Goal: Task Accomplishment & Management: Use online tool/utility

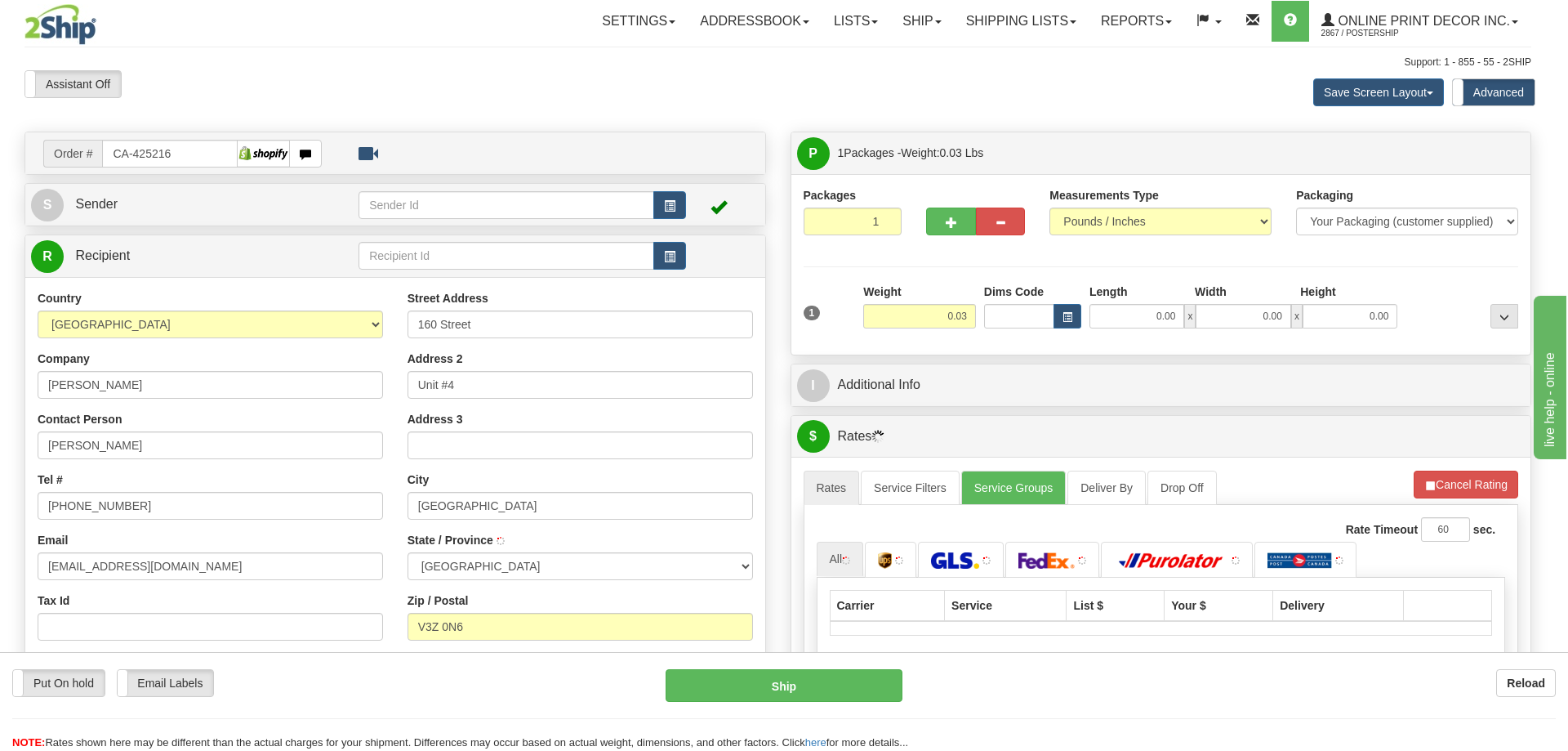
type input "SURREY"
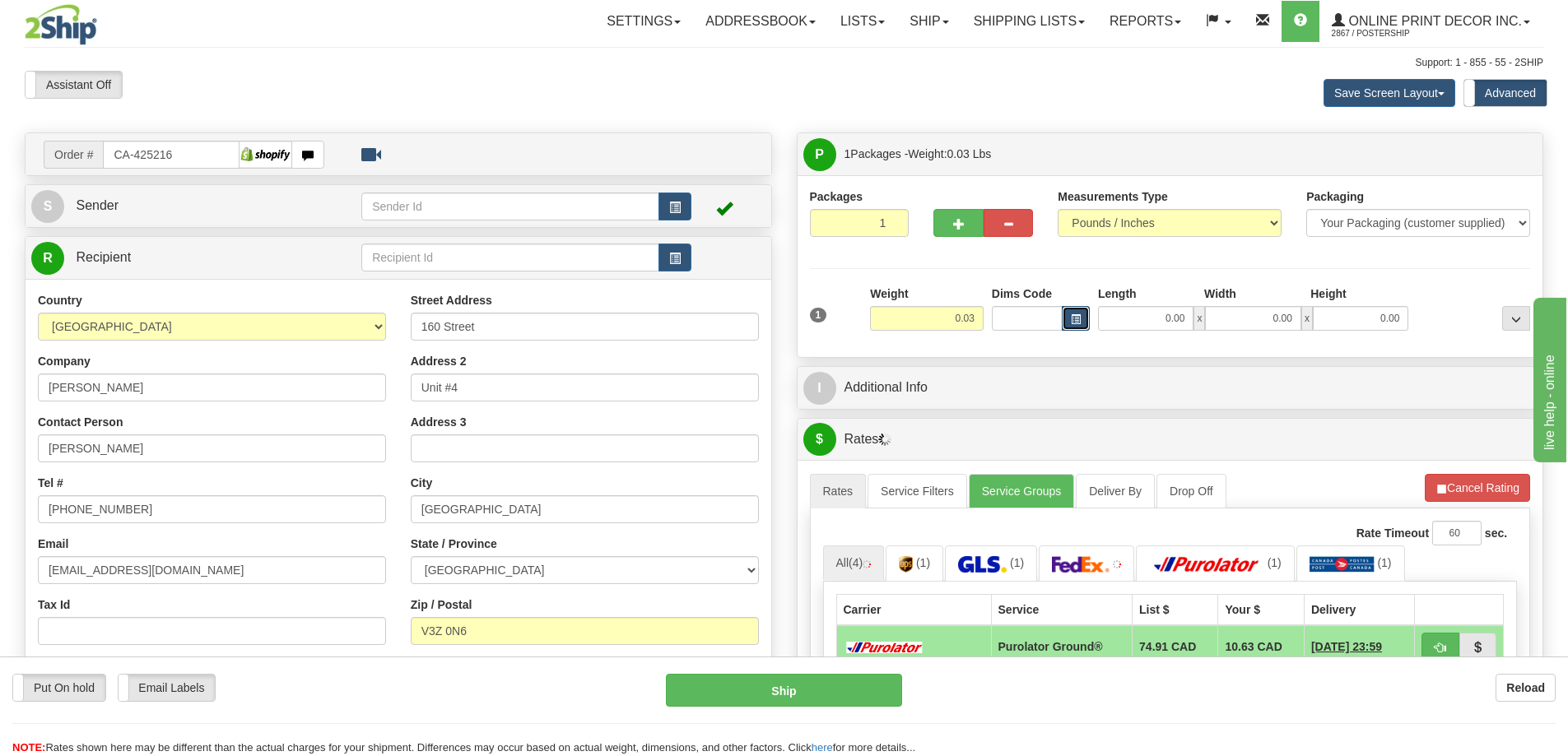
click at [1071, 319] on span "button" at bounding box center [1075, 320] width 10 height 9
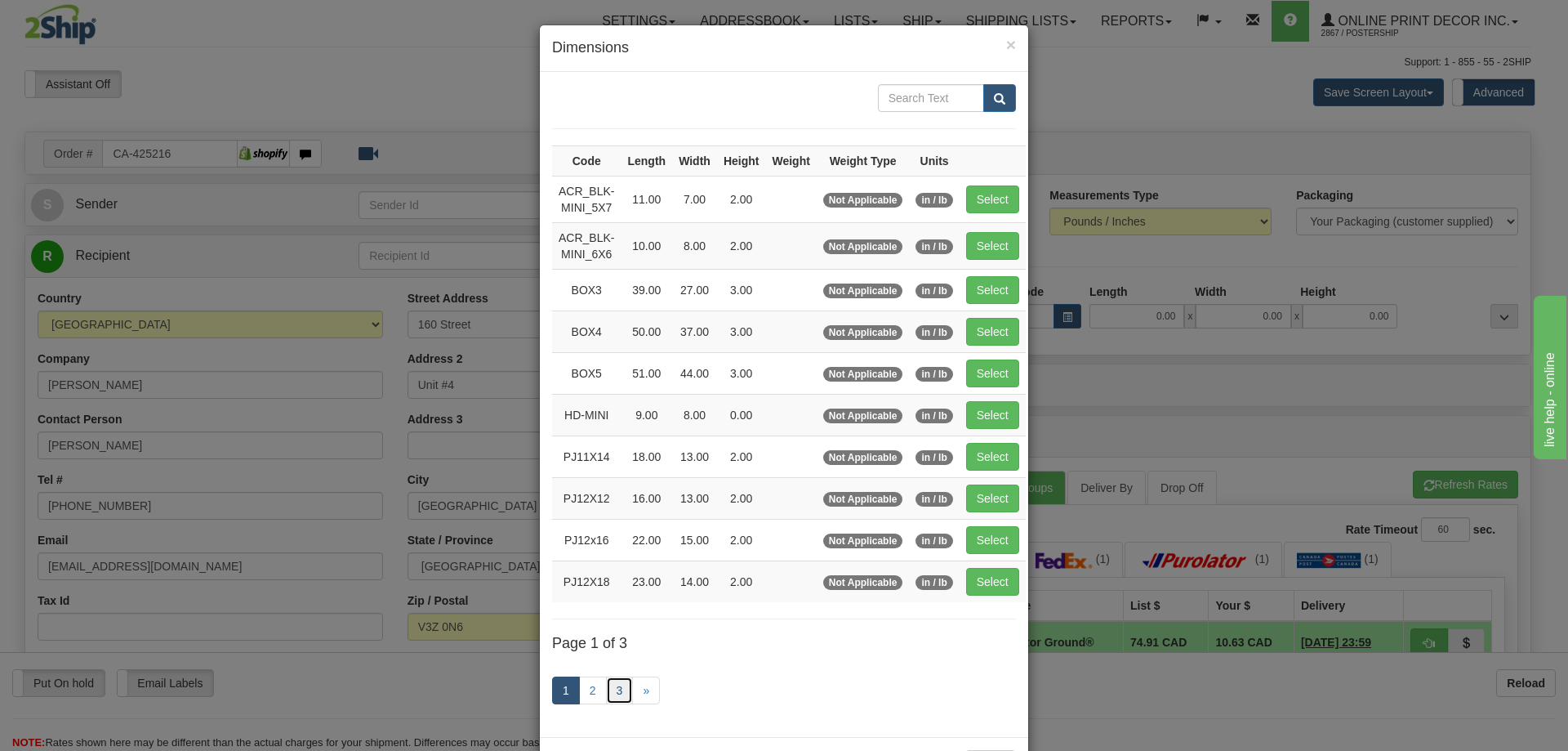
click at [606, 684] on link "3" at bounding box center [620, 690] width 27 height 27
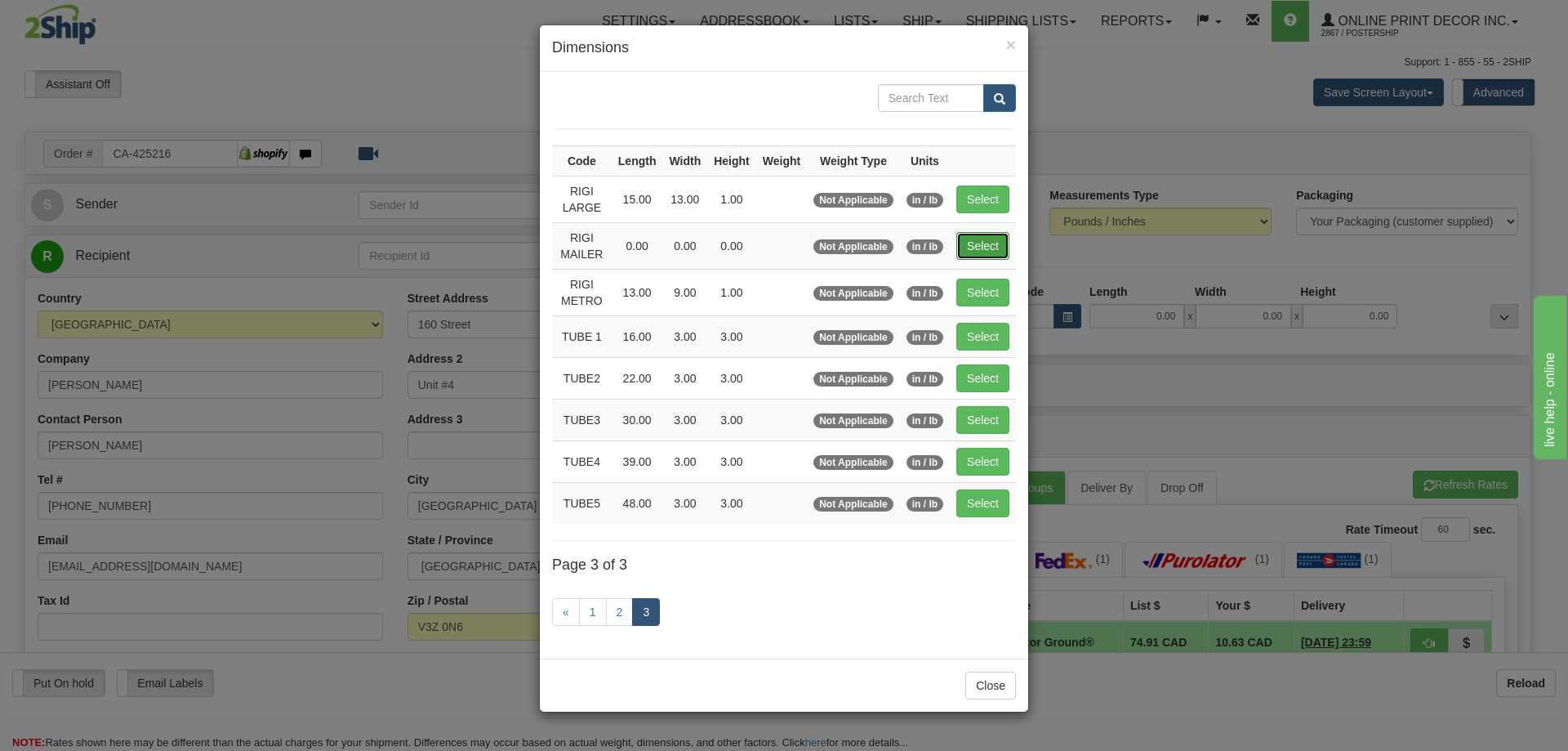
click at [984, 243] on button "Select" at bounding box center [983, 246] width 53 height 27
type input "RIGI MAILER"
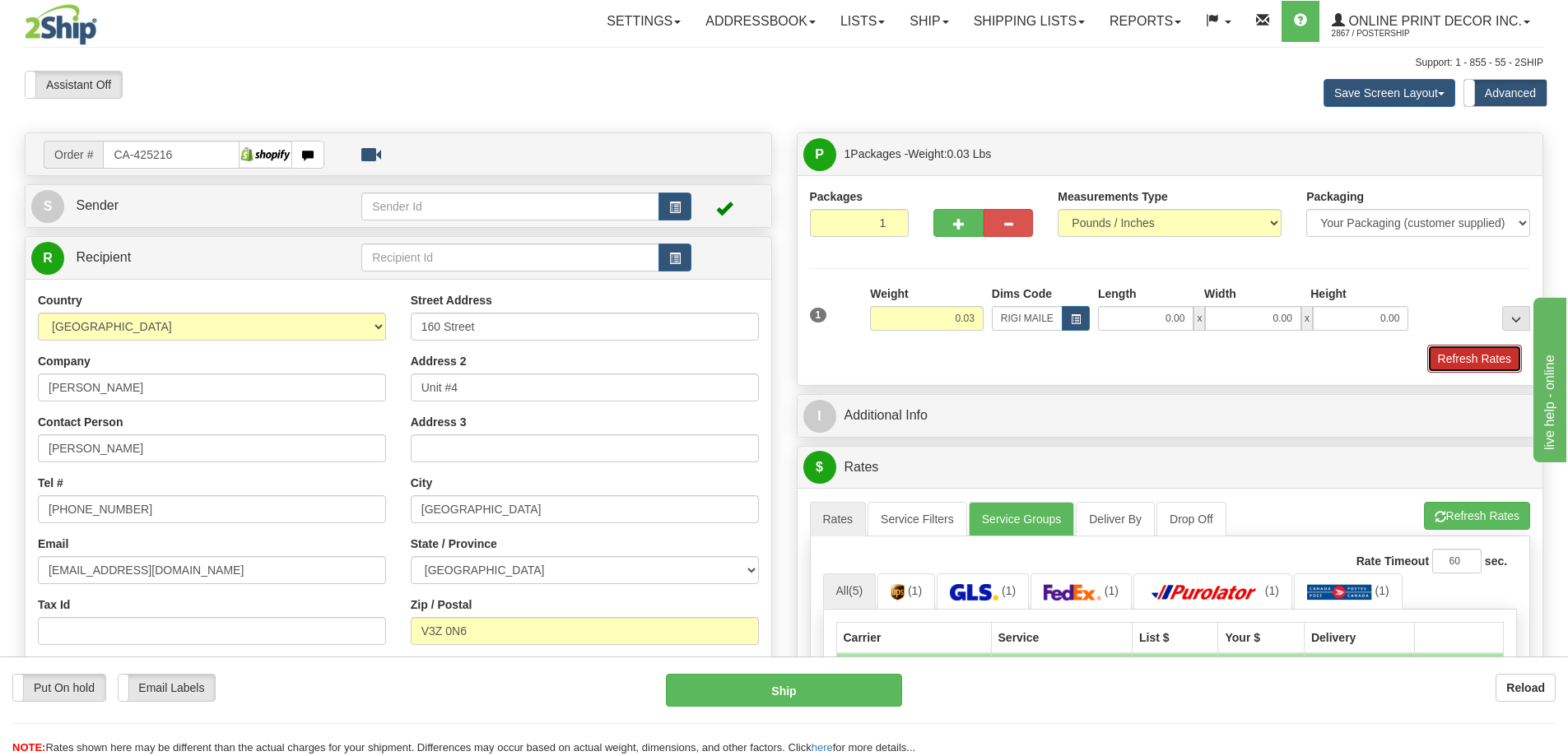
click at [1484, 358] on button "Refresh Rates" at bounding box center [1474, 359] width 95 height 28
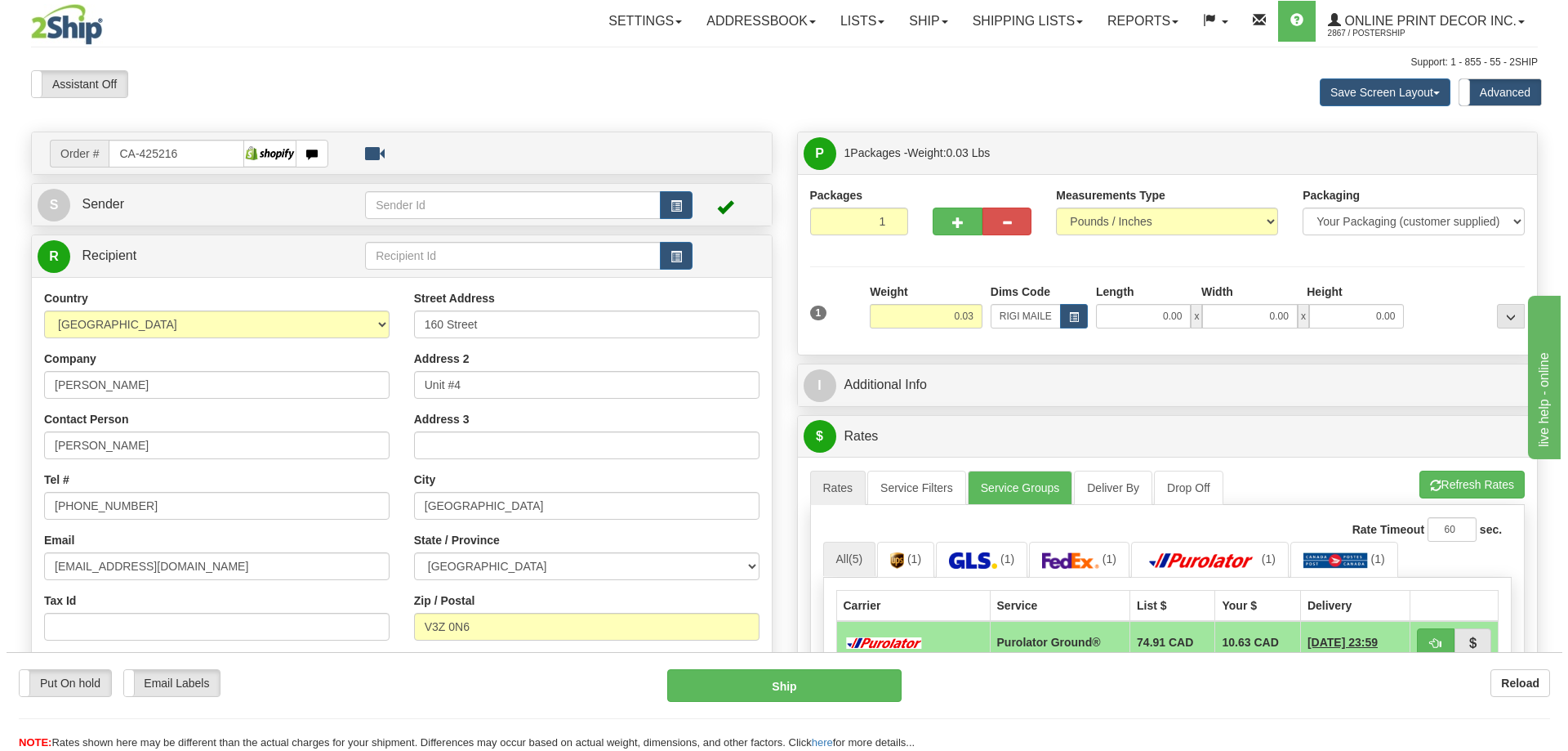
scroll to position [245, 0]
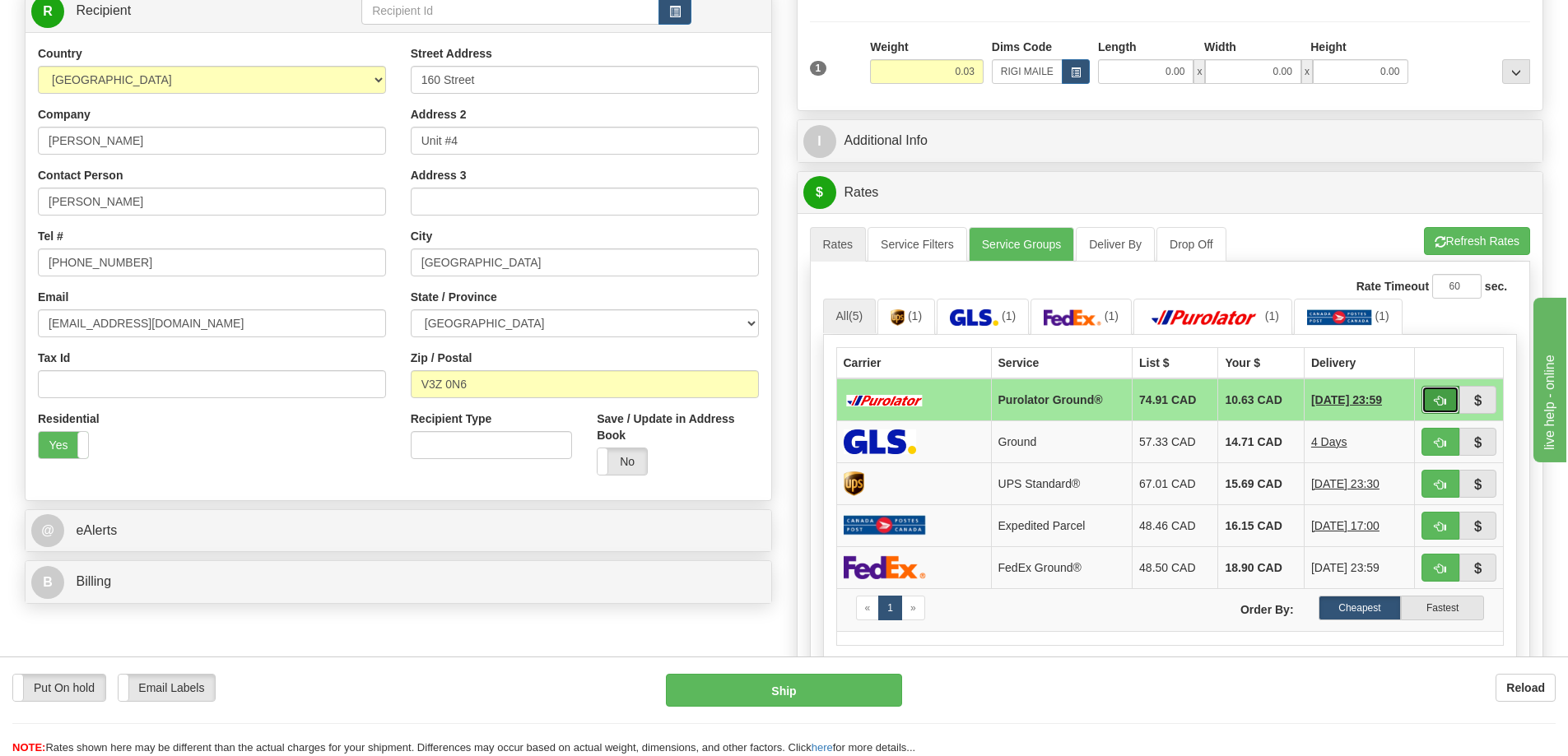
click at [1447, 401] on button "button" at bounding box center [1439, 399] width 38 height 28
type input "260"
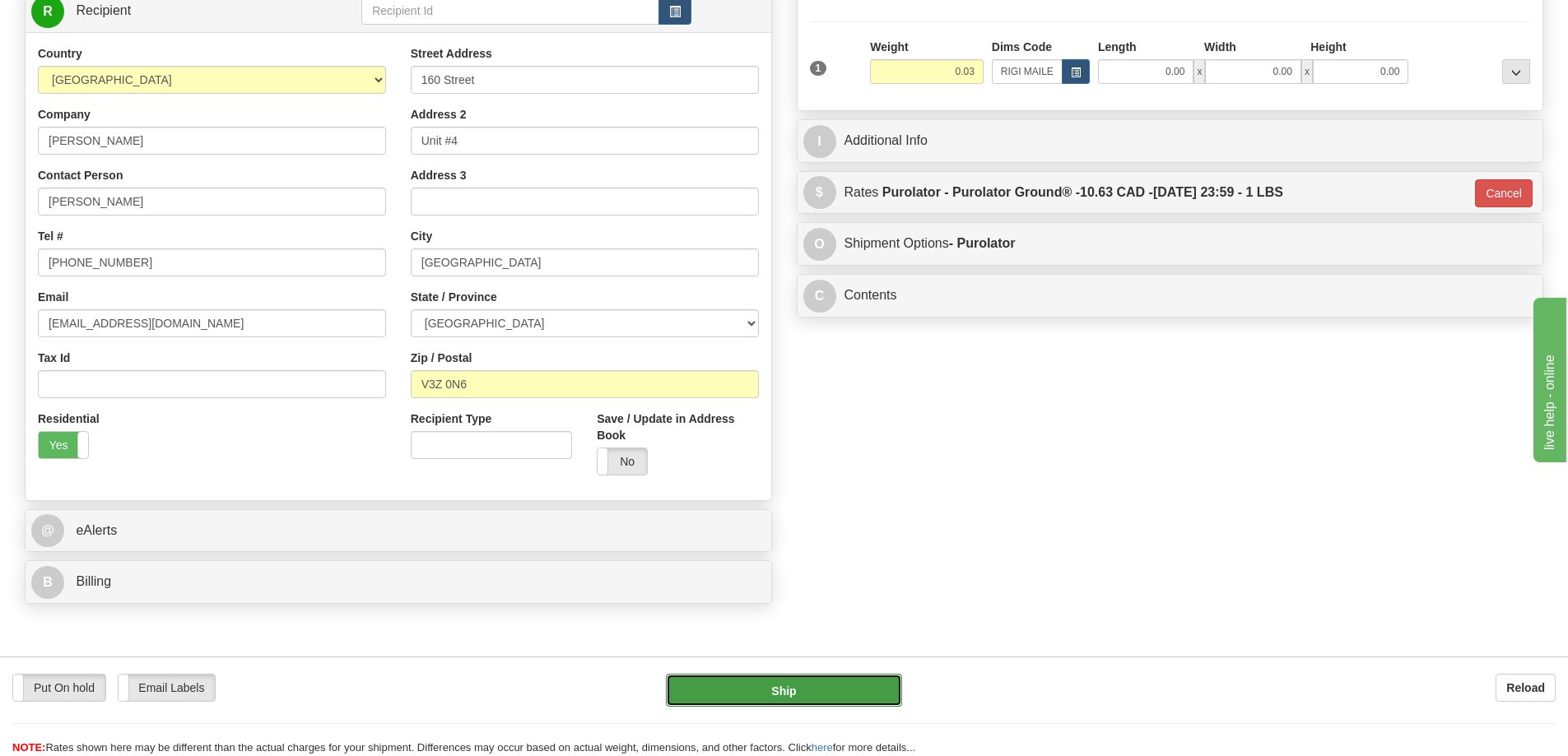
click at [785, 686] on button "Ship" at bounding box center [783, 690] width 236 height 33
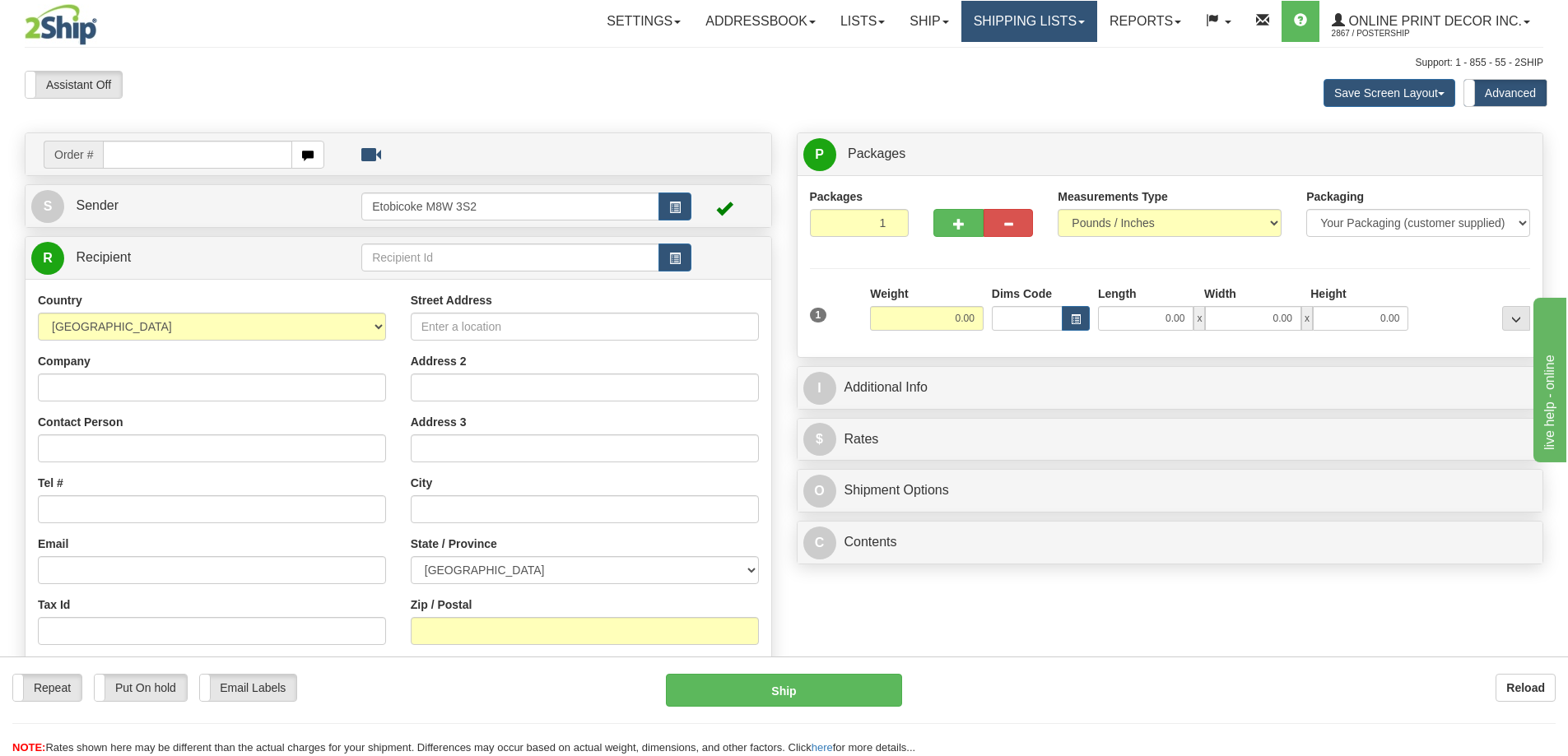
click at [1024, 17] on link "Shipping lists" at bounding box center [1030, 21] width 136 height 41
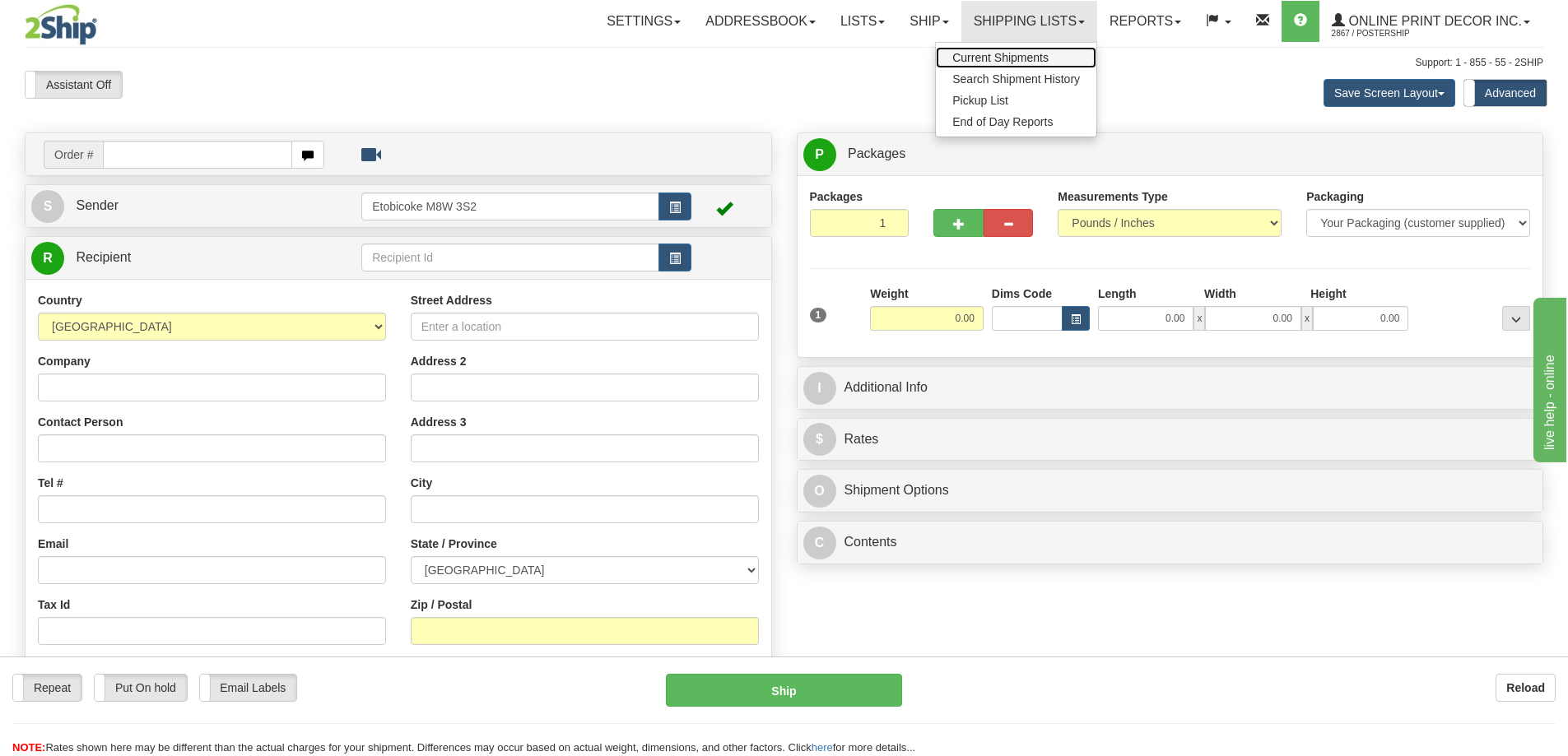
click at [986, 57] on span "Current Shipments" at bounding box center [1000, 57] width 97 height 13
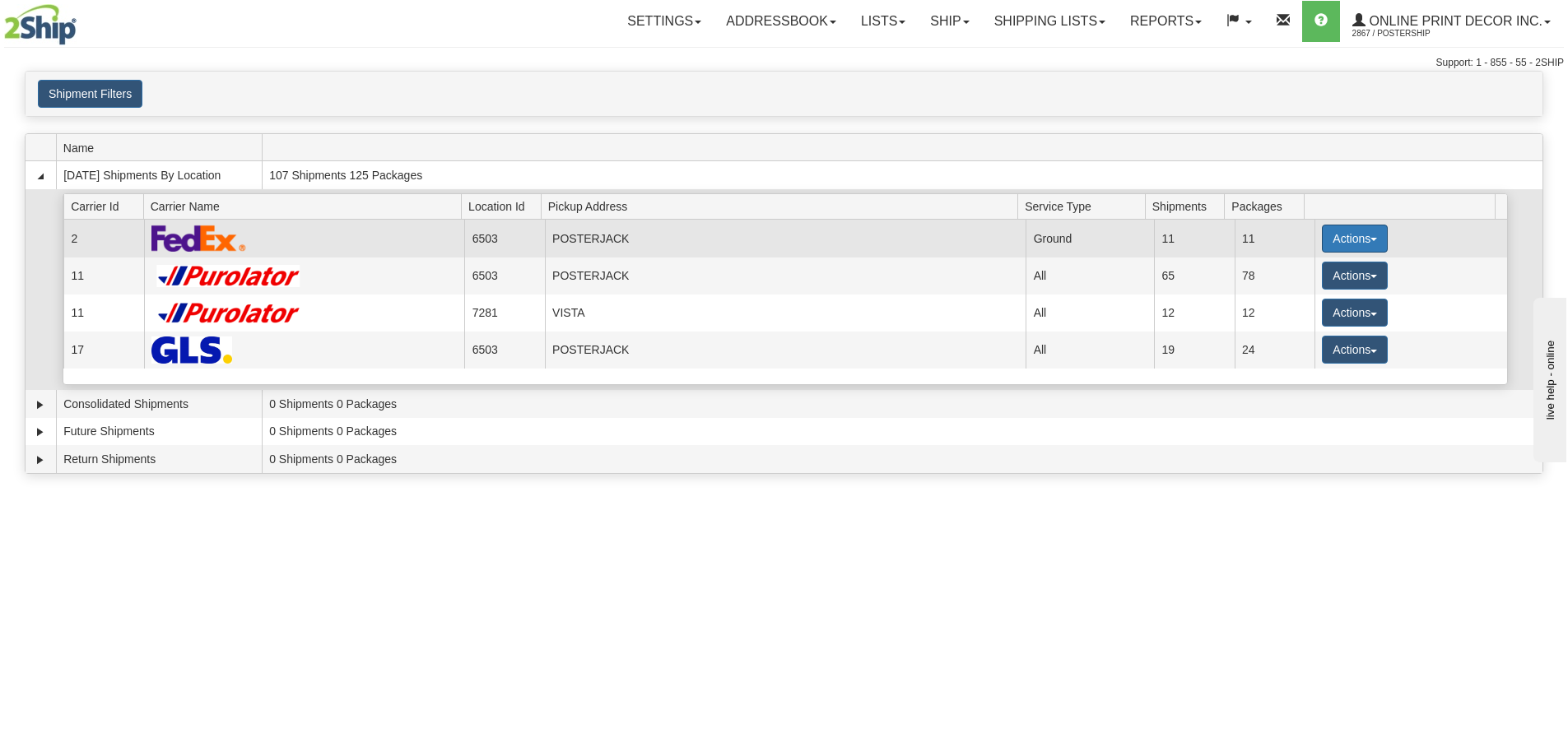
click at [1337, 231] on button "Actions" at bounding box center [1355, 238] width 66 height 28
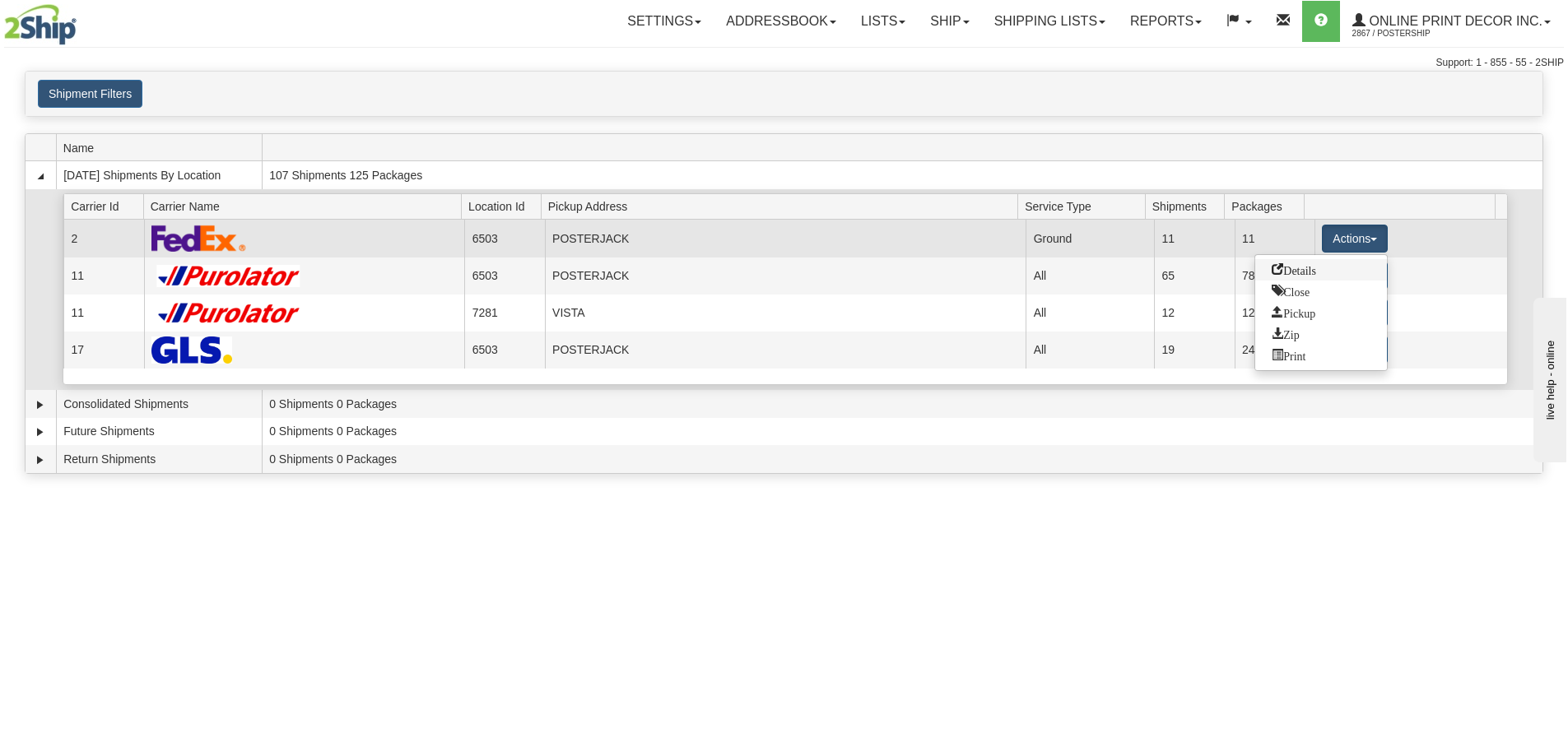
click at [1322, 272] on link "Details" at bounding box center [1320, 269] width 132 height 21
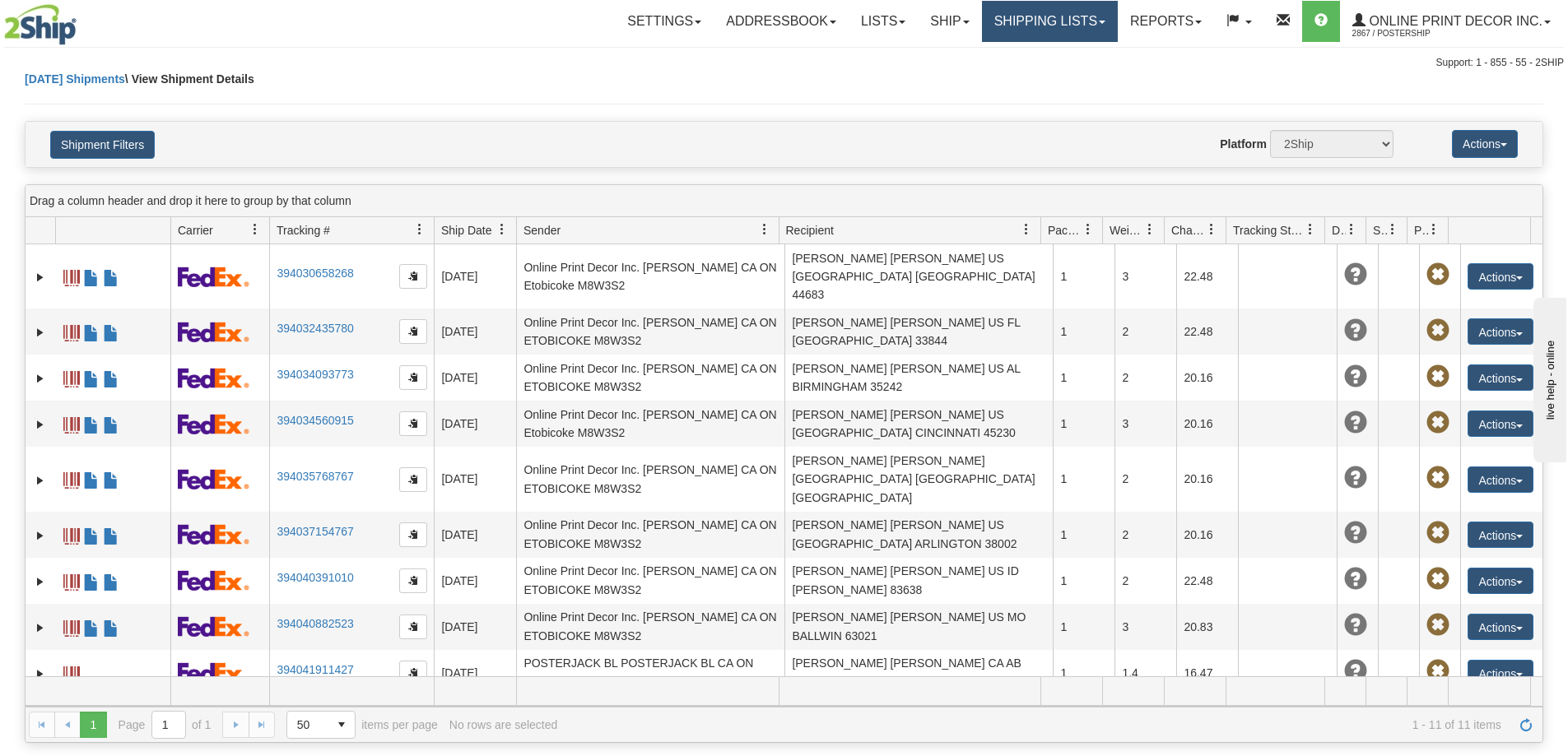
click at [1037, 25] on link "Shipping lists" at bounding box center [1050, 21] width 136 height 41
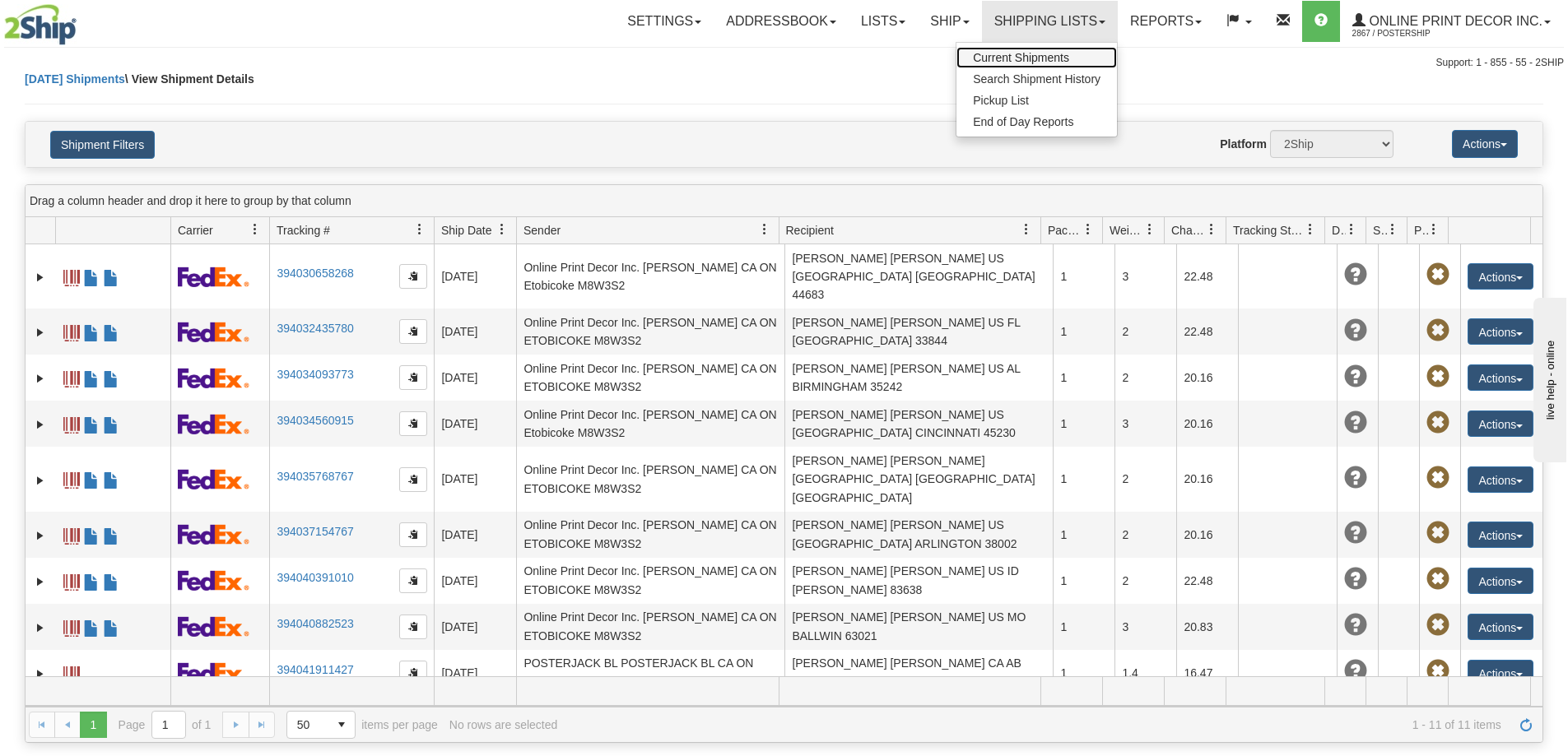
click at [1018, 55] on span "Current Shipments" at bounding box center [1020, 57] width 97 height 13
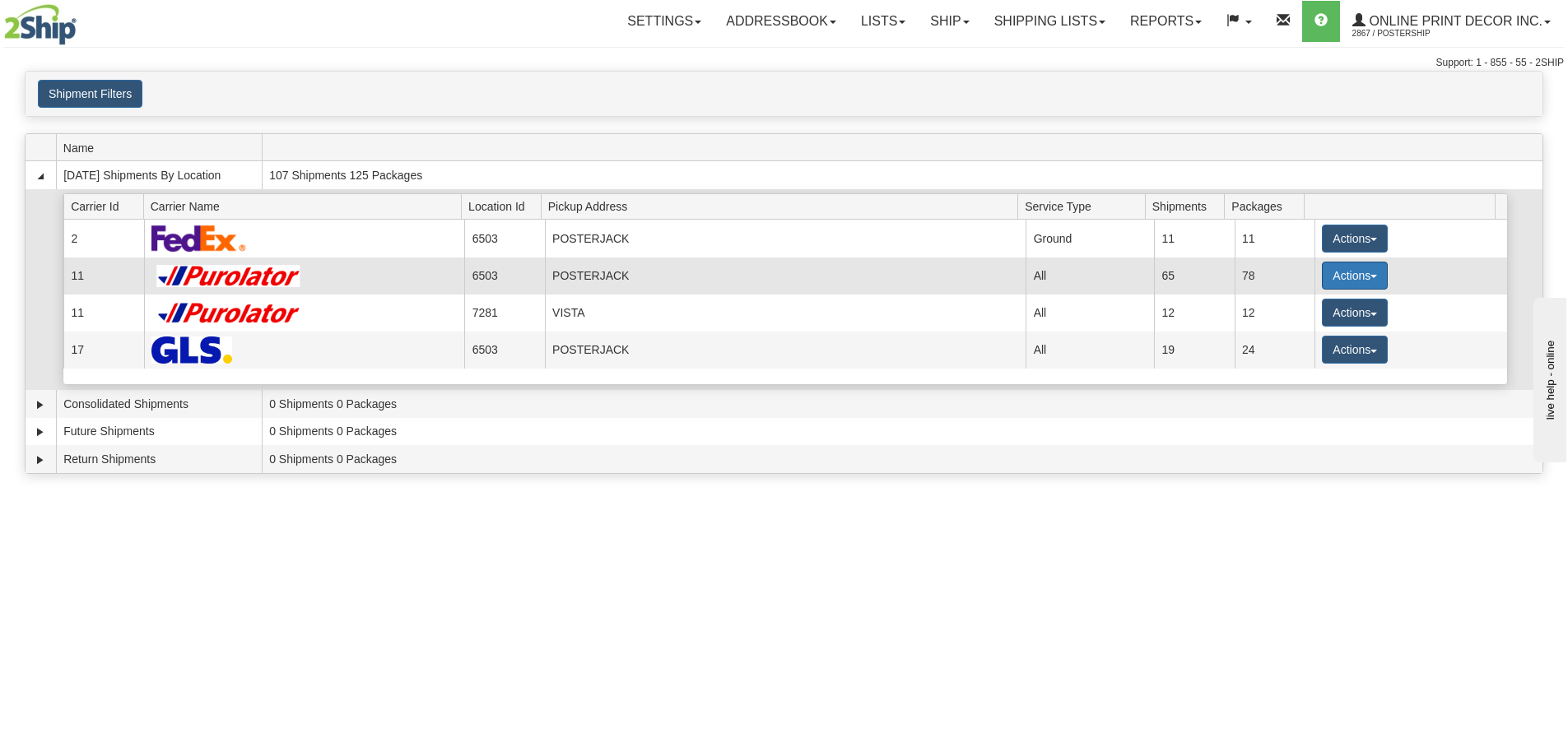
click at [1345, 276] on button "Actions" at bounding box center [1355, 275] width 66 height 28
click at [1300, 309] on span "Details" at bounding box center [1294, 305] width 44 height 12
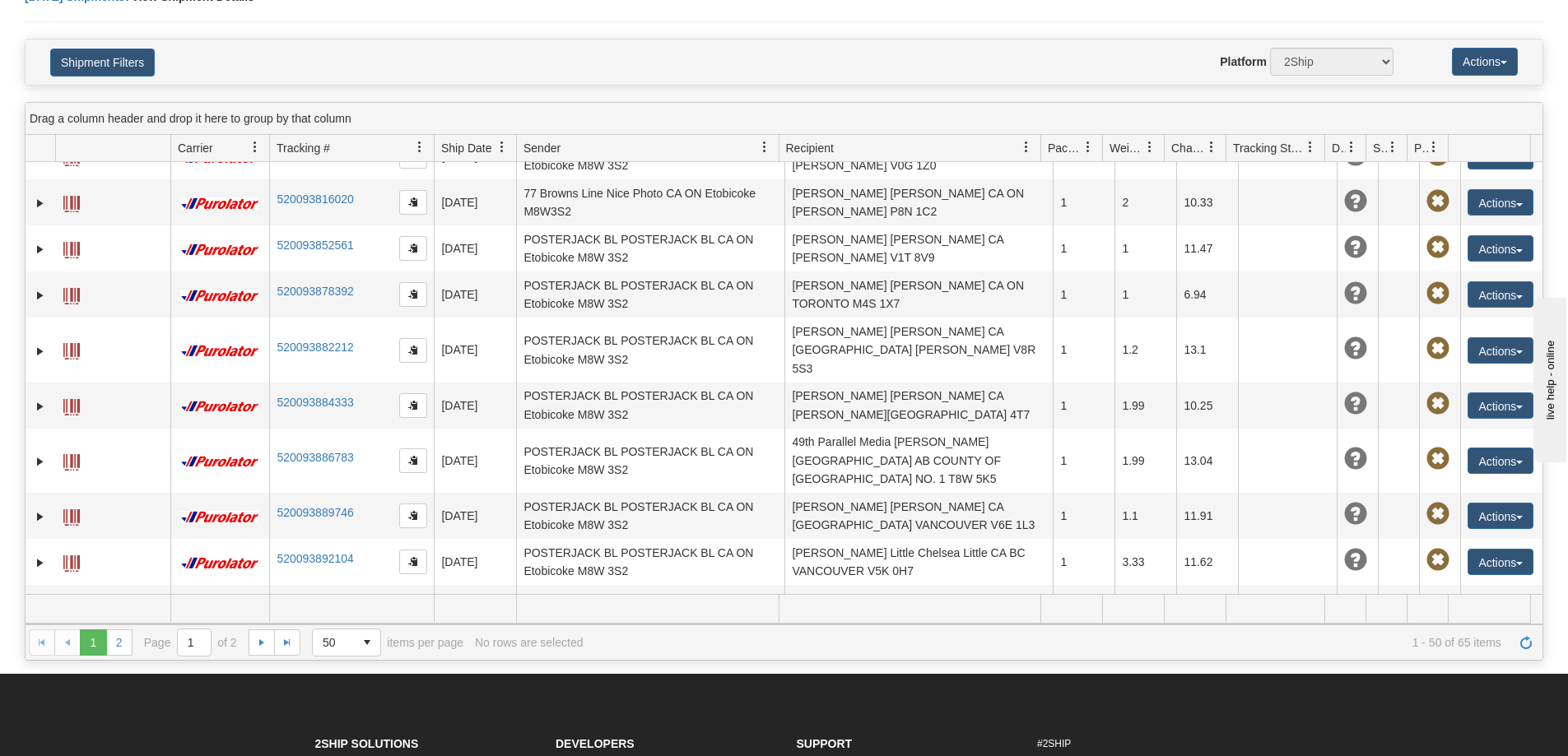
scroll to position [165, 0]
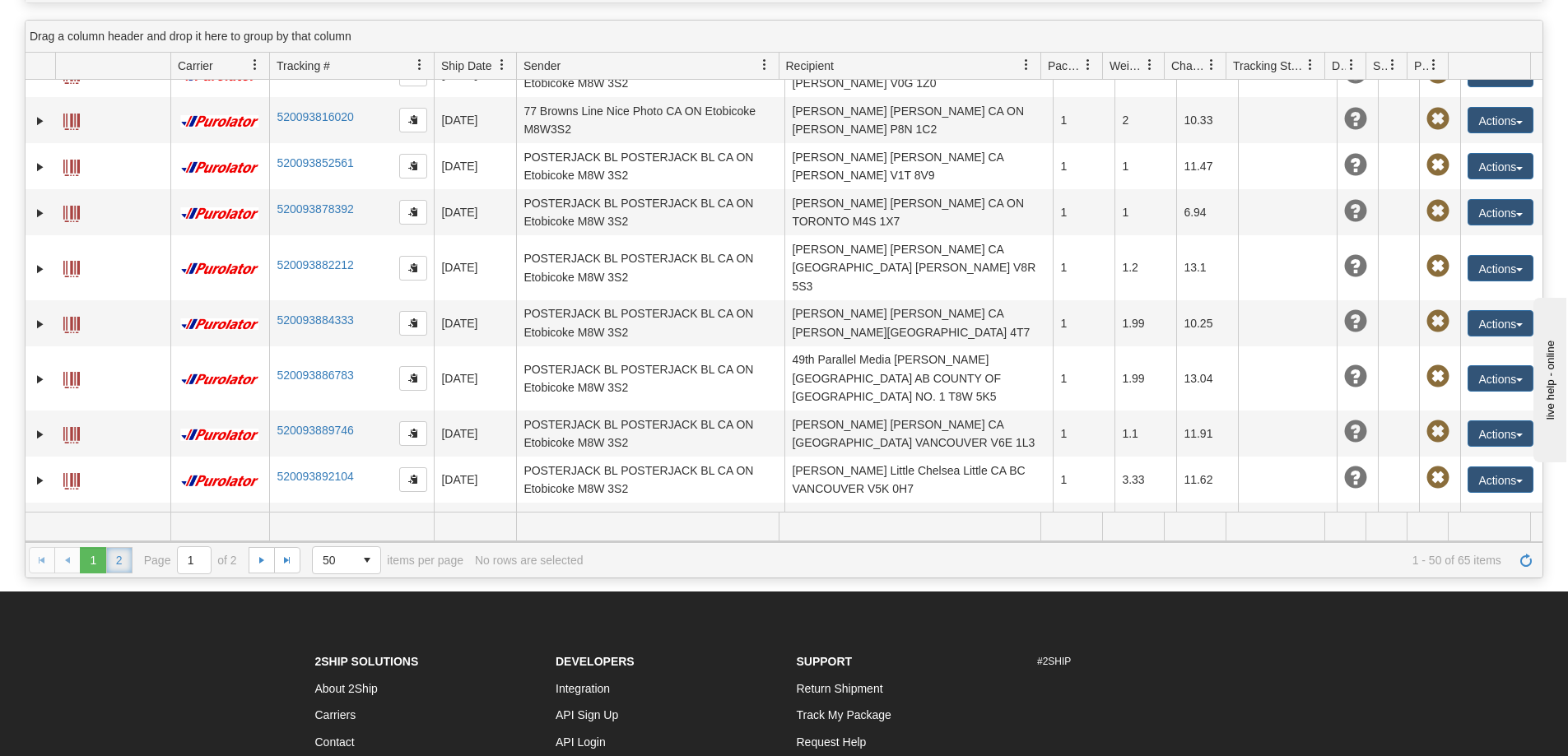
click at [124, 555] on link "2" at bounding box center [119, 560] width 27 height 27
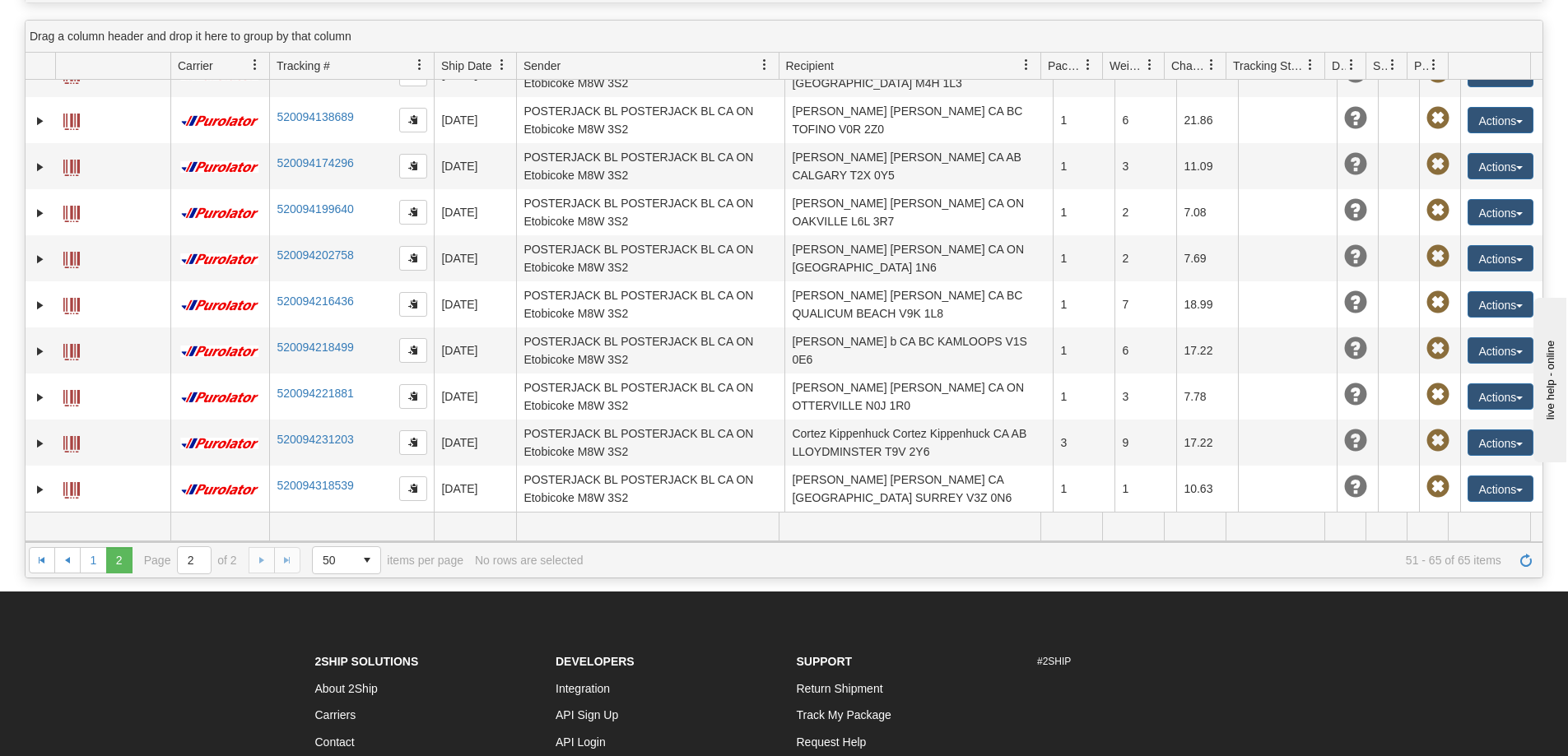
scroll to position [246, 0]
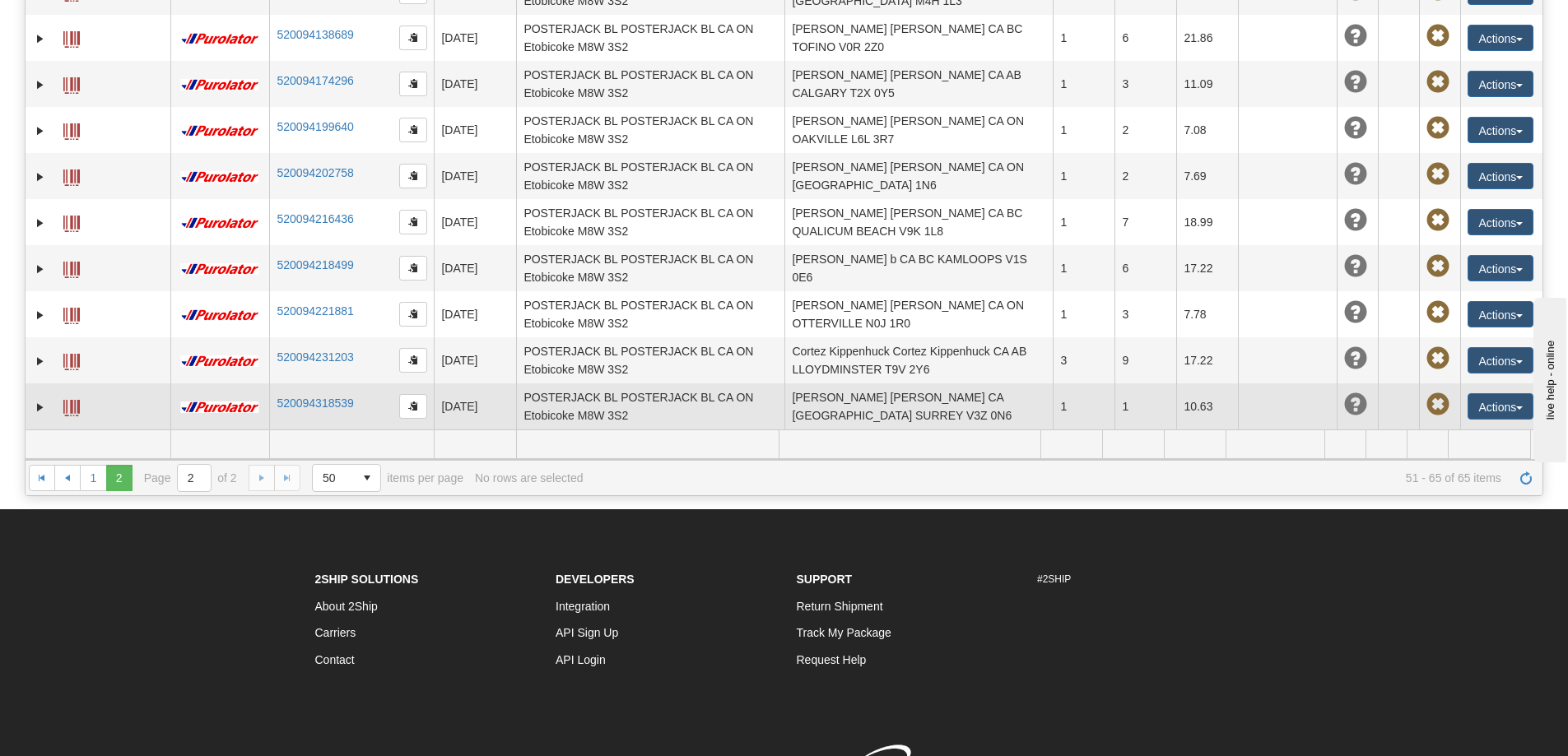
click at [66, 408] on span at bounding box center [72, 408] width 17 height 17
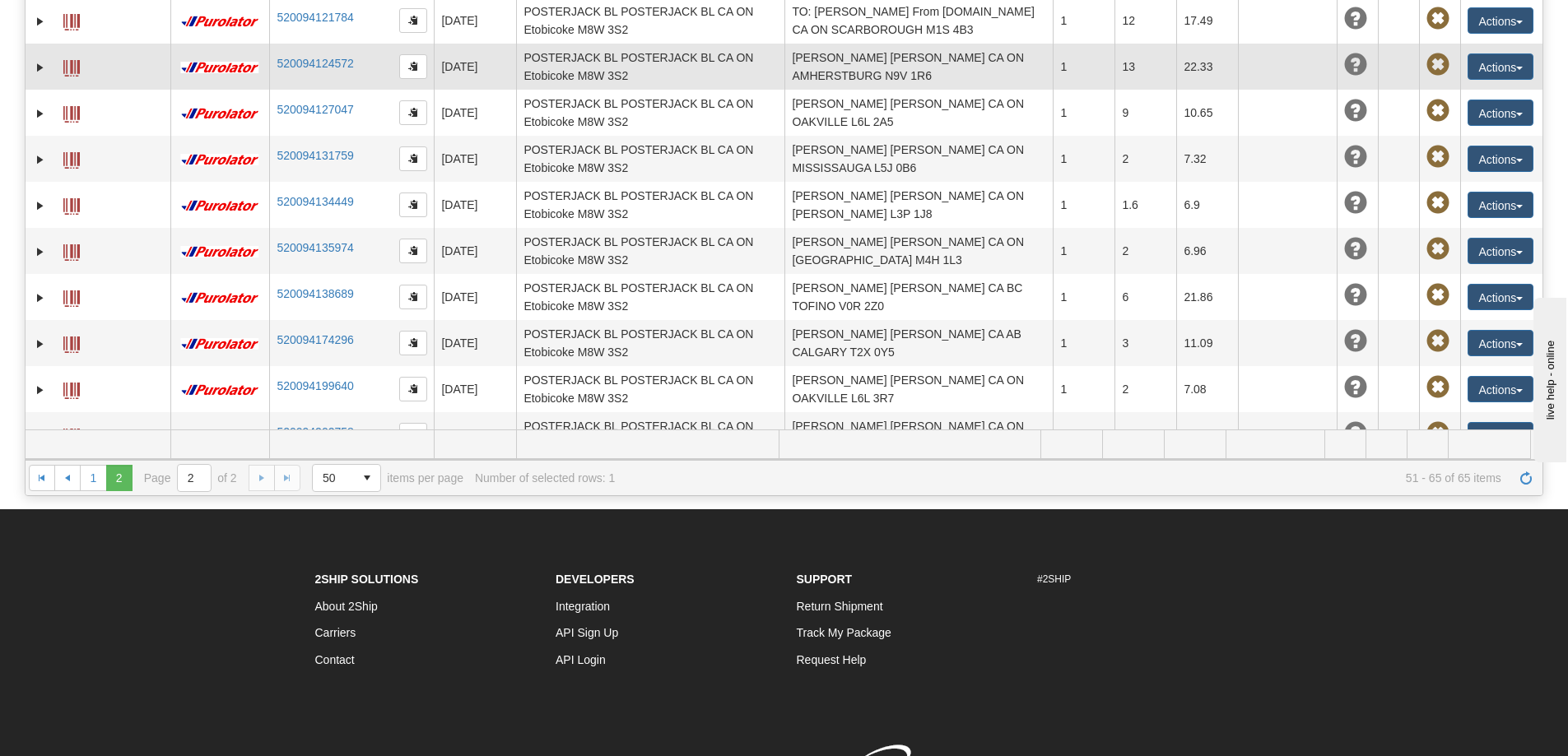
scroll to position [0, 0]
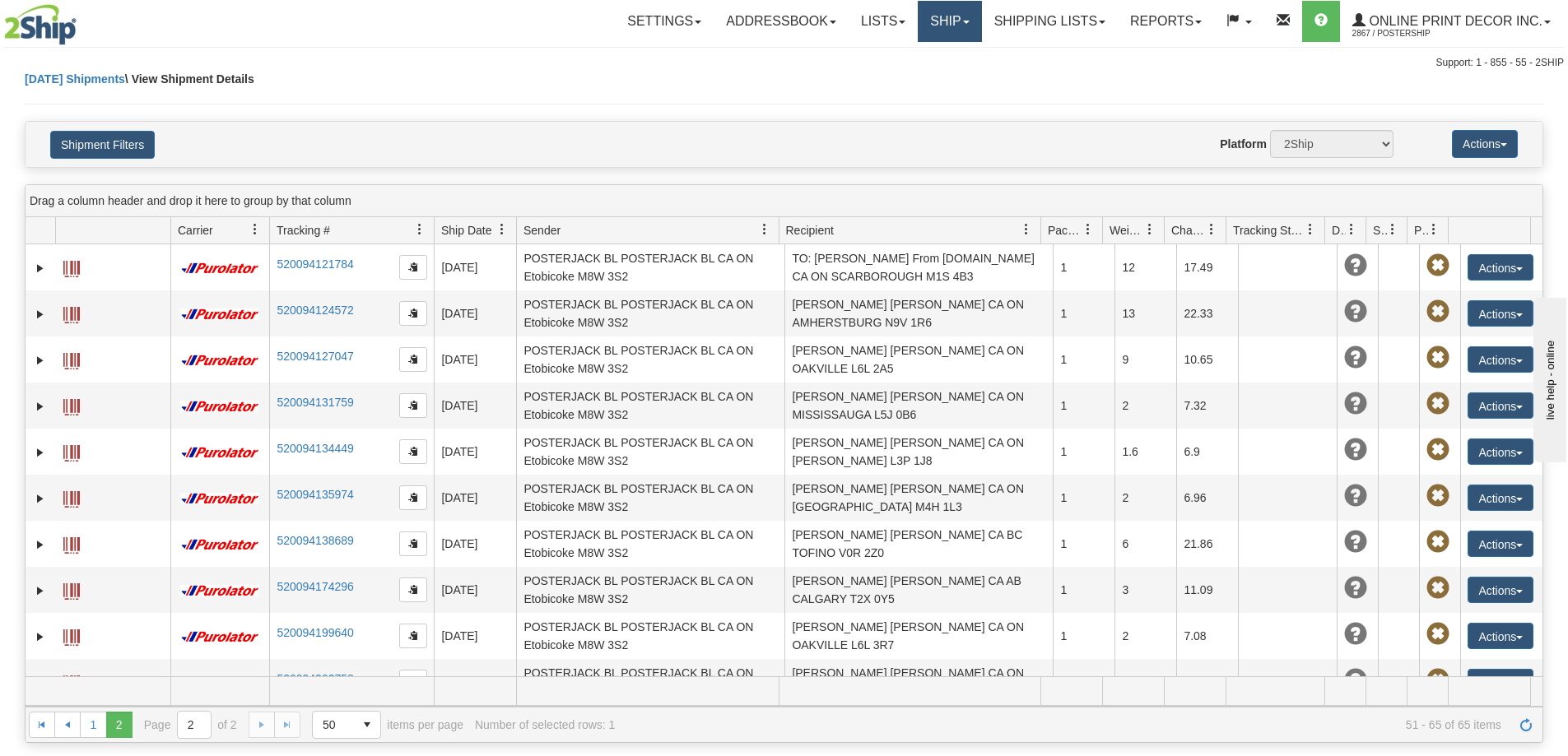
click at [959, 14] on link "Ship" at bounding box center [949, 21] width 63 height 41
click at [877, 58] on span "Ship Screen" at bounding box center [880, 57] width 63 height 13
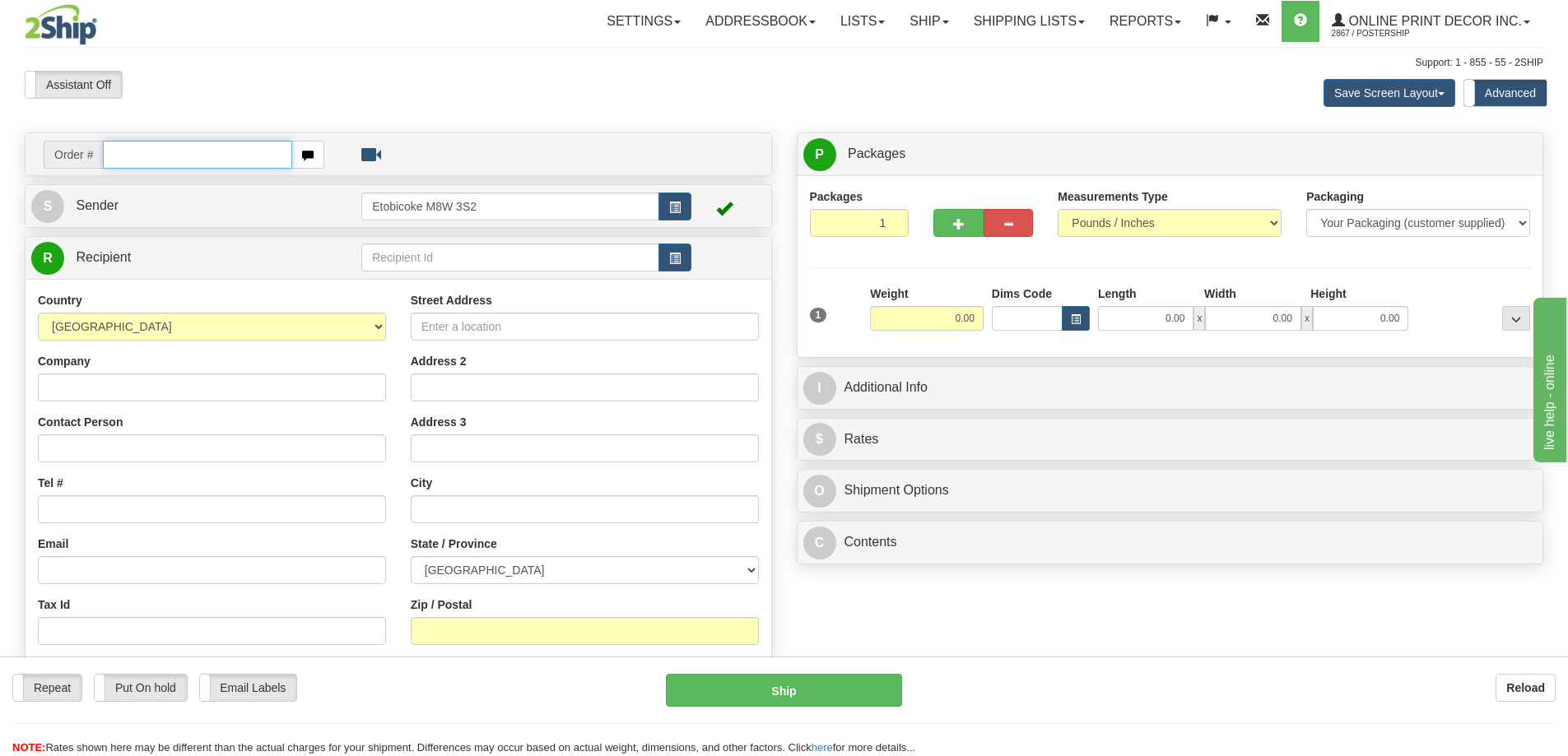
click at [129, 152] on input "text" at bounding box center [198, 155] width 190 height 28
type input "ca-425263"
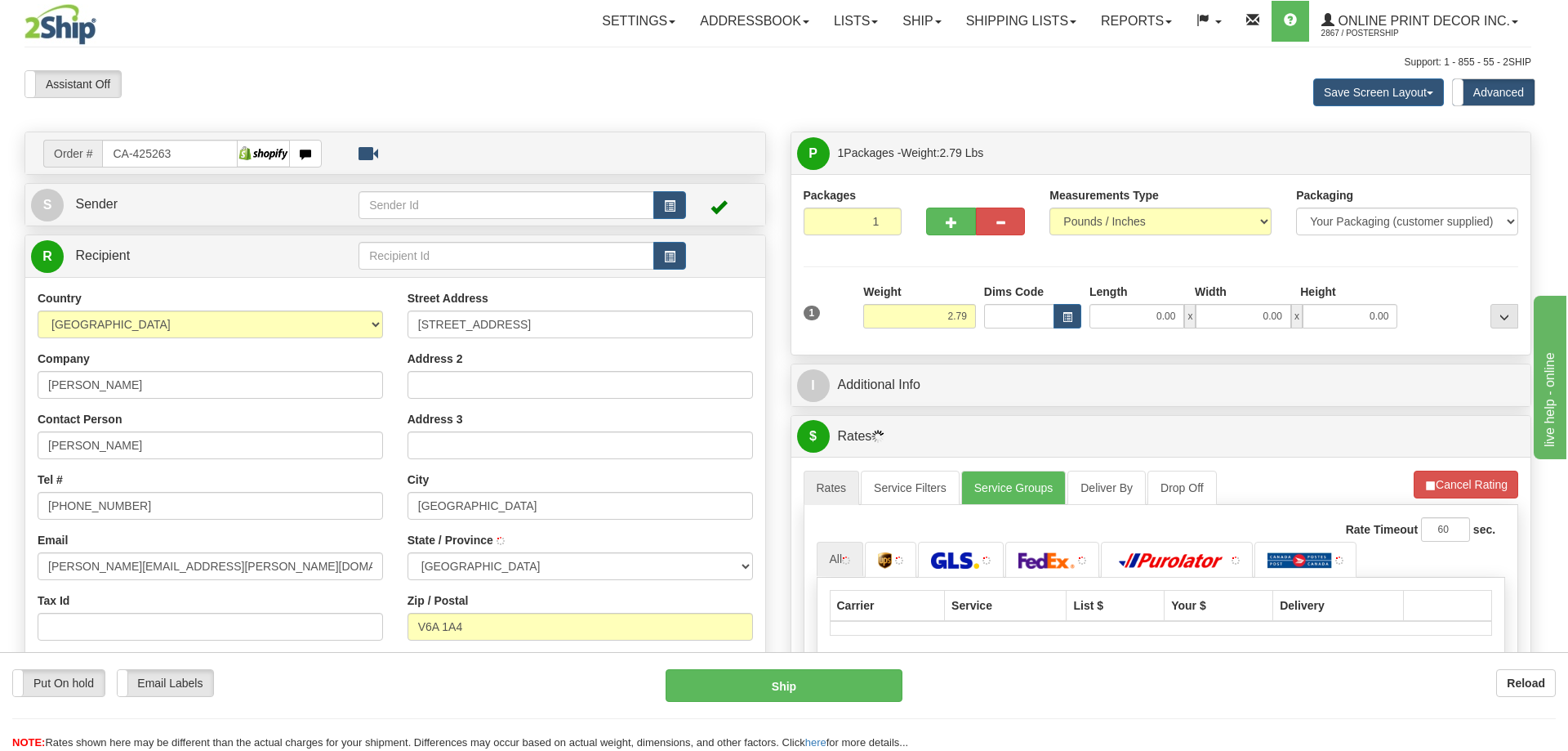
type input "[GEOGRAPHIC_DATA]"
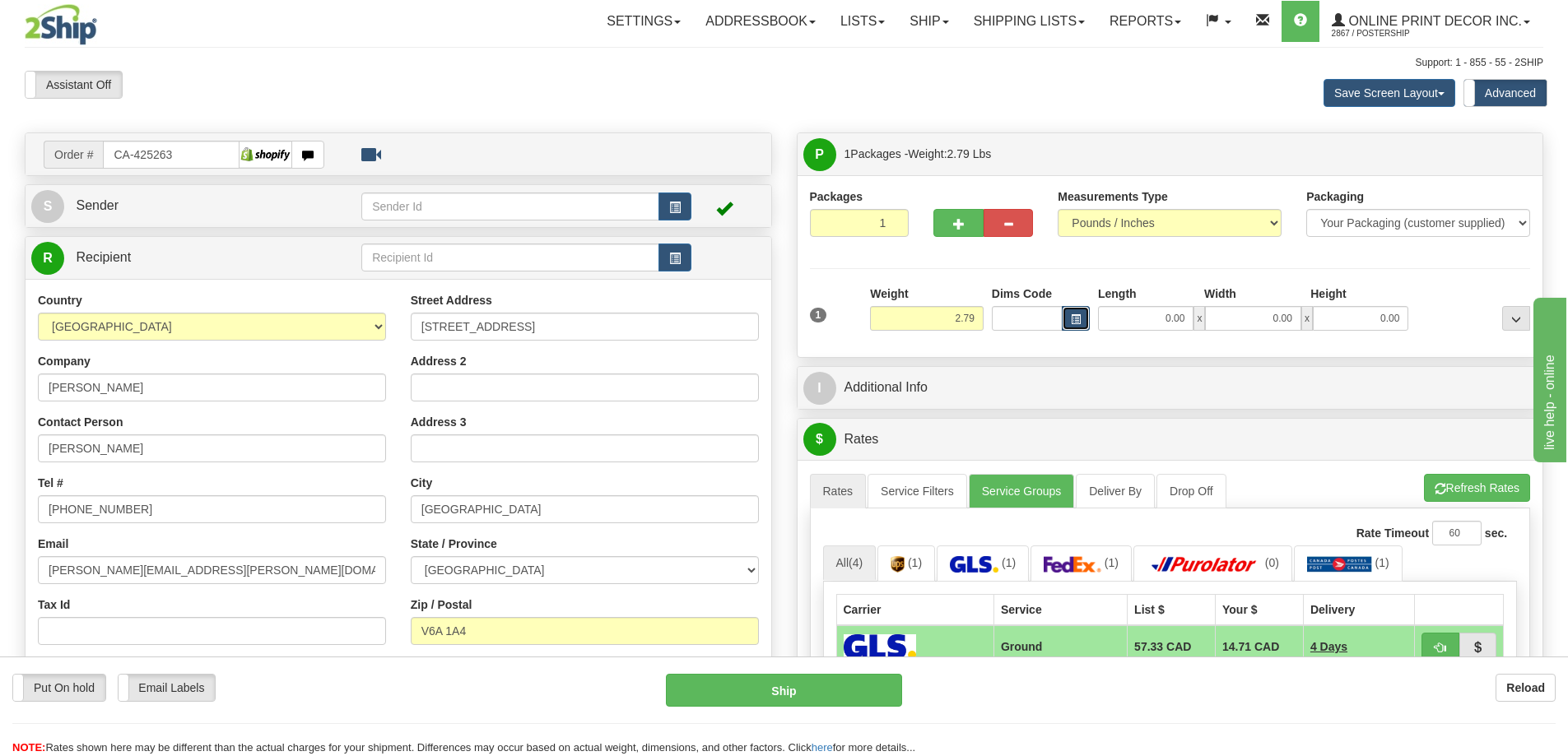
click at [1078, 318] on span "button" at bounding box center [1075, 320] width 10 height 9
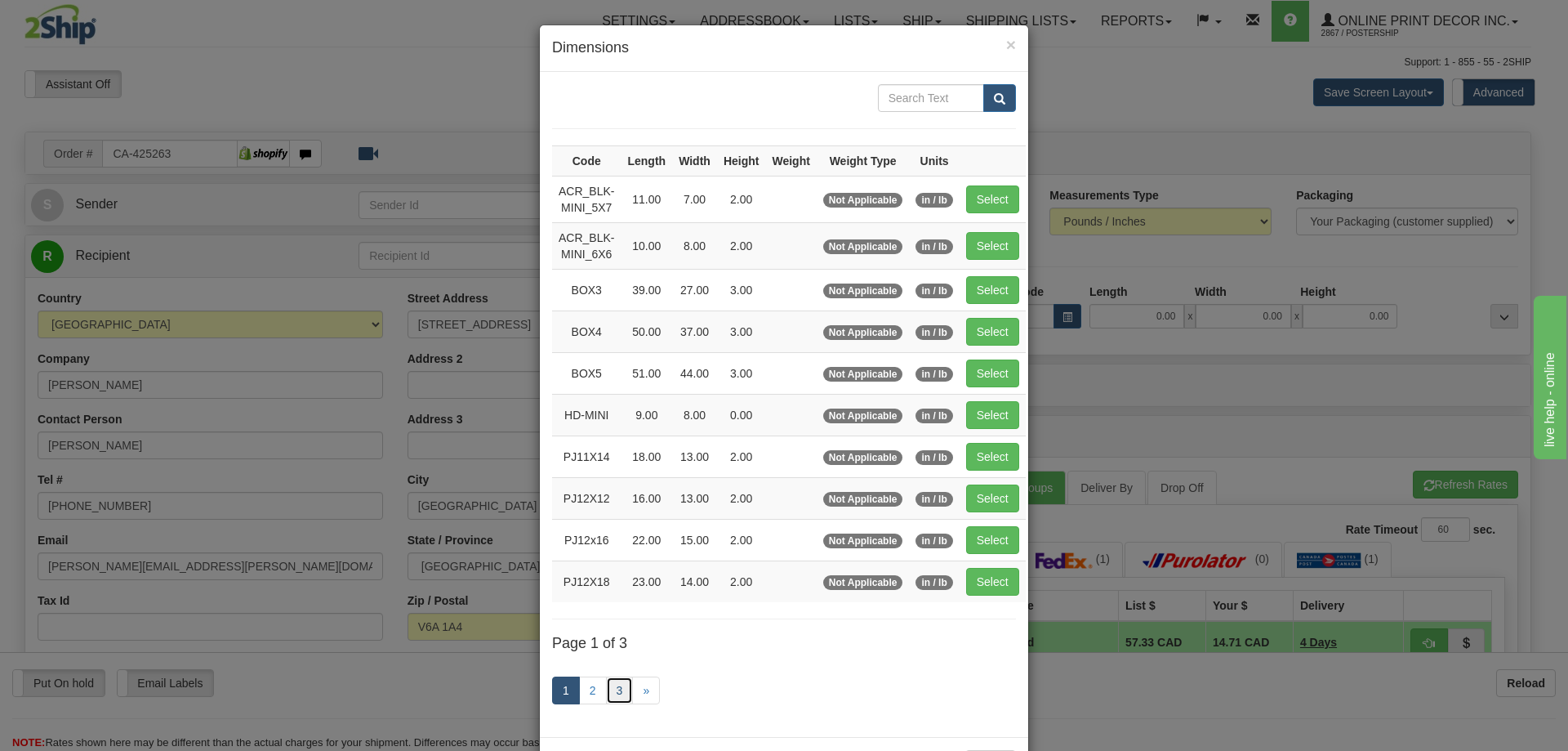
click at [611, 685] on link "3" at bounding box center [620, 690] width 27 height 27
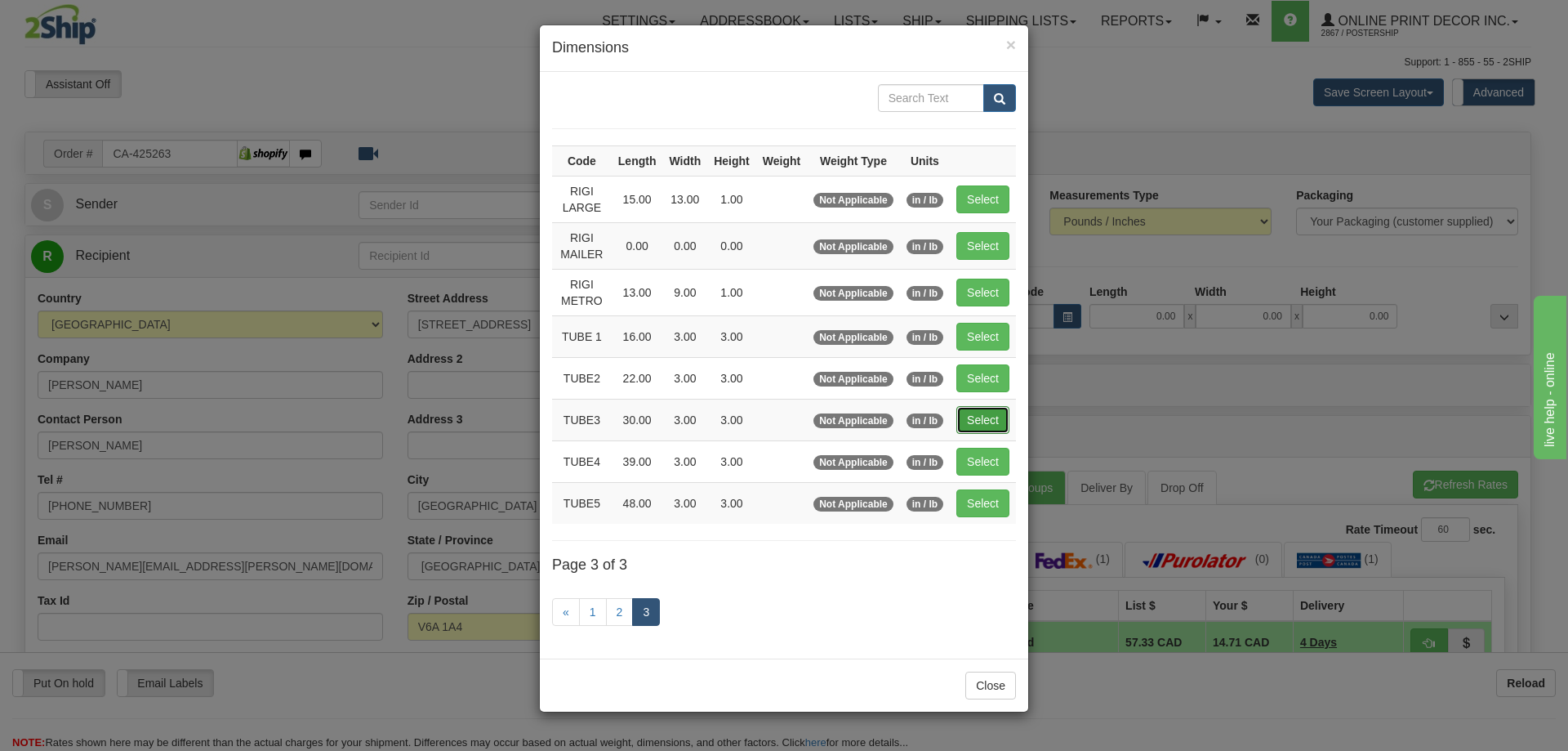
click at [973, 413] on button "Select" at bounding box center [983, 419] width 53 height 27
type input "TUBE3"
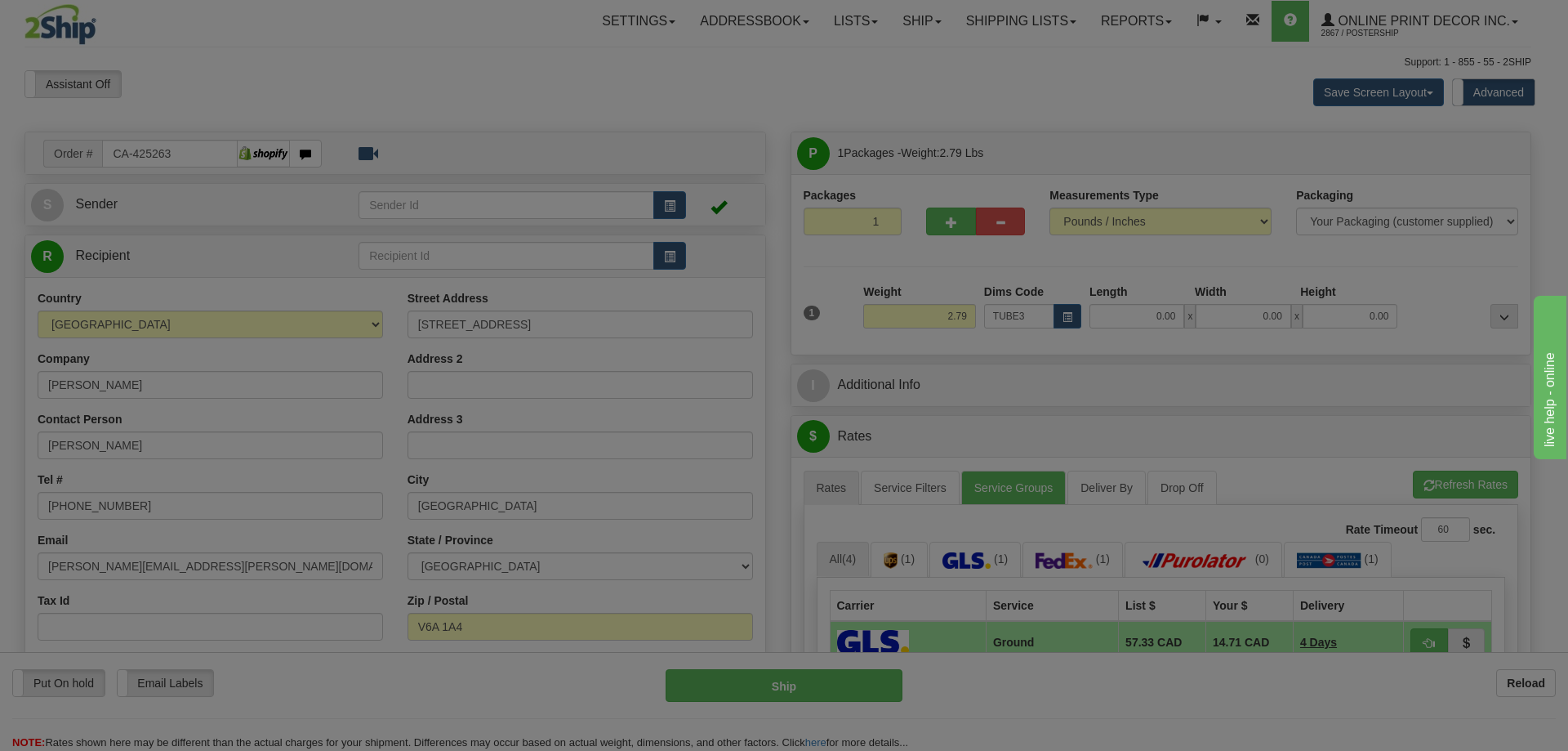
type input "30.00"
type input "3.00"
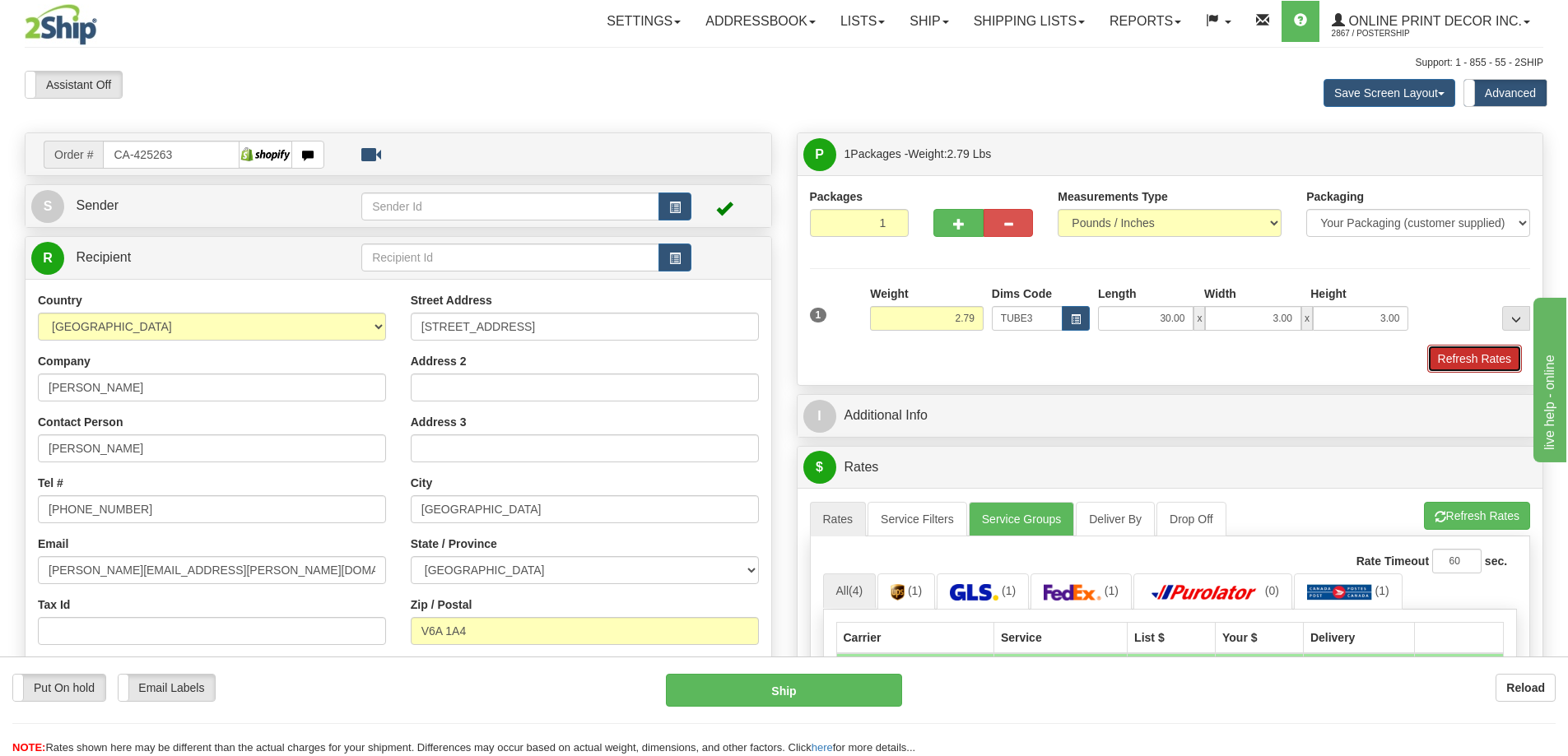
click at [1462, 353] on button "Refresh Rates" at bounding box center [1474, 359] width 95 height 28
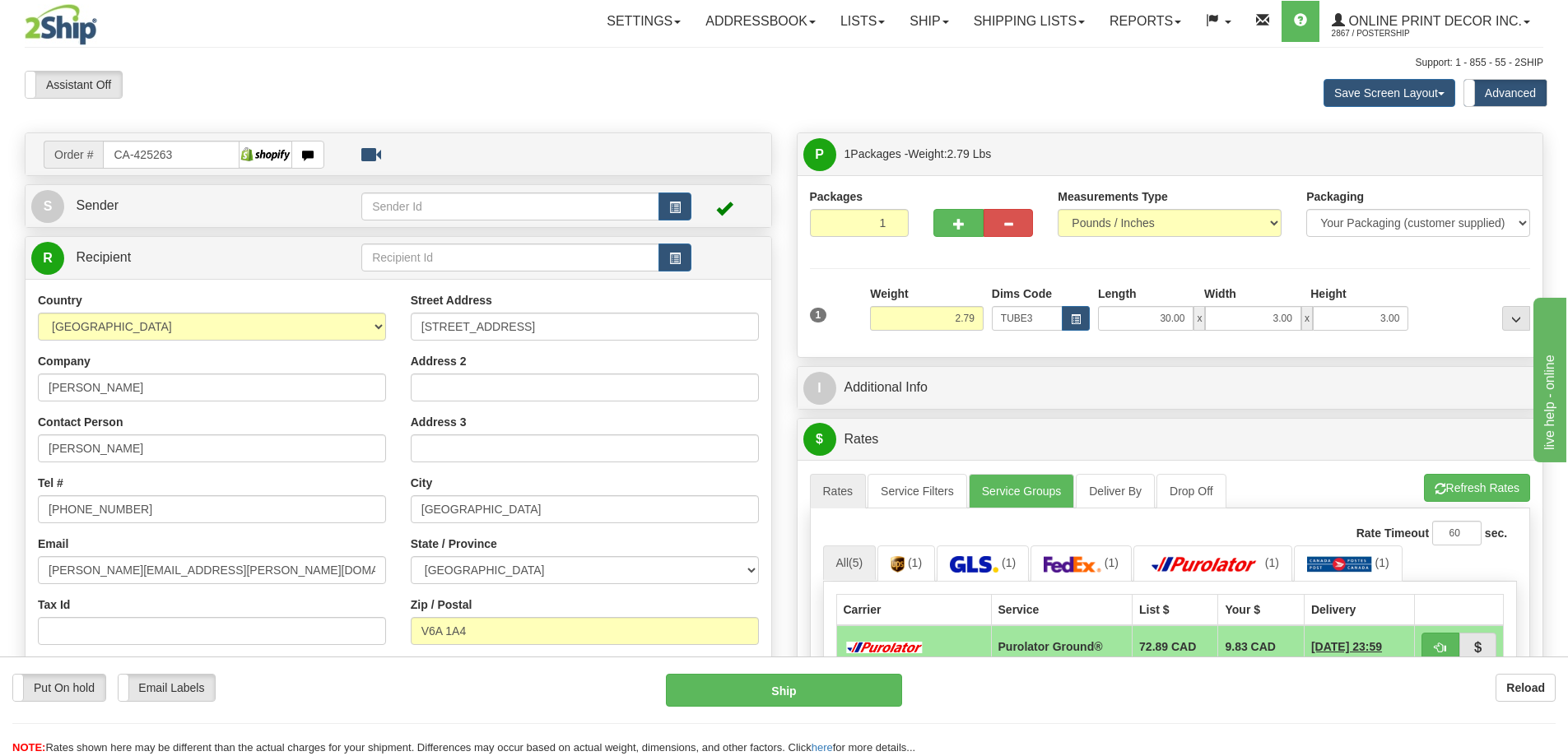
scroll to position [82, 0]
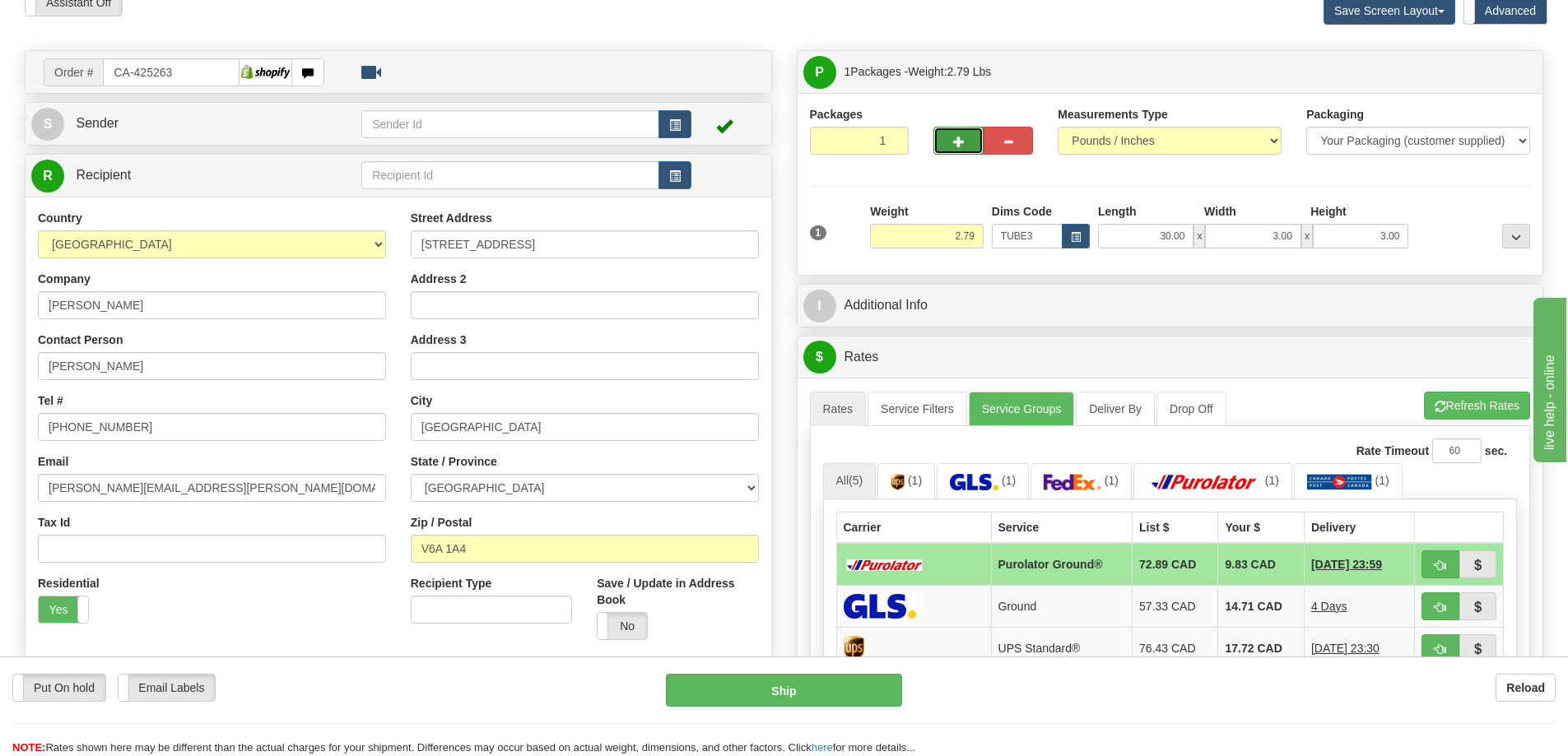
click at [959, 141] on span "button" at bounding box center [959, 142] width 12 height 11
radio input "true"
type input "2"
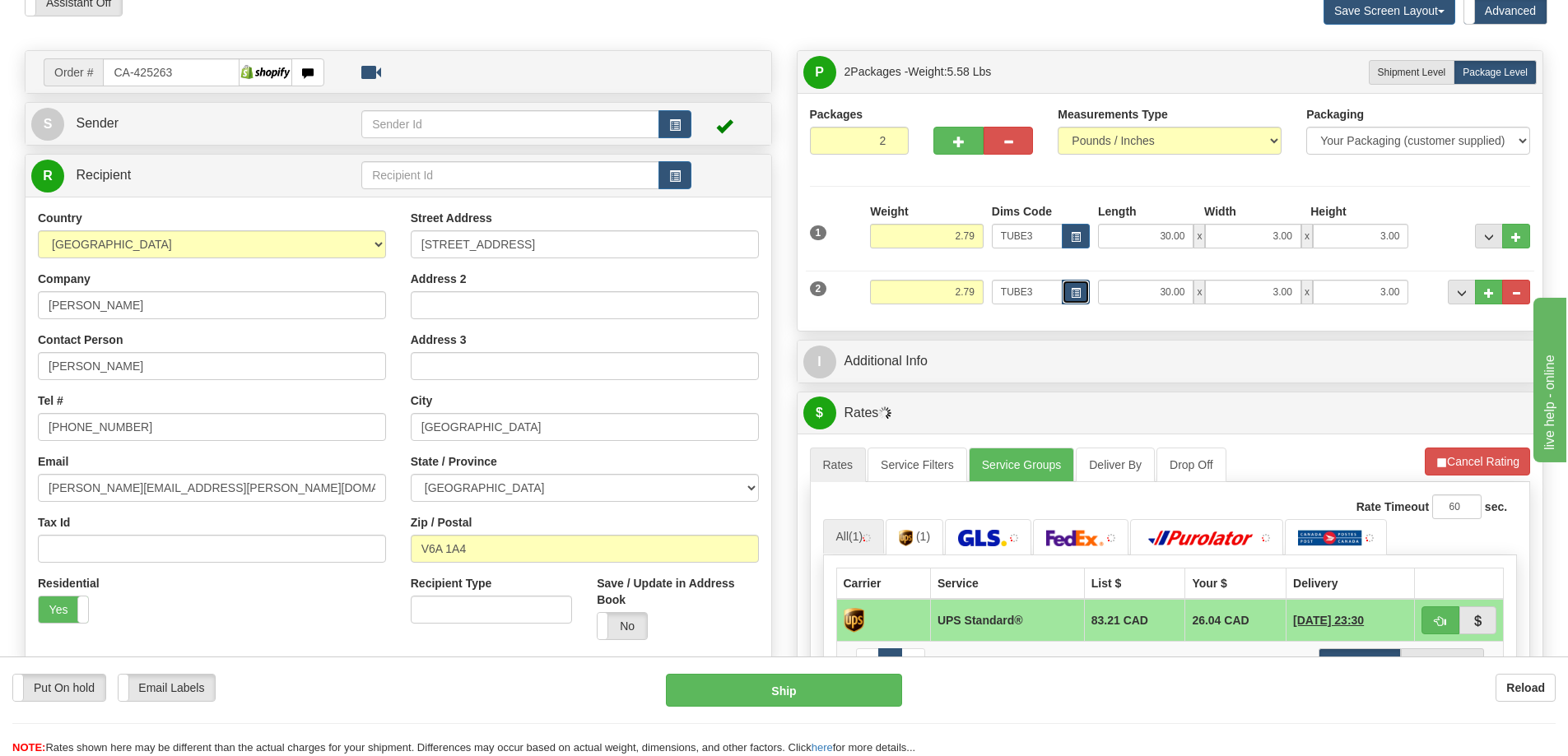
click at [1079, 292] on span "button" at bounding box center [1075, 293] width 10 height 9
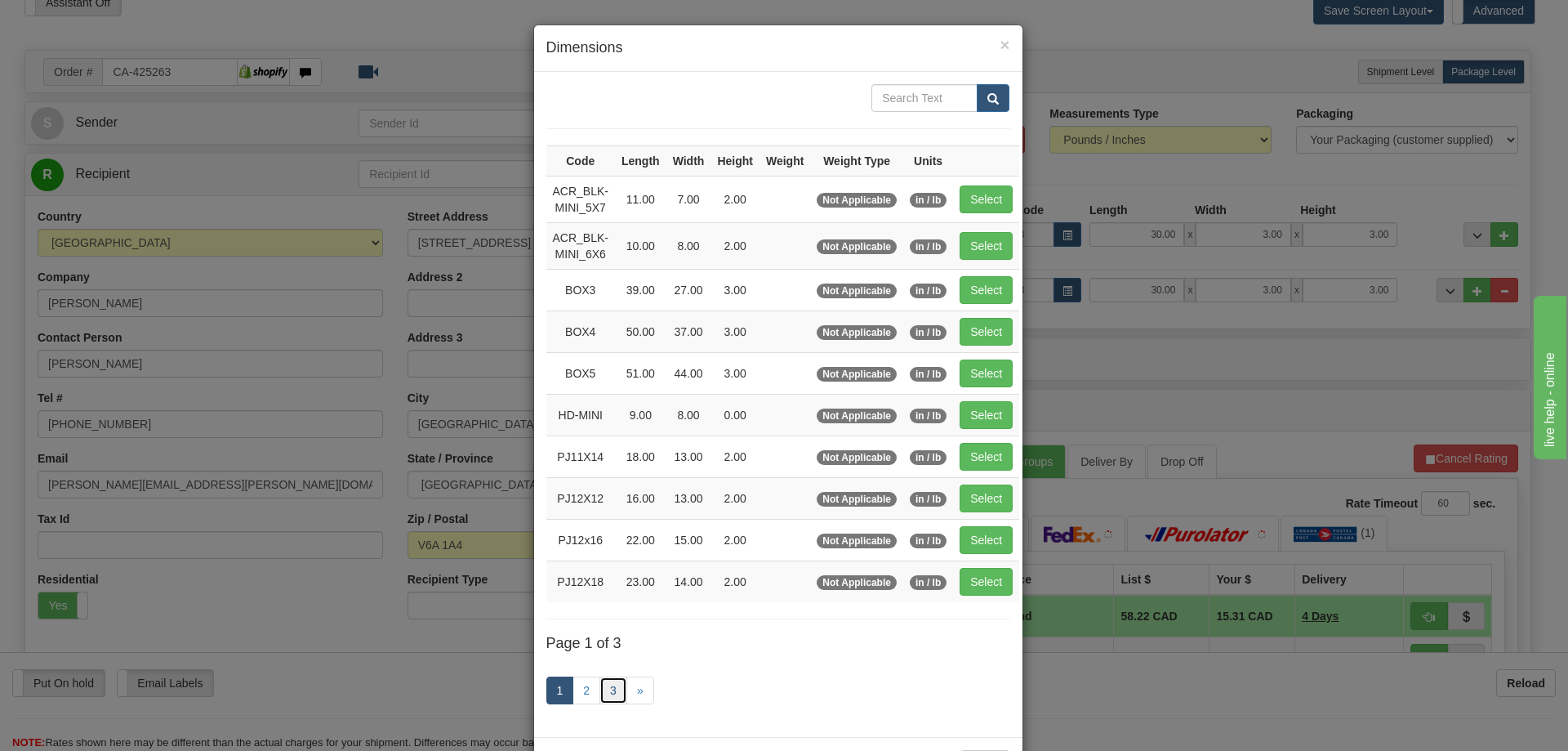
click at [607, 684] on link "3" at bounding box center [613, 690] width 27 height 27
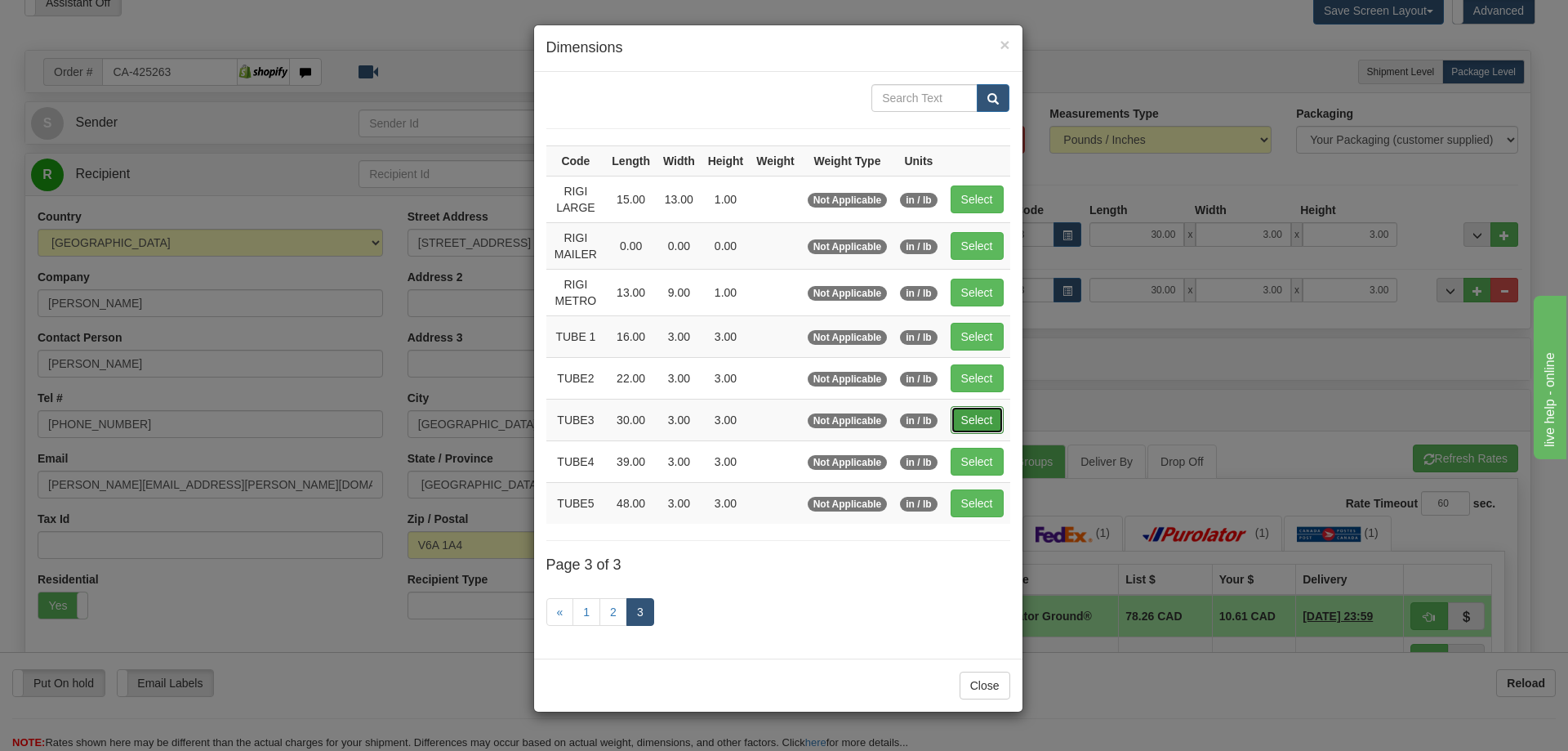
click at [979, 418] on button "Select" at bounding box center [977, 419] width 53 height 27
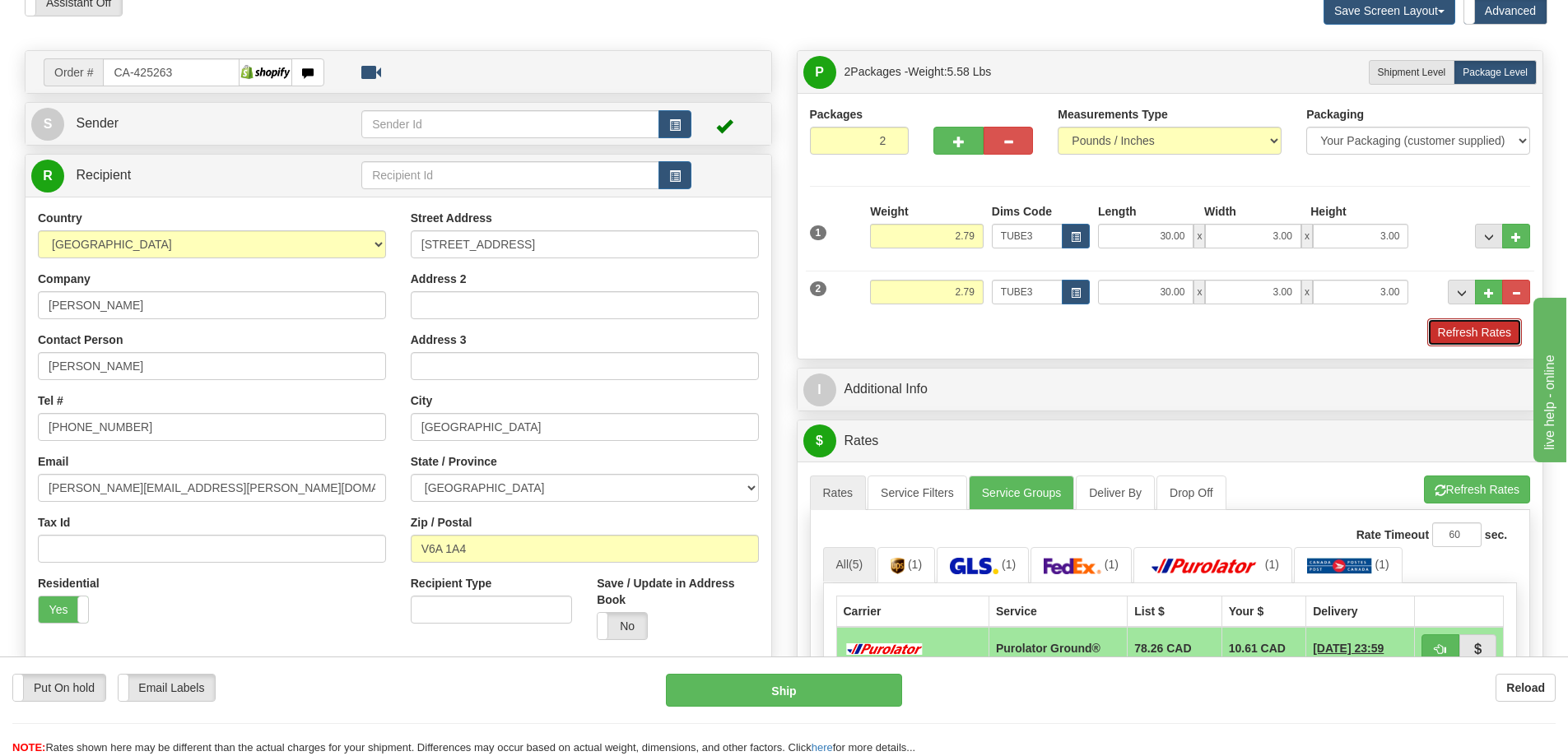
click at [1462, 336] on button "Refresh Rates" at bounding box center [1474, 332] width 95 height 28
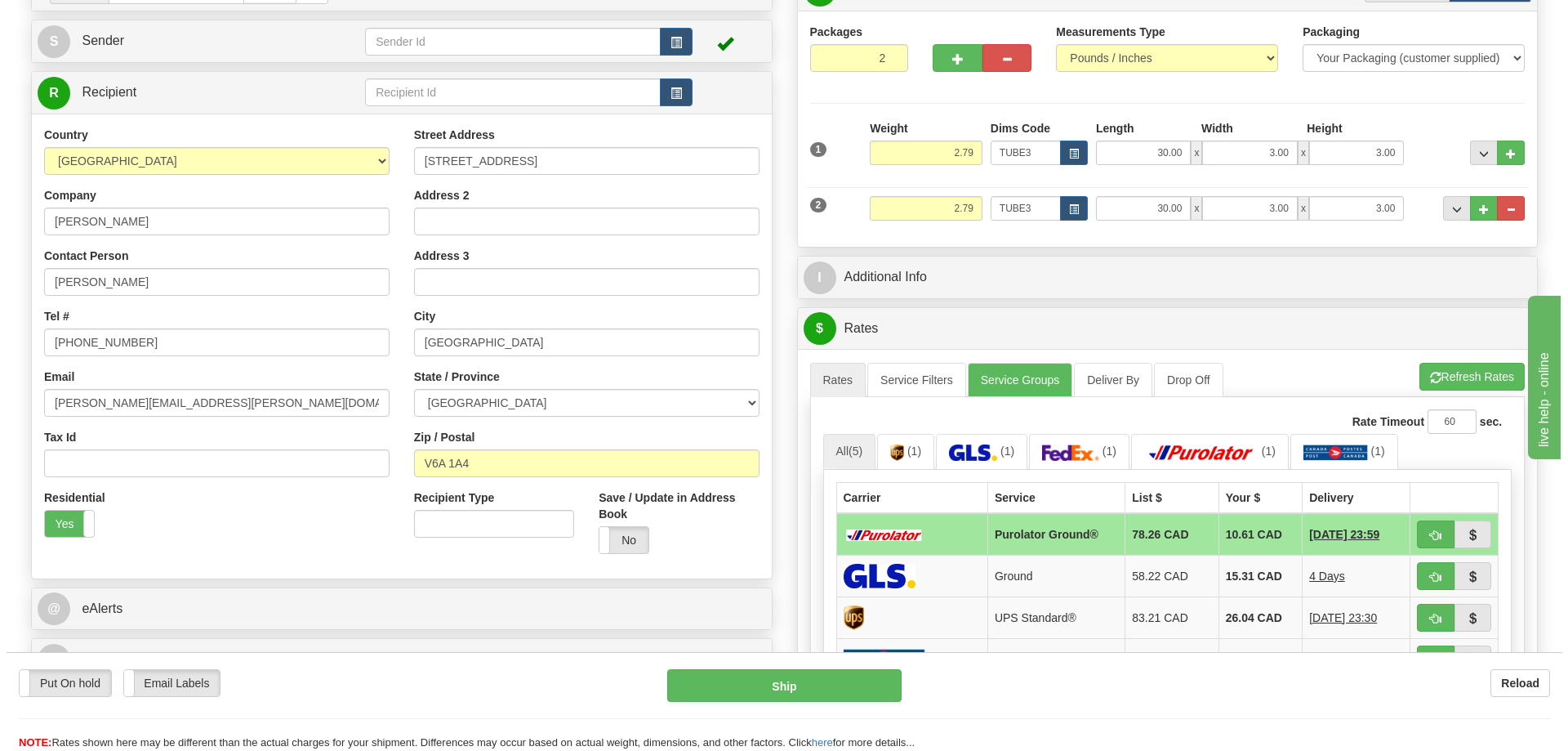
scroll to position [327, 0]
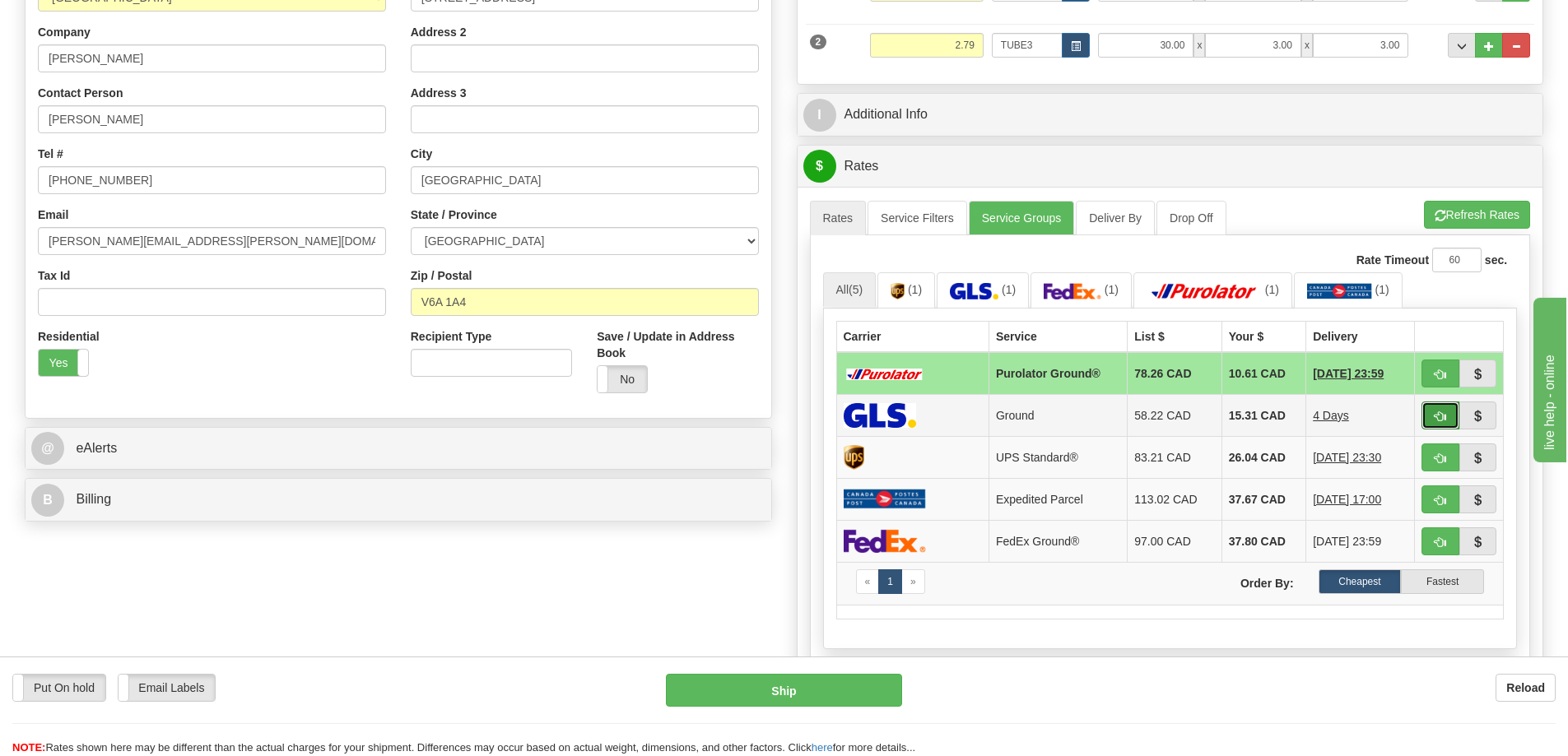
click at [1437, 415] on span "button" at bounding box center [1440, 417] width 12 height 11
type input "1"
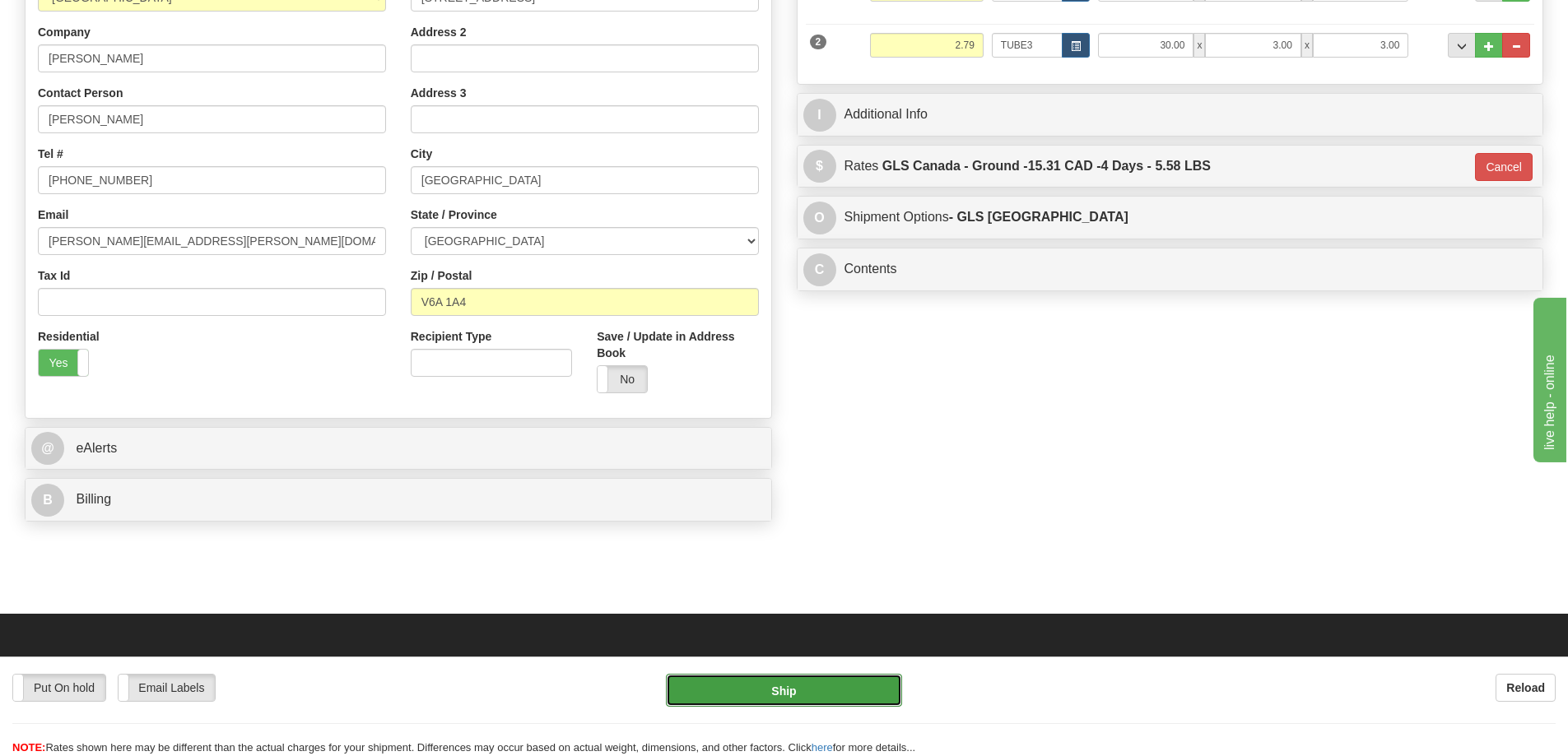
click at [824, 689] on button "Ship" at bounding box center [783, 690] width 236 height 33
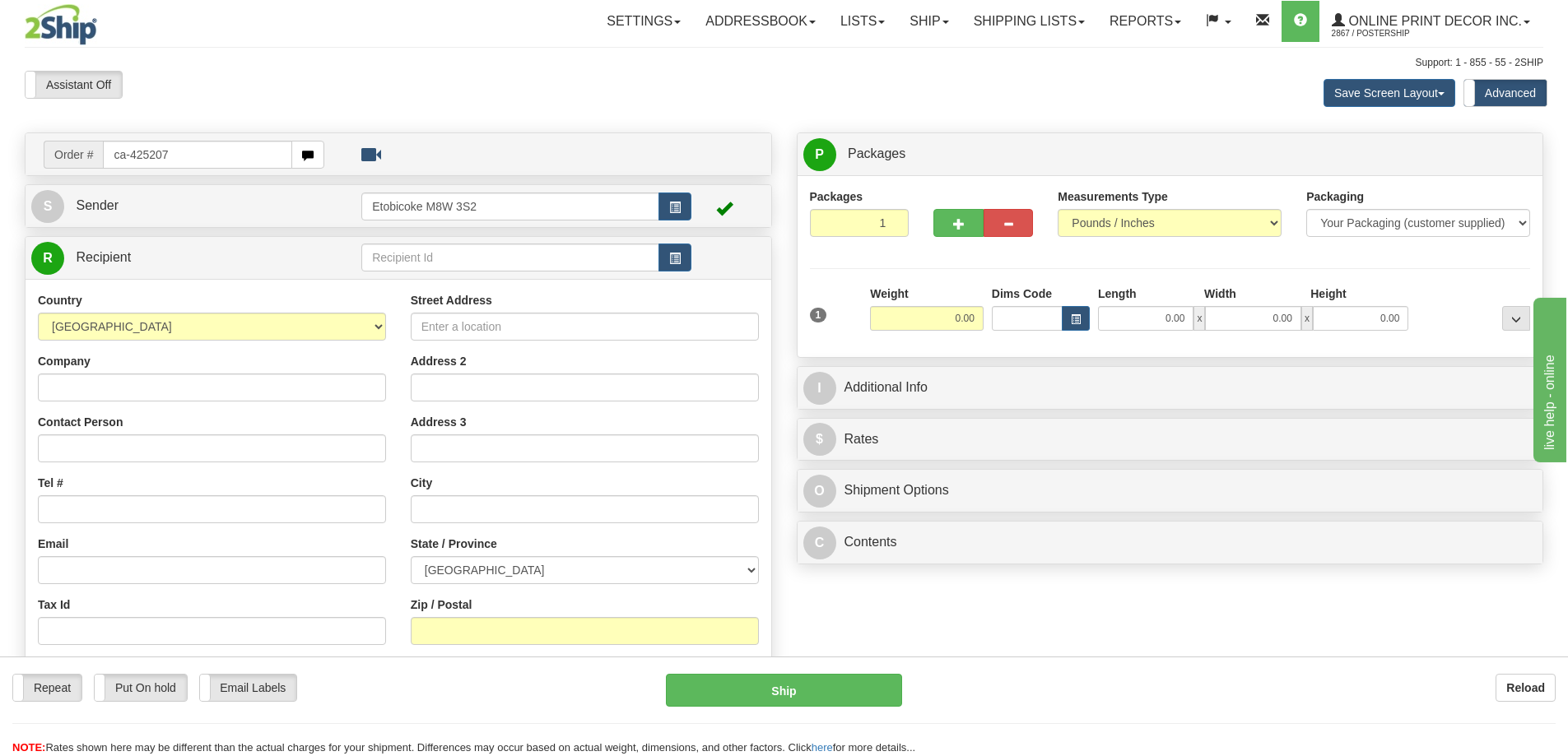
type input "ca-425207"
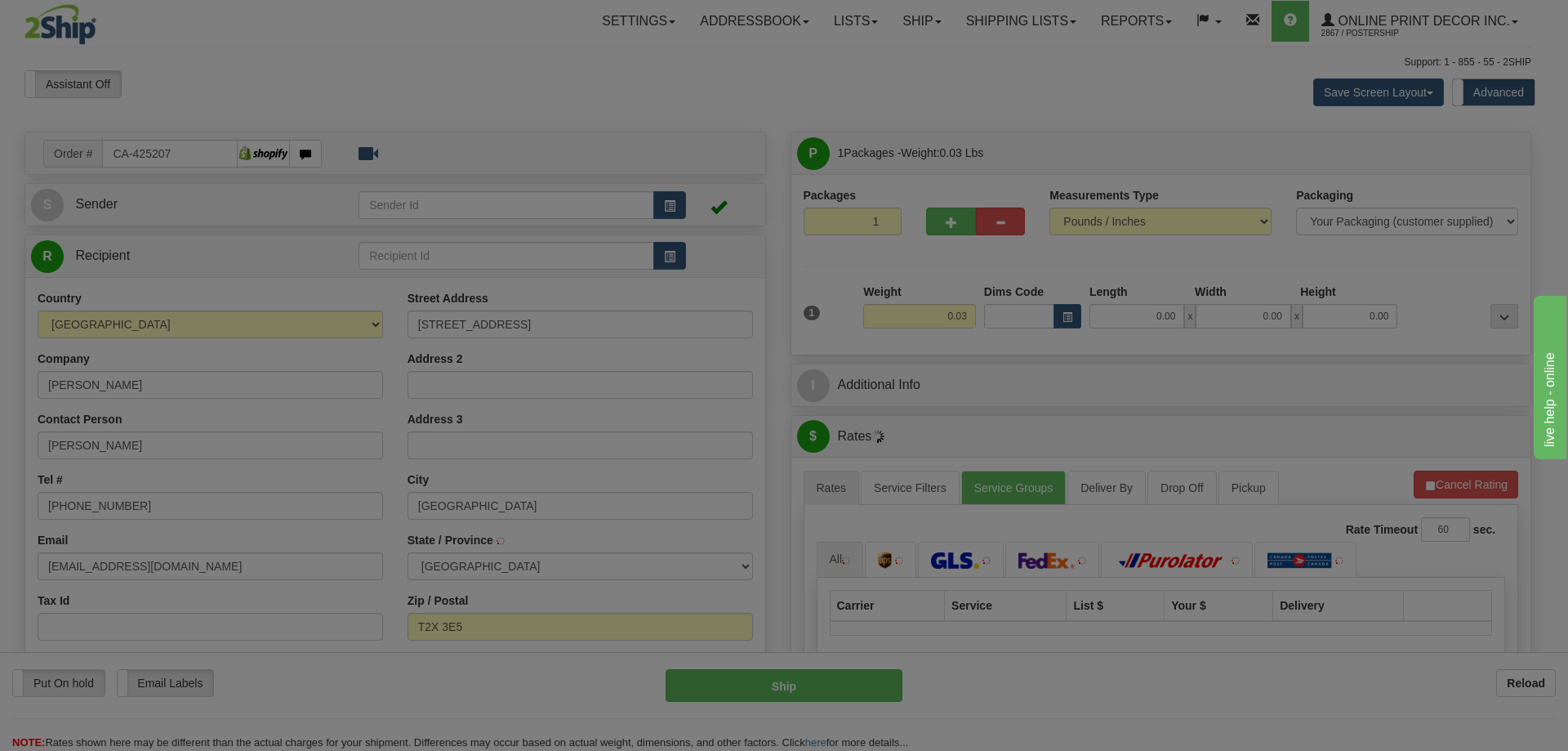
type input "CALGARY"
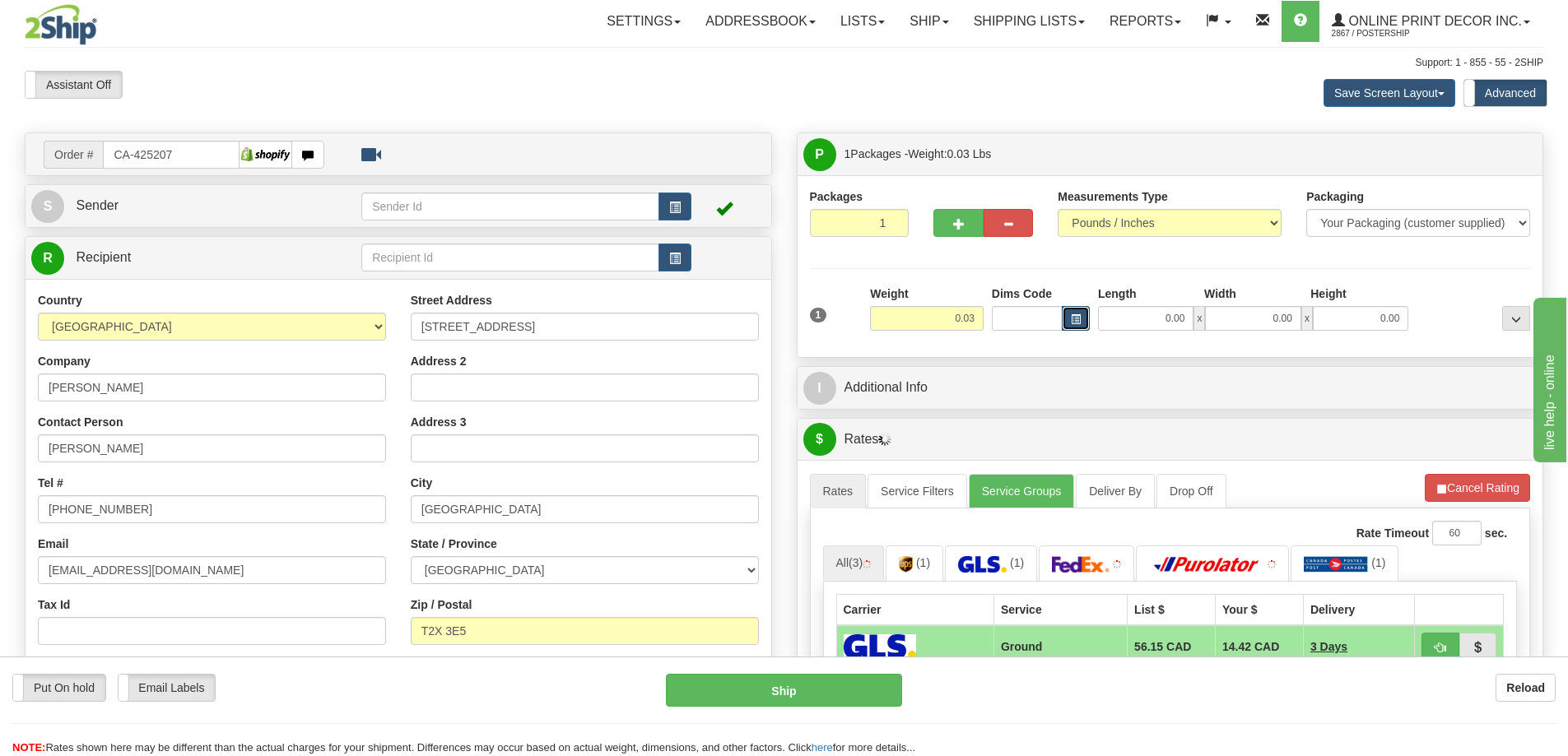
click at [1070, 316] on span "button" at bounding box center [1075, 320] width 10 height 9
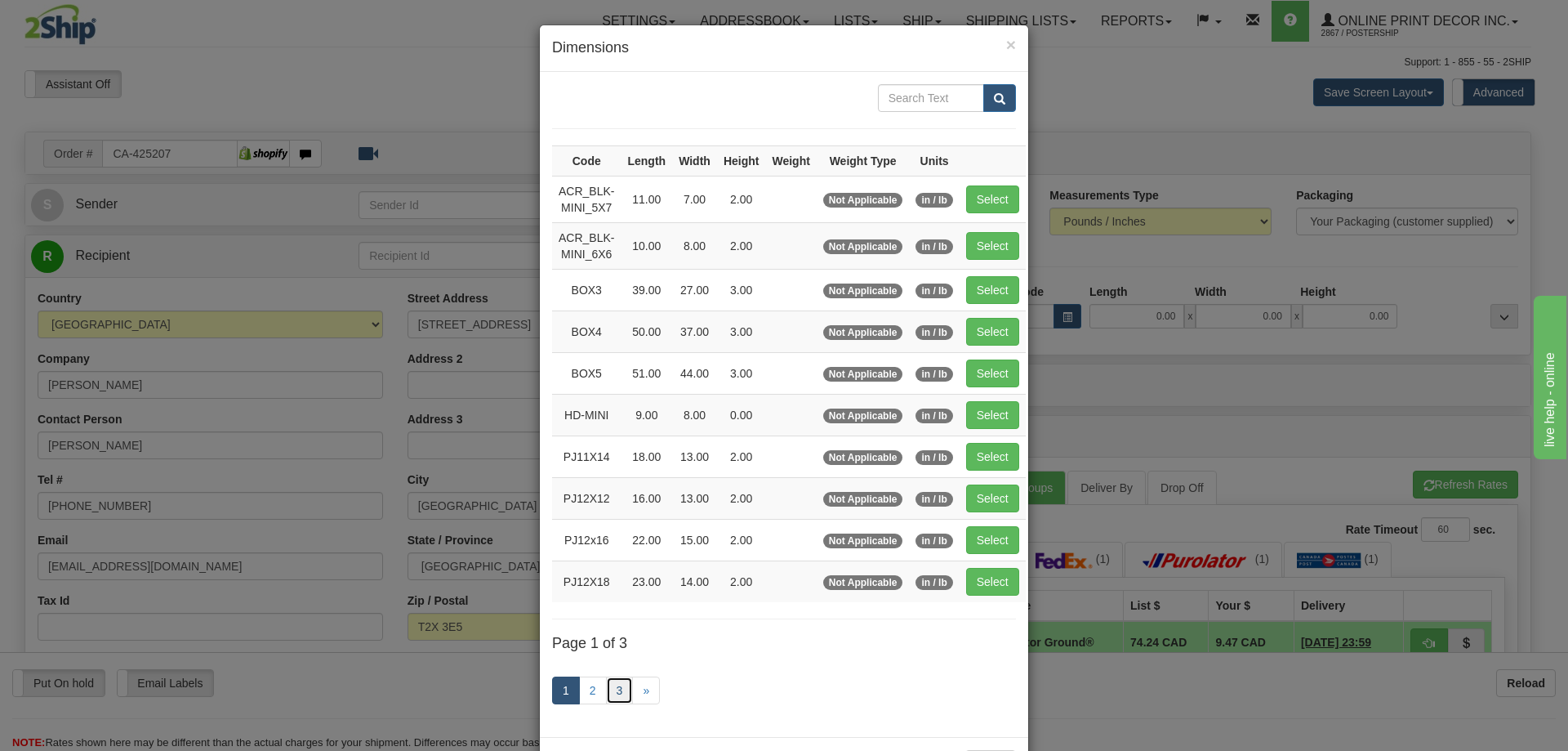
click at [620, 686] on link "3" at bounding box center [620, 690] width 27 height 27
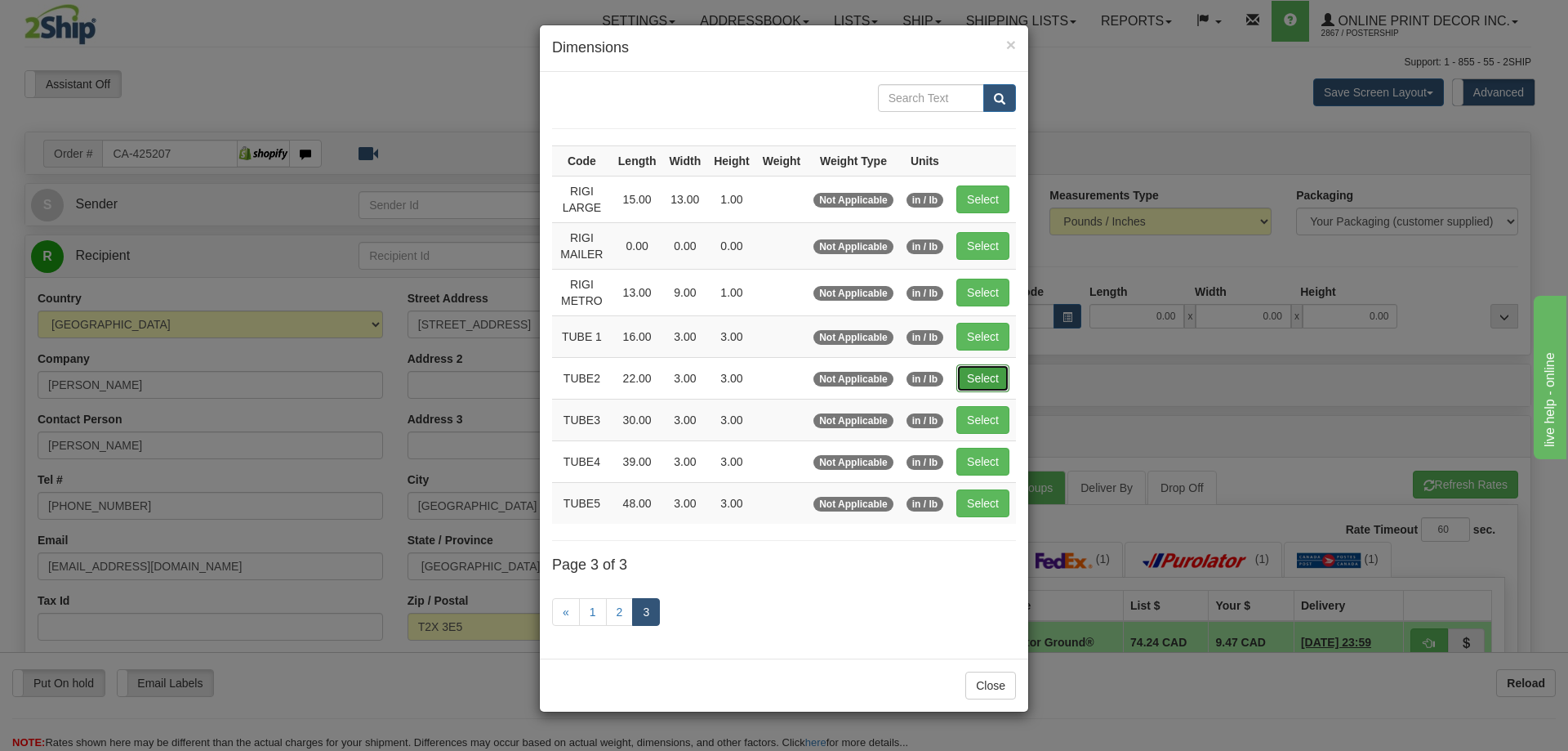
click at [996, 383] on button "Select" at bounding box center [983, 378] width 53 height 27
type input "TUBE2"
type input "22.00"
type input "3.00"
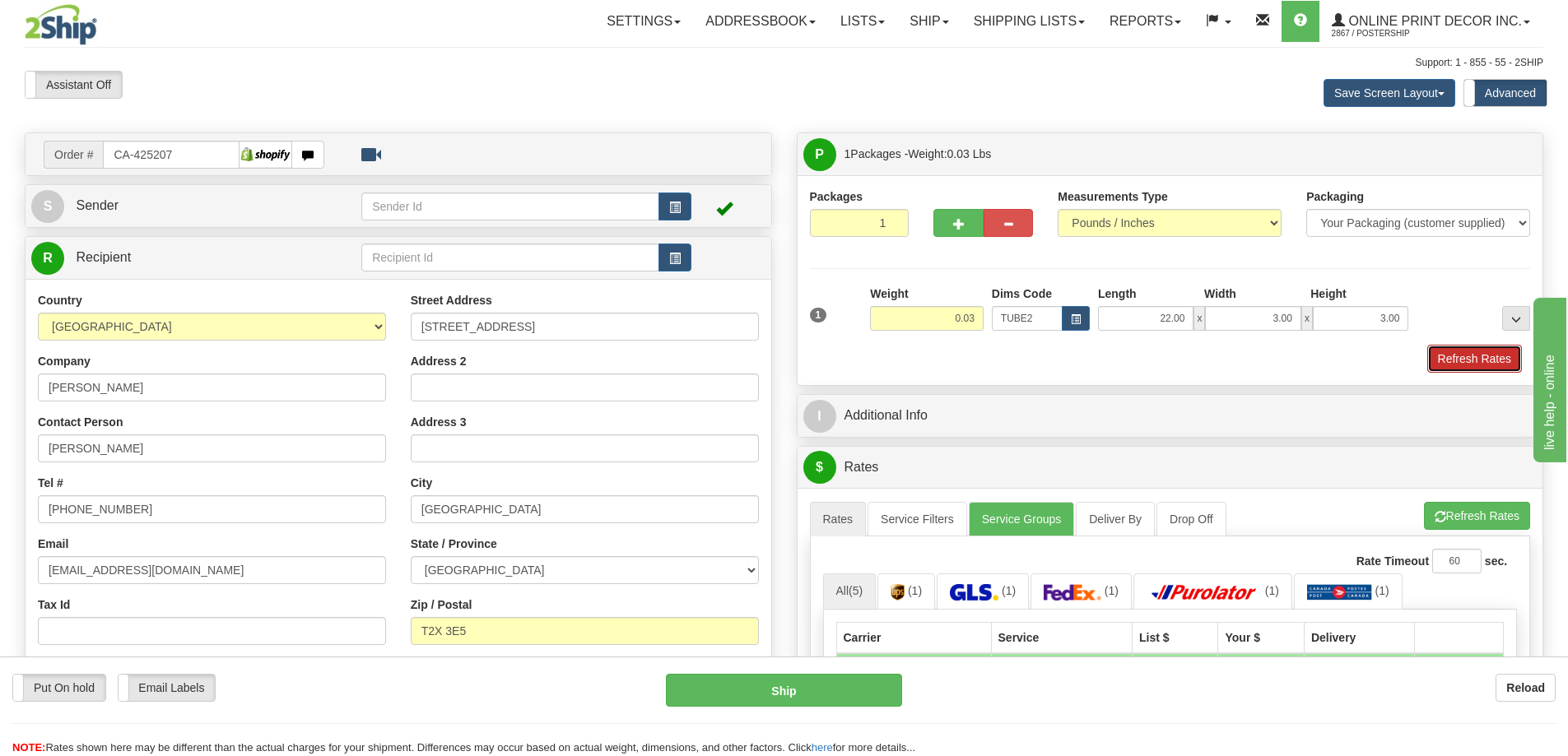
click at [1470, 354] on button "Refresh Rates" at bounding box center [1474, 359] width 95 height 28
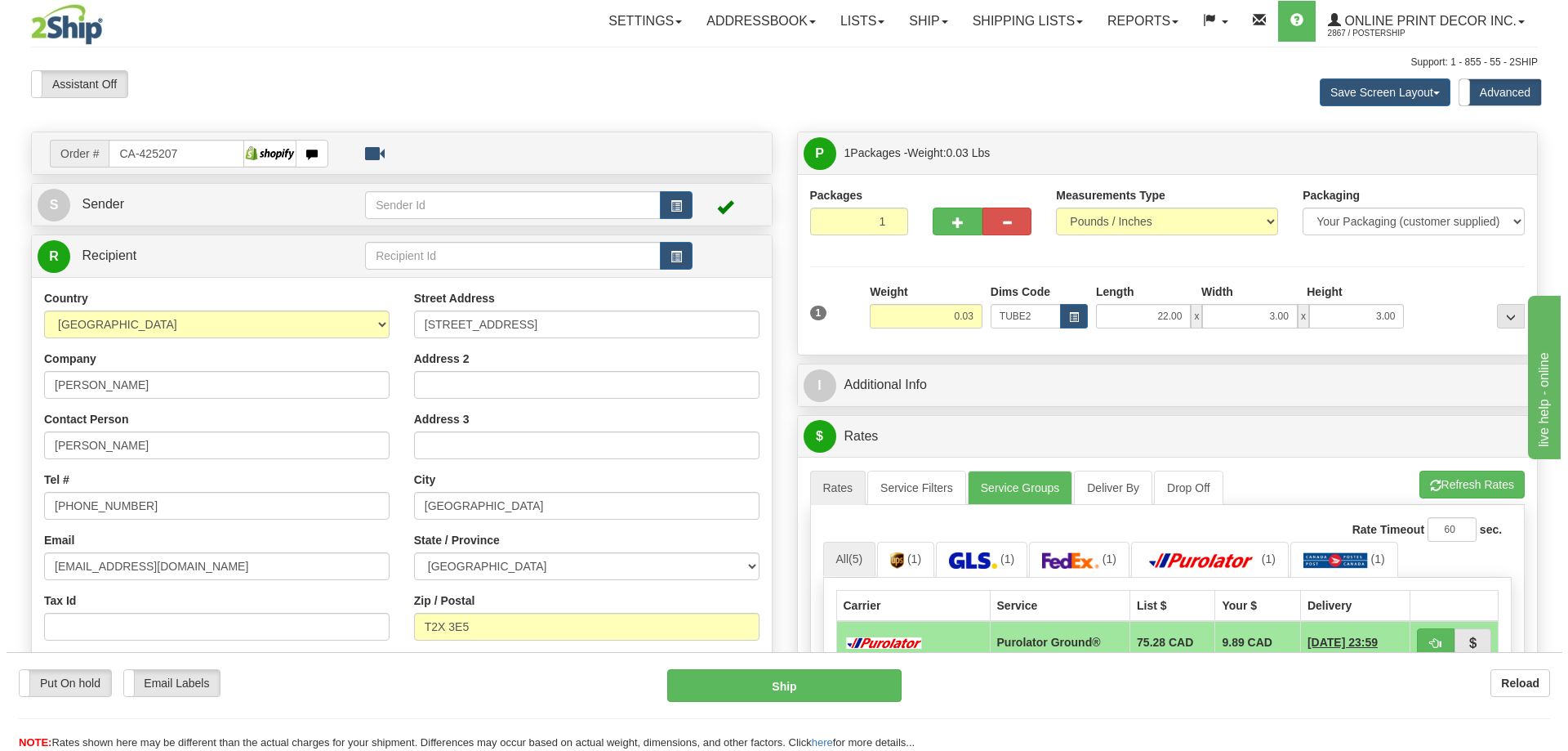
scroll to position [164, 0]
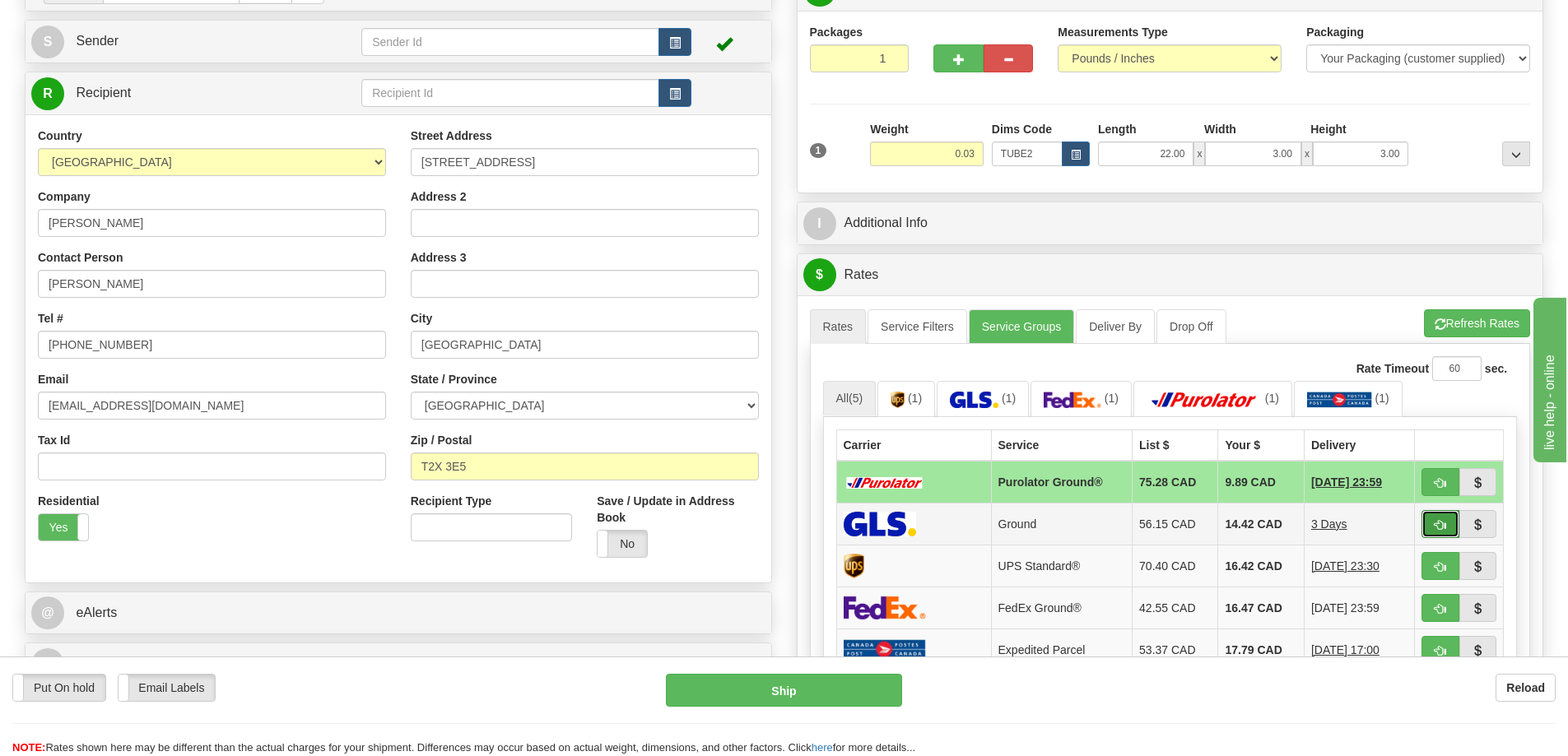
click at [1440, 518] on button "button" at bounding box center [1439, 523] width 38 height 28
type input "1"
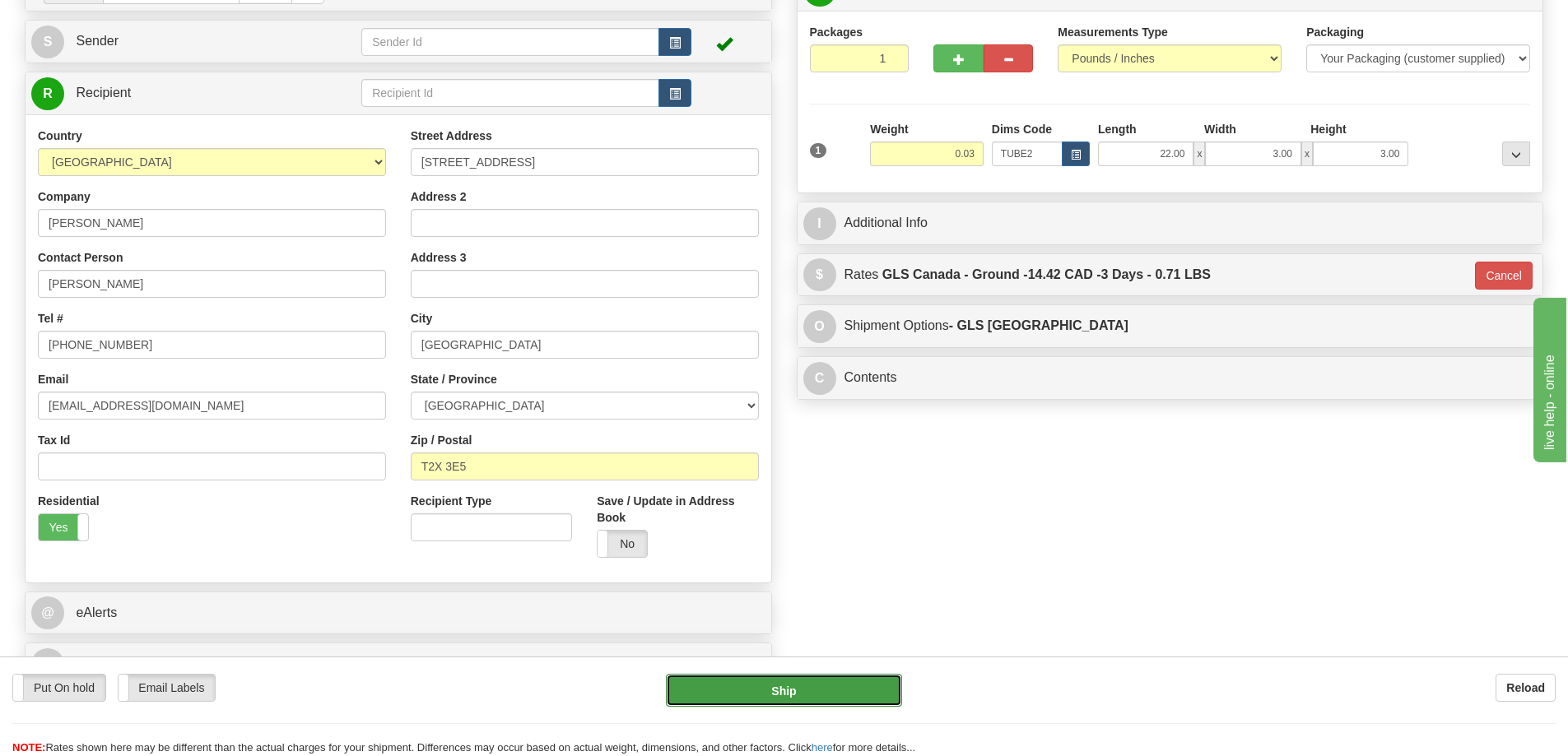
click at [855, 681] on button "Ship" at bounding box center [783, 690] width 236 height 33
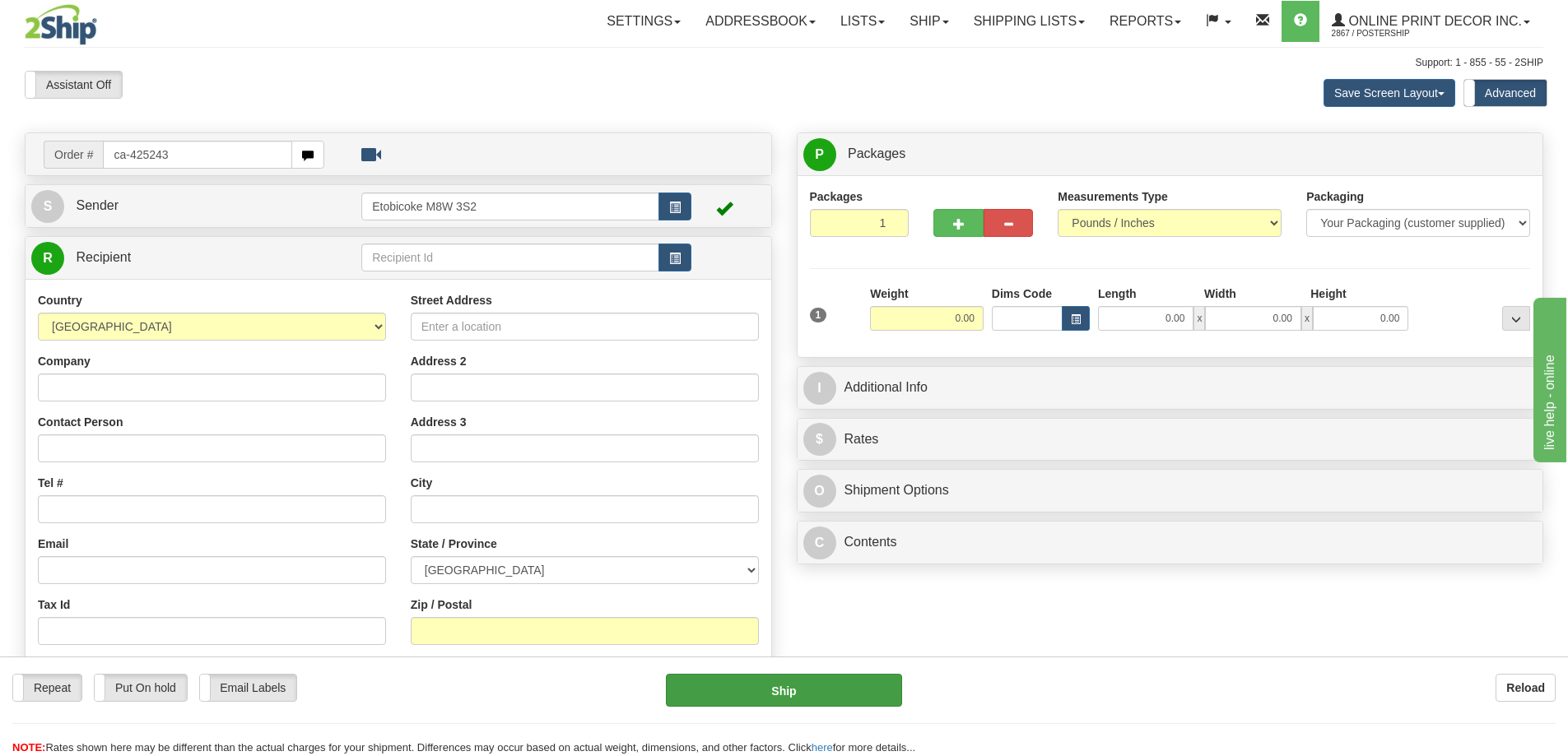
type input "ca-425243"
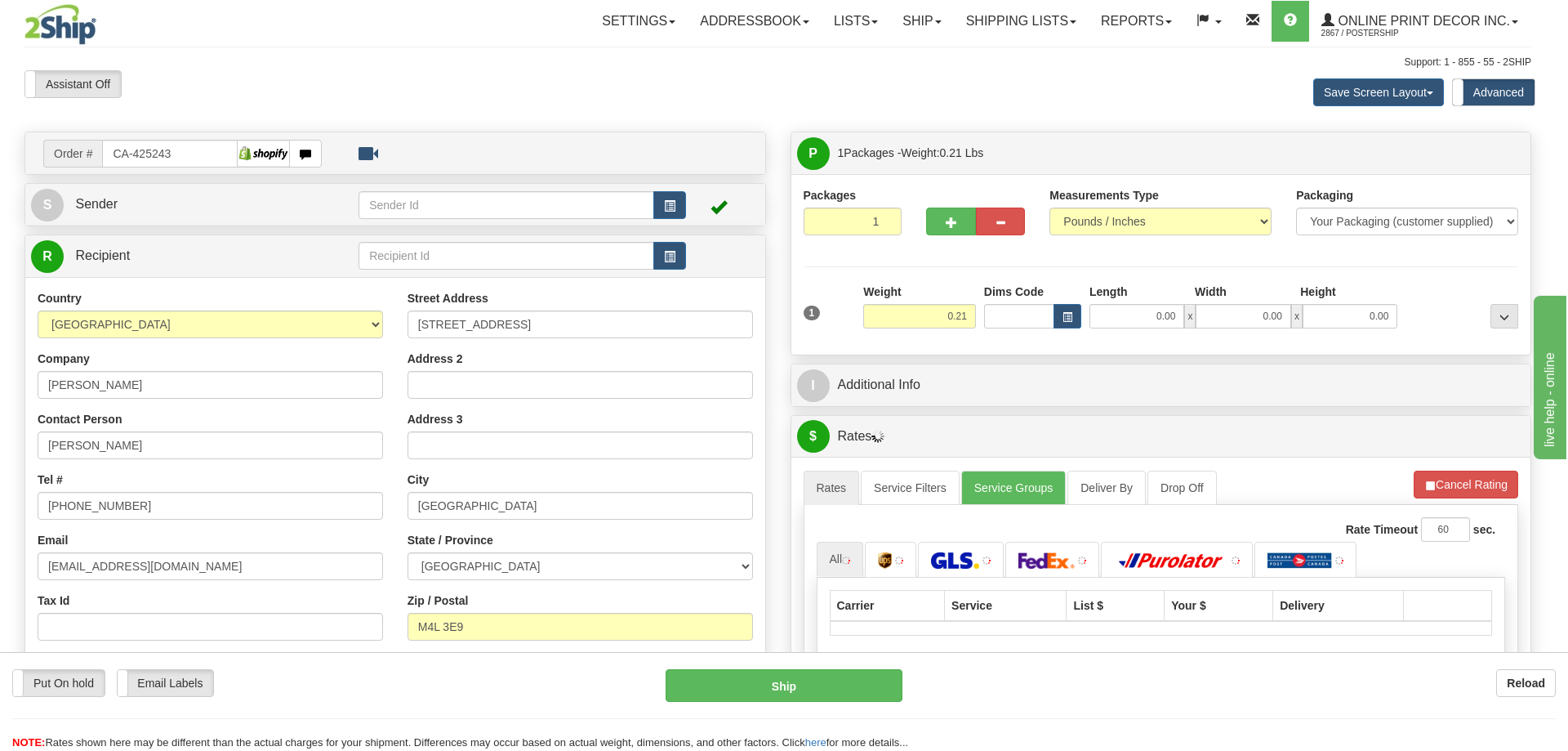
type input "TORONTO"
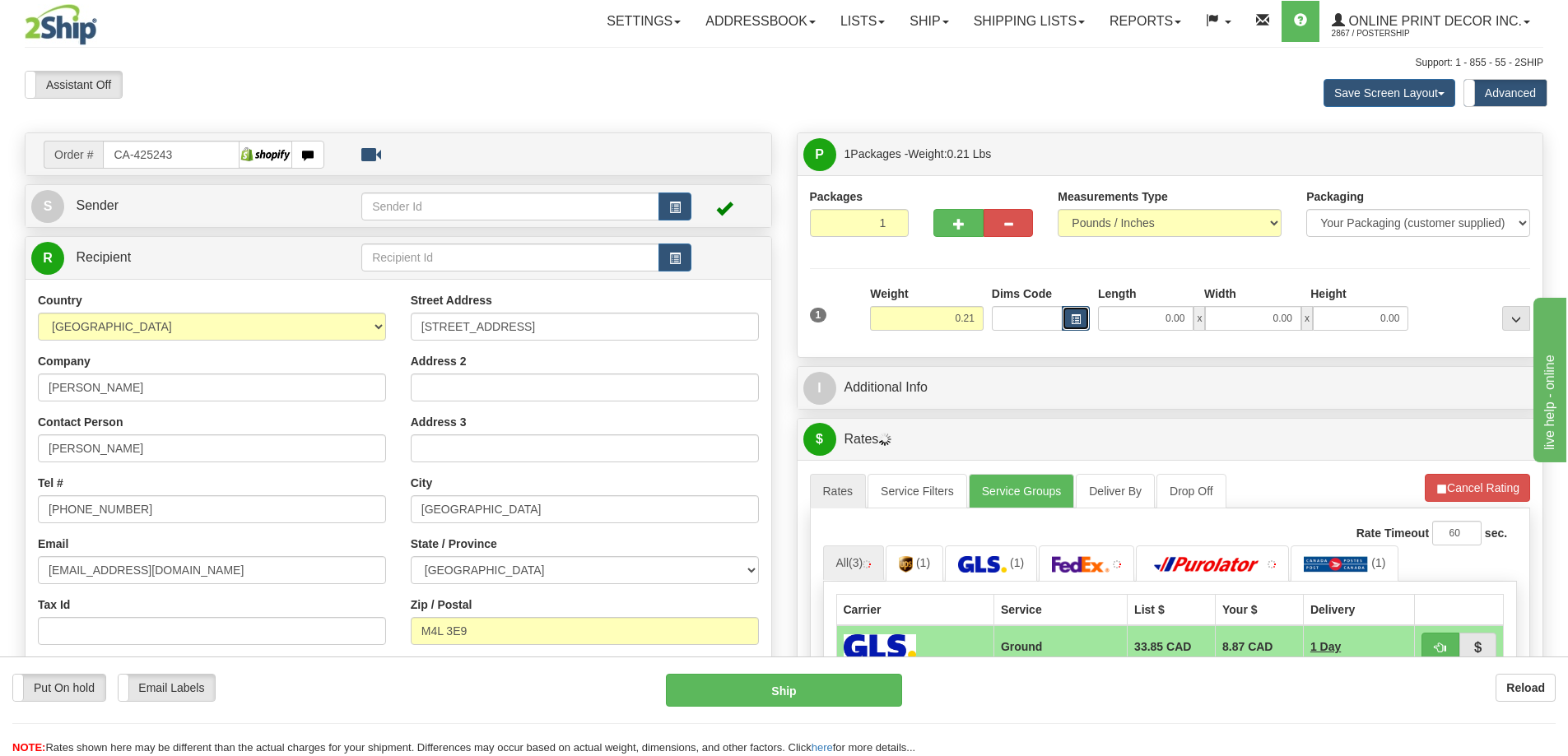
click at [1078, 320] on span "button" at bounding box center [1075, 320] width 10 height 9
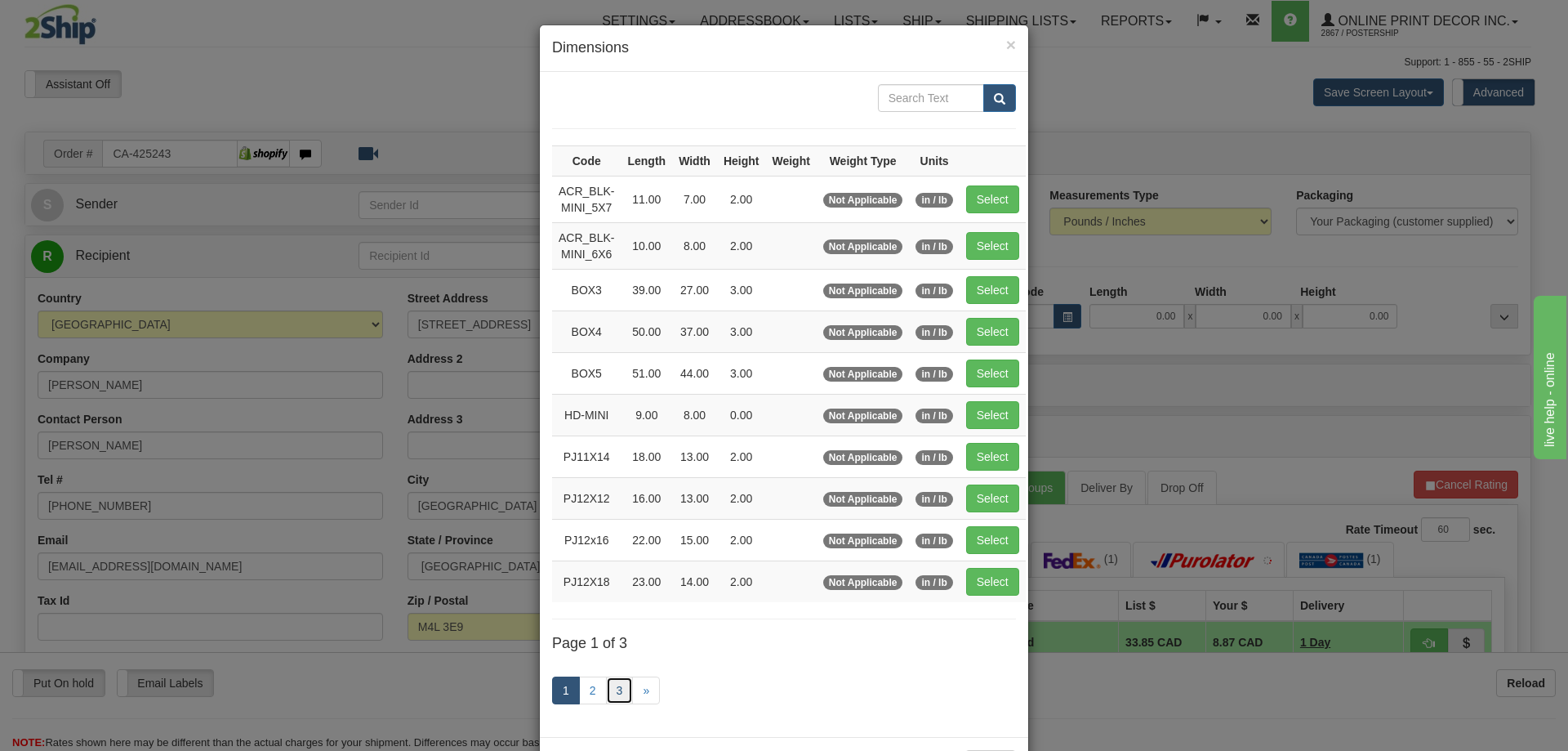
click at [608, 684] on link "3" at bounding box center [620, 690] width 27 height 27
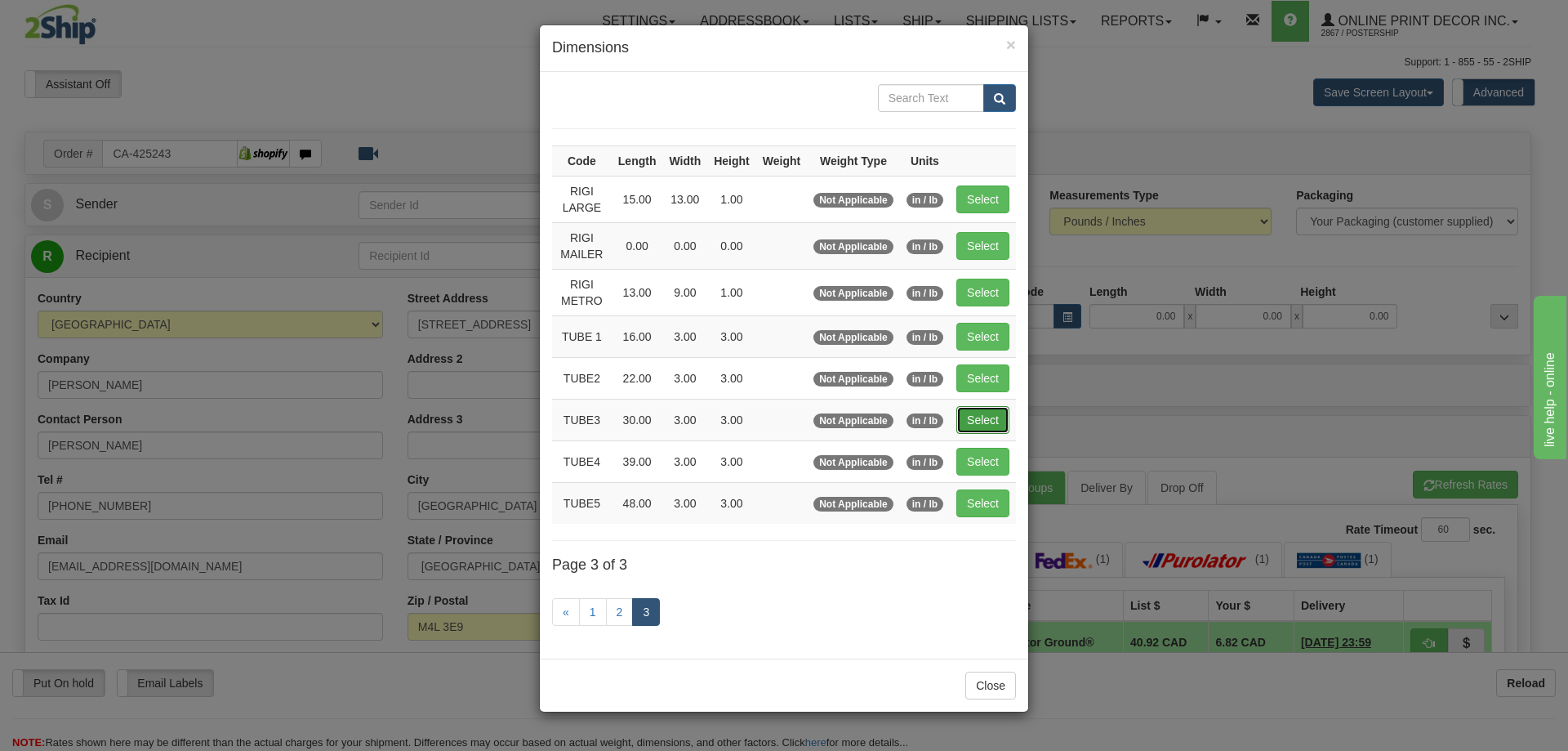
click at [985, 423] on button "Select" at bounding box center [983, 419] width 53 height 27
type input "TUBE3"
type input "30.00"
type input "3.00"
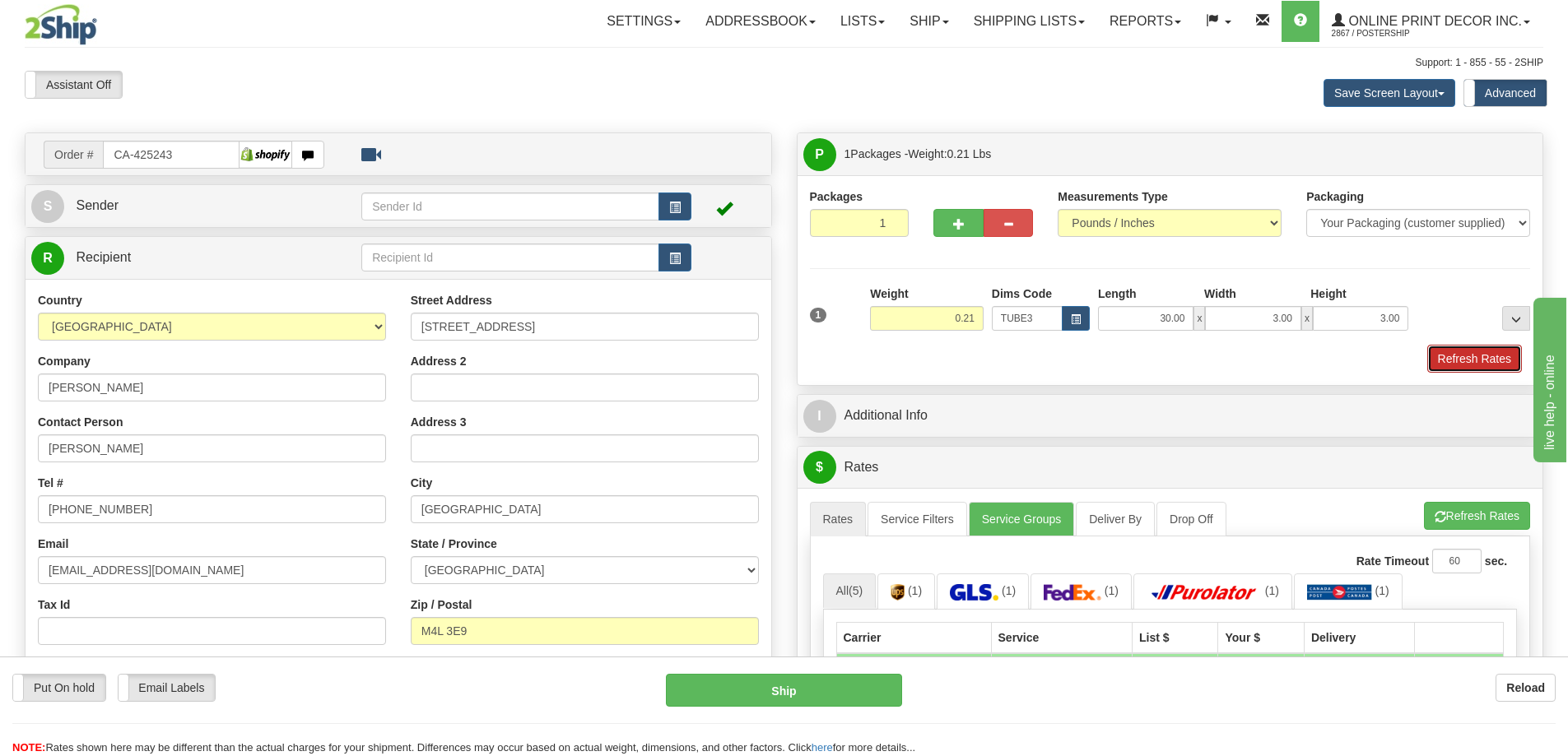
click at [1481, 350] on button "Refresh Rates" at bounding box center [1474, 359] width 95 height 28
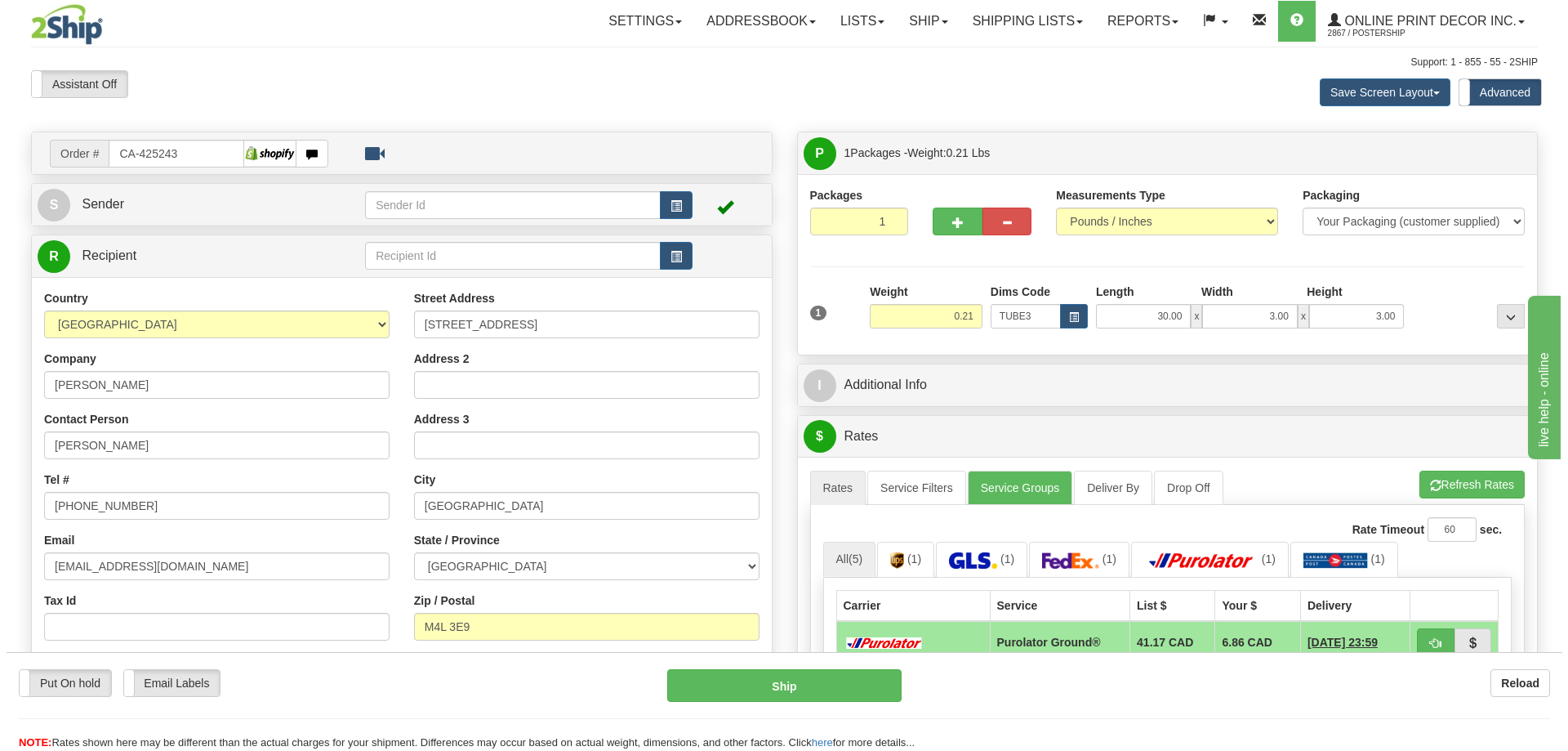
scroll to position [164, 0]
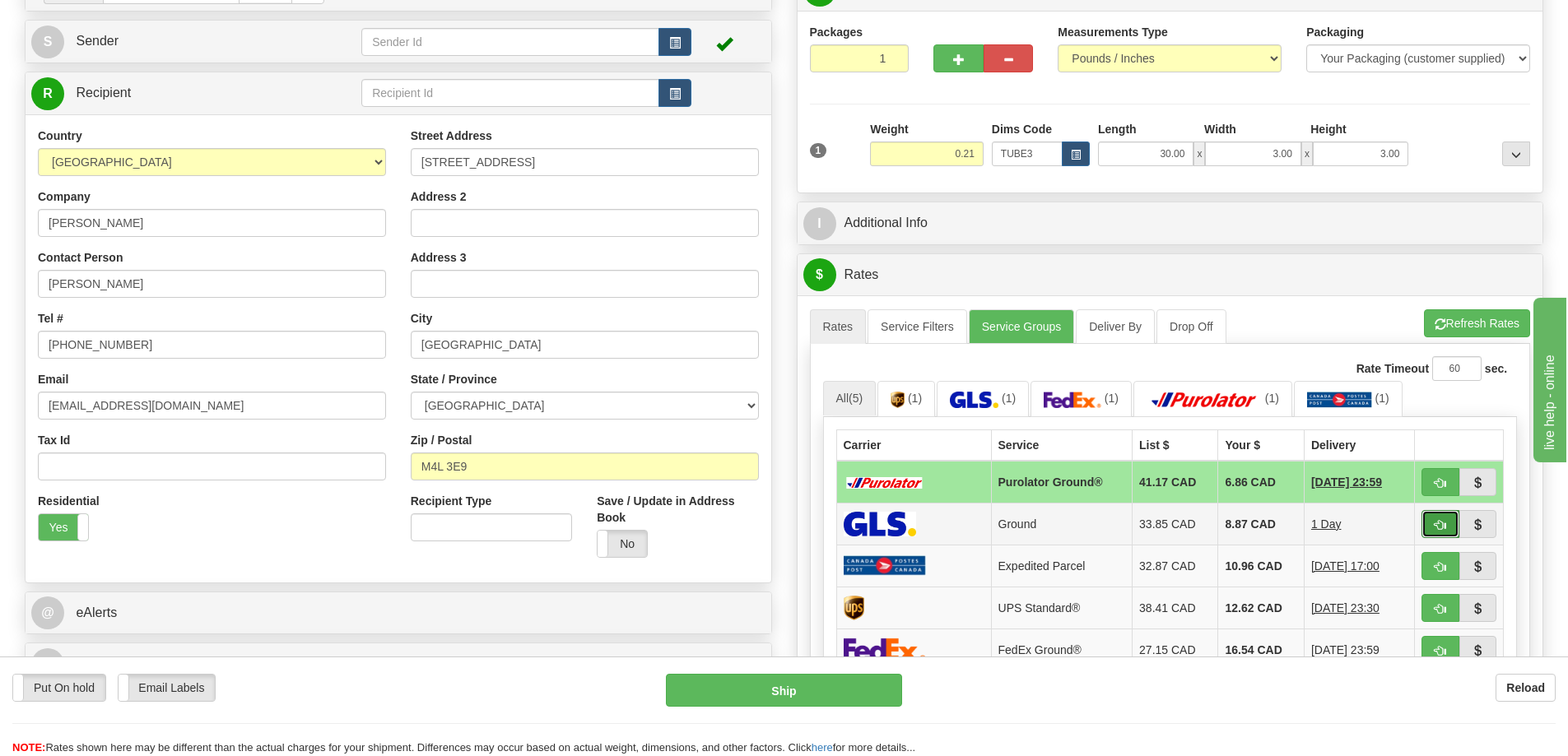
click at [1436, 522] on span "button" at bounding box center [1440, 525] width 12 height 11
type input "1"
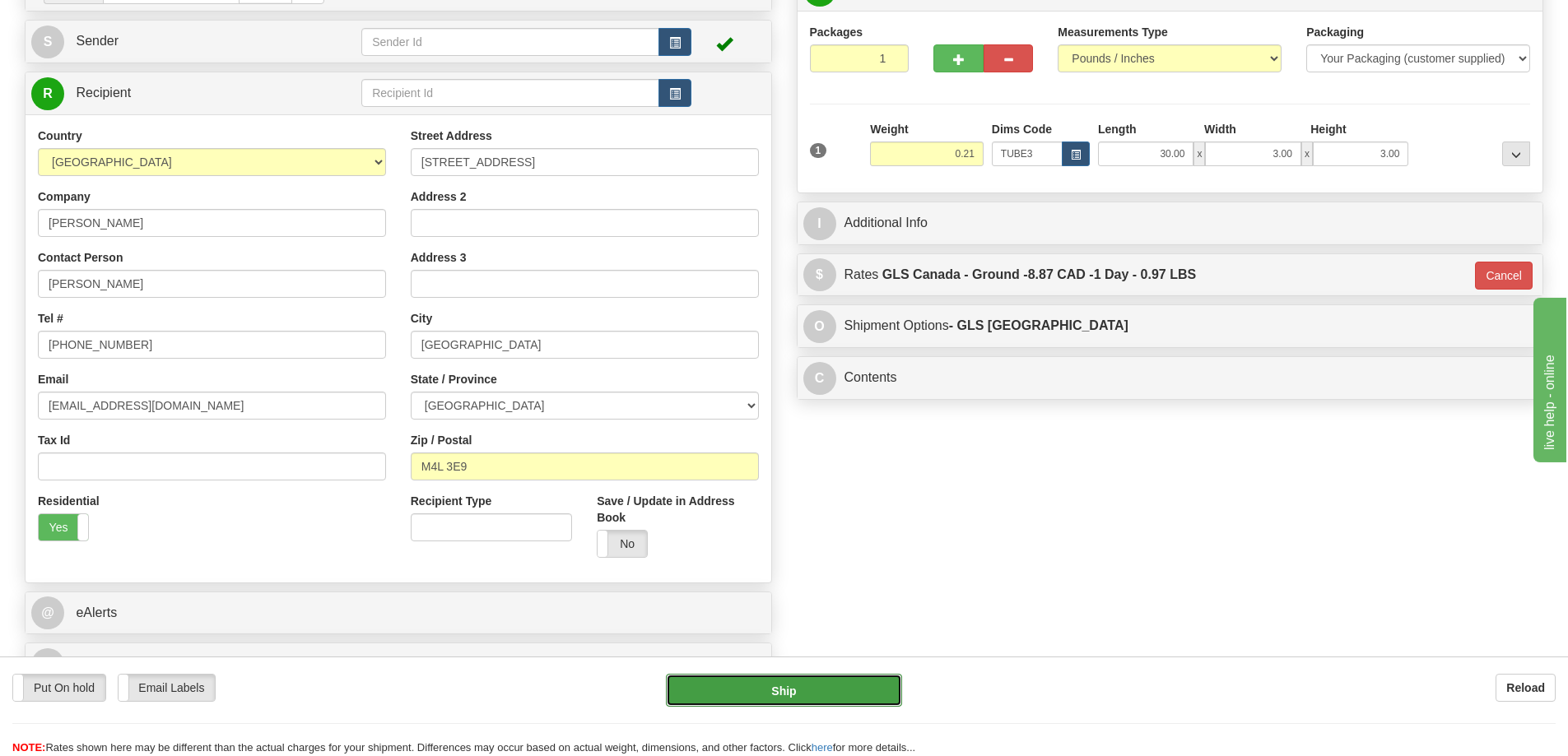
click at [829, 688] on button "Ship" at bounding box center [783, 690] width 236 height 33
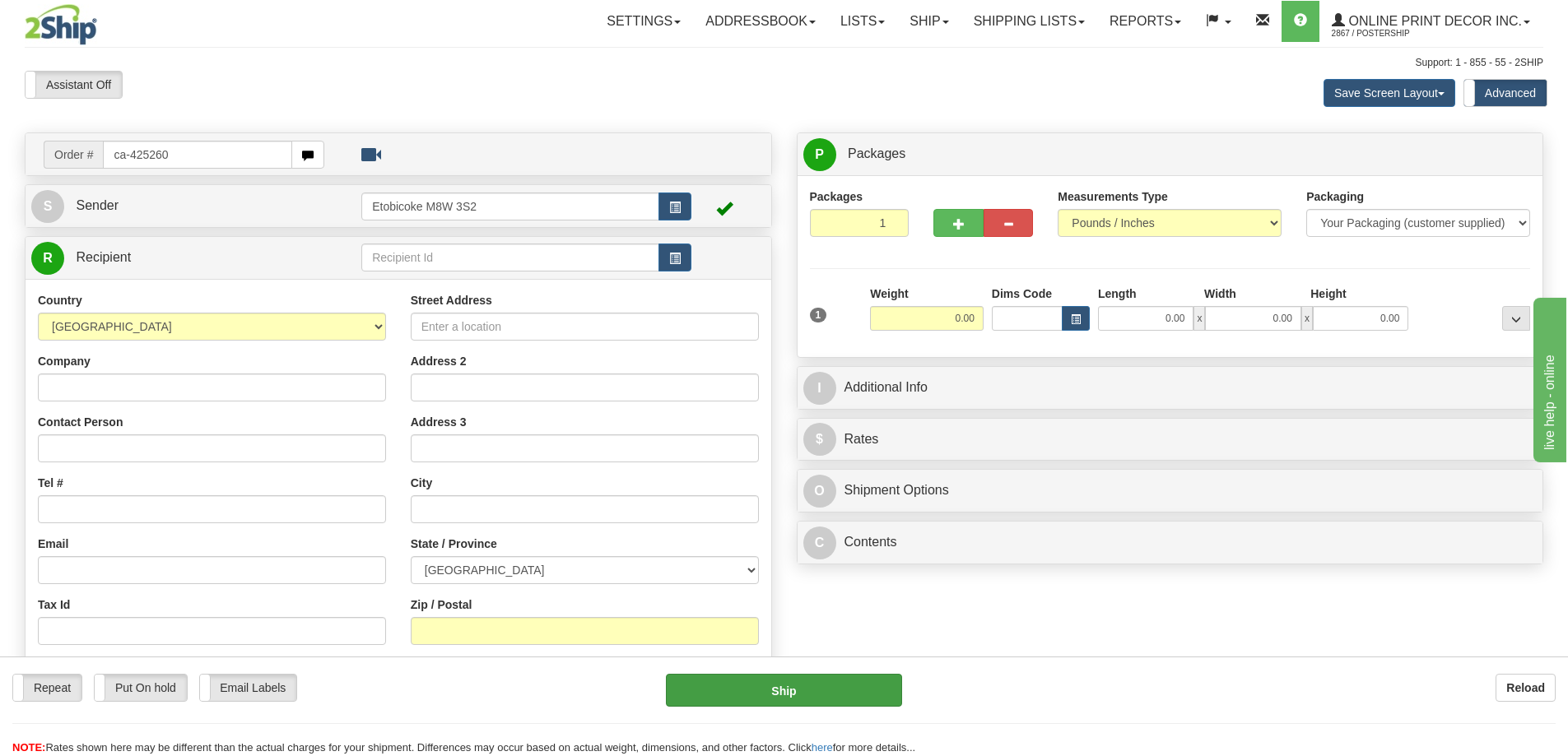
type input "ca-425260"
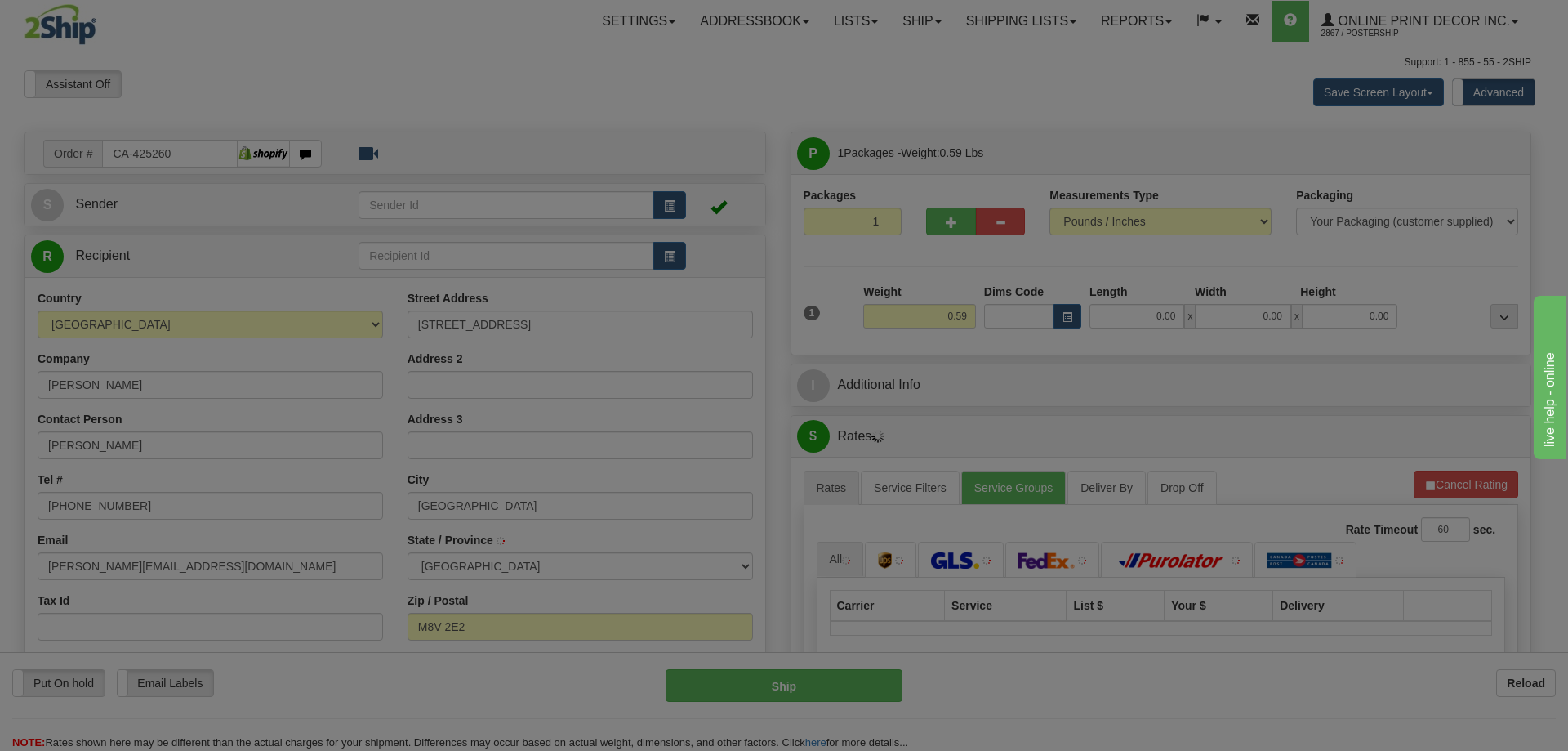
type input "ETOBICOKE"
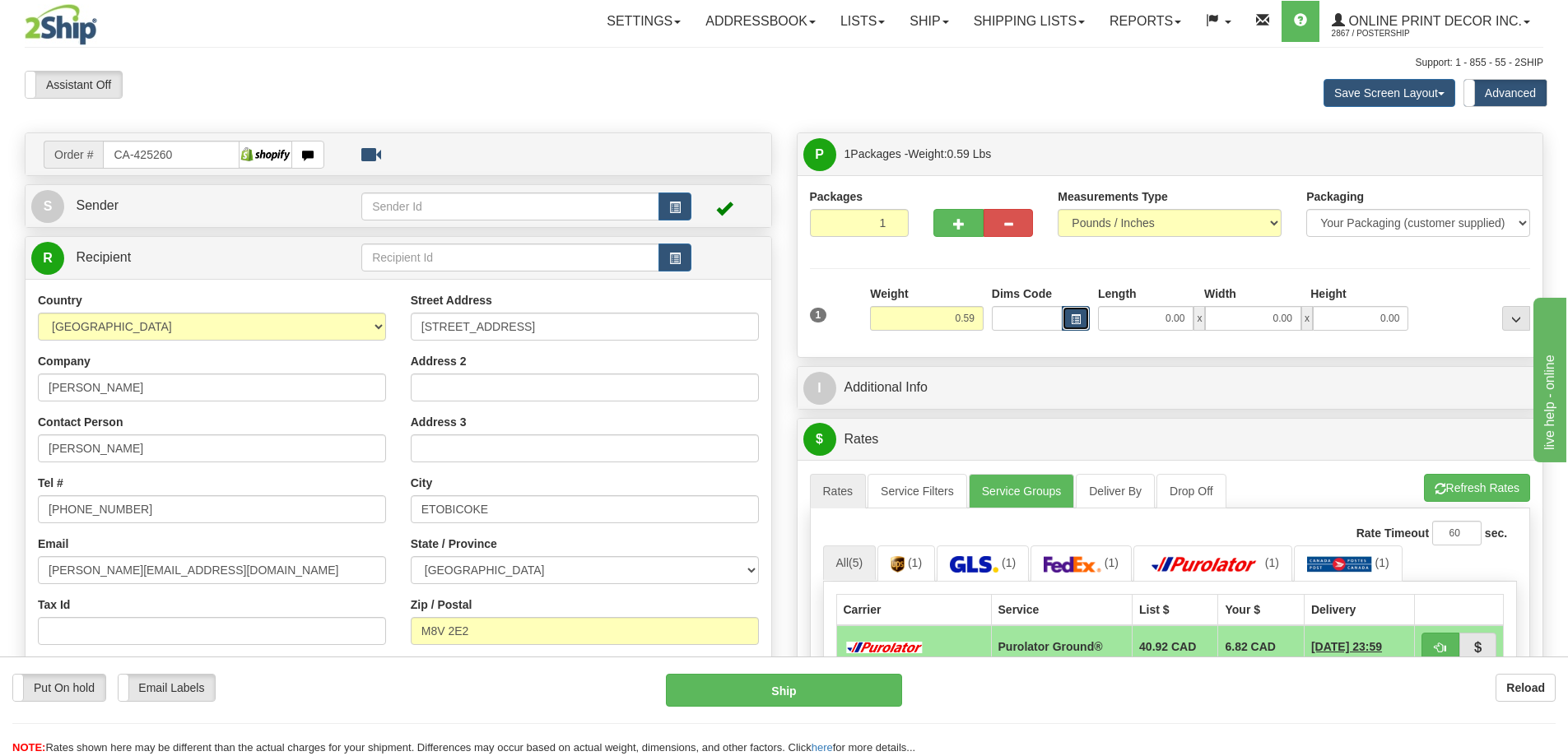
click at [1084, 313] on button "button" at bounding box center [1076, 318] width 28 height 25
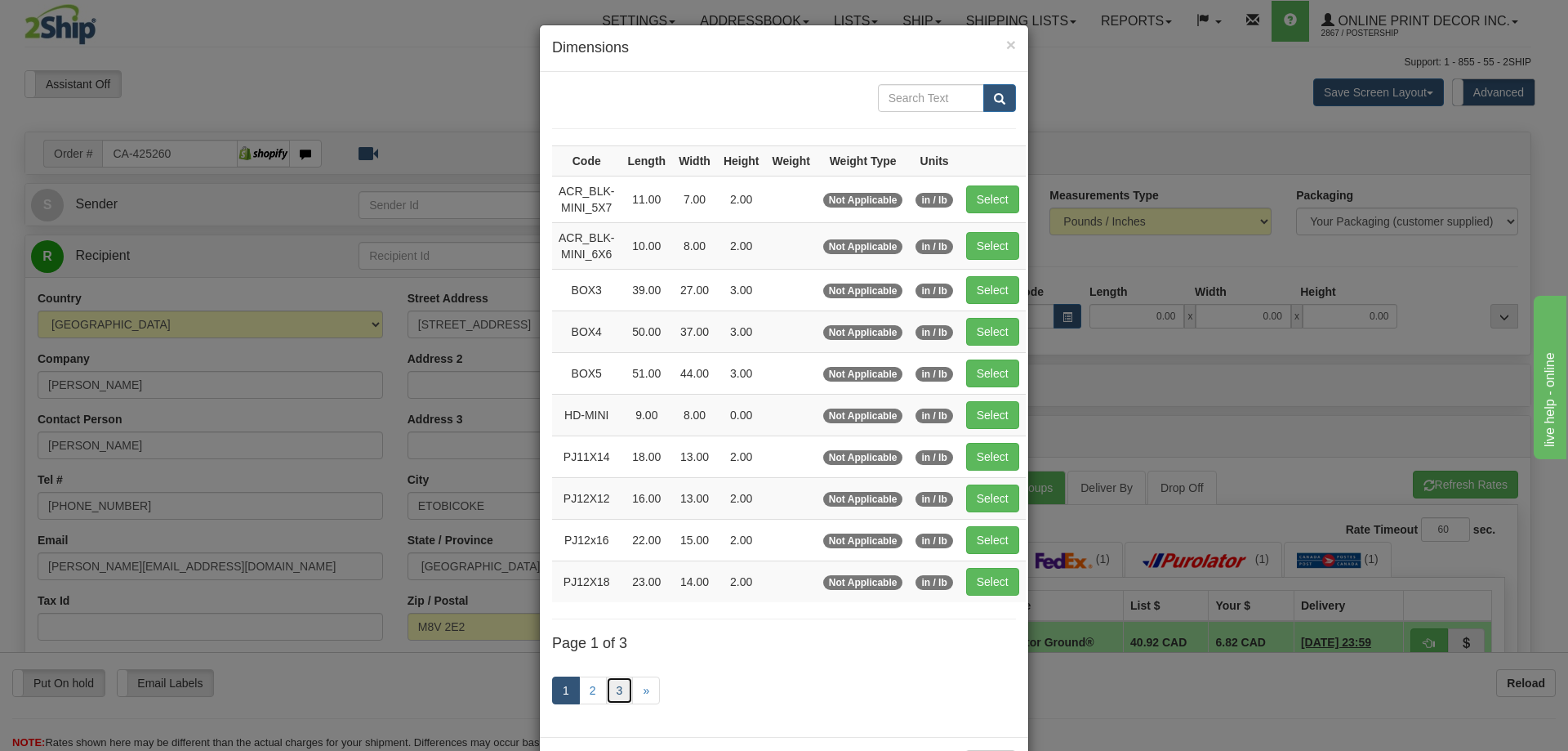
click at [606, 692] on link "3" at bounding box center [620, 690] width 27 height 27
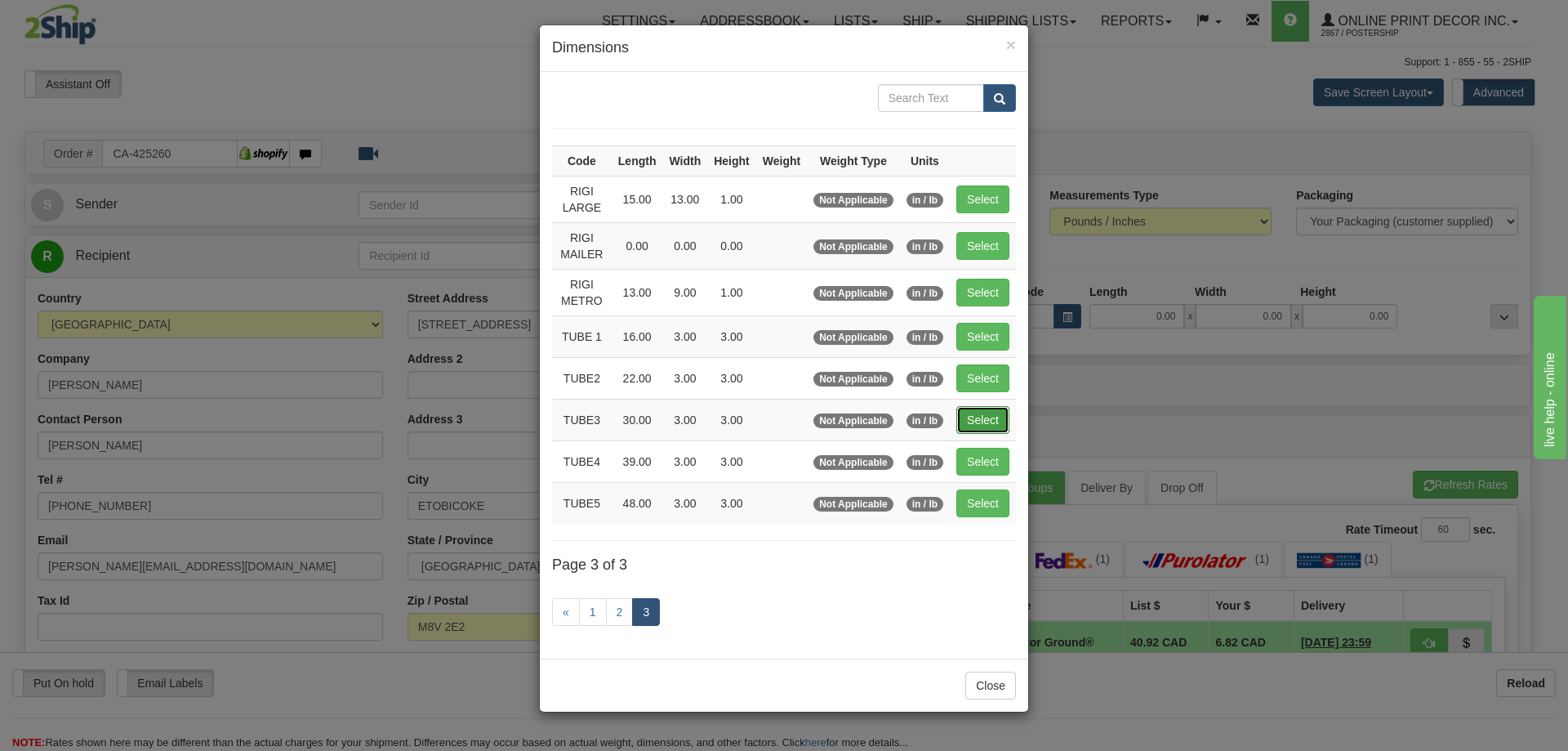
click at [977, 406] on button "Select" at bounding box center [983, 419] width 53 height 27
type input "TUBE3"
type input "30.00"
type input "3.00"
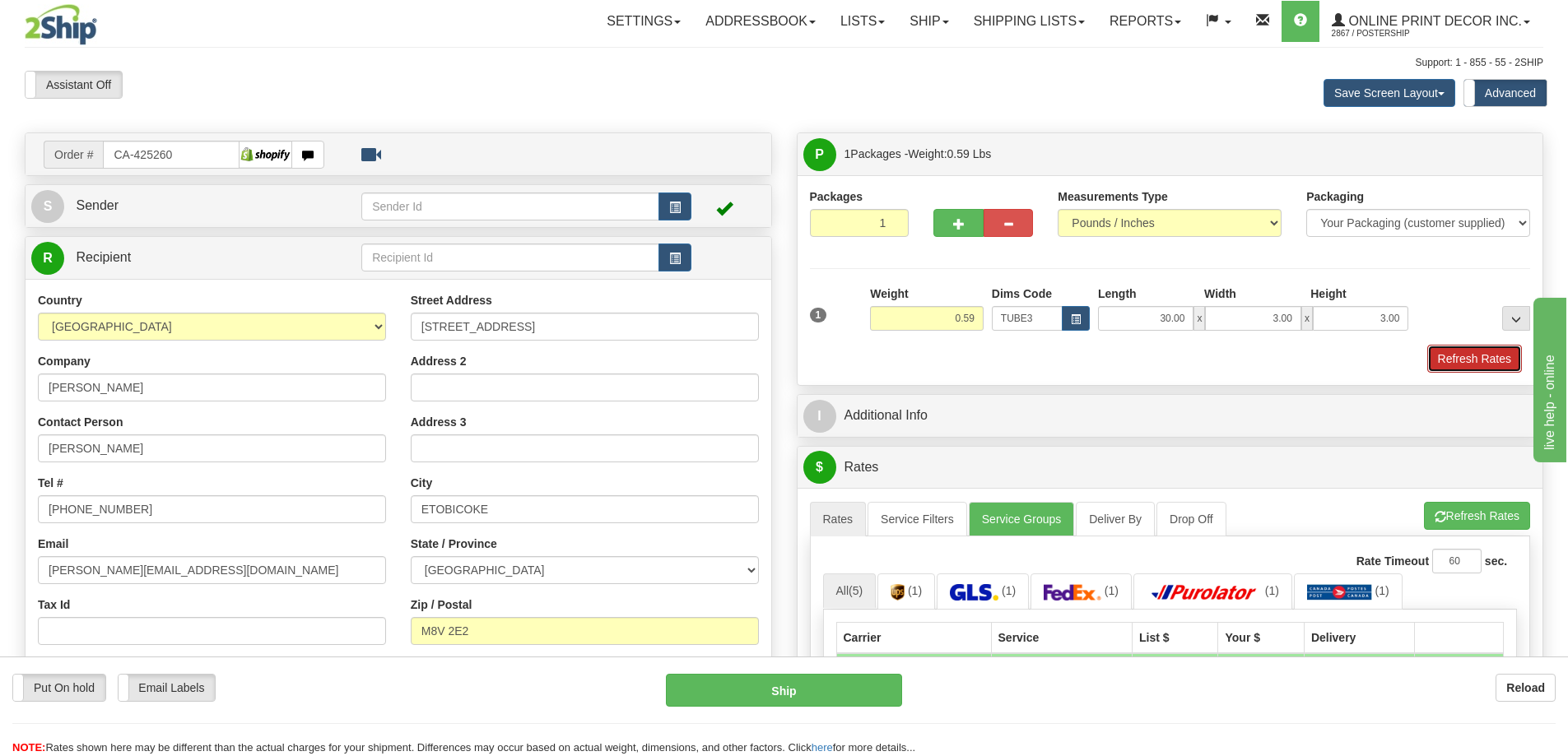
click at [1466, 353] on button "Refresh Rates" at bounding box center [1474, 359] width 95 height 28
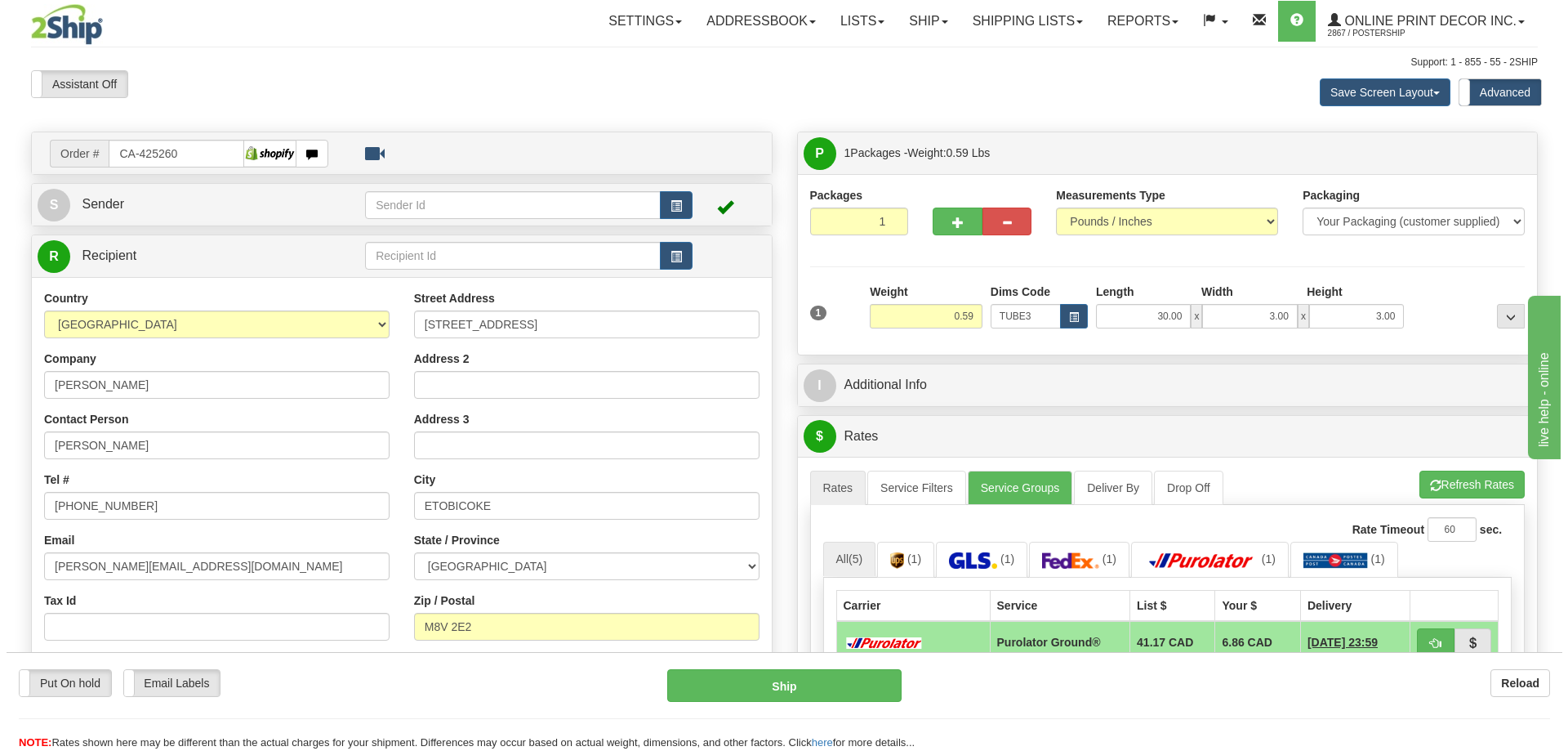
scroll to position [164, 0]
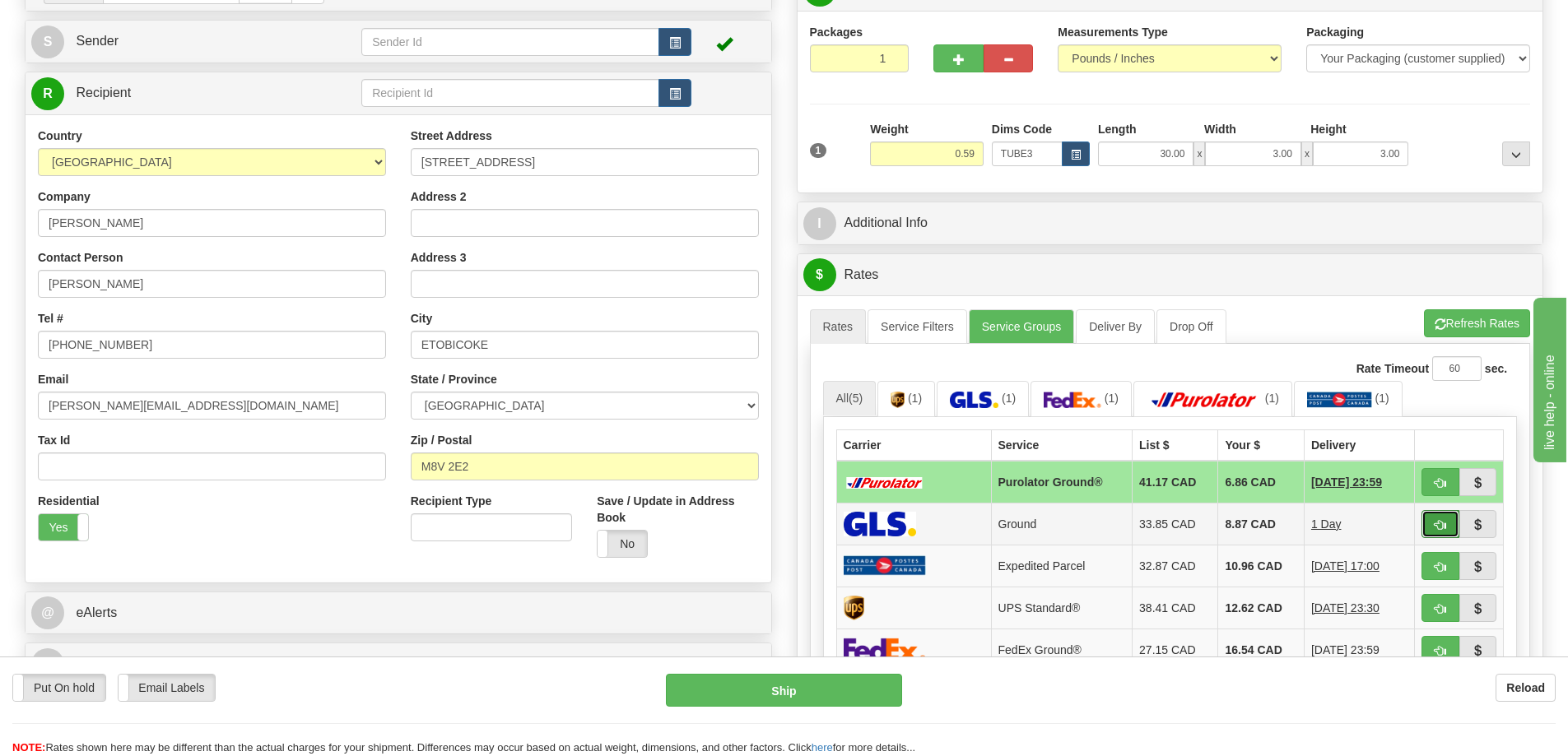
click at [1444, 526] on span "button" at bounding box center [1440, 525] width 12 height 11
type input "1"
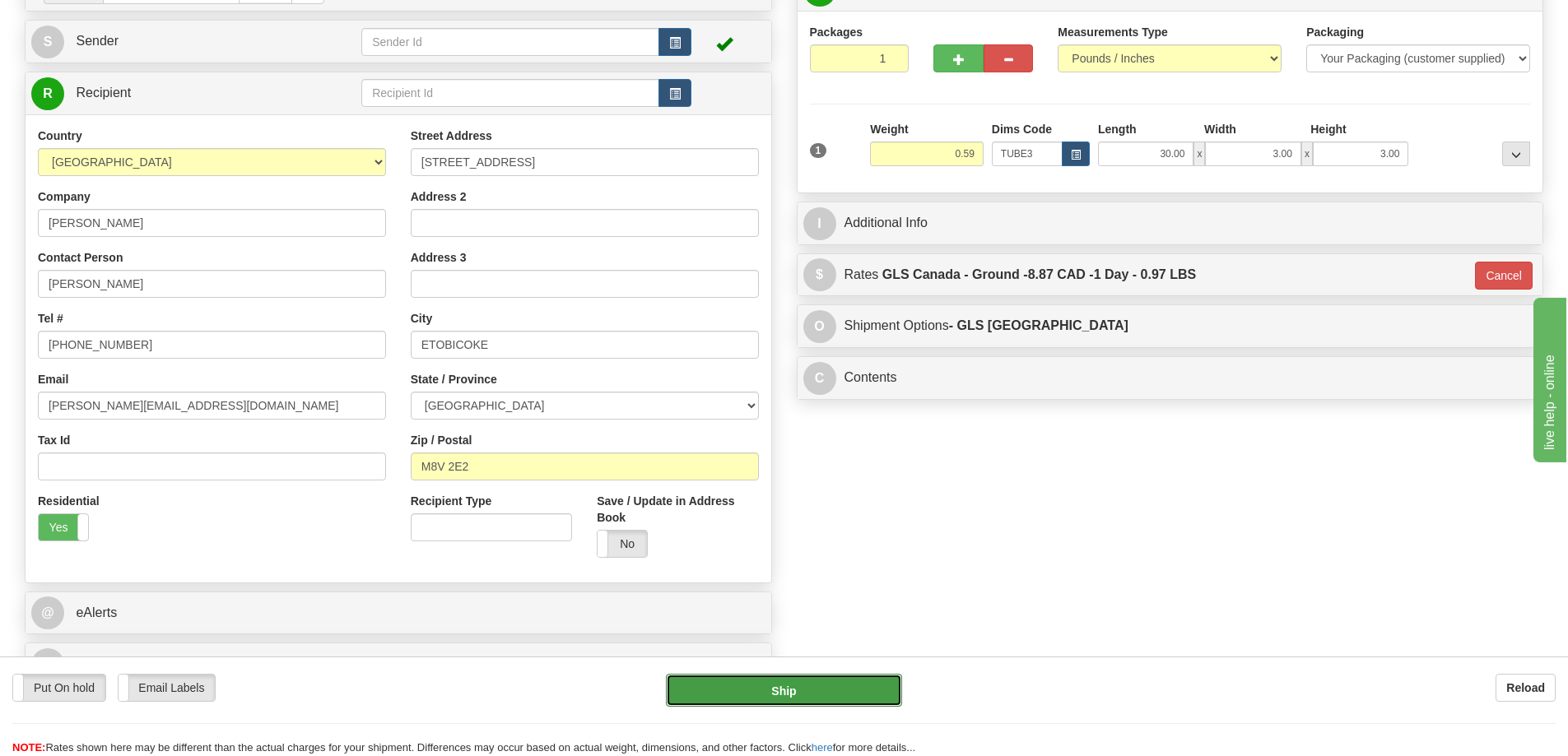
click at [859, 691] on button "Ship" at bounding box center [783, 690] width 236 height 33
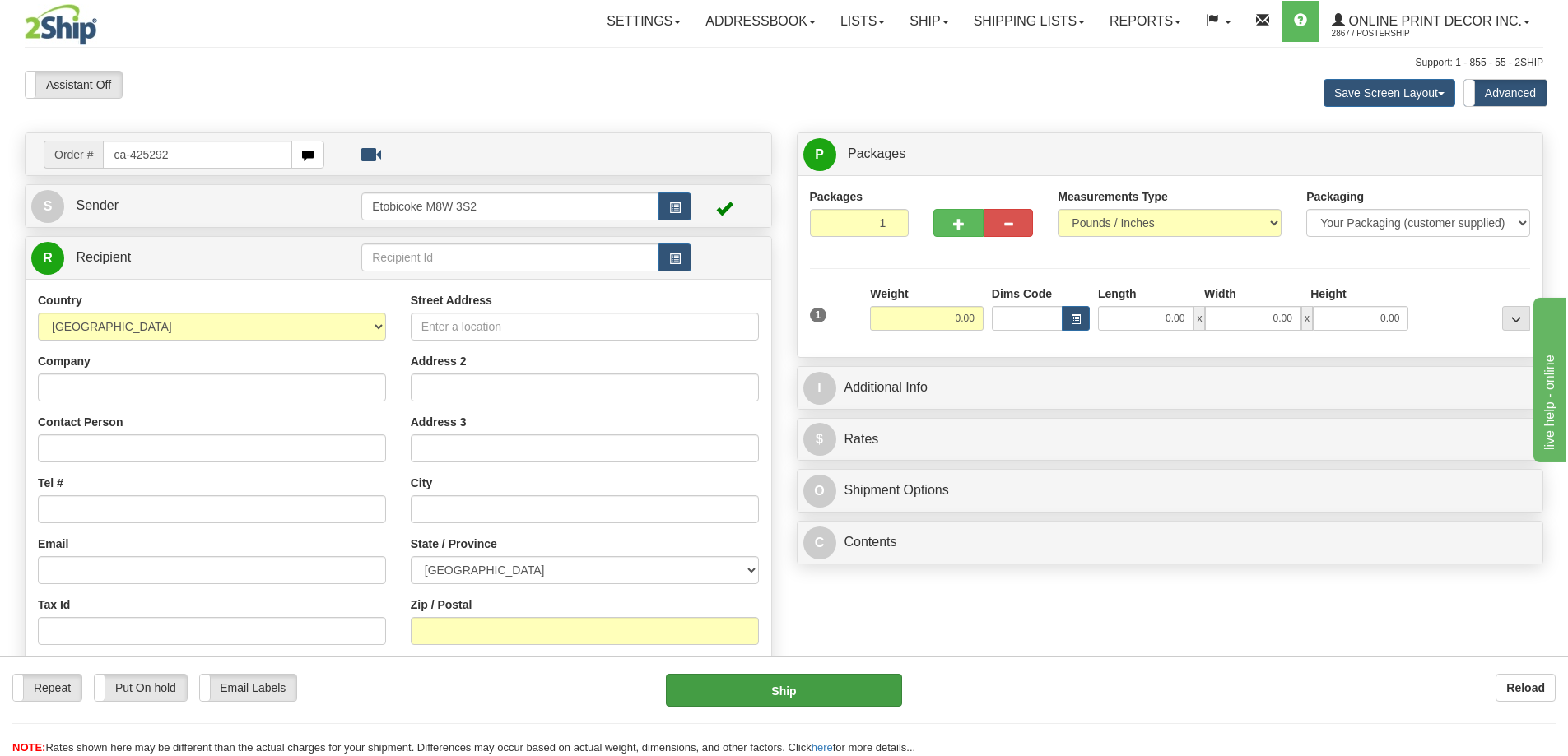
type input "ca-425292"
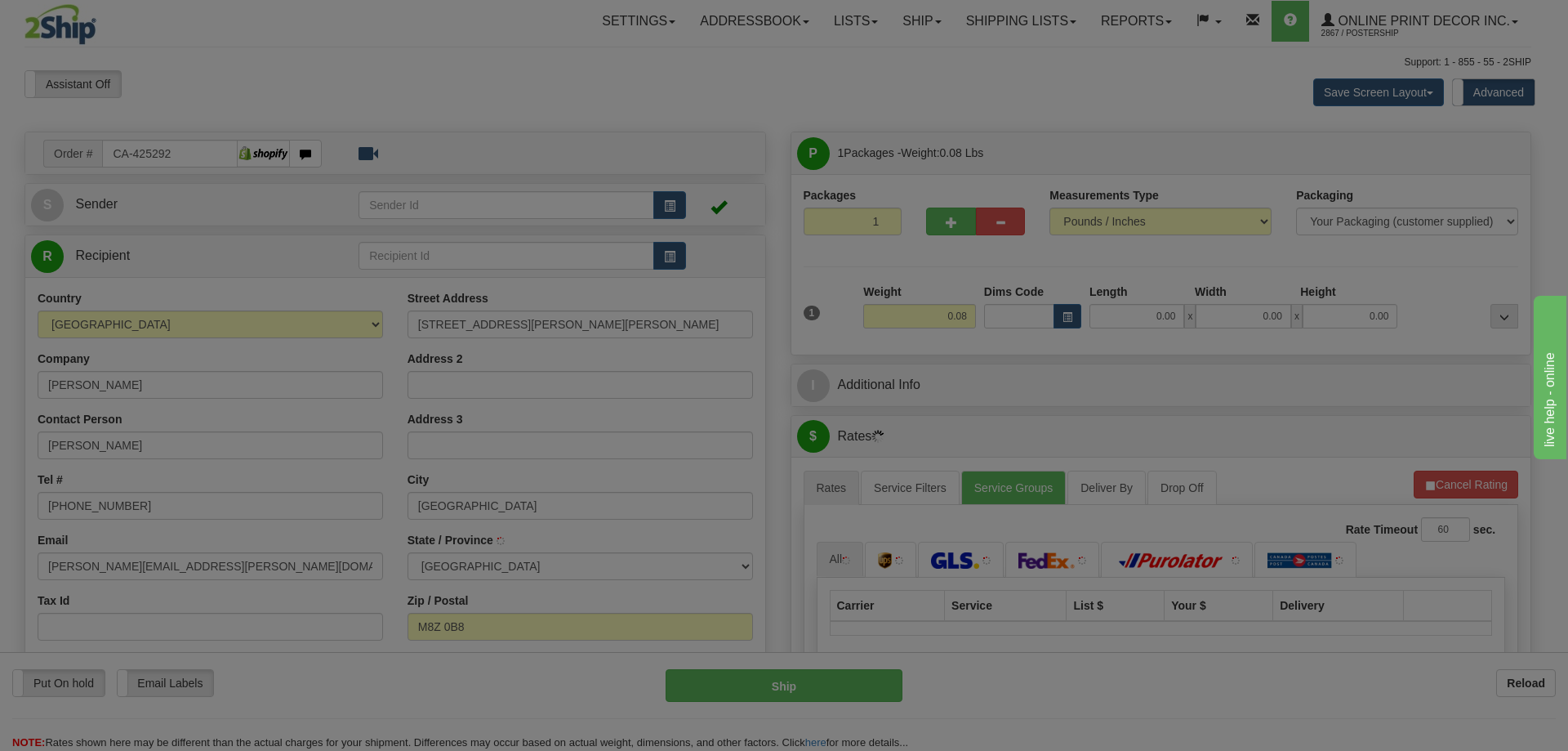
type input "ETOBICOKE"
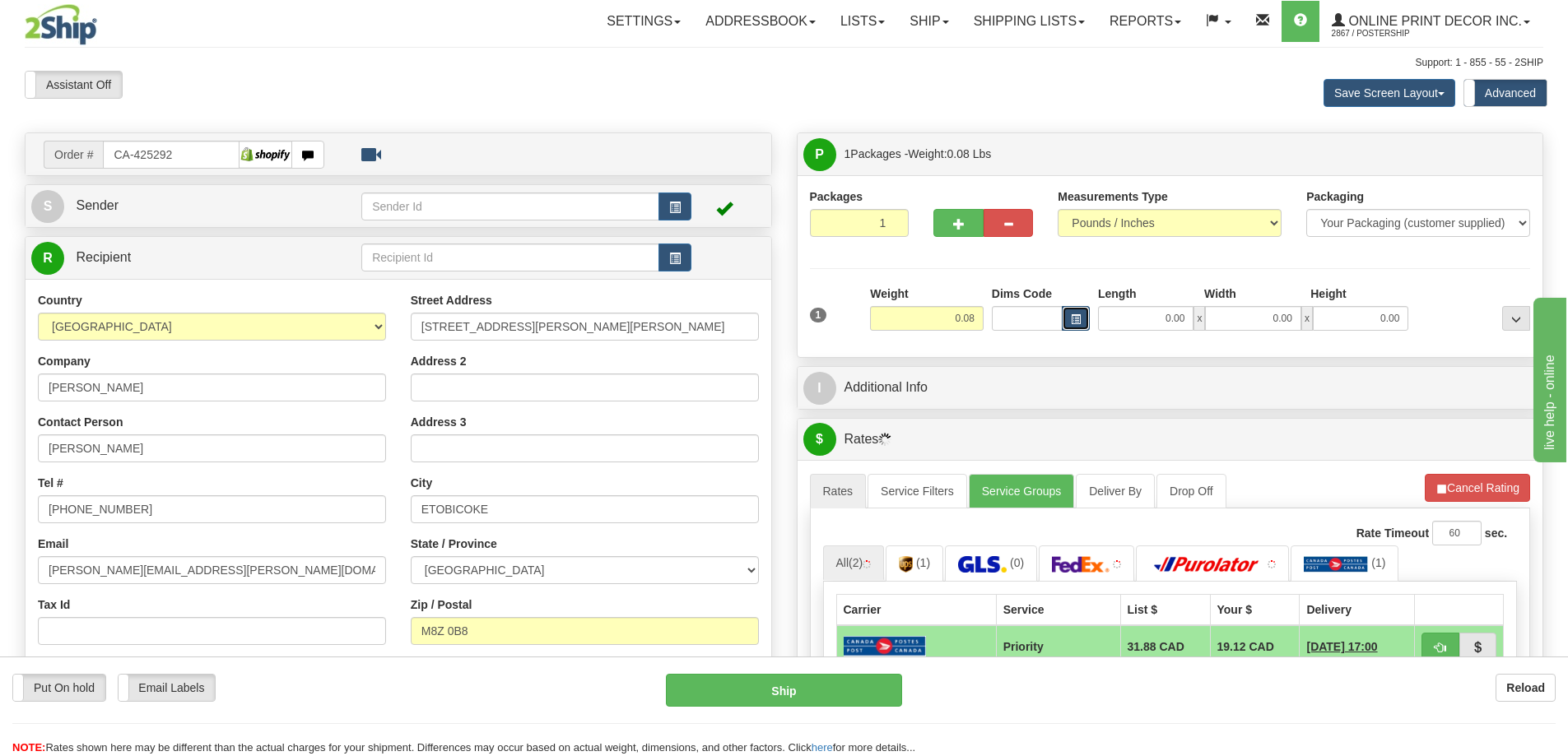
click at [1081, 314] on button "button" at bounding box center [1076, 318] width 28 height 25
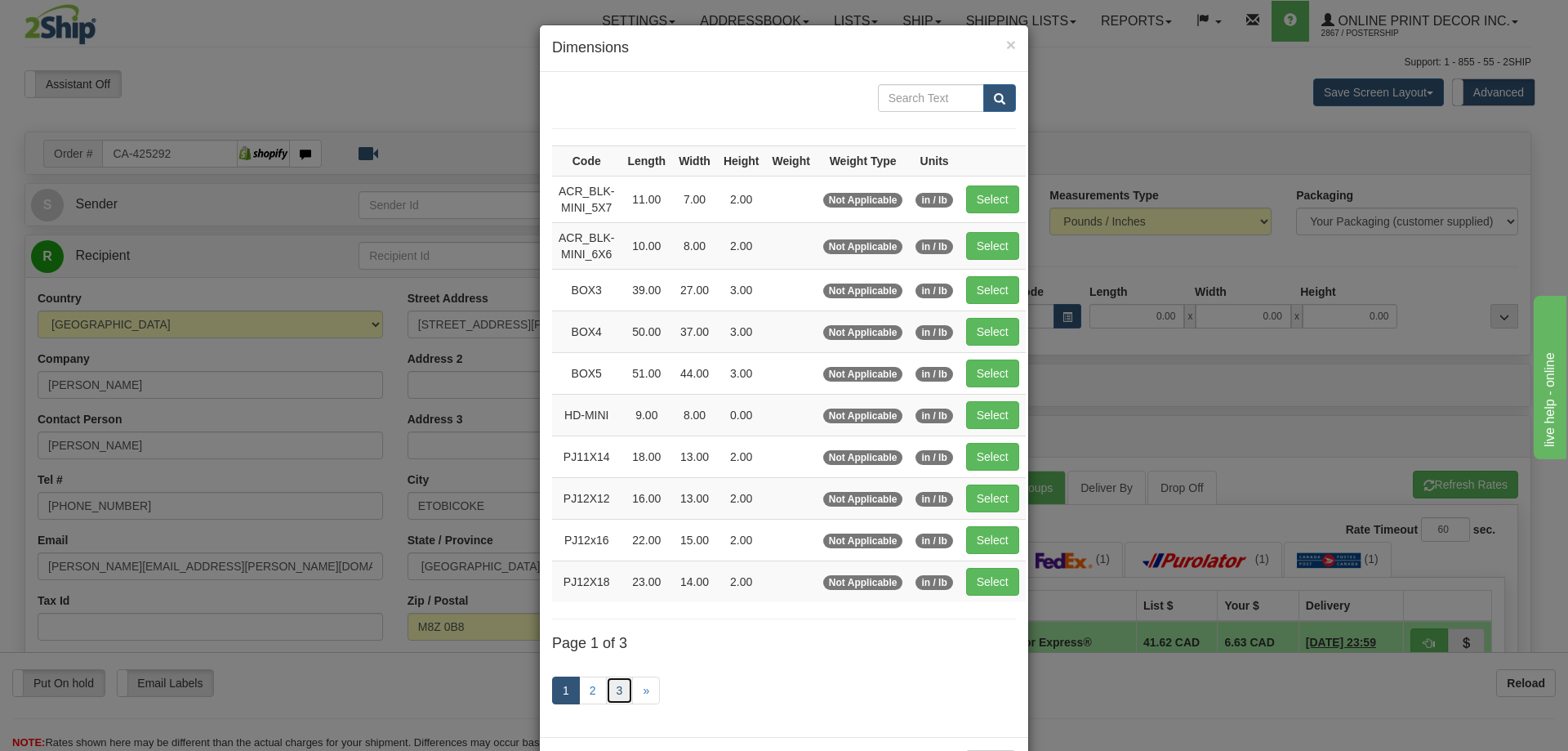
click at [610, 683] on link "3" at bounding box center [620, 690] width 27 height 27
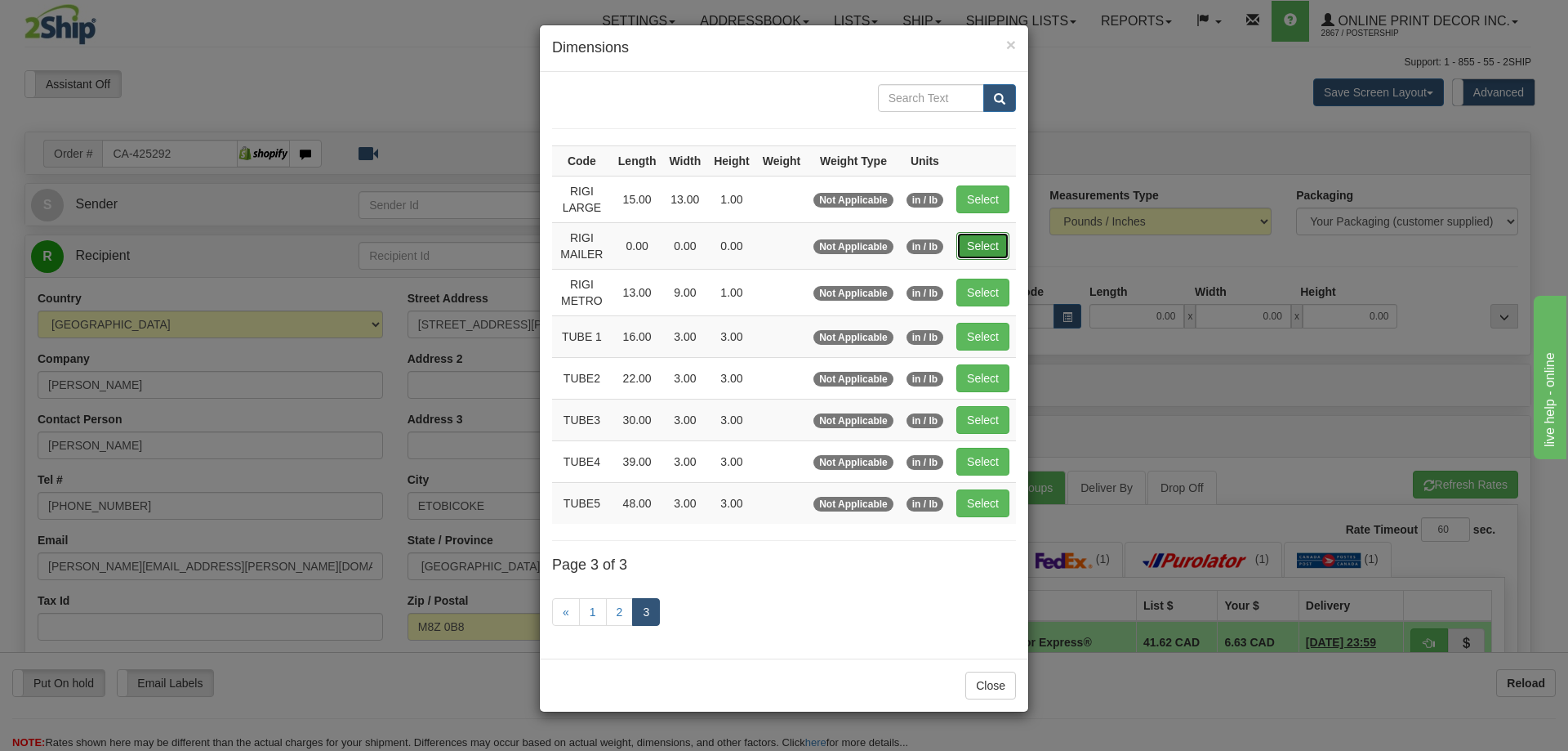
click at [972, 245] on button "Select" at bounding box center [983, 246] width 53 height 27
type input "RIGI MAILER"
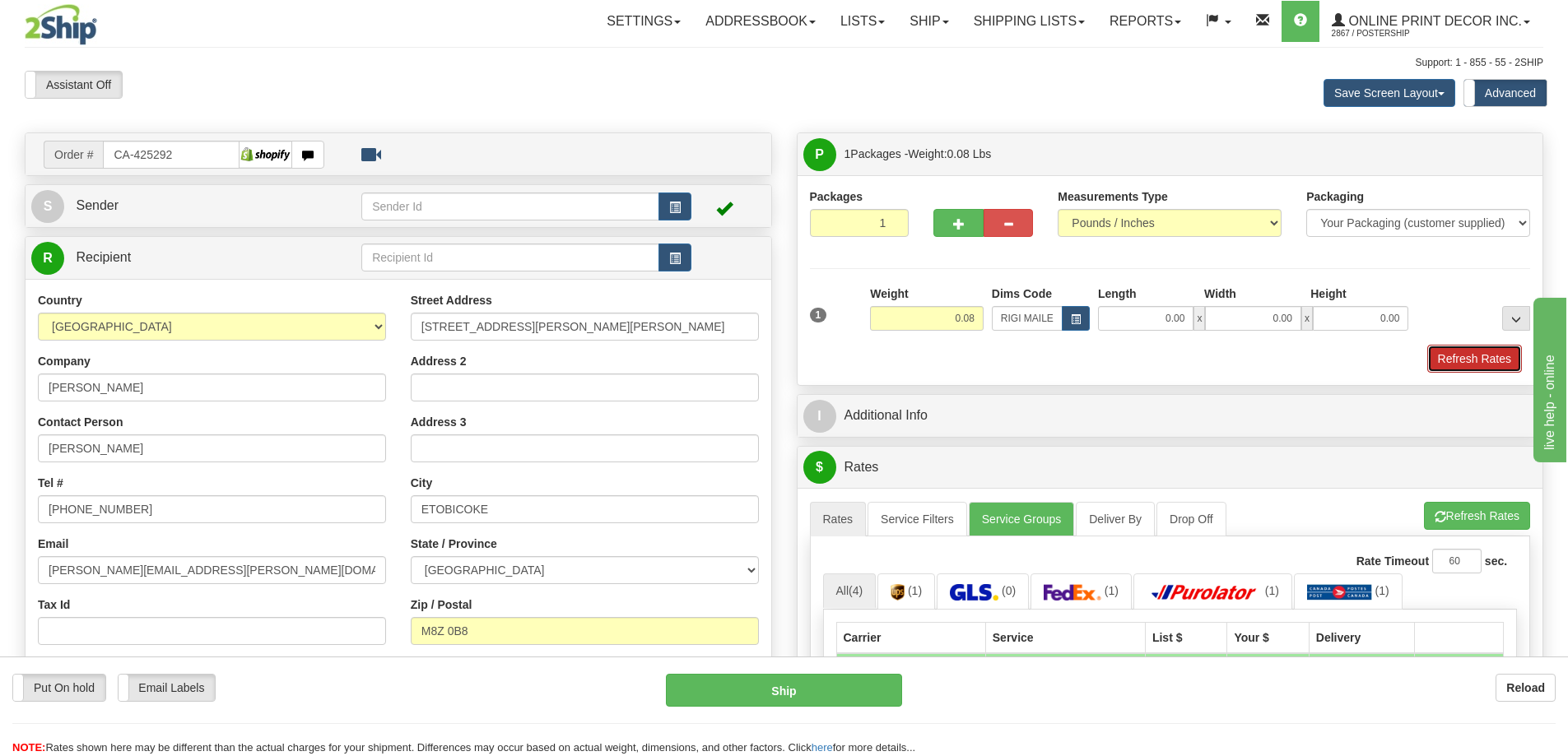
click at [1439, 363] on button "Refresh Rates" at bounding box center [1474, 359] width 95 height 28
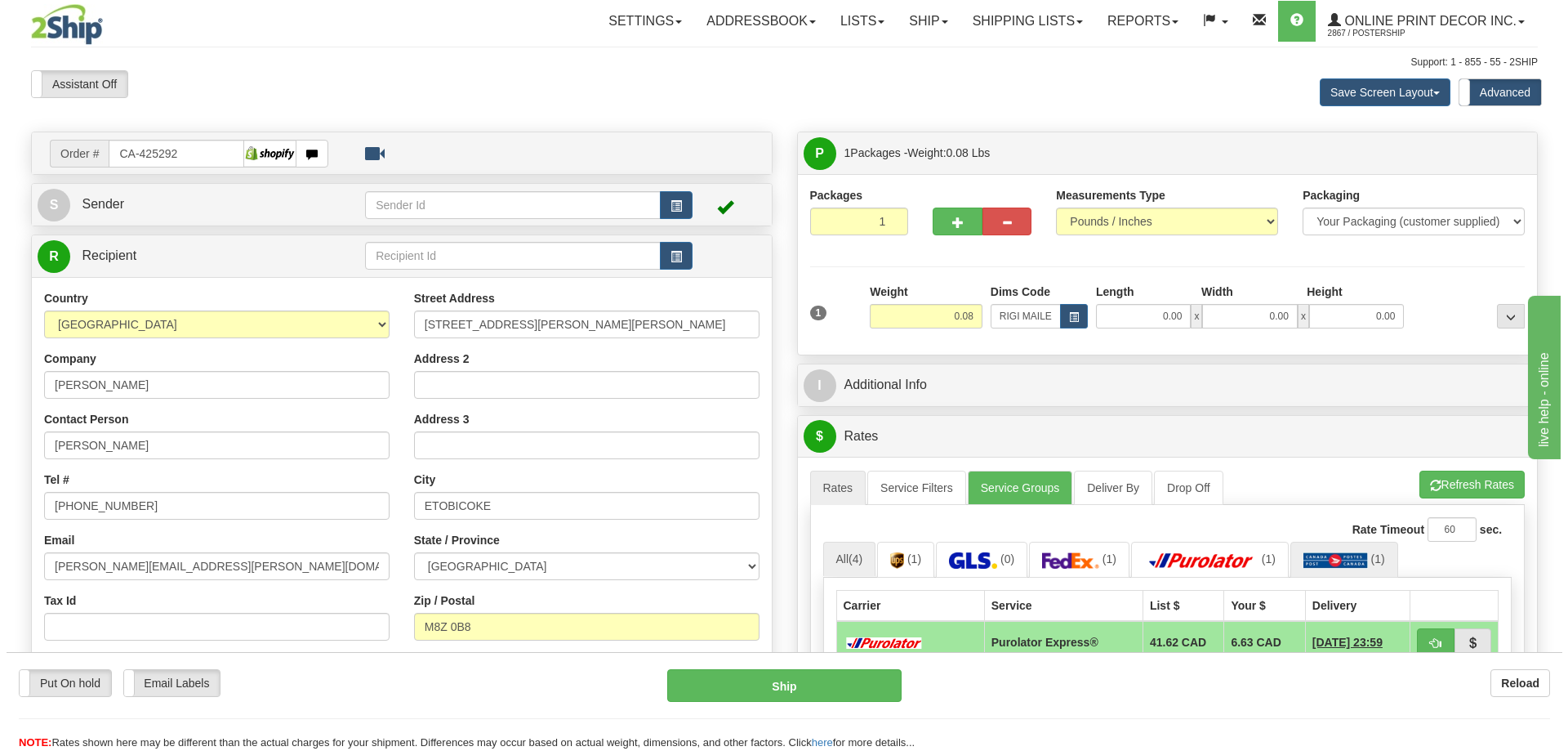
scroll to position [164, 0]
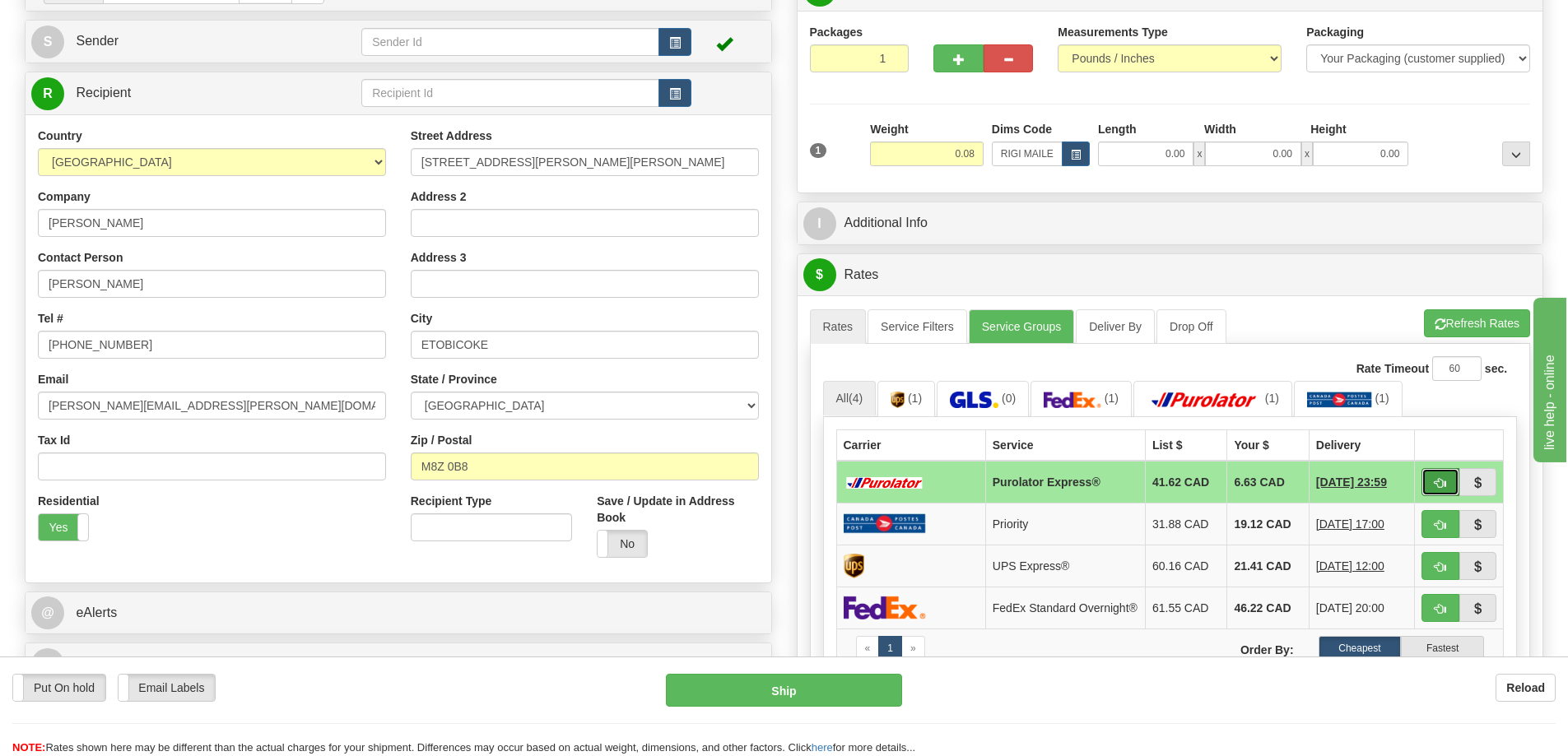
click at [1436, 480] on span "button" at bounding box center [1440, 484] width 12 height 11
type input "202"
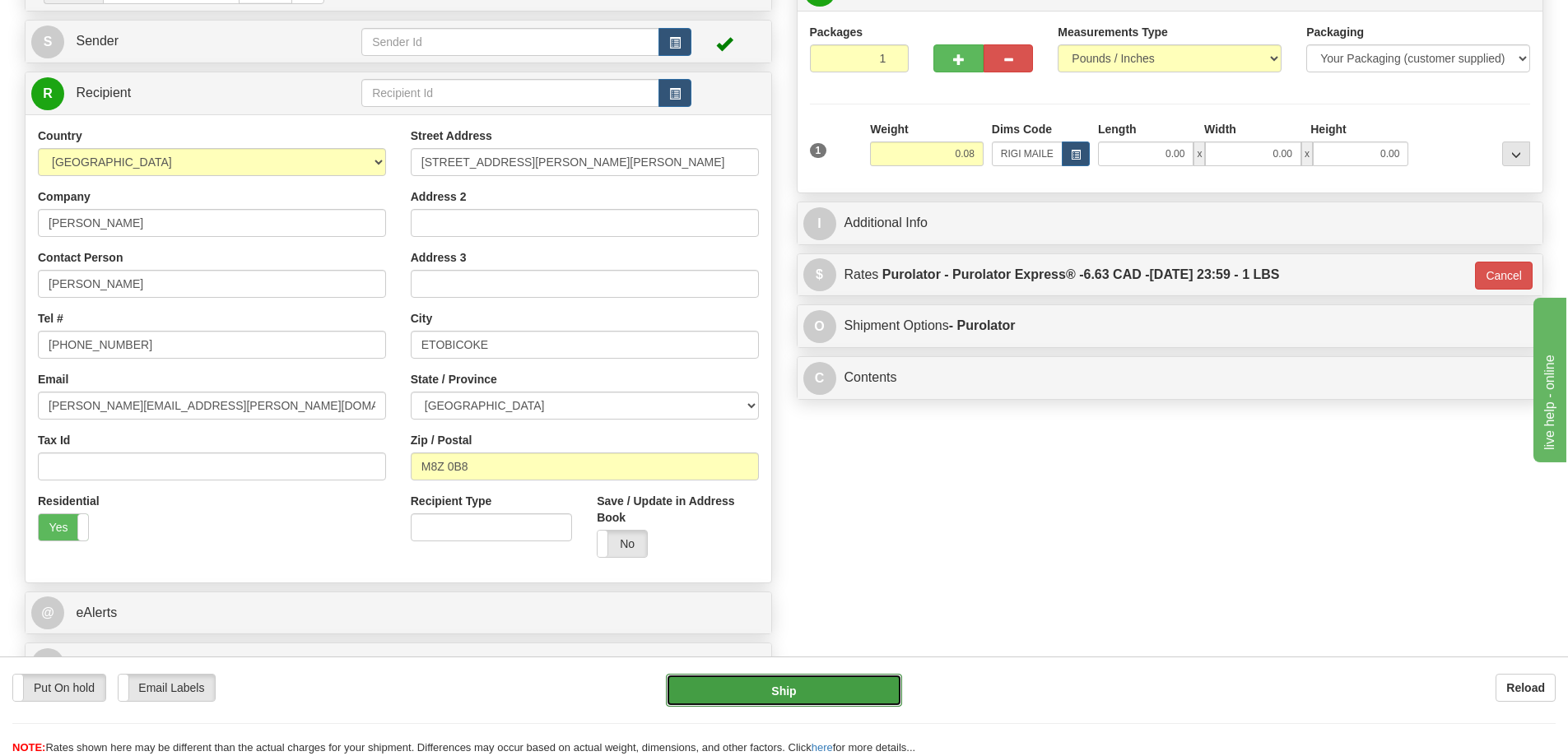
click at [859, 700] on button "Ship" at bounding box center [783, 690] width 236 height 33
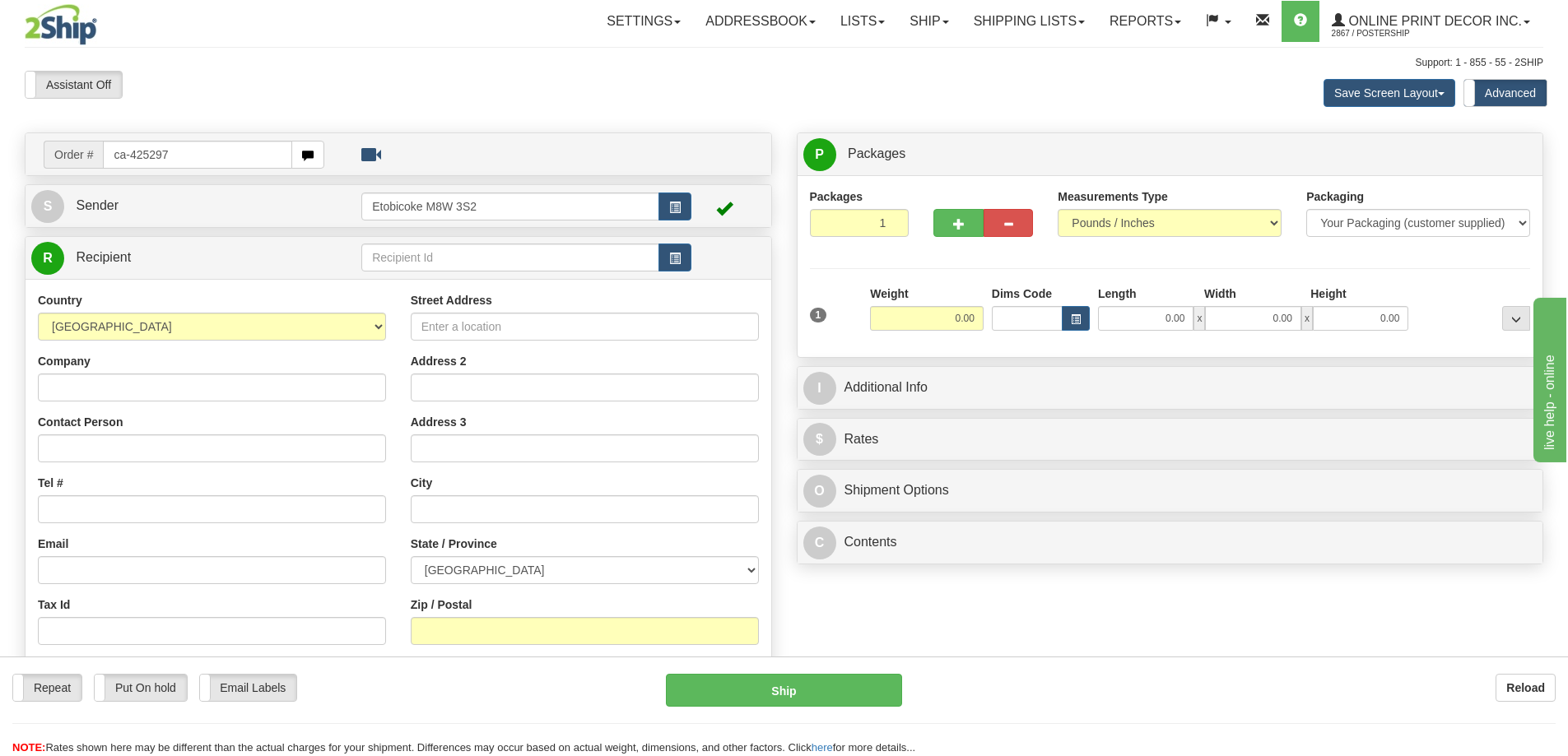
type input "ca-425297"
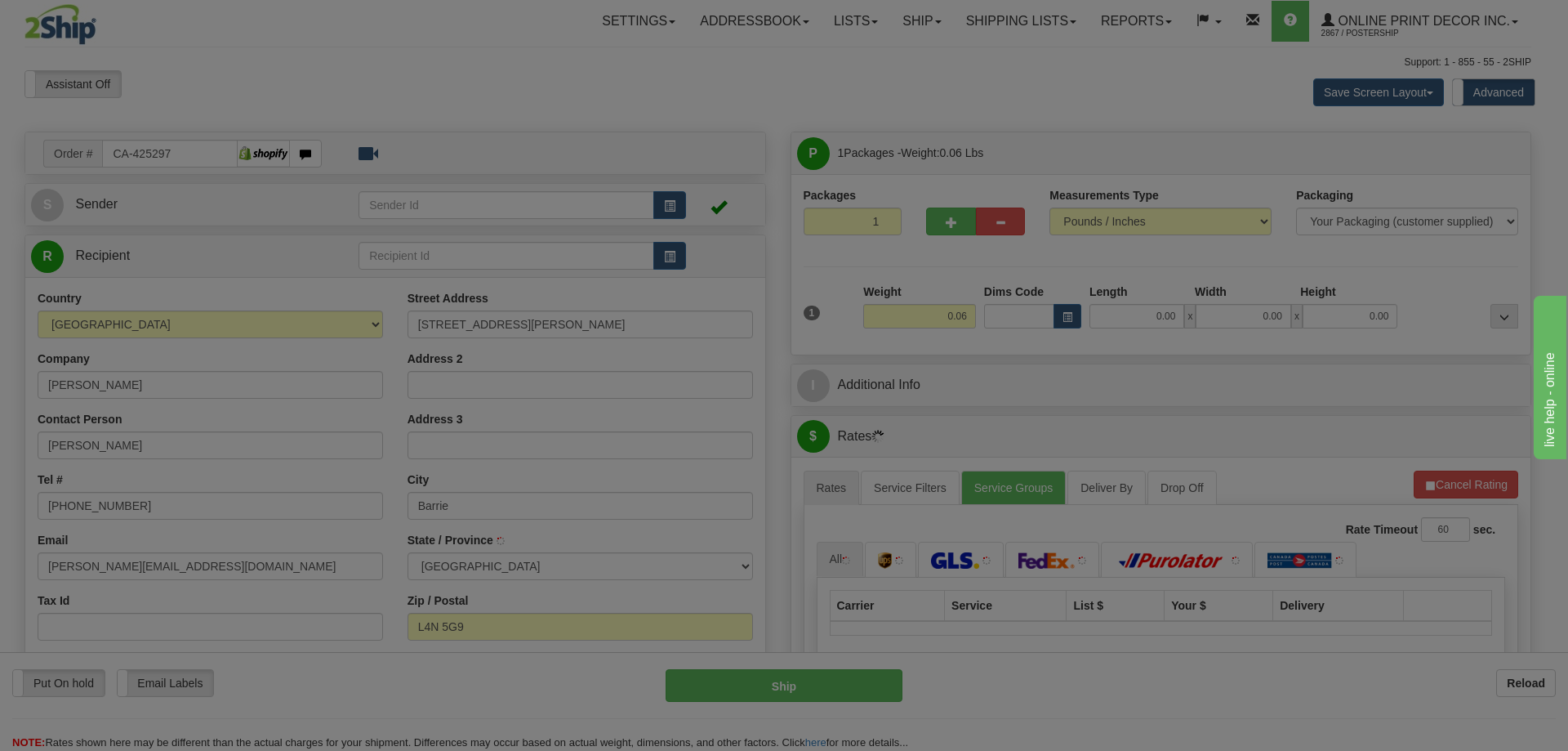
type input "BARRIE"
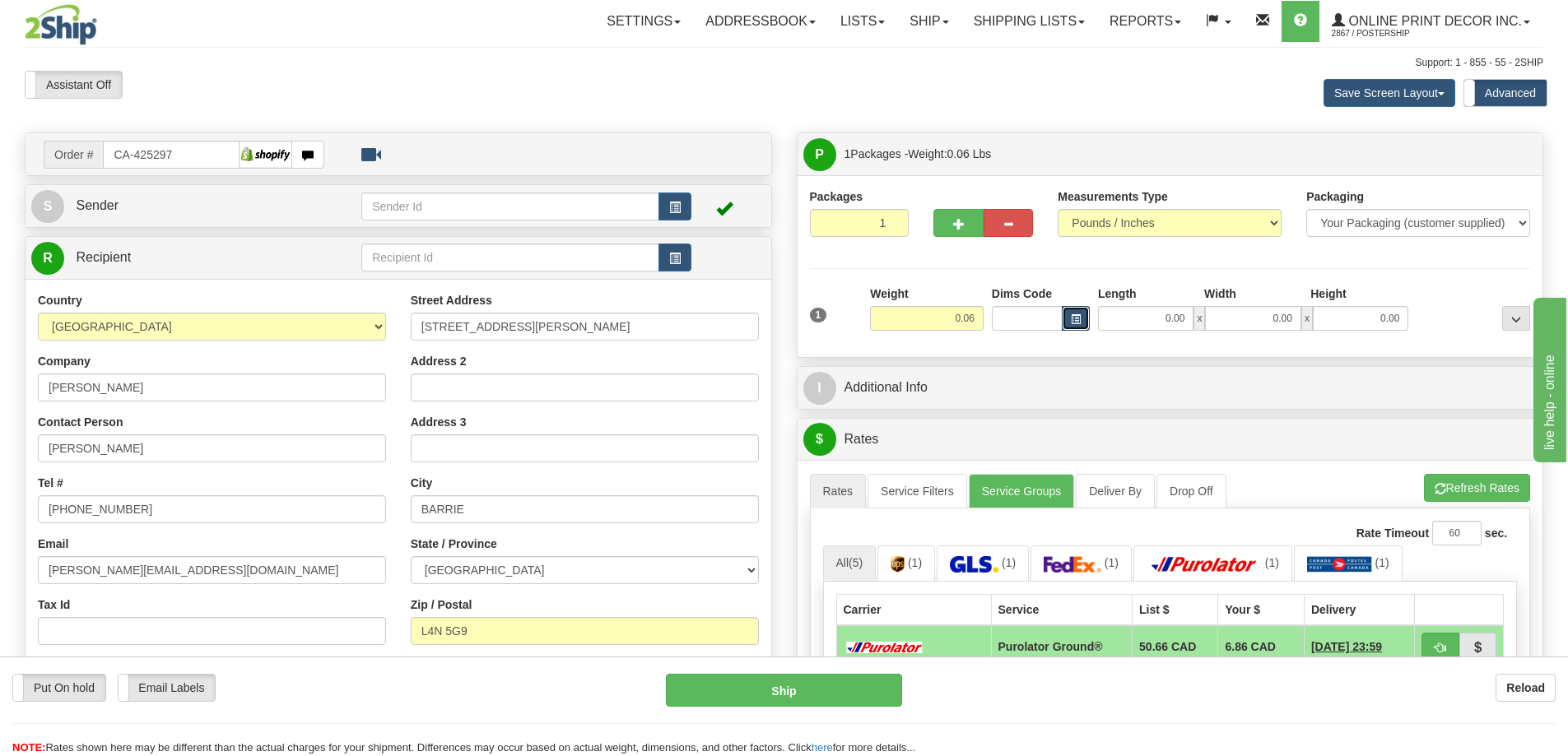
click at [1082, 319] on button "button" at bounding box center [1076, 318] width 28 height 25
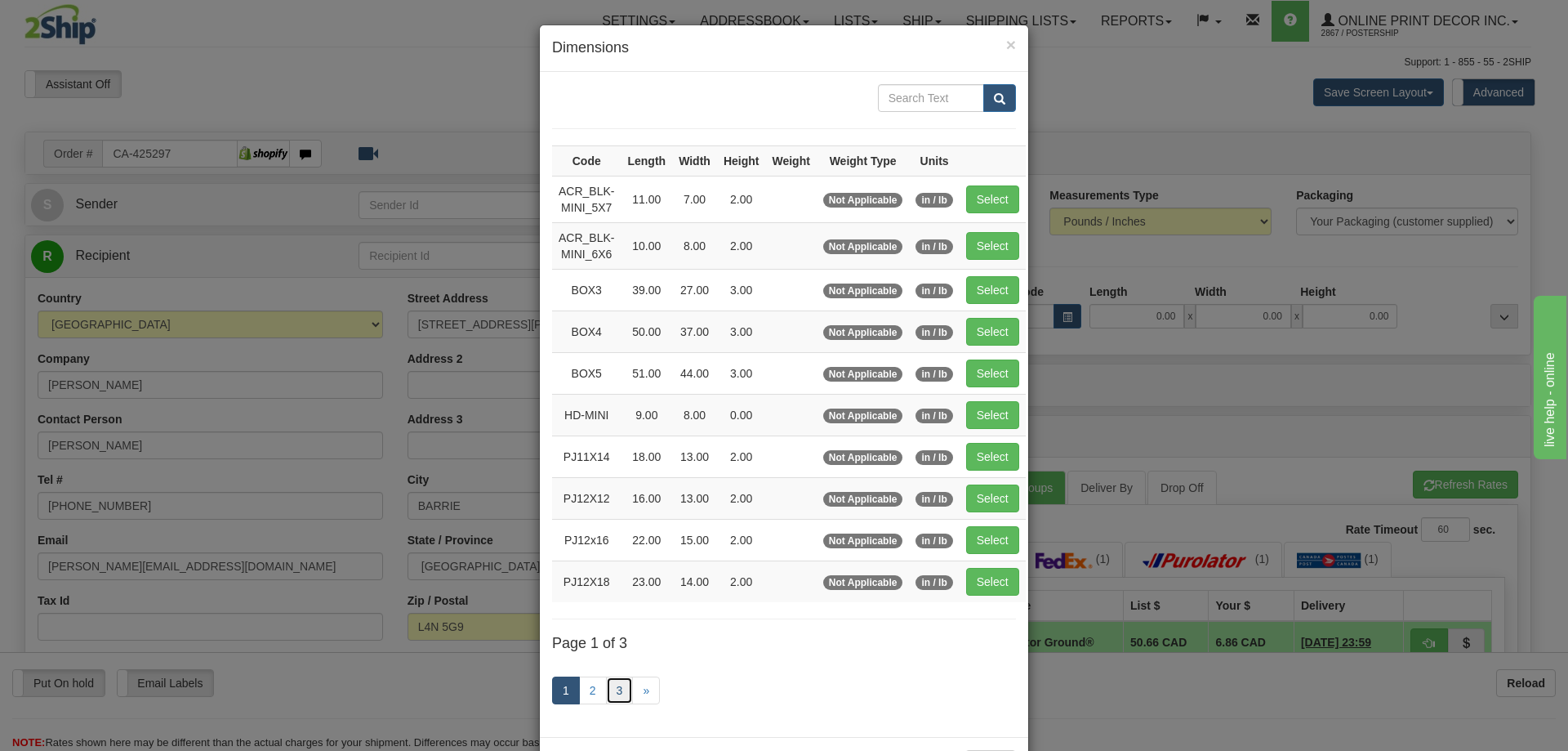
click at [606, 694] on link "3" at bounding box center [620, 690] width 27 height 27
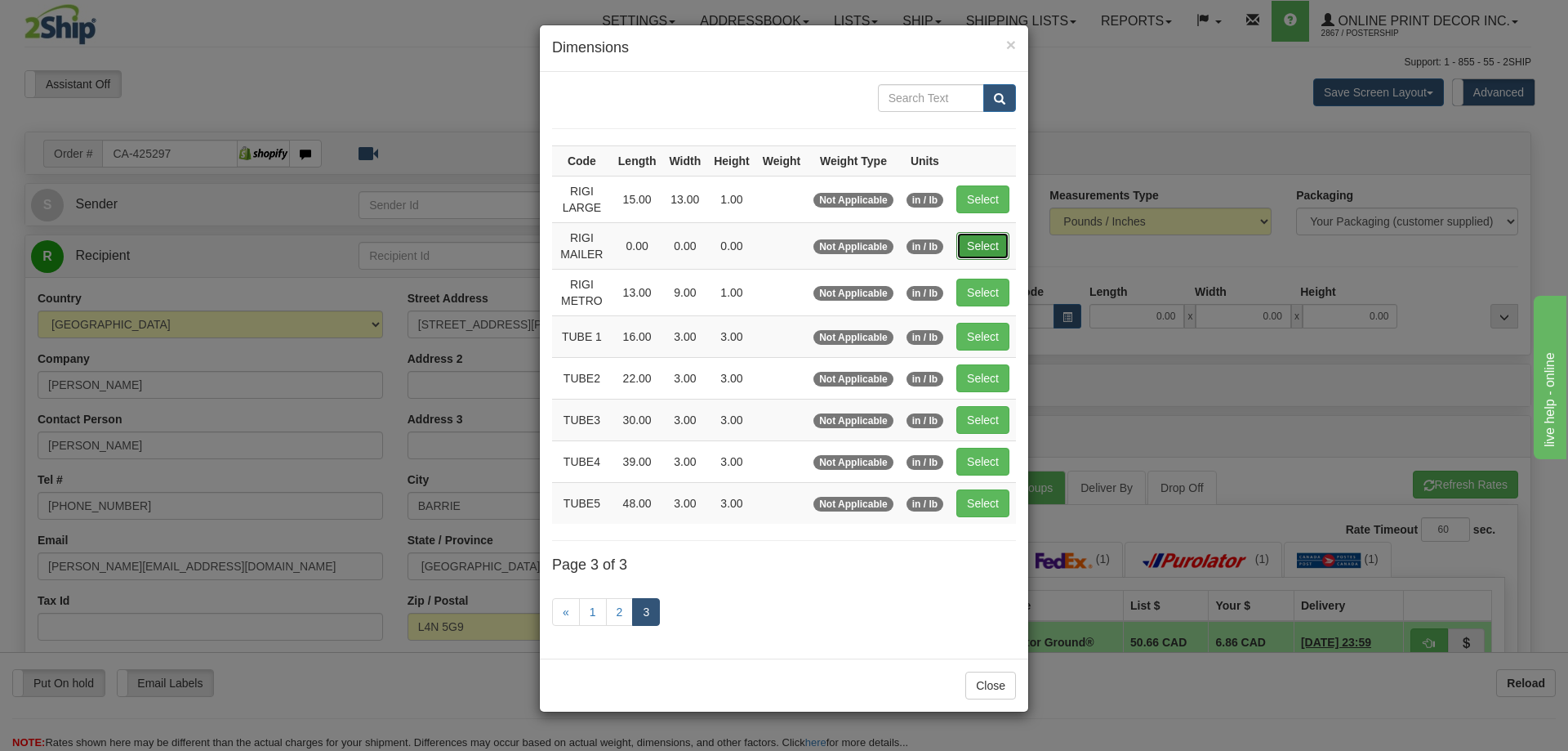
click at [969, 248] on button "Select" at bounding box center [983, 246] width 53 height 27
type input "RIGI MAILER"
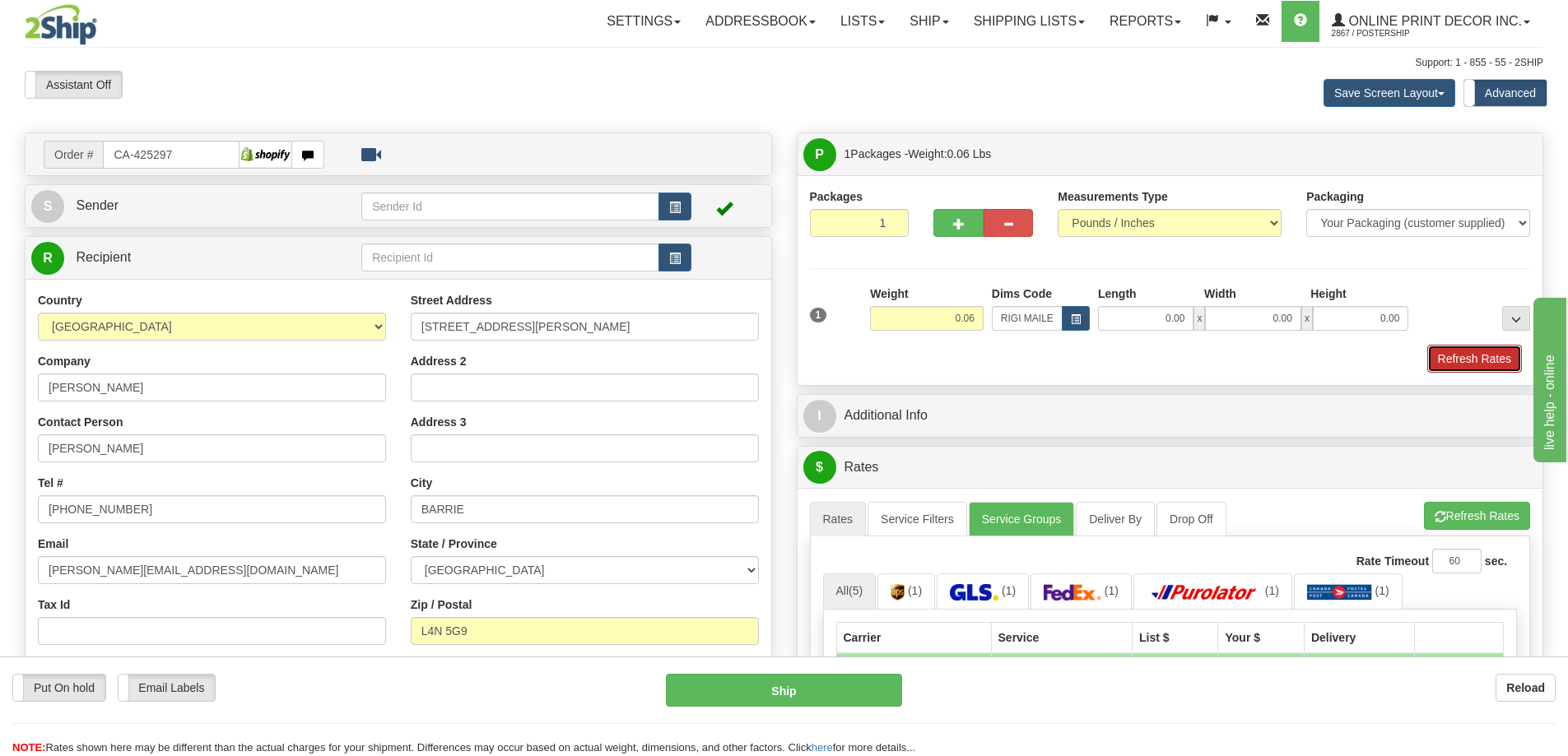
click at [1502, 357] on button "Refresh Rates" at bounding box center [1474, 359] width 95 height 28
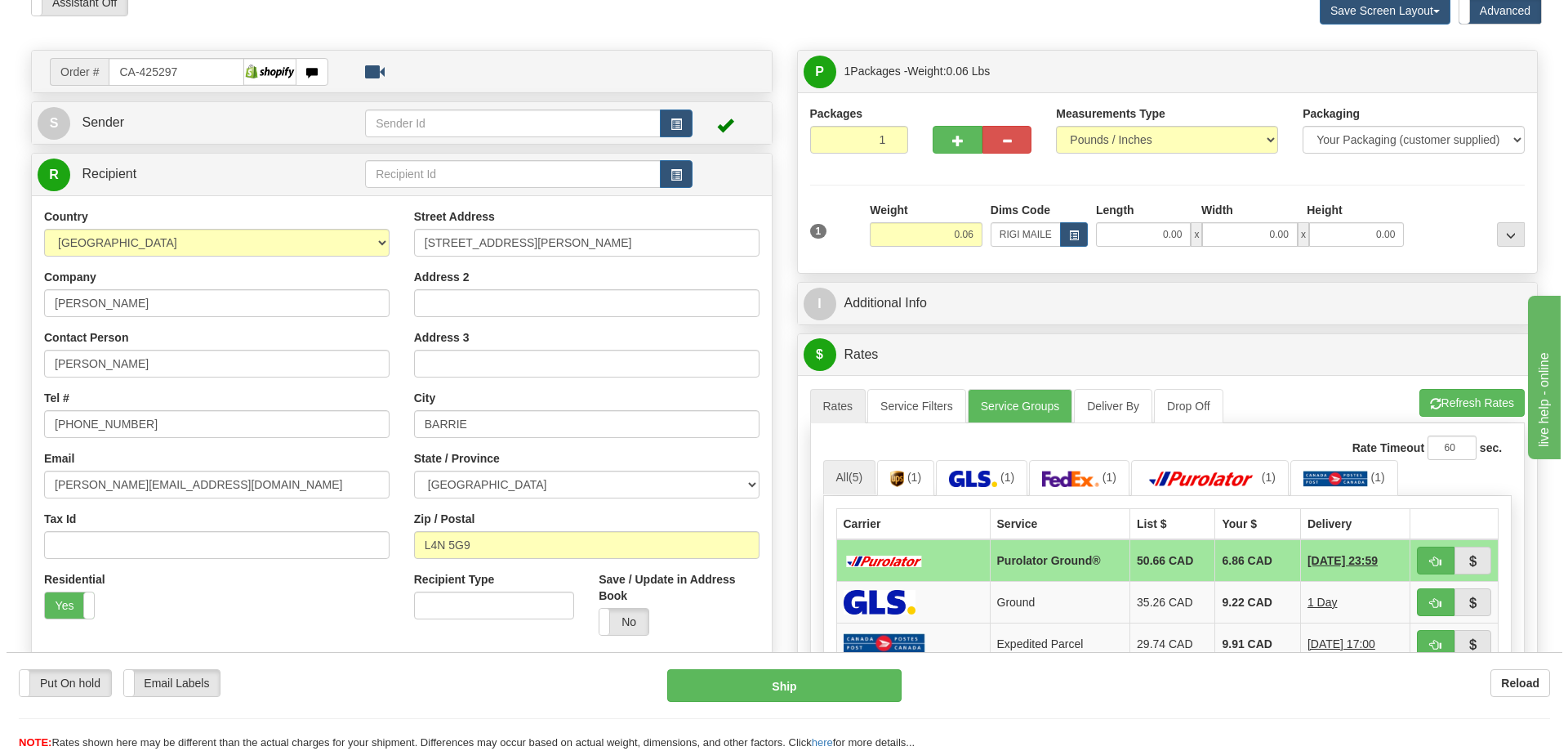
scroll to position [164, 0]
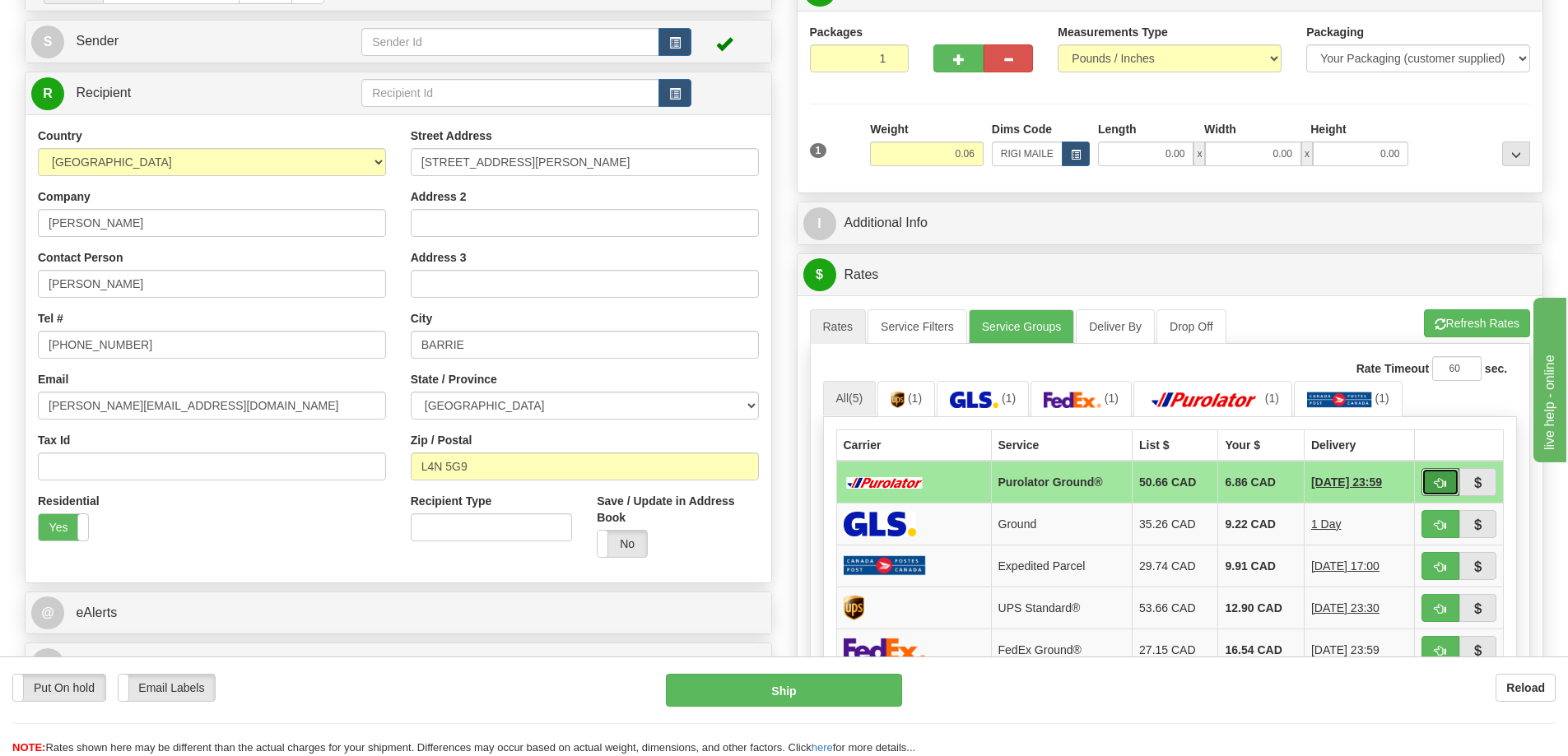
click at [1444, 481] on span "button" at bounding box center [1440, 484] width 12 height 11
type input "260"
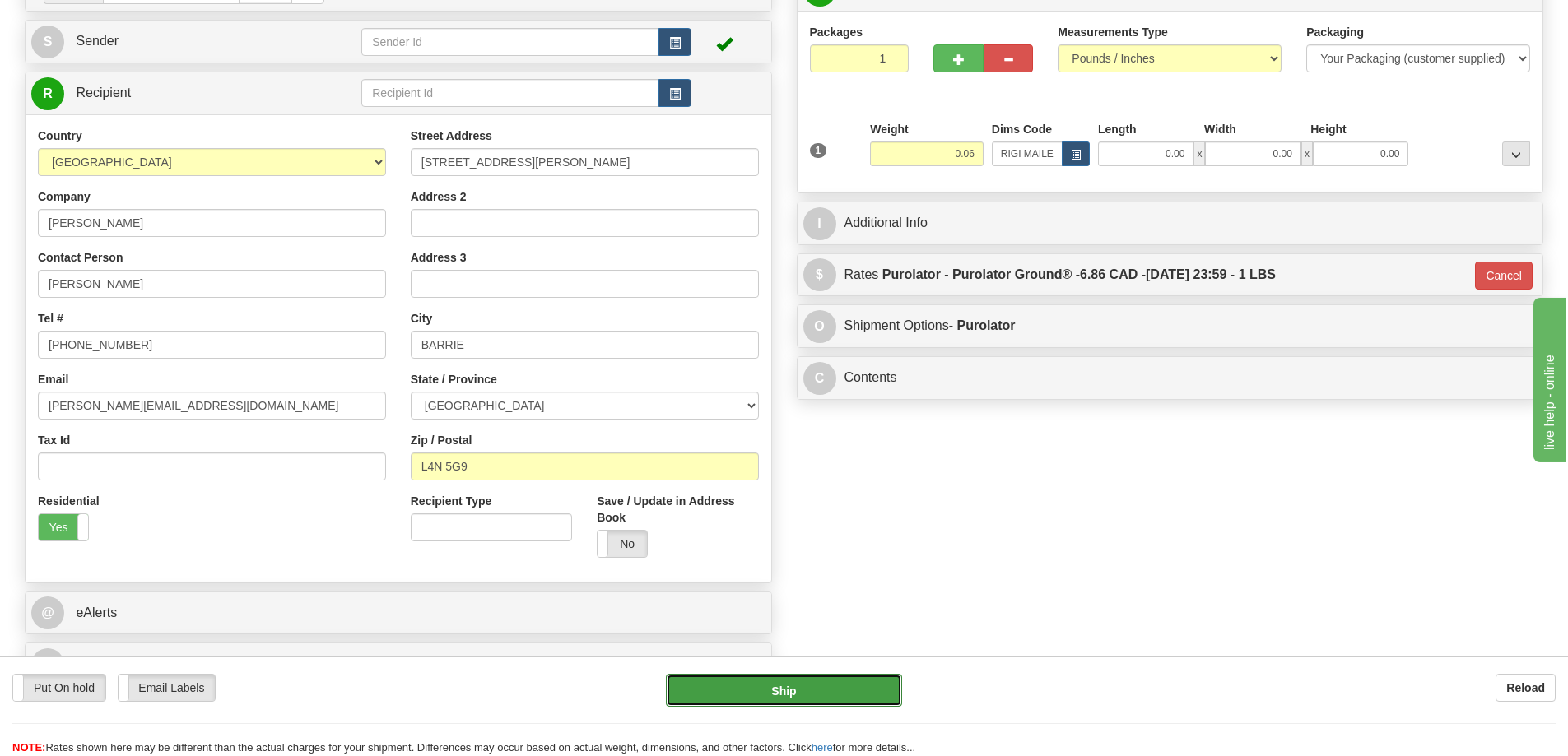
click at [861, 689] on button "Ship" at bounding box center [783, 690] width 236 height 33
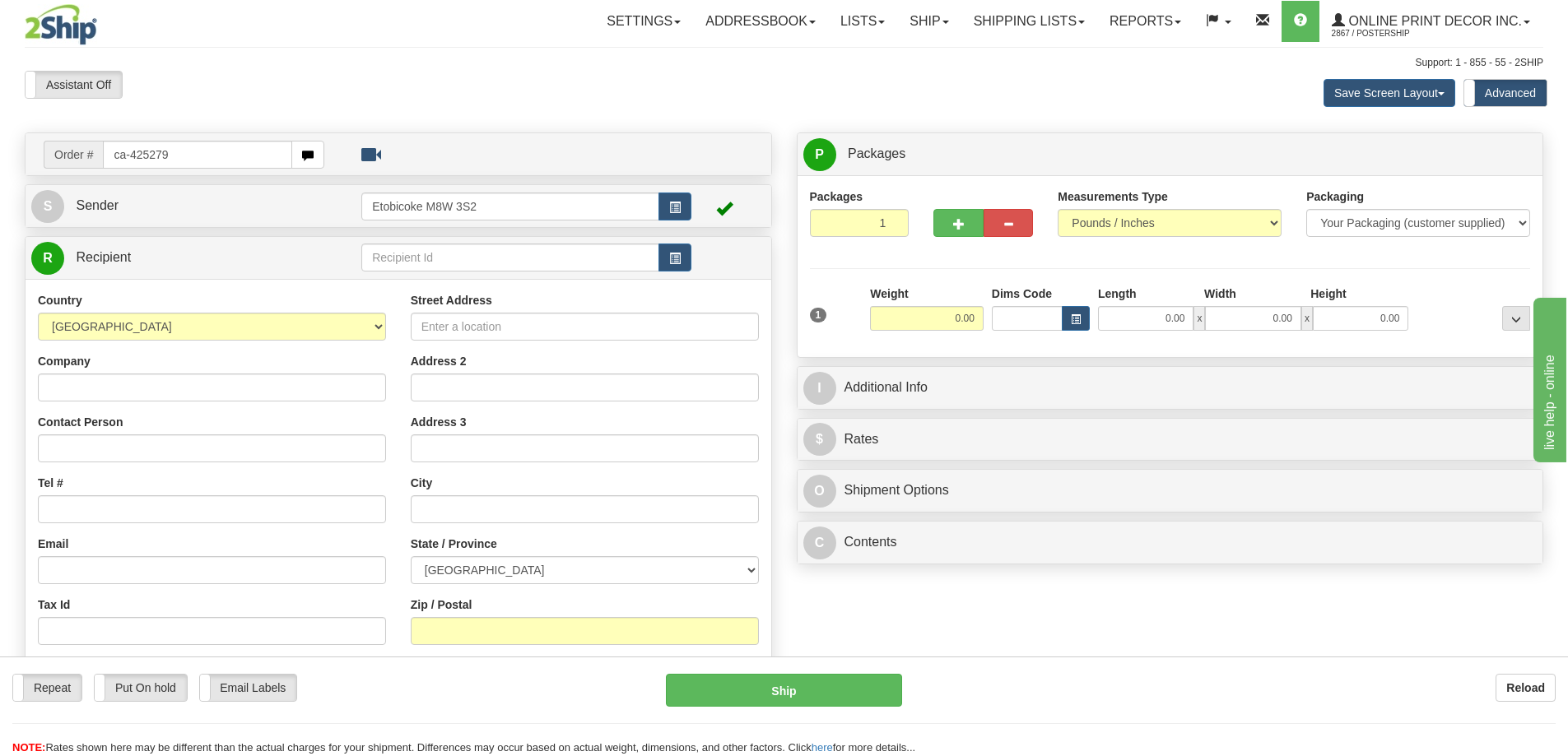
type input "ca-425279"
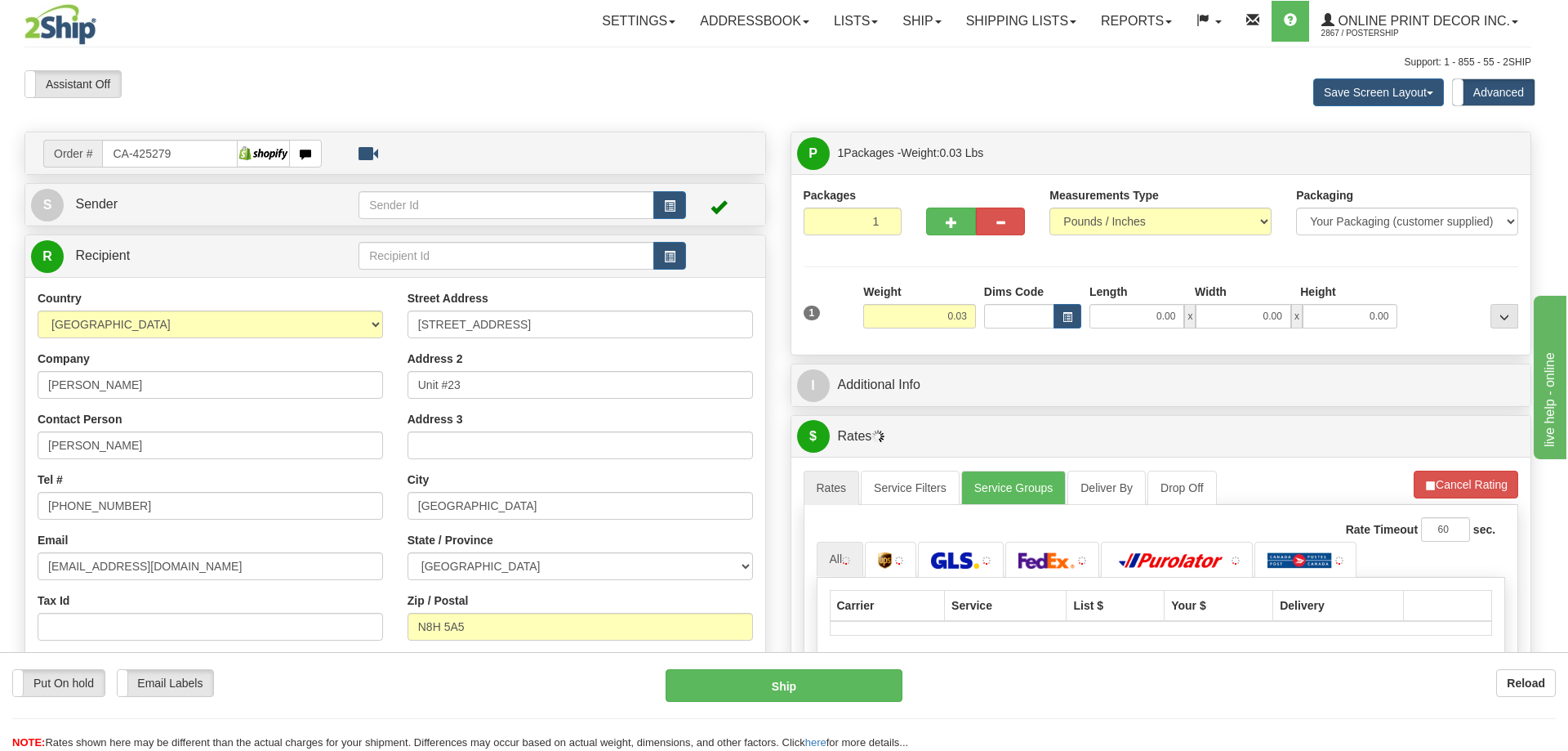
type input "LEAMINGTON"
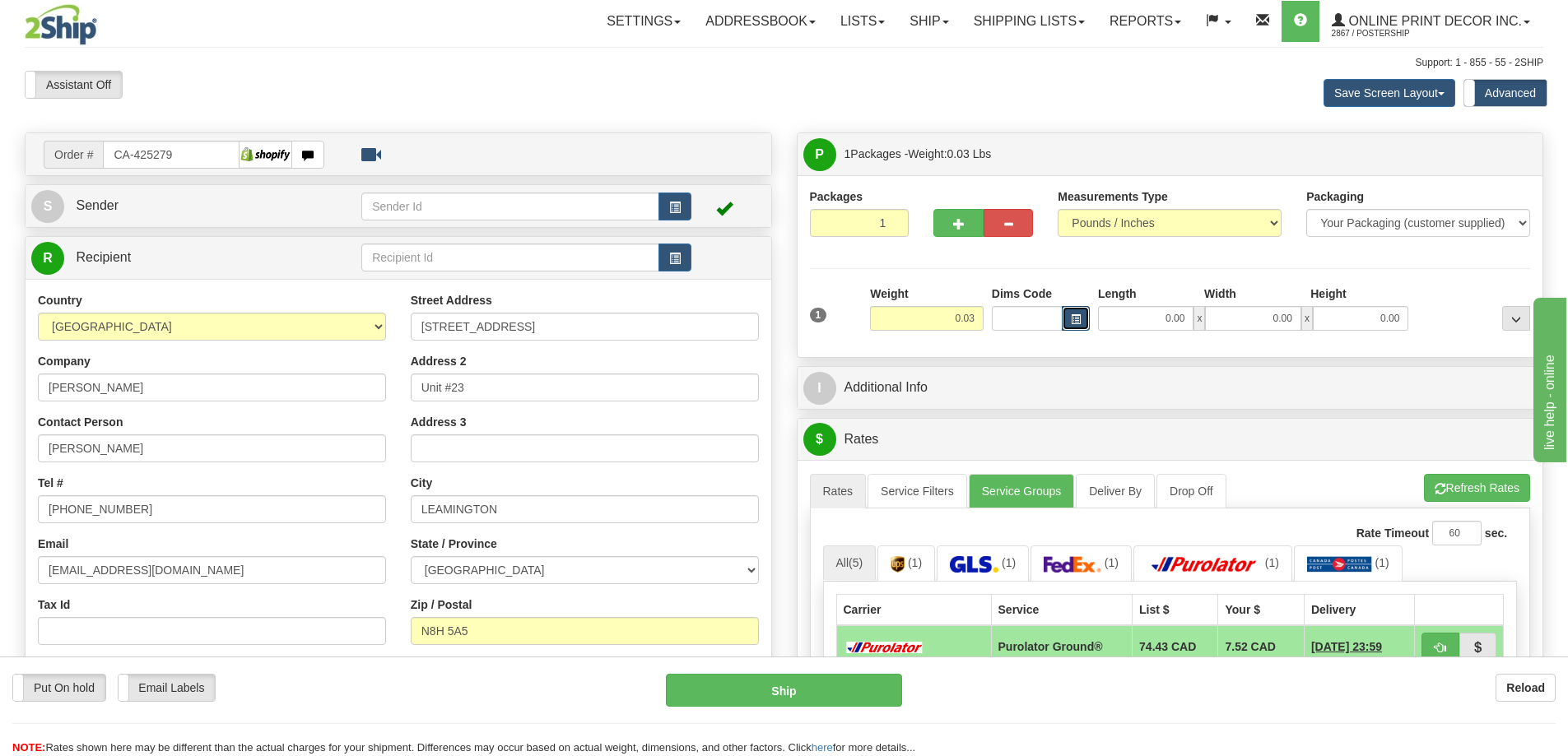
click at [1070, 317] on span "button" at bounding box center [1075, 320] width 10 height 9
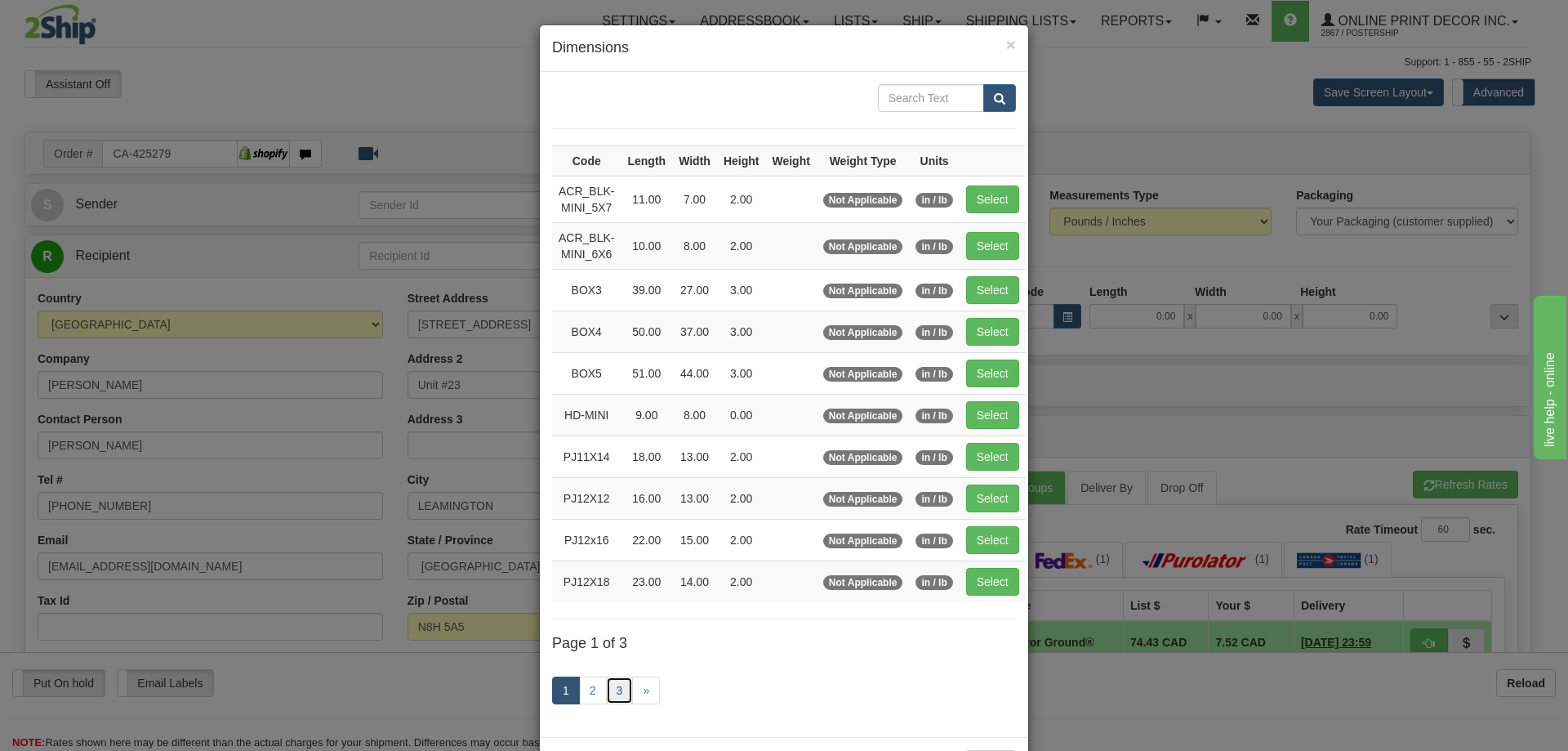
click at [608, 684] on link "3" at bounding box center [620, 690] width 27 height 27
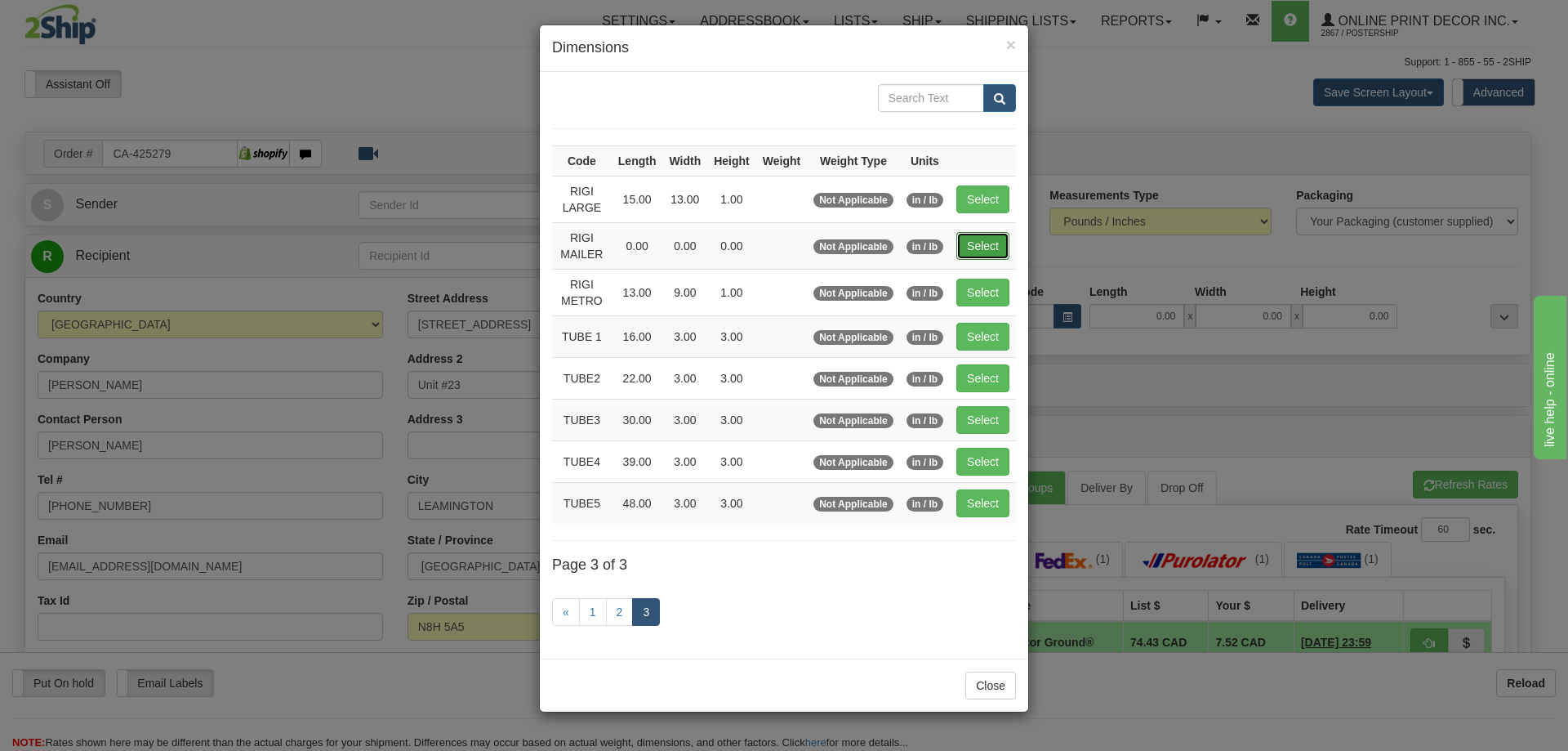
click at [990, 239] on button "Select" at bounding box center [983, 246] width 53 height 27
type input "RIGI MAILER"
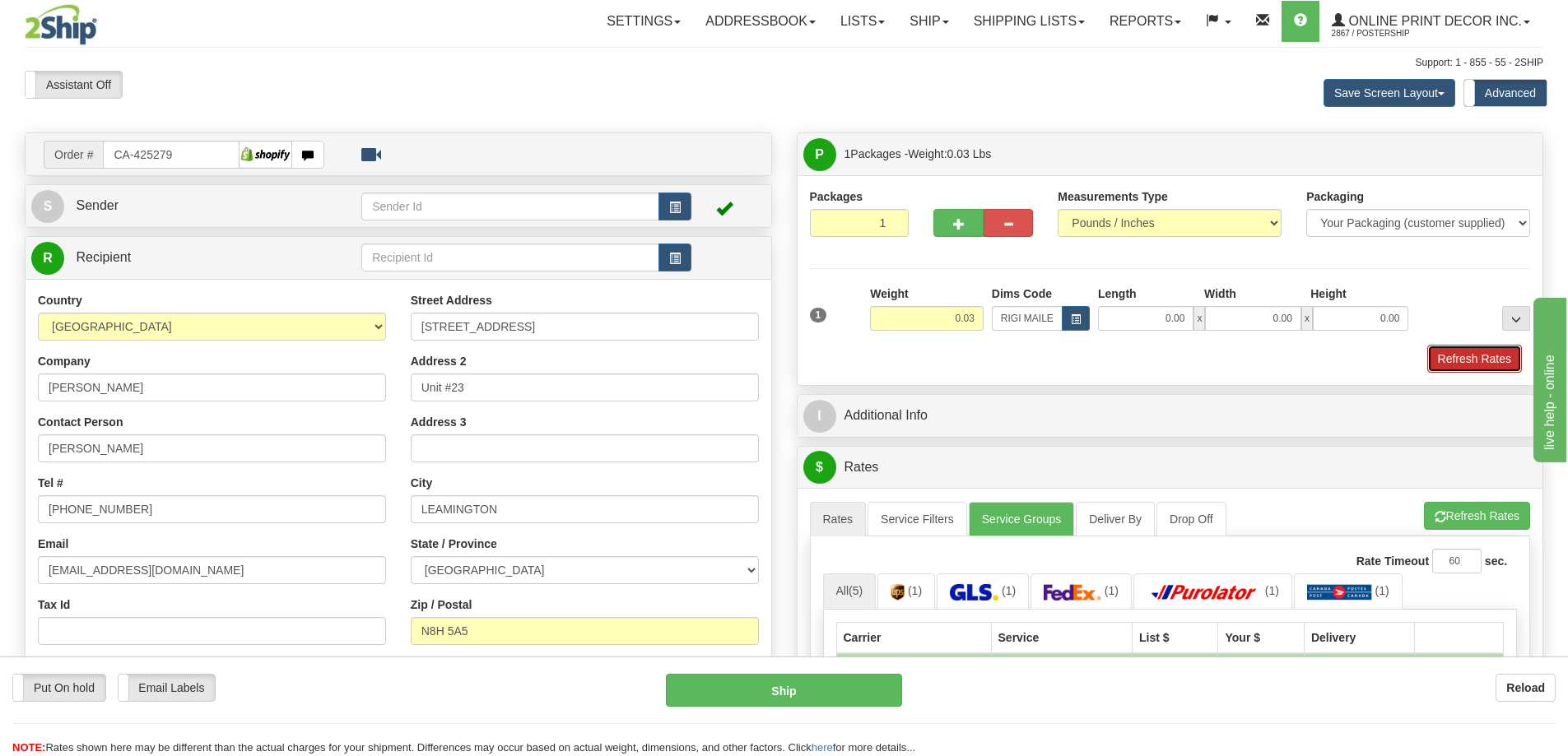
click at [1478, 357] on button "Refresh Rates" at bounding box center [1474, 359] width 95 height 28
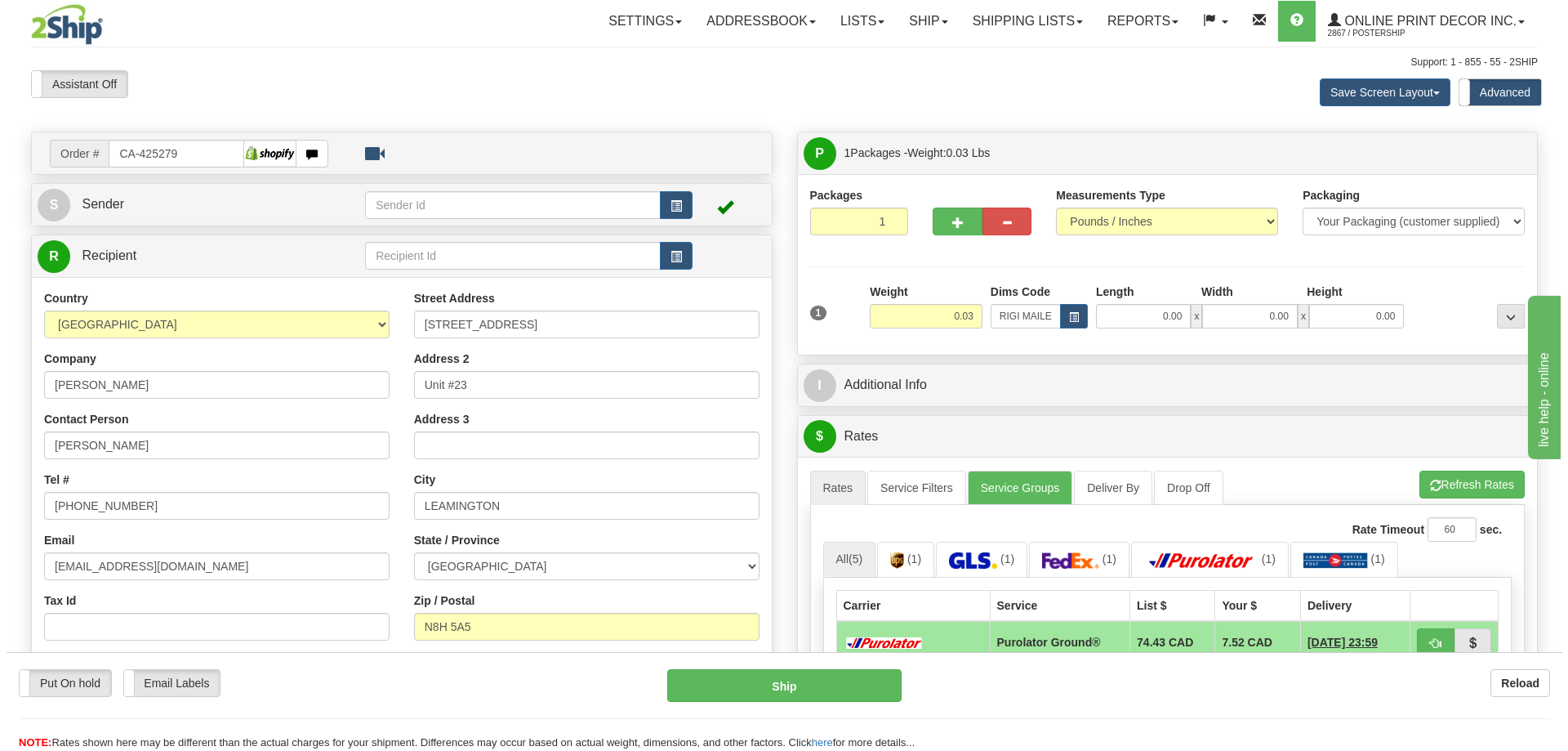
scroll to position [164, 0]
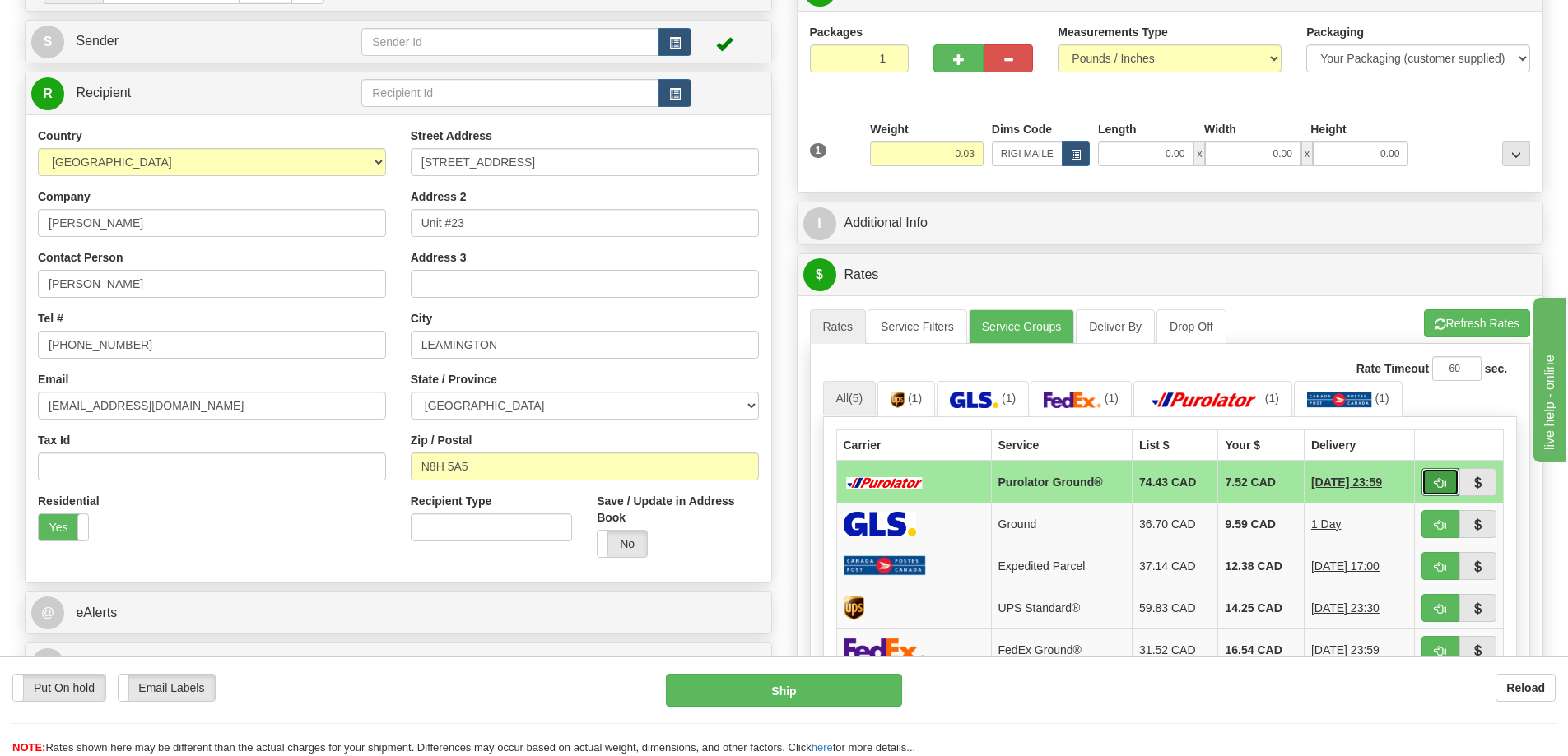
click at [1439, 477] on button "button" at bounding box center [1439, 482] width 38 height 28
type input "260"
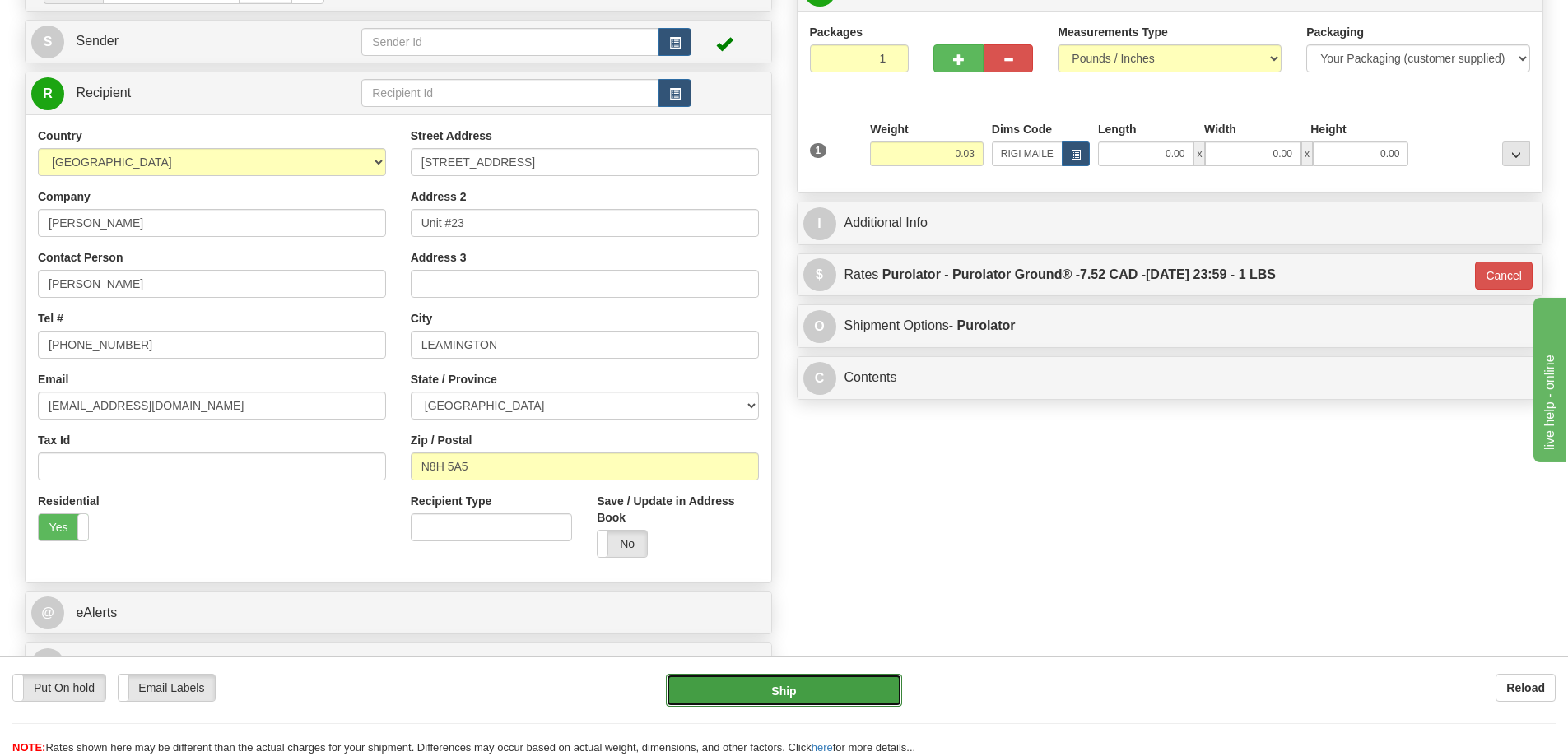
click at [865, 693] on button "Ship" at bounding box center [783, 690] width 236 height 33
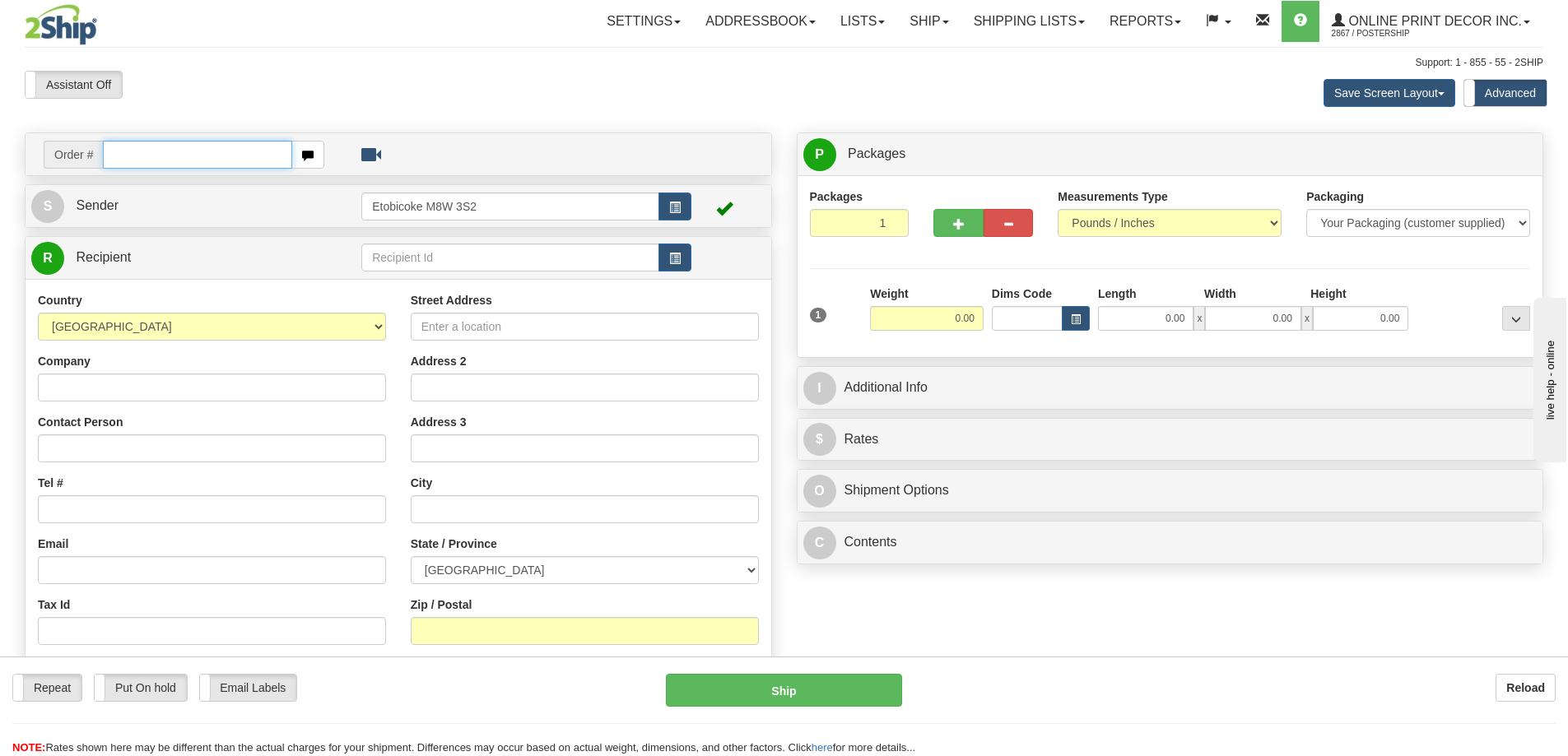
click at [140, 160] on input "text" at bounding box center [198, 155] width 190 height 28
type input "ca-425303"
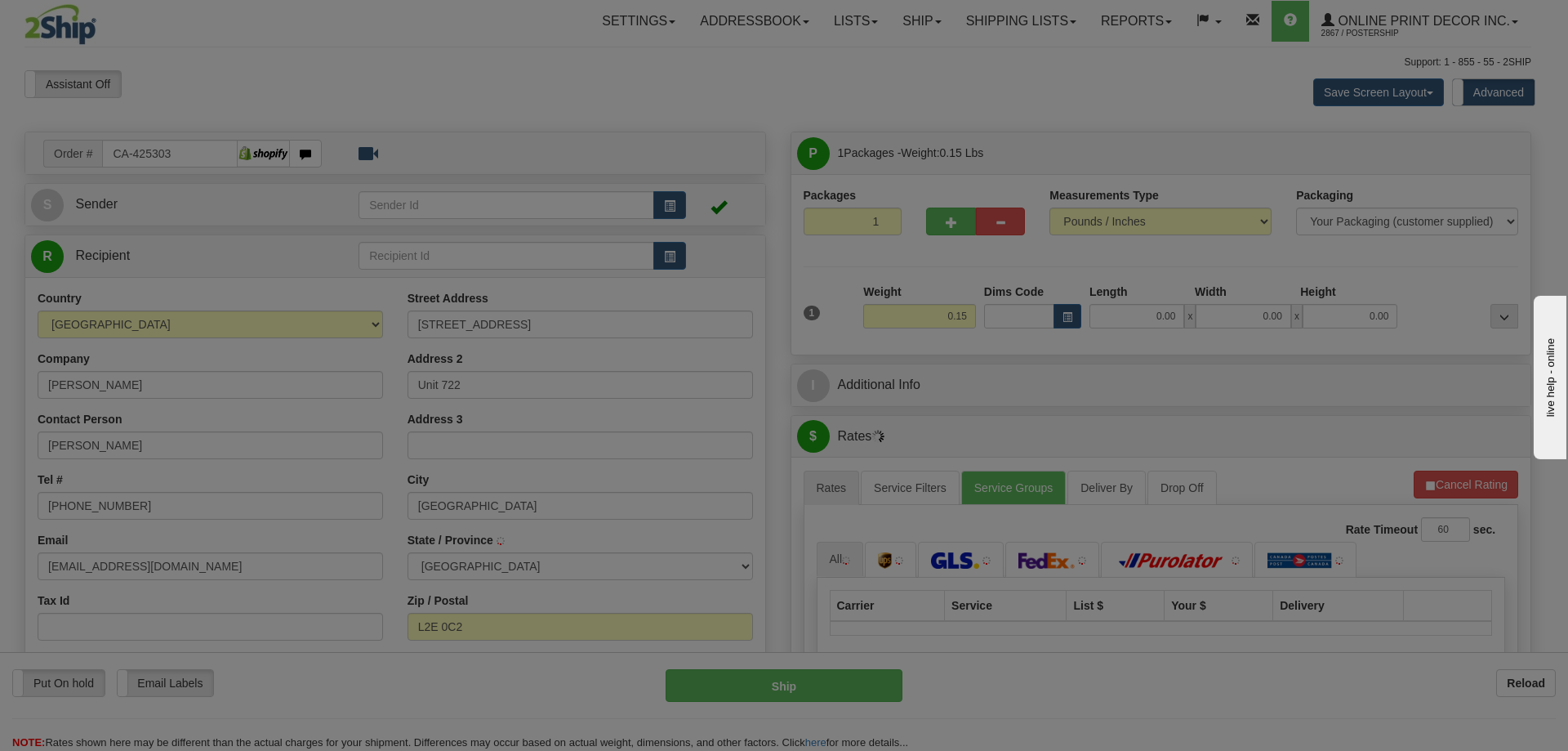
type input "NIAGARA FALLS"
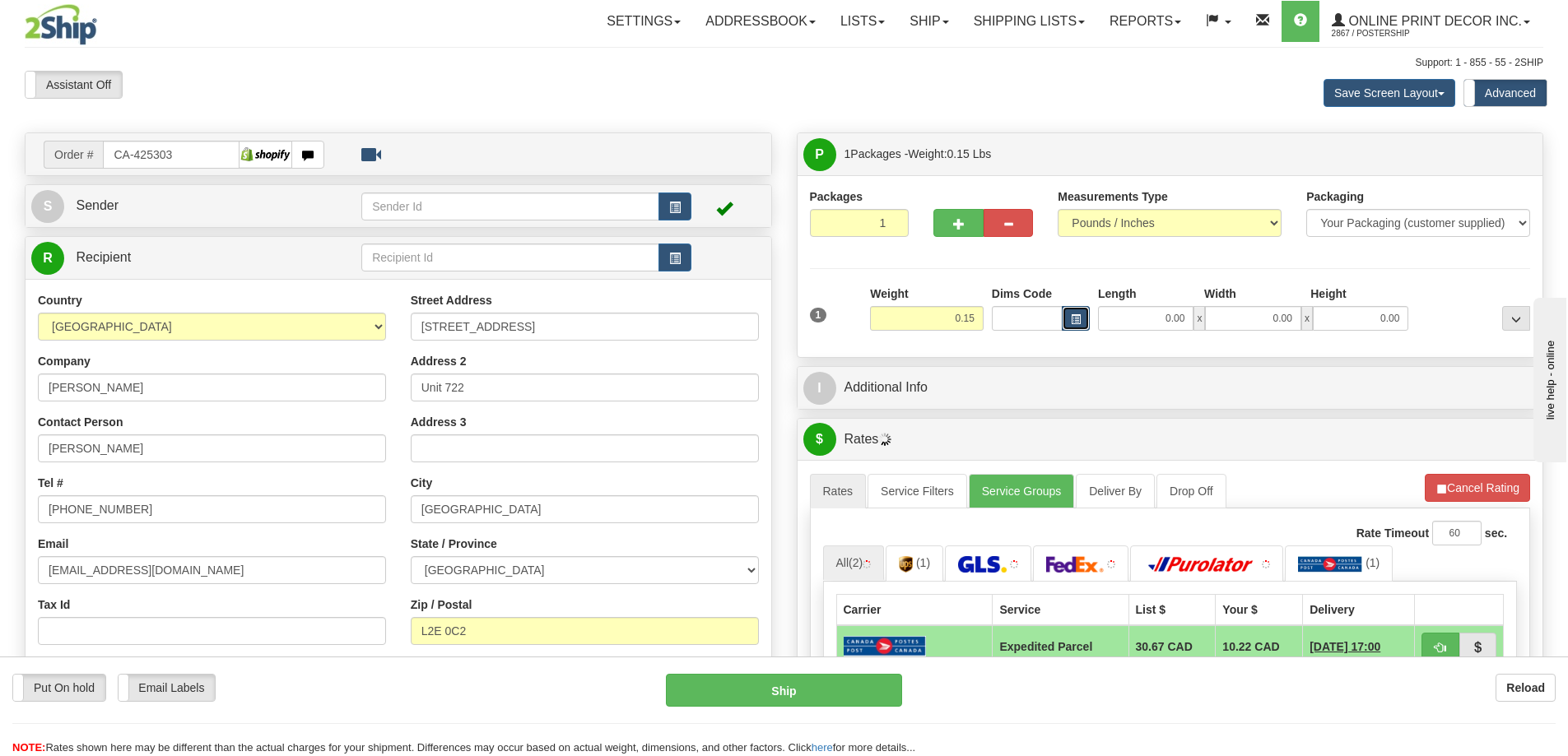
click at [1070, 318] on button "button" at bounding box center [1076, 318] width 28 height 25
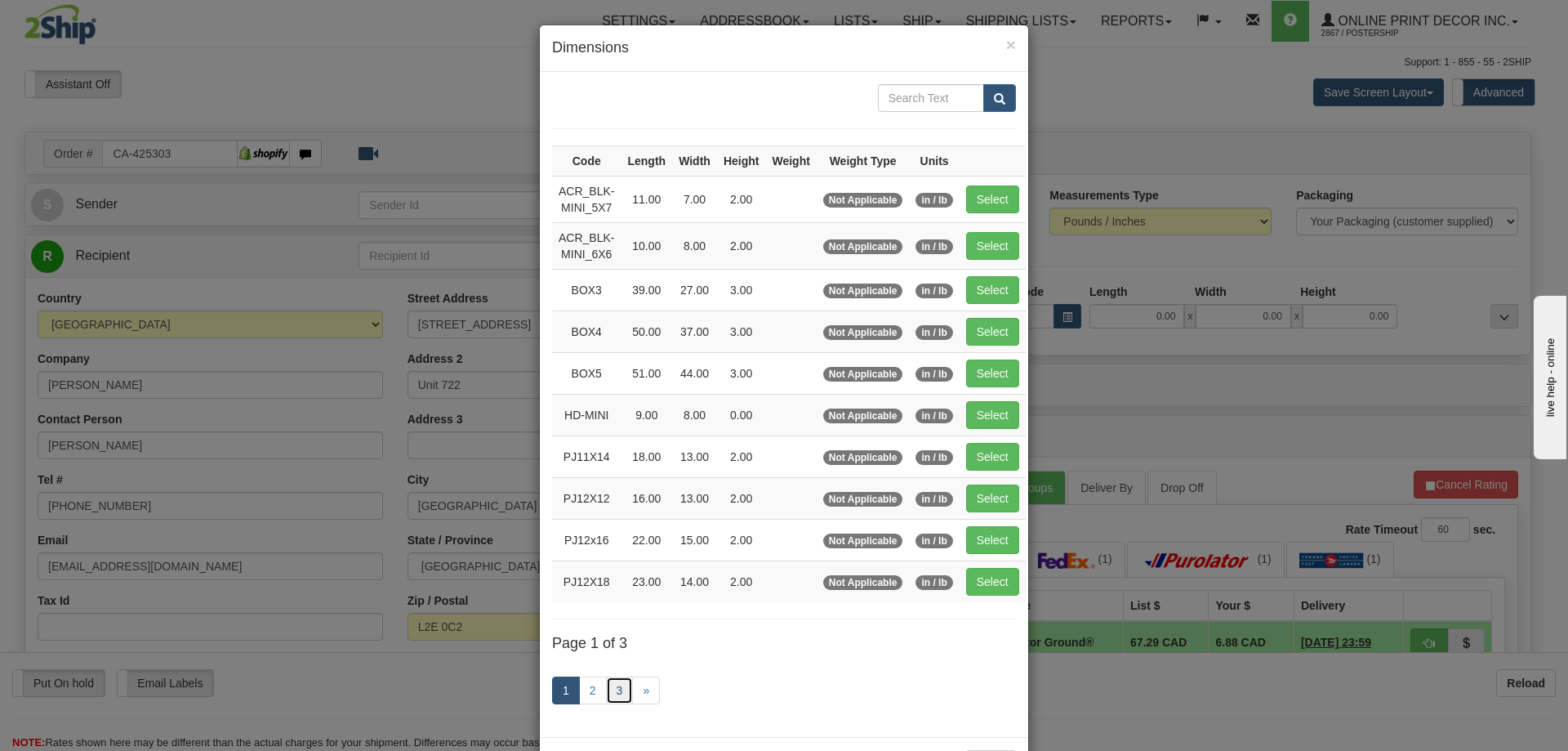
click at [606, 688] on link "3" at bounding box center [620, 690] width 27 height 27
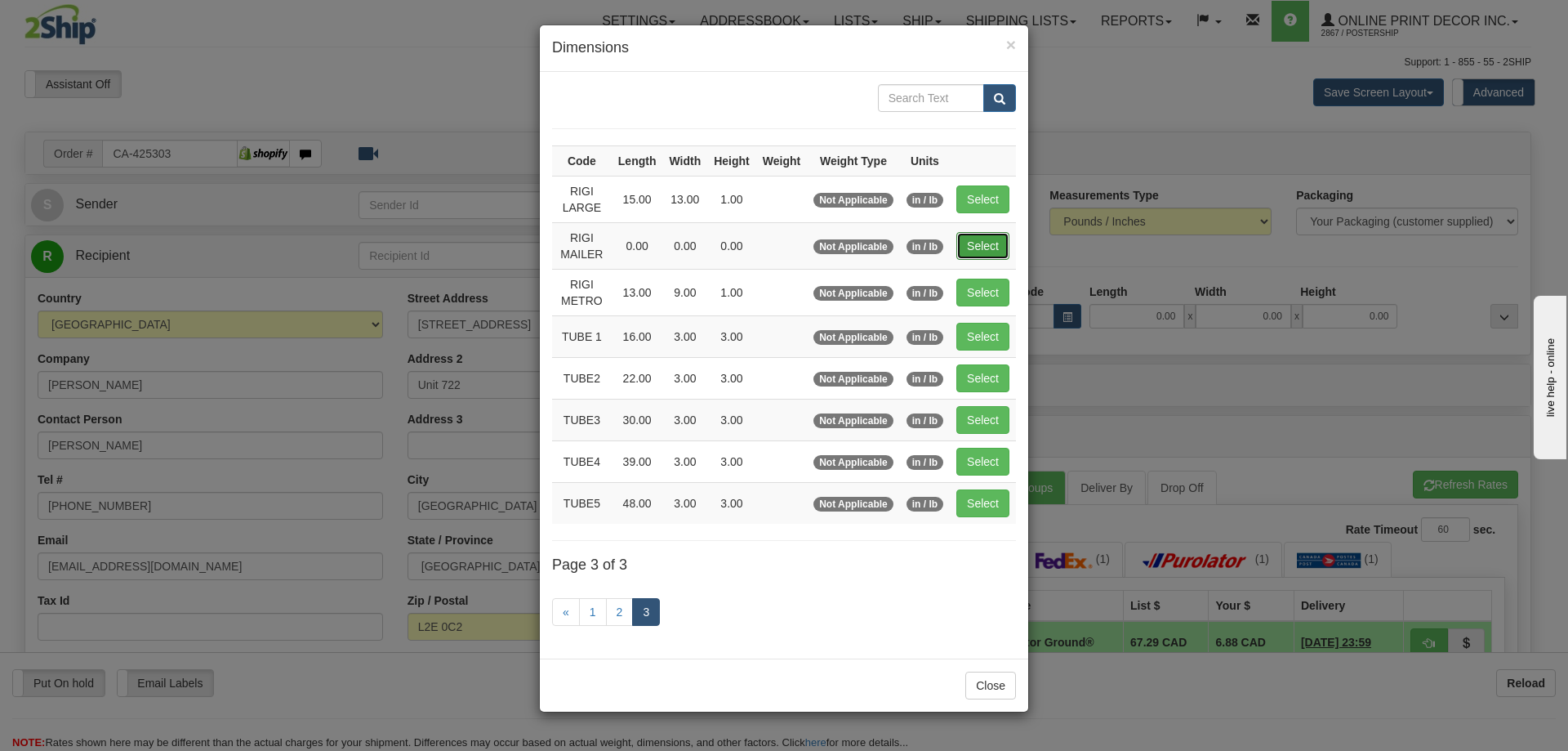
click at [989, 242] on button "Select" at bounding box center [983, 246] width 53 height 27
type input "RIGI MAILER"
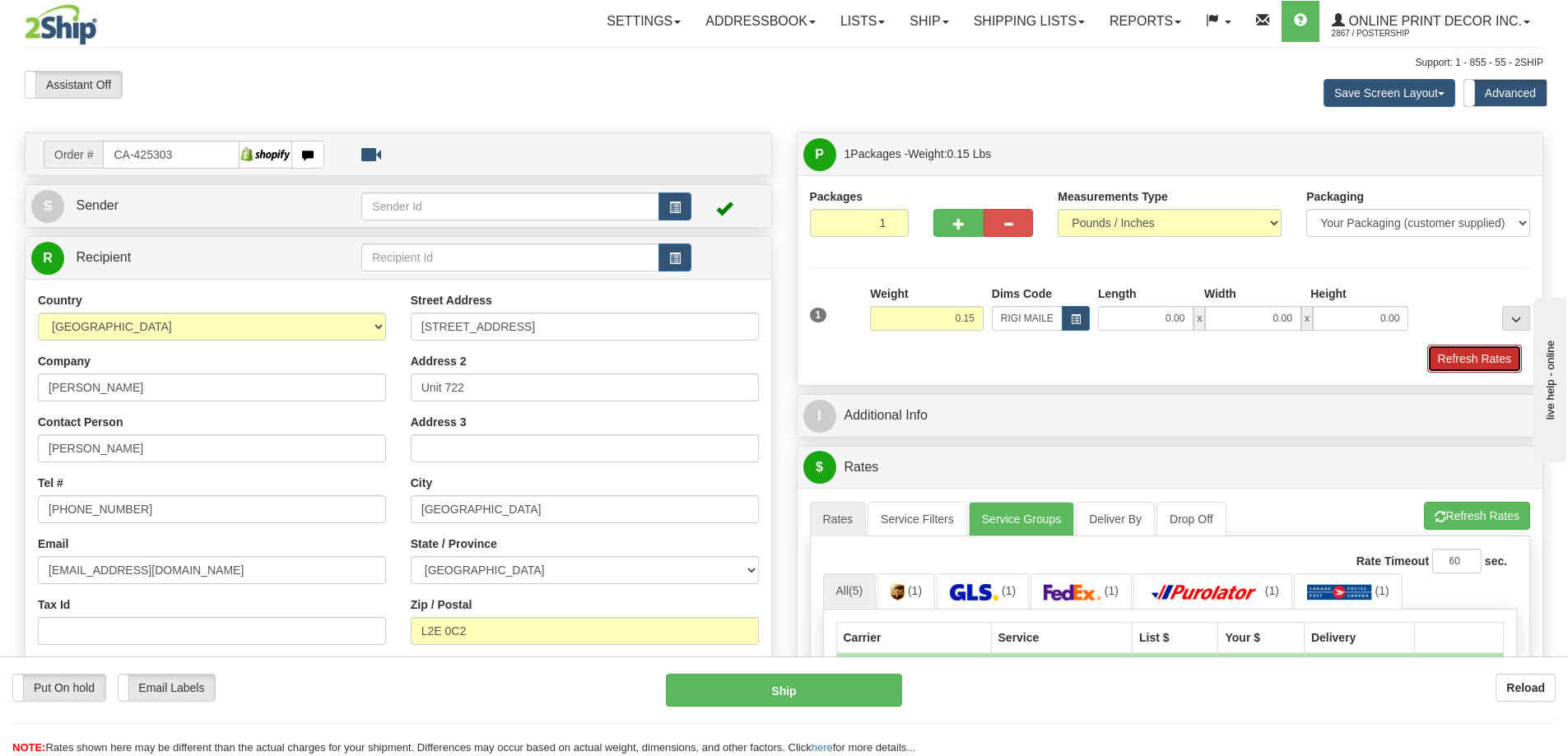
click at [1472, 360] on button "Refresh Rates" at bounding box center [1474, 359] width 95 height 28
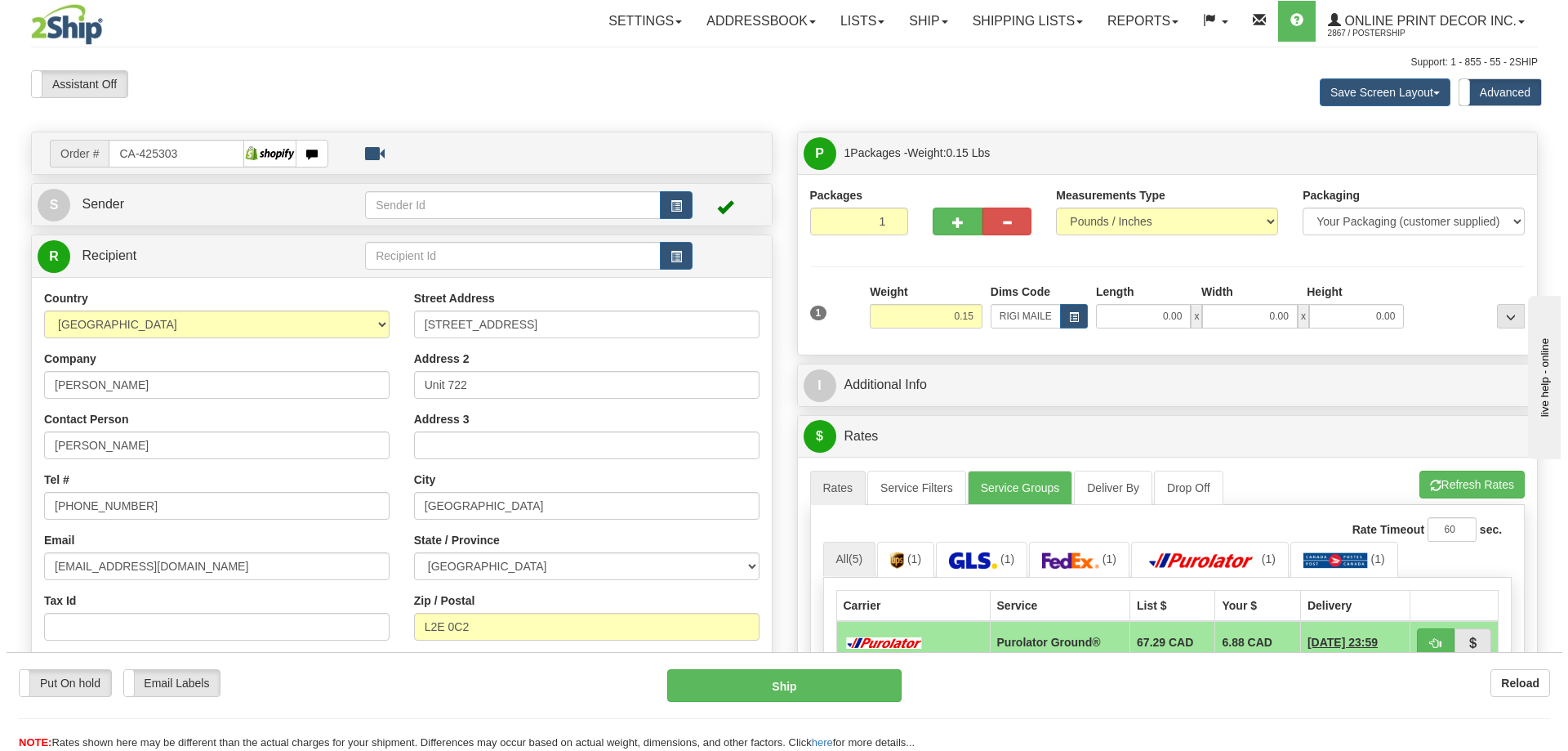
scroll to position [245, 0]
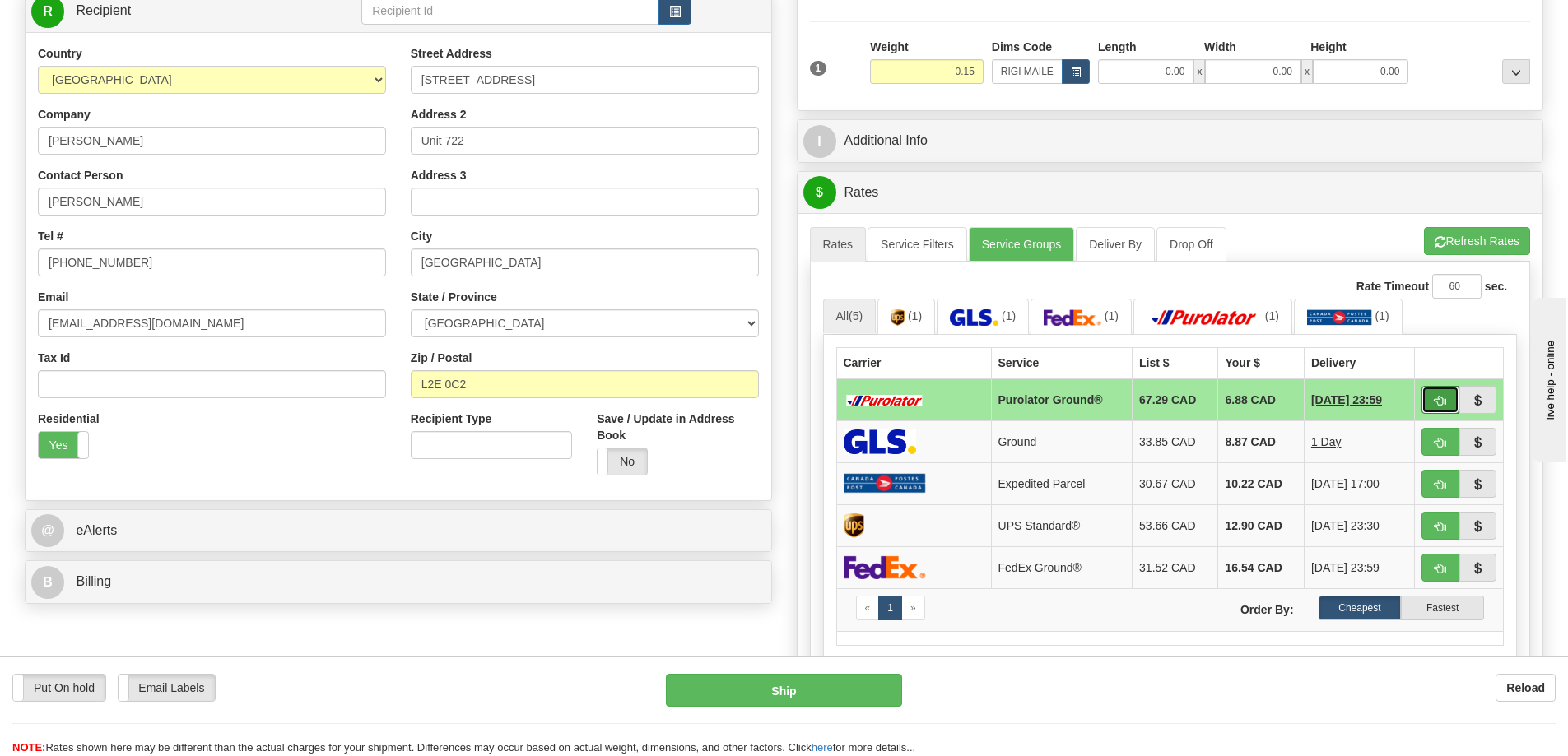
click at [1441, 400] on span "button" at bounding box center [1440, 401] width 12 height 11
type input "260"
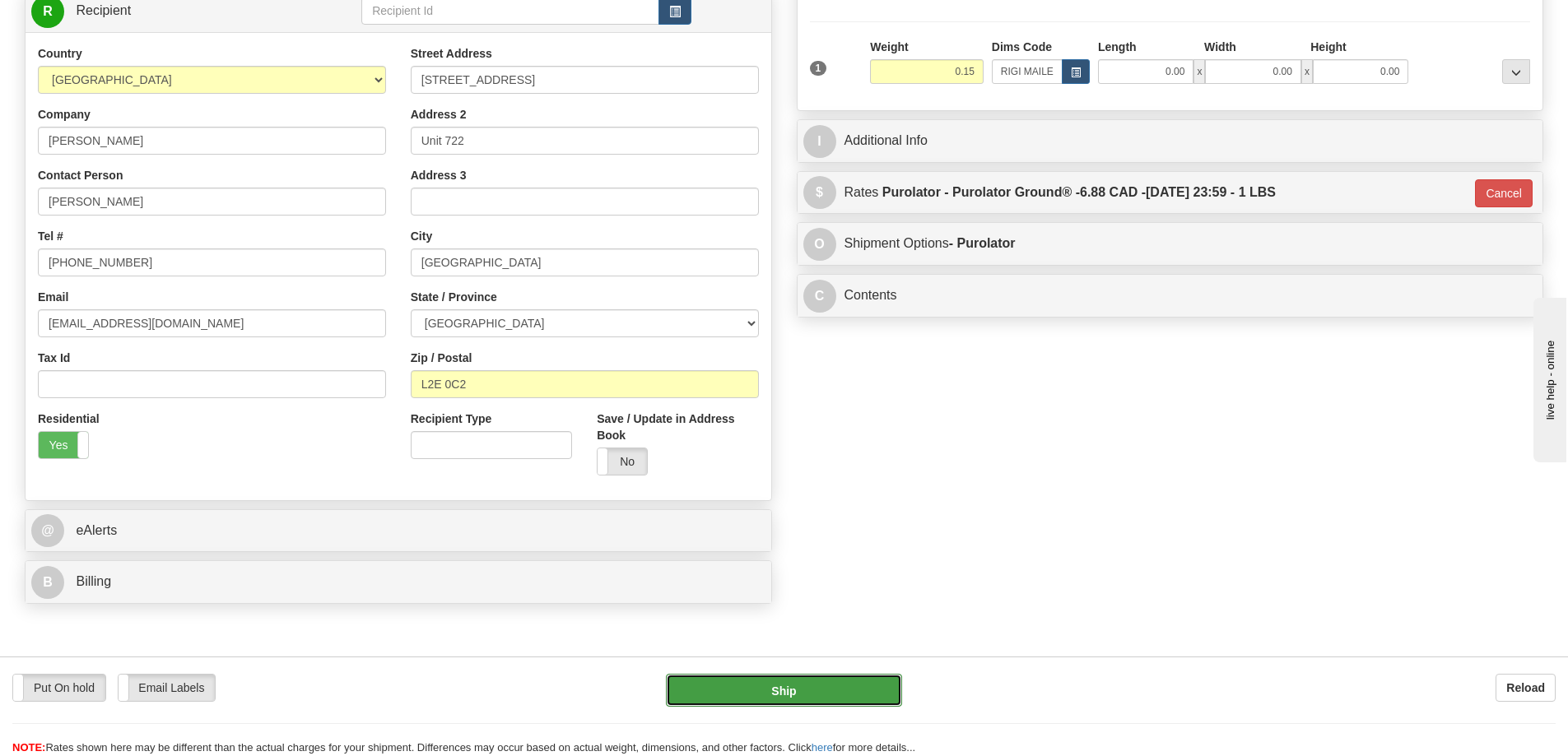
click at [840, 695] on button "Ship" at bounding box center [783, 690] width 236 height 33
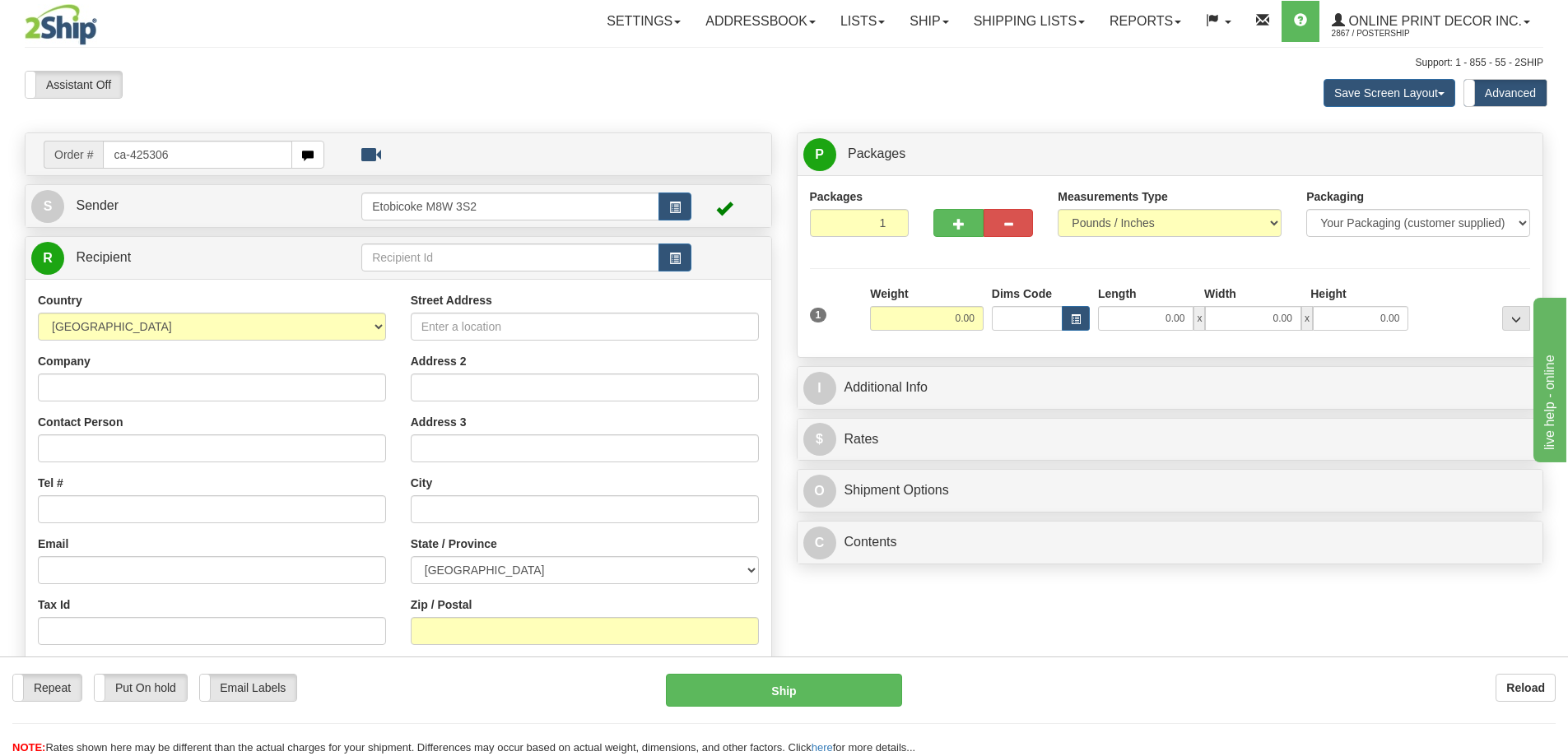
type input "ca-425306"
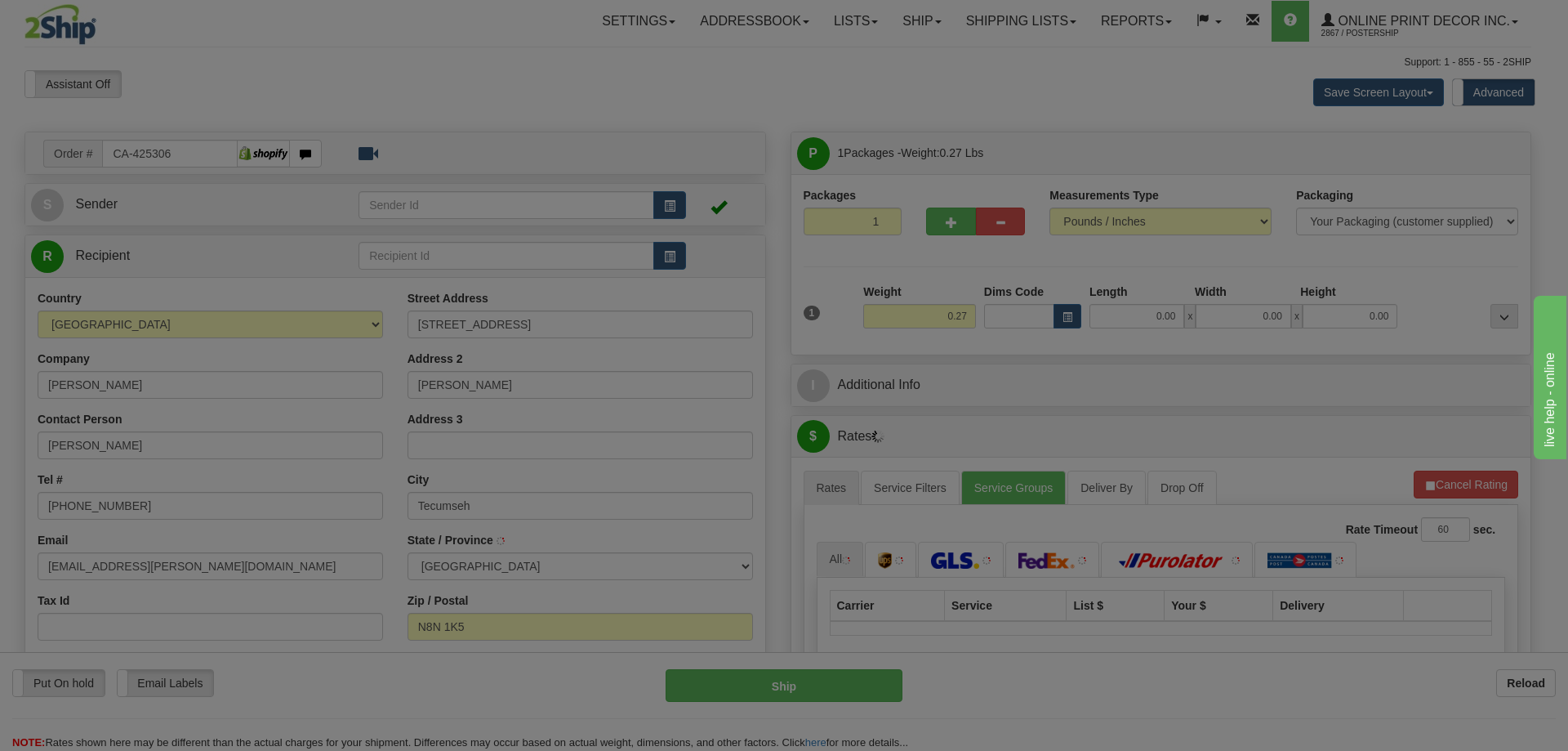
type input "TECUMSEH"
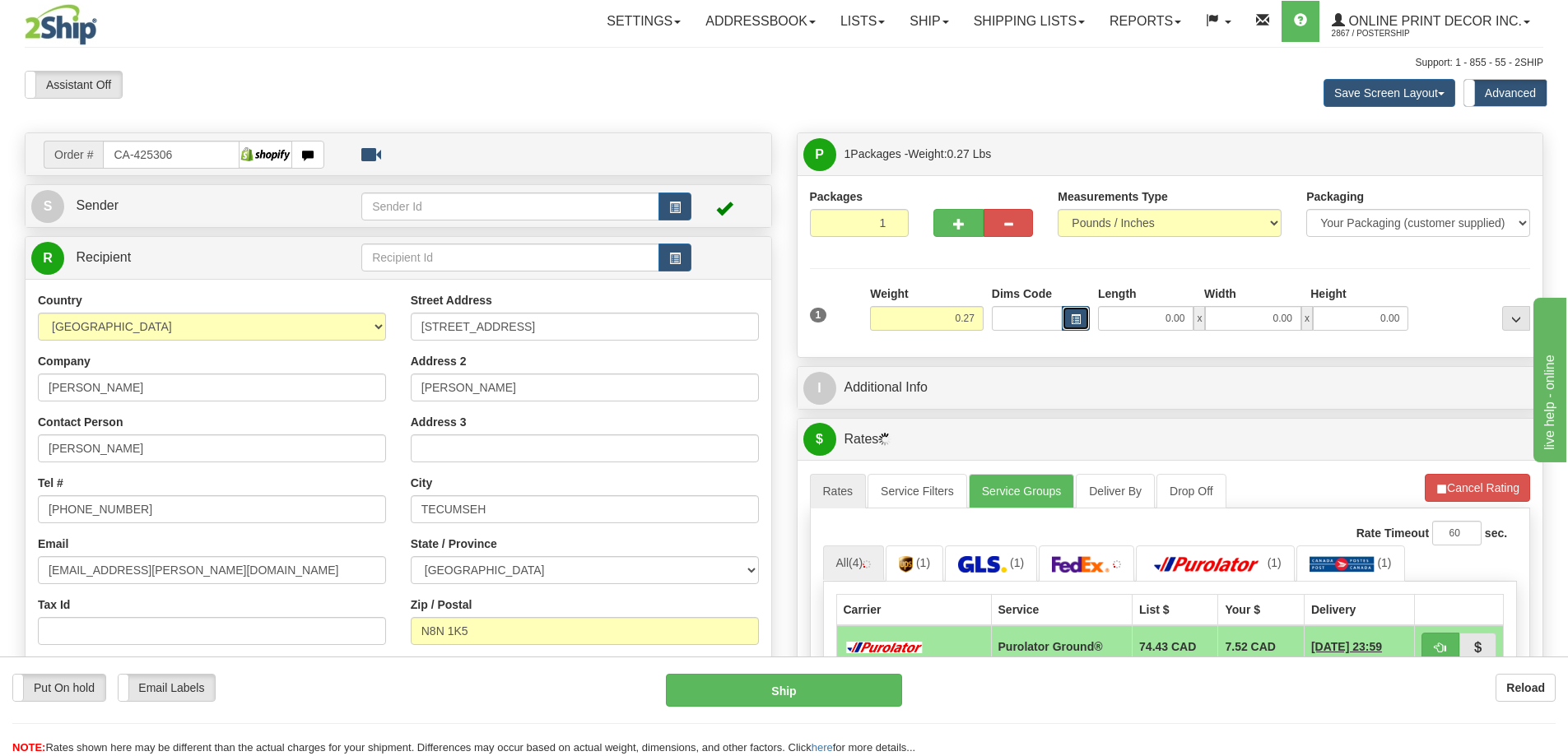
click at [1071, 315] on span "button" at bounding box center [1075, 320] width 10 height 9
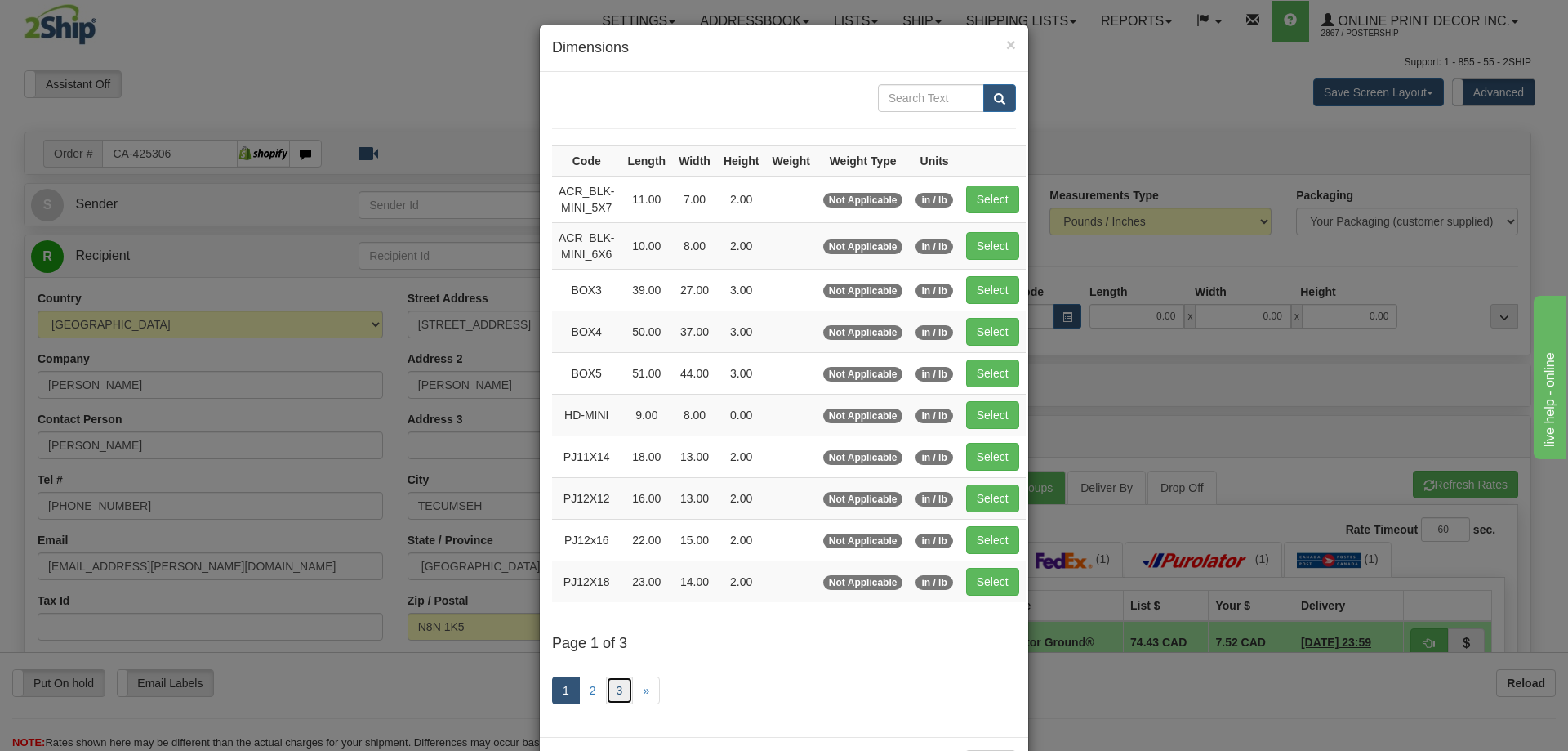
click at [619, 682] on link "3" at bounding box center [620, 690] width 27 height 27
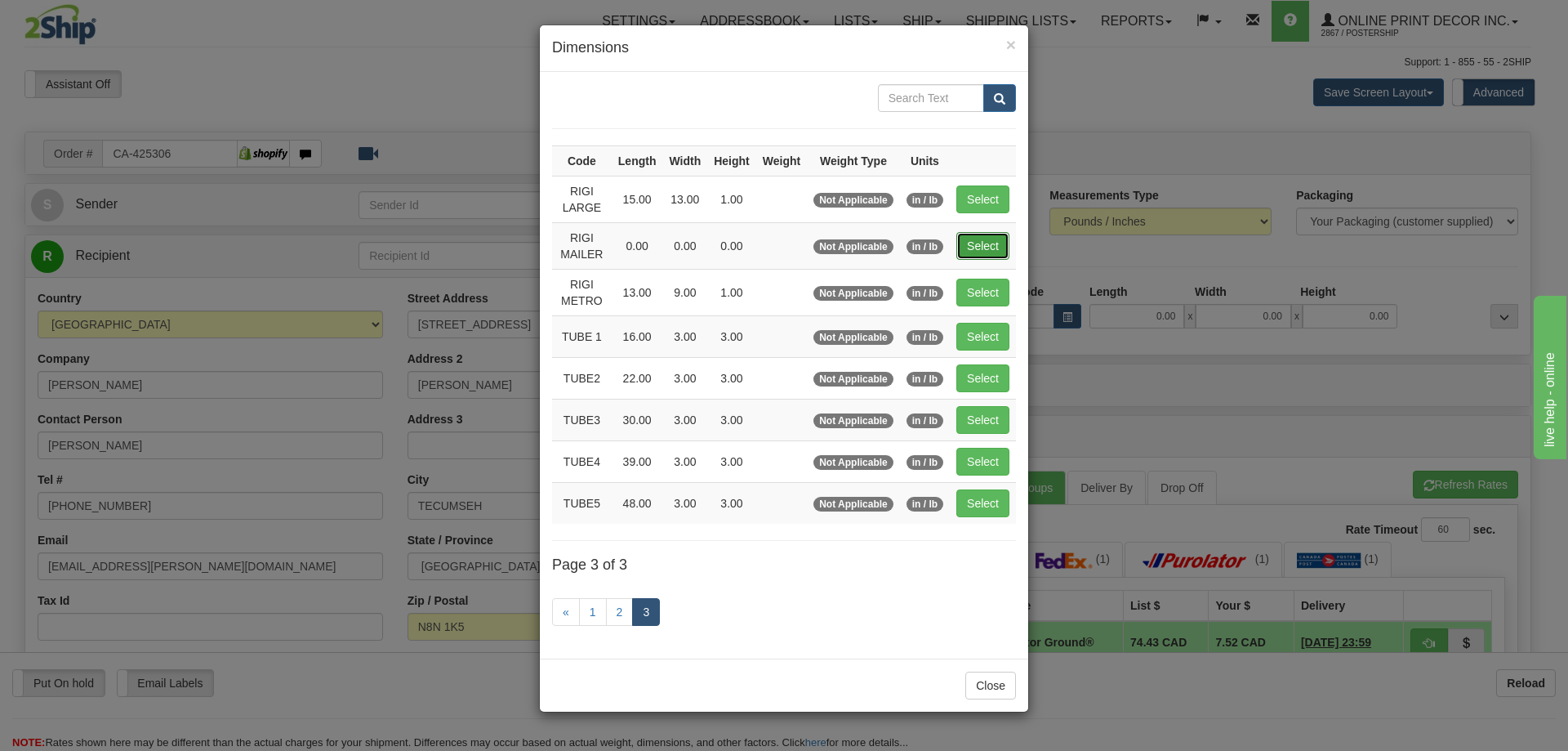
click at [993, 238] on button "Select" at bounding box center [983, 246] width 53 height 27
type input "RIGI MAILER"
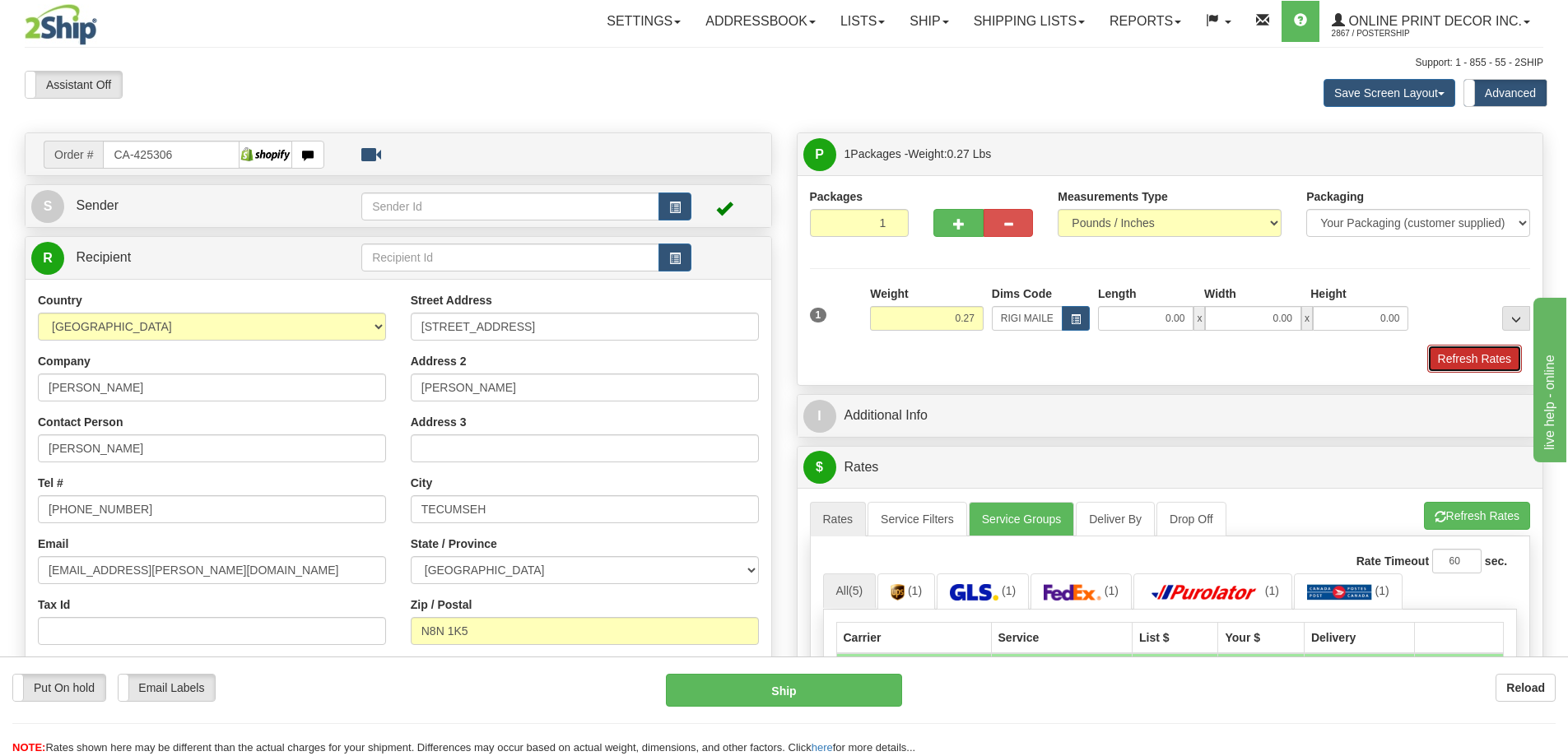
click at [1479, 368] on button "Refresh Rates" at bounding box center [1474, 359] width 95 height 28
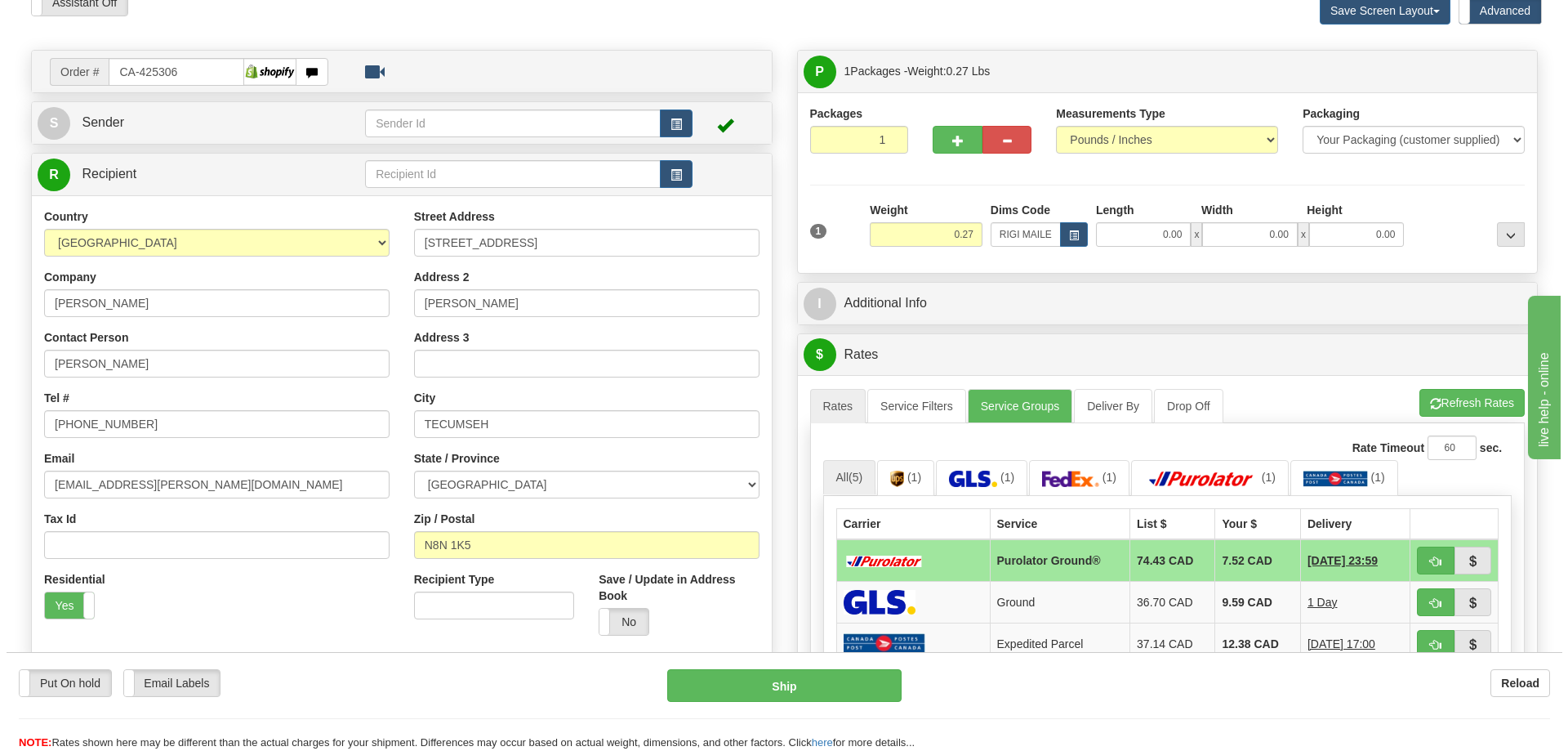
scroll to position [164, 0]
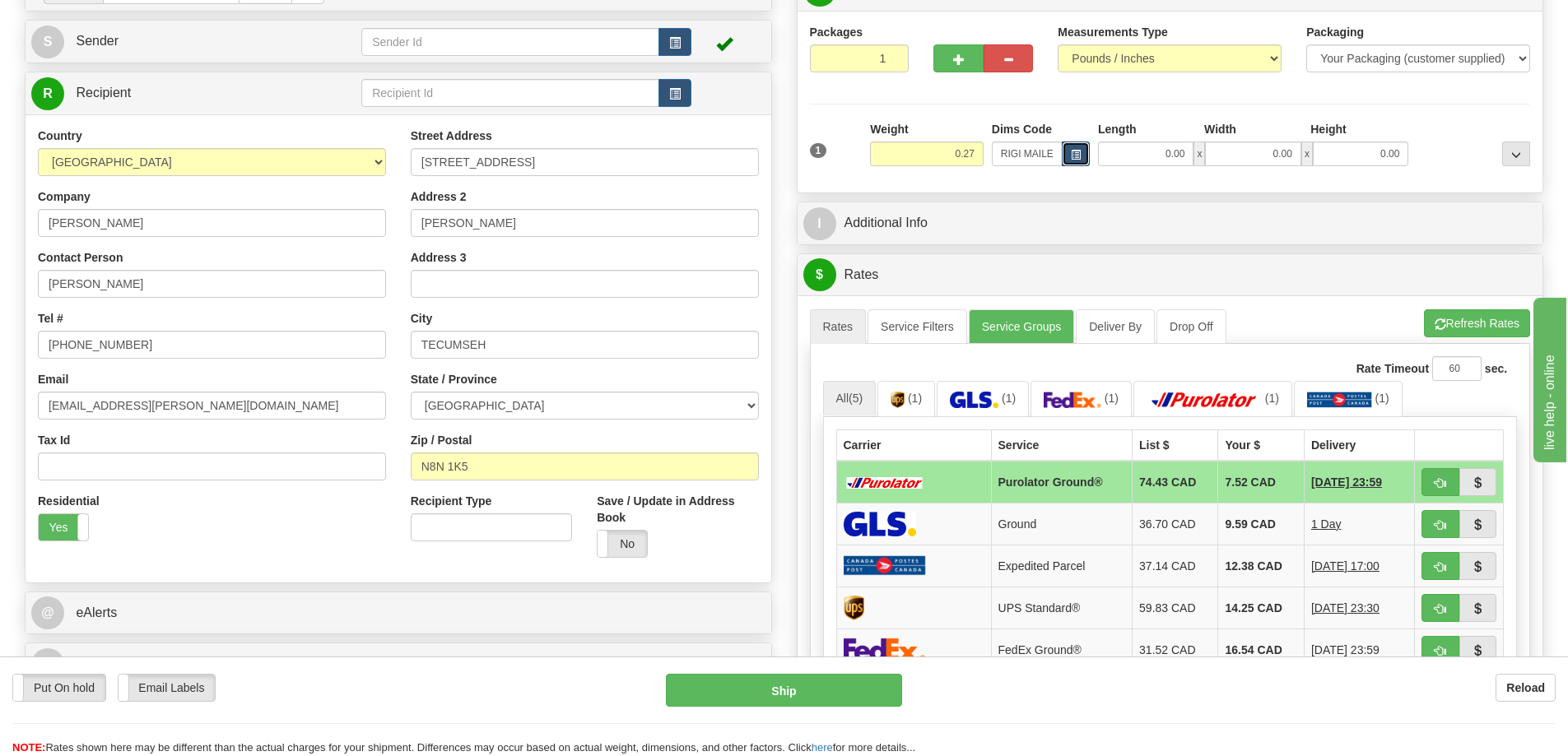
click at [1068, 148] on button "button" at bounding box center [1076, 154] width 28 height 25
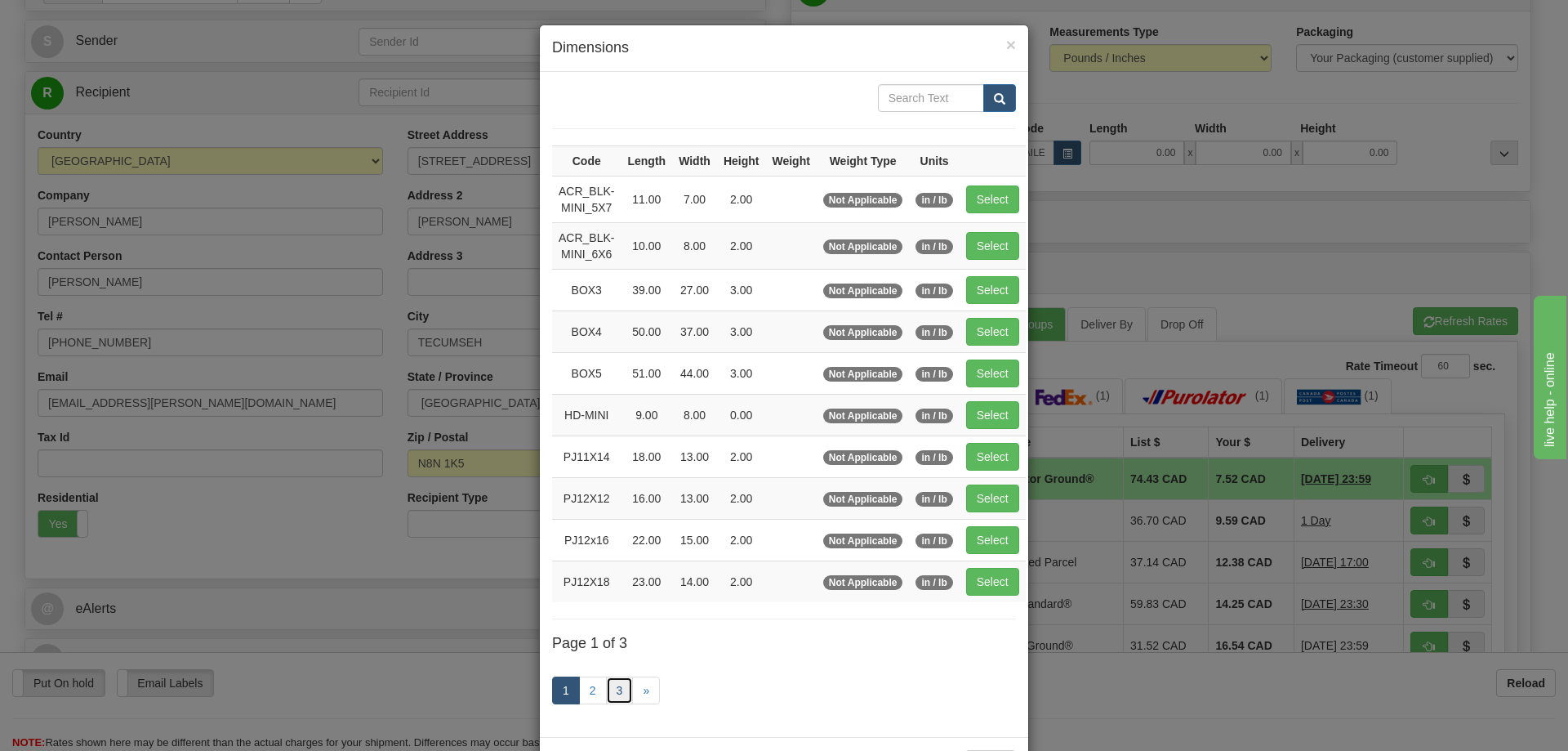
click at [611, 693] on link "3" at bounding box center [620, 690] width 27 height 27
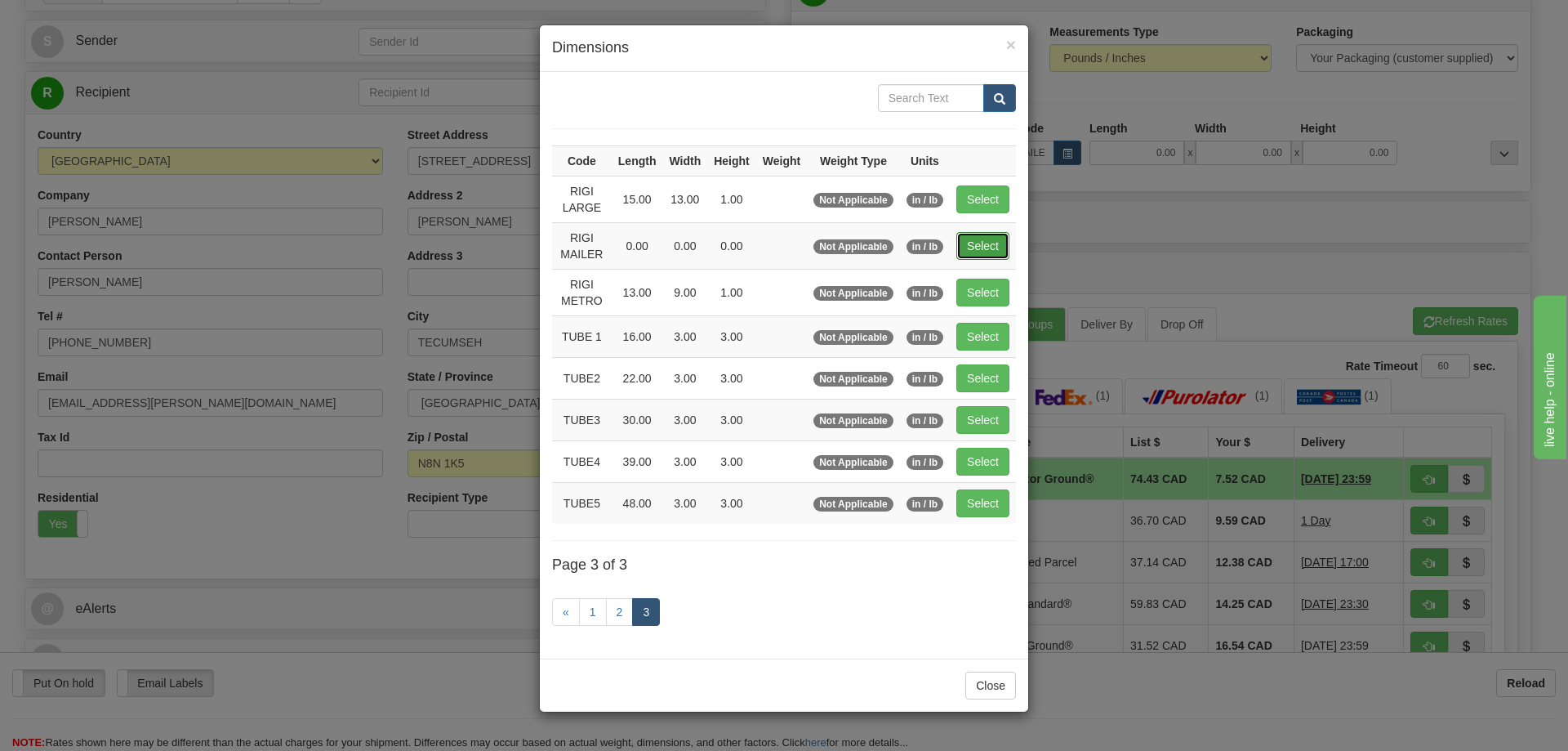
click at [993, 244] on button "Select" at bounding box center [983, 246] width 53 height 27
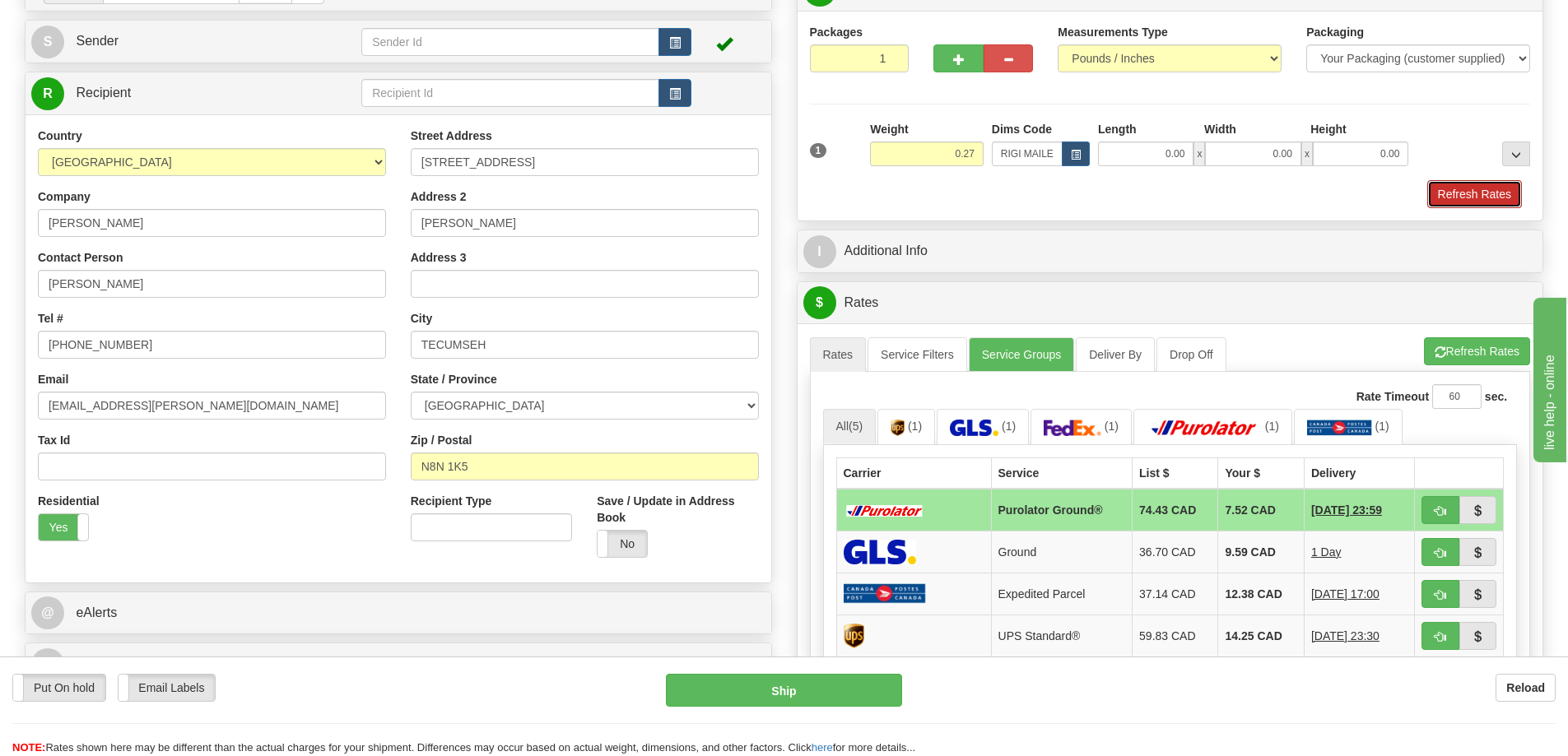
click at [1481, 196] on button "Refresh Rates" at bounding box center [1474, 194] width 95 height 28
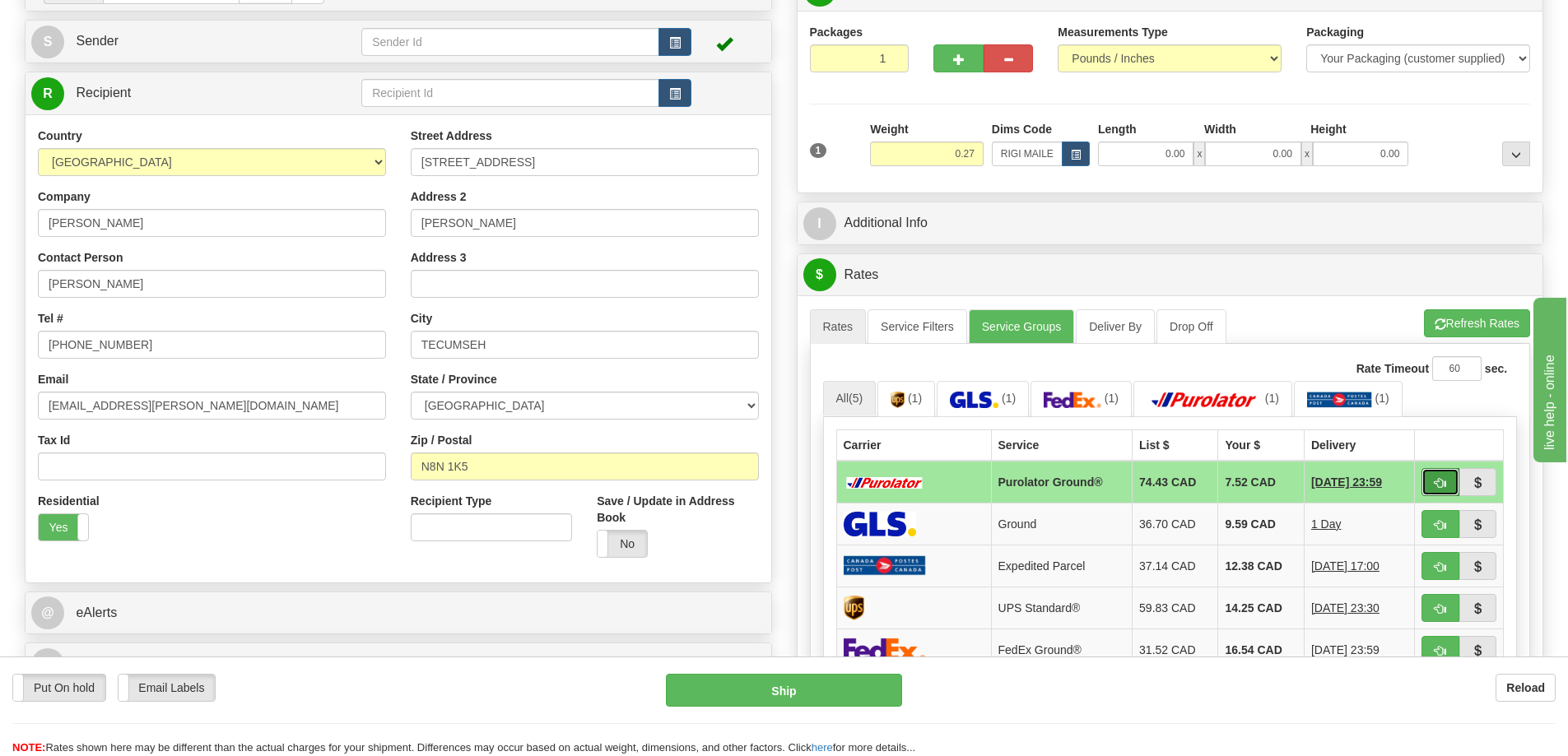
click at [1444, 478] on button "button" at bounding box center [1439, 482] width 38 height 28
type input "260"
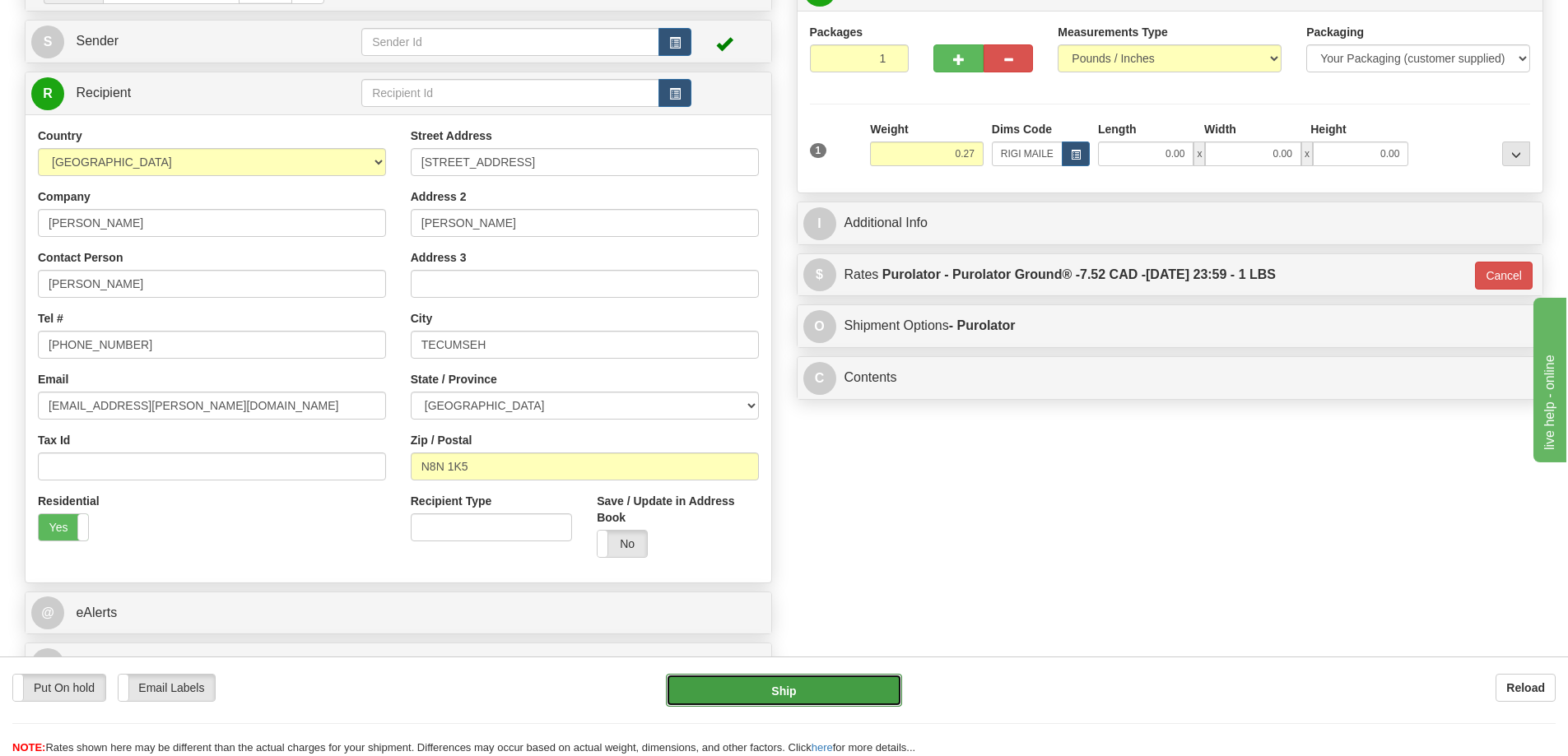
click at [873, 687] on button "Ship" at bounding box center [783, 690] width 236 height 33
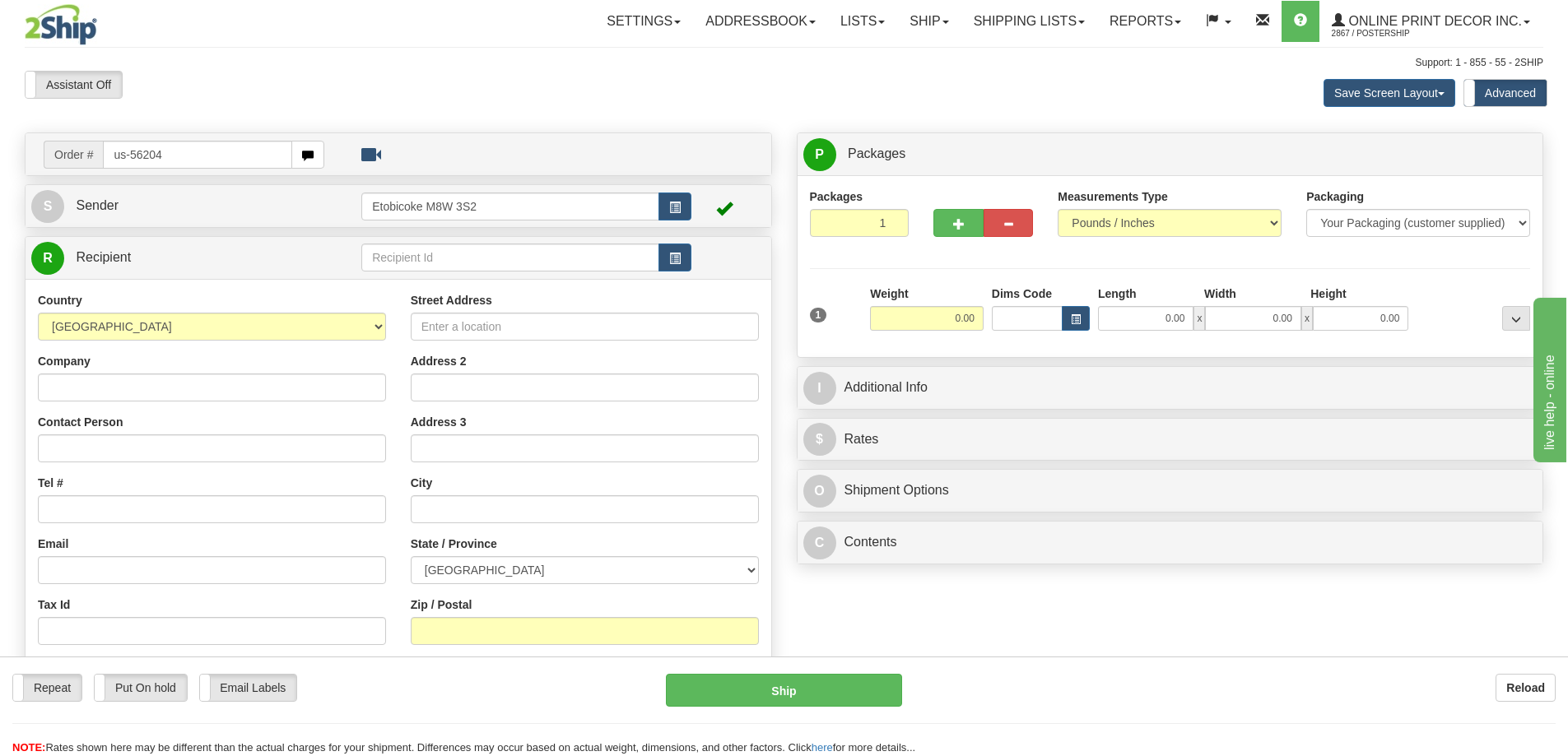
type input "us-56204"
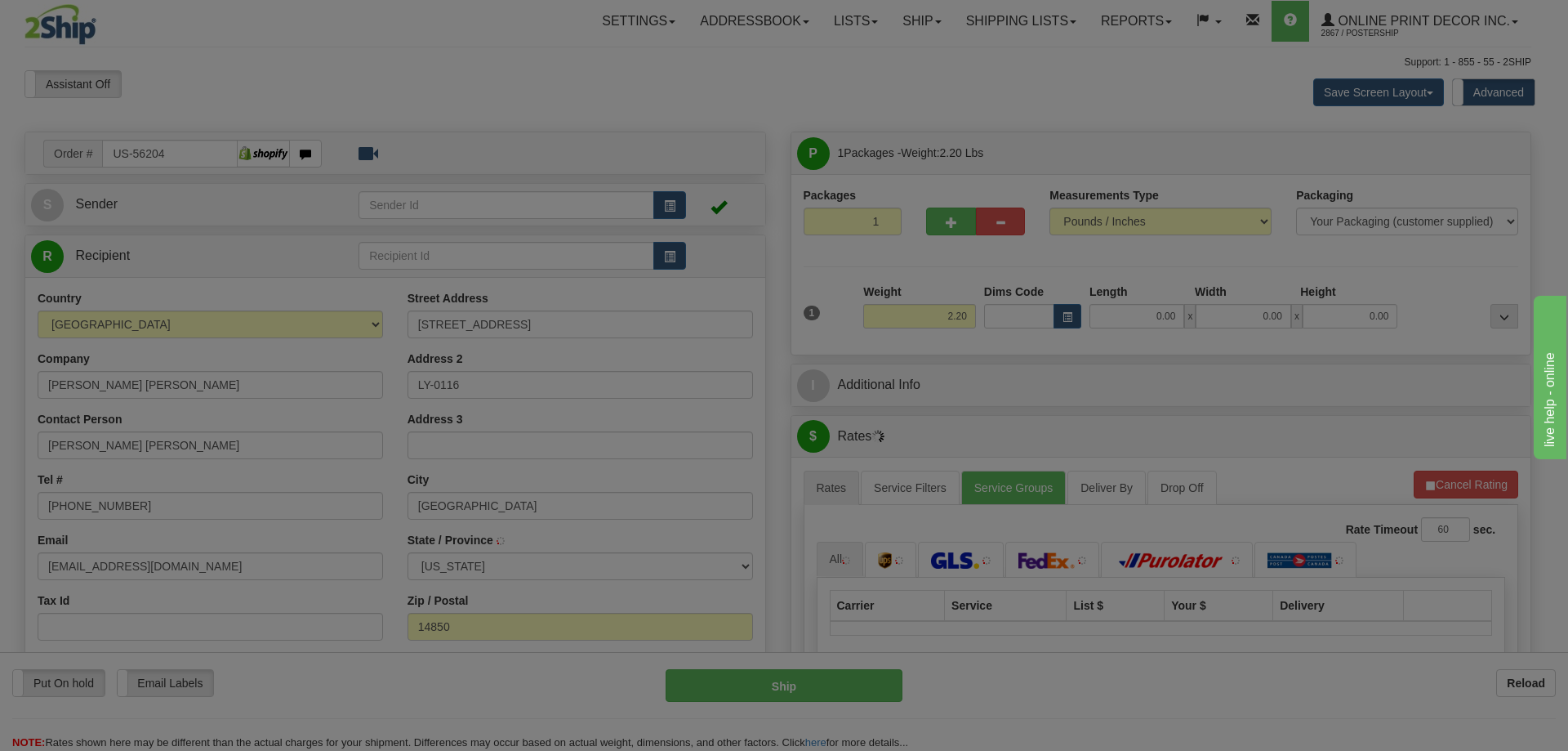
type input "[GEOGRAPHIC_DATA]"
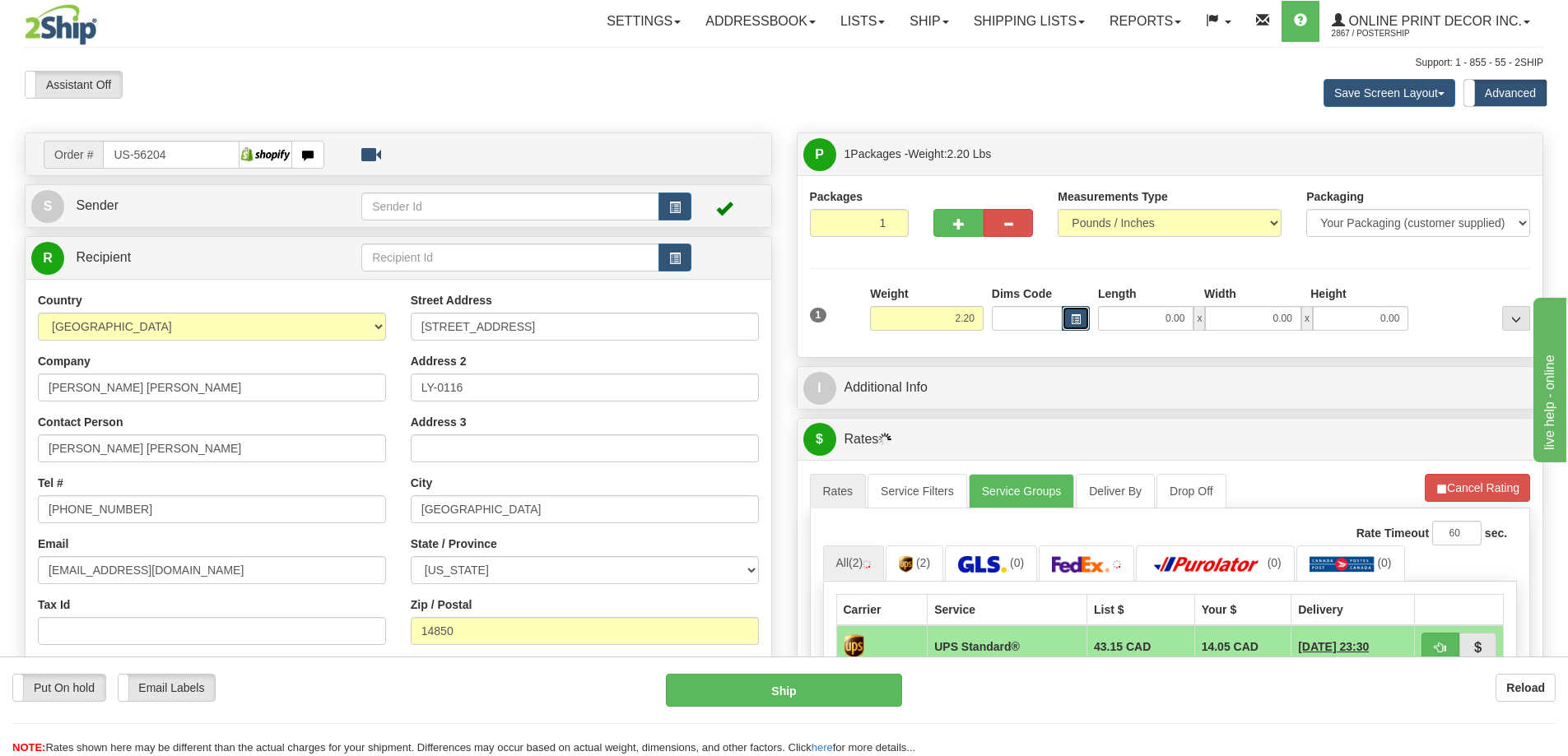
click at [1074, 319] on span "button" at bounding box center [1075, 320] width 10 height 9
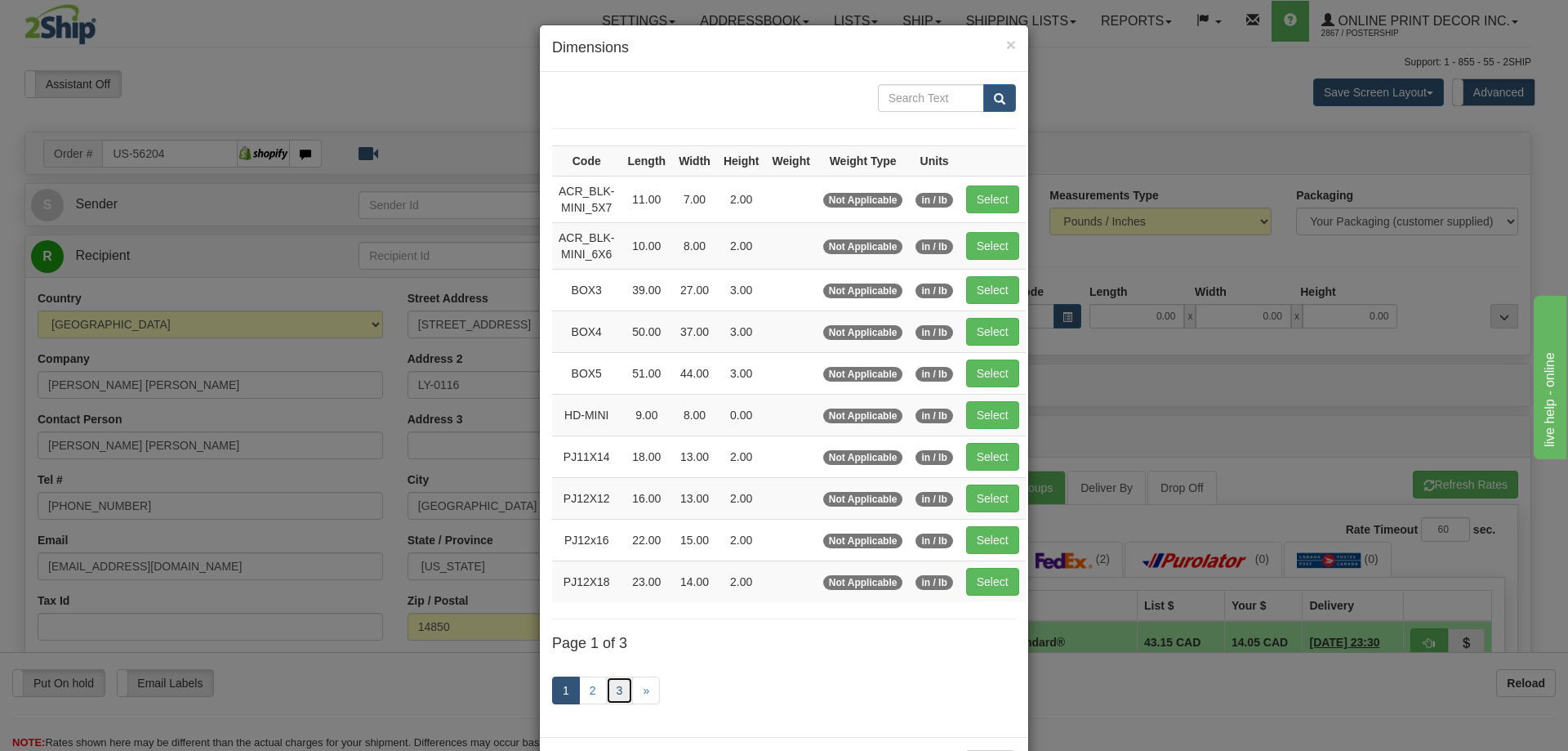
click at [612, 692] on link "3" at bounding box center [620, 690] width 27 height 27
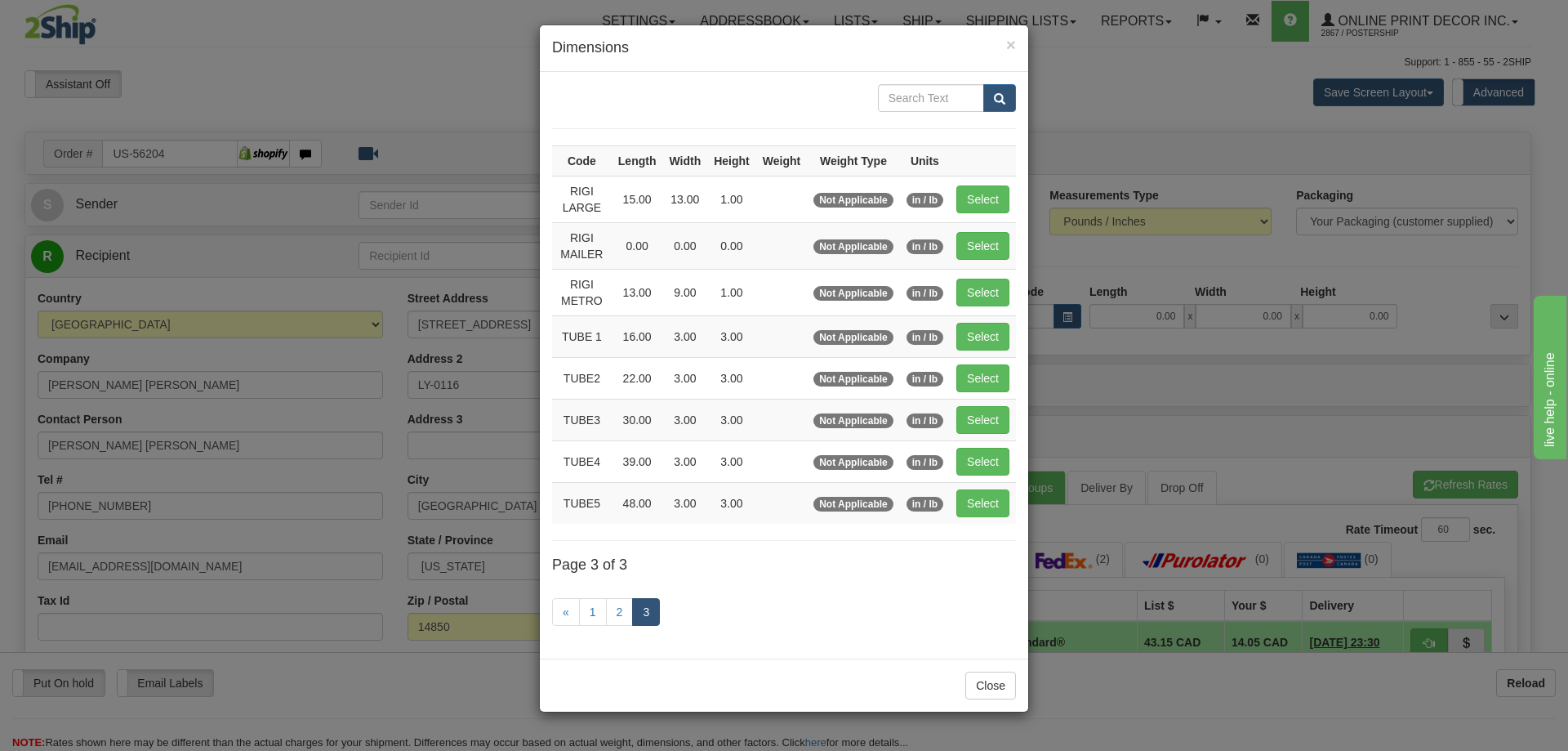
click at [983, 352] on td "Select" at bounding box center [983, 336] width 66 height 42
click at [981, 333] on button "Select" at bounding box center [983, 336] width 53 height 27
type input "TUBE 1"
type input "16.00"
type input "3.00"
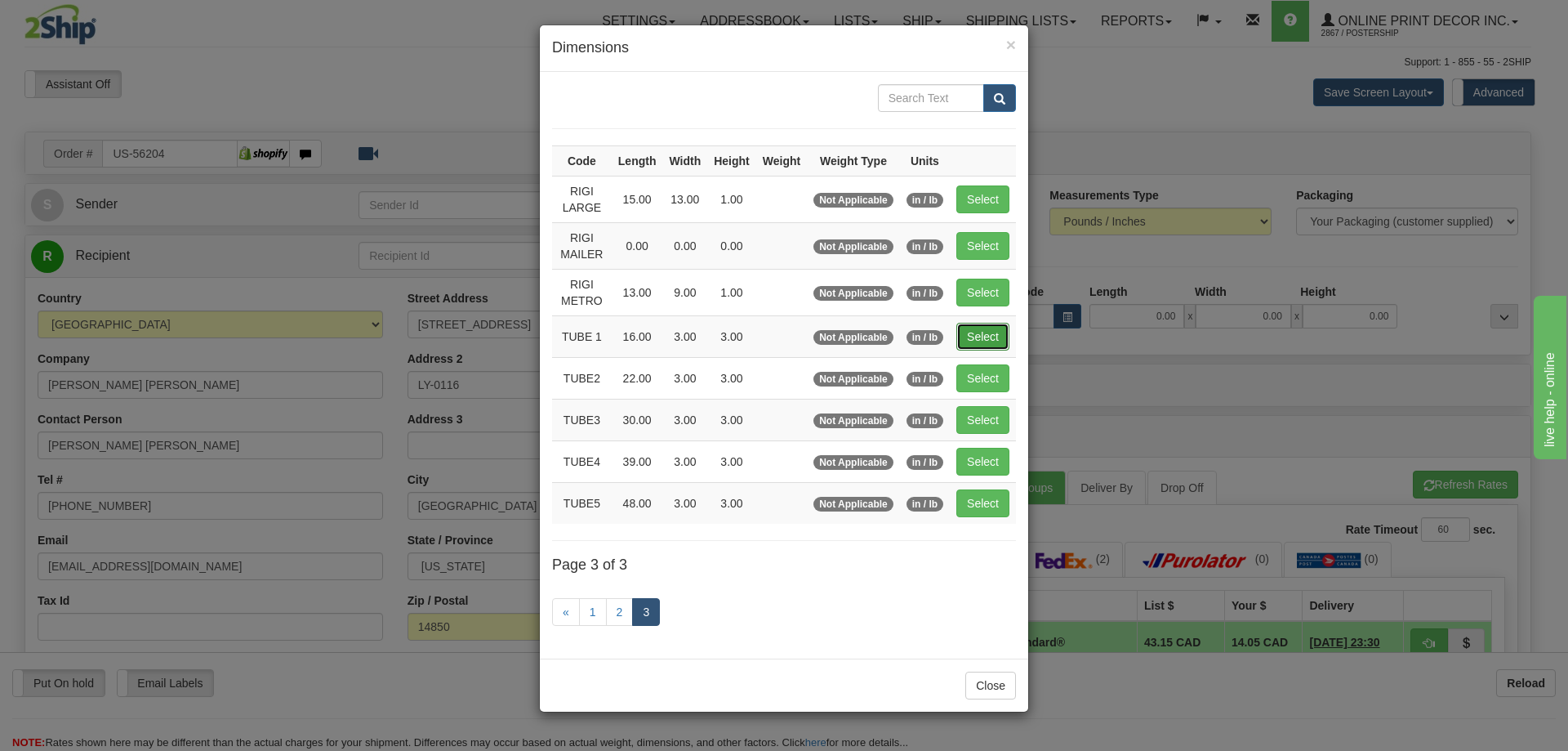
type input "3.00"
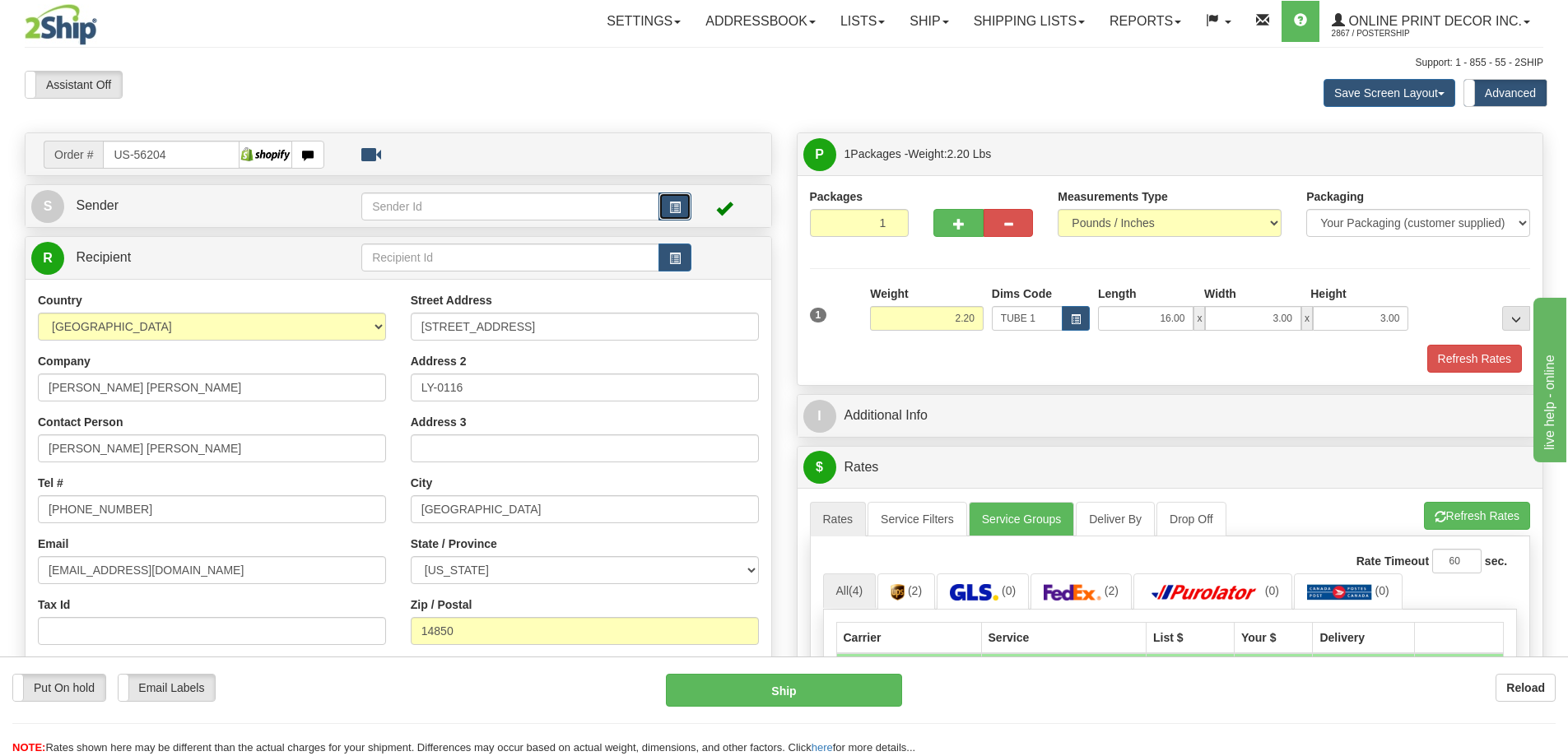
click at [677, 204] on span "button" at bounding box center [674, 208] width 12 height 11
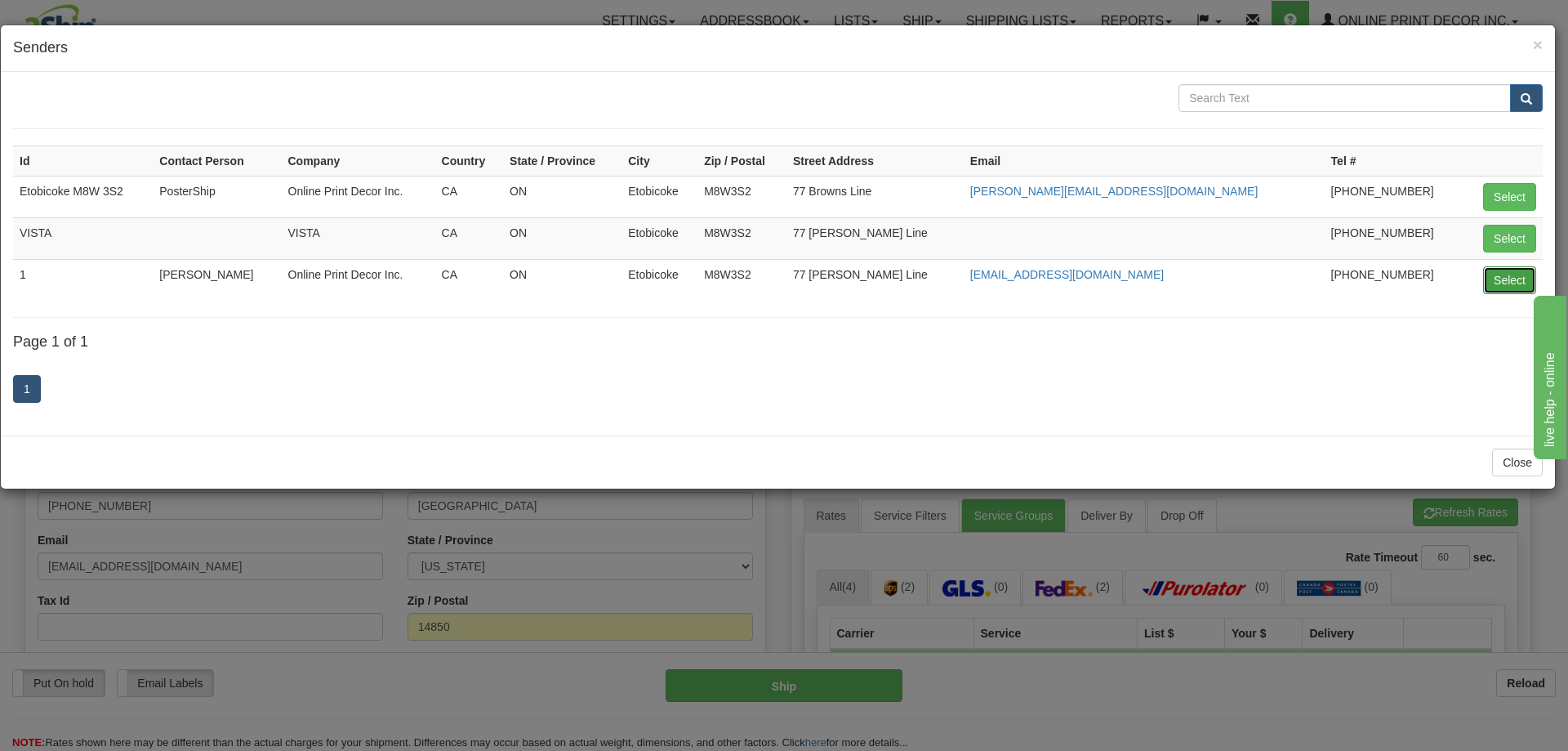
click at [1516, 275] on button "Select" at bounding box center [1510, 280] width 53 height 27
type input "1"
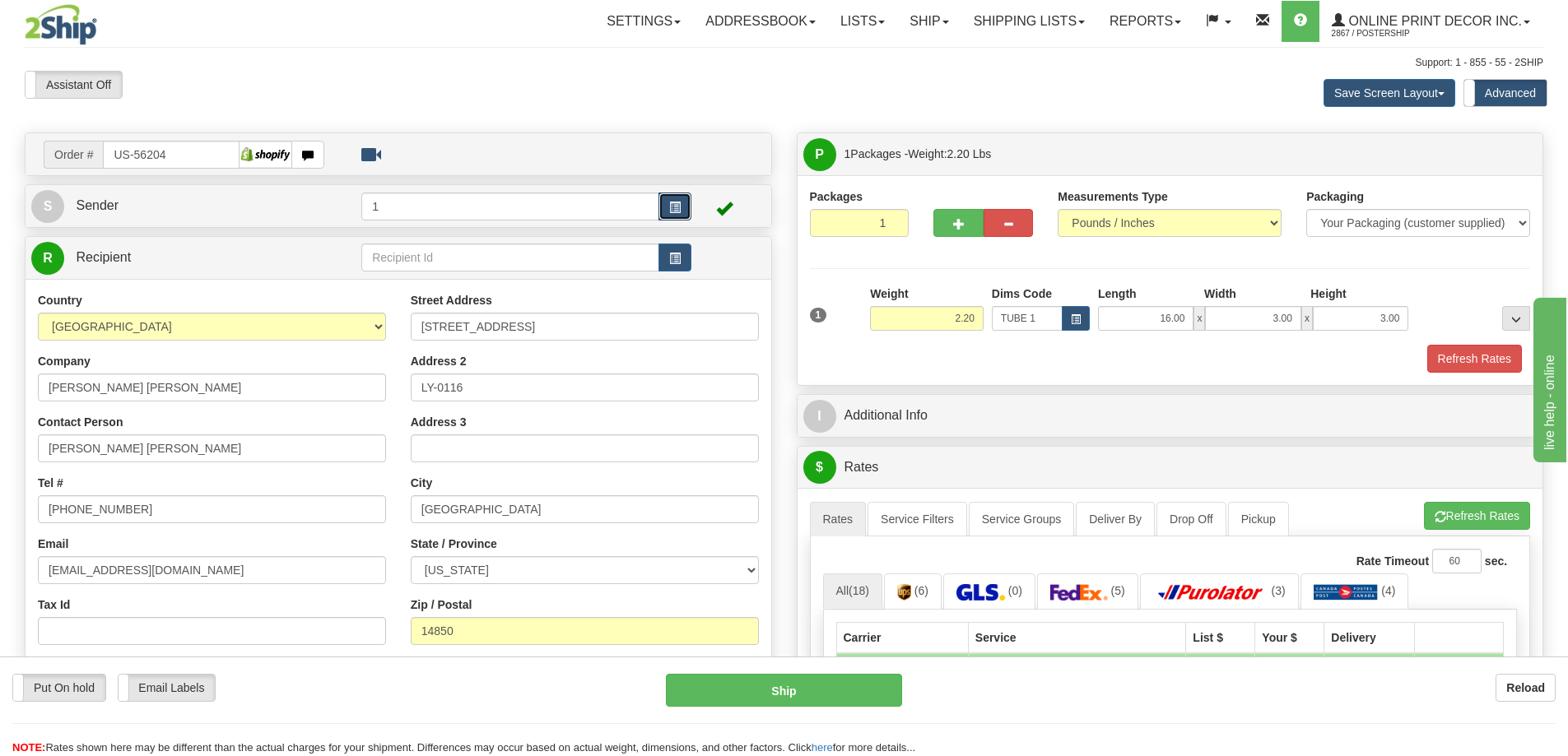
click at [669, 197] on button "button" at bounding box center [674, 206] width 33 height 28
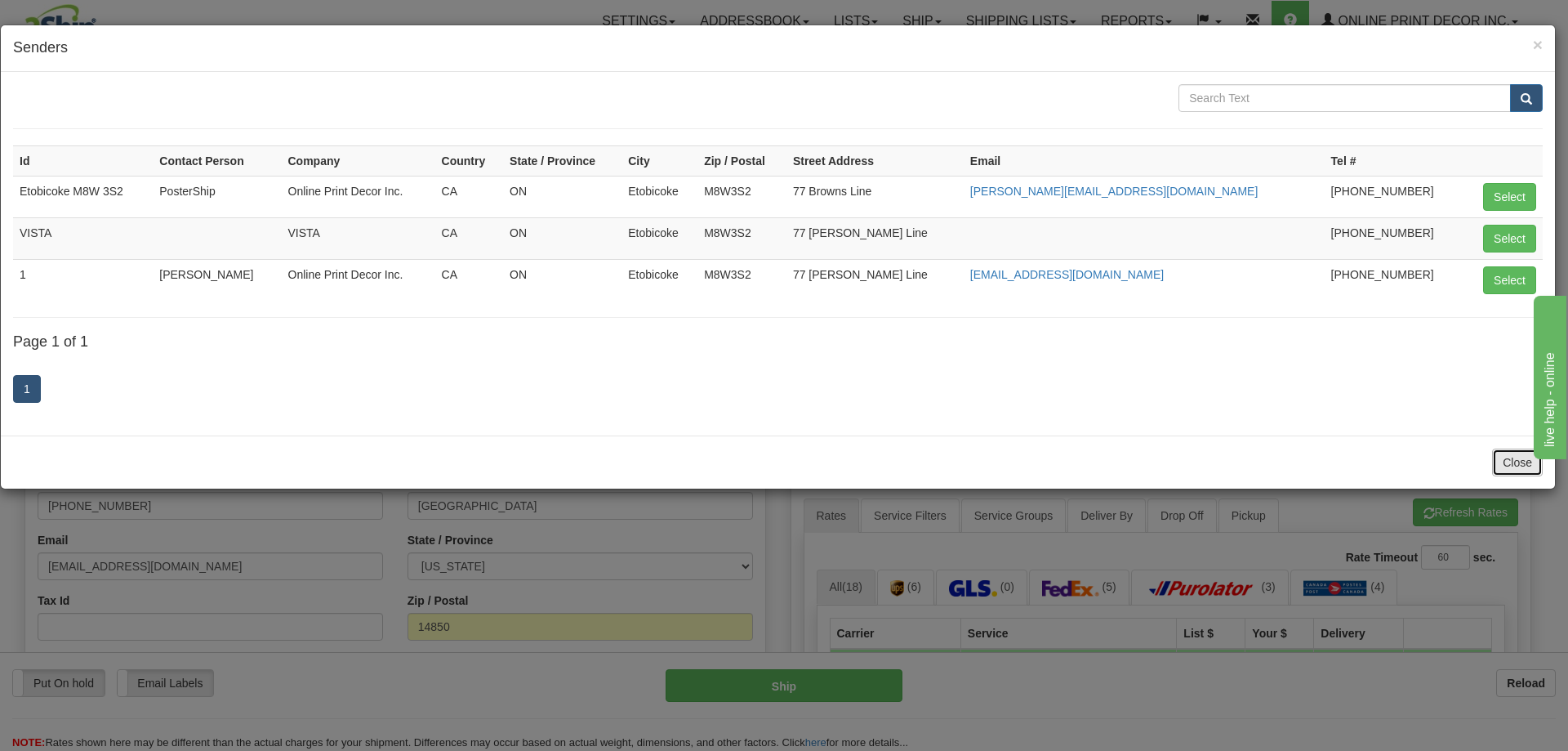
click at [1512, 464] on button "Close" at bounding box center [1517, 462] width 50 height 27
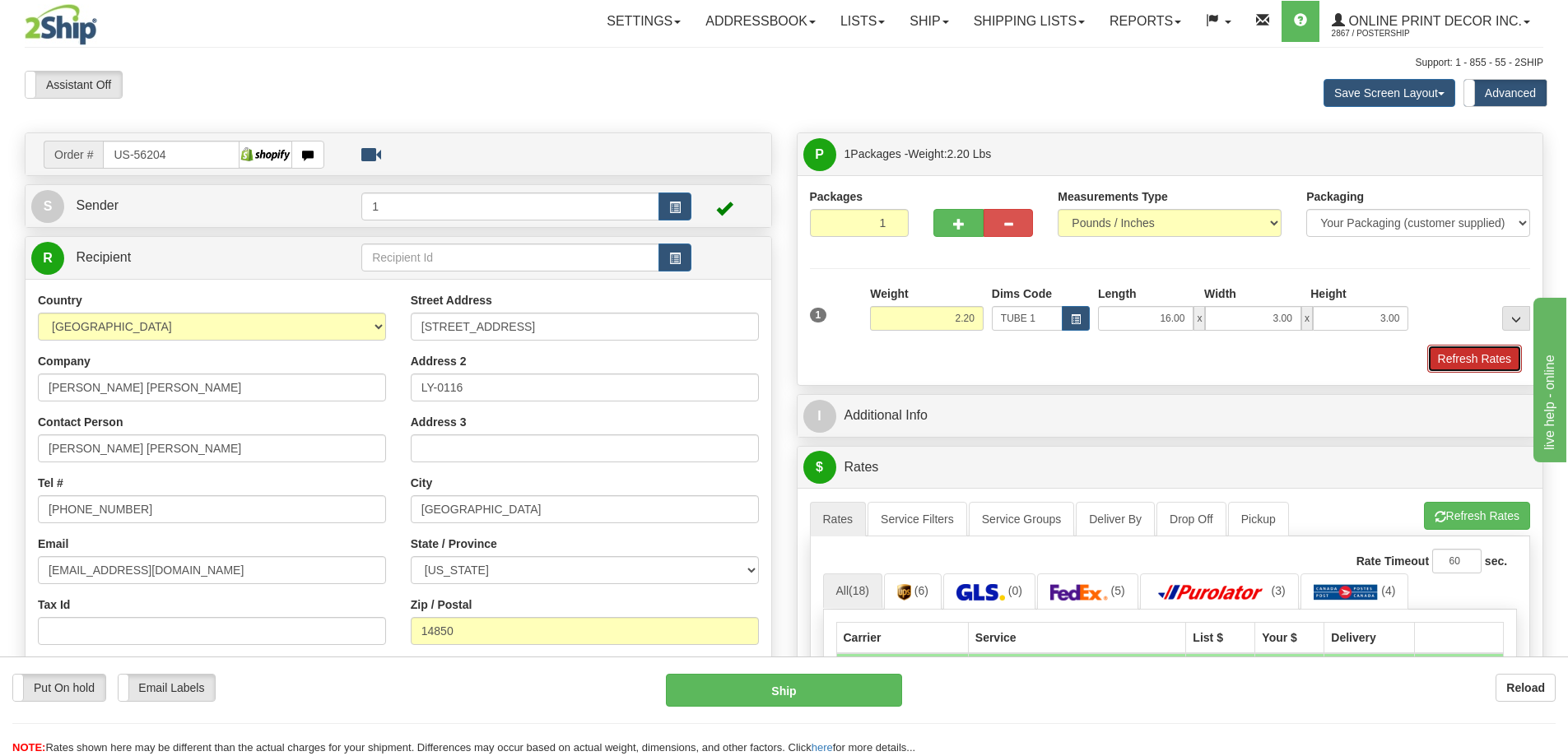
click at [1466, 353] on button "Refresh Rates" at bounding box center [1474, 359] width 95 height 28
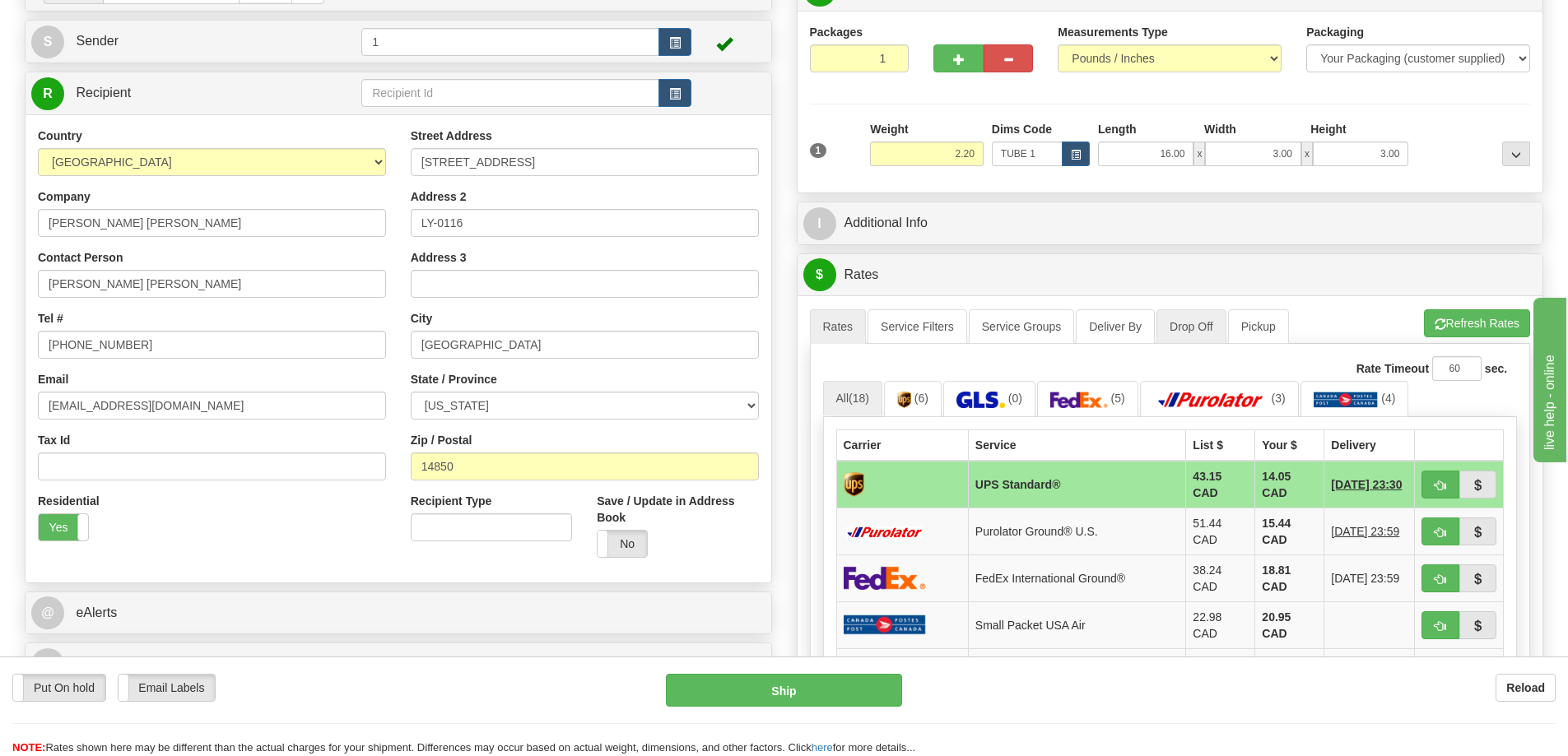
scroll to position [246, 0]
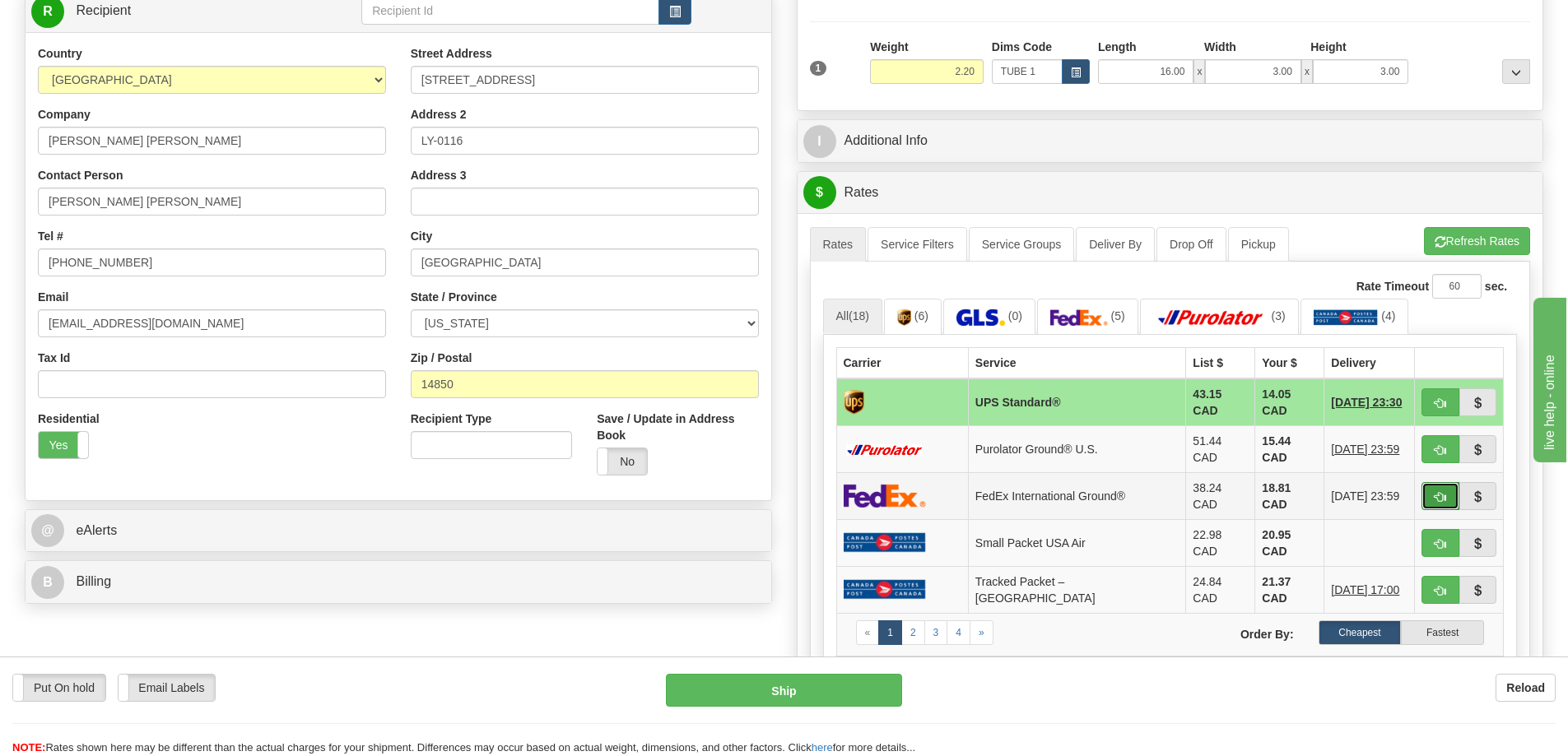
click at [1441, 492] on span "button" at bounding box center [1440, 498] width 12 height 11
type input "92"
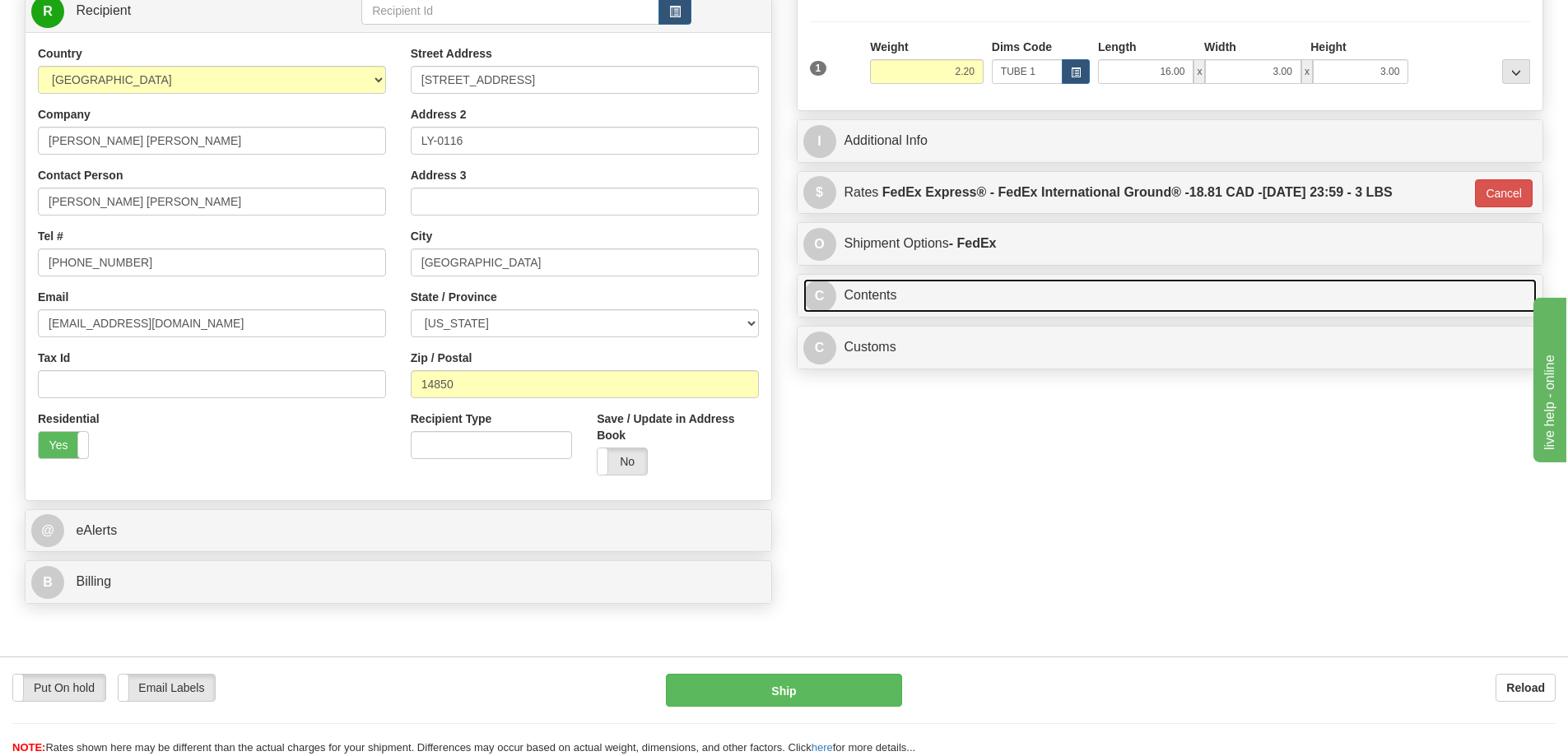
click at [1167, 301] on link "C Contents" at bounding box center [1170, 295] width 734 height 34
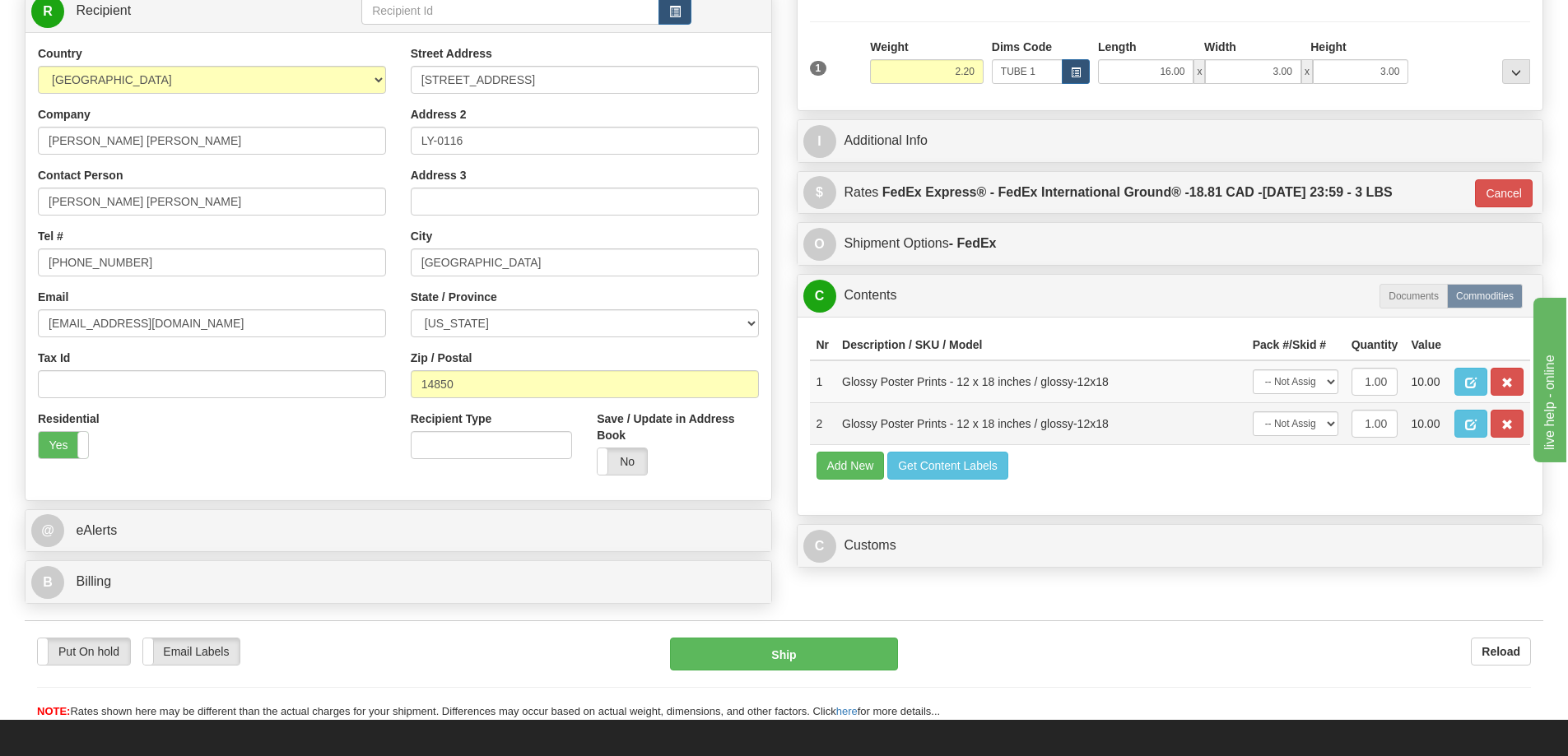
click at [1502, 414] on td at bounding box center [1488, 423] width 82 height 42
click at [1505, 425] on span "button" at bounding box center [1506, 425] width 12 height 11
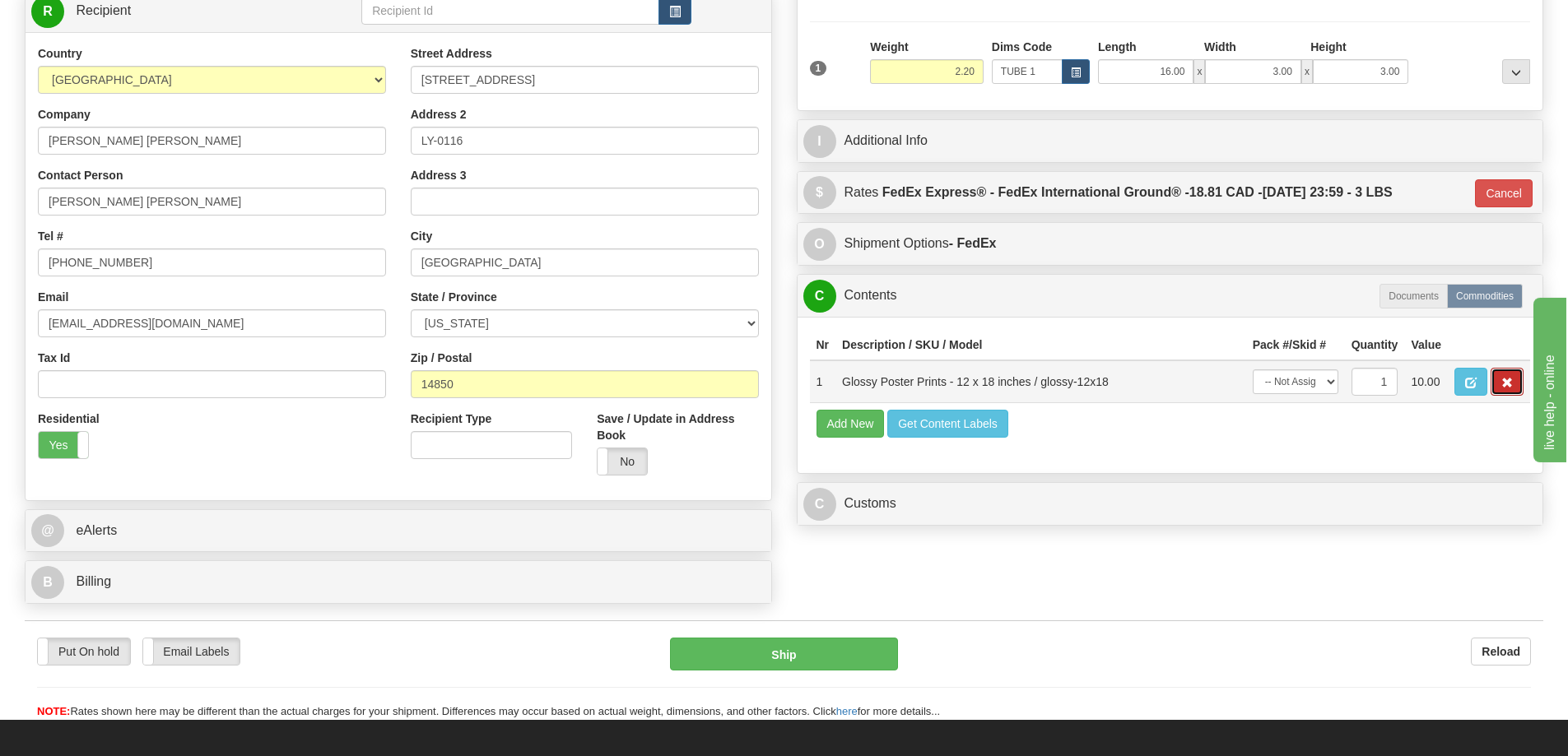
click at [1506, 387] on span "button" at bounding box center [1506, 383] width 12 height 11
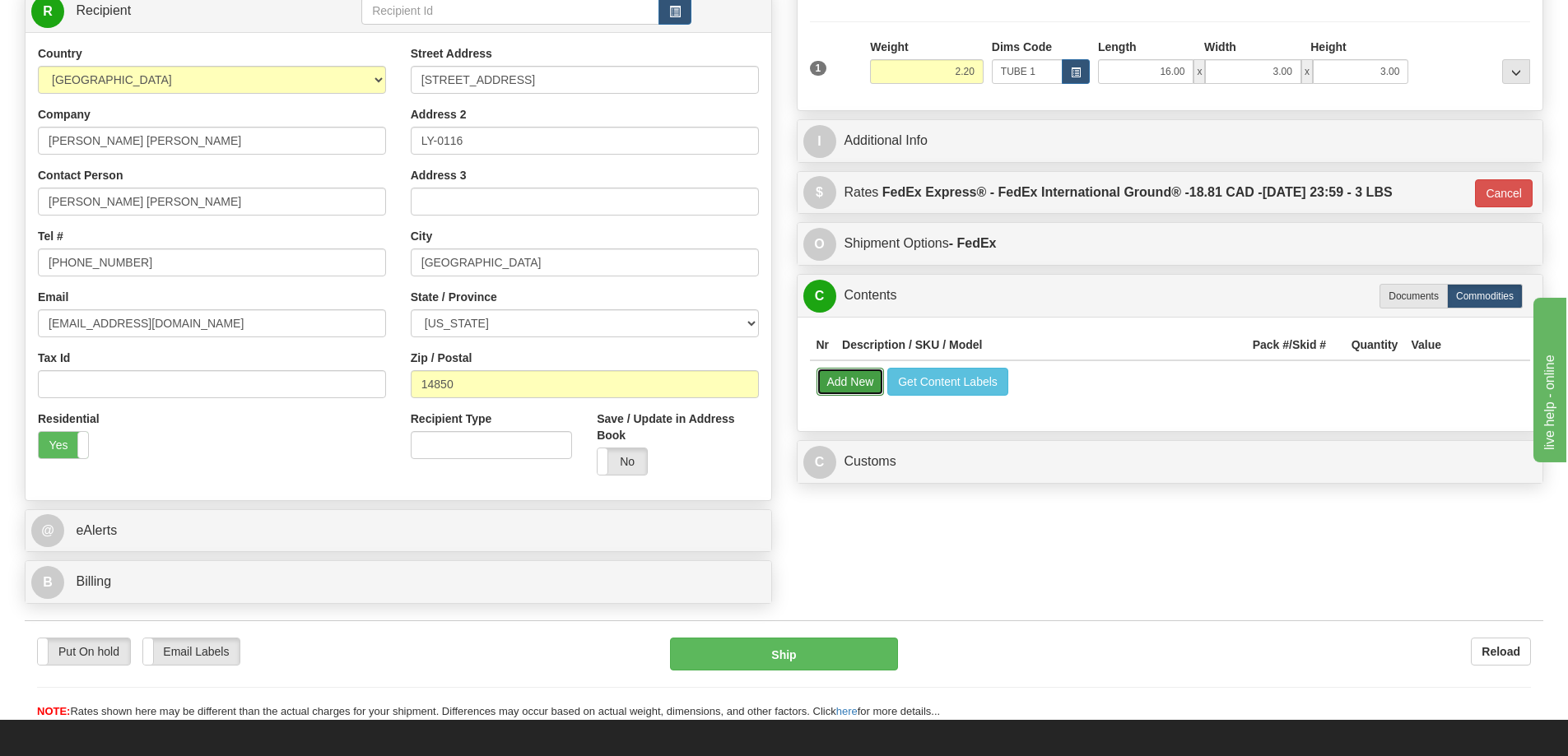
click at [850, 392] on button "Add New" at bounding box center [850, 382] width 68 height 28
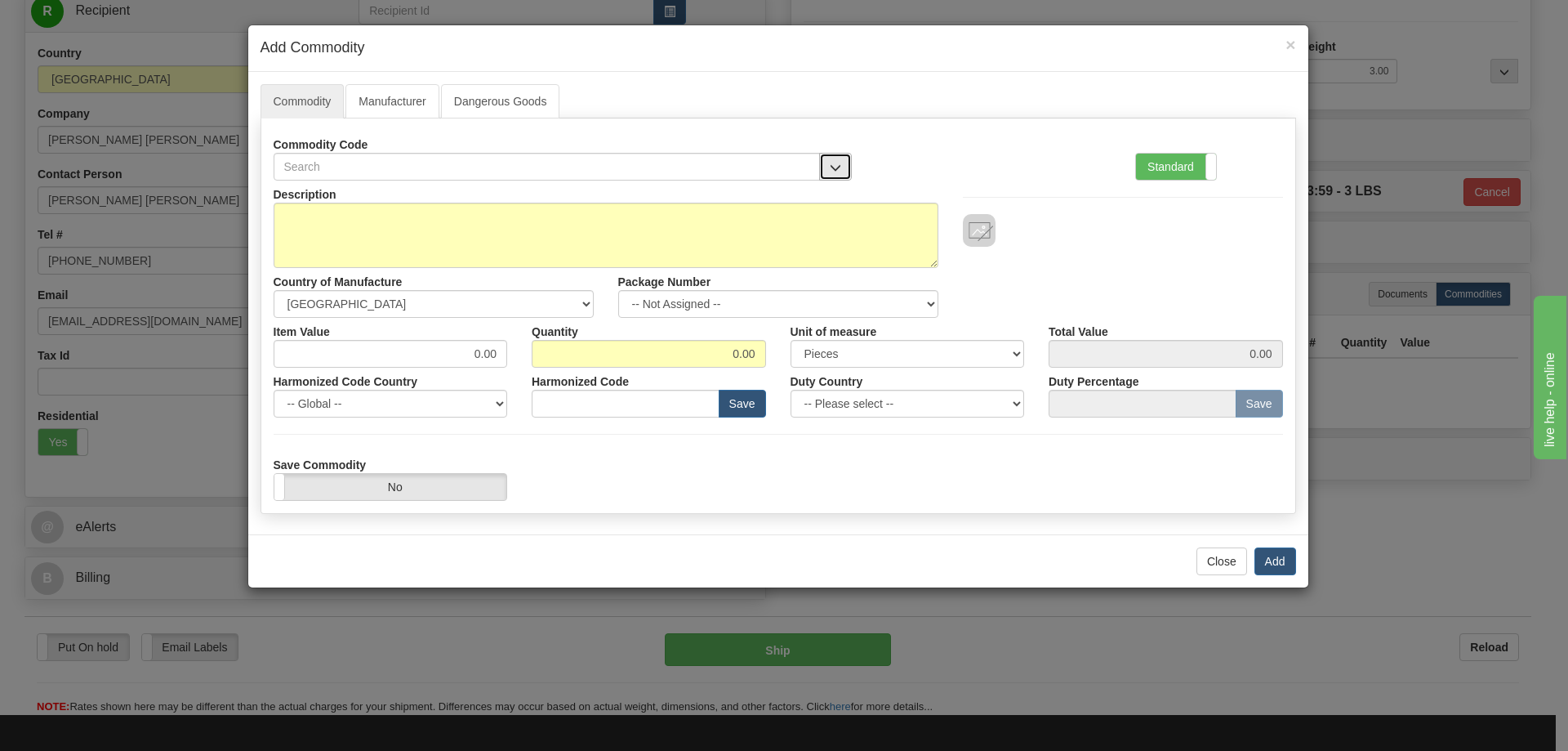
click at [838, 158] on button "button" at bounding box center [836, 166] width 33 height 27
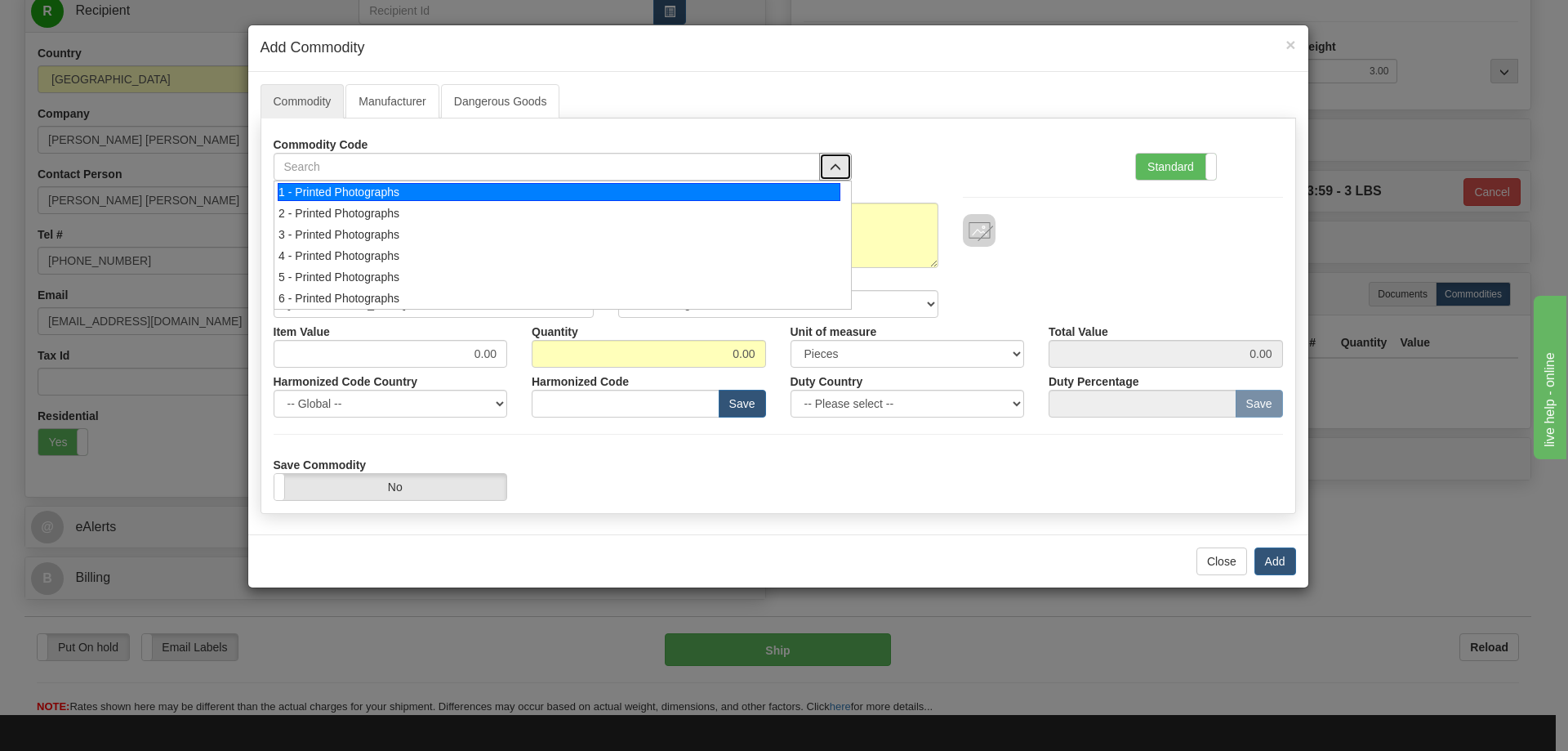
click at [798, 190] on div "1 - Printed Photographs" at bounding box center [559, 192] width 563 height 18
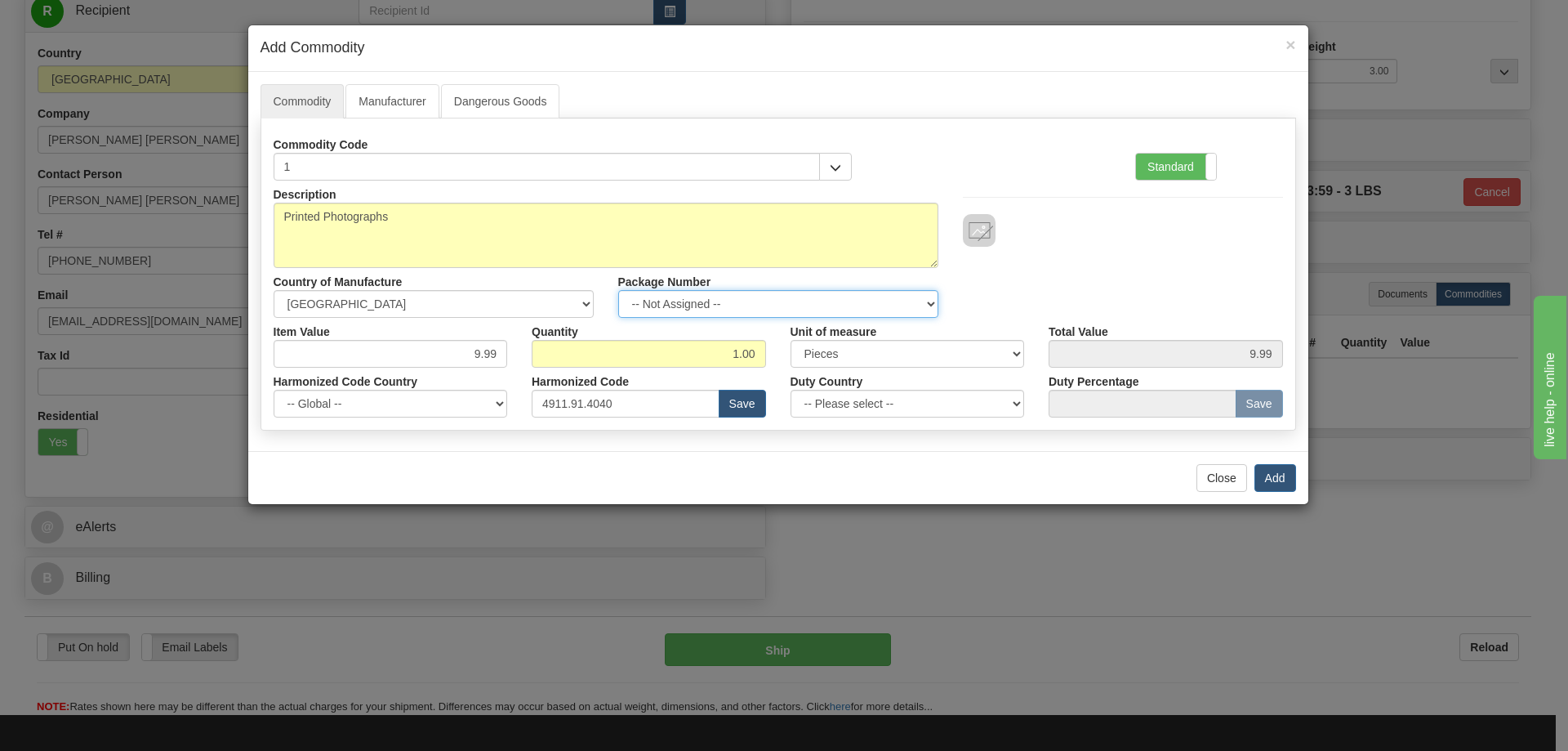
click at [920, 301] on select "-- Not Assigned -- Item 1" at bounding box center [778, 303] width 321 height 27
select select "0"
click at [618, 290] on select "-- Not Assigned -- Item 1" at bounding box center [778, 303] width 321 height 27
click at [1284, 471] on button "Add" at bounding box center [1276, 478] width 42 height 27
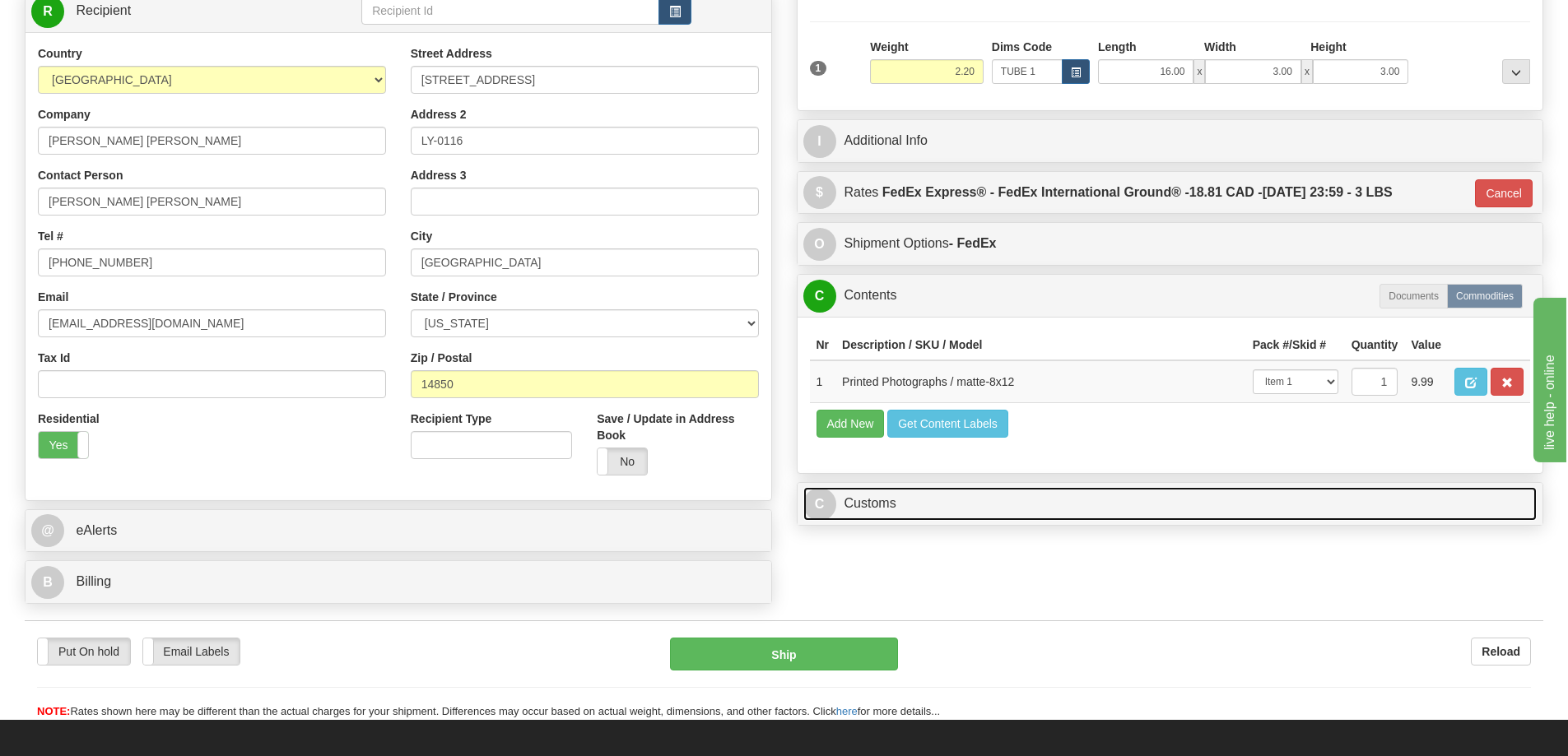
click at [1407, 513] on link "C Customs" at bounding box center [1170, 503] width 734 height 34
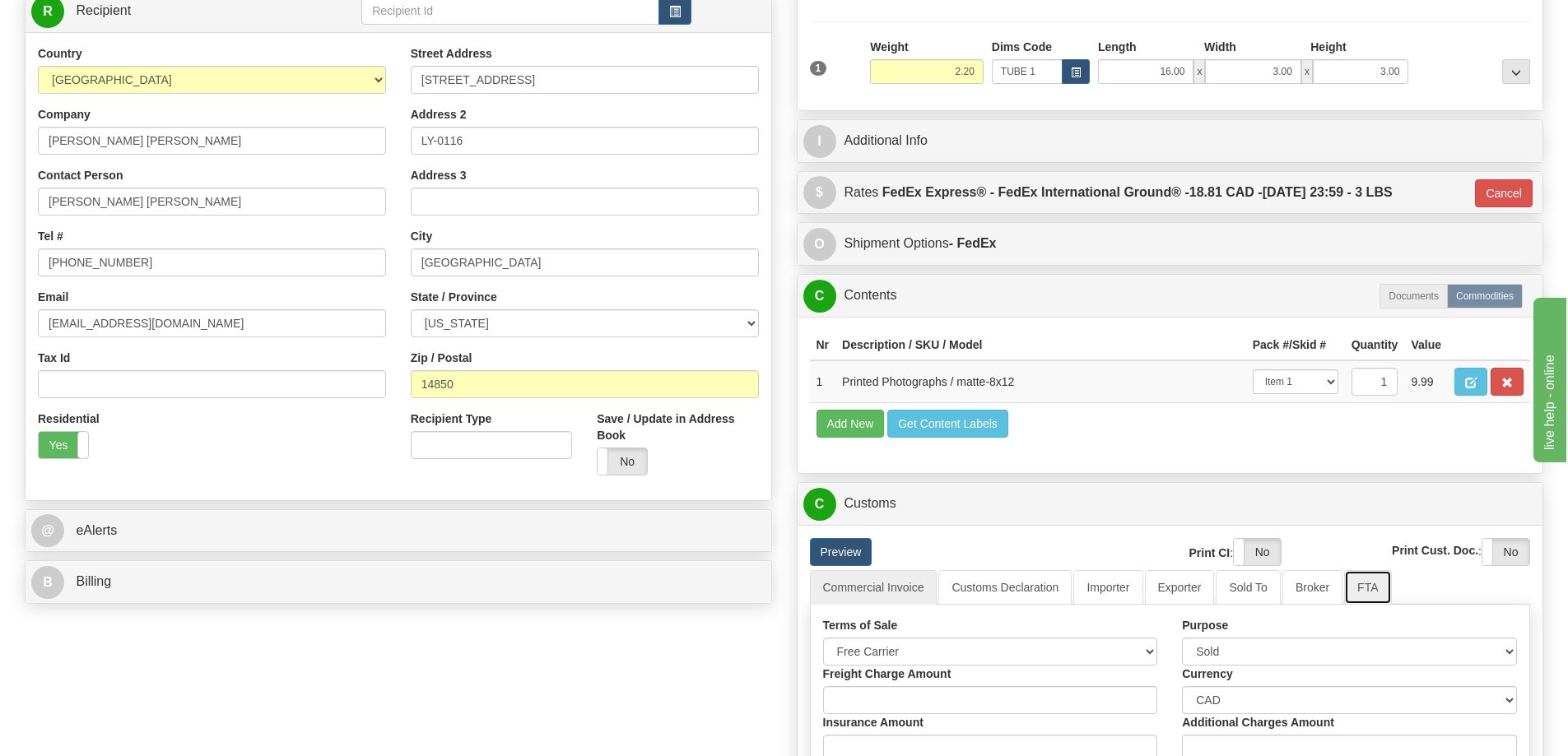
click at [1363, 588] on link "FTA" at bounding box center [1366, 588] width 47 height 35
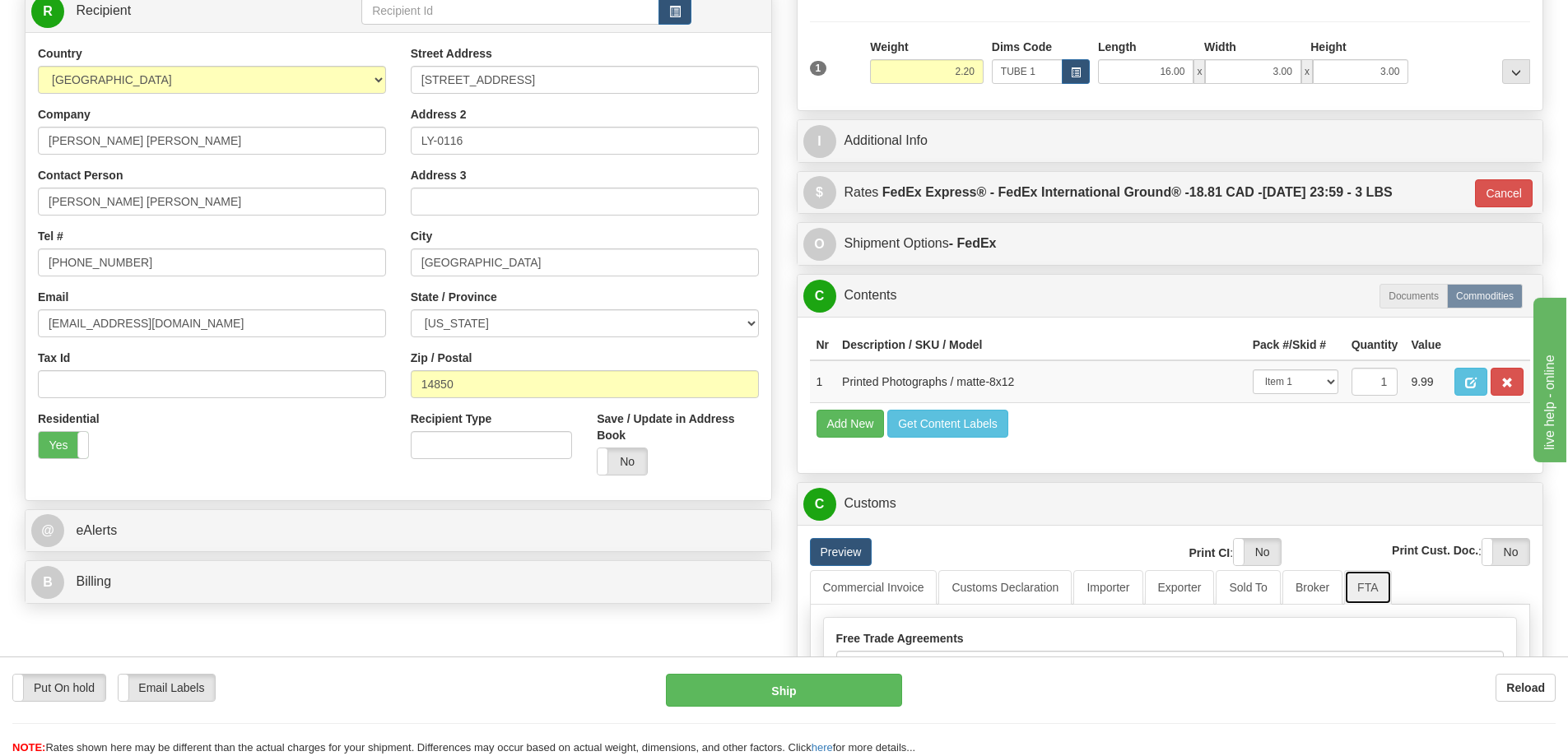
scroll to position [411, 0]
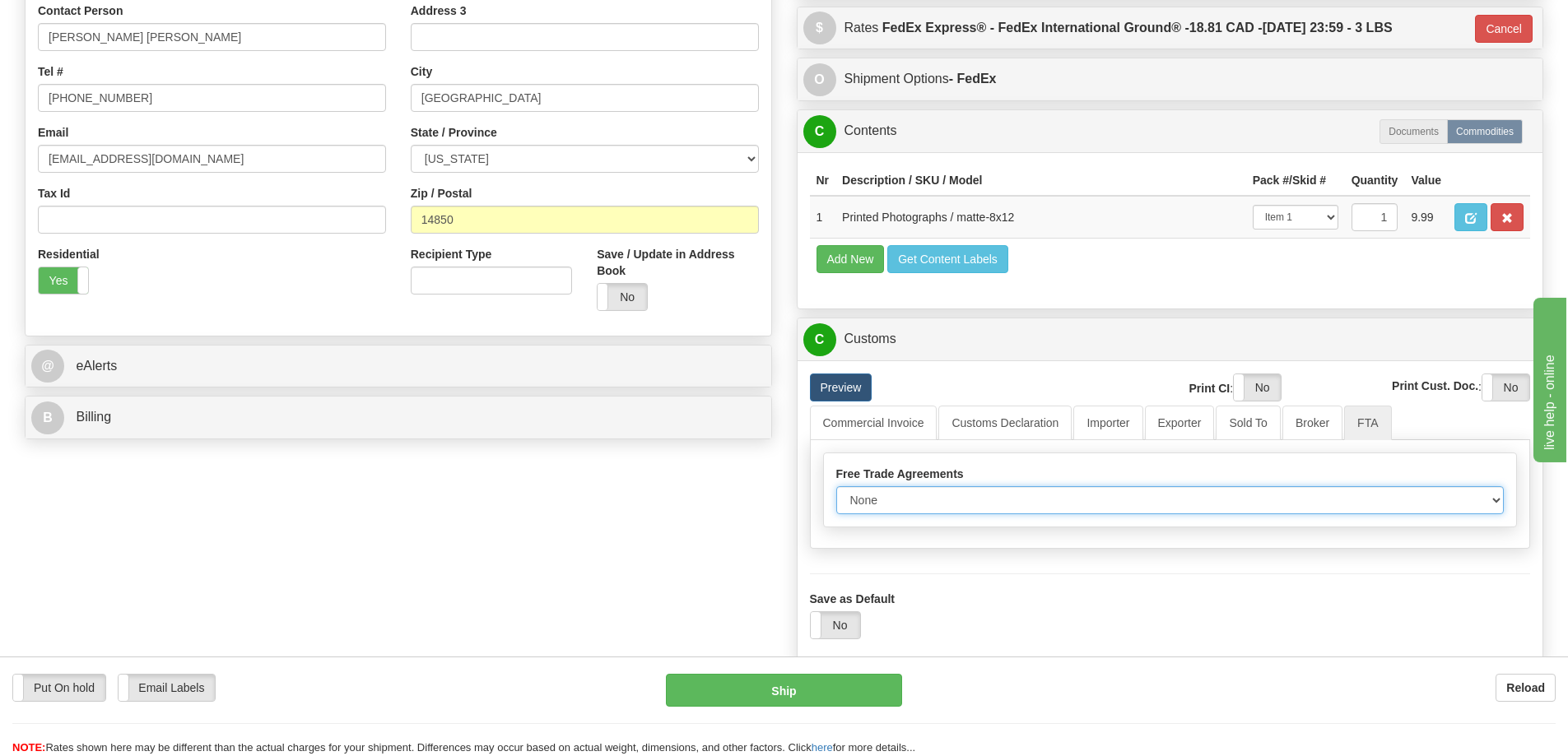
click at [1481, 498] on select "None Other USMCA CETA CUKTCA" at bounding box center [1170, 500] width 668 height 28
select select "1"
click at [836, 492] on select "None Other USMCA CETA CUKTCA" at bounding box center [1170, 500] width 668 height 28
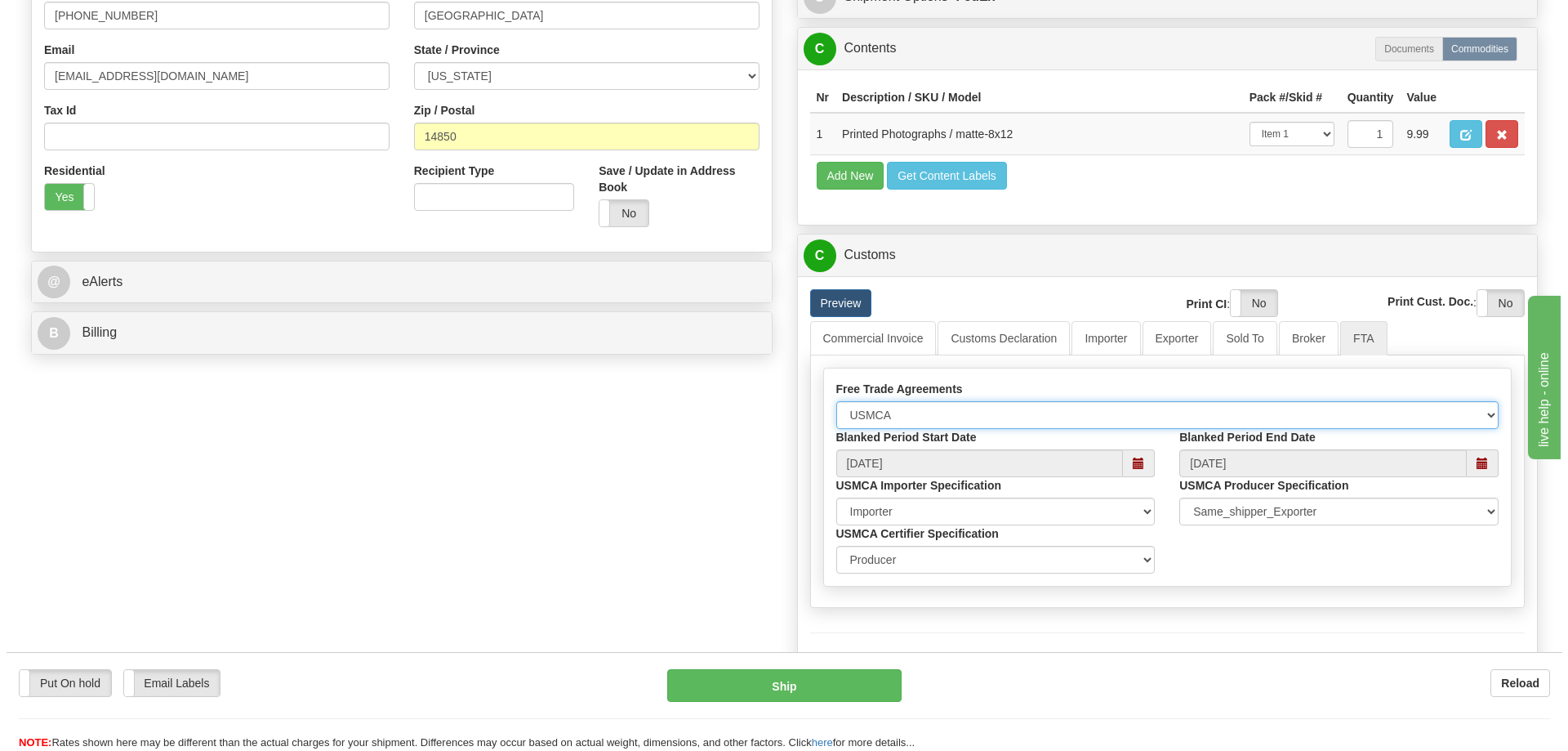
scroll to position [572, 0]
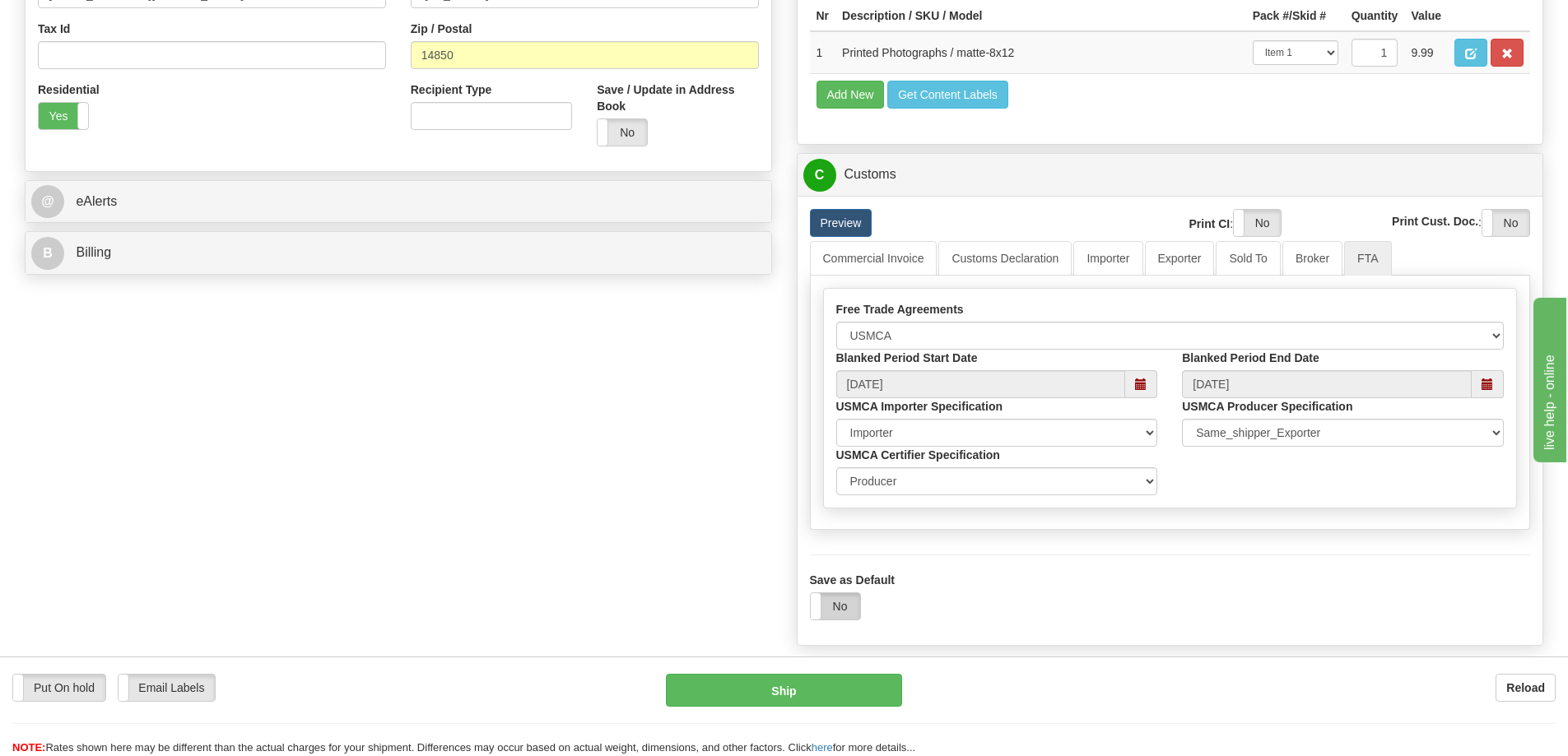
click at [847, 611] on label "No" at bounding box center [836, 606] width 50 height 27
click at [793, 687] on button "Ship" at bounding box center [783, 690] width 236 height 33
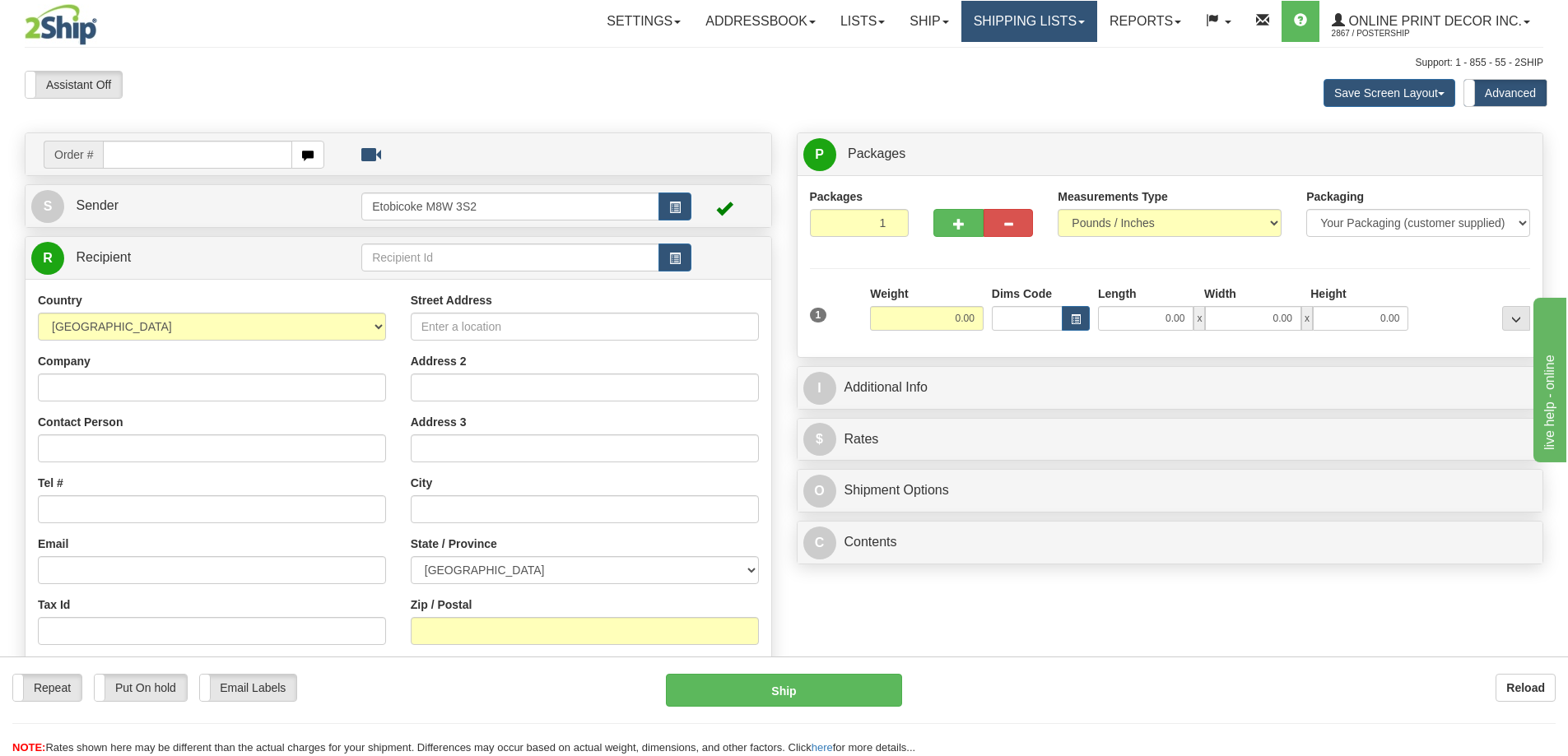
click at [1035, 20] on link "Shipping lists" at bounding box center [1030, 21] width 136 height 41
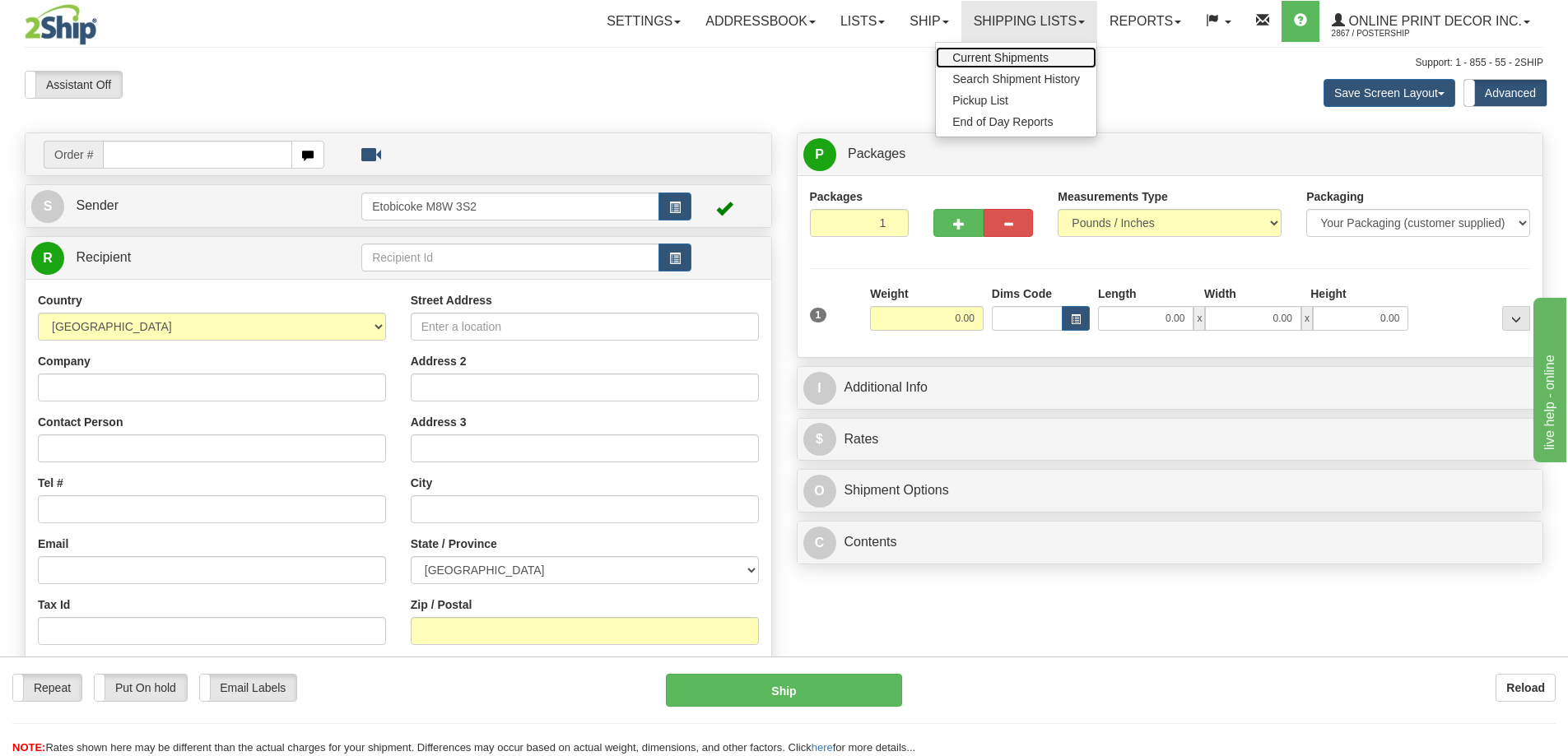
click at [997, 55] on span "Current Shipments" at bounding box center [1000, 57] width 97 height 13
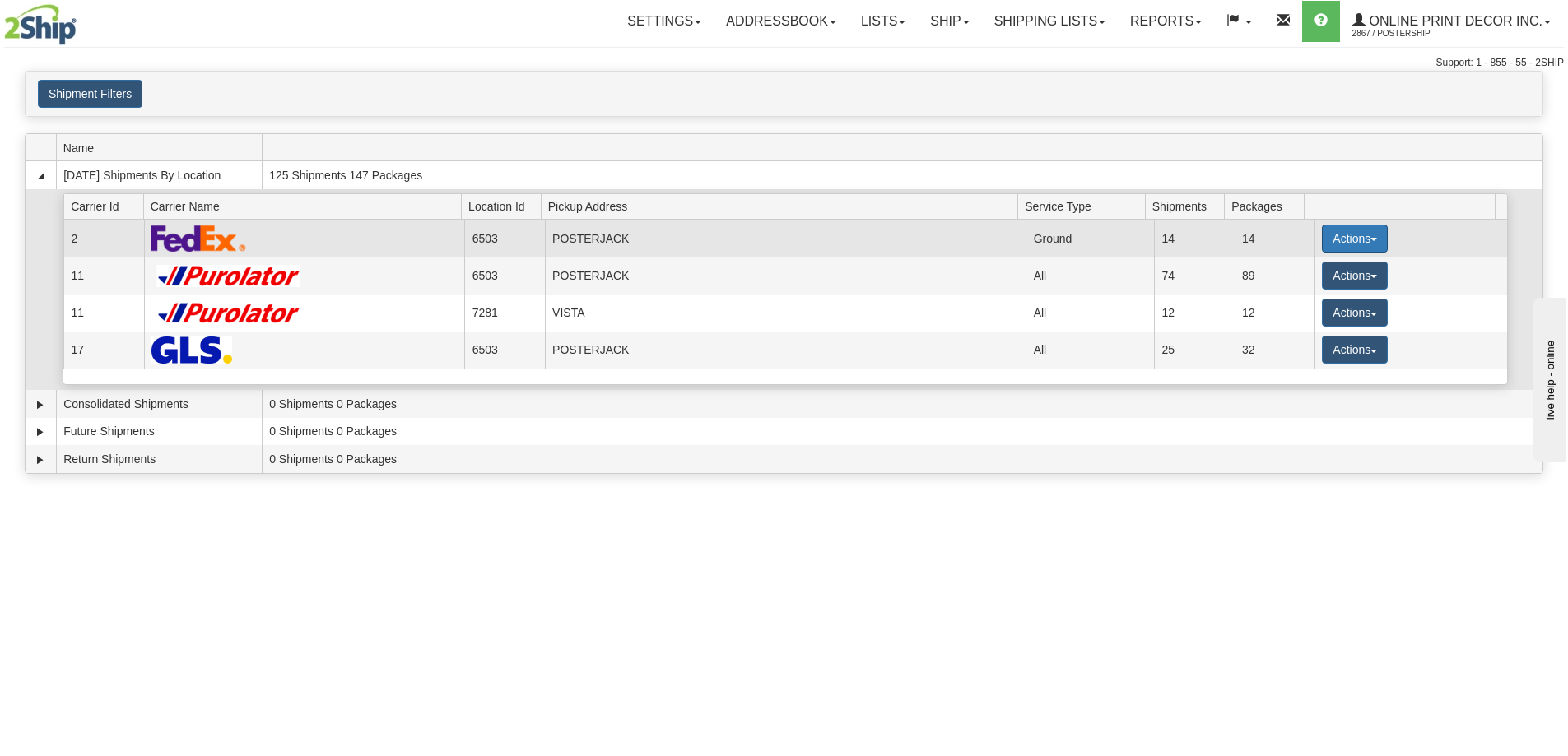
click at [1346, 235] on button "Actions" at bounding box center [1355, 238] width 66 height 28
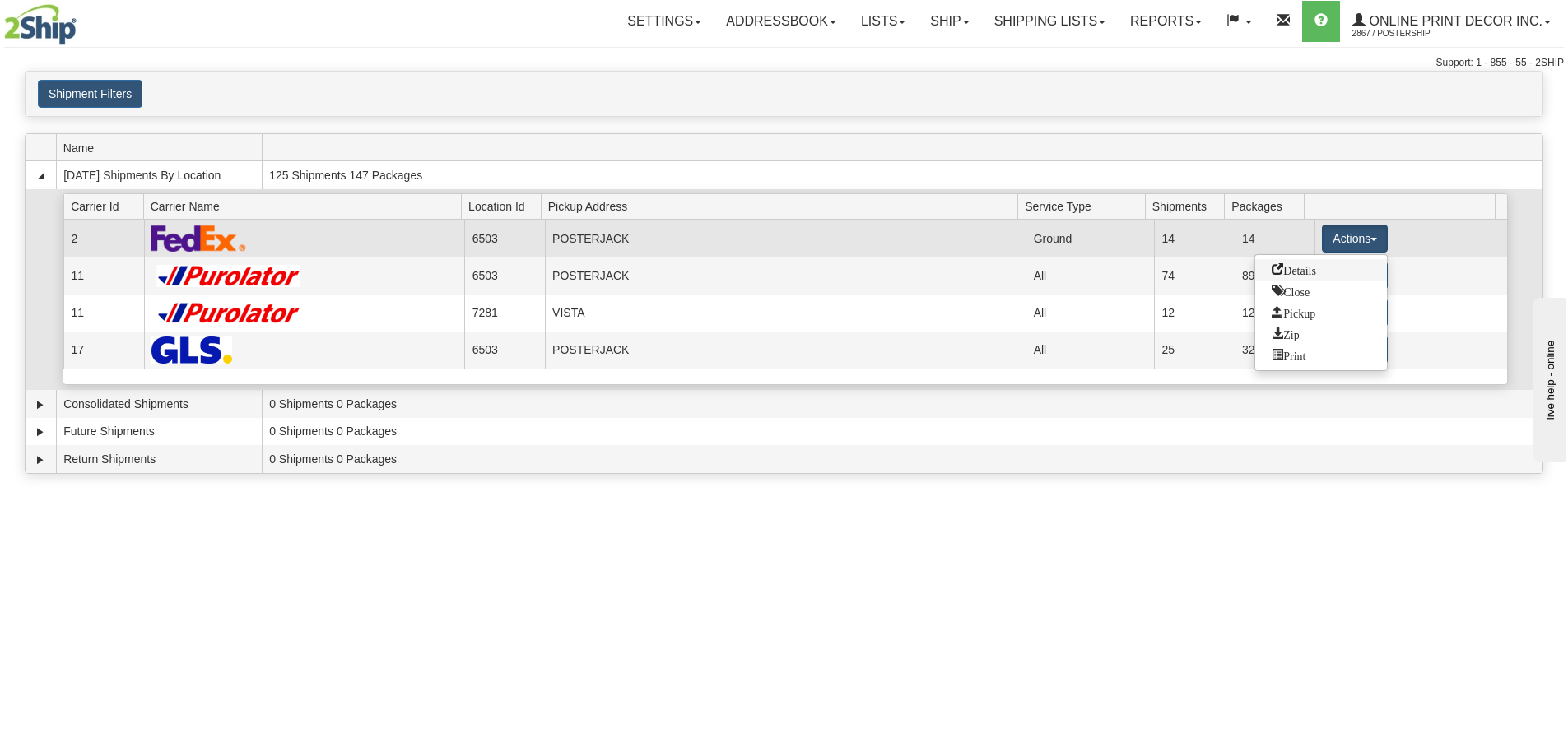
click at [1300, 270] on span "Details" at bounding box center [1294, 269] width 44 height 12
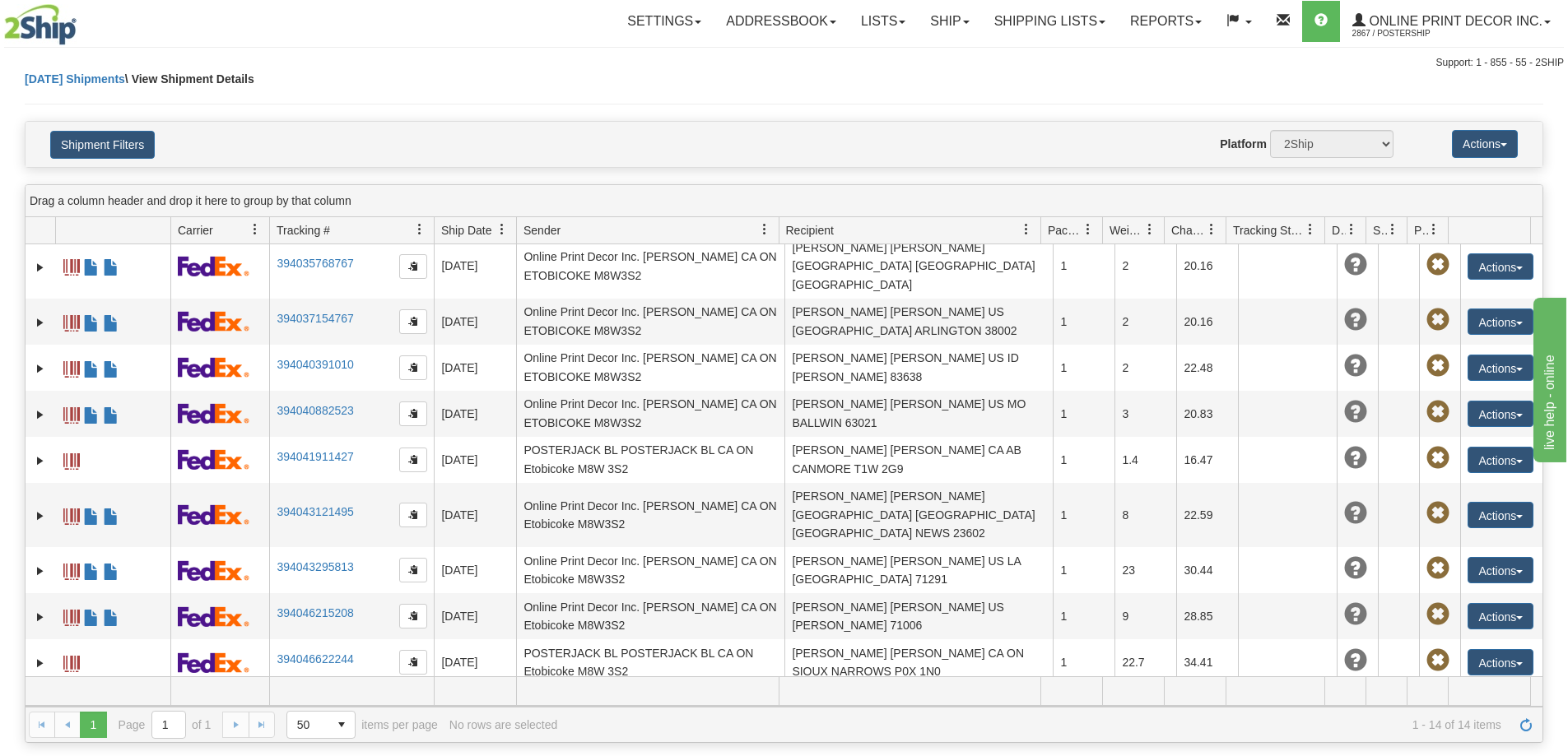
scroll to position [165, 0]
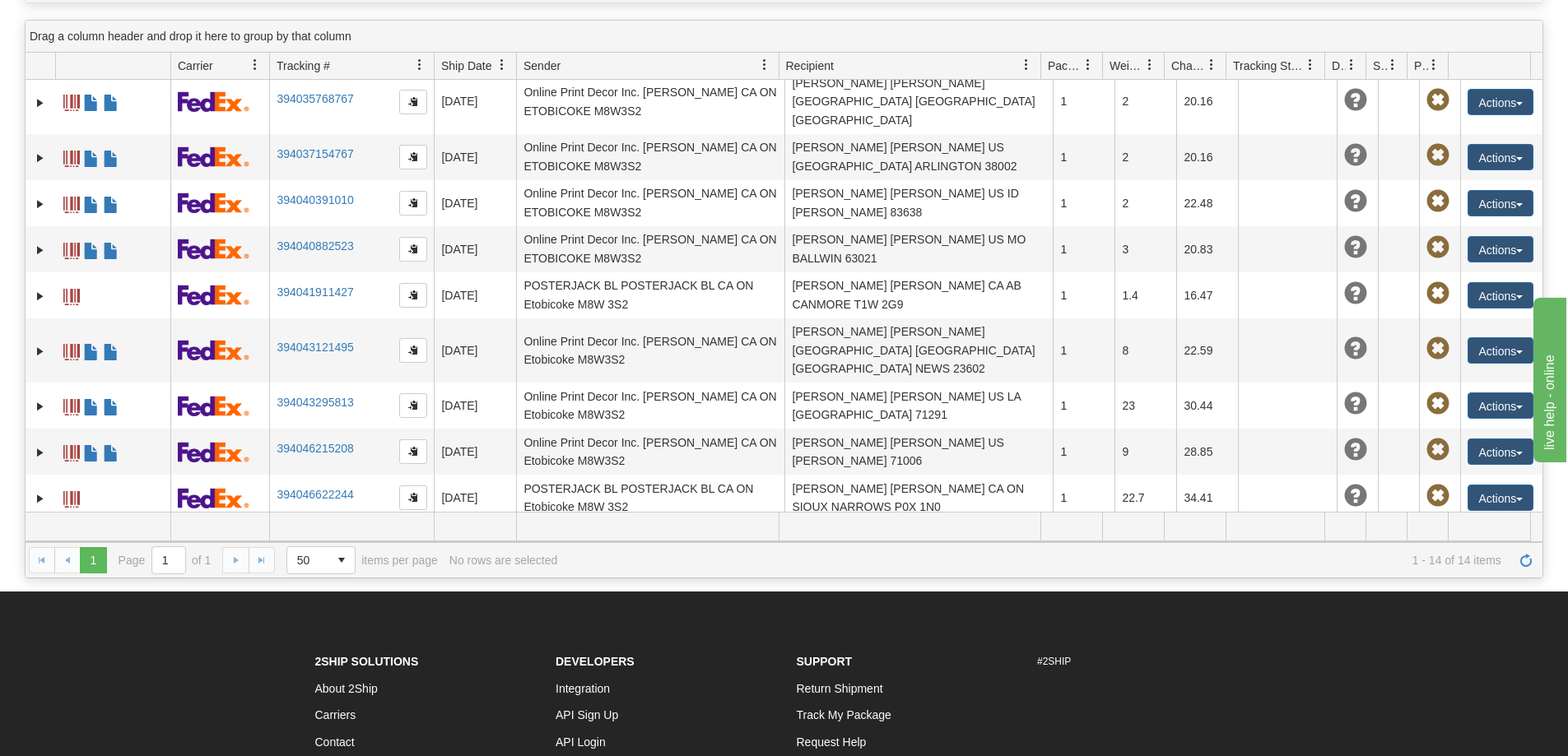
click at [307, 553] on link "394047697547" at bounding box center [314, 559] width 76 height 13
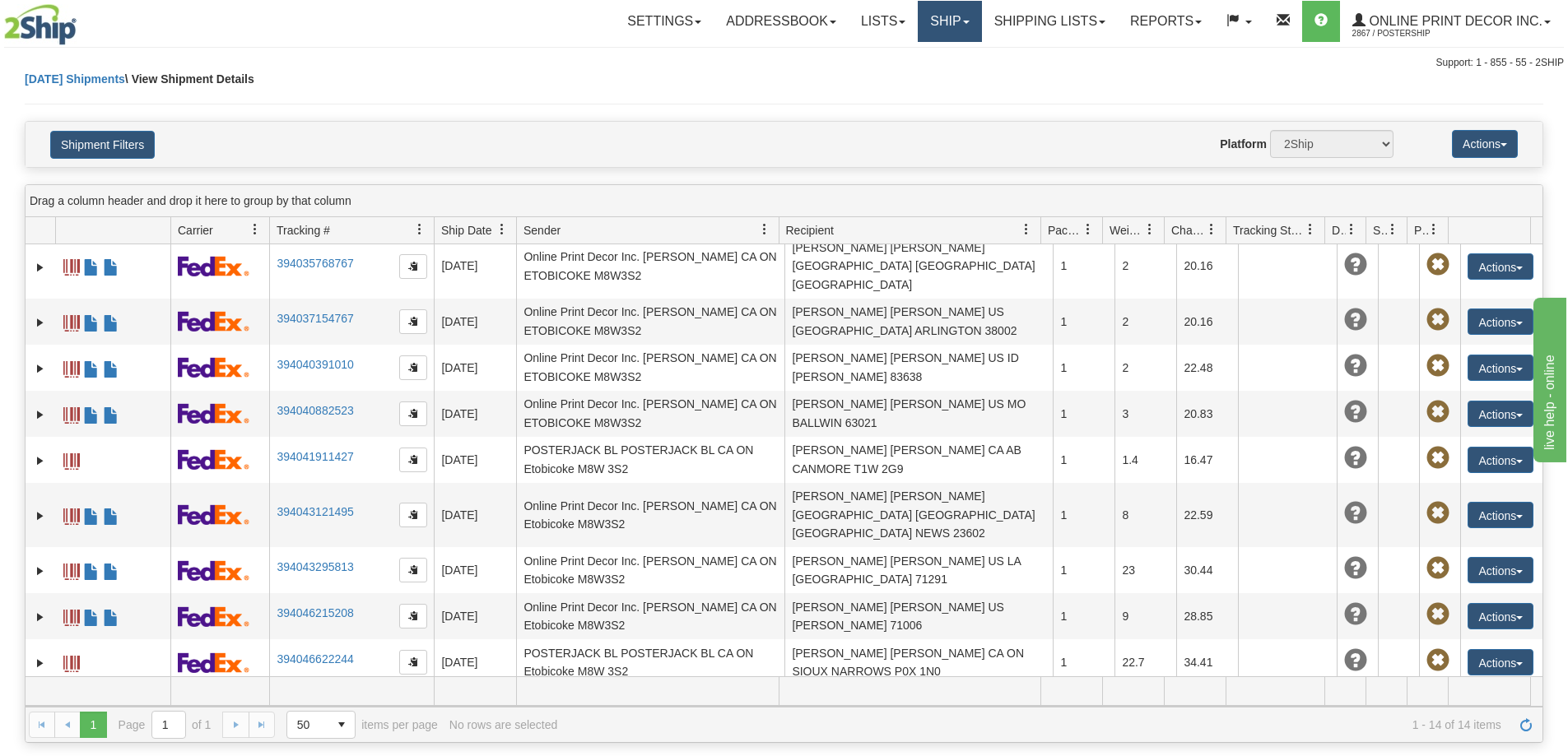
click at [951, 15] on link "Ship" at bounding box center [949, 21] width 63 height 41
click at [873, 58] on span "Ship Screen" at bounding box center [880, 57] width 63 height 13
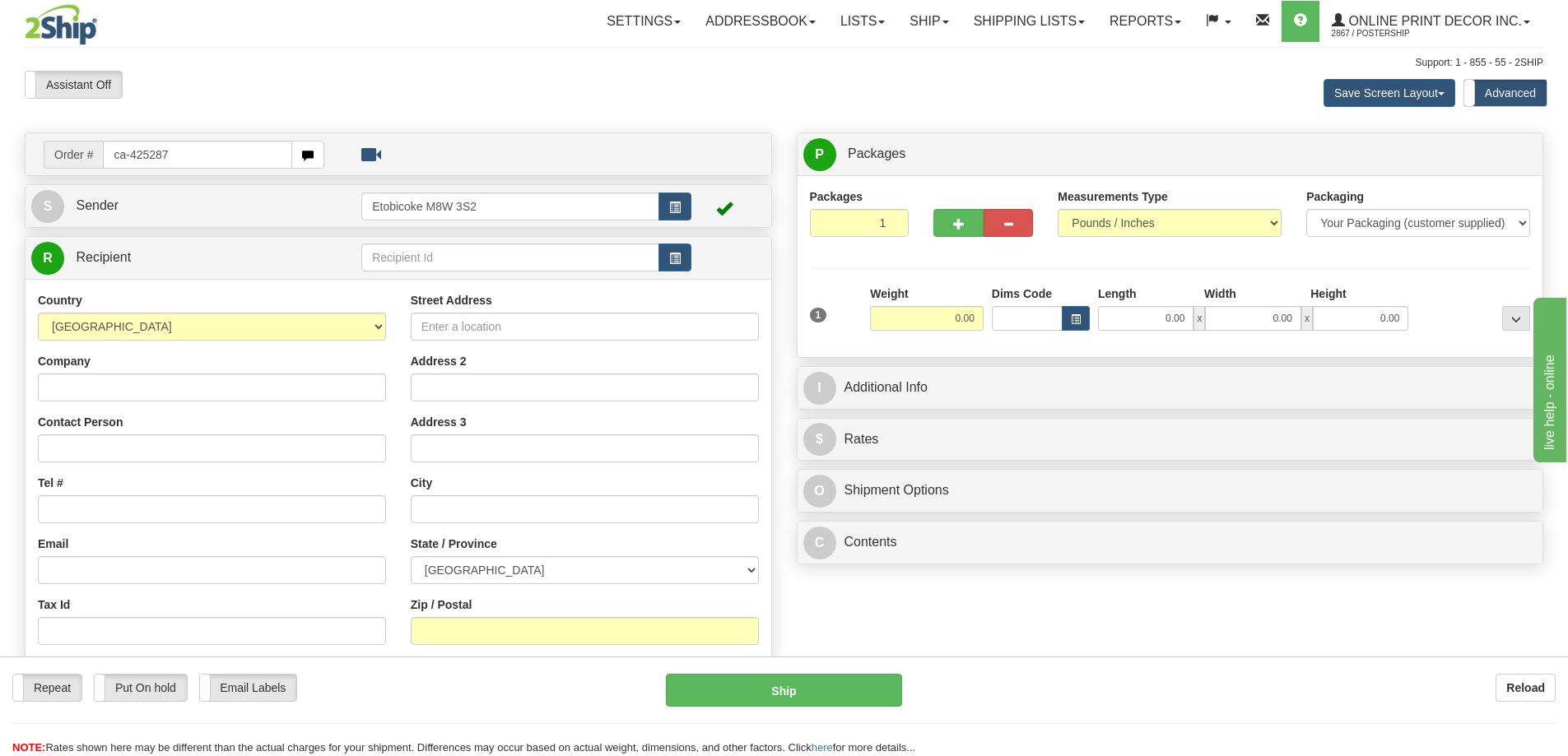
type input "ca-425287"
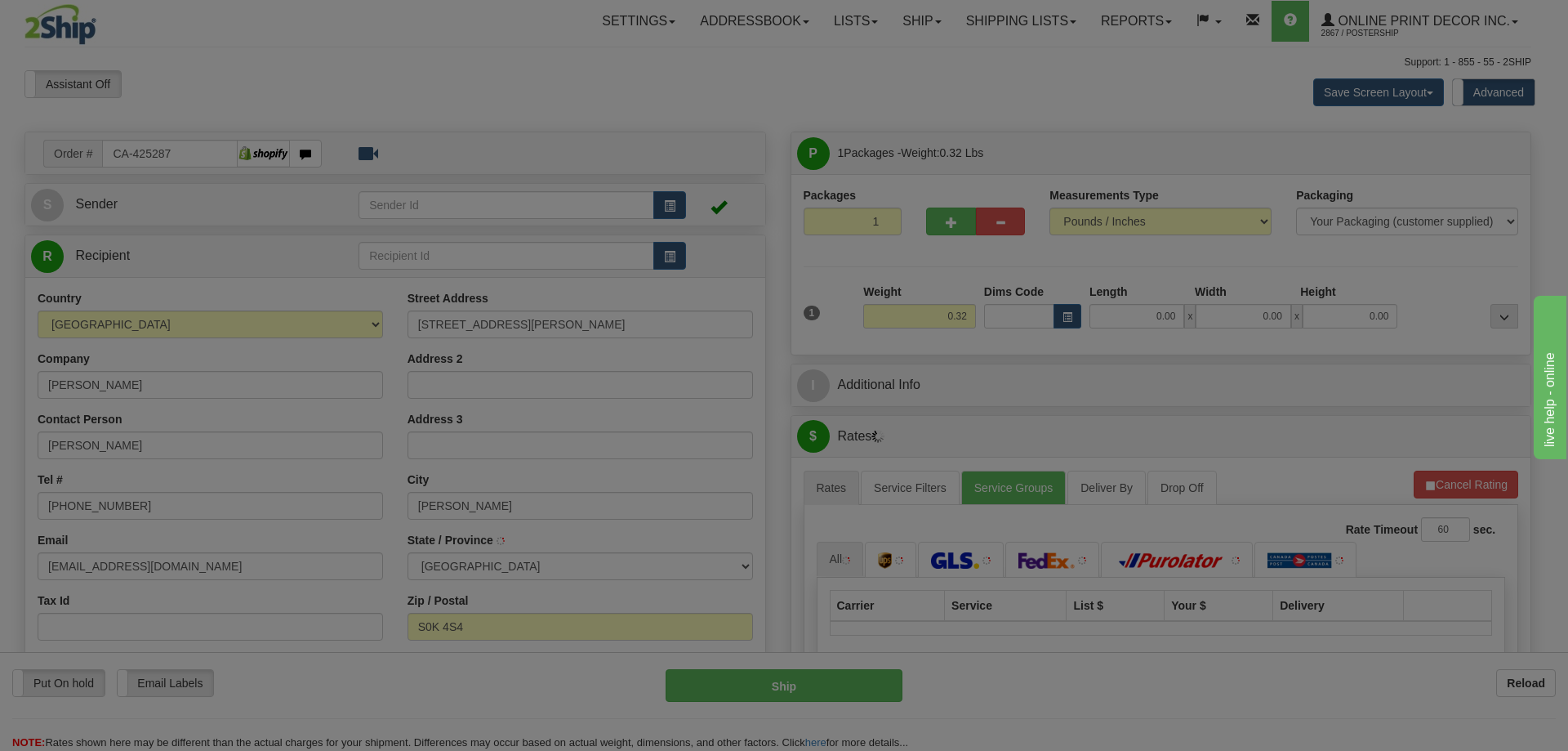
type input "[PERSON_NAME]"
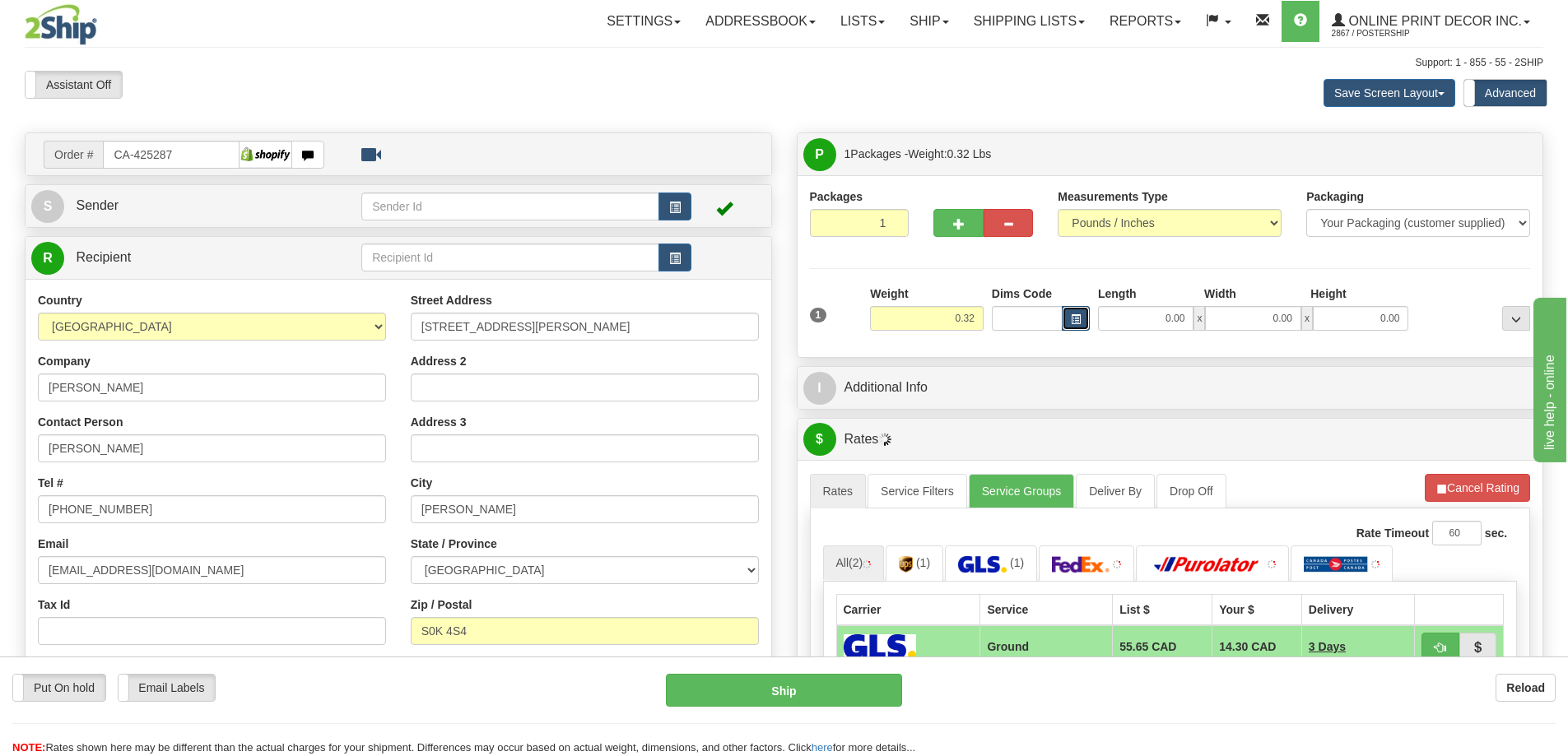
click at [1062, 323] on button "button" at bounding box center [1076, 318] width 28 height 25
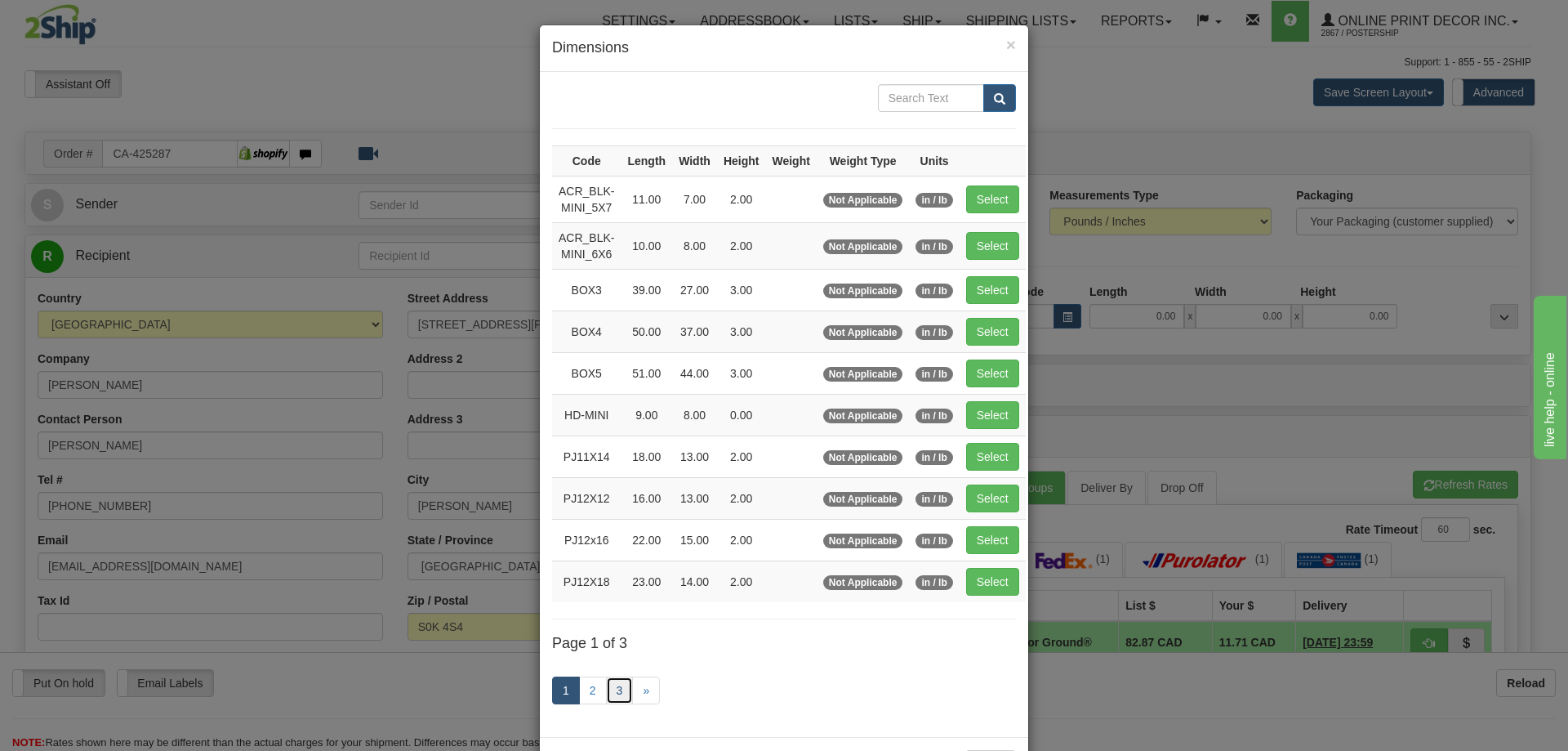
click at [615, 688] on link "3" at bounding box center [620, 690] width 27 height 27
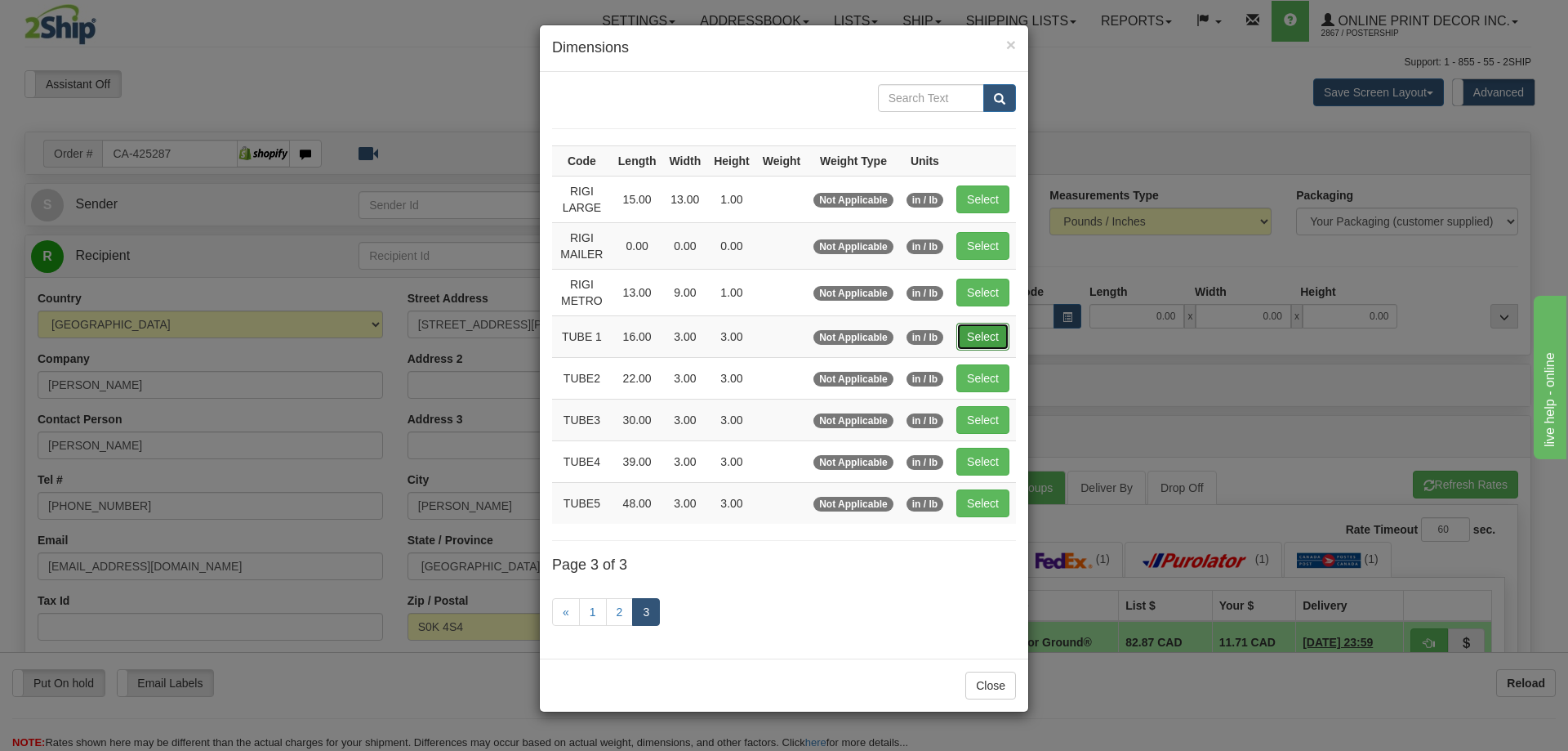
click at [999, 327] on button "Select" at bounding box center [983, 336] width 53 height 27
type input "TUBE 1"
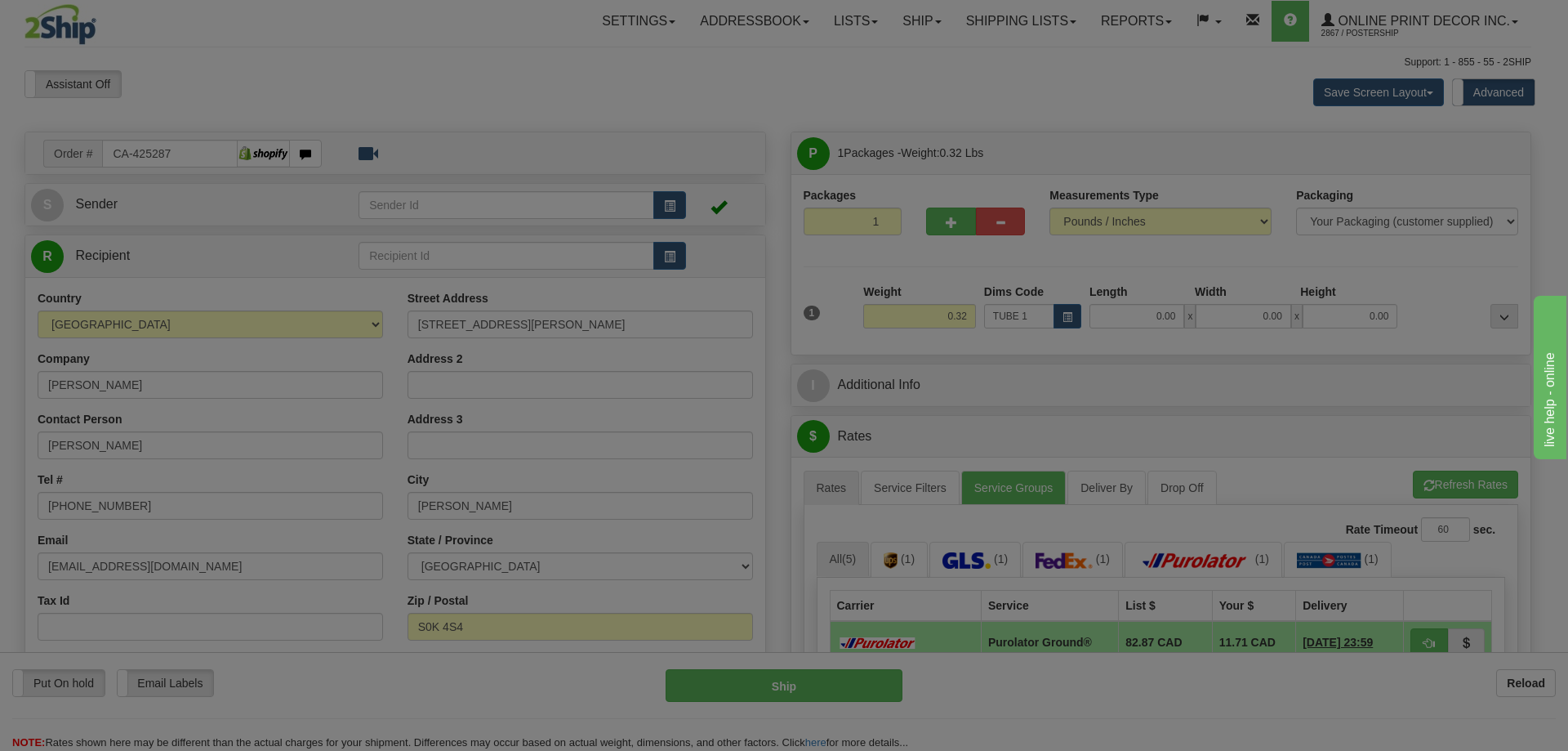
type input "16.00"
type input "3.00"
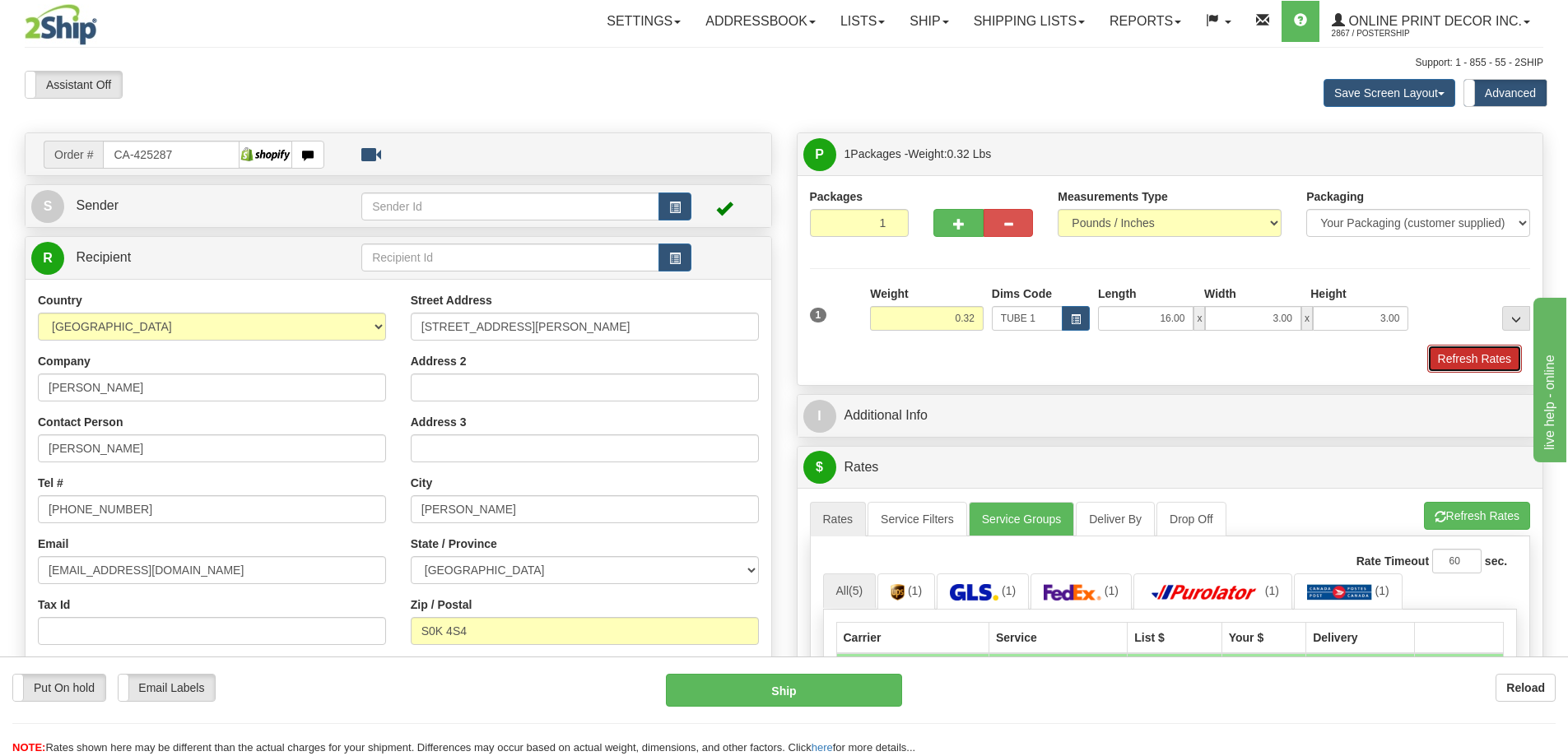
click at [1505, 356] on button "Refresh Rates" at bounding box center [1474, 359] width 95 height 28
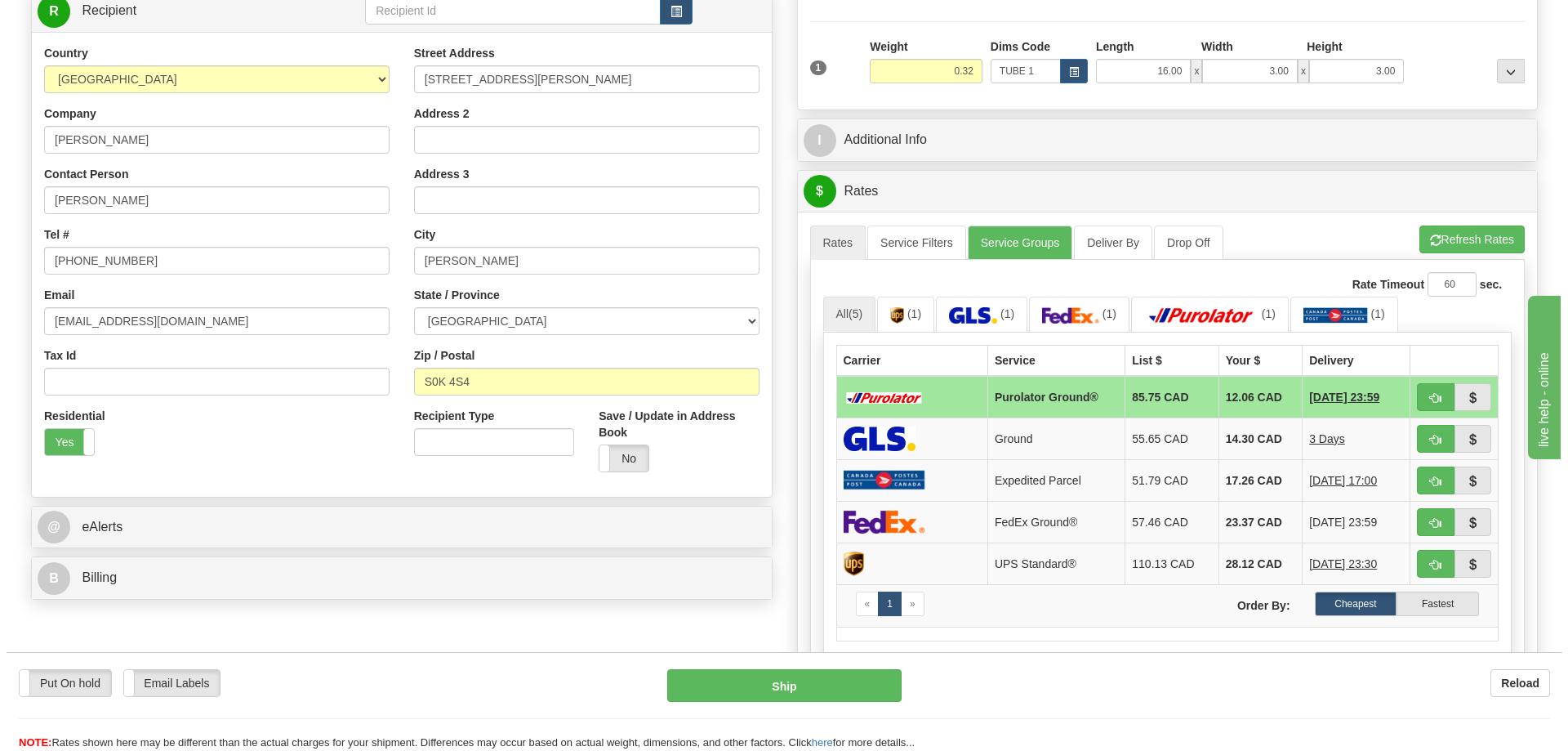
scroll to position [327, 0]
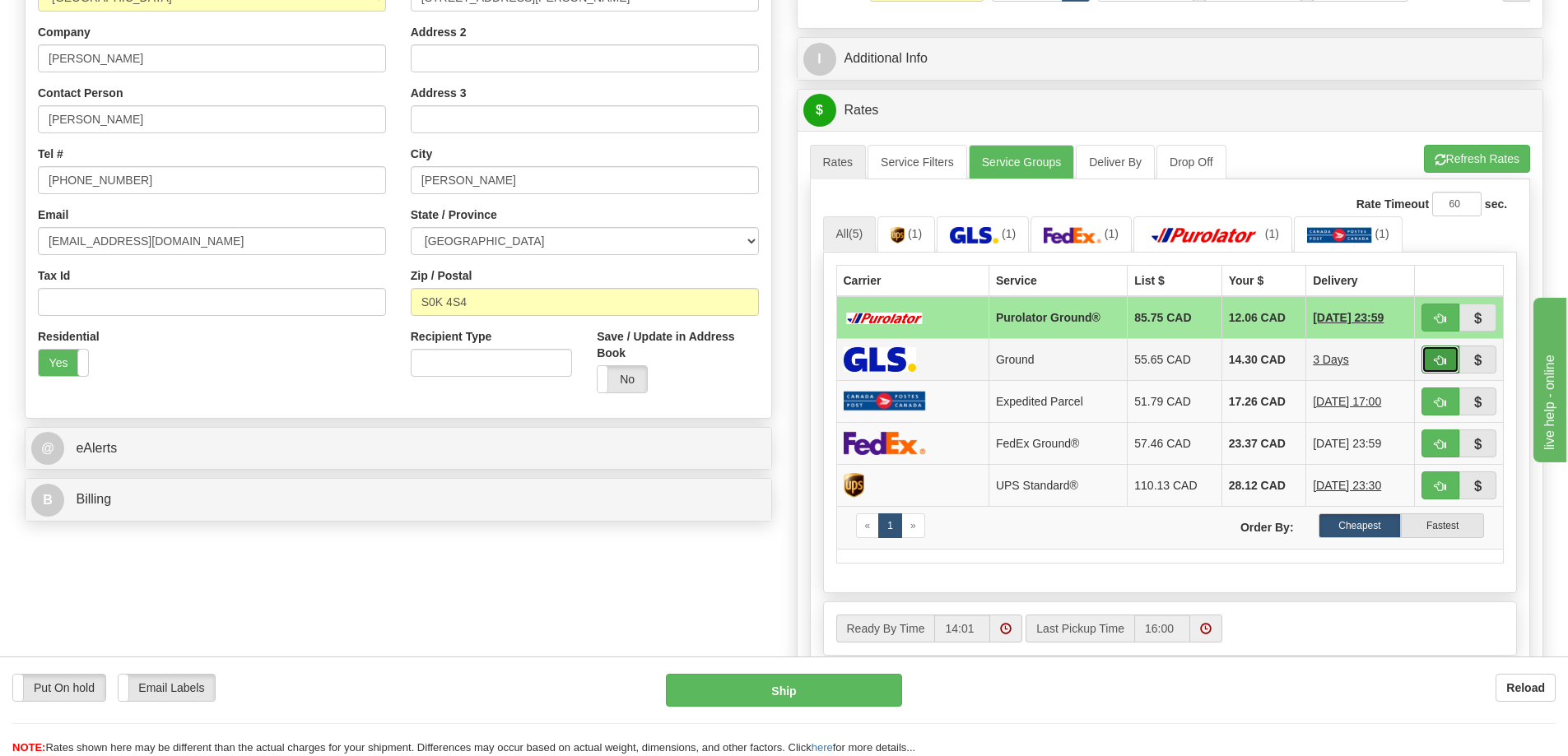
click at [1432, 360] on button "button" at bounding box center [1439, 360] width 38 height 28
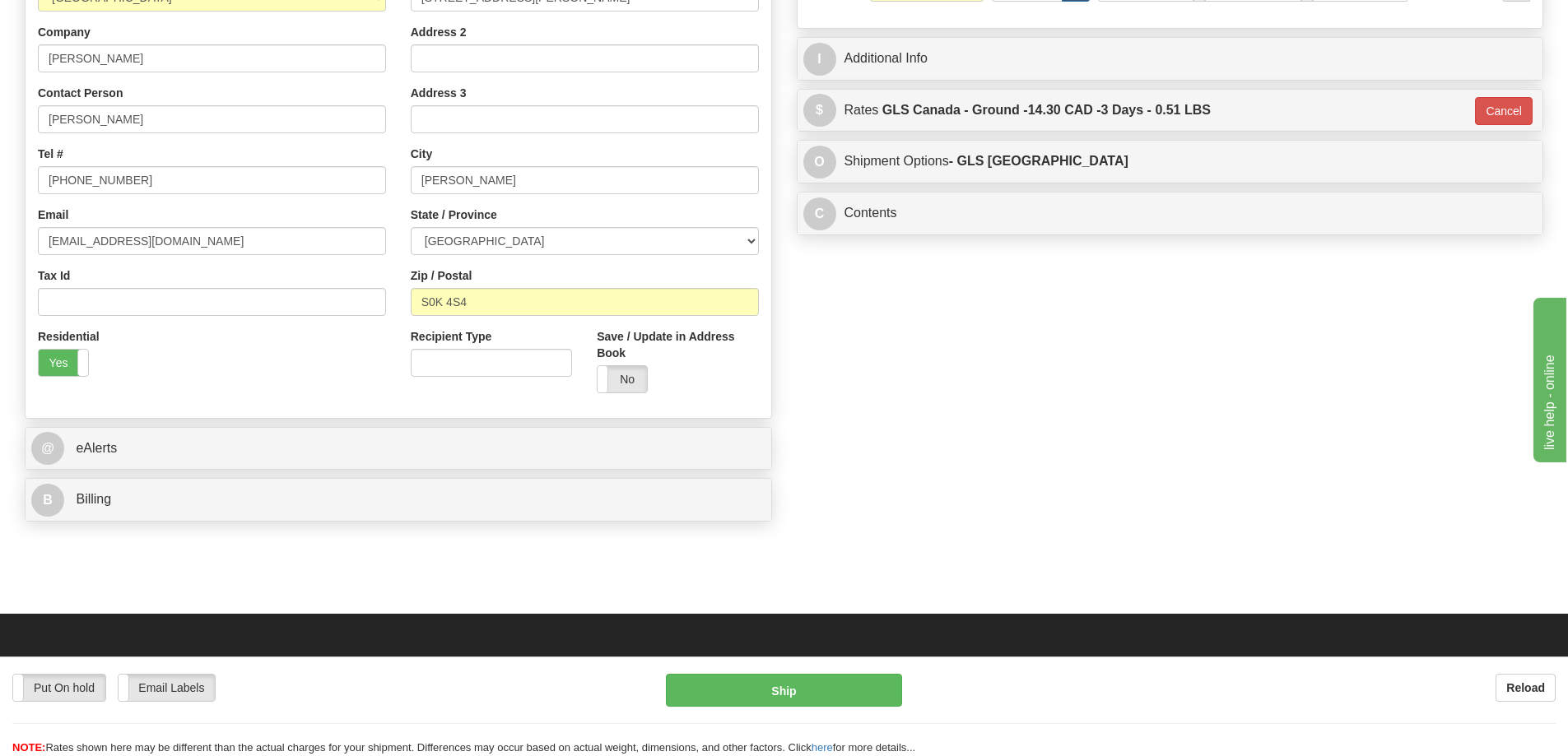
type input "1"
click at [846, 685] on button "Ship" at bounding box center [783, 690] width 236 height 33
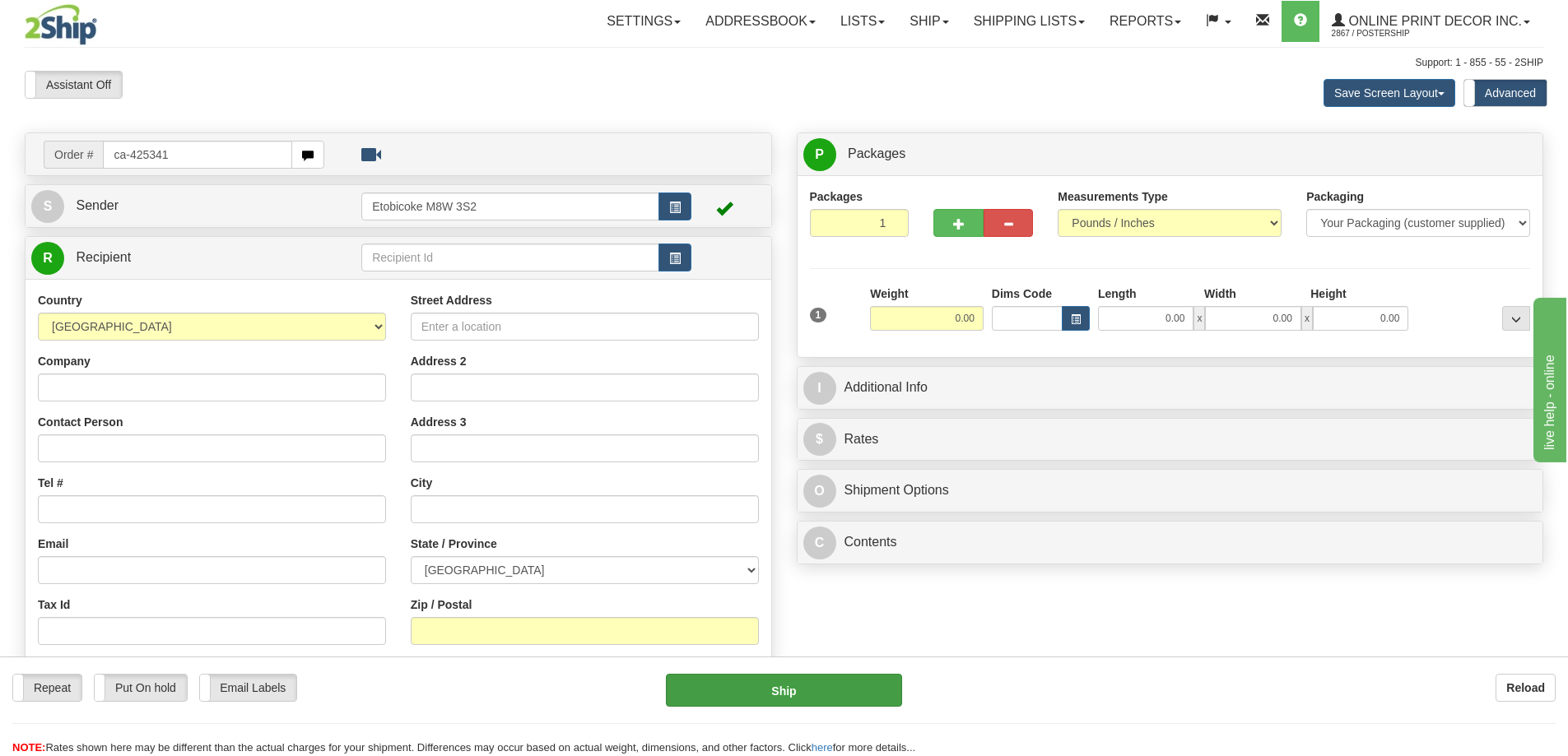
type input "ca-425341"
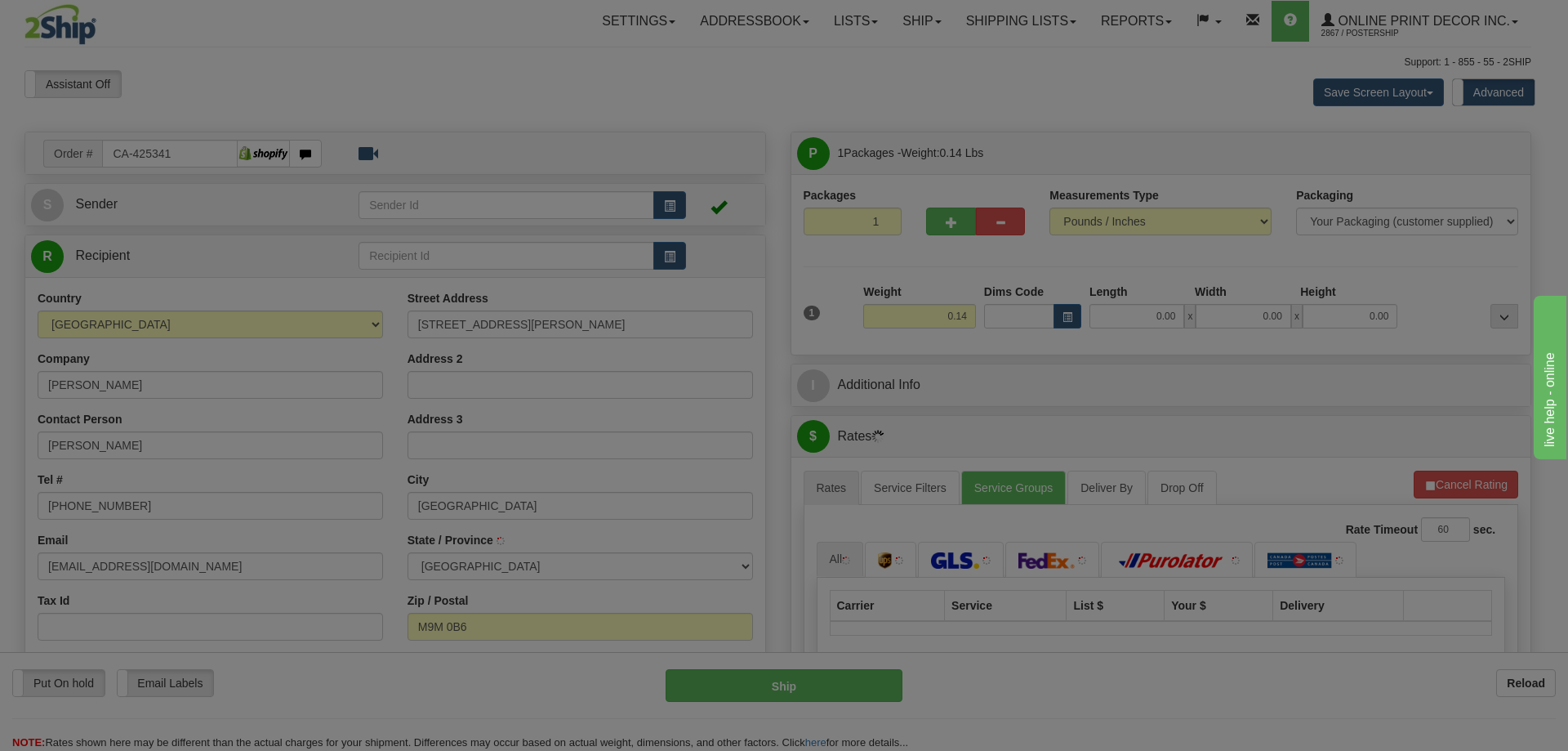
type input "[GEOGRAPHIC_DATA]"
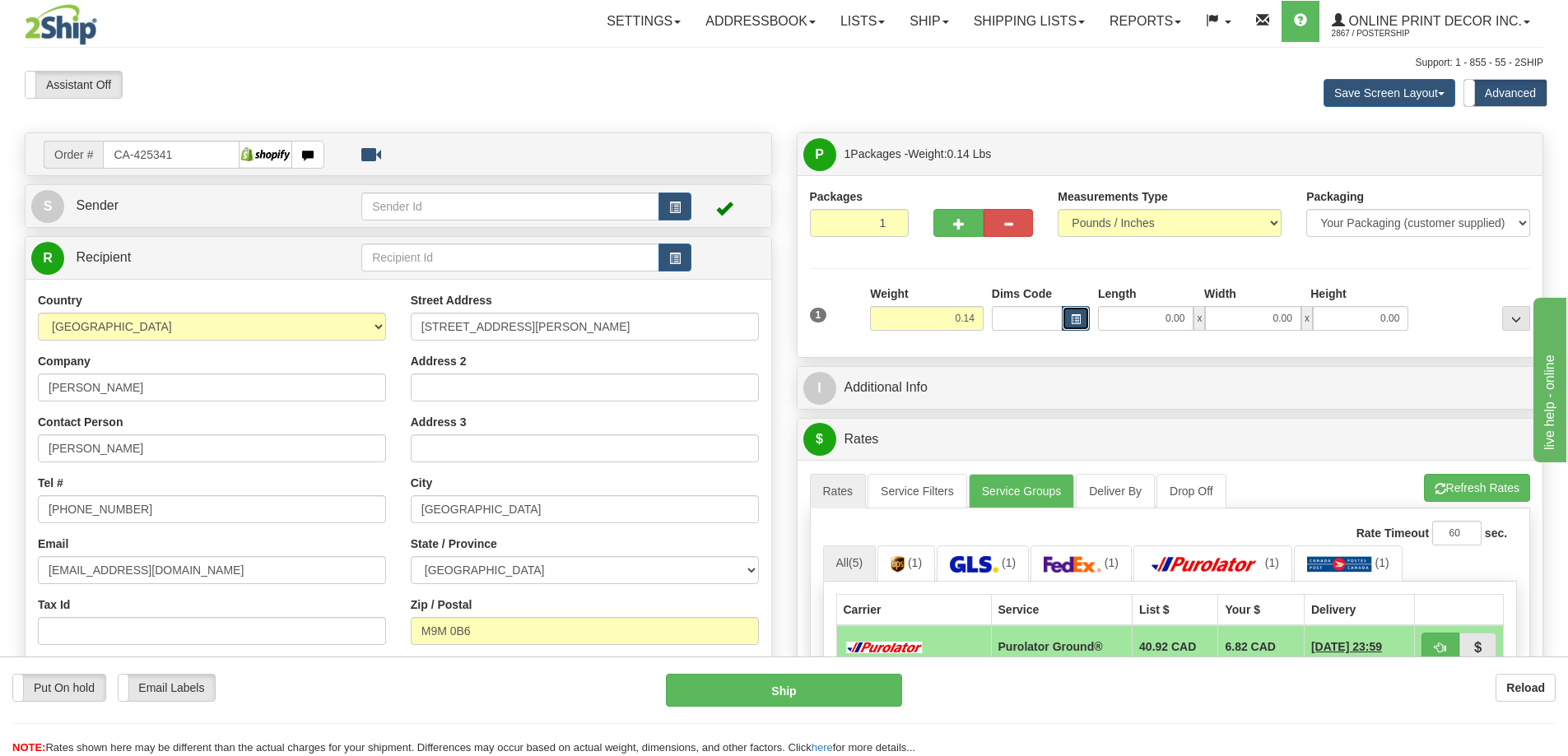
click at [1076, 317] on span "button" at bounding box center [1075, 320] width 10 height 9
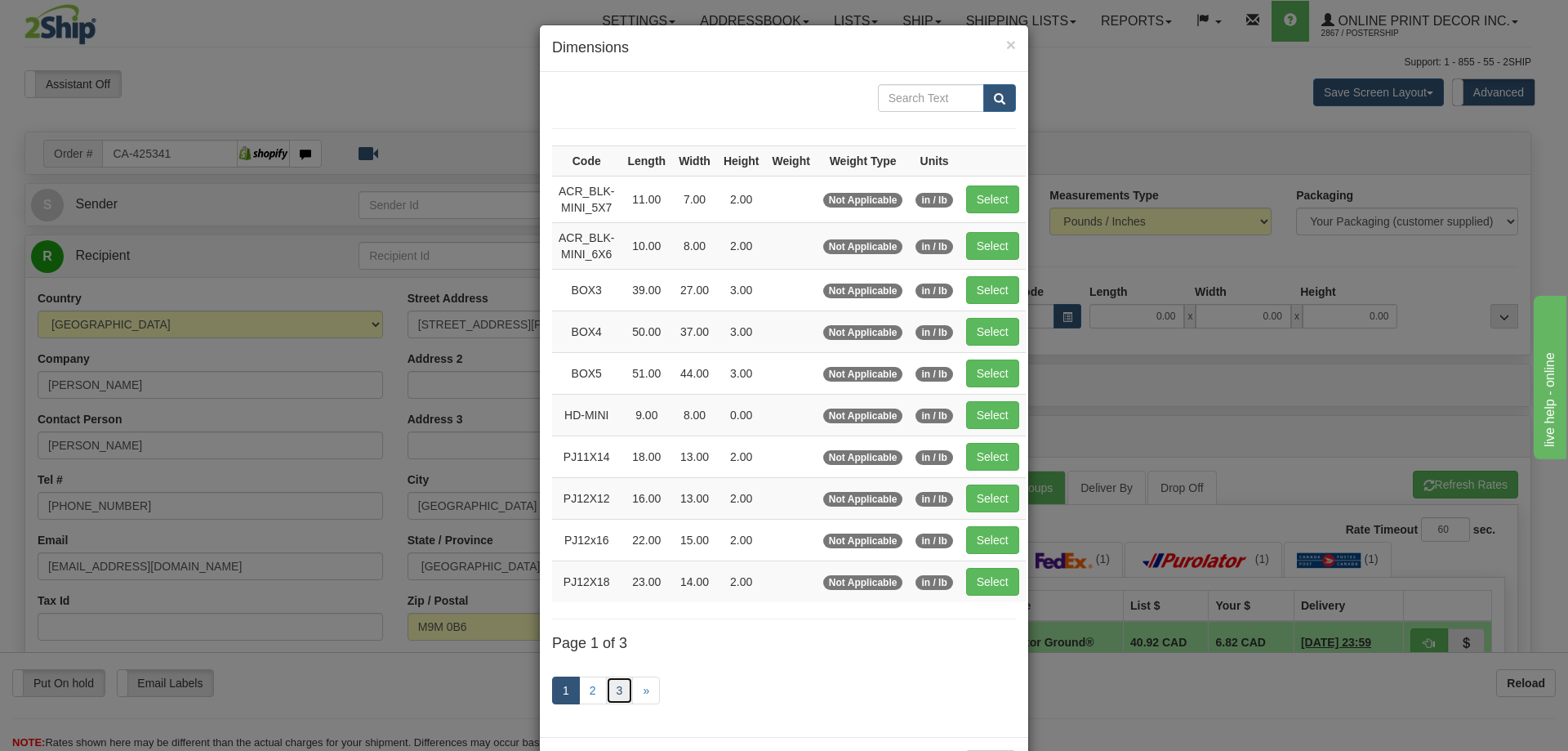
click at [606, 686] on link "3" at bounding box center [620, 690] width 27 height 27
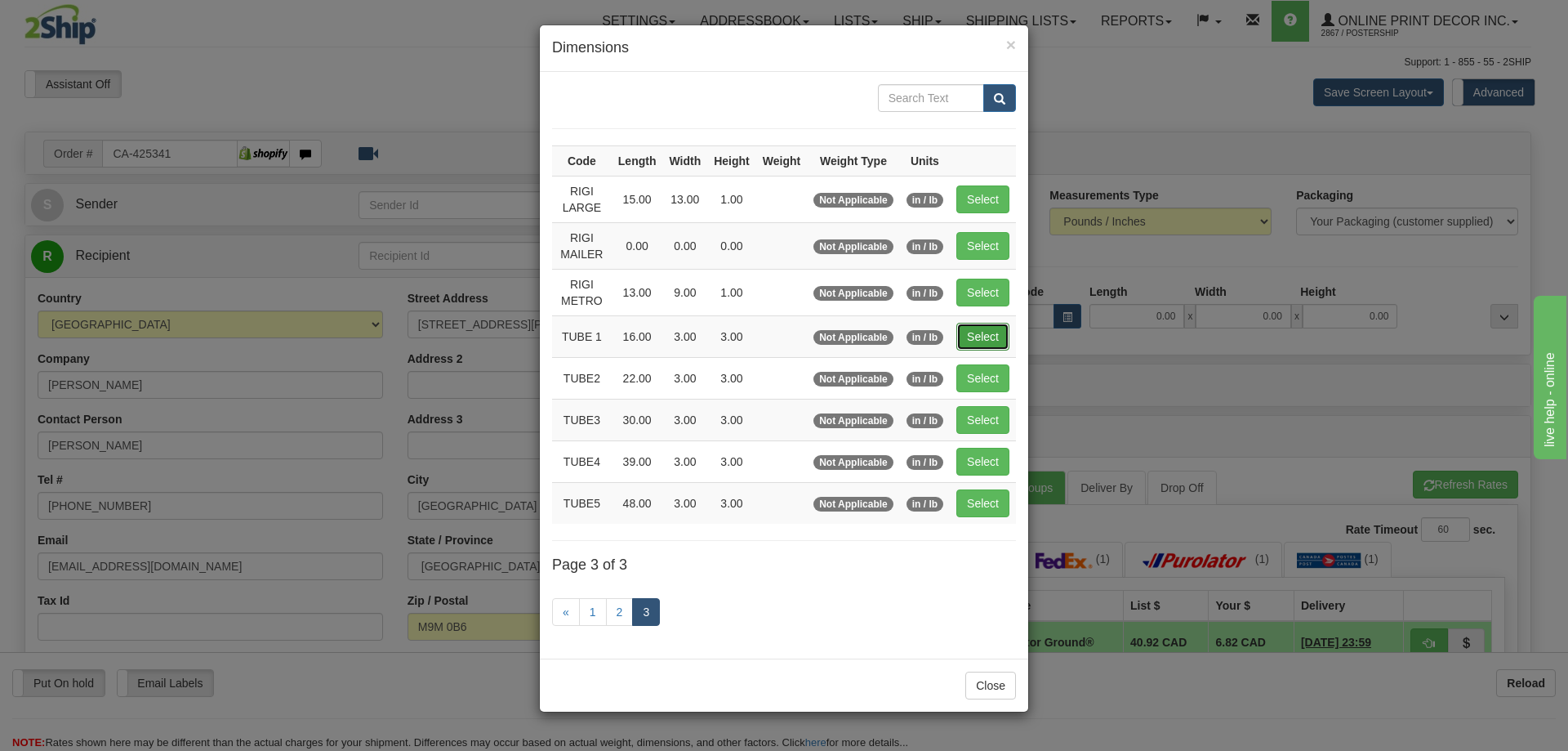
click at [975, 333] on button "Select" at bounding box center [983, 336] width 53 height 27
type input "TUBE 1"
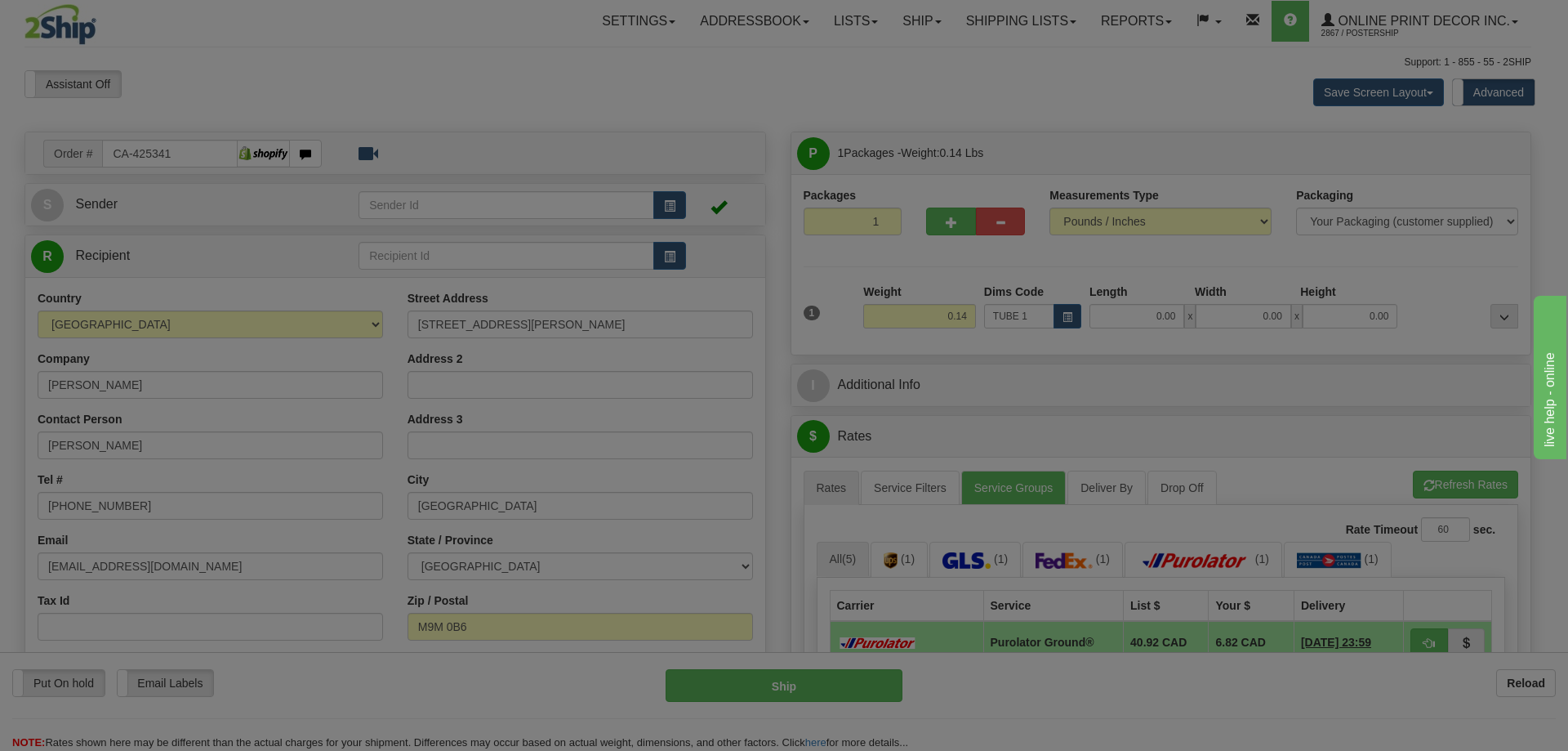
type input "16.00"
type input "3.00"
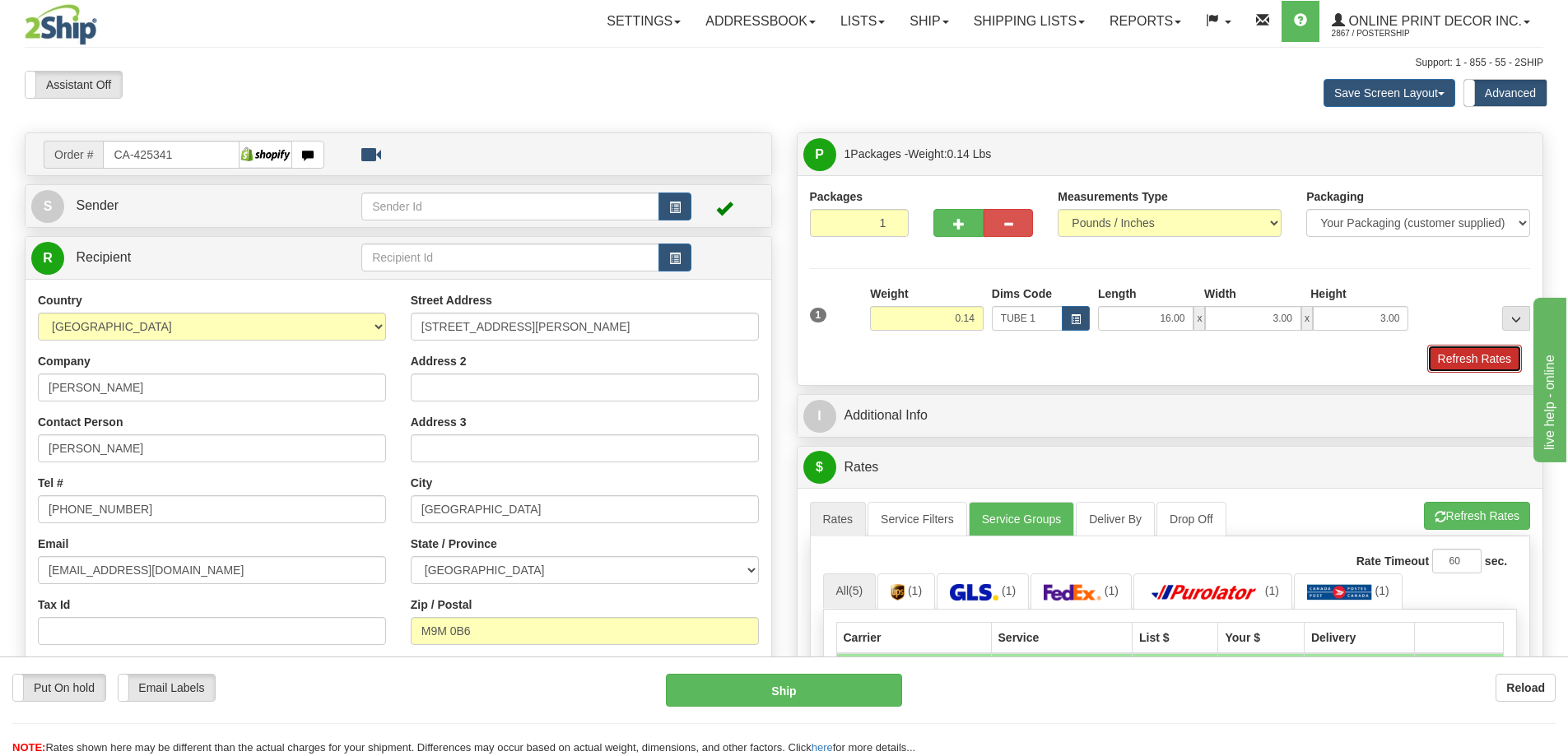
click at [1474, 349] on button "Refresh Rates" at bounding box center [1474, 359] width 95 height 28
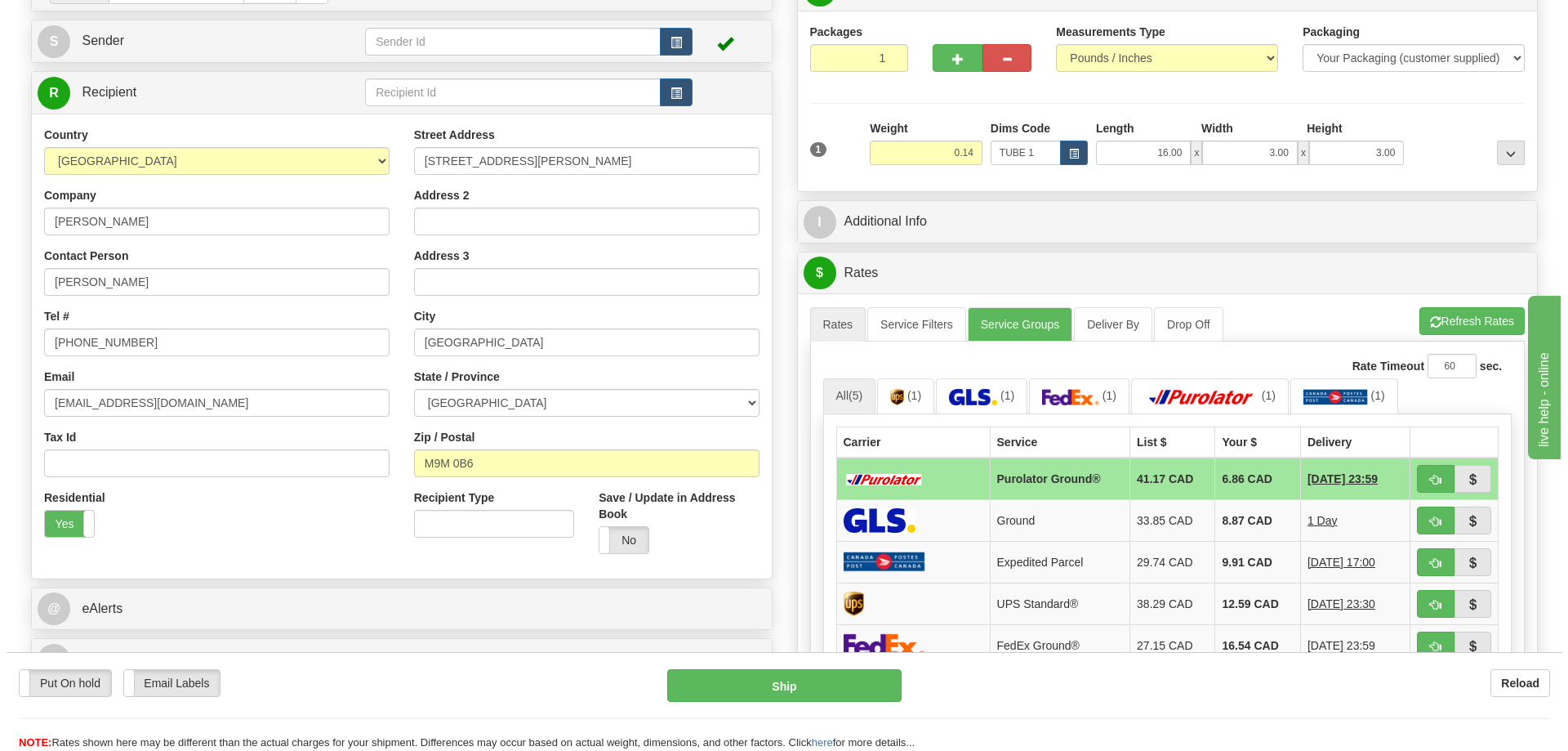
scroll to position [245, 0]
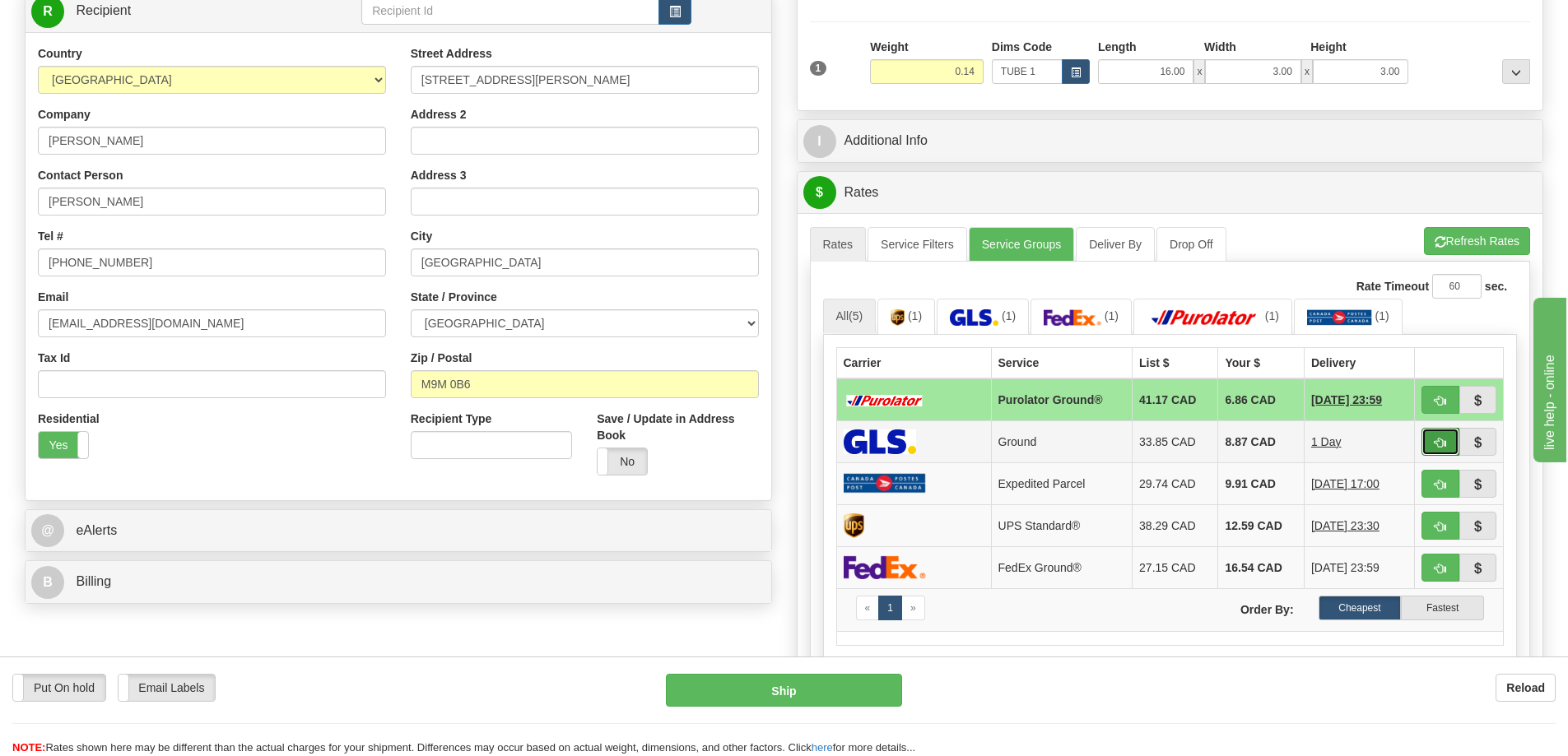
click at [1445, 441] on span "button" at bounding box center [1440, 443] width 12 height 11
type input "1"
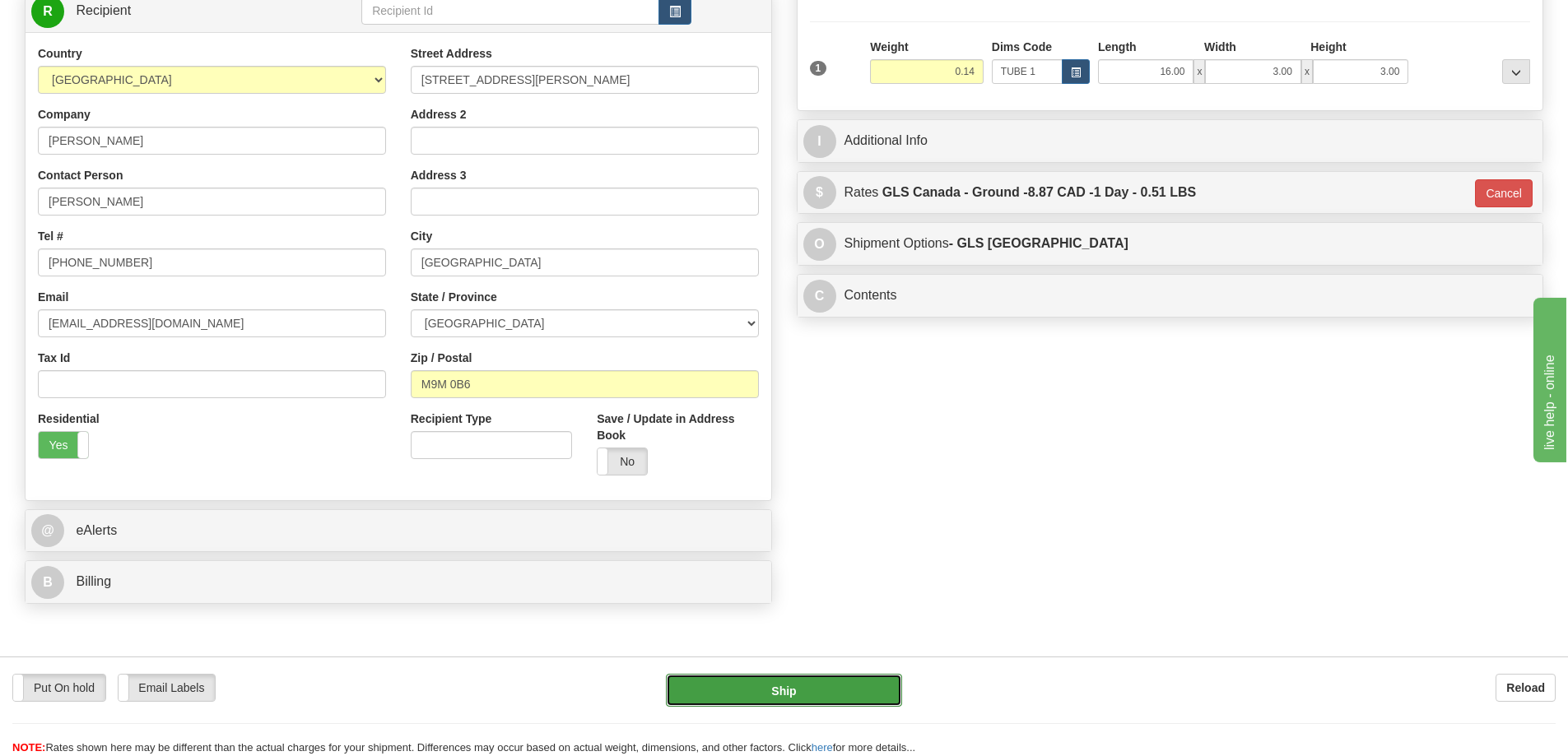
click at [853, 704] on button "Ship" at bounding box center [783, 690] width 236 height 33
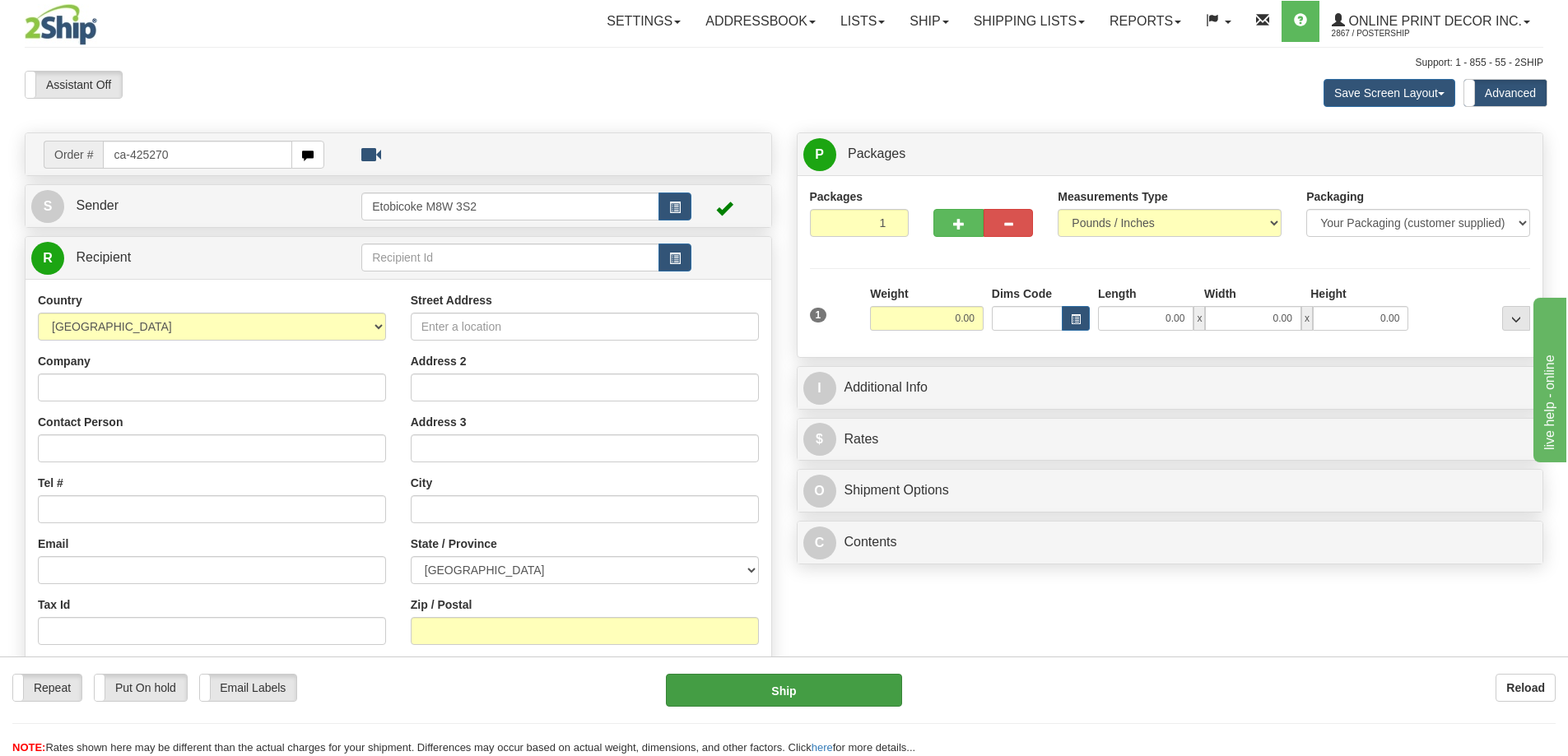
type input "ca-425270"
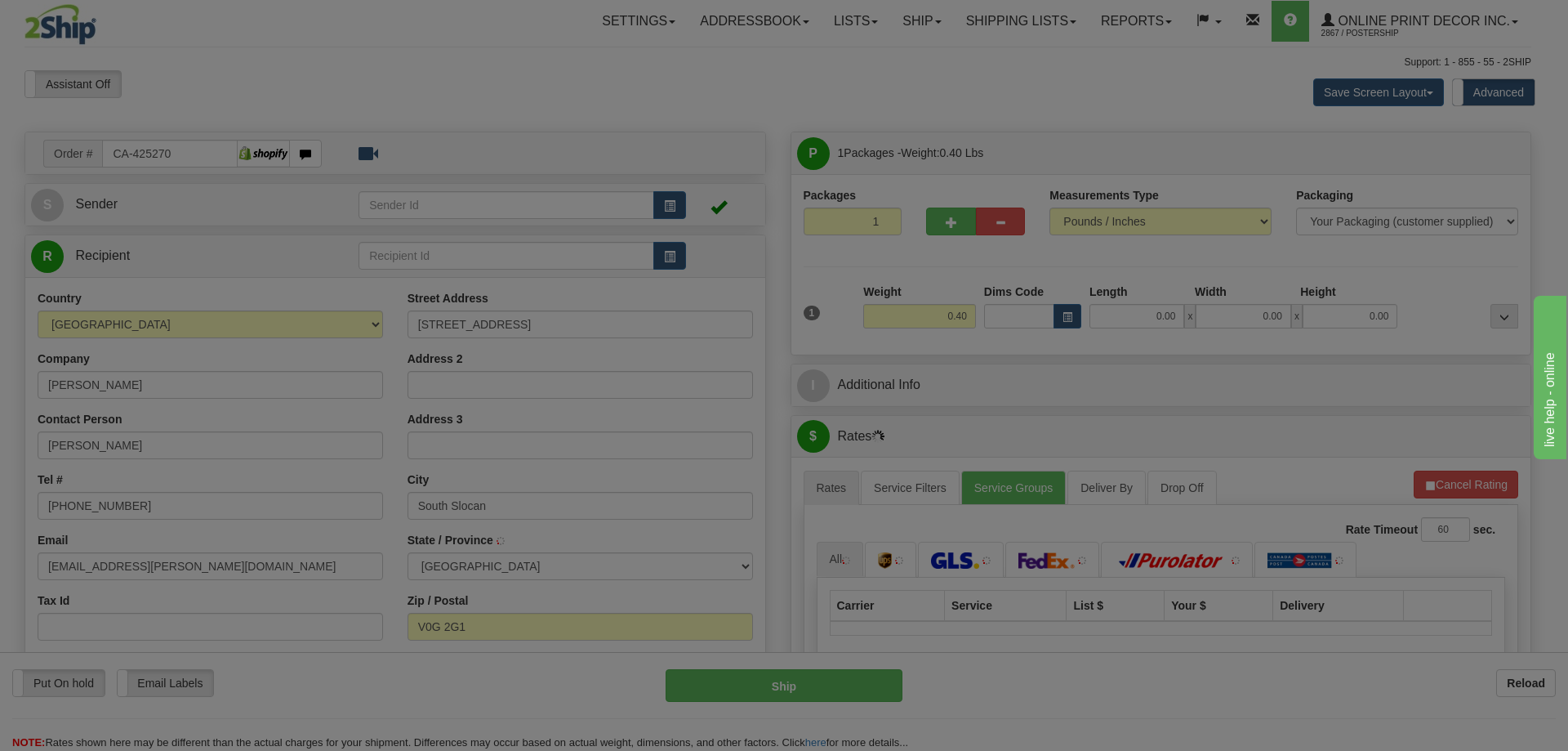
type input "SOUTH SLOCAN"
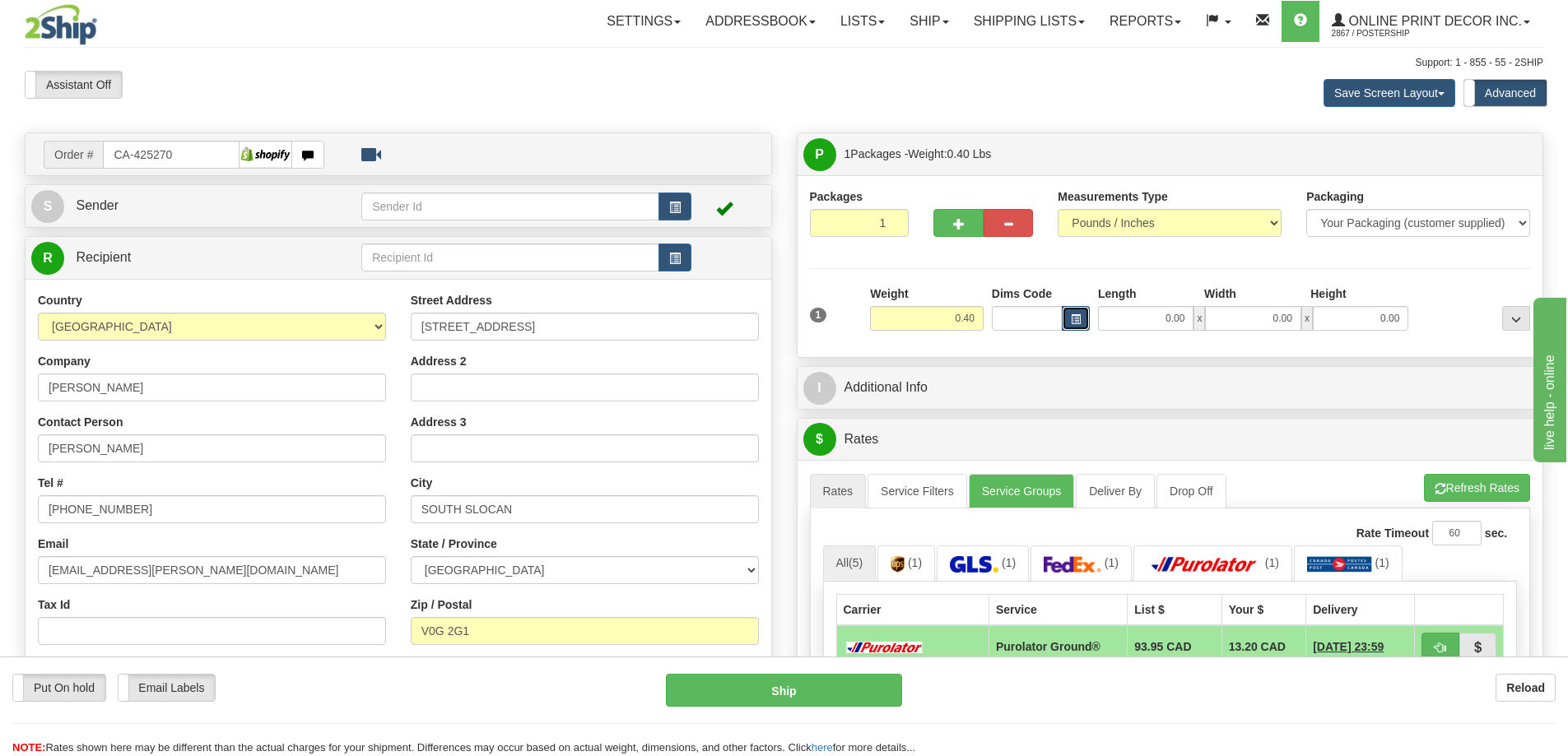
click at [1071, 318] on span "button" at bounding box center [1075, 320] width 10 height 9
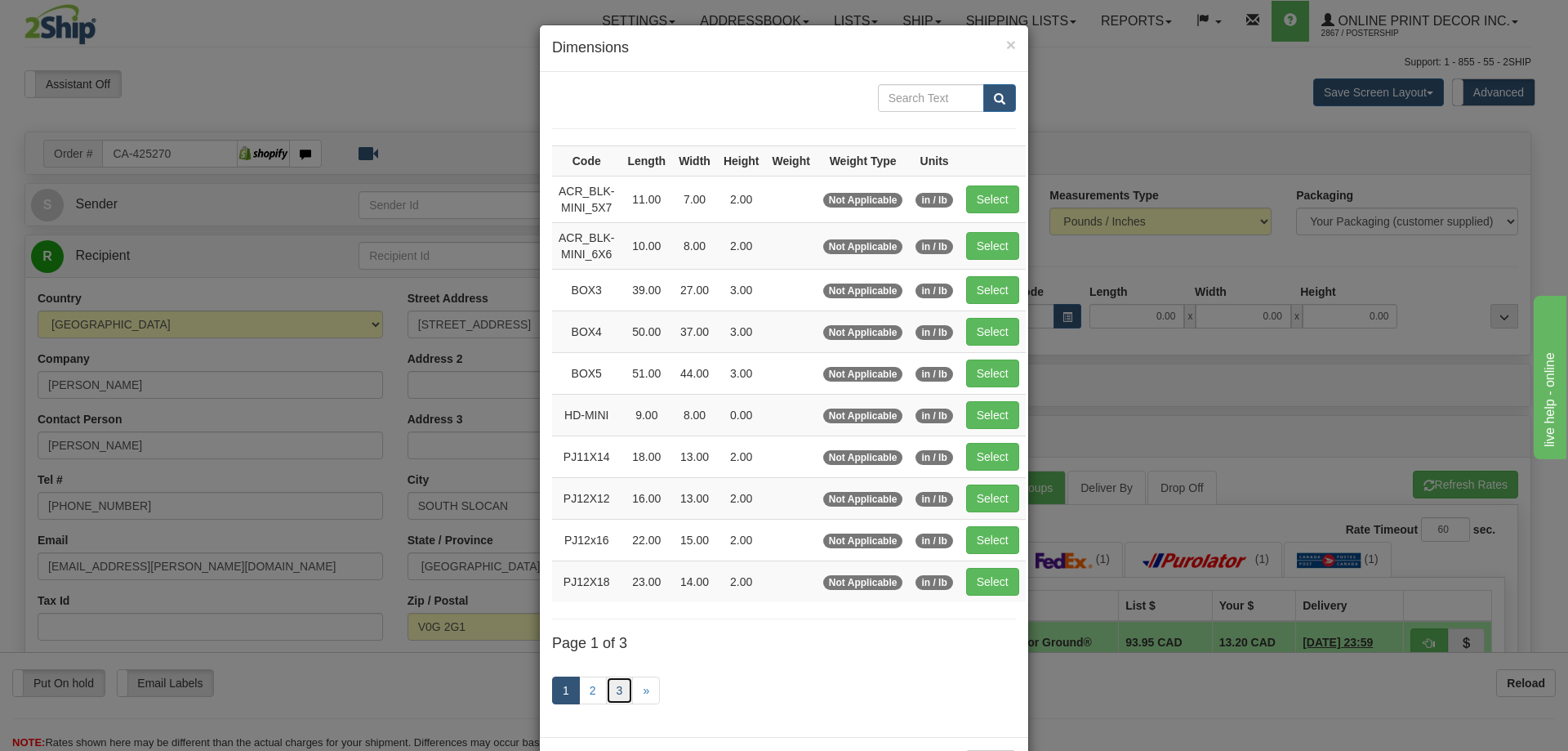
click at [613, 684] on link "3" at bounding box center [620, 690] width 27 height 27
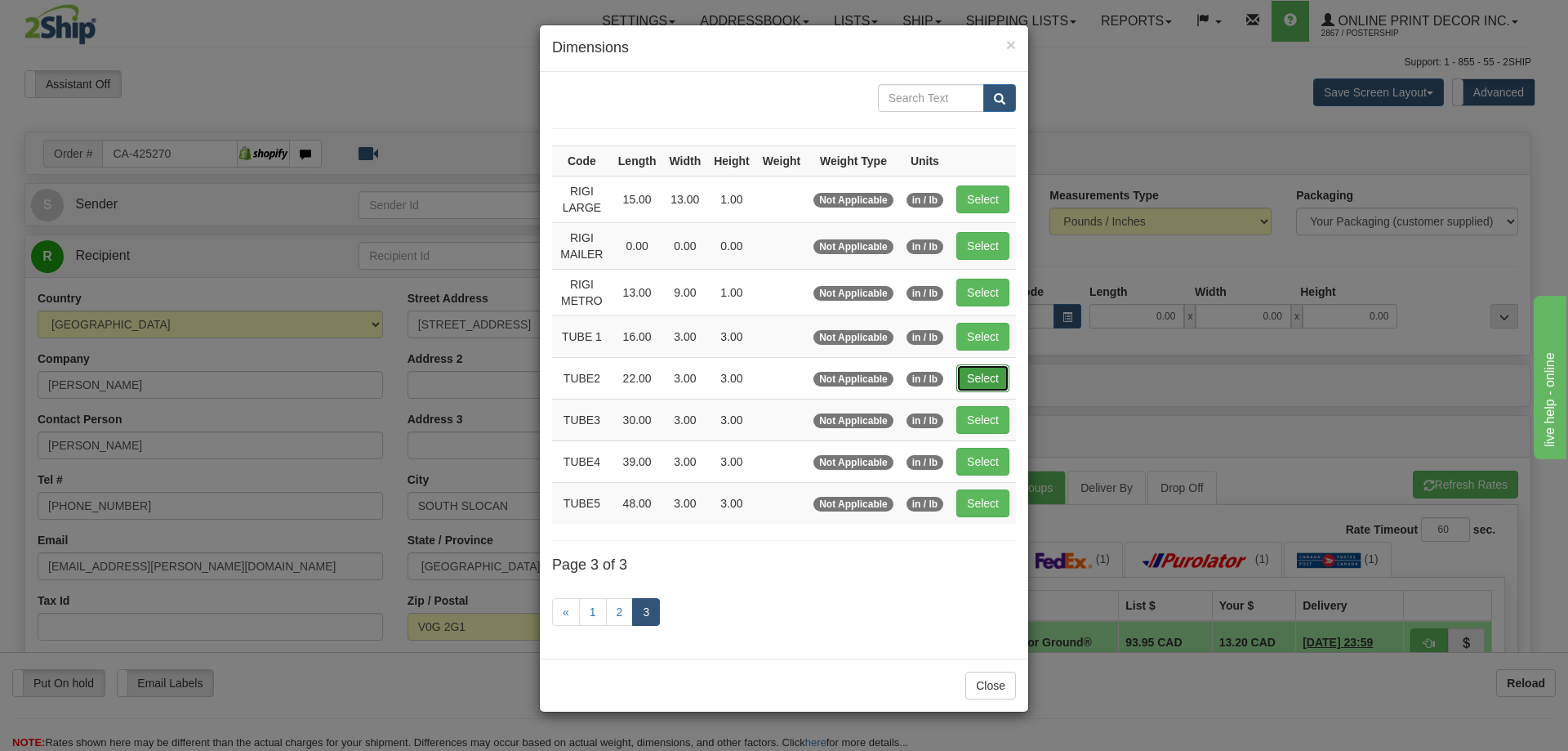
click at [996, 367] on button "Select" at bounding box center [983, 378] width 53 height 27
type input "TUBE2"
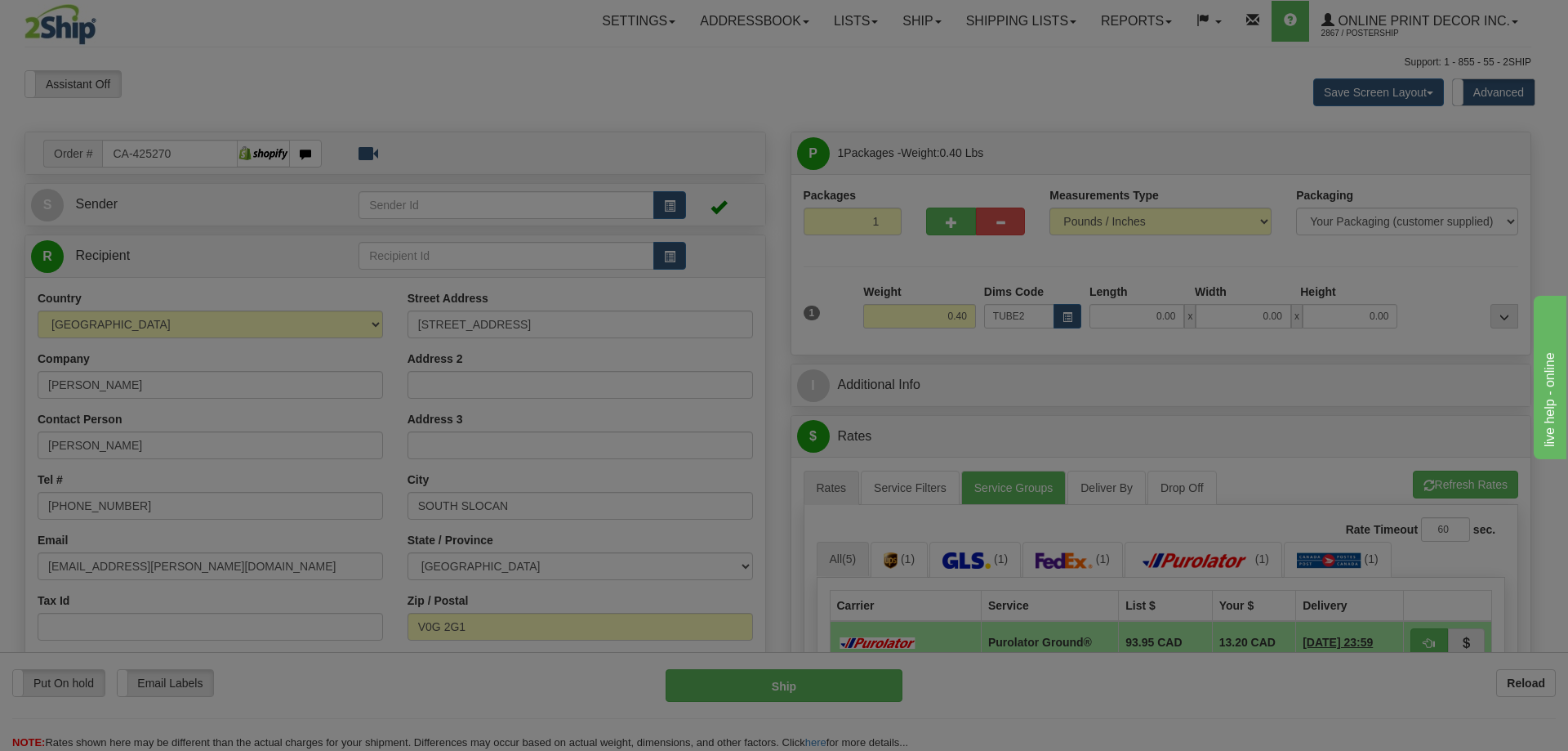
type input "22.00"
type input "3.00"
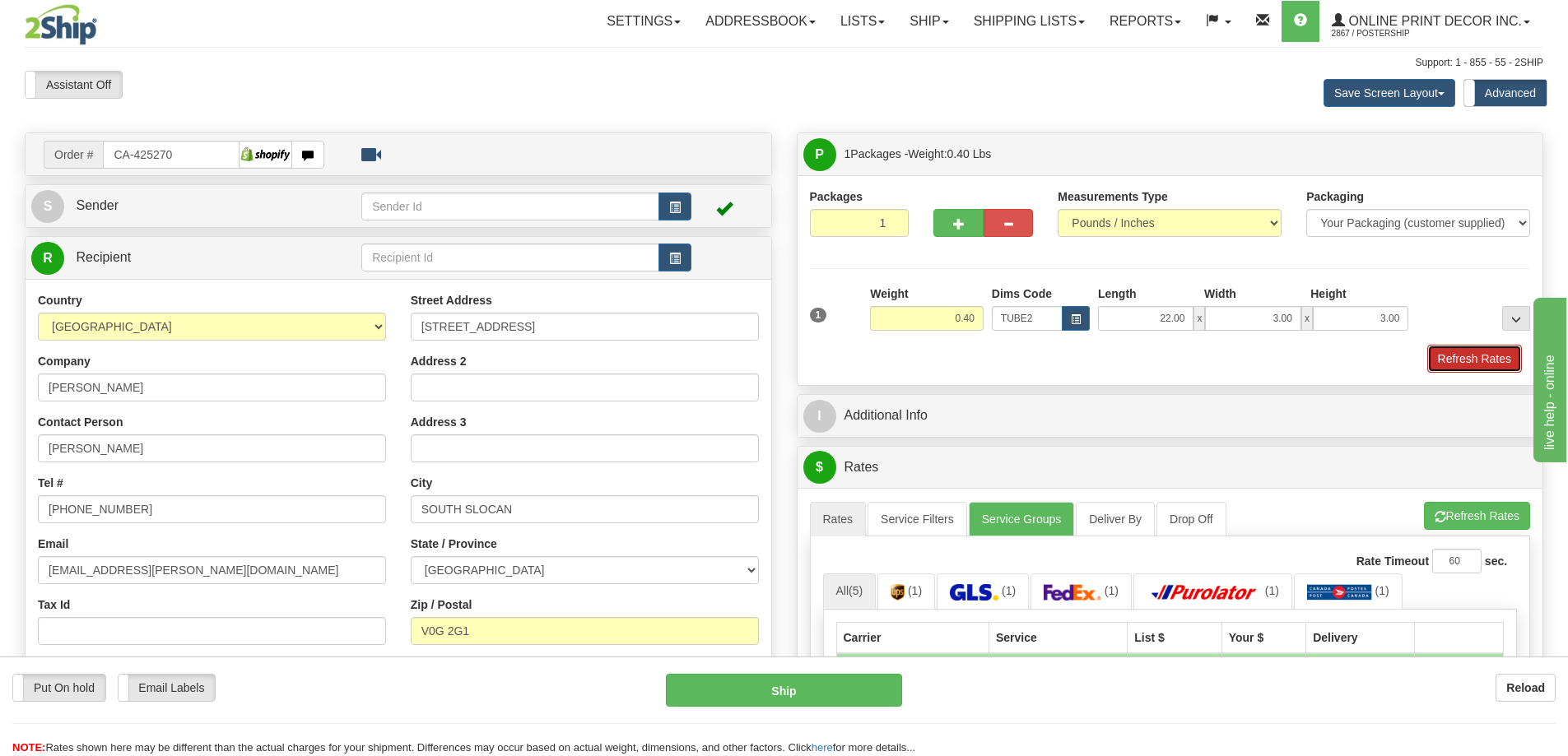
click at [1461, 360] on button "Refresh Rates" at bounding box center [1474, 359] width 95 height 28
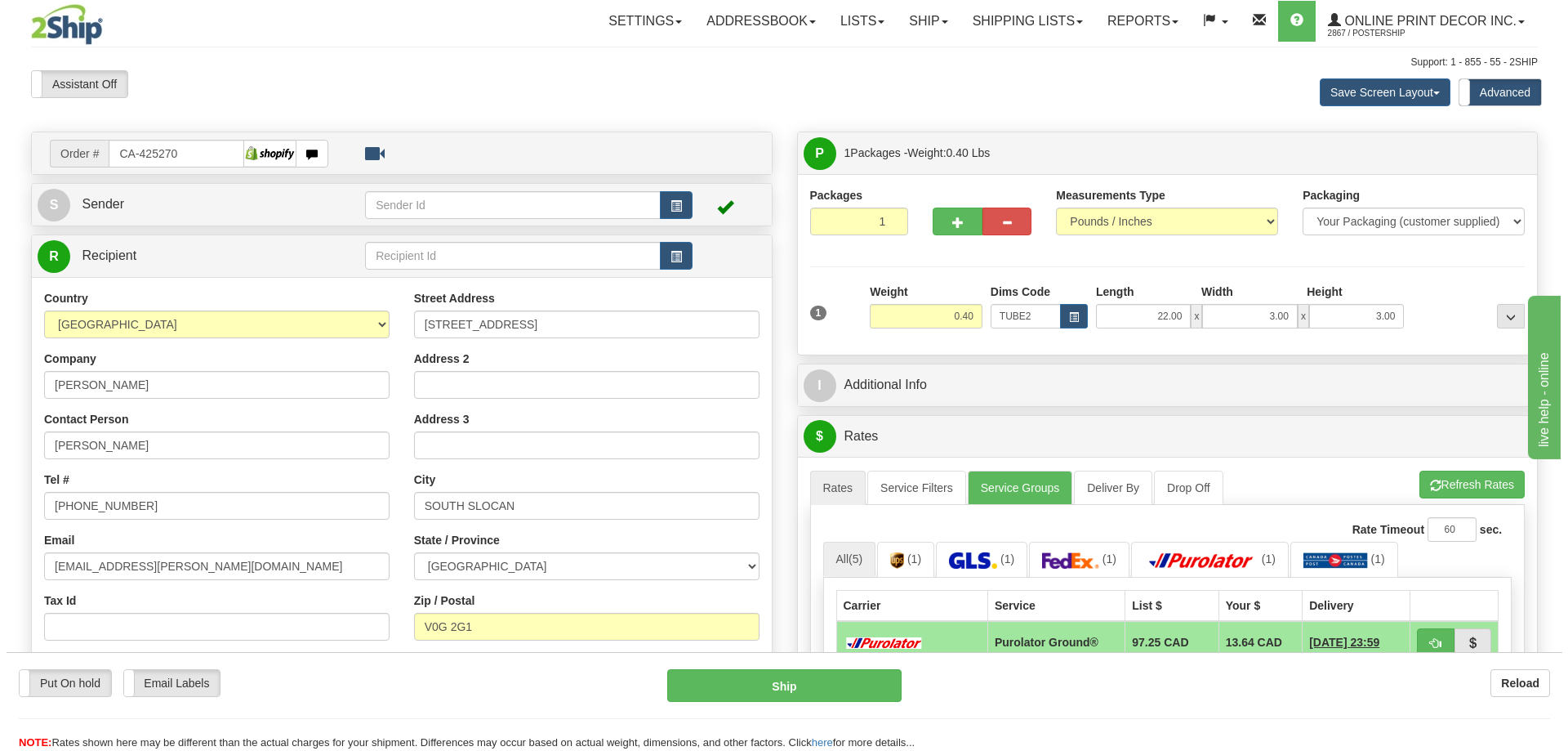
scroll to position [245, 0]
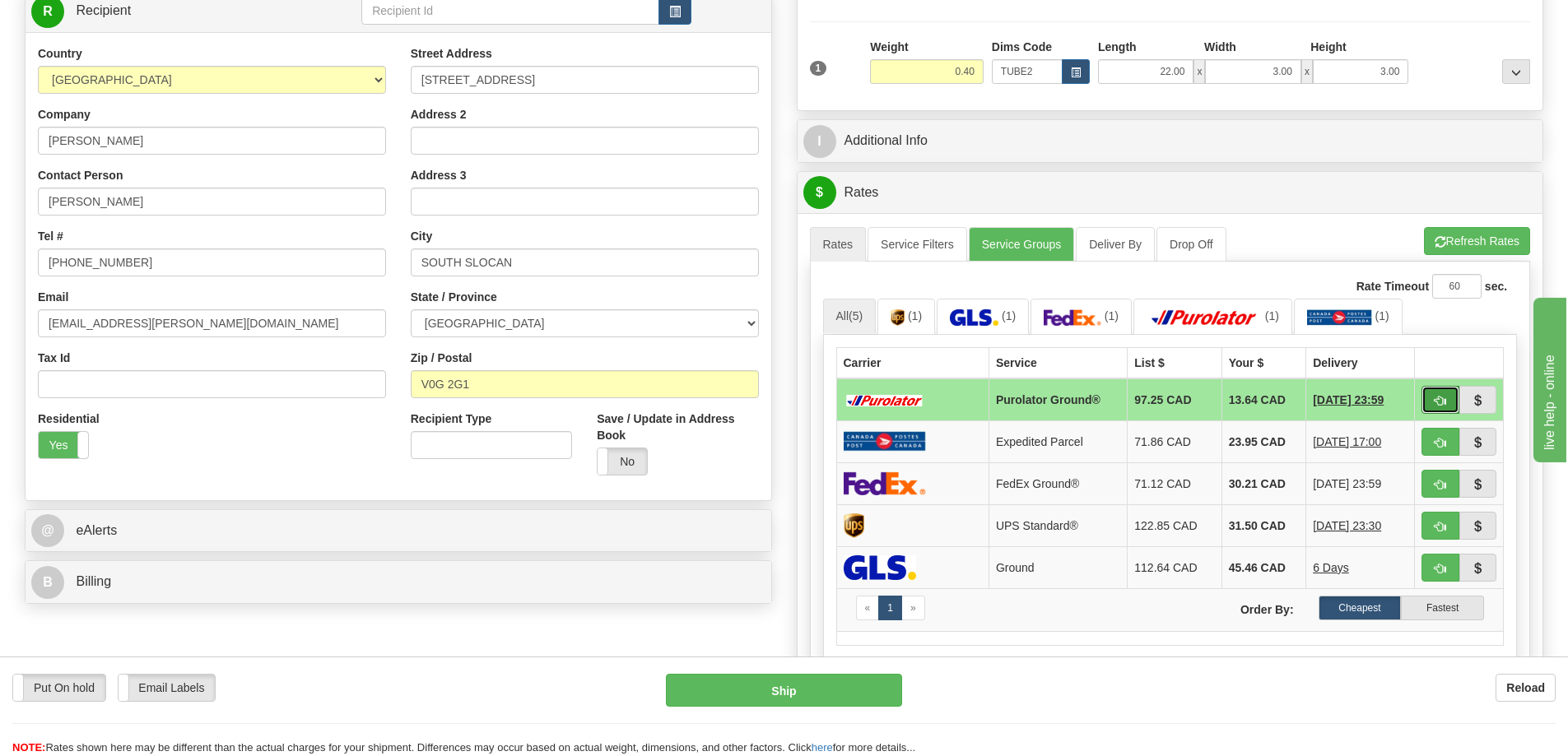
click at [1424, 400] on button "button" at bounding box center [1439, 399] width 38 height 28
type input "260"
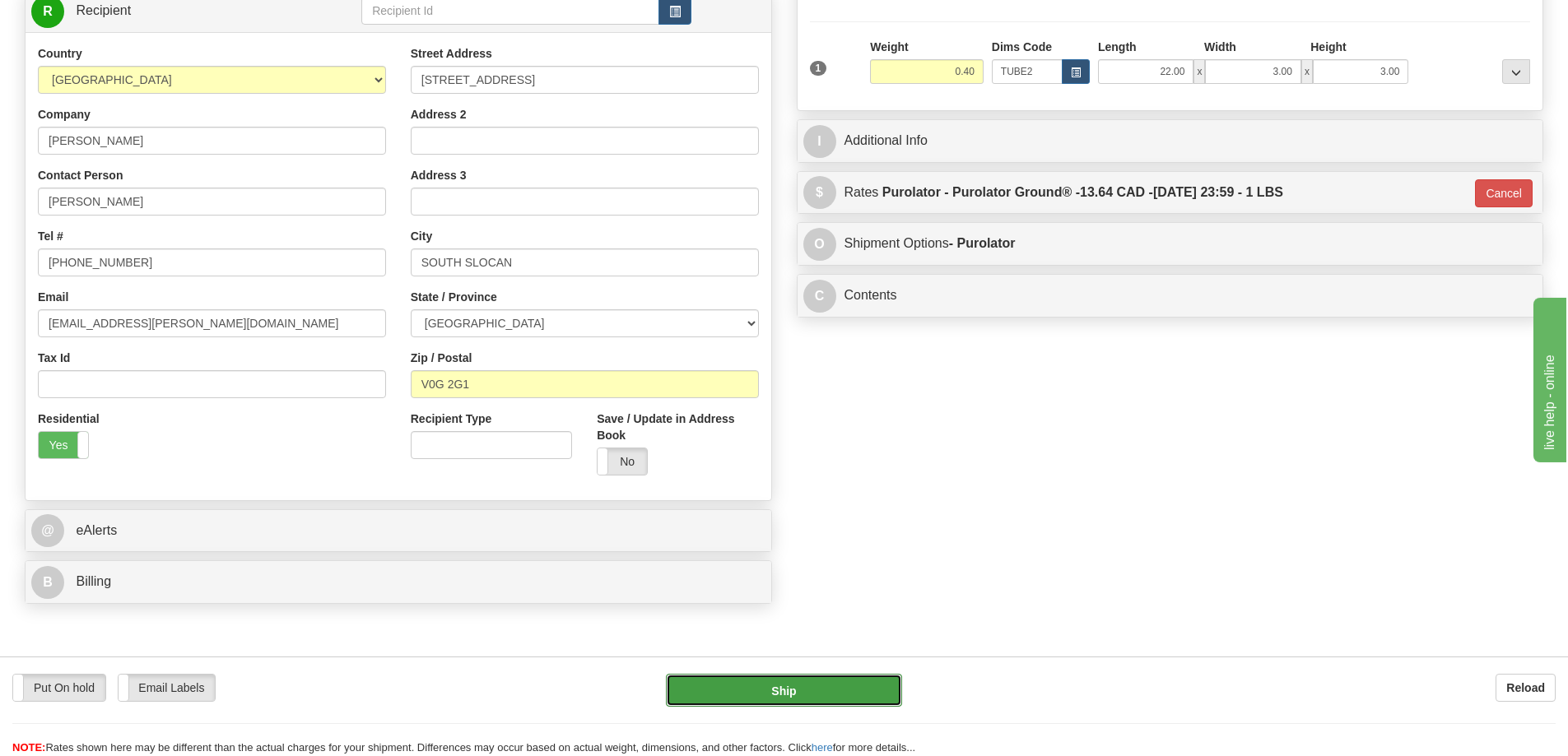
click at [876, 676] on button "Ship" at bounding box center [783, 690] width 236 height 33
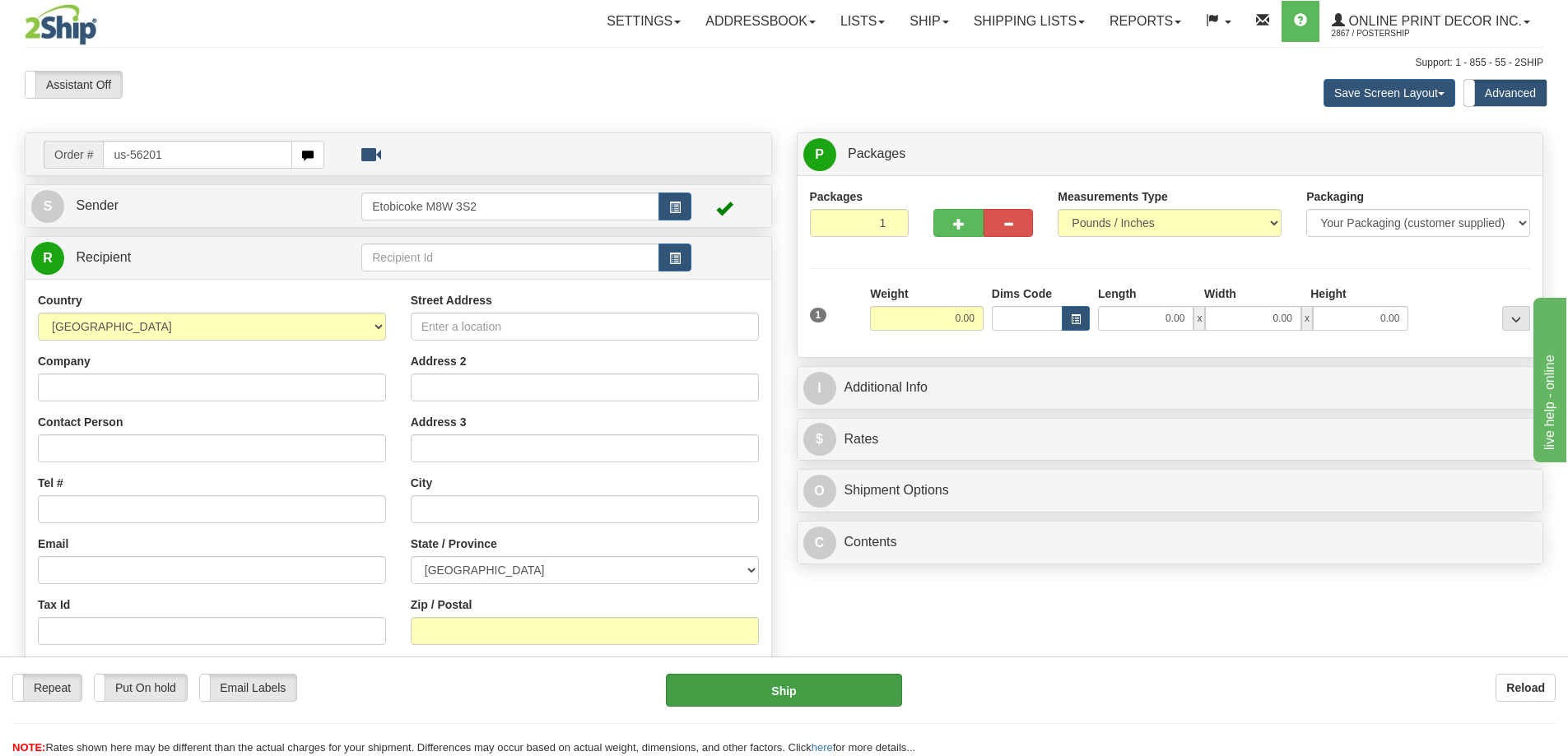
type input "us-56201"
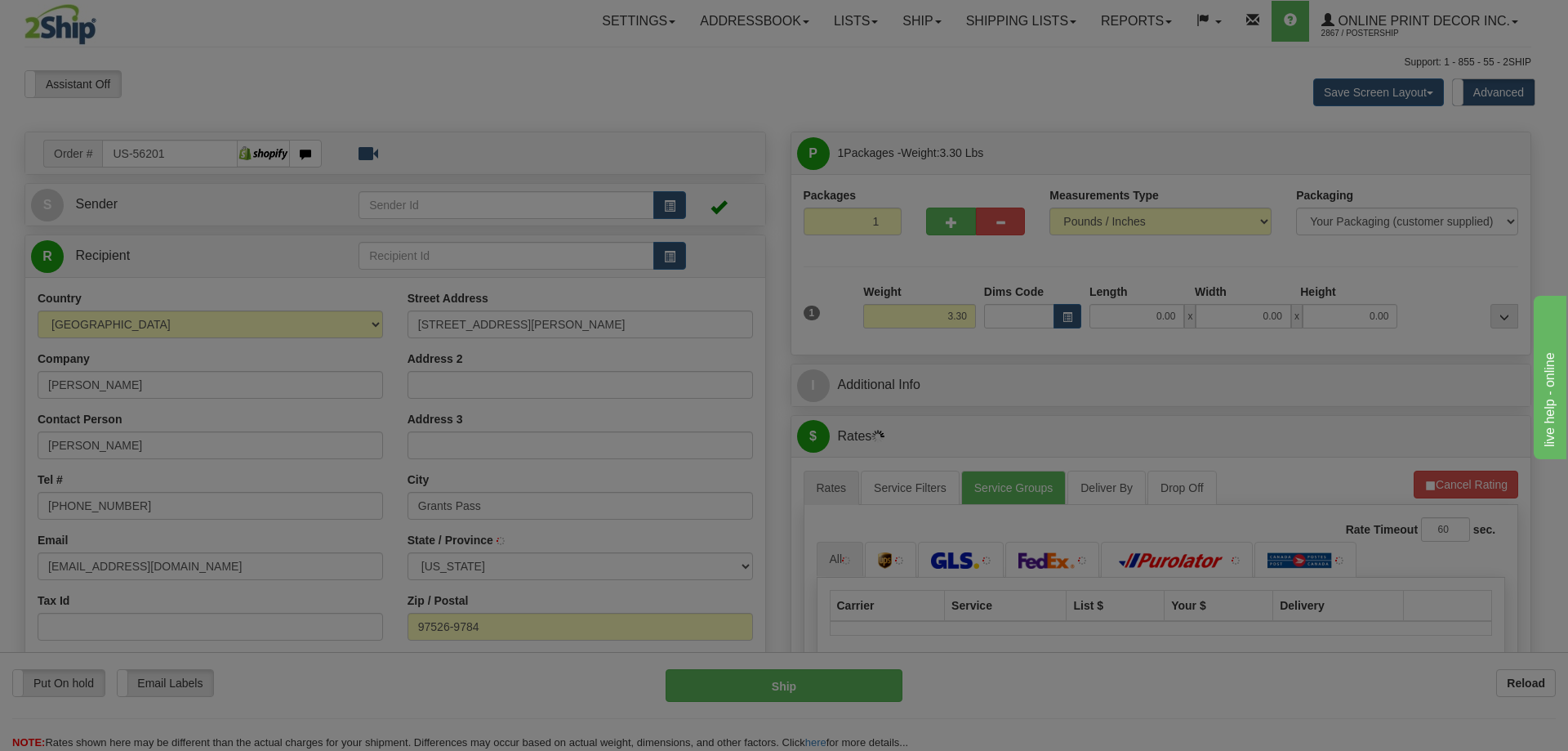
type input "GRANTS PASS"
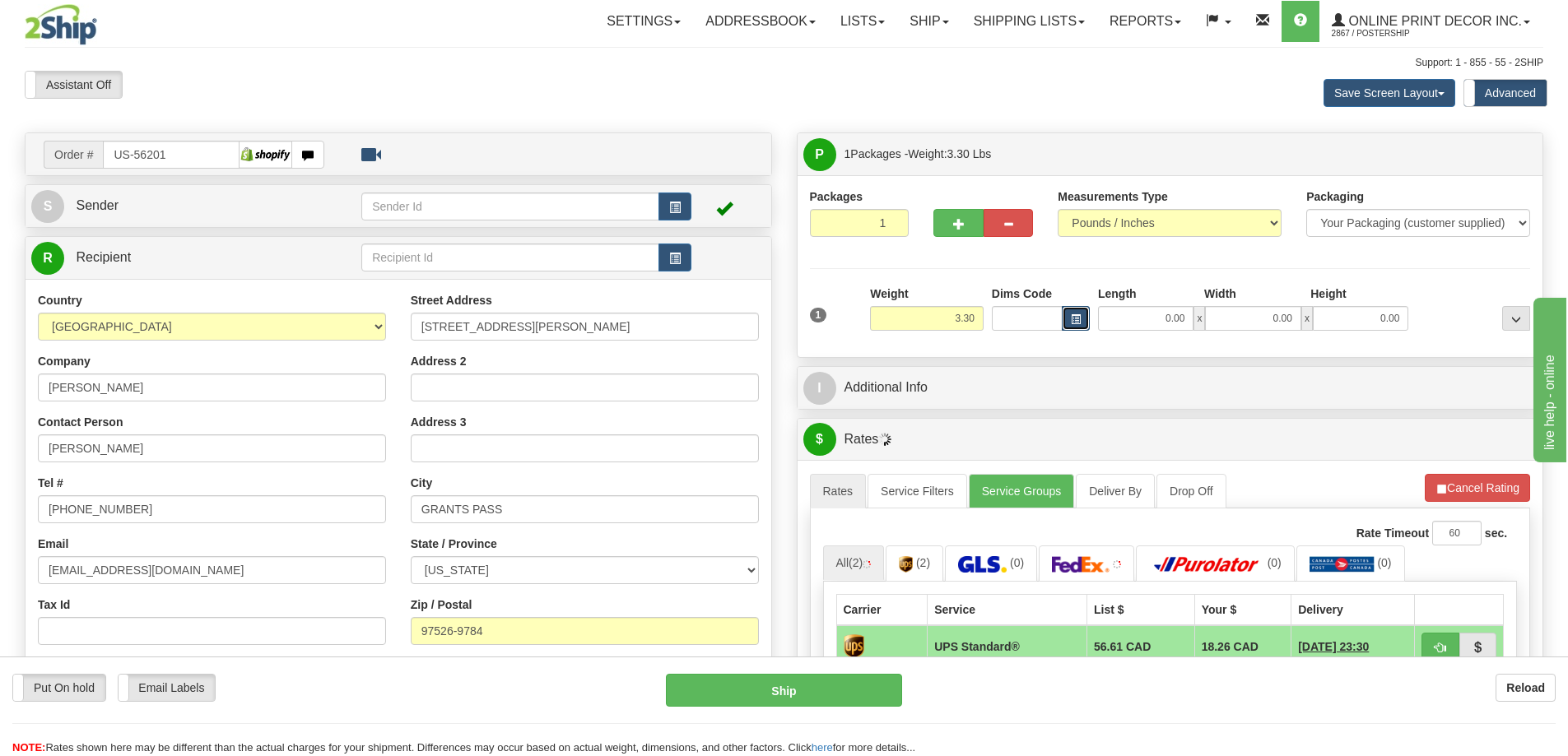
click at [1076, 319] on span "button" at bounding box center [1075, 320] width 10 height 9
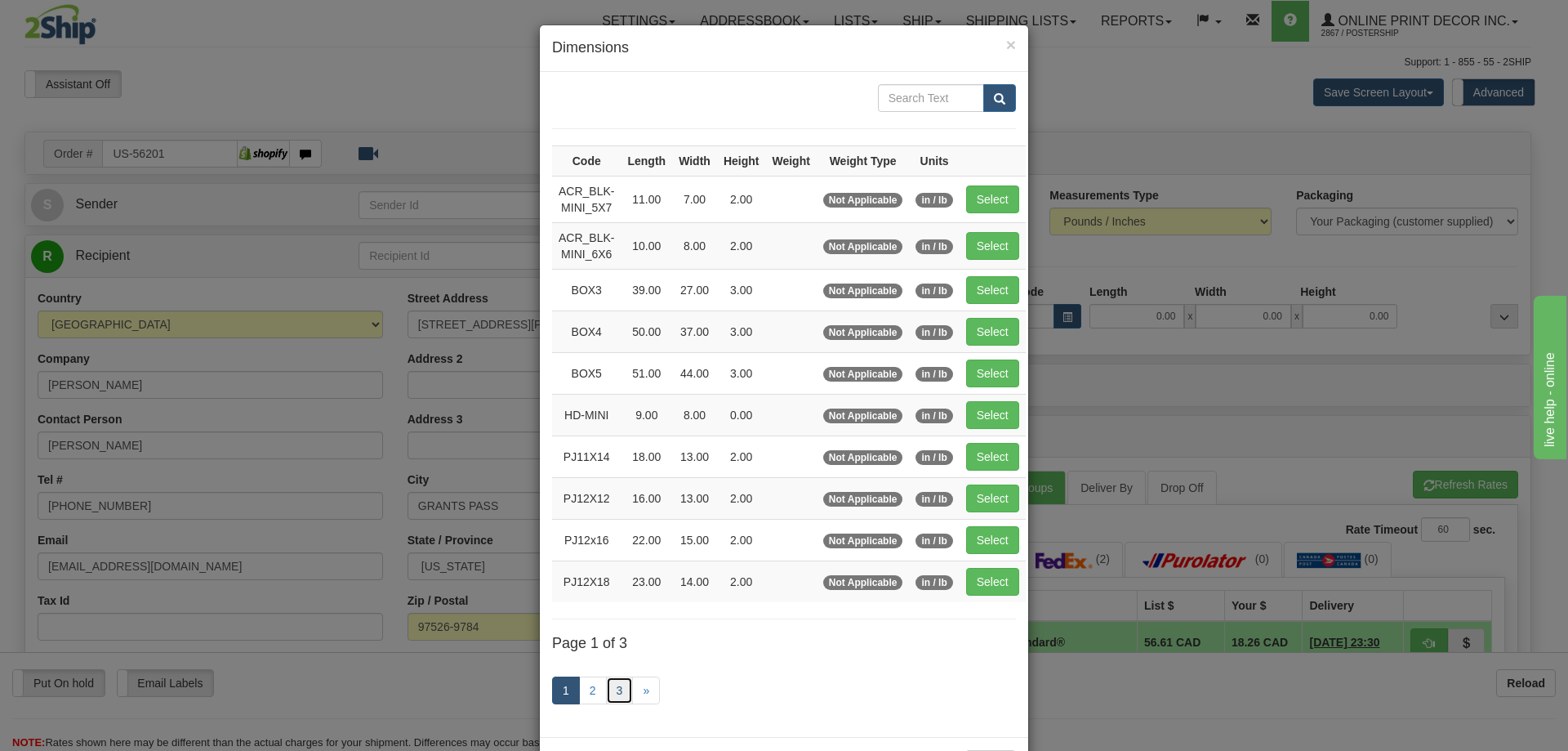
click at [615, 692] on link "3" at bounding box center [620, 690] width 27 height 27
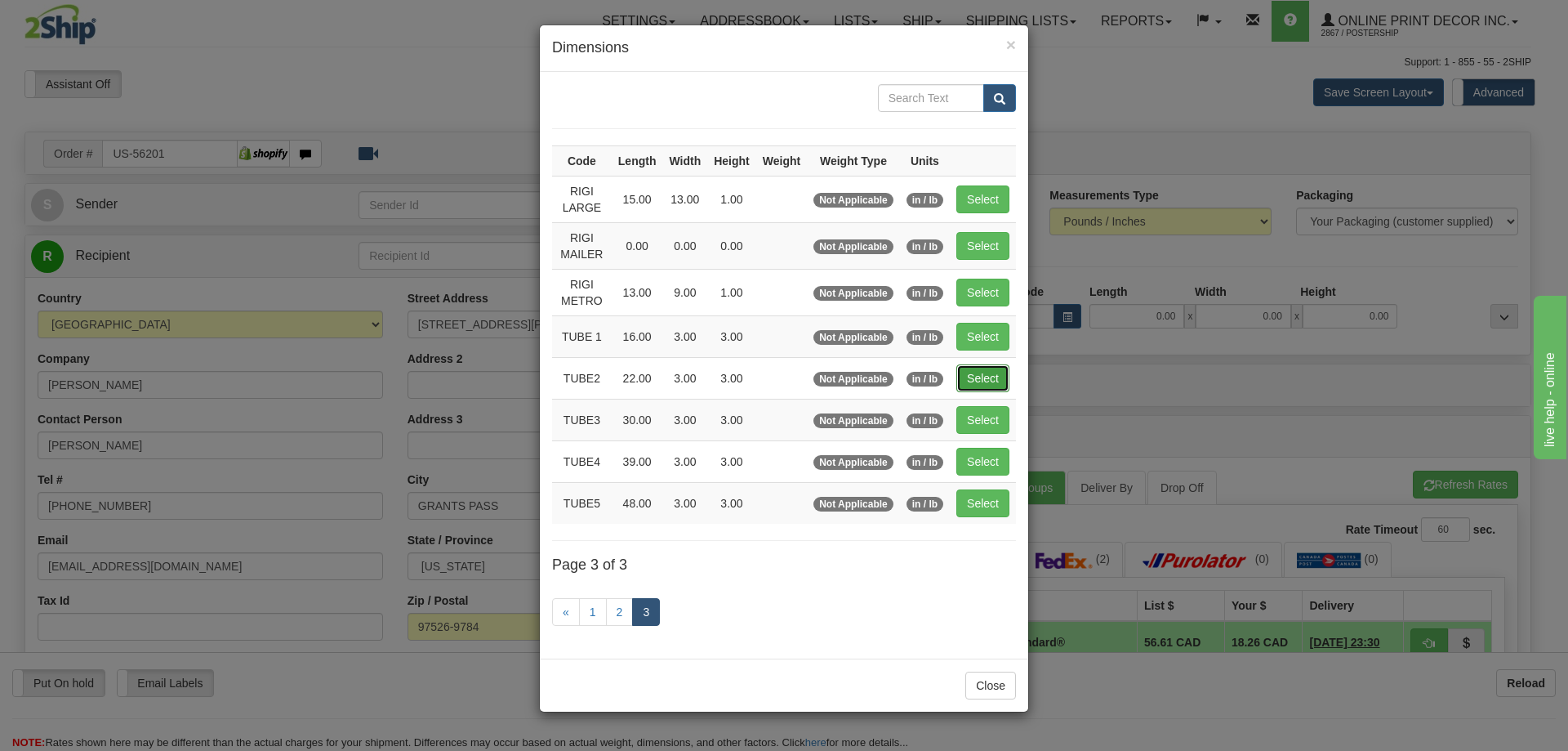
click at [984, 374] on button "Select" at bounding box center [983, 378] width 53 height 27
type input "TUBE2"
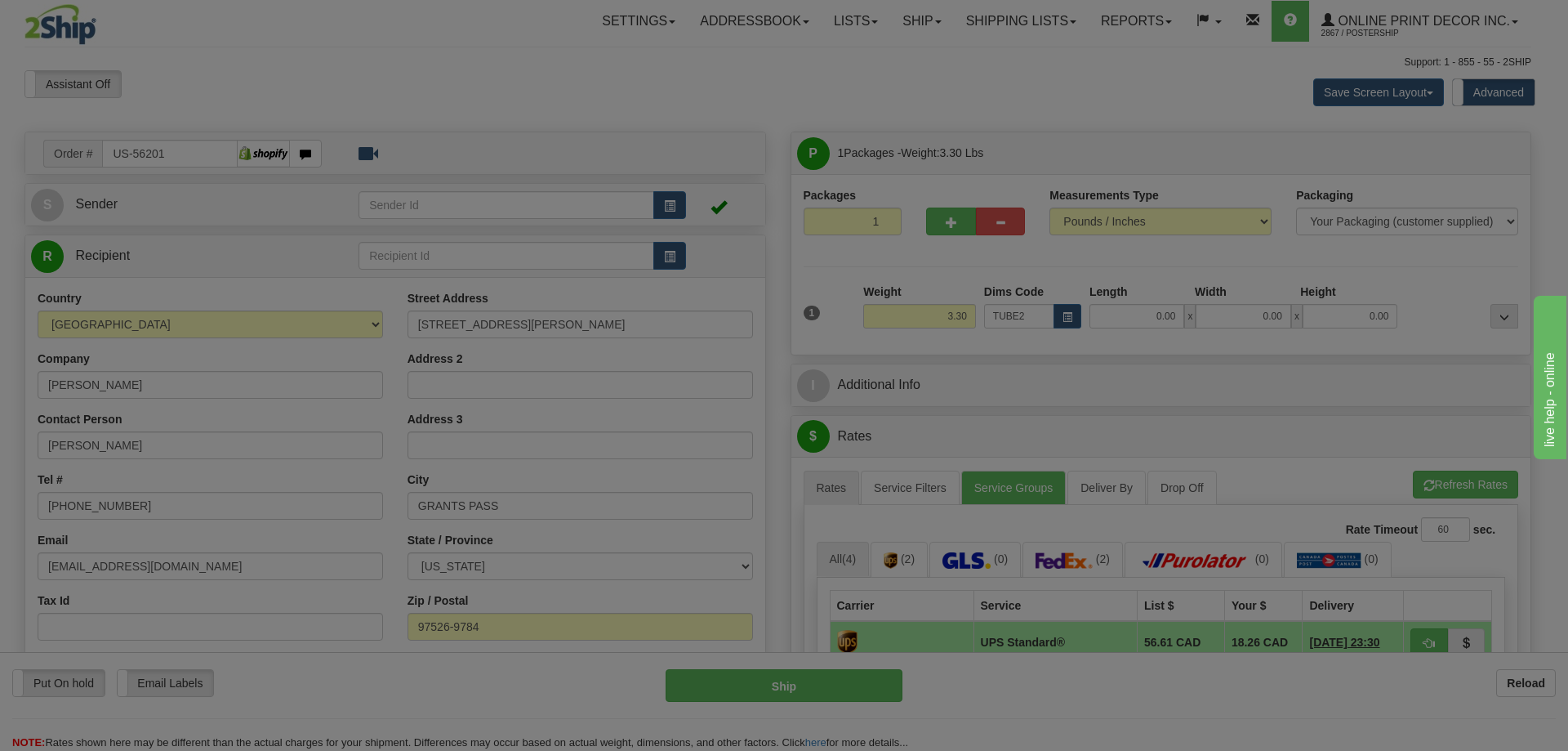
type input "22.00"
type input "3.00"
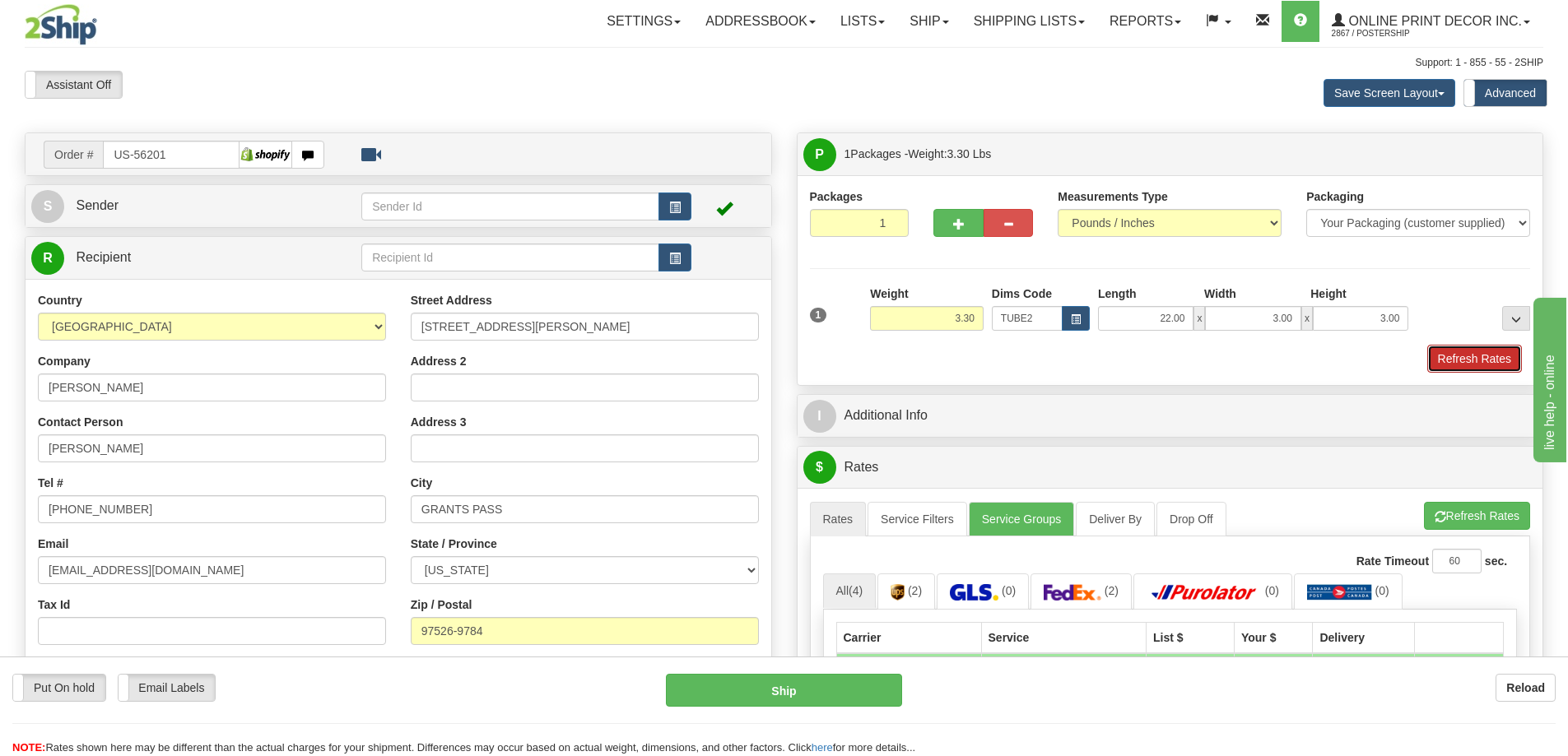
click at [1461, 368] on button "Refresh Rates" at bounding box center [1474, 359] width 95 height 28
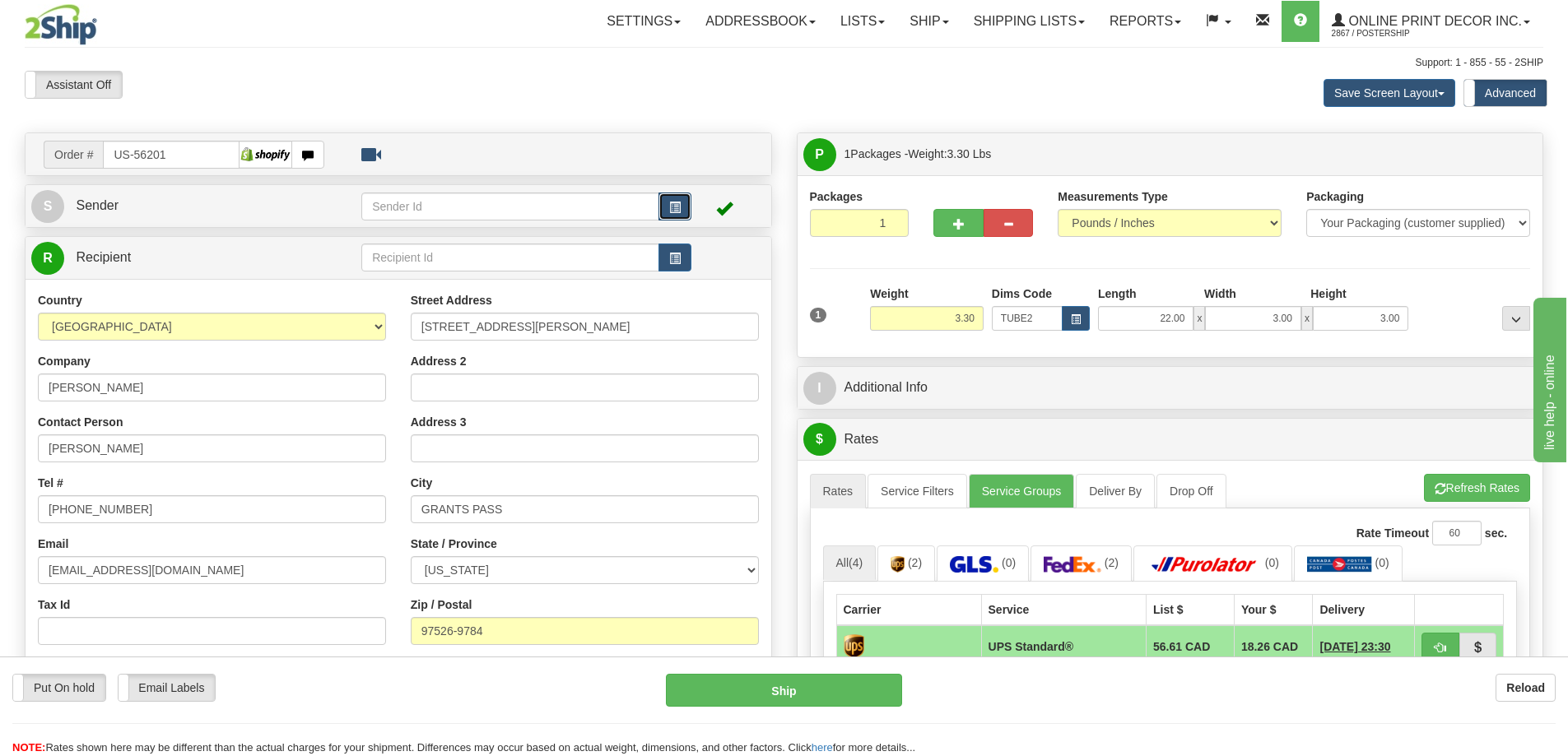
click at [673, 204] on span "button" at bounding box center [674, 208] width 12 height 11
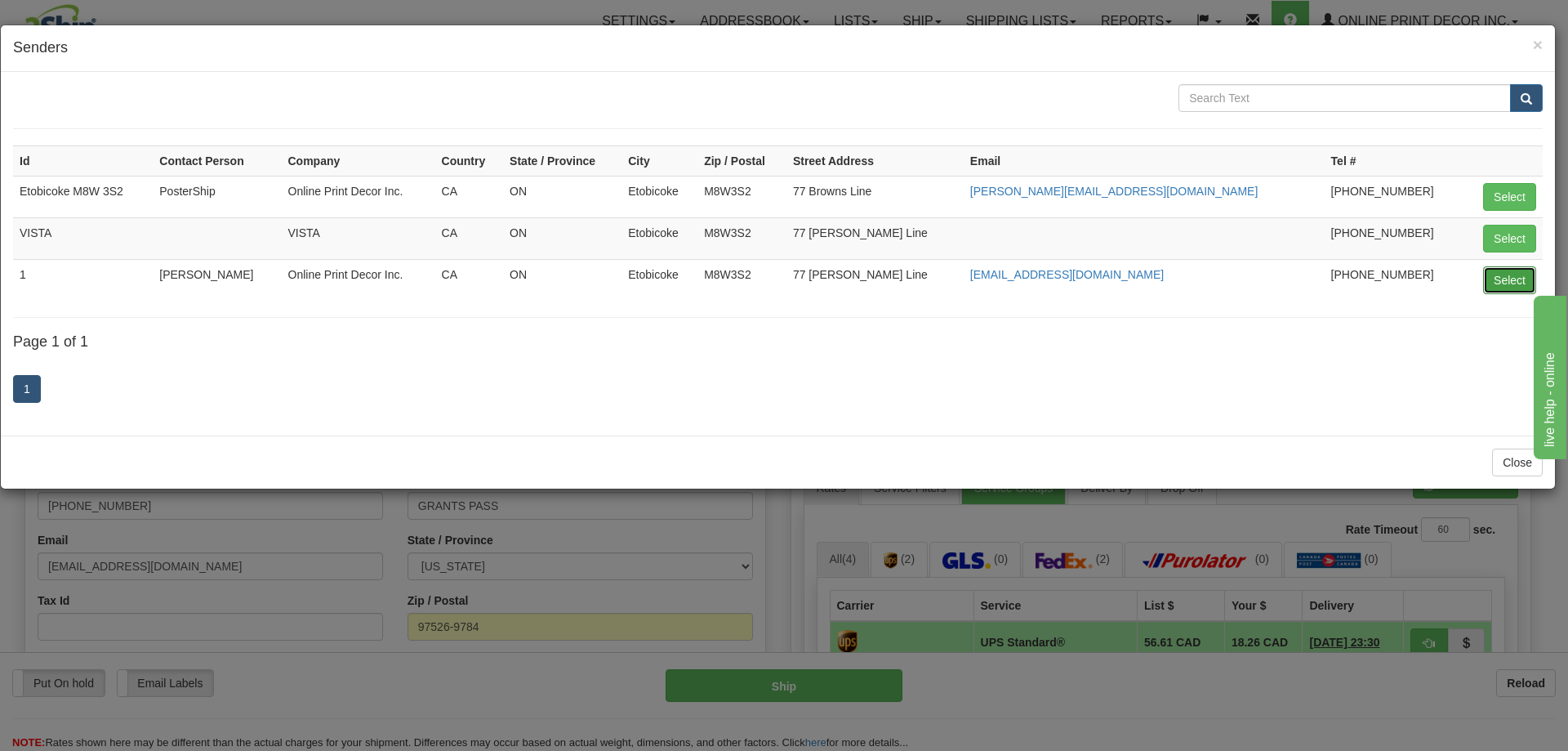
click at [1507, 274] on button "Select" at bounding box center [1510, 280] width 53 height 27
type input "1"
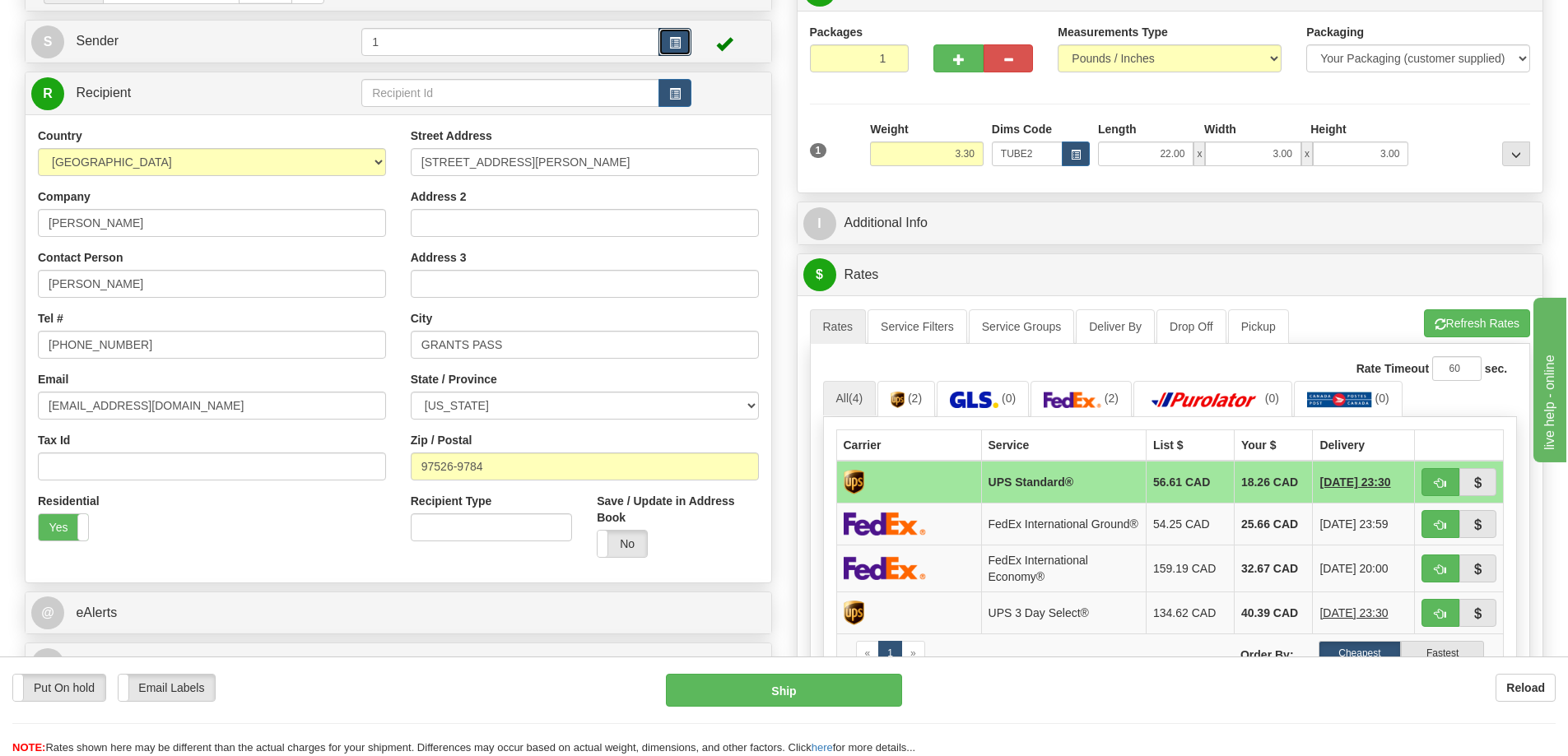
scroll to position [246, 0]
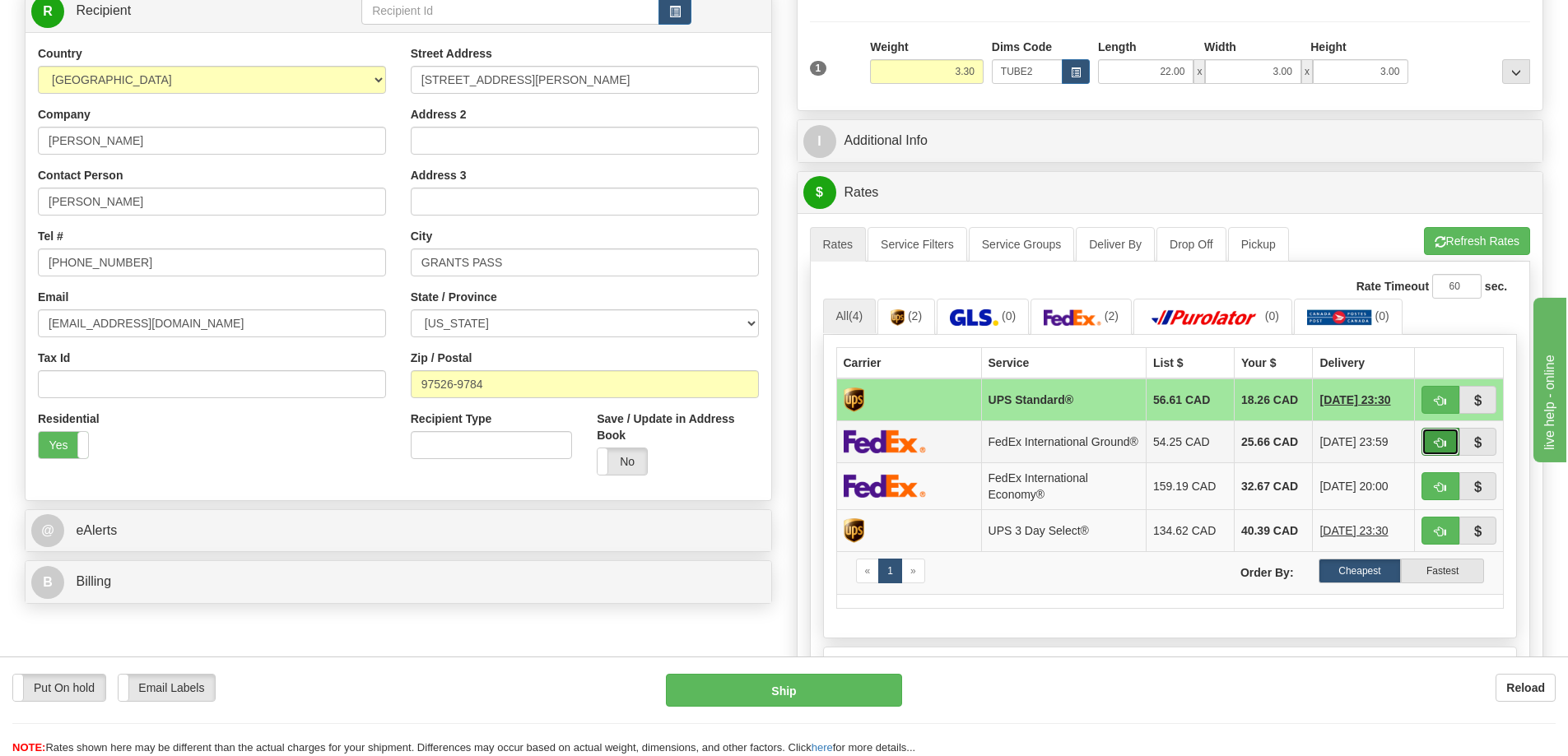
click at [1447, 444] on button "button" at bounding box center [1439, 441] width 38 height 28
type input "92"
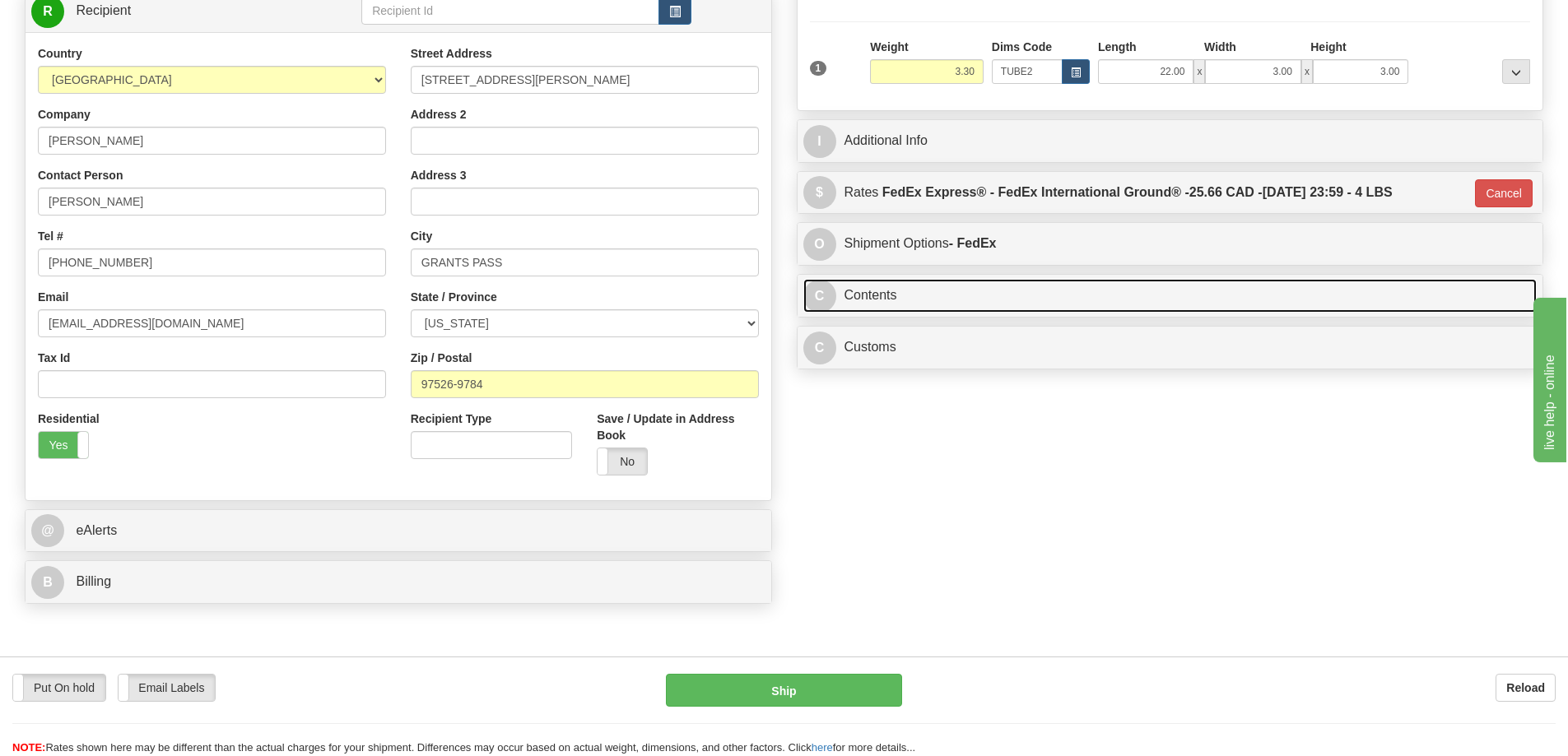
click at [1112, 300] on link "C Contents" at bounding box center [1170, 295] width 734 height 34
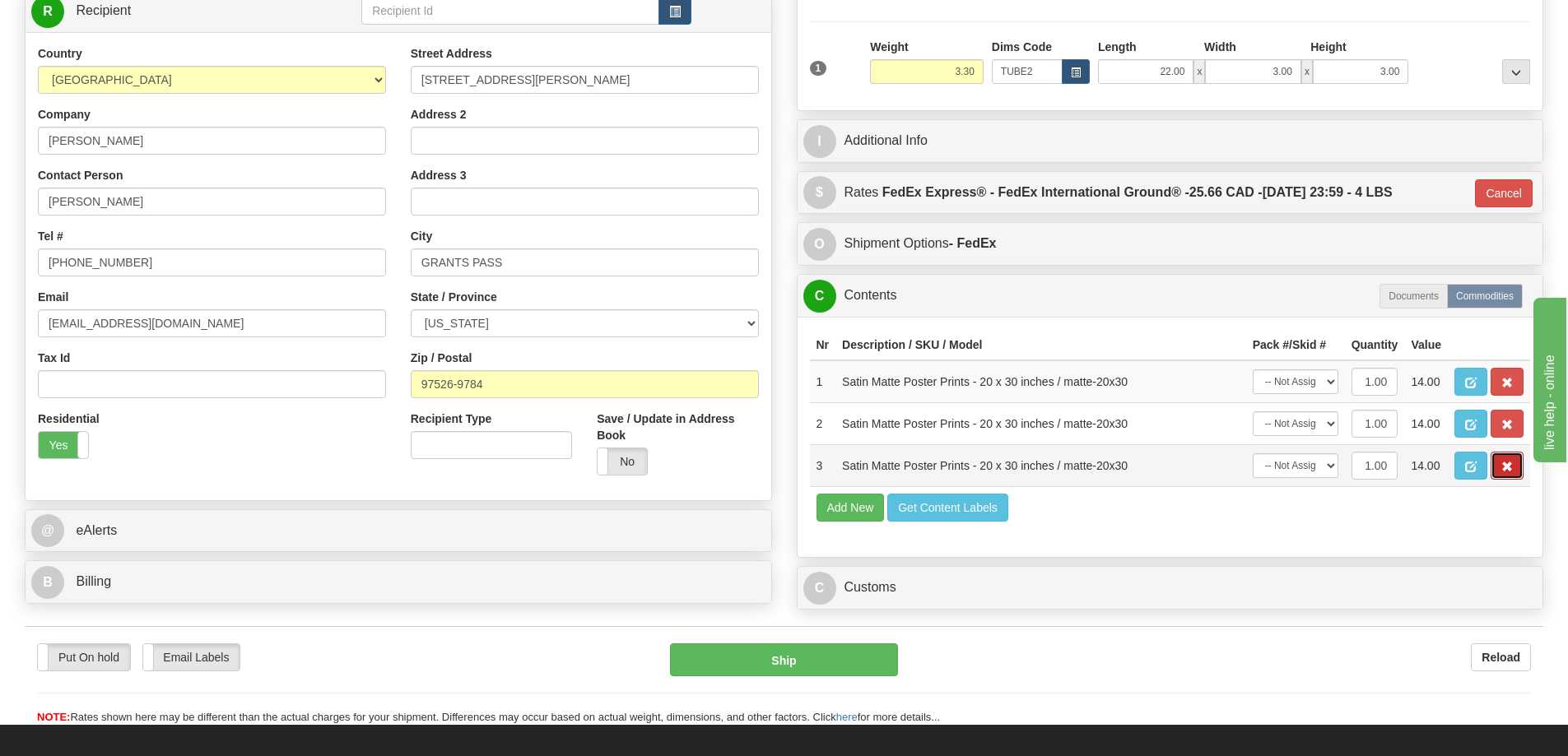
drag, startPoint x: 1501, startPoint y: 470, endPoint x: 1508, endPoint y: 458, distance: 13.9
click at [1502, 470] on span "button" at bounding box center [1506, 467] width 12 height 11
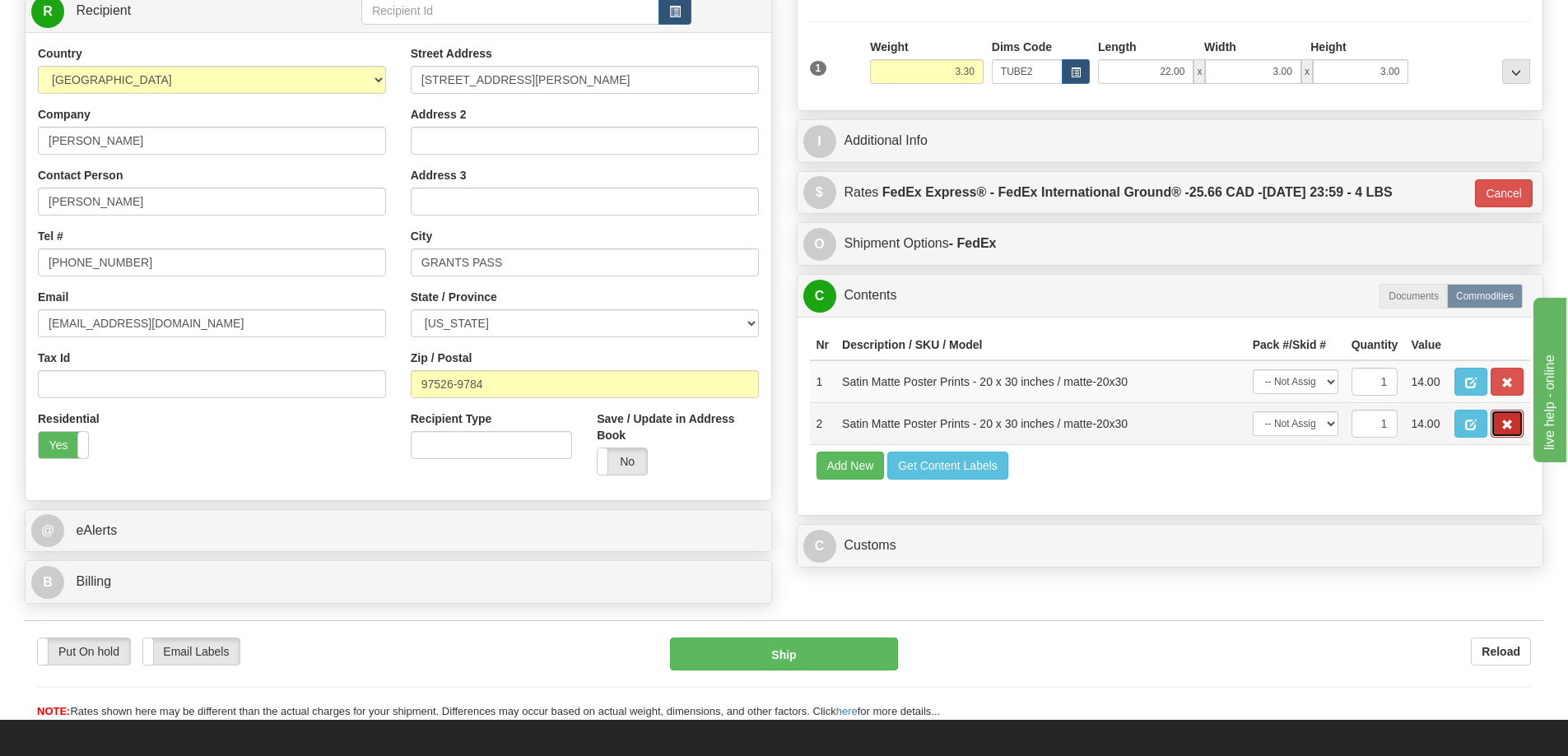
click at [1508, 430] on span "button" at bounding box center [1506, 425] width 12 height 11
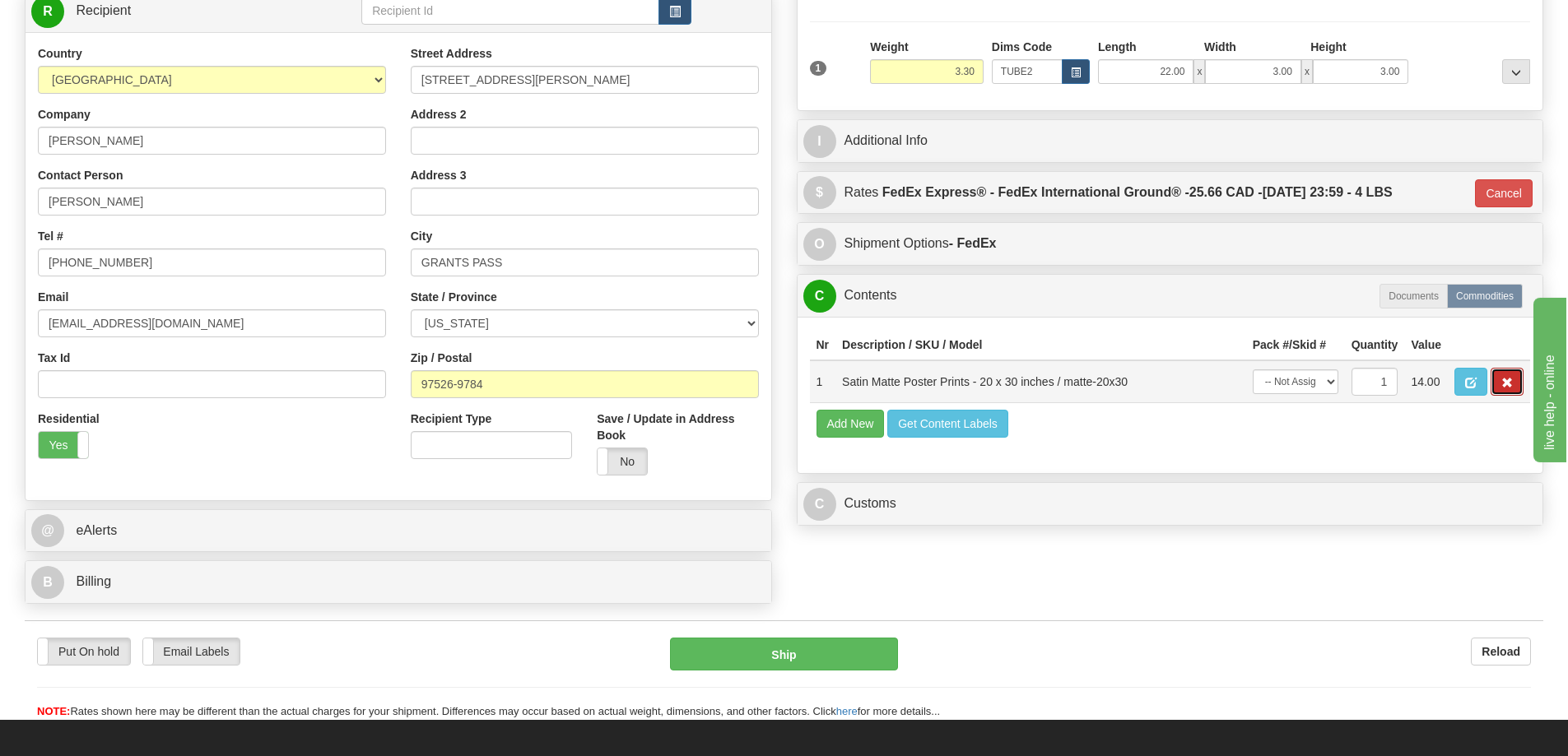
click at [1504, 383] on span "button" at bounding box center [1506, 383] width 12 height 11
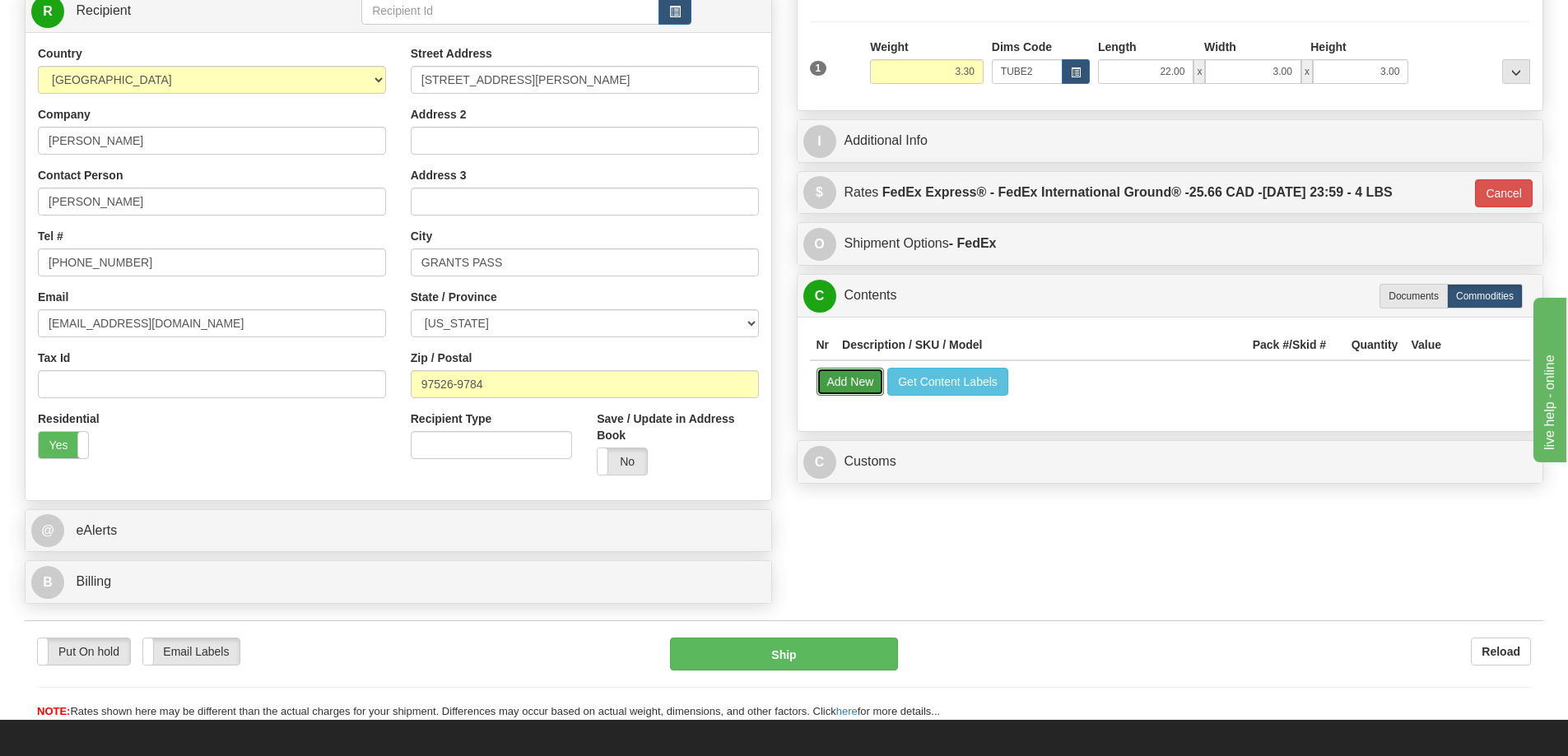
click at [858, 387] on button "Add New" at bounding box center [850, 382] width 68 height 28
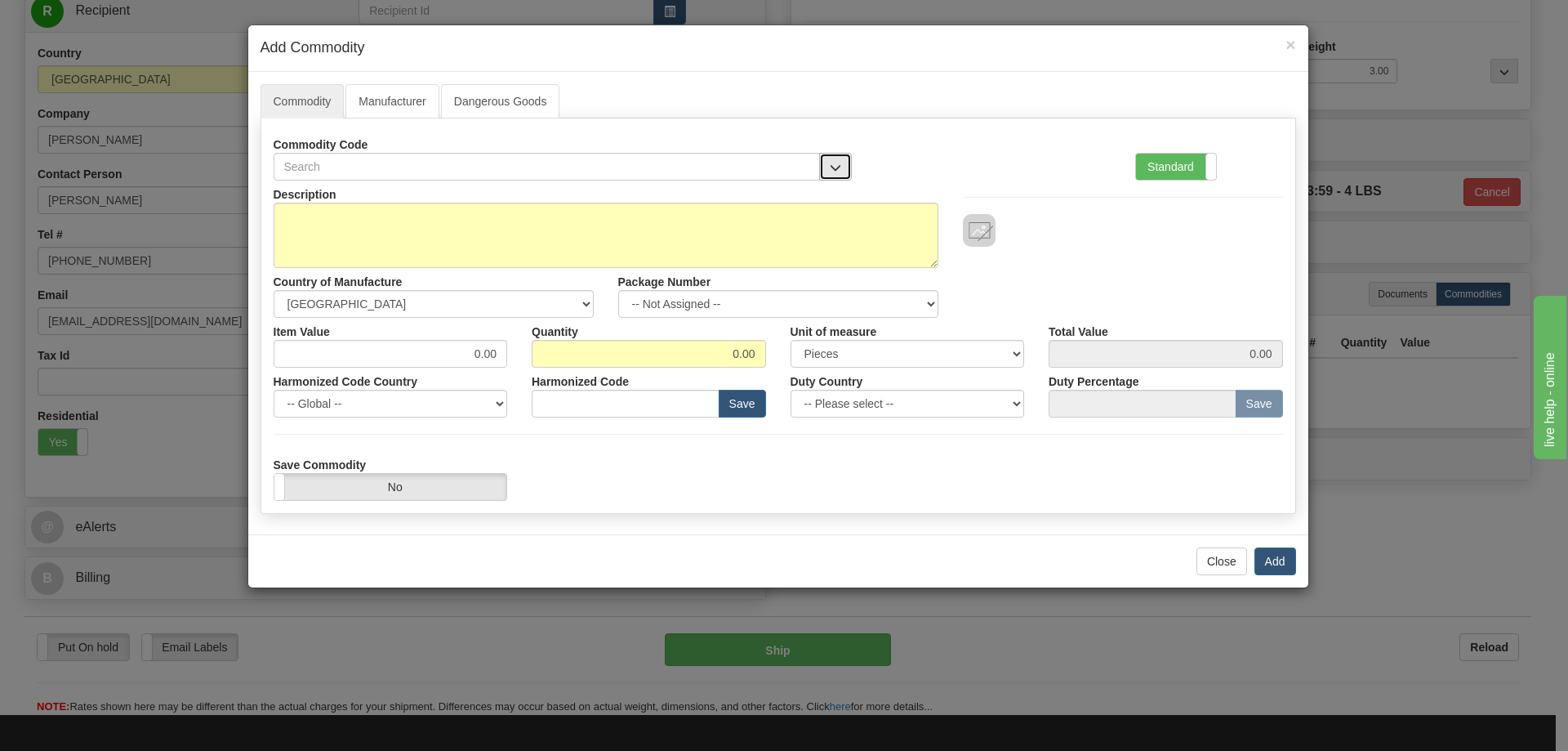
click at [833, 164] on span "button" at bounding box center [836, 168] width 12 height 11
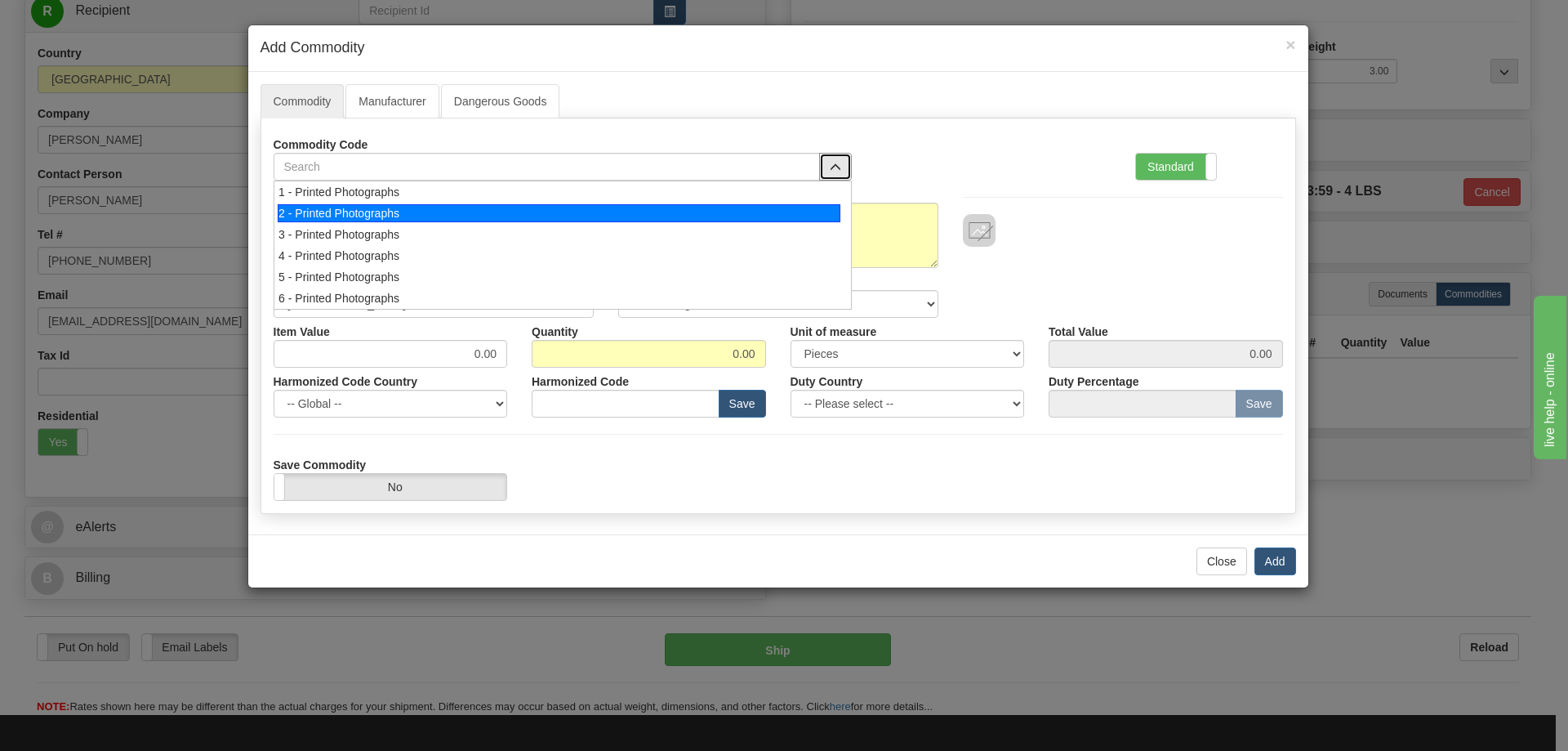
click at [821, 206] on div "2 - Printed Photographs" at bounding box center [559, 214] width 563 height 18
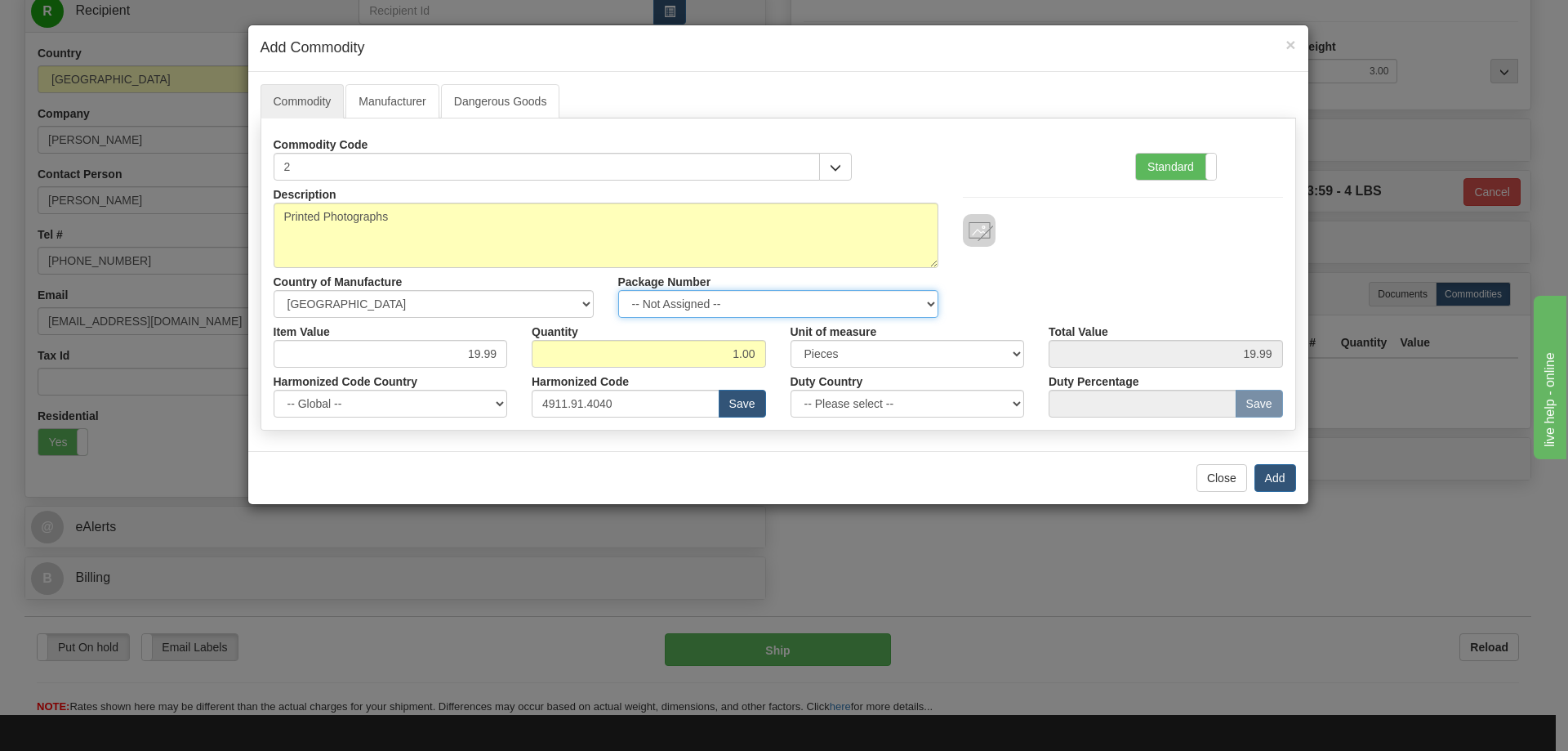
click at [926, 306] on select "-- Not Assigned -- Item 1" at bounding box center [778, 303] width 321 height 27
select select "0"
click at [618, 290] on select "-- Not Assigned -- Item 1" at bounding box center [778, 303] width 321 height 27
click at [1275, 477] on button "Add" at bounding box center [1276, 478] width 42 height 27
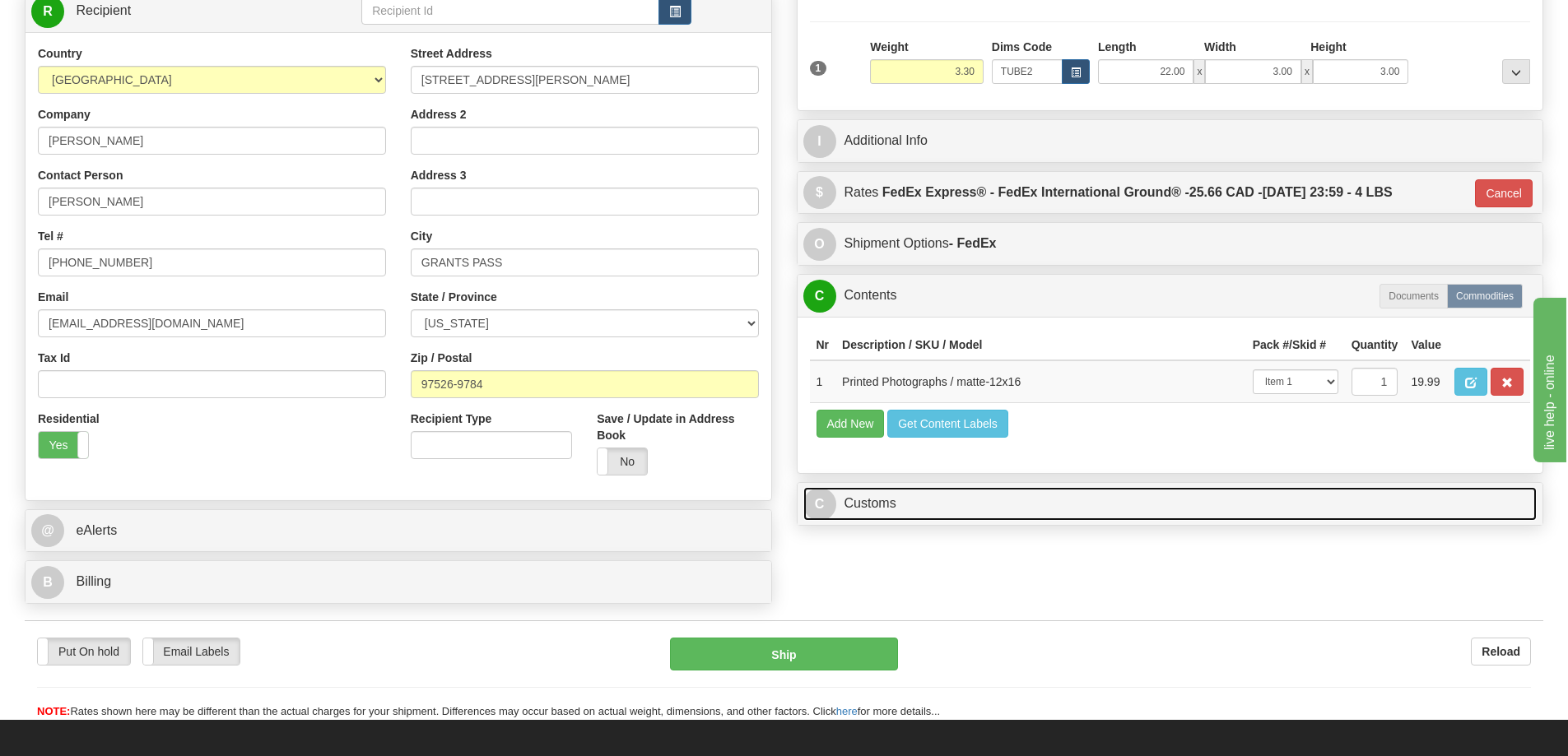
click at [1357, 514] on link "C Customs" at bounding box center [1170, 503] width 734 height 34
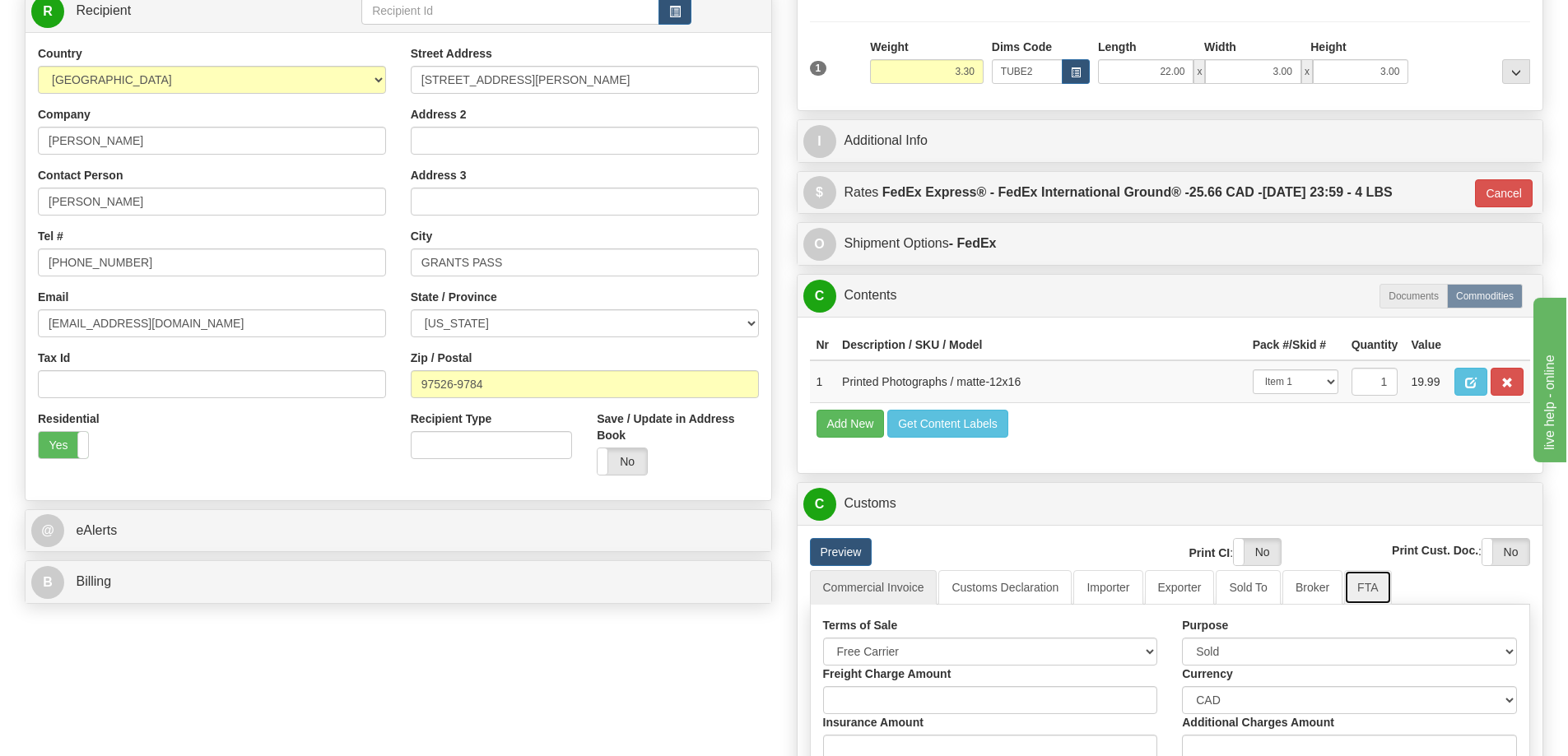
click at [1359, 590] on link "FTA" at bounding box center [1366, 588] width 47 height 35
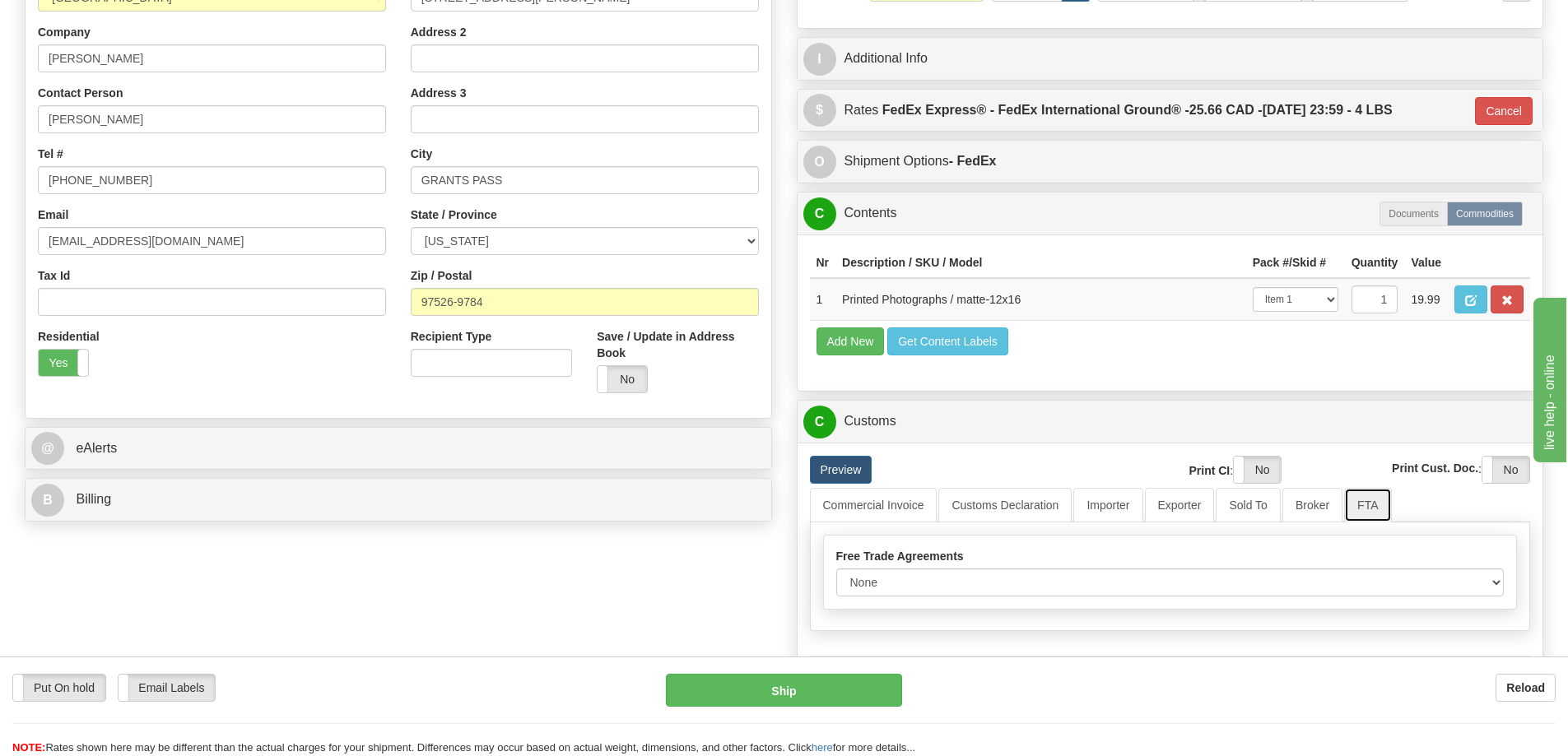
scroll to position [411, 0]
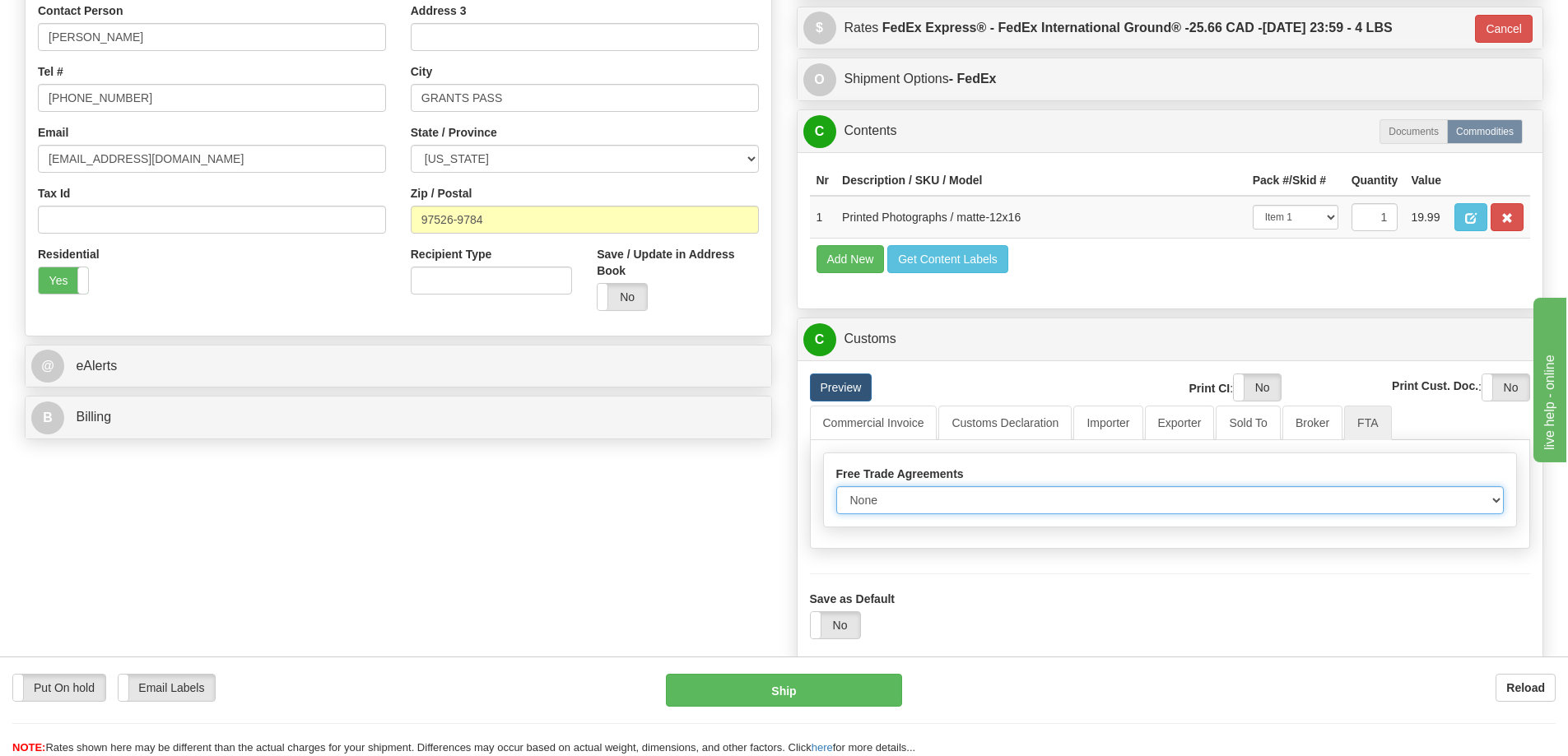
click at [1479, 503] on select "None Other USMCA CETA CUKTCA" at bounding box center [1170, 500] width 668 height 28
select select "1"
click at [836, 492] on select "None Other USMCA CETA CUKTCA" at bounding box center [1170, 500] width 668 height 28
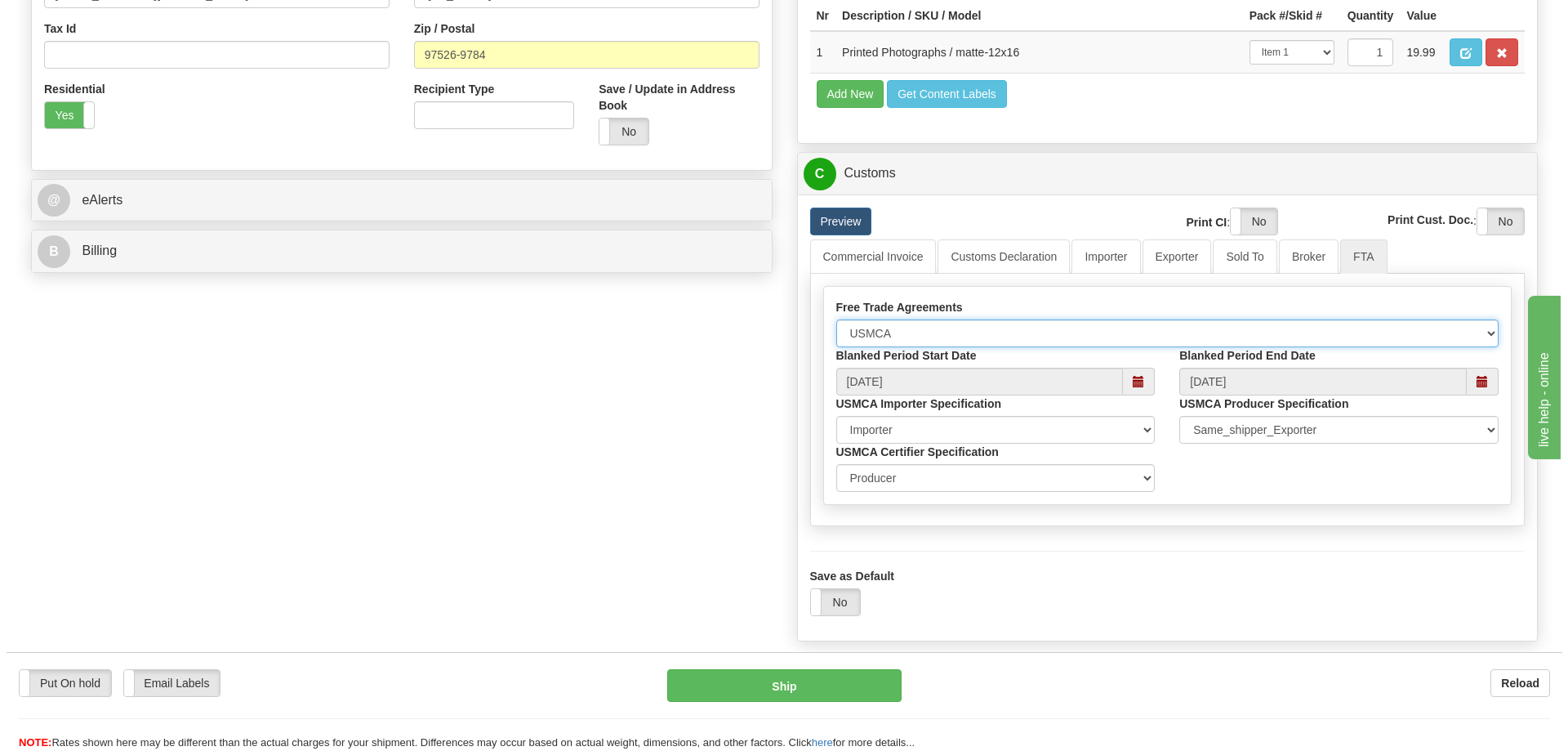
scroll to position [735, 0]
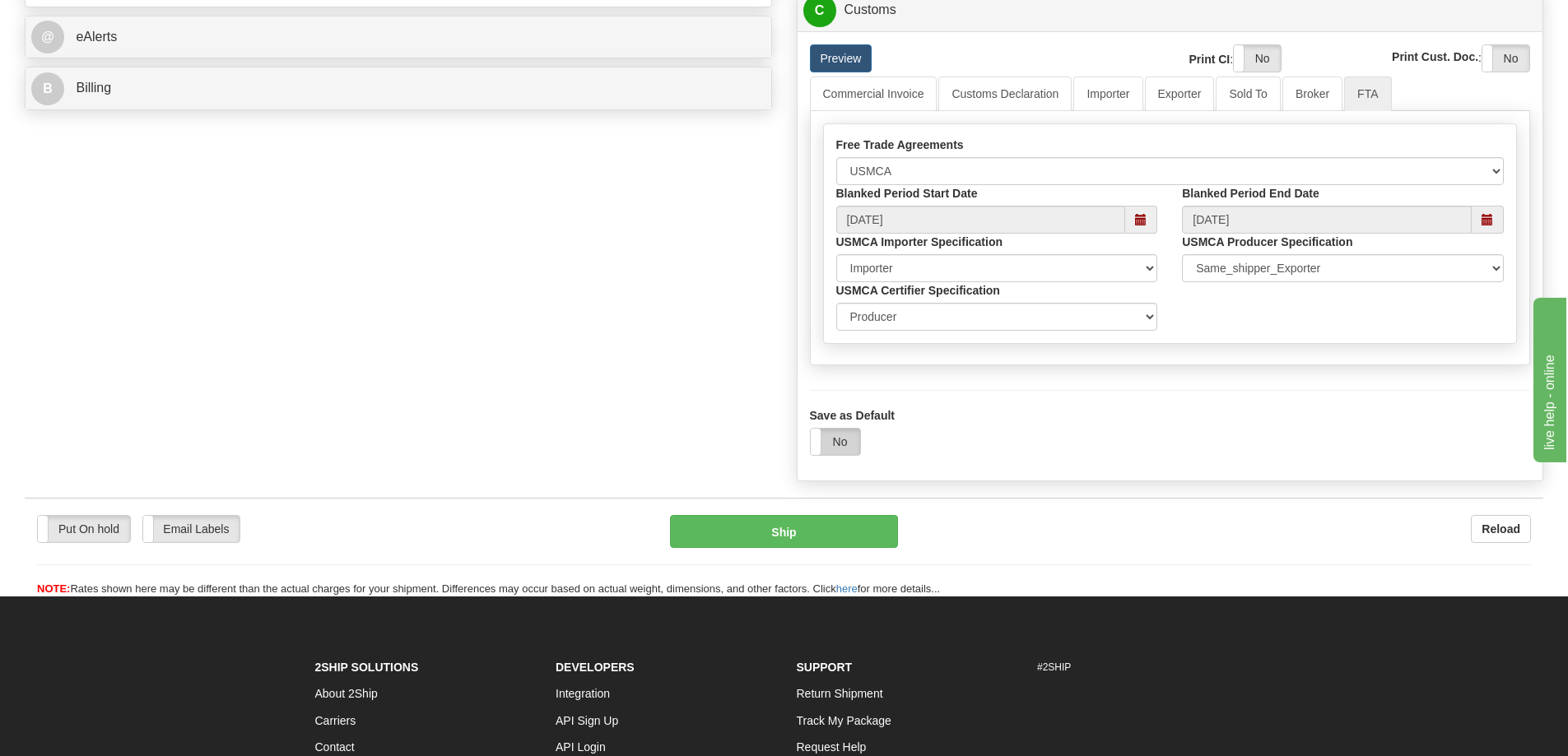
click at [837, 442] on label "No" at bounding box center [836, 441] width 50 height 27
click at [817, 533] on button "Ship" at bounding box center [784, 532] width 228 height 33
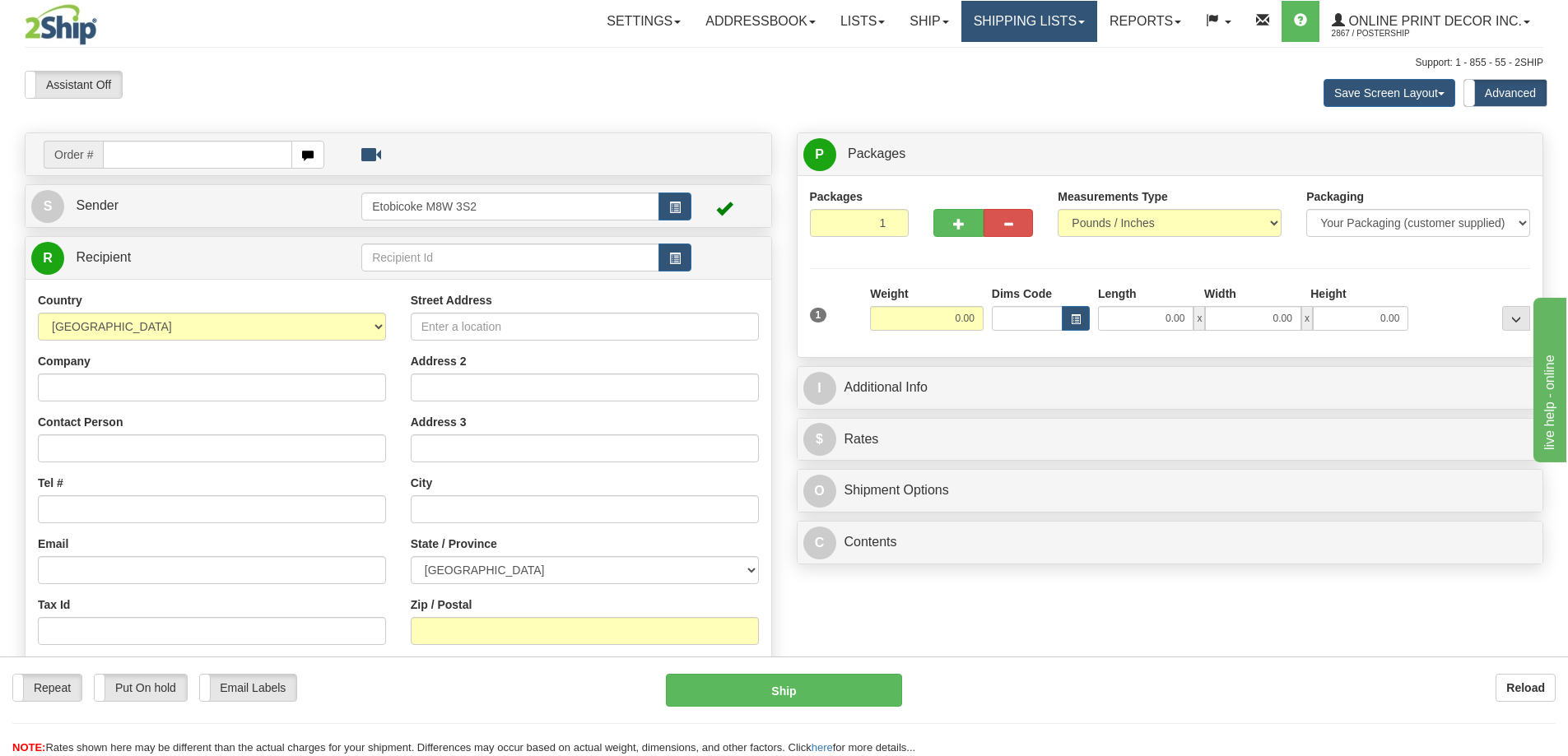
click at [1016, 16] on link "Shipping lists" at bounding box center [1030, 21] width 136 height 41
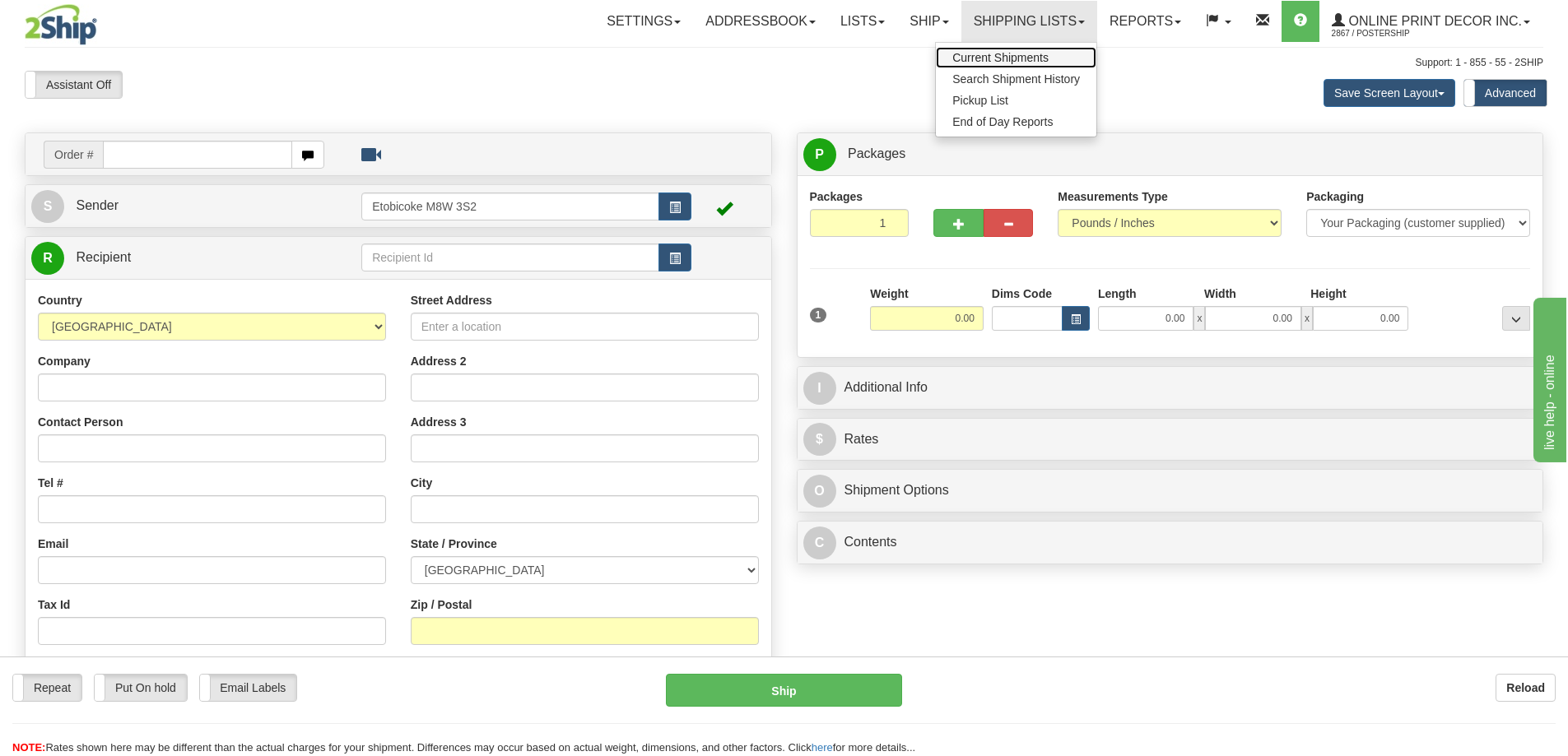
click at [988, 59] on span "Current Shipments" at bounding box center [1000, 57] width 97 height 13
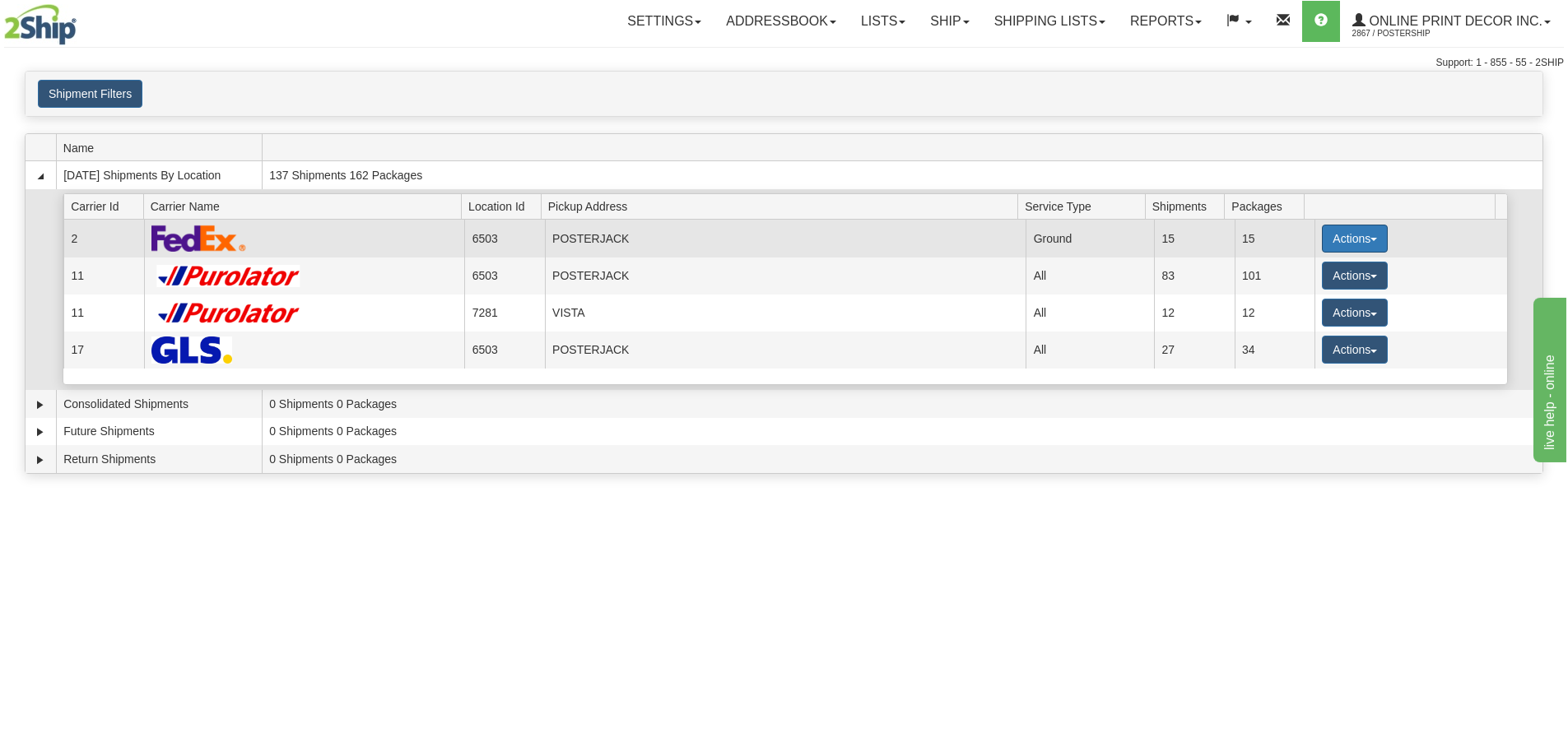
click at [1333, 237] on button "Actions" at bounding box center [1355, 238] width 66 height 28
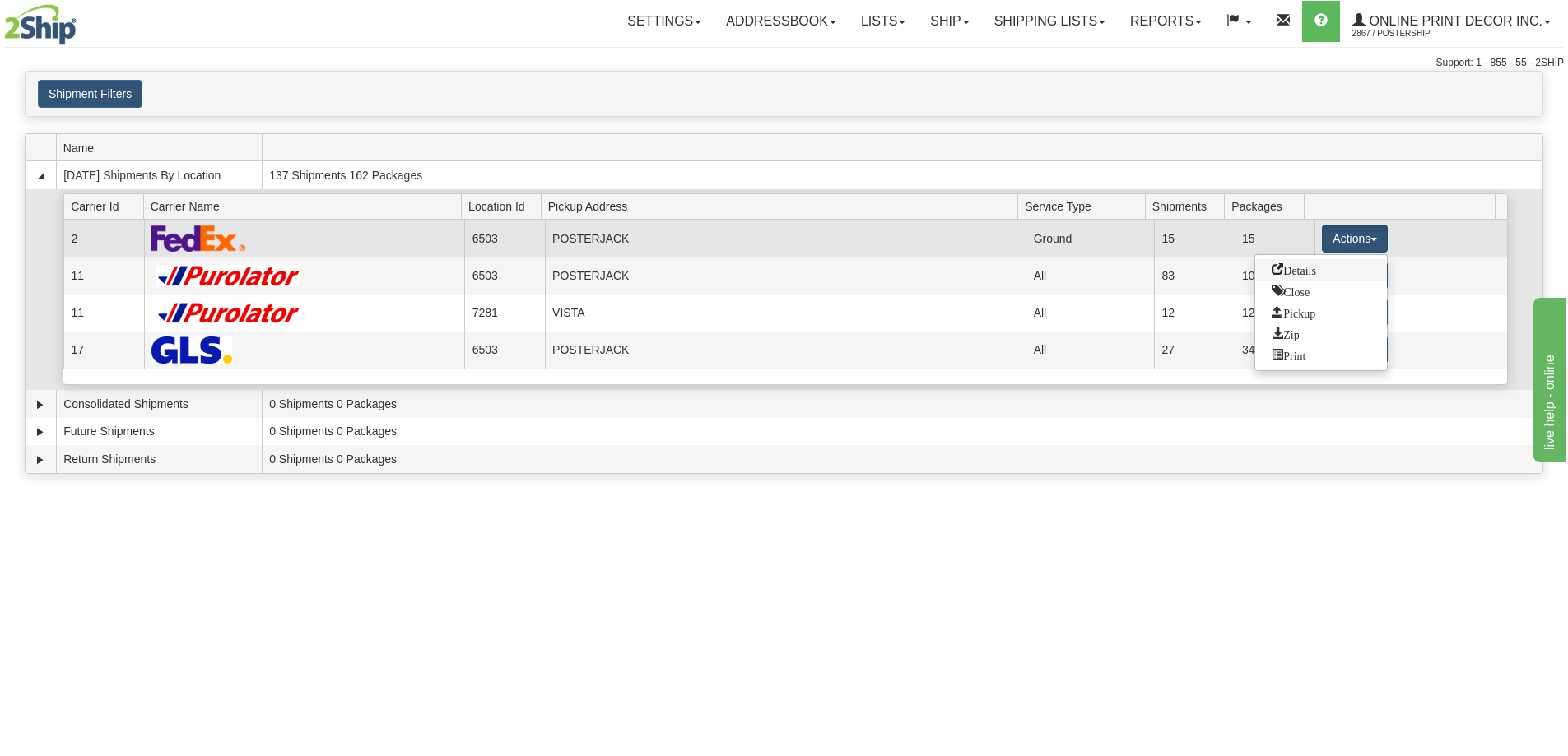
click at [1294, 274] on span "Details" at bounding box center [1294, 269] width 44 height 12
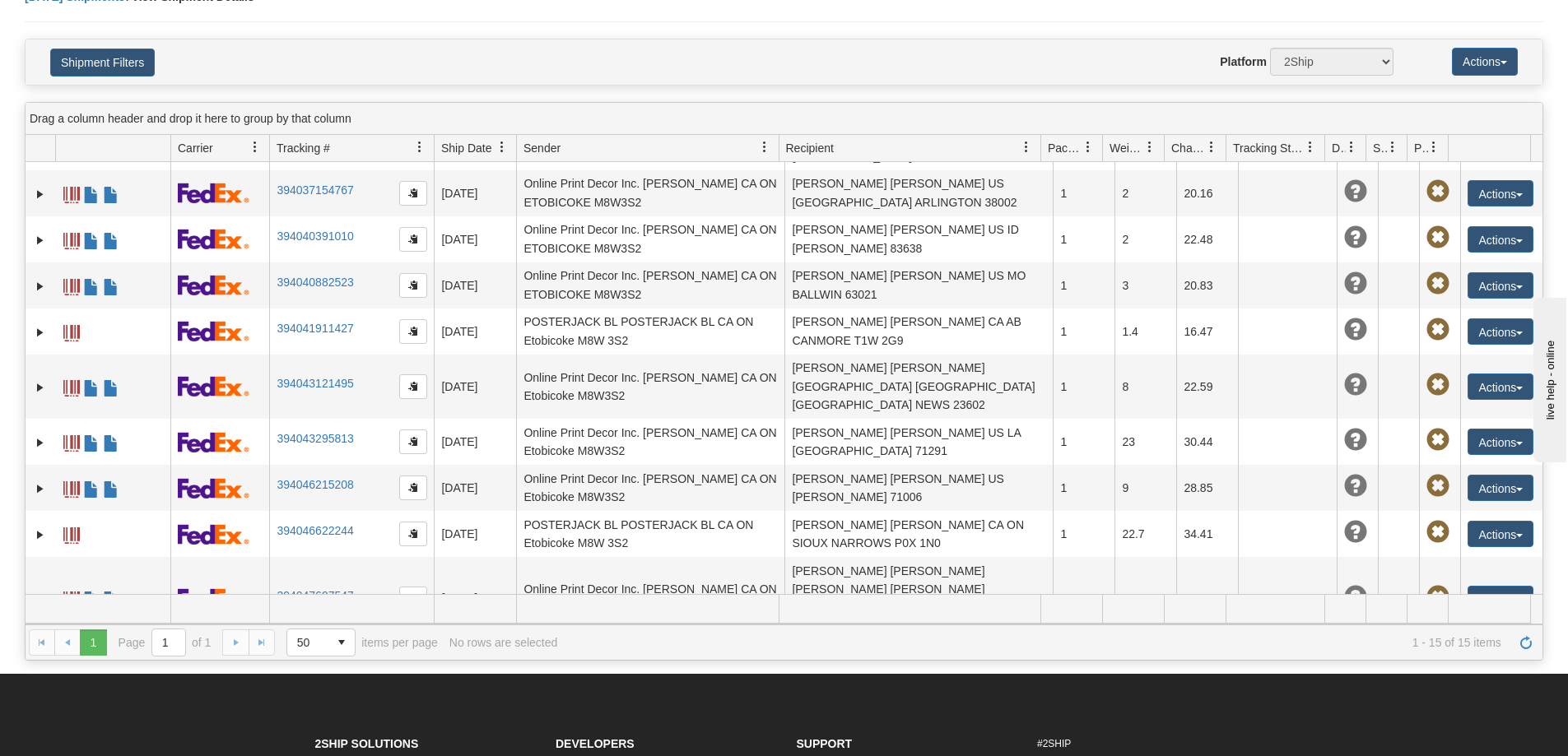
scroll to position [165, 0]
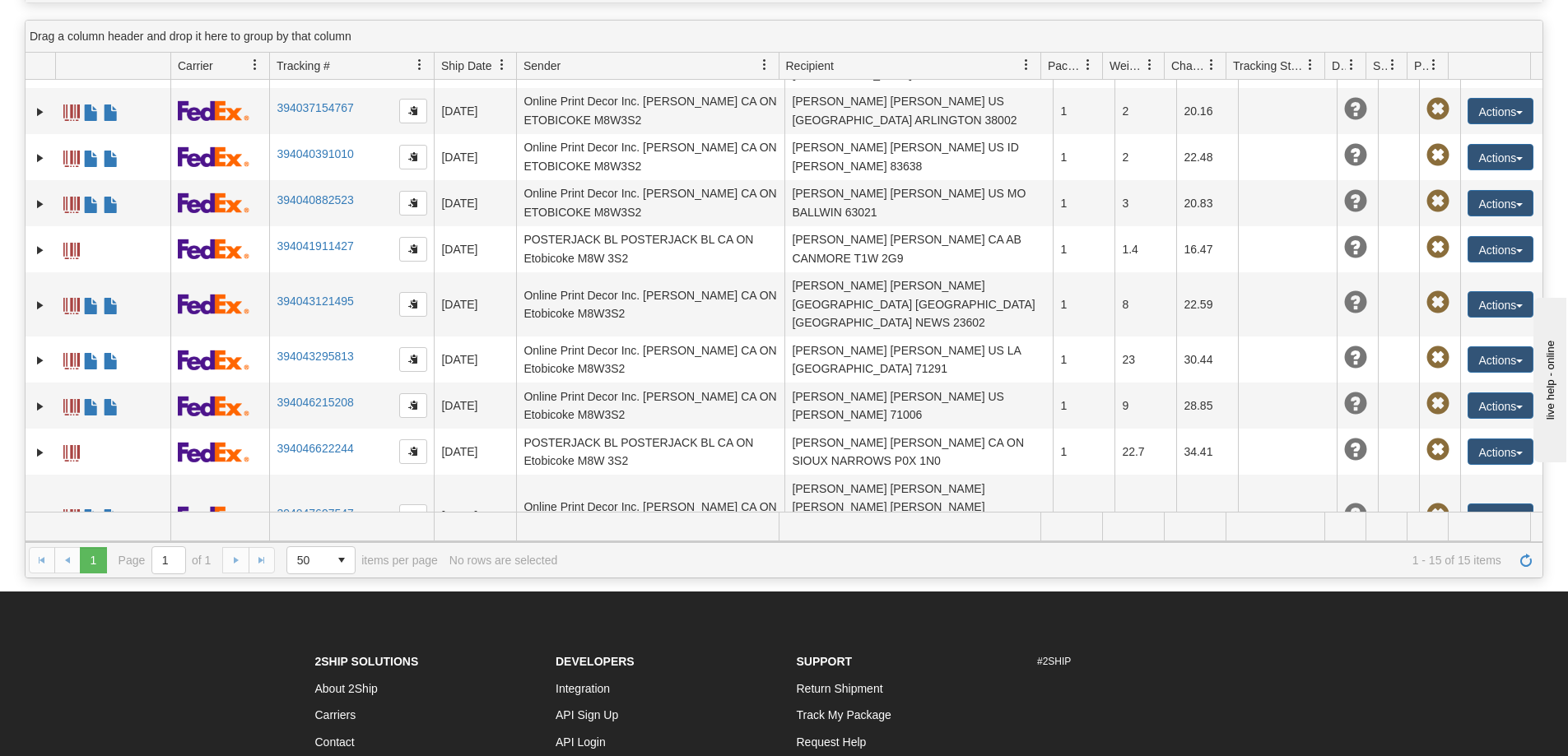
click at [305, 557] on td "394048688744" at bounding box center [351, 580] width 165 height 46
click at [304, 557] on td "394048688744" at bounding box center [351, 580] width 165 height 46
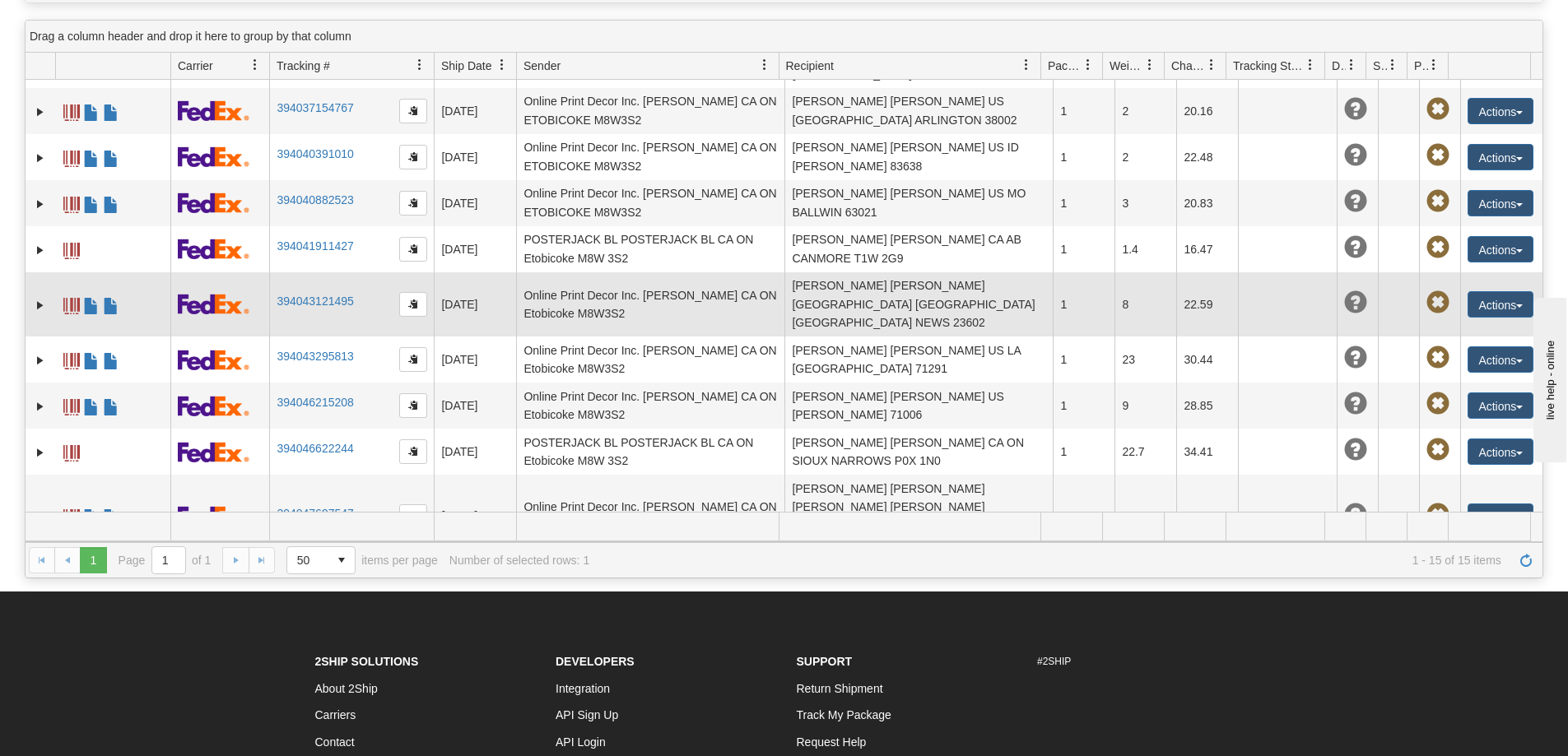
scroll to position [95, 0]
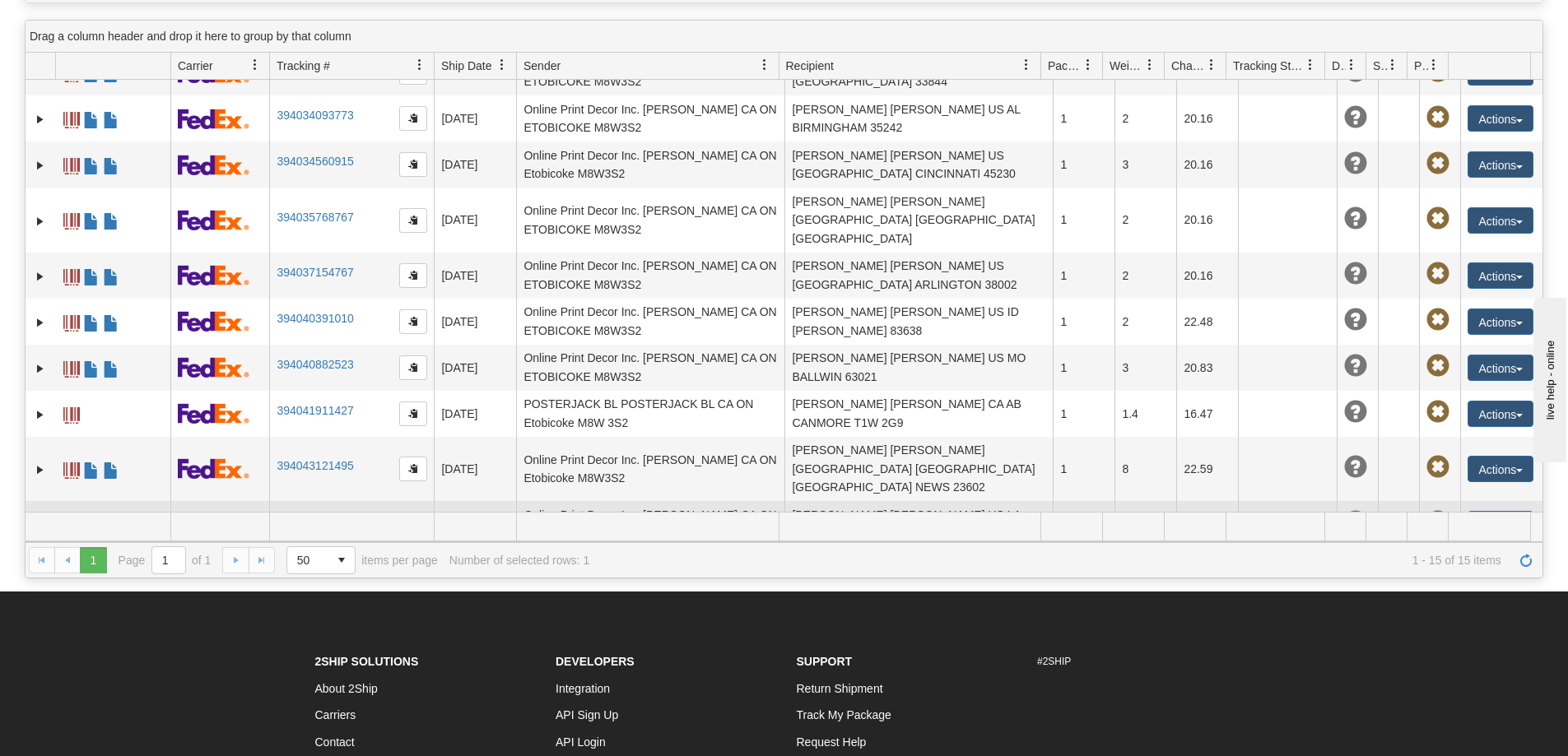
click at [315, 514] on link "394043295813" at bounding box center [314, 521] width 76 height 13
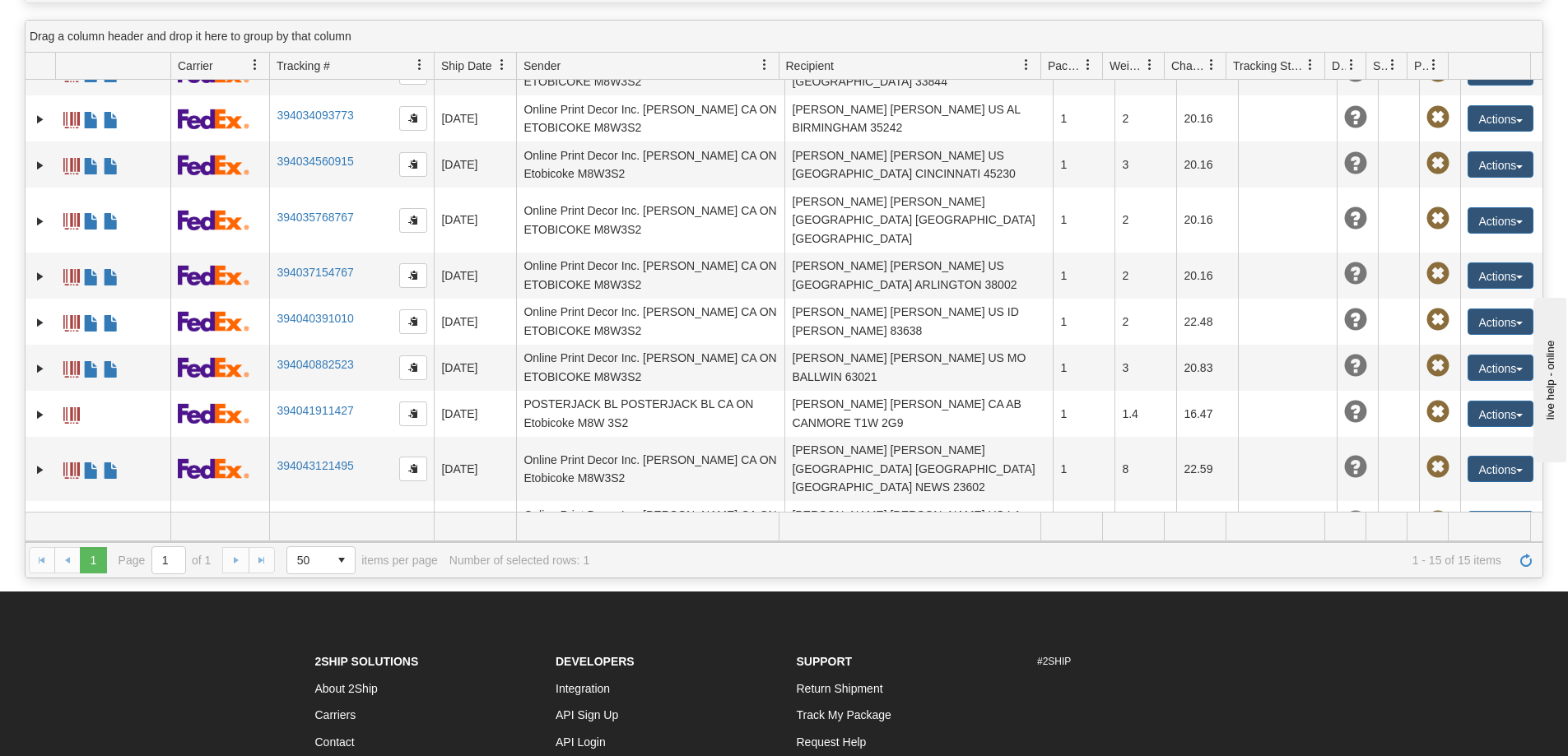
scroll to position [329, 0]
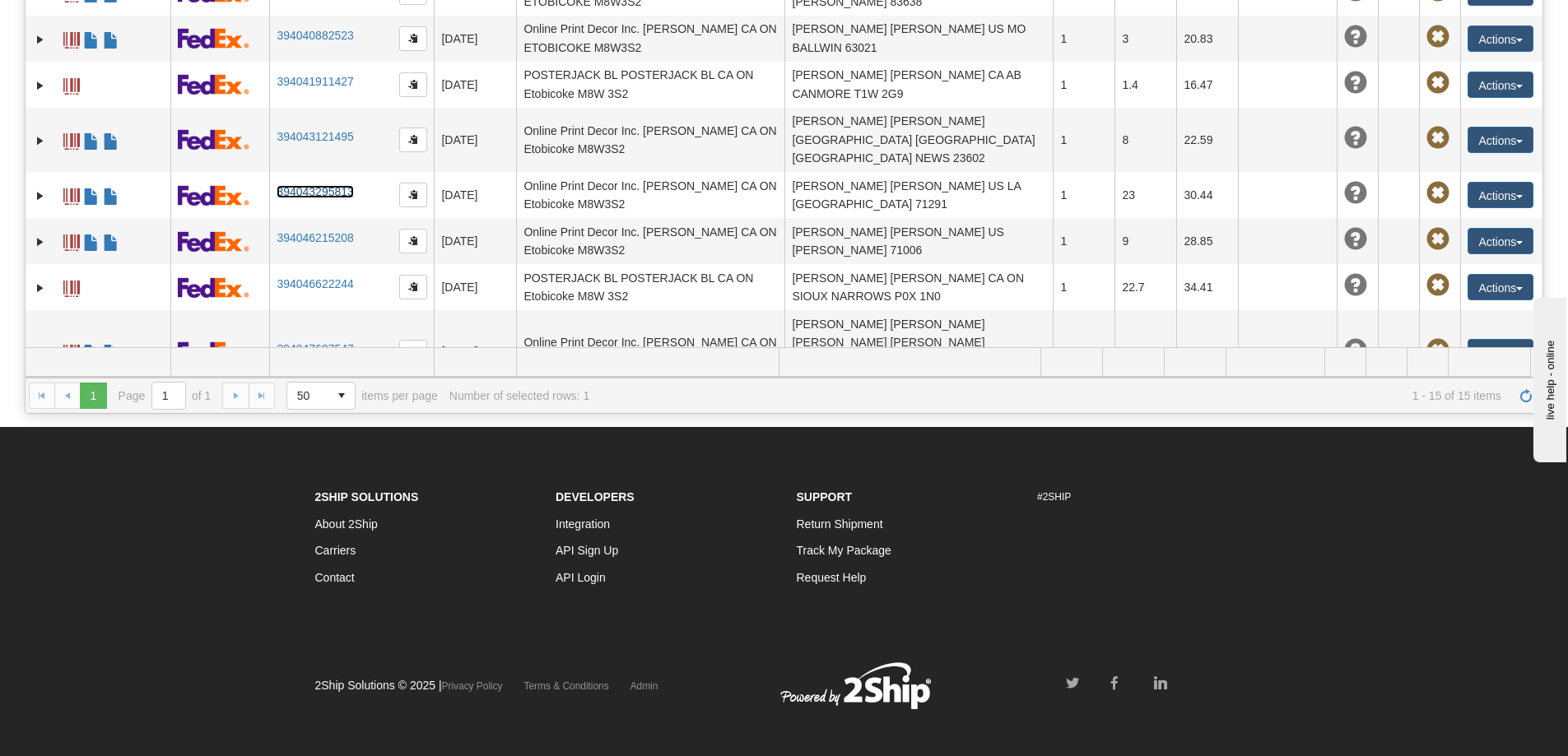
click at [316, 393] on td "394048688744" at bounding box center [351, 416] width 165 height 46
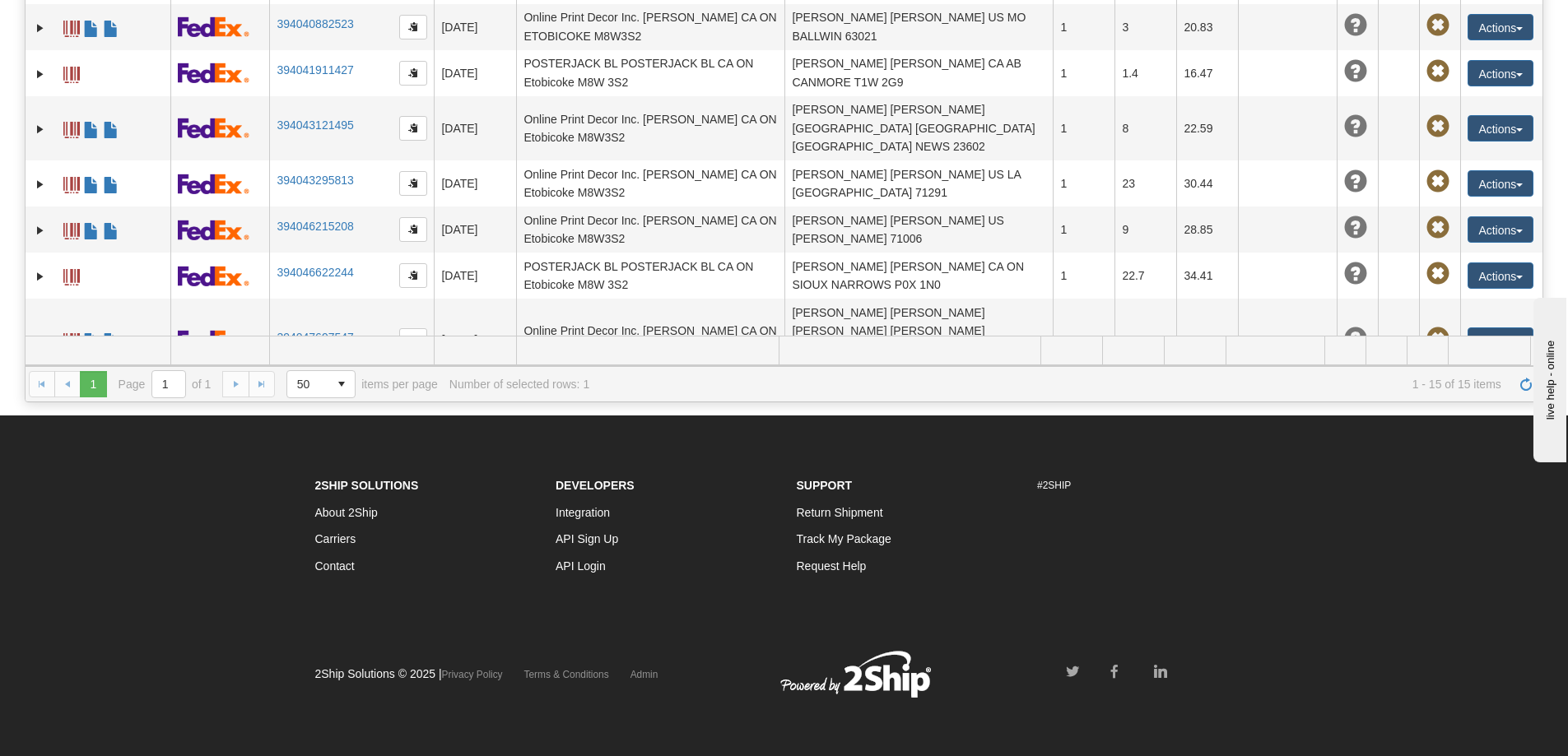
click at [332, 395] on link "394048688744" at bounding box center [314, 401] width 76 height 13
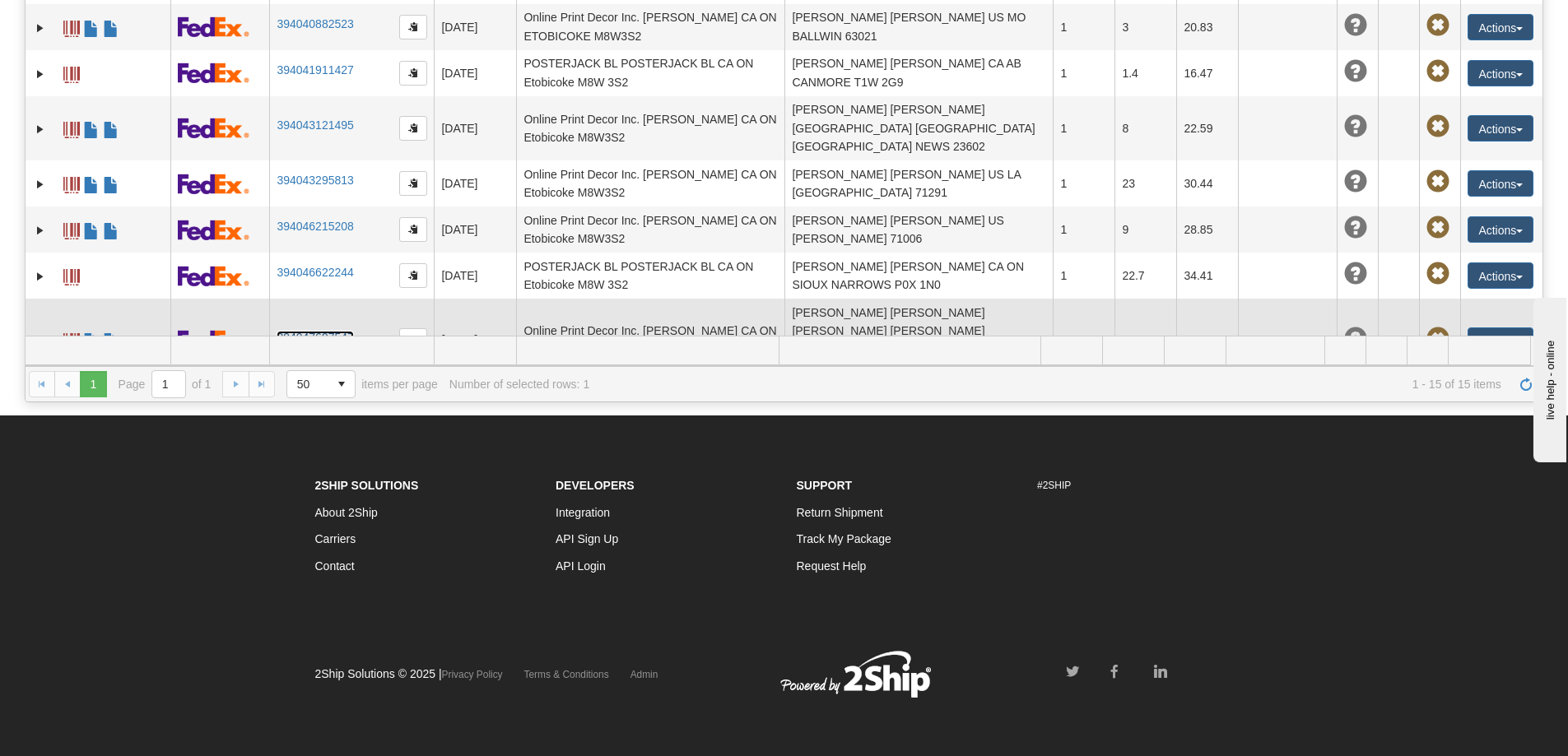
click at [330, 331] on link "394047697547" at bounding box center [314, 338] width 76 height 13
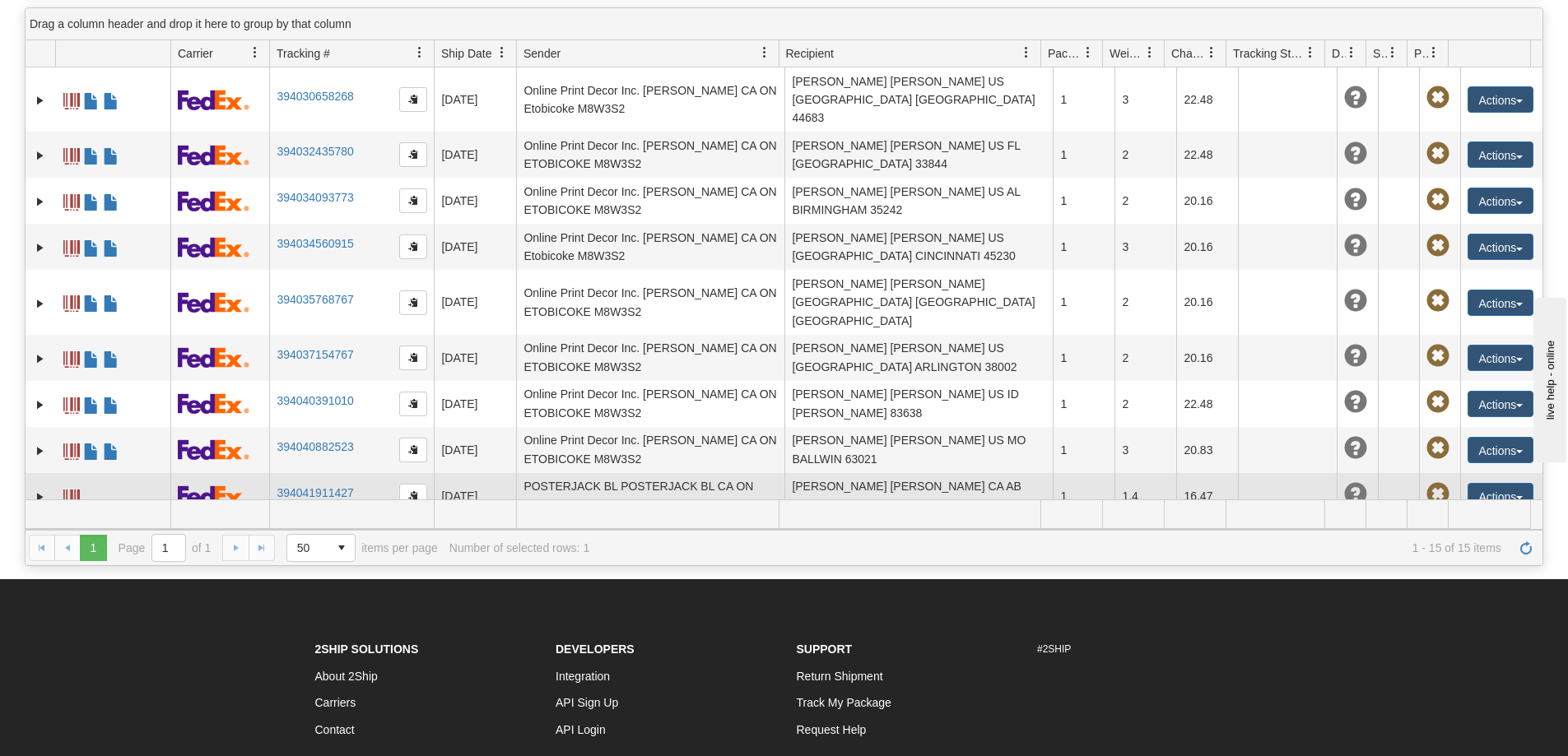
scroll to position [12, 0]
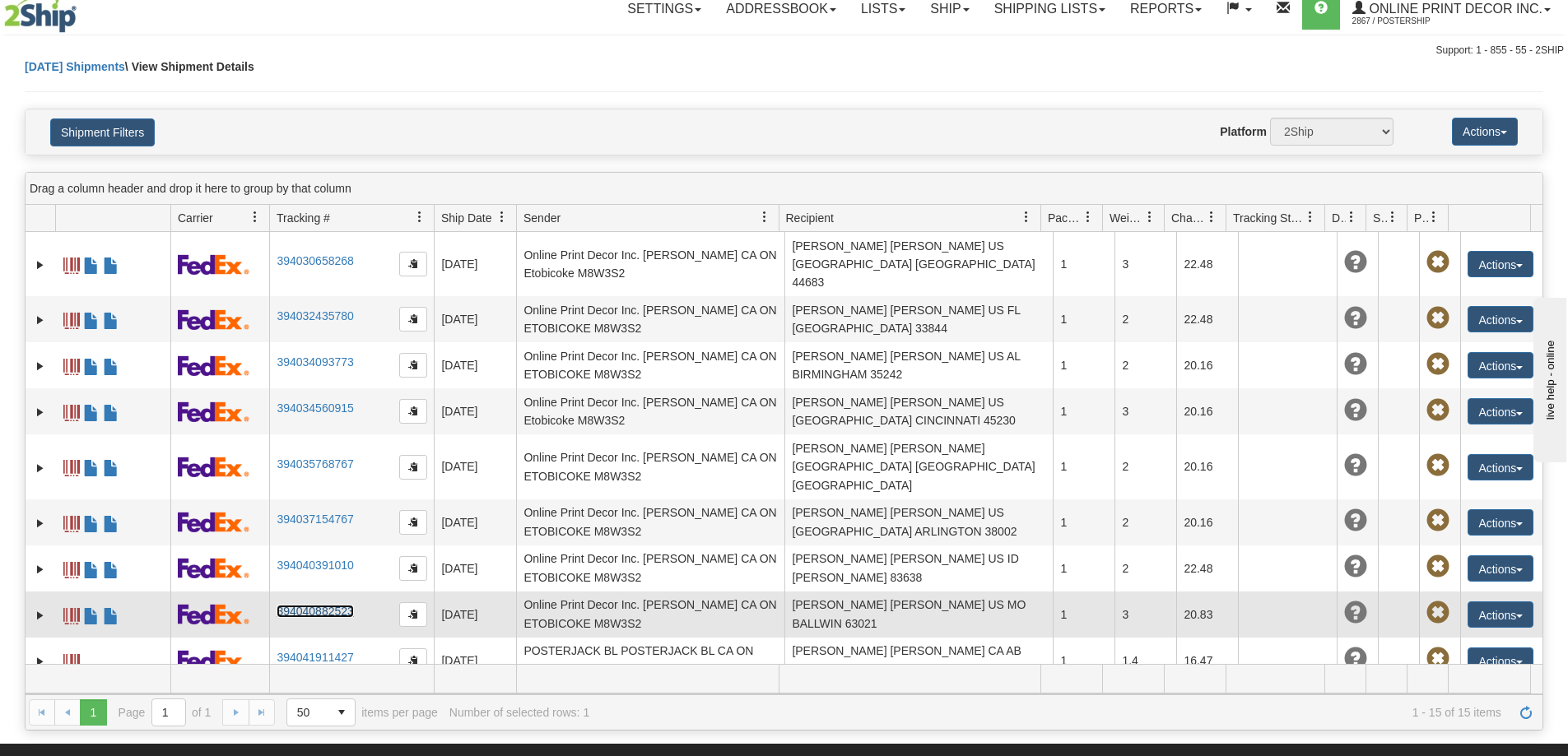
click at [334, 604] on link "394040882523" at bounding box center [314, 611] width 76 height 13
click at [276, 604] on link "394040882523" at bounding box center [314, 611] width 76 height 13
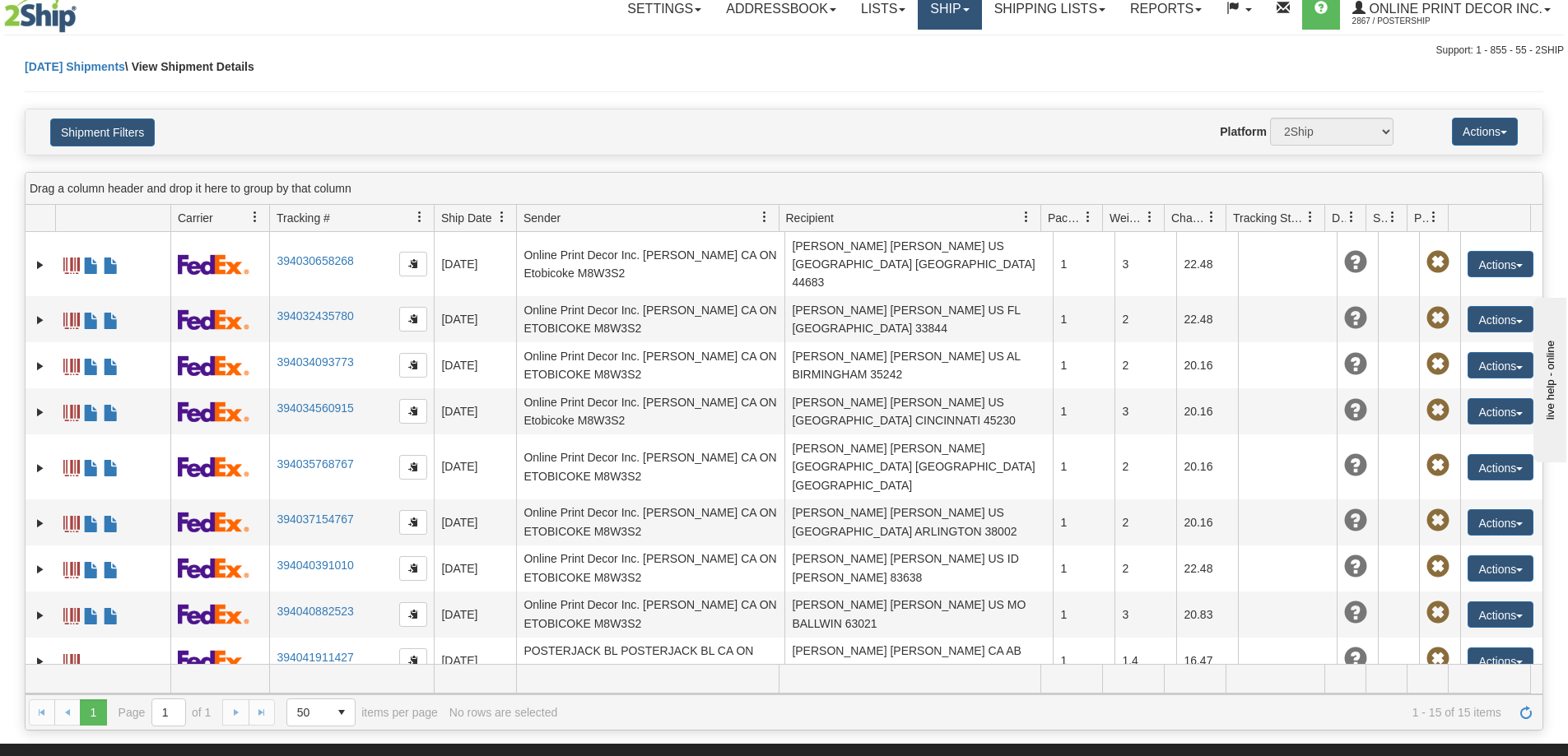
click at [946, 0] on link "Ship" at bounding box center [949, 8] width 63 height 41
click at [873, 49] on span "Ship Screen" at bounding box center [880, 45] width 63 height 13
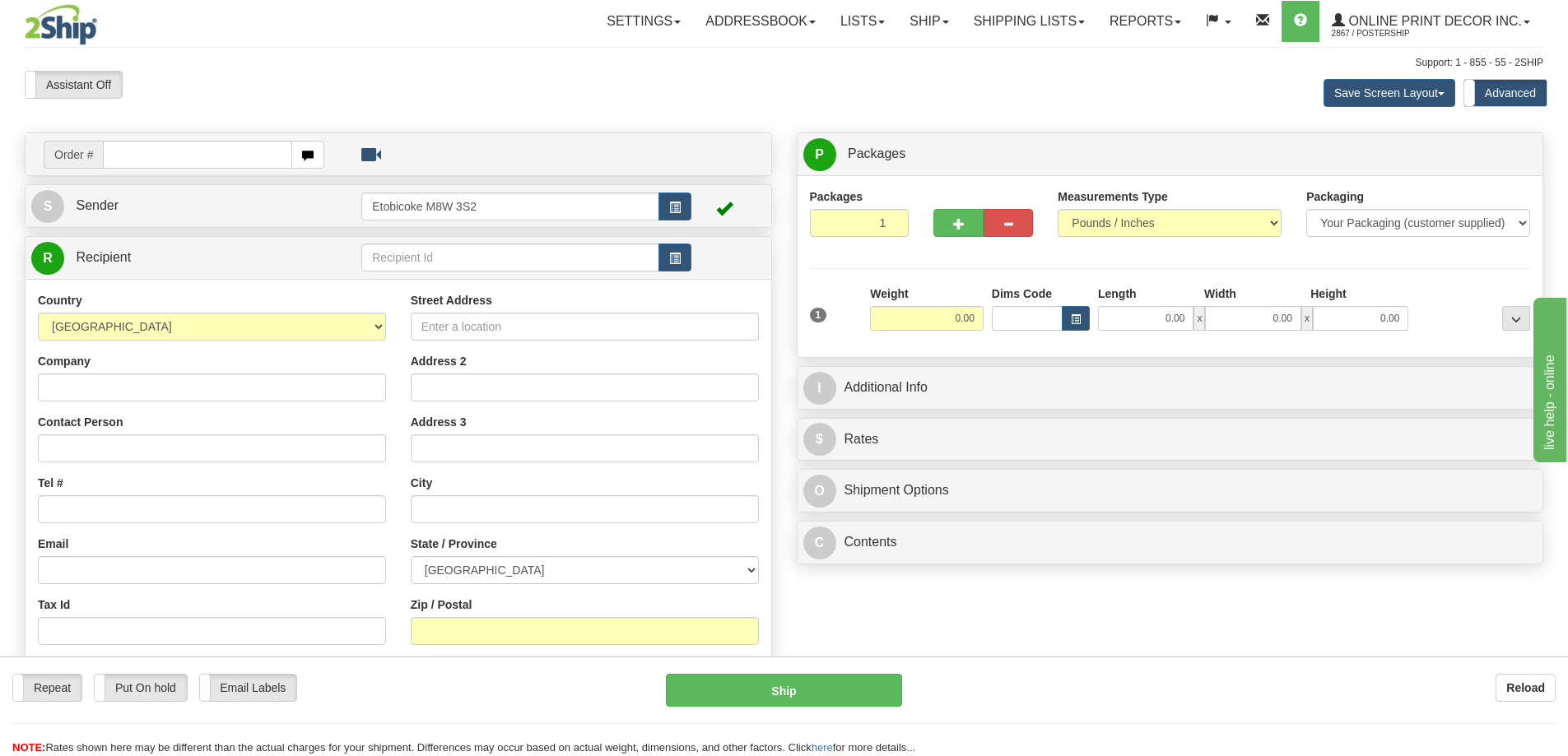
click at [151, 150] on input "text" at bounding box center [198, 155] width 190 height 28
type input "ca-425355"
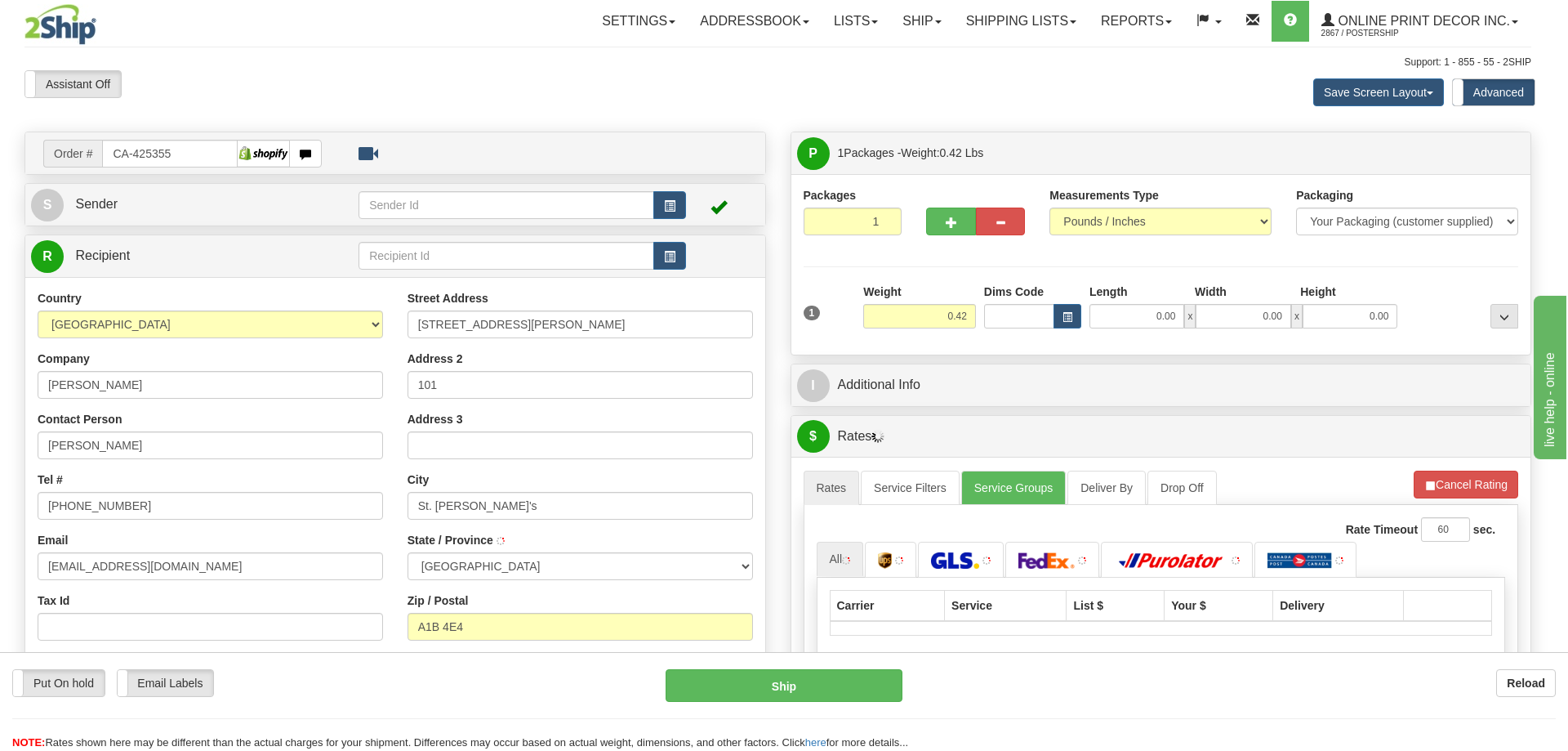
type input "ST. JOHN'S"
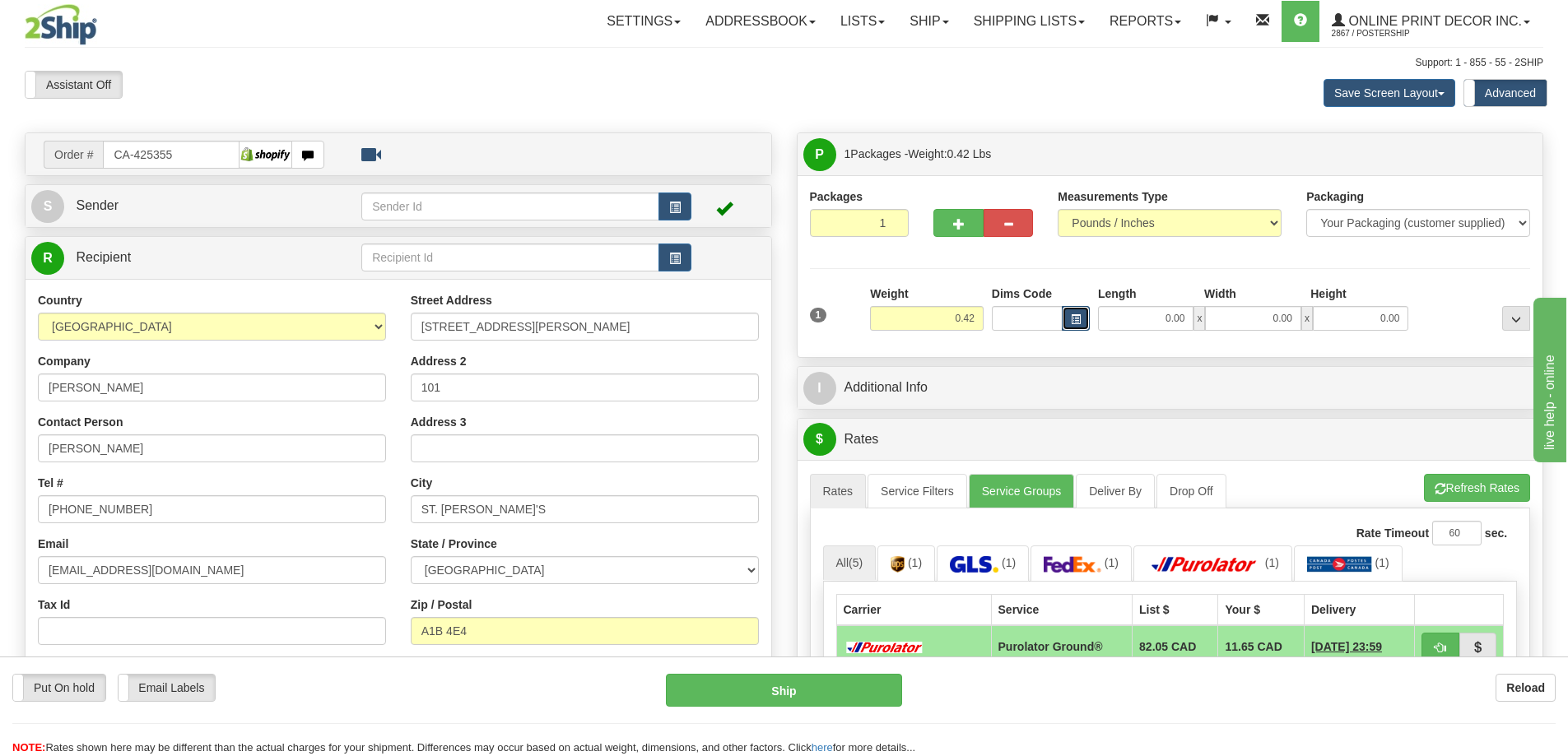
click at [1078, 309] on button "button" at bounding box center [1076, 318] width 28 height 25
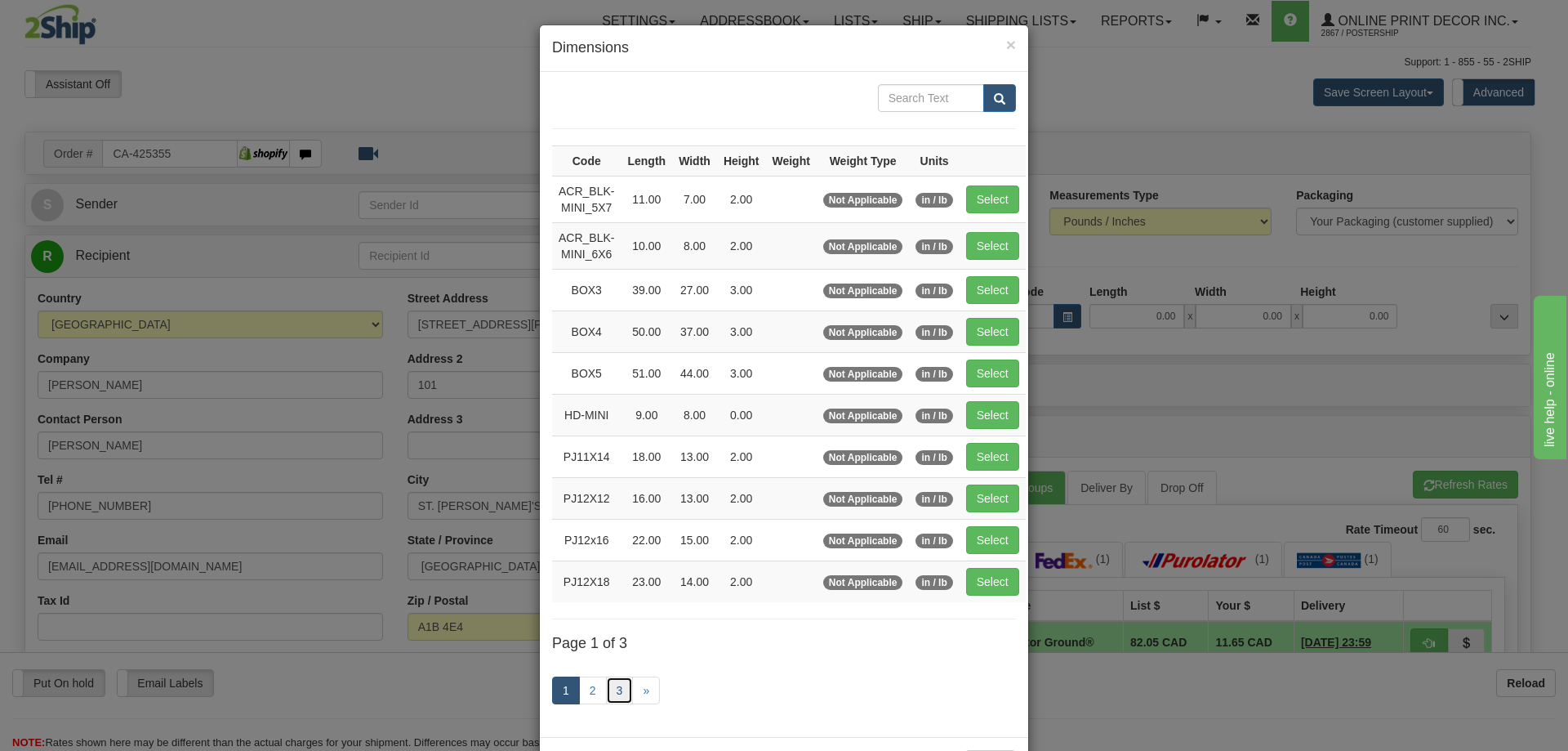
click at [617, 695] on link "3" at bounding box center [620, 690] width 27 height 27
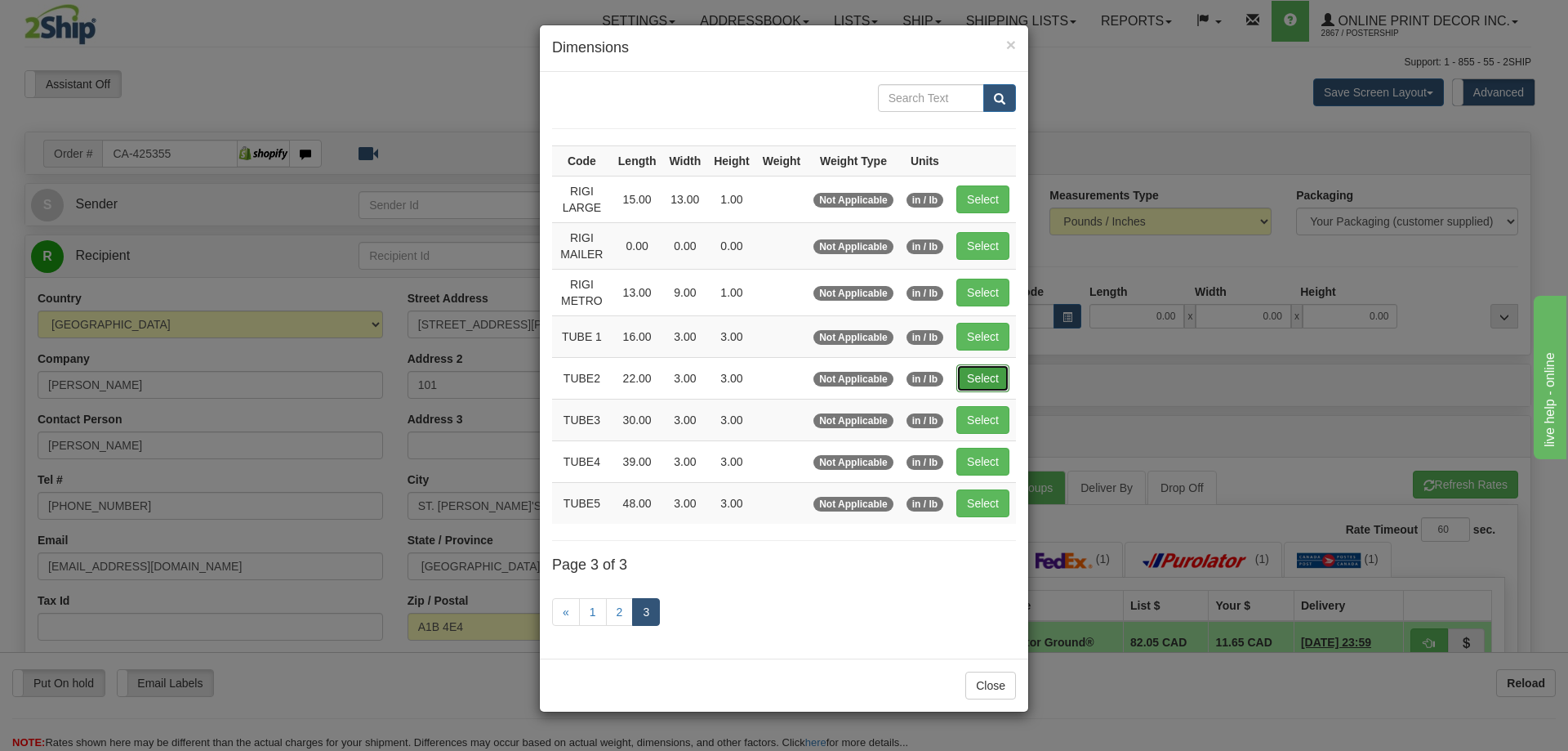
click at [990, 367] on button "Select" at bounding box center [983, 378] width 53 height 27
type input "TUBE2"
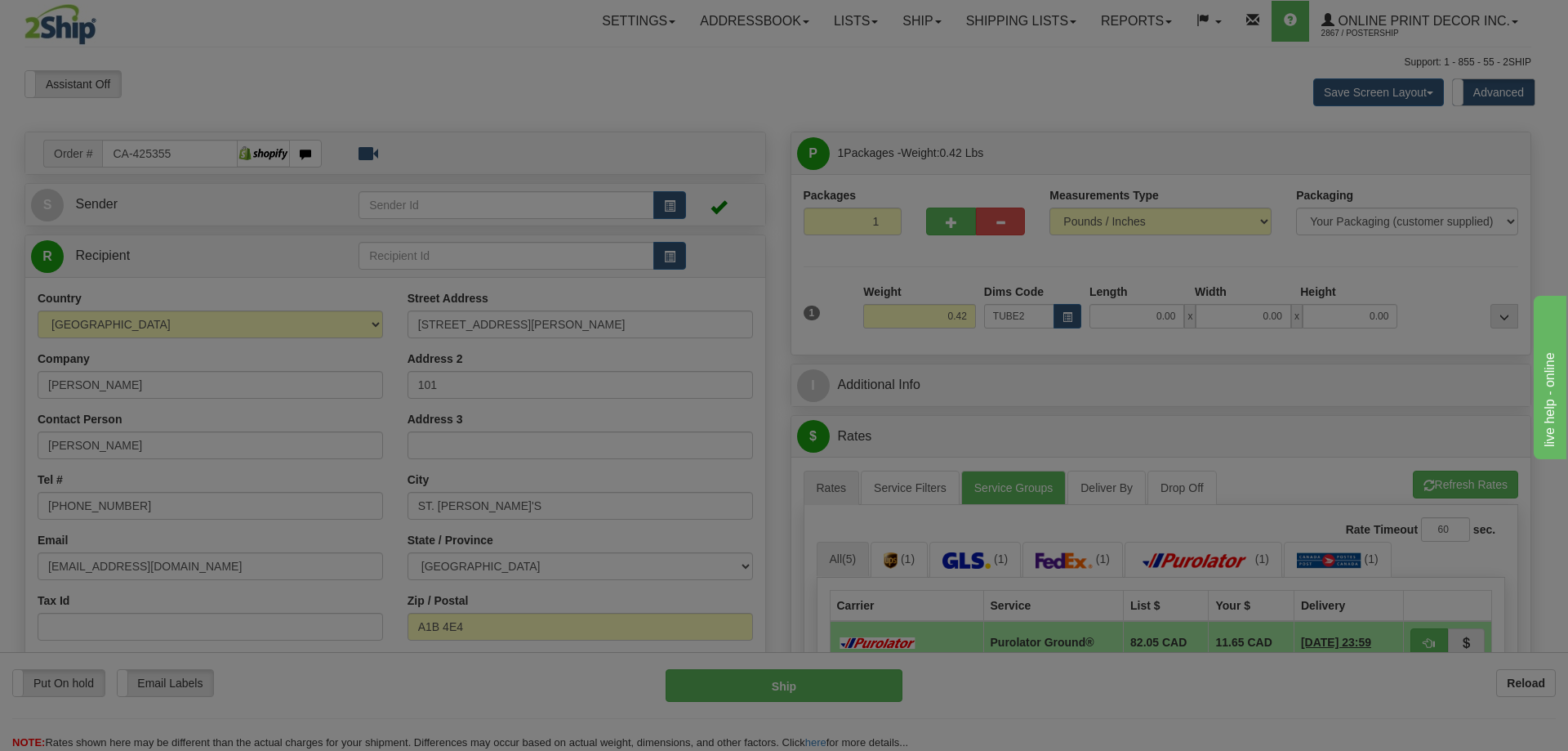
type input "22.00"
type input "3.00"
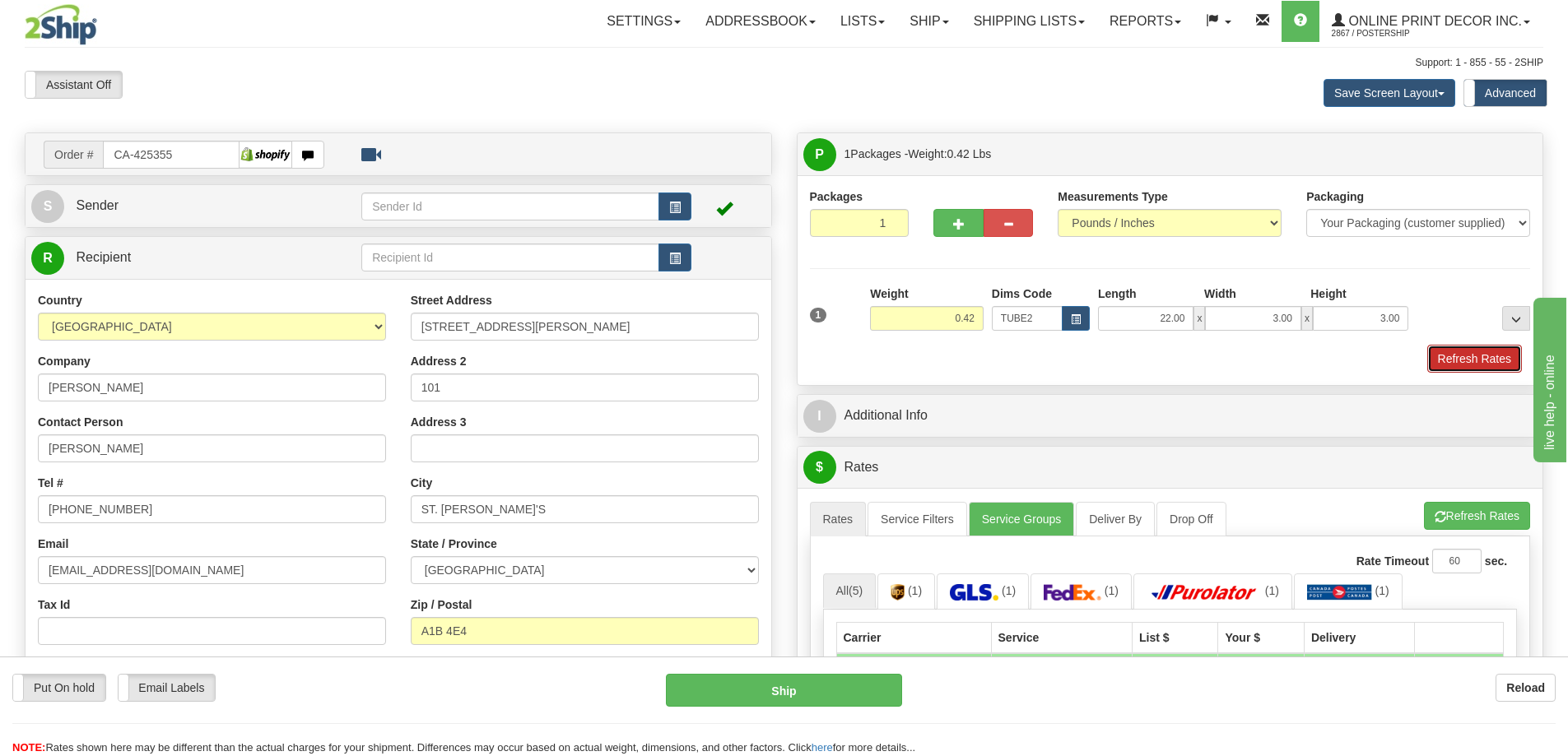
click at [1459, 353] on button "Refresh Rates" at bounding box center [1474, 359] width 95 height 28
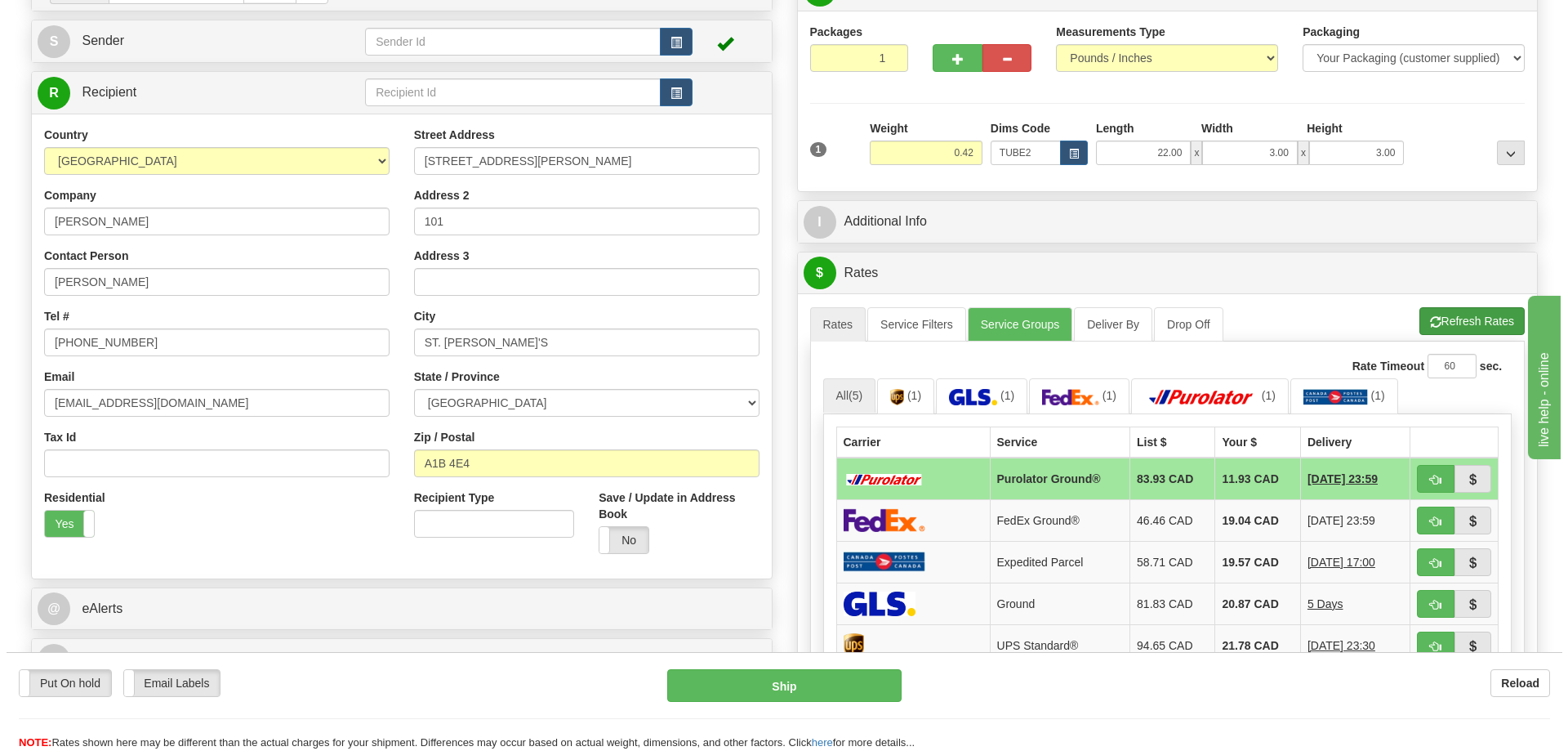
scroll to position [245, 0]
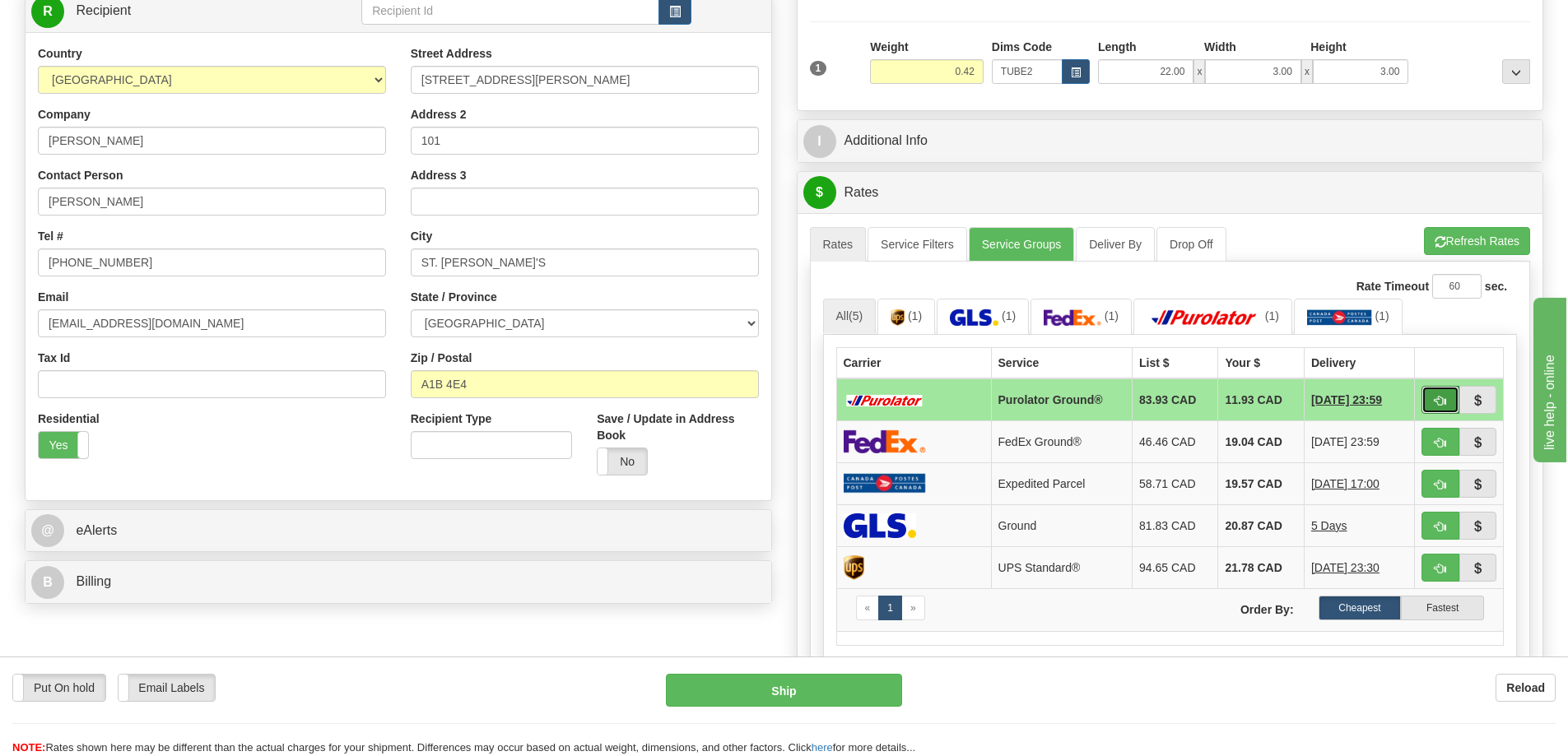
click at [1442, 400] on span "button" at bounding box center [1440, 401] width 12 height 11
type input "260"
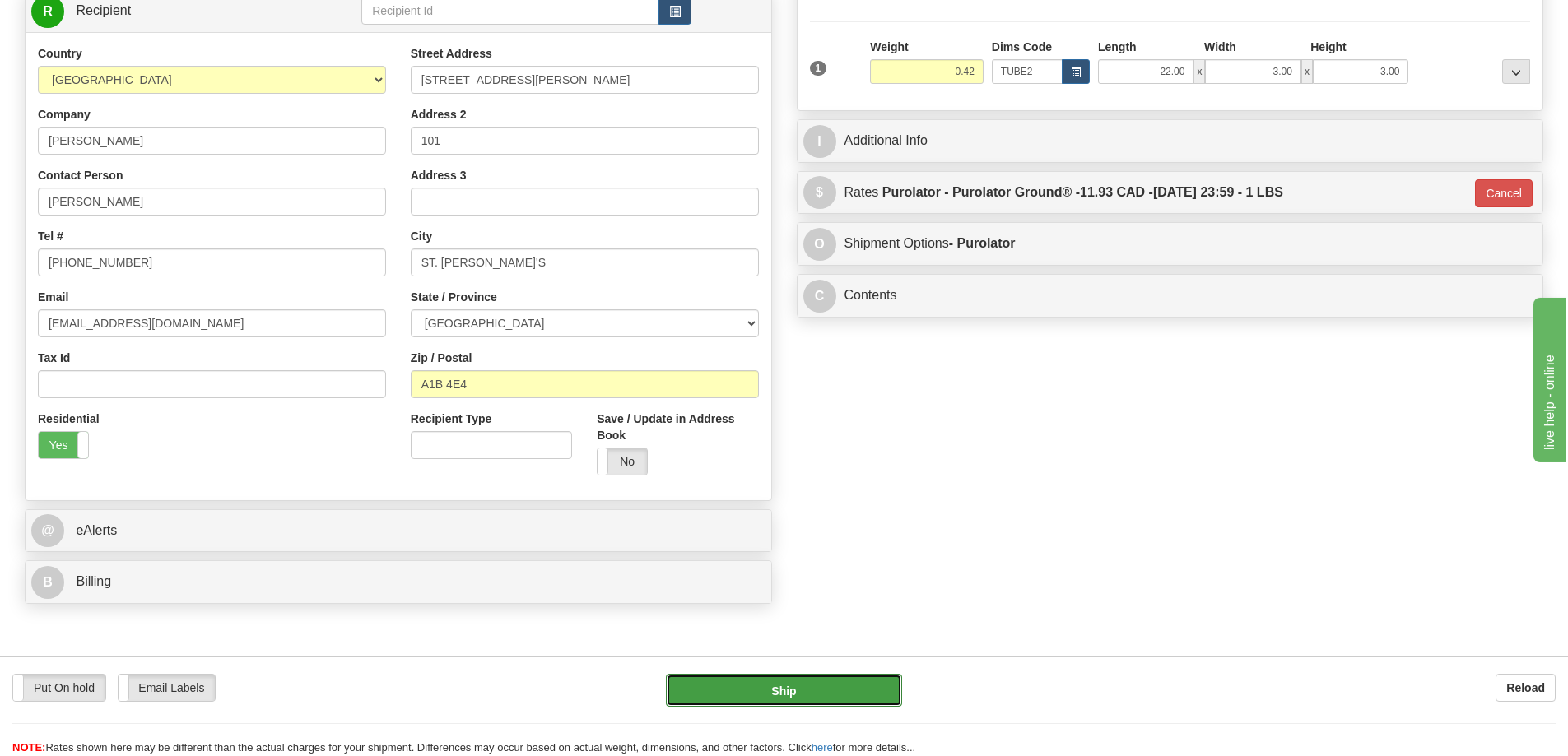
click at [850, 695] on button "Ship" at bounding box center [783, 690] width 236 height 33
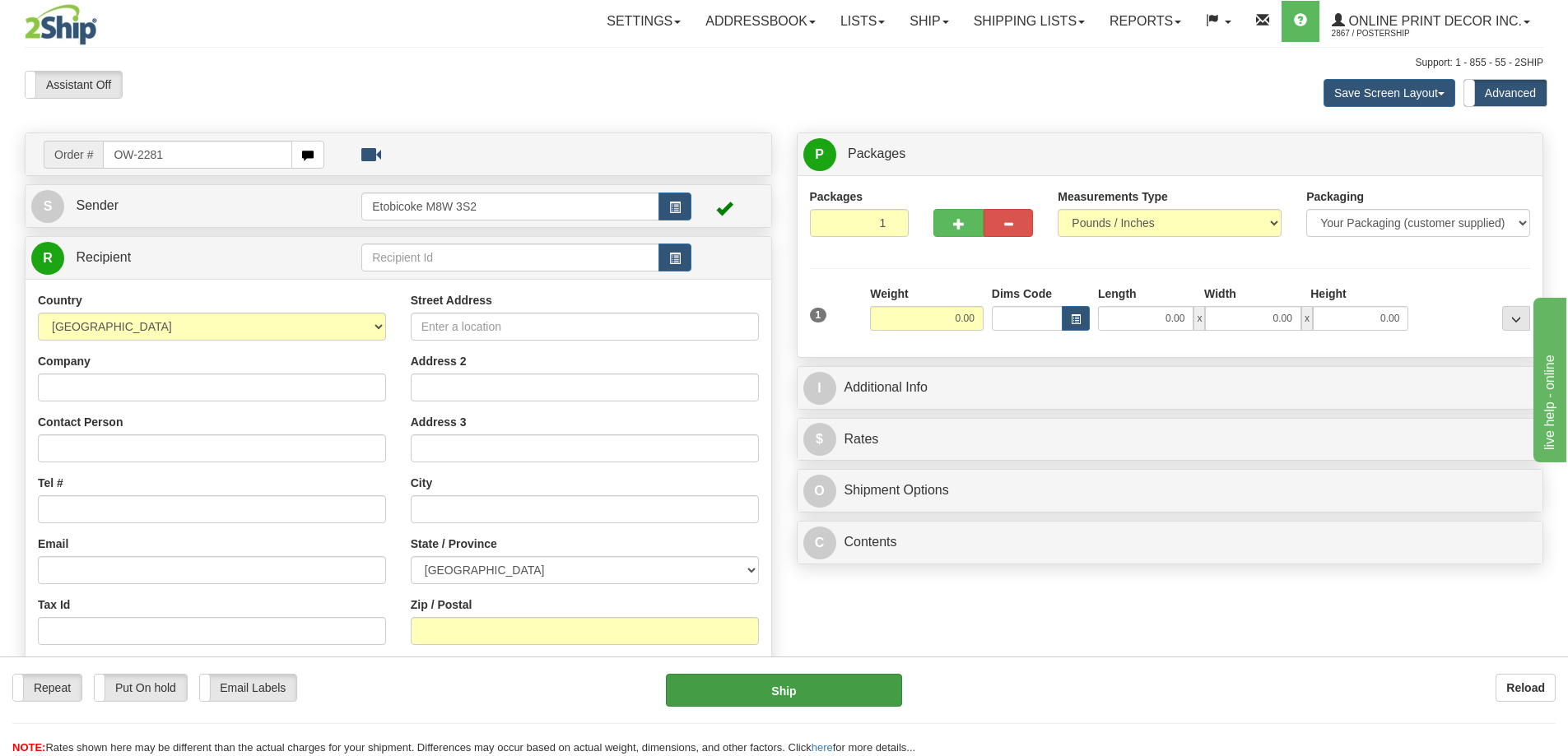
type input "OW-2281"
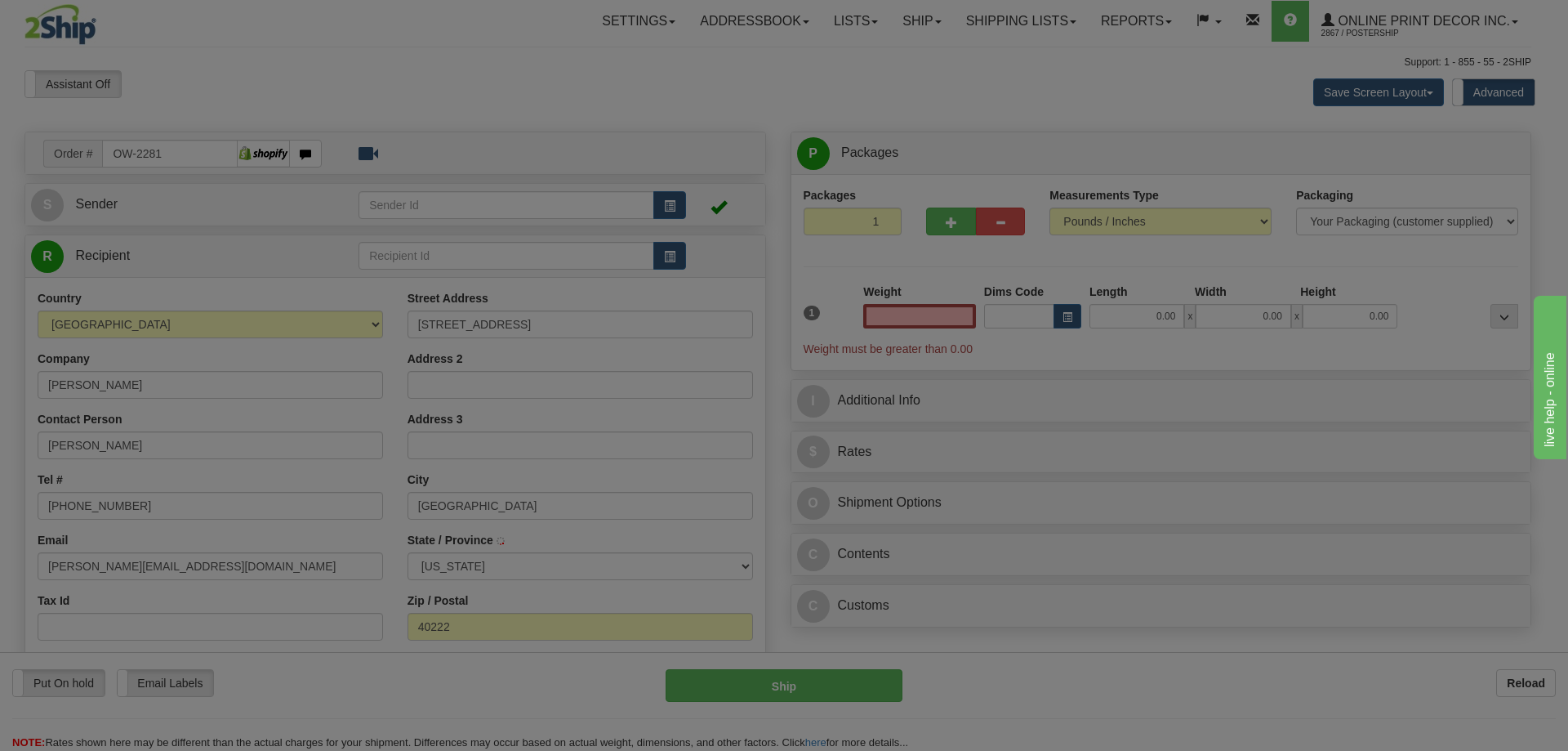
type input "[GEOGRAPHIC_DATA]"
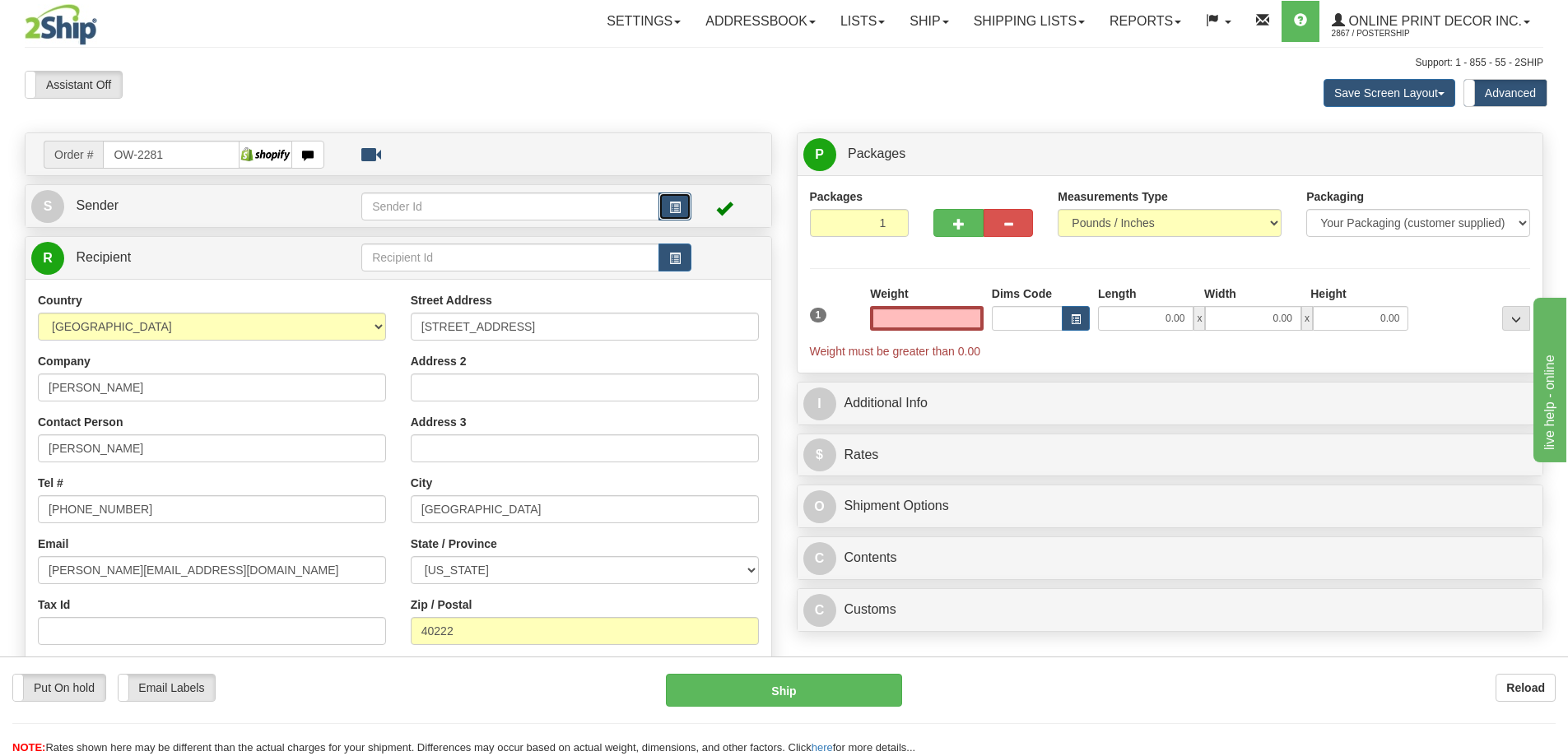
type input "0.00"
click at [669, 202] on span "button" at bounding box center [674, 208] width 12 height 11
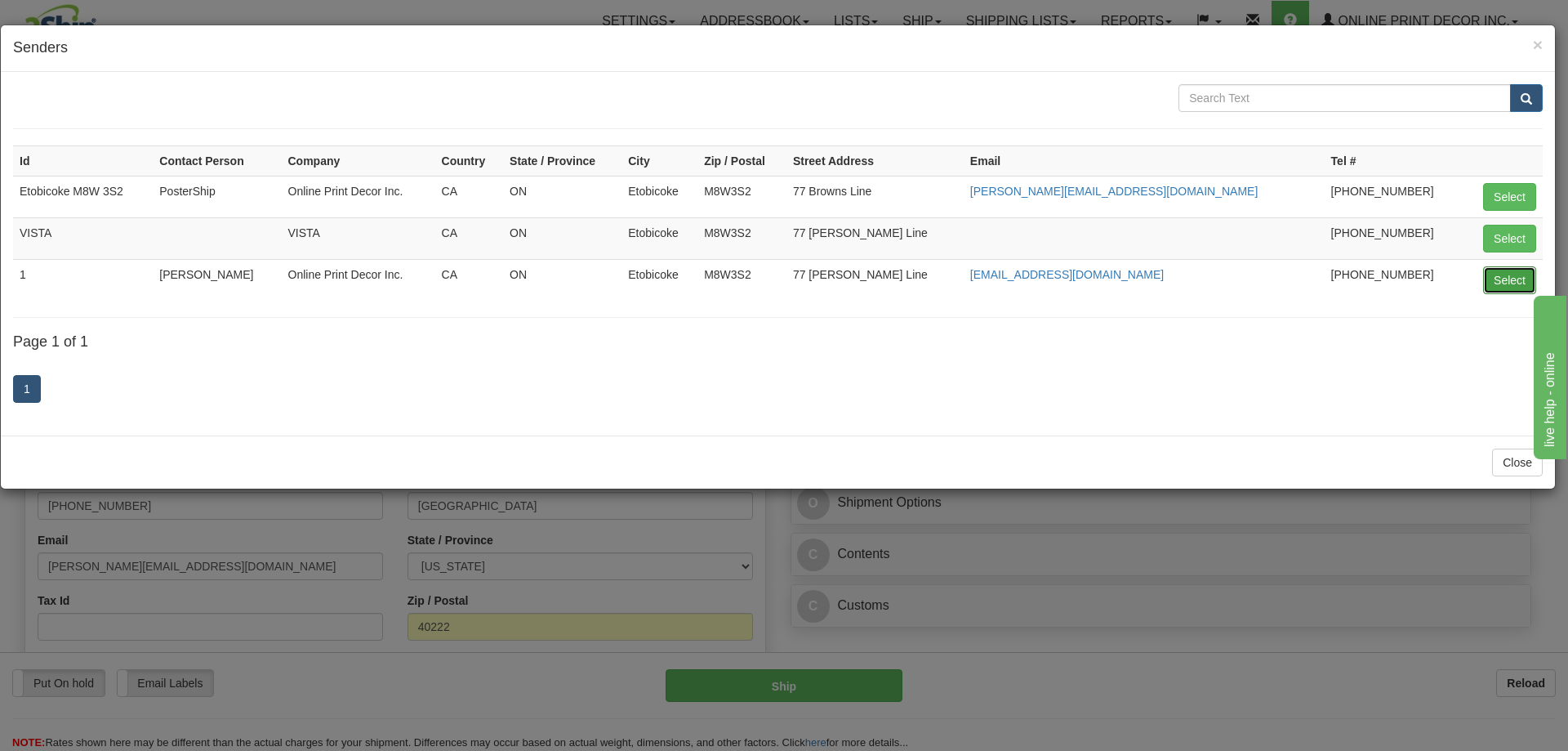
click at [1510, 286] on button "Select" at bounding box center [1510, 280] width 53 height 27
type input "1"
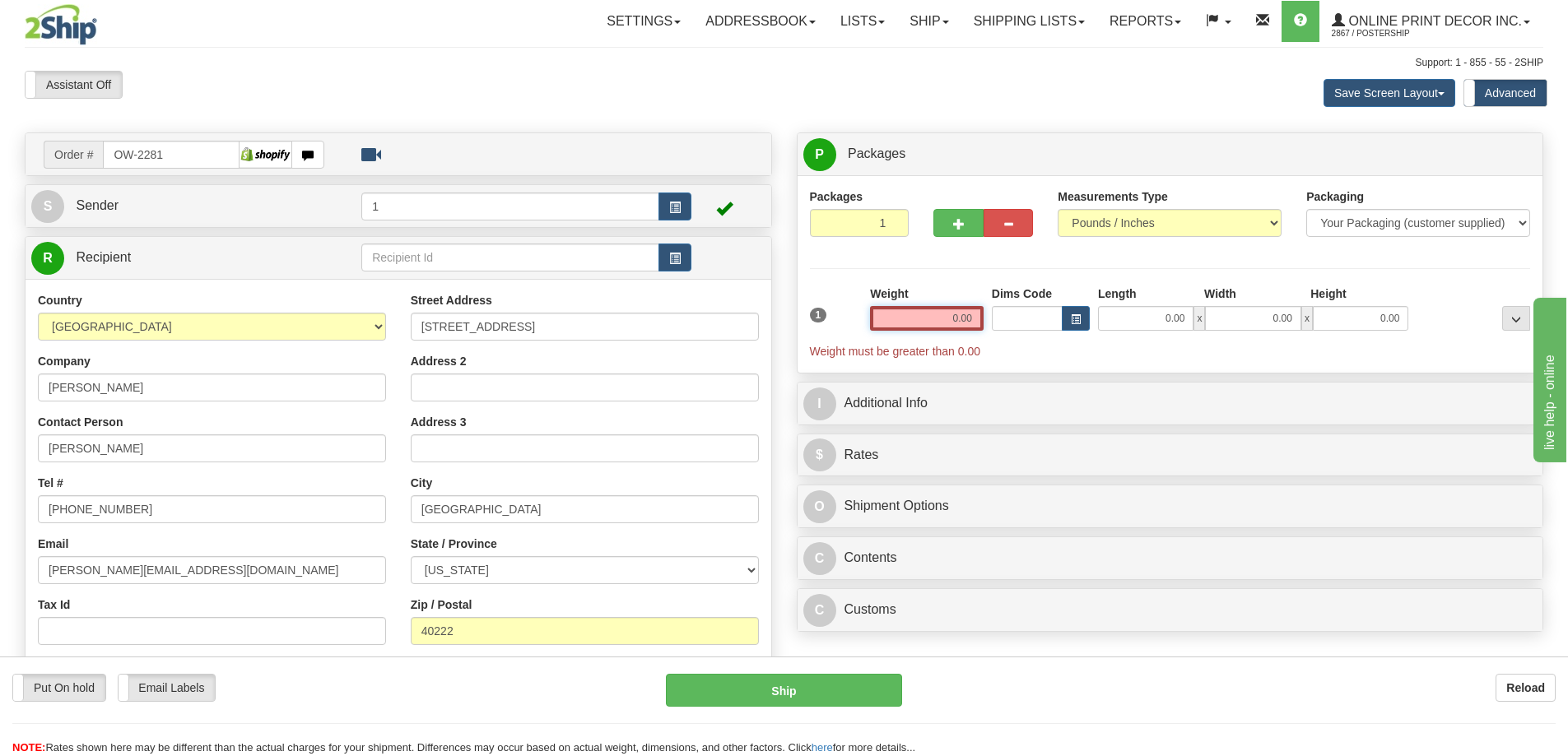
click at [958, 318] on input "0.00" at bounding box center [926, 318] width 113 height 25
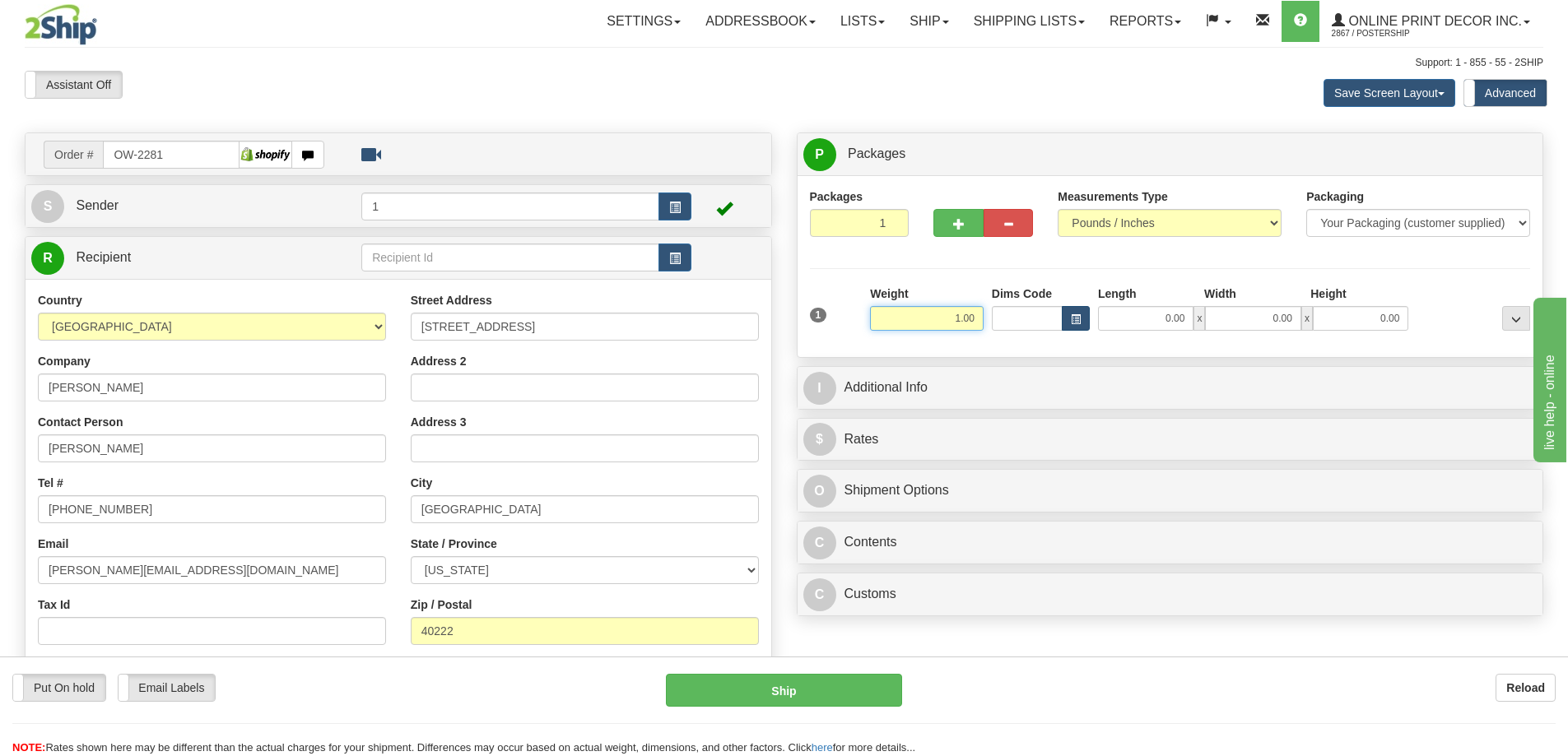
type input "1.00"
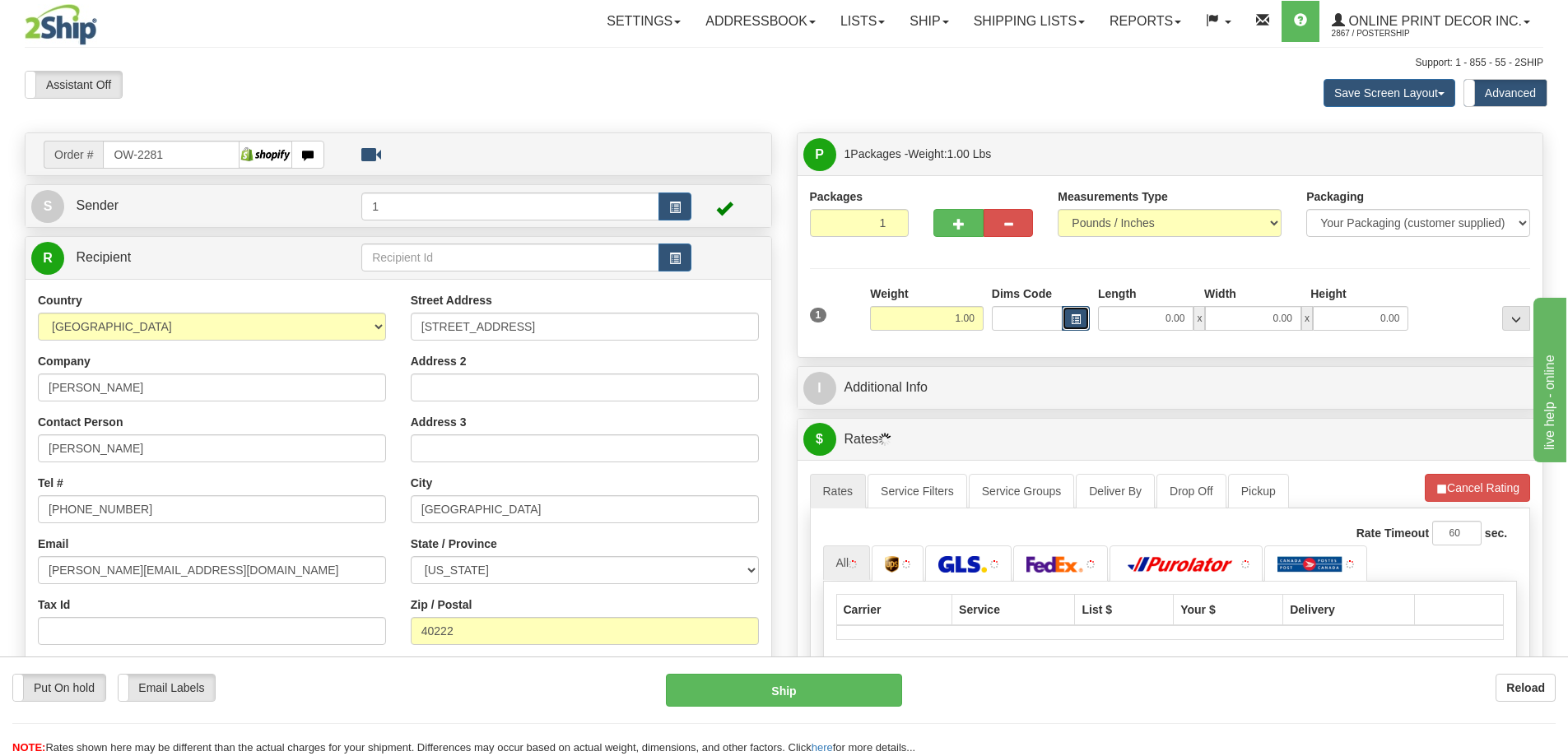
click at [1078, 322] on span "button" at bounding box center [1075, 320] width 10 height 9
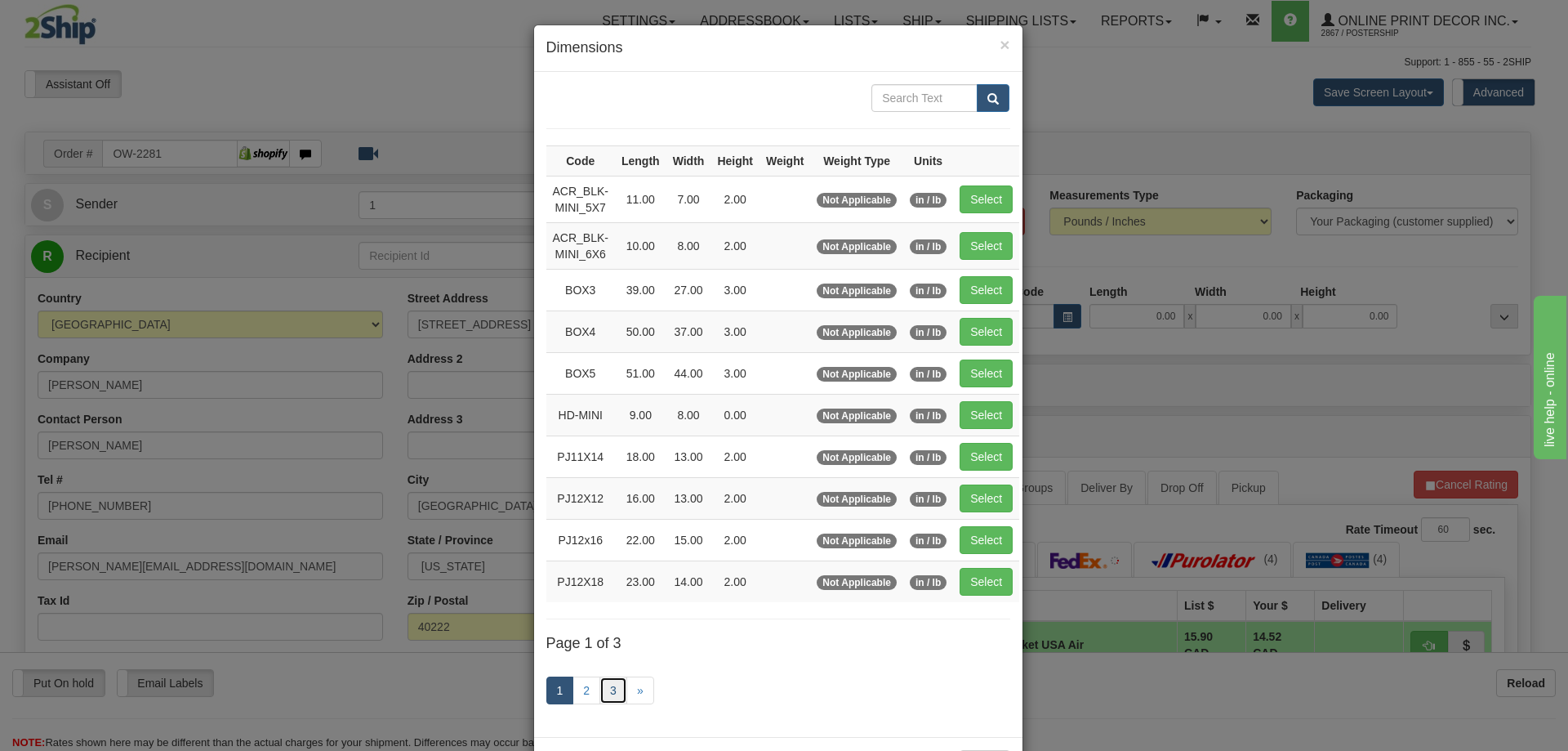
click at [609, 691] on link "3" at bounding box center [613, 690] width 27 height 27
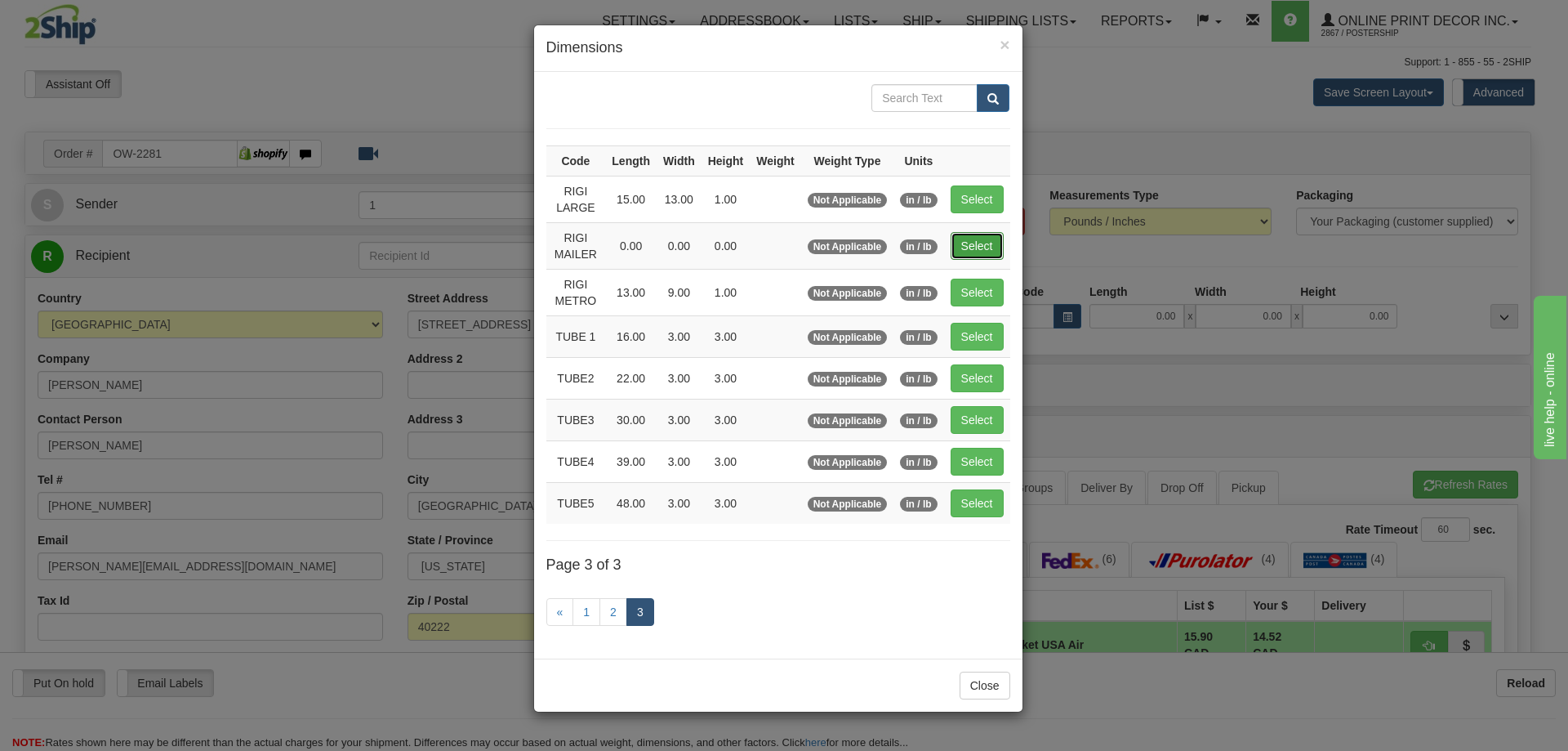
click at [971, 247] on button "Select" at bounding box center [977, 246] width 53 height 27
type input "RIGI MAILER"
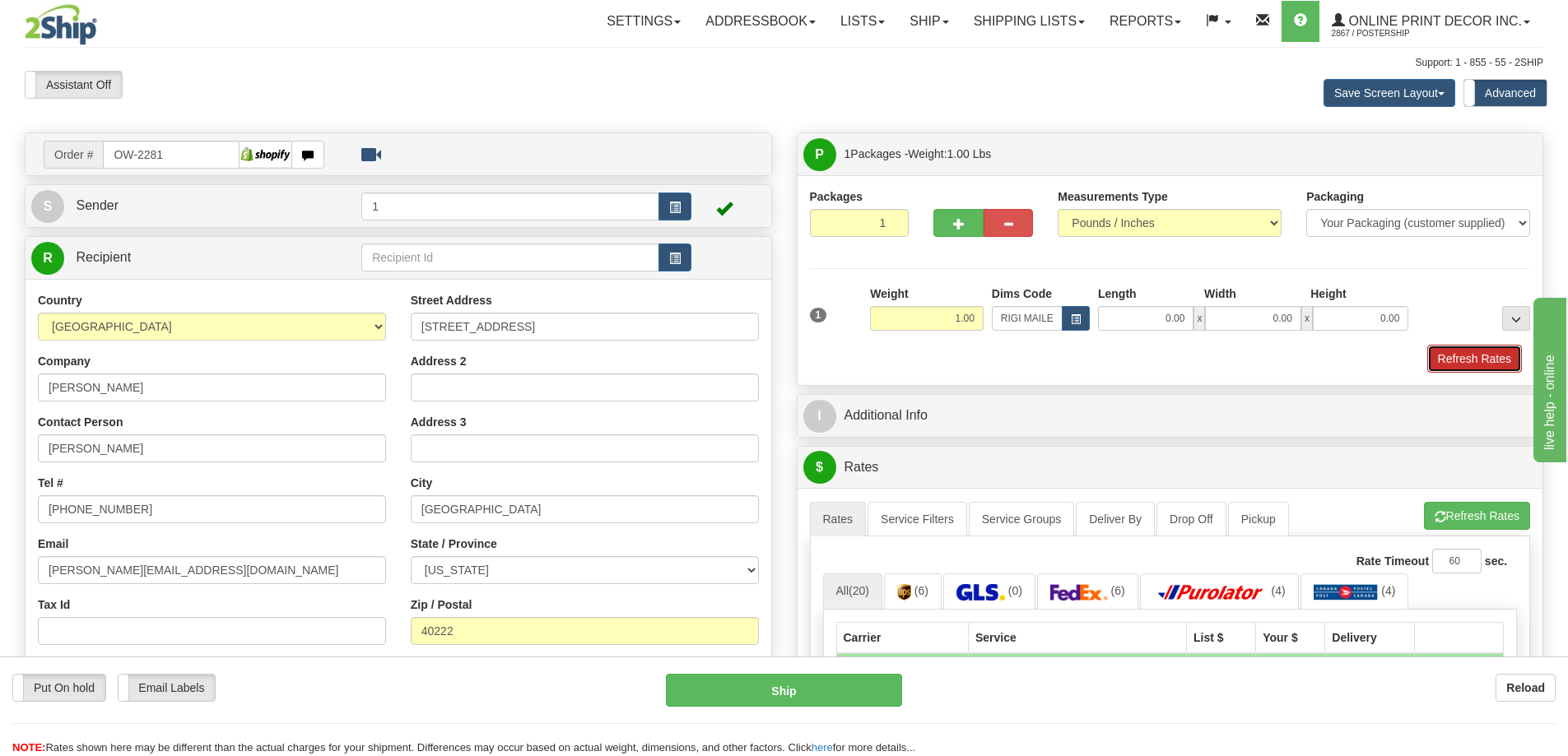
click at [1441, 354] on button "Refresh Rates" at bounding box center [1474, 359] width 95 height 28
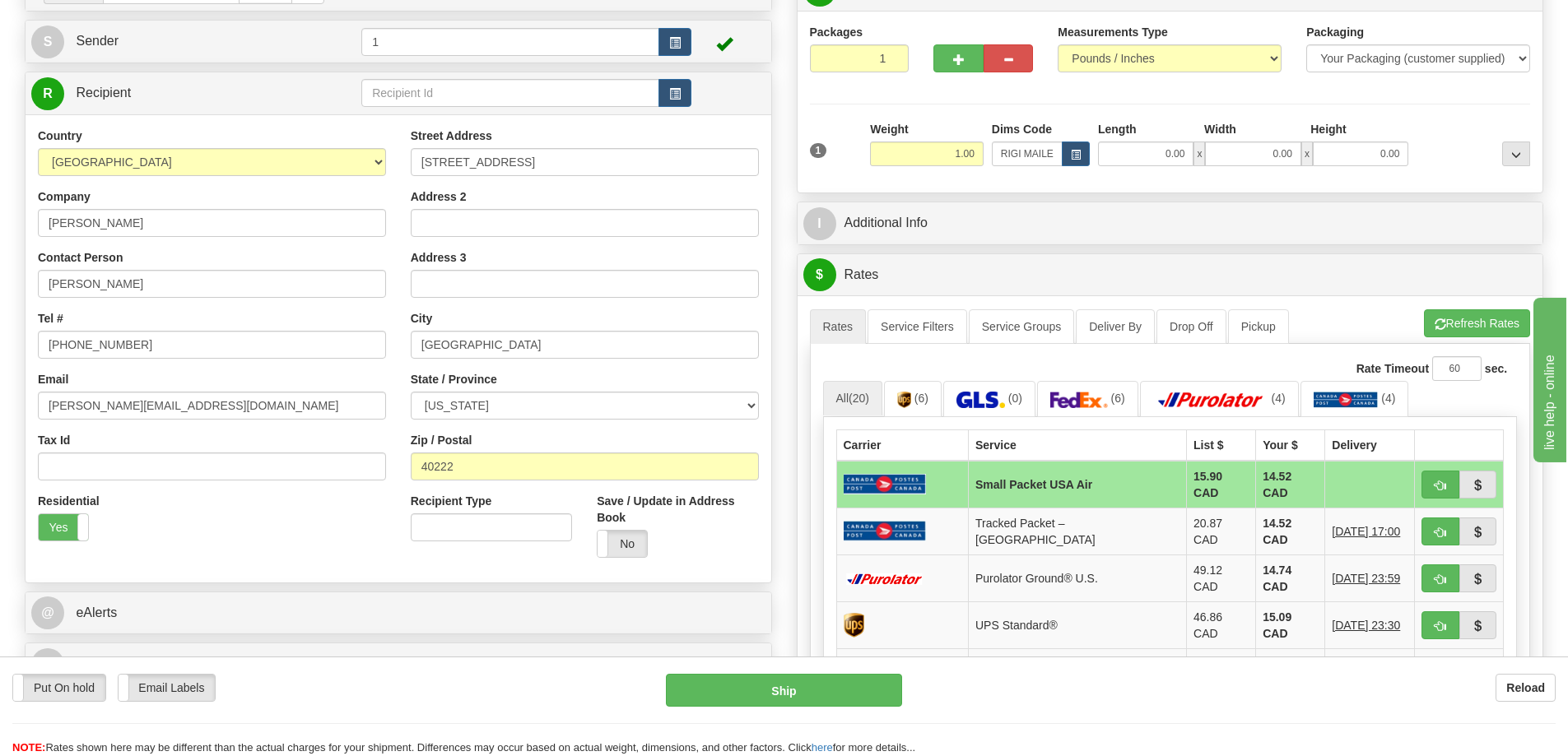
scroll to position [246, 0]
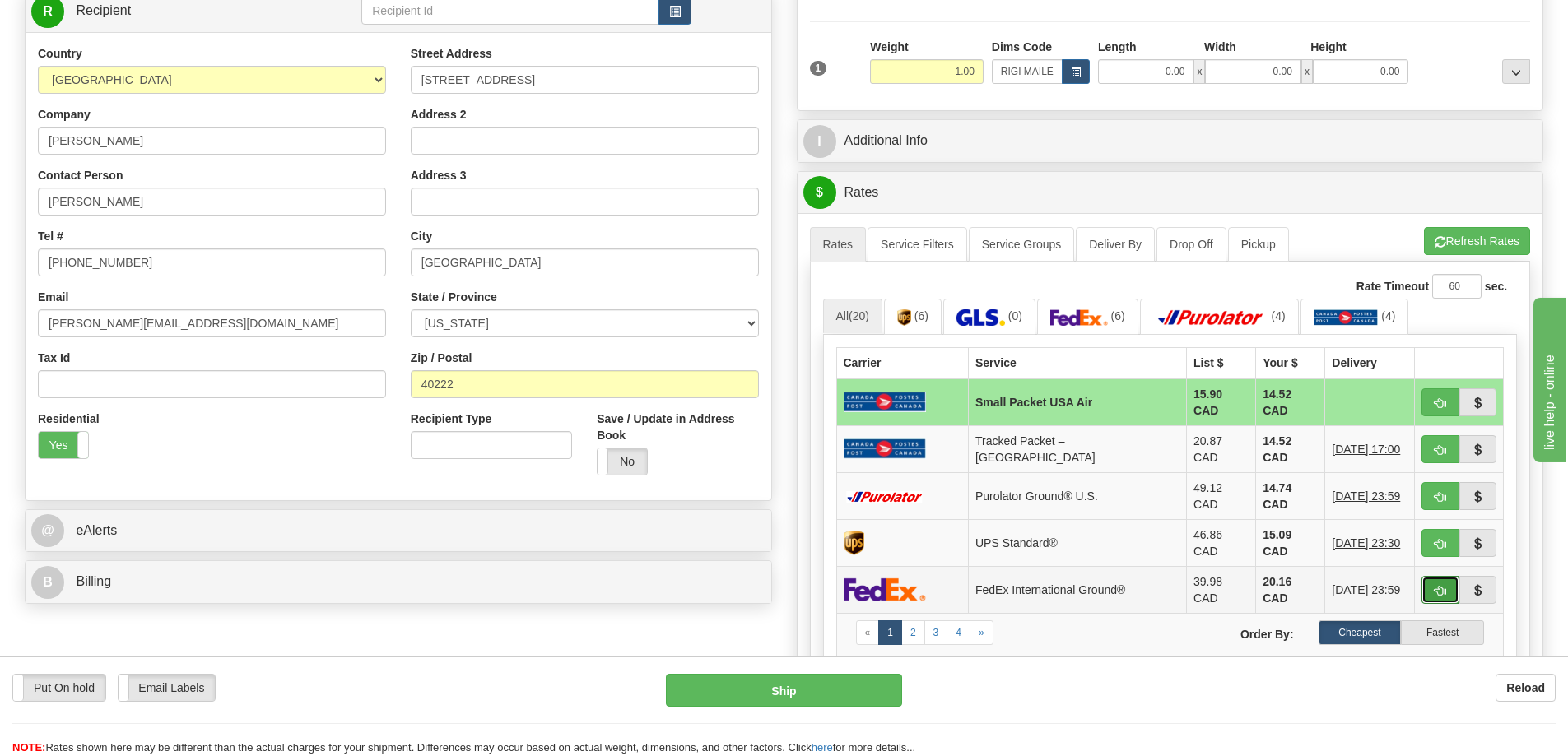
click at [1434, 576] on button "button" at bounding box center [1439, 590] width 38 height 28
type input "92"
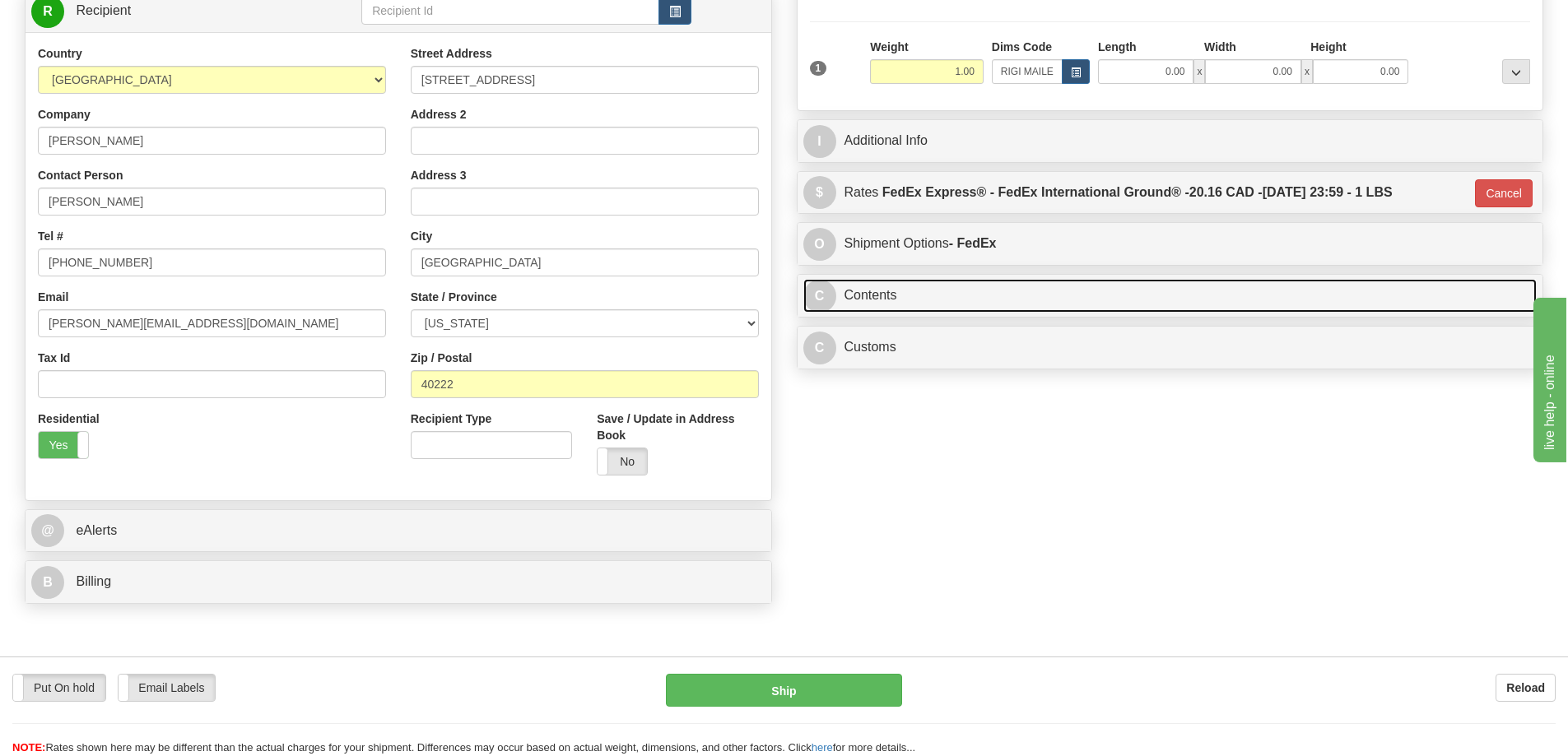
click at [892, 300] on link "C Contents" at bounding box center [1170, 295] width 734 height 34
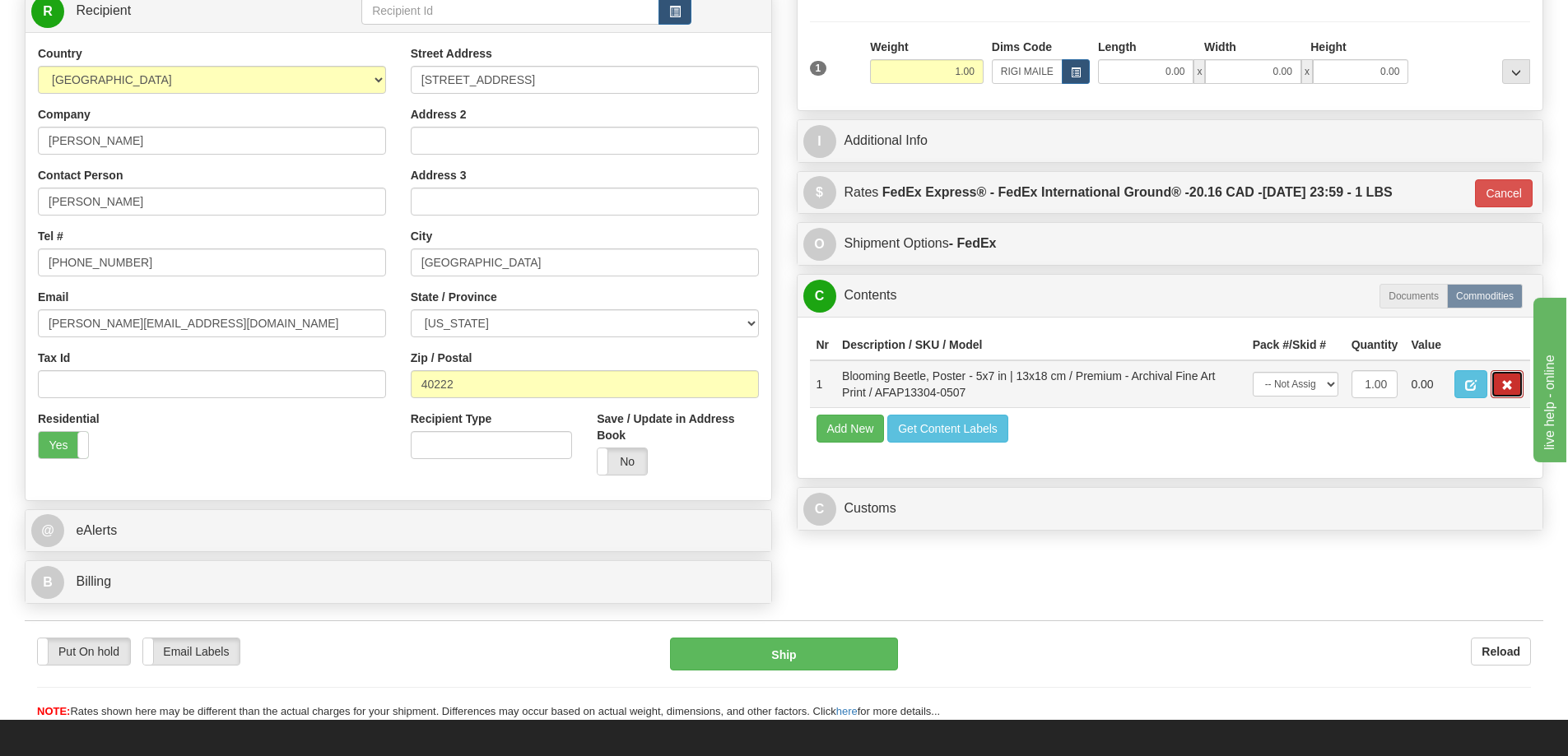
click at [1510, 384] on span "button" at bounding box center [1506, 385] width 12 height 11
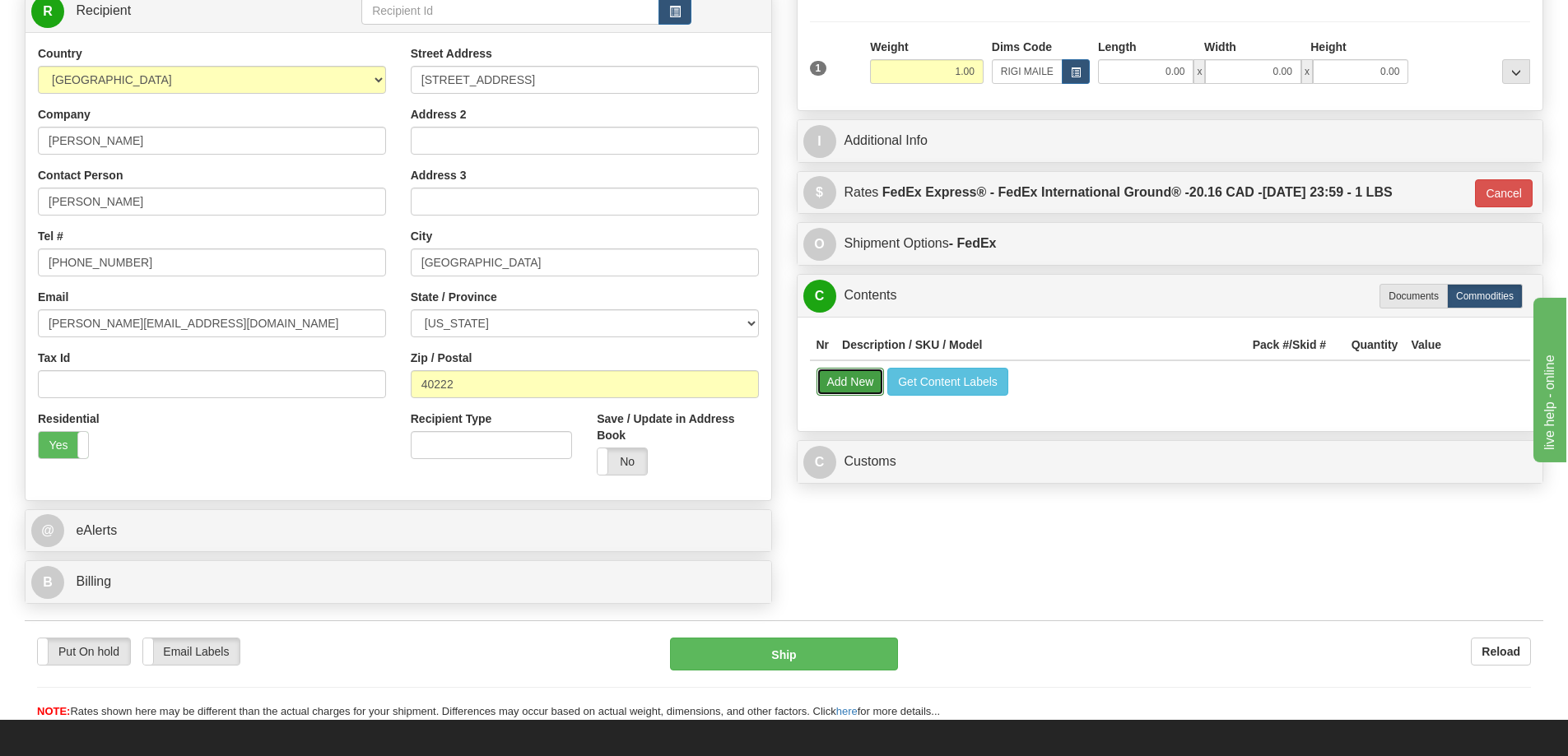
click at [835, 395] on button "Add New" at bounding box center [850, 382] width 68 height 28
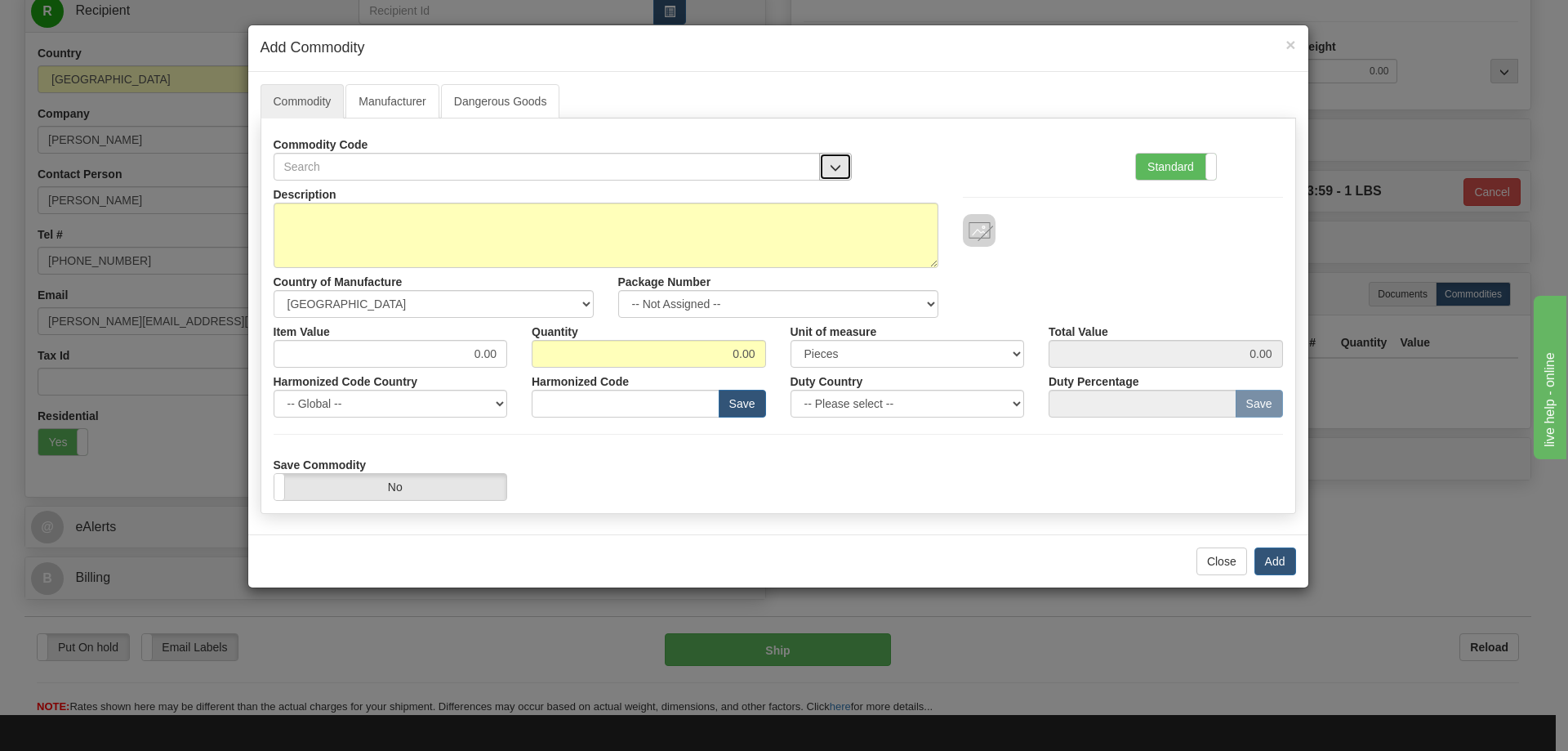
click at [831, 163] on span "button" at bounding box center [836, 168] width 12 height 11
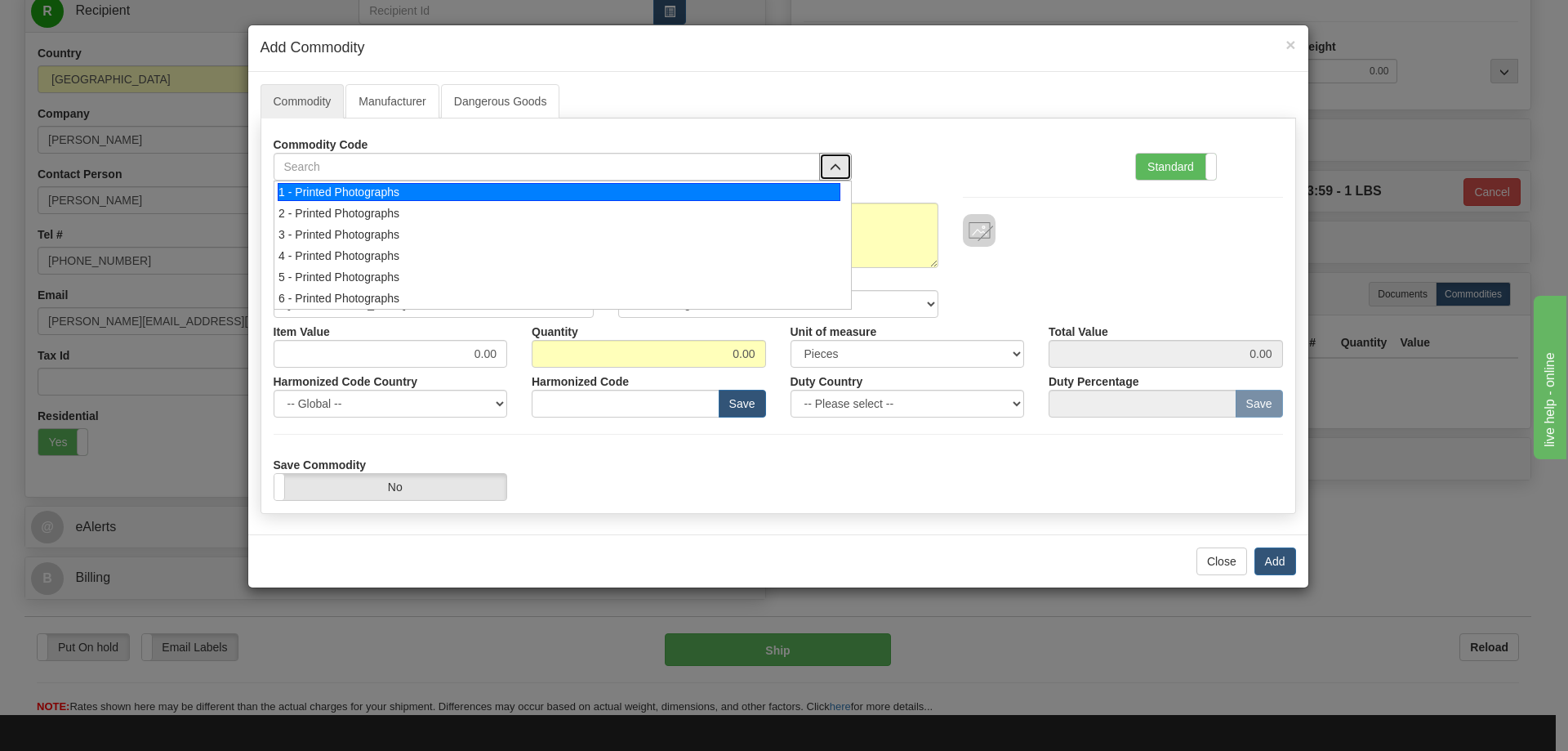
click at [821, 189] on div "1 - Printed Photographs" at bounding box center [559, 192] width 563 height 18
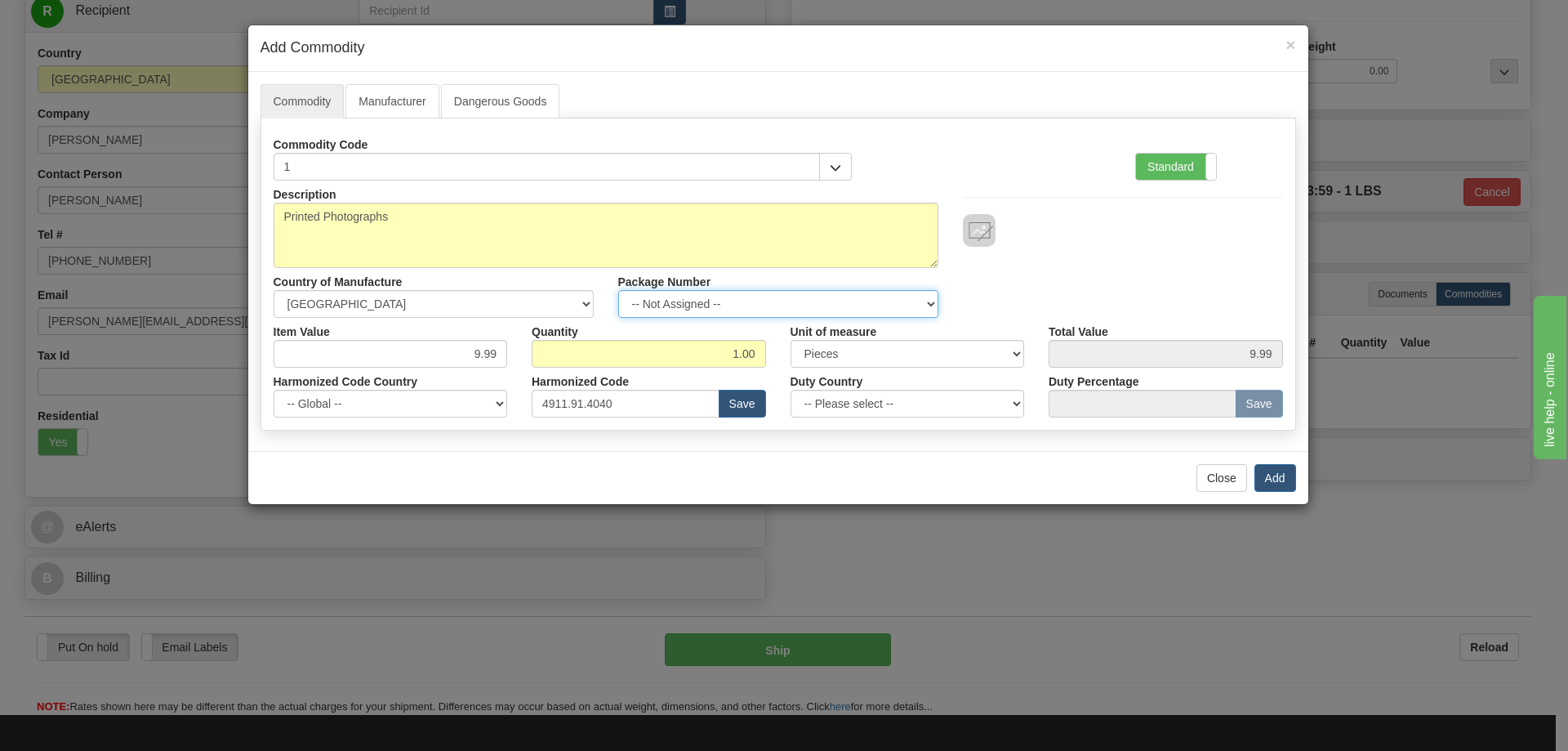
click at [921, 299] on select "-- Not Assigned -- Item 1" at bounding box center [778, 303] width 321 height 27
select select "0"
click at [618, 290] on select "-- Not Assigned -- Item 1" at bounding box center [778, 303] width 321 height 27
click at [1266, 469] on button "Add" at bounding box center [1276, 478] width 42 height 27
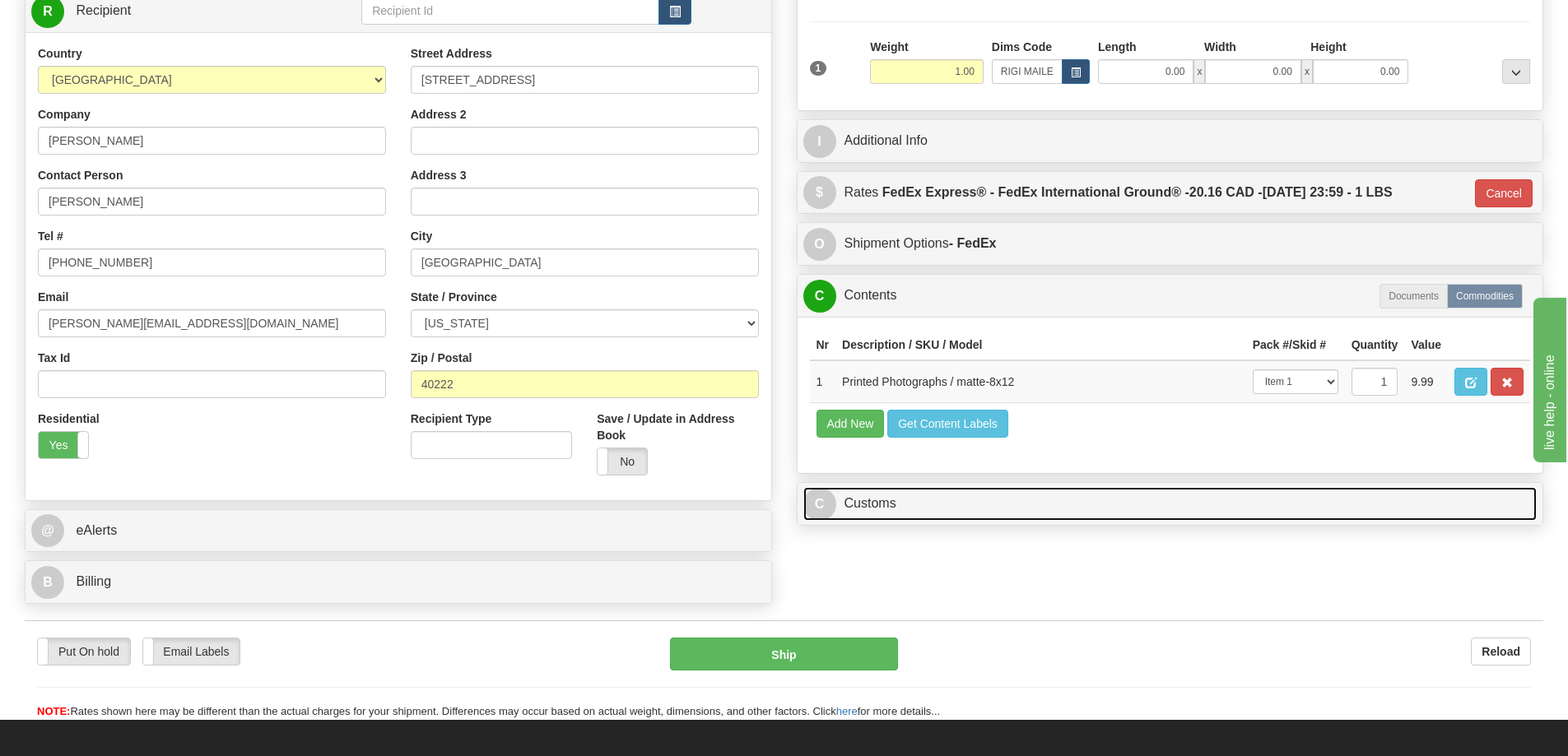
click at [1435, 516] on link "C Customs" at bounding box center [1170, 503] width 734 height 34
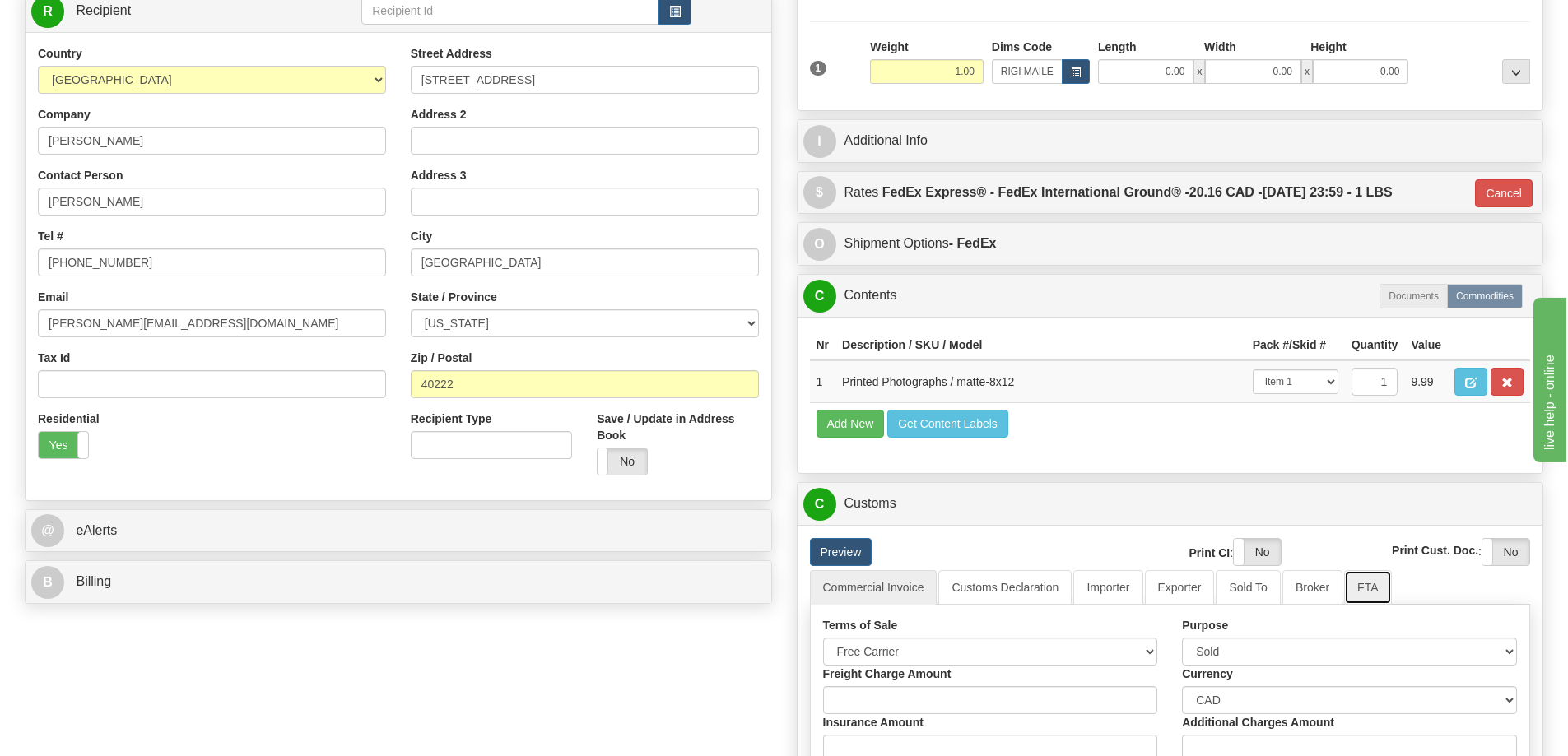
click at [1369, 590] on link "FTA" at bounding box center [1366, 588] width 47 height 35
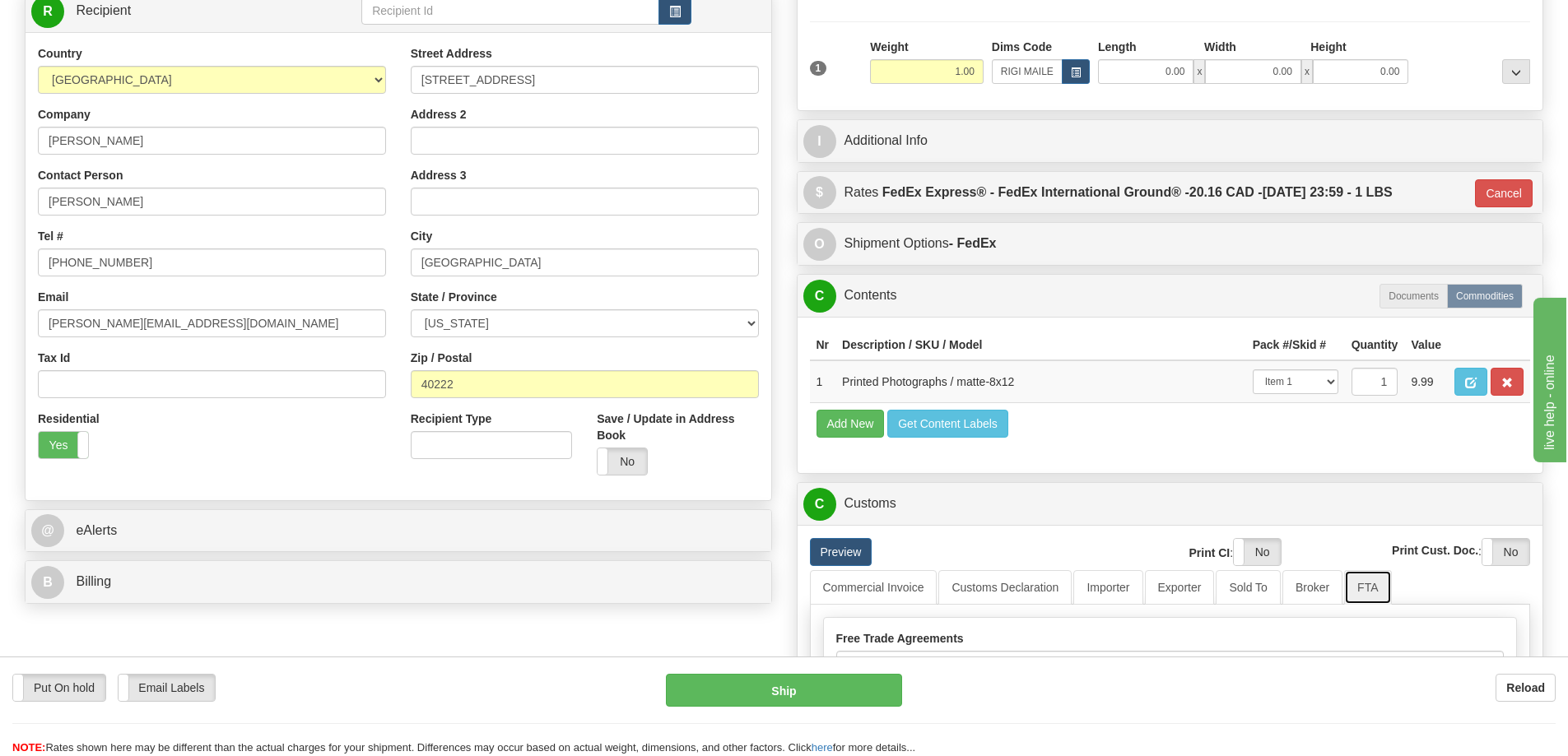
scroll to position [494, 0]
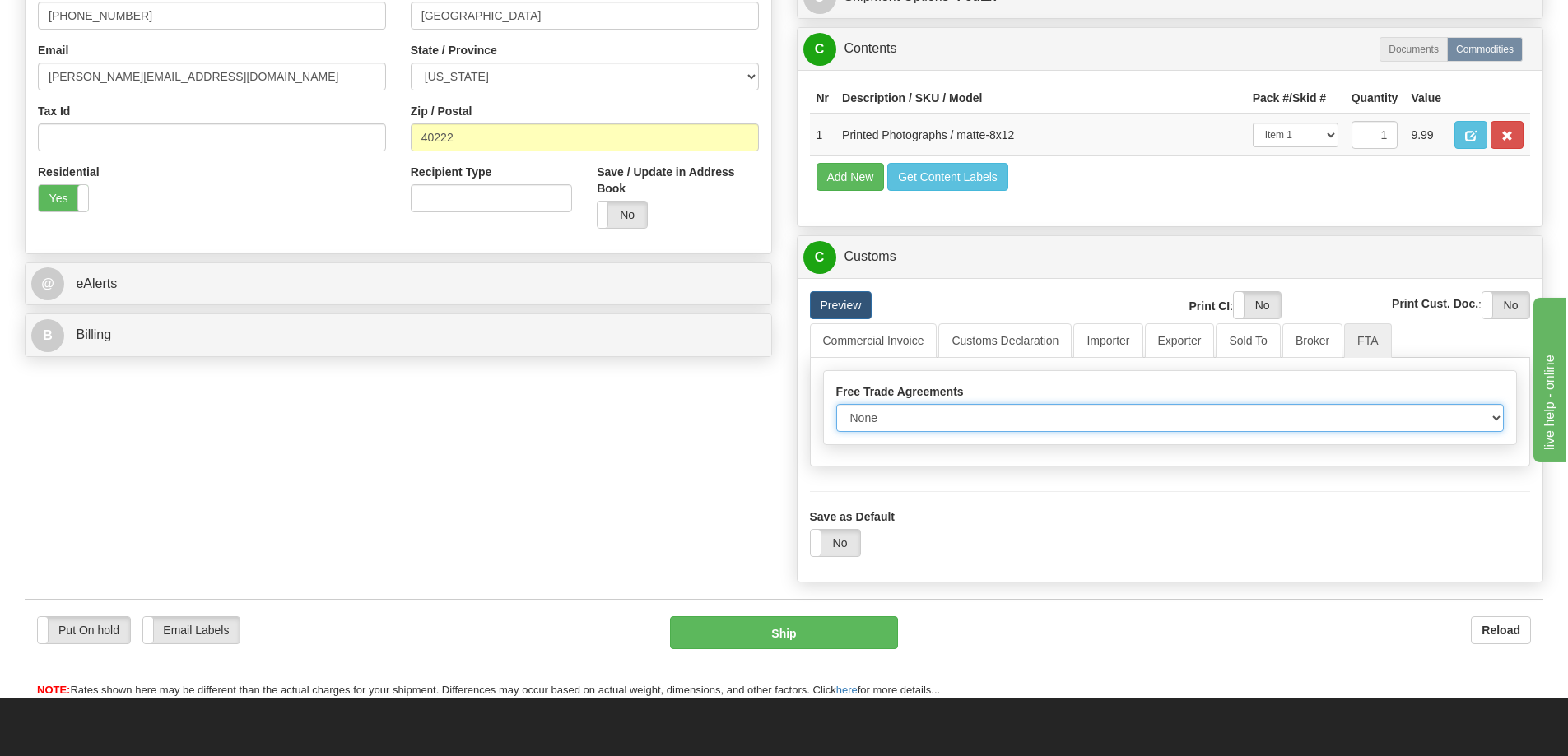
click at [1470, 424] on select "None Other USMCA CETA CUKTCA" at bounding box center [1170, 418] width 668 height 28
select select "1"
click at [836, 409] on select "None Other USMCA CETA CUKTCA" at bounding box center [1170, 418] width 668 height 28
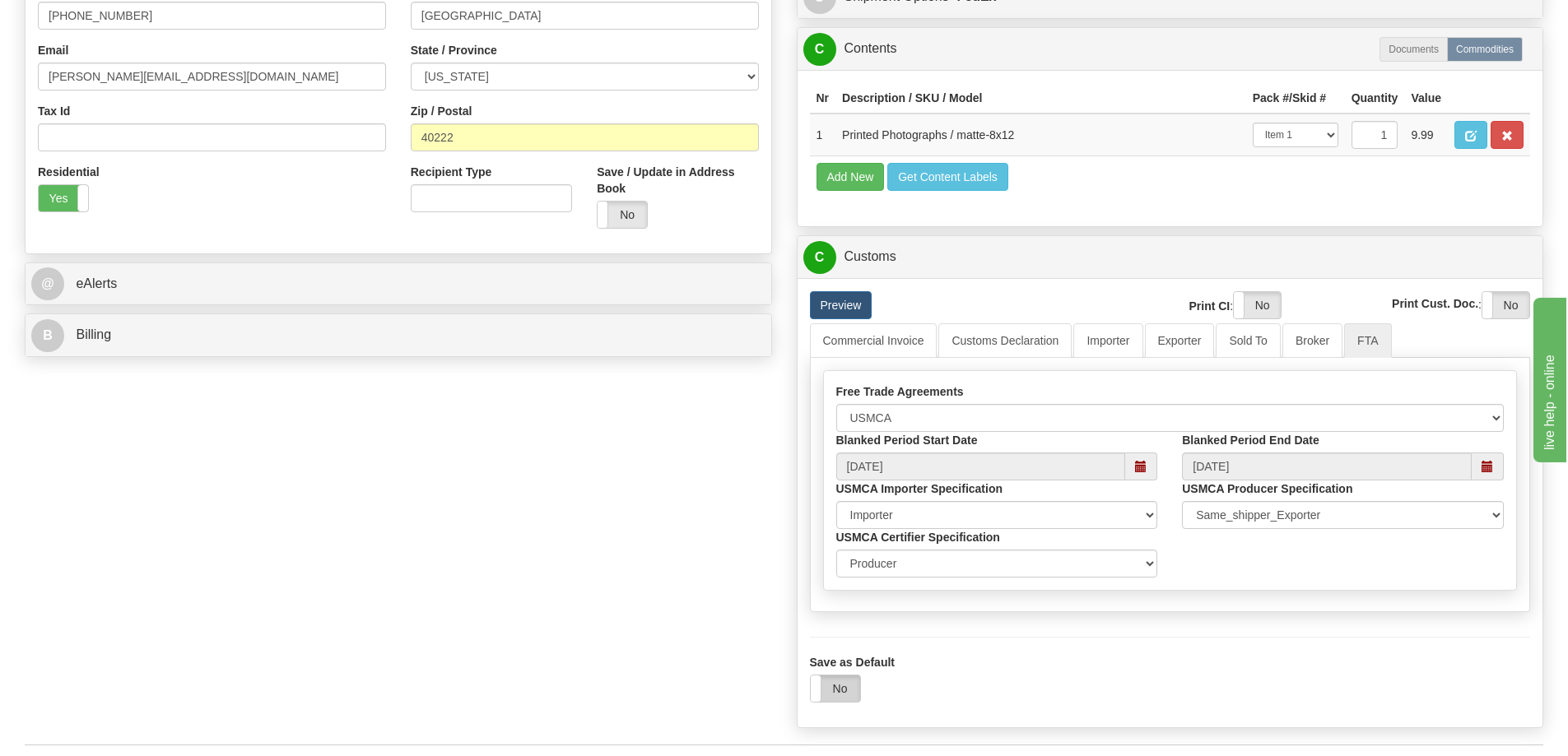
click at [837, 689] on label "No" at bounding box center [836, 688] width 50 height 27
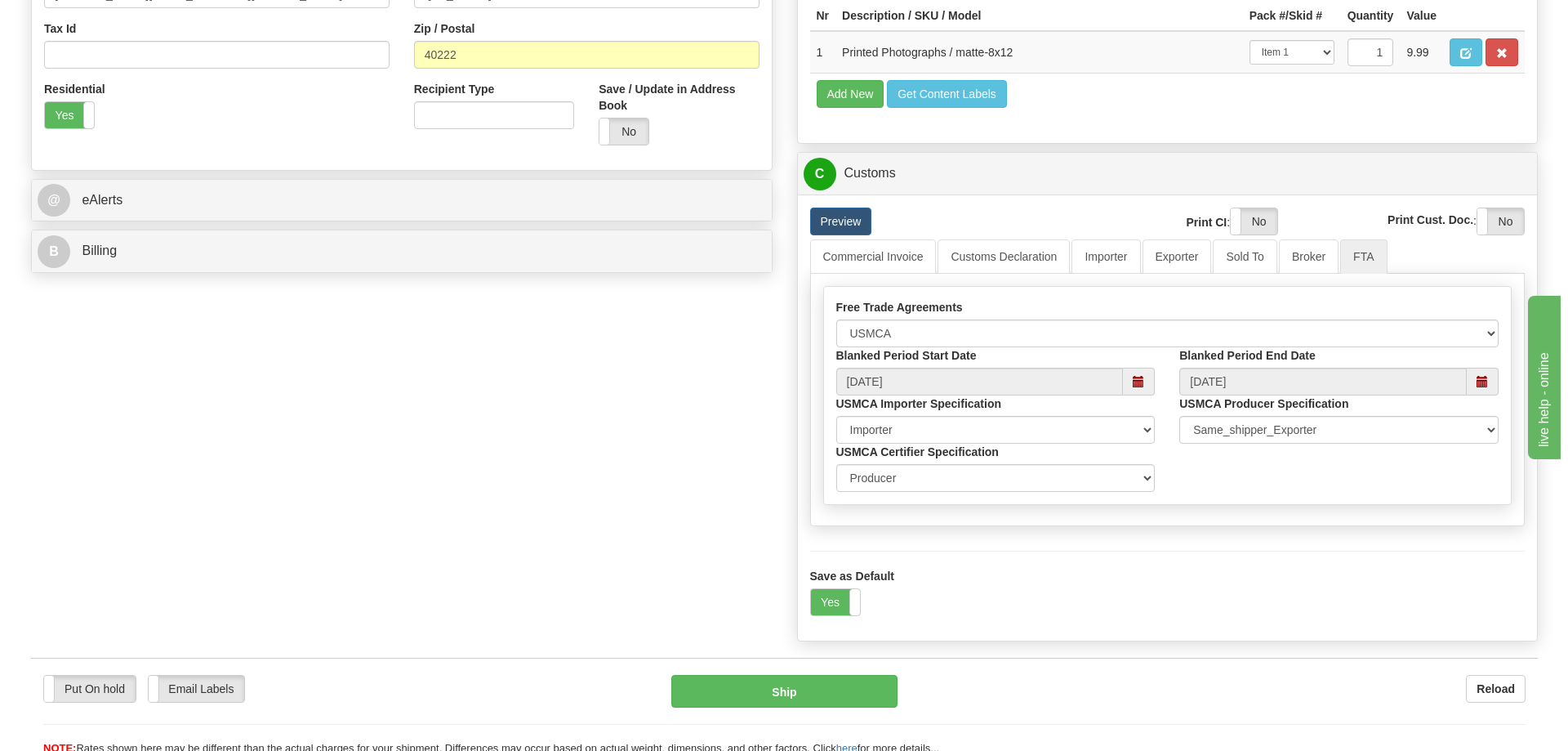
scroll to position [735, 0]
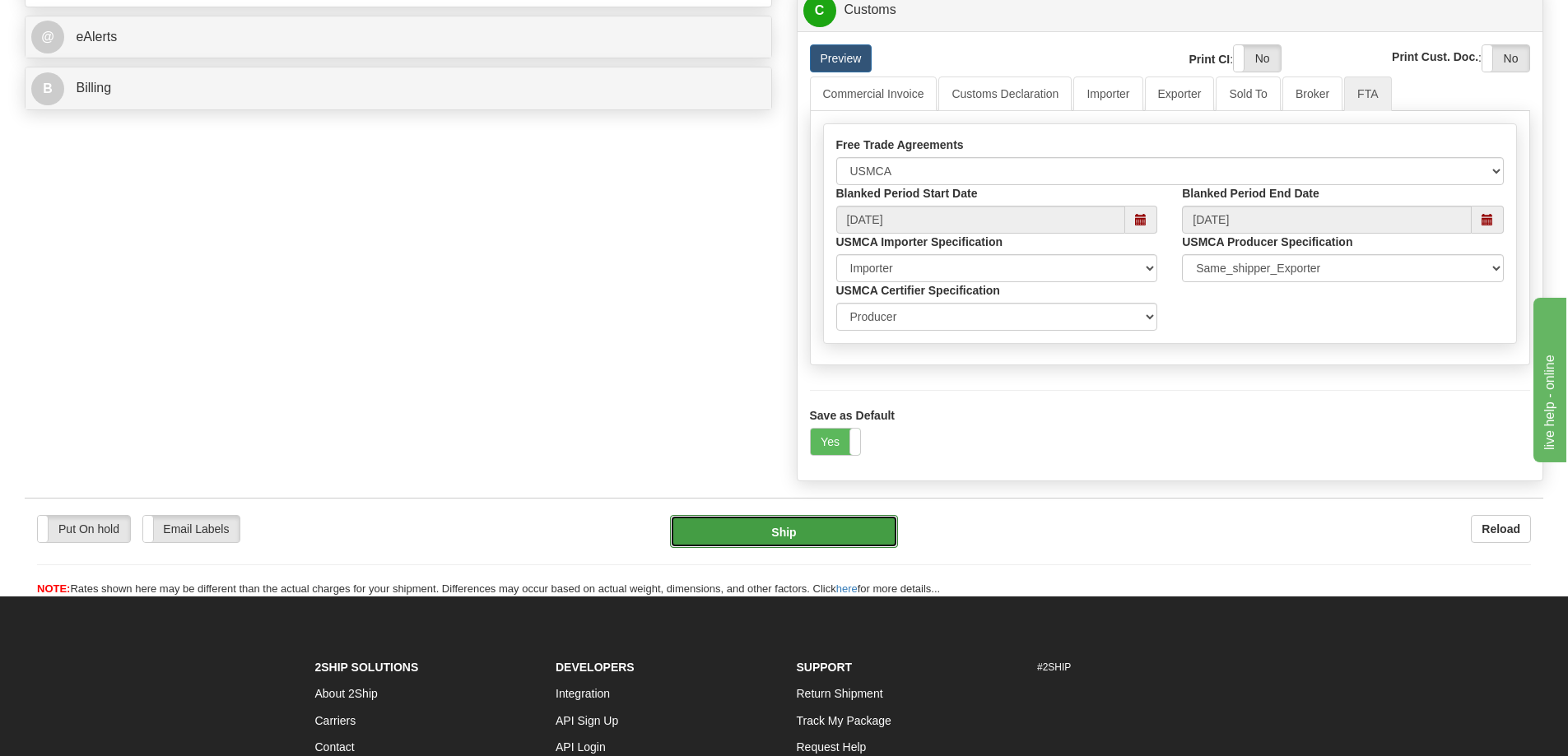
click at [841, 528] on button "Ship" at bounding box center [784, 532] width 228 height 33
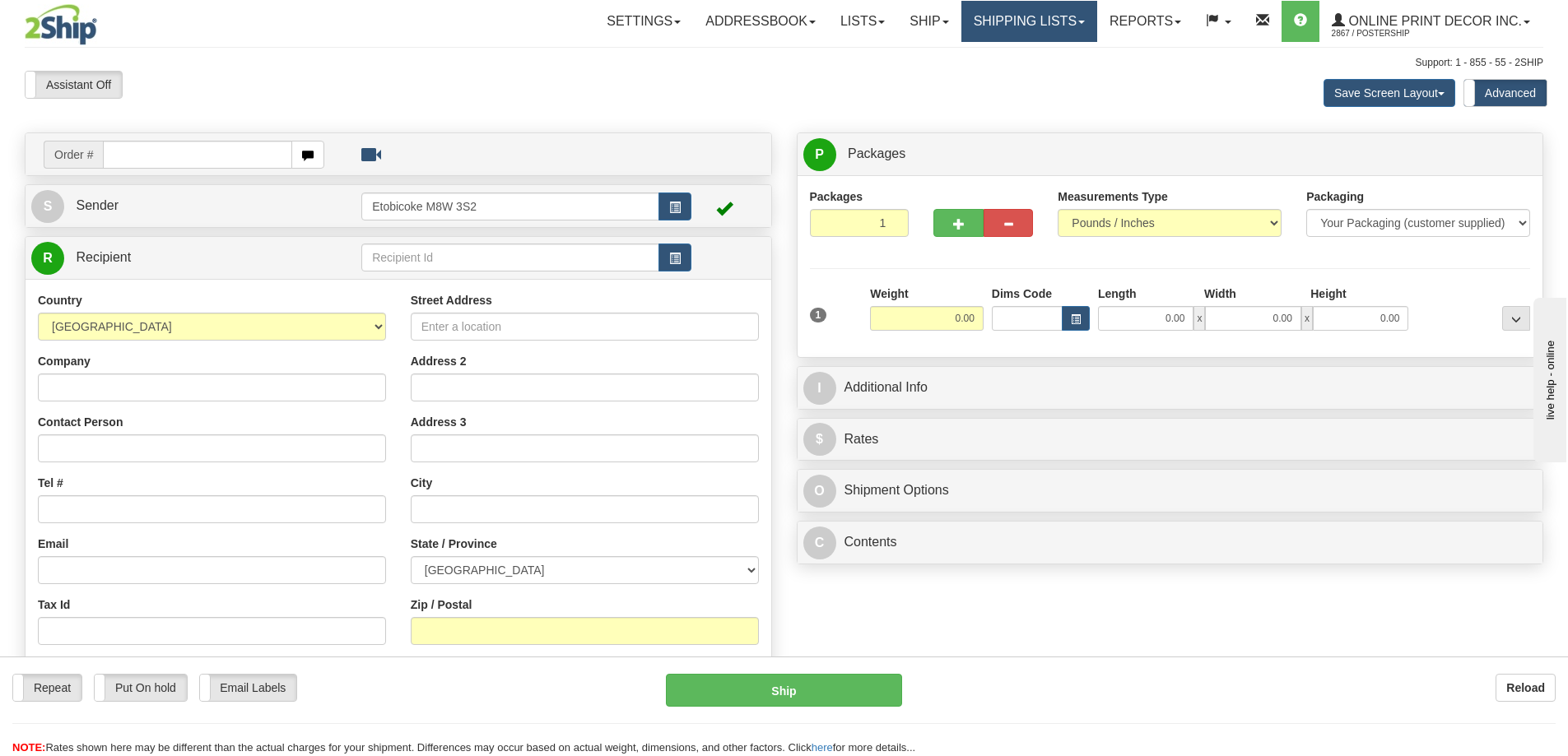
click at [1014, 19] on link "Shipping lists" at bounding box center [1030, 21] width 136 height 41
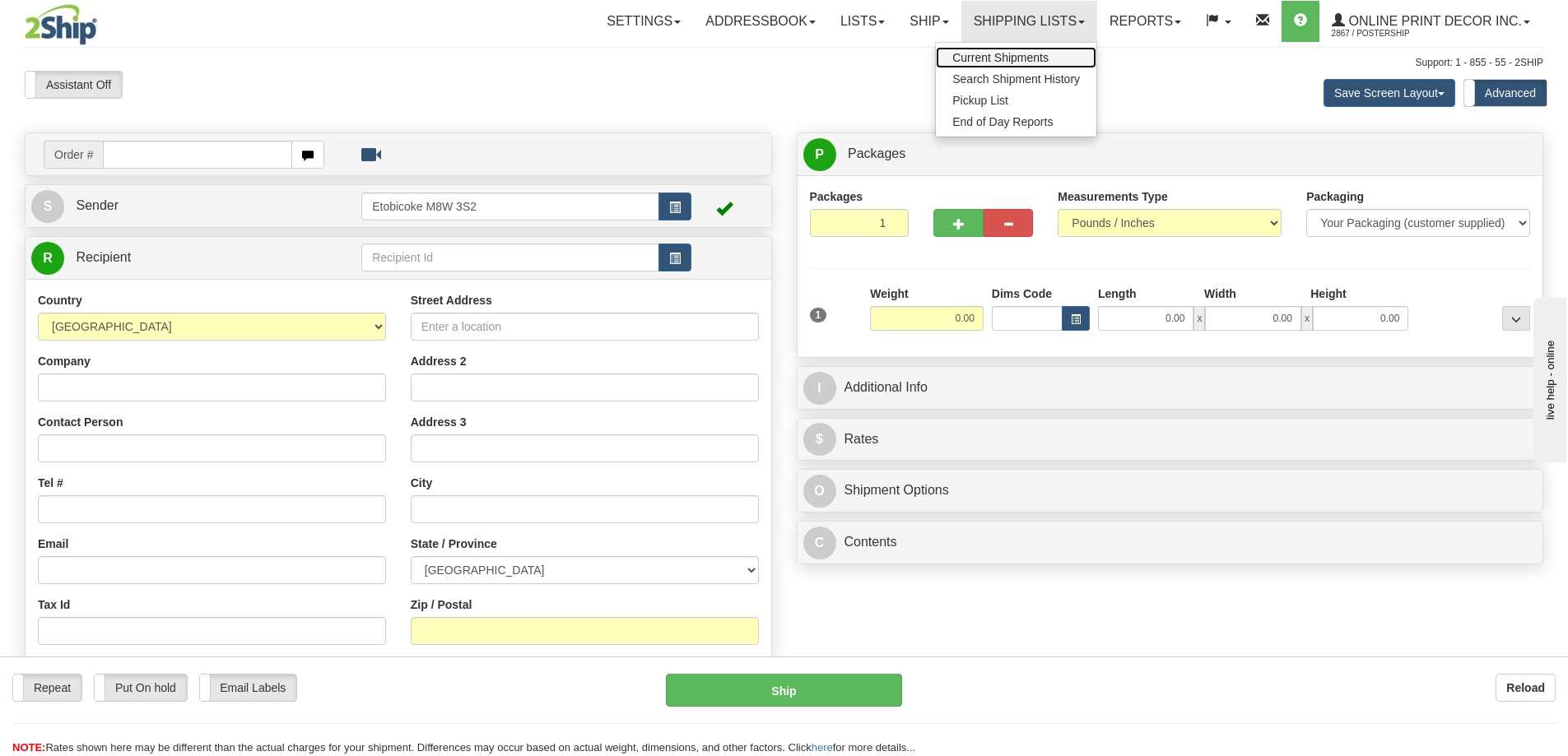
click at [985, 62] on span "Current Shipments" at bounding box center [1000, 57] width 97 height 13
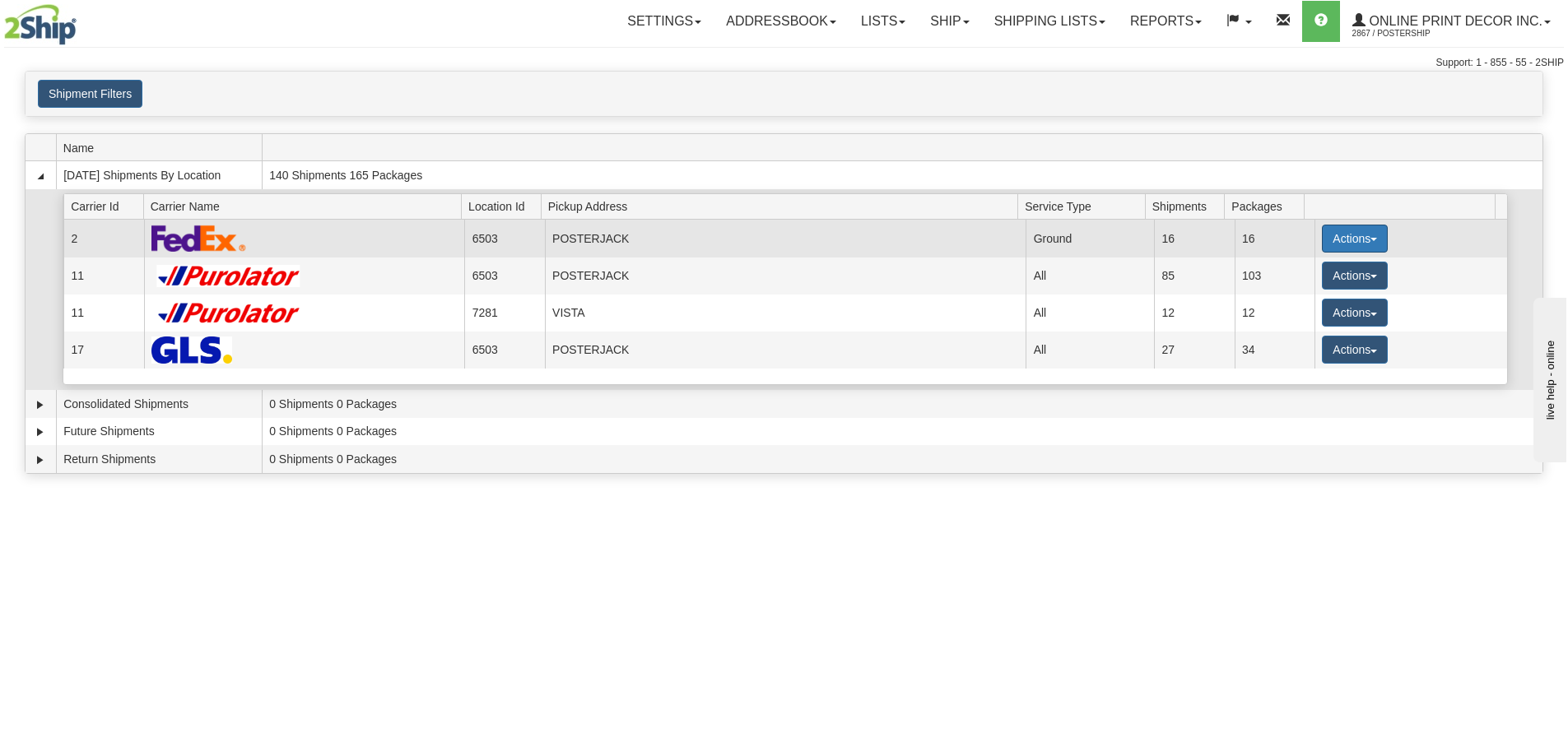
click at [1322, 233] on button "Actions" at bounding box center [1355, 238] width 66 height 28
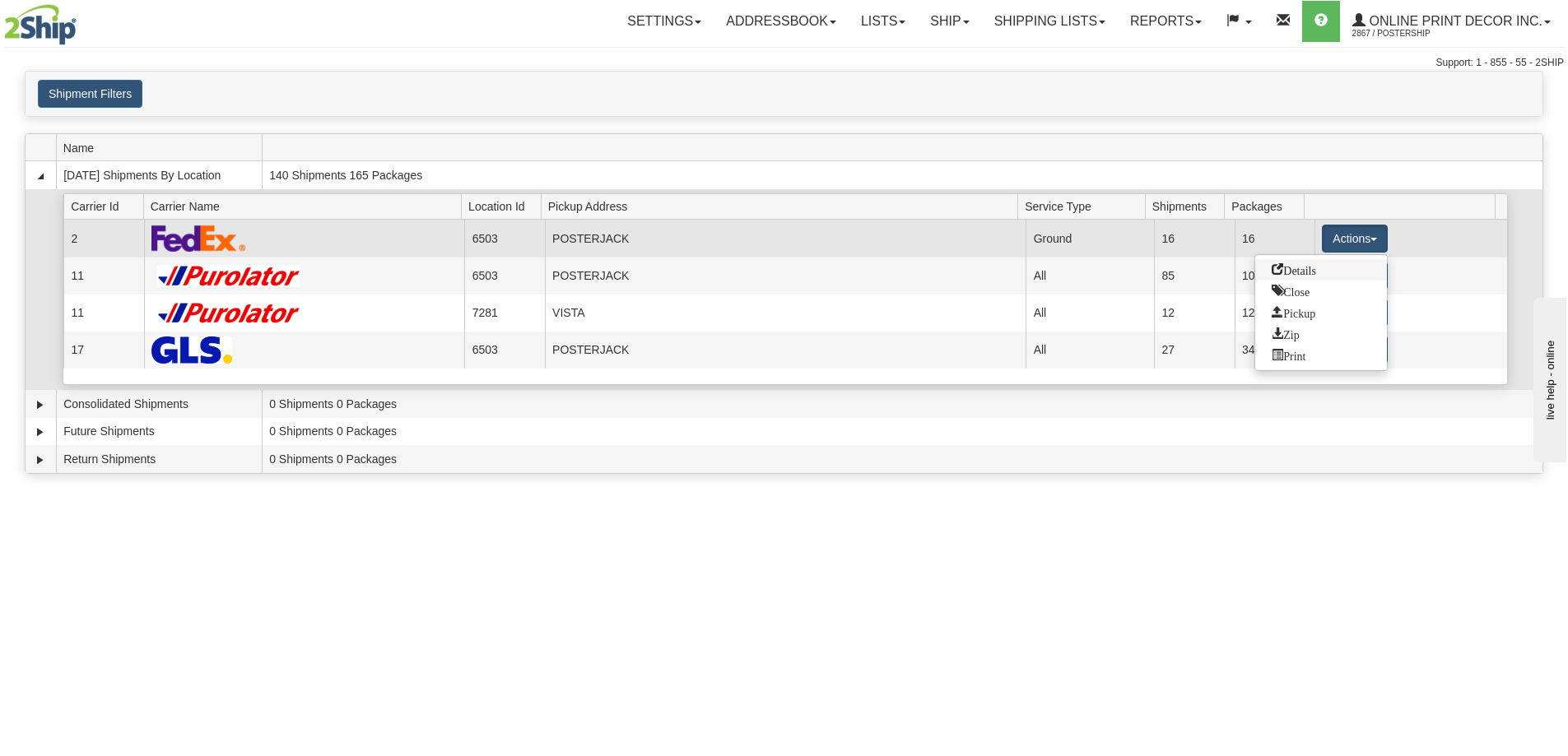
click at [1295, 263] on span "Details" at bounding box center [1294, 269] width 44 height 12
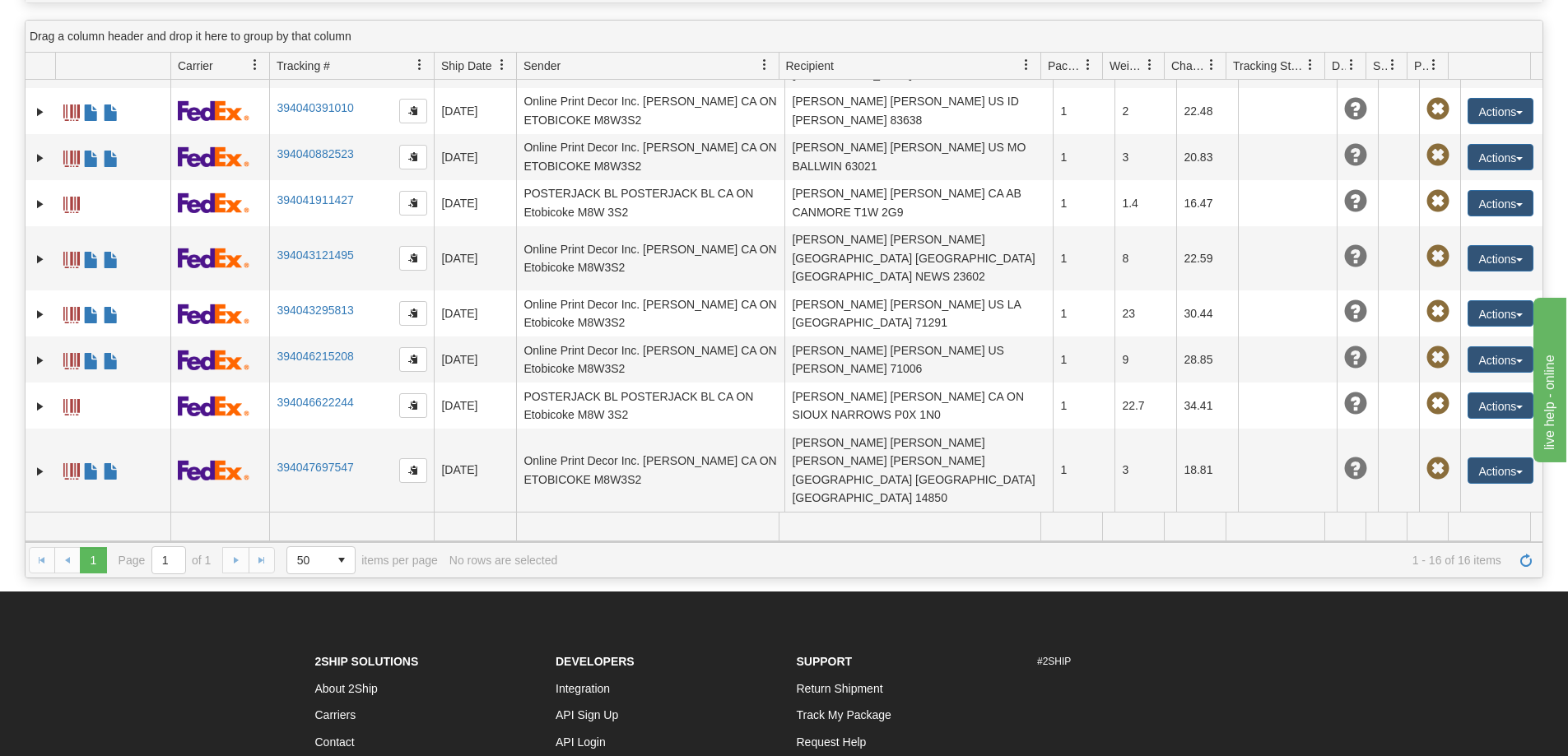
scroll to position [246, 0]
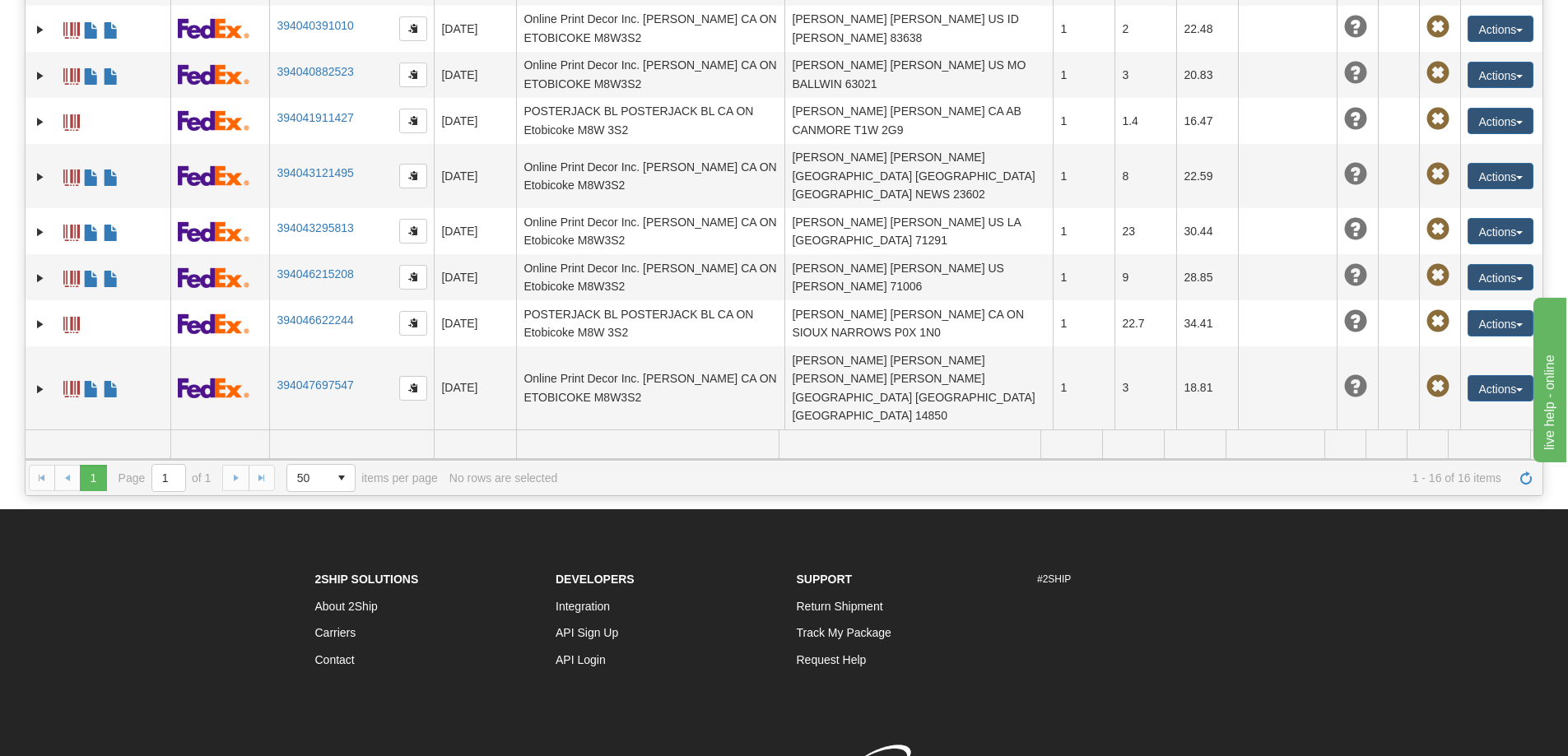
click at [292, 488] on link "394049882678" at bounding box center [314, 495] width 76 height 13
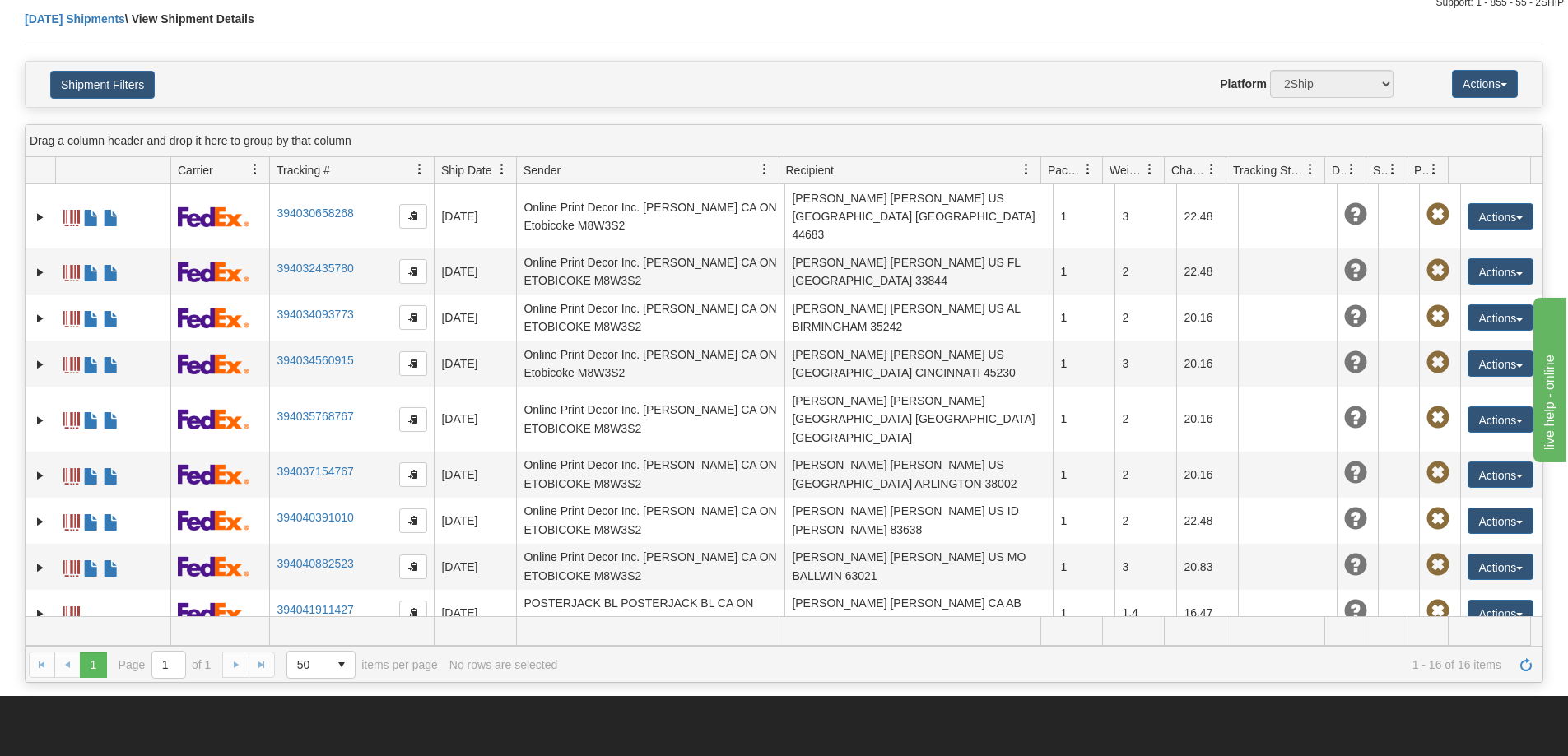
scroll to position [0, 0]
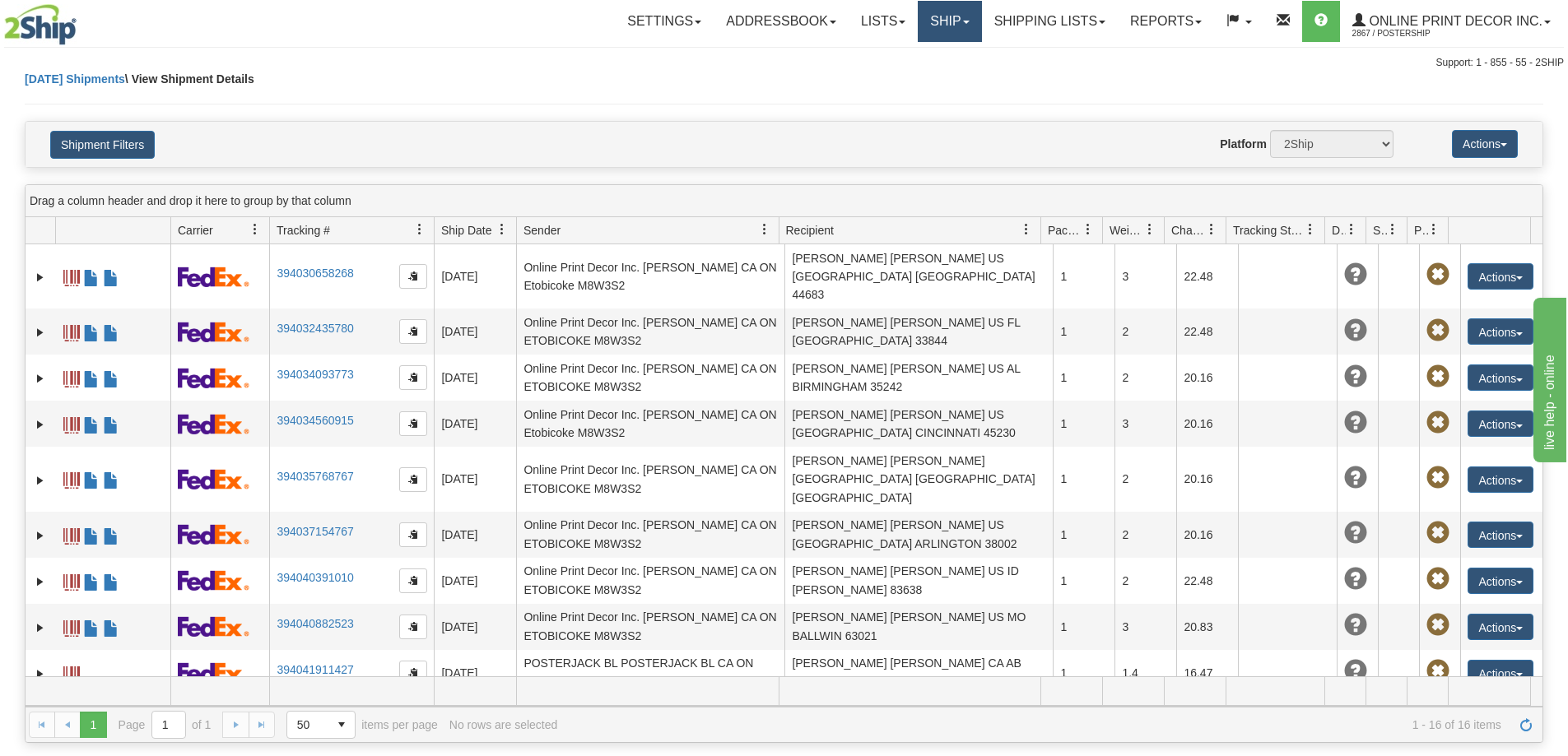
click at [940, 27] on link "Ship" at bounding box center [949, 21] width 63 height 41
click at [898, 63] on span "Ship Screen" at bounding box center [880, 57] width 63 height 13
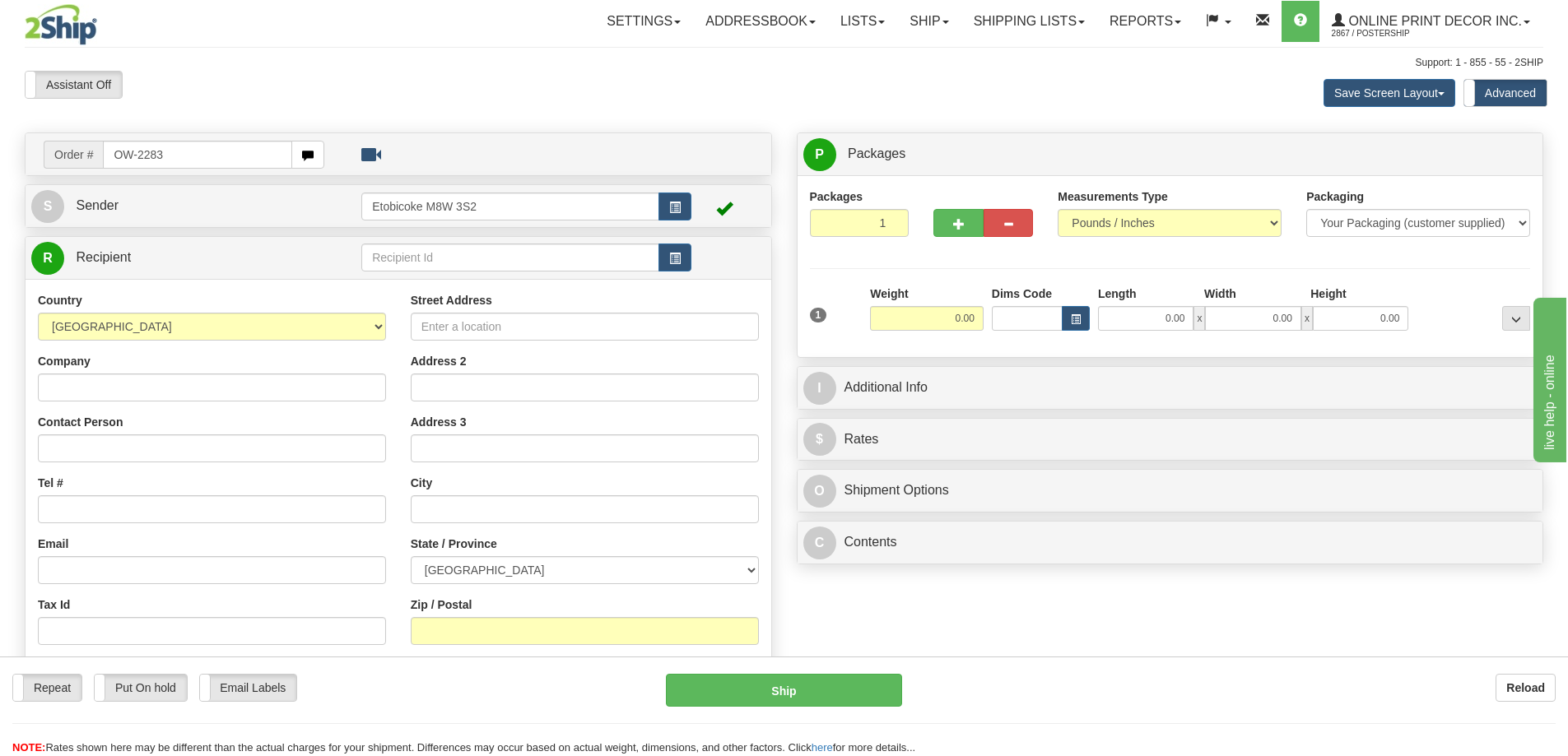
type input "OW-2283"
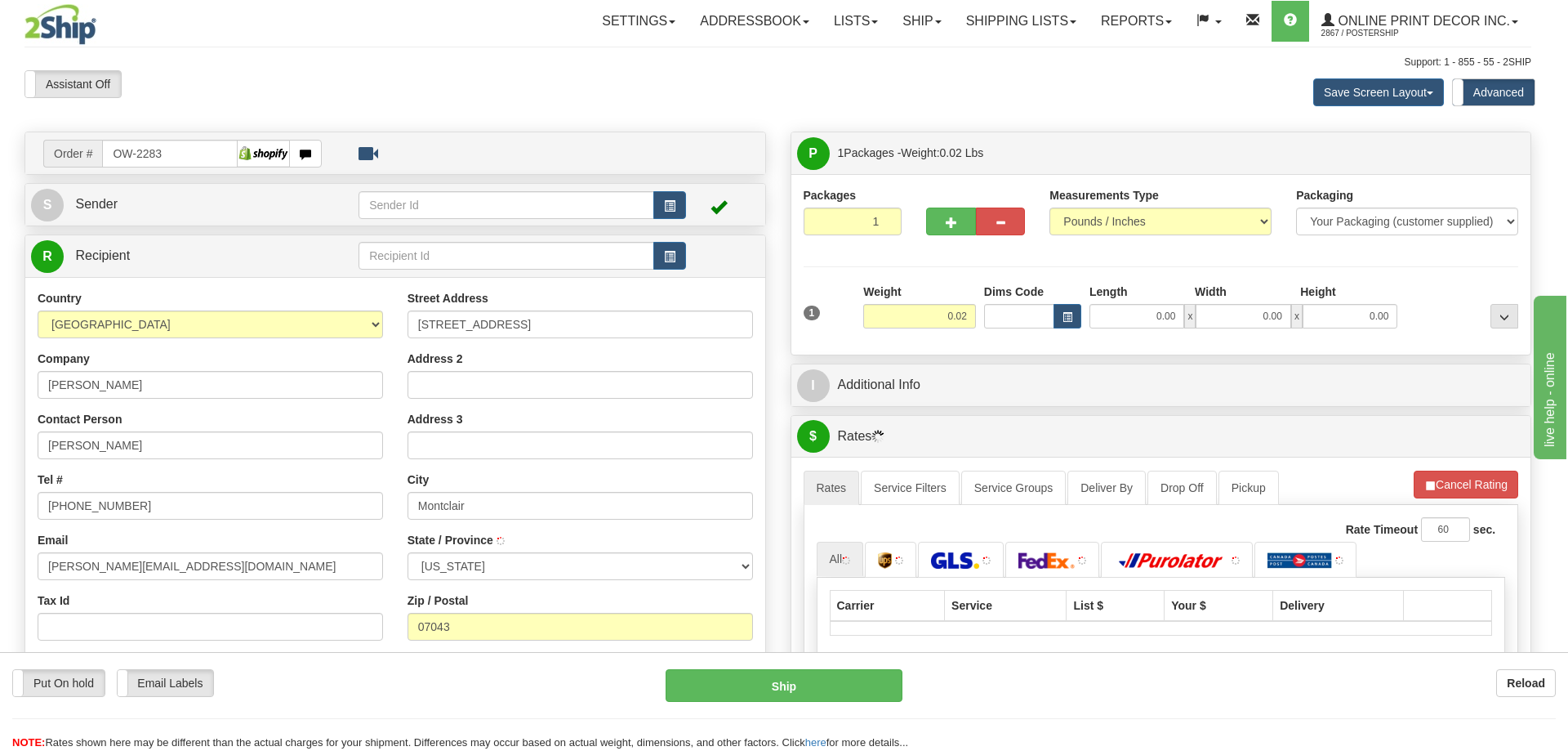
type input "MONTCLAIR"
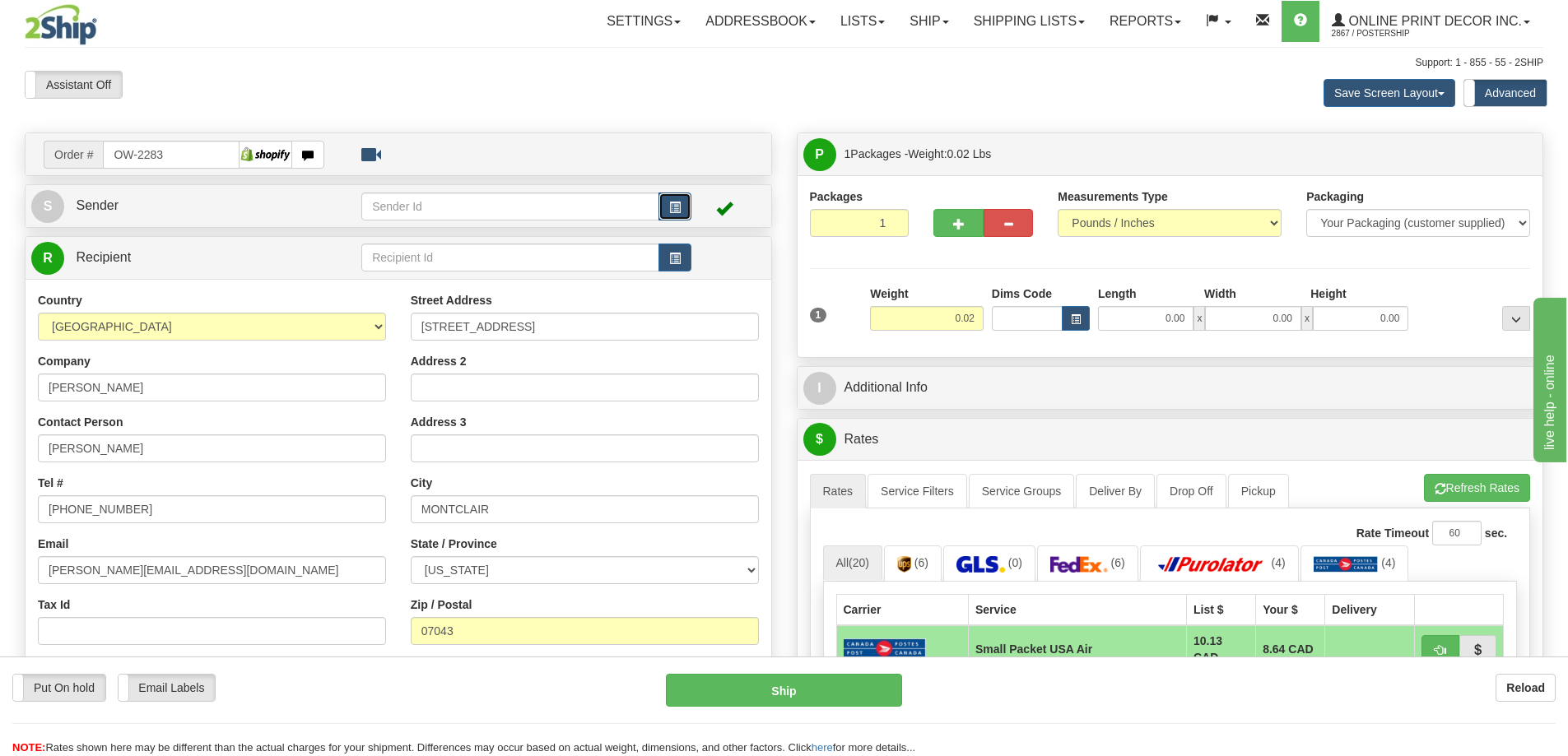
click at [681, 205] on button "button" at bounding box center [674, 206] width 33 height 28
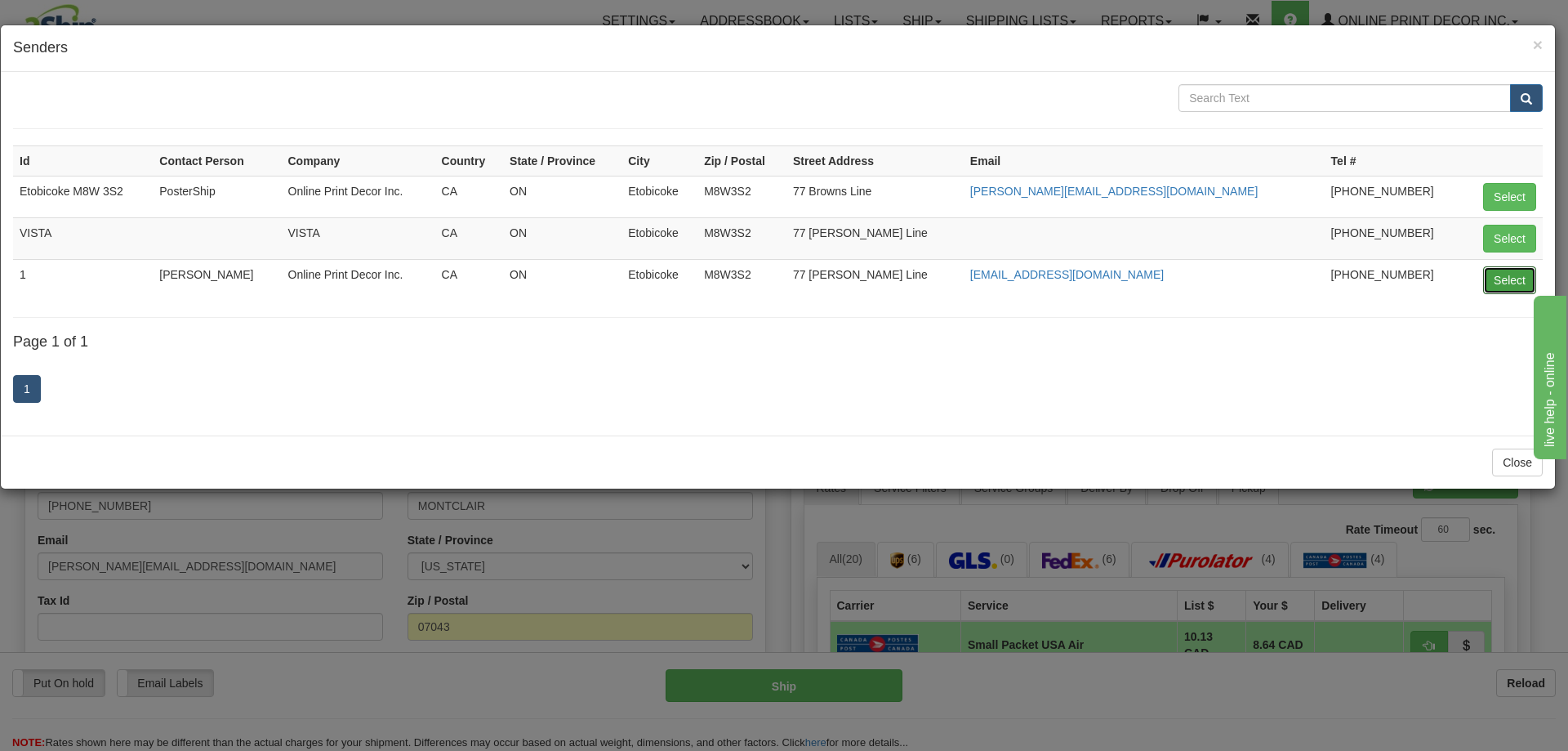
click at [1501, 277] on button "Select" at bounding box center [1510, 280] width 53 height 27
type input "1"
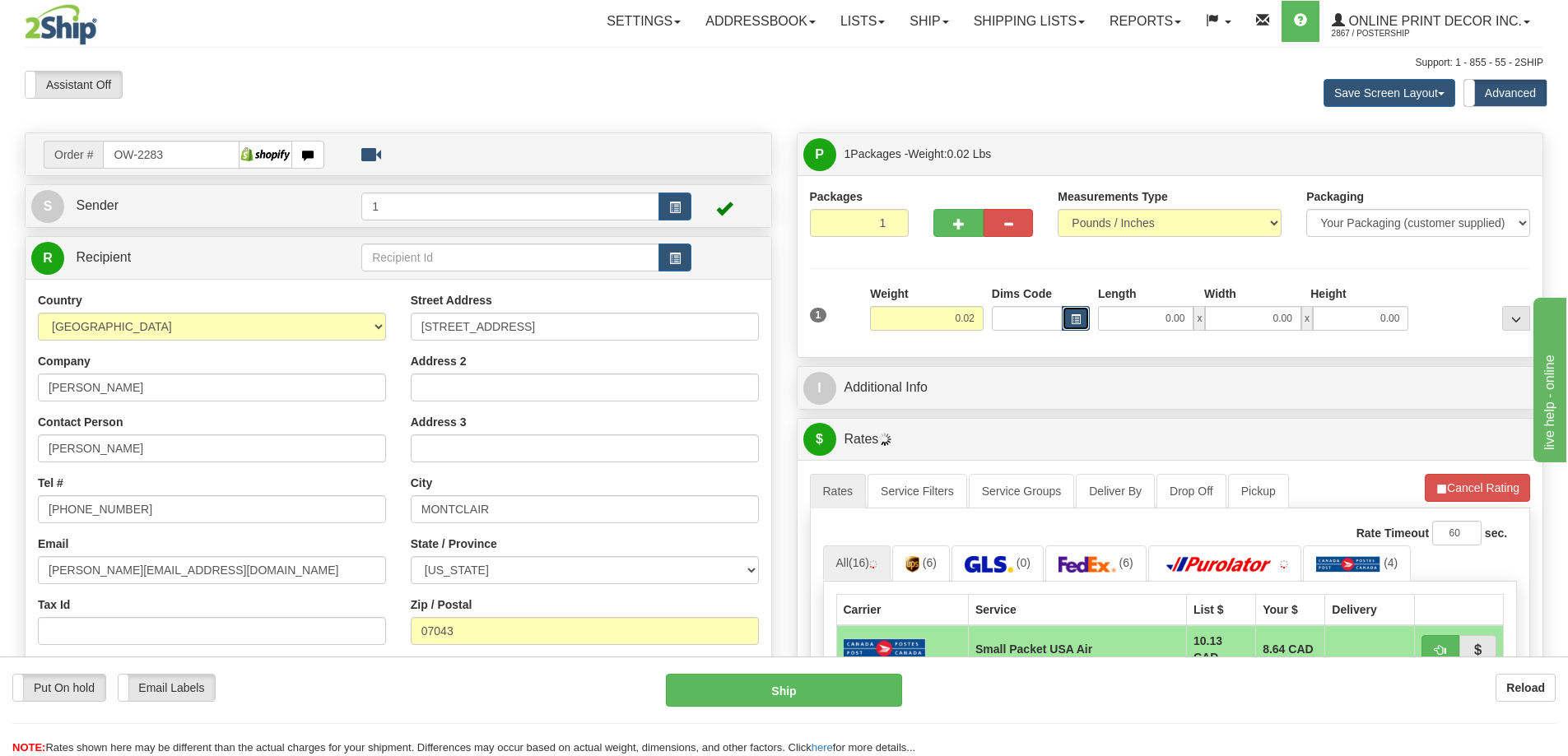
click at [1076, 317] on span "button" at bounding box center [1075, 320] width 10 height 9
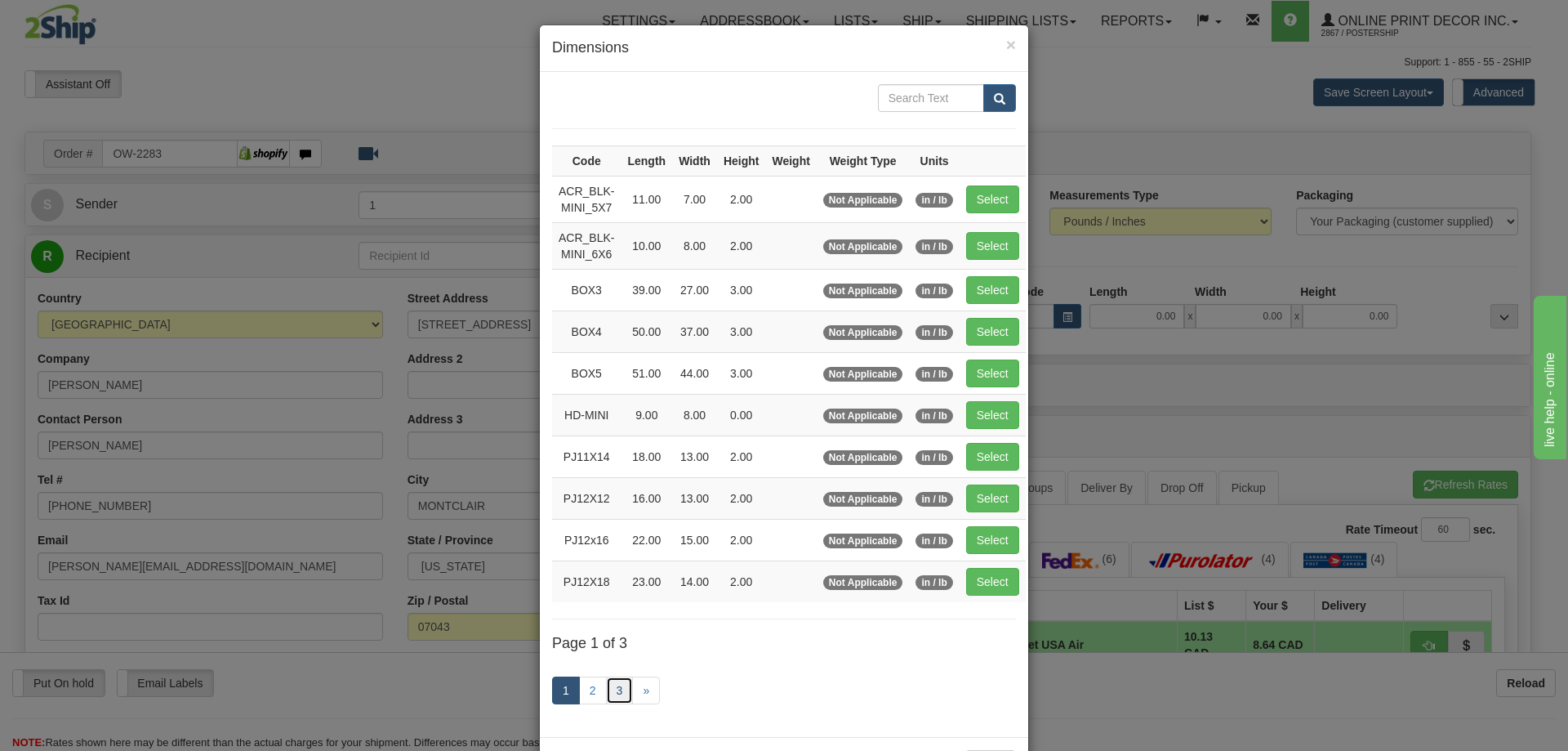
click at [622, 682] on link "3" at bounding box center [620, 690] width 27 height 27
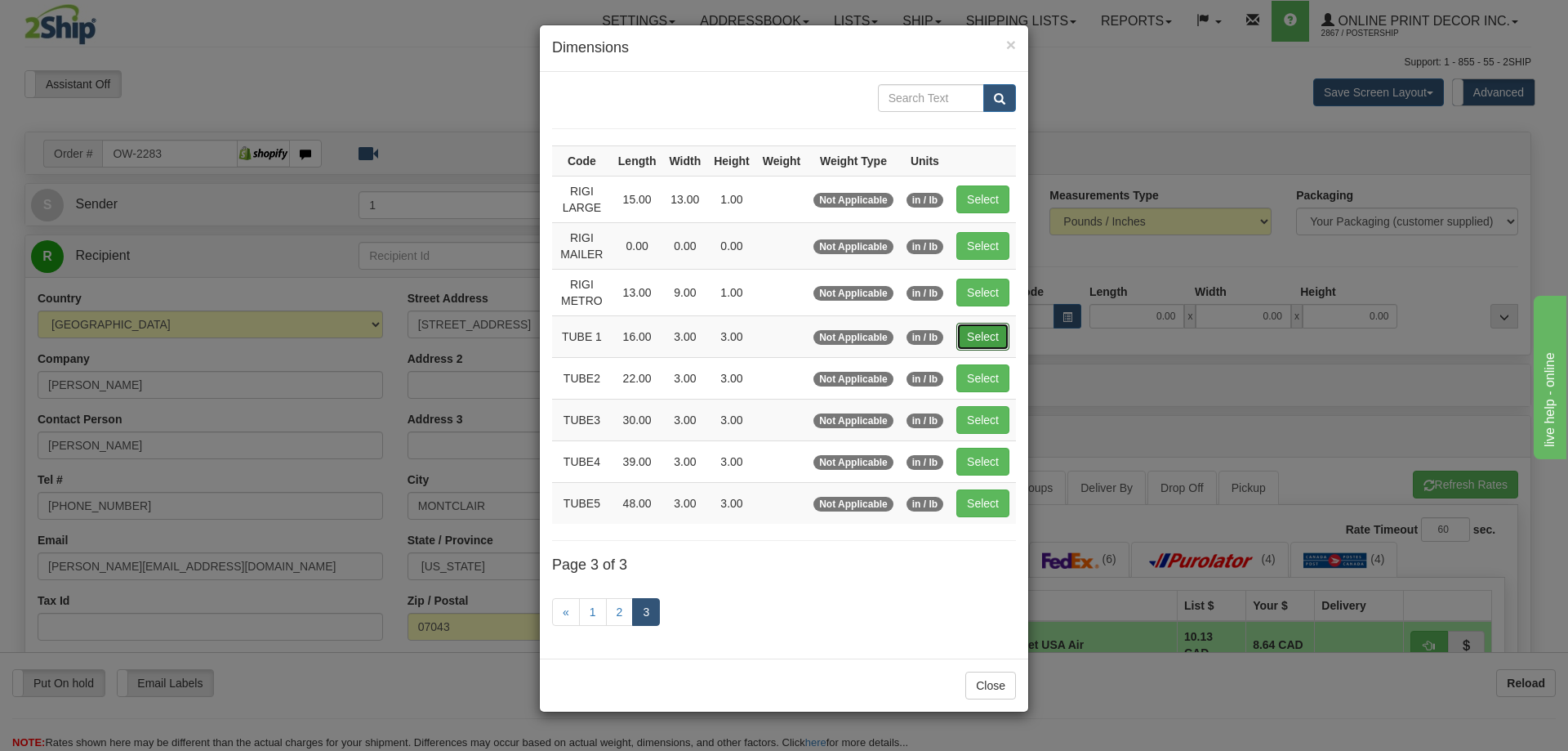
drag, startPoint x: 984, startPoint y: 333, endPoint x: 995, endPoint y: 344, distance: 15.6
click at [992, 336] on button "Select" at bounding box center [983, 336] width 53 height 27
type input "TUBE 1"
type input "16.00"
type input "3.00"
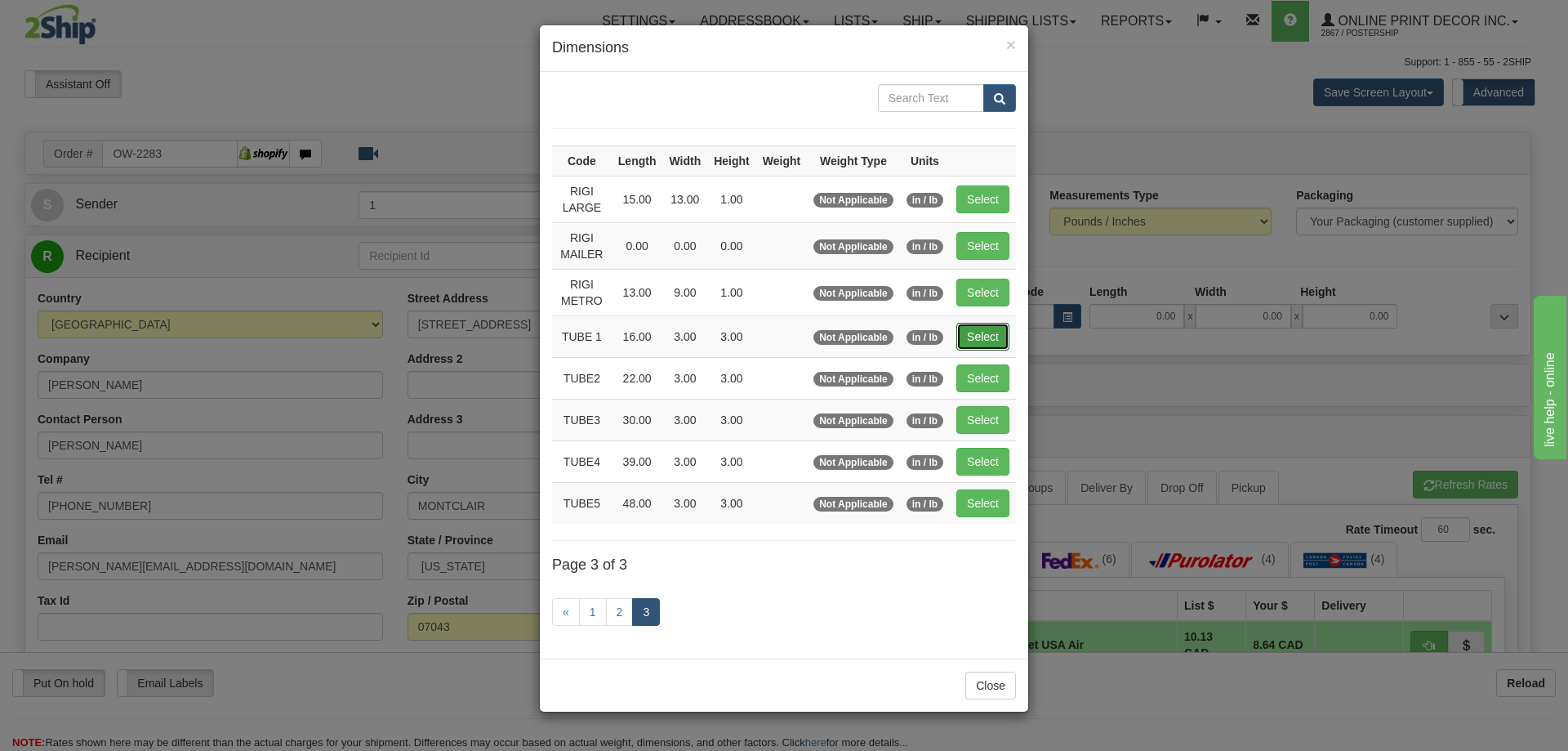
type input "3.00"
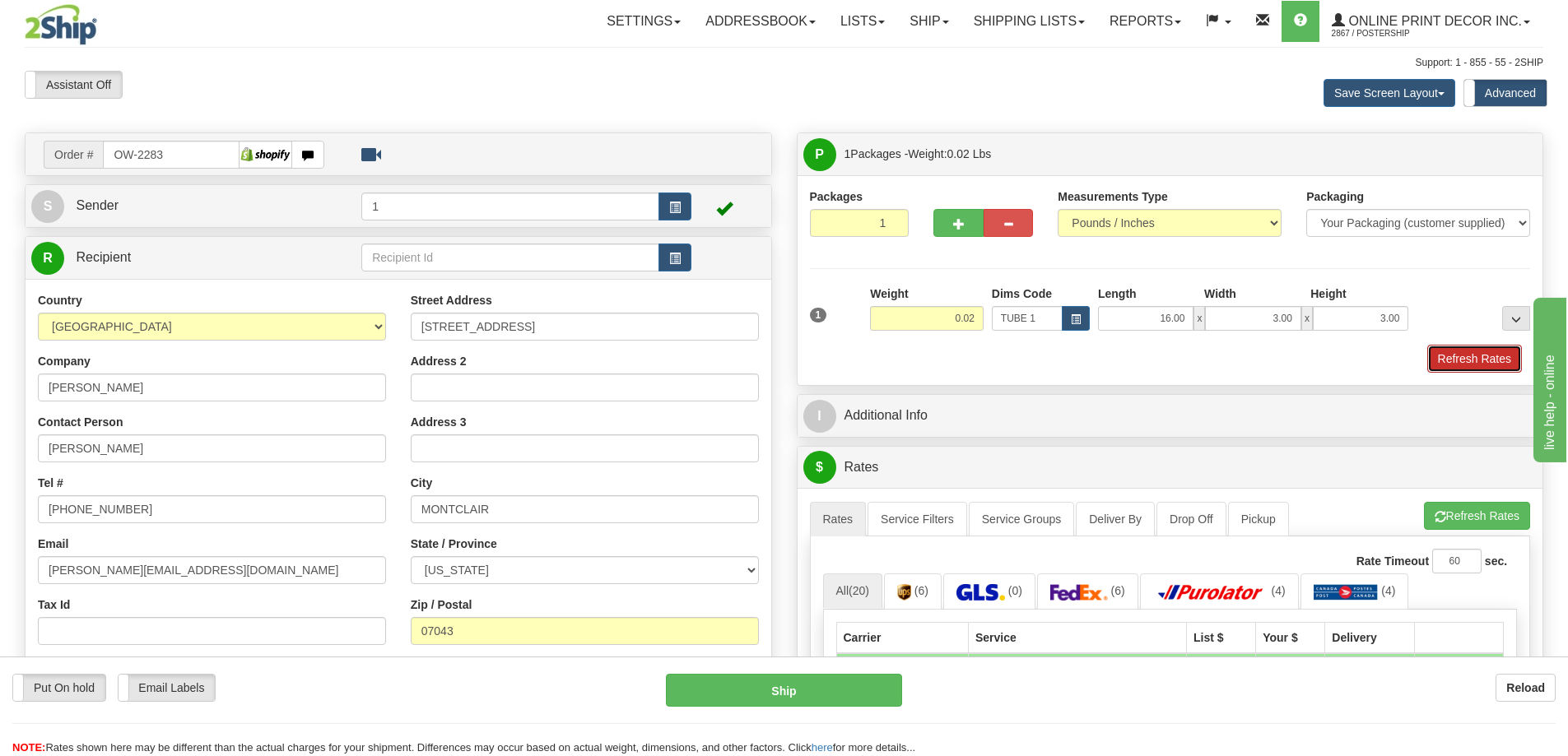
click at [1463, 360] on button "Refresh Rates" at bounding box center [1474, 359] width 95 height 28
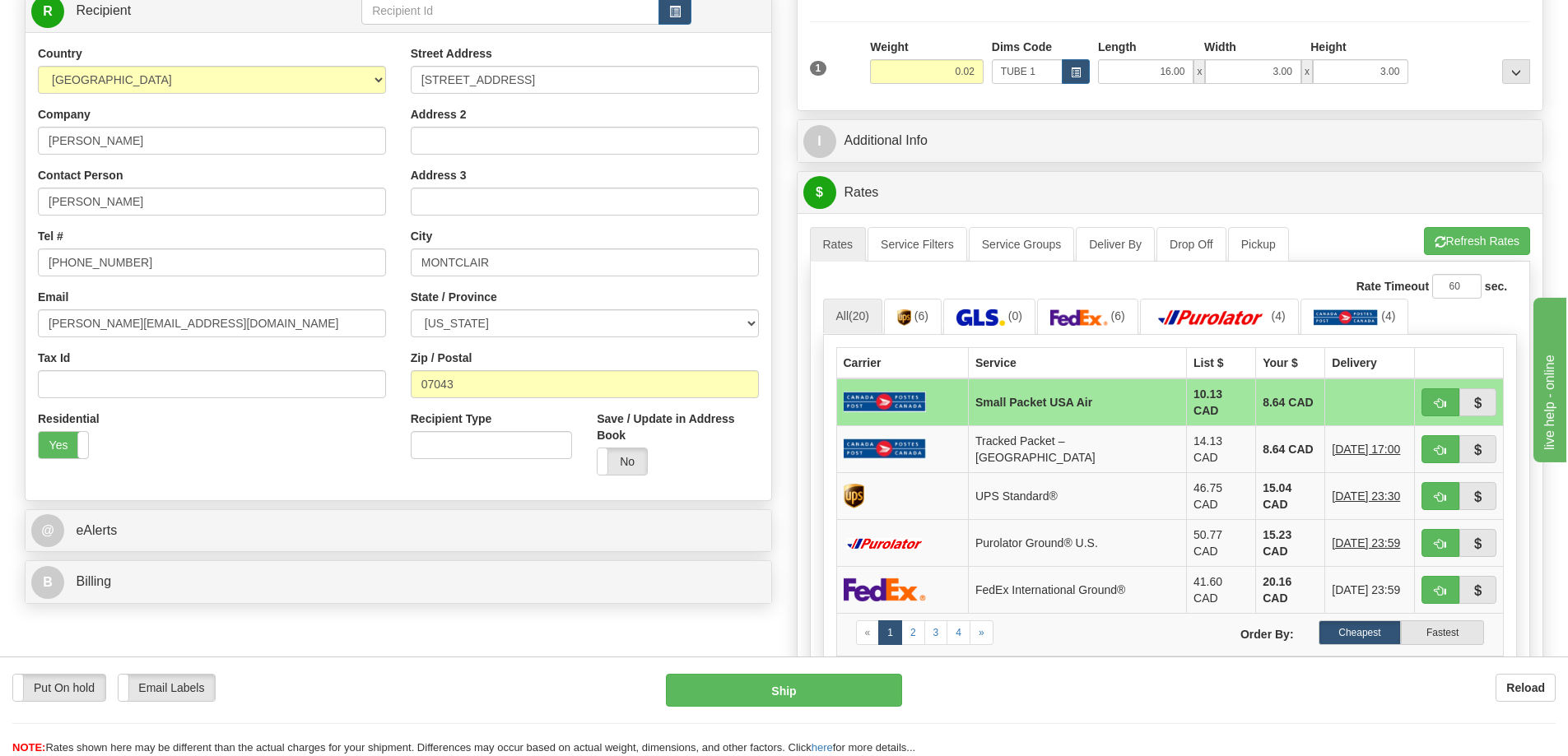
scroll to position [329, 0]
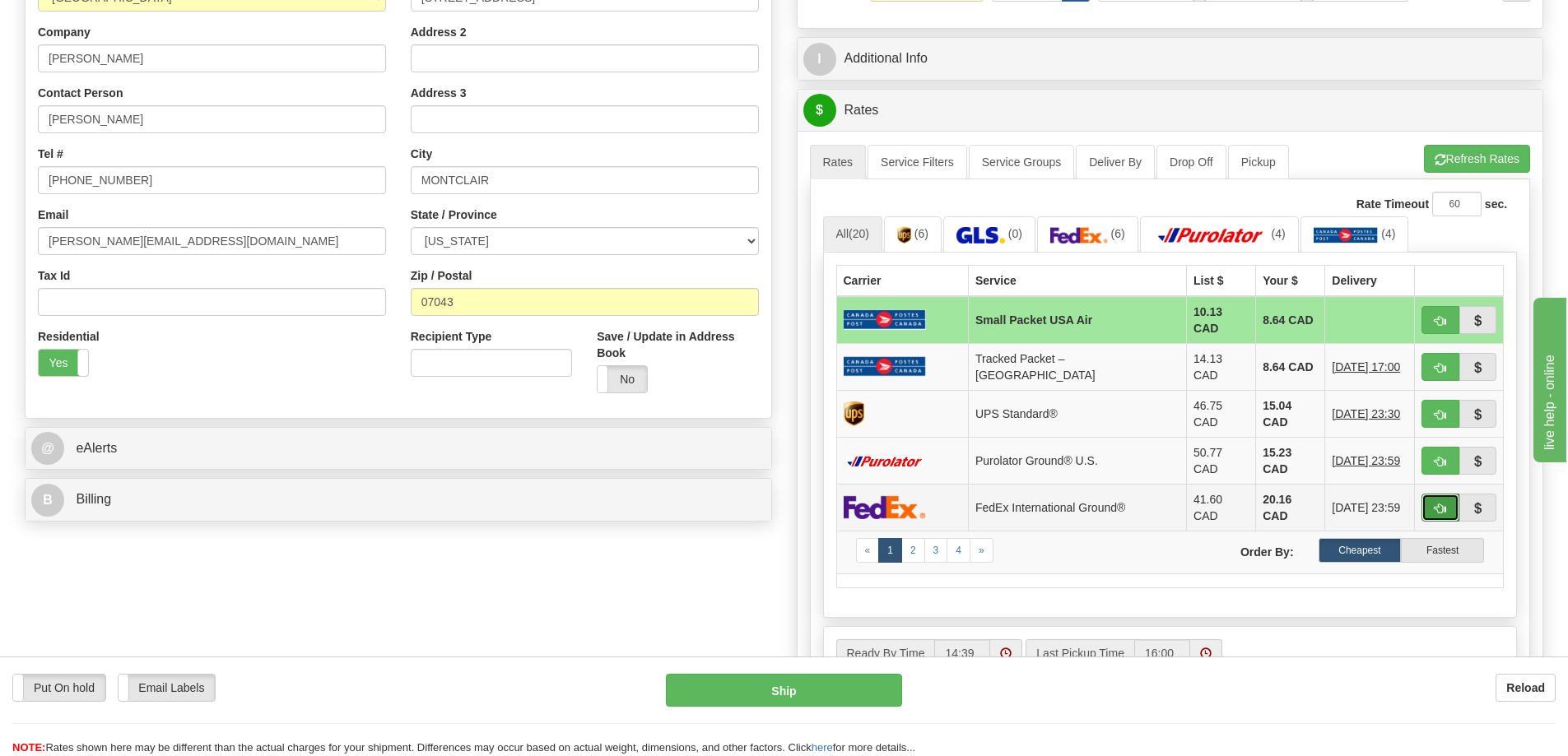
click at [1444, 494] on button "button" at bounding box center [1439, 508] width 38 height 28
type input "92"
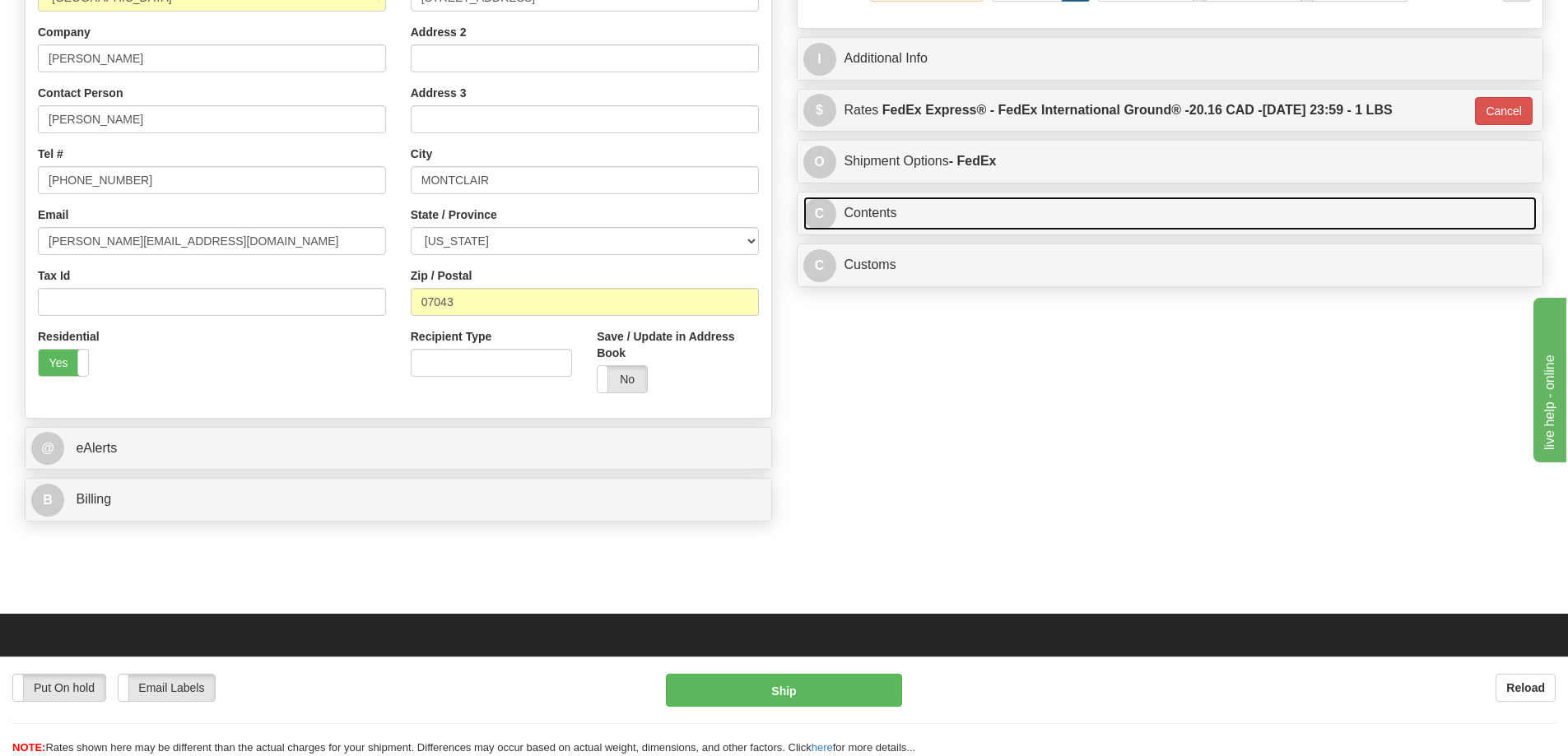
click at [1096, 214] on link "C Contents" at bounding box center [1170, 213] width 734 height 34
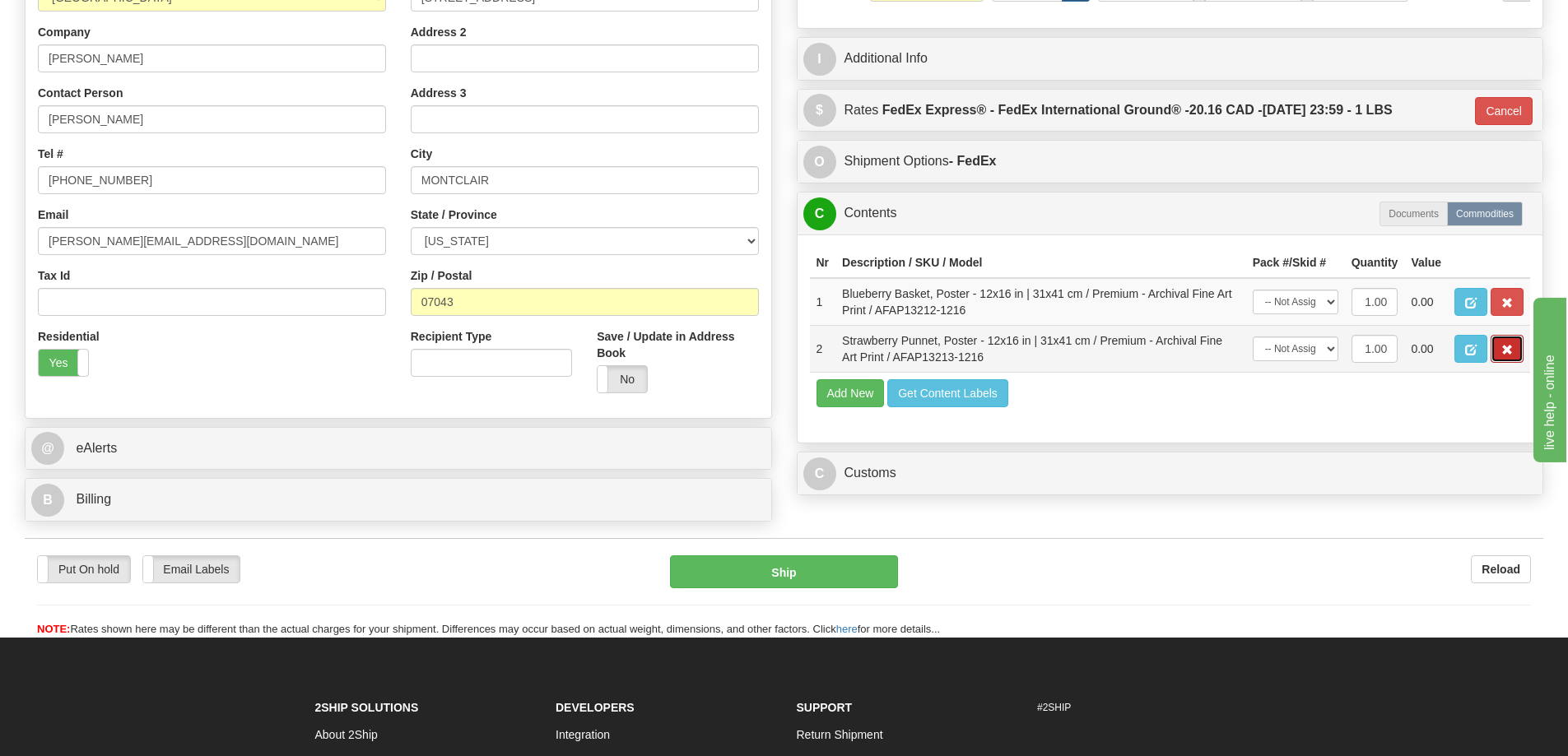
click at [1506, 352] on span "button" at bounding box center [1506, 350] width 12 height 11
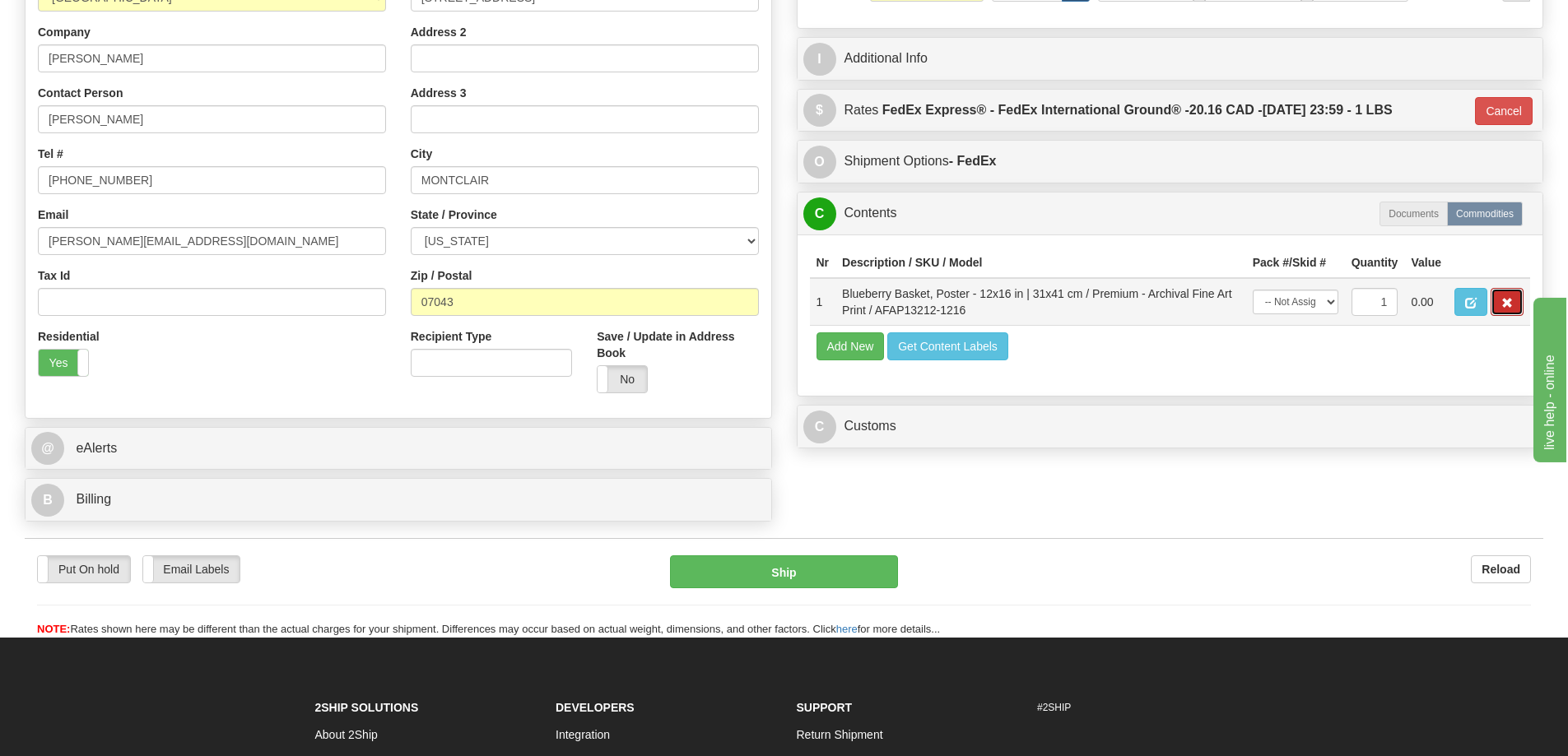
click at [1505, 308] on span "button" at bounding box center [1506, 304] width 12 height 11
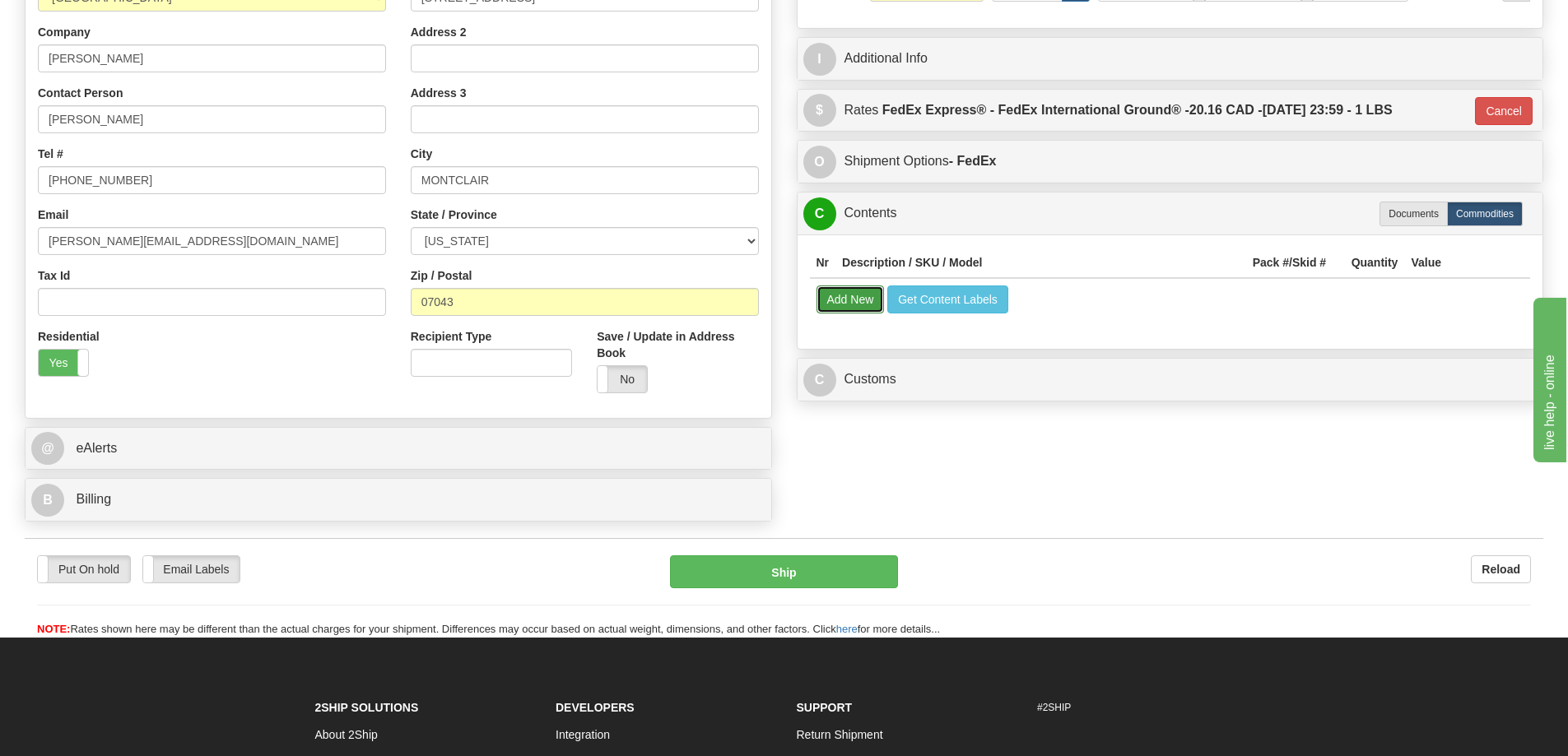
click at [870, 292] on button "Add New" at bounding box center [850, 299] width 68 height 28
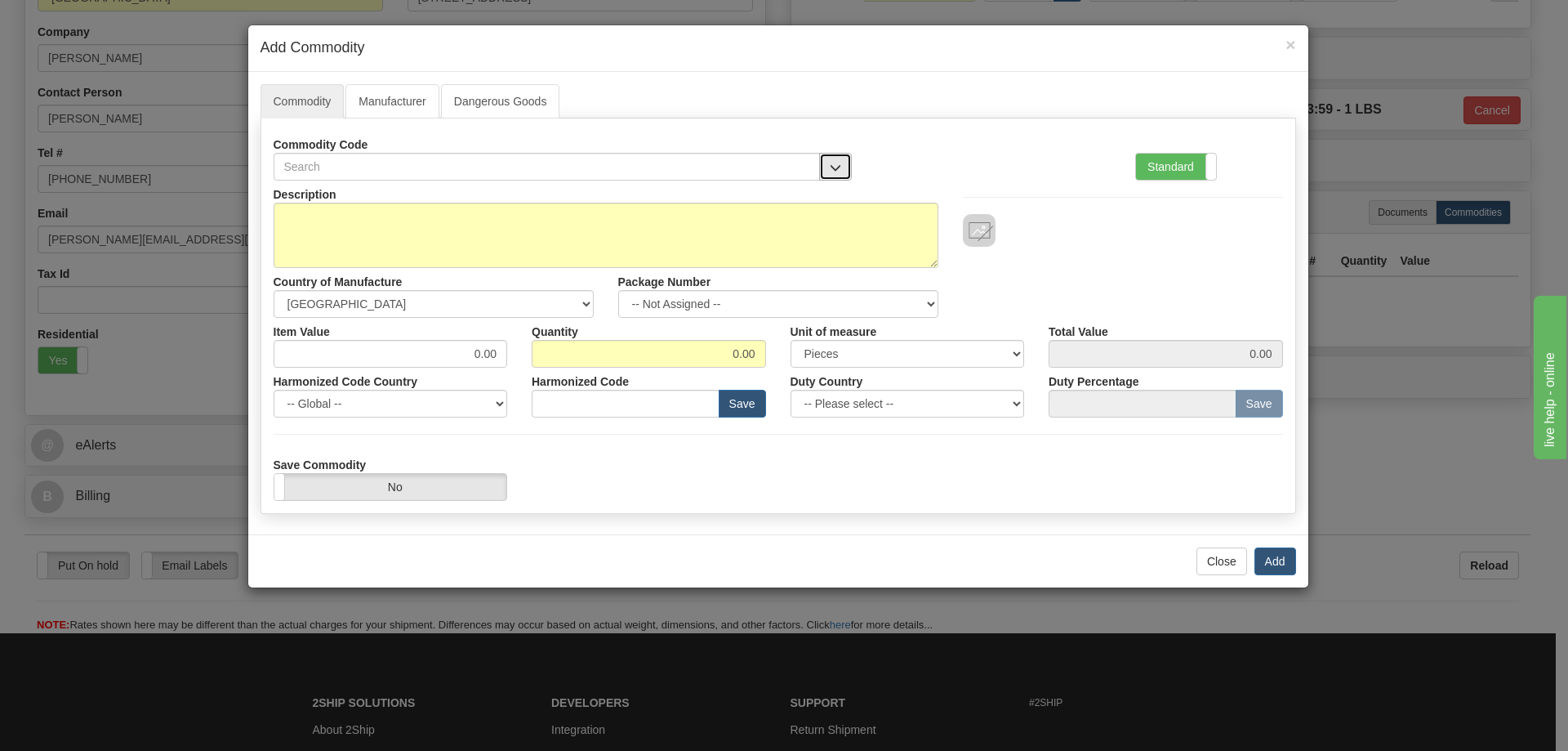
click at [823, 159] on button "button" at bounding box center [836, 166] width 33 height 27
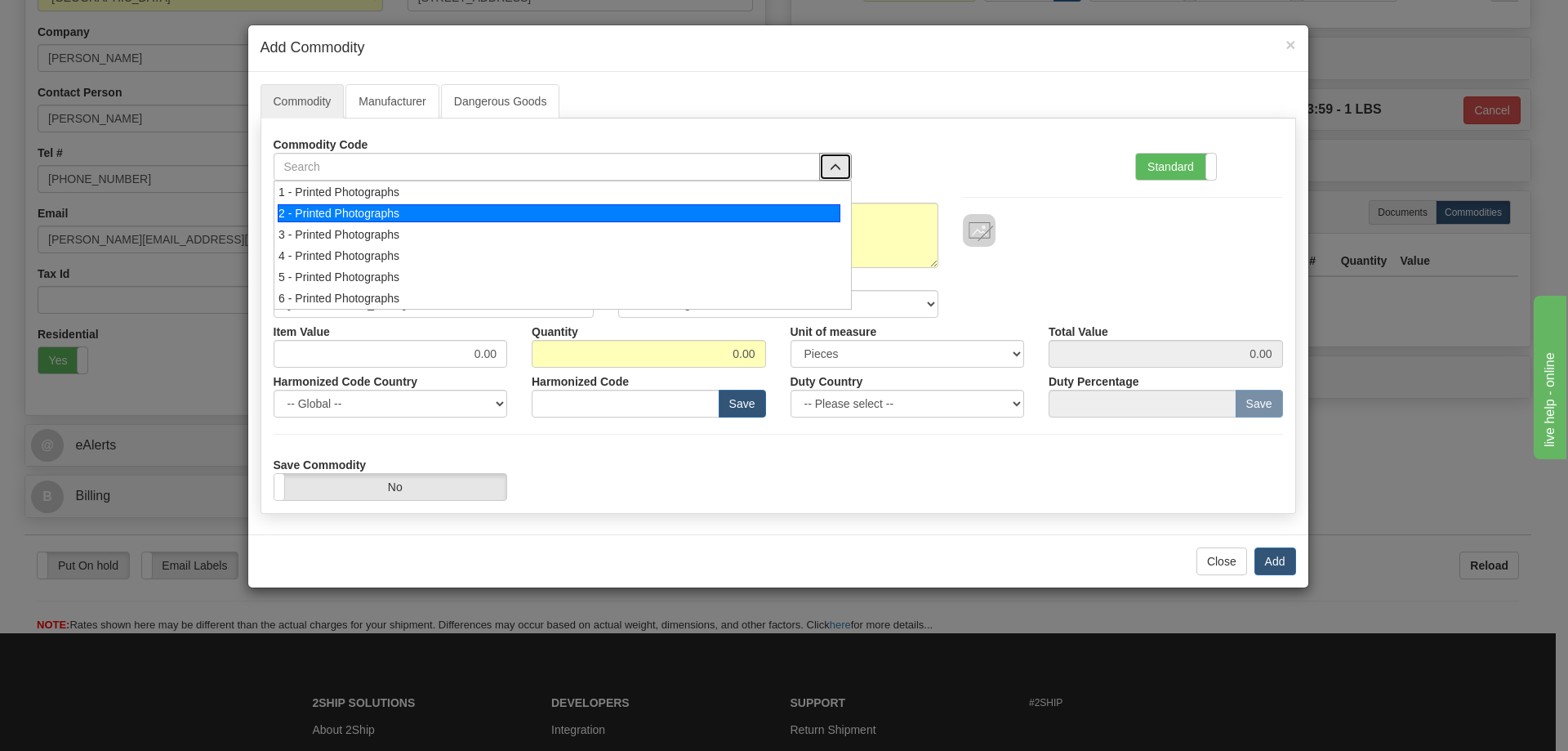
click at [830, 208] on div "2 - Printed Photographs" at bounding box center [559, 214] width 563 height 18
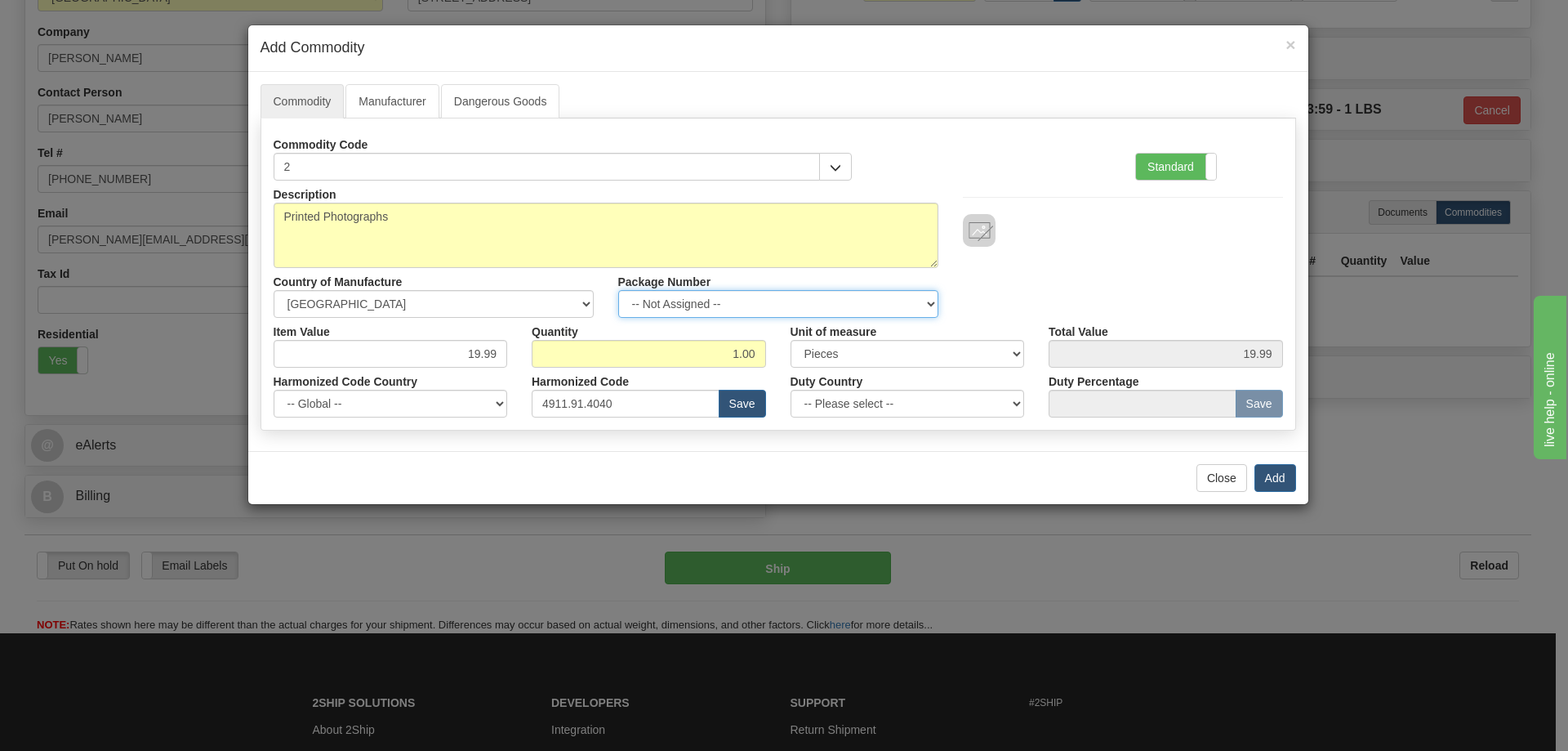
click at [922, 299] on select "-- Not Assigned -- Item 1" at bounding box center [778, 303] width 321 height 27
select select "0"
click at [618, 290] on select "-- Not Assigned -- Item 1" at bounding box center [778, 303] width 321 height 27
click at [1284, 480] on button "Add" at bounding box center [1276, 478] width 42 height 27
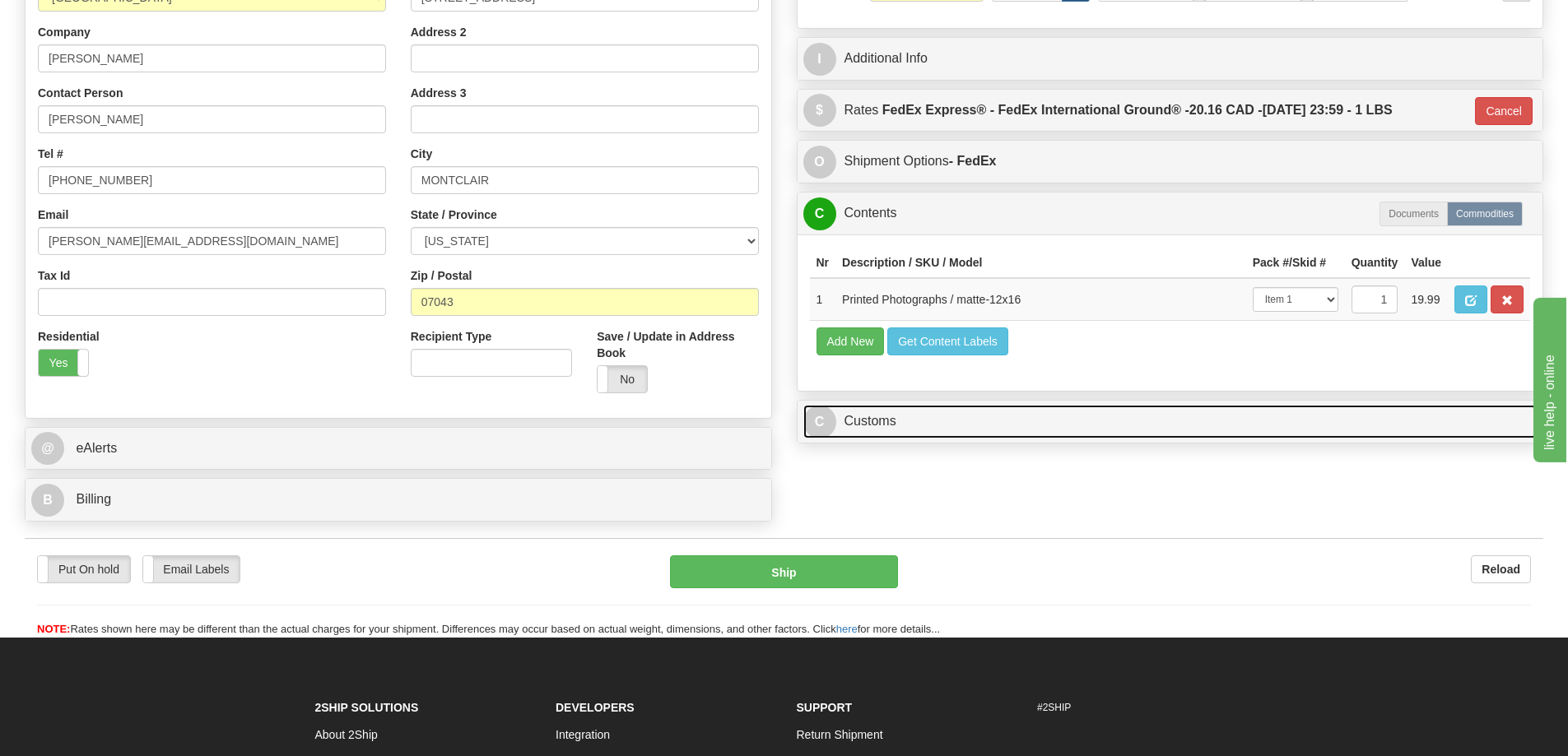
click at [1393, 428] on link "C Customs" at bounding box center [1170, 421] width 734 height 34
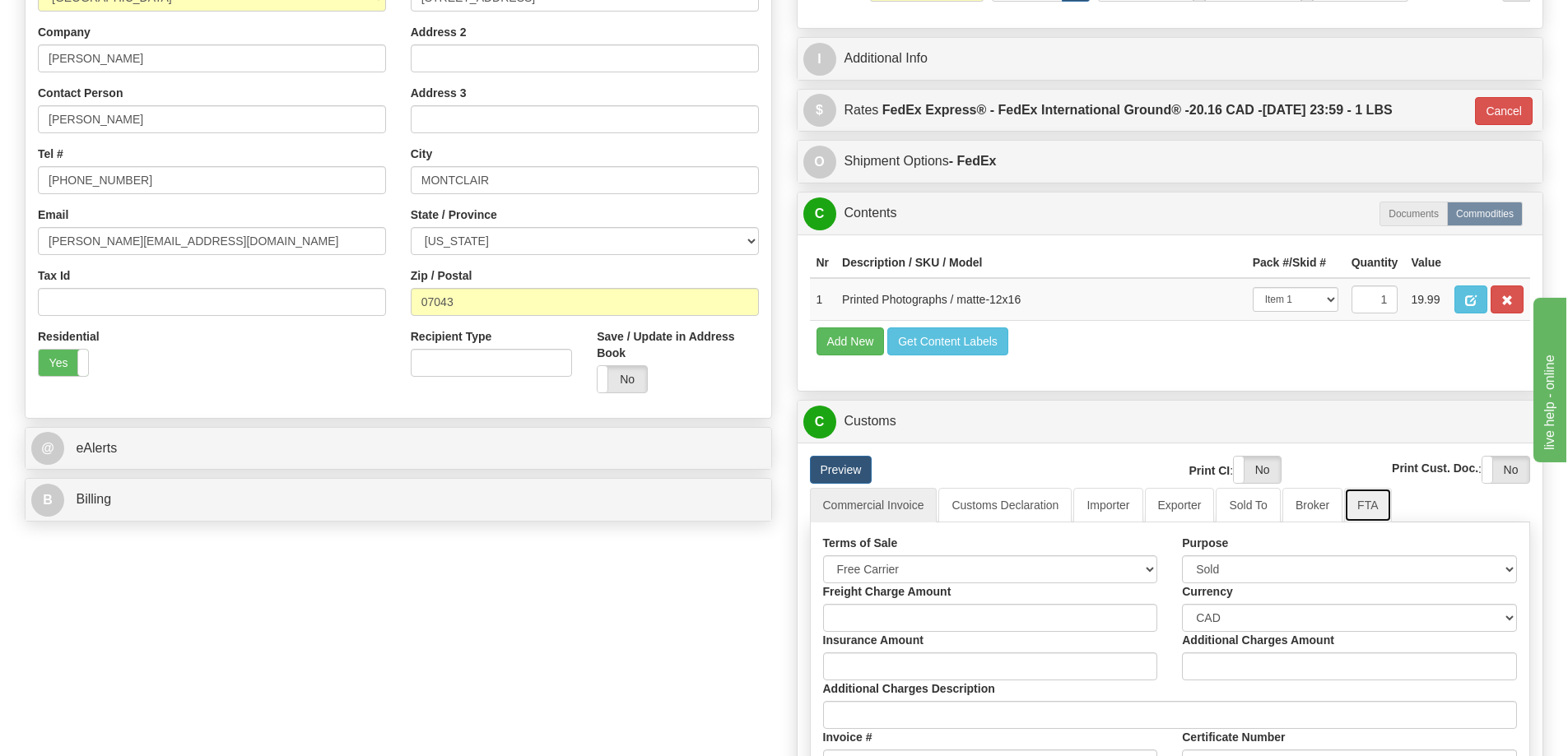
click at [1374, 509] on link "FTA" at bounding box center [1366, 505] width 47 height 35
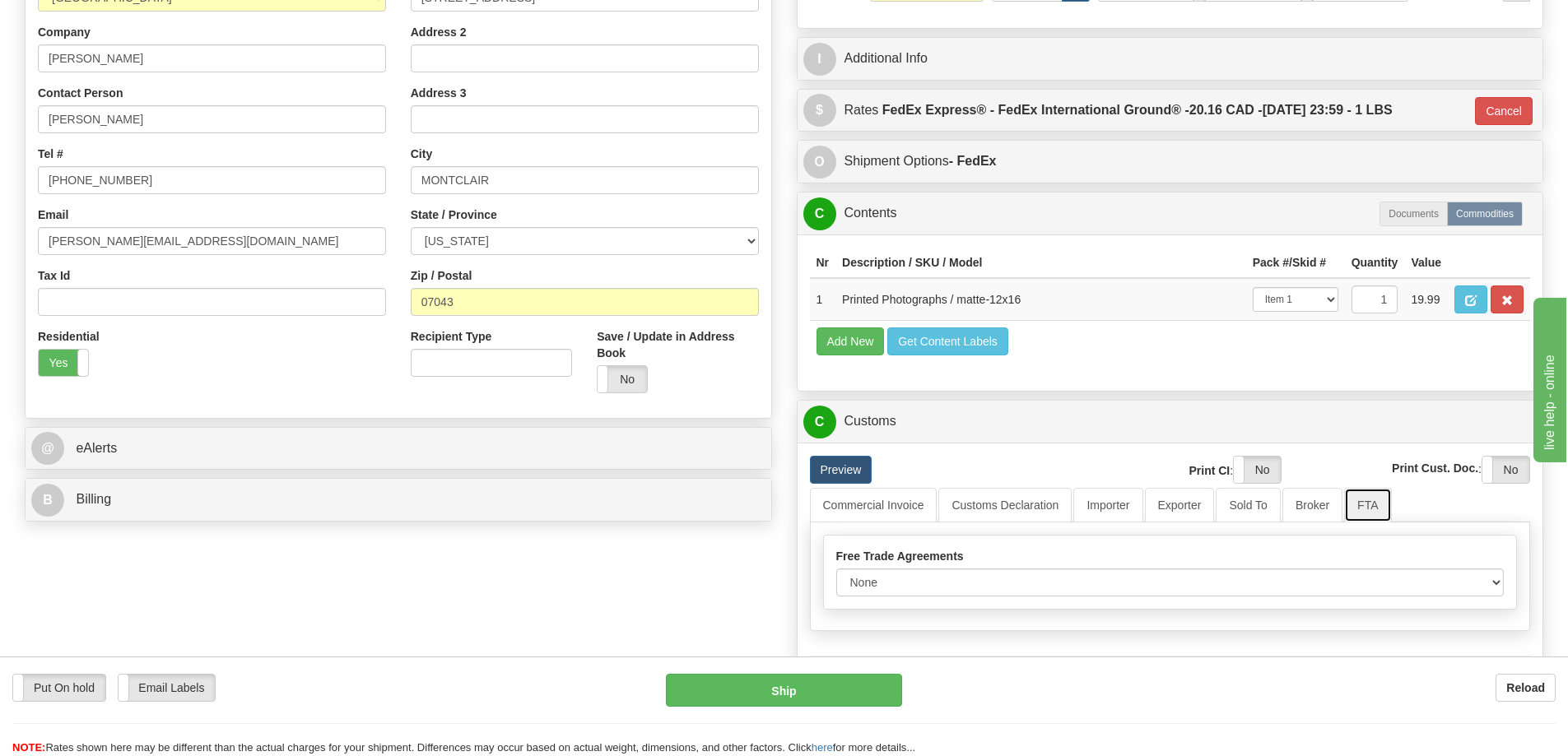
scroll to position [411, 0]
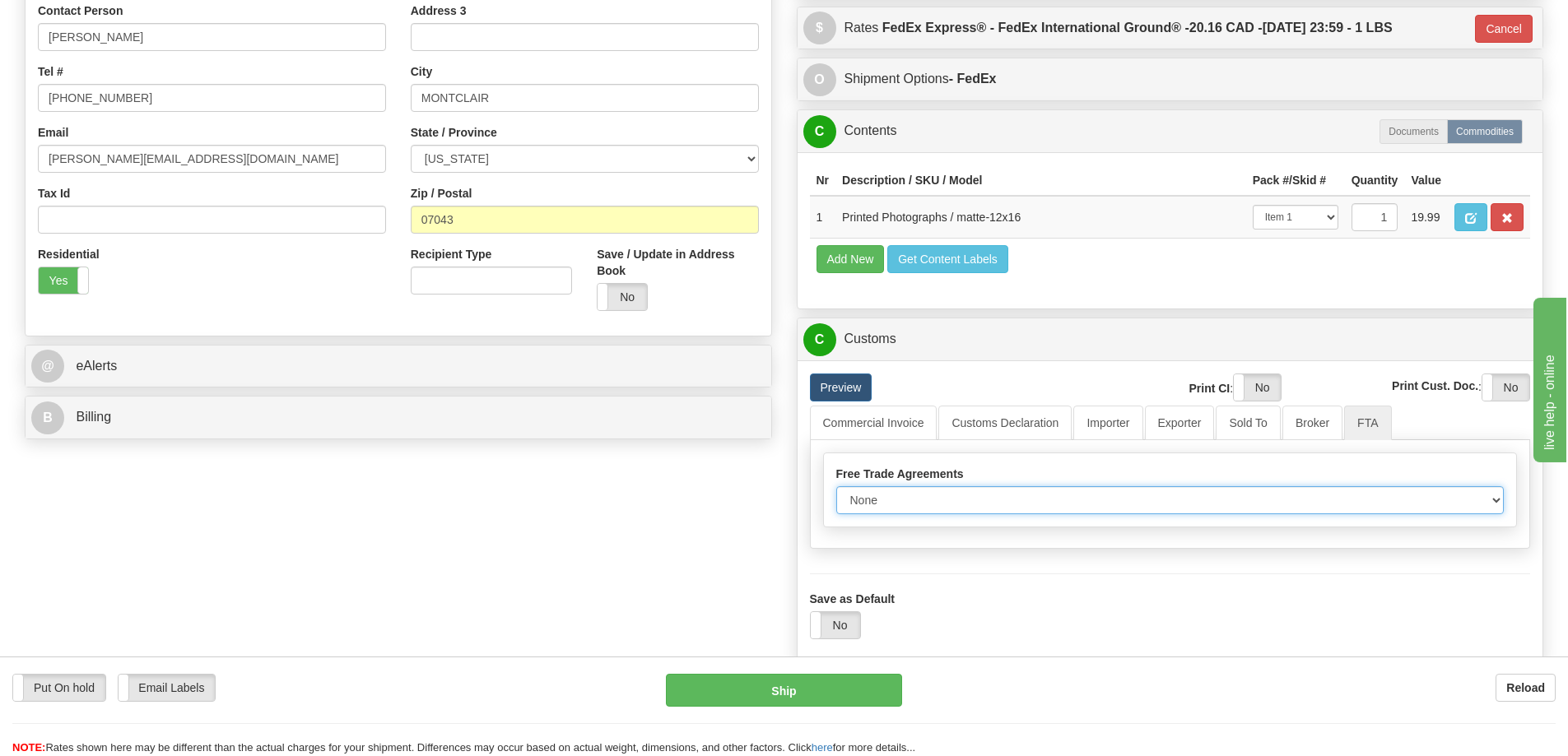
click at [1486, 506] on select "None Other USMCA CETA CUKTCA" at bounding box center [1170, 500] width 668 height 28
select select "1"
click at [836, 492] on select "None Other USMCA CETA CUKTCA" at bounding box center [1170, 500] width 668 height 28
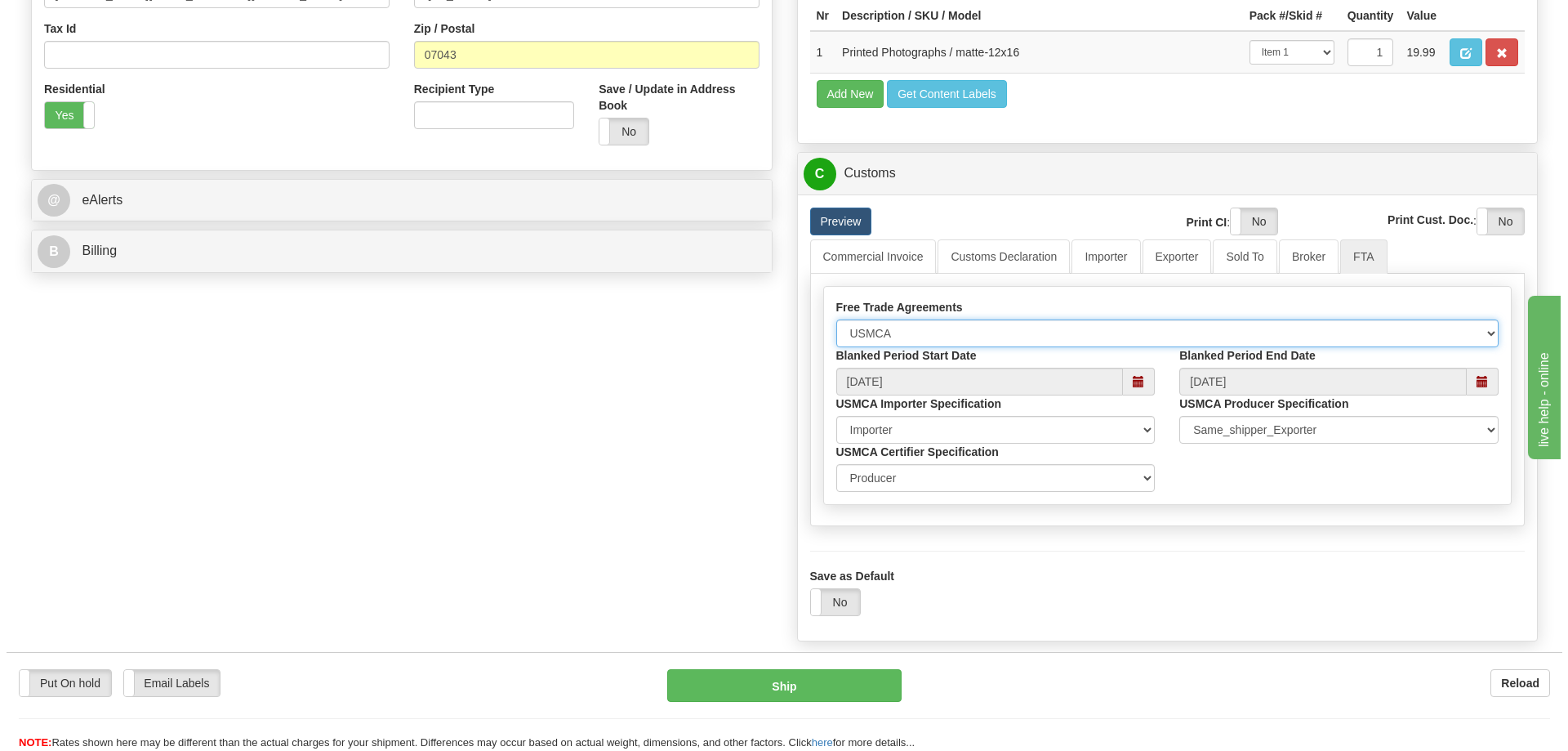
scroll to position [735, 0]
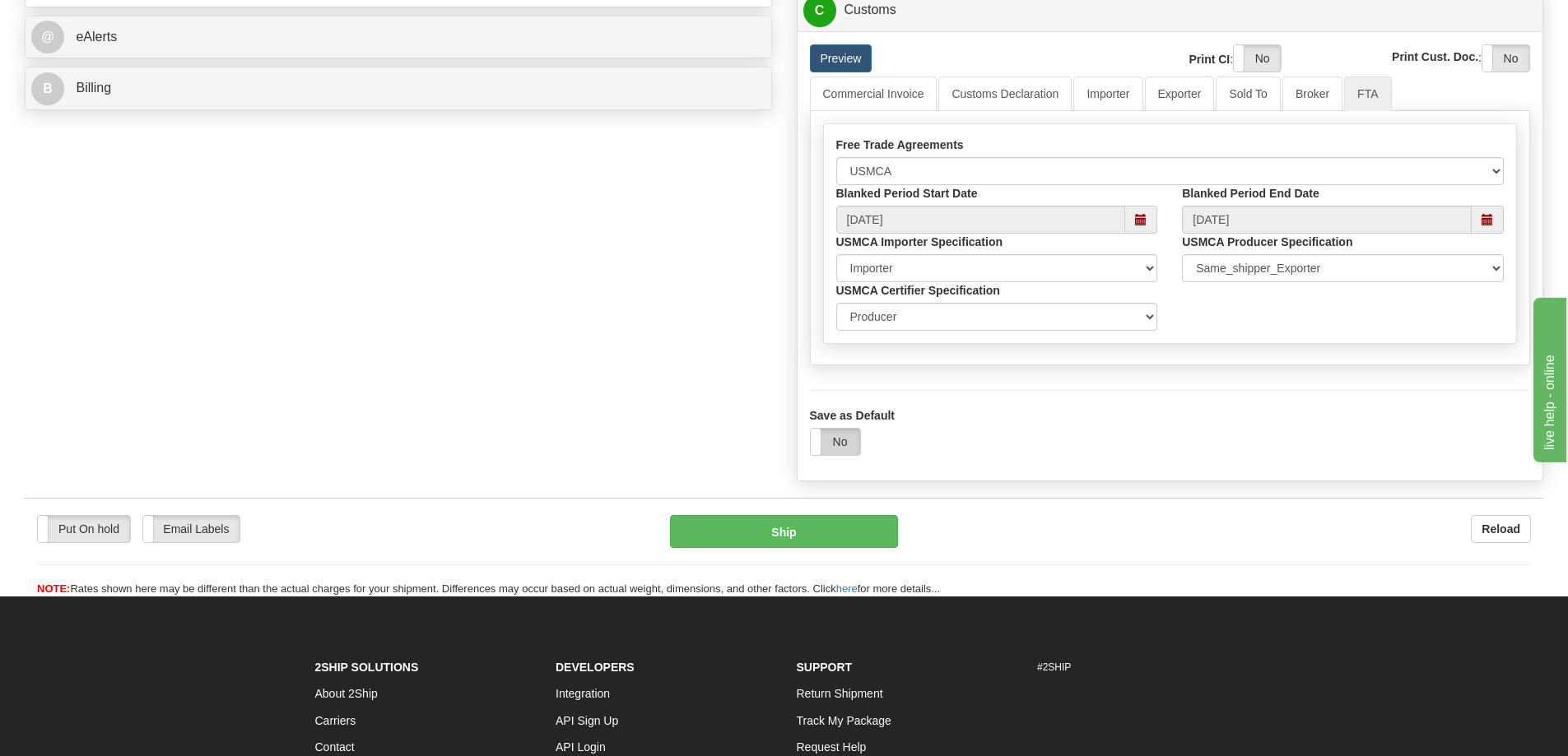
click at [826, 440] on label "No" at bounding box center [836, 441] width 50 height 27
click at [828, 528] on button "Ship" at bounding box center [784, 532] width 228 height 33
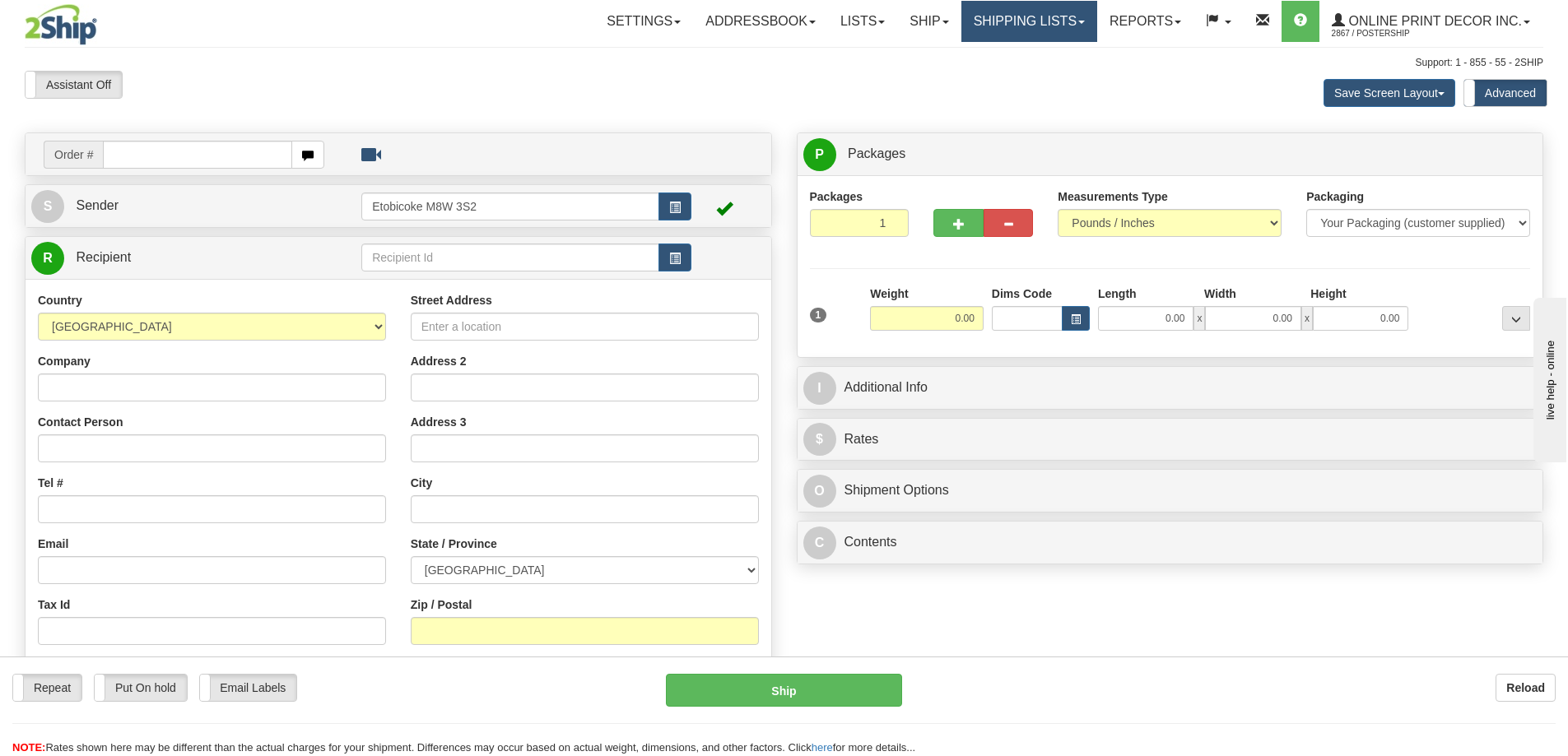
click at [1016, 28] on link "Shipping lists" at bounding box center [1030, 21] width 136 height 41
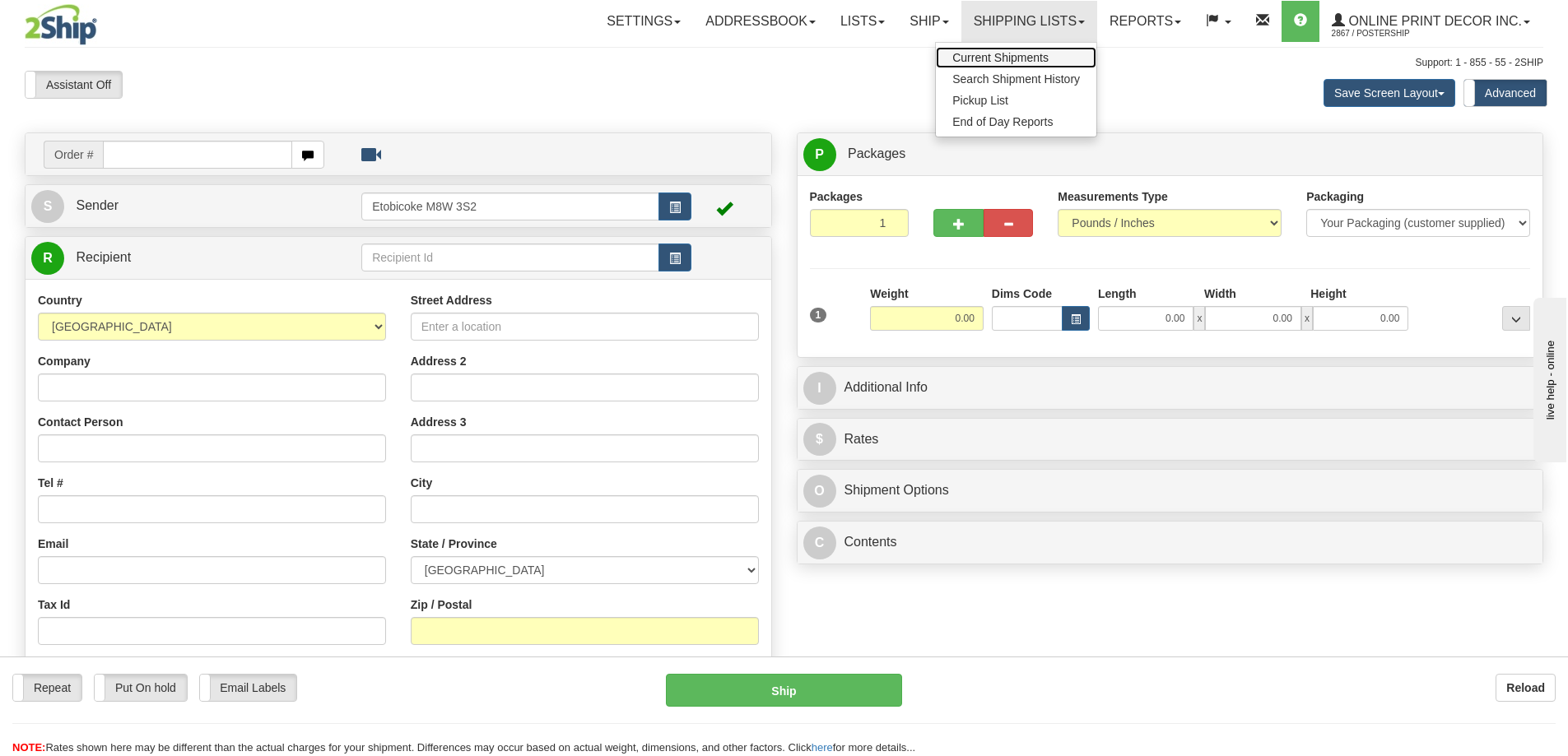
click at [996, 56] on span "Current Shipments" at bounding box center [1000, 57] width 97 height 13
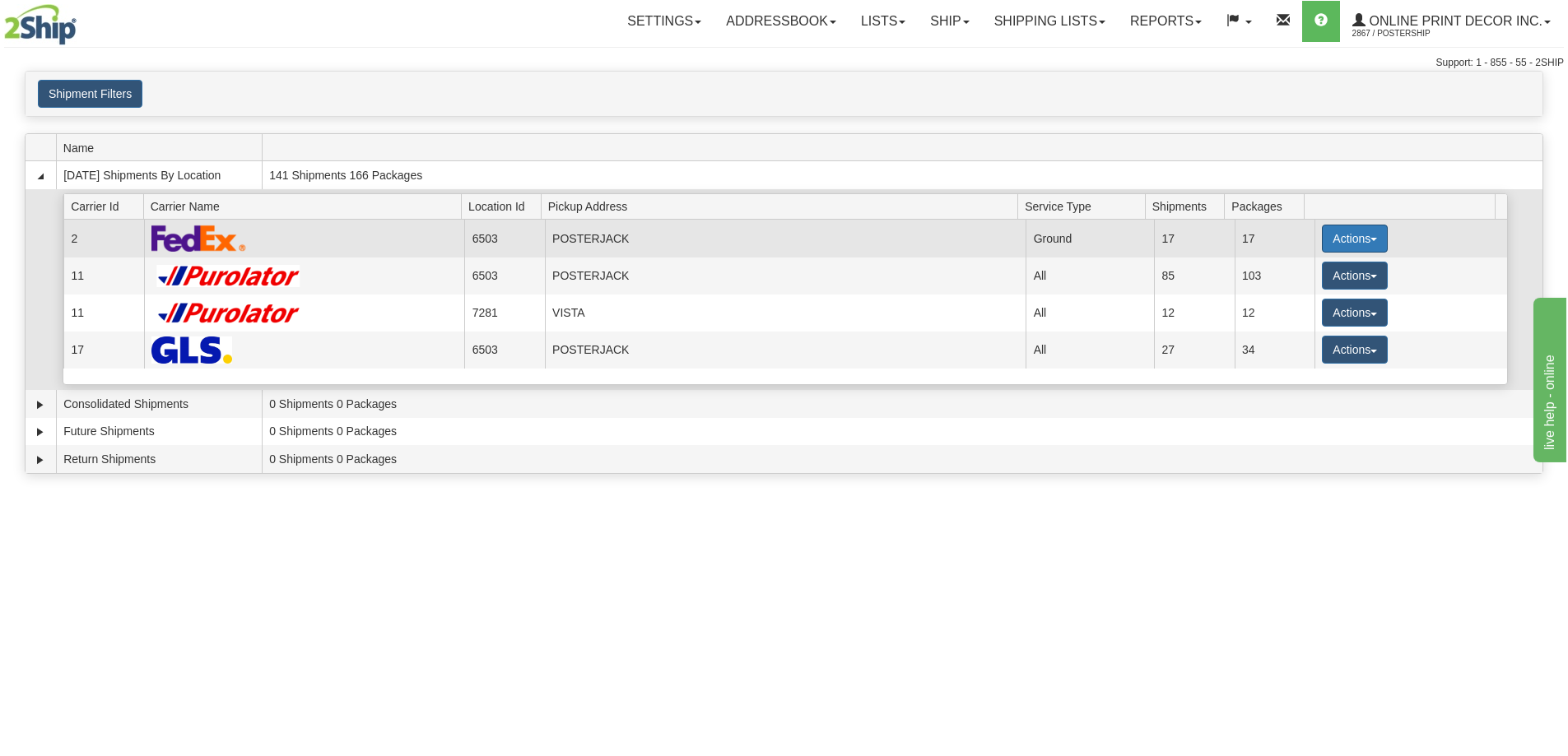
click at [1359, 233] on button "Actions" at bounding box center [1355, 238] width 66 height 28
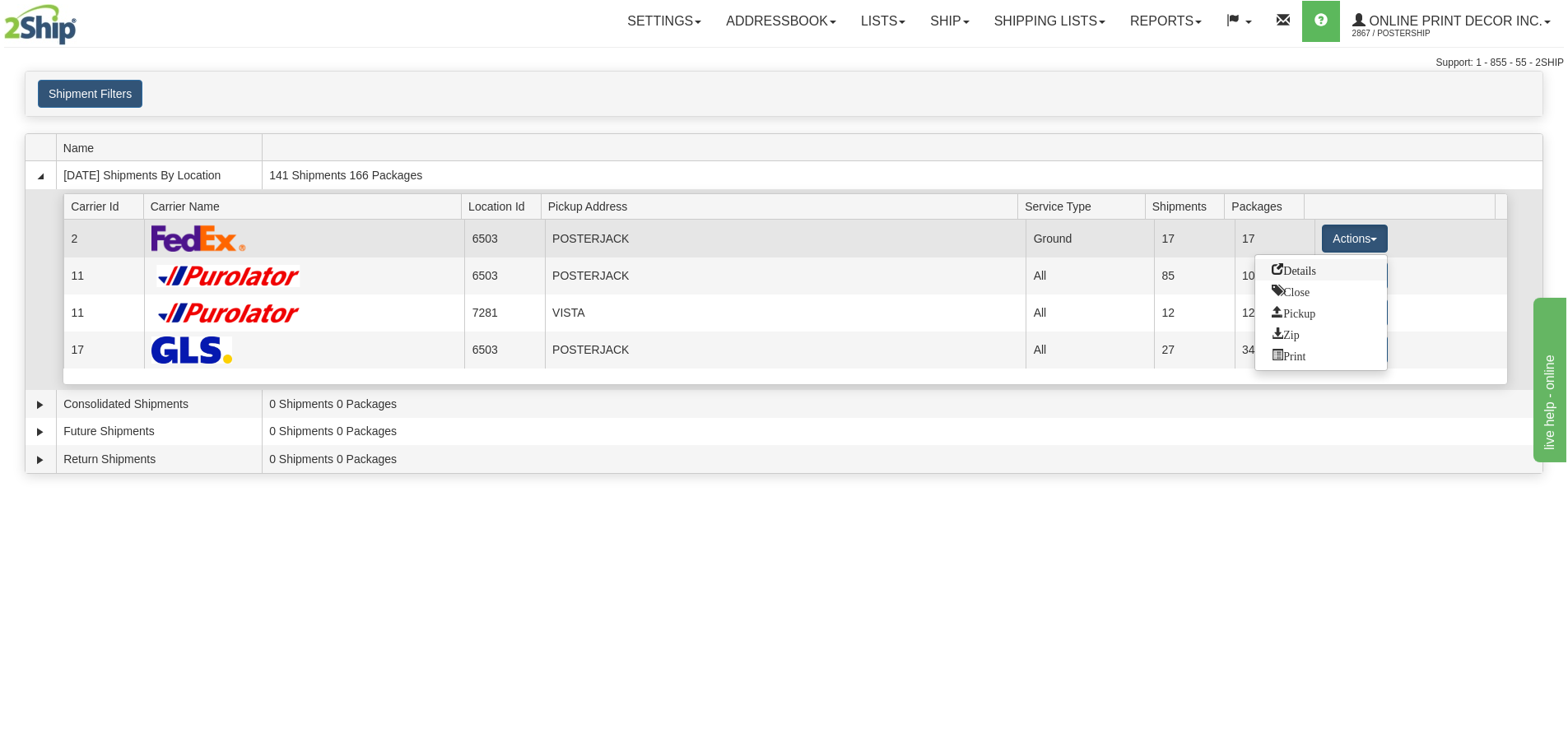
click at [1285, 268] on span "Details" at bounding box center [1294, 269] width 44 height 12
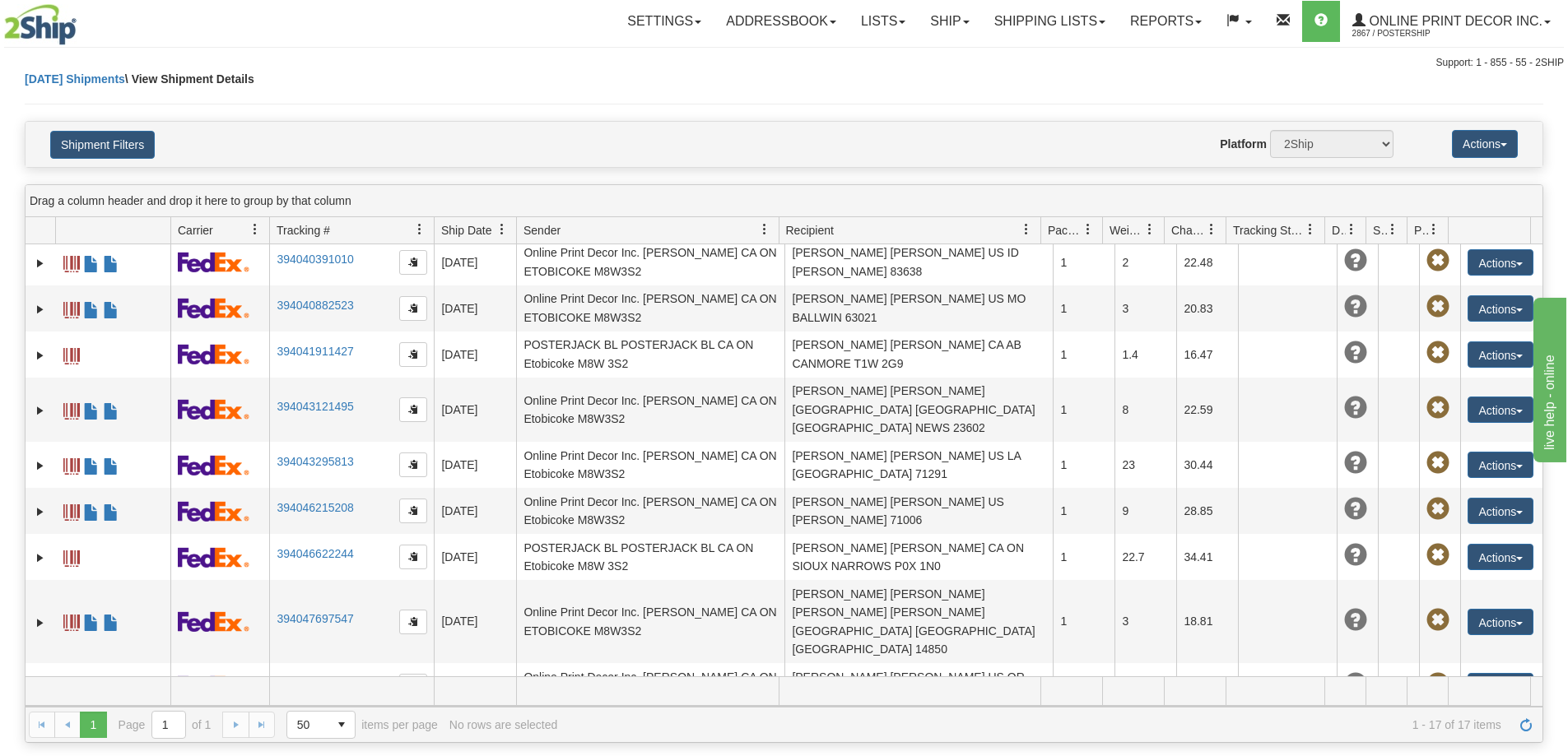
scroll to position [351, 0]
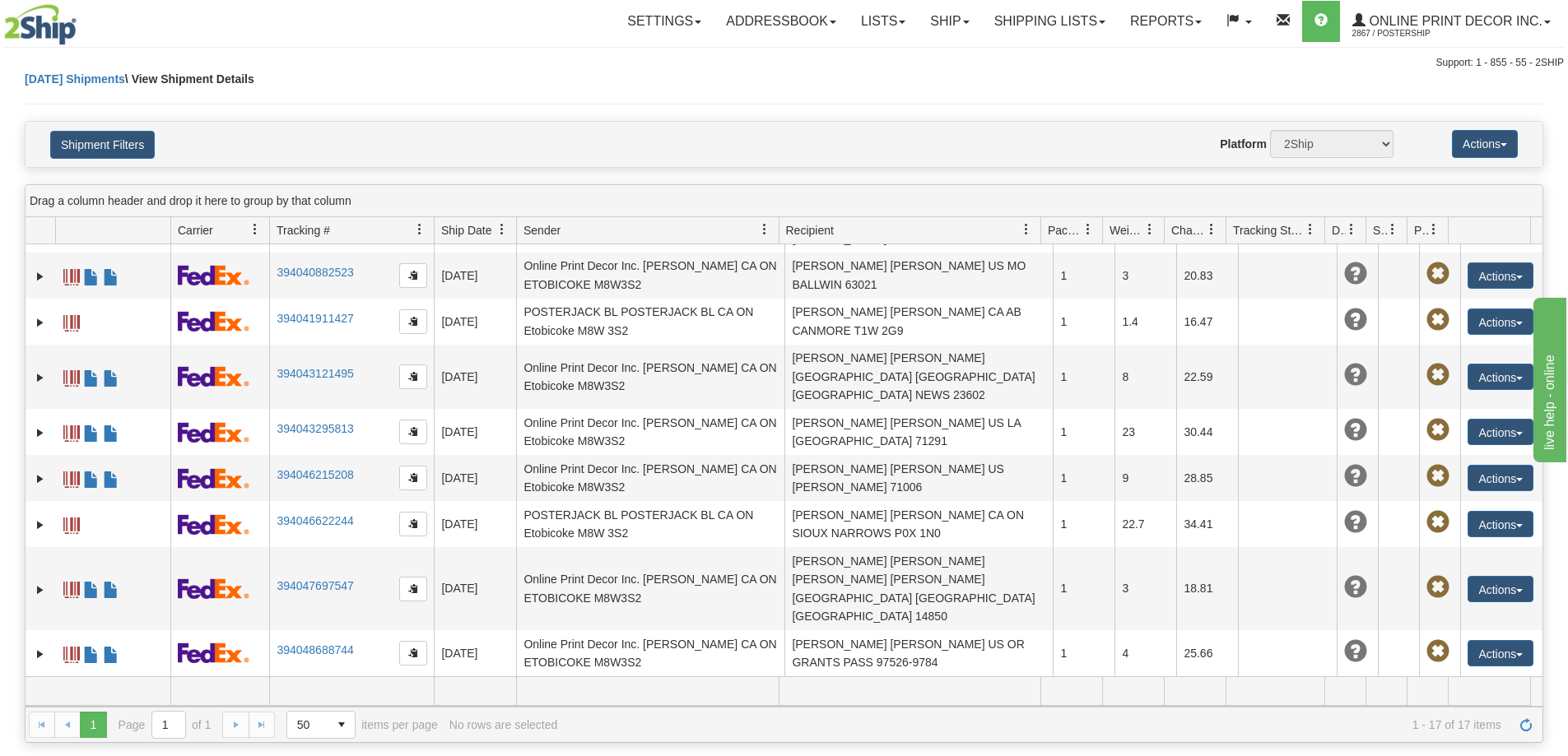
click at [314, 744] on link "394050236492" at bounding box center [314, 750] width 76 height 13
click at [958, 17] on link "Ship" at bounding box center [949, 21] width 63 height 41
click at [906, 52] on span "Ship Screen" at bounding box center [880, 57] width 63 height 13
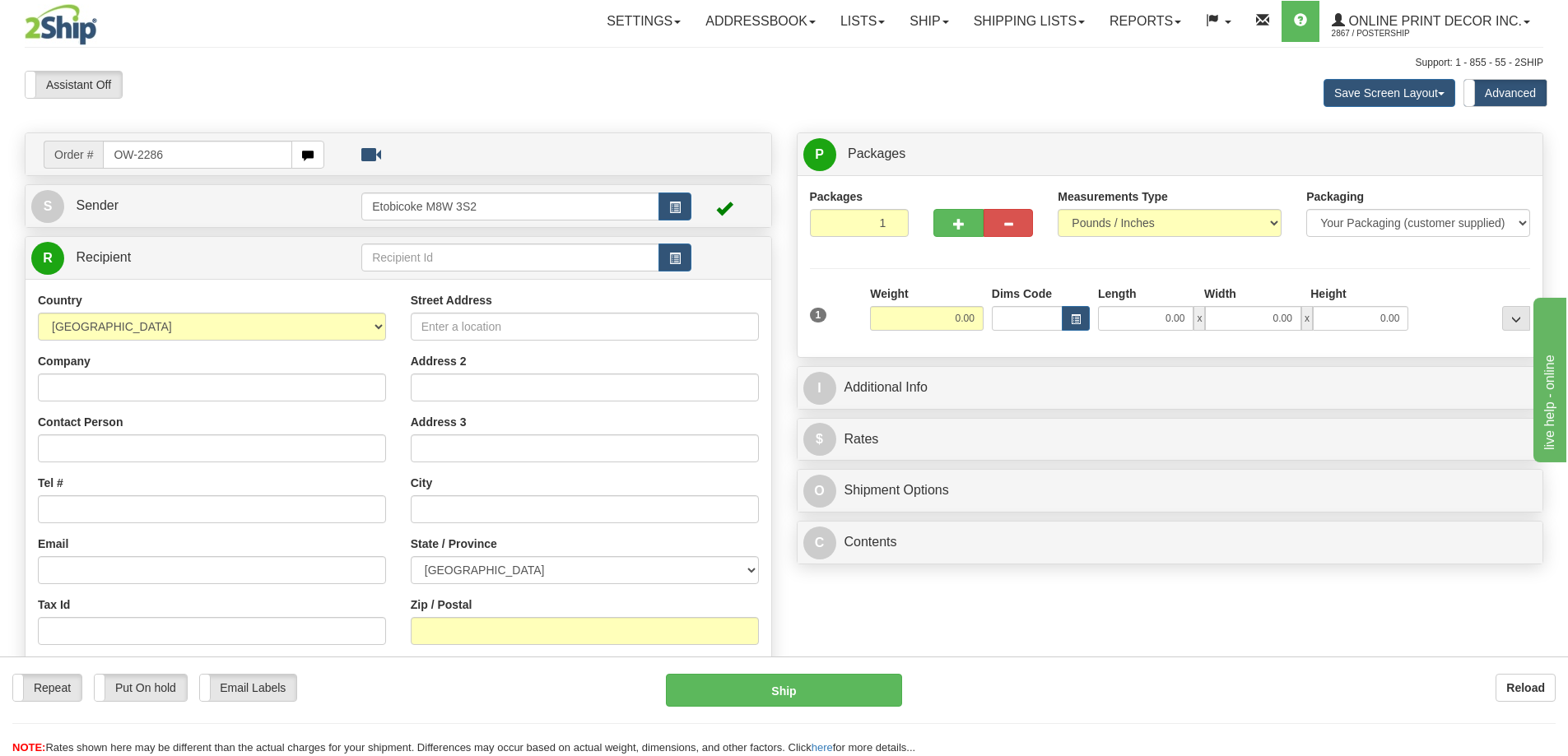
type input "OW-2286"
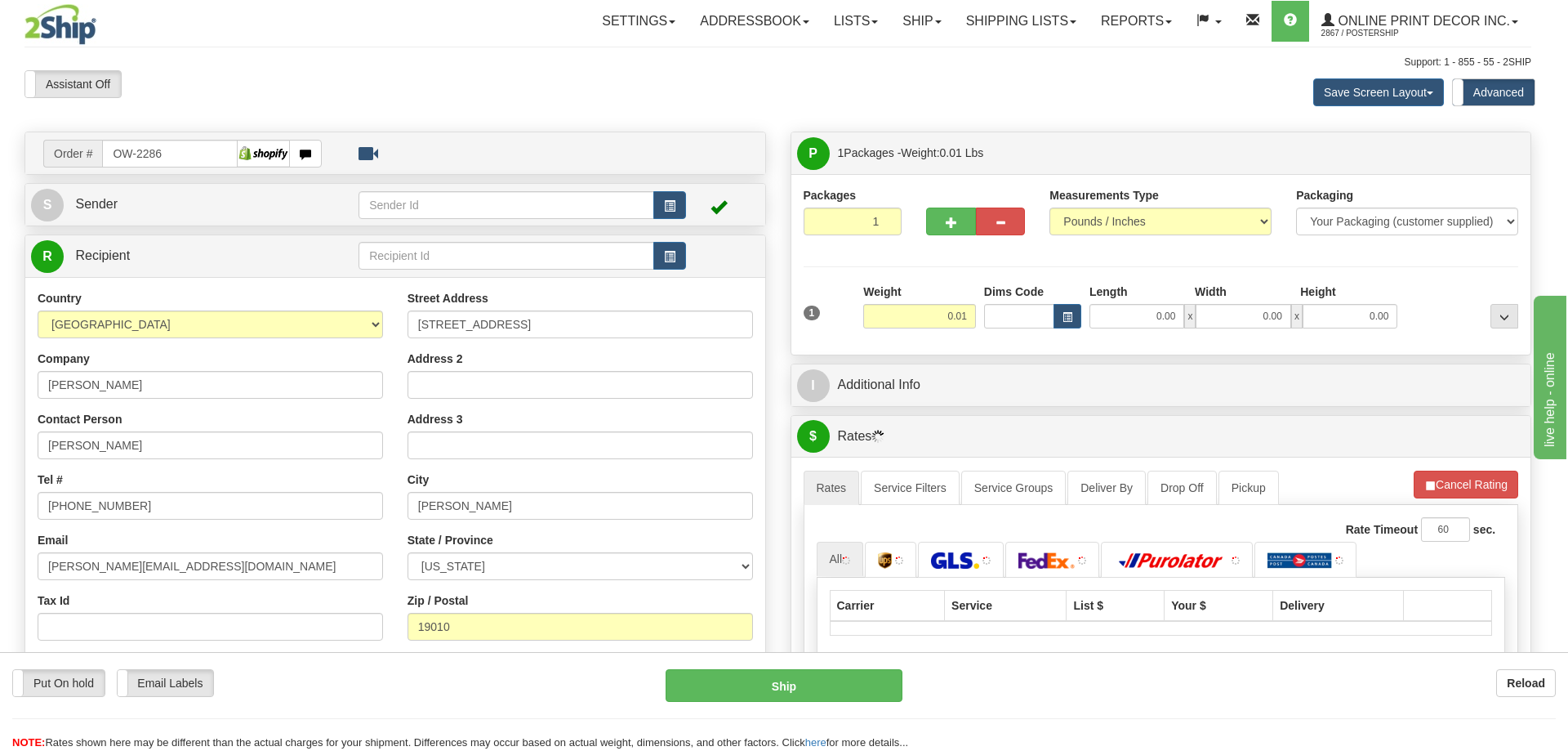
type input "BRYN MAWR"
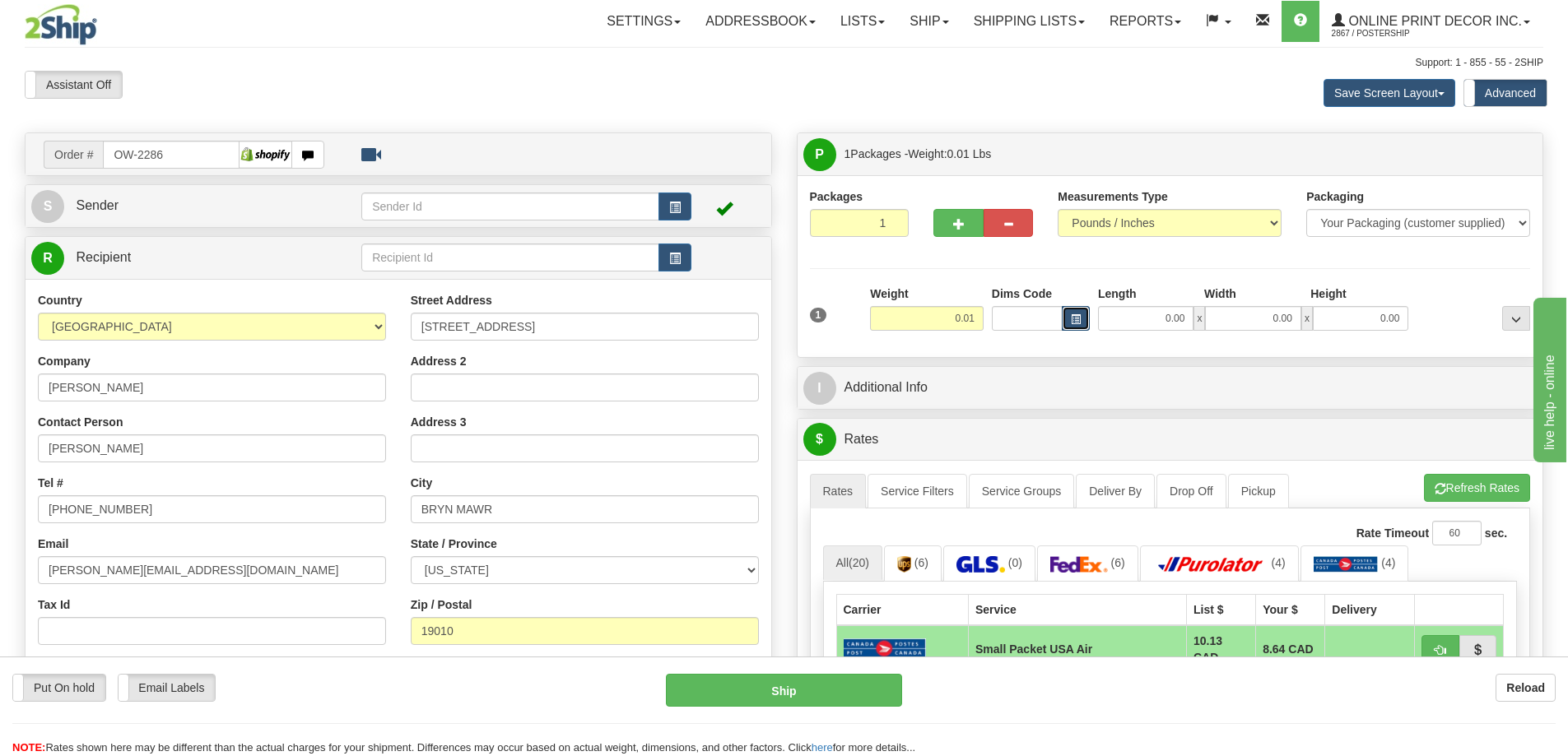
click at [1078, 323] on span "button" at bounding box center [1075, 320] width 10 height 9
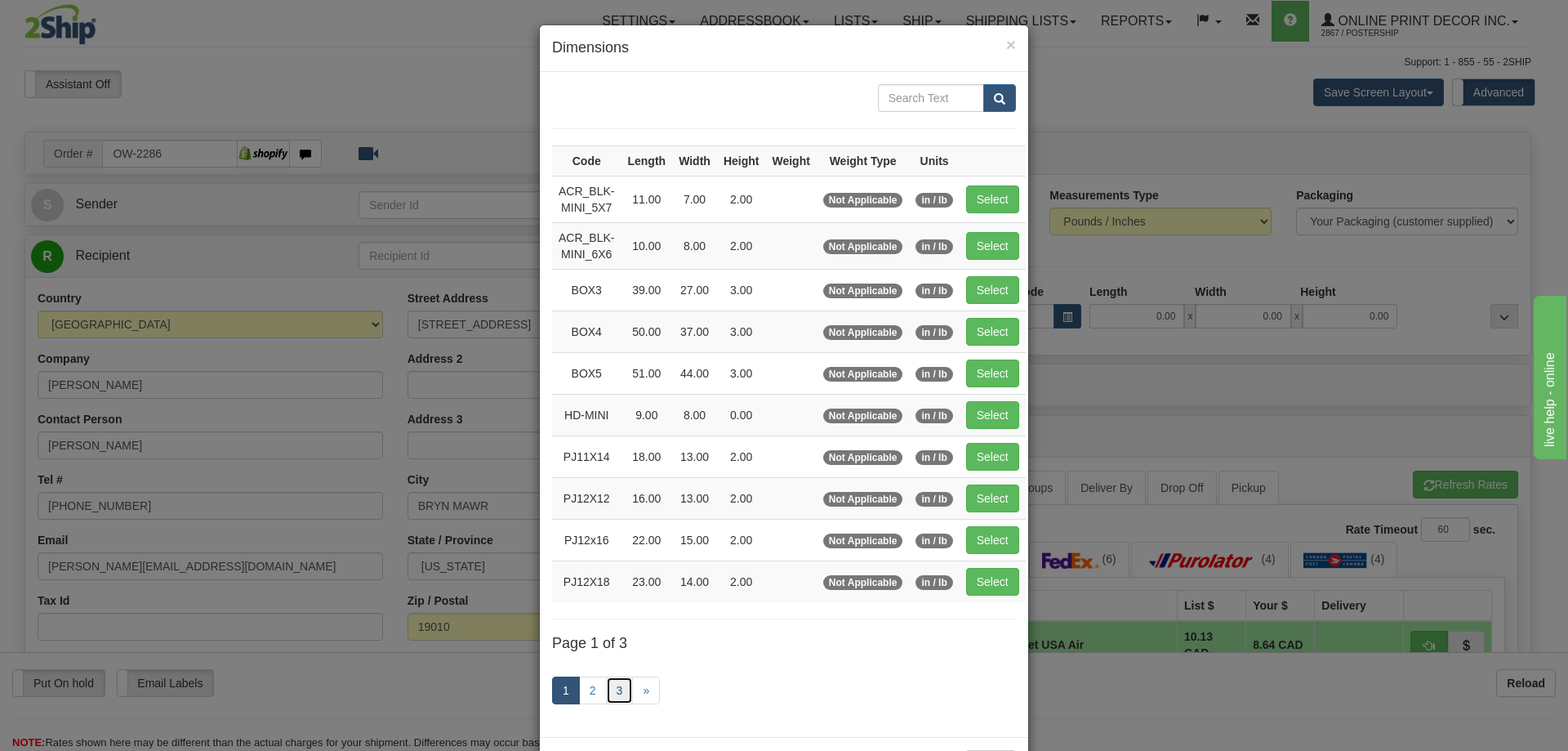
click at [606, 684] on link "3" at bounding box center [620, 690] width 27 height 27
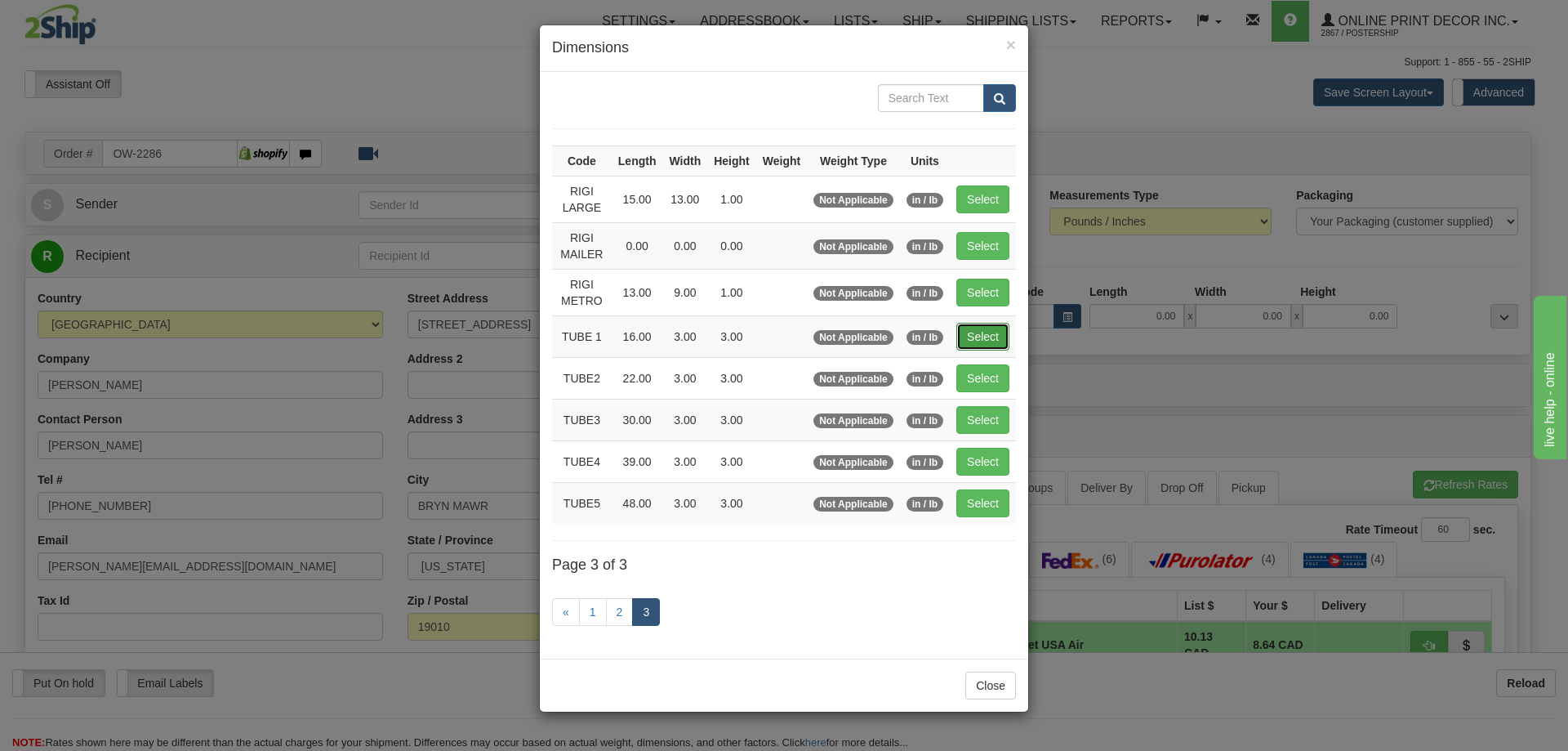
click at [984, 332] on button "Select" at bounding box center [983, 336] width 53 height 27
type input "TUBE 1"
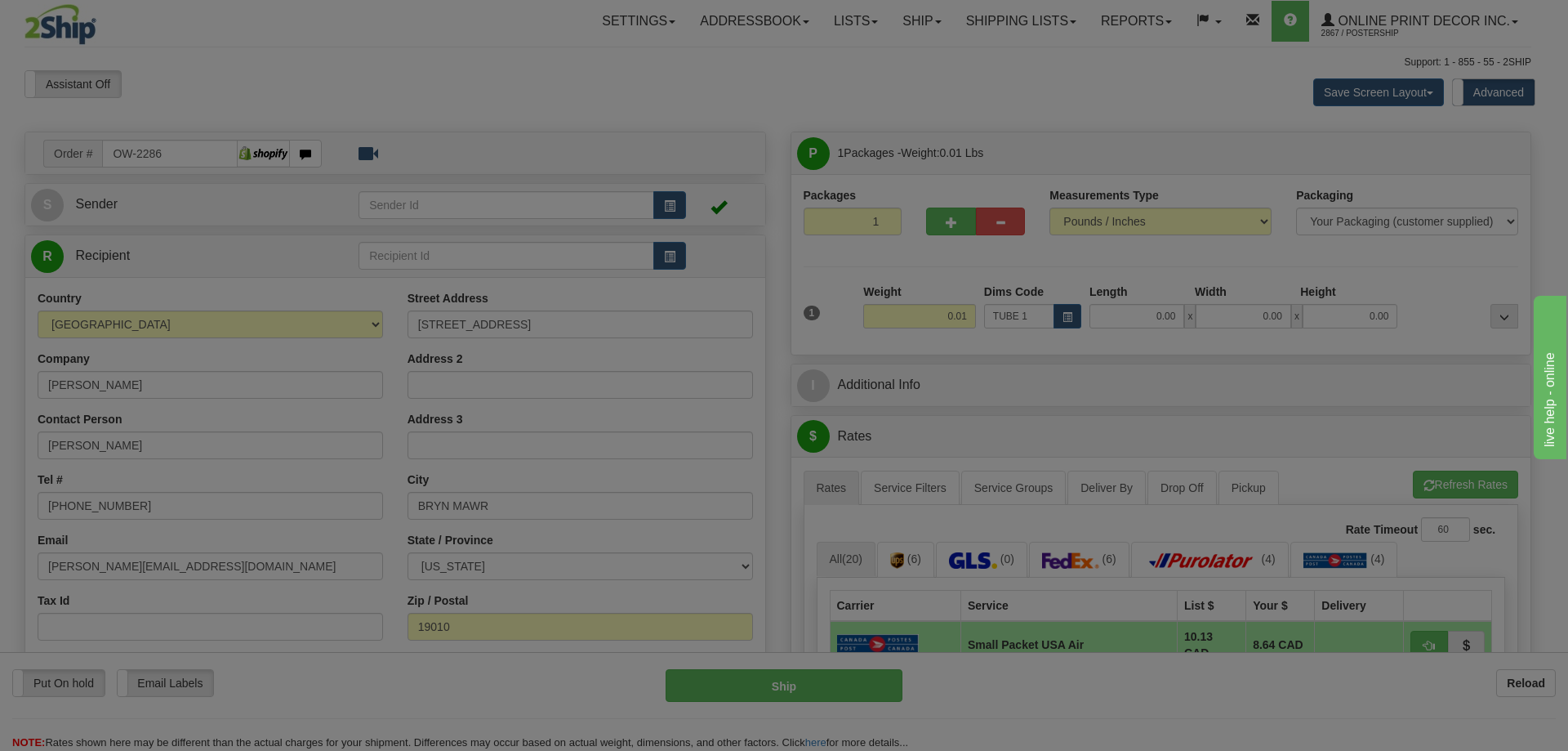
type input "16.00"
type input "3.00"
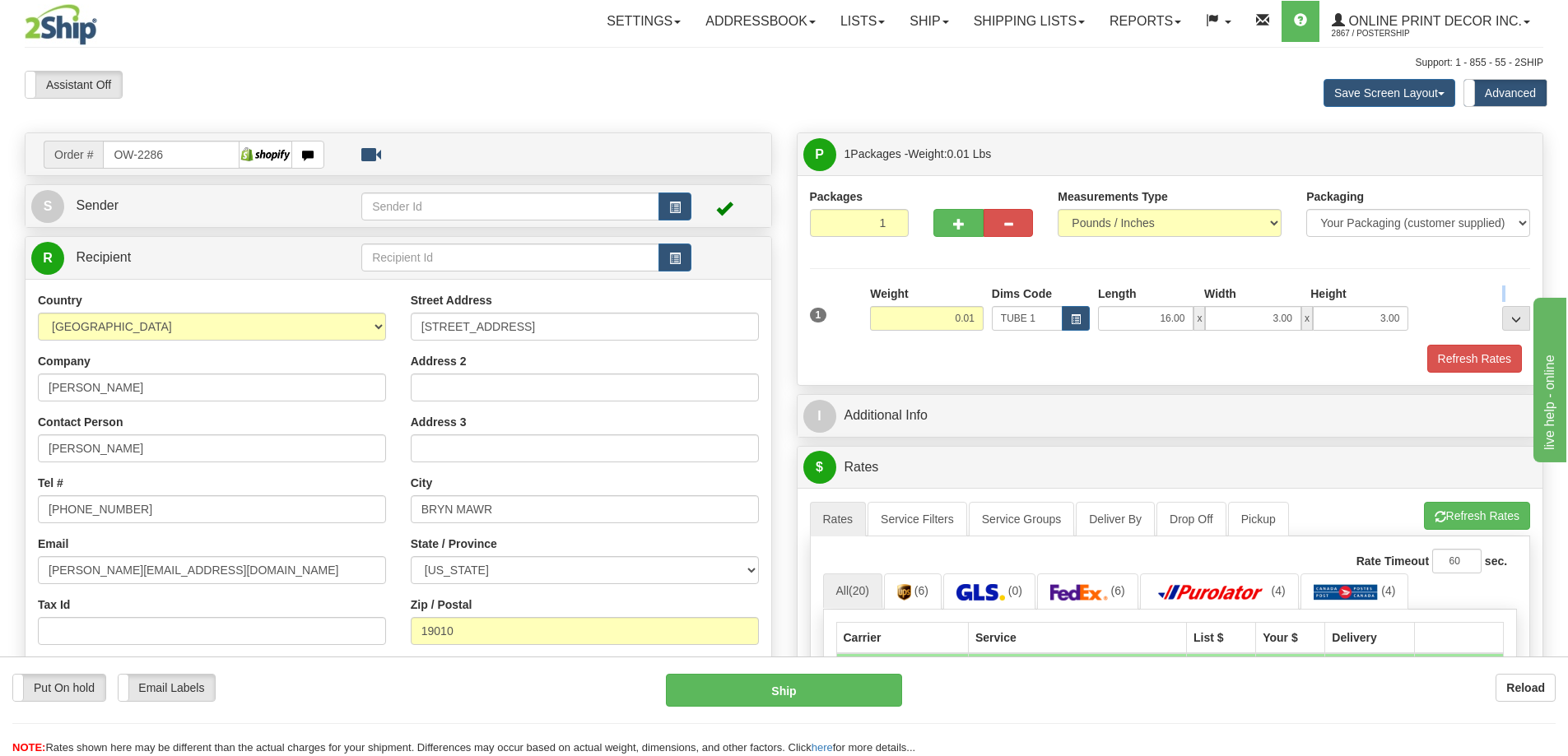
click at [1451, 336] on div "1 Weight 0.01 Dims Code x x" at bounding box center [1170, 314] width 729 height 58
click at [1468, 350] on button "Refresh Rates" at bounding box center [1474, 359] width 95 height 28
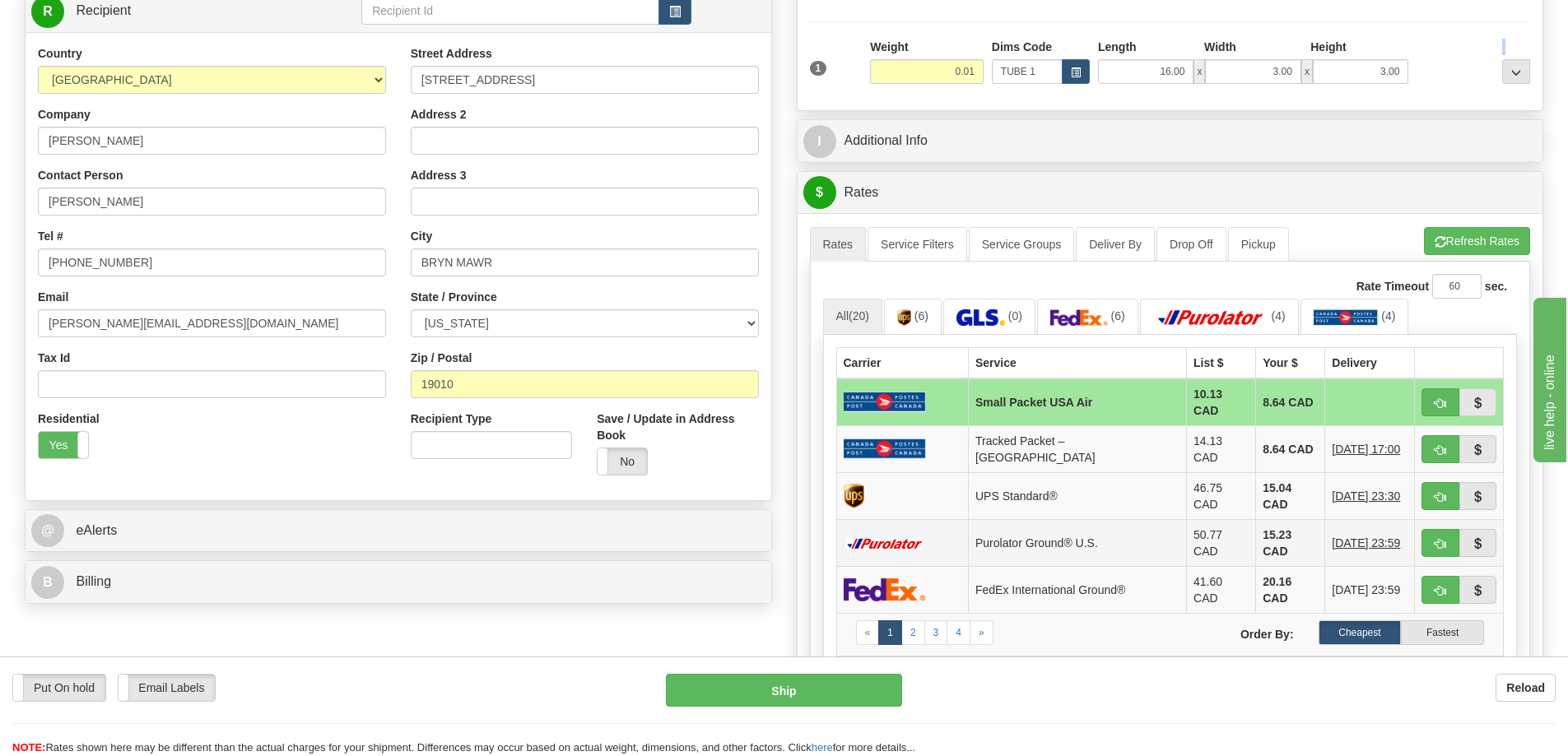
scroll to position [411, 0]
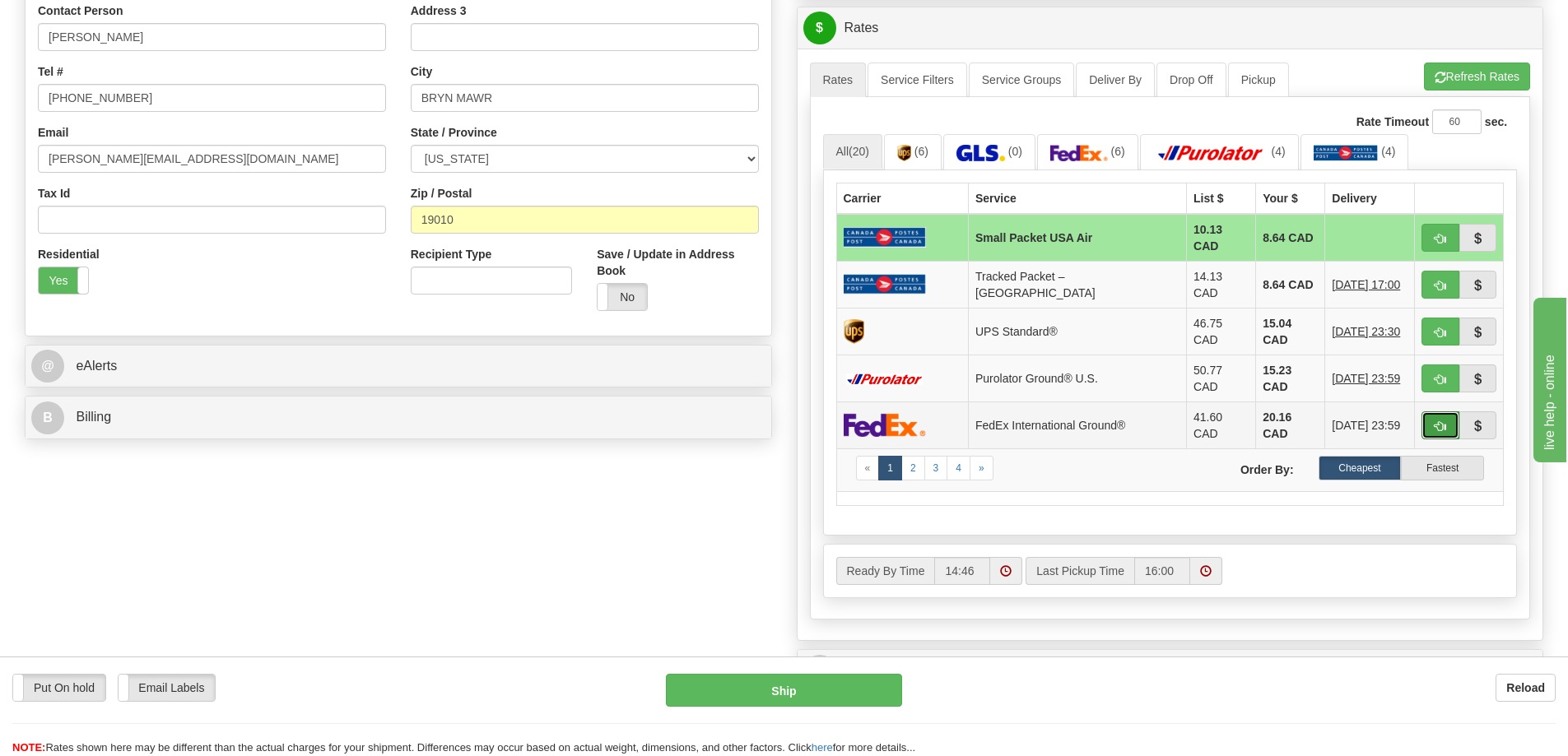
click at [1432, 411] on button "button" at bounding box center [1439, 425] width 38 height 28
type input "92"
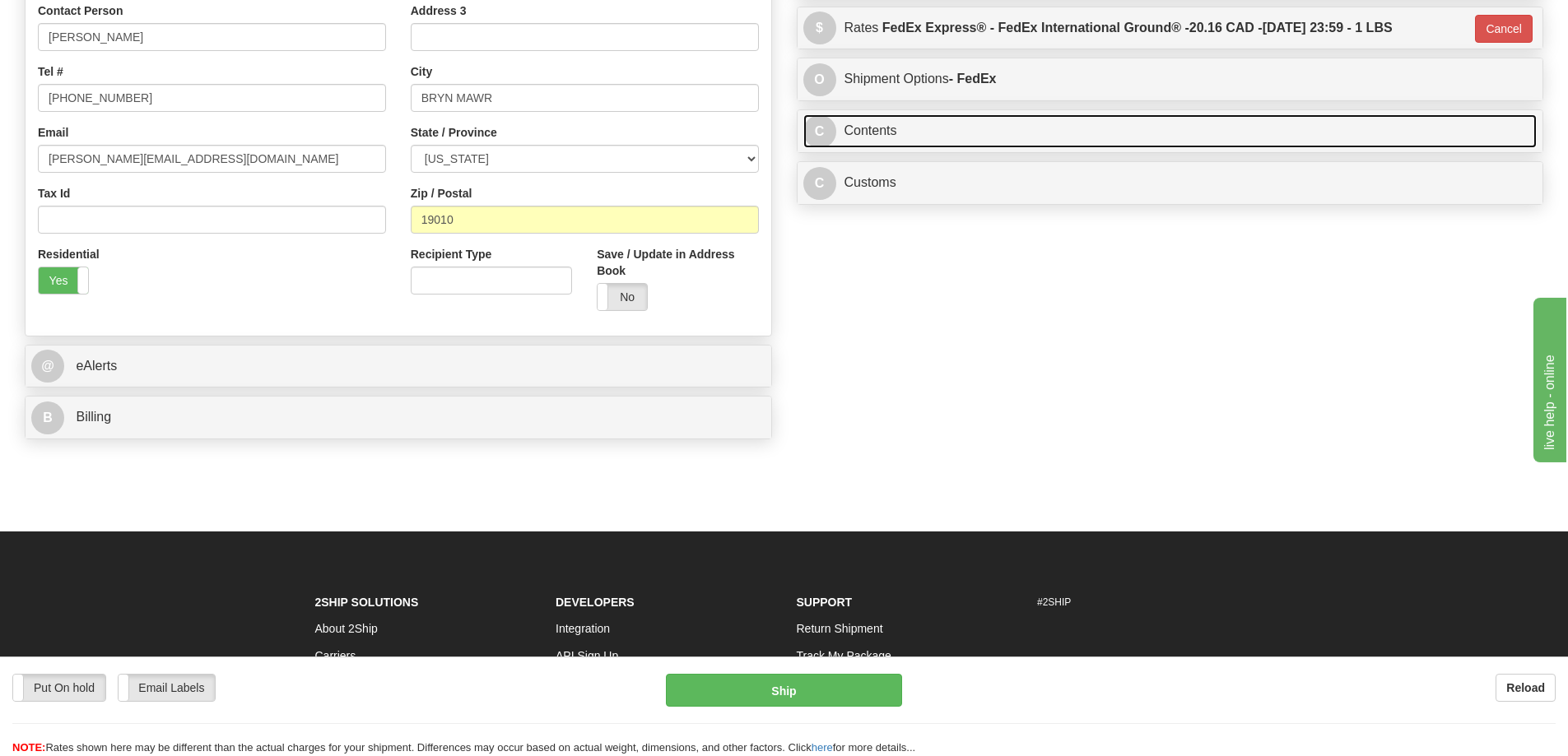
click at [949, 132] on link "C Contents" at bounding box center [1170, 131] width 734 height 34
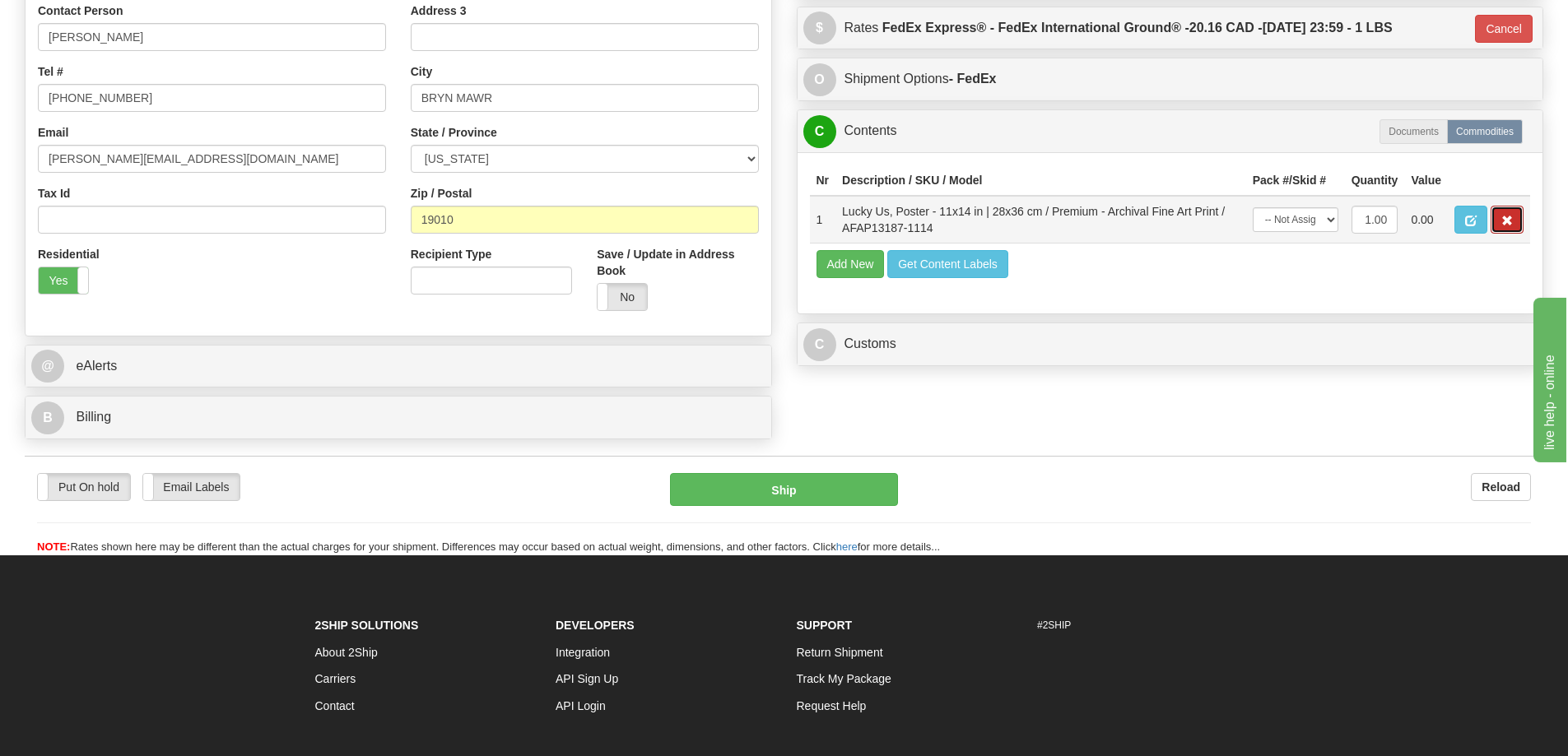
click at [1506, 219] on span "button" at bounding box center [1506, 221] width 12 height 11
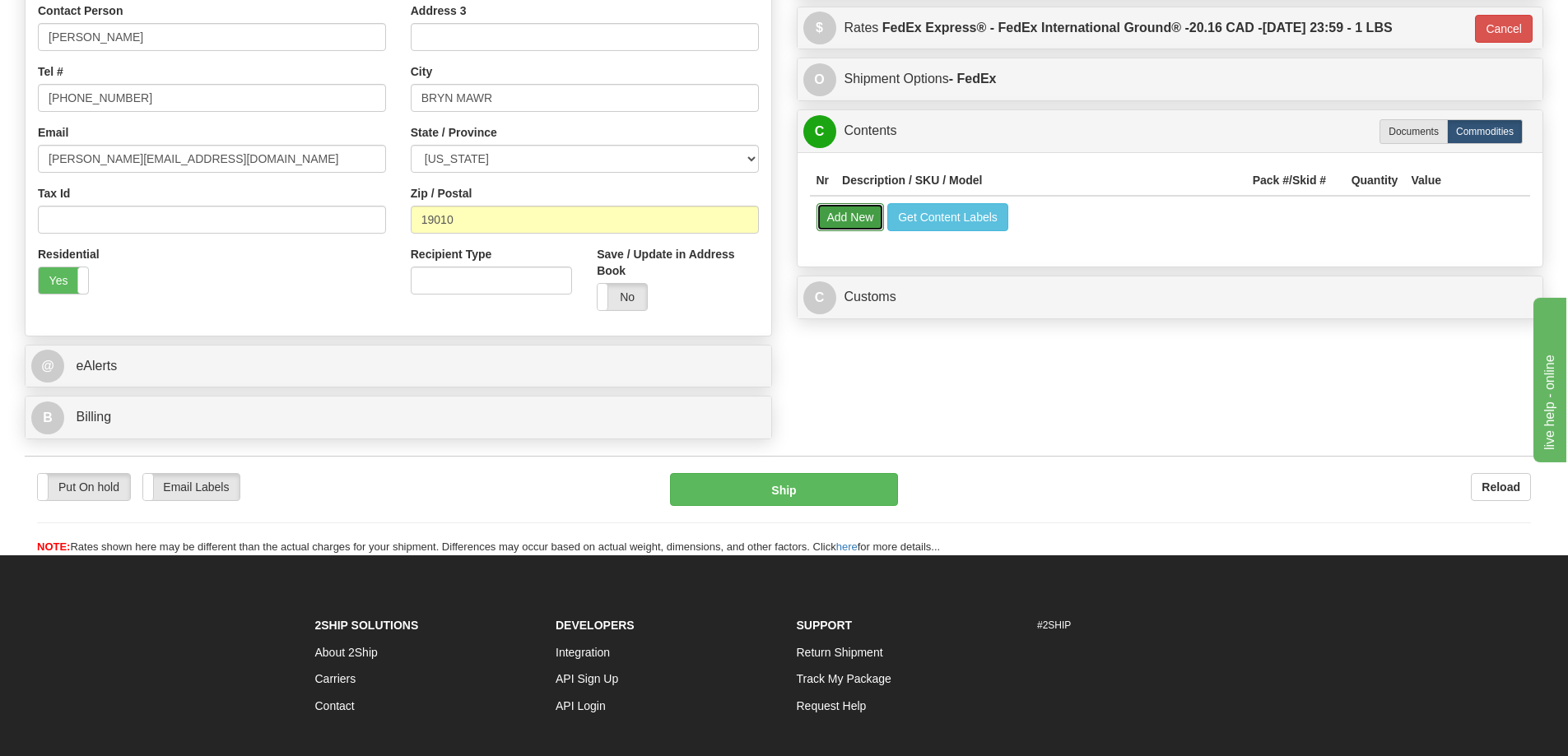
click at [842, 215] on button "Add New" at bounding box center [850, 217] width 68 height 28
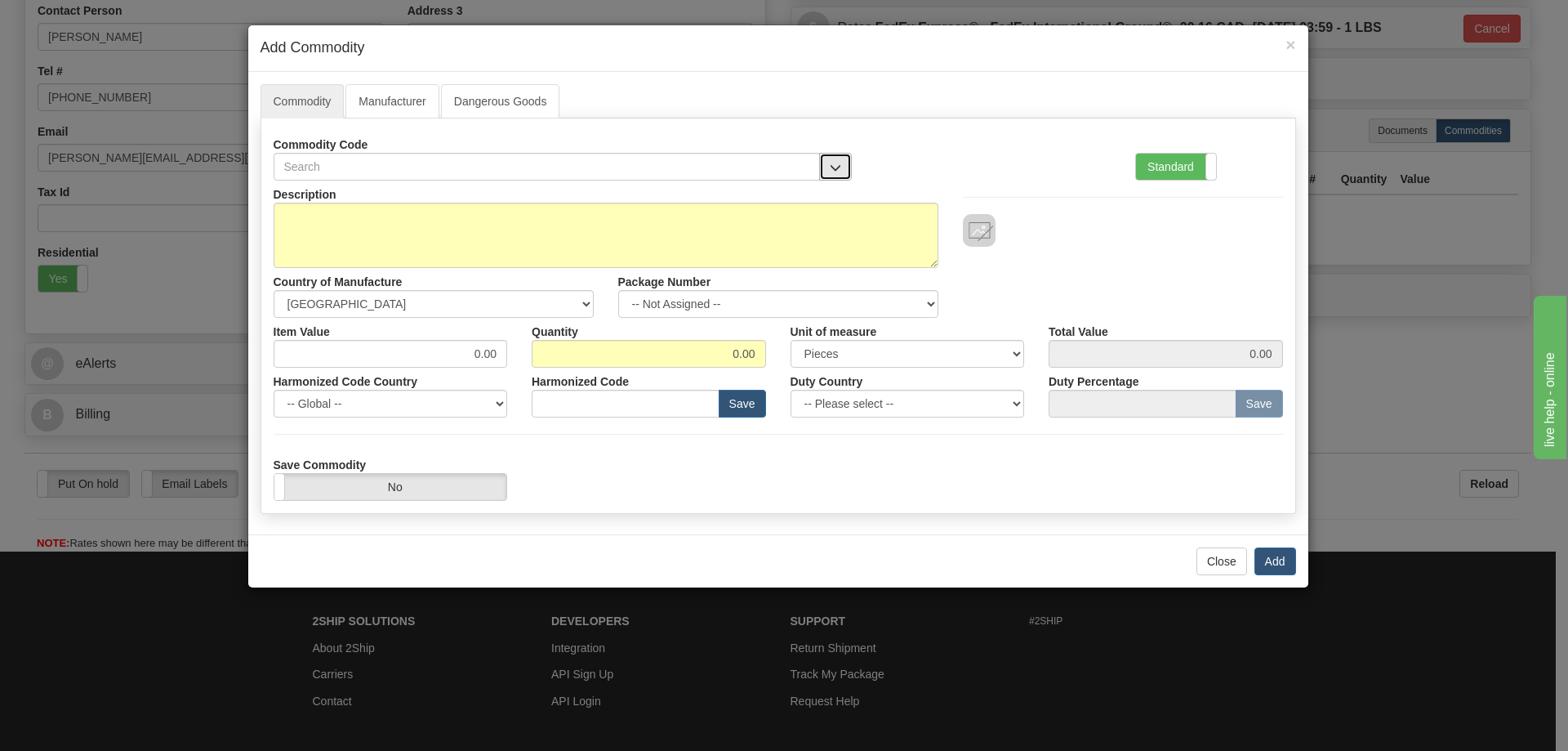
click at [834, 163] on span "button" at bounding box center [836, 168] width 12 height 11
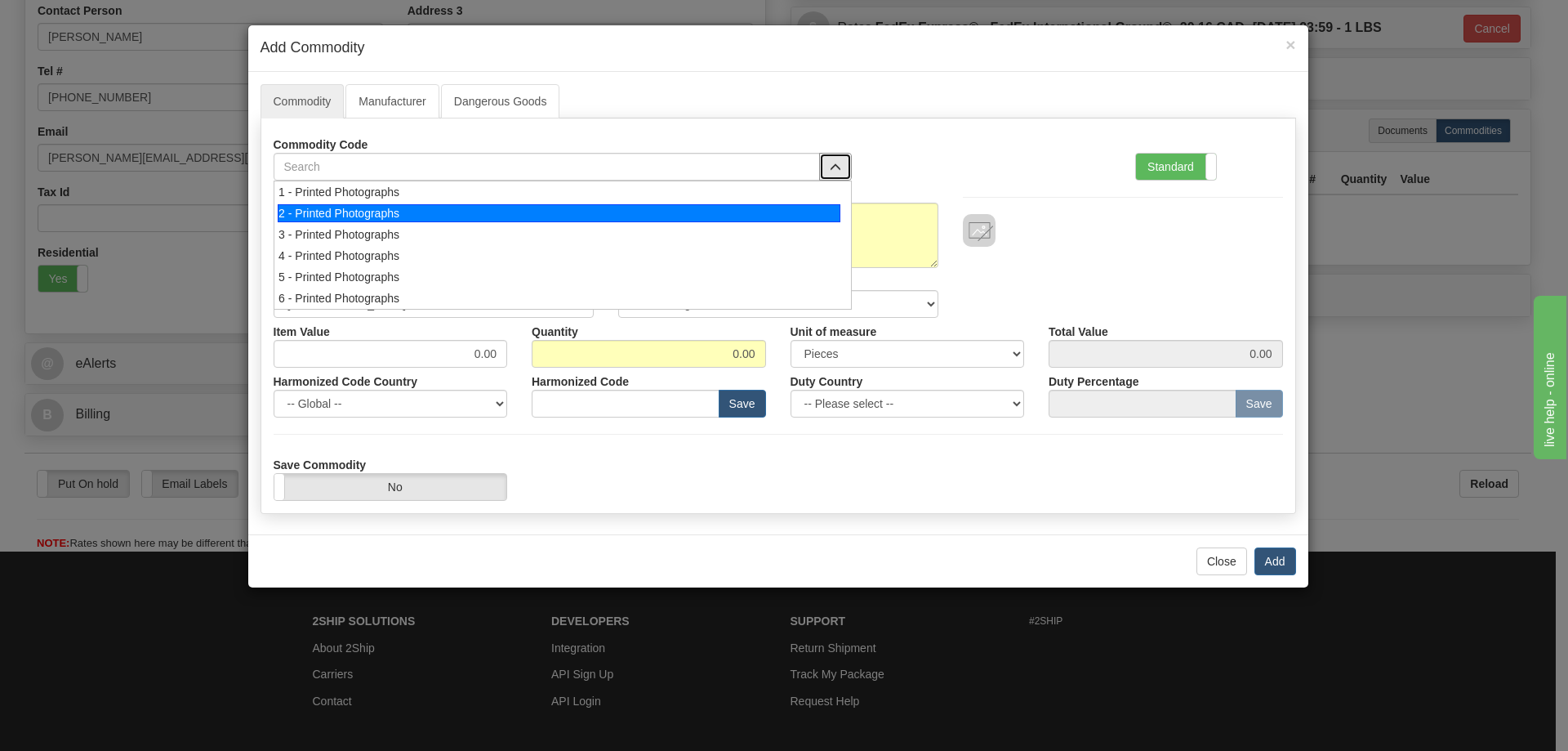
click at [843, 213] on li "2 - Printed Photographs" at bounding box center [563, 213] width 577 height 21
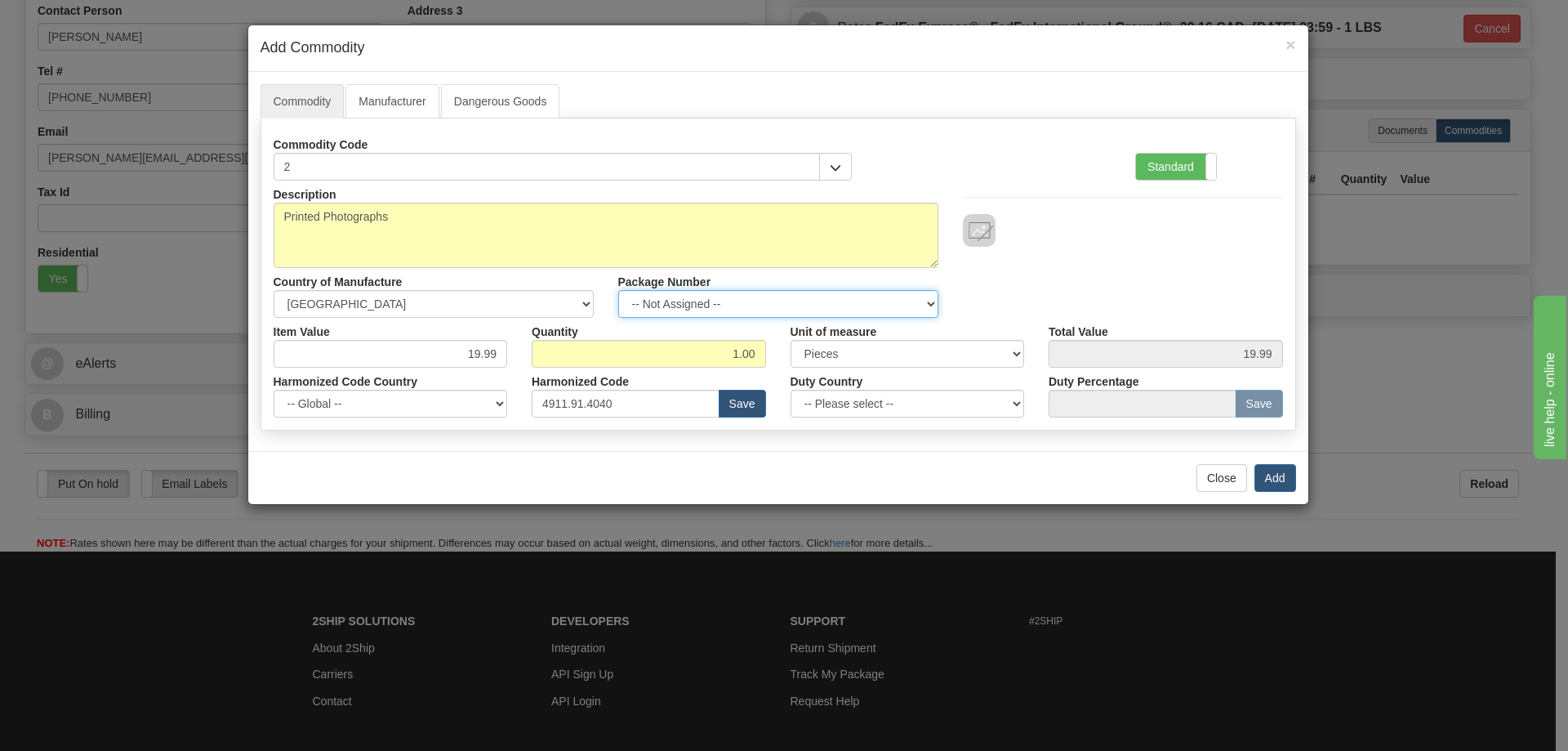
click at [921, 298] on select "-- Not Assigned -- Item 1" at bounding box center [778, 303] width 321 height 27
select select "0"
click at [618, 290] on select "-- Not Assigned -- Item 1" at bounding box center [778, 303] width 321 height 27
click at [1278, 478] on button "Add" at bounding box center [1276, 478] width 42 height 27
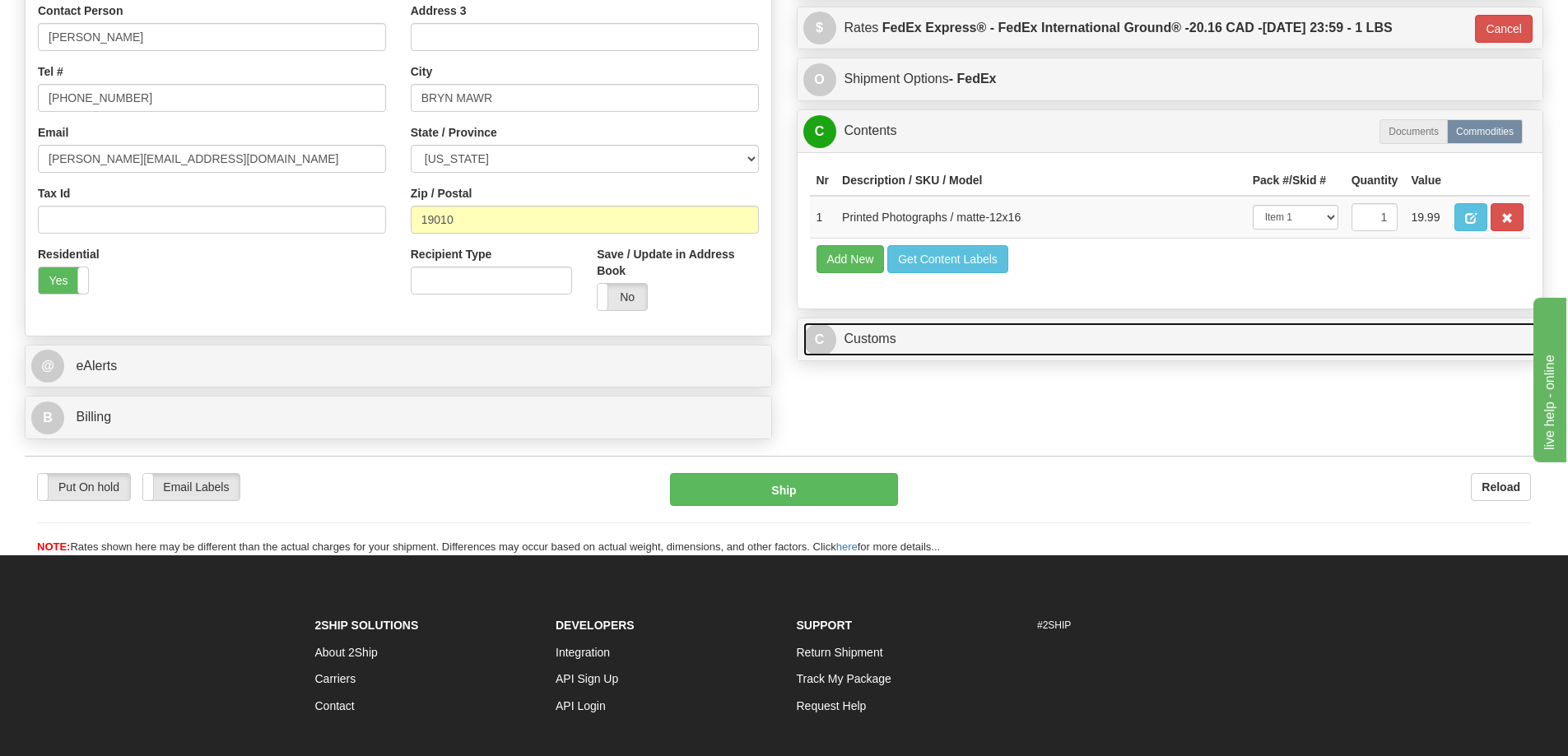
click at [1299, 337] on link "C Customs" at bounding box center [1170, 339] width 734 height 34
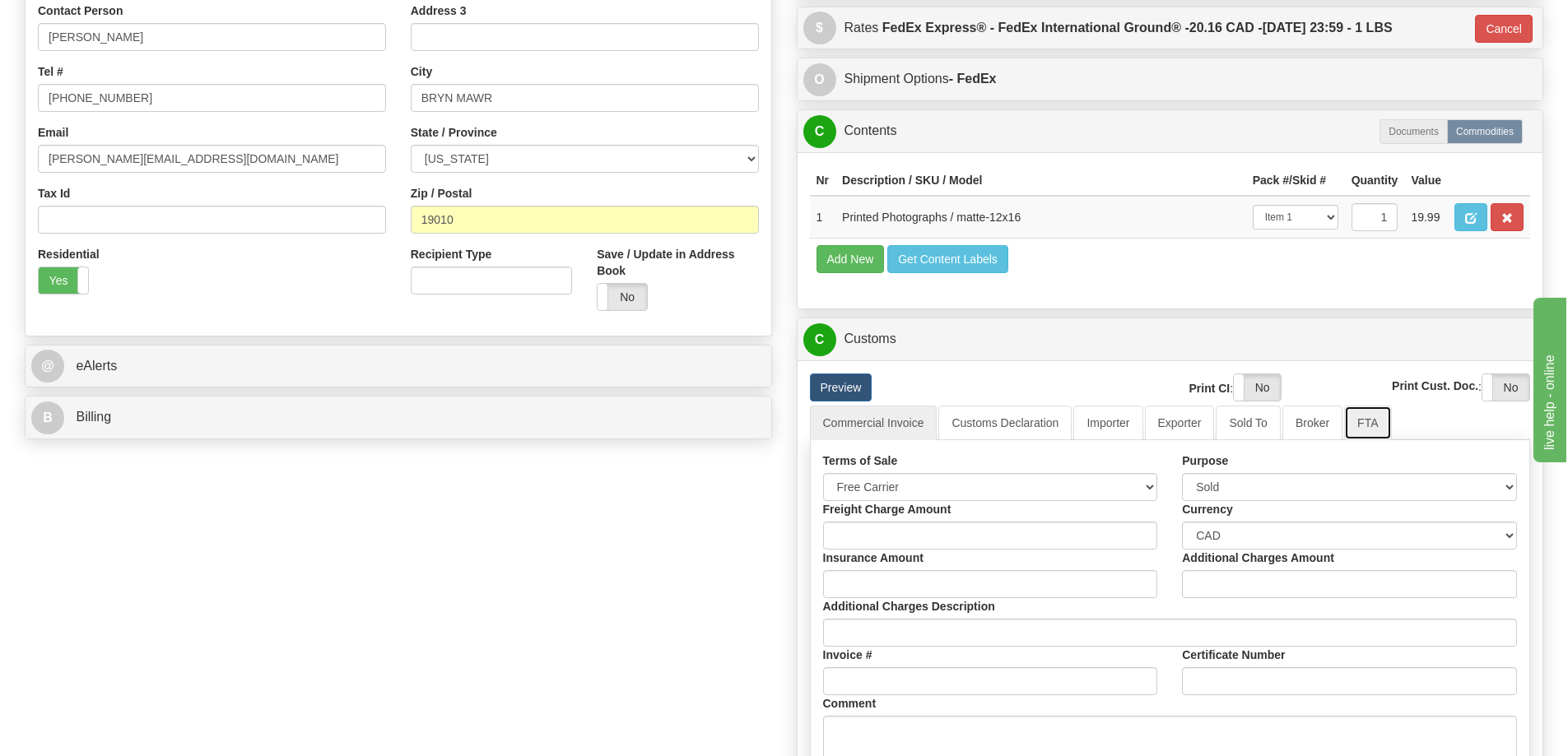
click at [1371, 421] on link "FTA" at bounding box center [1366, 423] width 47 height 35
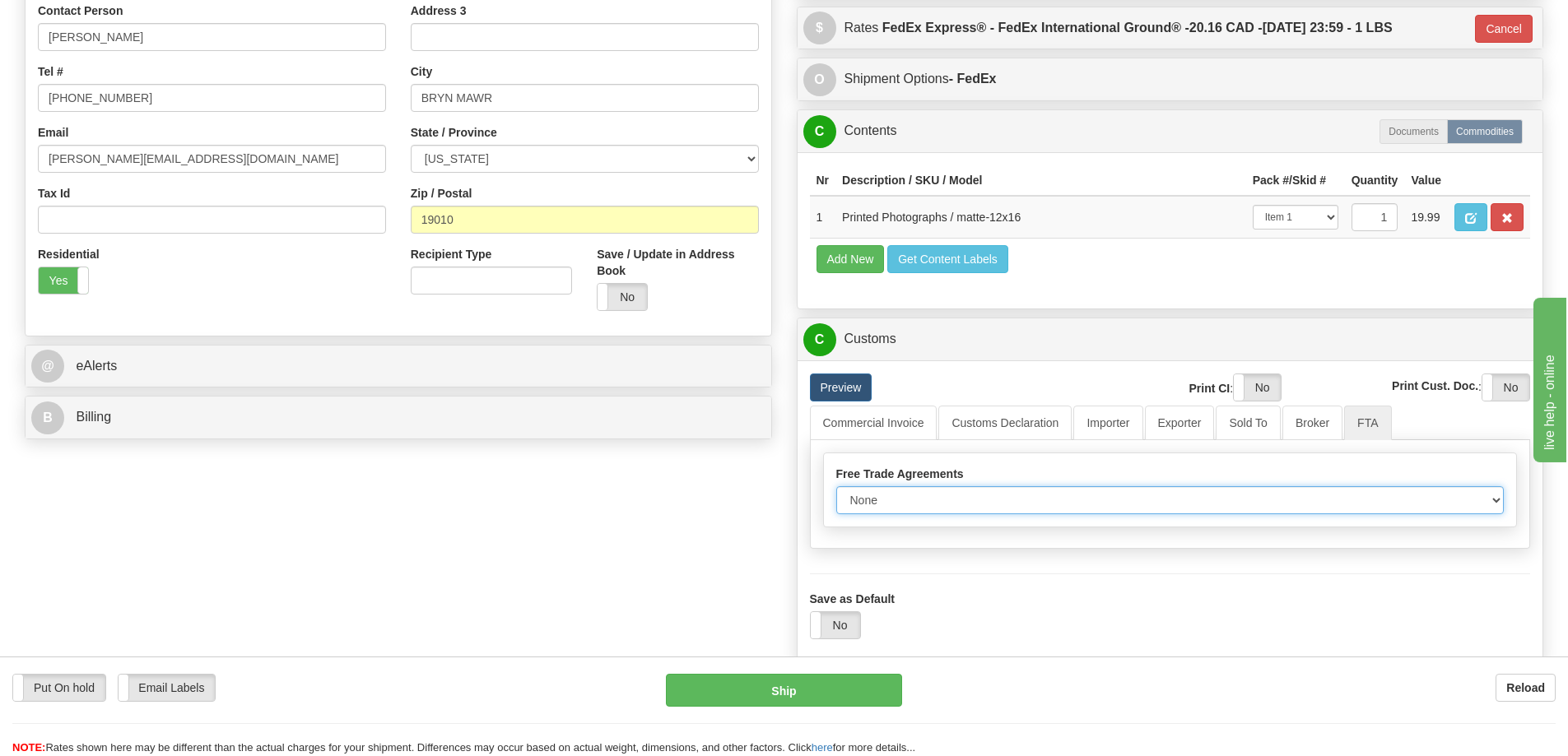
click at [1487, 504] on select "None Other USMCA CETA CUKTCA" at bounding box center [1170, 500] width 668 height 28
select select "1"
click at [836, 492] on select "None Other USMCA CETA CUKTCA" at bounding box center [1170, 500] width 668 height 28
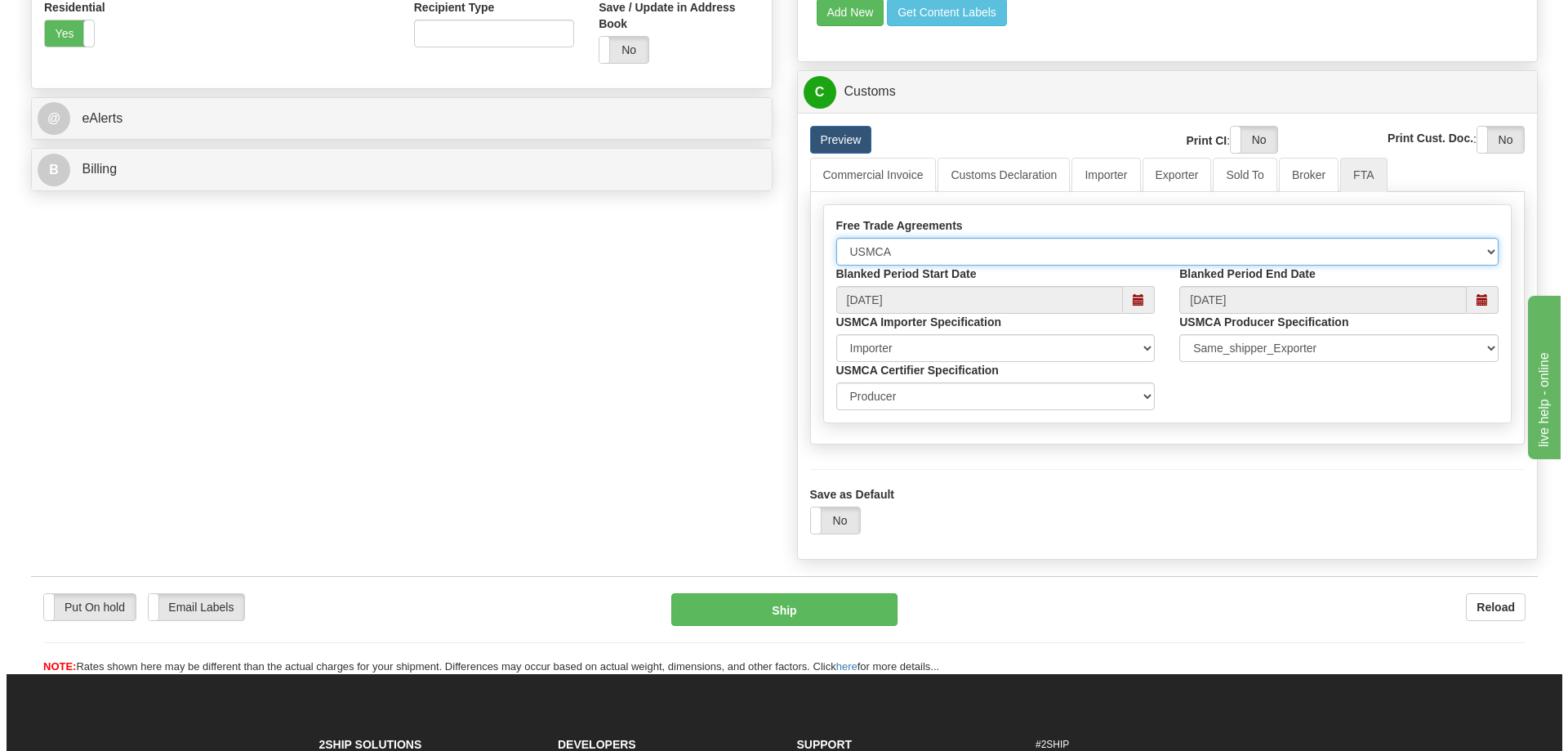
scroll to position [735, 0]
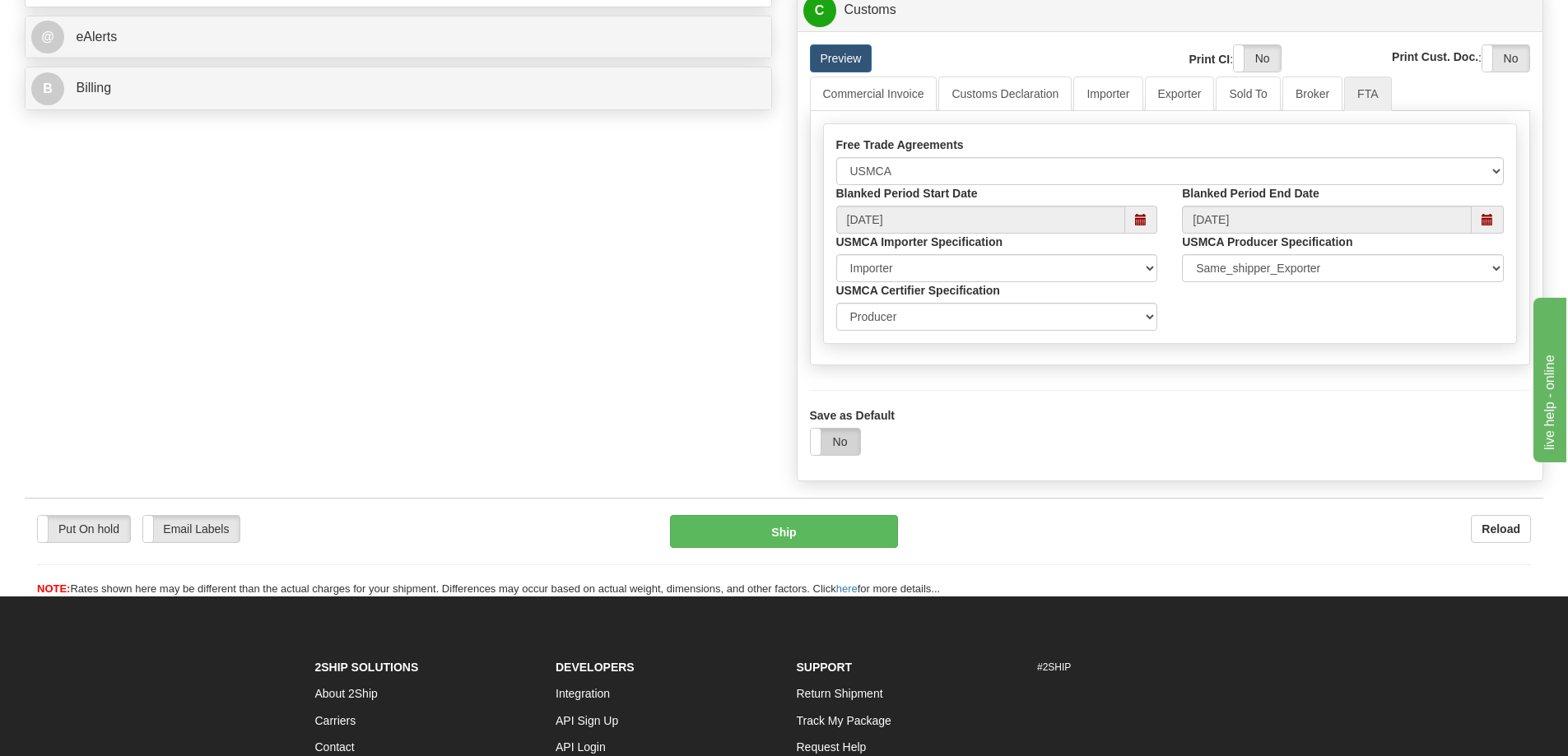
click at [825, 438] on label "No" at bounding box center [836, 441] width 50 height 27
click at [813, 535] on button "Ship" at bounding box center [784, 532] width 228 height 33
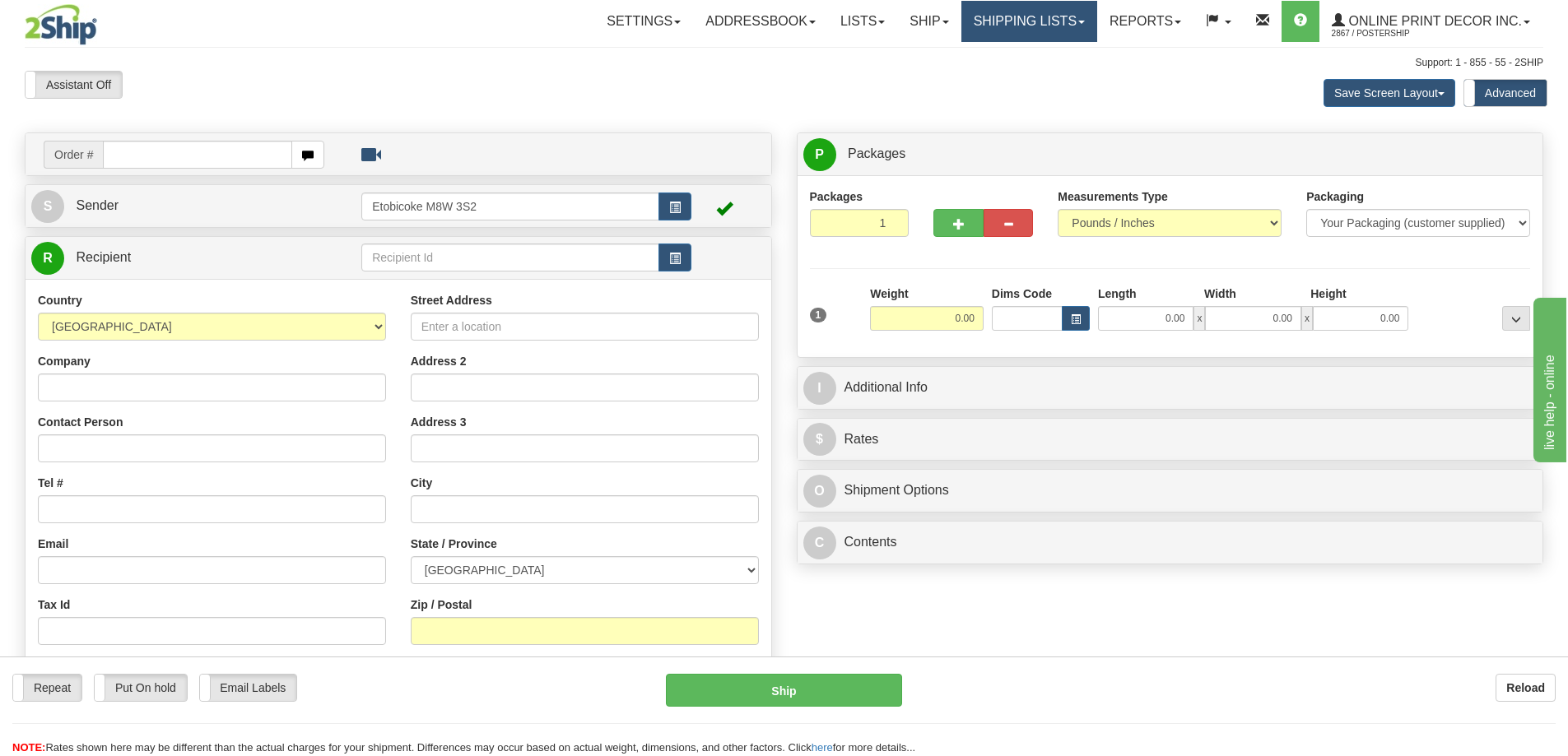
click at [996, 17] on link "Shipping lists" at bounding box center [1030, 21] width 136 height 41
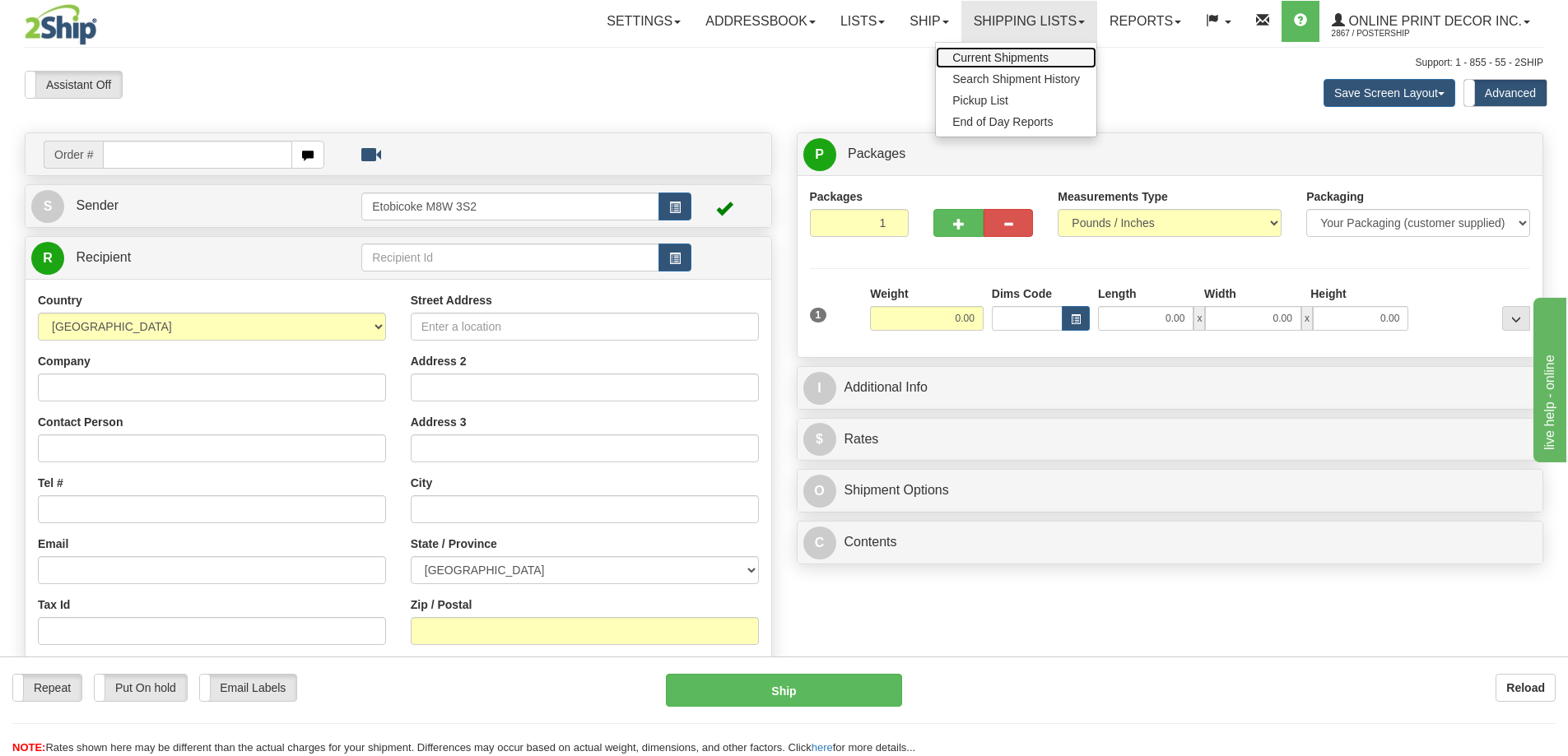
click at [973, 55] on span "Current Shipments" at bounding box center [1000, 57] width 97 height 13
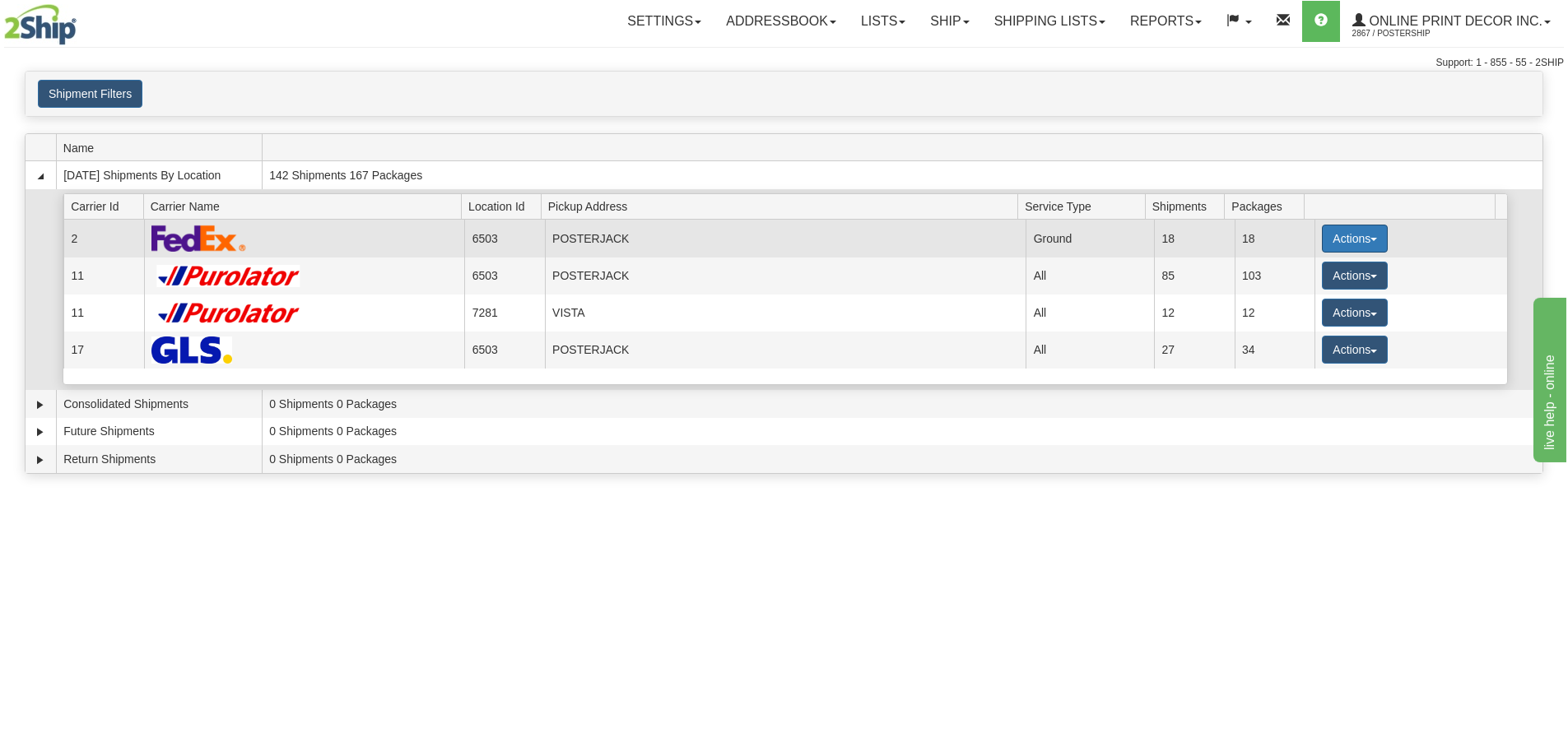
click at [1343, 234] on button "Actions" at bounding box center [1355, 238] width 66 height 28
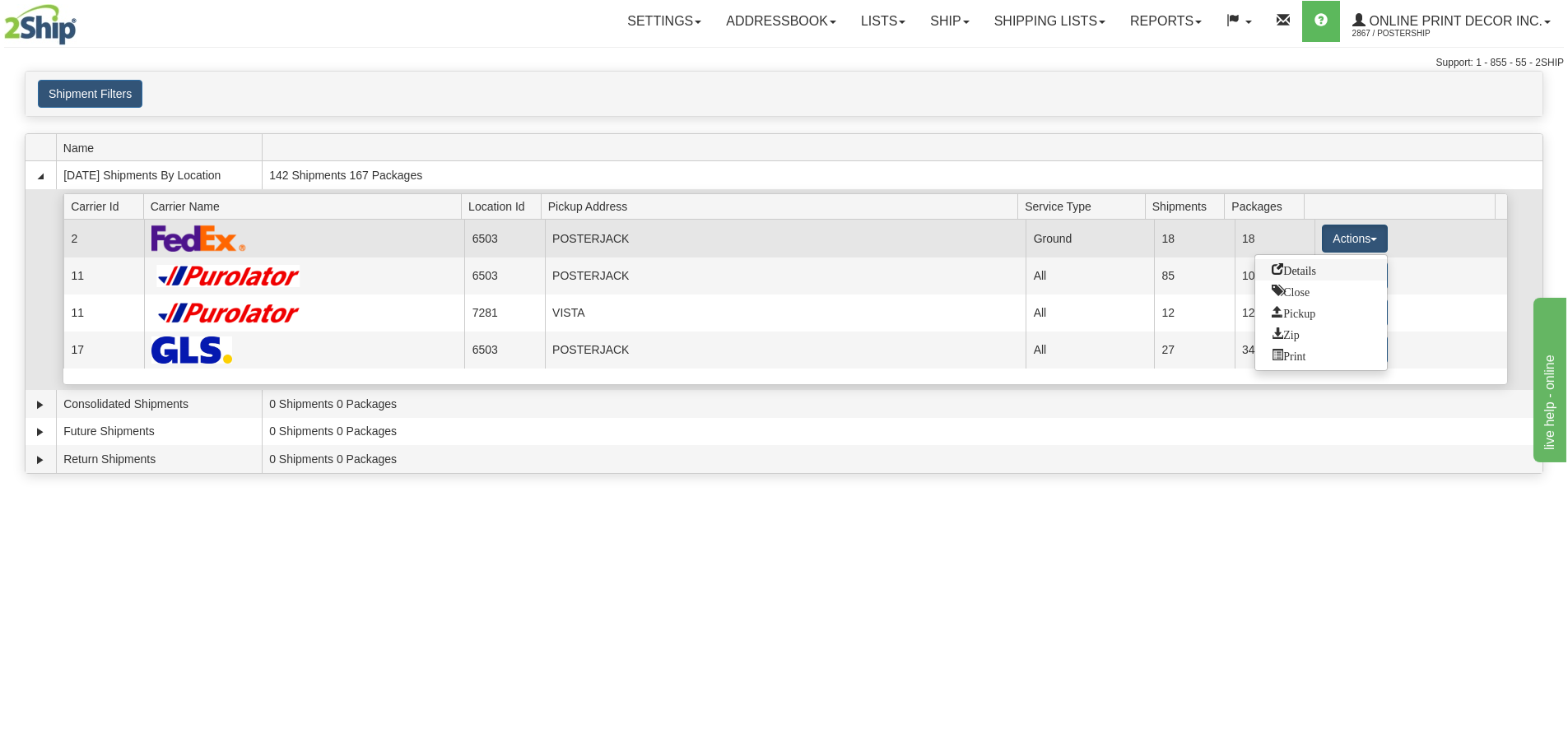
click at [1284, 263] on span "Details" at bounding box center [1294, 269] width 44 height 12
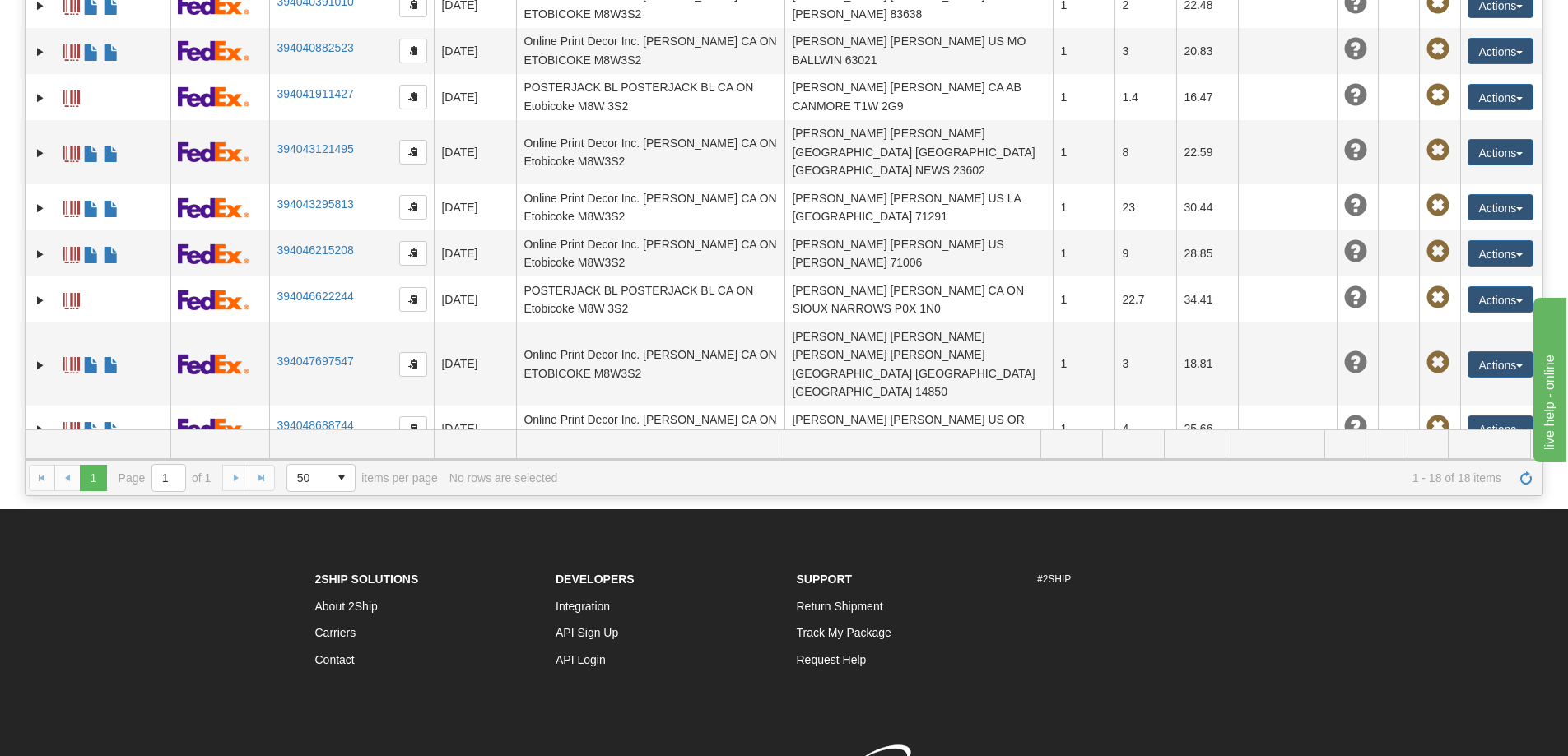
scroll to position [397, 0]
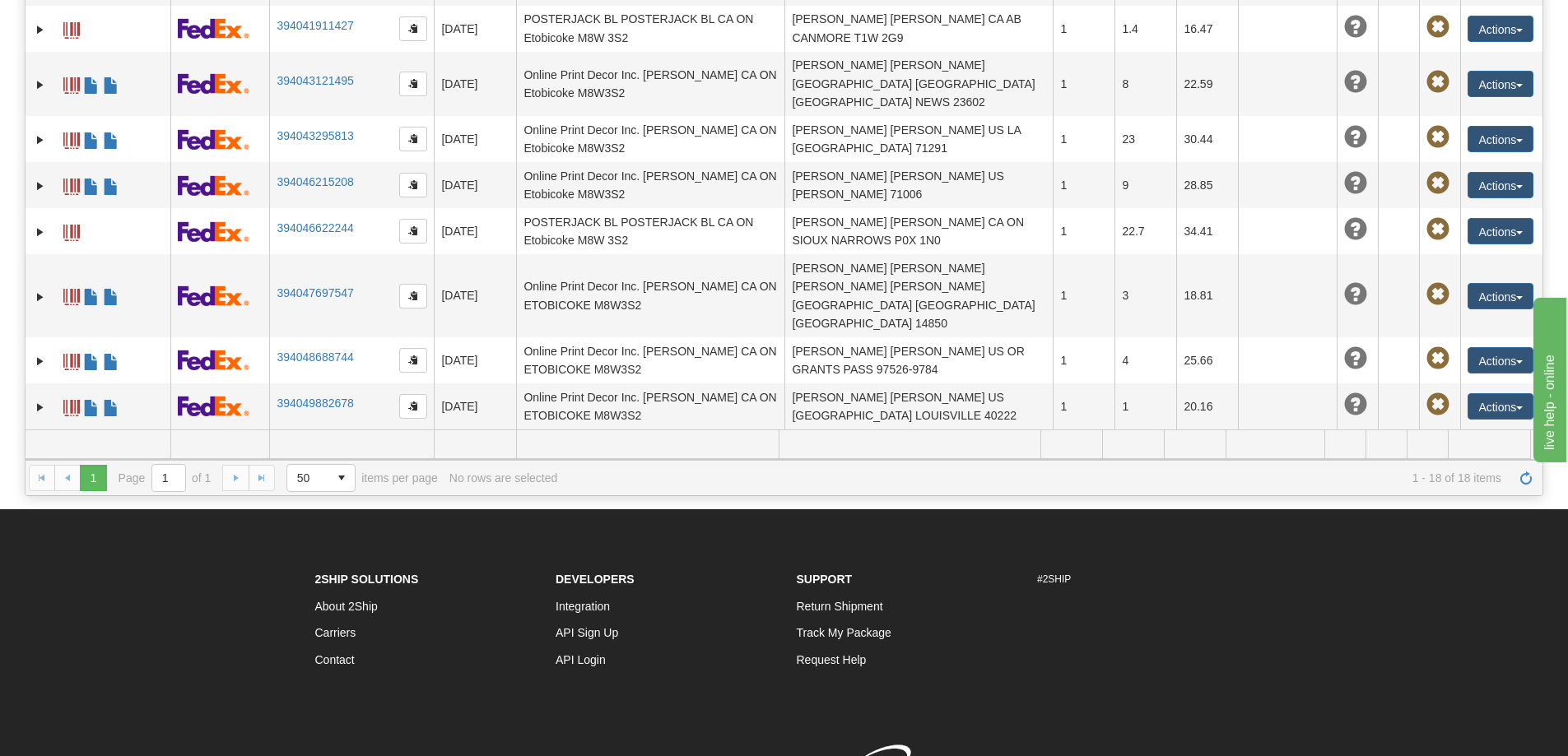
click at [309, 517] on link "394050497055" at bounding box center [314, 523] width 76 height 13
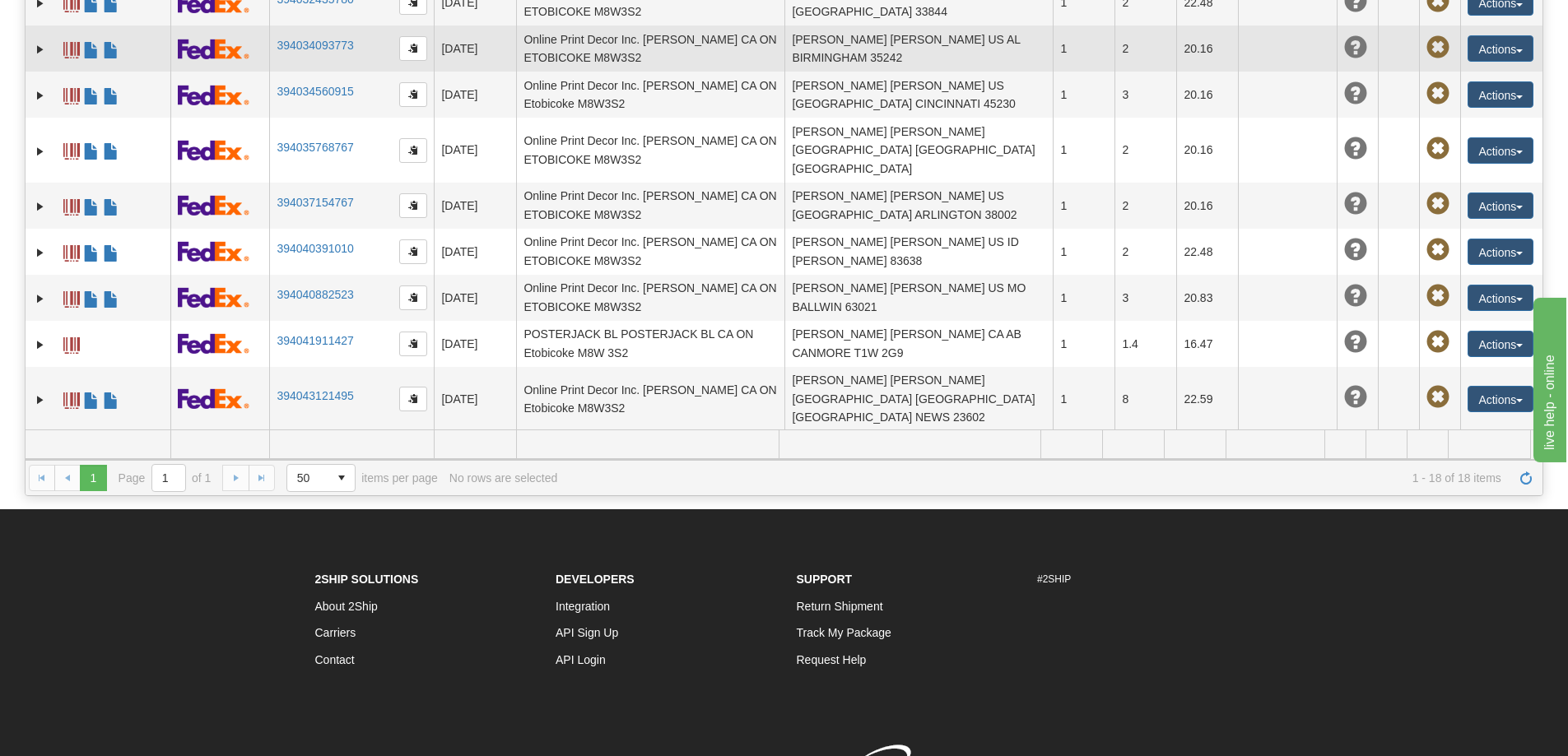
scroll to position [0, 0]
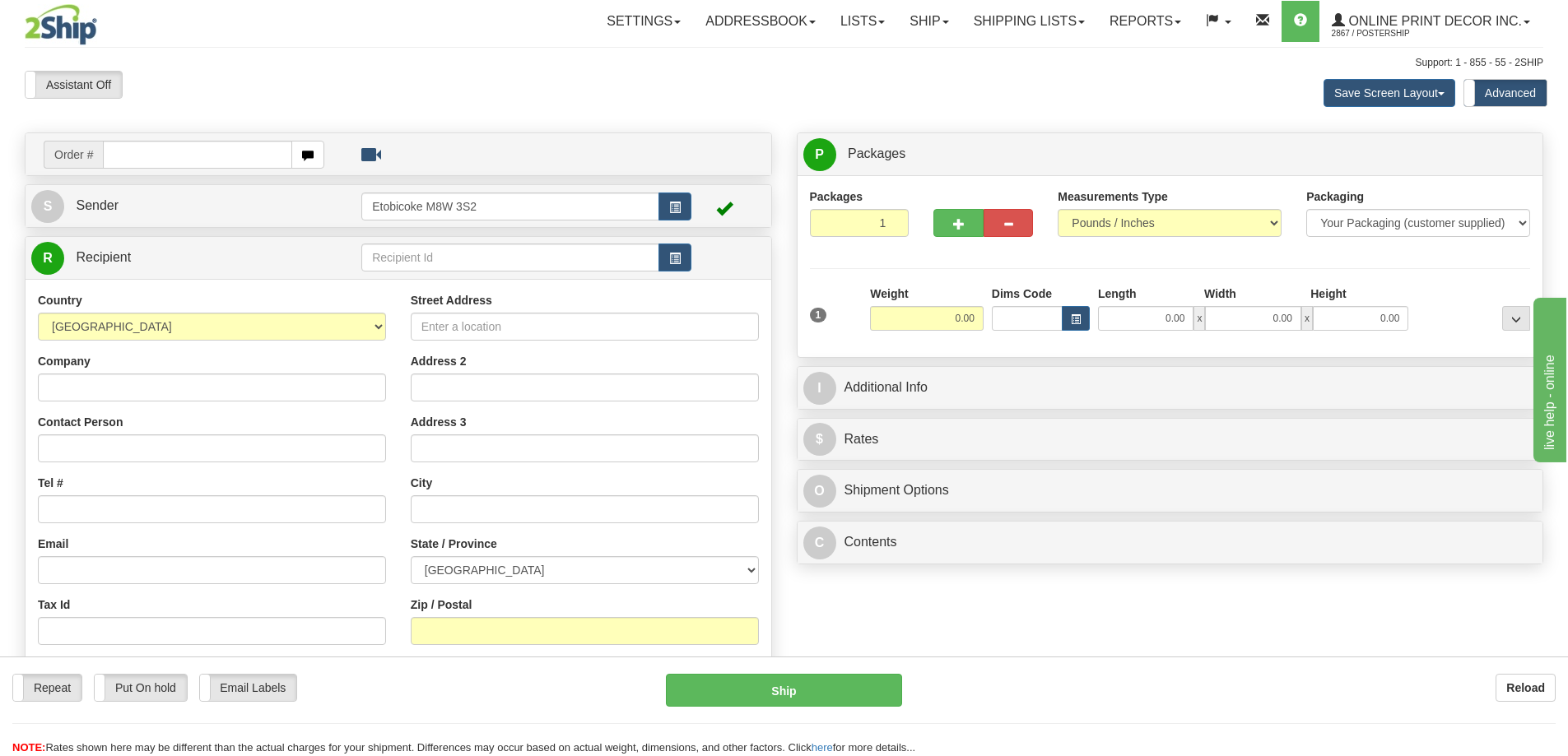
click at [159, 157] on input "text" at bounding box center [198, 155] width 190 height 28
type input "OW-2284"
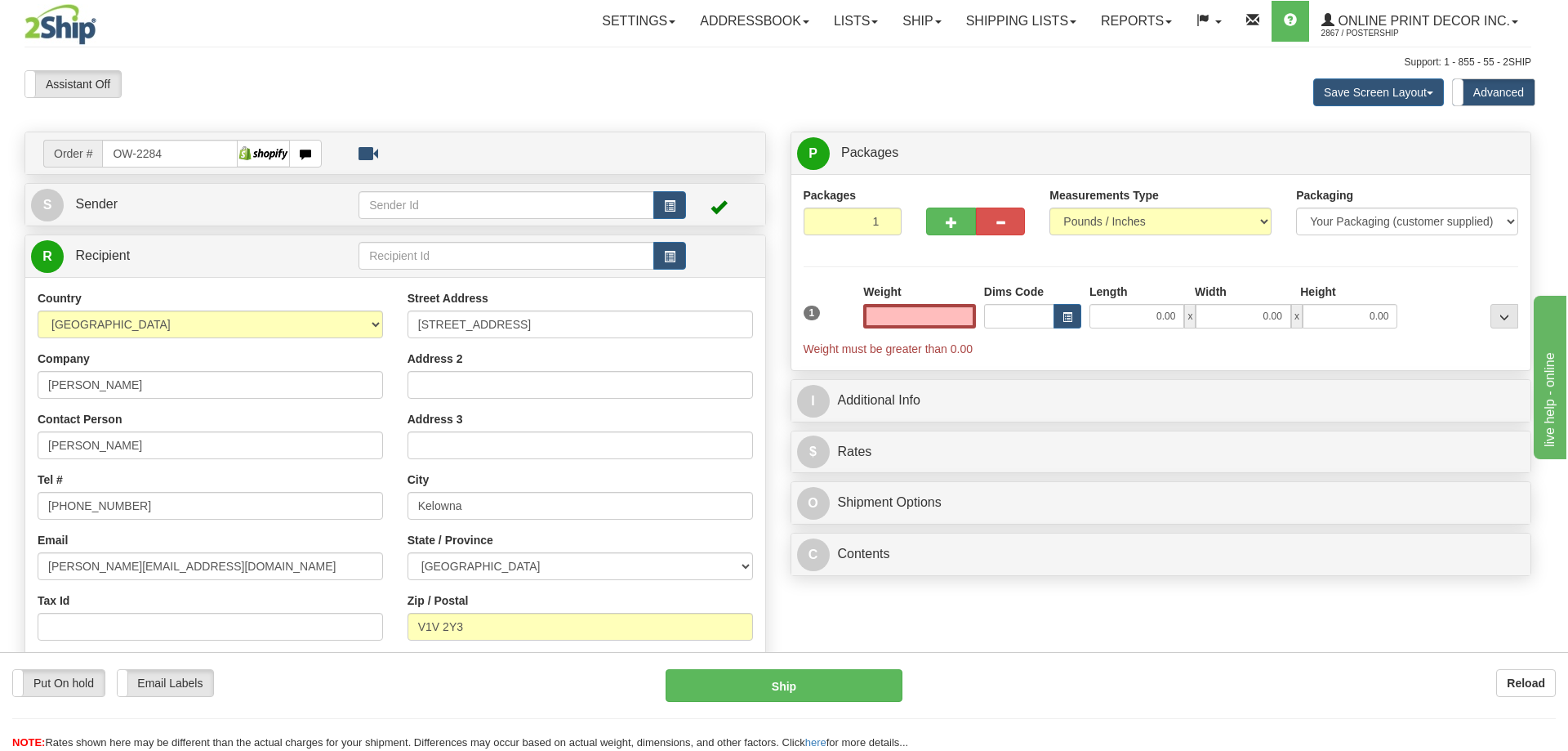
type input "KELOWNA"
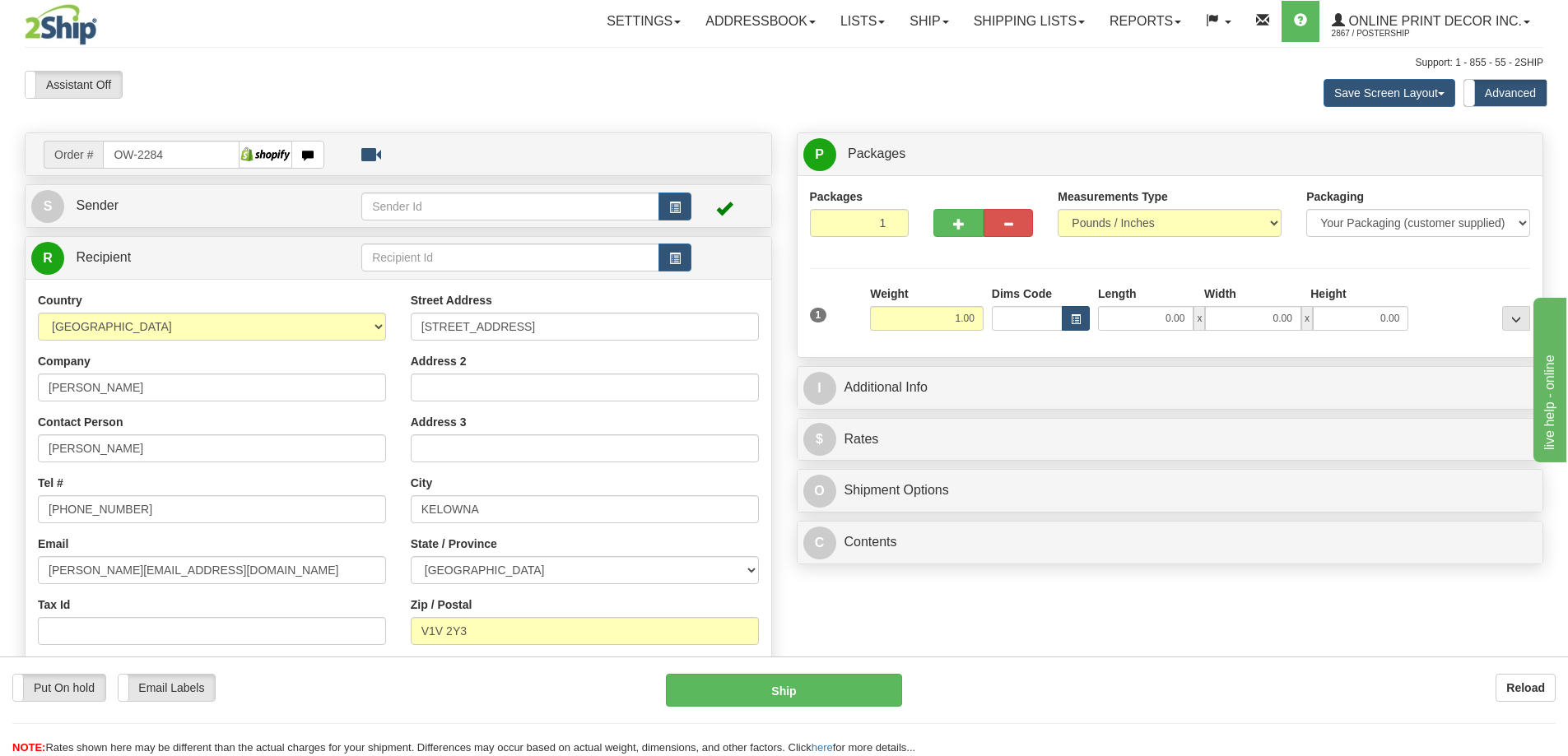
type input "1.00"
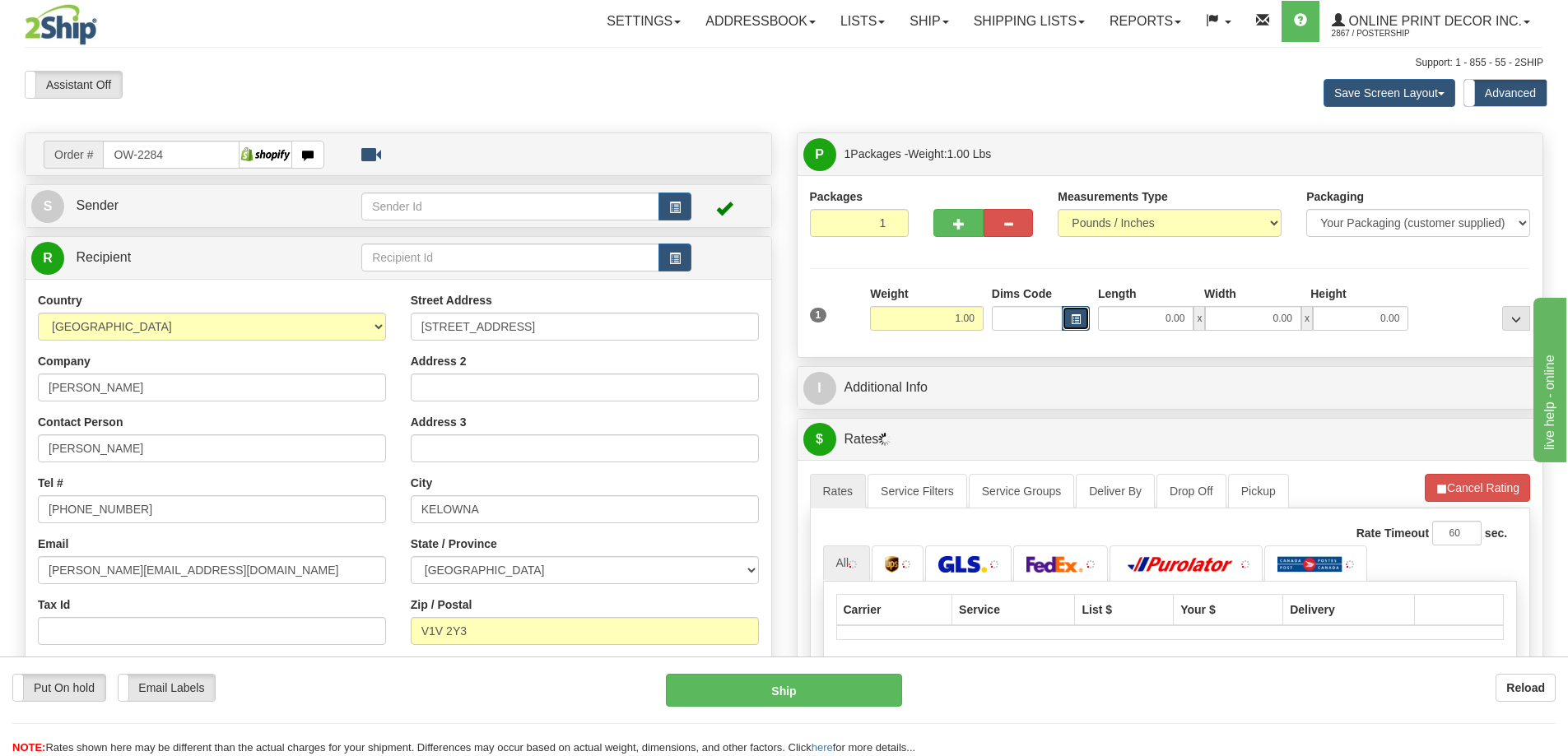
click at [1076, 318] on span "button" at bounding box center [1075, 320] width 10 height 9
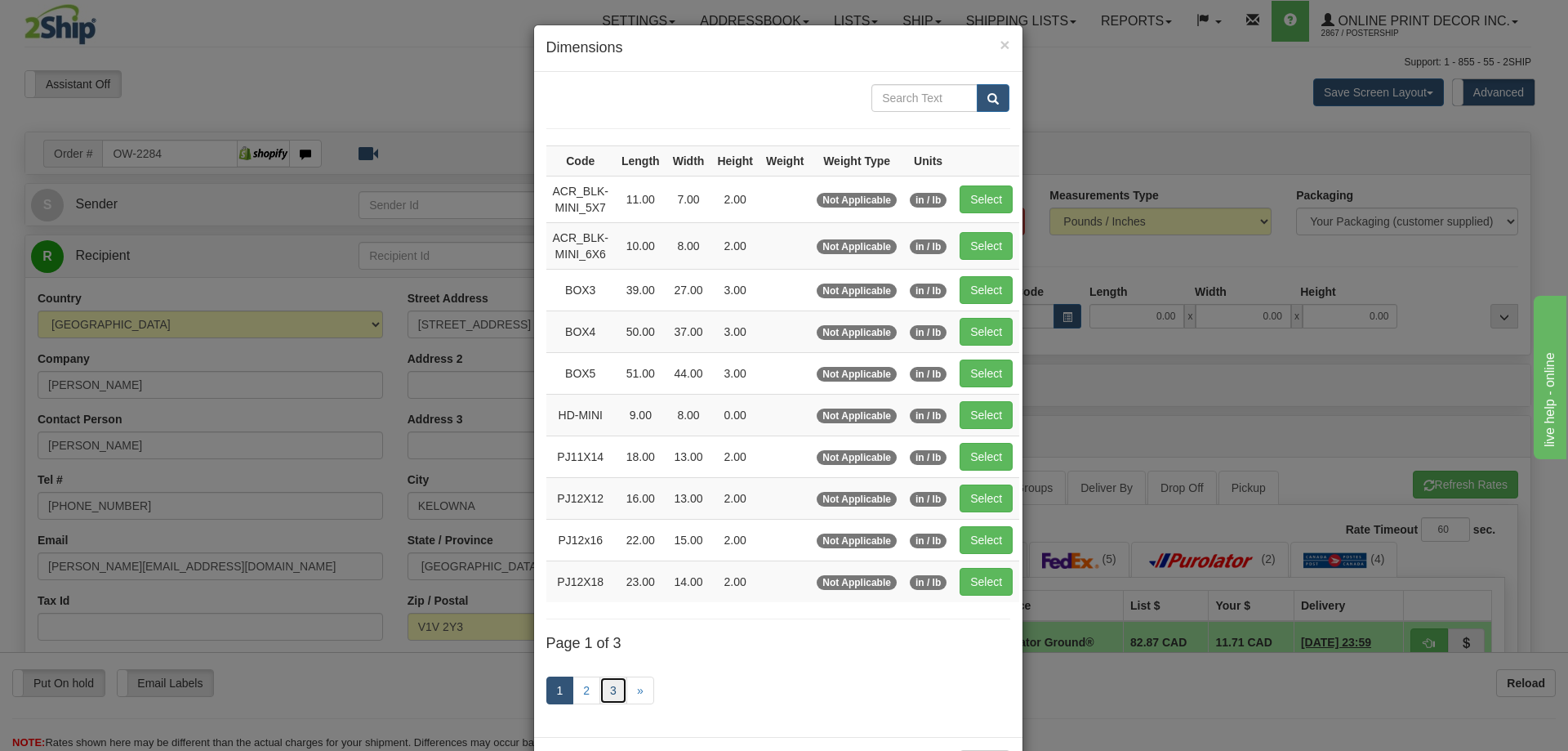
click at [614, 688] on link "3" at bounding box center [613, 690] width 27 height 27
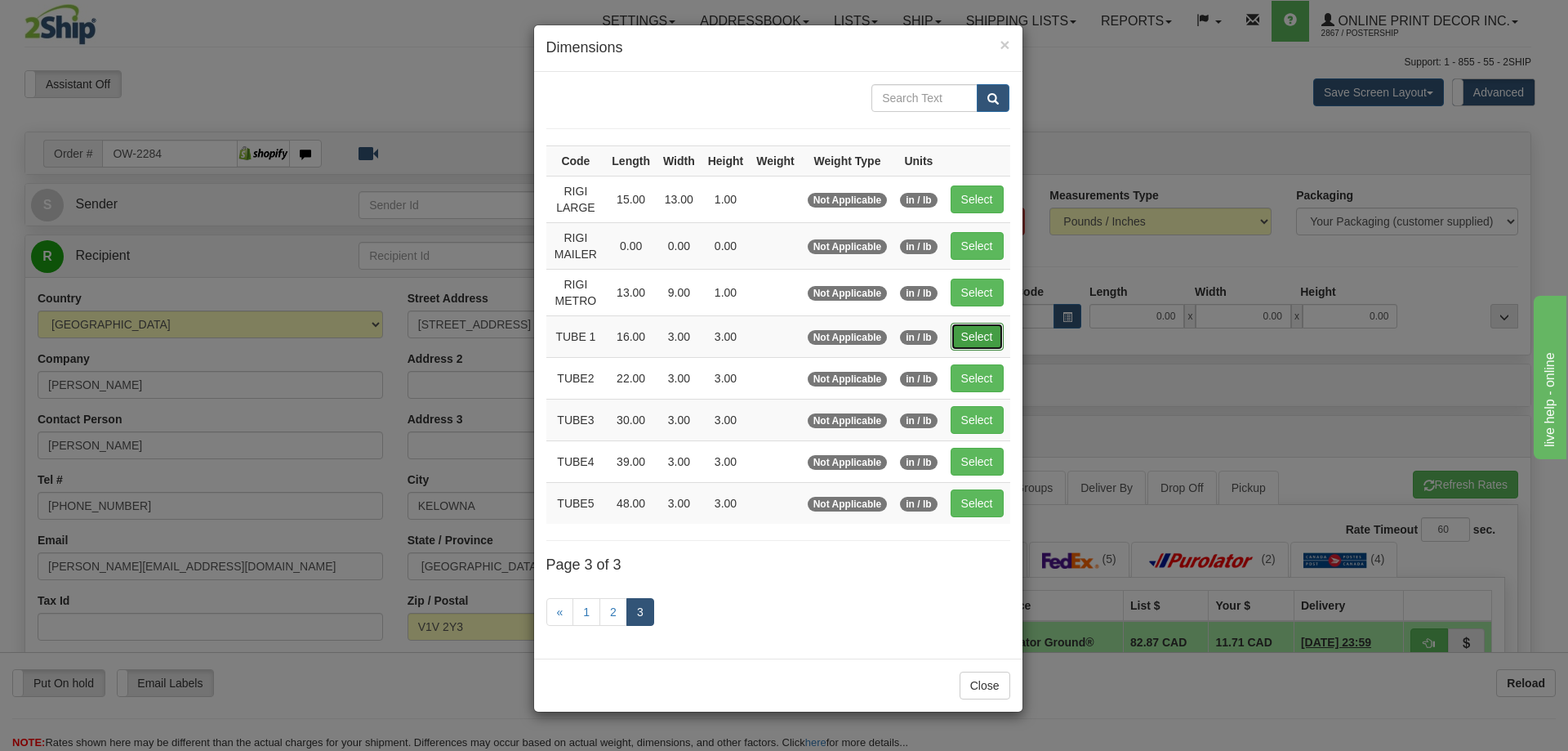
click at [967, 332] on button "Select" at bounding box center [977, 336] width 53 height 27
type input "TUBE 1"
type input "16.00"
type input "3.00"
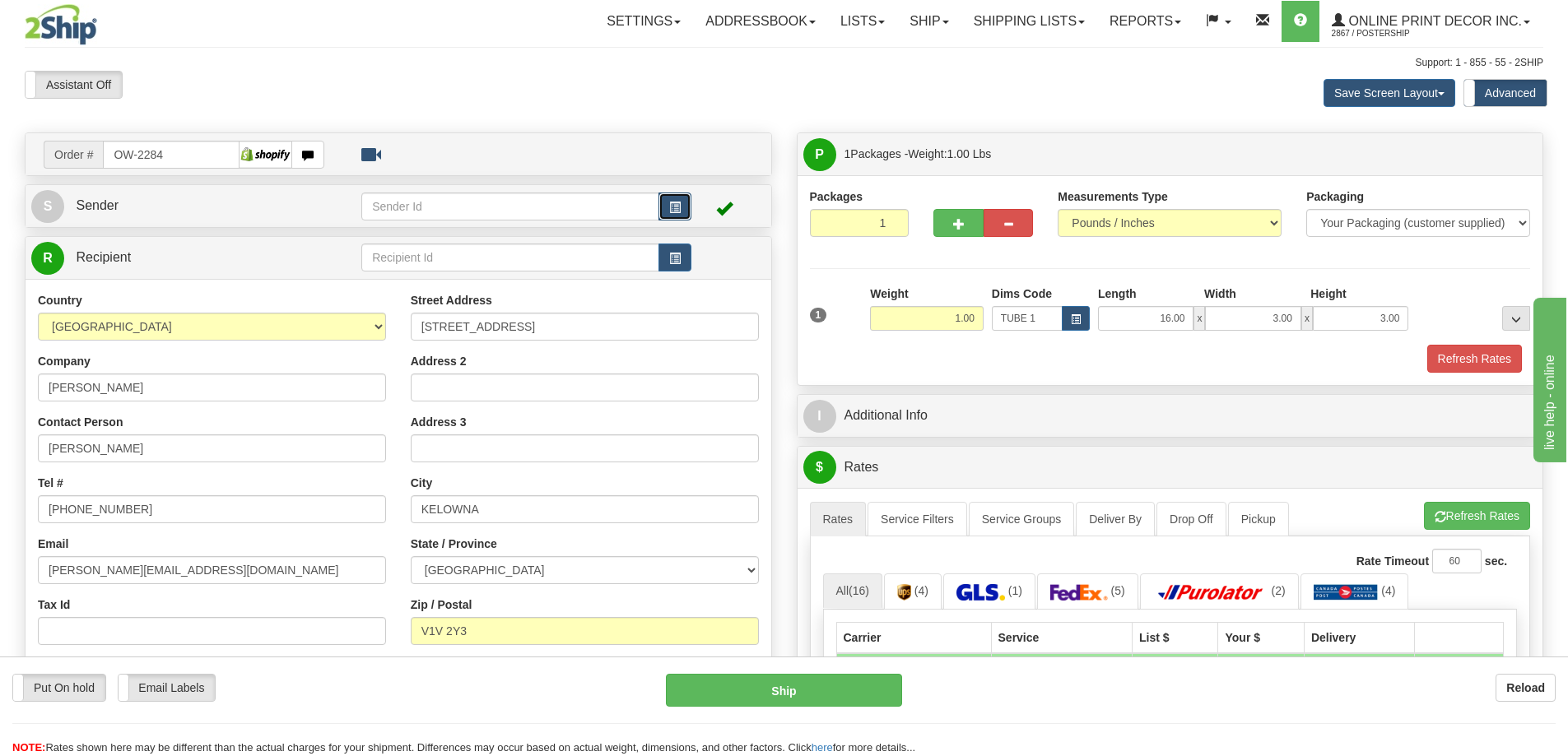
click at [667, 198] on button "button" at bounding box center [674, 206] width 33 height 28
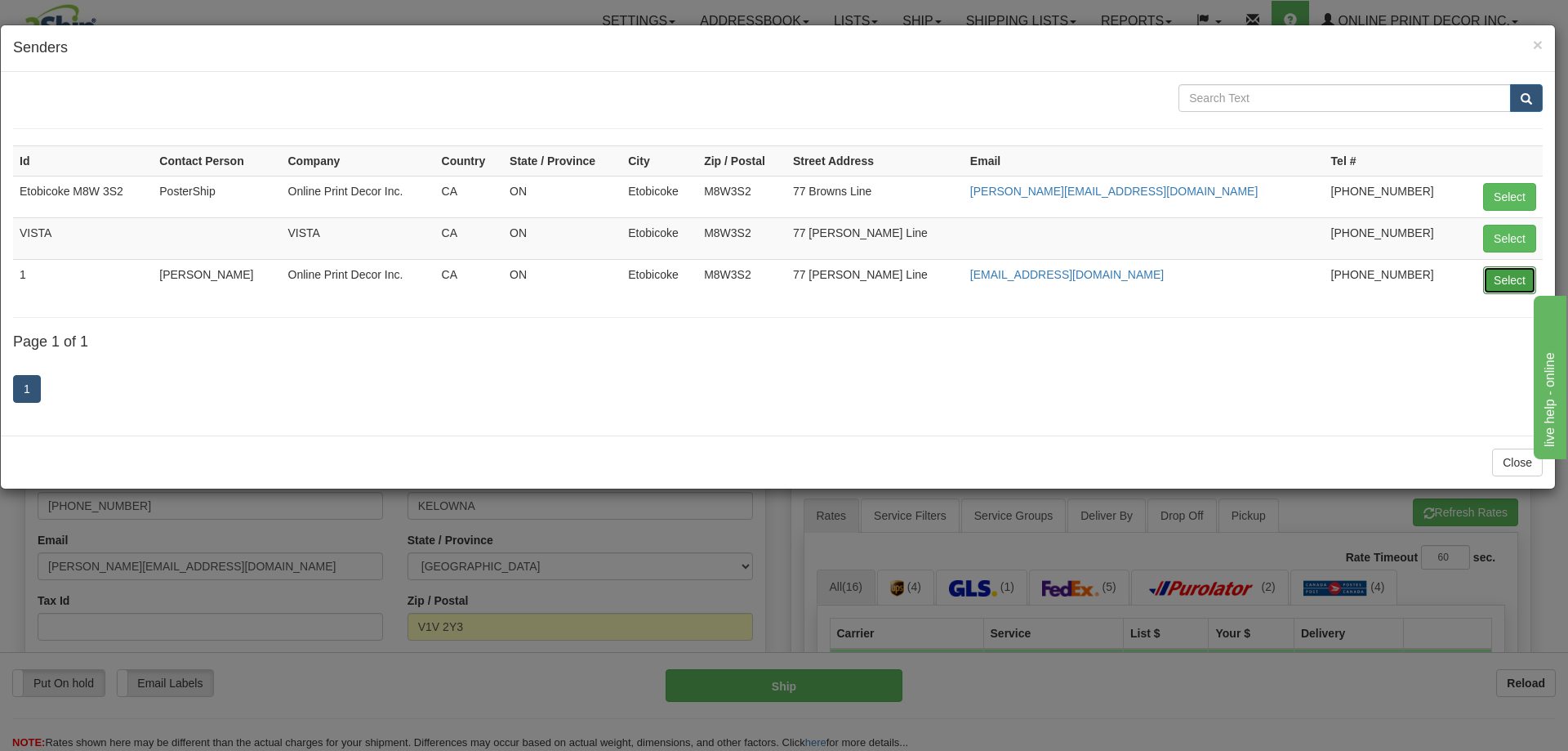
click at [1496, 280] on button "Select" at bounding box center [1510, 280] width 53 height 27
type input "1"
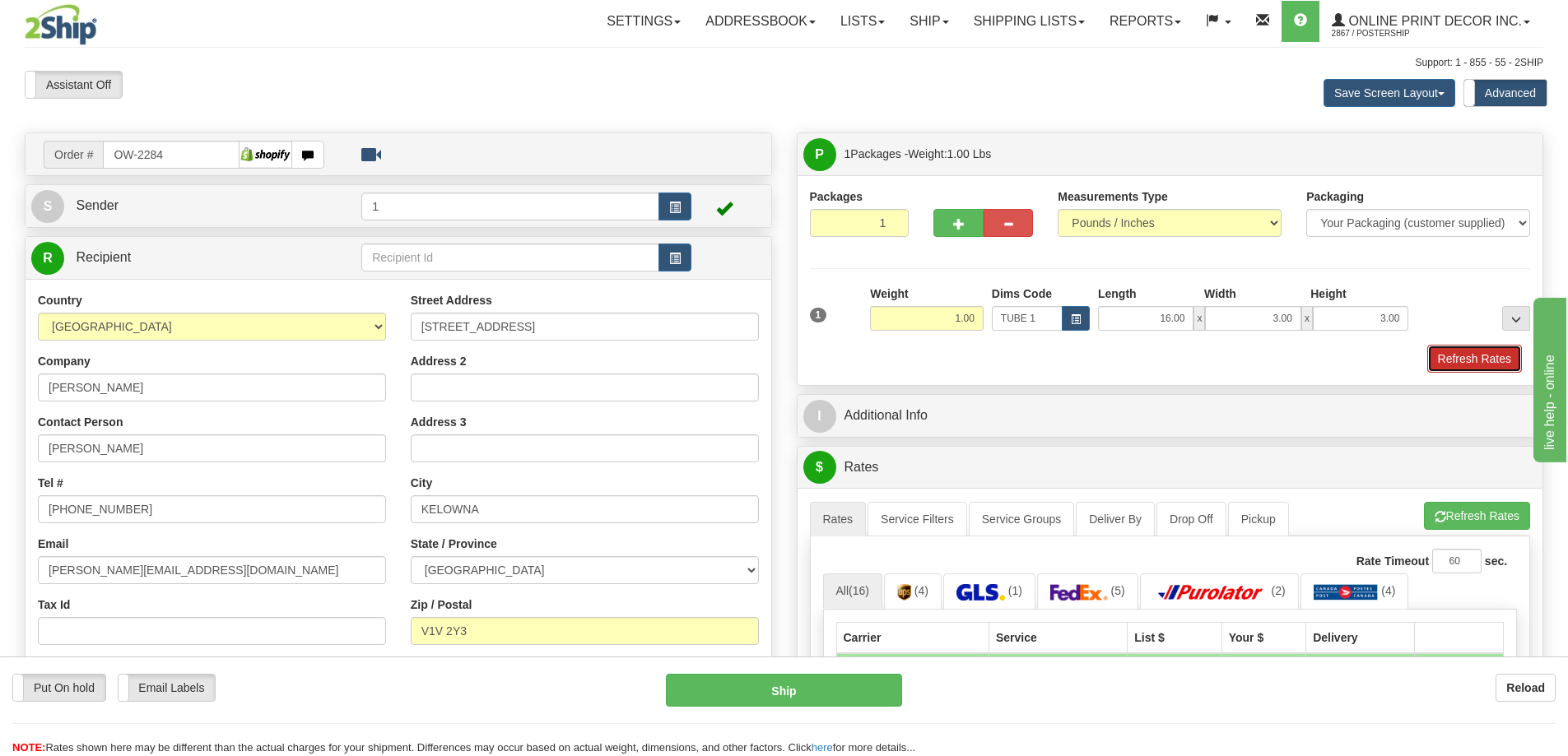
drag, startPoint x: 1444, startPoint y: 361, endPoint x: 1444, endPoint y: 343, distance: 18.0
click at [1444, 359] on button "Refresh Rates" at bounding box center [1474, 359] width 95 height 28
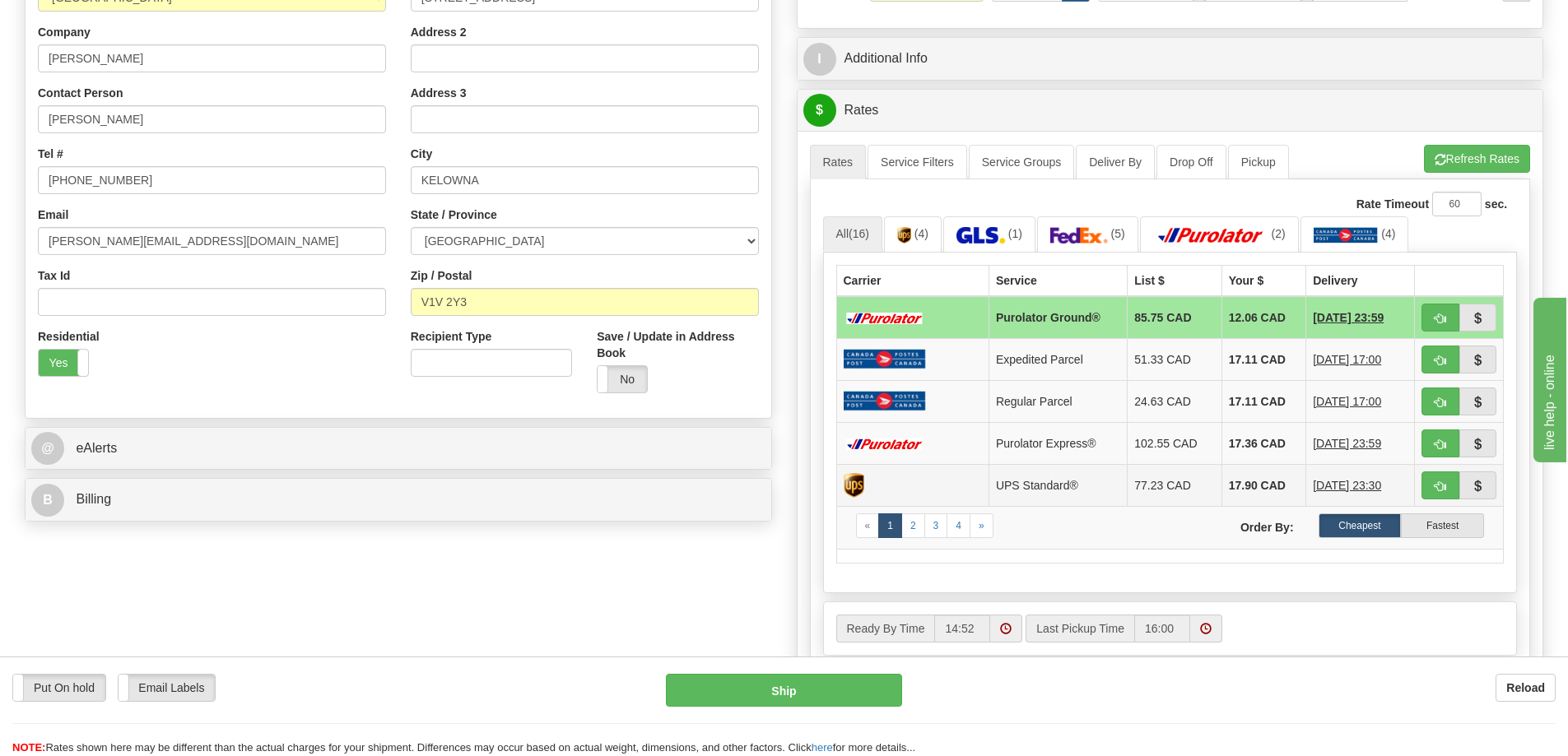
scroll to position [494, 0]
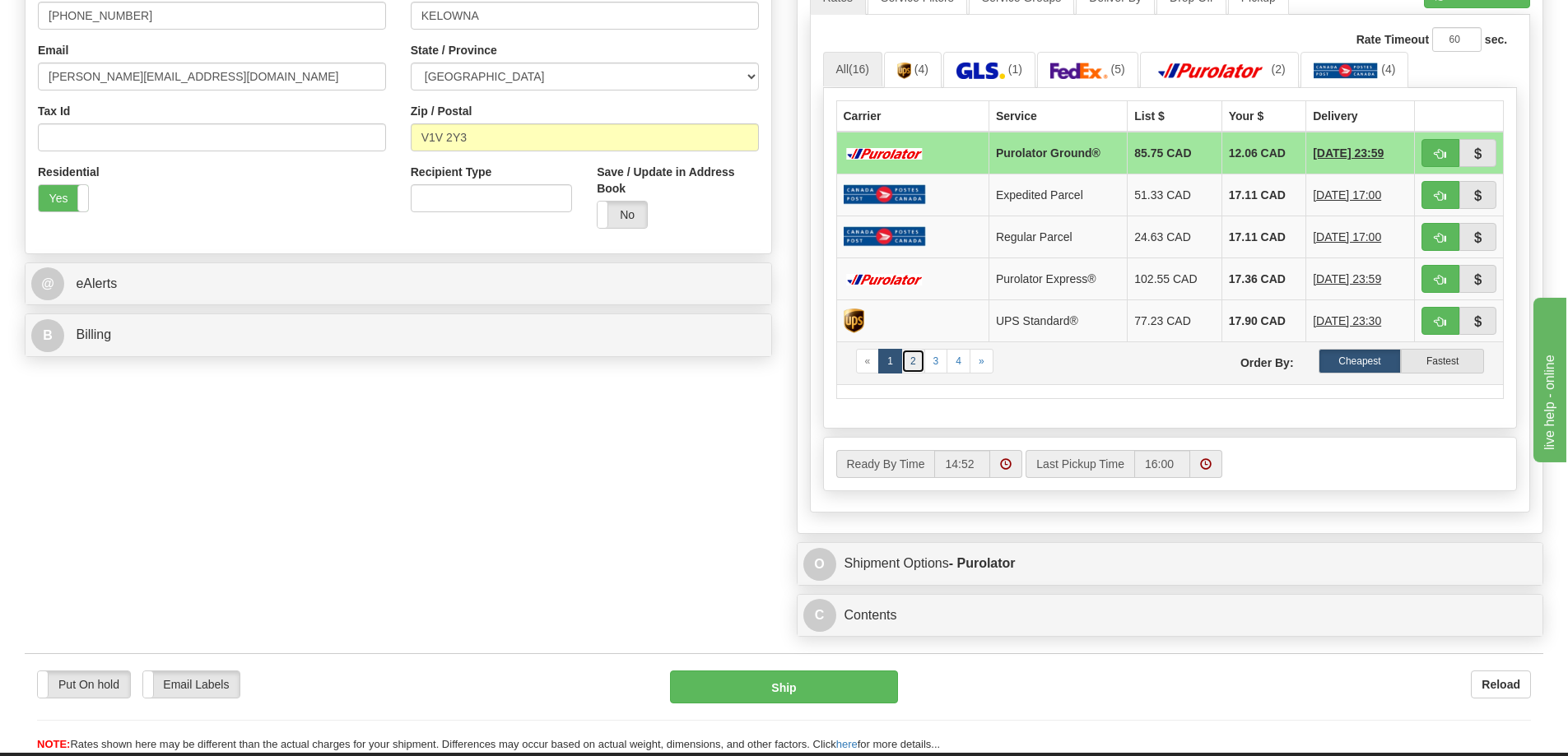
click at [915, 361] on link "2" at bounding box center [913, 361] width 24 height 25
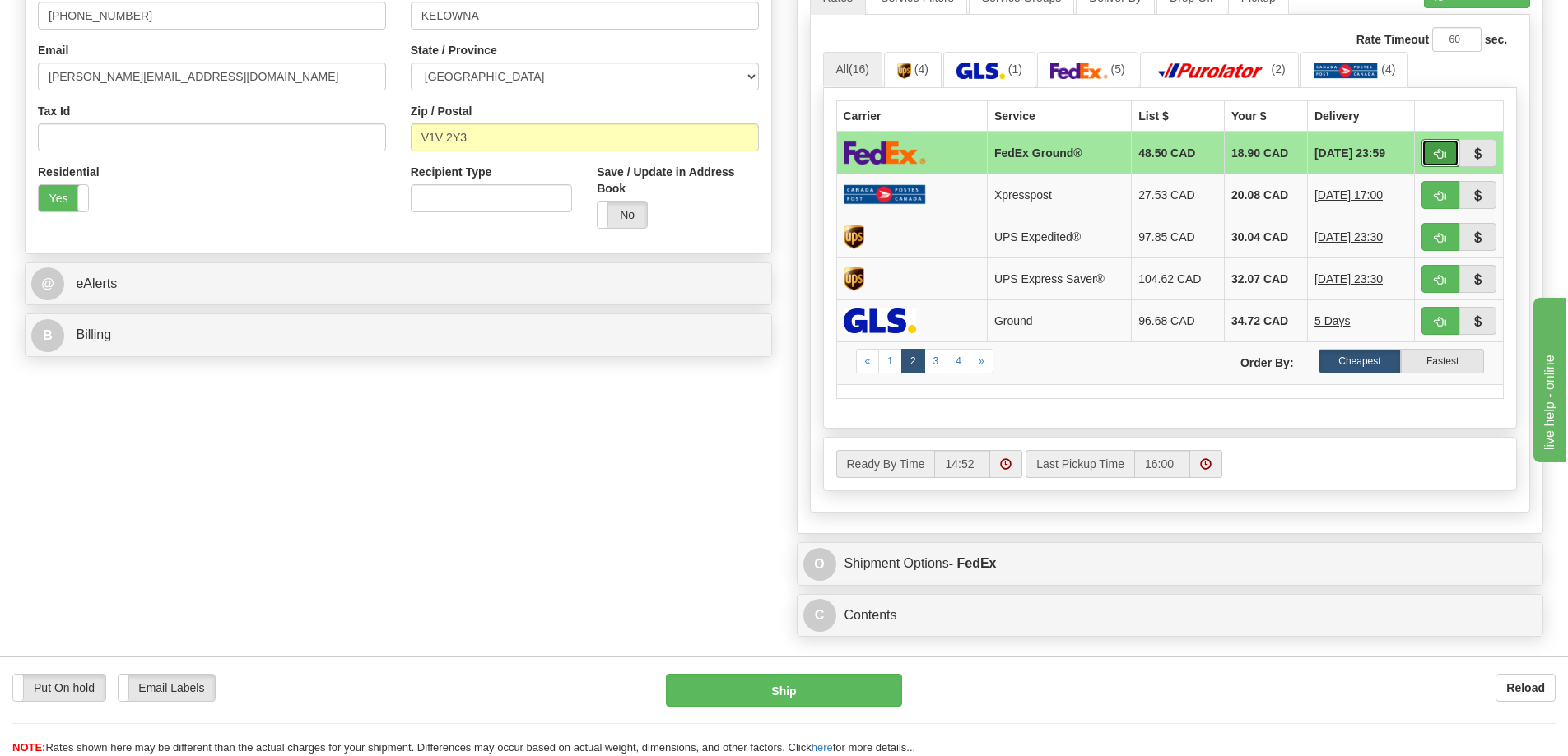
click at [1440, 148] on button "button" at bounding box center [1439, 153] width 38 height 28
type input "92"
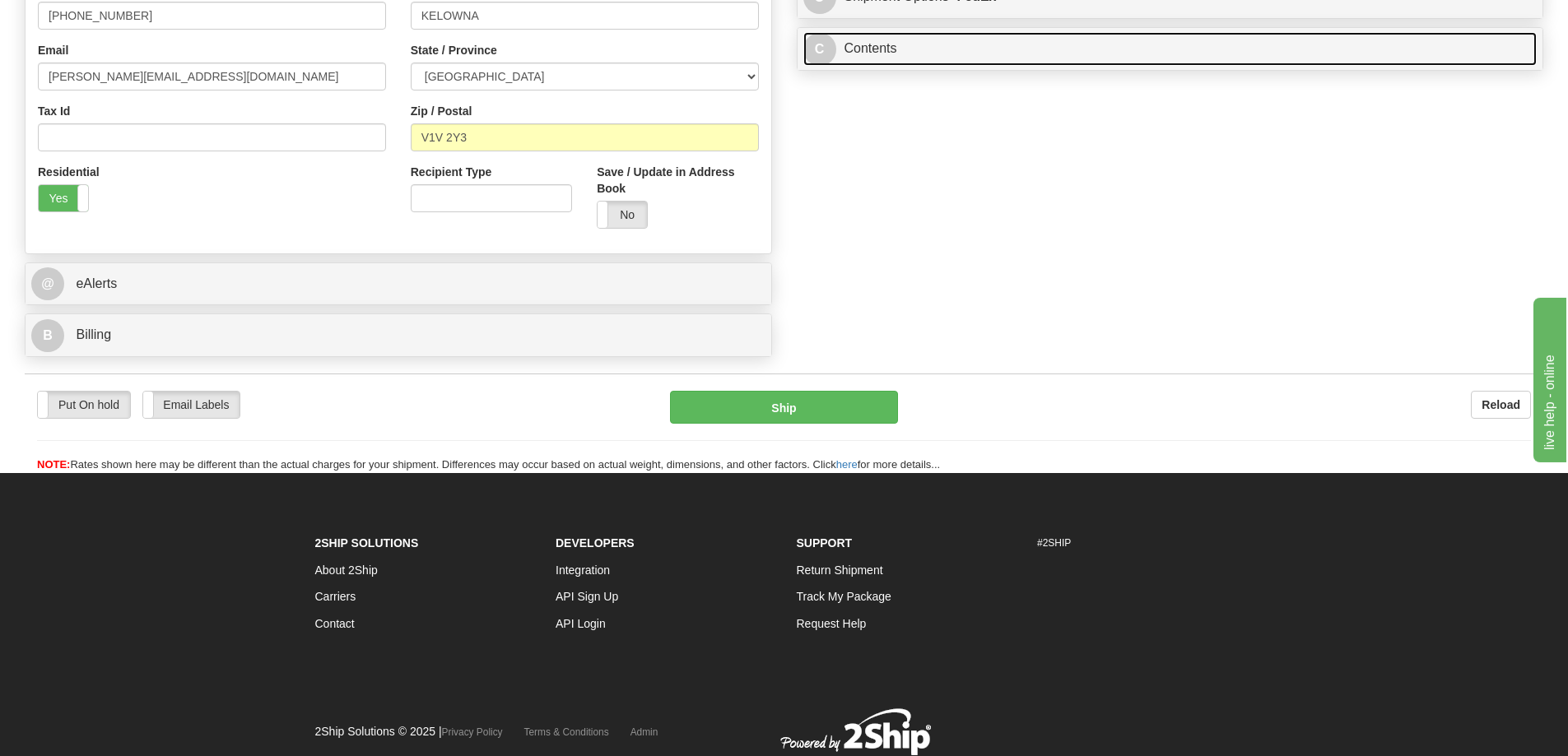
click at [1033, 52] on link "C Contents" at bounding box center [1170, 49] width 734 height 34
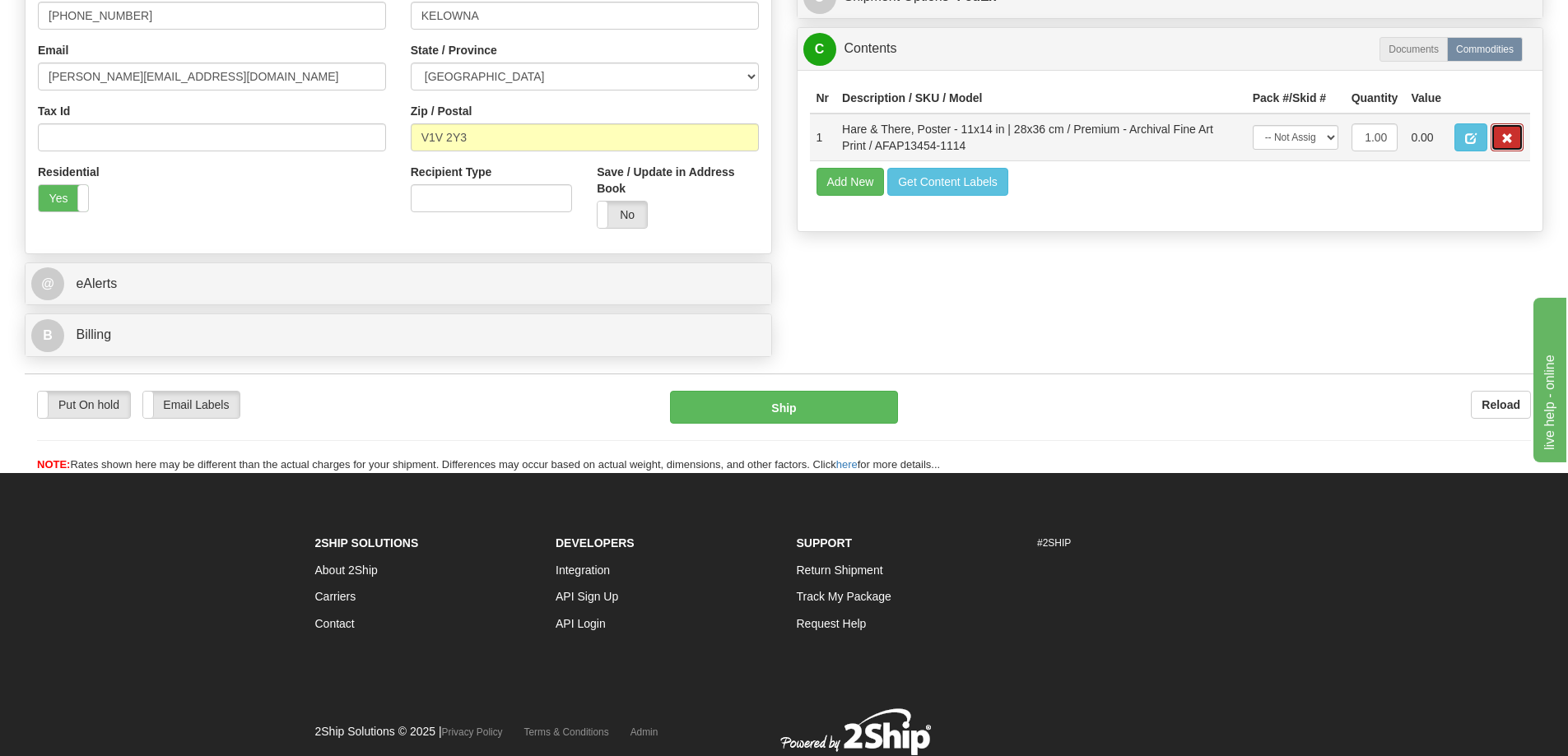
click at [1497, 140] on button "button" at bounding box center [1507, 137] width 33 height 28
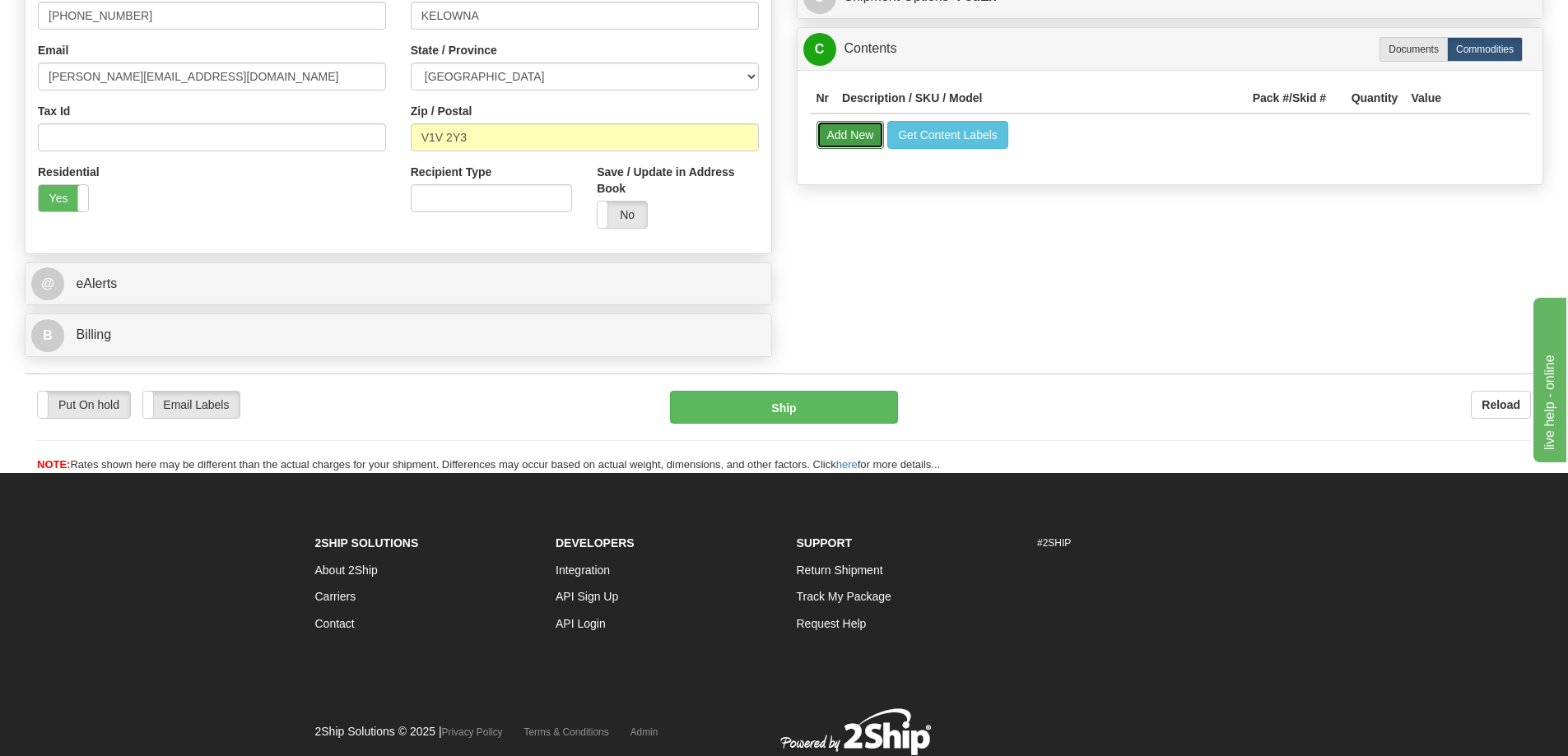
click at [837, 130] on button "Add New" at bounding box center [850, 134] width 68 height 28
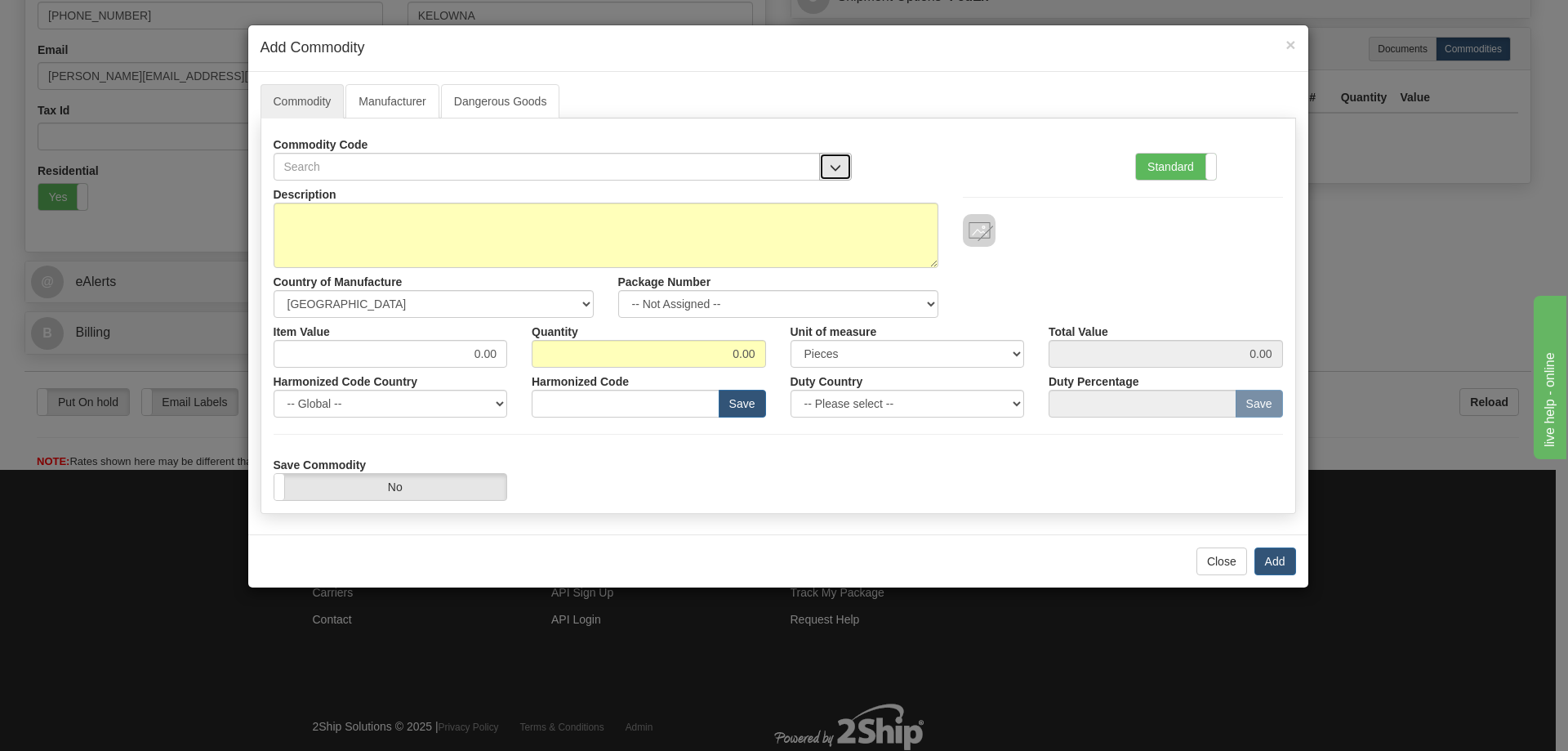
click at [833, 165] on span "button" at bounding box center [836, 168] width 12 height 11
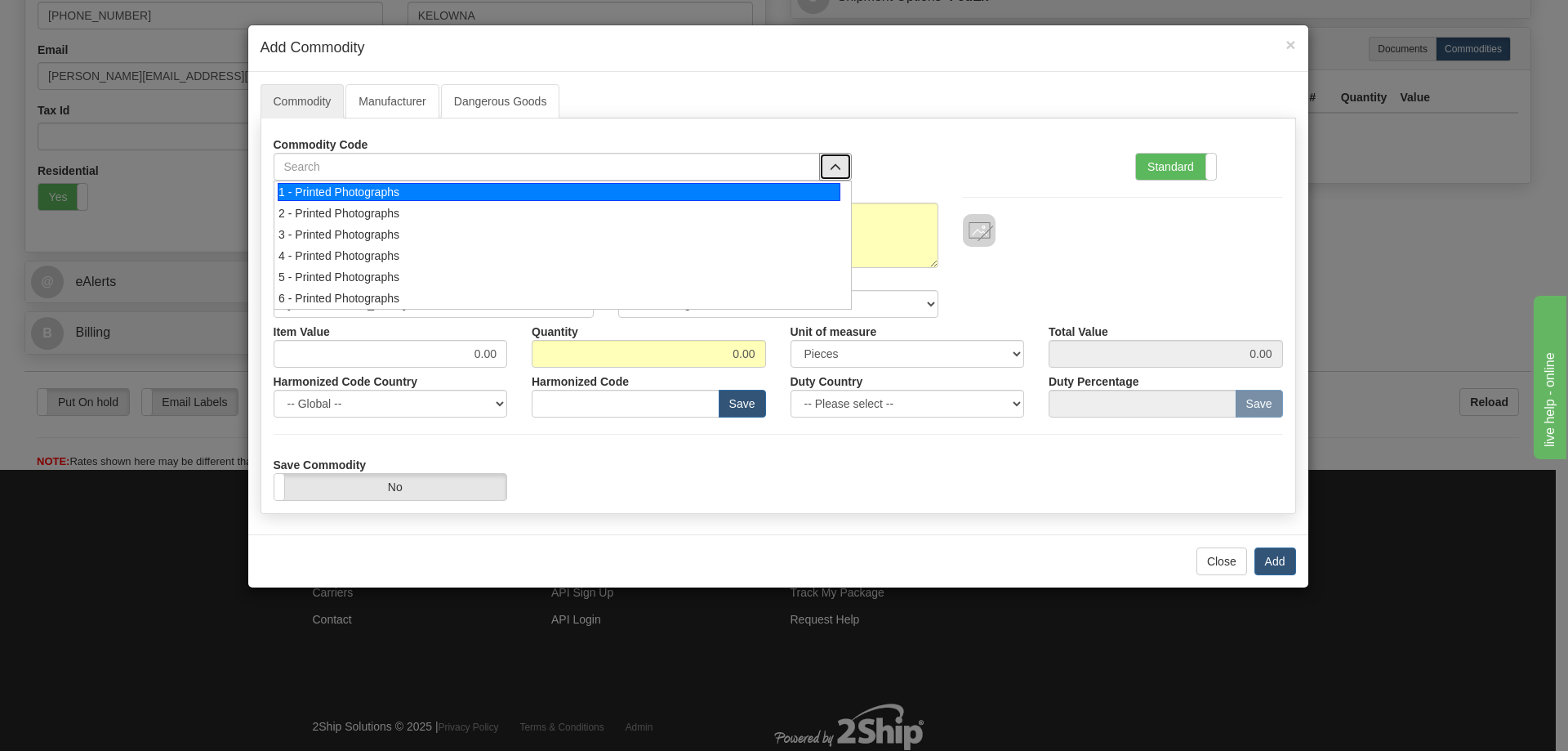
click at [835, 194] on div "1 - Printed Photographs" at bounding box center [559, 192] width 563 height 18
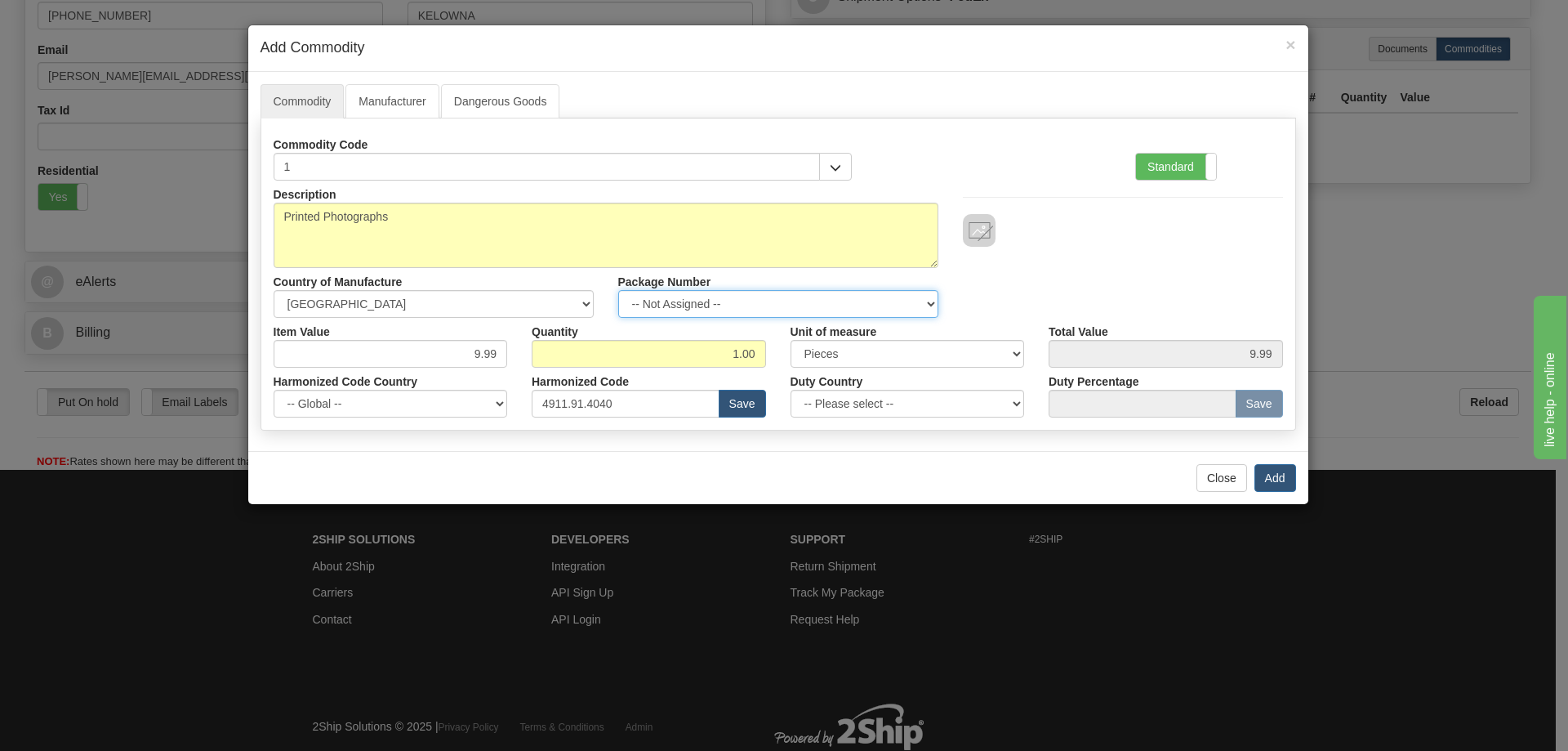
click at [915, 302] on select "-- Not Assigned -- Item 1" at bounding box center [778, 303] width 321 height 27
select select "0"
click at [618, 290] on select "-- Not Assigned -- Item 1" at bounding box center [778, 303] width 321 height 27
click at [1271, 475] on button "Add" at bounding box center [1276, 478] width 42 height 27
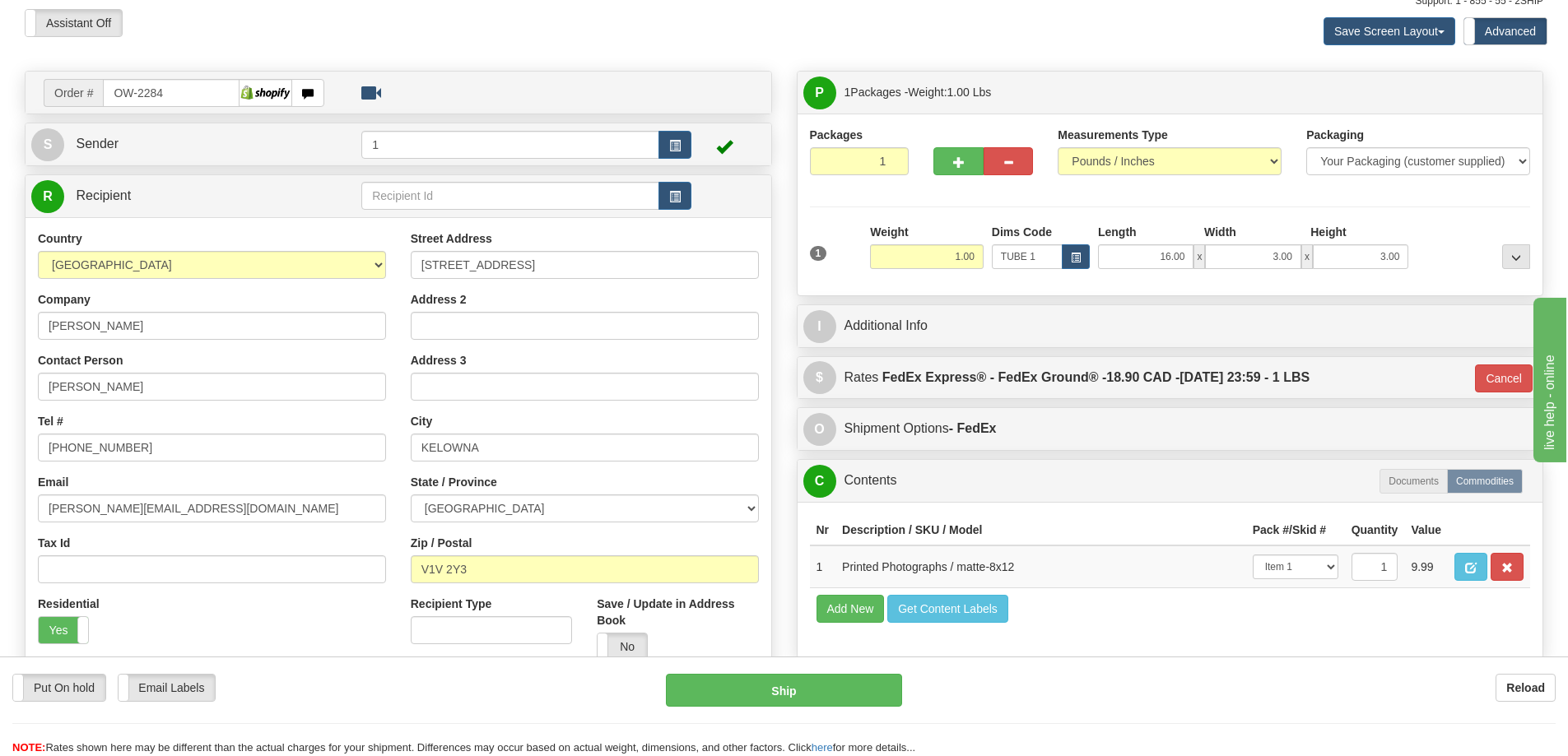
scroll to position [0, 0]
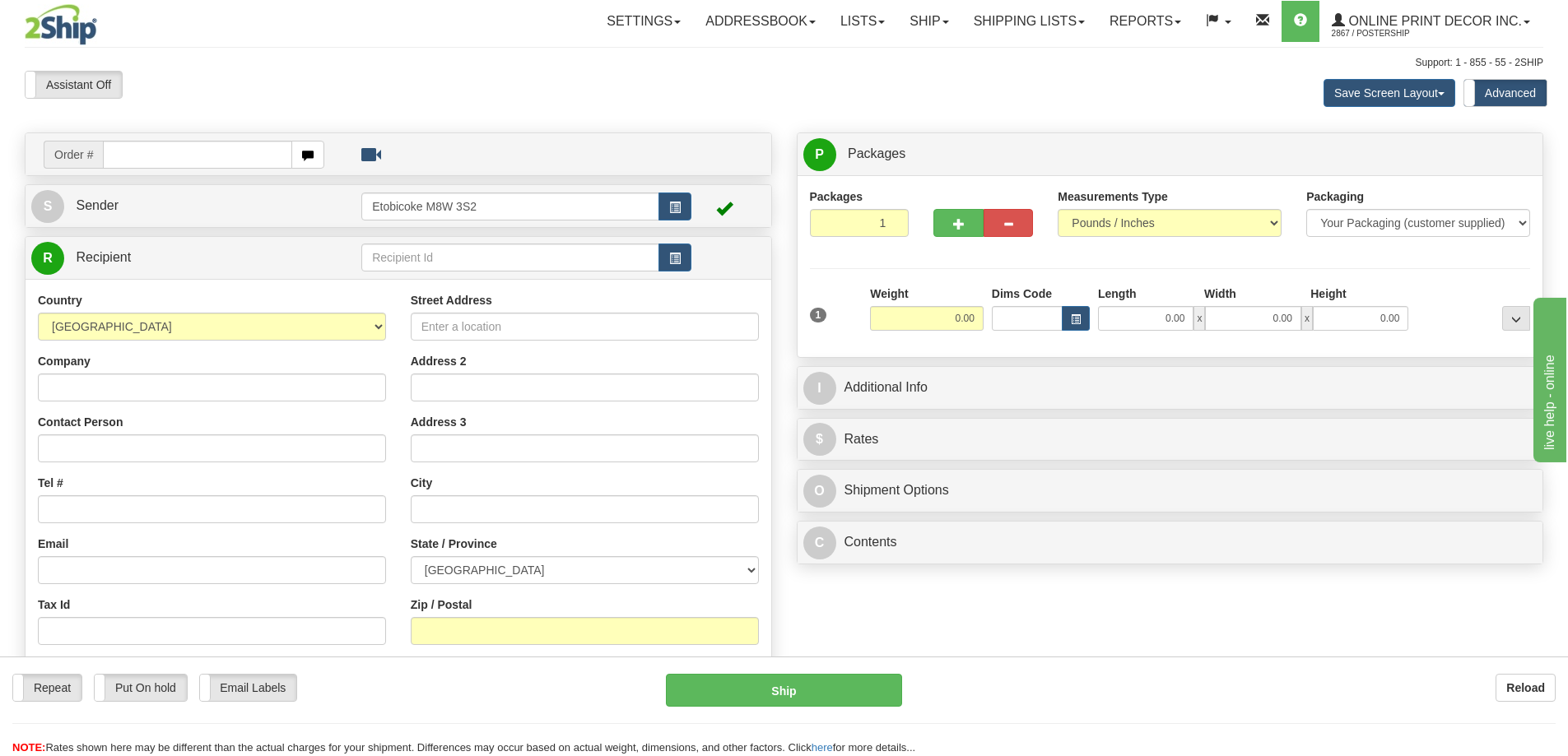
click at [162, 146] on input "text" at bounding box center [198, 155] width 190 height 28
type input "OW-2284"
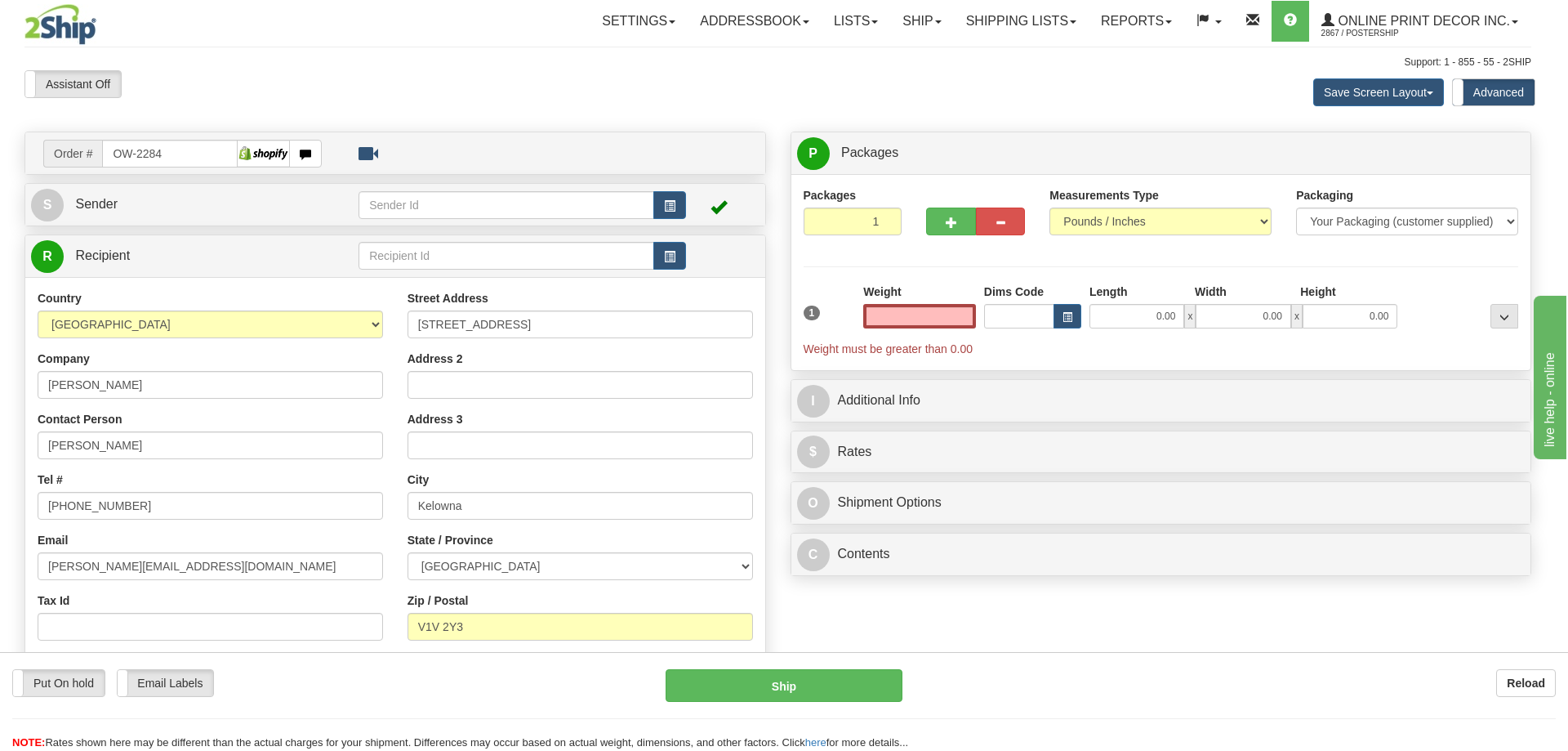
type input "KELOWNA"
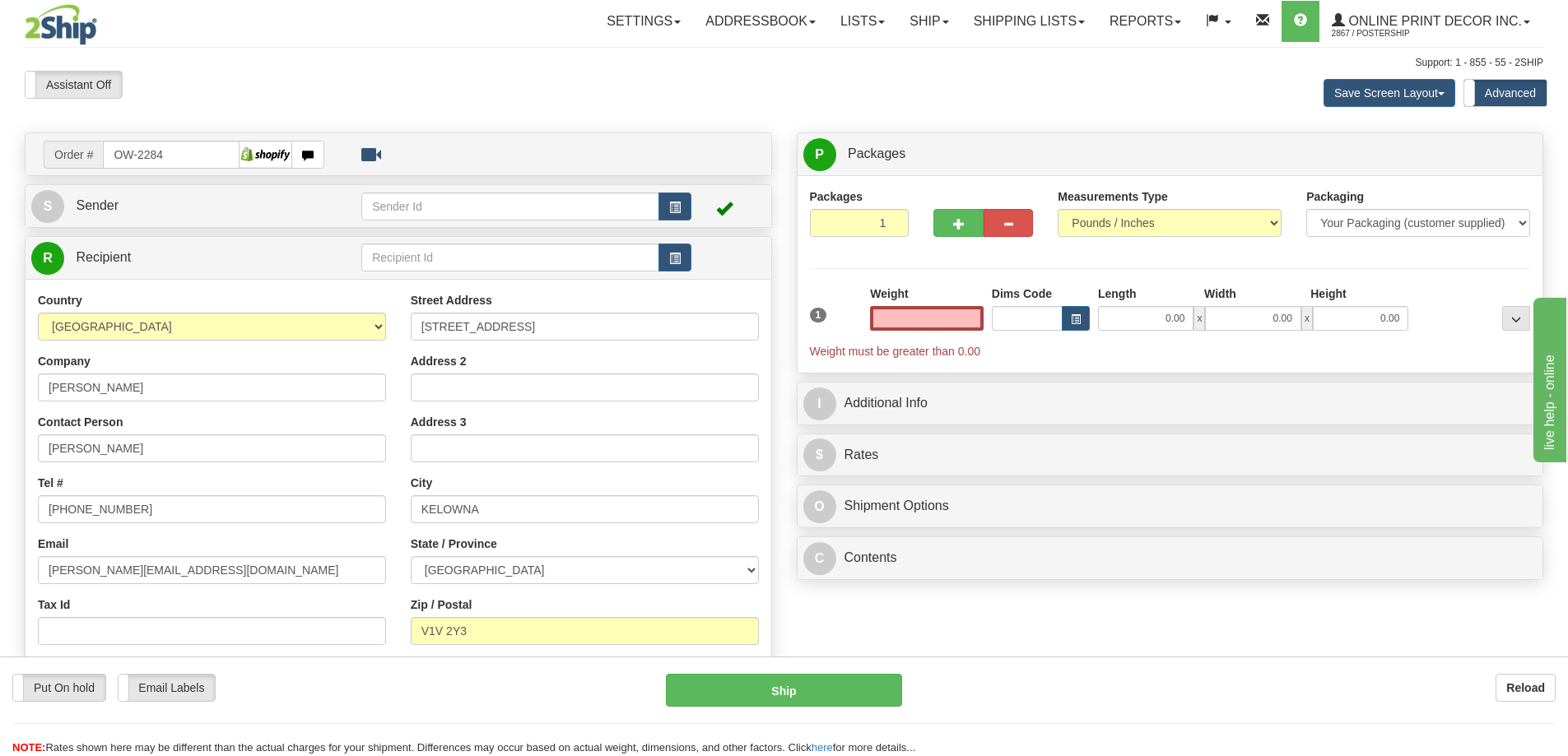
click at [904, 316] on input "text" at bounding box center [926, 318] width 113 height 25
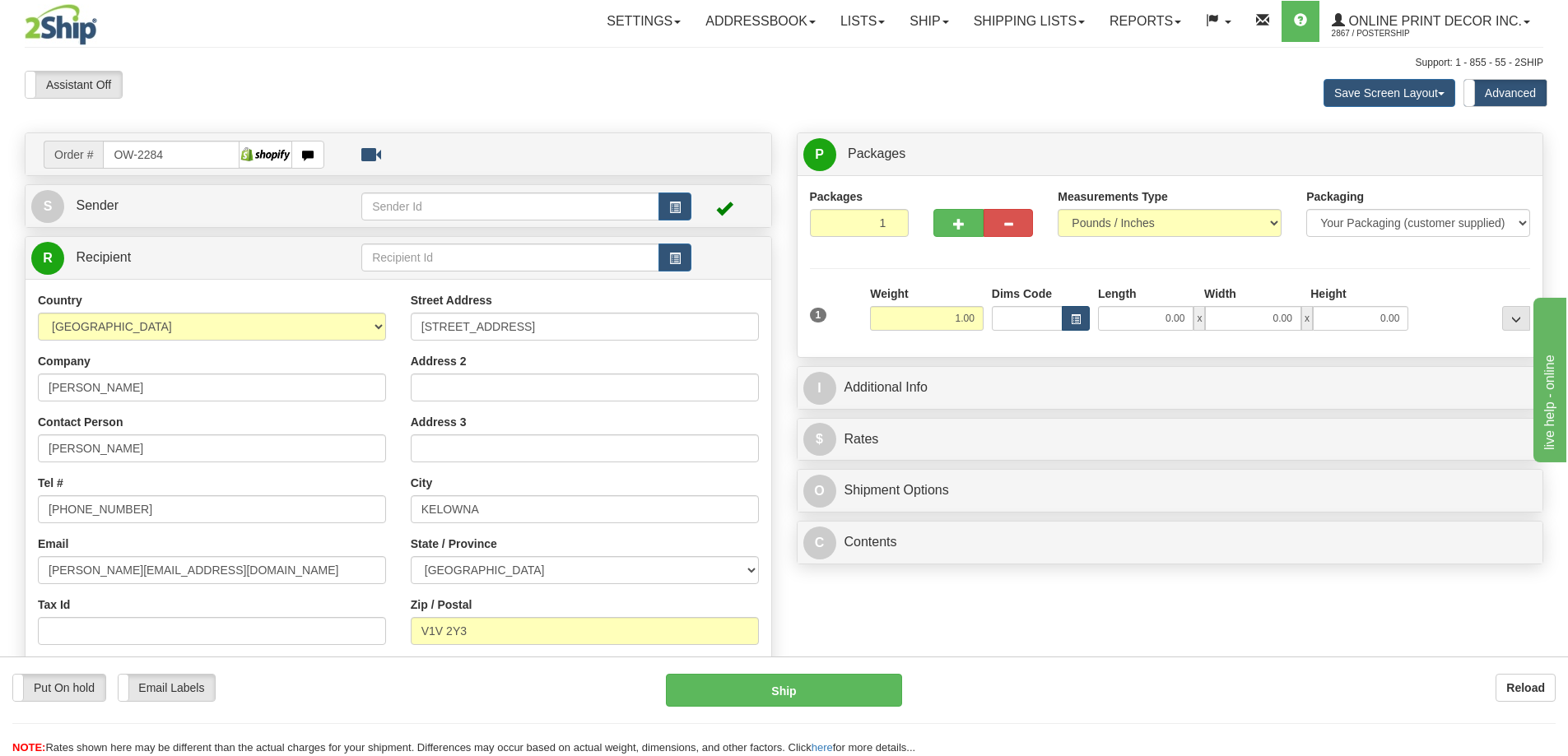
type input "1.00"
click at [1078, 313] on button "button" at bounding box center [1076, 318] width 28 height 25
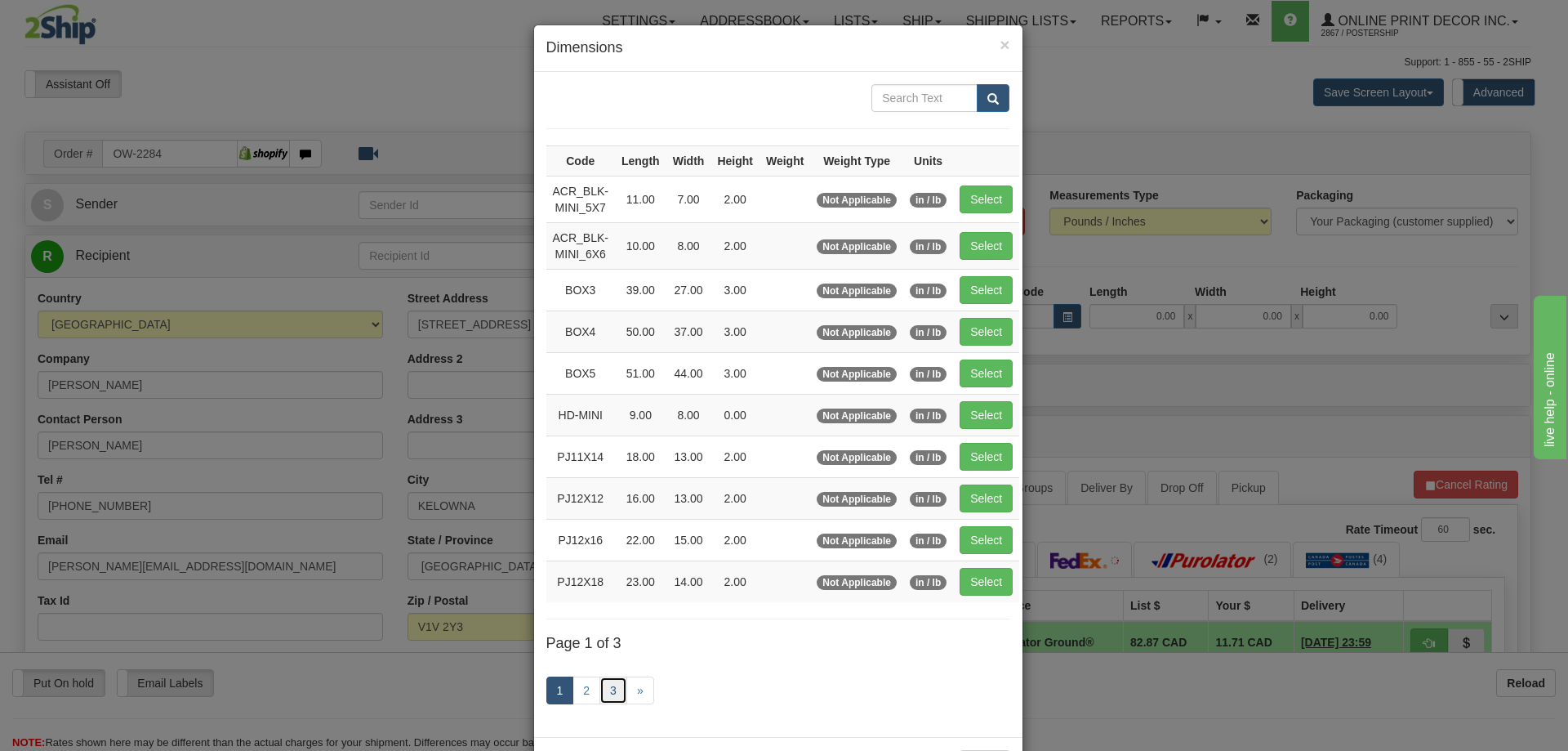
click at [605, 692] on link "3" at bounding box center [613, 690] width 27 height 27
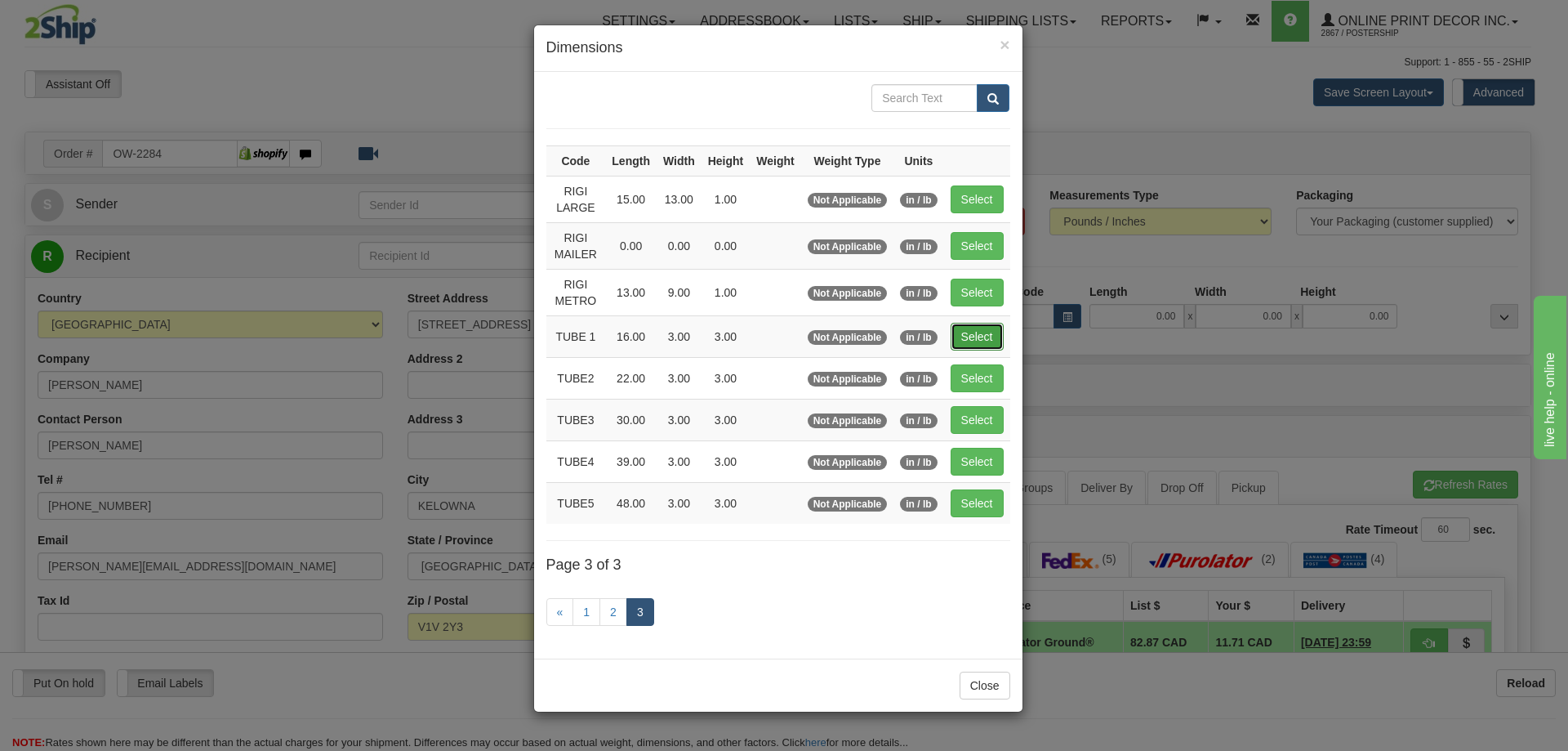
click at [975, 326] on button "Select" at bounding box center [977, 336] width 53 height 27
type input "TUBE 1"
type input "16.00"
type input "3.00"
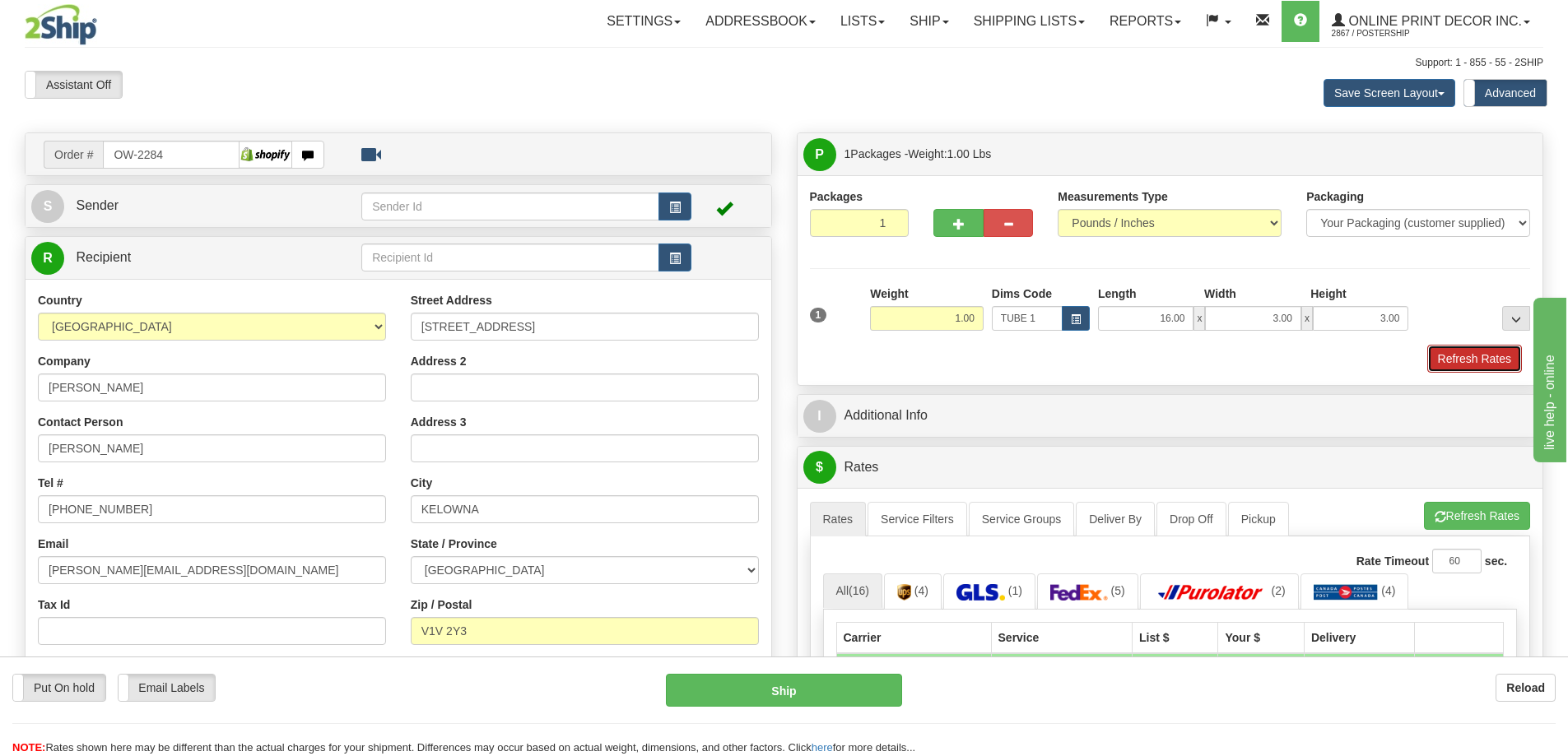
click at [1444, 353] on button "Refresh Rates" at bounding box center [1474, 359] width 95 height 28
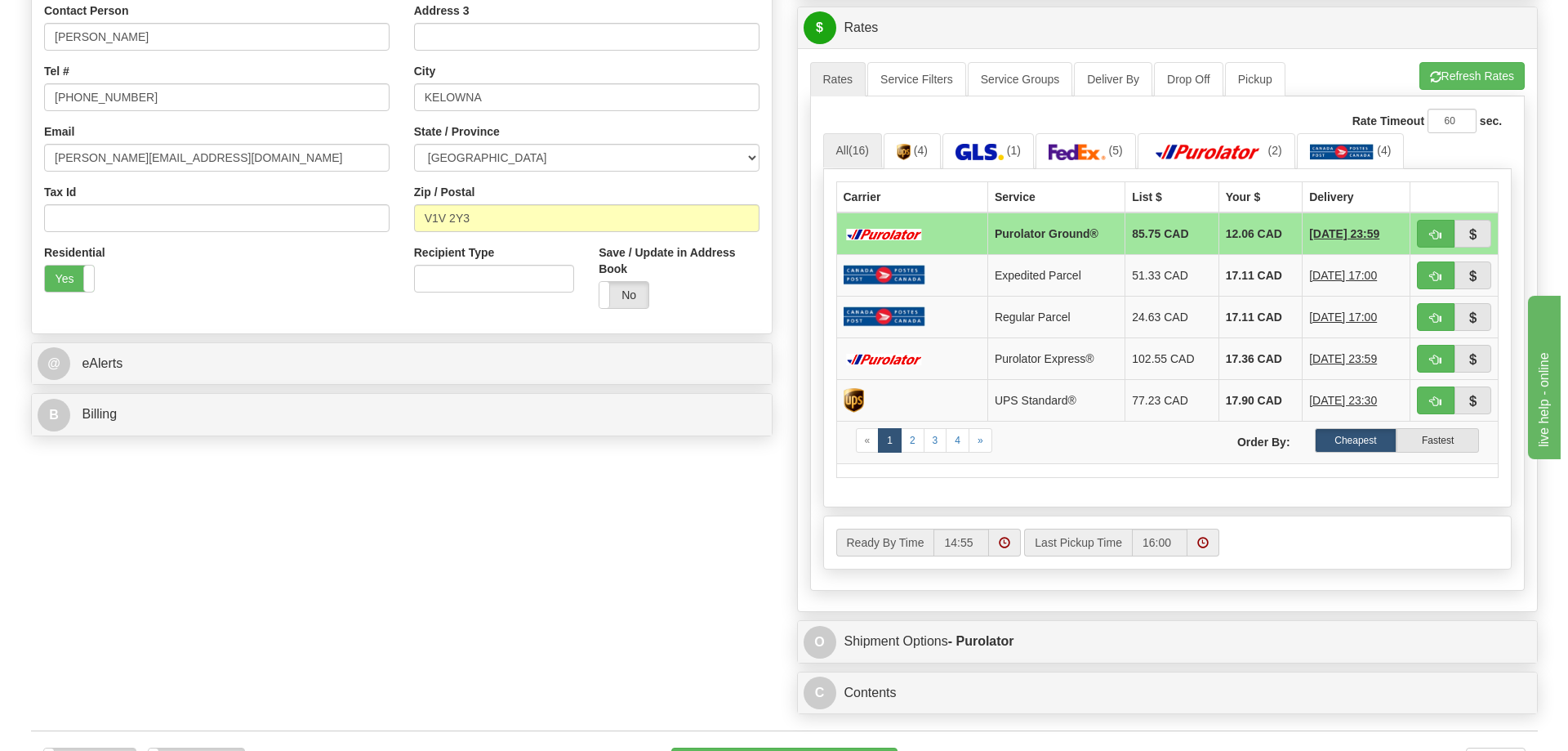
scroll to position [491, 0]
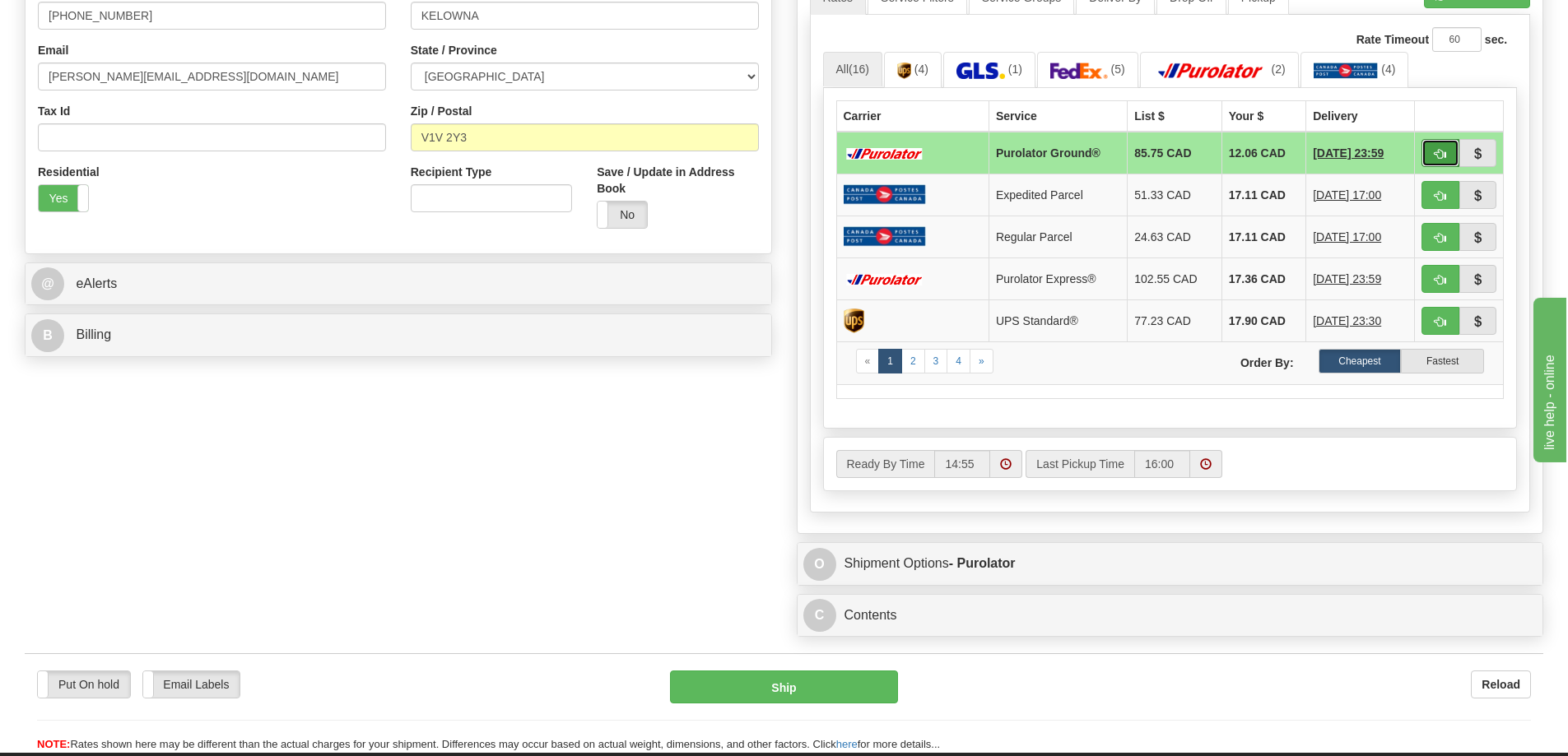
click at [1430, 151] on button "button" at bounding box center [1439, 153] width 38 height 28
type input "260"
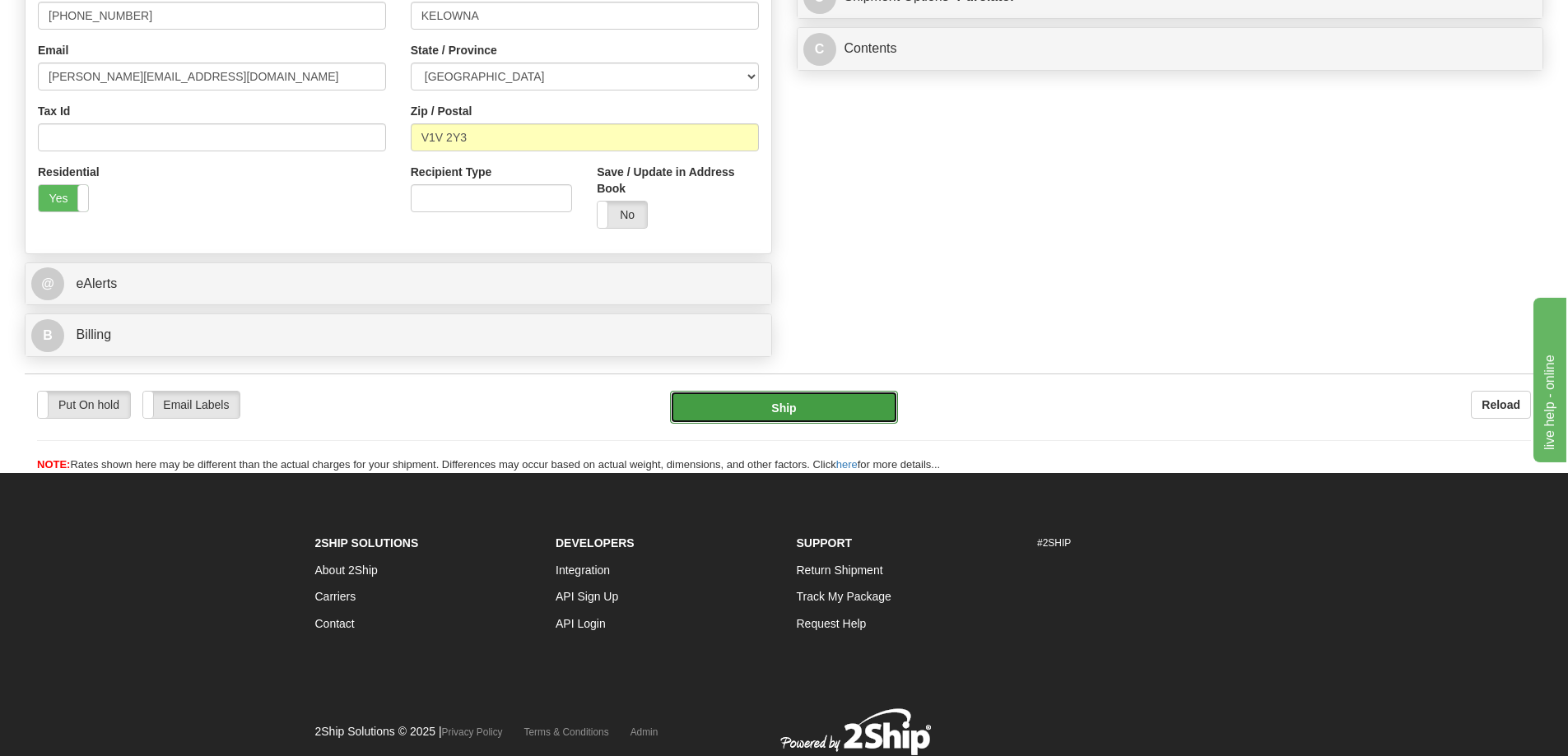
click at [835, 409] on button "Ship" at bounding box center [784, 407] width 228 height 33
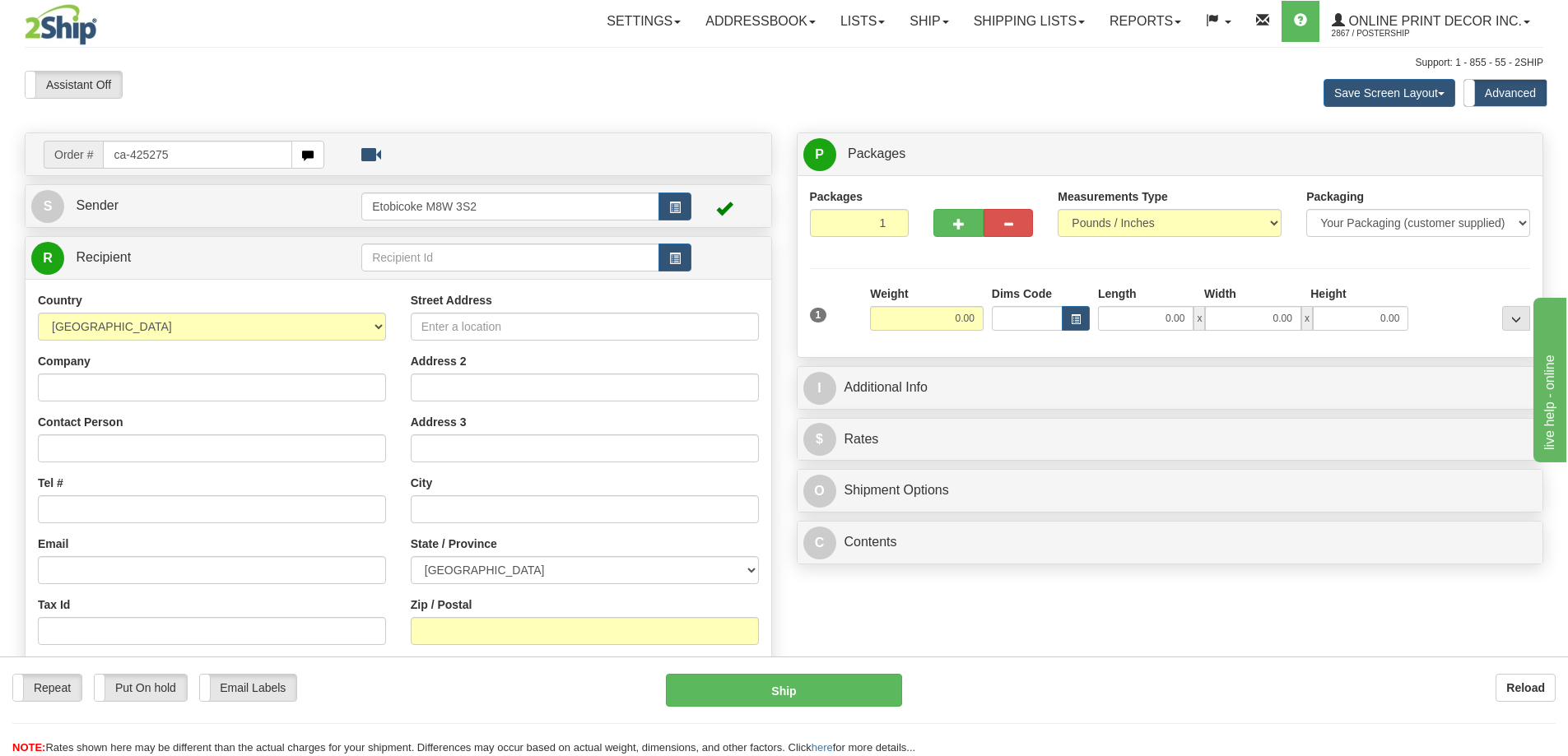
type input "ca-425275"
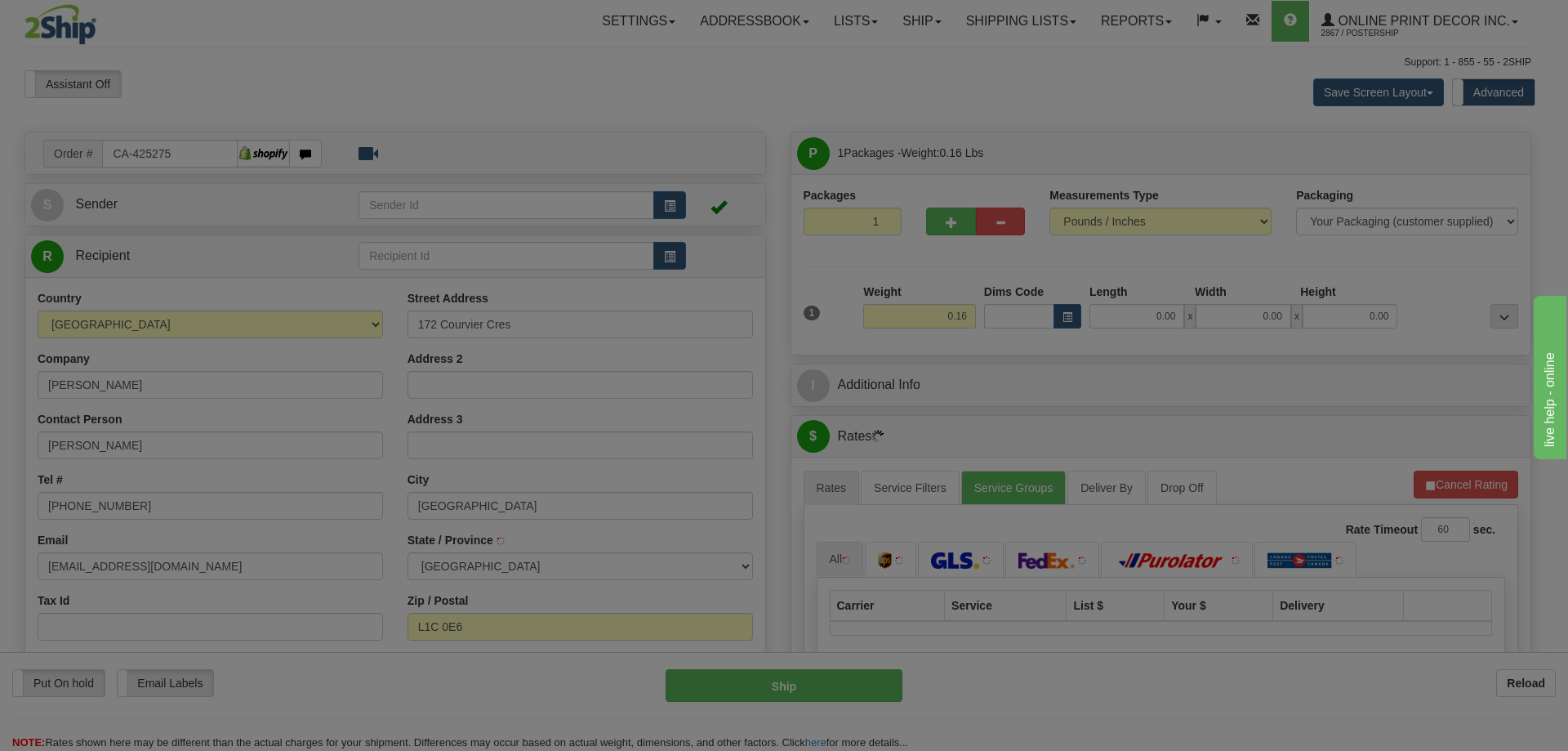
type input "[GEOGRAPHIC_DATA]"
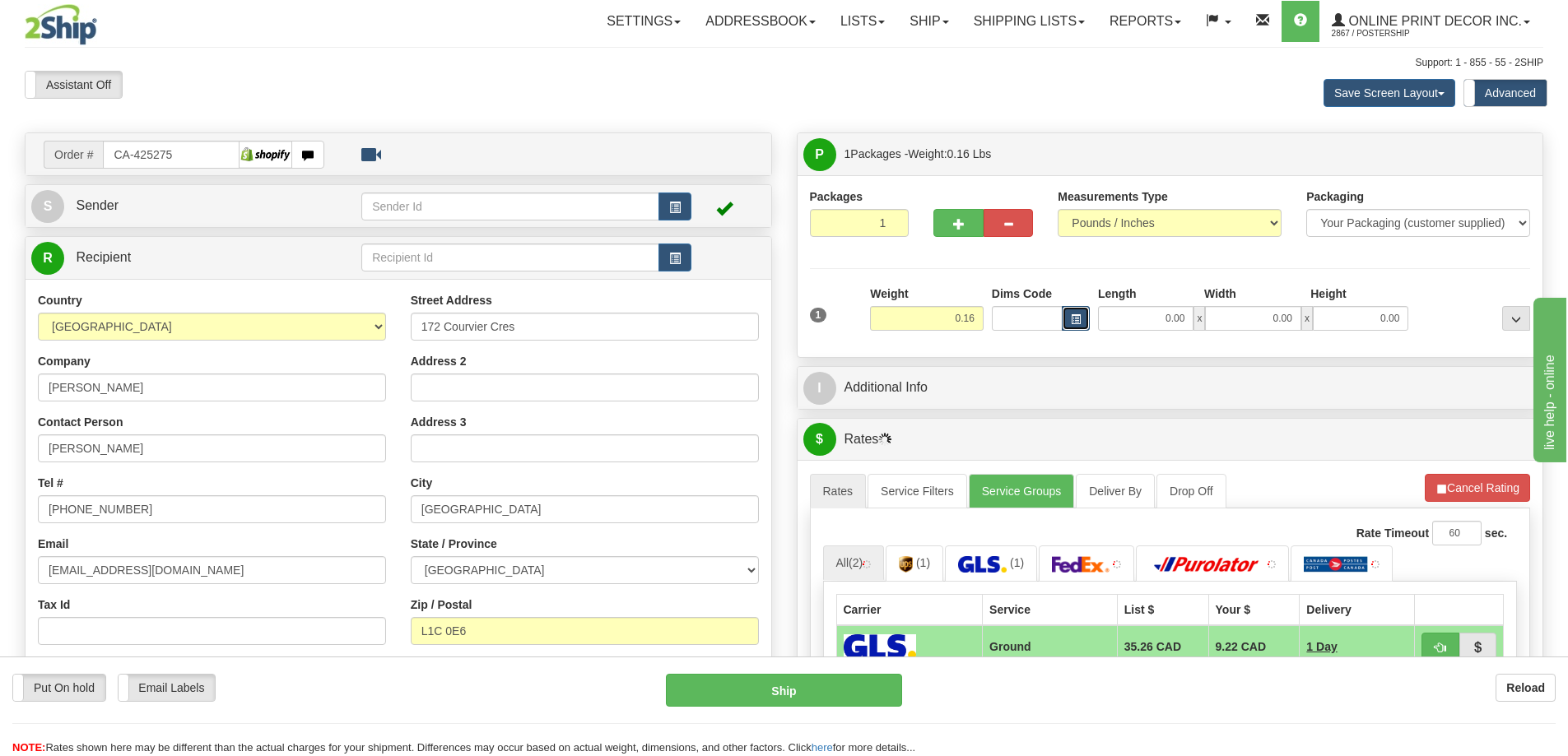
click at [1079, 315] on span "button" at bounding box center [1075, 320] width 10 height 9
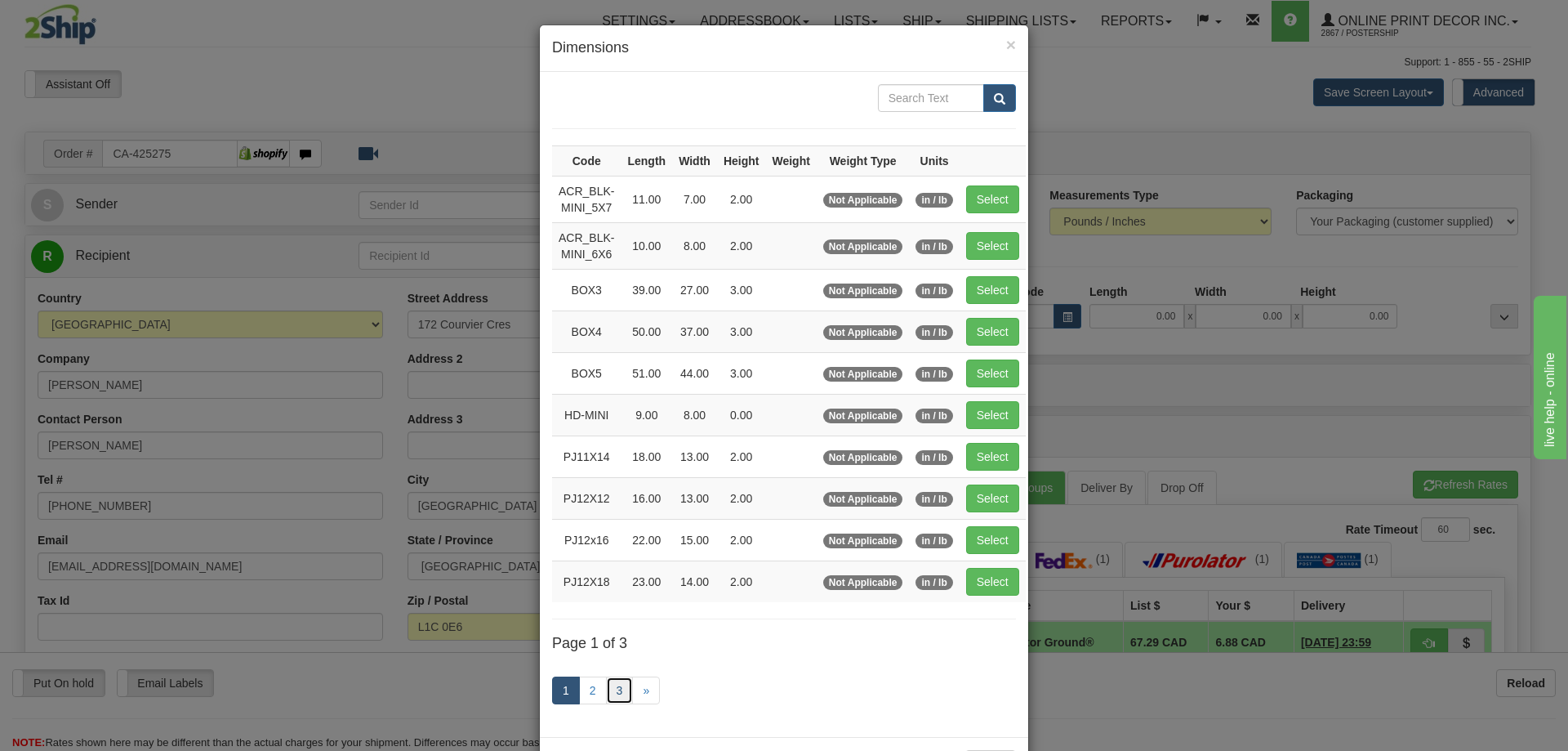
click at [620, 687] on link "3" at bounding box center [620, 690] width 27 height 27
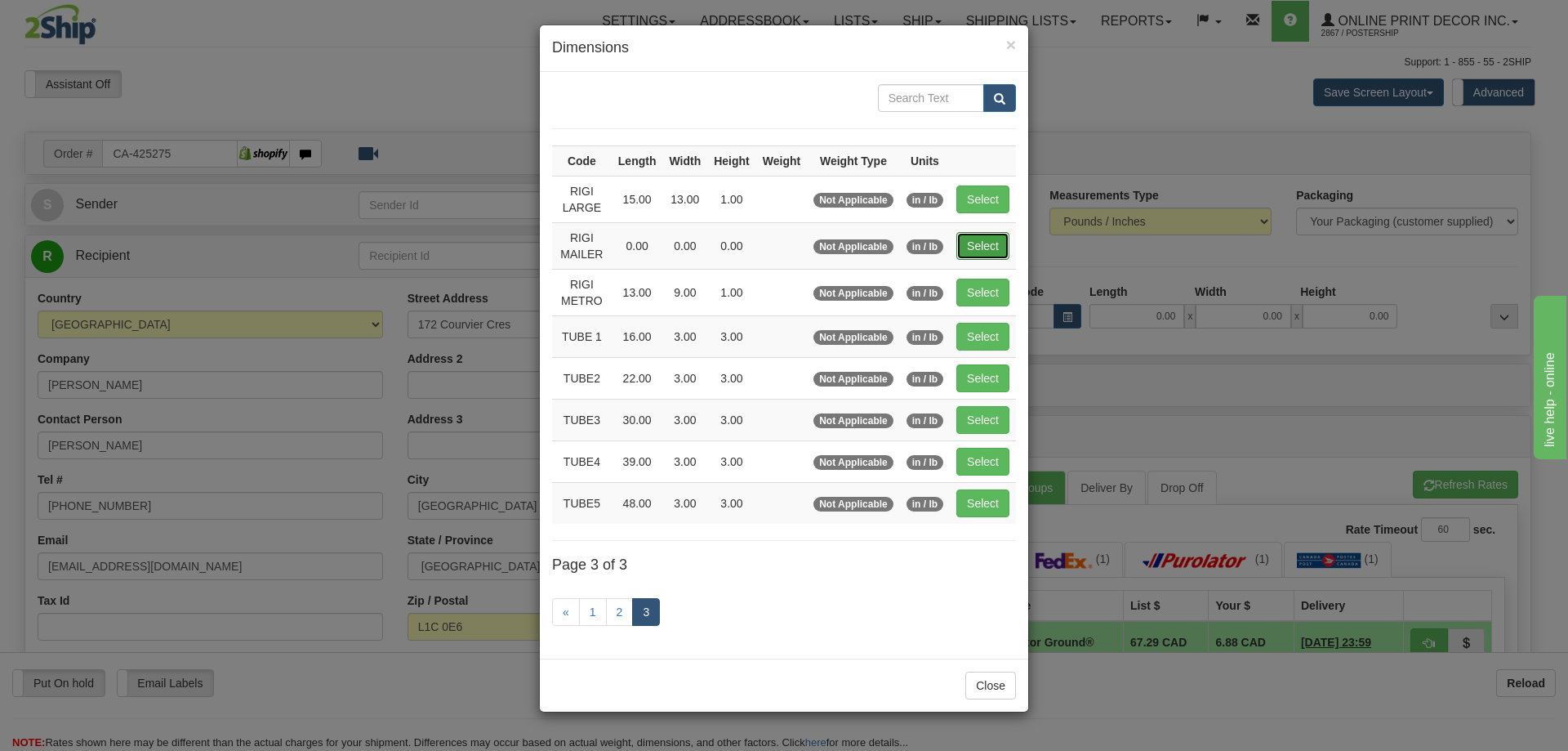
click at [986, 238] on button "Select" at bounding box center [983, 246] width 53 height 27
type input "RIGI MAILER"
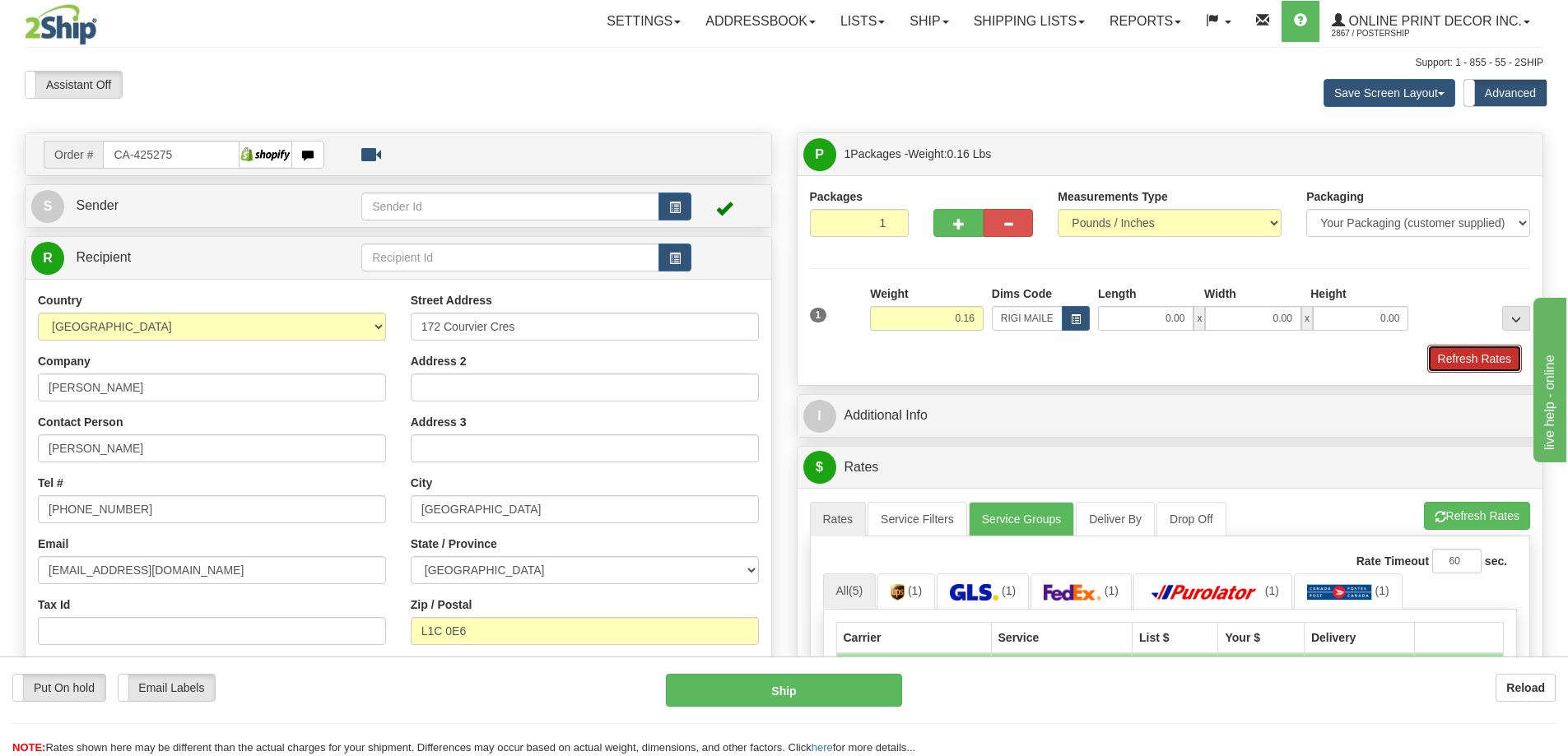
click at [1449, 357] on button "Refresh Rates" at bounding box center [1474, 359] width 95 height 28
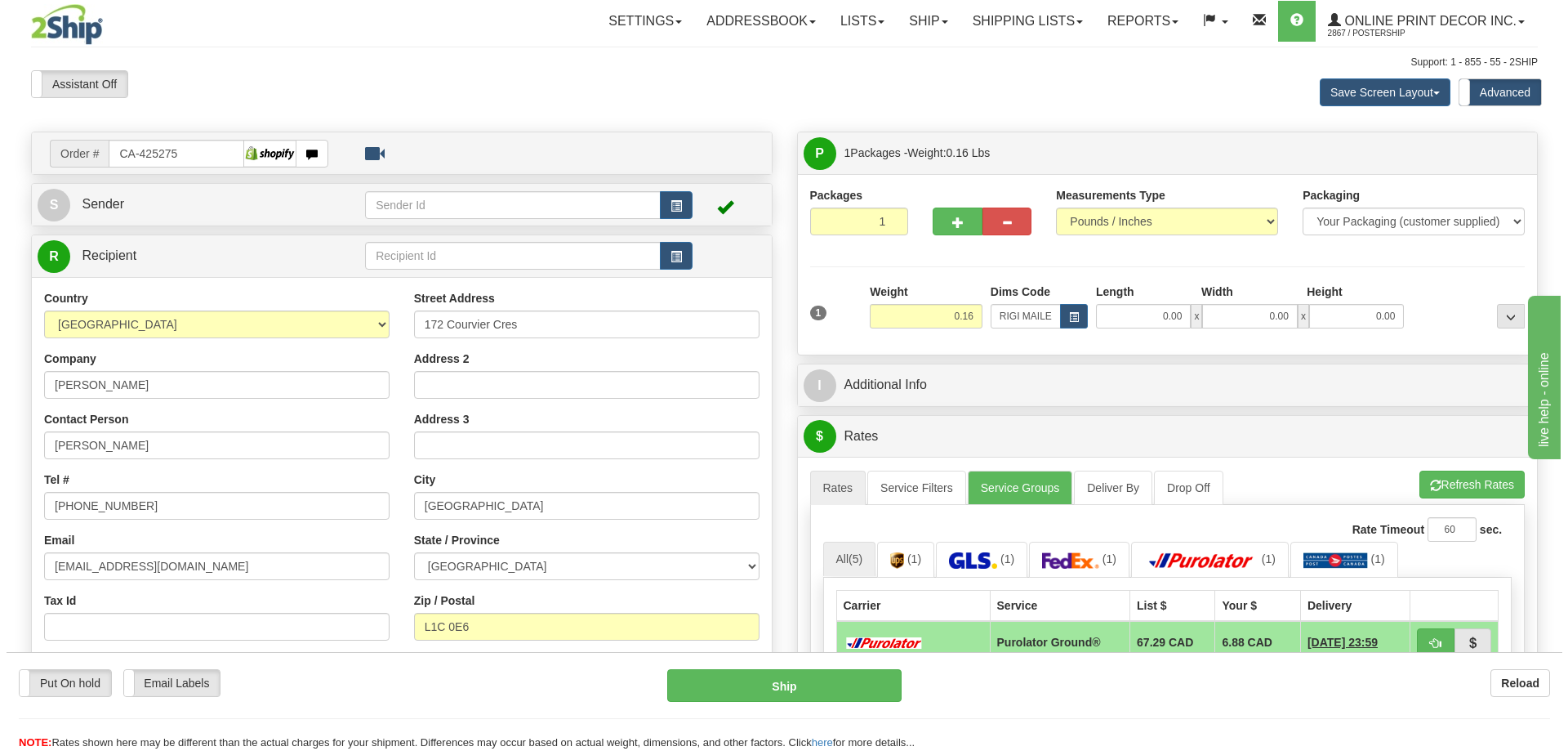
scroll to position [327, 0]
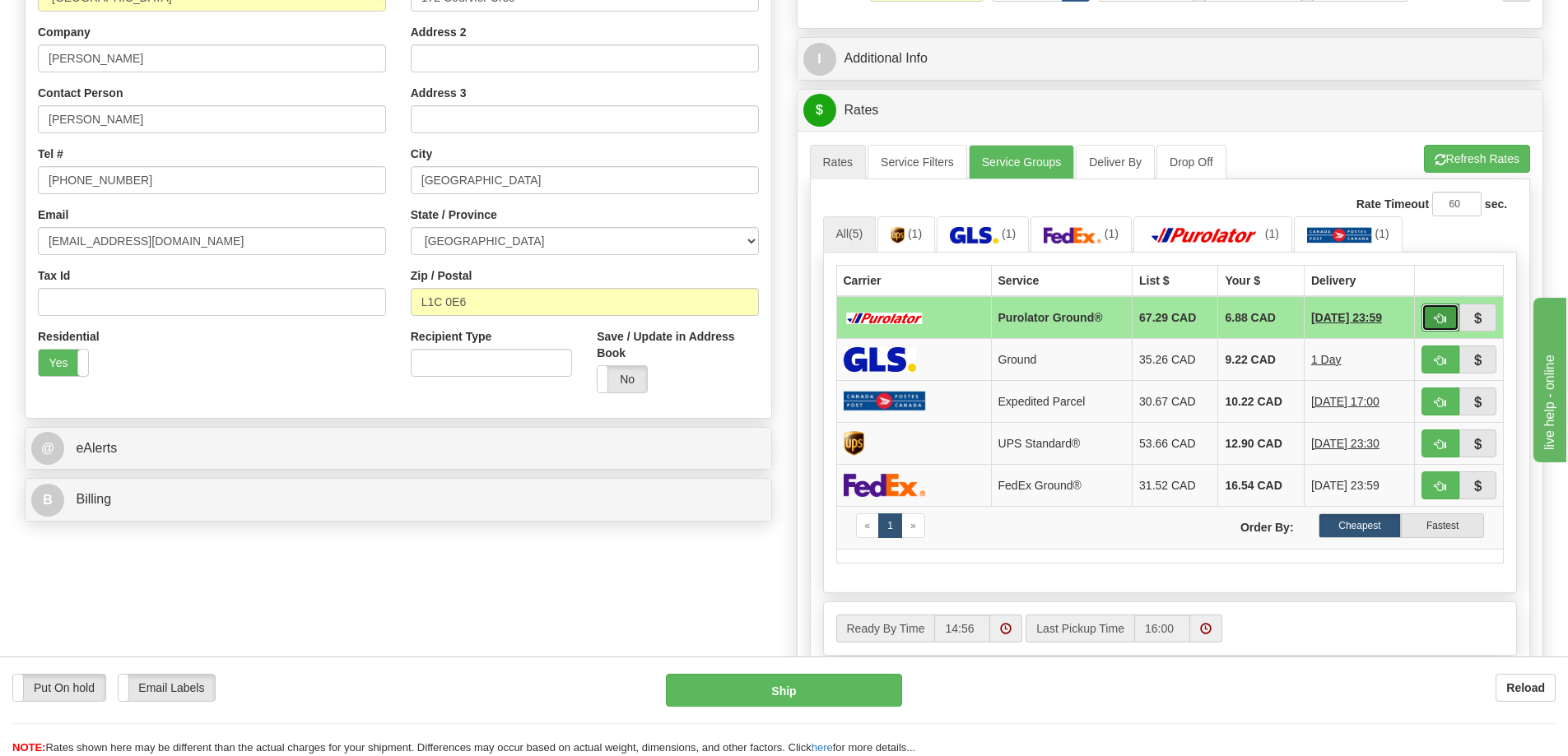
click at [1437, 315] on span "button" at bounding box center [1440, 319] width 12 height 11
type input "260"
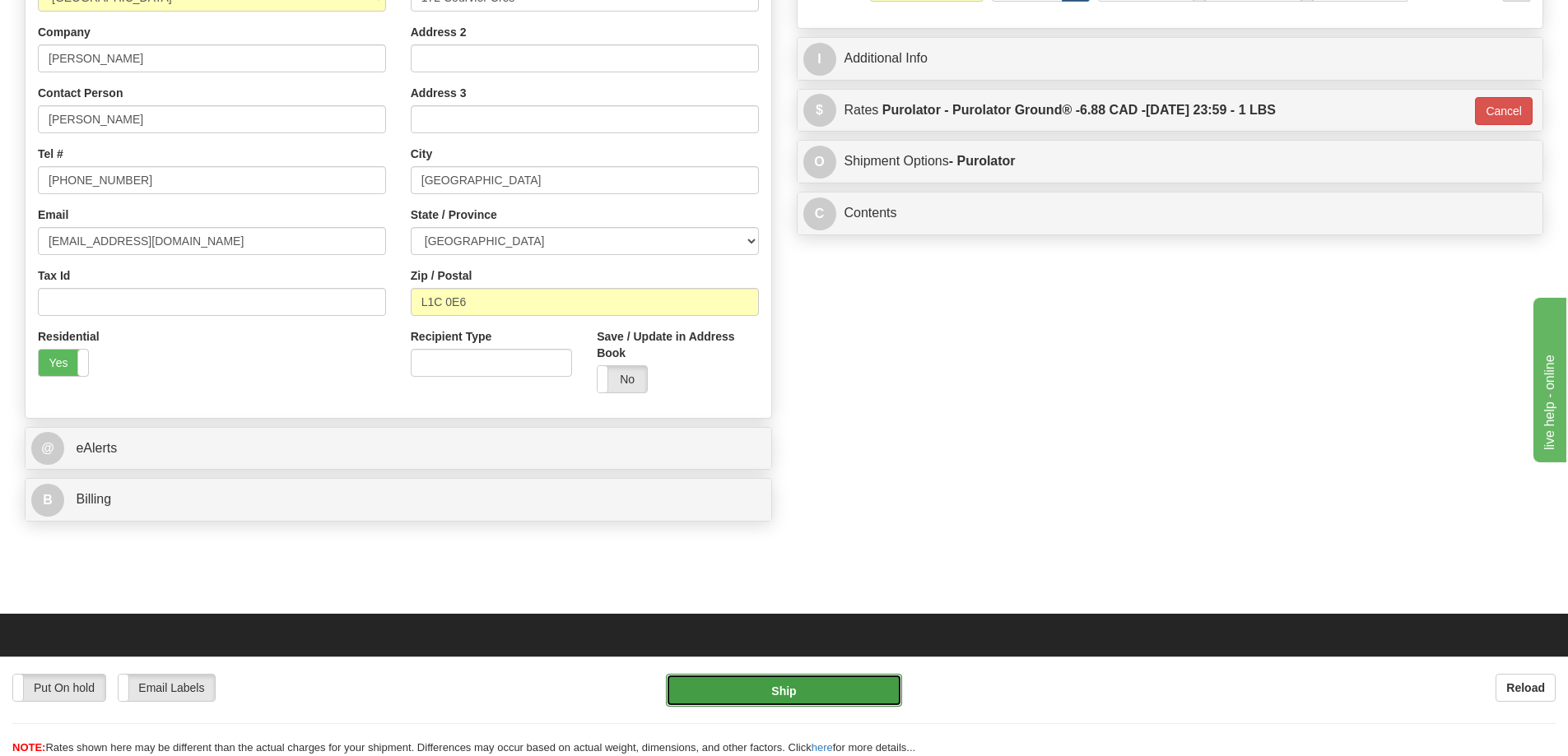
click at [782, 694] on button "Ship" at bounding box center [783, 690] width 236 height 33
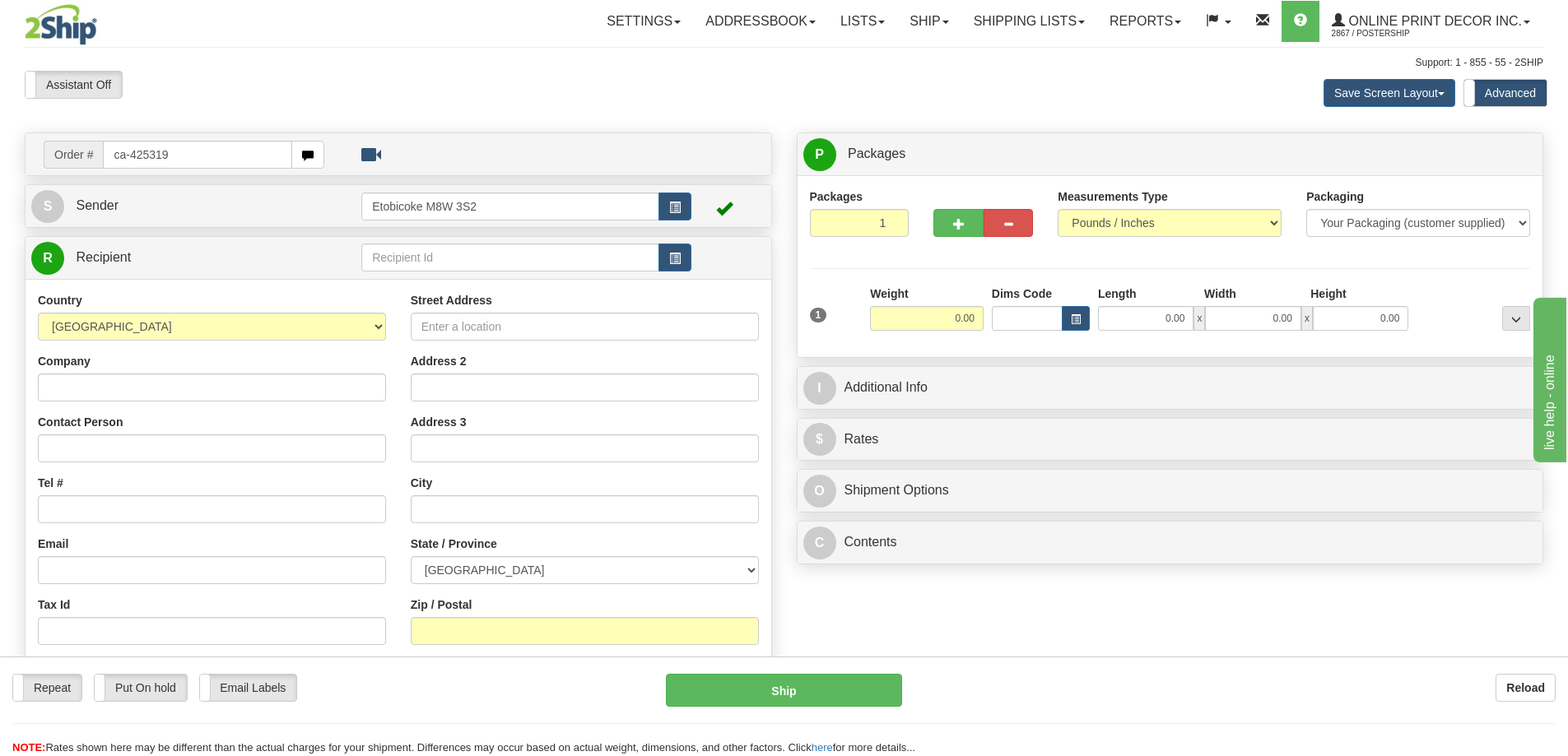
type input "ca-425319"
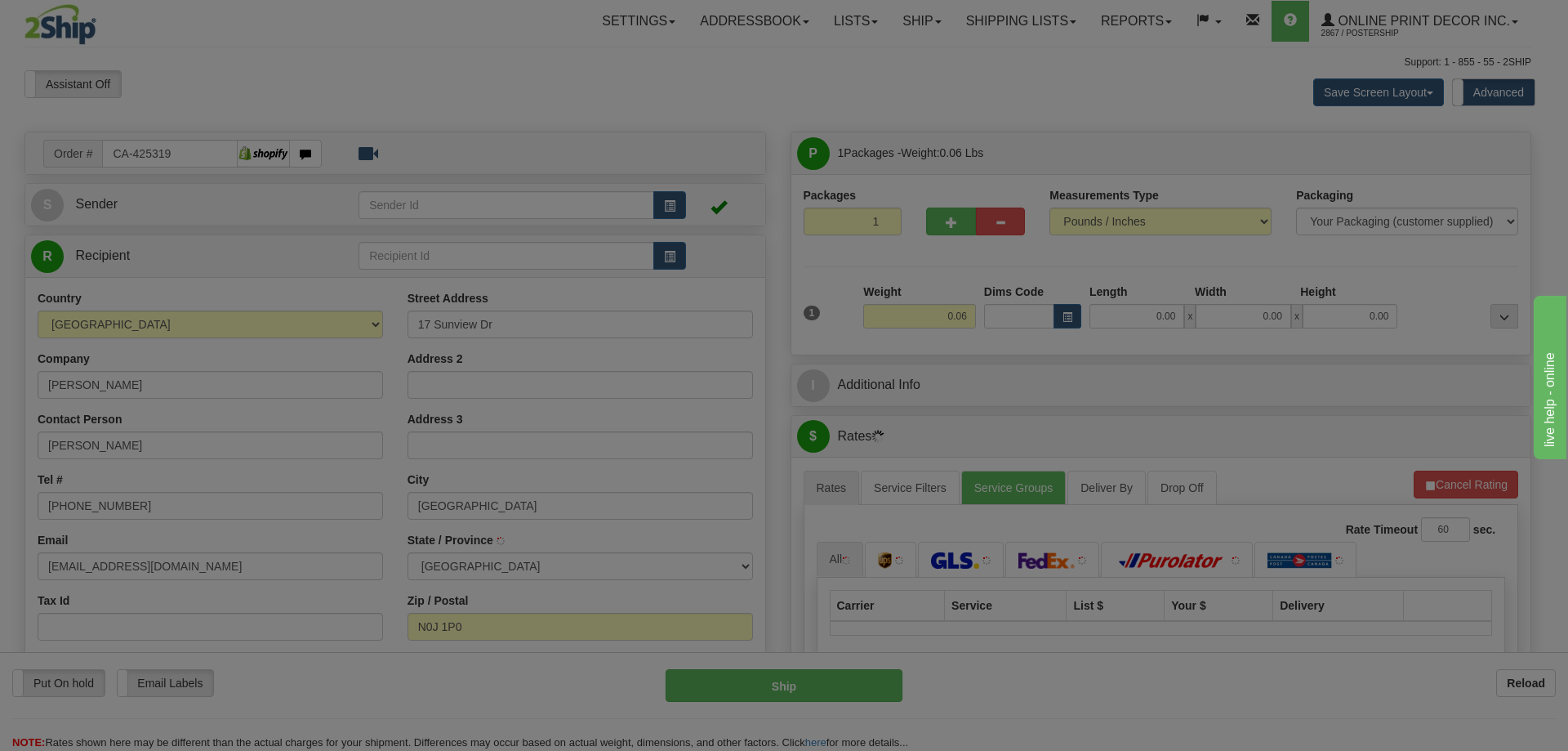
type input "[GEOGRAPHIC_DATA]"
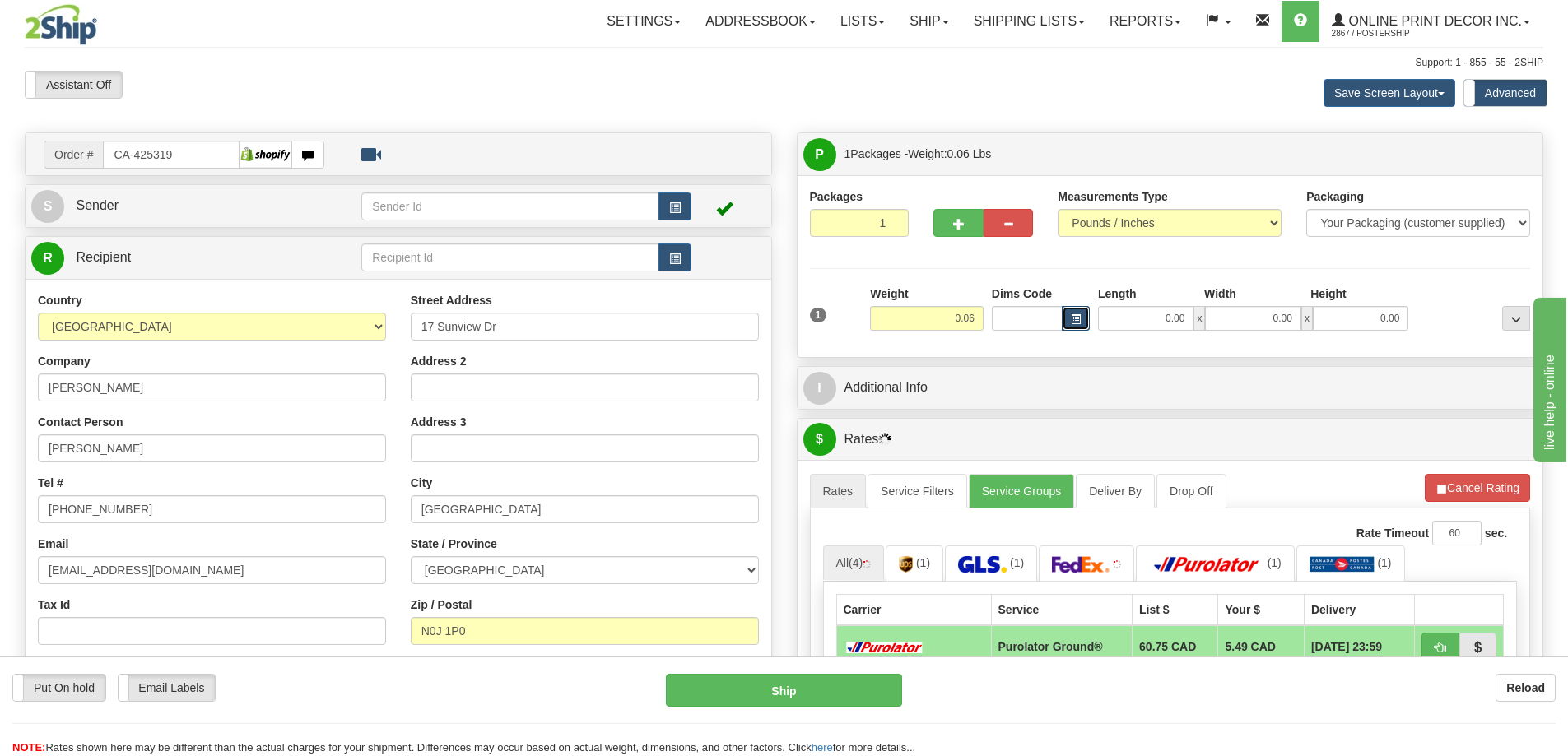
click at [1070, 315] on span "button" at bounding box center [1075, 320] width 10 height 9
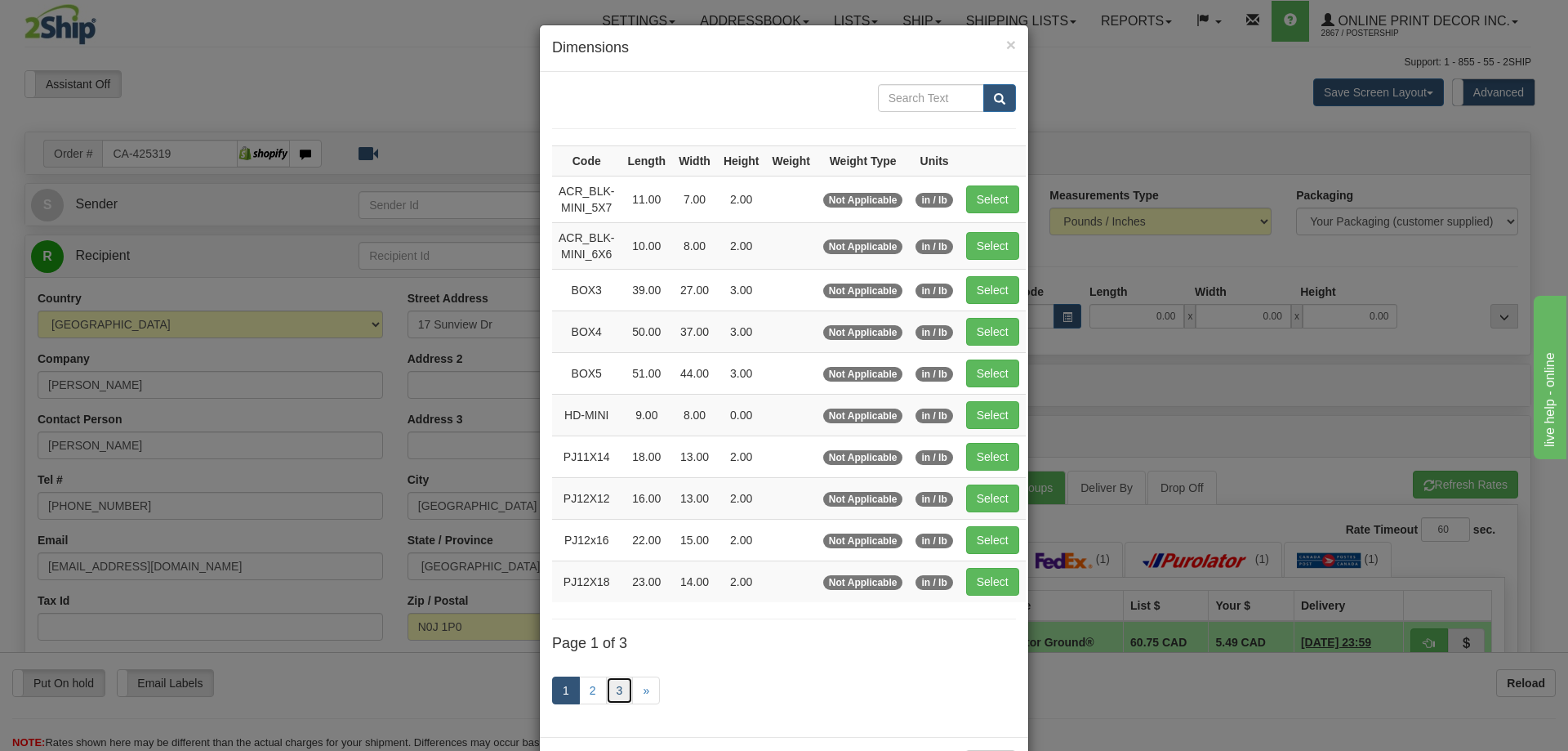
click at [614, 686] on link "3" at bounding box center [620, 690] width 27 height 27
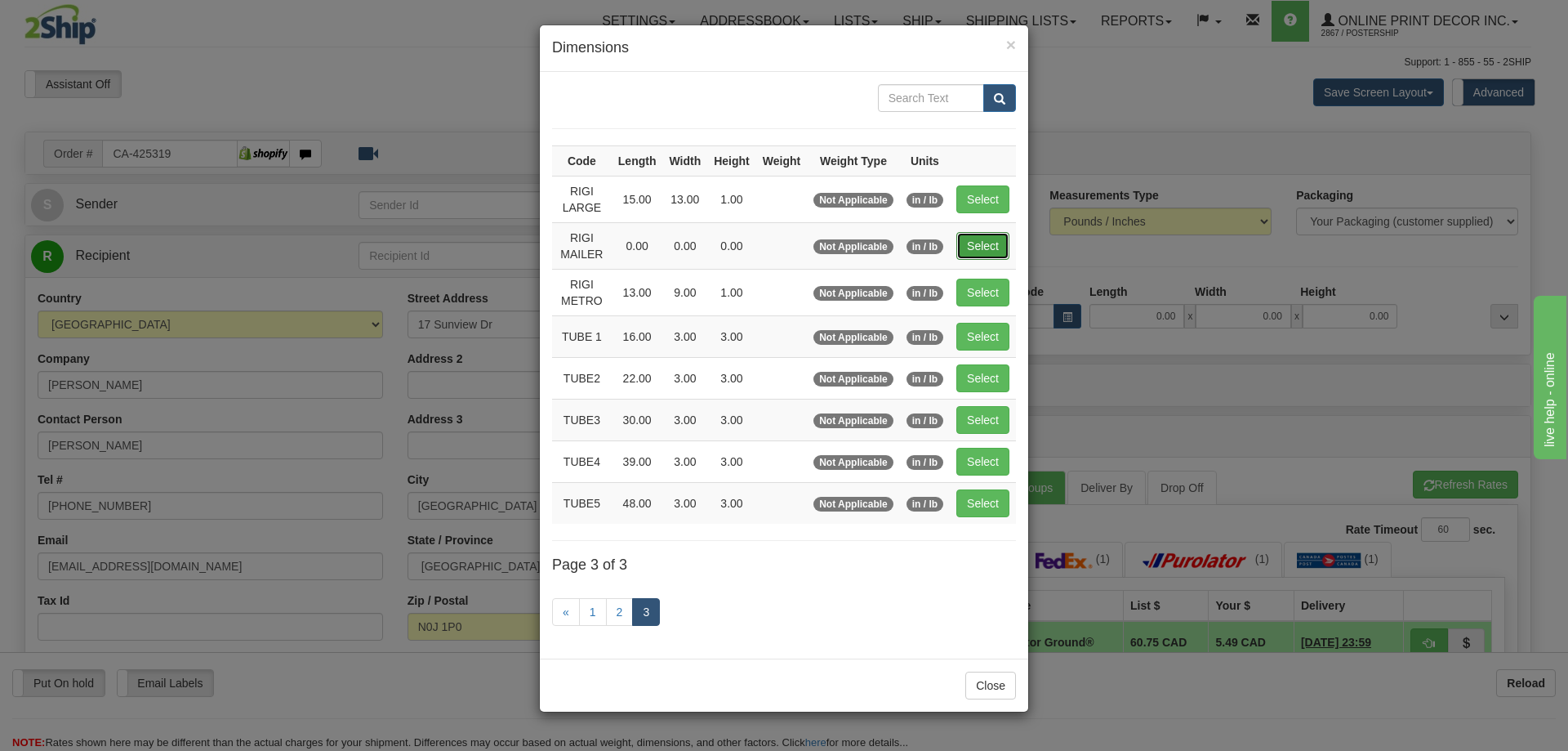
click at [993, 242] on button "Select" at bounding box center [983, 246] width 53 height 27
type input "RIGI MAILER"
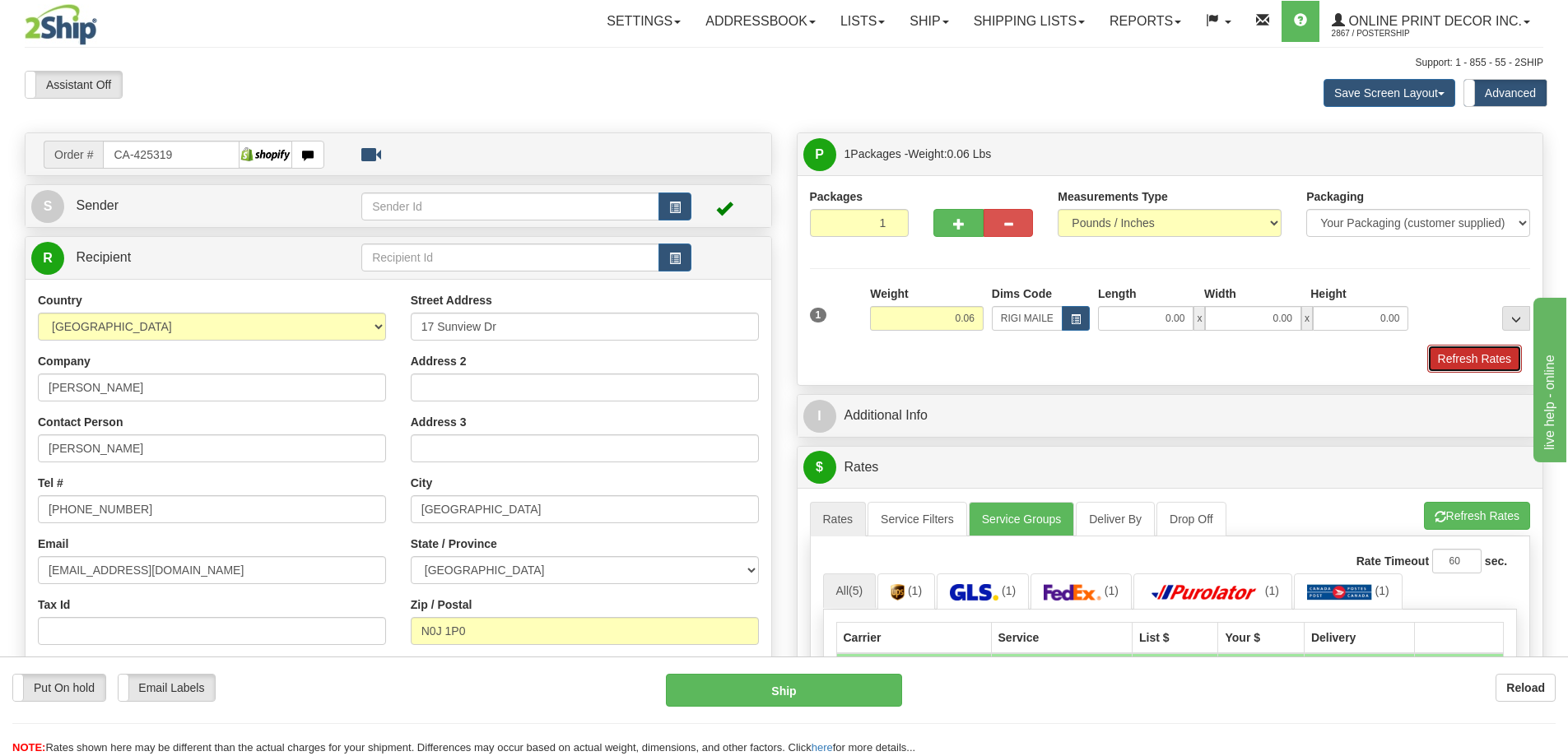
click at [1491, 359] on button "Refresh Rates" at bounding box center [1474, 359] width 95 height 28
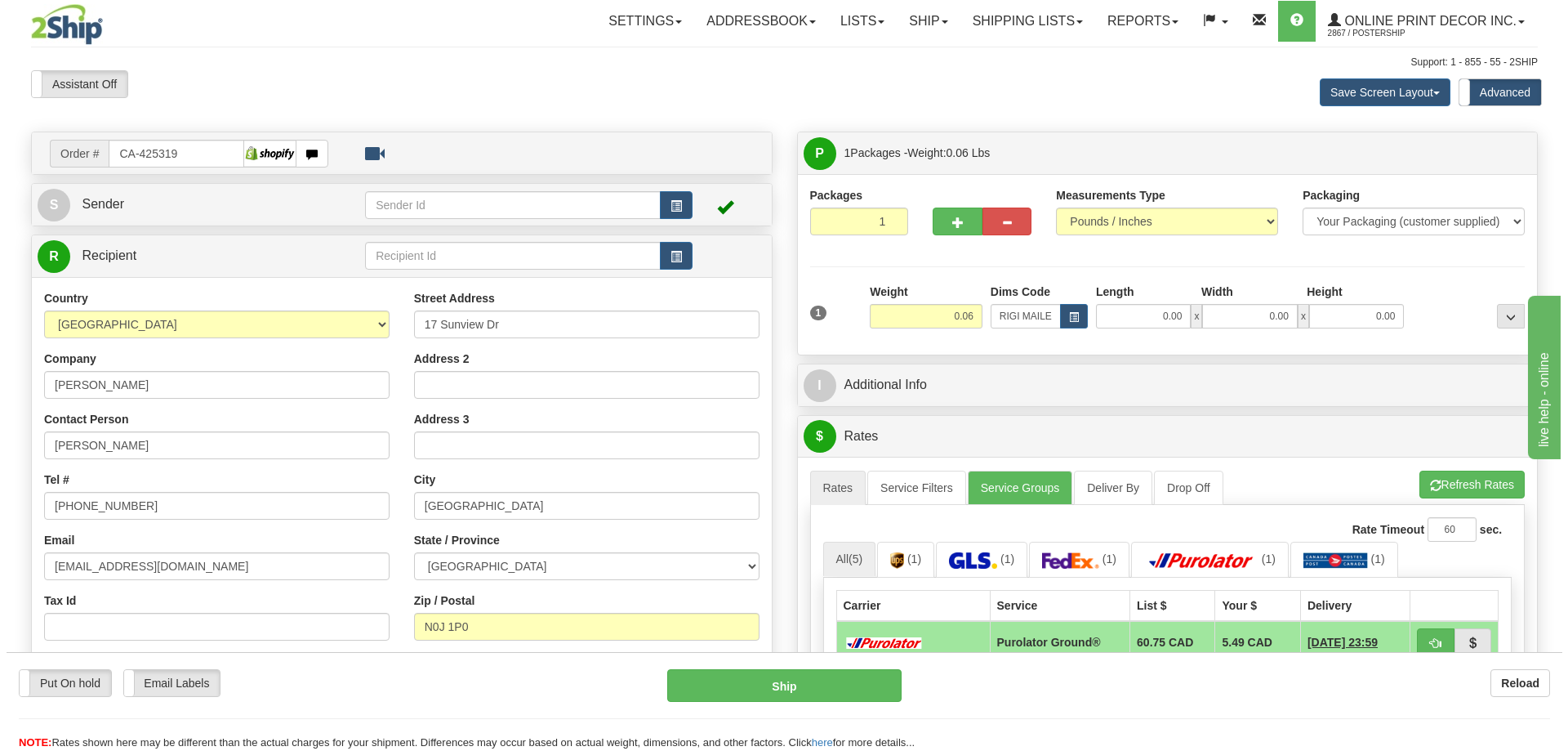
scroll to position [164, 0]
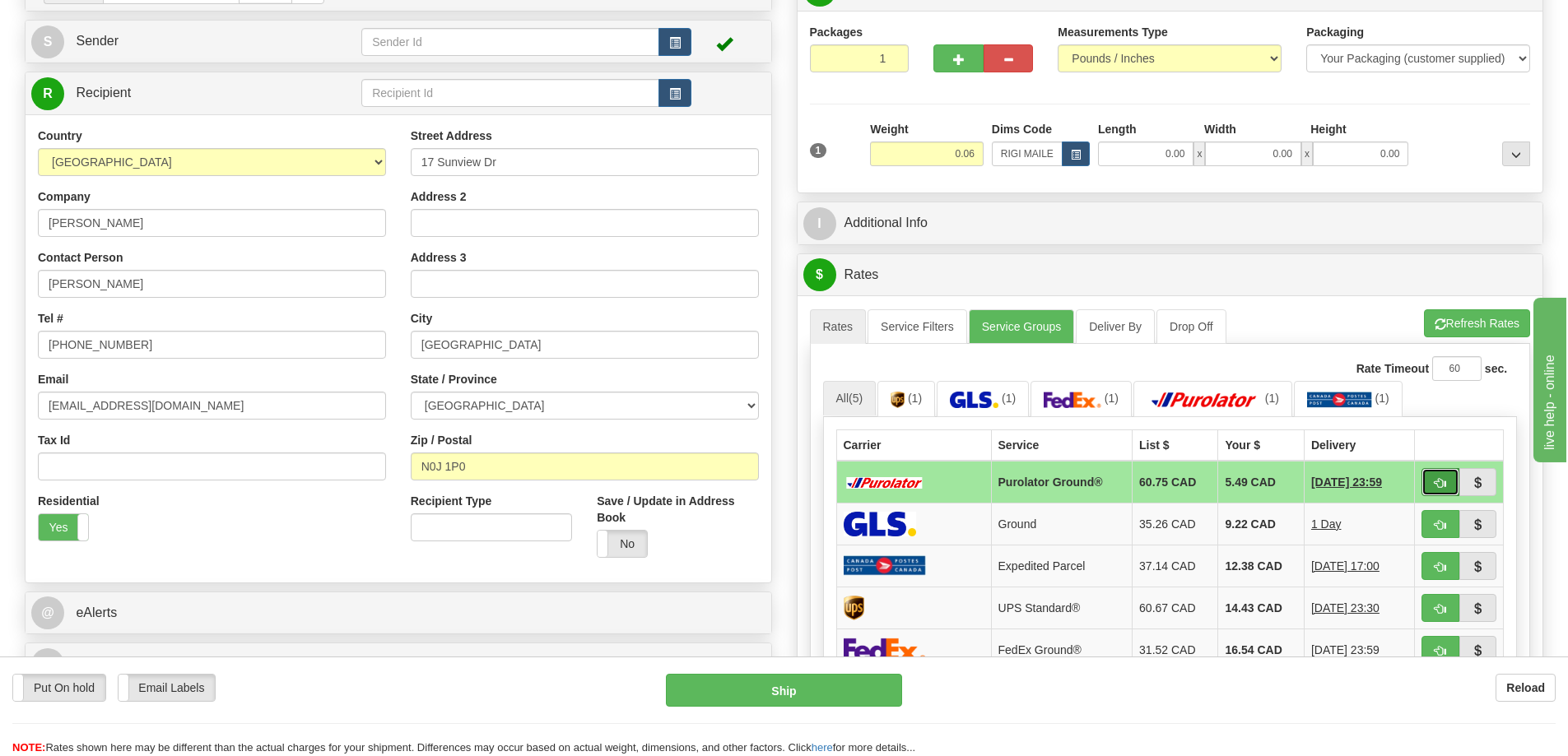
click at [1437, 477] on button "button" at bounding box center [1439, 482] width 38 height 28
type input "260"
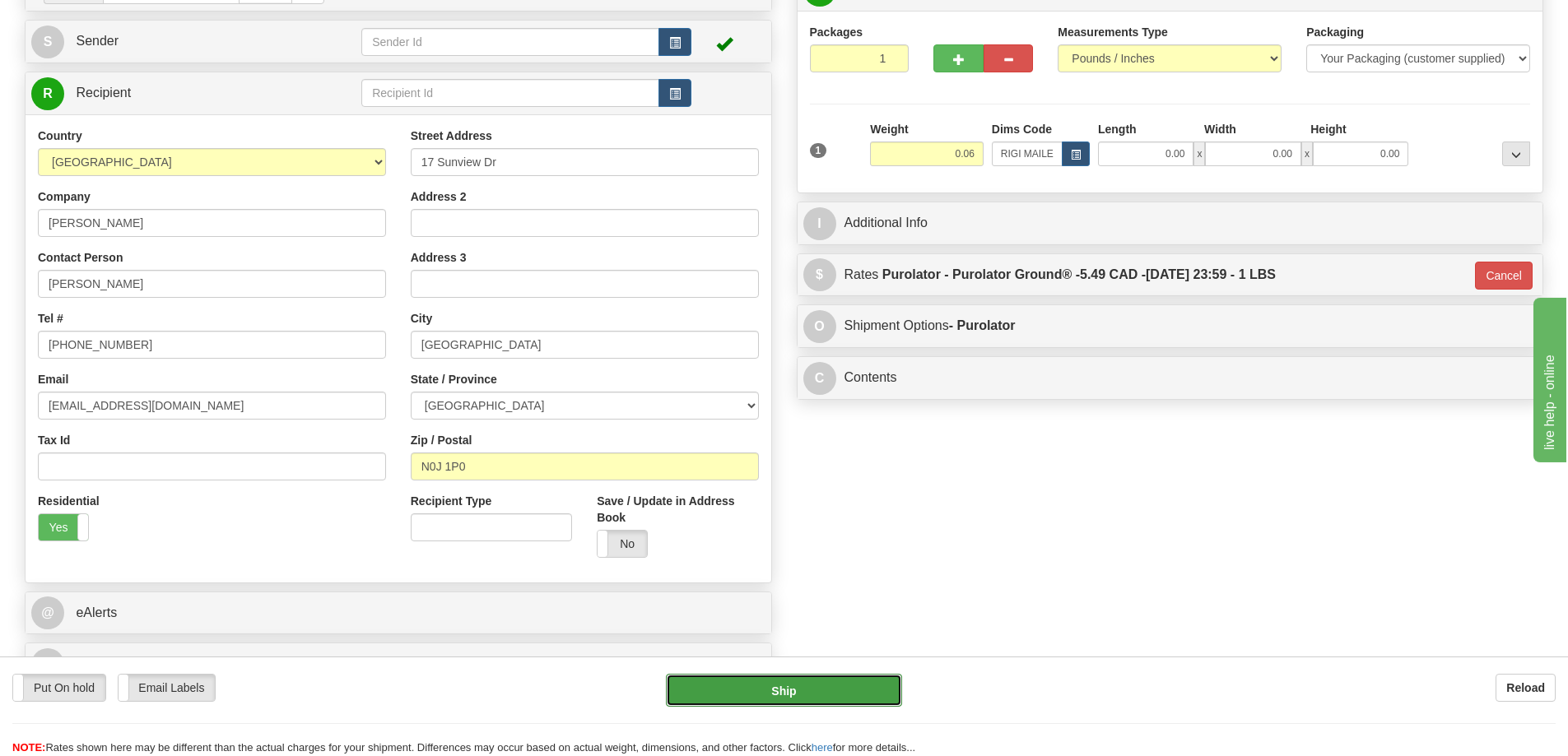
click at [837, 679] on button "Ship" at bounding box center [783, 690] width 236 height 33
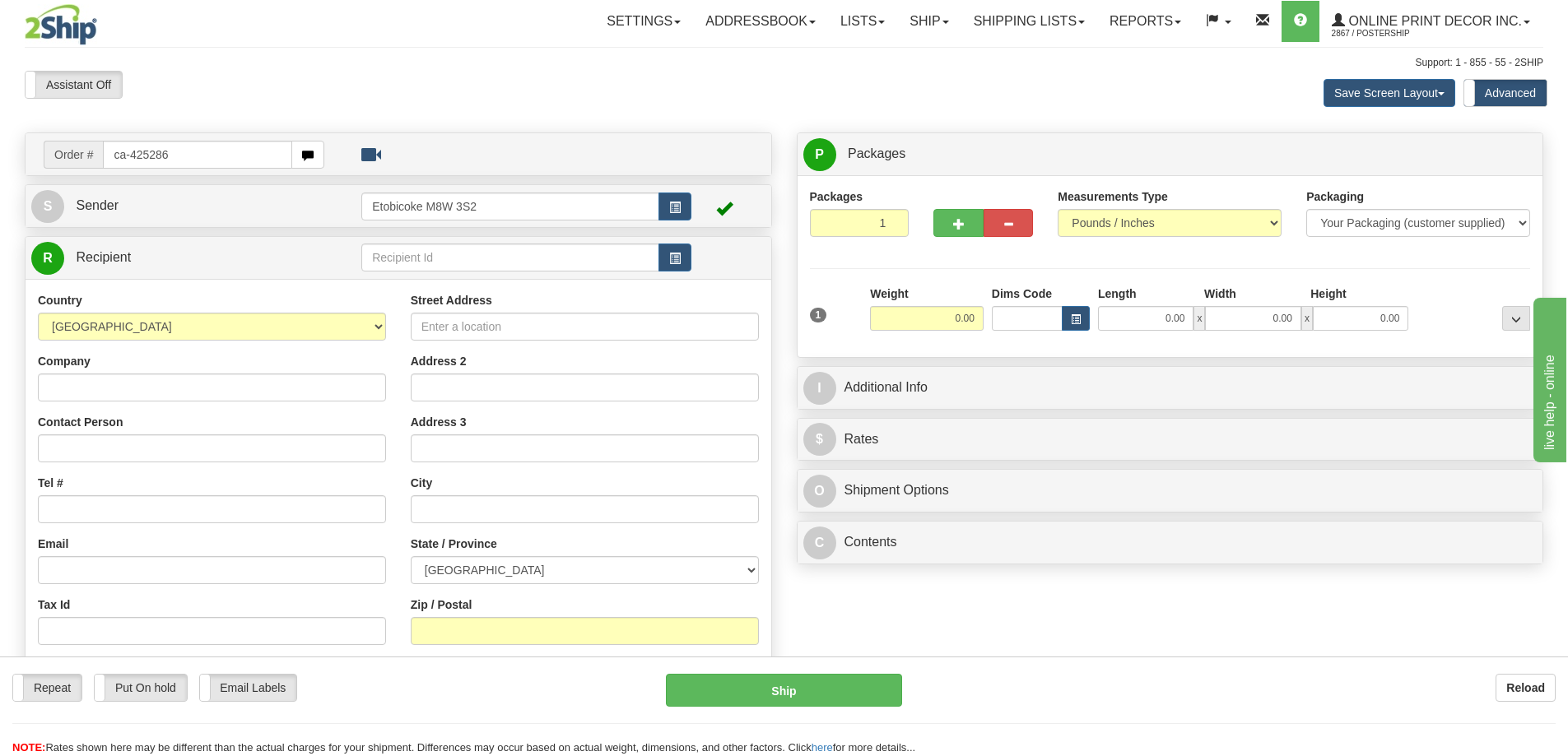
type input "ca-425286"
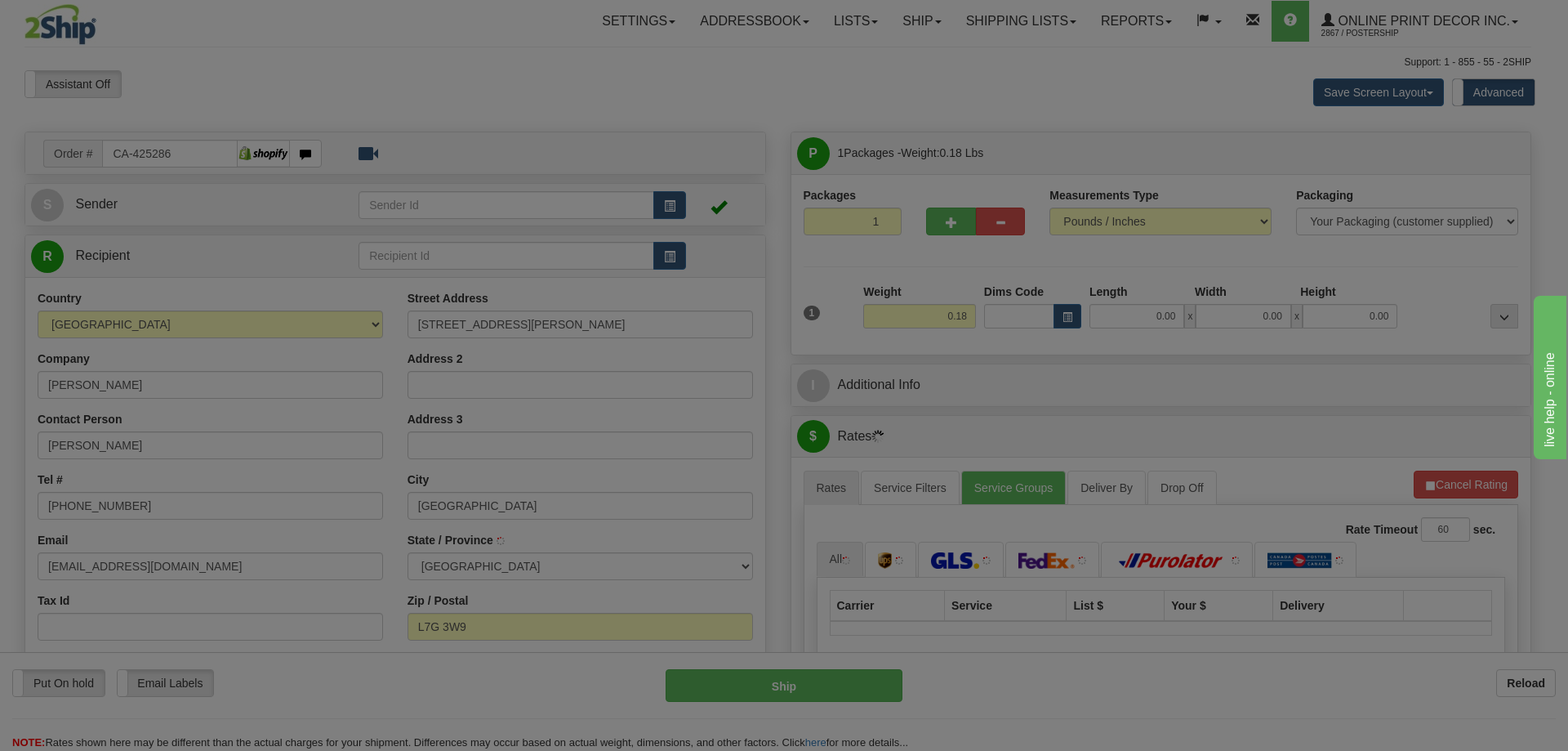
type input "GEORGETOWN"
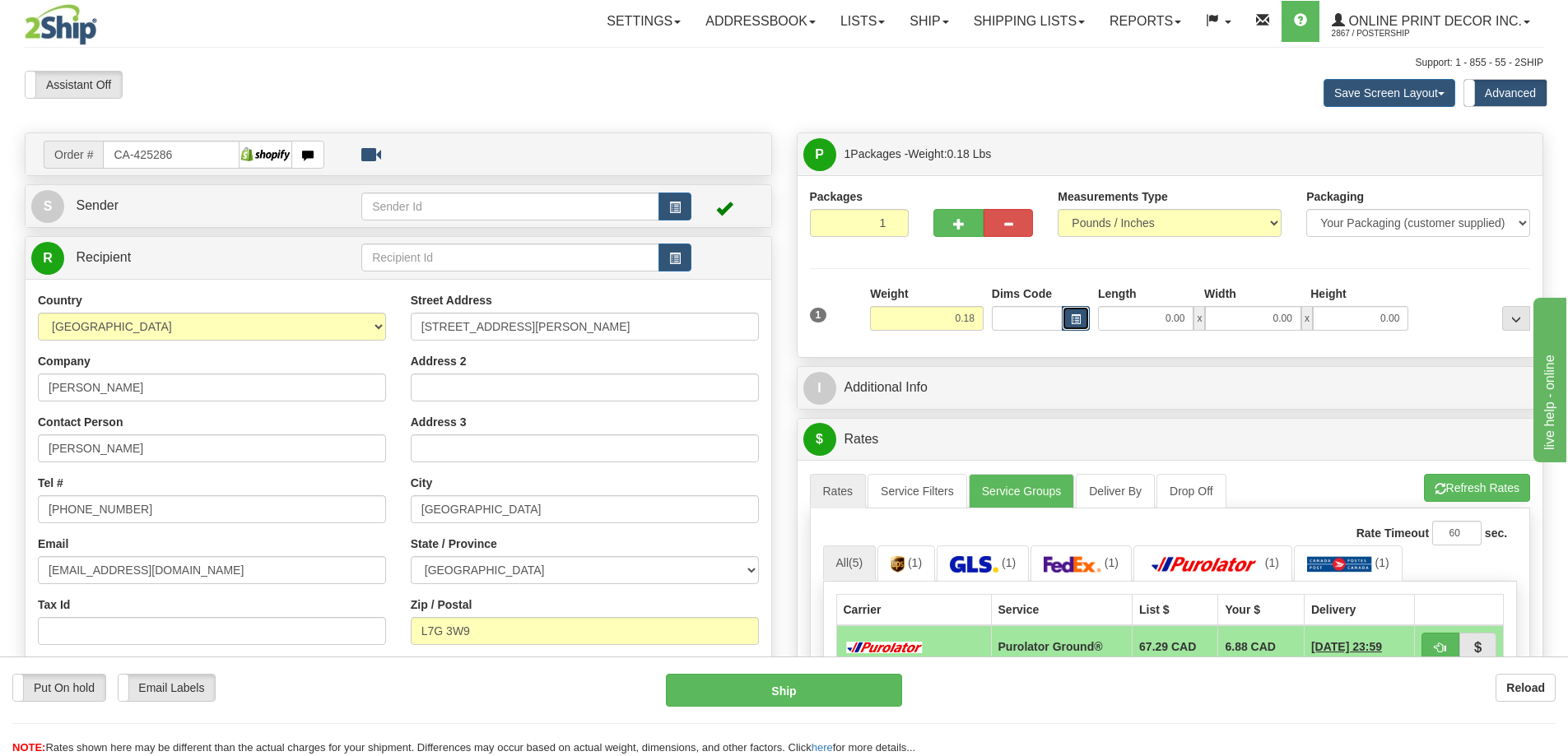
click at [1081, 315] on button "button" at bounding box center [1076, 318] width 28 height 25
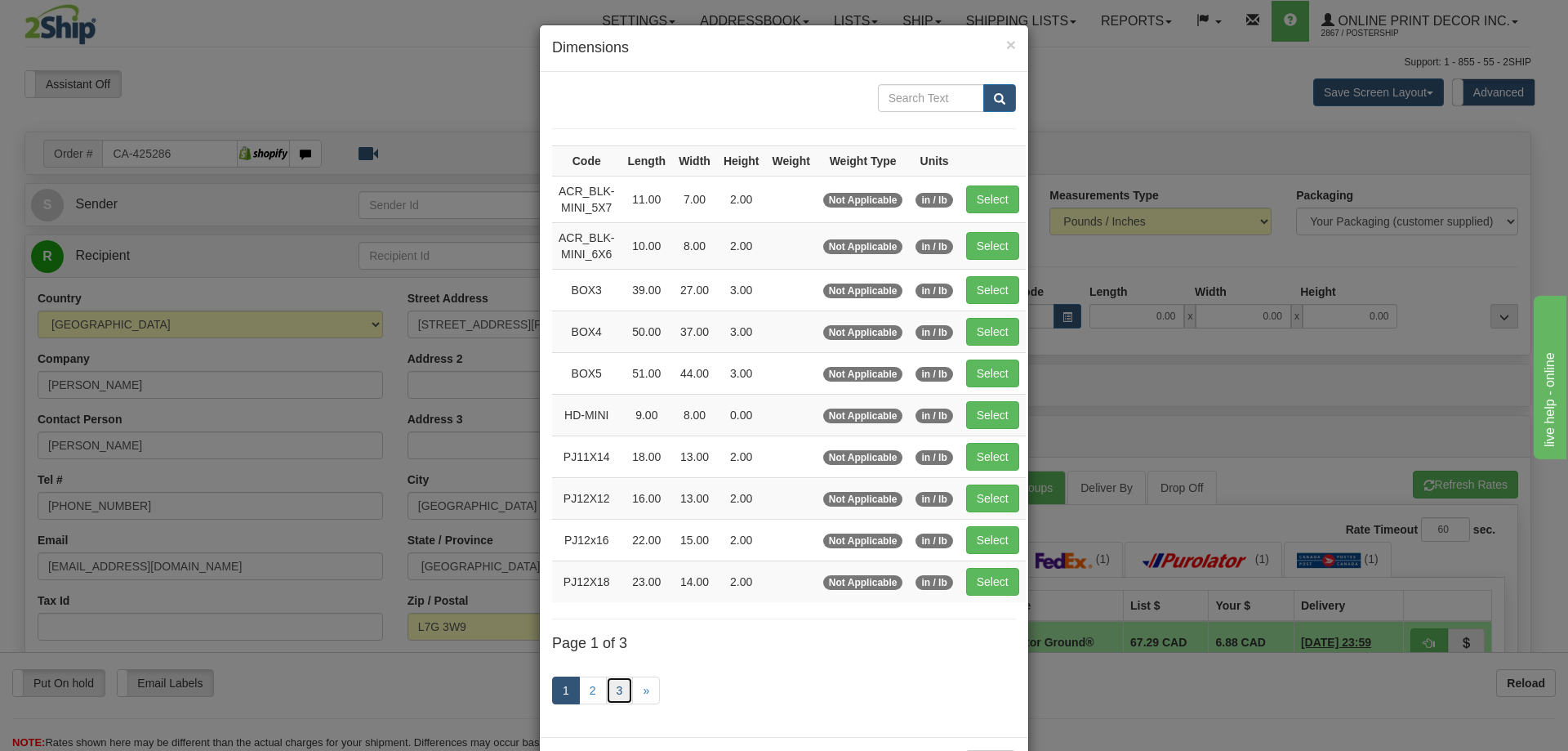
click at [606, 689] on link "3" at bounding box center [620, 690] width 27 height 27
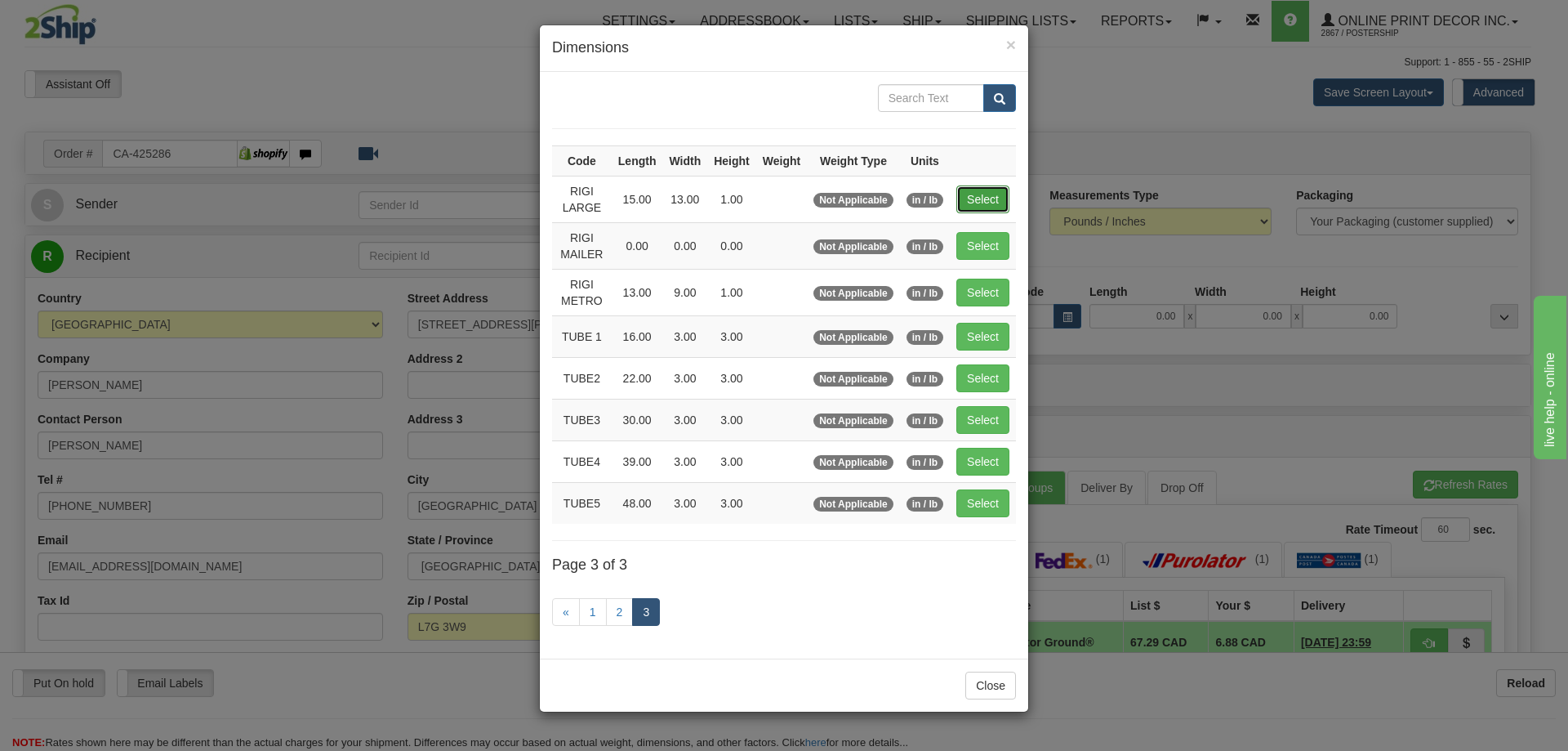
click at [969, 191] on button "Select" at bounding box center [983, 199] width 53 height 27
type input "RIGI LARGE"
type input "15.00"
type input "13.00"
type input "1.00"
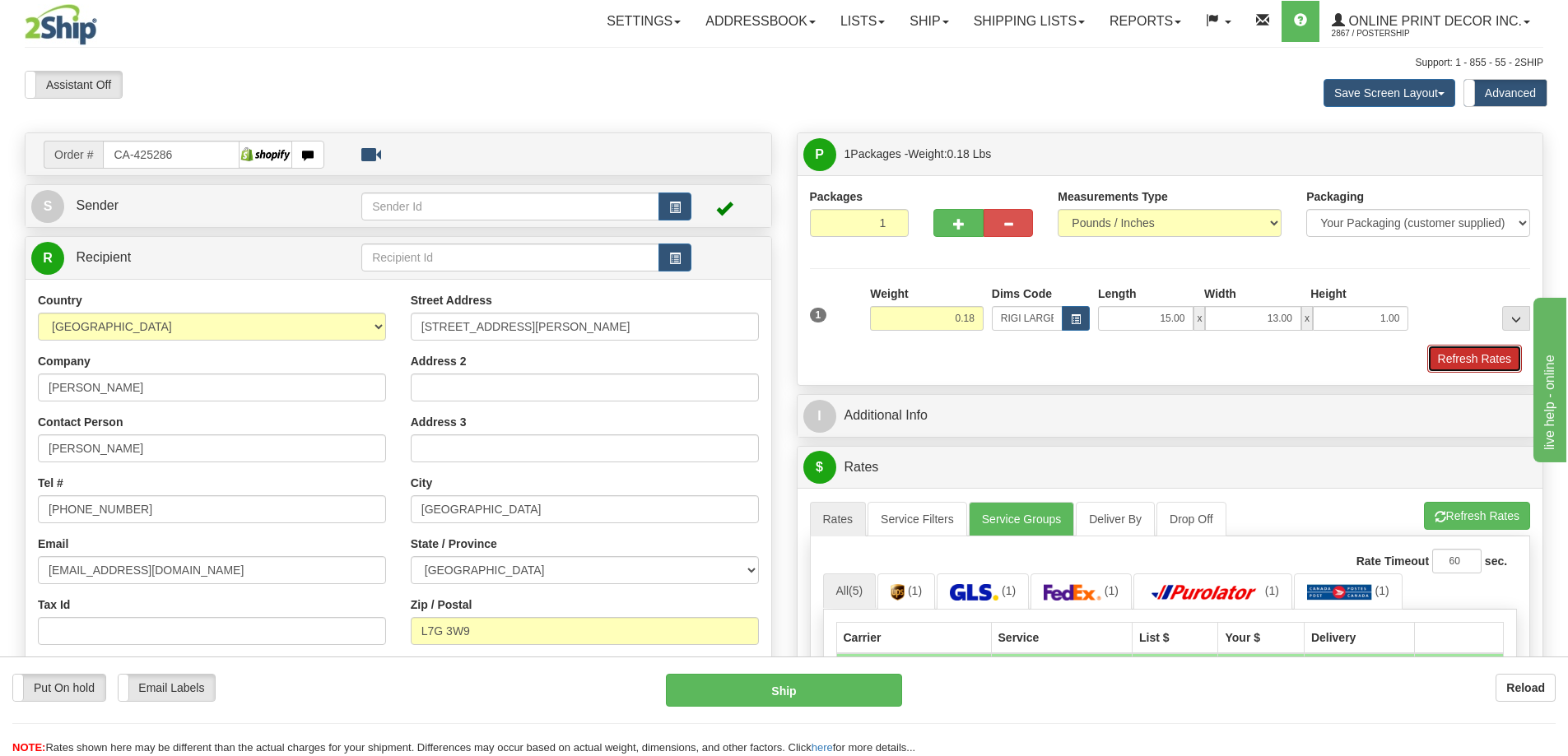
click at [1460, 363] on button "Refresh Rates" at bounding box center [1474, 359] width 95 height 28
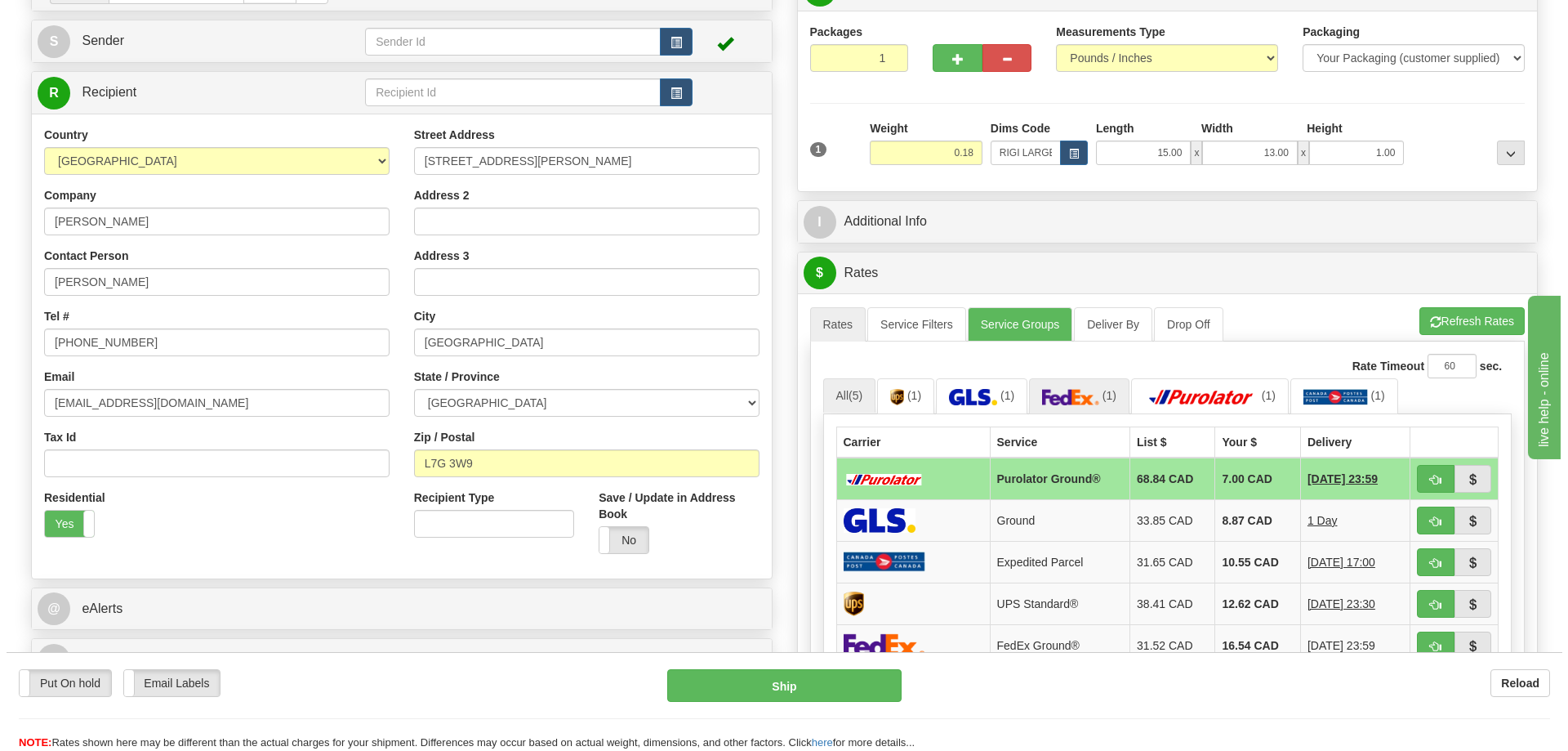
scroll to position [245, 0]
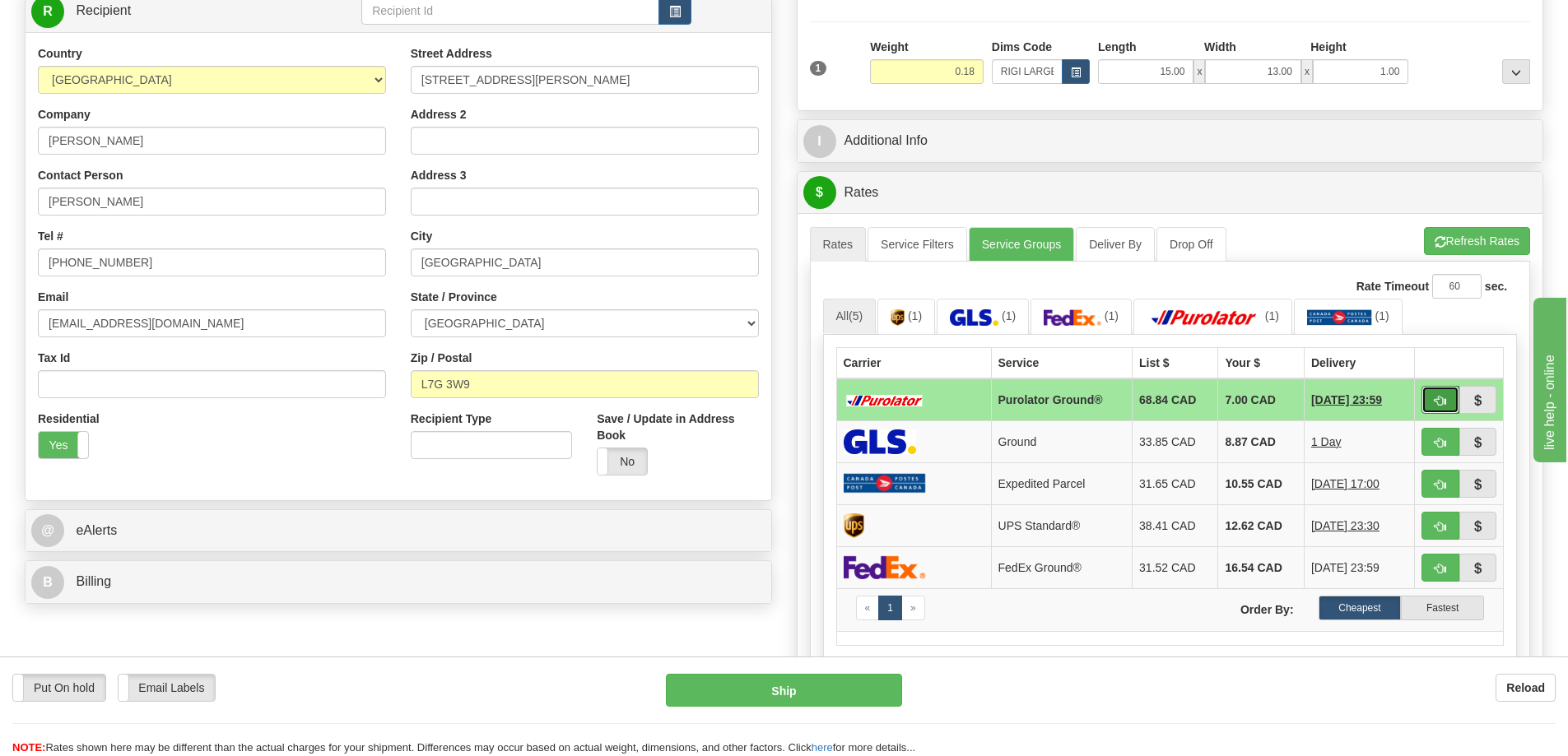
click at [1436, 399] on span "button" at bounding box center [1440, 401] width 12 height 11
type input "260"
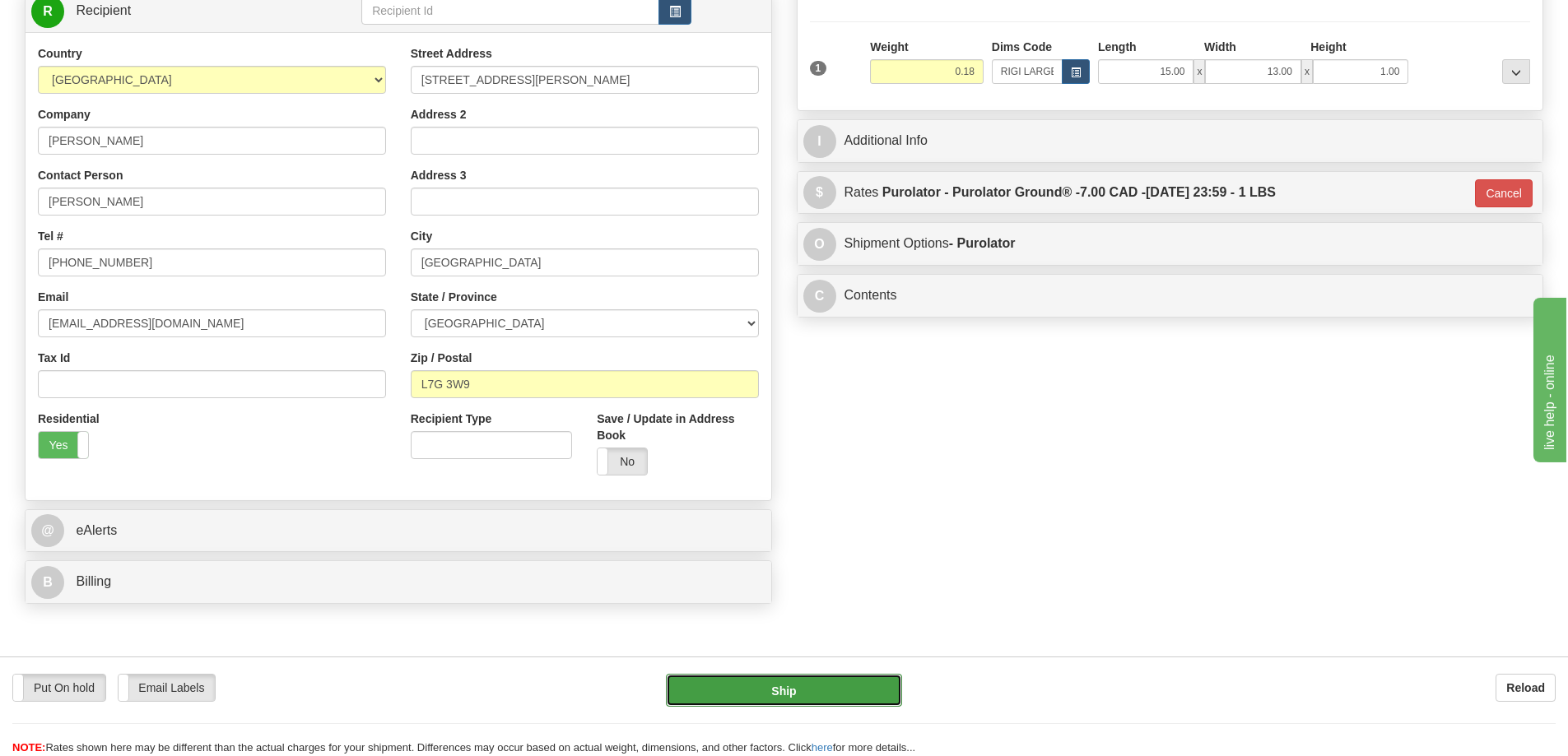
click at [721, 689] on button "Ship" at bounding box center [783, 690] width 236 height 33
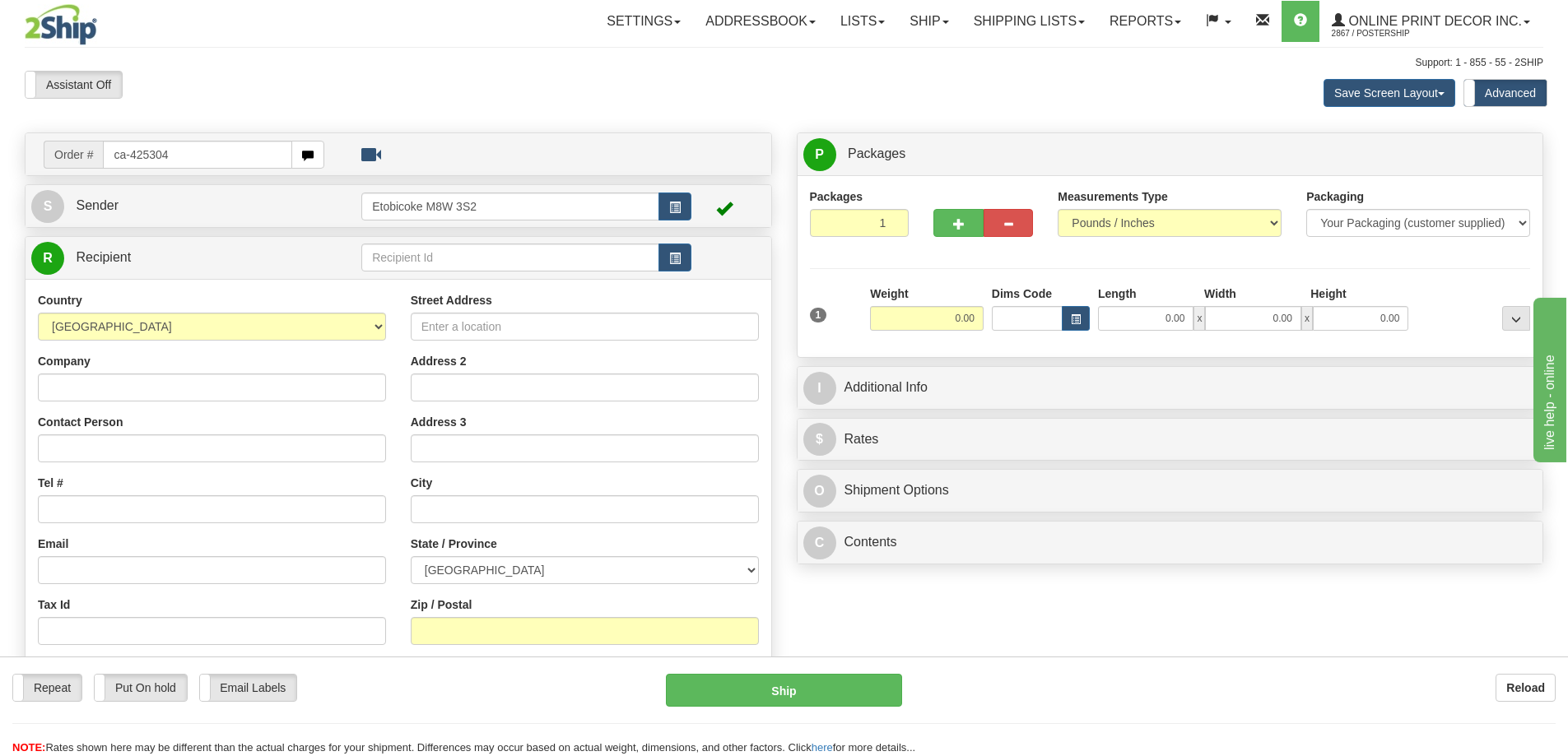
type input "ca-425304"
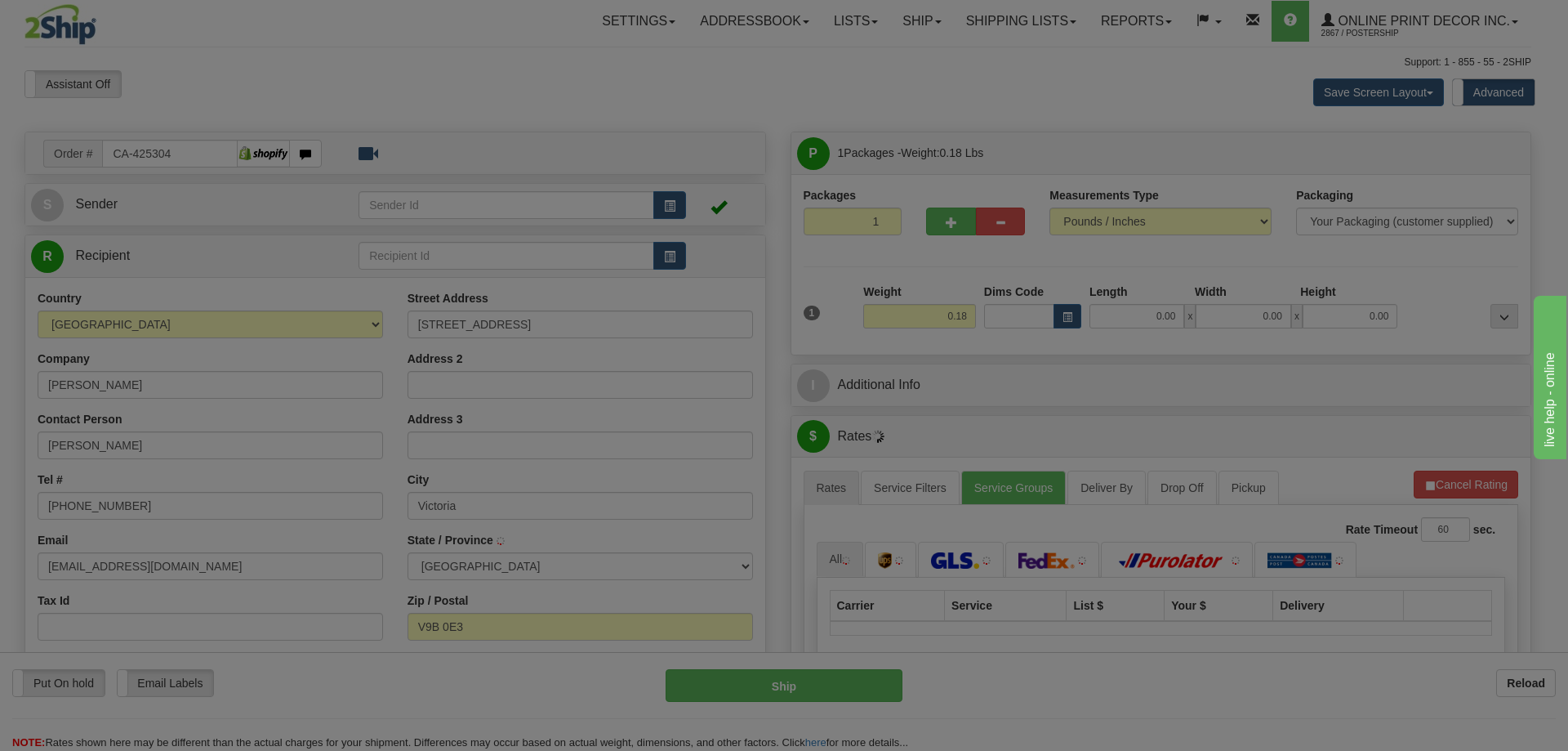
type input "VICTORIA"
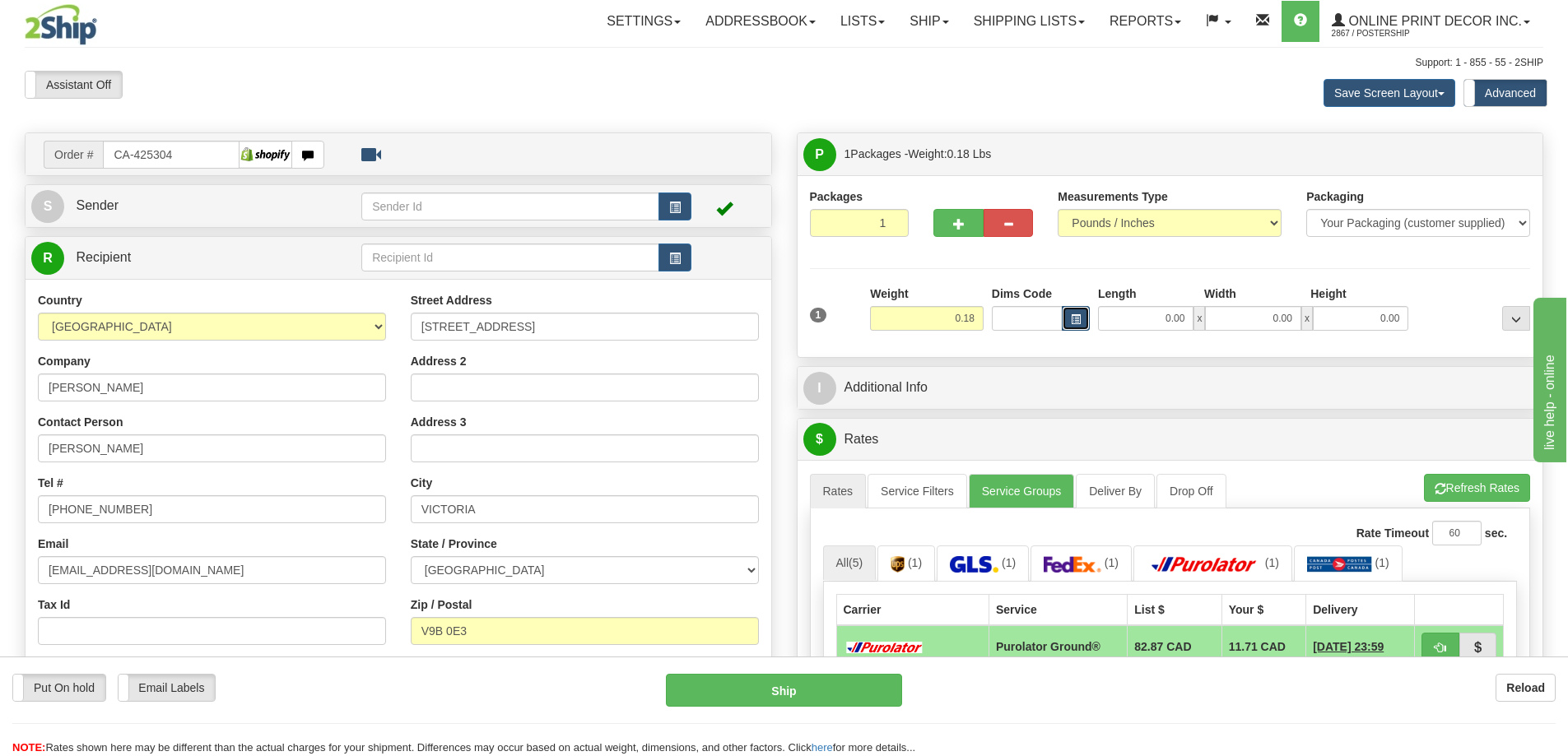
click at [1079, 315] on span "button" at bounding box center [1075, 320] width 10 height 9
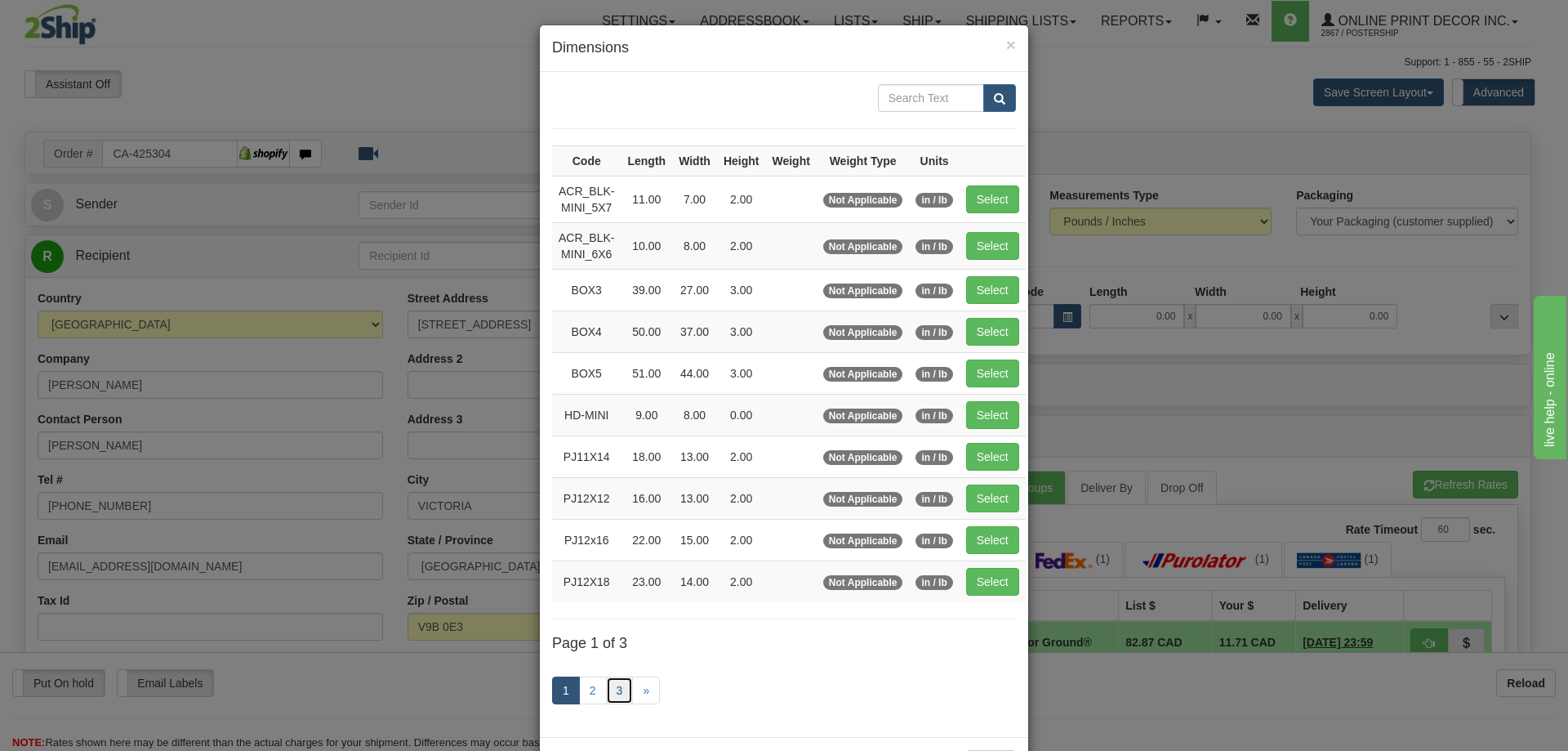
click at [610, 693] on link "3" at bounding box center [620, 690] width 27 height 27
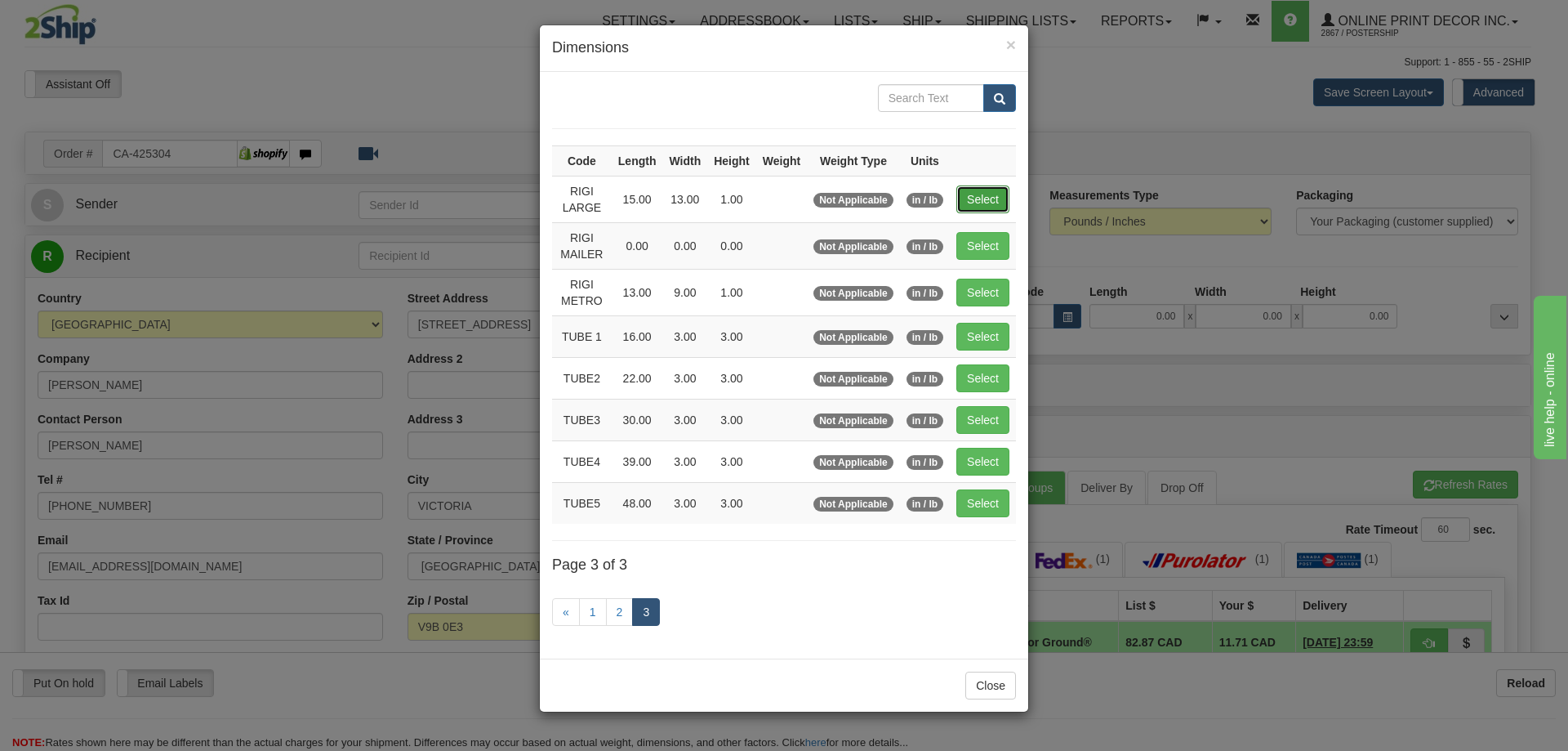
click at [976, 199] on button "Select" at bounding box center [983, 199] width 53 height 27
type input "RIGI LARGE"
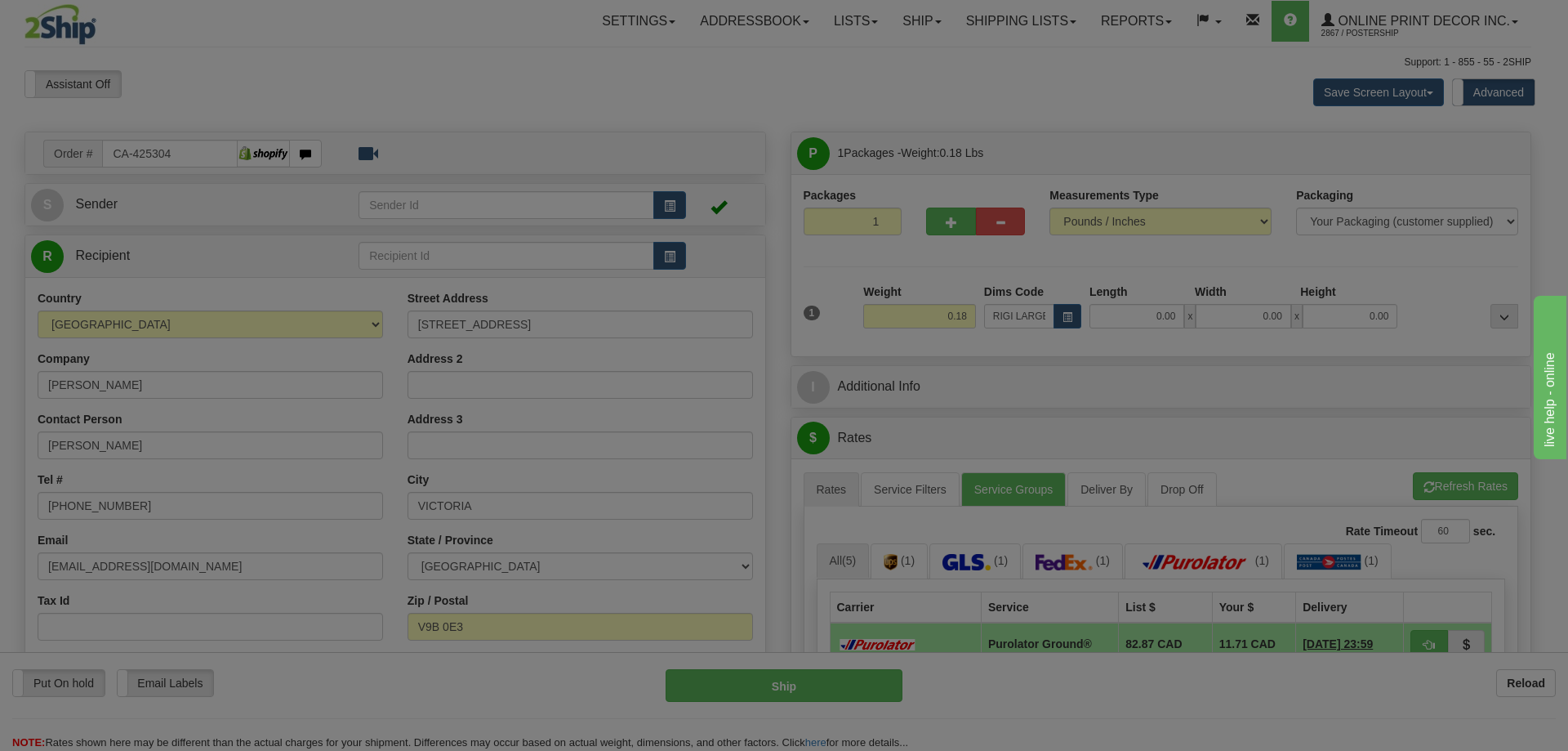
type input "15.00"
type input "13.00"
type input "1.00"
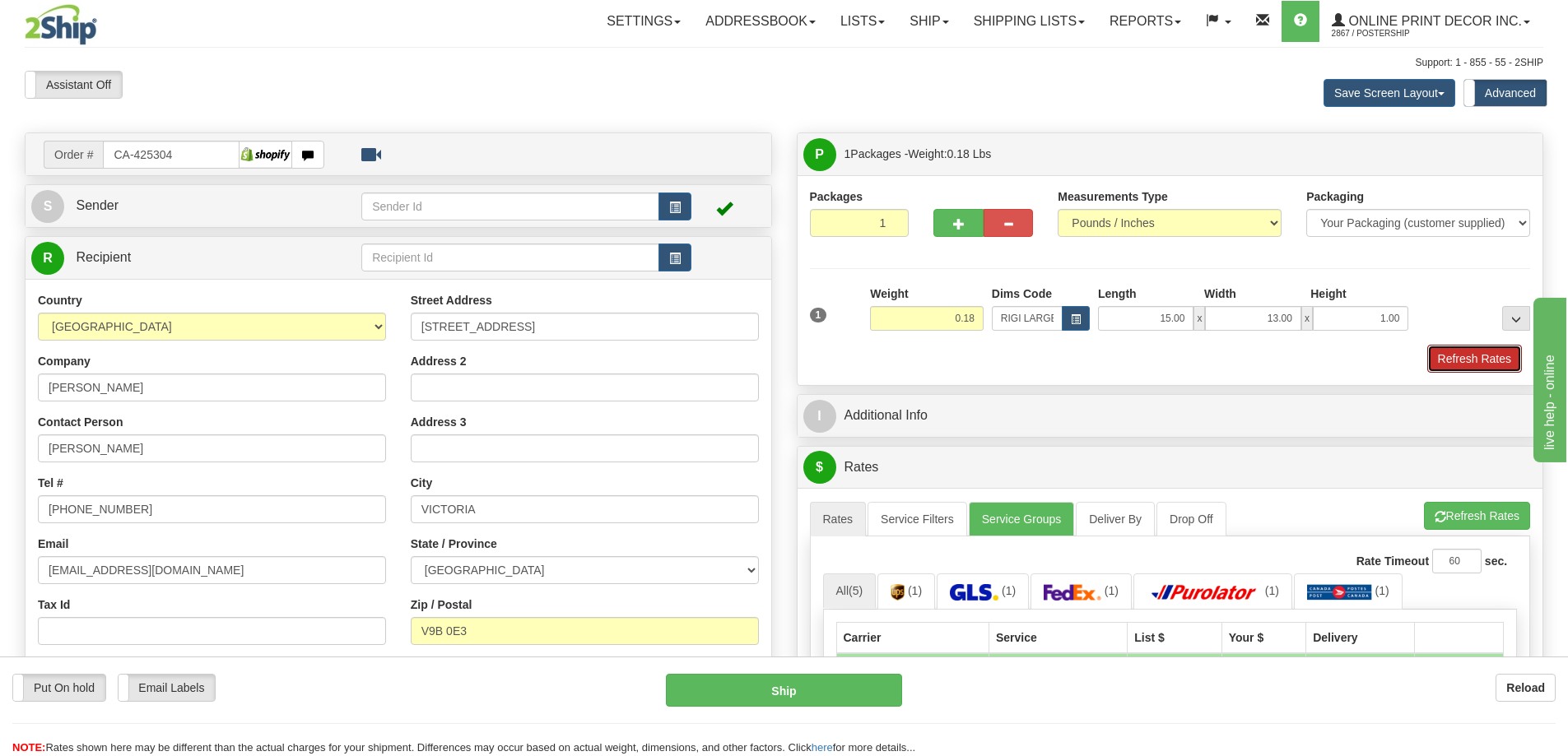
drag, startPoint x: 1487, startPoint y: 354, endPoint x: 1482, endPoint y: 333, distance: 21.6
click at [1487, 354] on button "Refresh Rates" at bounding box center [1474, 359] width 95 height 28
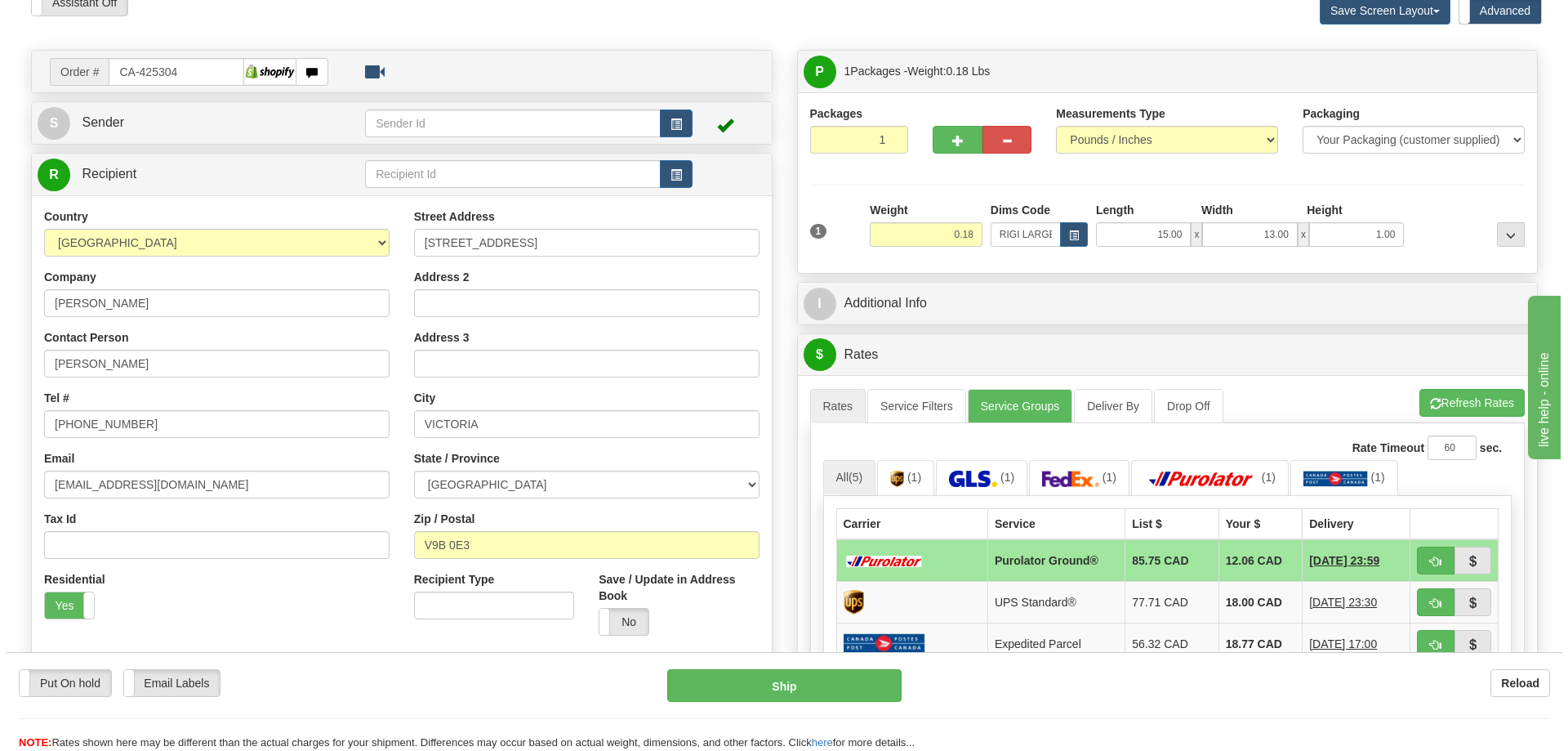
scroll to position [164, 0]
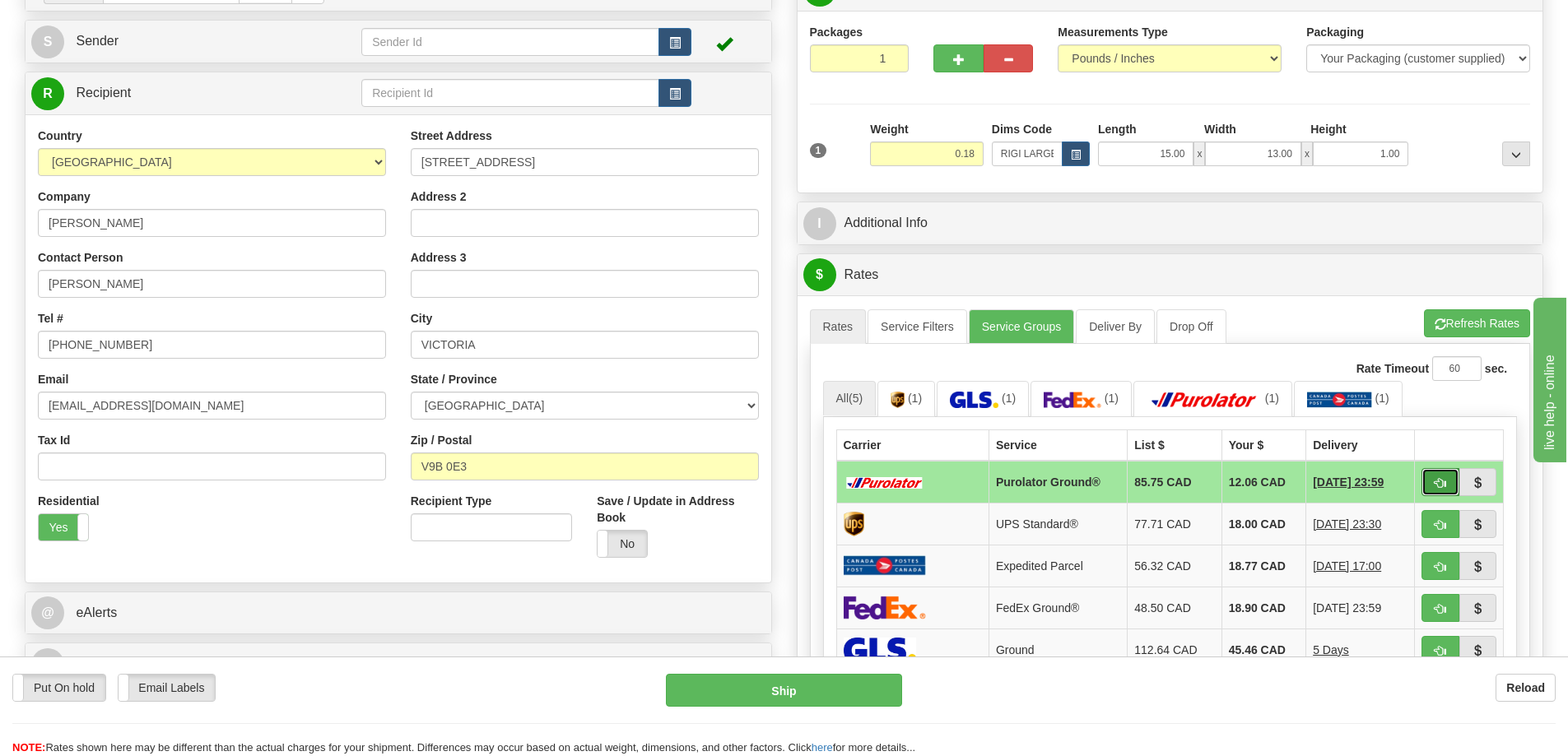
click at [1429, 478] on button "button" at bounding box center [1439, 482] width 38 height 28
type input "260"
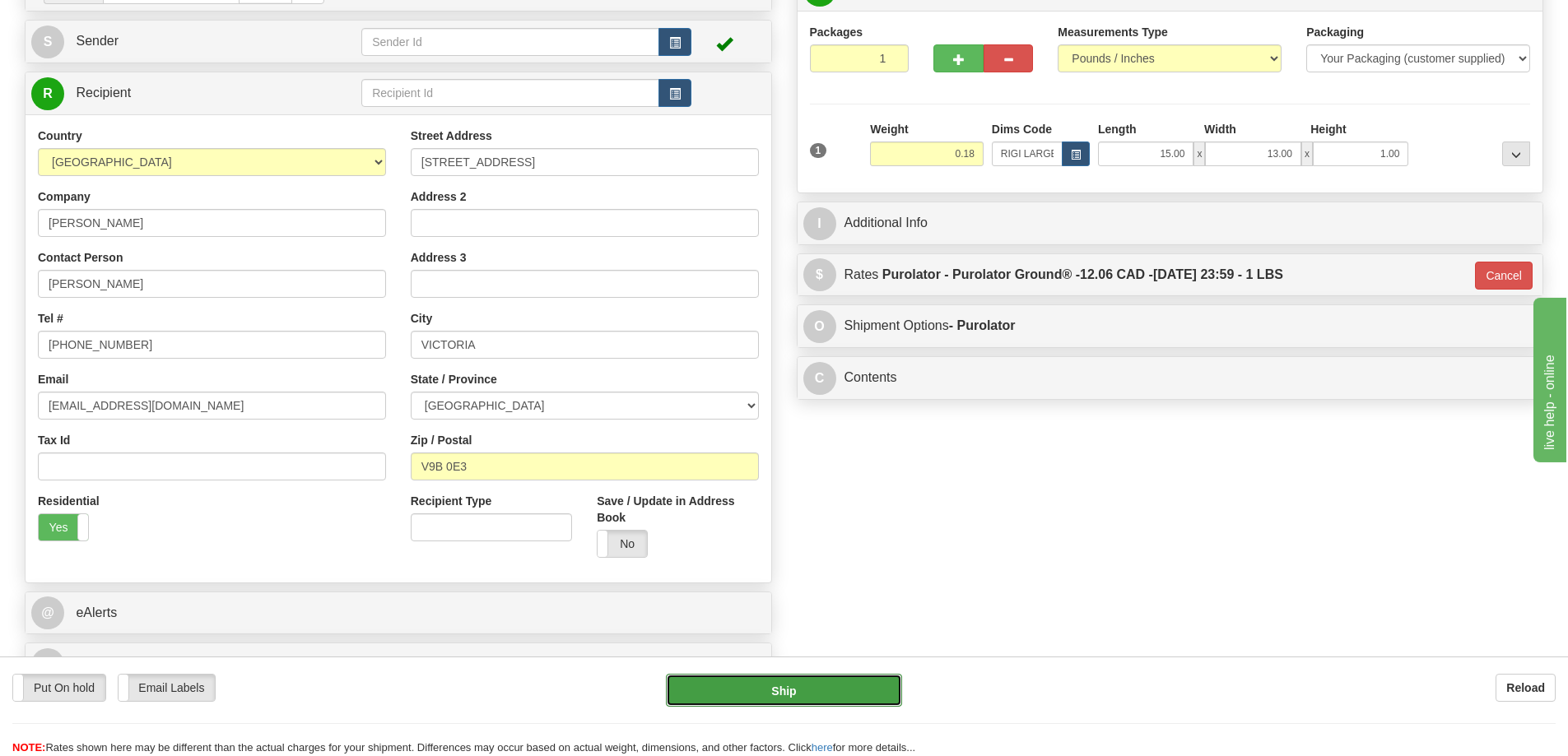
click at [859, 692] on button "Ship" at bounding box center [783, 690] width 236 height 33
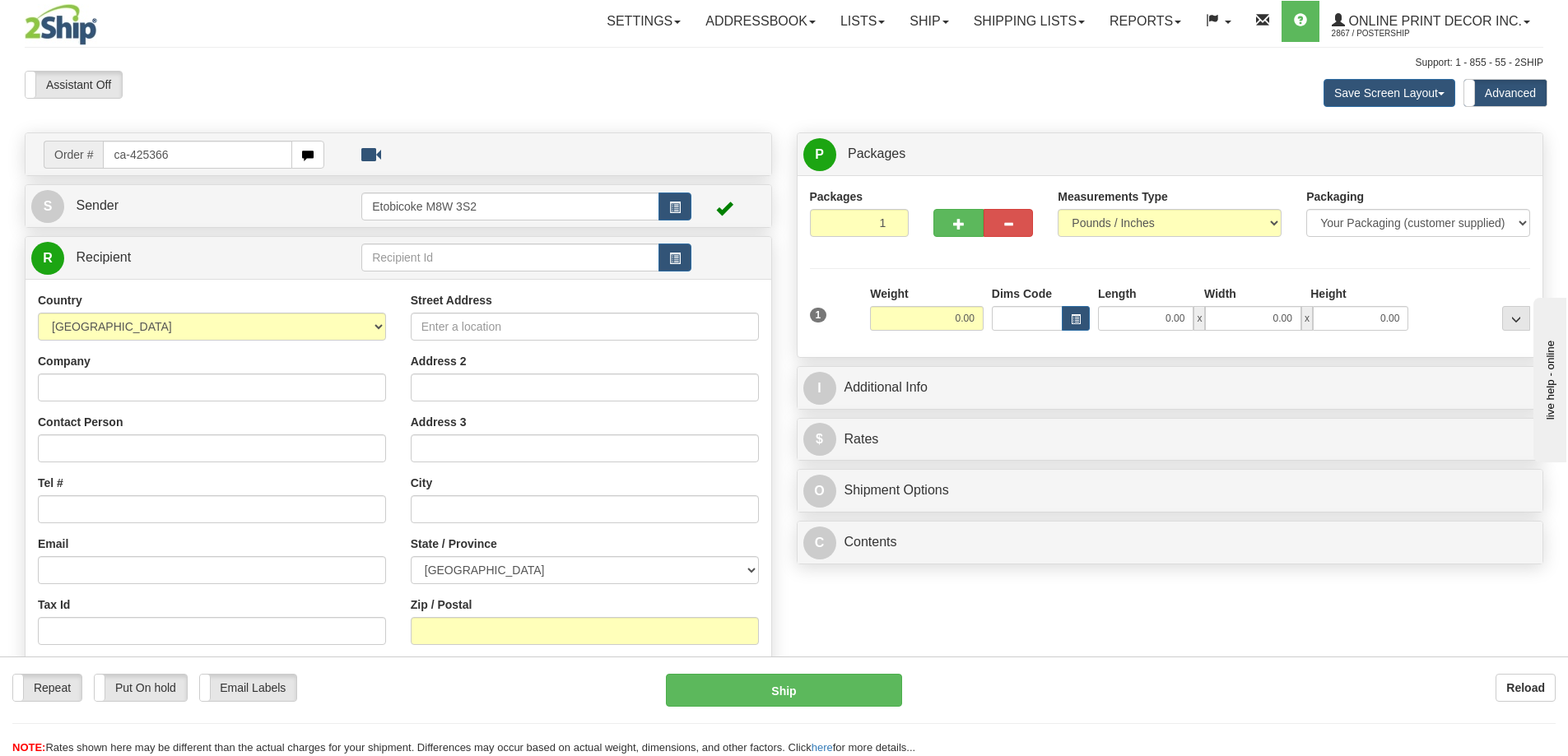
type input "ca-425366"
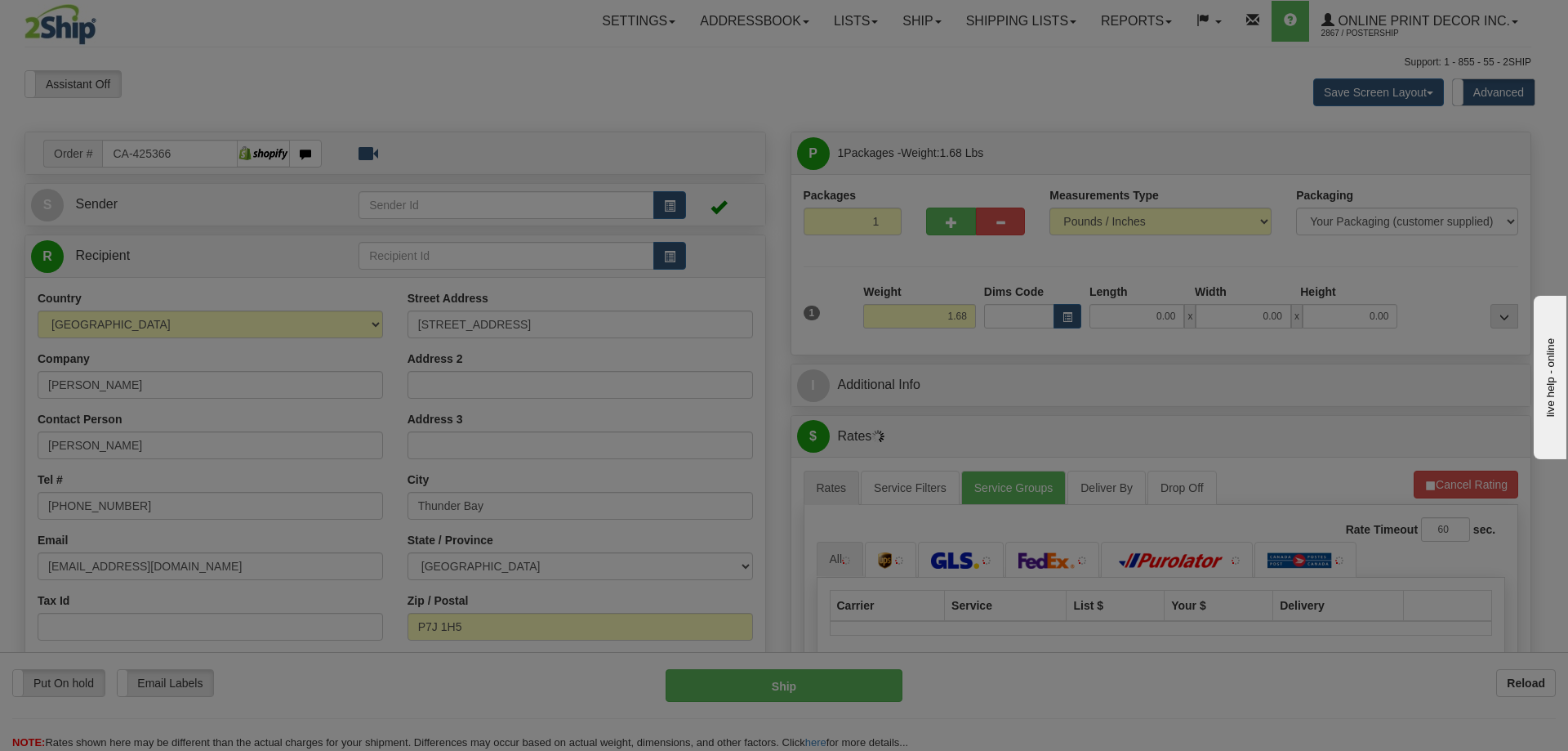
type input "THUNDER BAY"
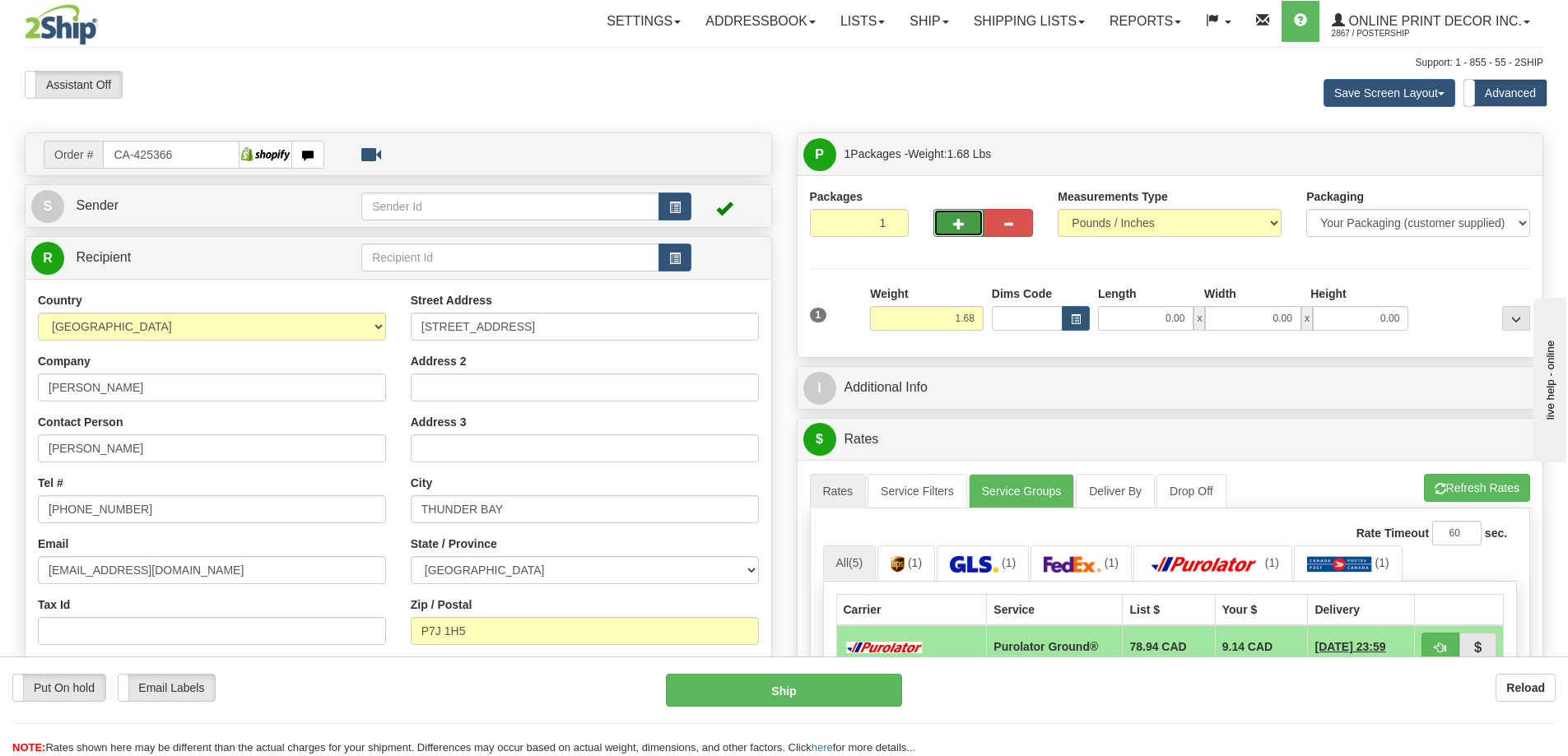
click at [956, 232] on button "button" at bounding box center [958, 223] width 50 height 28
radio input "true"
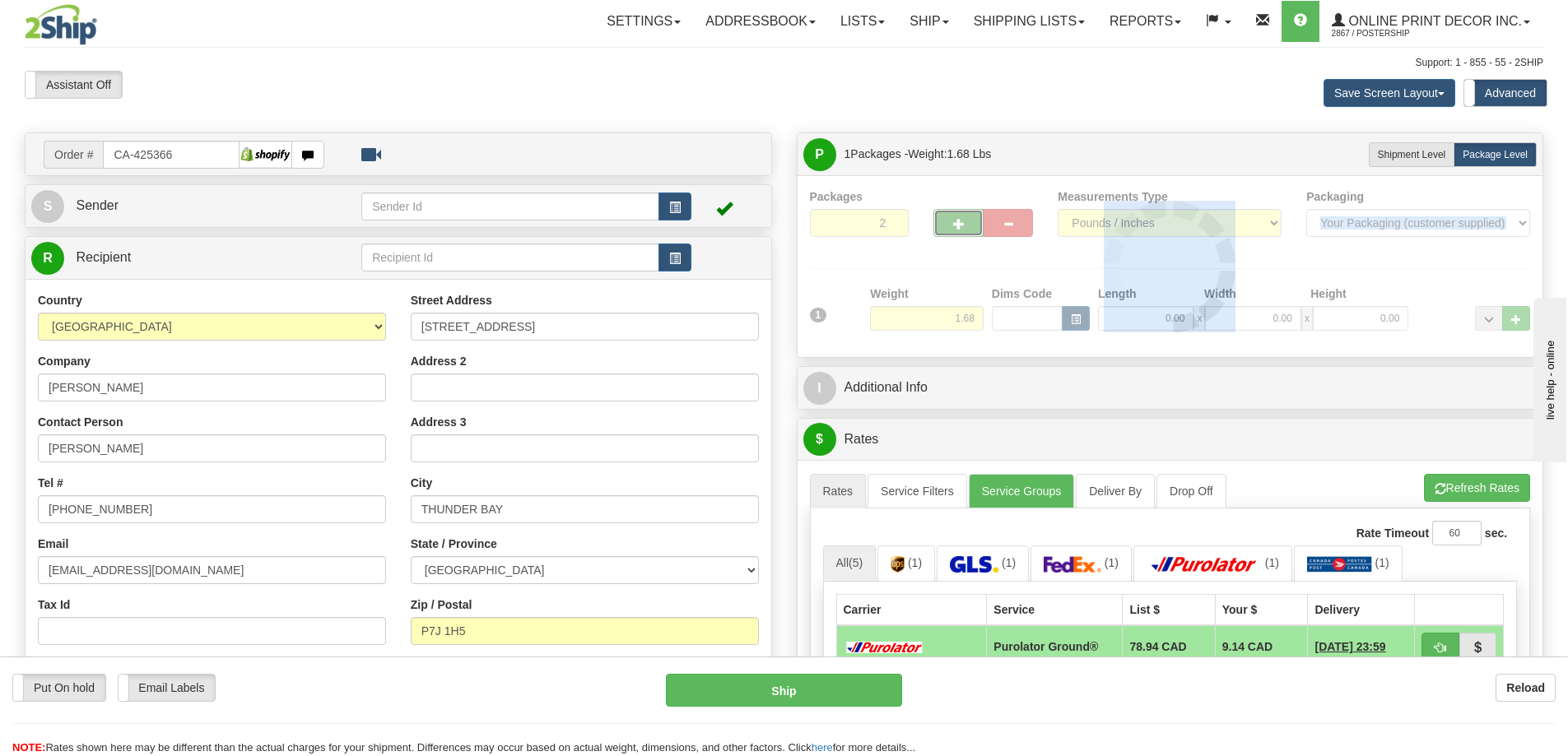
click at [956, 232] on div at bounding box center [1170, 267] width 721 height 156
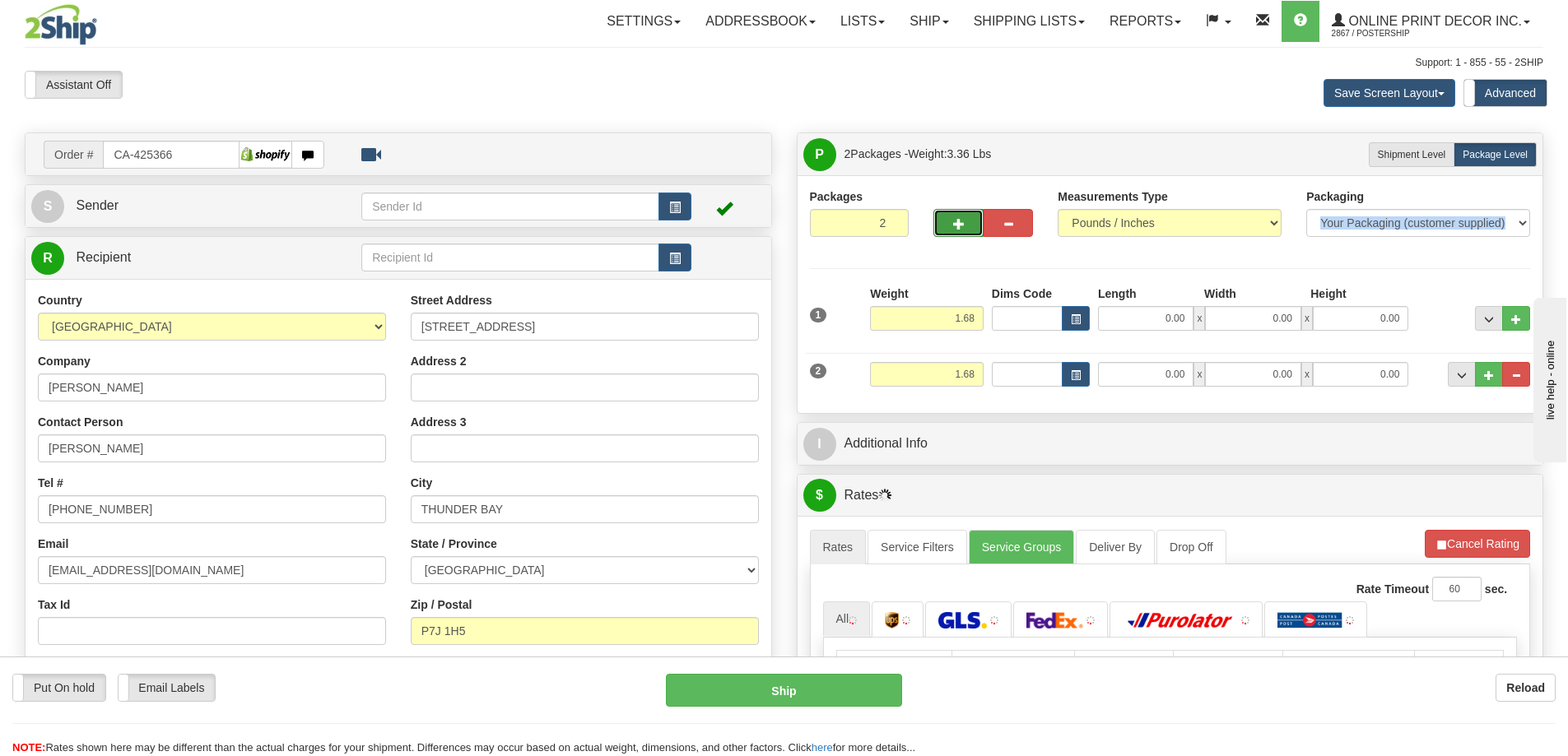
click at [956, 232] on button "button" at bounding box center [958, 223] width 50 height 28
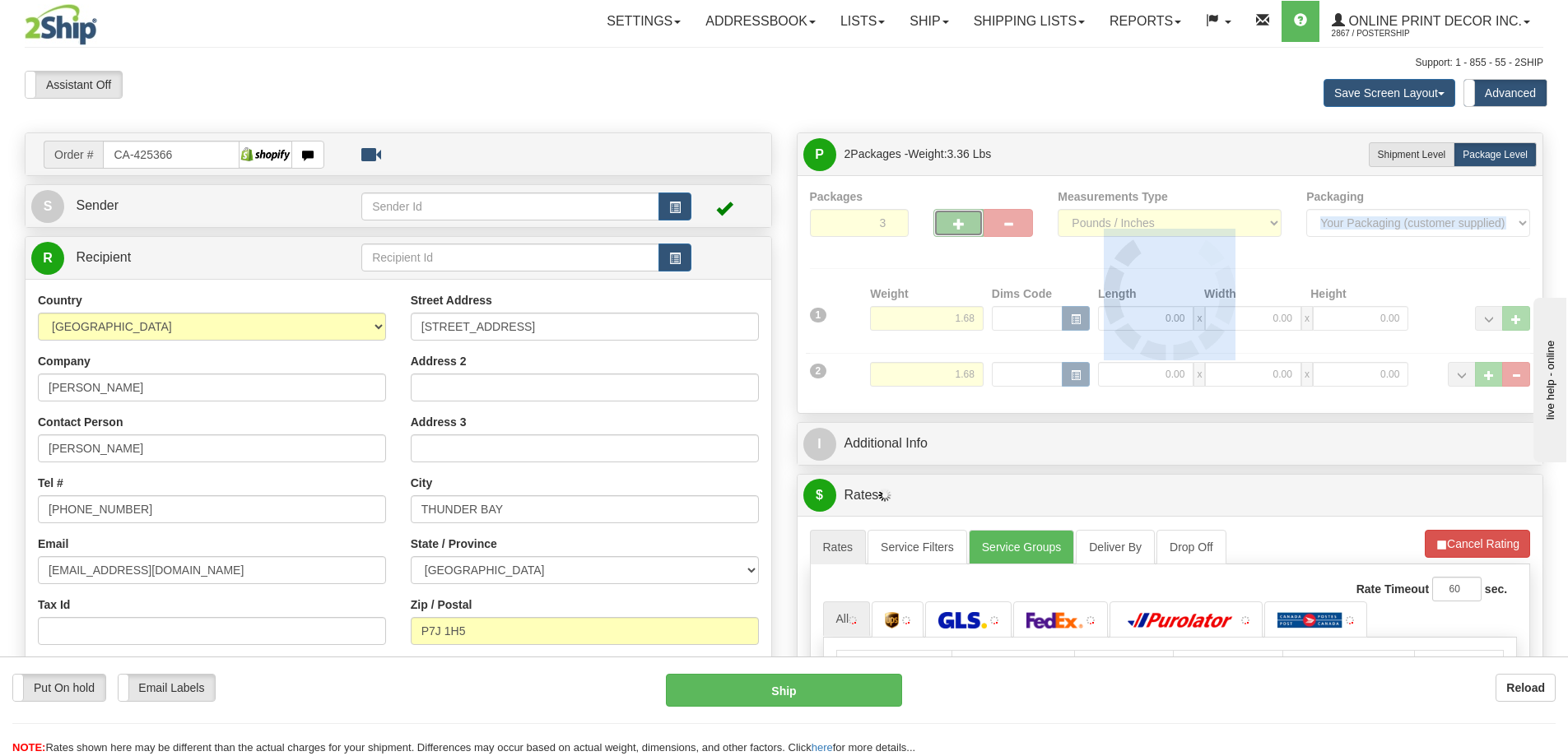
click at [956, 232] on div at bounding box center [1170, 294] width 721 height 212
click at [956, 232] on div "Packages 3 2 Measurements Type" at bounding box center [1170, 294] width 721 height 212
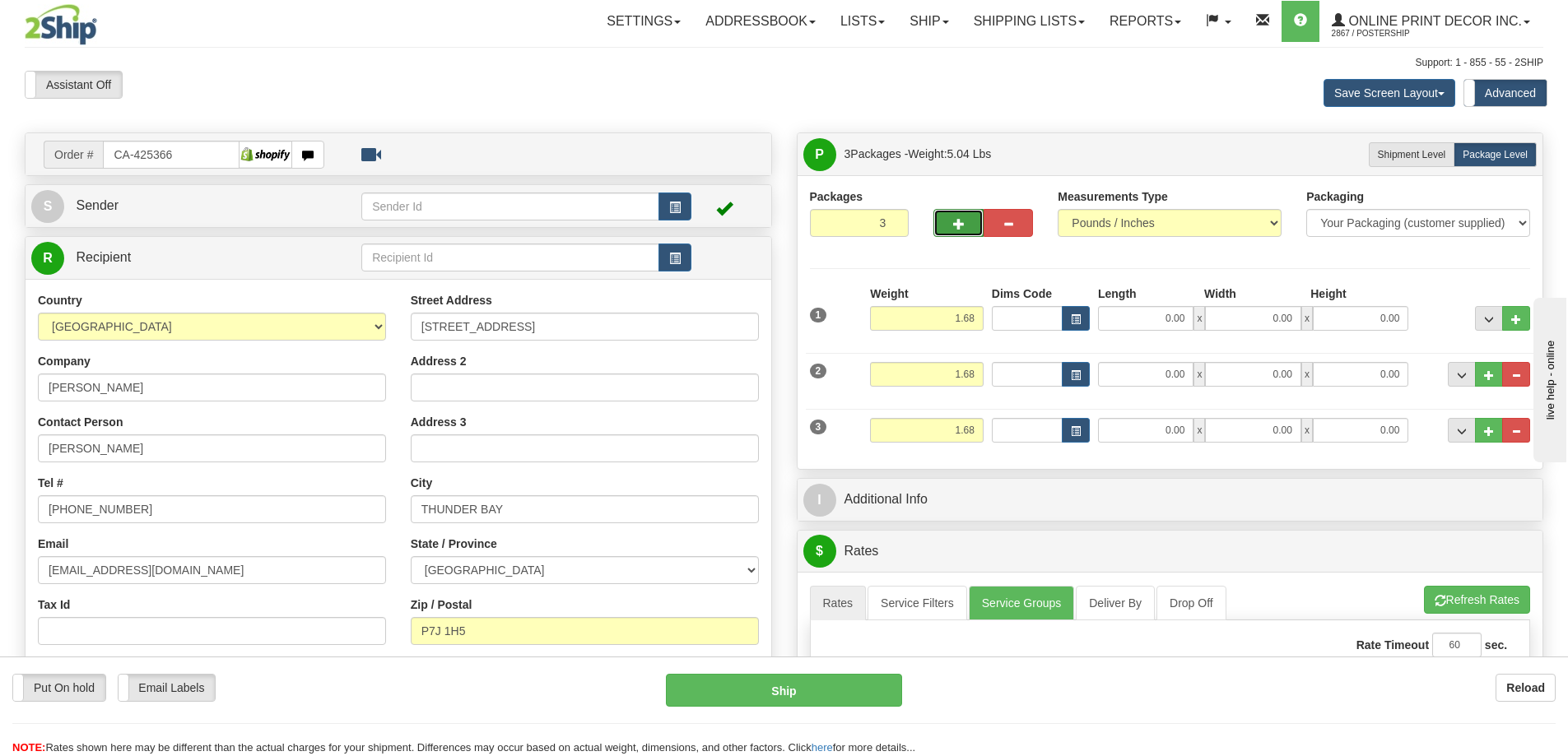
click at [956, 232] on button "button" at bounding box center [958, 223] width 50 height 28
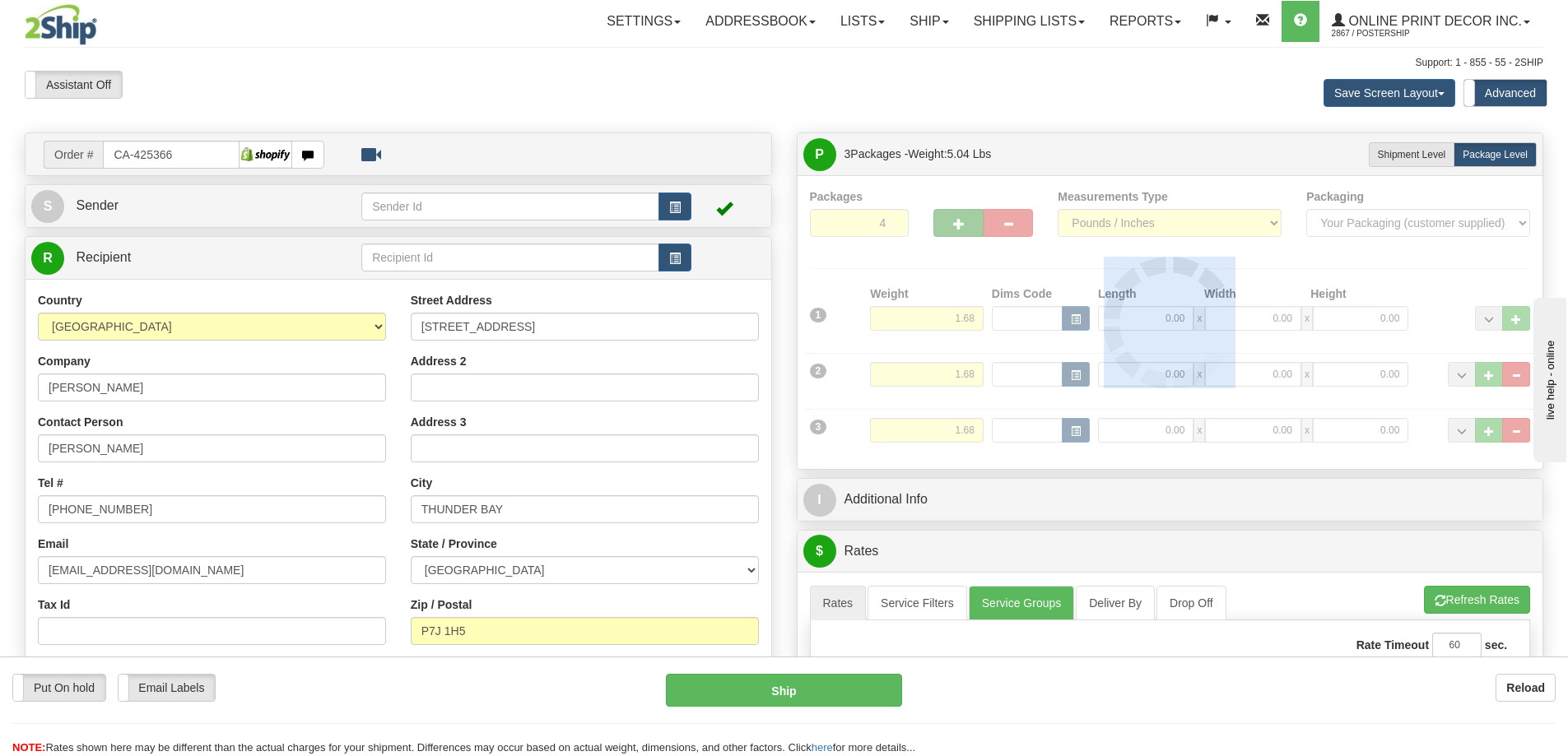
click at [956, 232] on div at bounding box center [1170, 323] width 721 height 269
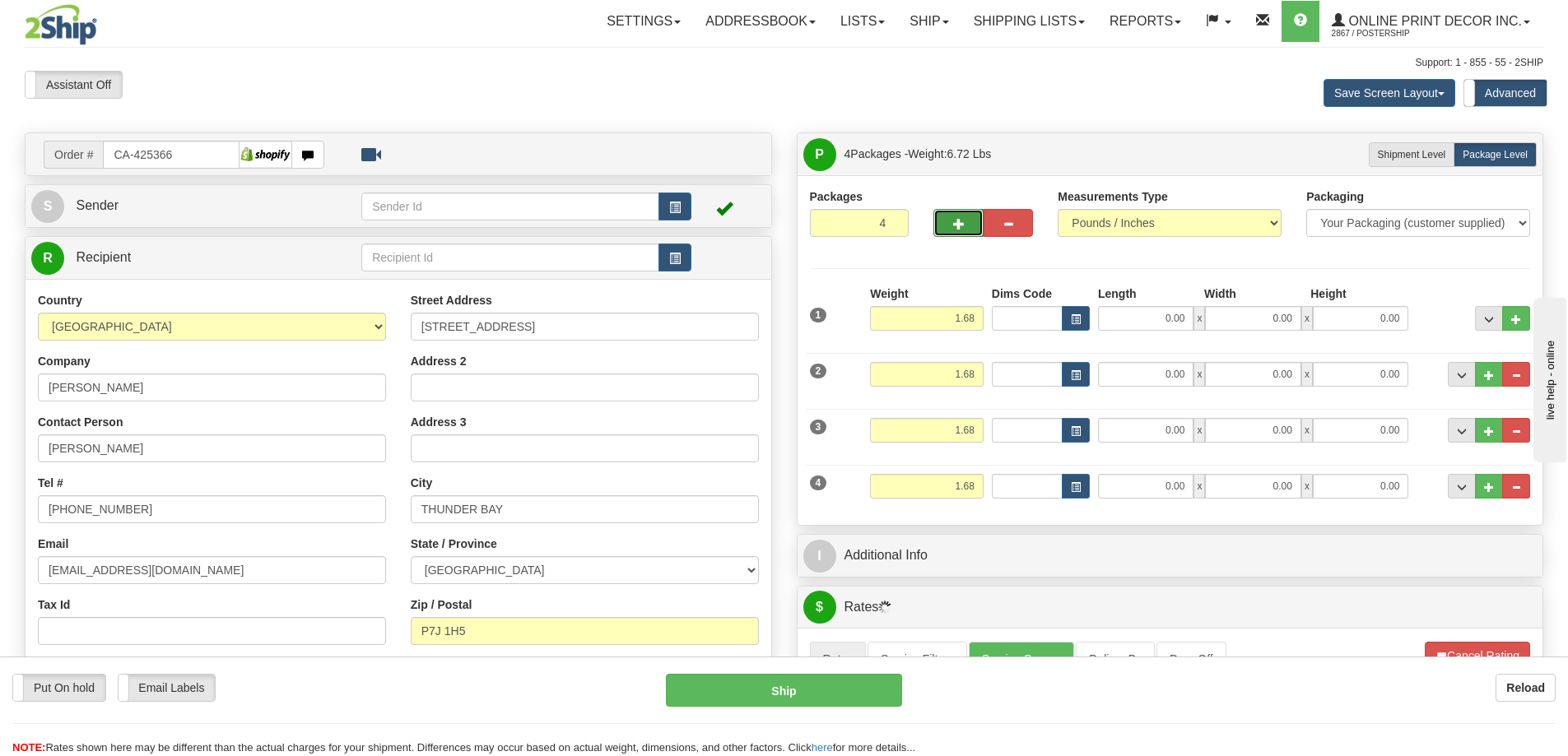
click at [954, 227] on span "button" at bounding box center [959, 224] width 12 height 11
type input "5"
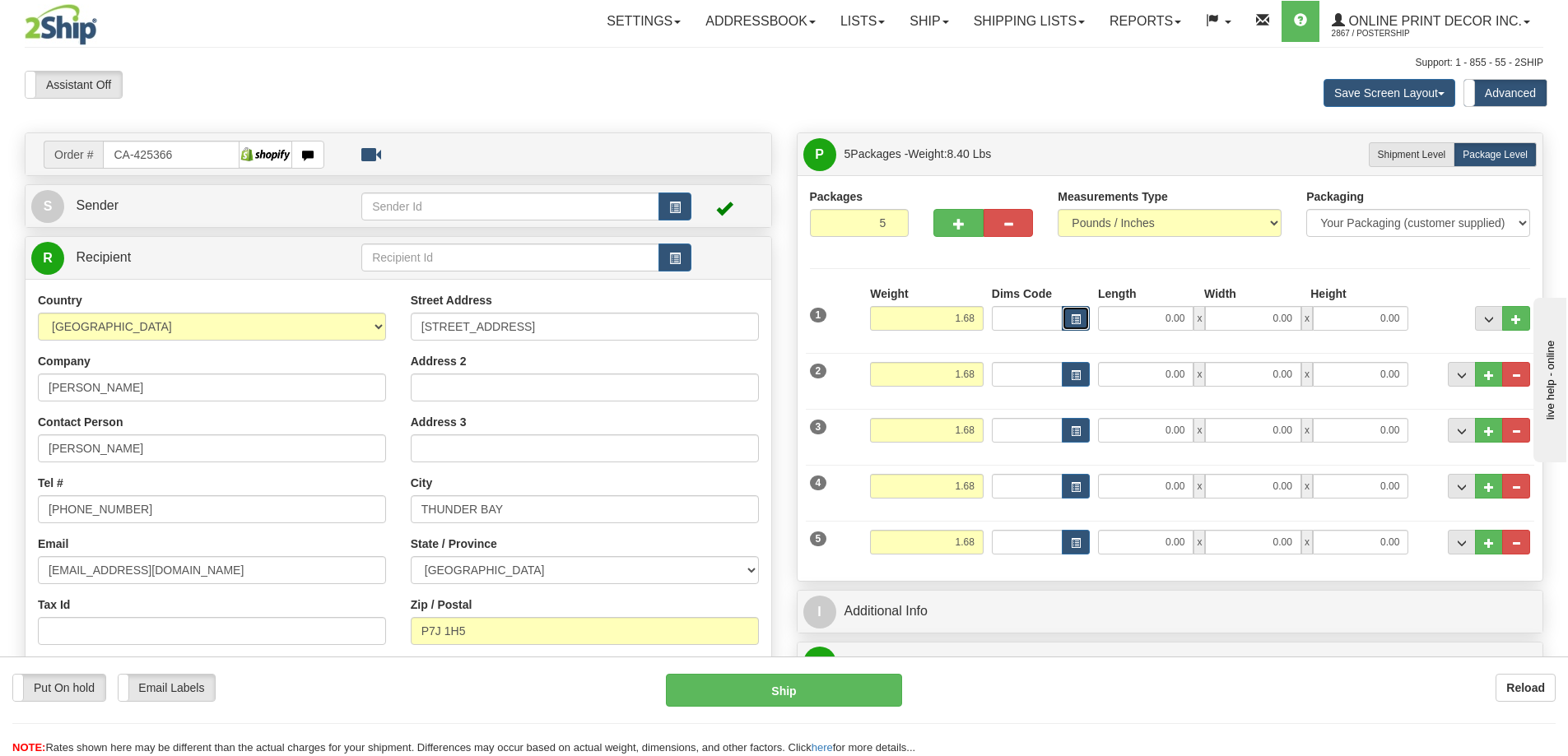
click at [1067, 315] on button "button" at bounding box center [1076, 318] width 28 height 25
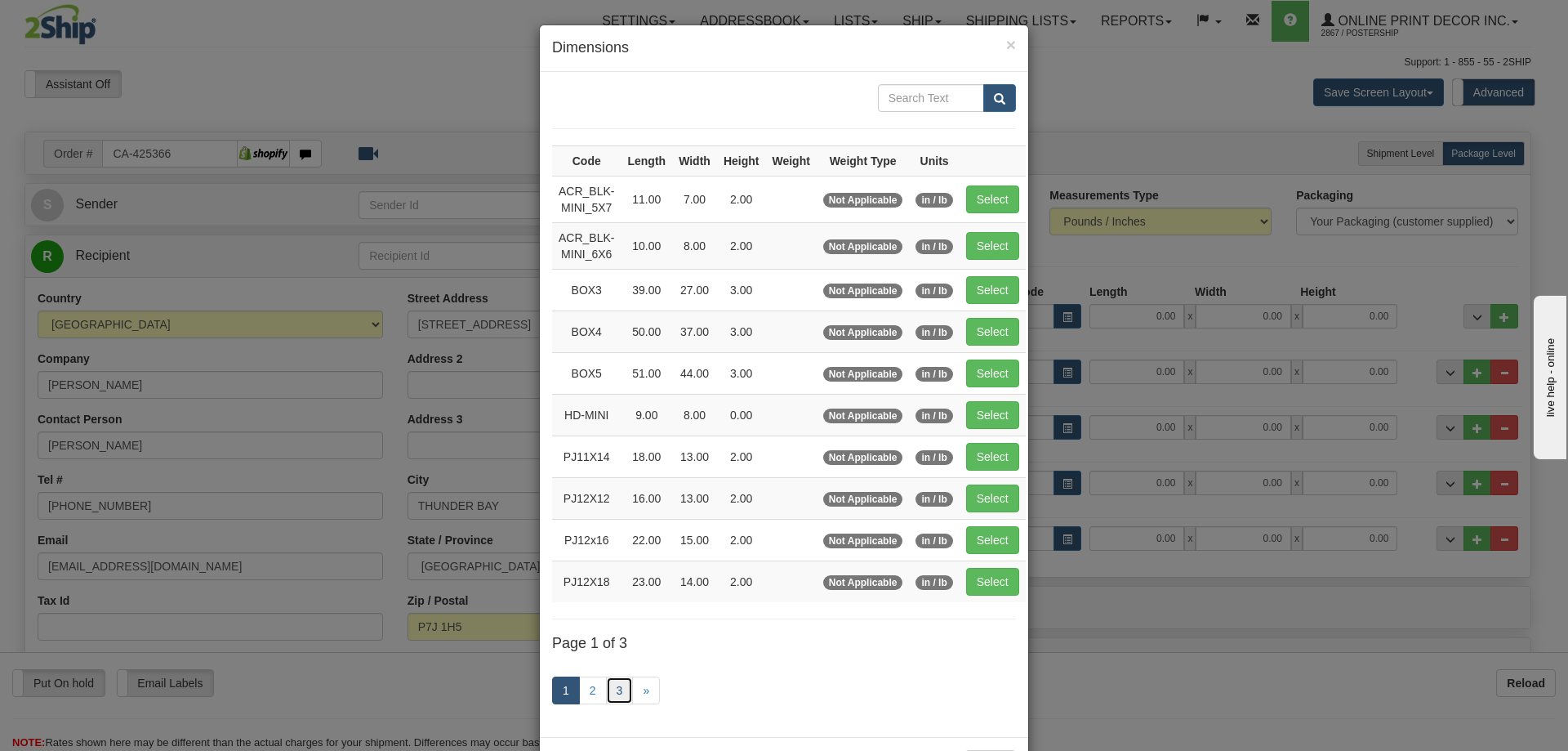
drag, startPoint x: 608, startPoint y: 686, endPoint x: 624, endPoint y: 667, distance: 24.8
click at [607, 685] on link "3" at bounding box center [620, 690] width 27 height 27
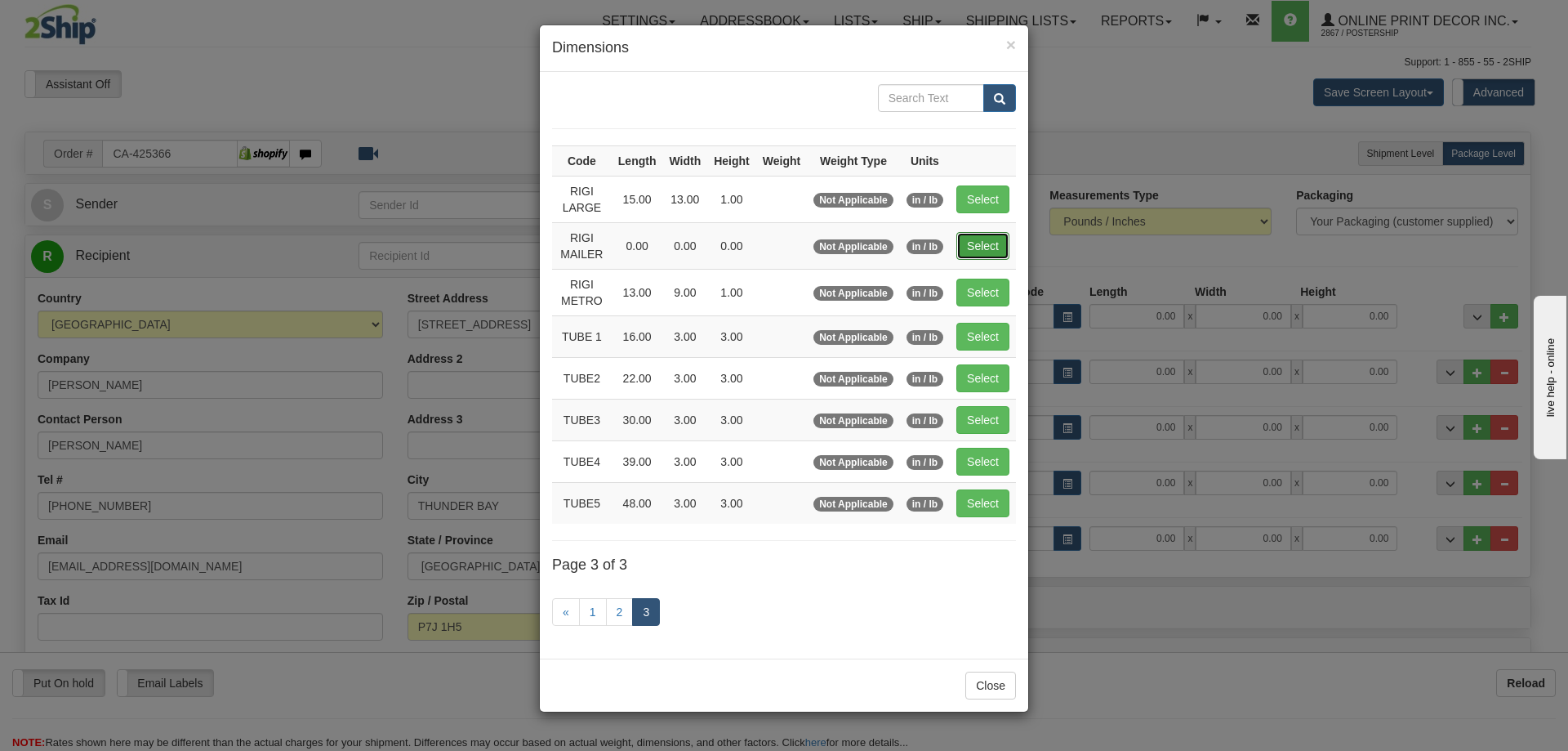
click at [967, 244] on button "Select" at bounding box center [983, 246] width 53 height 27
type input "RIGI MAILER"
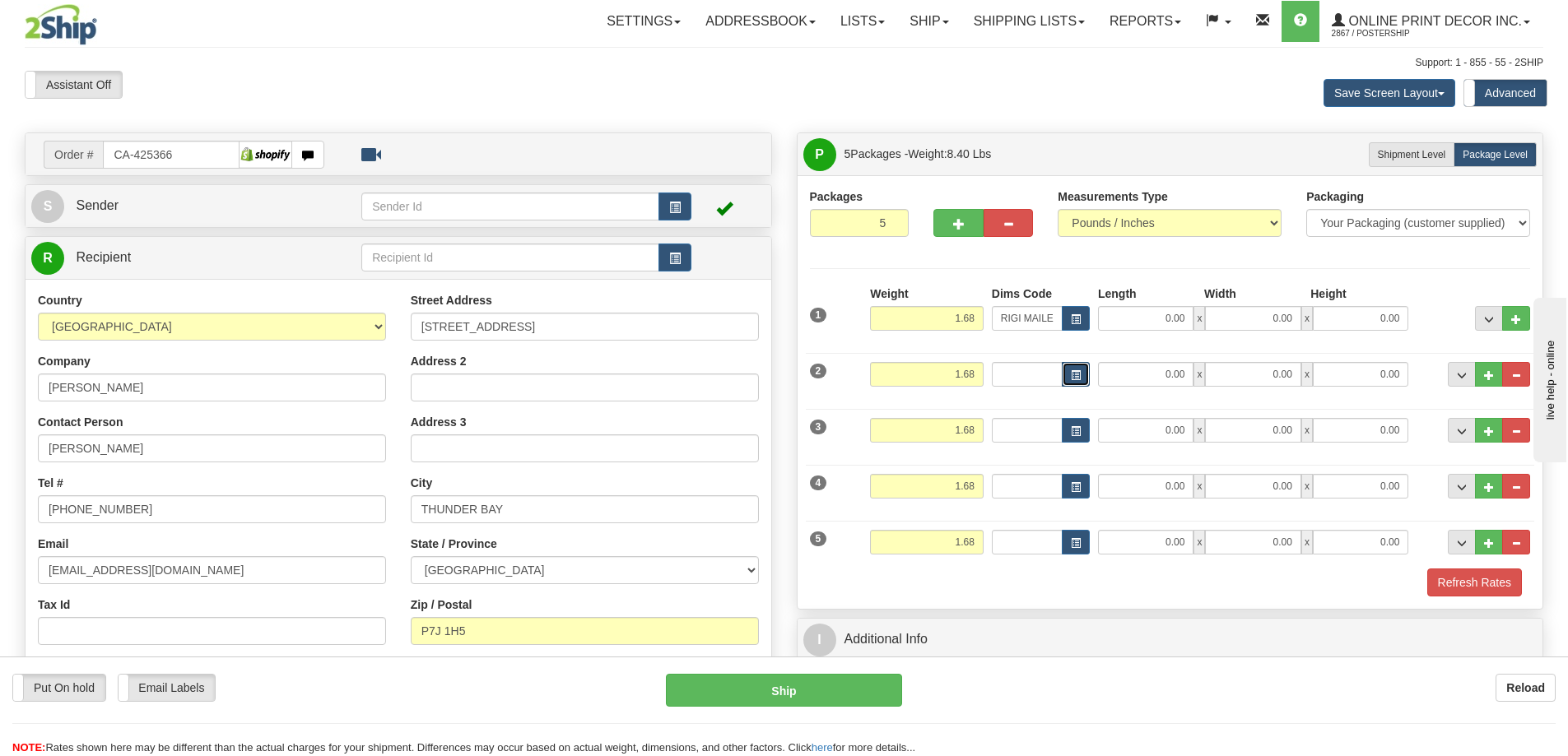
click at [1078, 371] on span "button" at bounding box center [1075, 375] width 10 height 9
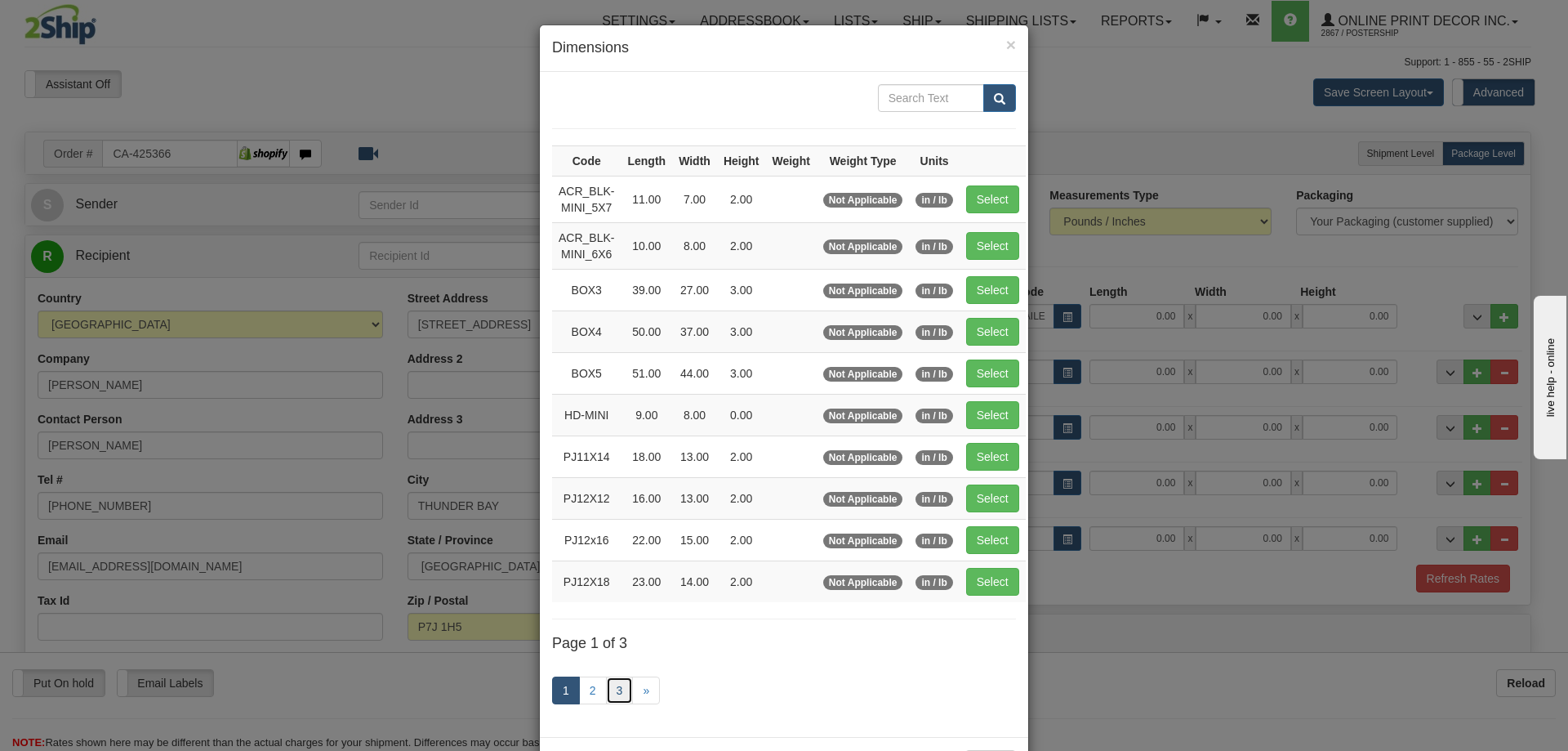
click at [608, 685] on link "3" at bounding box center [620, 690] width 27 height 27
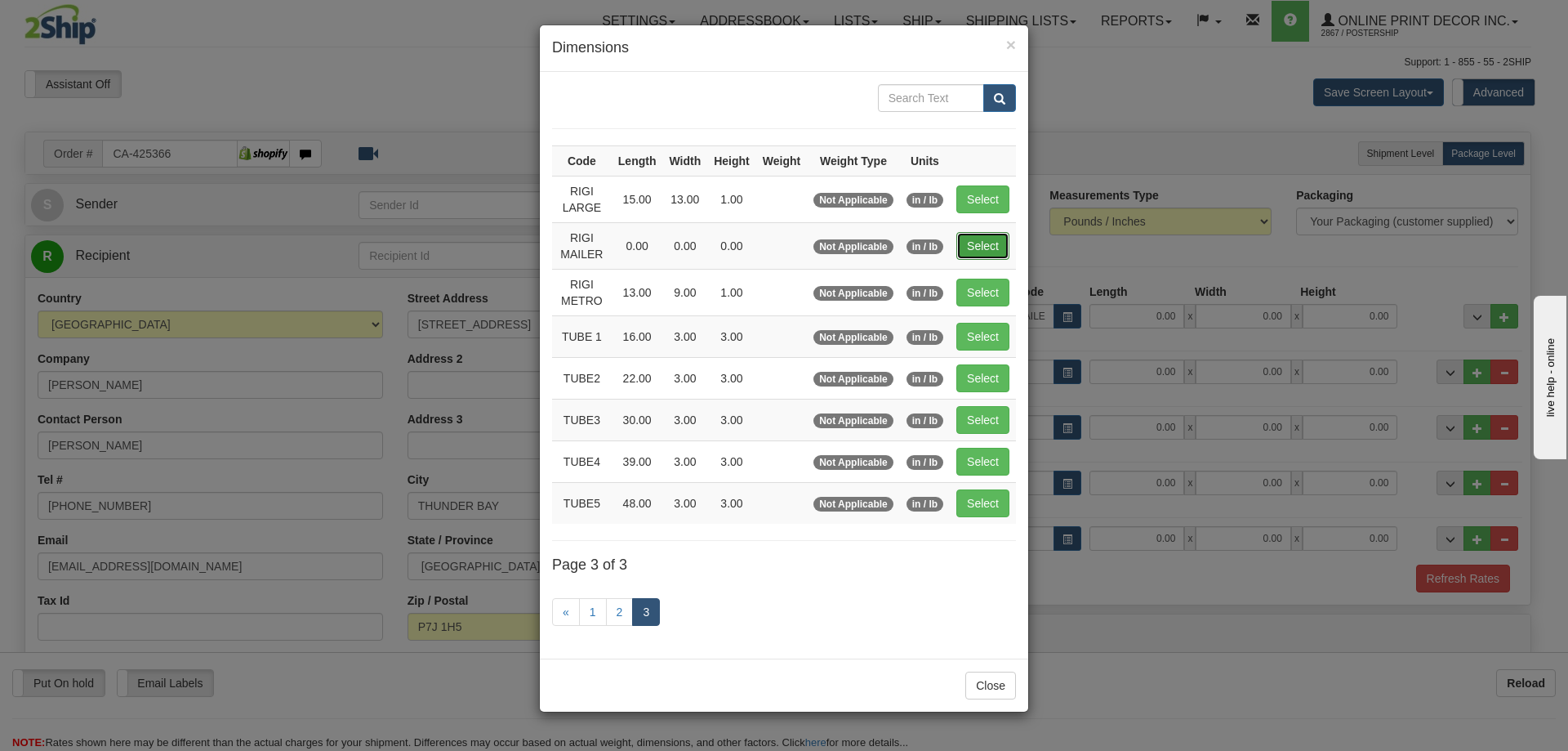
click at [997, 242] on button "Select" at bounding box center [983, 246] width 53 height 27
type input "RIGI MAILER"
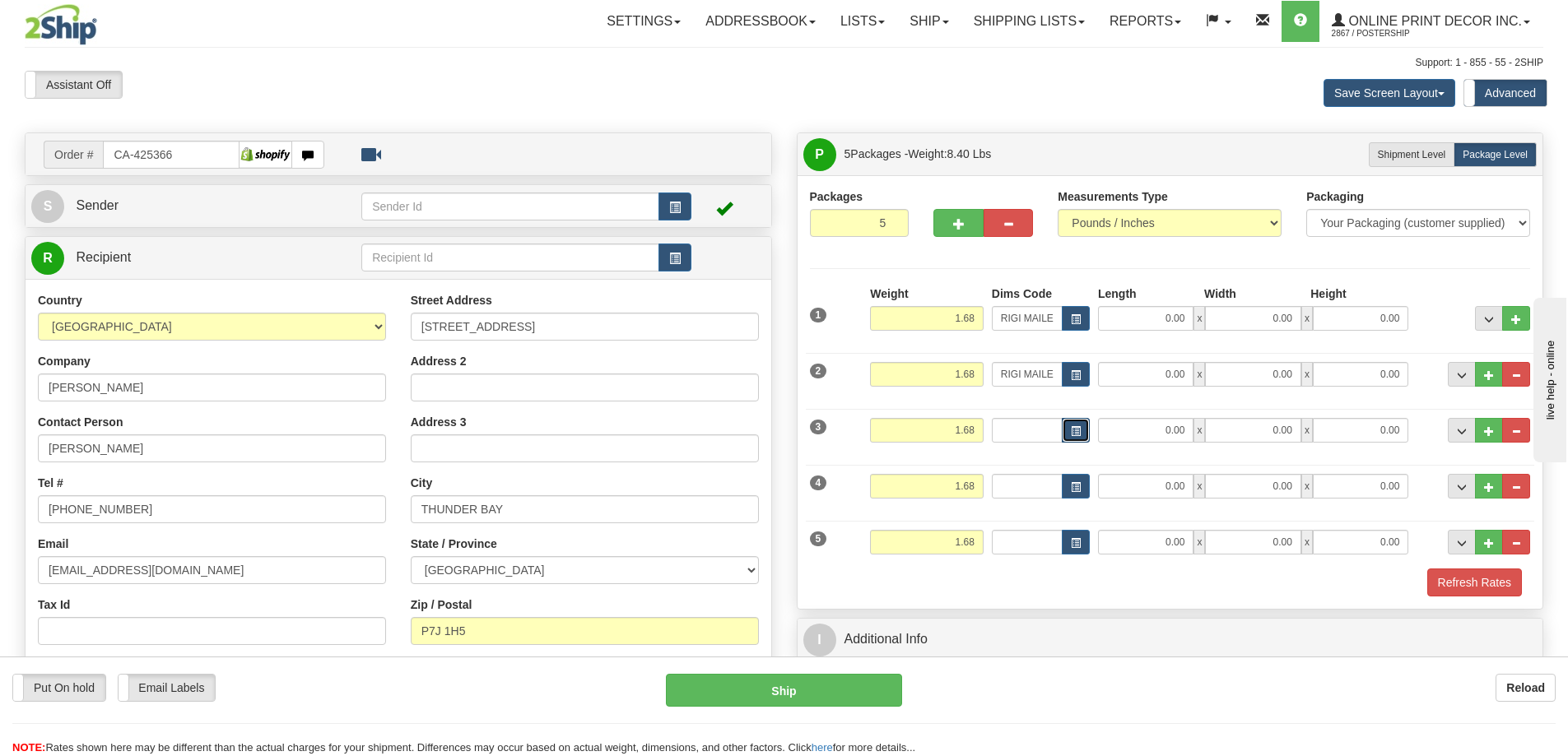
click at [1076, 427] on span "button" at bounding box center [1075, 431] width 10 height 9
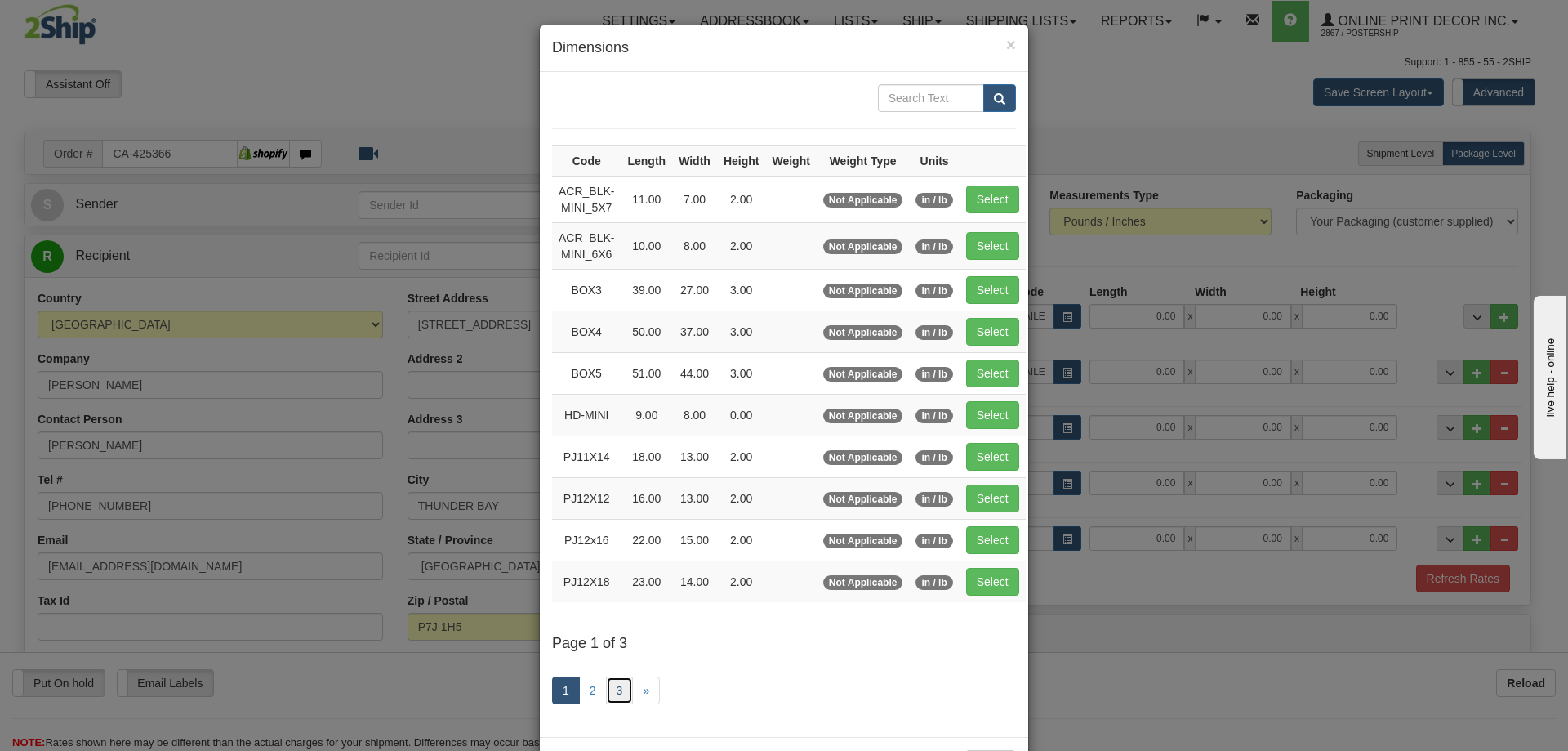
click at [615, 692] on link "3" at bounding box center [620, 690] width 27 height 27
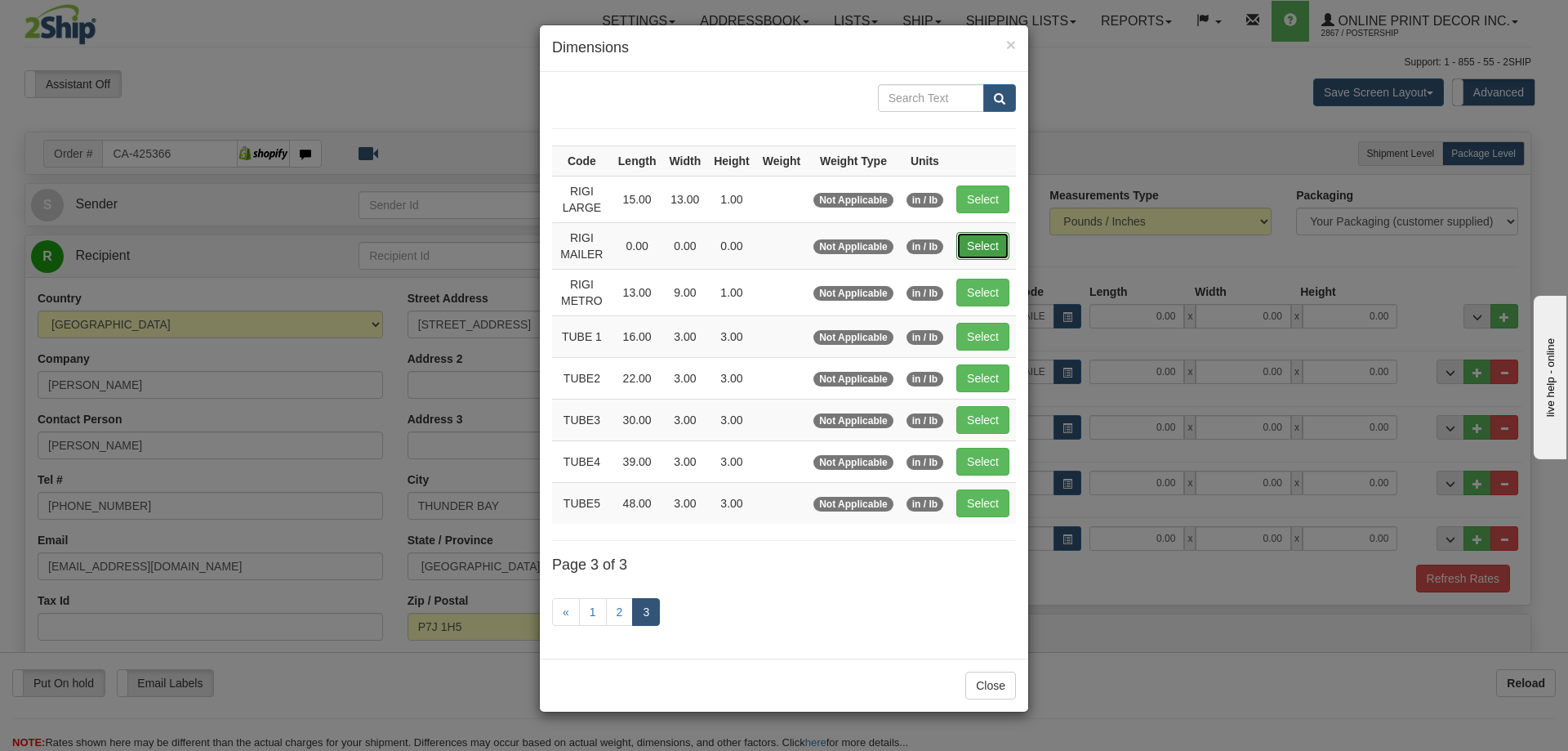
click at [1005, 245] on button "Select" at bounding box center [983, 246] width 53 height 27
type input "RIGI MAILER"
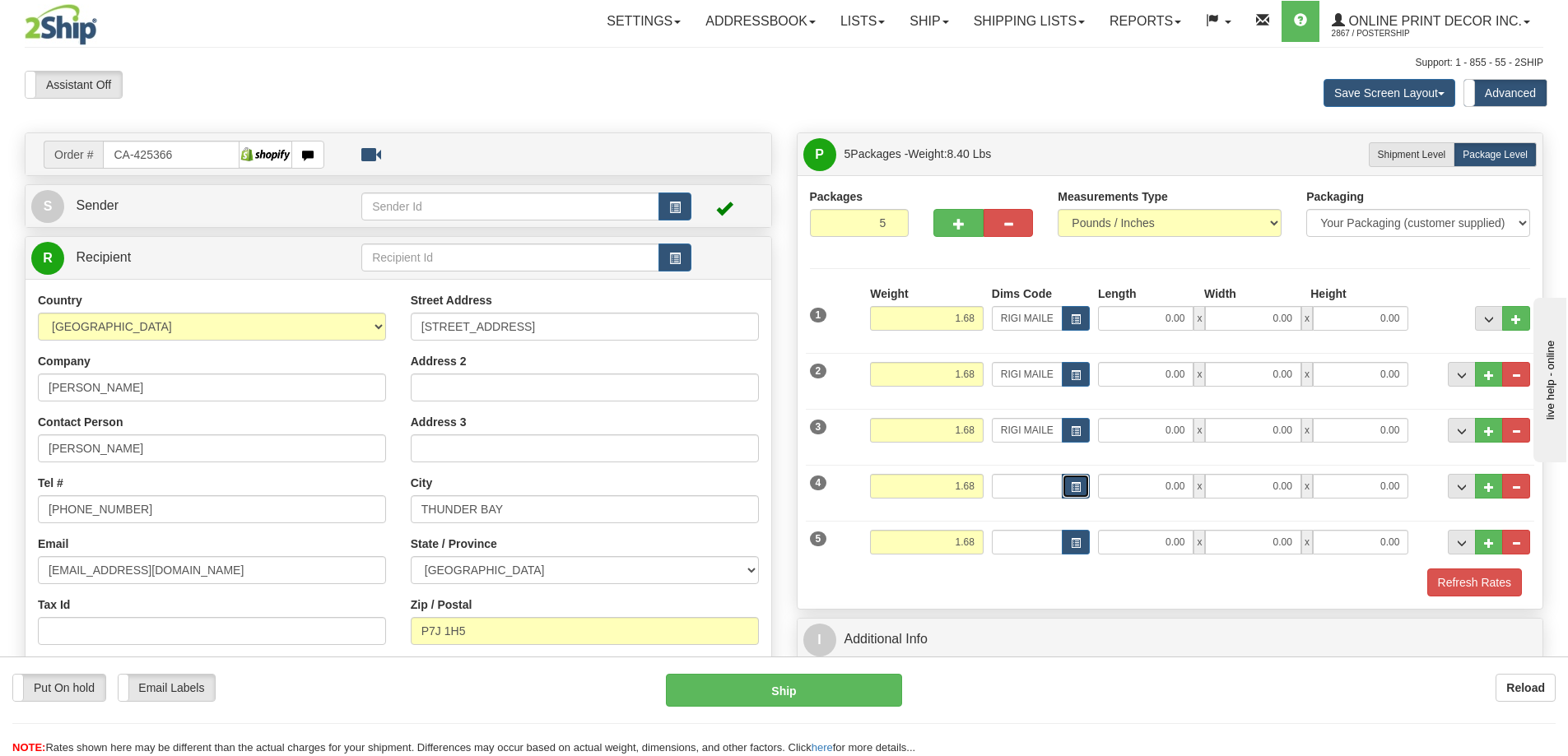
click at [1079, 483] on span "button" at bounding box center [1075, 487] width 10 height 9
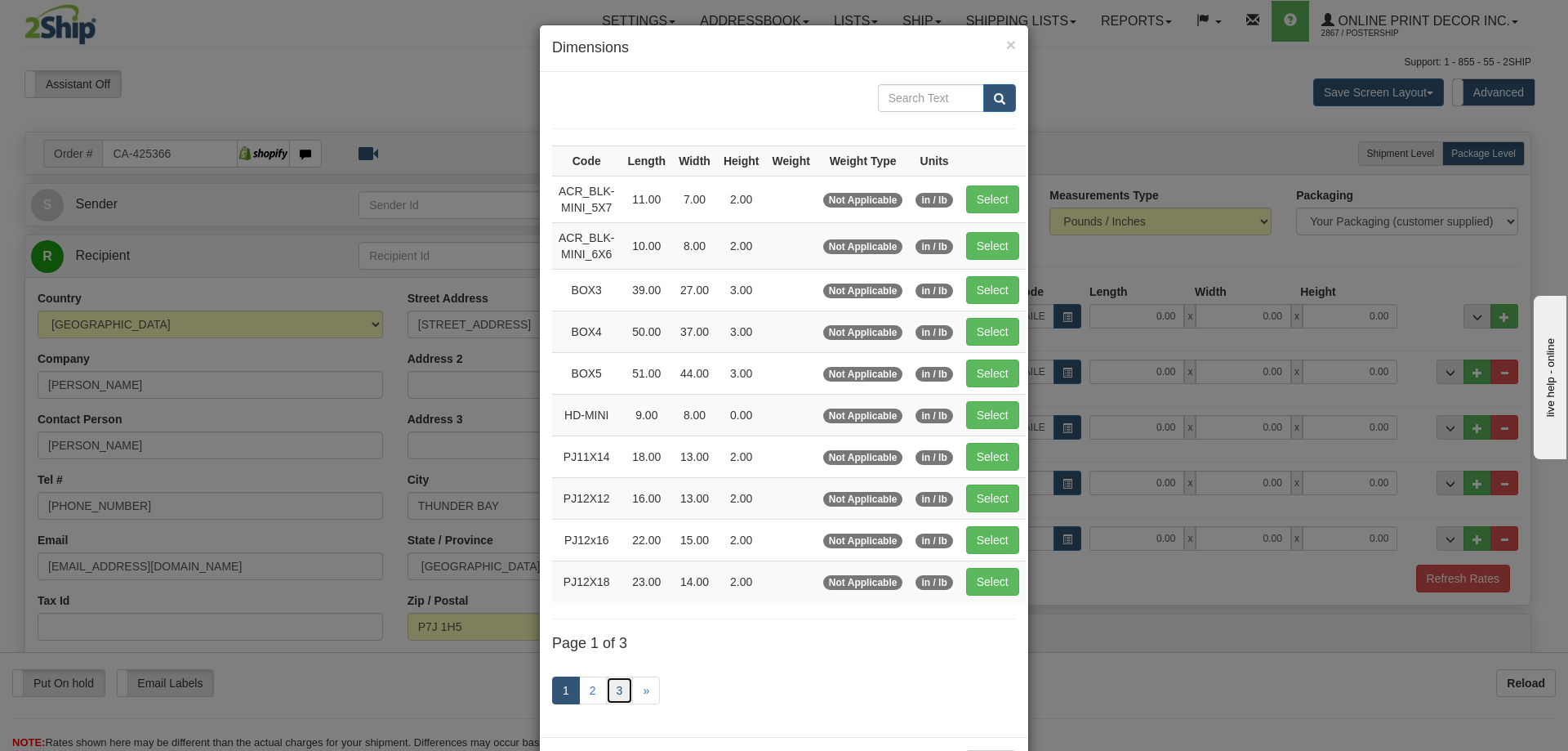
click at [606, 683] on link "3" at bounding box center [620, 690] width 27 height 27
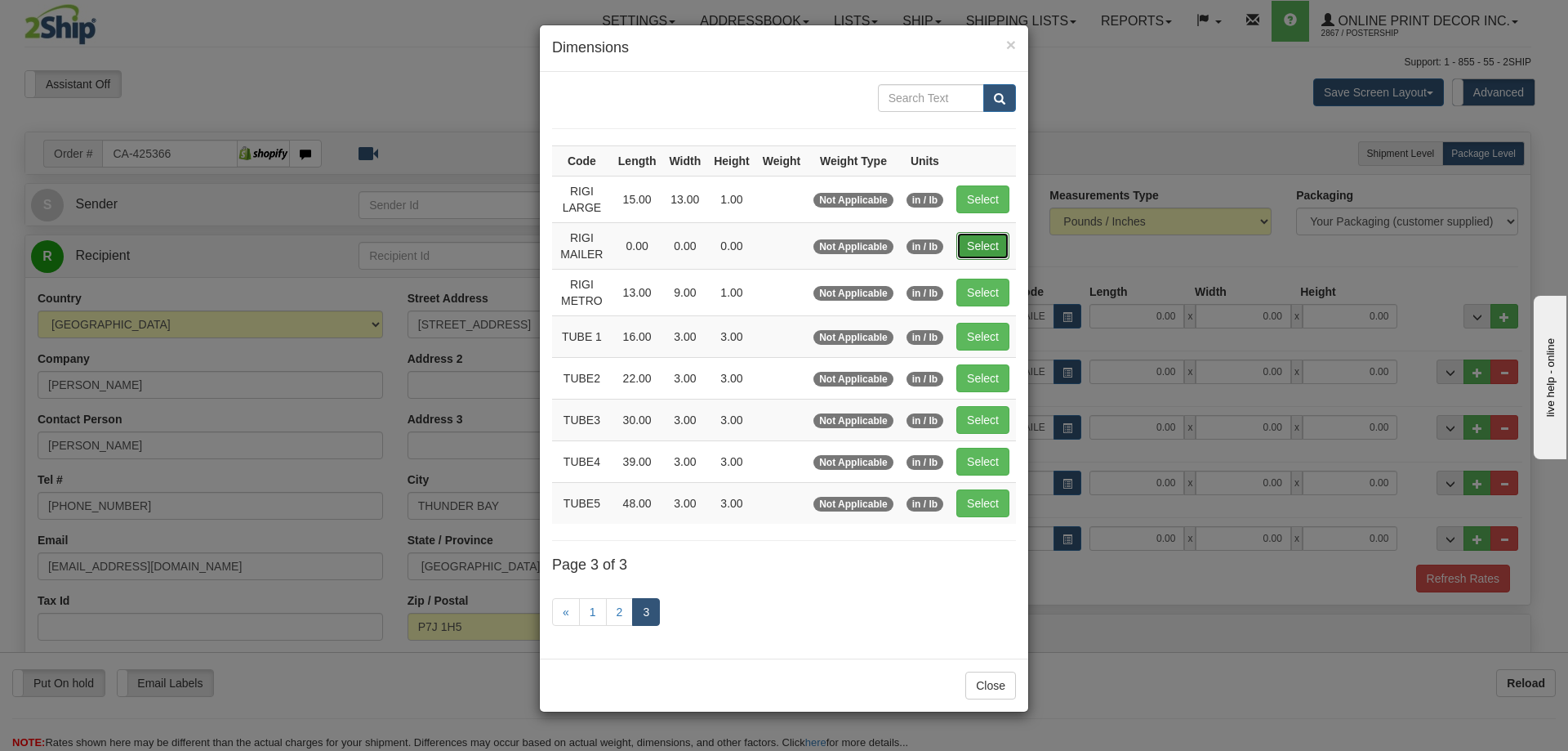
click at [975, 248] on button "Select" at bounding box center [983, 246] width 53 height 27
type input "RIGI MAILER"
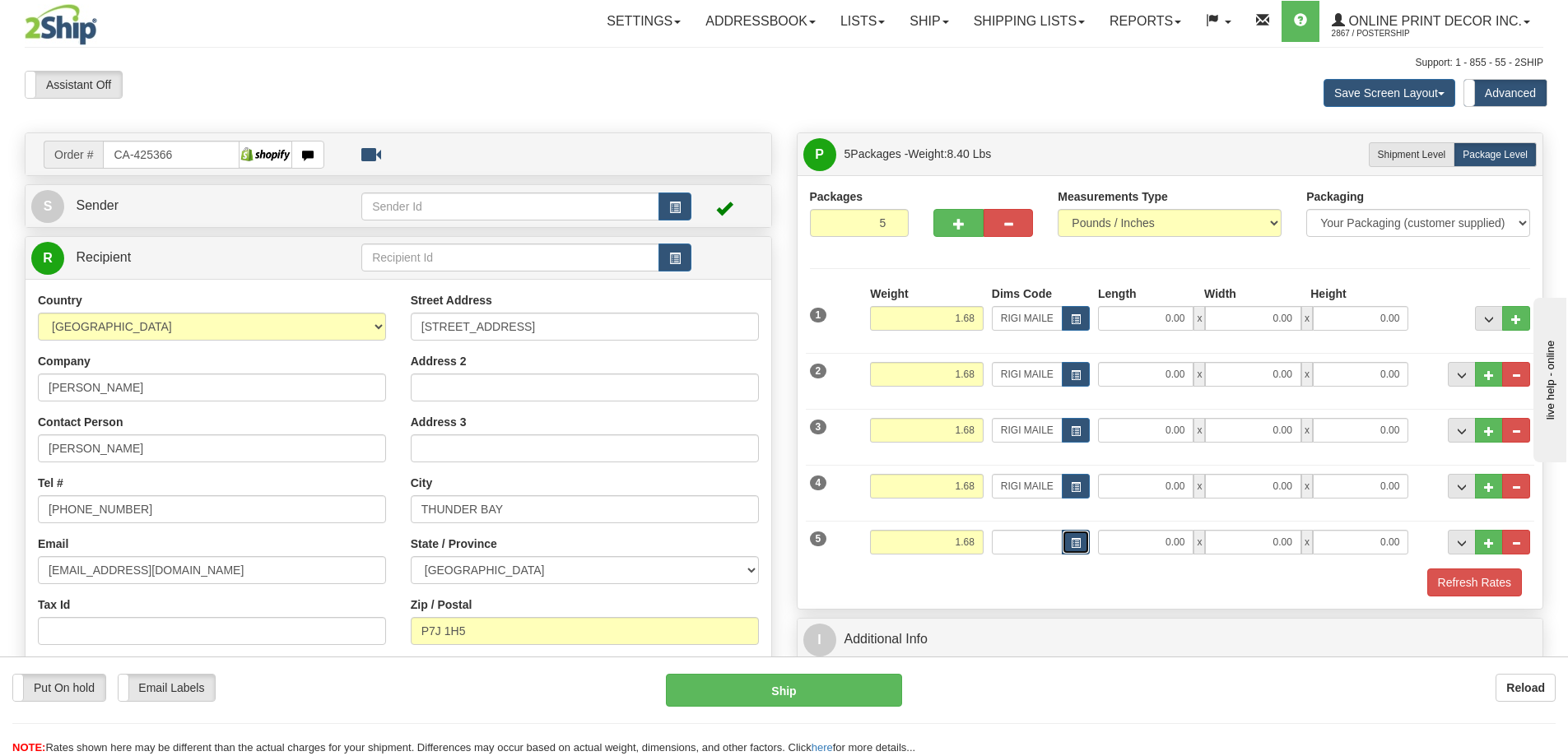
click at [1068, 542] on button "button" at bounding box center [1076, 542] width 28 height 25
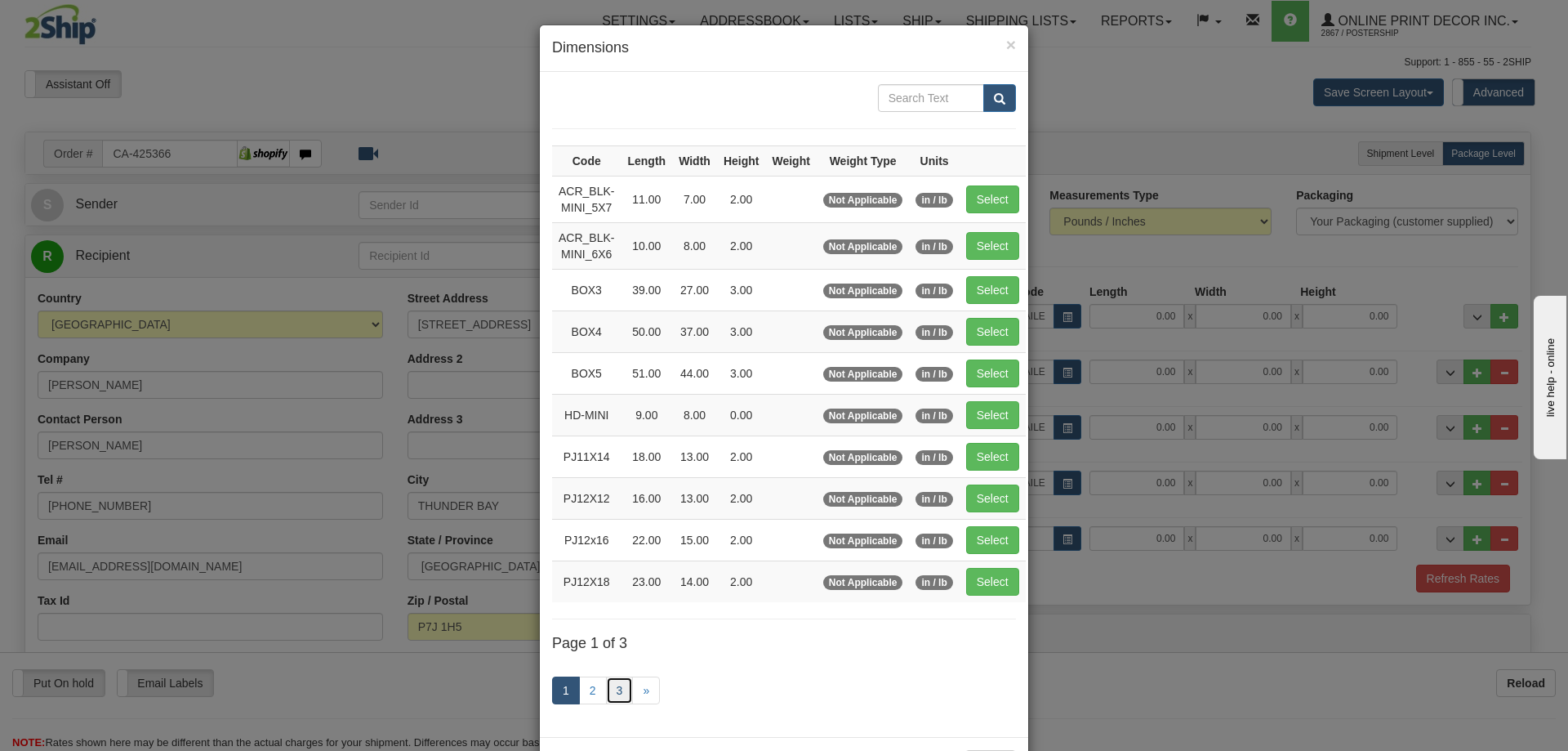
drag, startPoint x: 606, startPoint y: 690, endPoint x: 627, endPoint y: 673, distance: 27.0
click at [606, 689] on link "3" at bounding box center [620, 690] width 27 height 27
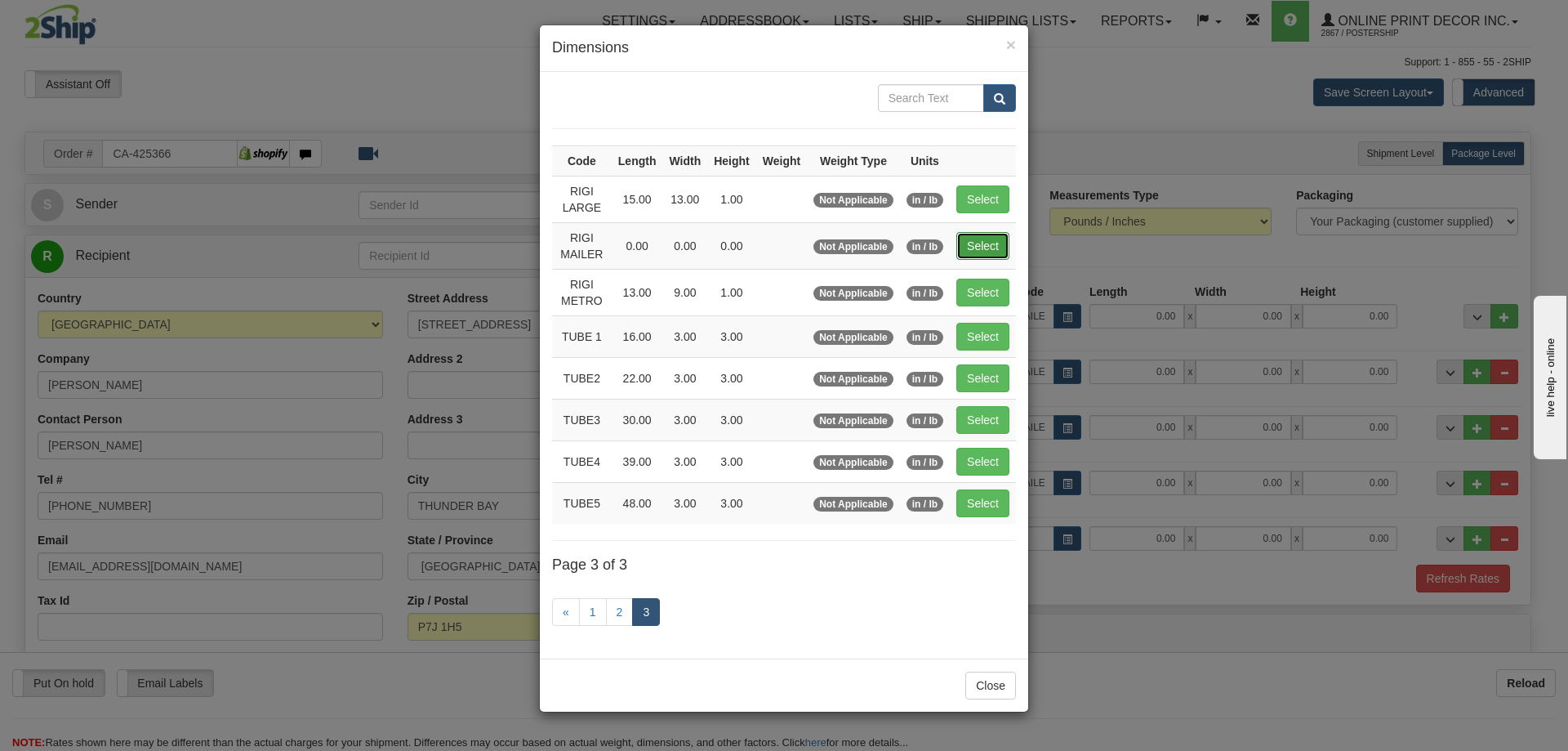
click at [990, 246] on button "Select" at bounding box center [983, 246] width 53 height 27
type input "RIGI MAILER"
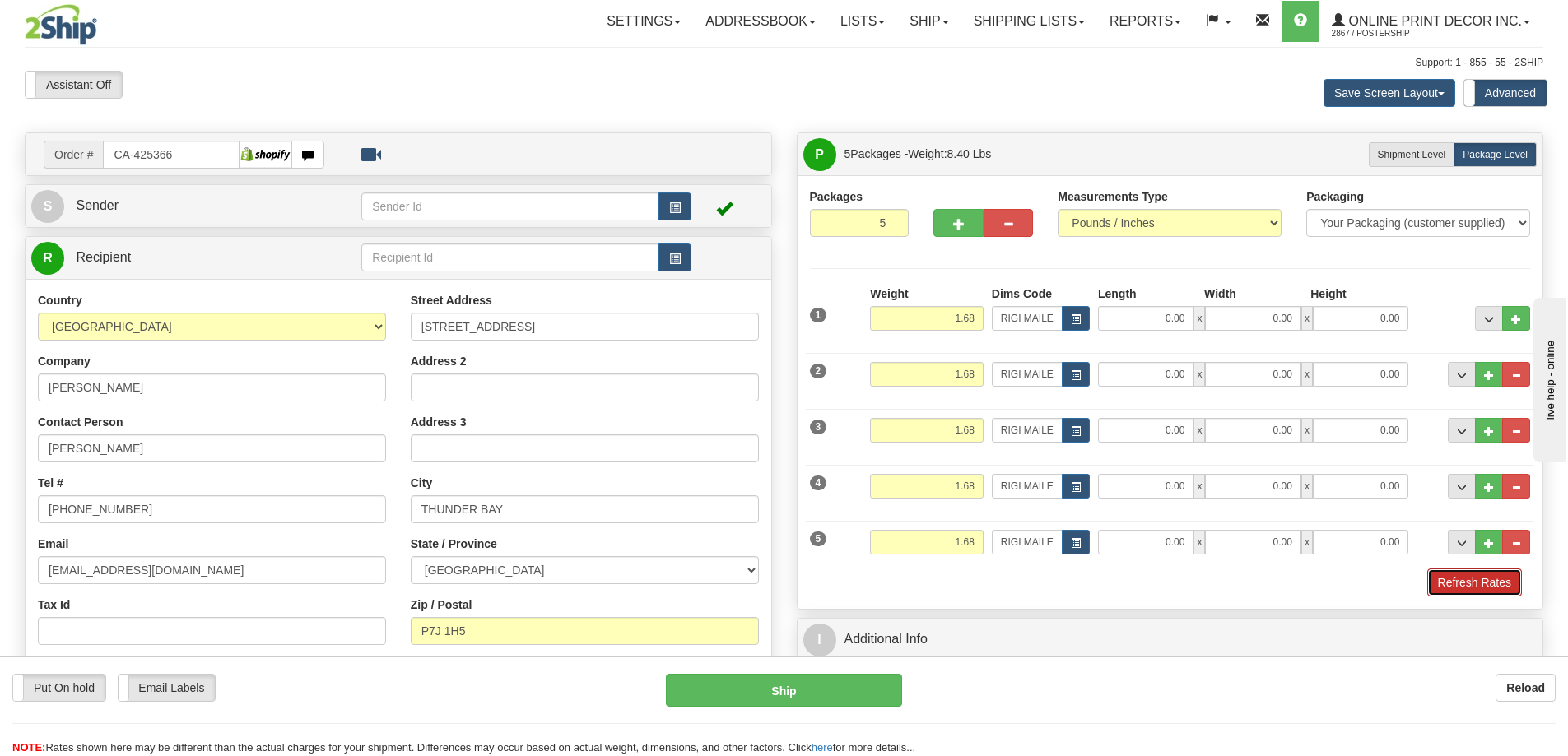
drag, startPoint x: 1483, startPoint y: 583, endPoint x: 1482, endPoint y: 575, distance: 8.1
click at [1483, 578] on button "Refresh Rates" at bounding box center [1474, 582] width 95 height 28
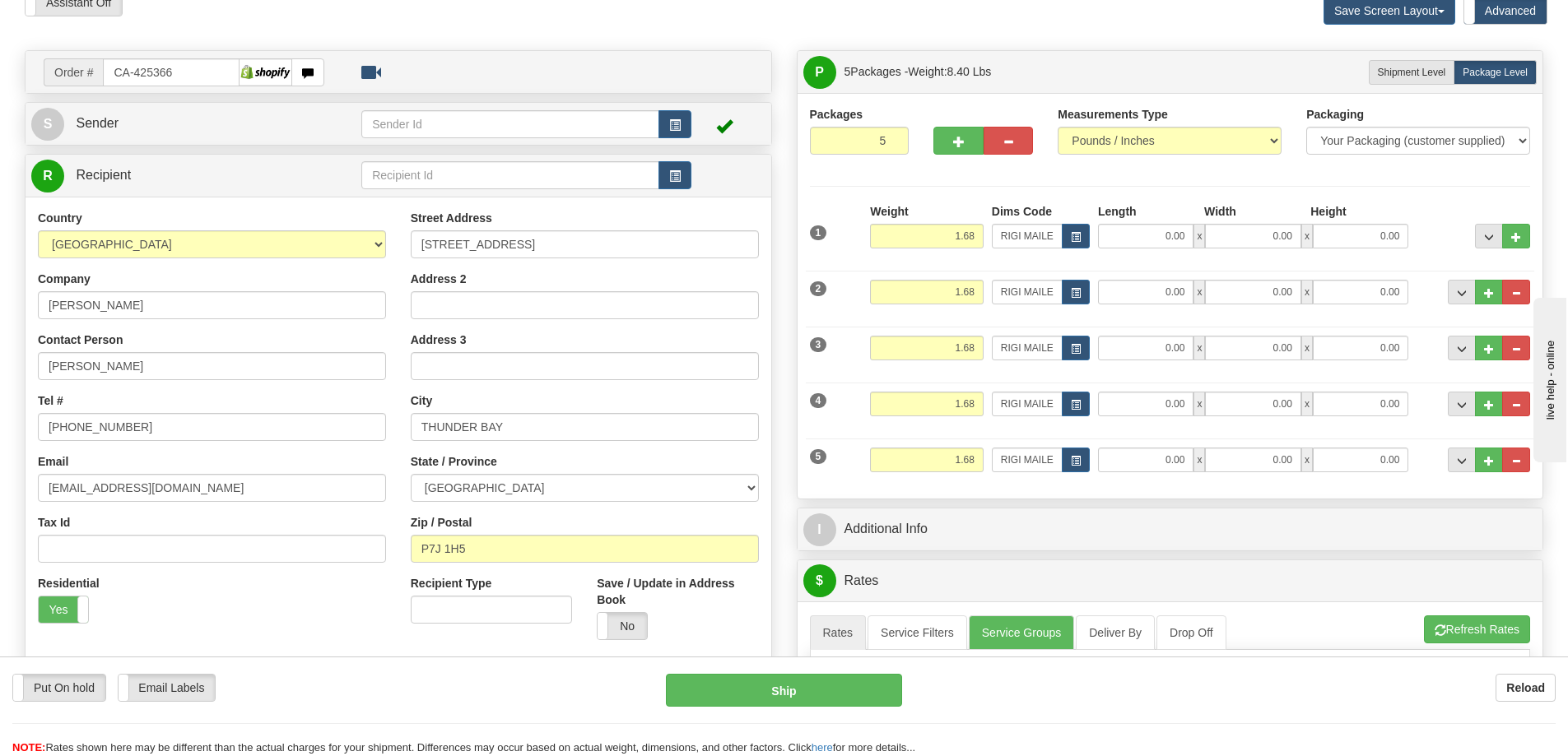
scroll to position [165, 0]
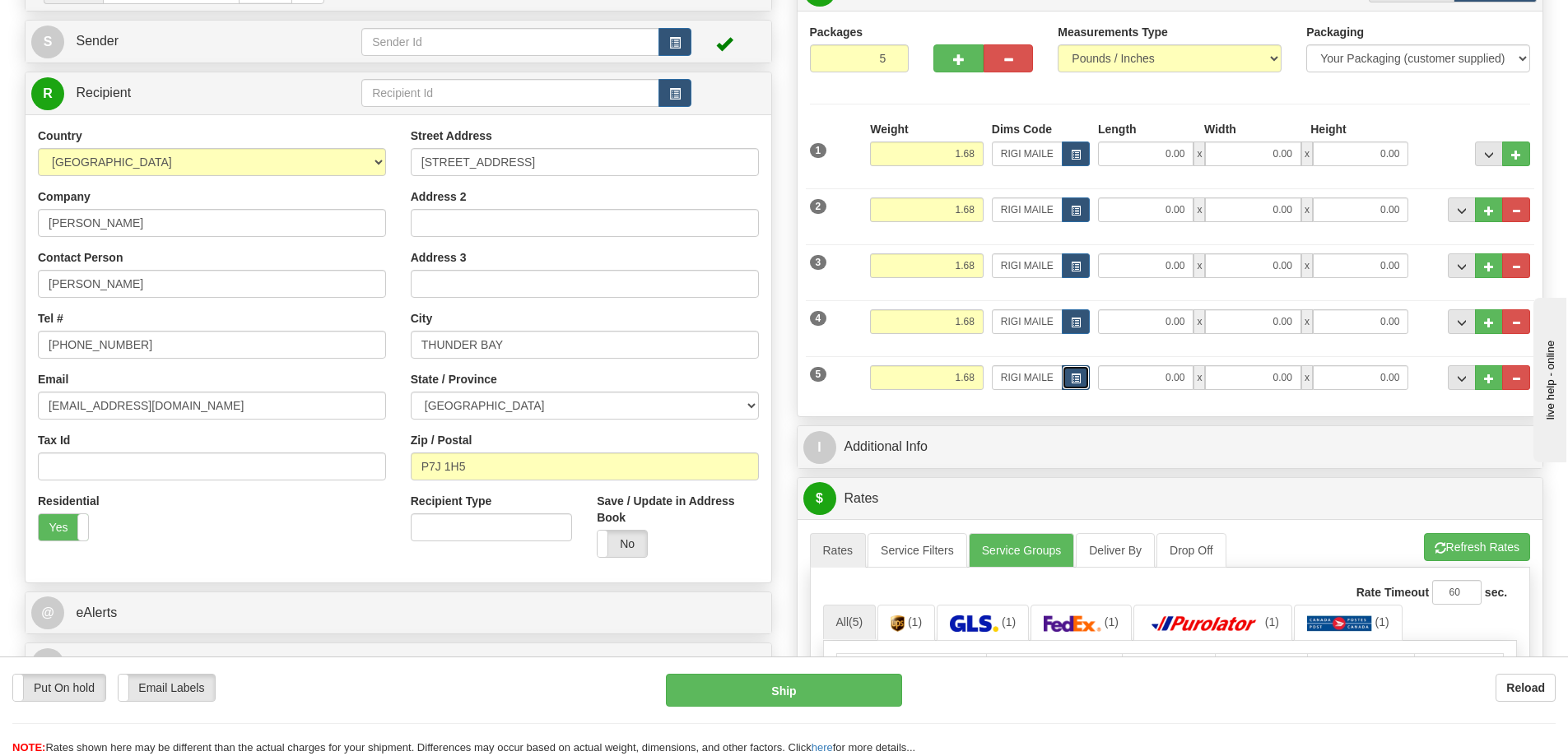
click at [1071, 379] on span "button" at bounding box center [1075, 379] width 10 height 9
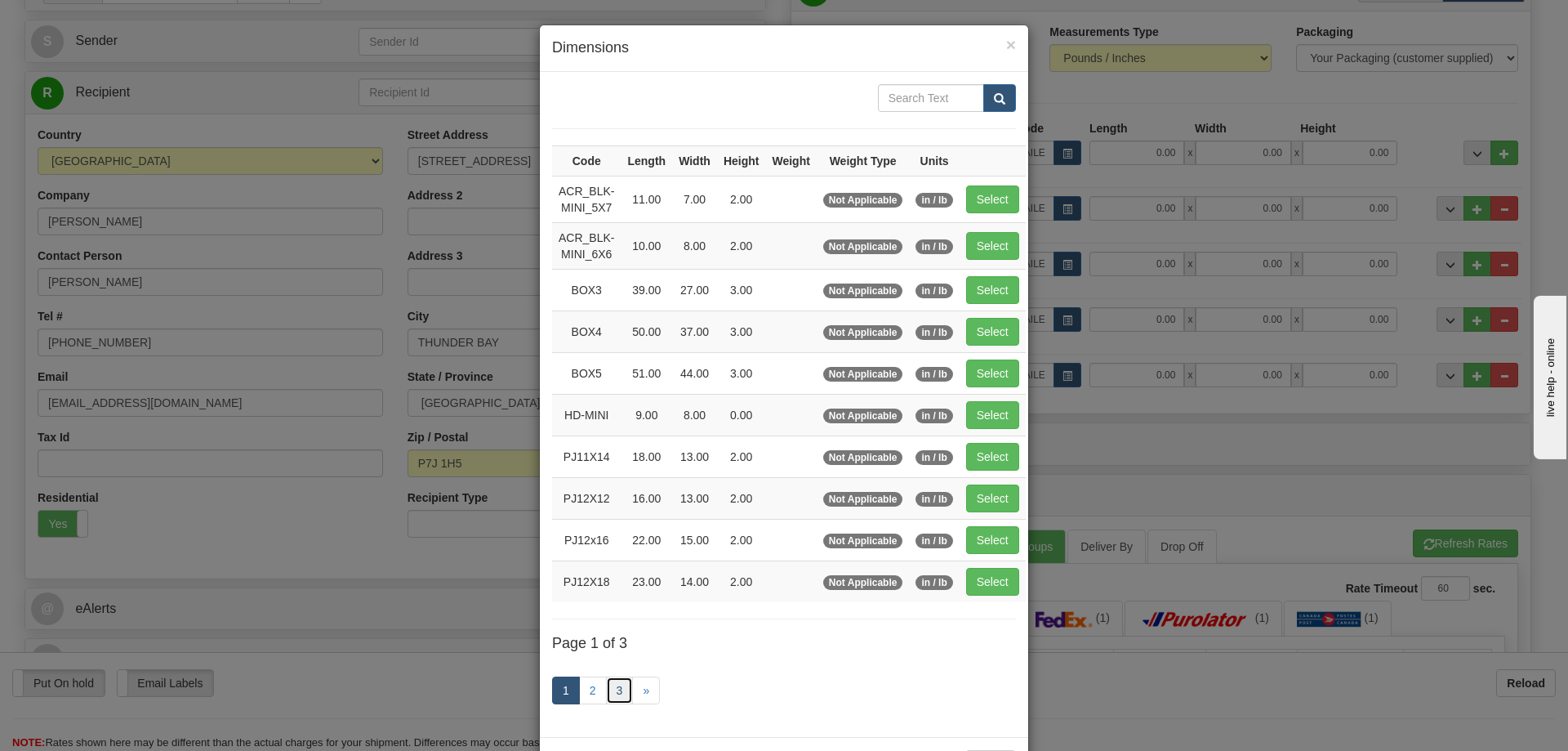
click at [614, 684] on link "3" at bounding box center [620, 690] width 27 height 27
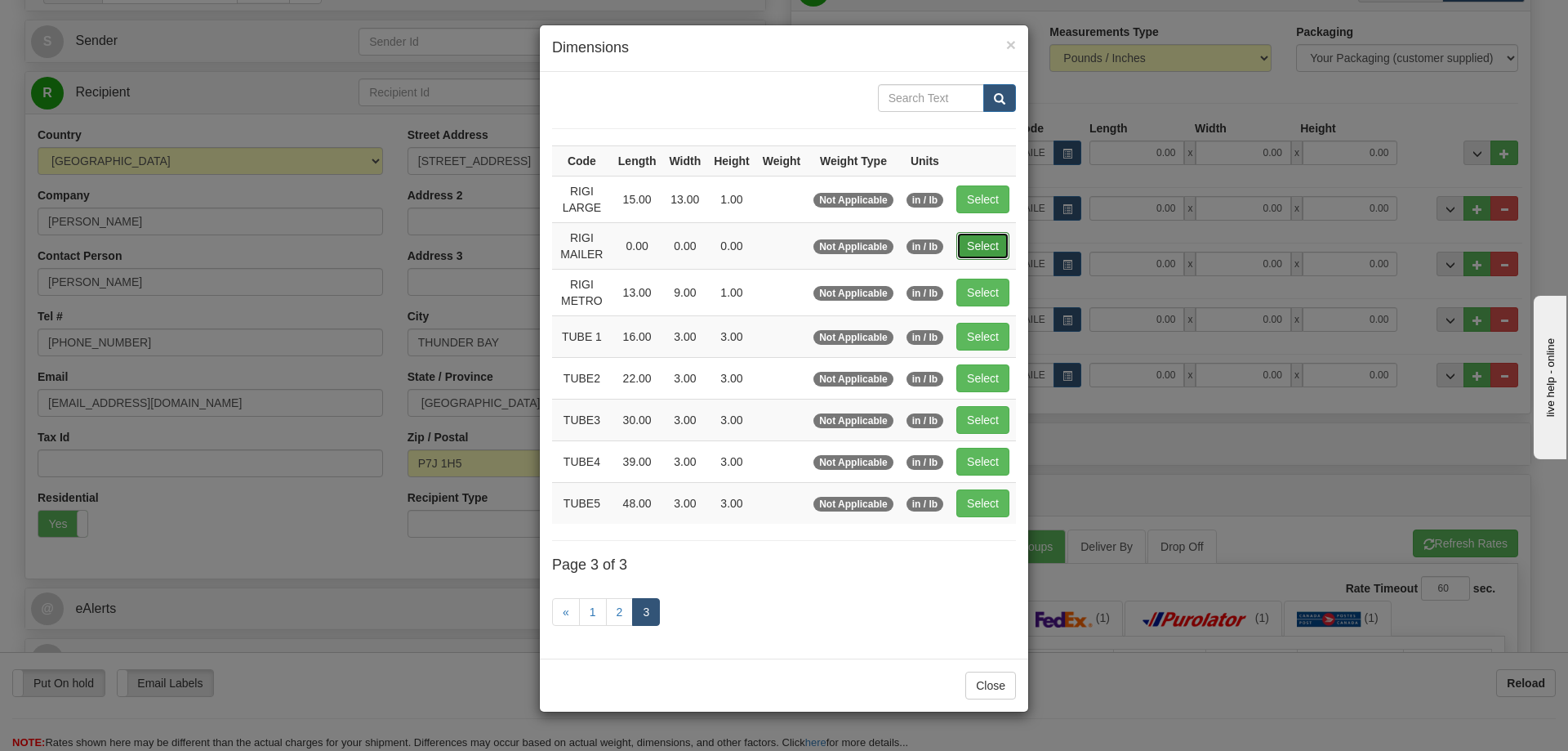
click at [983, 244] on button "Select" at bounding box center [983, 246] width 53 height 27
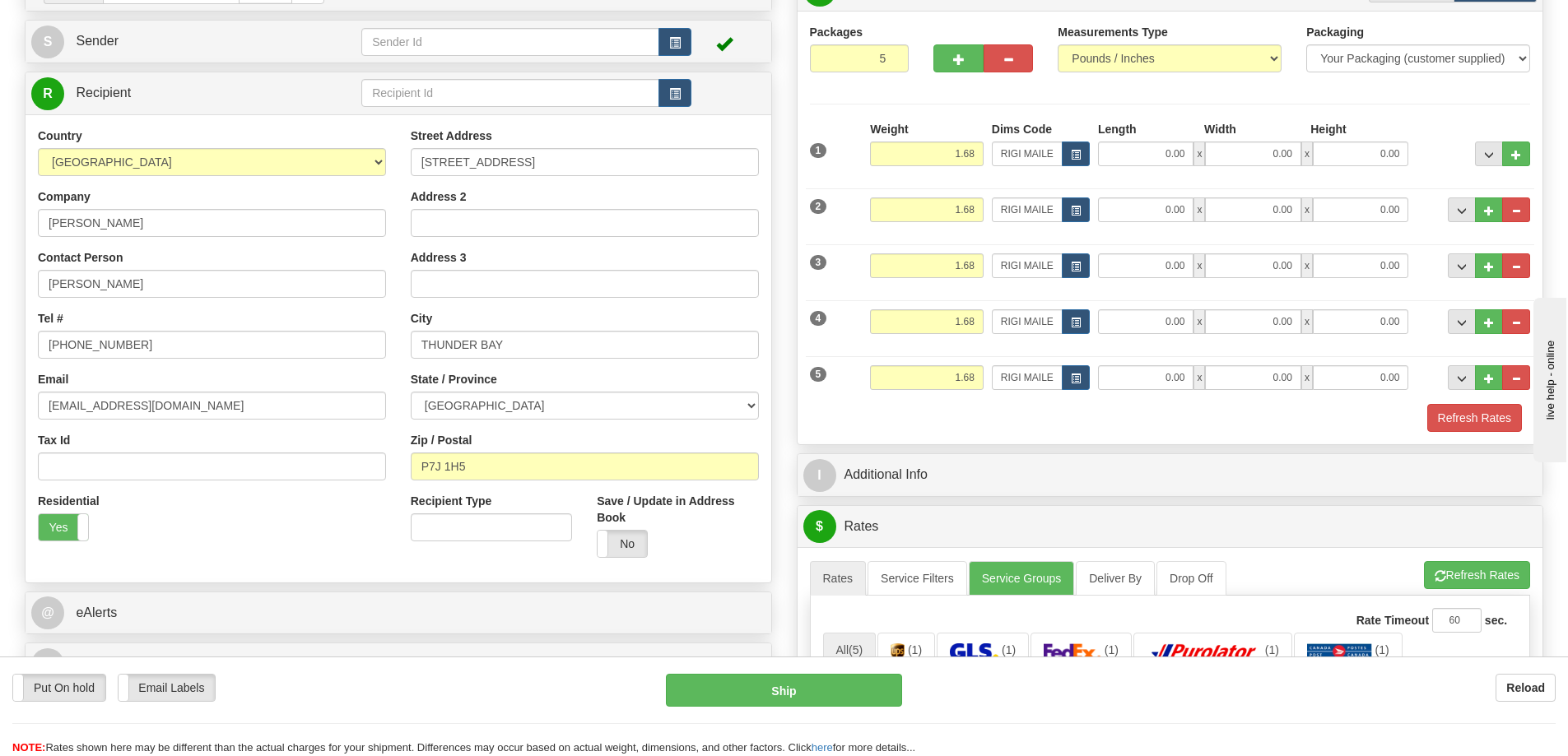
click at [1470, 404] on div "Packaging Your Packaging (customer supplied) Envelope (carrier supplied) Pack (…" at bounding box center [1200, 403] width 668 height 1
click at [1479, 409] on button "Refresh Rates" at bounding box center [1474, 418] width 95 height 28
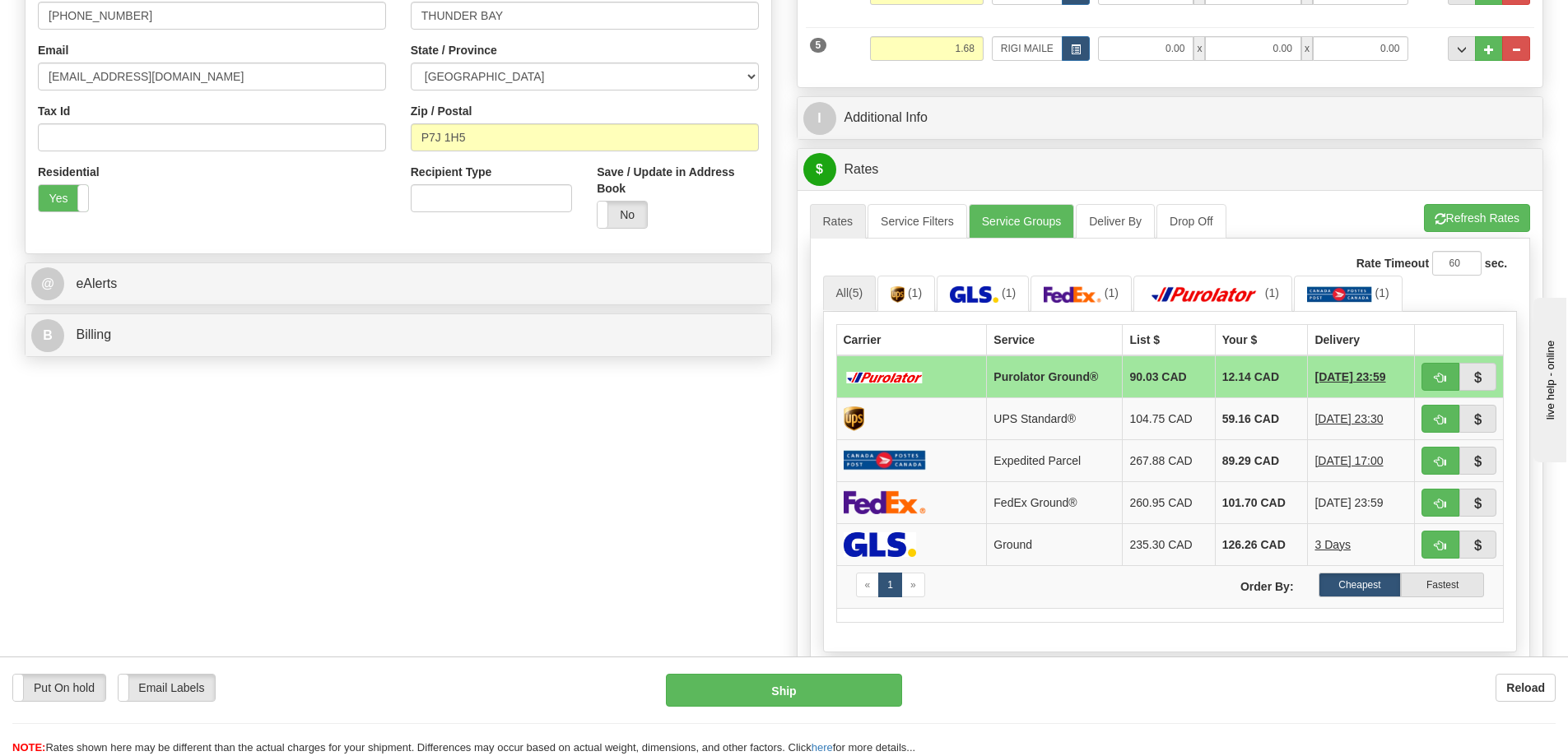
scroll to position [658, 0]
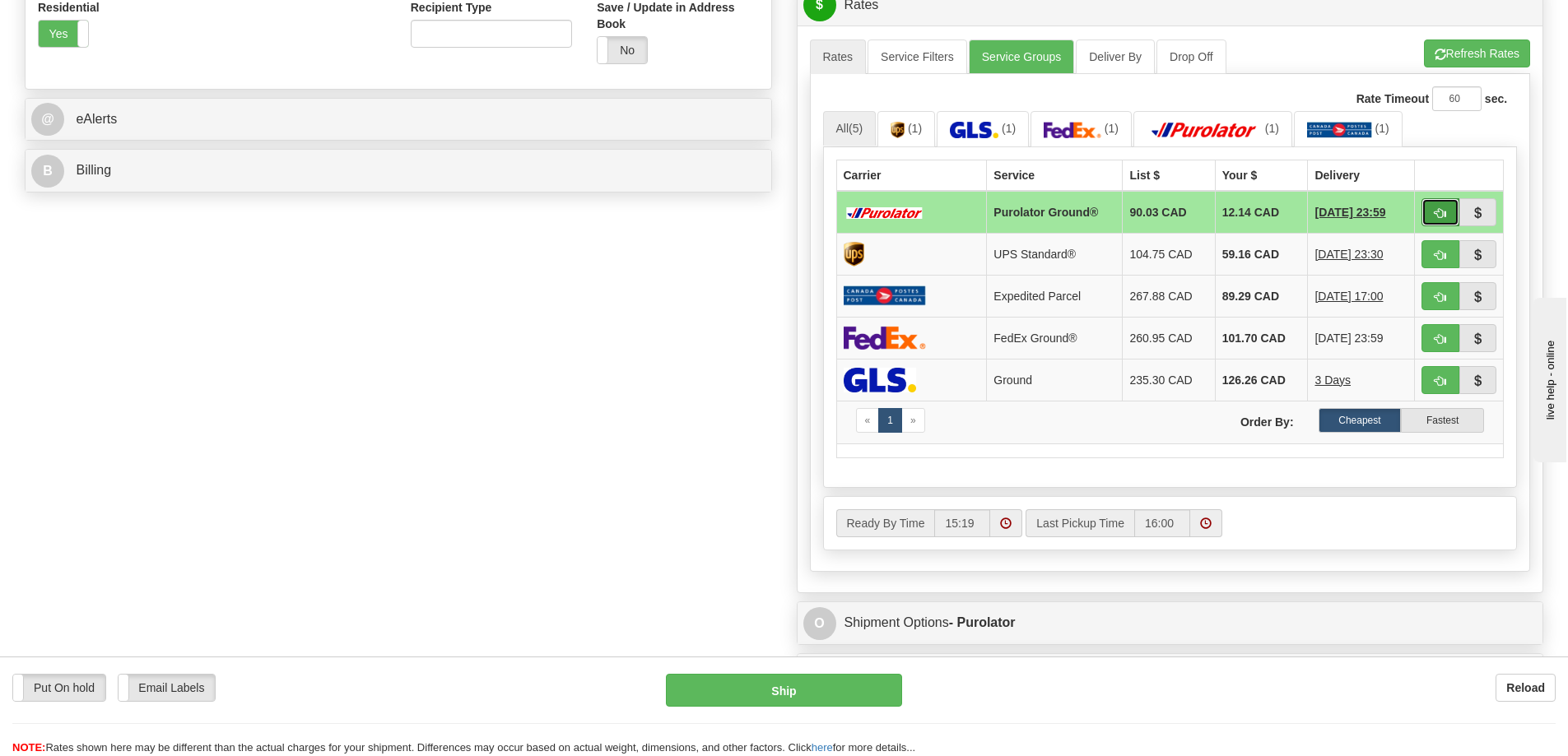
click at [1445, 210] on span "button" at bounding box center [1440, 213] width 12 height 11
type input "260"
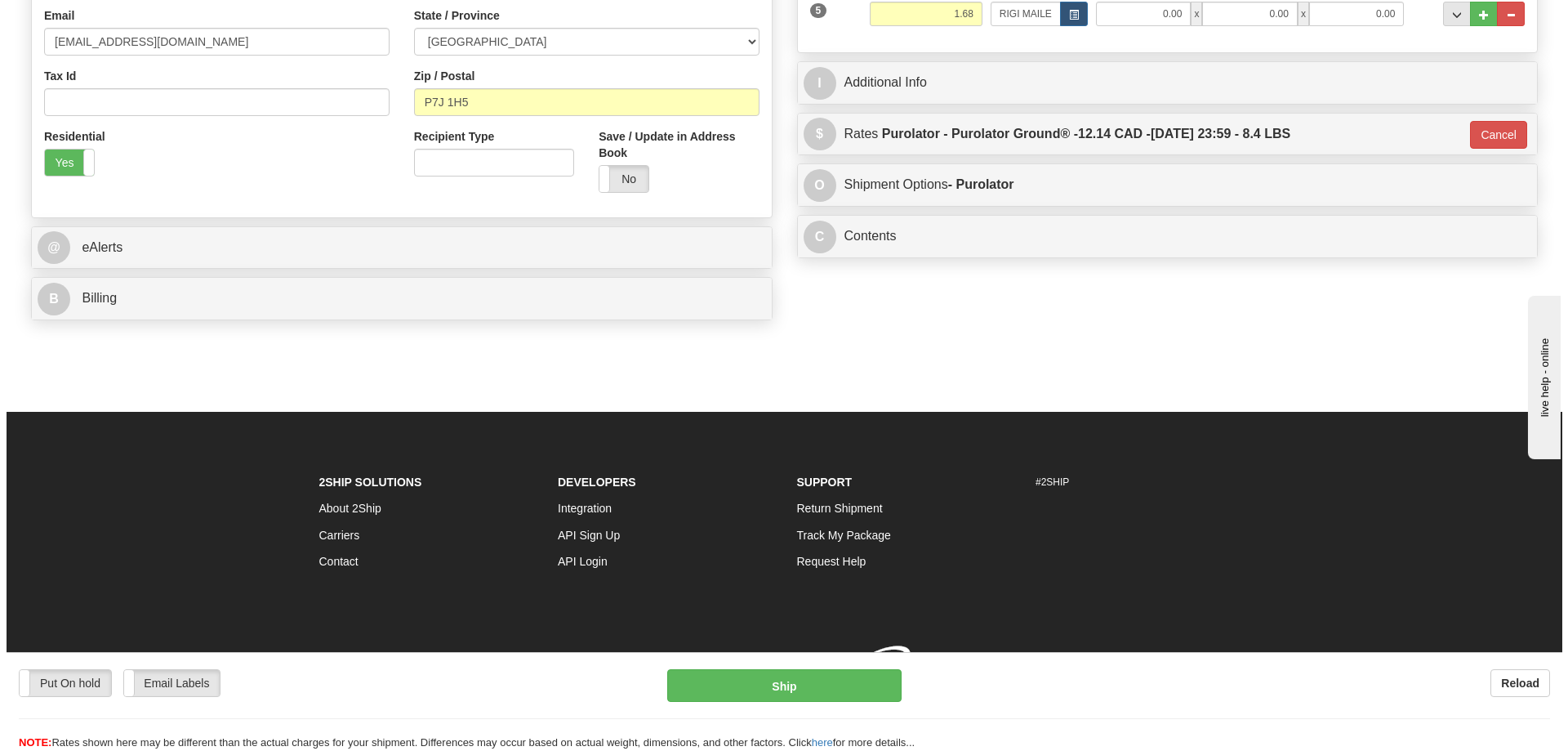
scroll to position [552, 0]
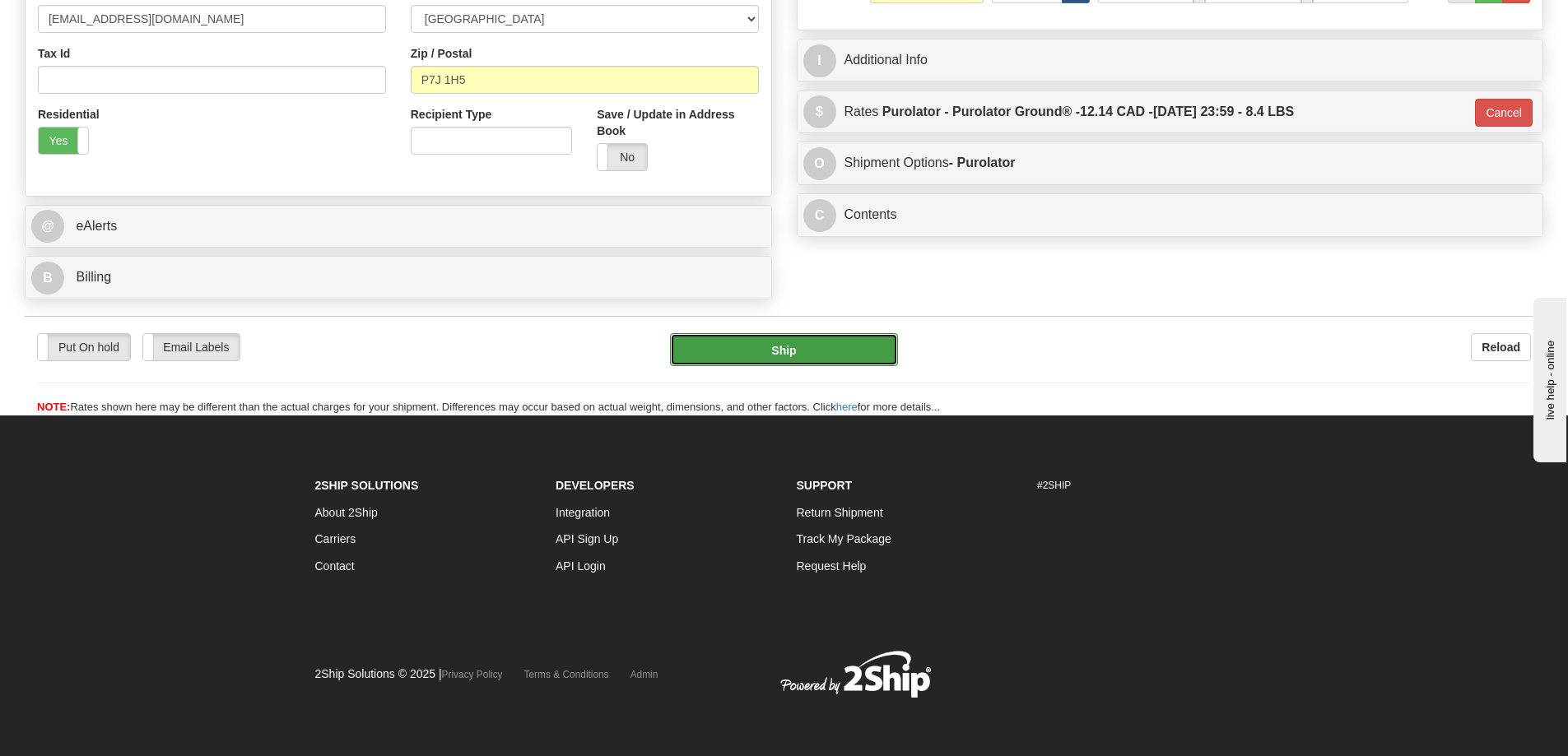
click at [859, 346] on button "Ship" at bounding box center [784, 349] width 228 height 33
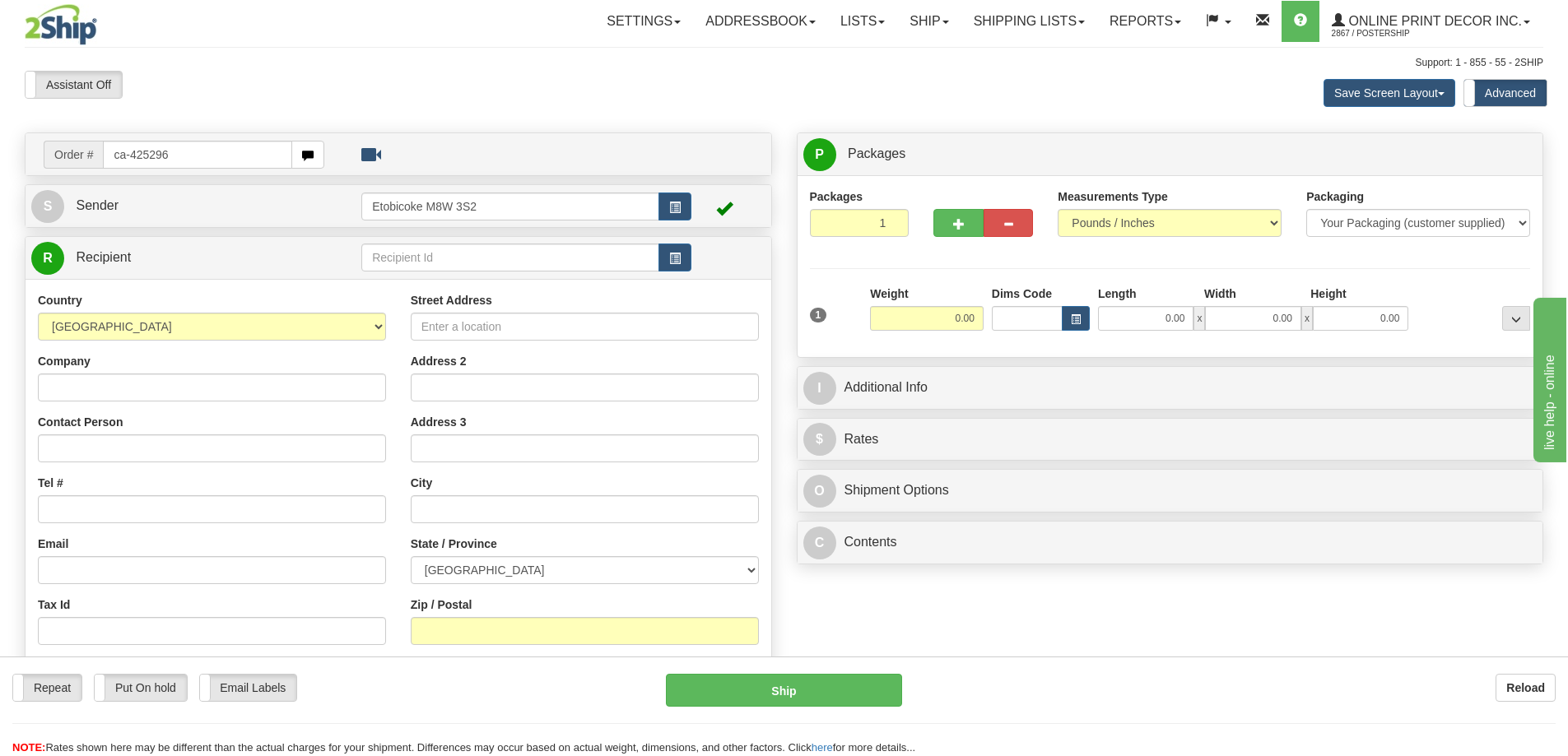
type input "ca-425296"
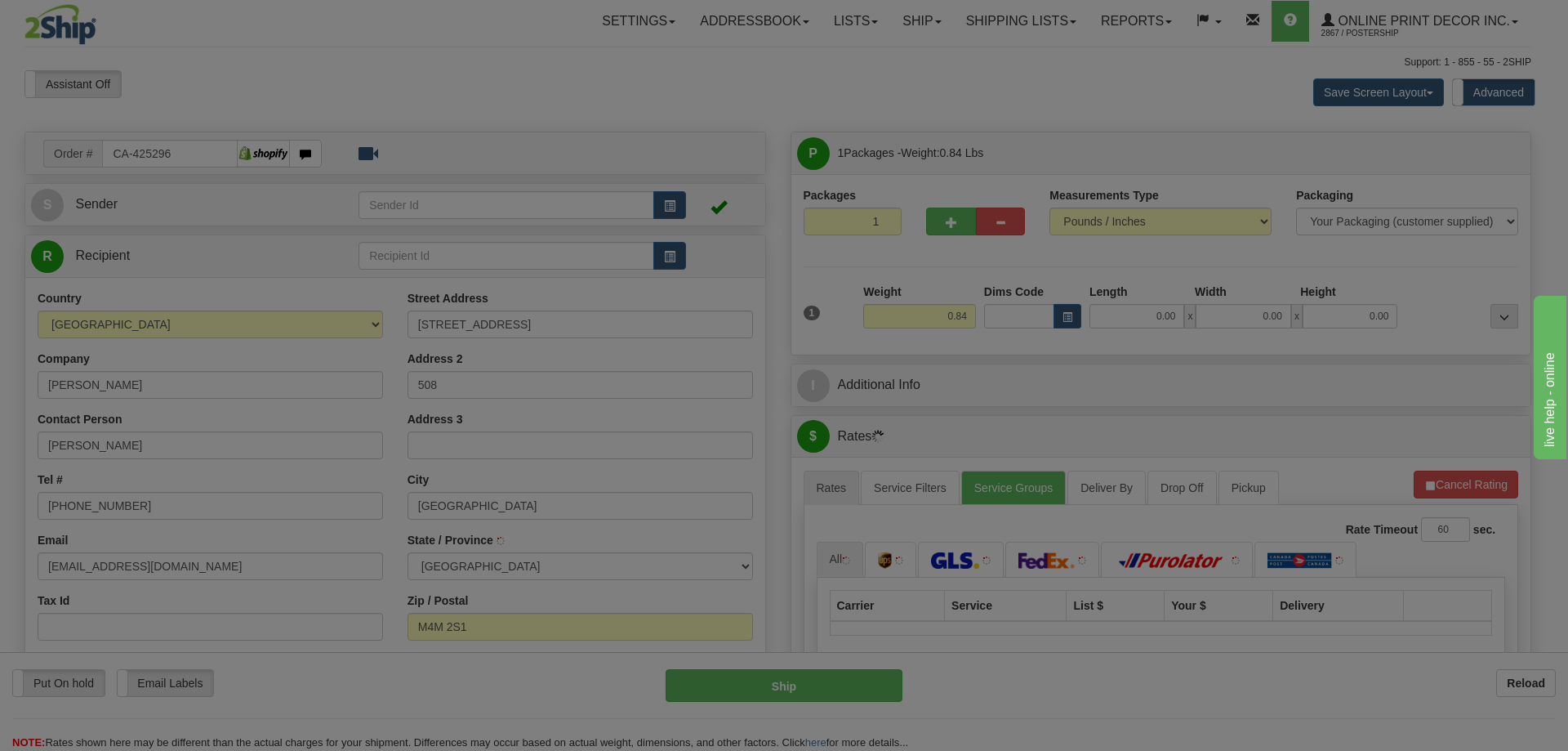
type input "TORONTO"
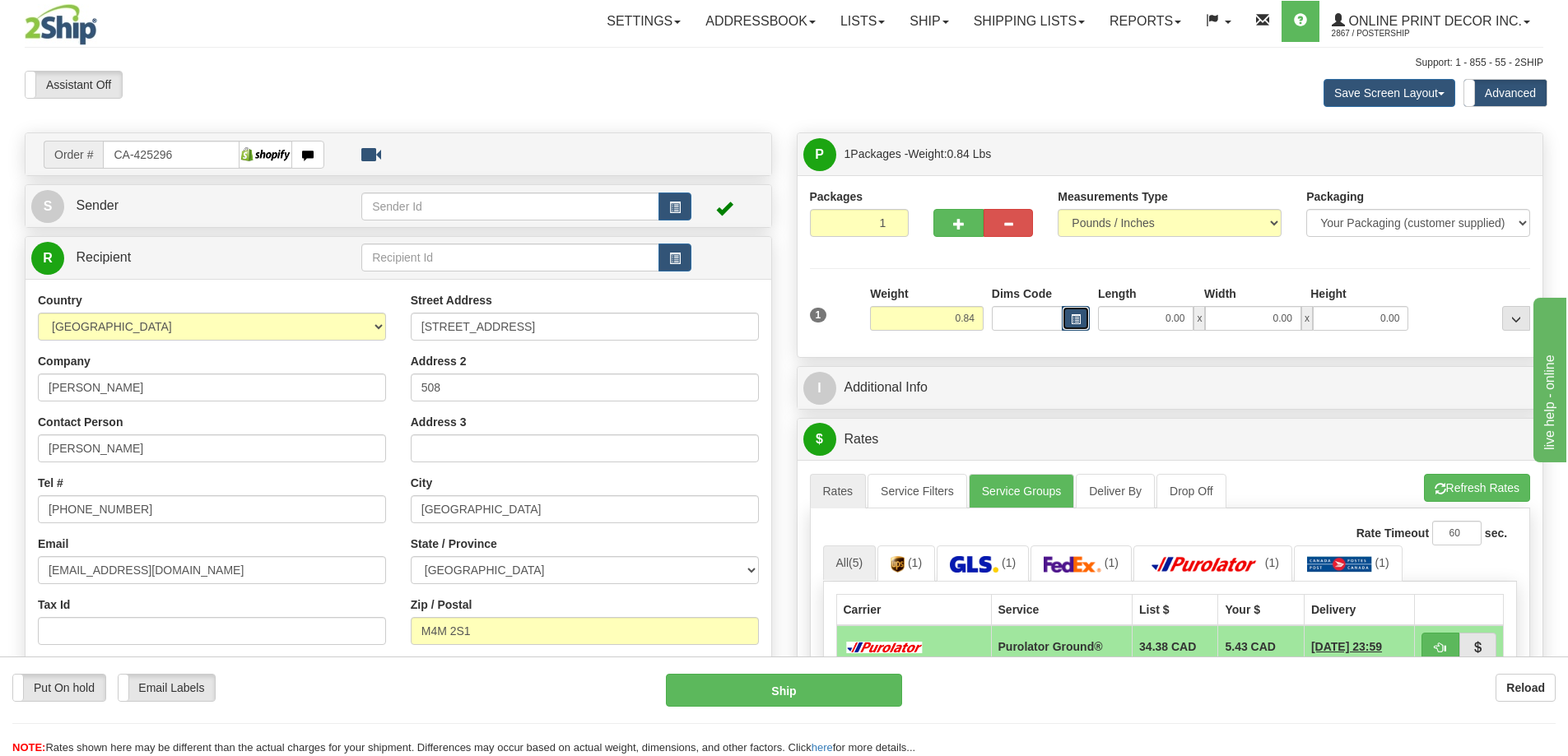
click at [1083, 323] on button "button" at bounding box center [1076, 318] width 28 height 25
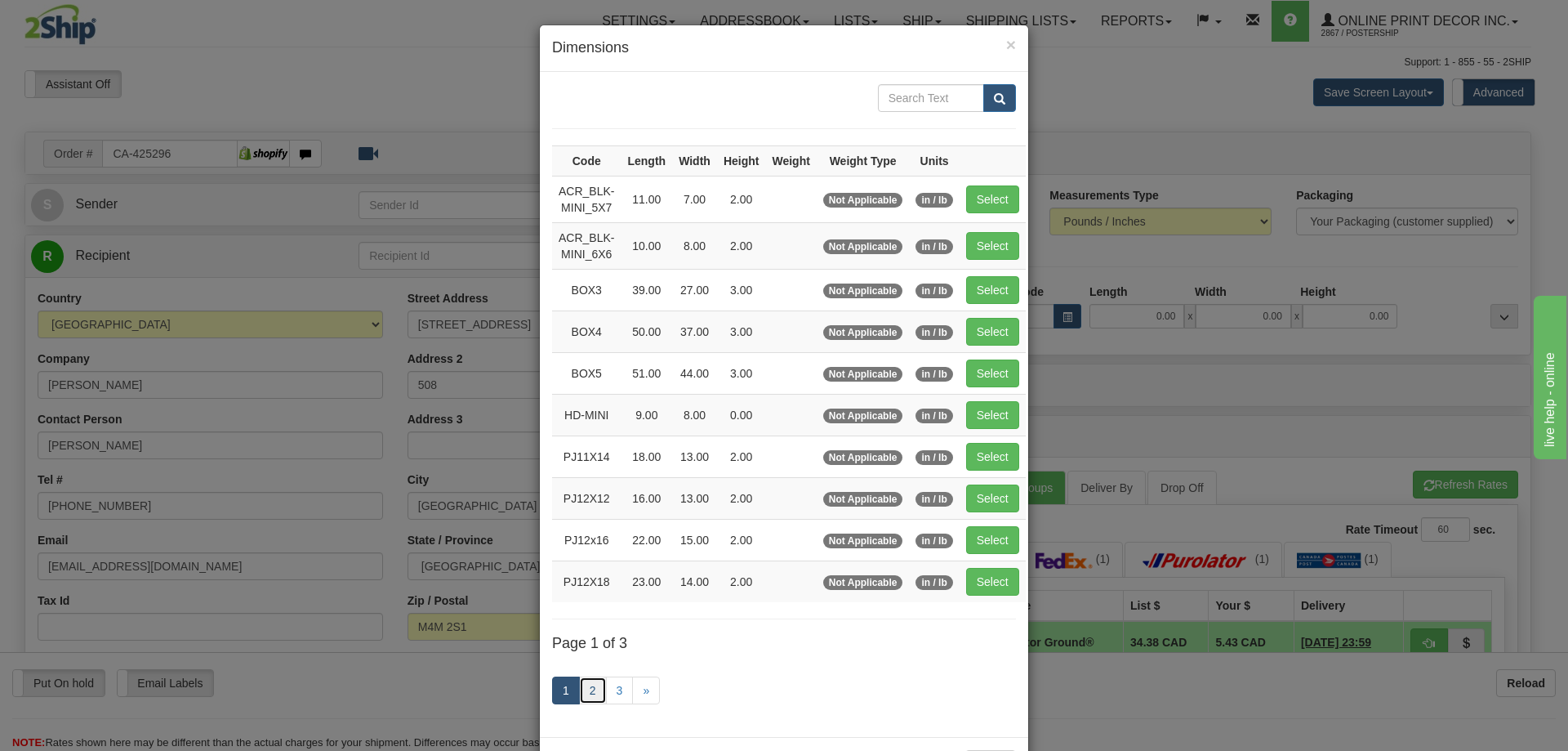
click at [596, 688] on link "2" at bounding box center [593, 690] width 27 height 27
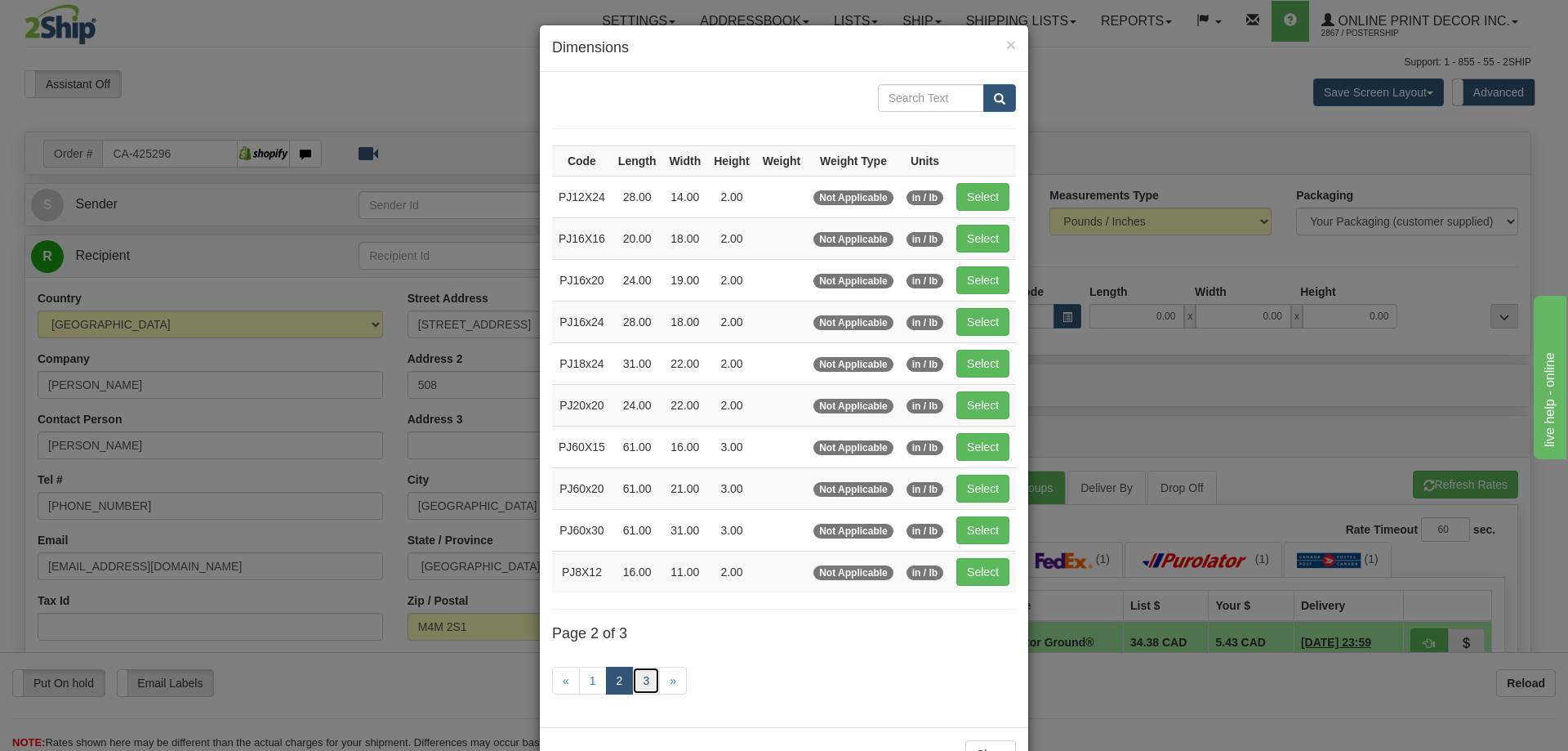
click at [641, 676] on link "3" at bounding box center [646, 681] width 27 height 27
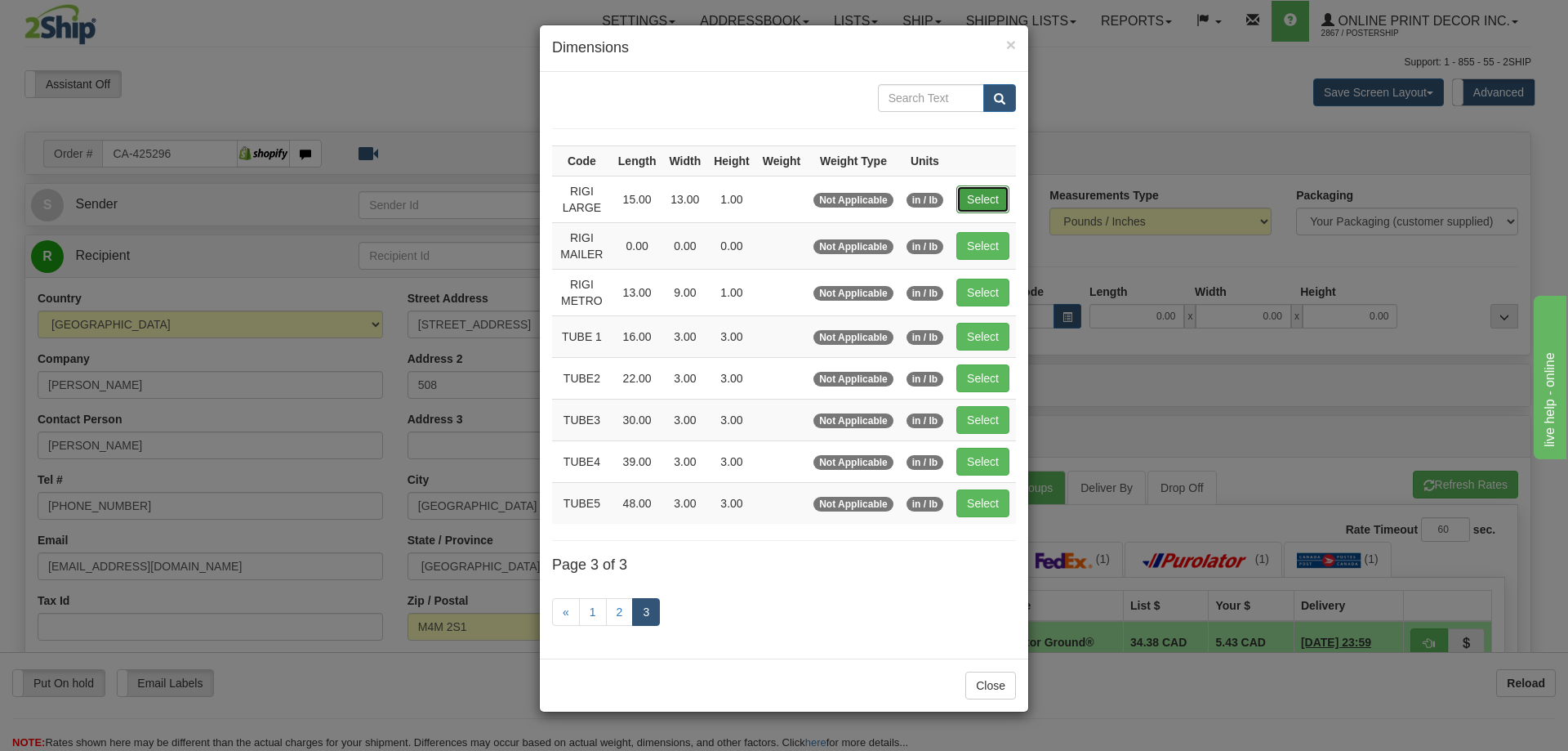
click at [1002, 198] on button "Select" at bounding box center [983, 199] width 53 height 27
type input "RIGI LARGE"
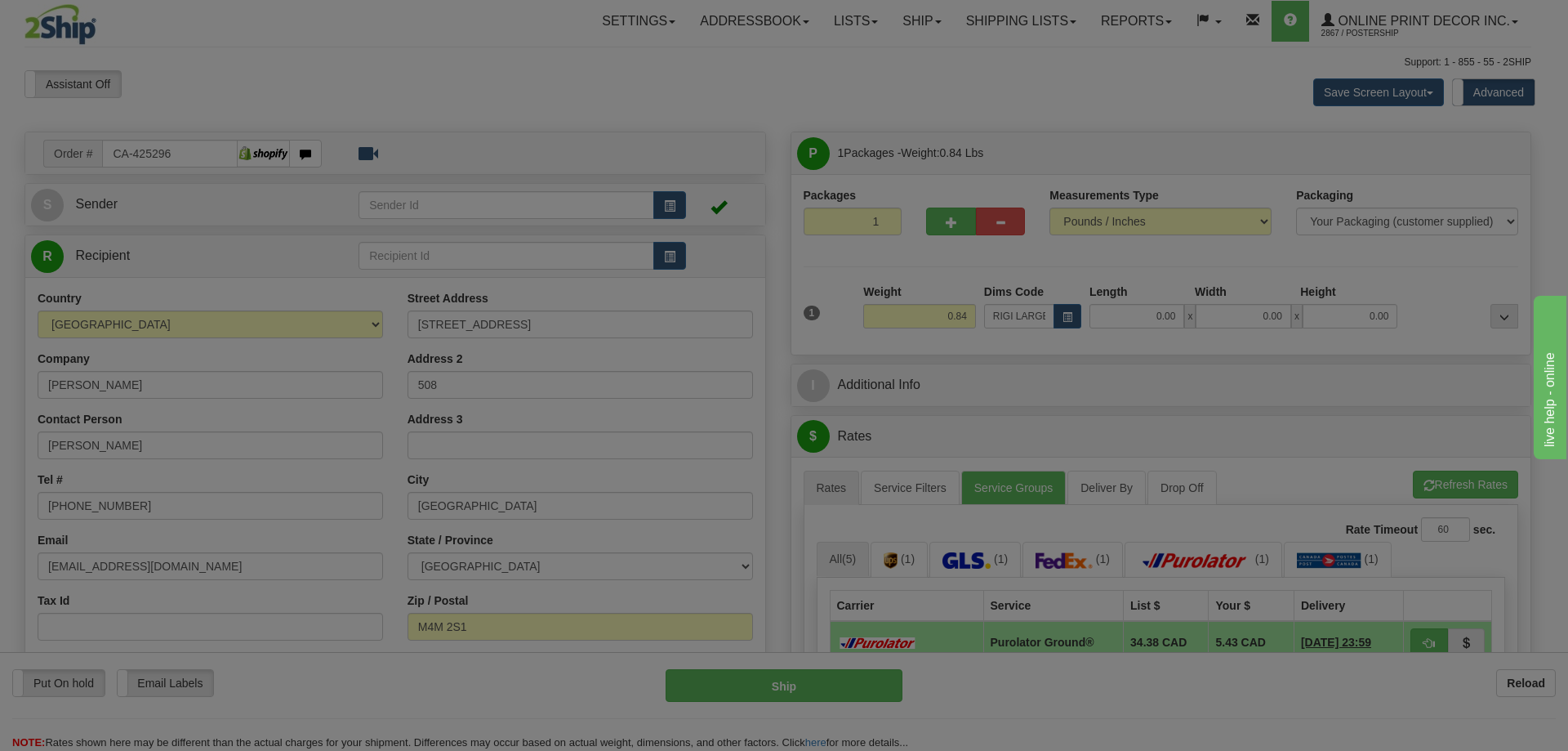
type input "15.00"
type input "13.00"
type input "1.00"
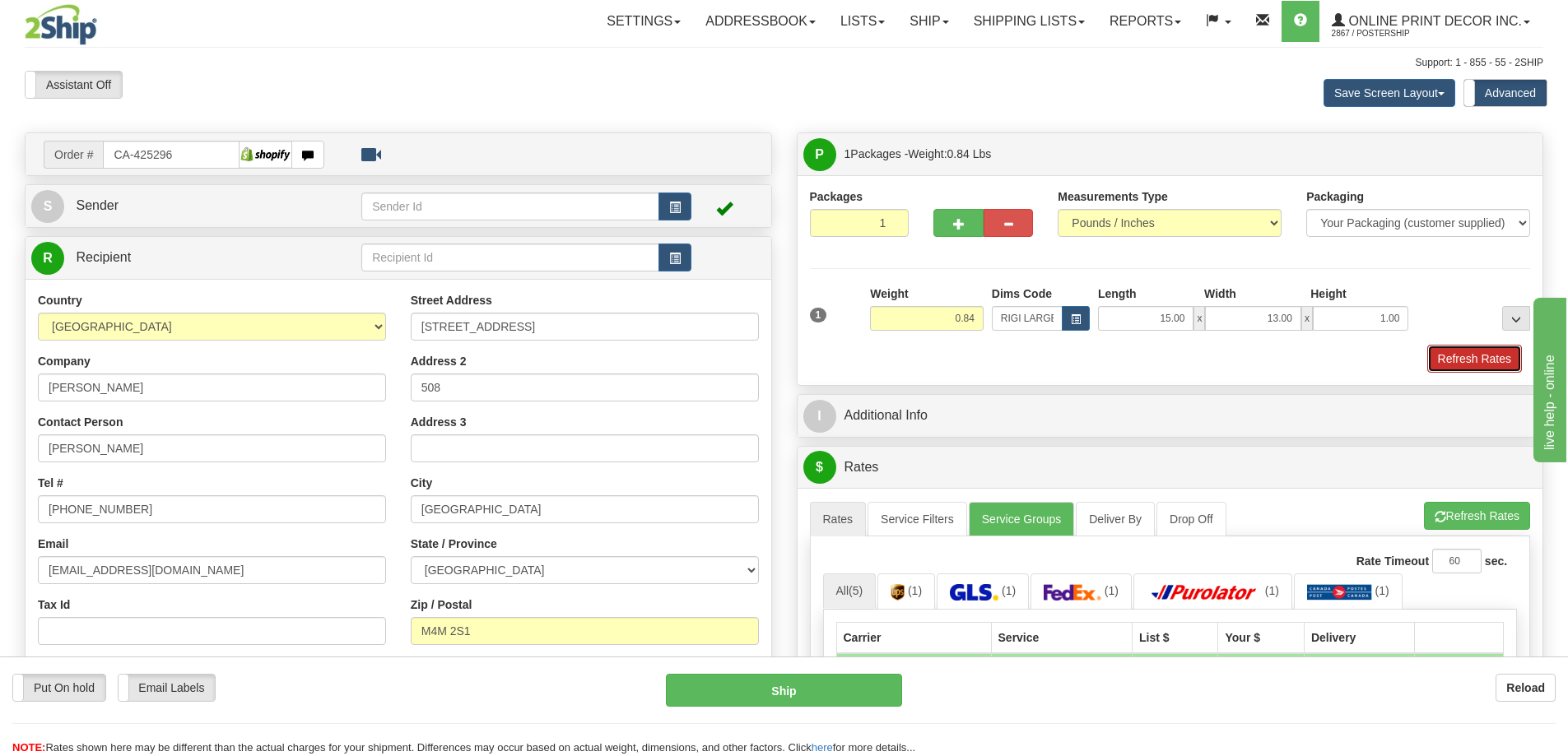
click at [1468, 355] on button "Refresh Rates" at bounding box center [1474, 359] width 95 height 28
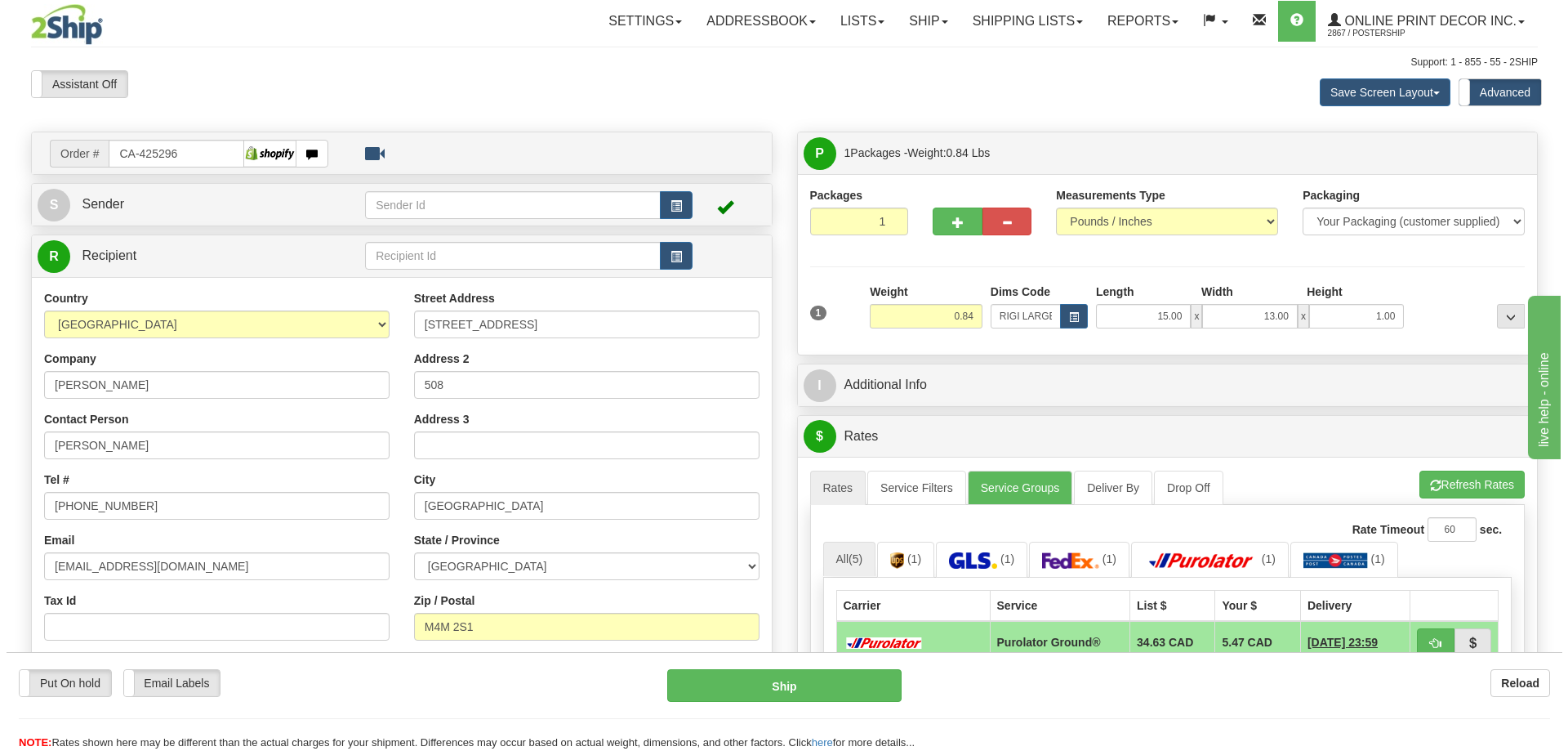
scroll to position [164, 0]
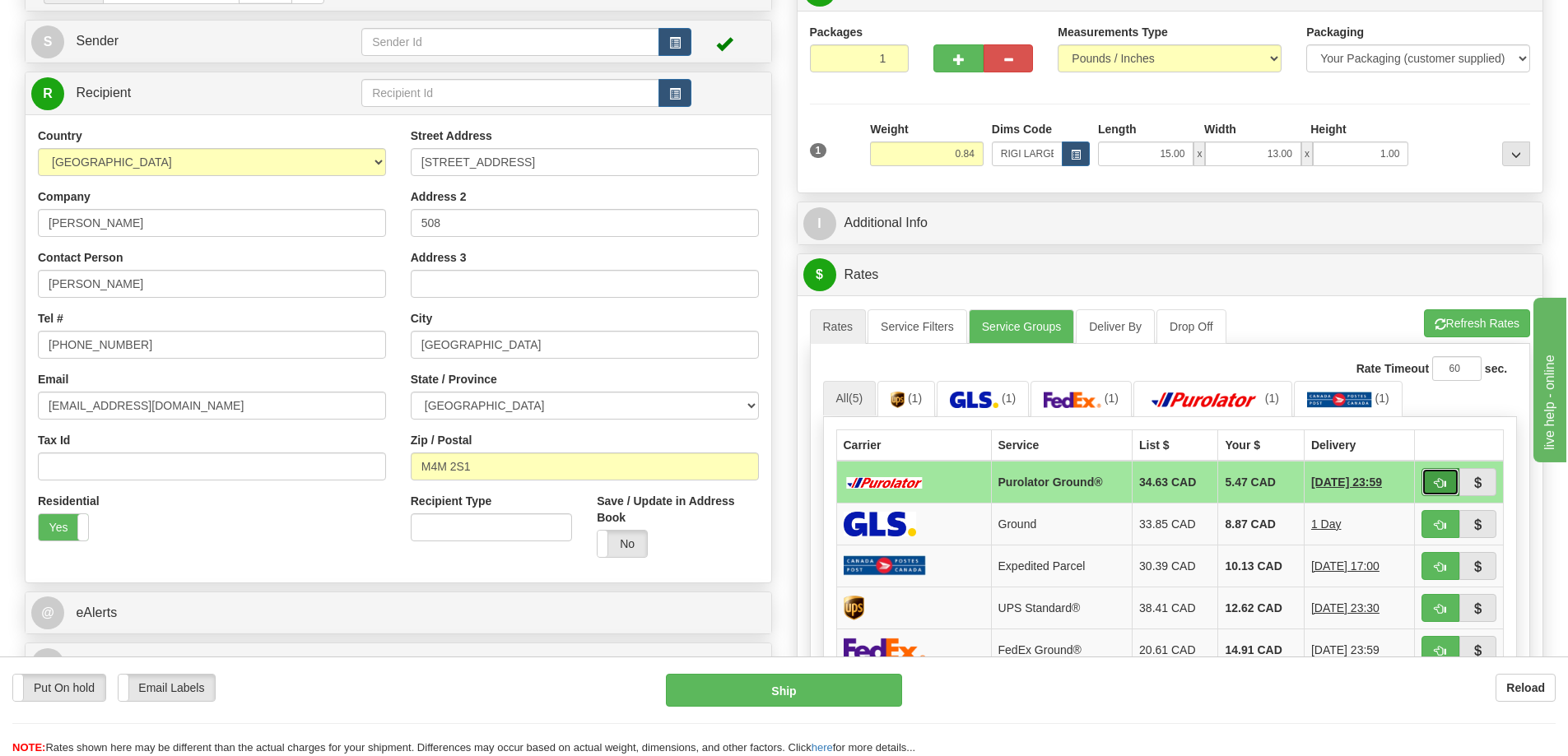
click at [1435, 475] on button "button" at bounding box center [1439, 482] width 38 height 28
type input "260"
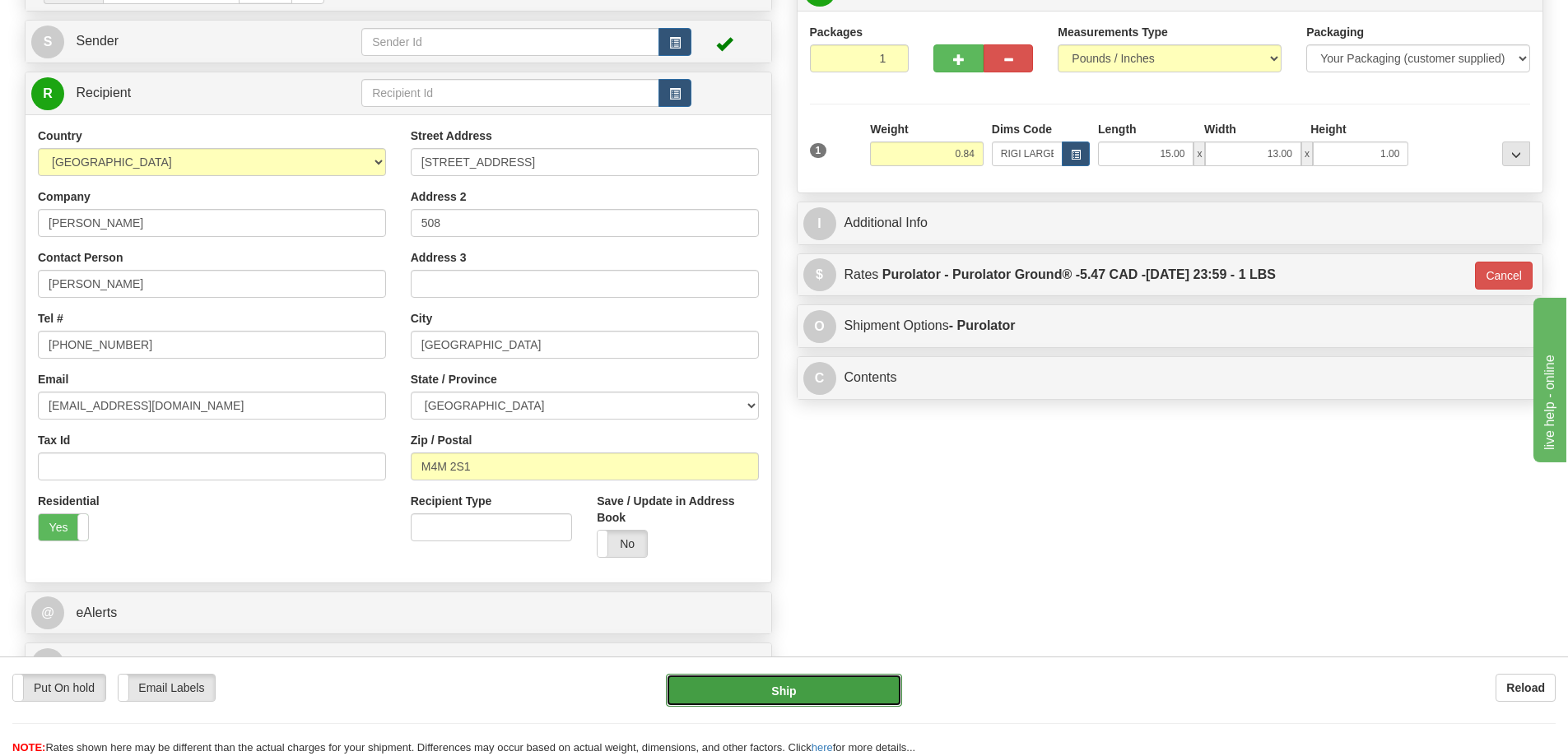
click at [867, 684] on button "Ship" at bounding box center [783, 690] width 236 height 33
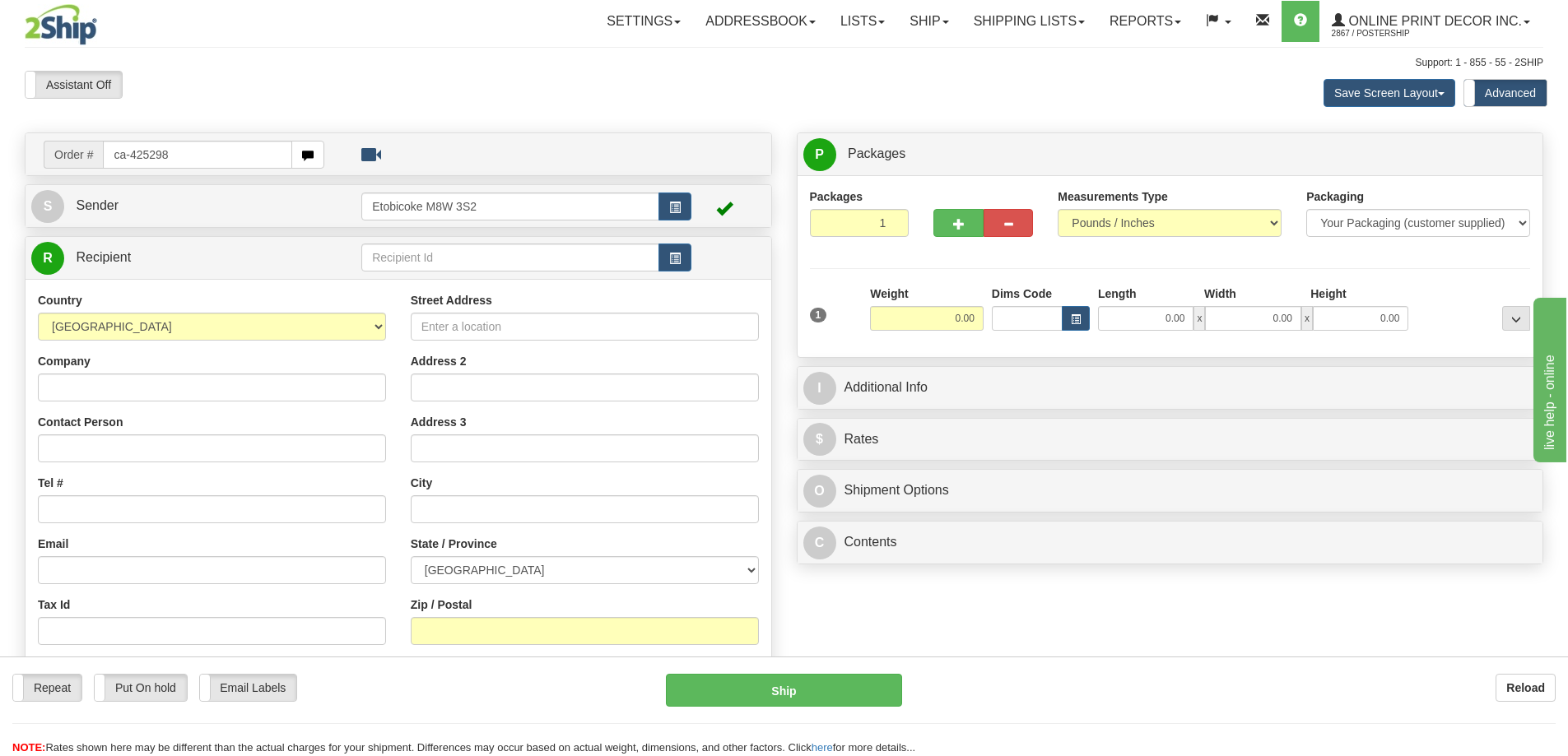
type input "ca-425298"
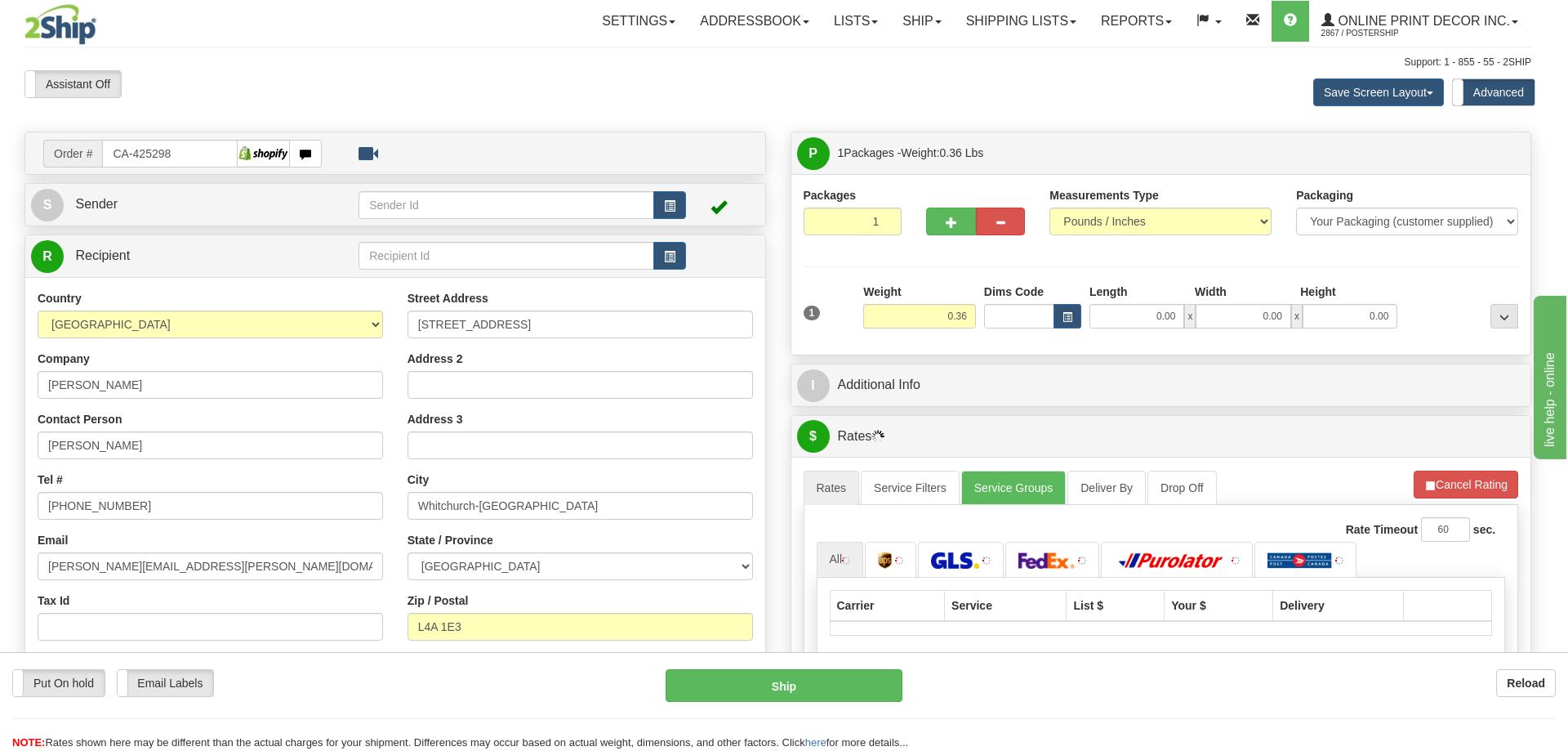
type input "STOUFFVILLE"
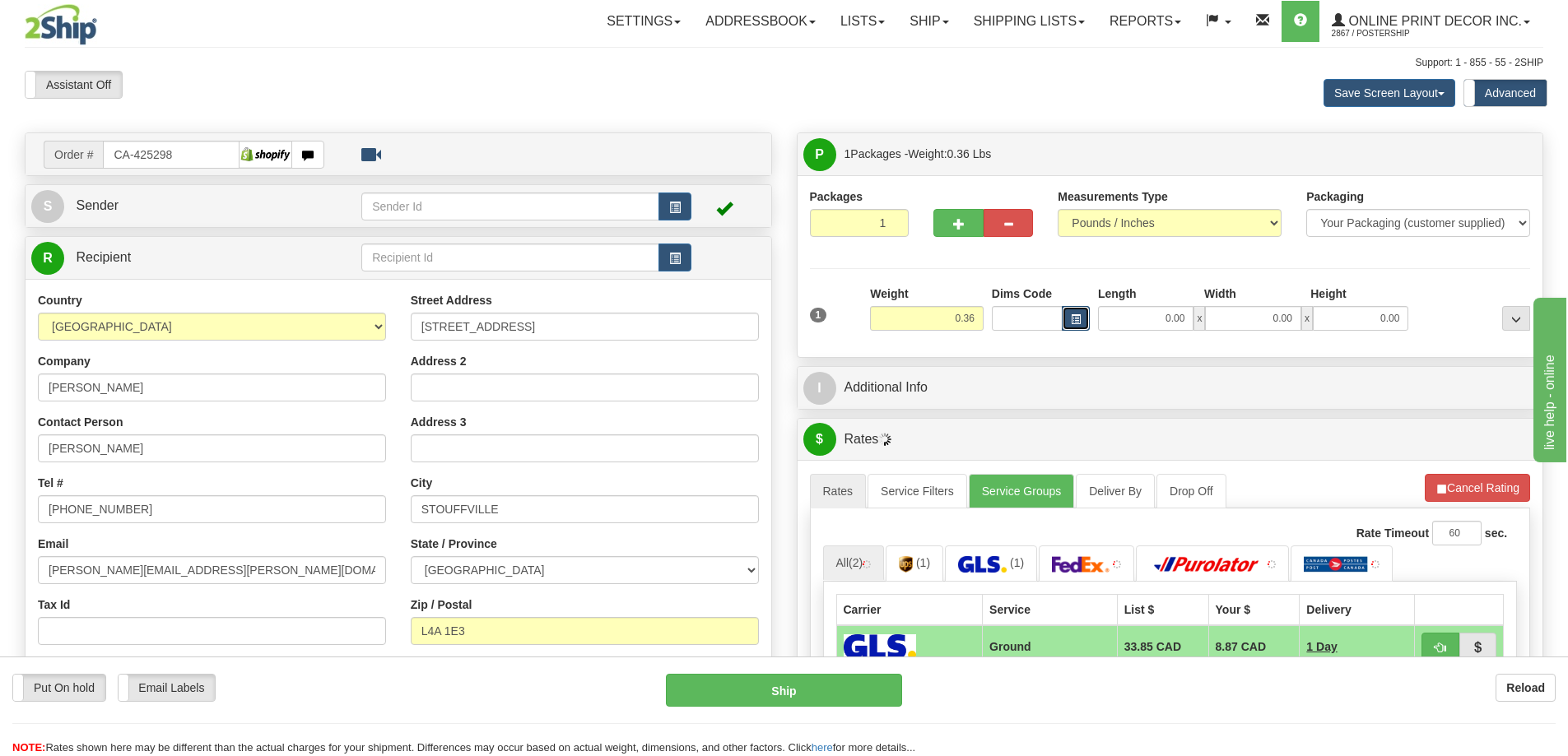
click at [1068, 323] on button "button" at bounding box center [1076, 318] width 28 height 25
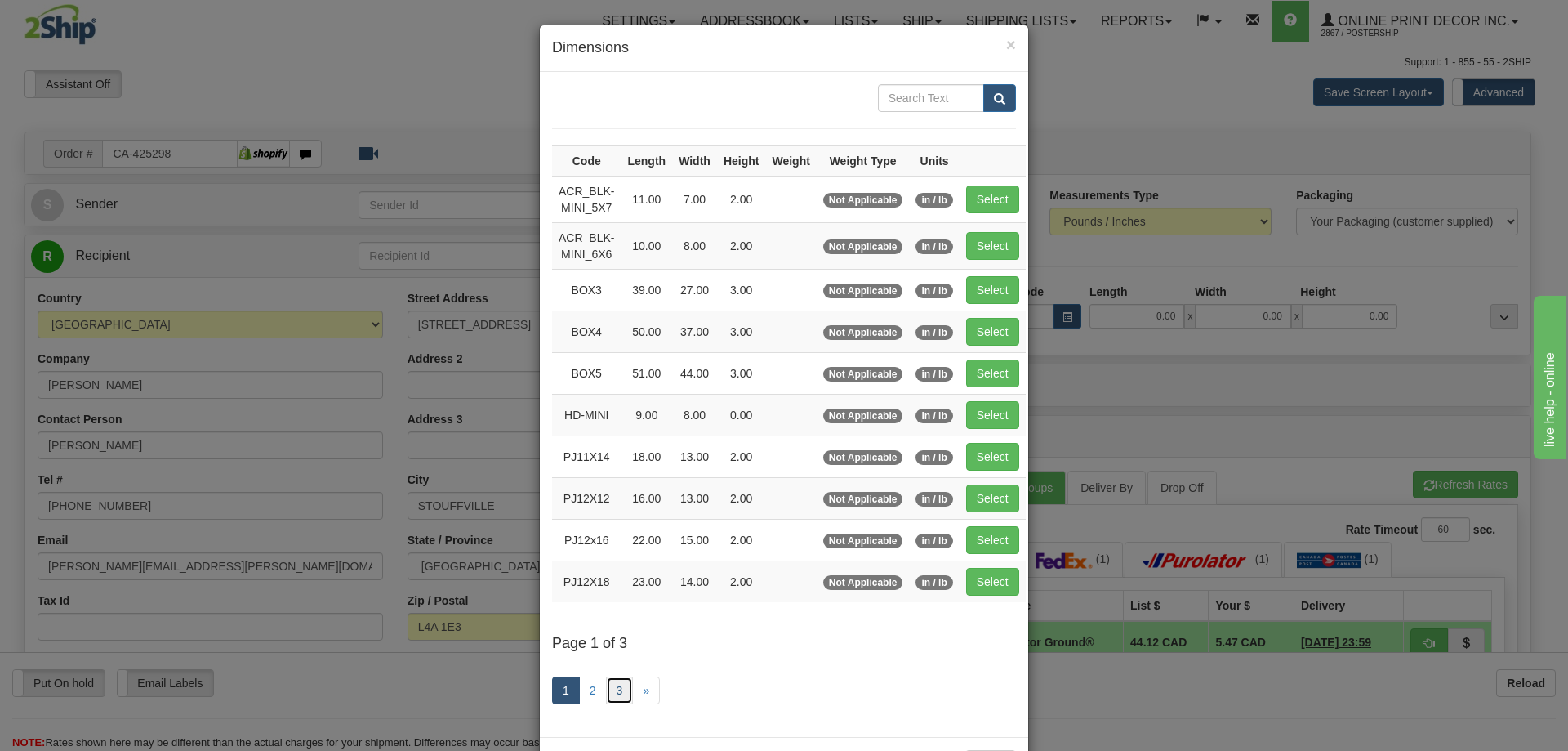
click at [606, 688] on link "3" at bounding box center [620, 690] width 27 height 27
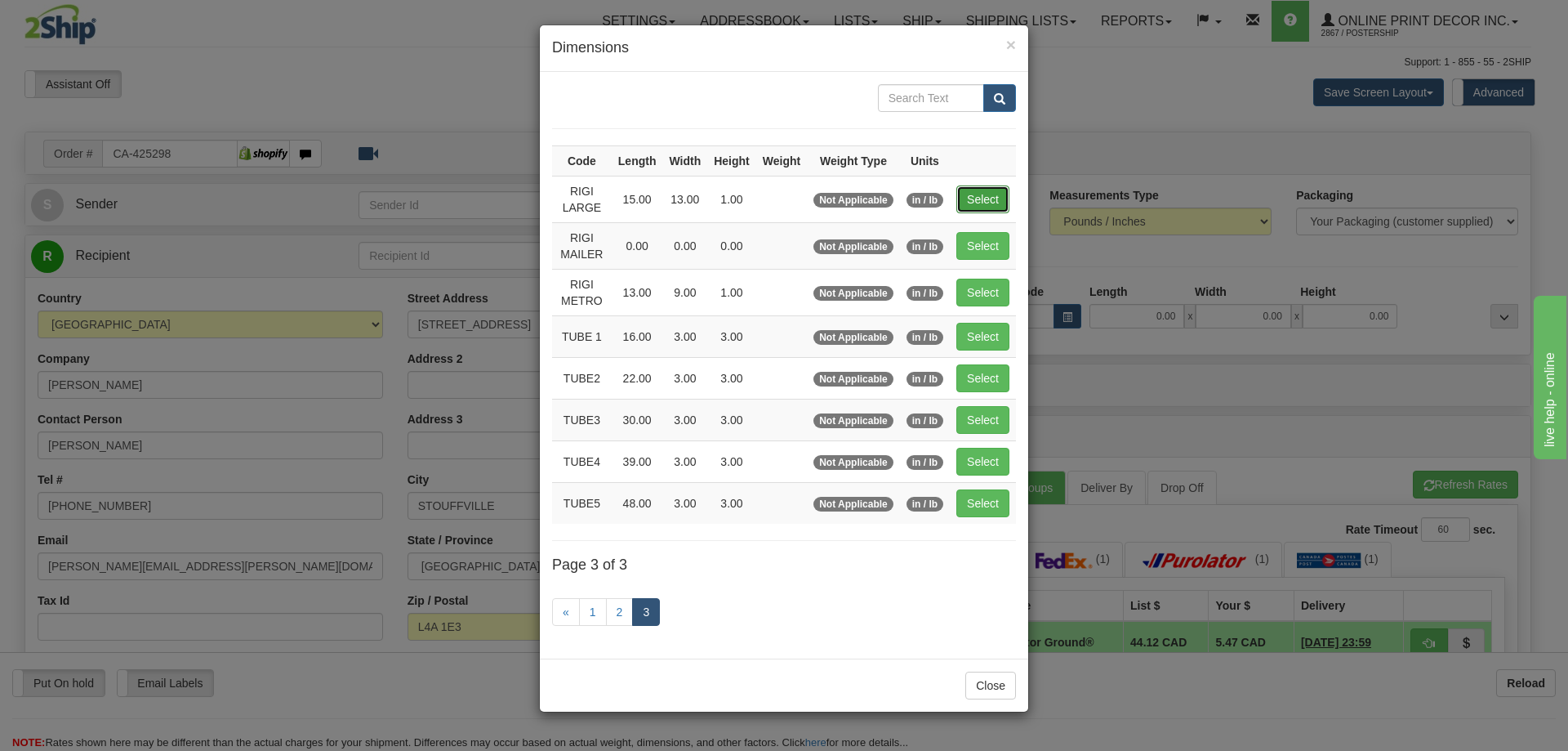
click at [988, 193] on button "Select" at bounding box center [983, 199] width 53 height 27
type input "RIGI LARGE"
type input "15.00"
type input "13.00"
type input "1.00"
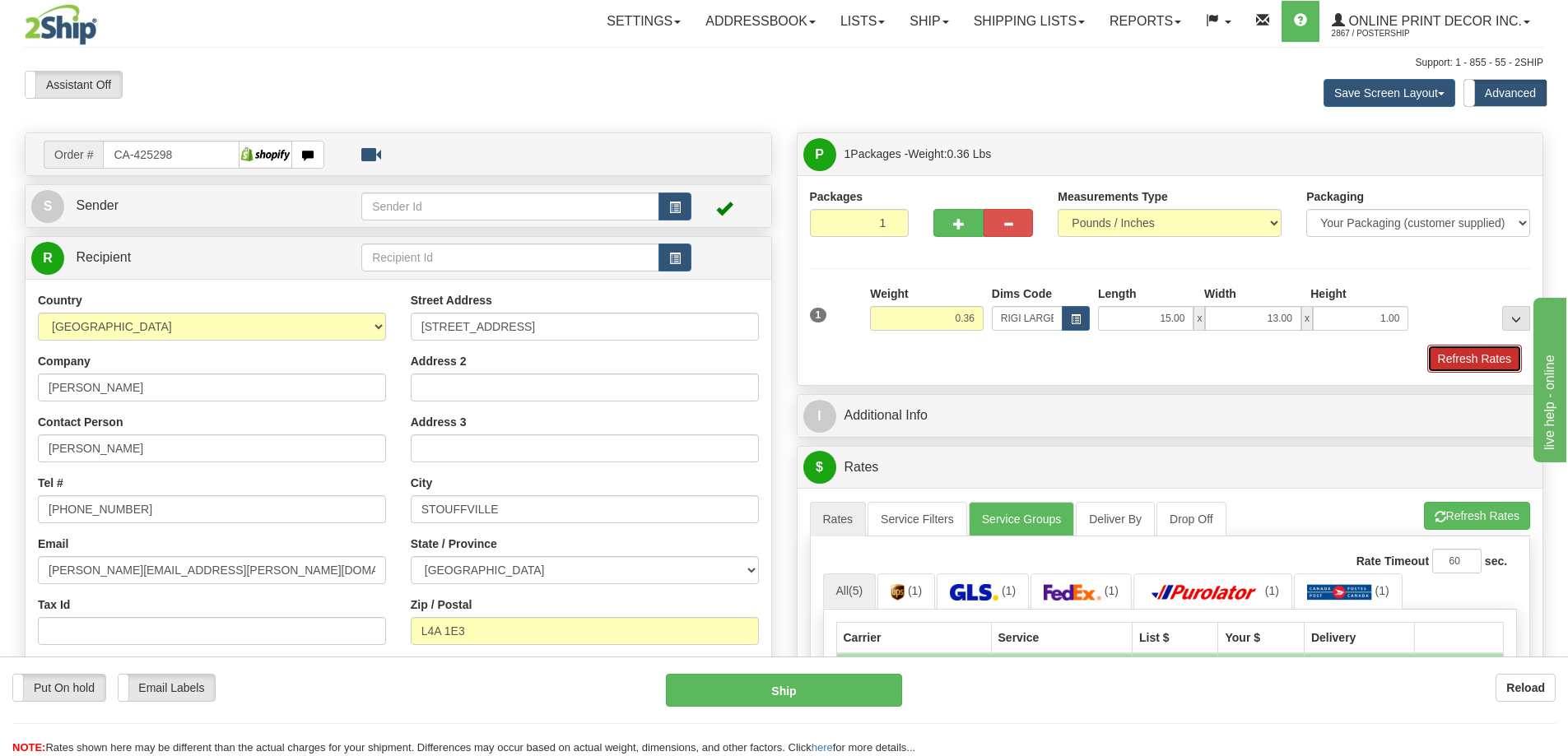
click at [1481, 359] on button "Refresh Rates" at bounding box center [1474, 359] width 95 height 28
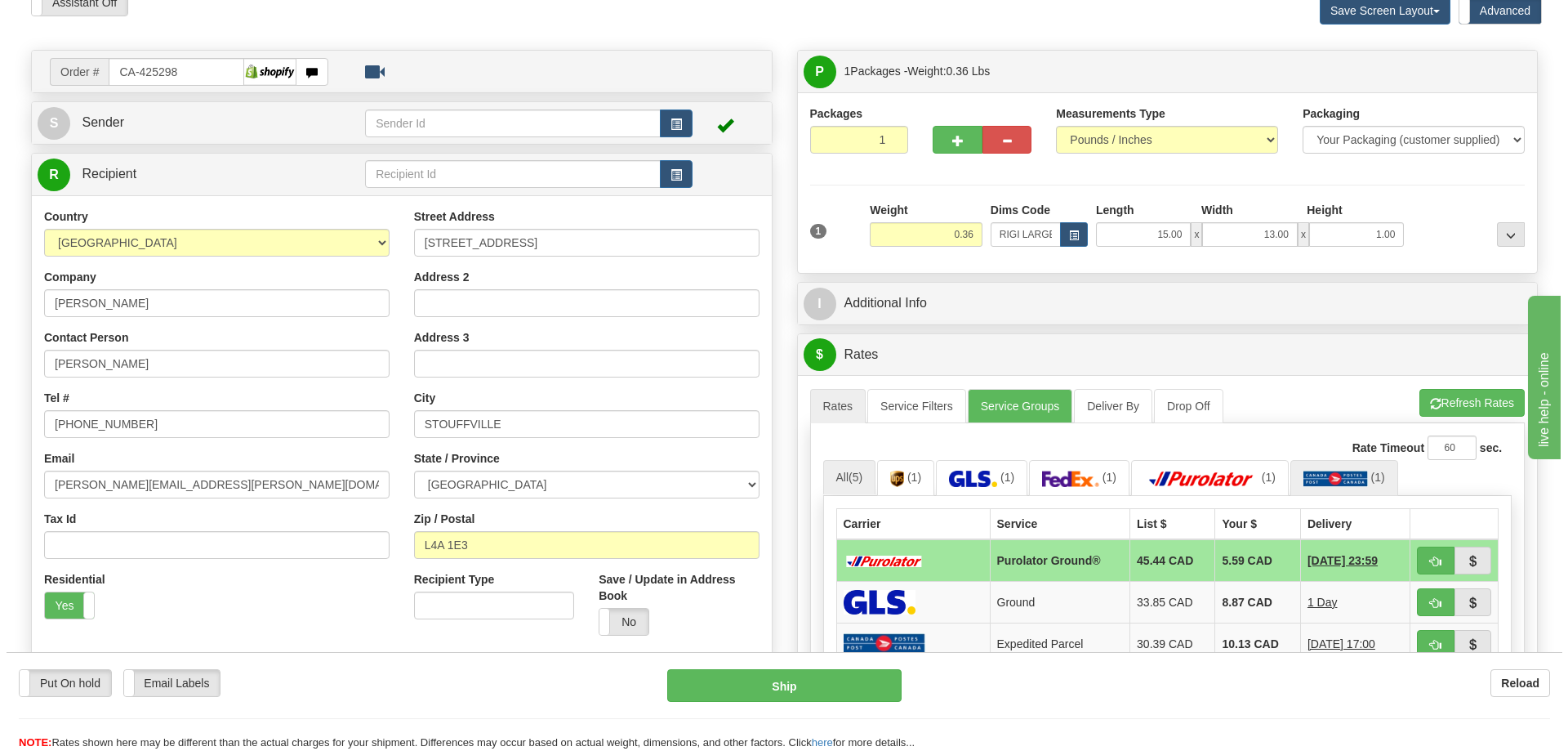
scroll to position [164, 0]
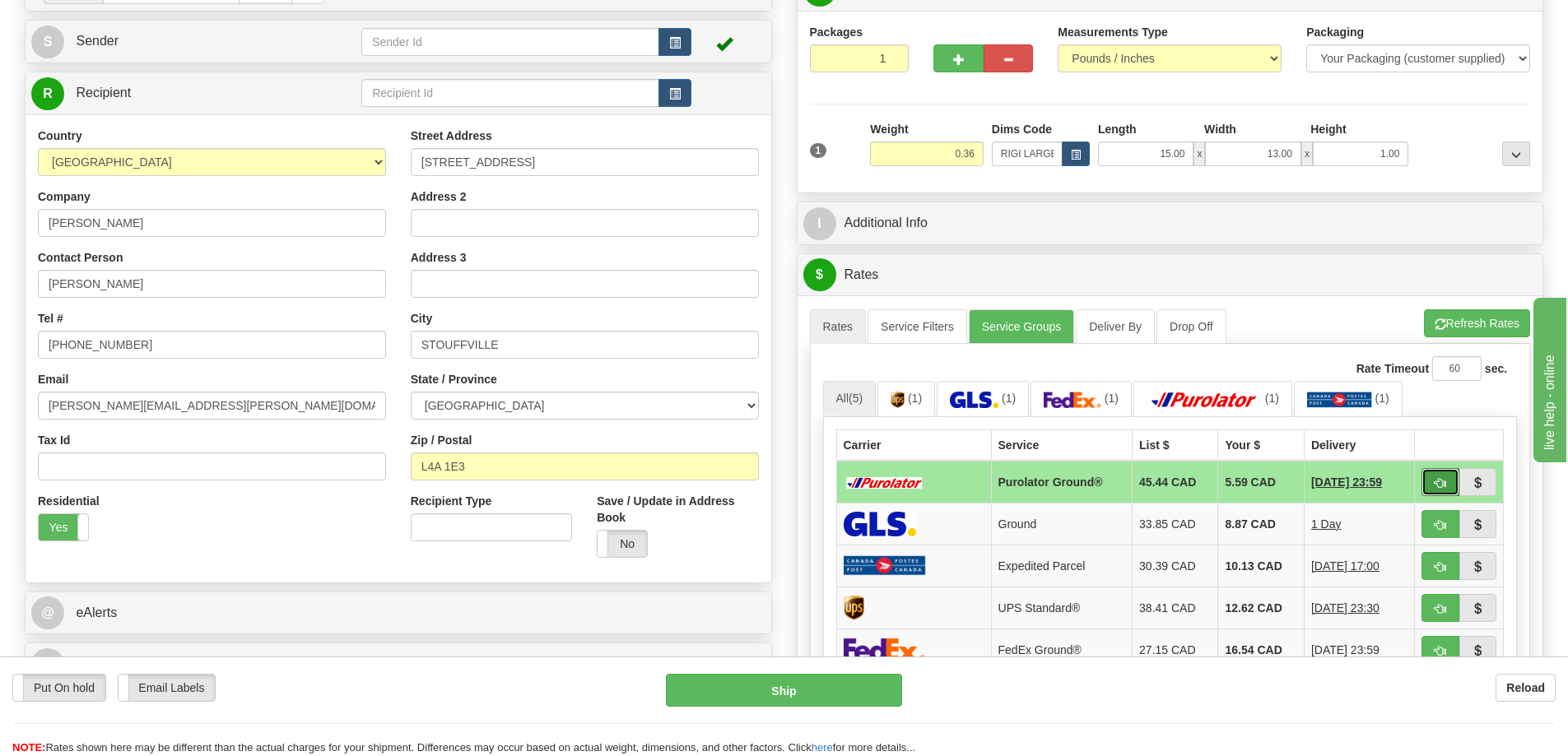
click at [1454, 481] on button "button" at bounding box center [1439, 482] width 38 height 28
type input "260"
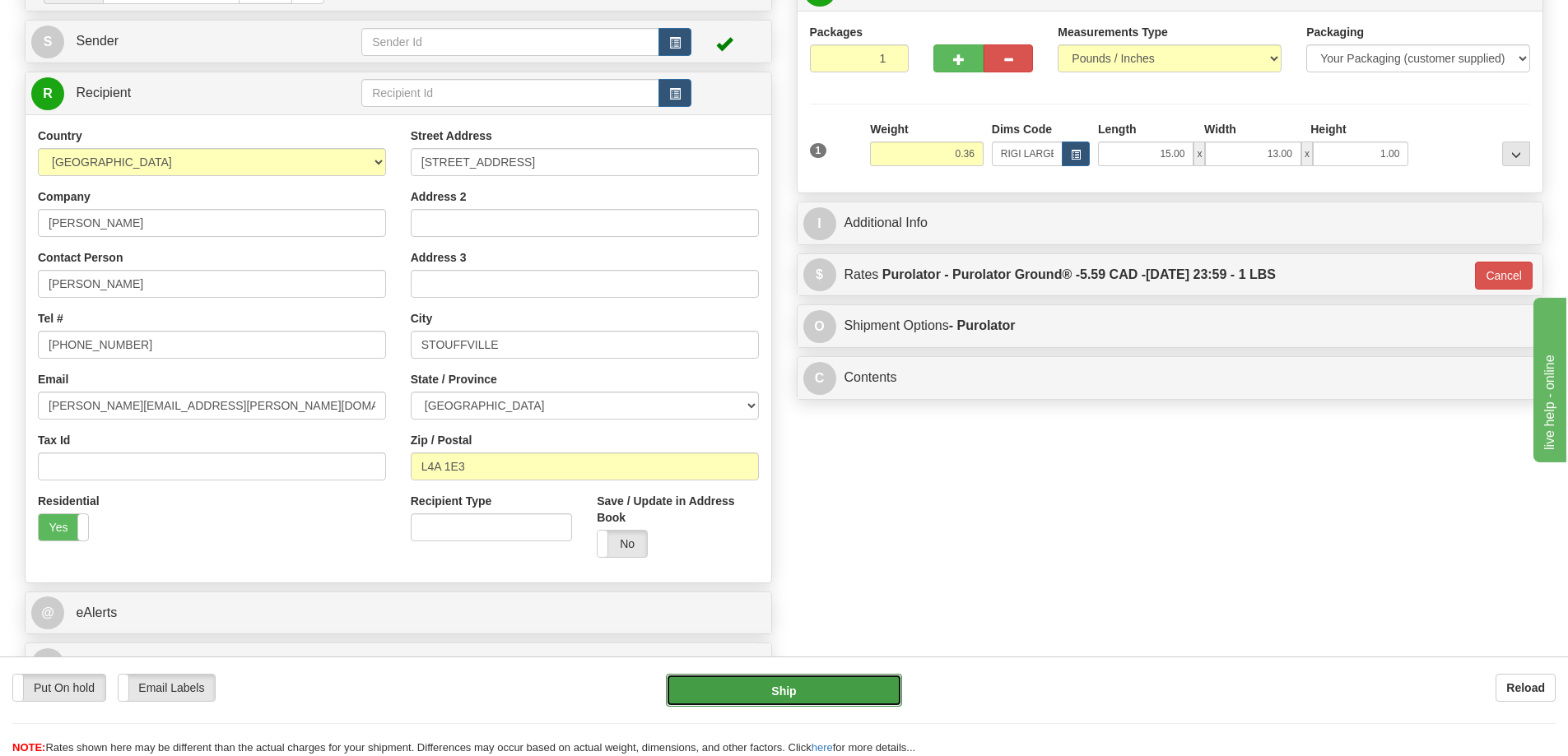
click at [867, 682] on button "Ship" at bounding box center [783, 690] width 236 height 33
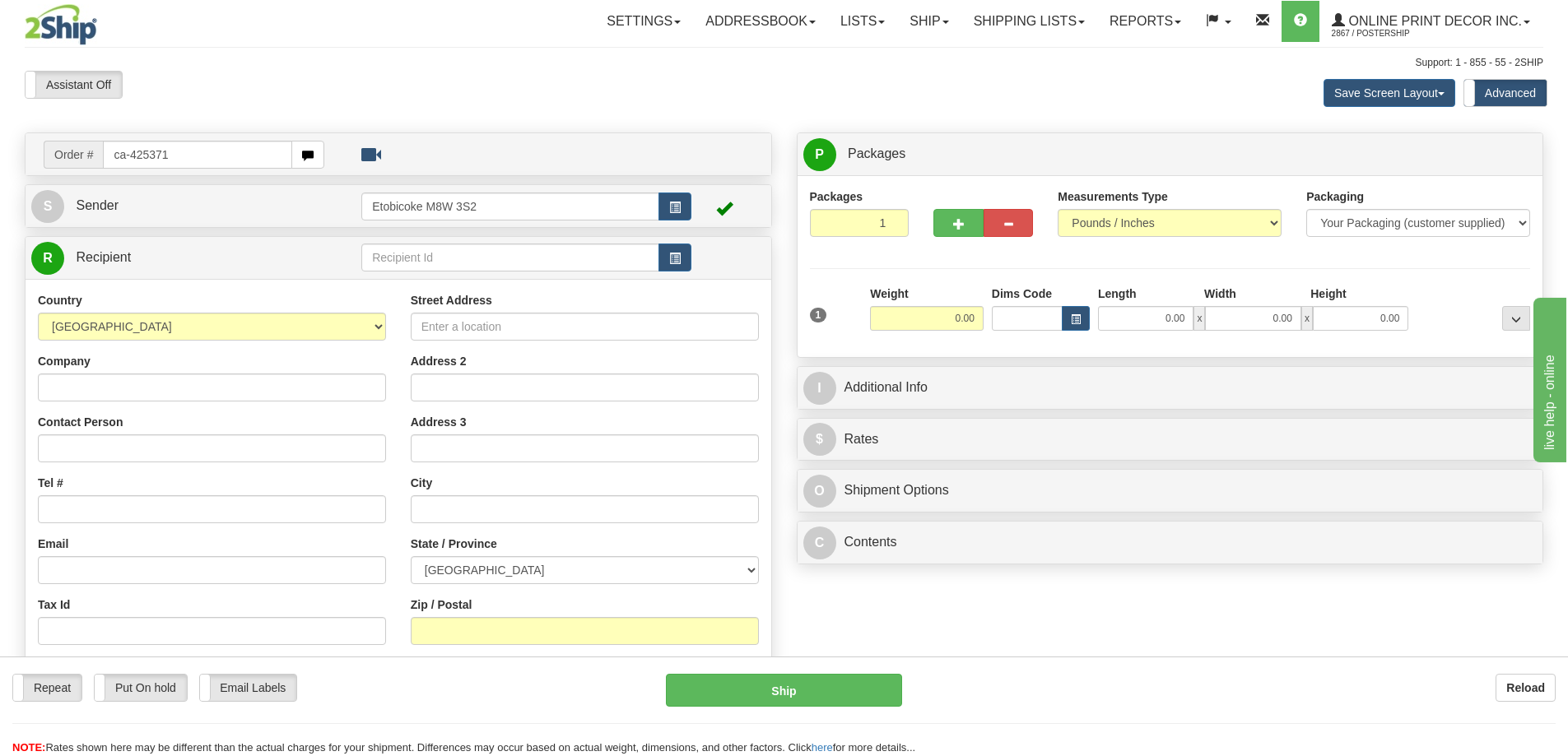
type input "ca-425371"
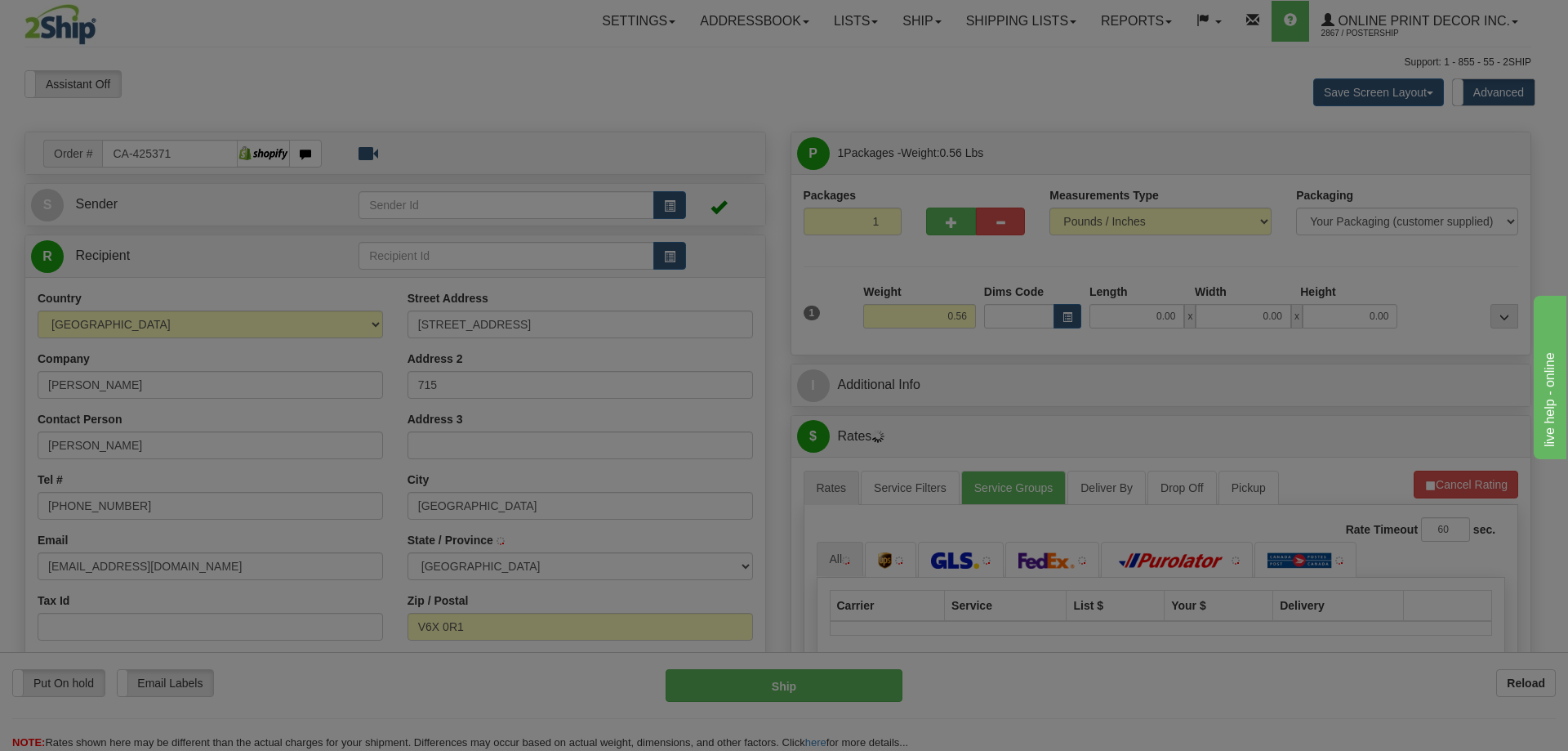
type input "[GEOGRAPHIC_DATA]"
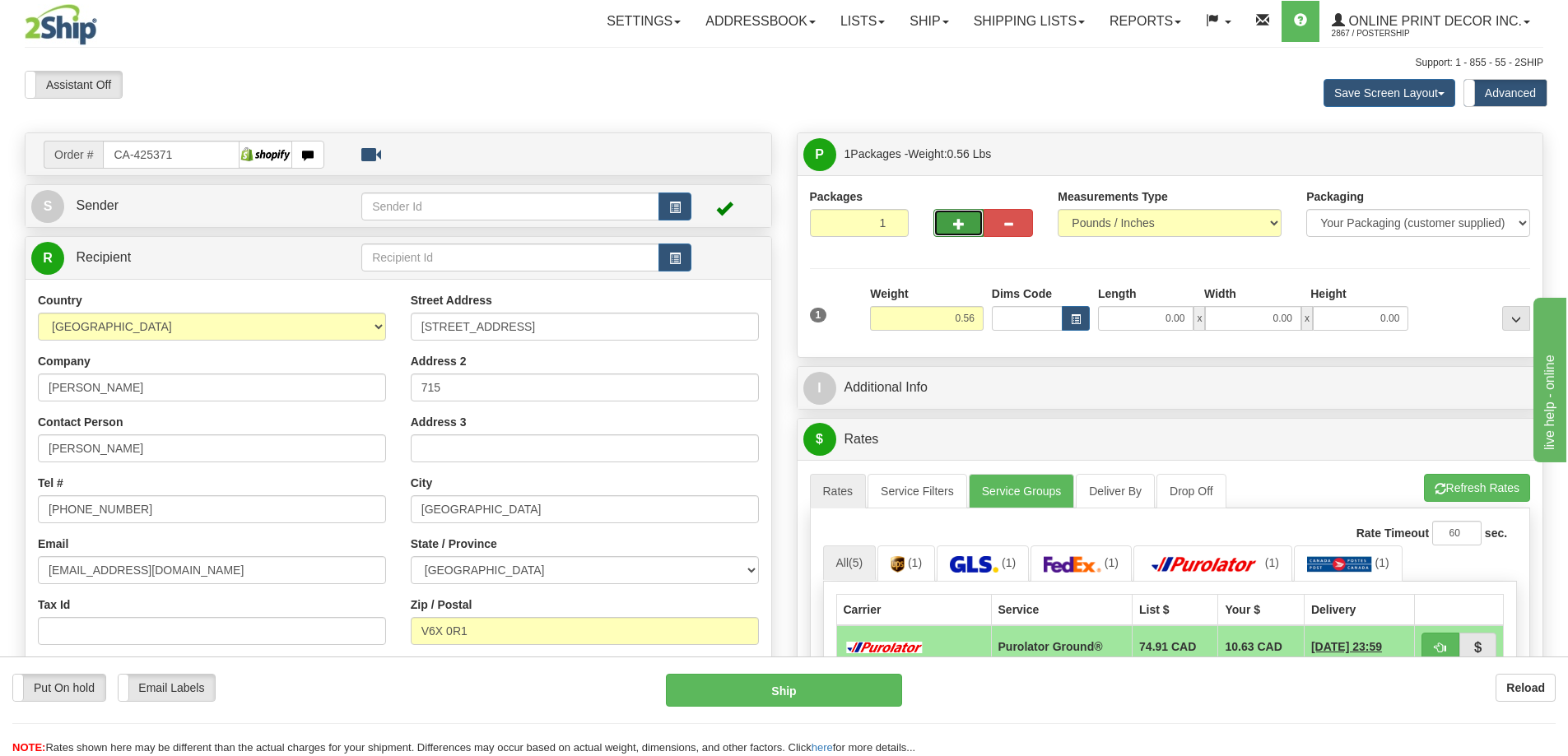
click at [974, 223] on button "button" at bounding box center [958, 223] width 50 height 28
radio input "true"
type input "2"
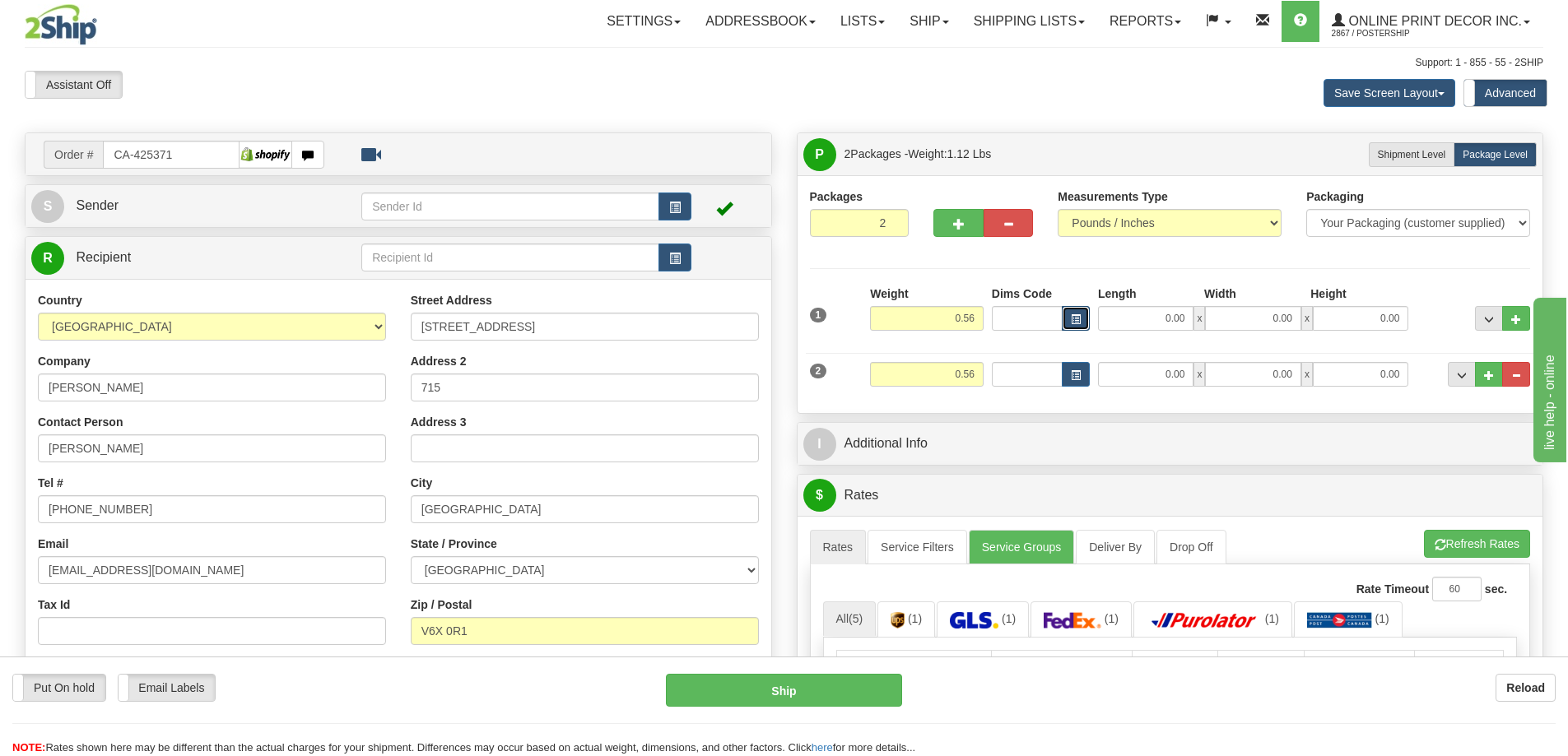
click at [1072, 315] on span "button" at bounding box center [1075, 320] width 10 height 9
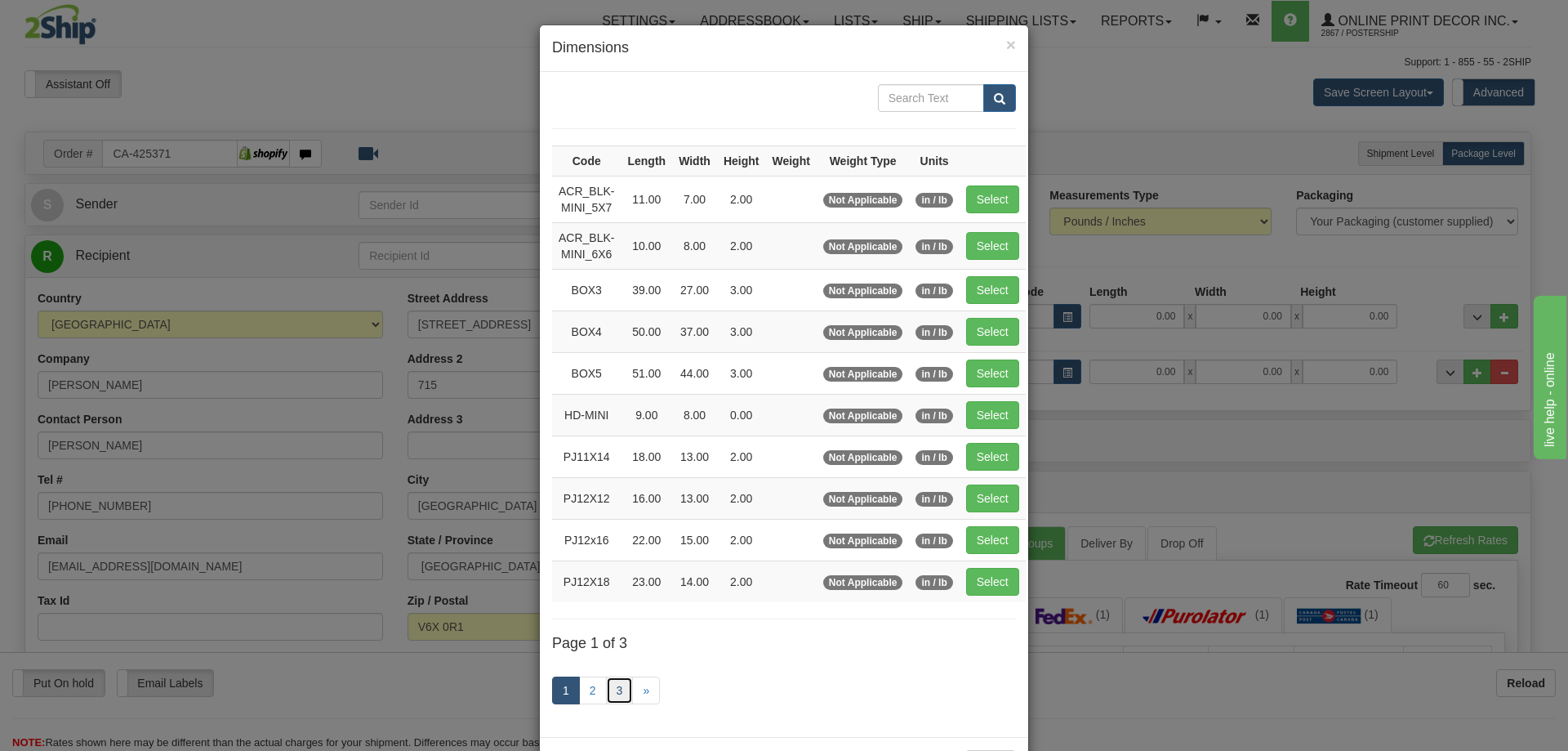
click at [608, 691] on link "3" at bounding box center [620, 690] width 27 height 27
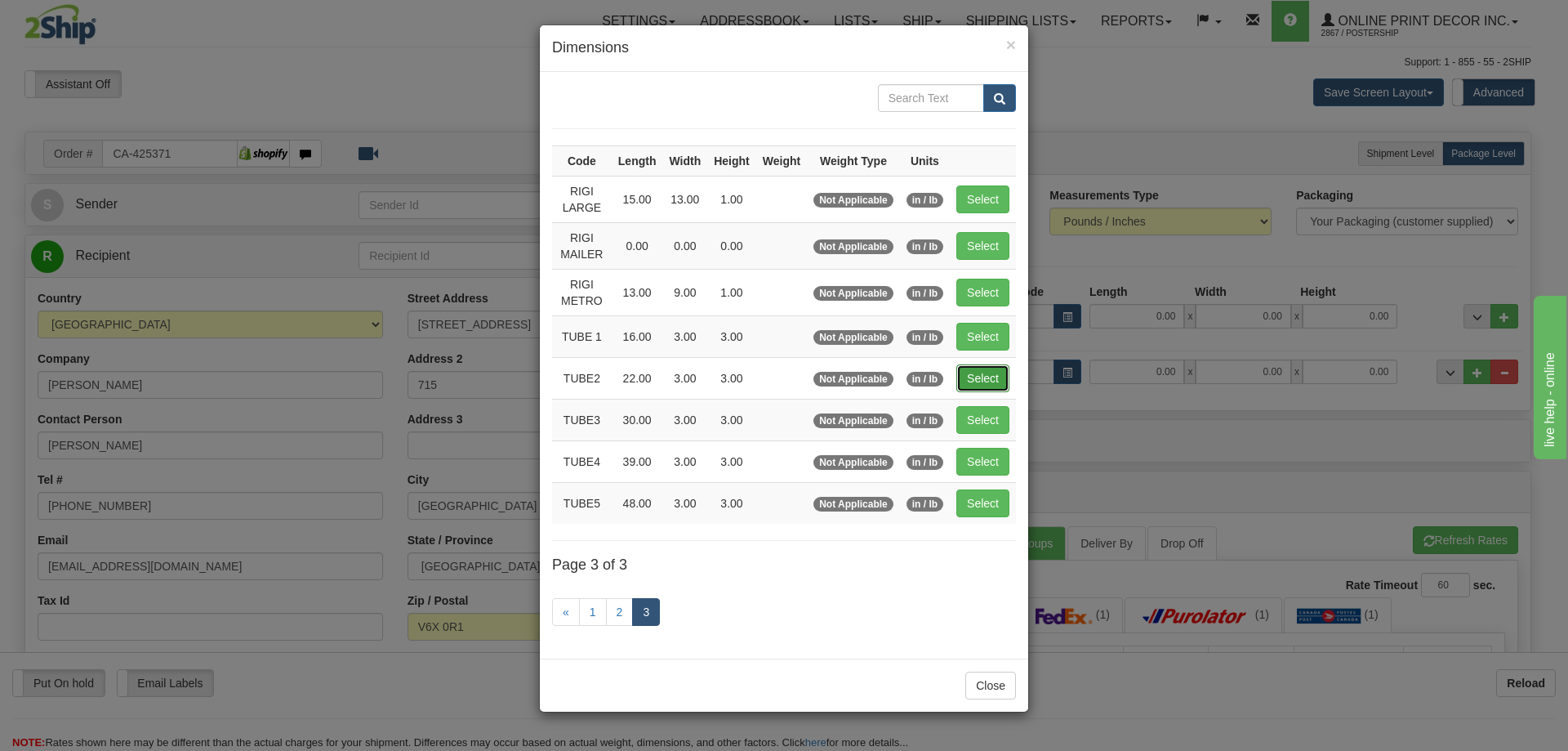
click at [977, 373] on button "Select" at bounding box center [983, 378] width 53 height 27
type input "TUBE2"
type input "22.00"
type input "3.00"
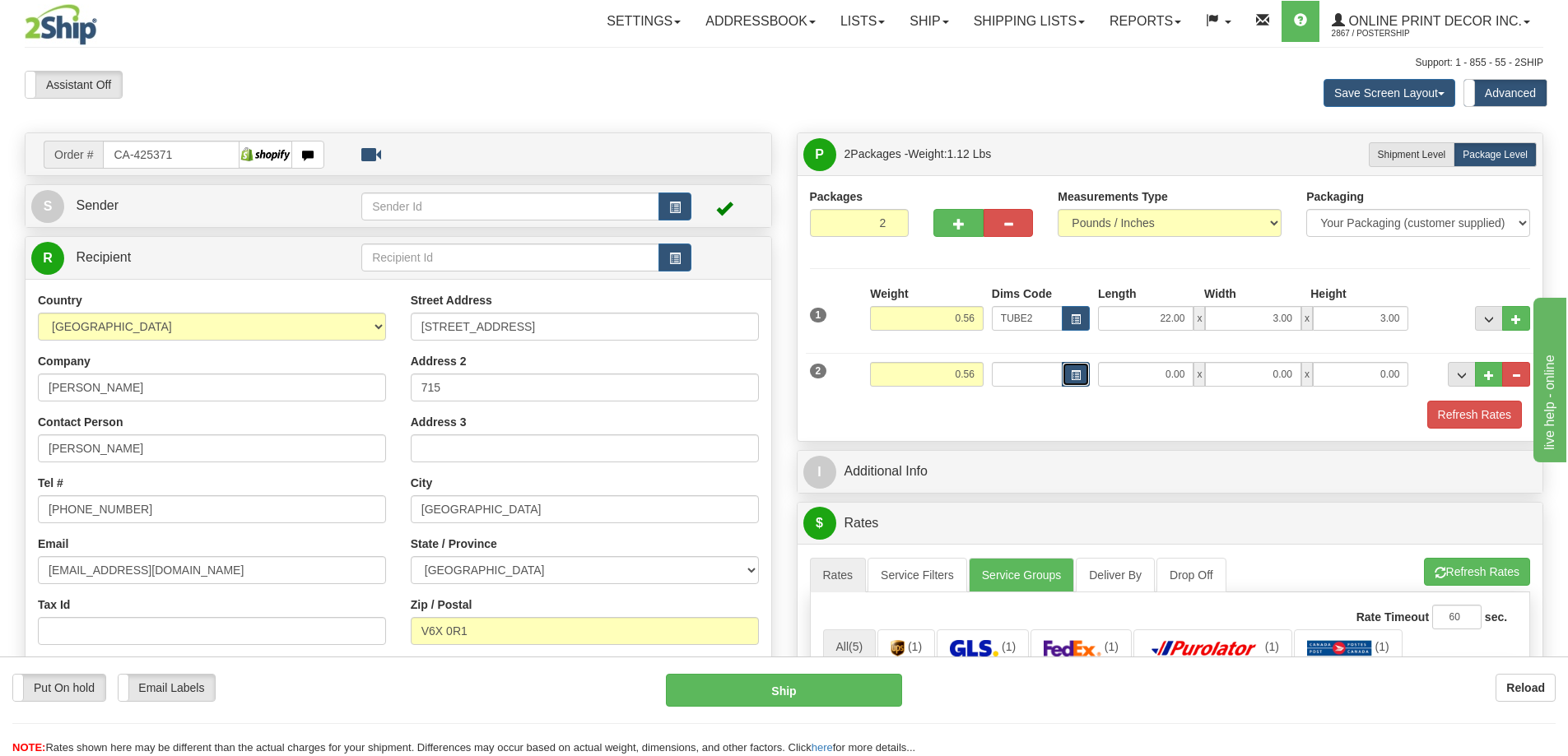
click at [1072, 369] on button "button" at bounding box center [1076, 373] width 28 height 25
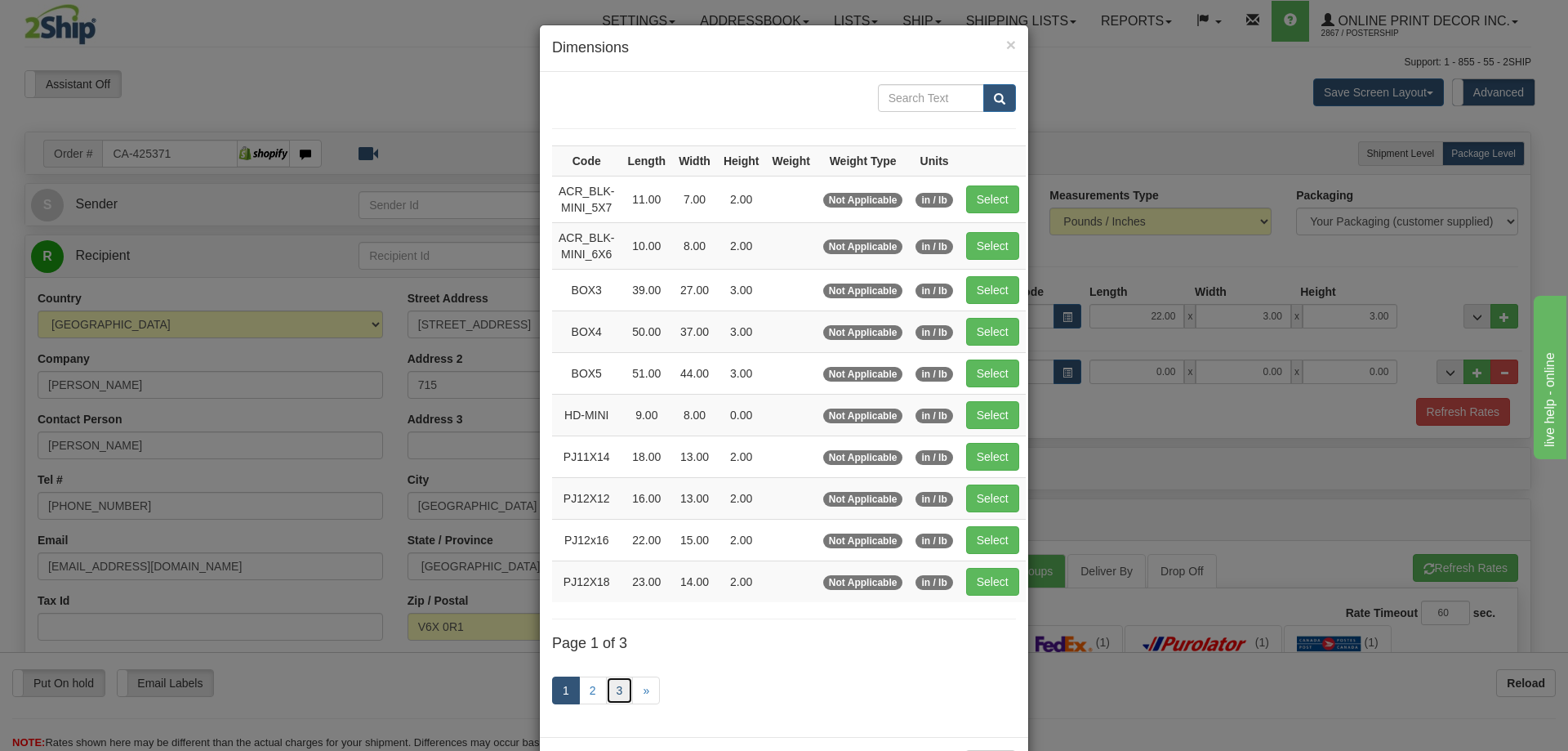
click at [615, 691] on link "3" at bounding box center [620, 690] width 27 height 27
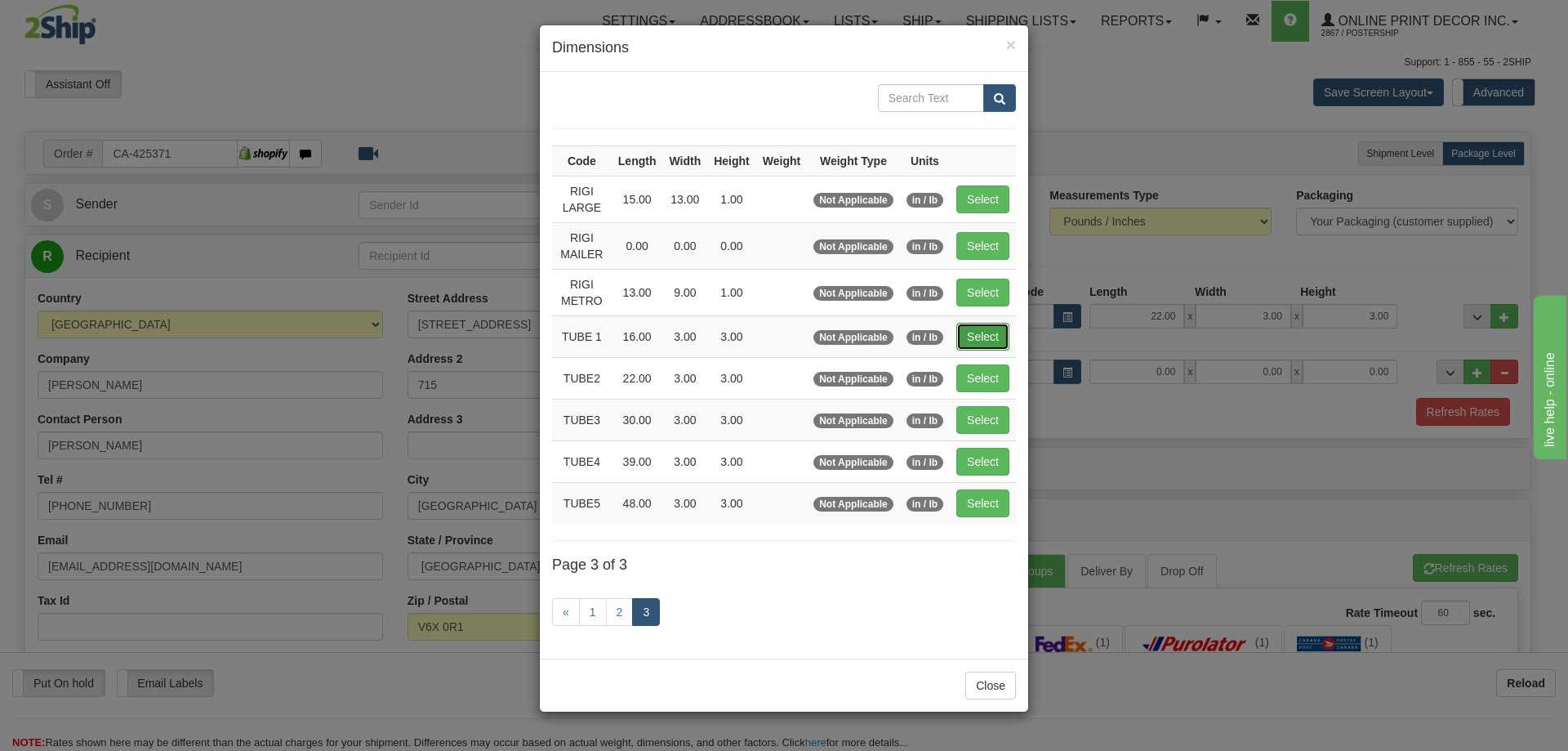
click at [975, 335] on button "Select" at bounding box center [983, 336] width 53 height 27
type input "TUBE 1"
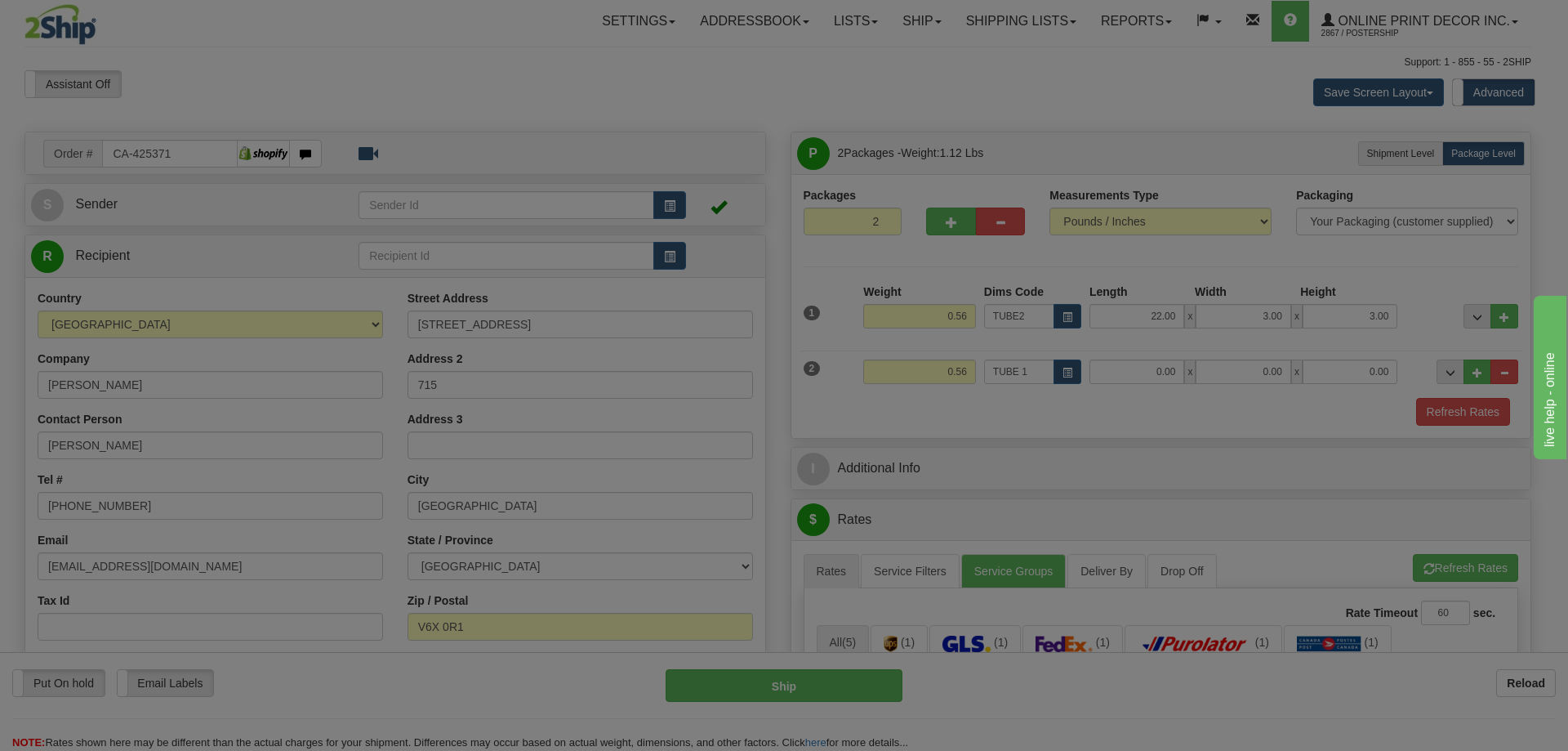
type input "16.00"
type input "3.00"
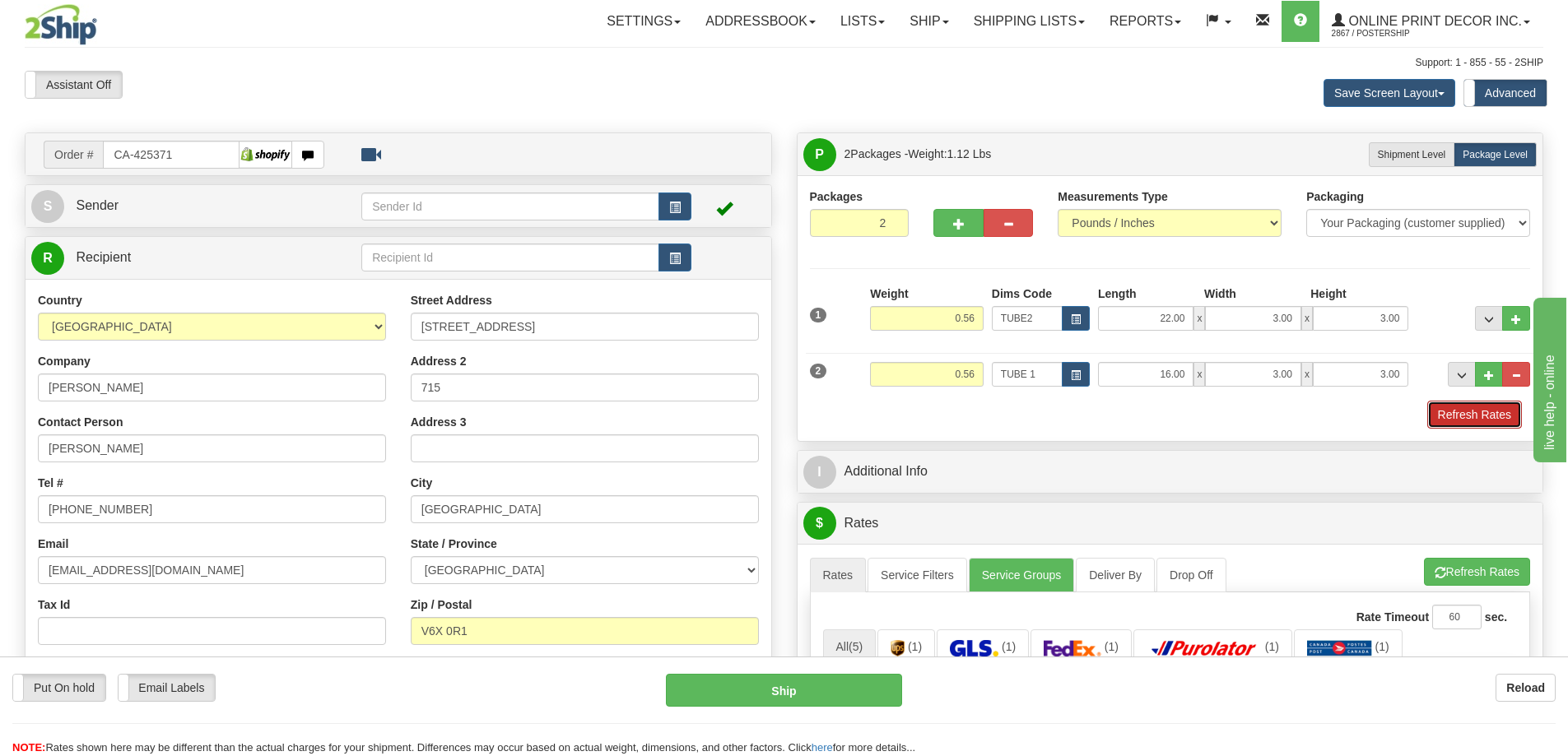
click at [1454, 417] on button "Refresh Rates" at bounding box center [1474, 415] width 95 height 28
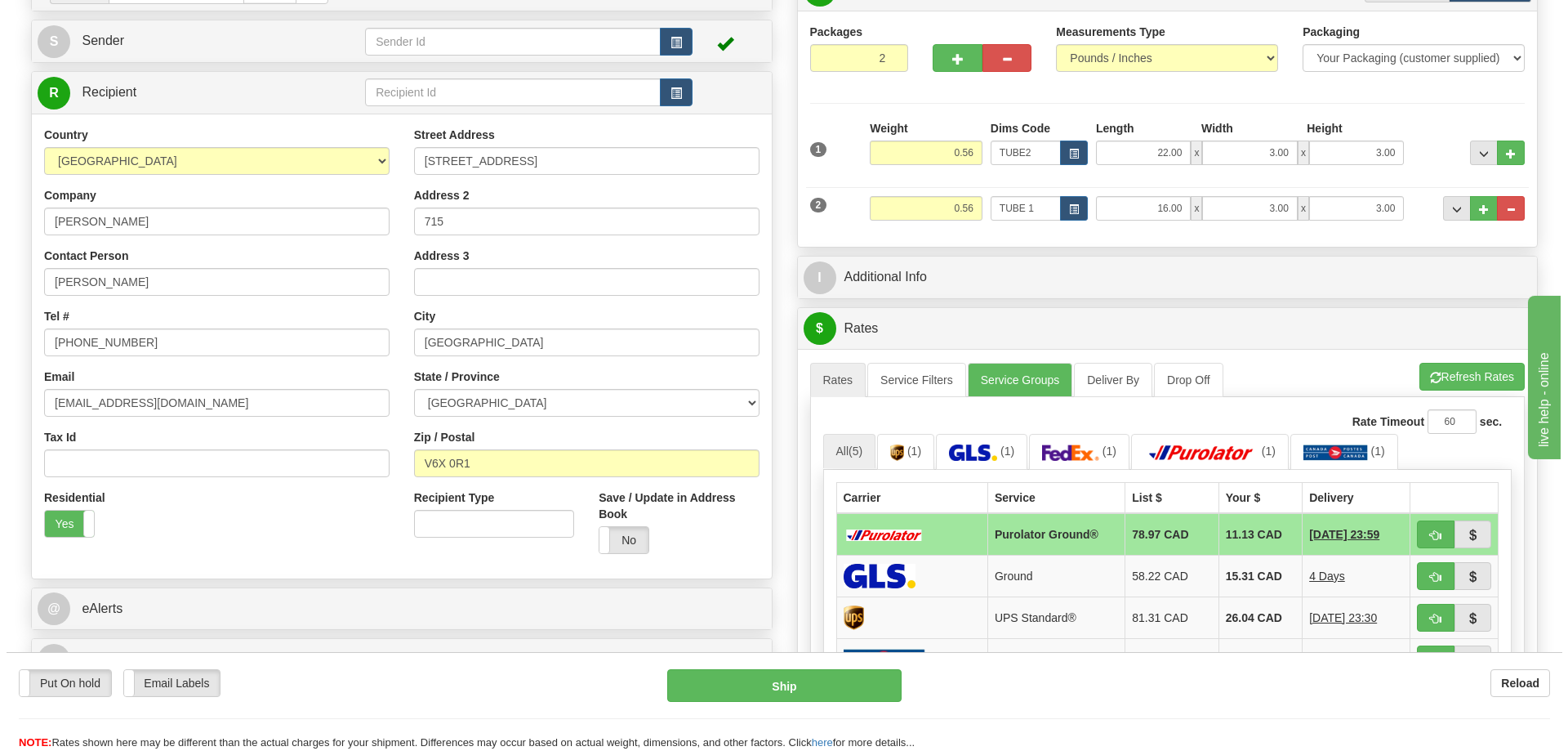
scroll to position [245, 0]
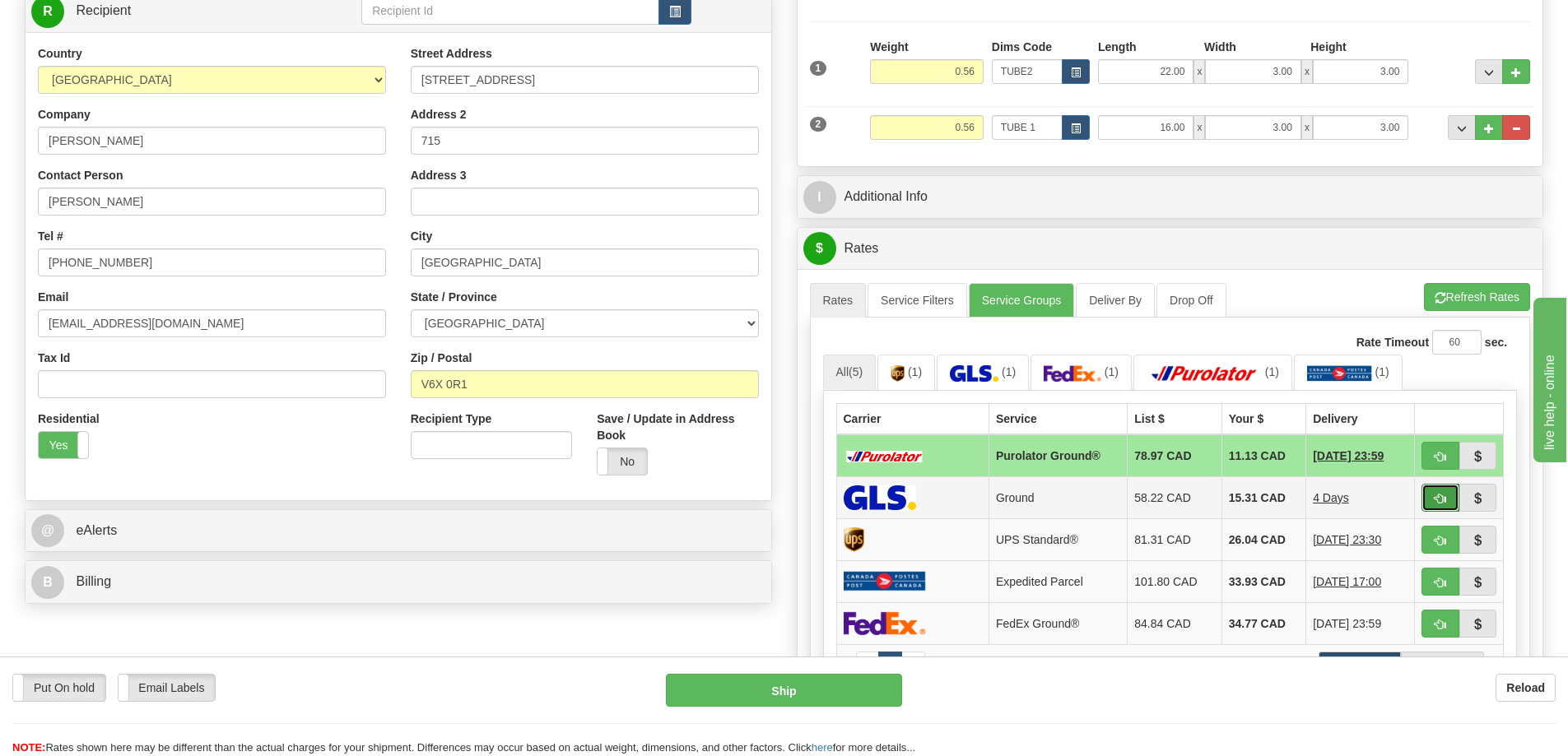
click at [1452, 492] on button "button" at bounding box center [1439, 498] width 38 height 28
type input "1"
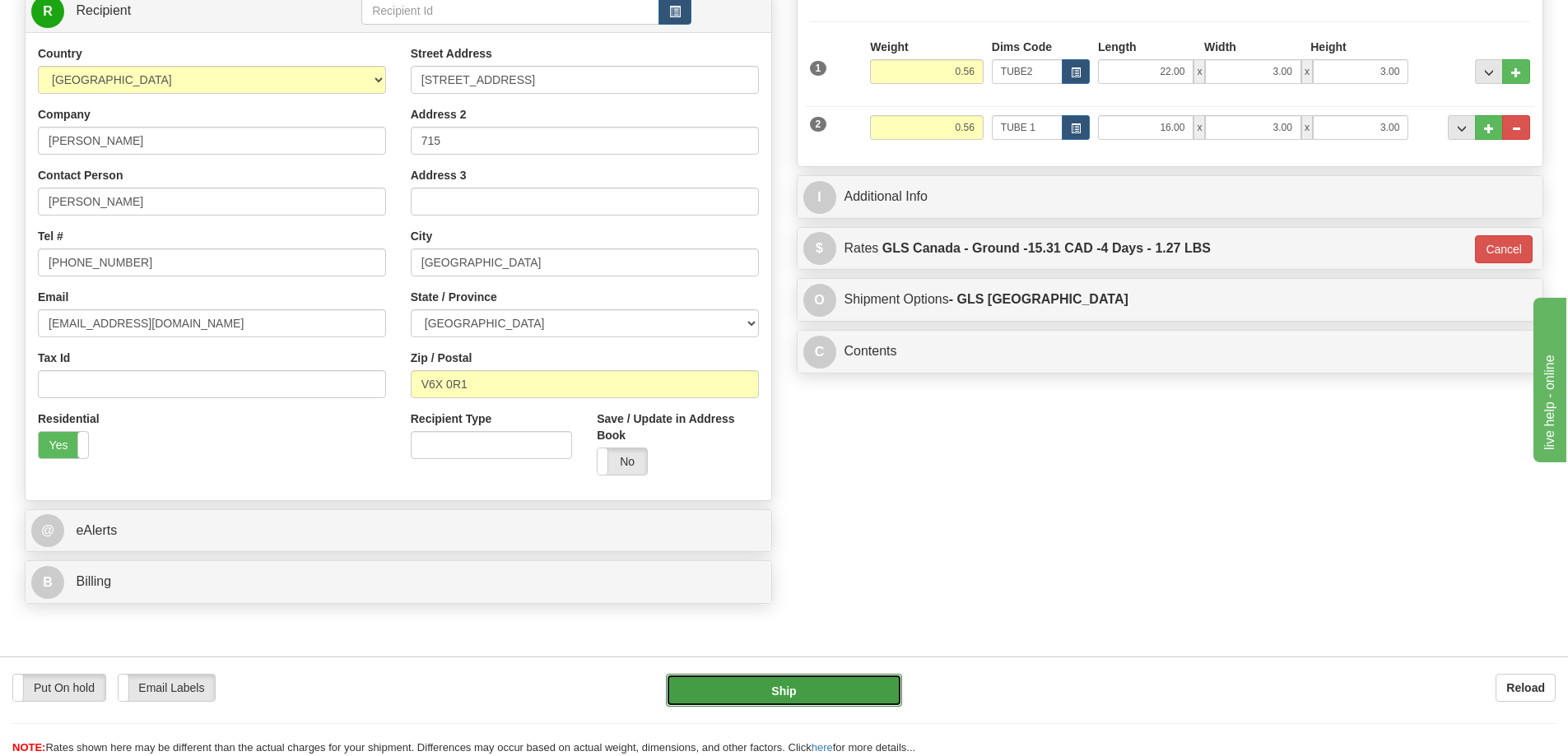
click at [868, 689] on button "Ship" at bounding box center [783, 690] width 236 height 33
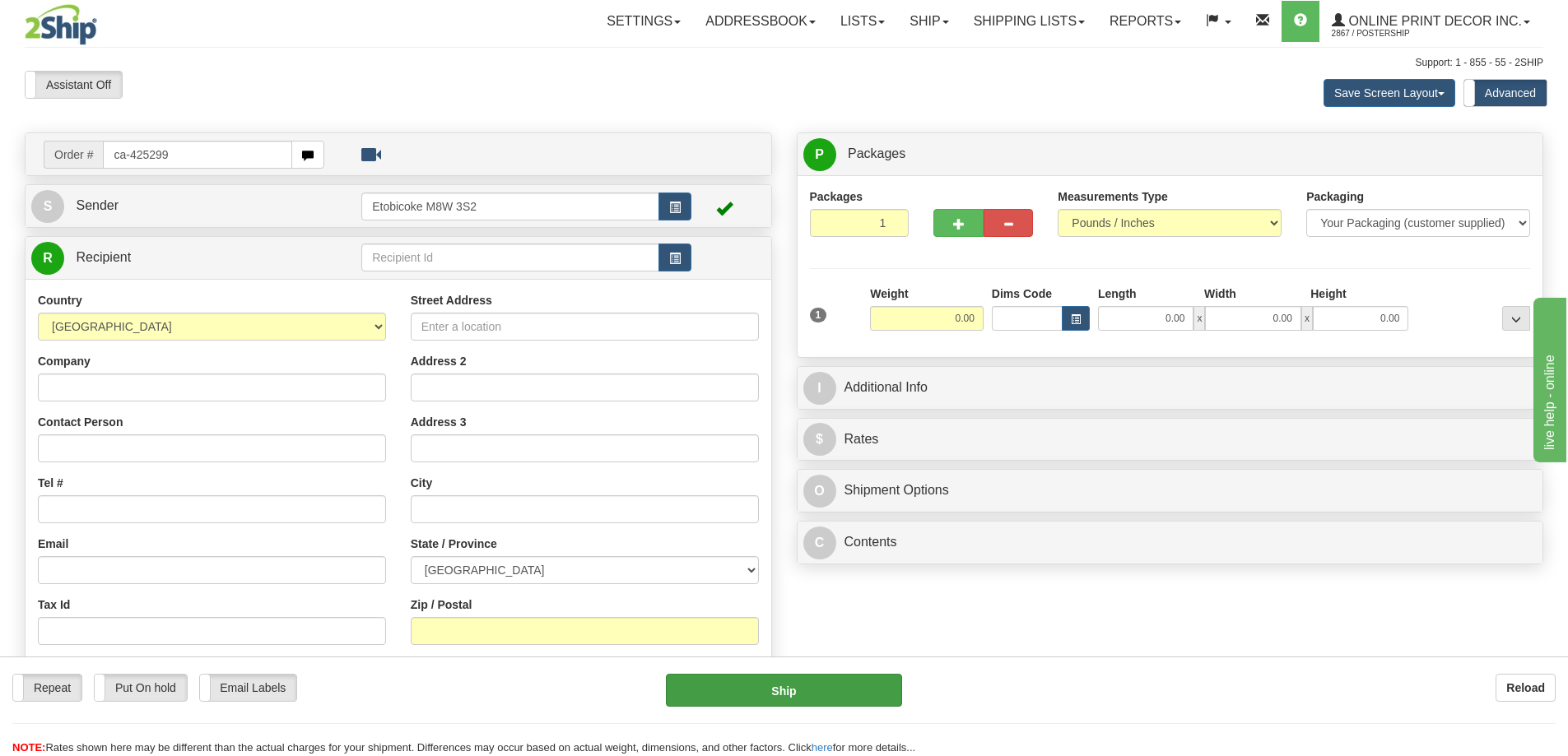
type input "ca-425299"
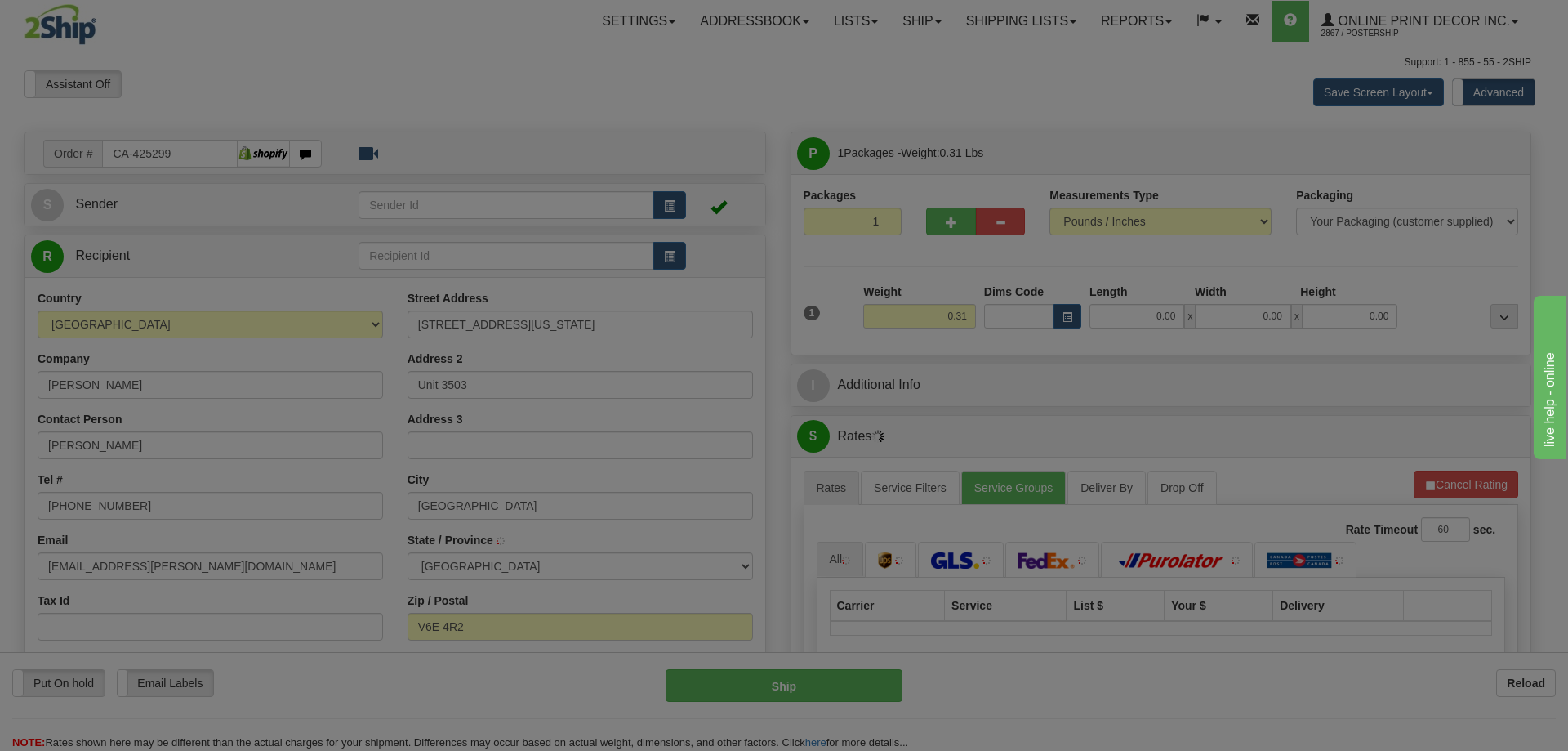
type input "VANCOUVER"
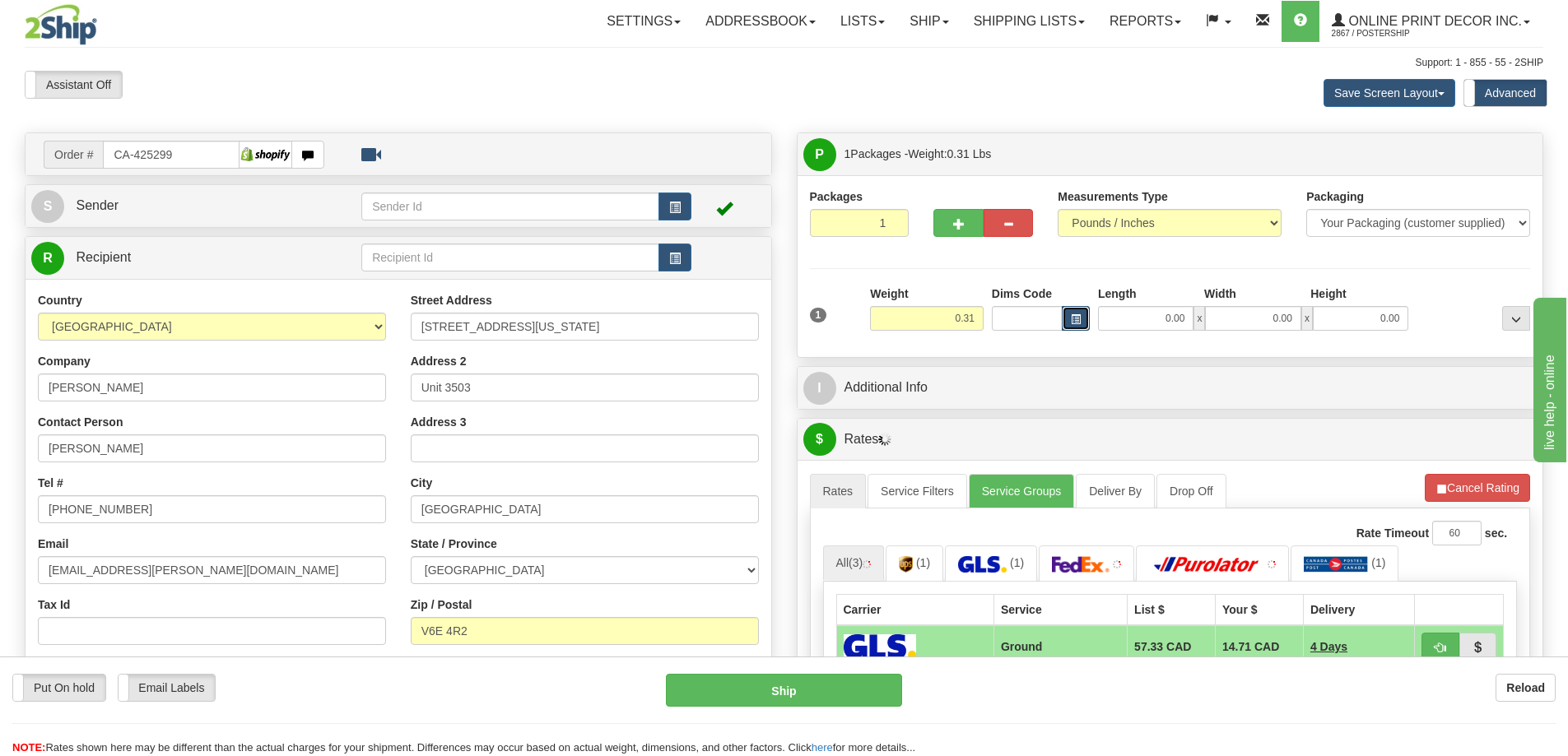
click at [1083, 315] on button "button" at bounding box center [1076, 318] width 28 height 25
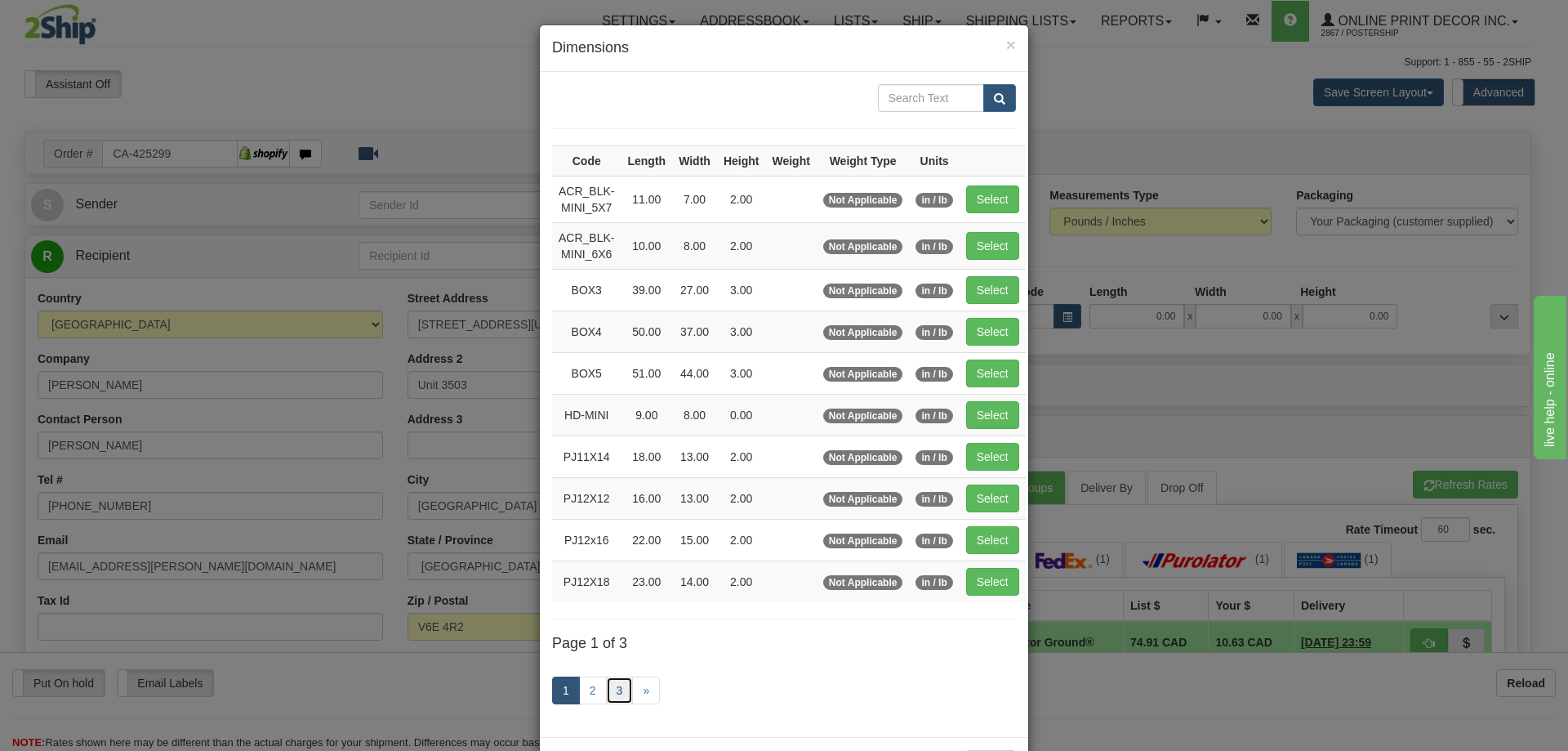
click at [613, 688] on link "3" at bounding box center [620, 690] width 27 height 27
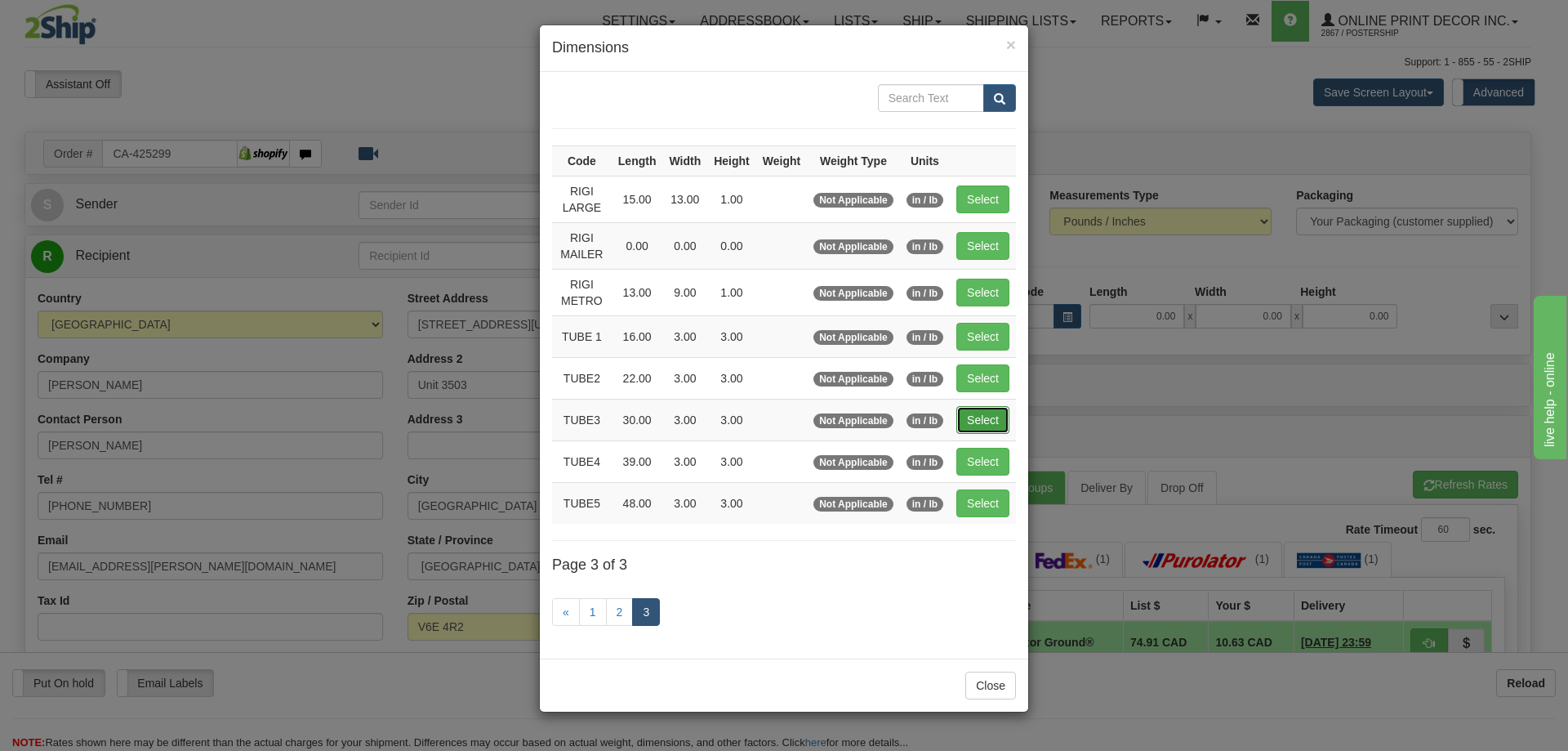
click at [960, 418] on button "Select" at bounding box center [983, 419] width 53 height 27
type input "TUBE3"
type input "30.00"
type input "3.00"
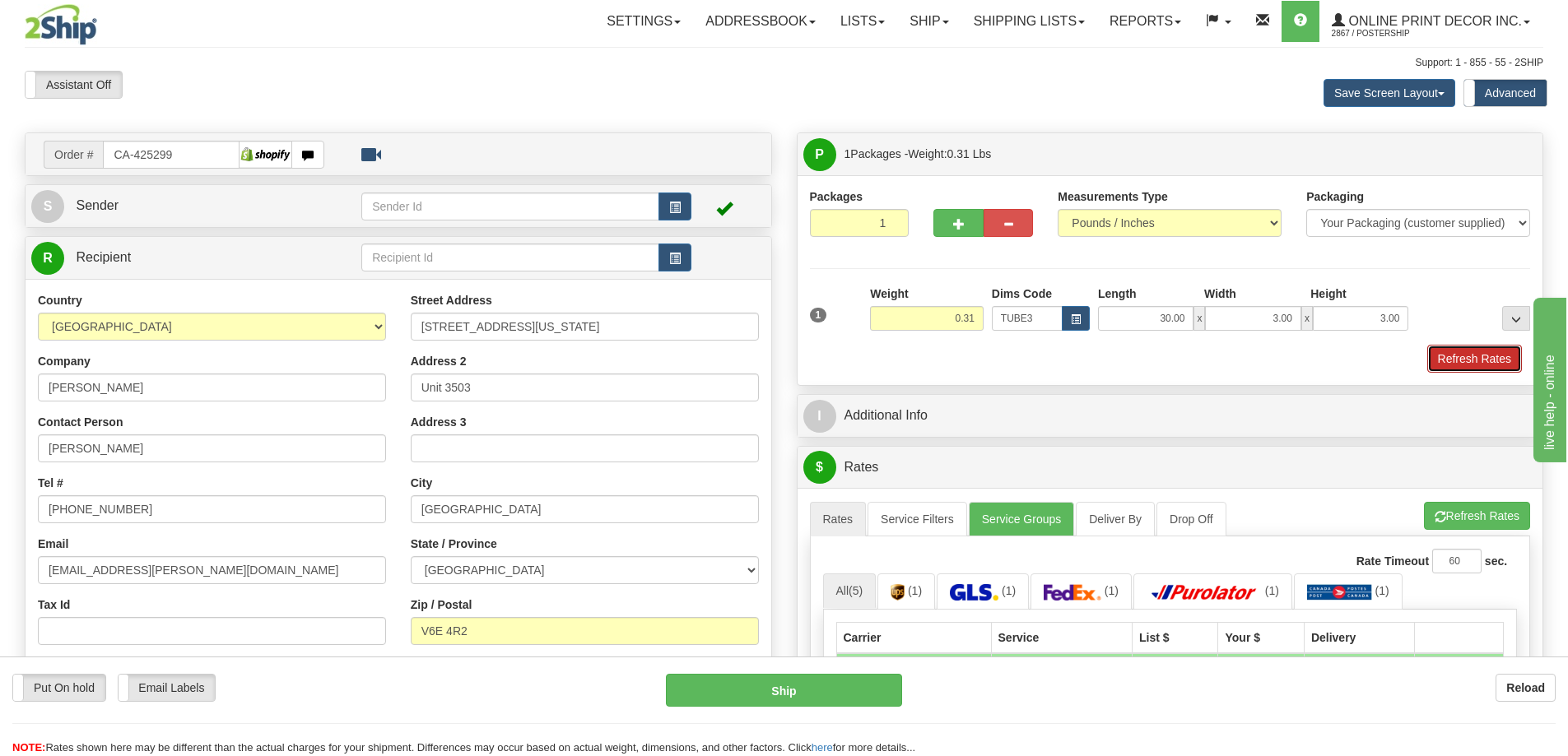
click at [1481, 354] on button "Refresh Rates" at bounding box center [1474, 359] width 95 height 28
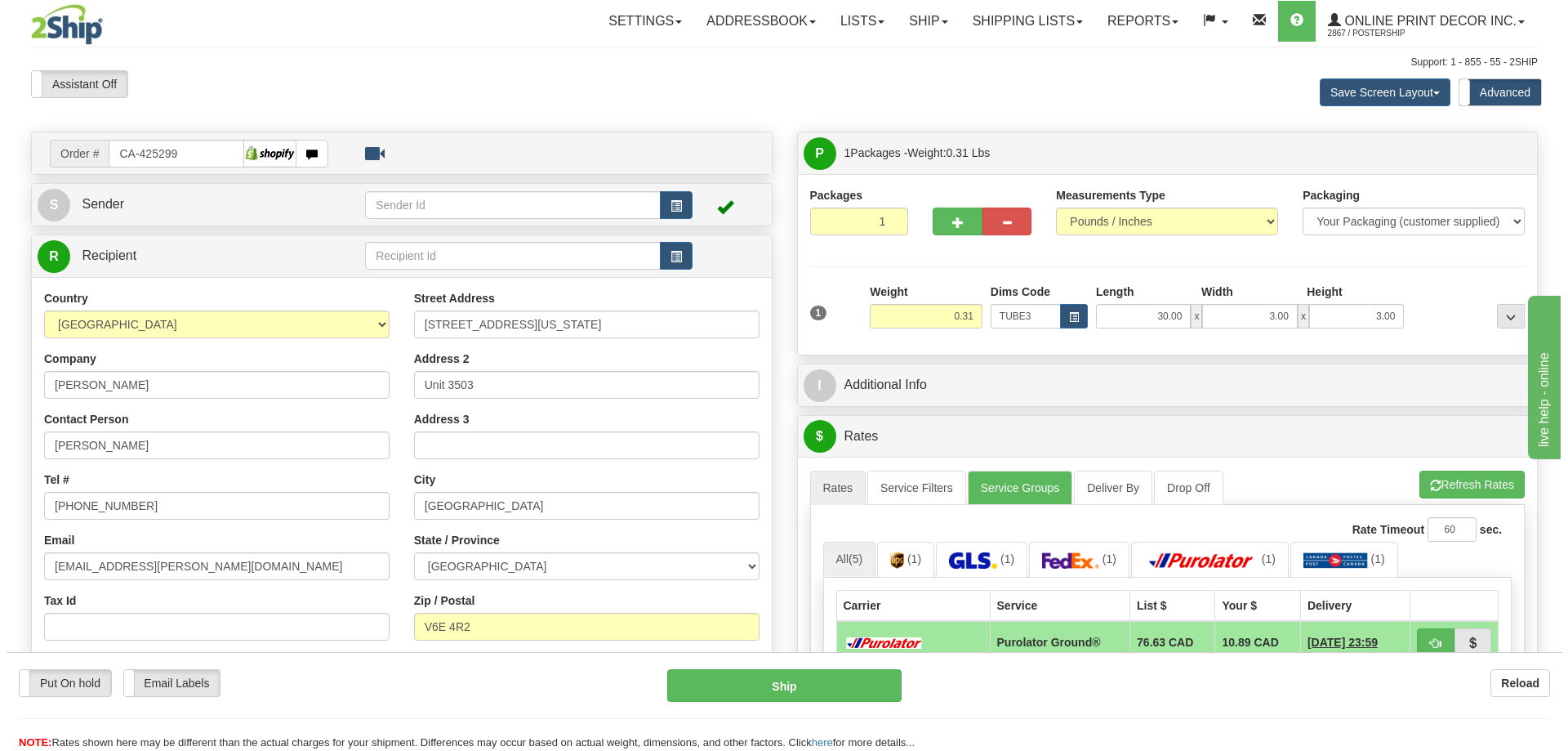
scroll to position [164, 0]
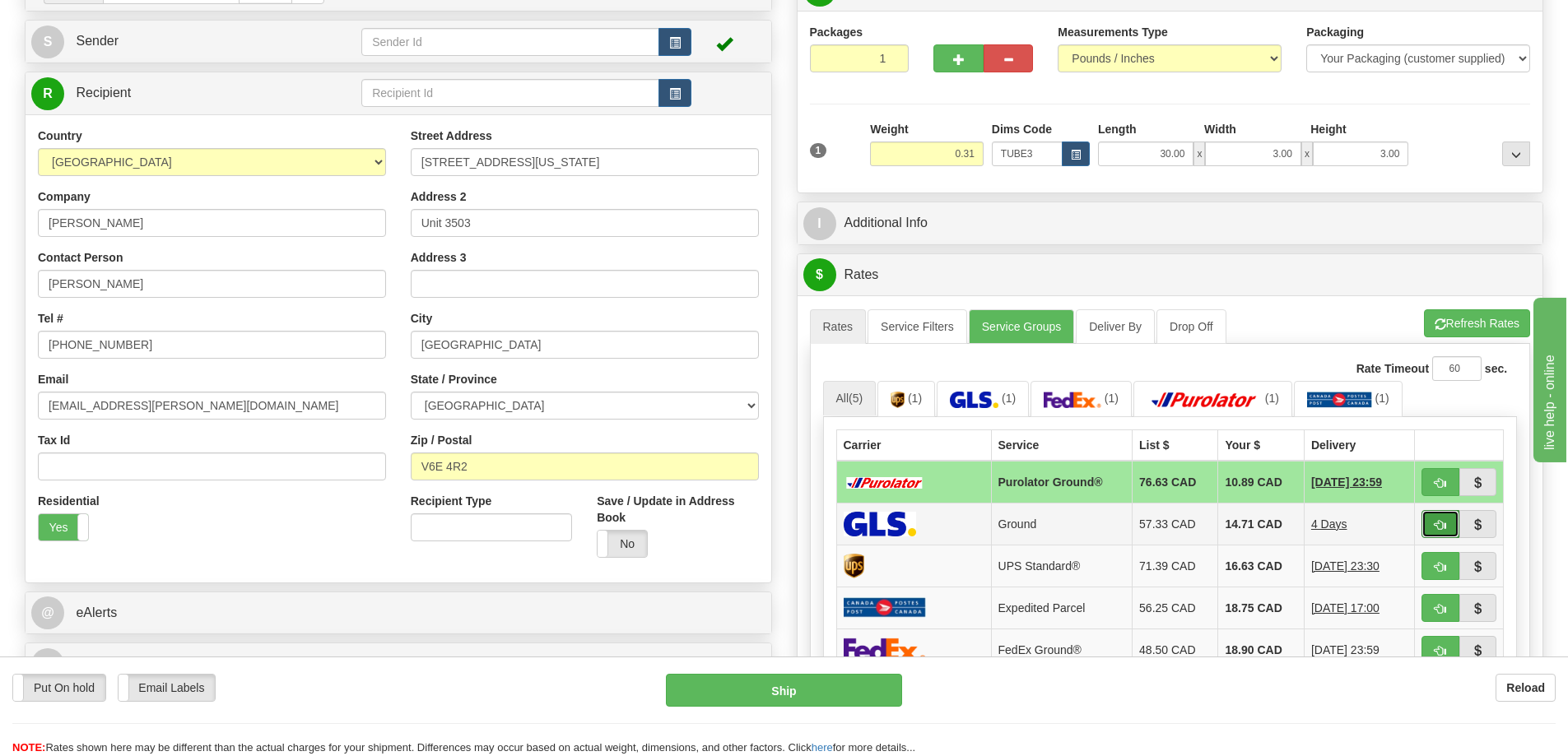
click at [1436, 518] on button "button" at bounding box center [1439, 523] width 38 height 28
type input "1"
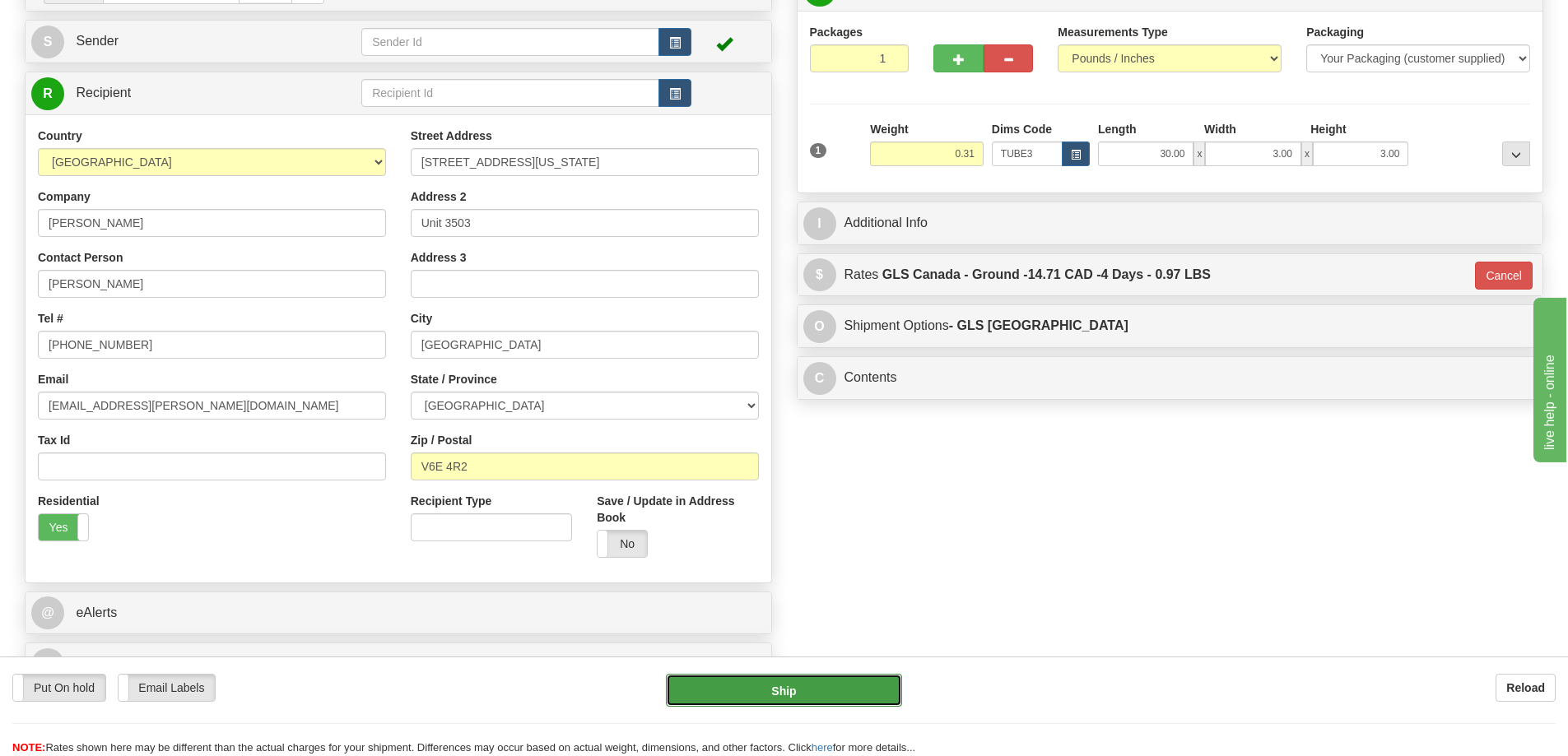
click at [714, 684] on button "Ship" at bounding box center [783, 690] width 236 height 33
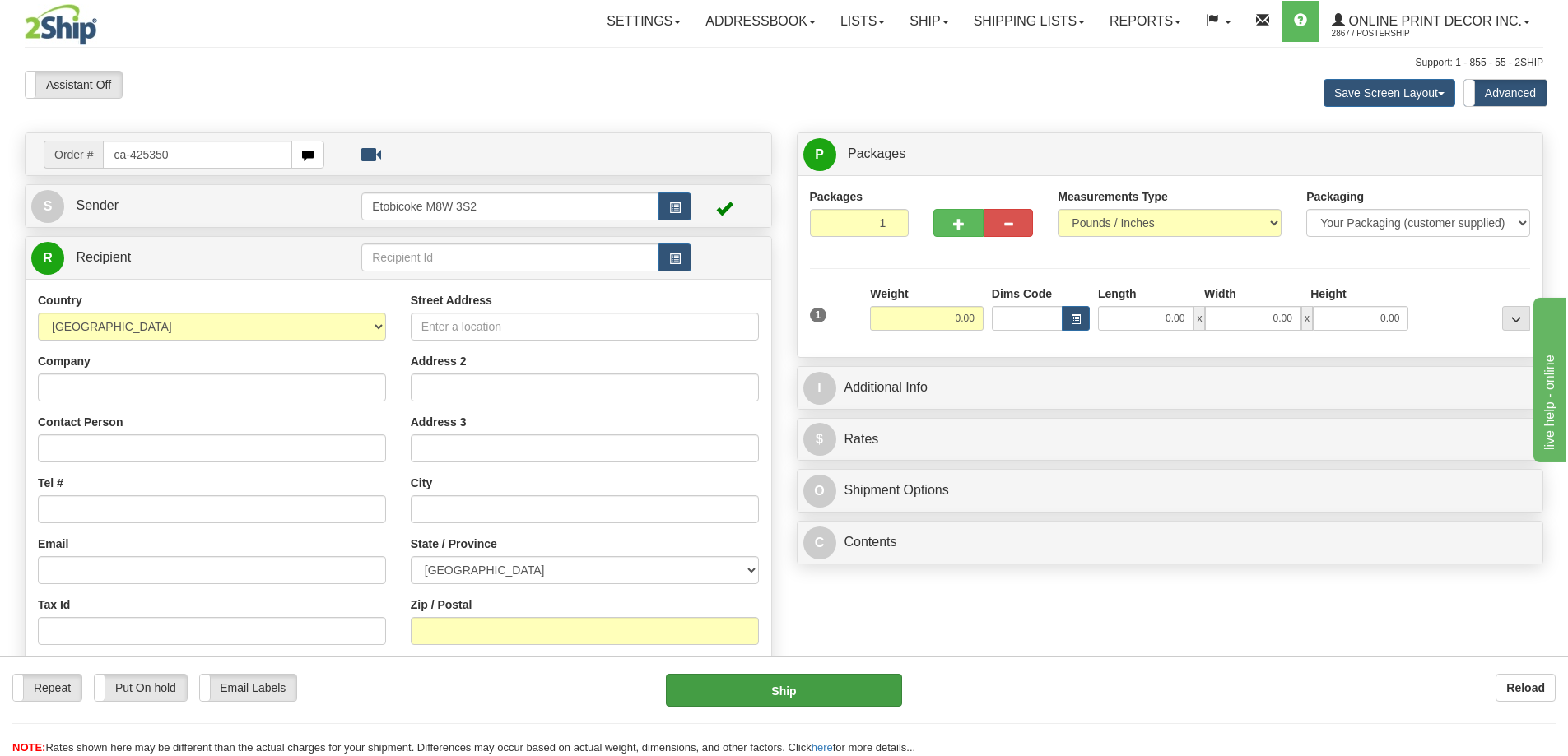
type input "ca-425350"
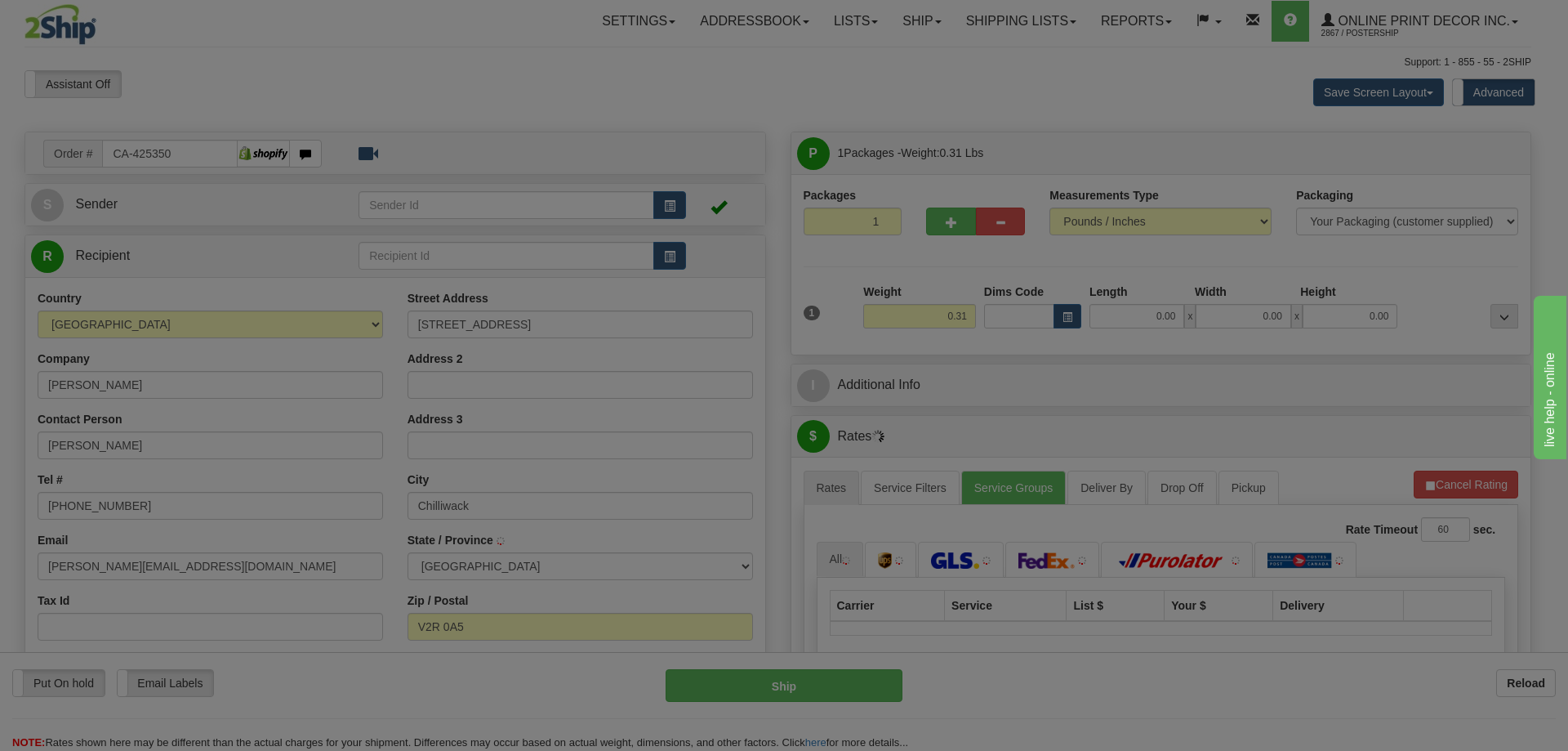
type input "CHILLIWACK"
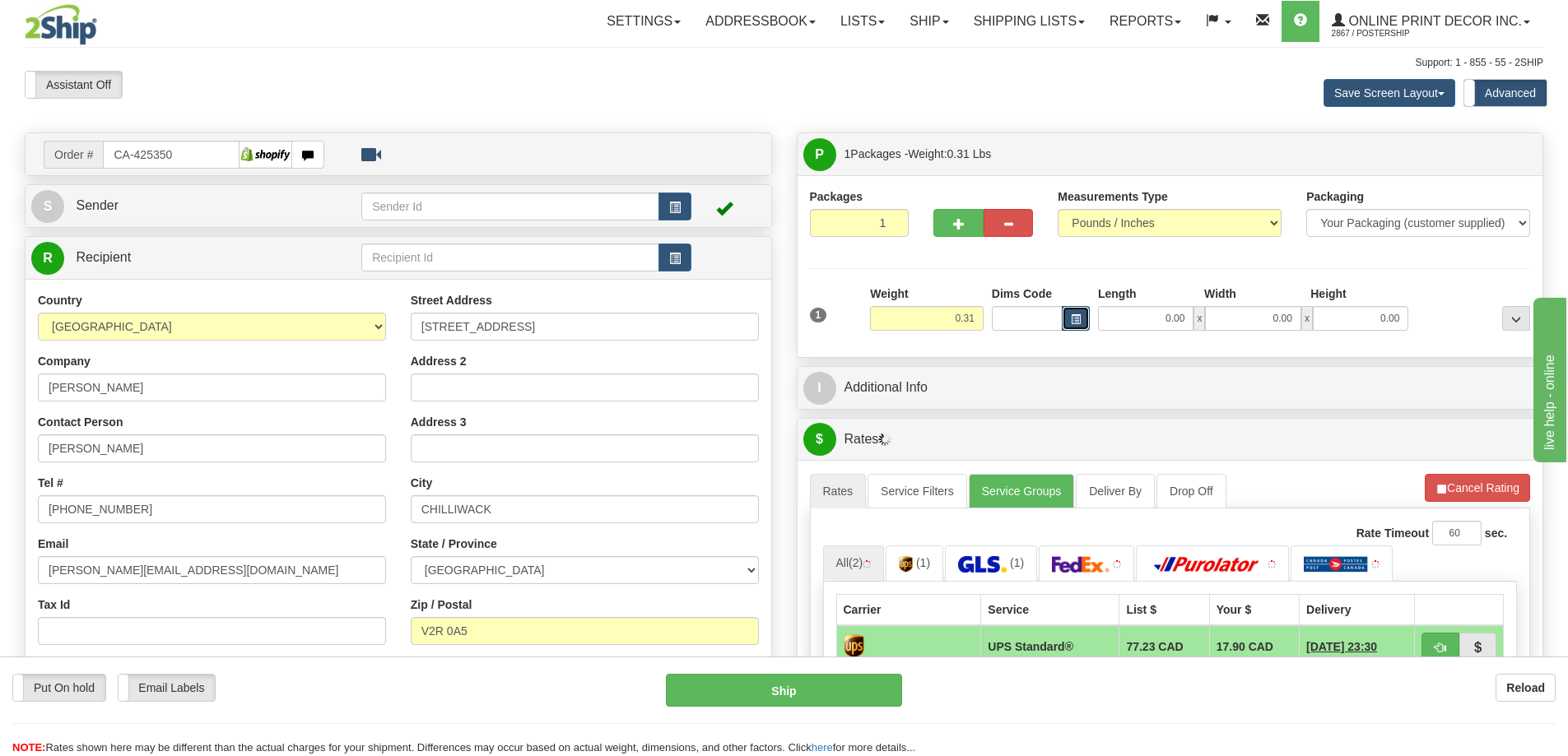
click at [1085, 315] on button "button" at bounding box center [1076, 318] width 28 height 25
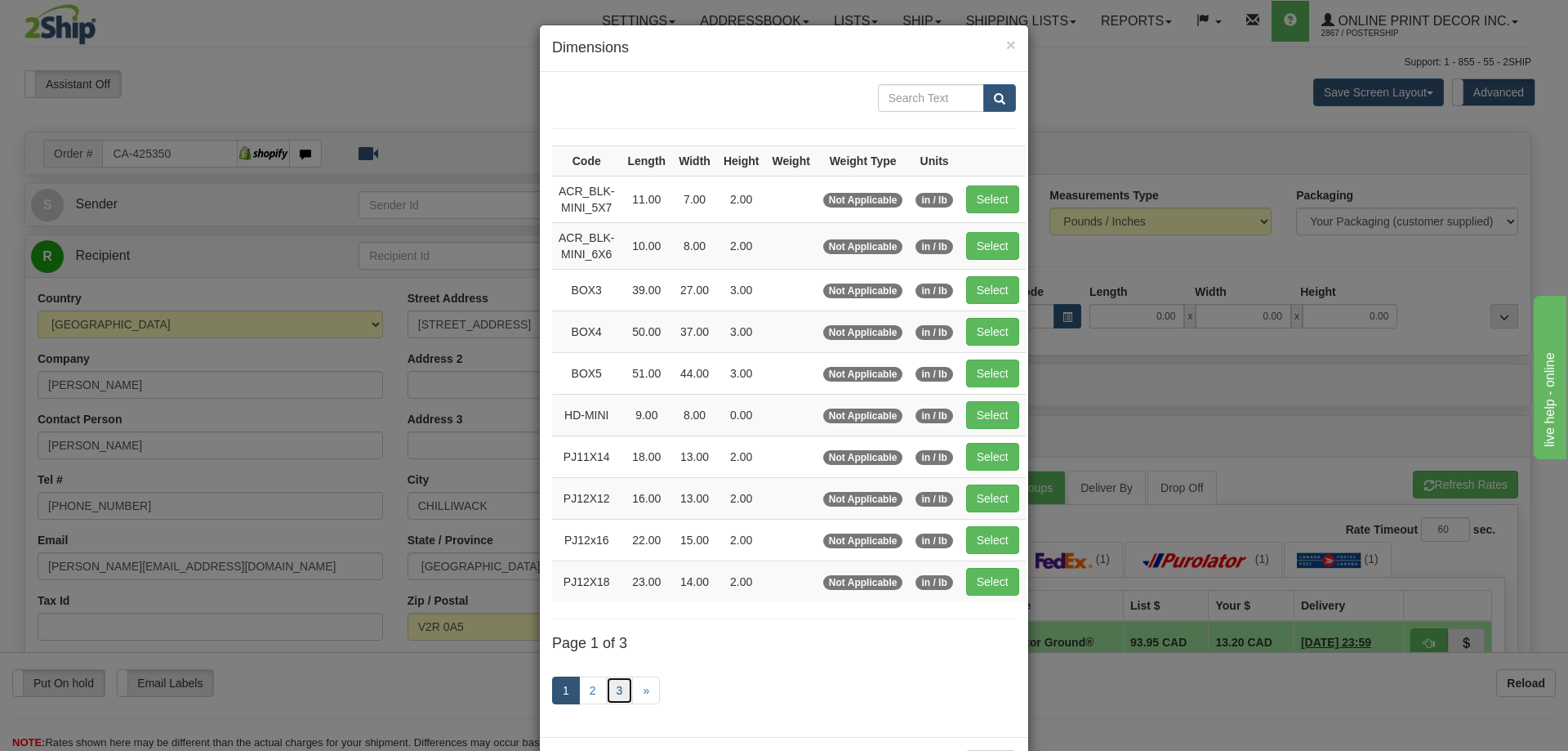
click at [607, 692] on link "3" at bounding box center [620, 690] width 27 height 27
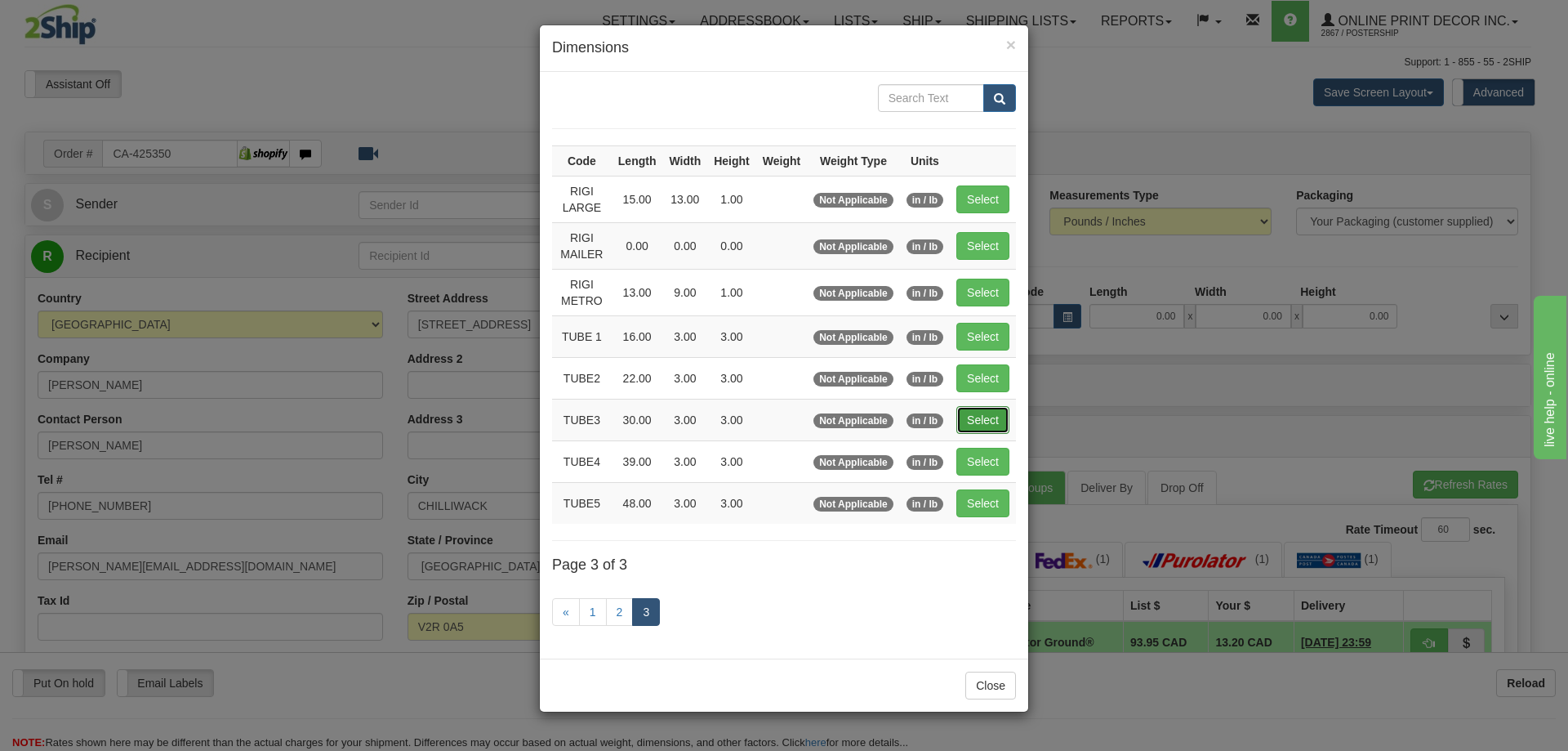
click at [990, 411] on button "Select" at bounding box center [983, 419] width 53 height 27
type input "TUBE3"
type input "30.00"
type input "3.00"
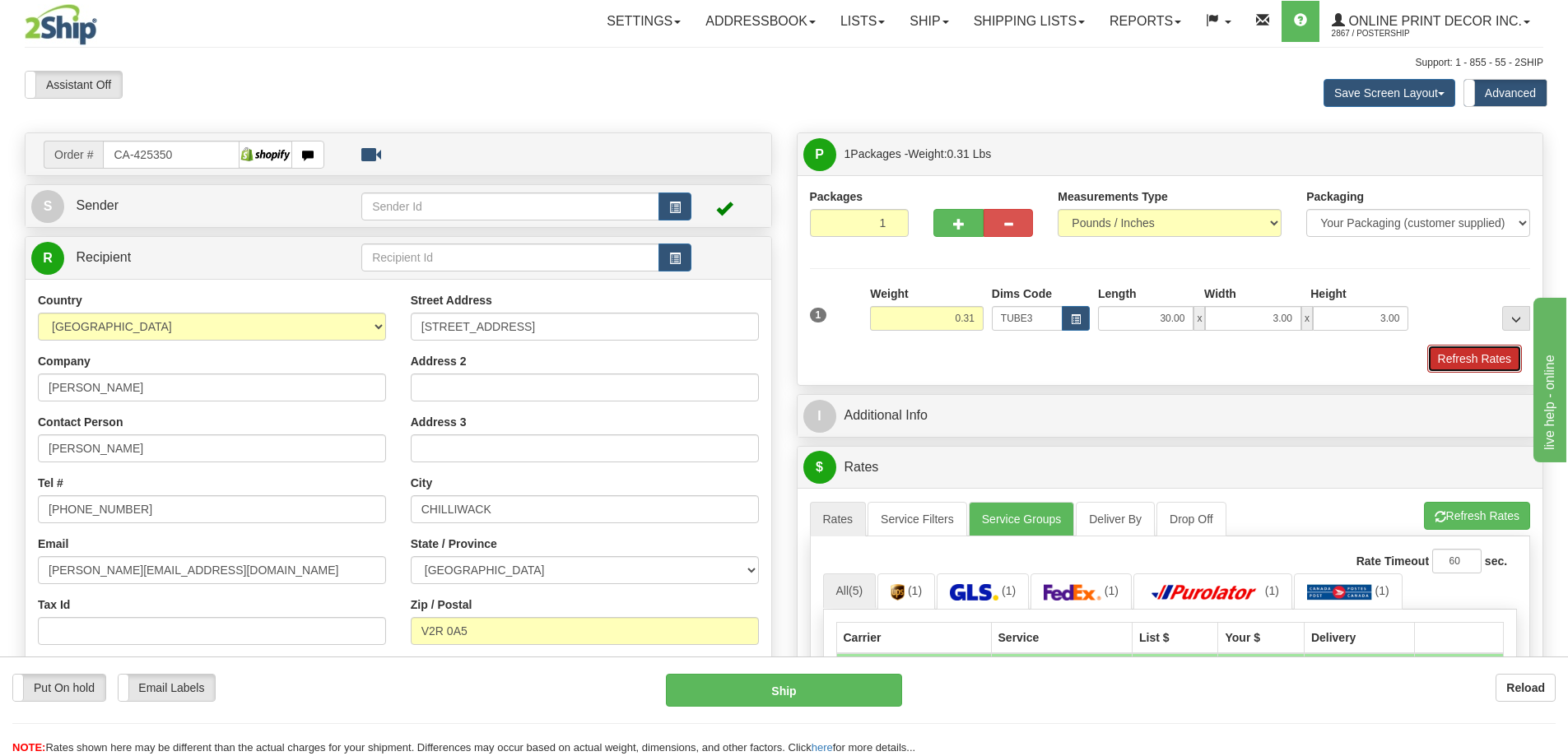
click at [1459, 360] on button "Refresh Rates" at bounding box center [1474, 359] width 95 height 28
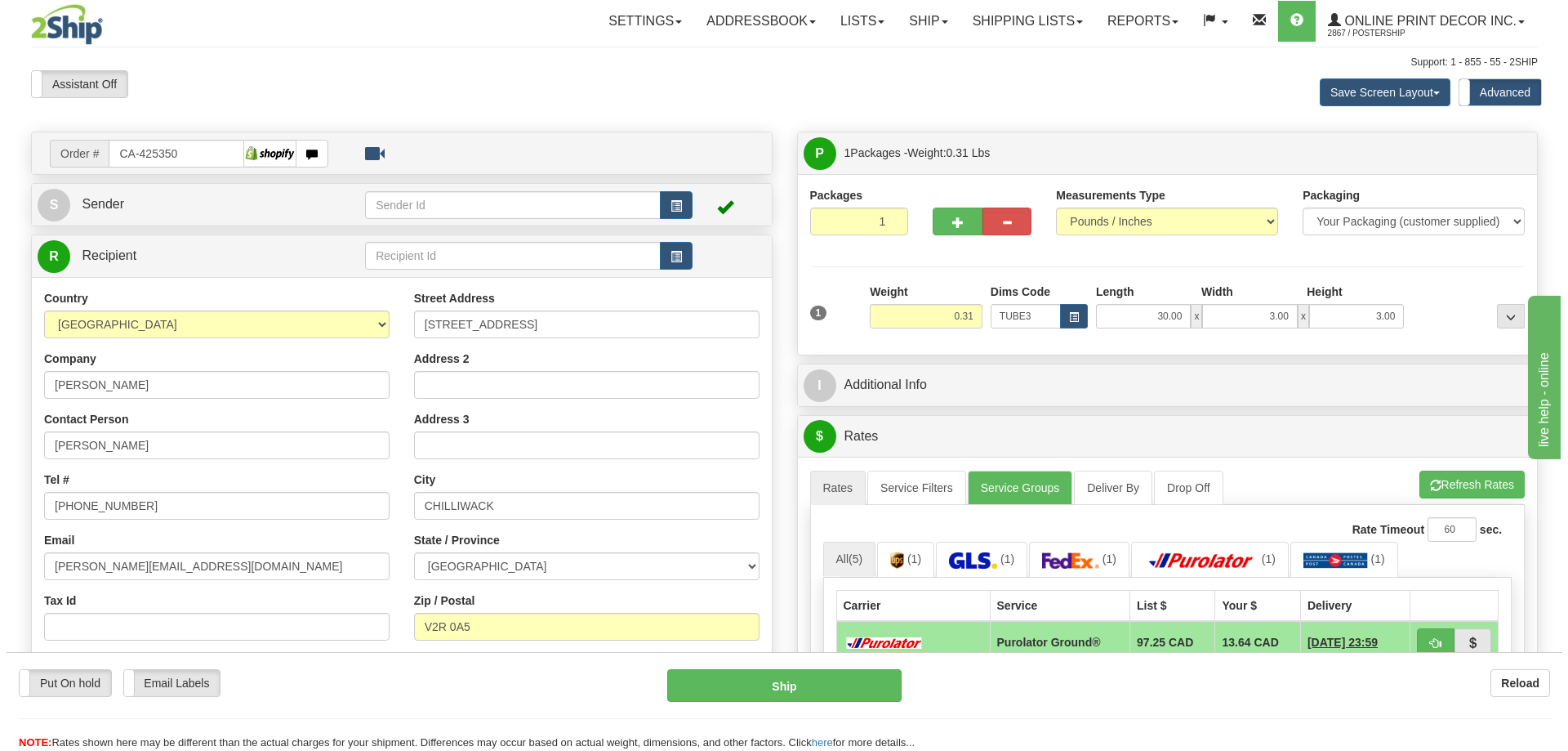
scroll to position [164, 0]
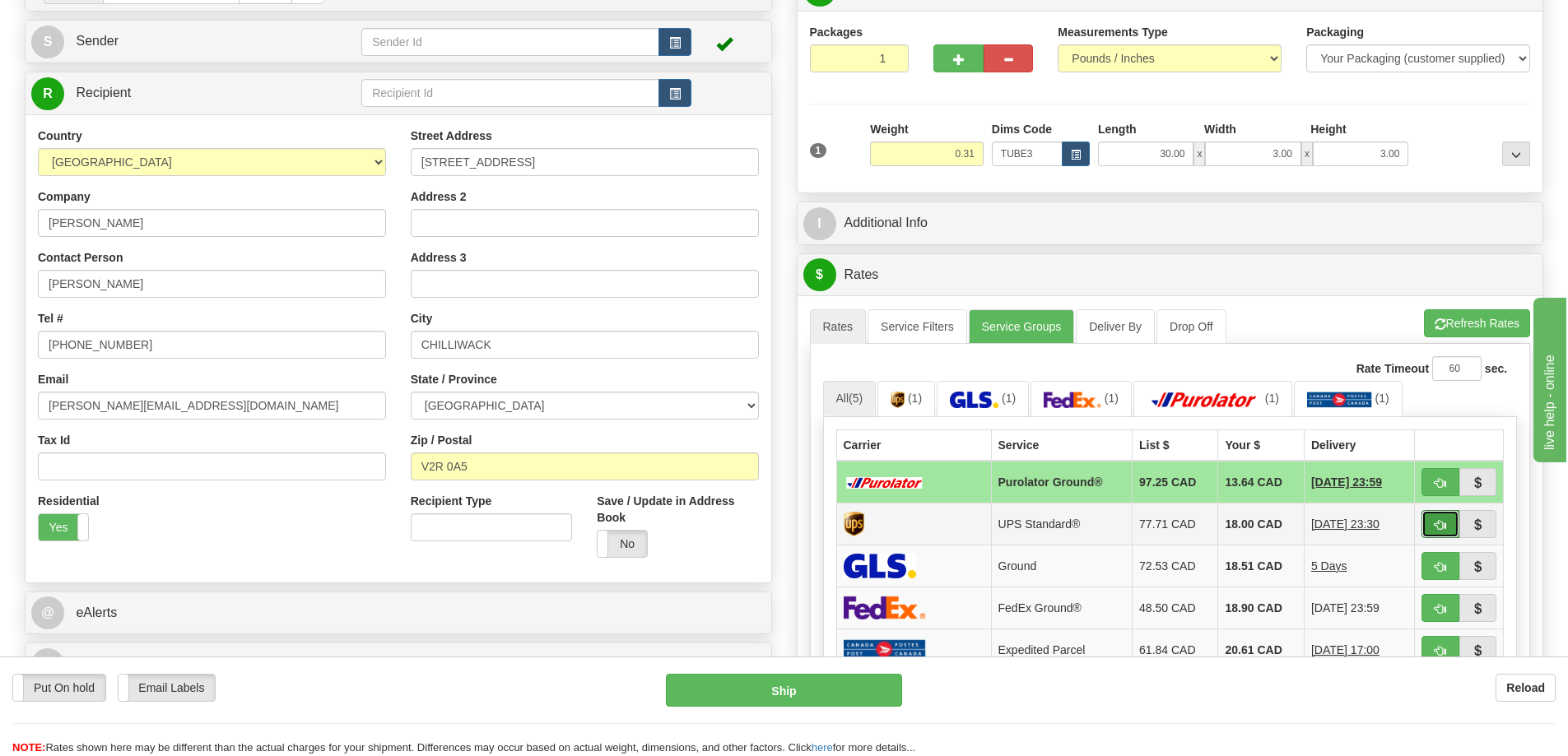
click at [1435, 521] on button "button" at bounding box center [1439, 523] width 38 height 28
type input "11"
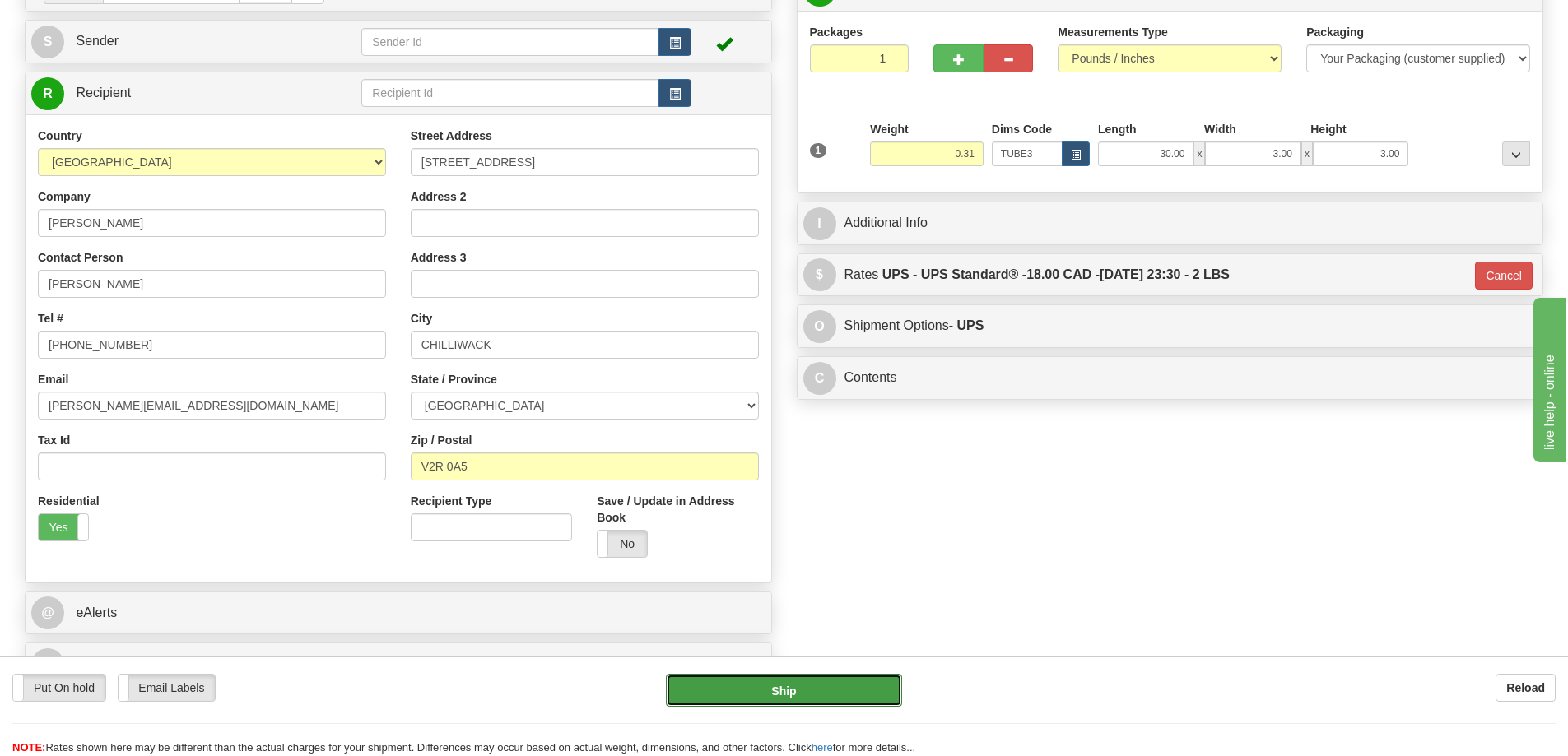
click at [835, 700] on button "Ship" at bounding box center [783, 690] width 236 height 33
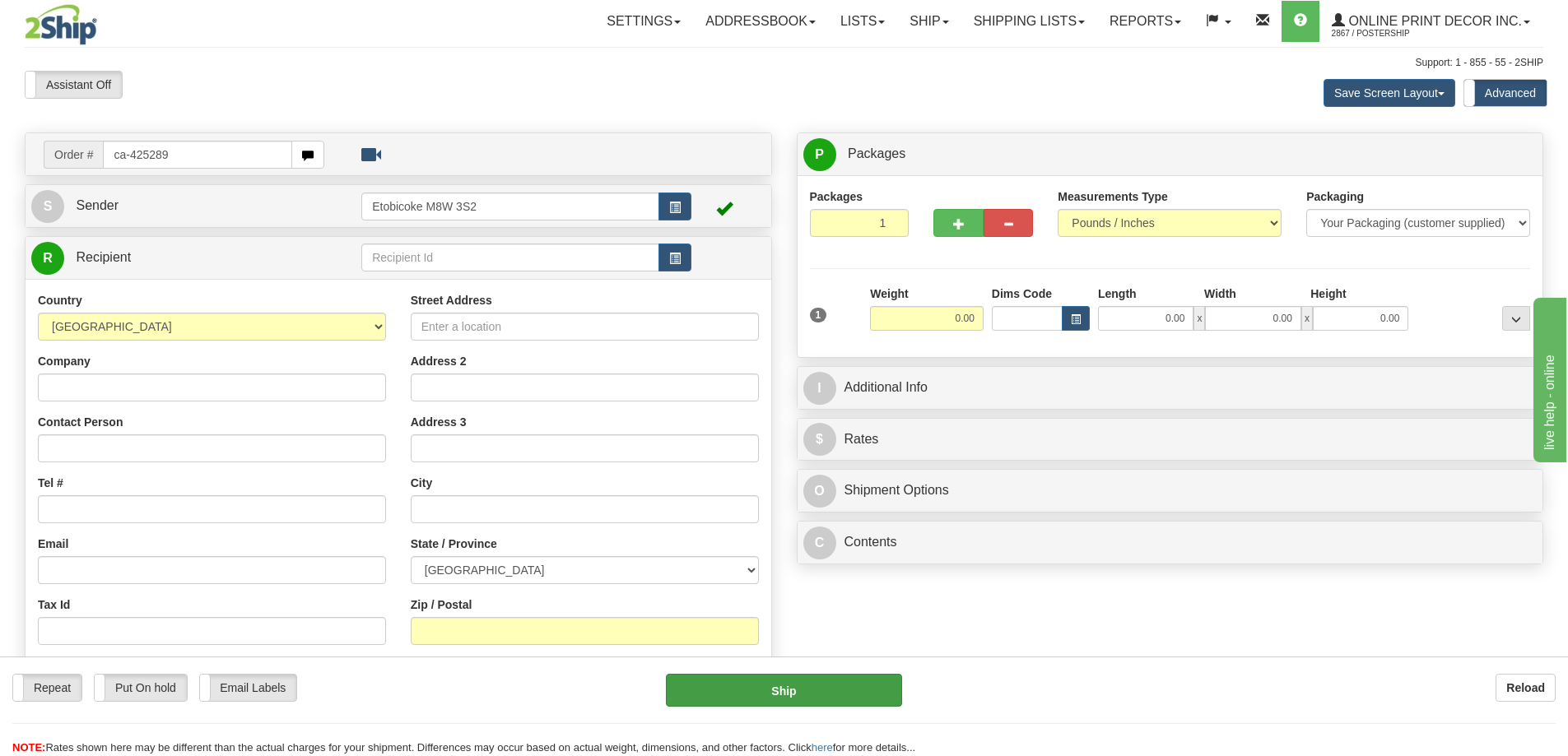
type input "ca-425289"
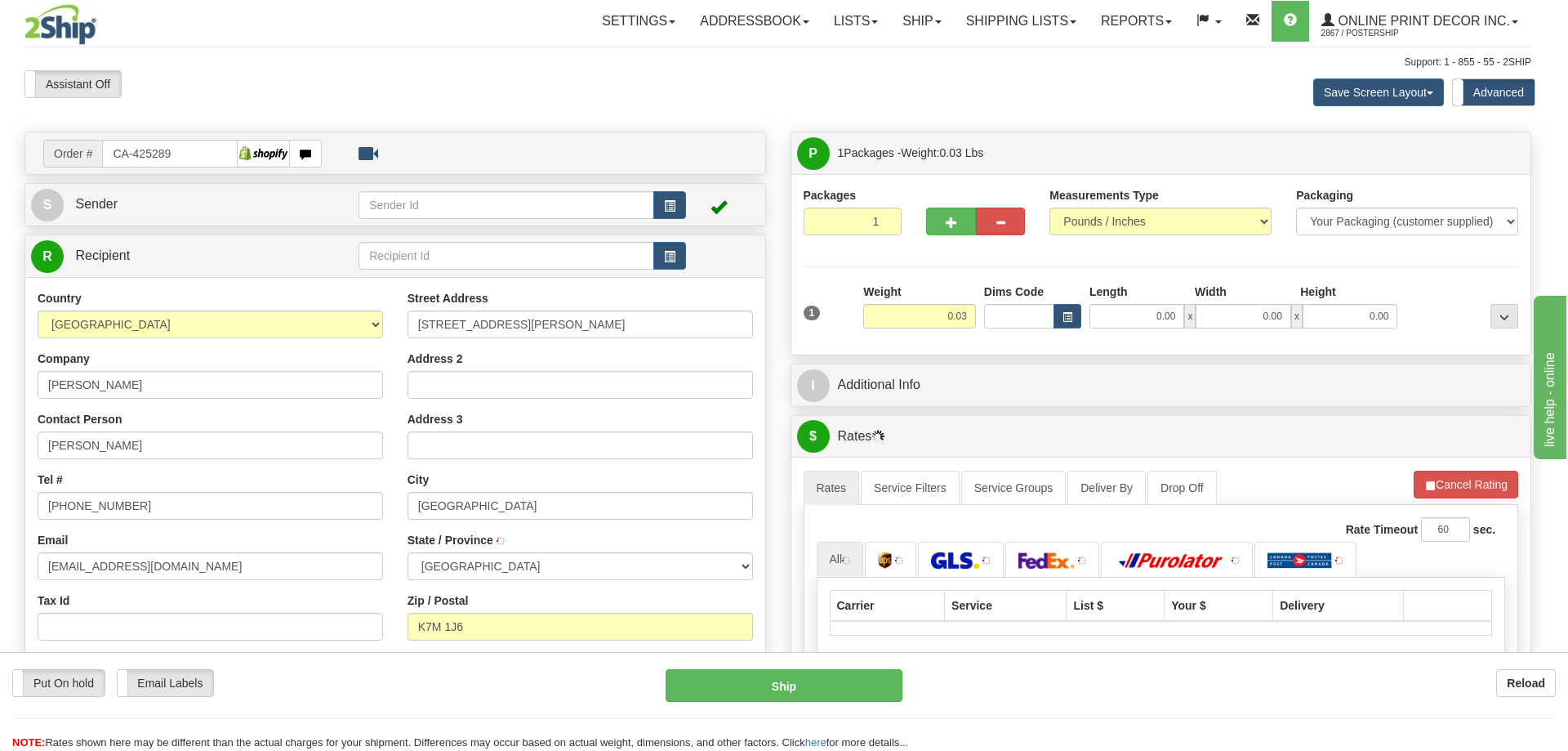
type input "[GEOGRAPHIC_DATA]"
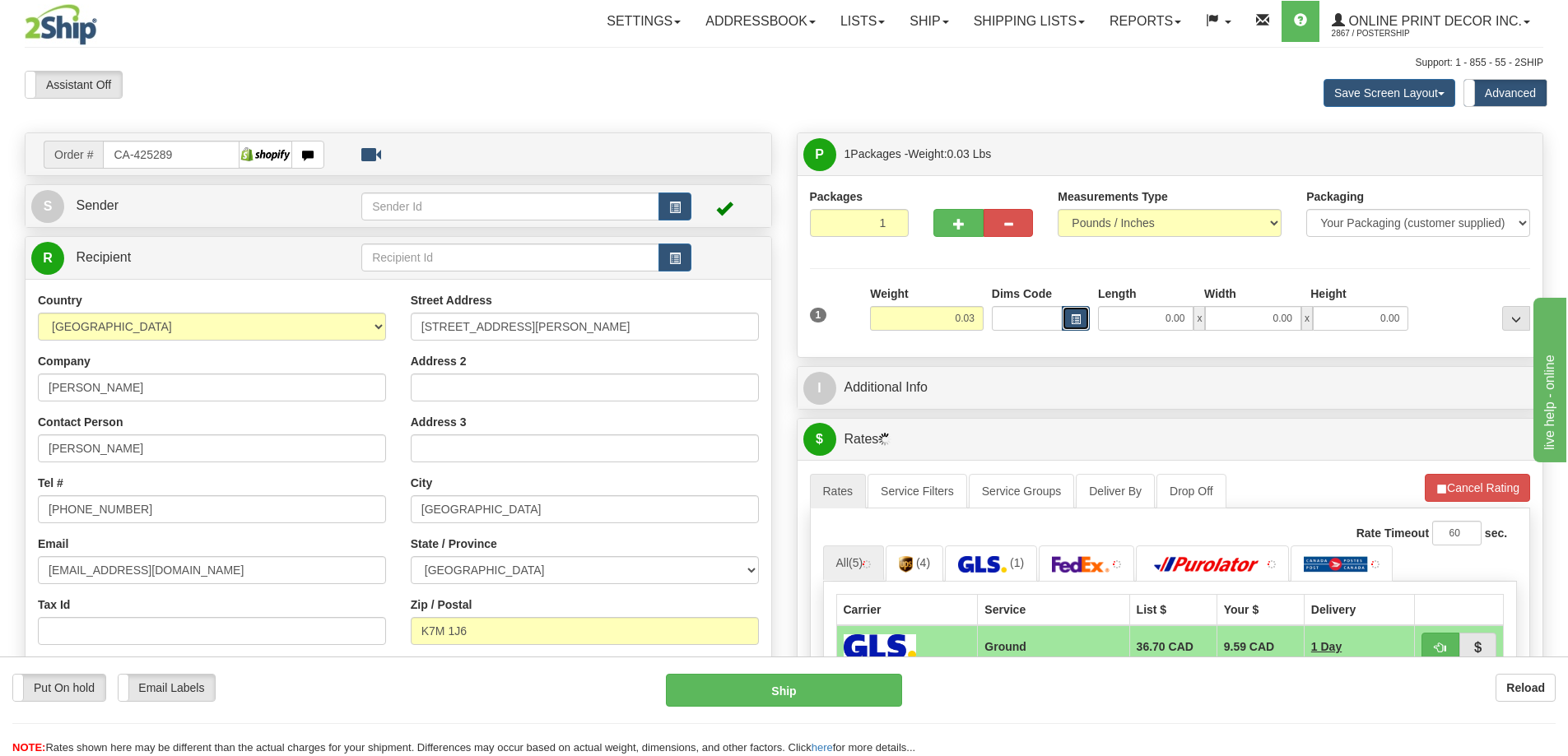
click at [1071, 317] on span "button" at bounding box center [1075, 320] width 10 height 9
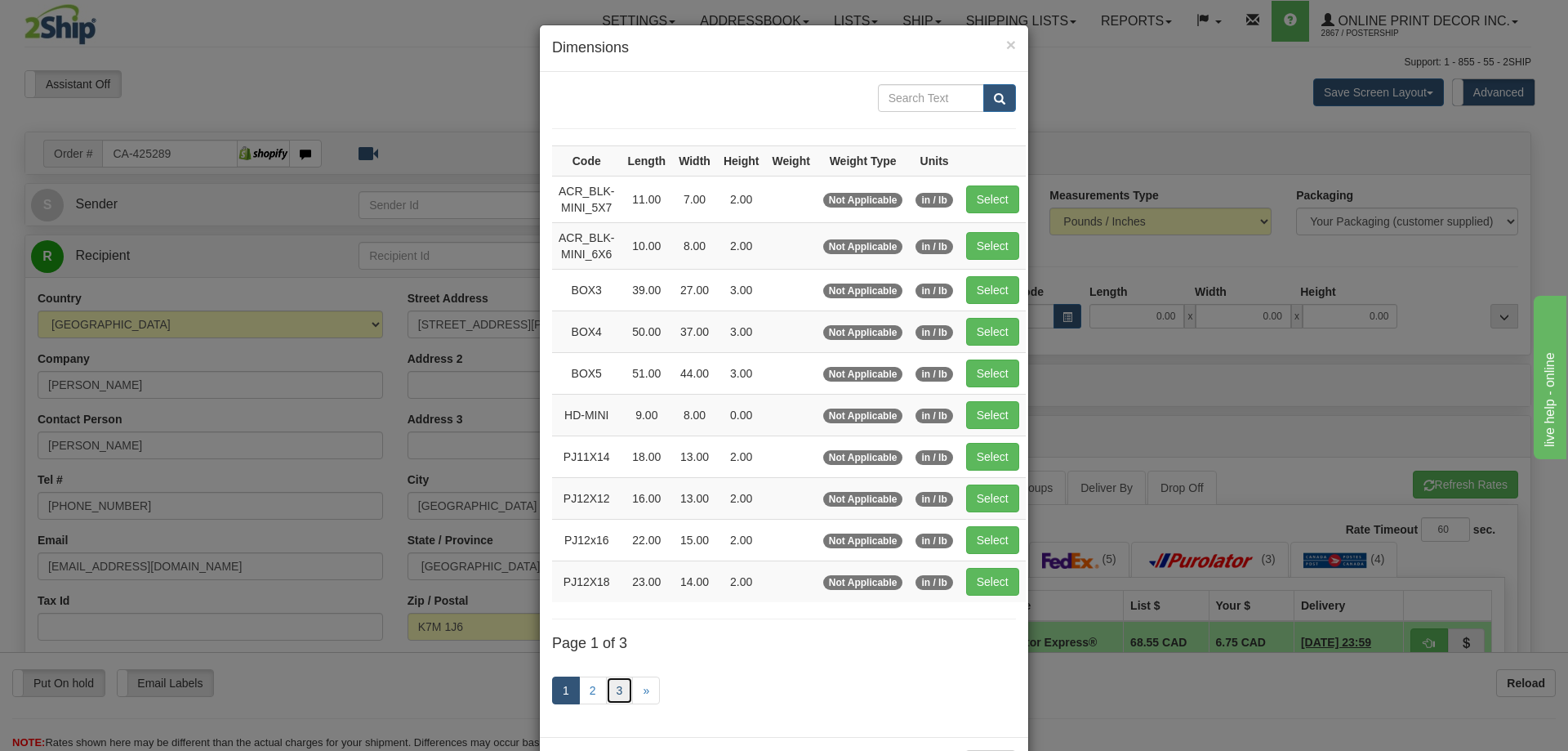
click at [606, 682] on link "3" at bounding box center [620, 690] width 27 height 27
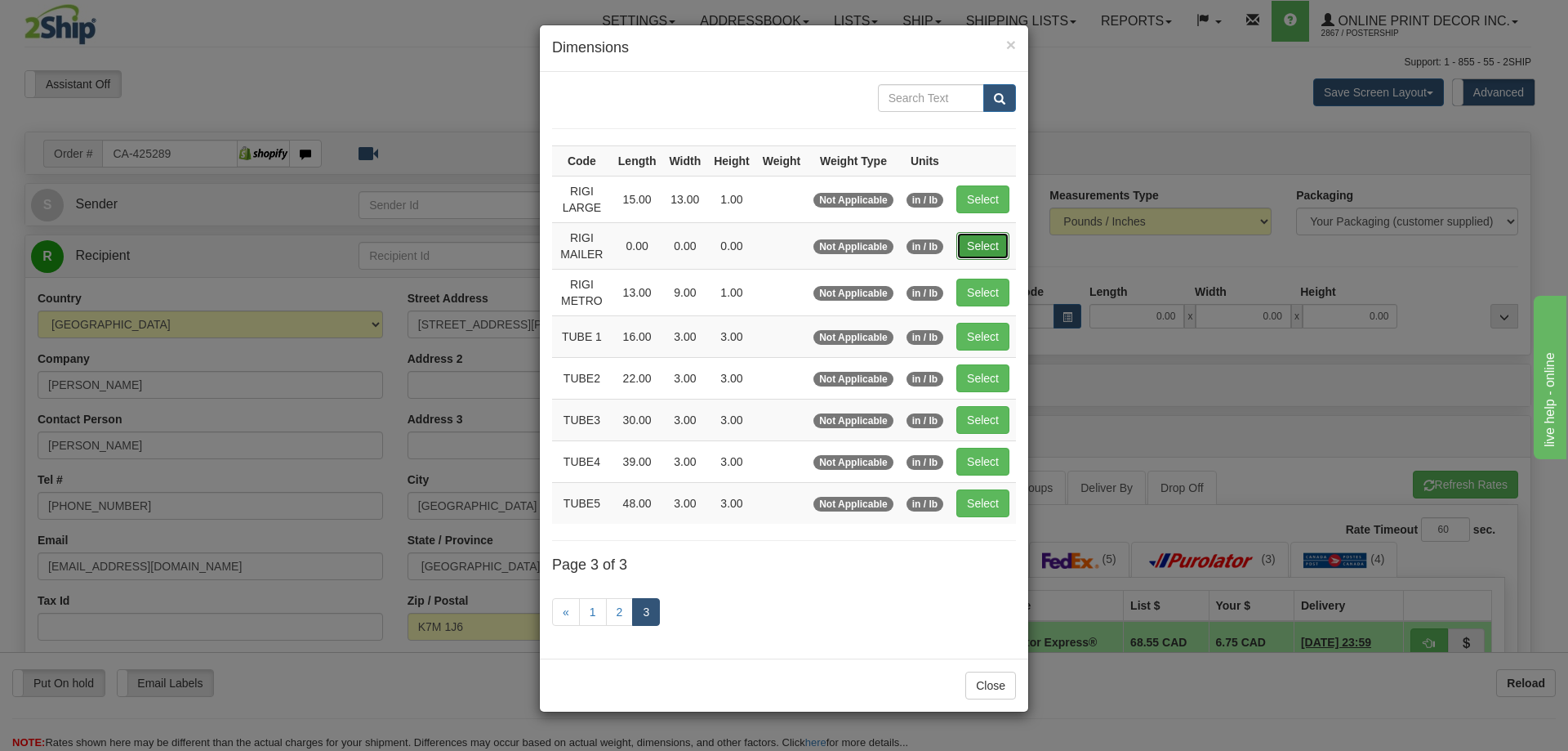
click at [973, 246] on button "Select" at bounding box center [983, 246] width 53 height 27
type input "RIGI MAILER"
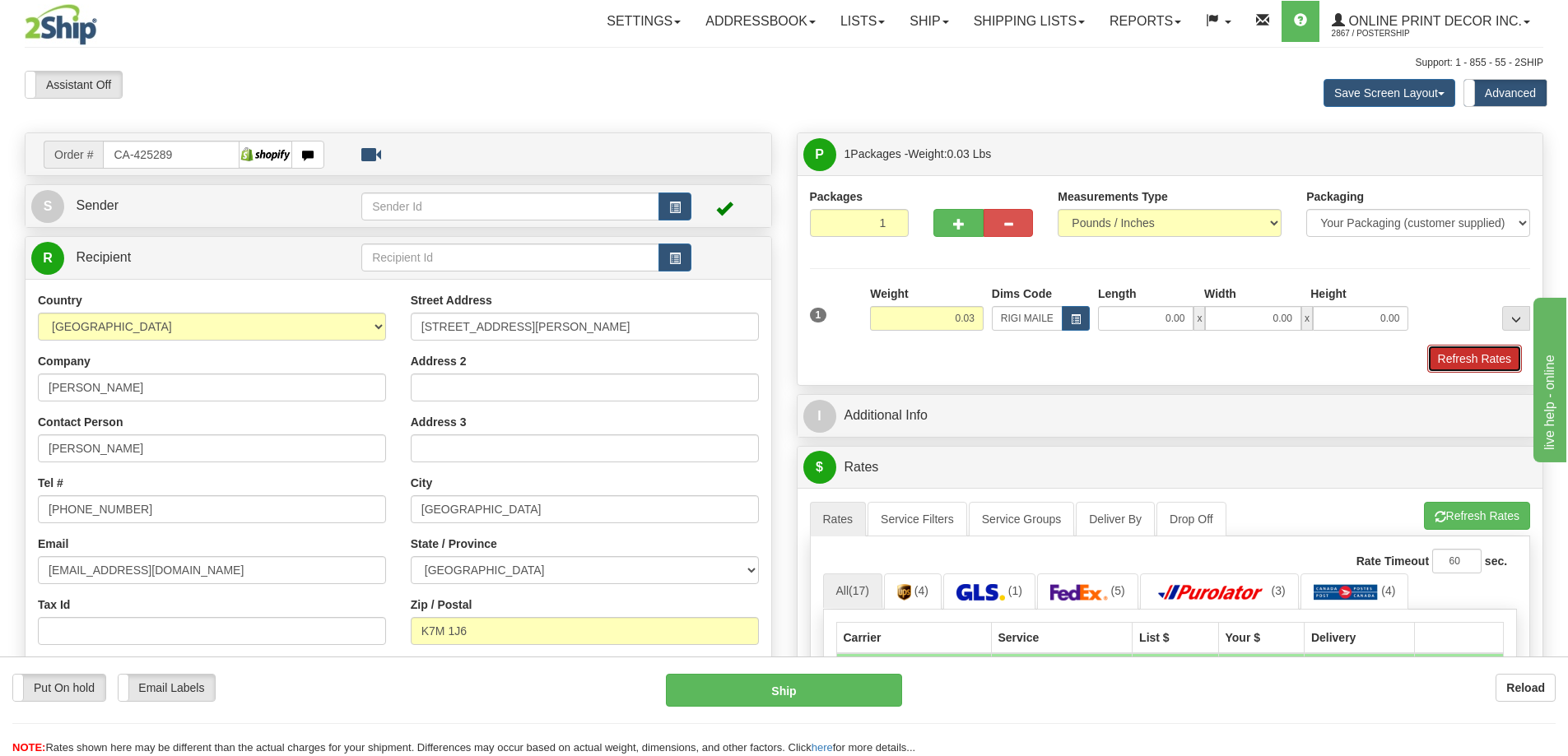
click at [1455, 360] on button "Refresh Rates" at bounding box center [1474, 359] width 95 height 28
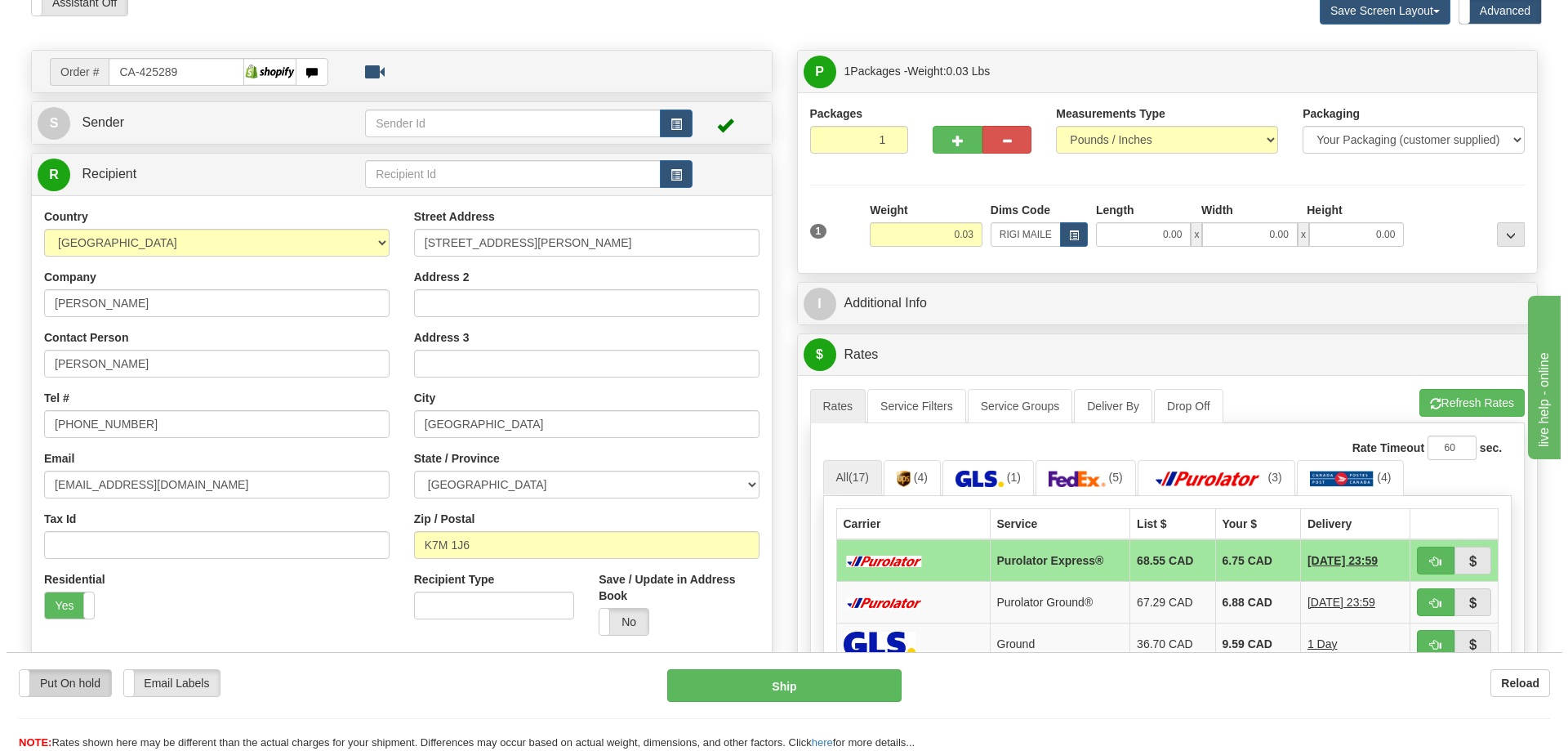
scroll to position [164, 0]
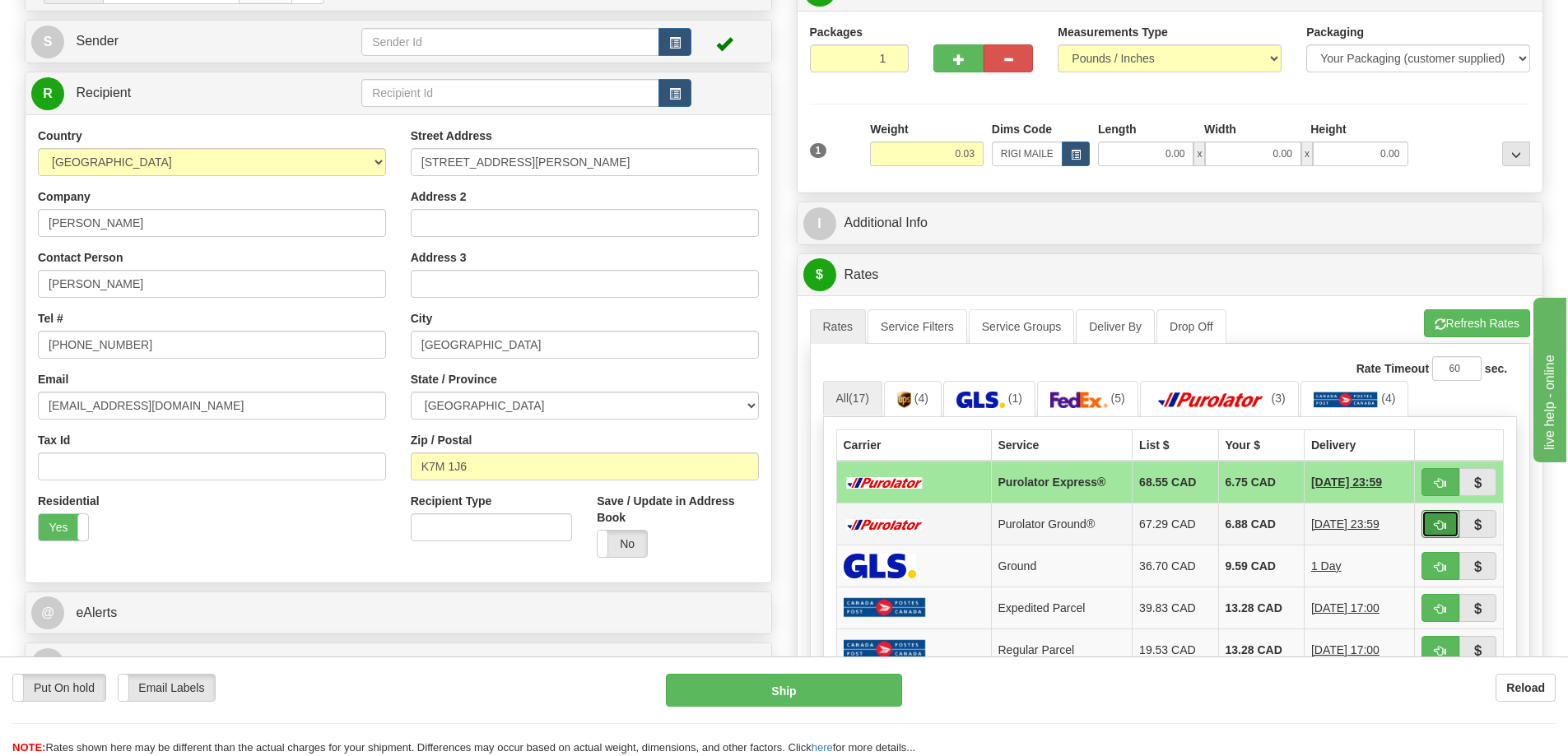
click at [1448, 519] on button "button" at bounding box center [1439, 523] width 38 height 28
type input "260"
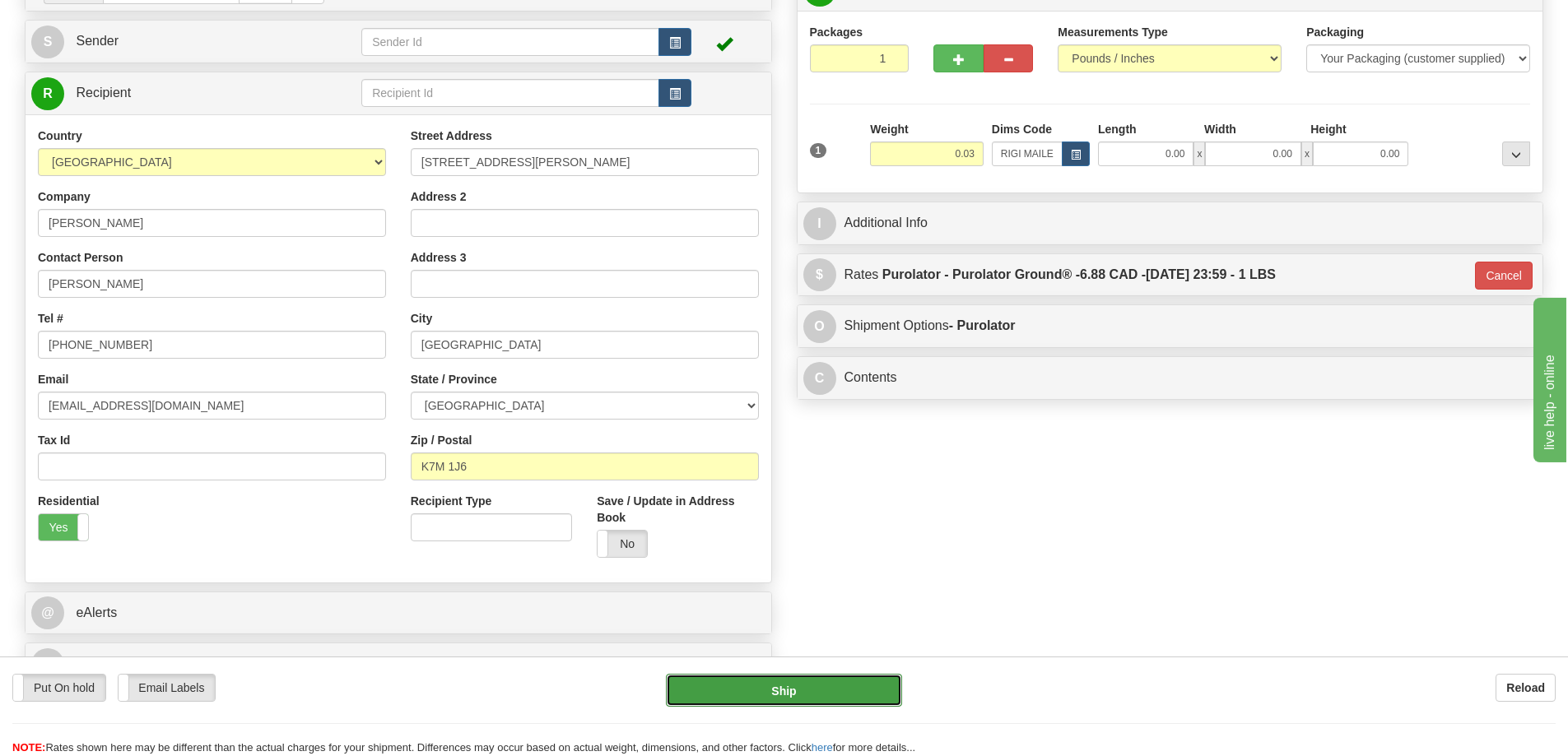
click at [843, 682] on button "Ship" at bounding box center [783, 690] width 236 height 33
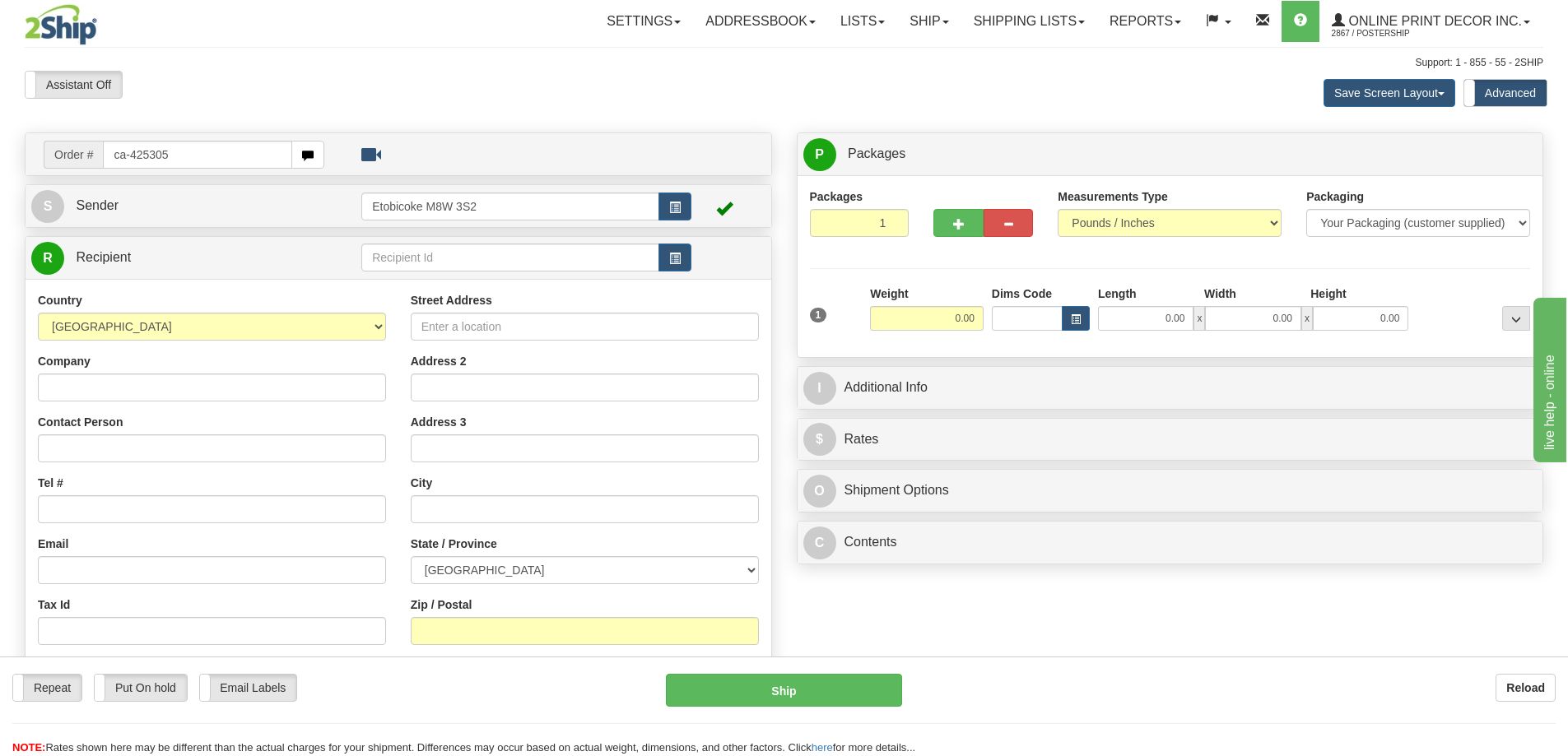
type input "ca-425305"
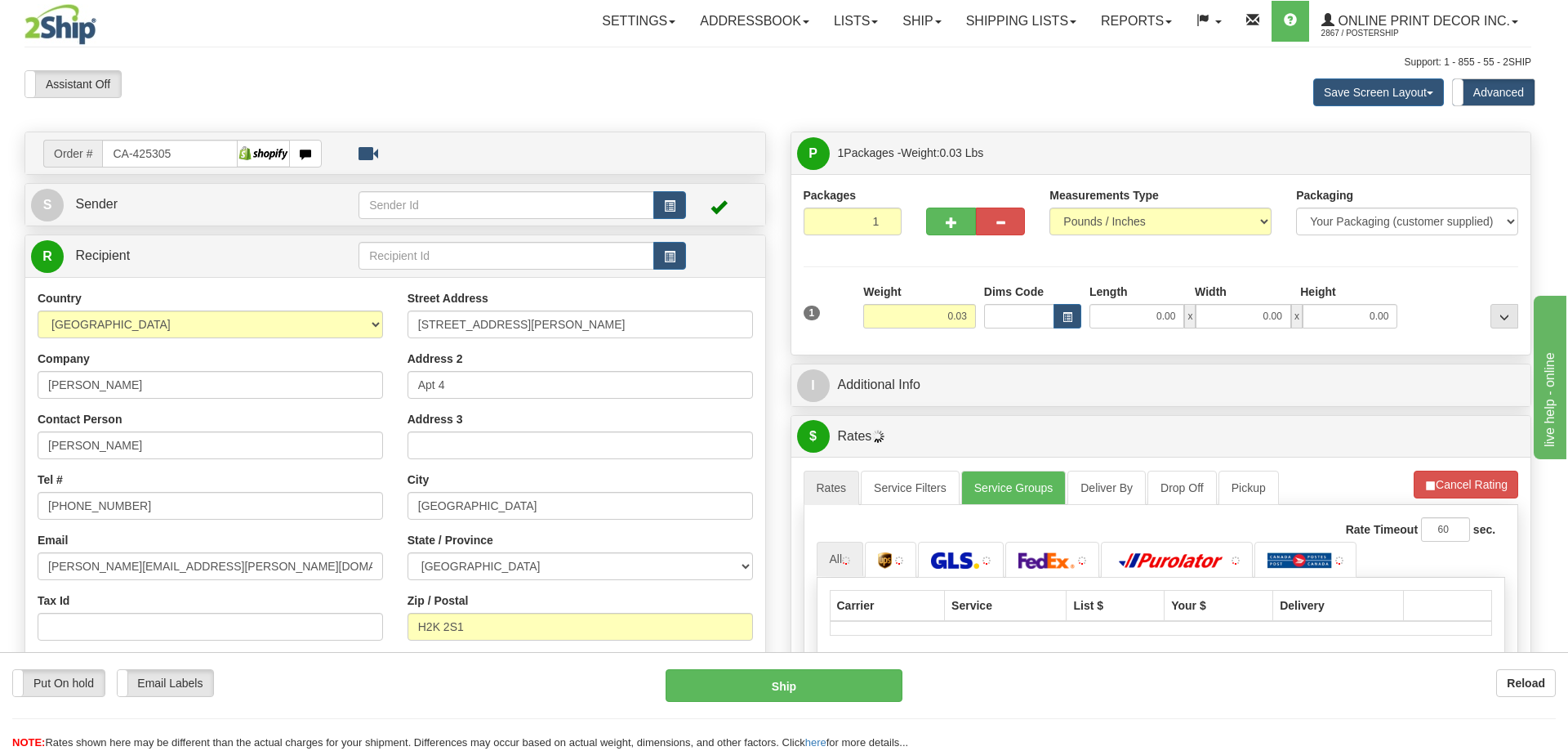
type input "[GEOGRAPHIC_DATA]"
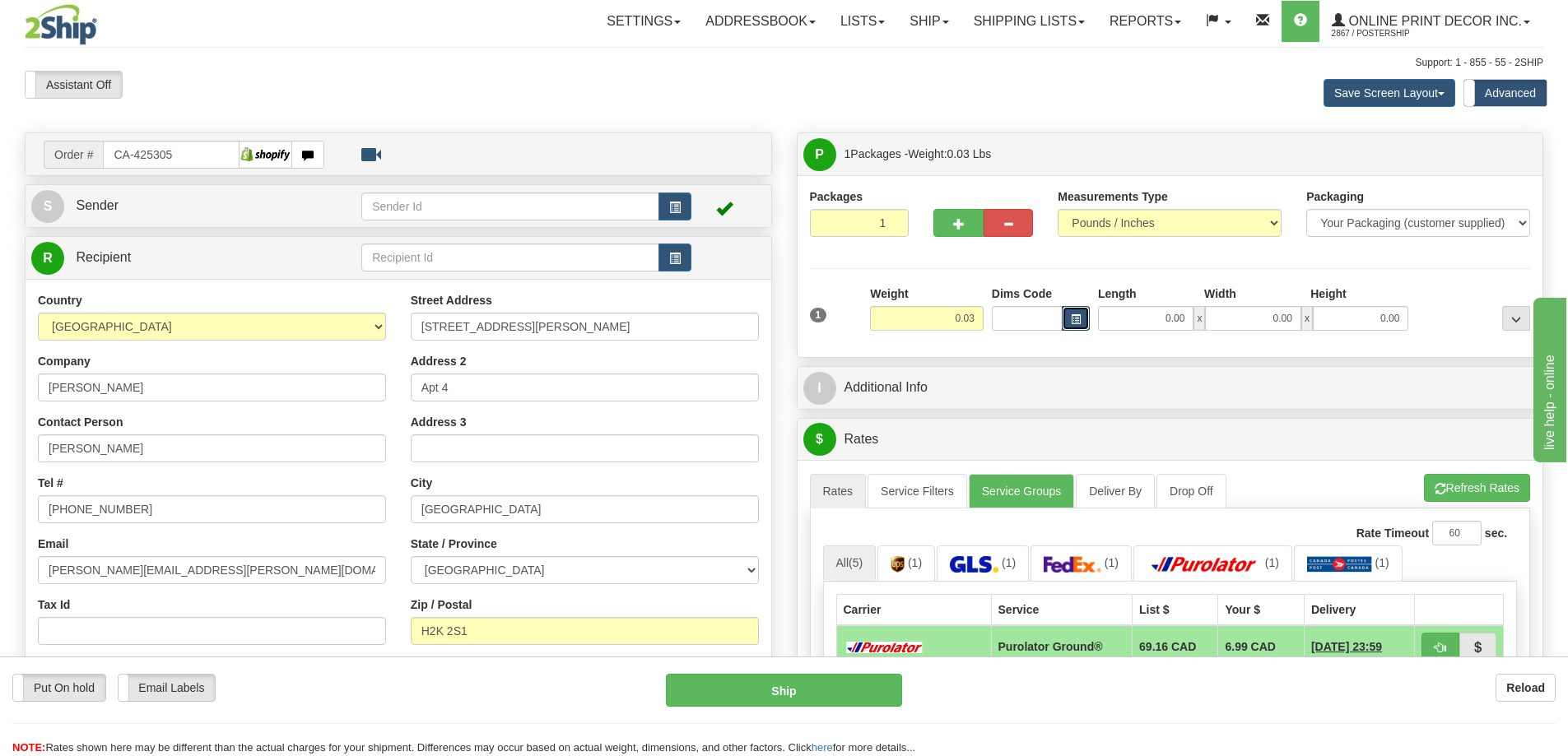
click at [1066, 318] on button "button" at bounding box center [1076, 318] width 28 height 25
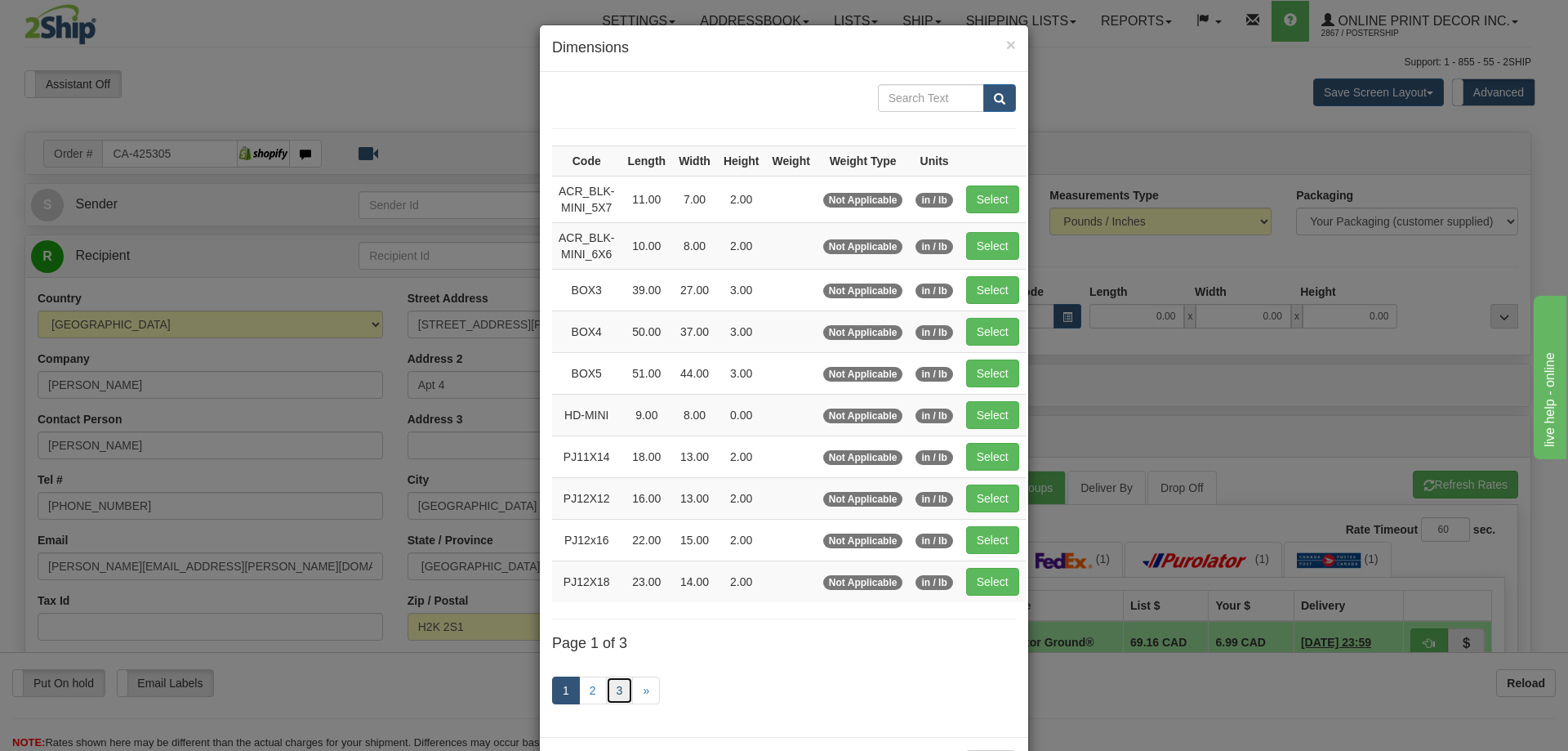
click at [606, 692] on link "3" at bounding box center [620, 690] width 27 height 27
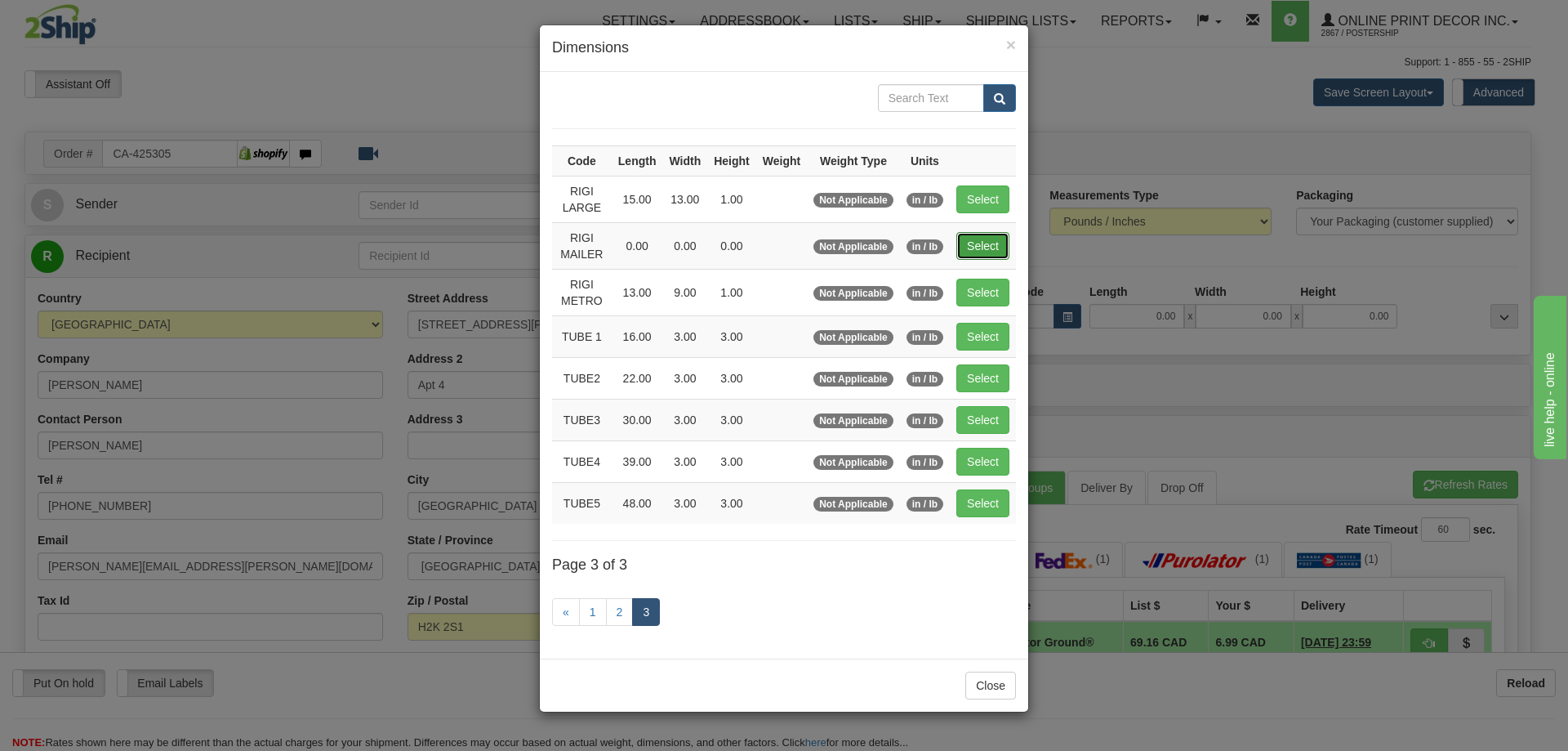
click at [967, 242] on button "Select" at bounding box center [983, 246] width 53 height 27
type input "RIGI MAILER"
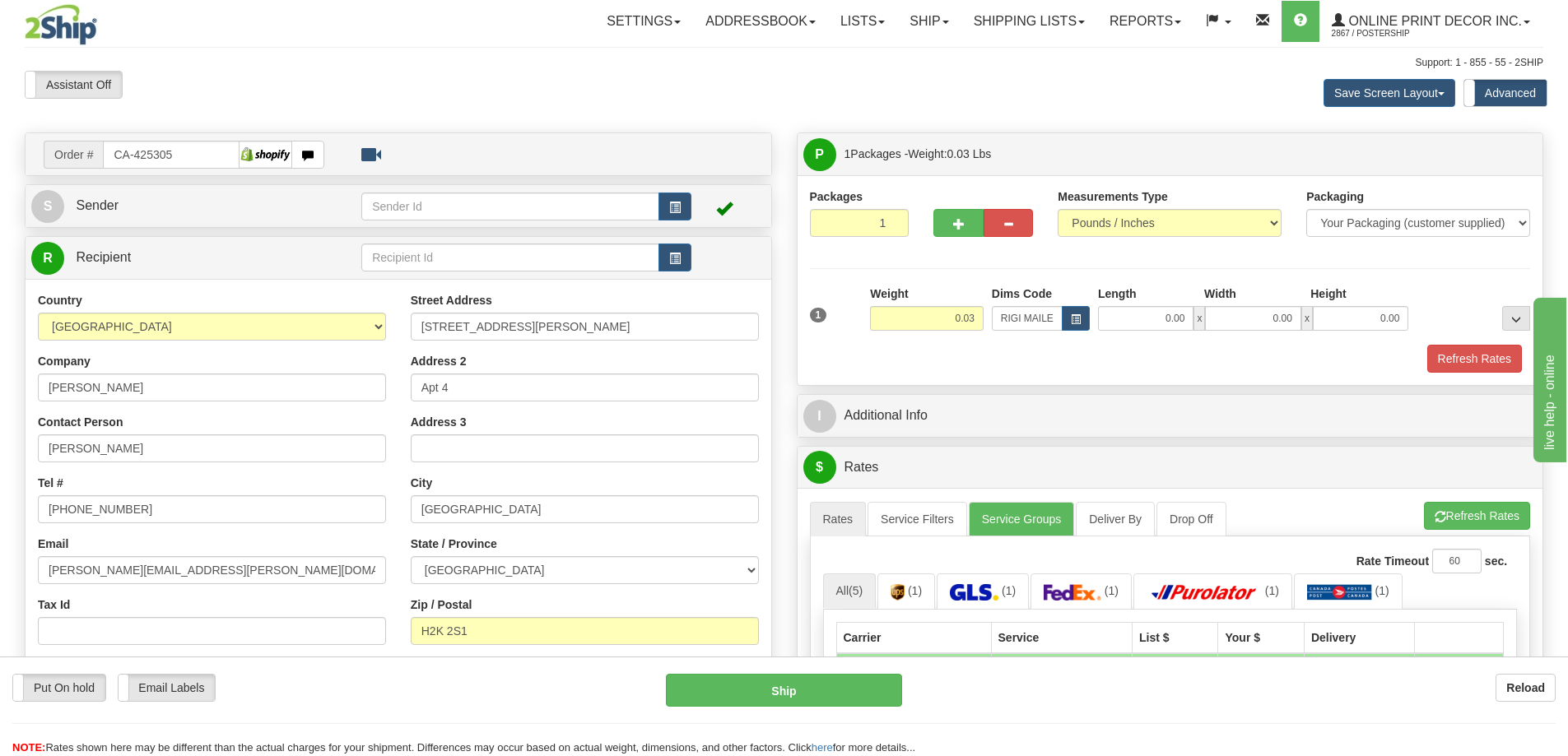
click at [1466, 344] on div at bounding box center [1170, 343] width 729 height 1
click at [1490, 350] on button "Refresh Rates" at bounding box center [1474, 359] width 95 height 28
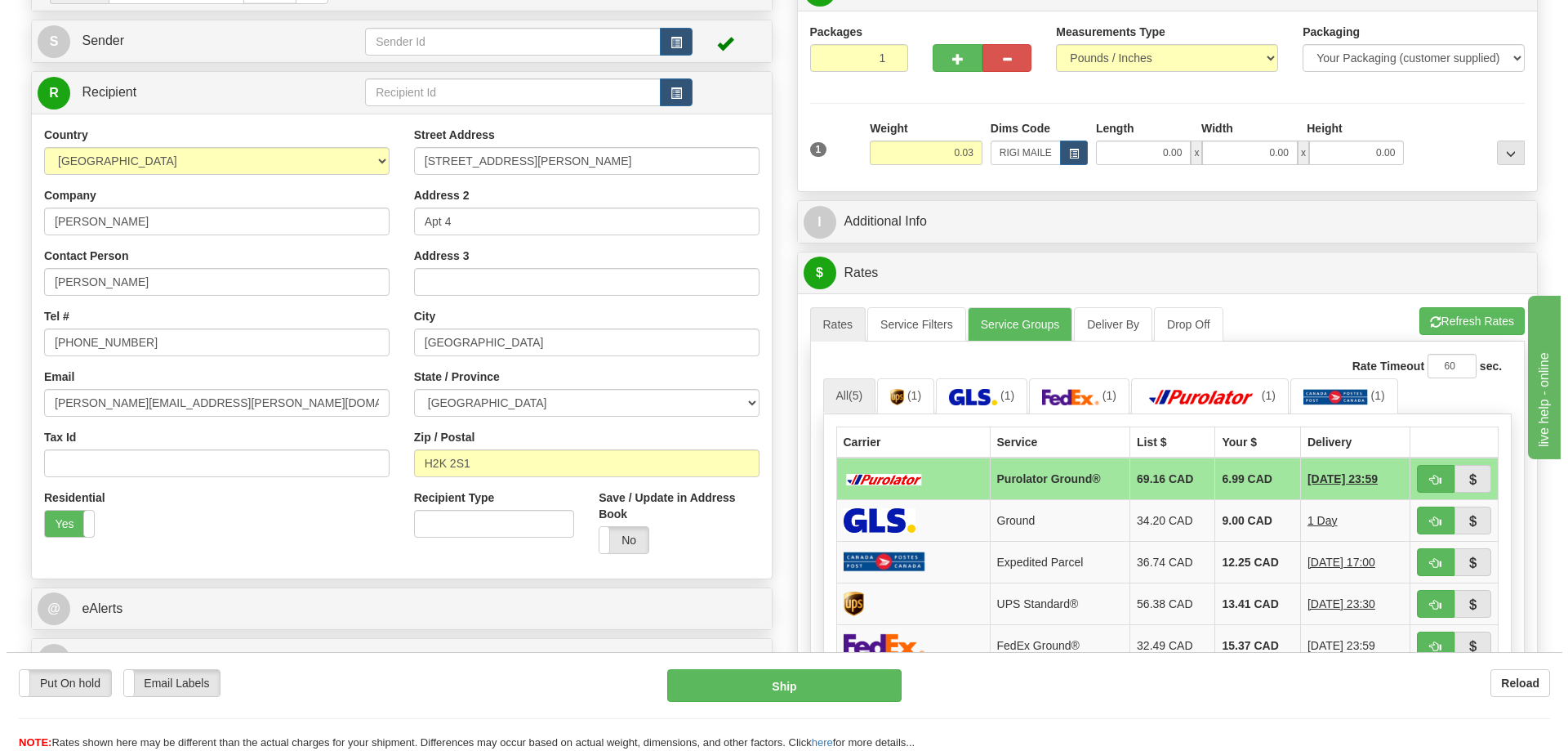
scroll to position [245, 0]
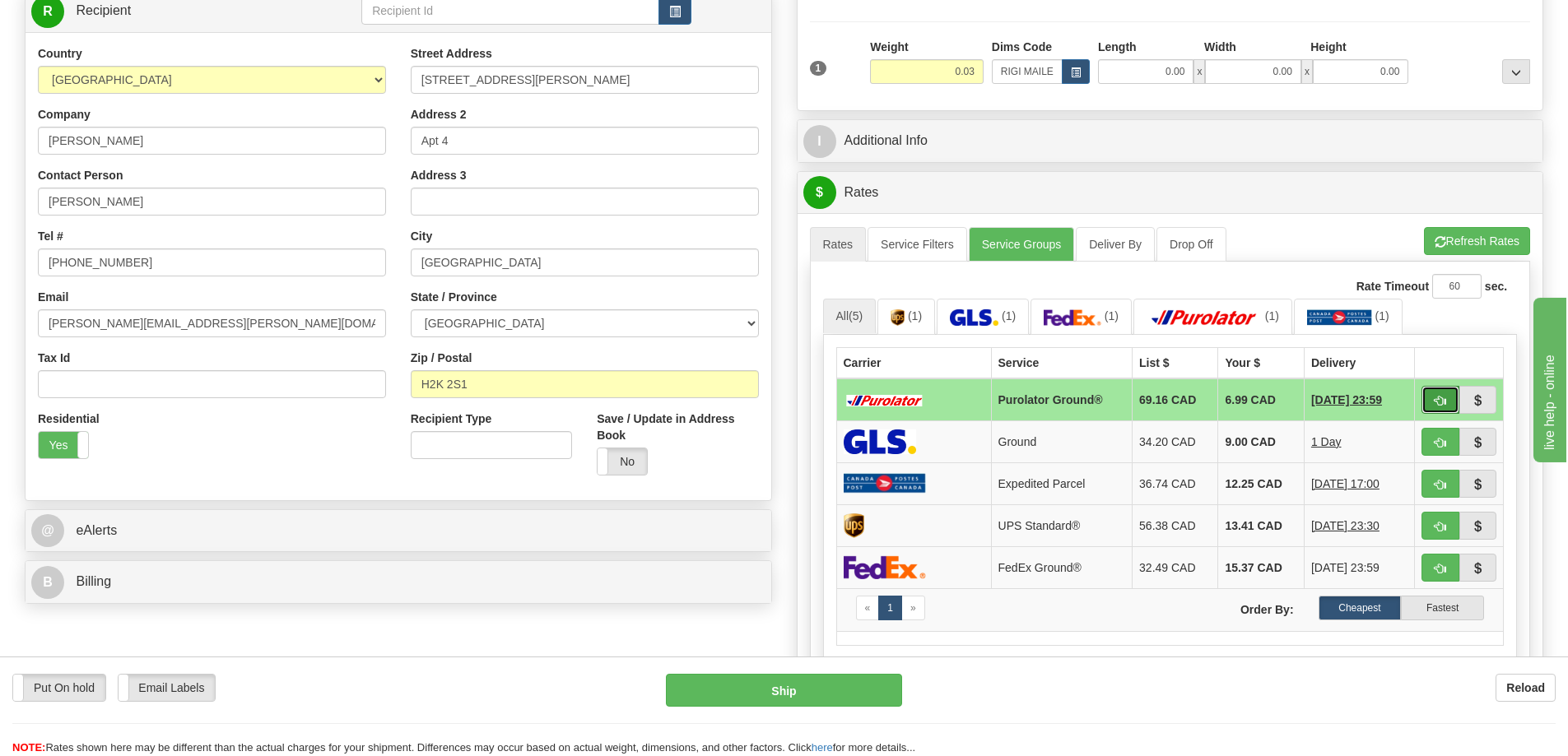
click at [1433, 398] on button "button" at bounding box center [1439, 399] width 38 height 28
type input "260"
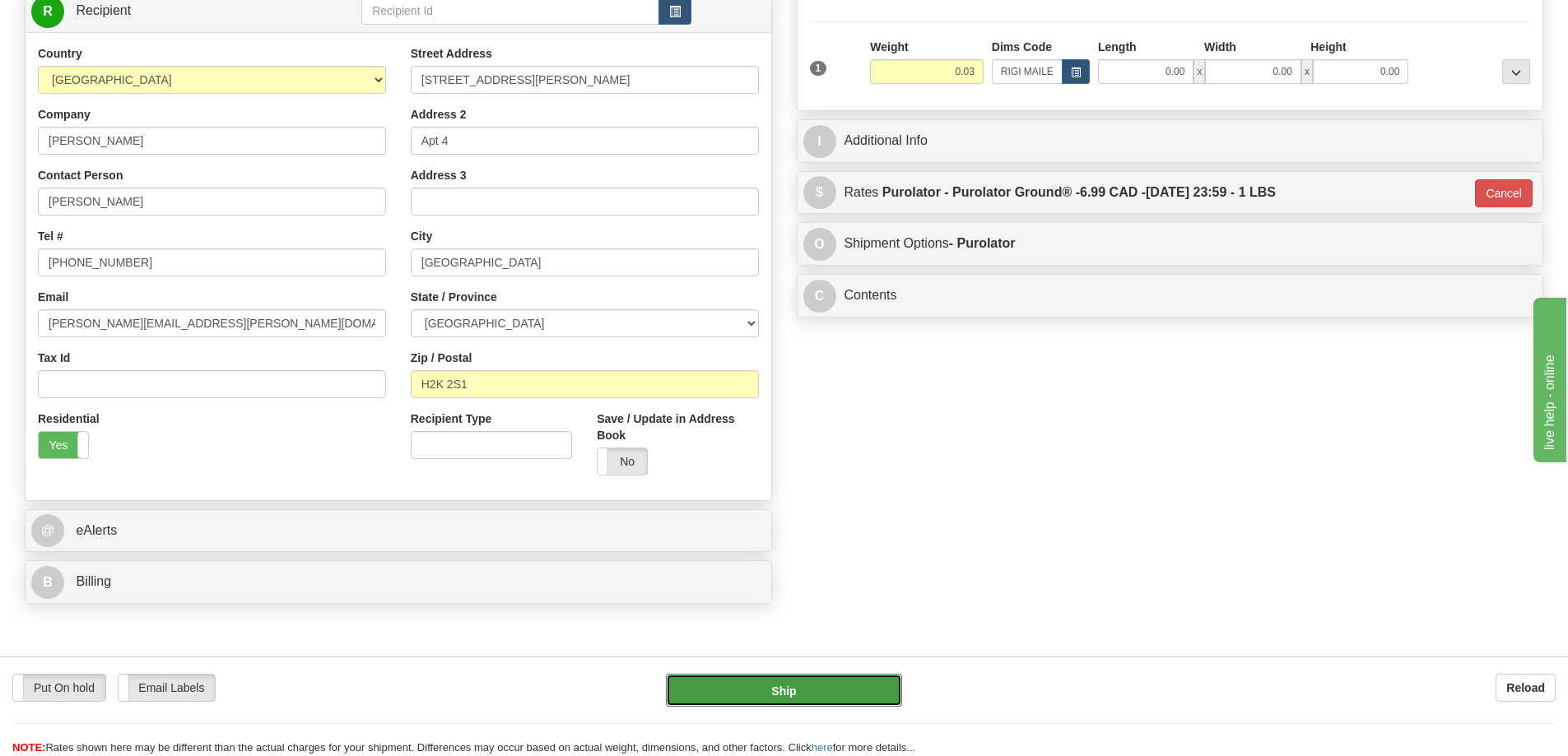
click at [869, 681] on button "Ship" at bounding box center [783, 690] width 236 height 33
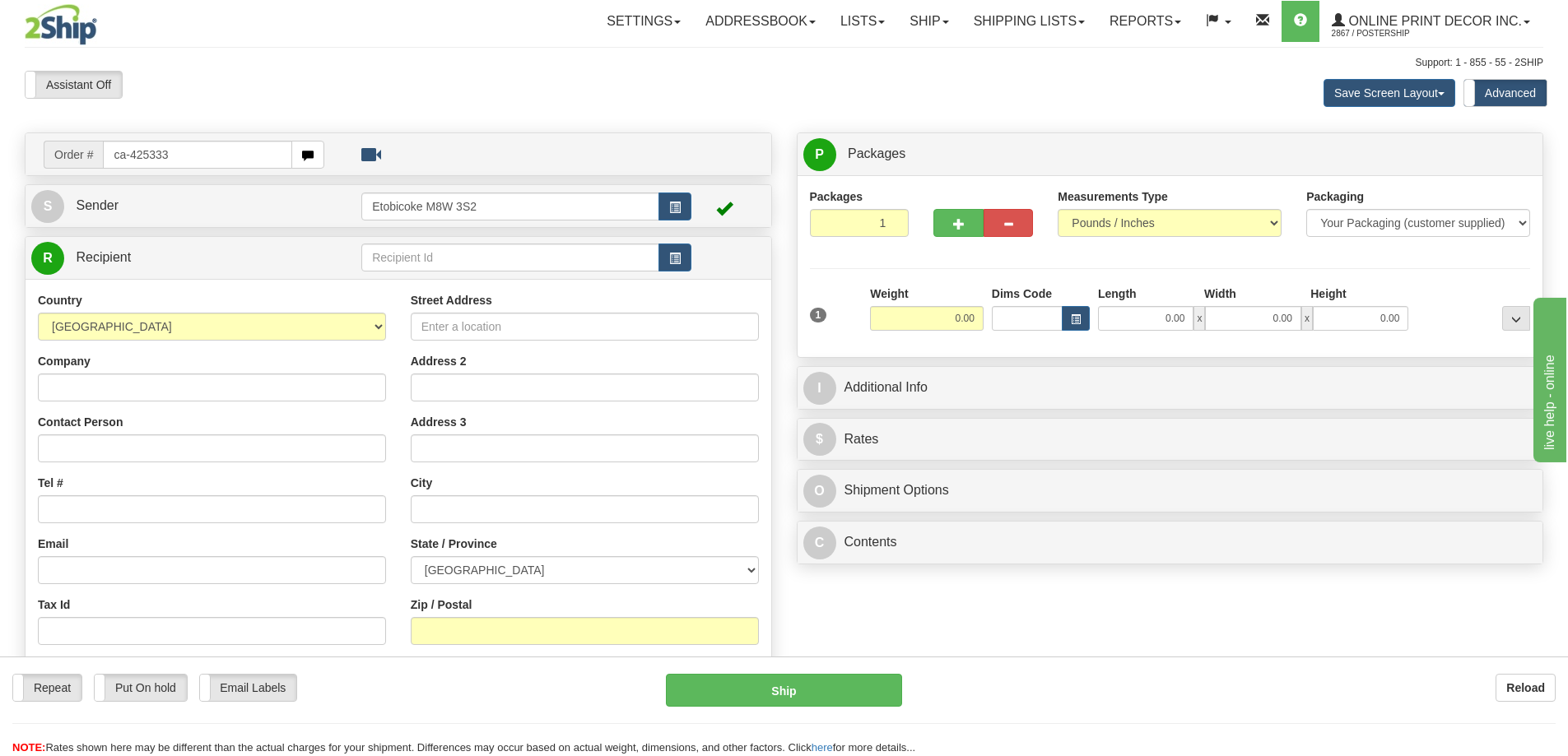
type input "ca-425333"
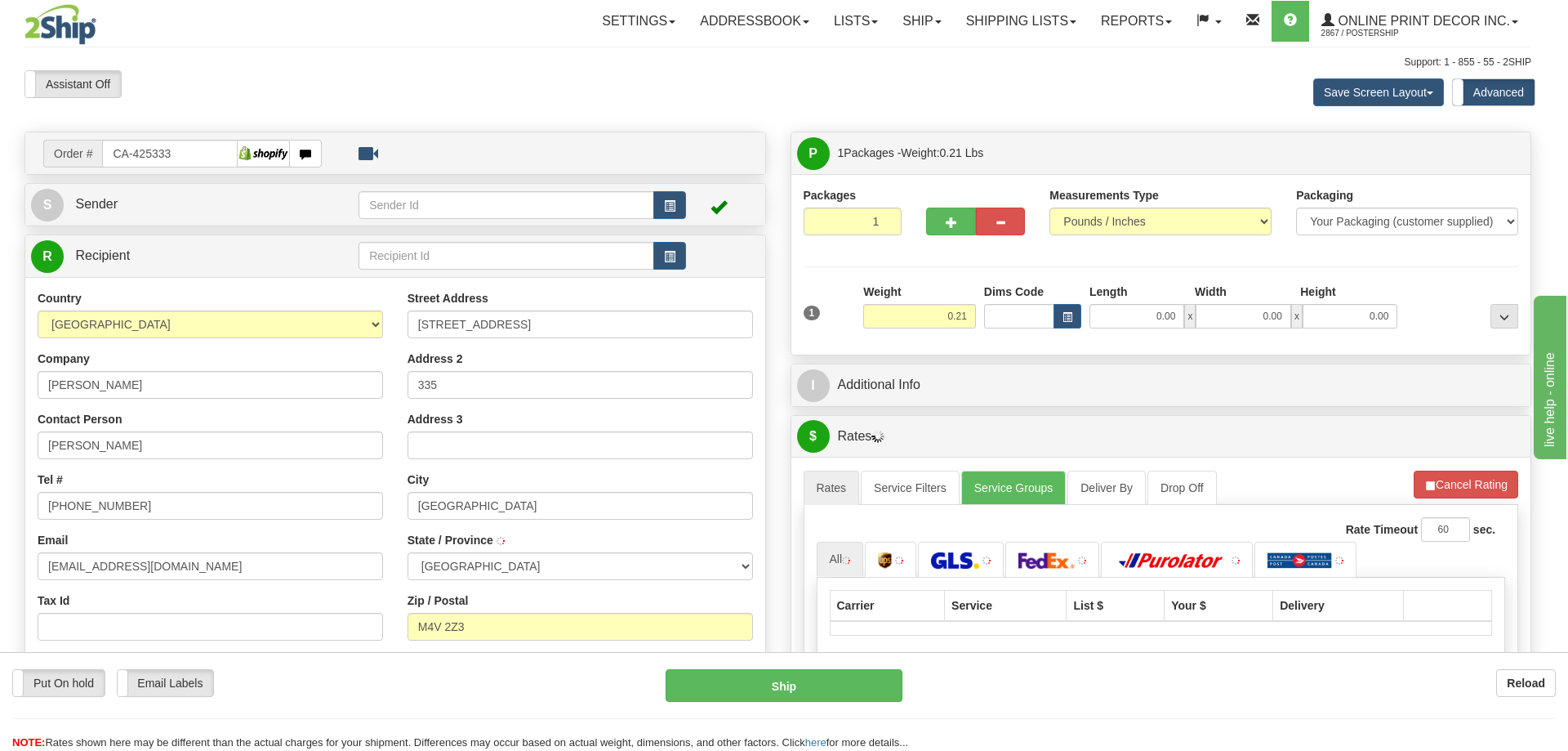
type input "[GEOGRAPHIC_DATA]"
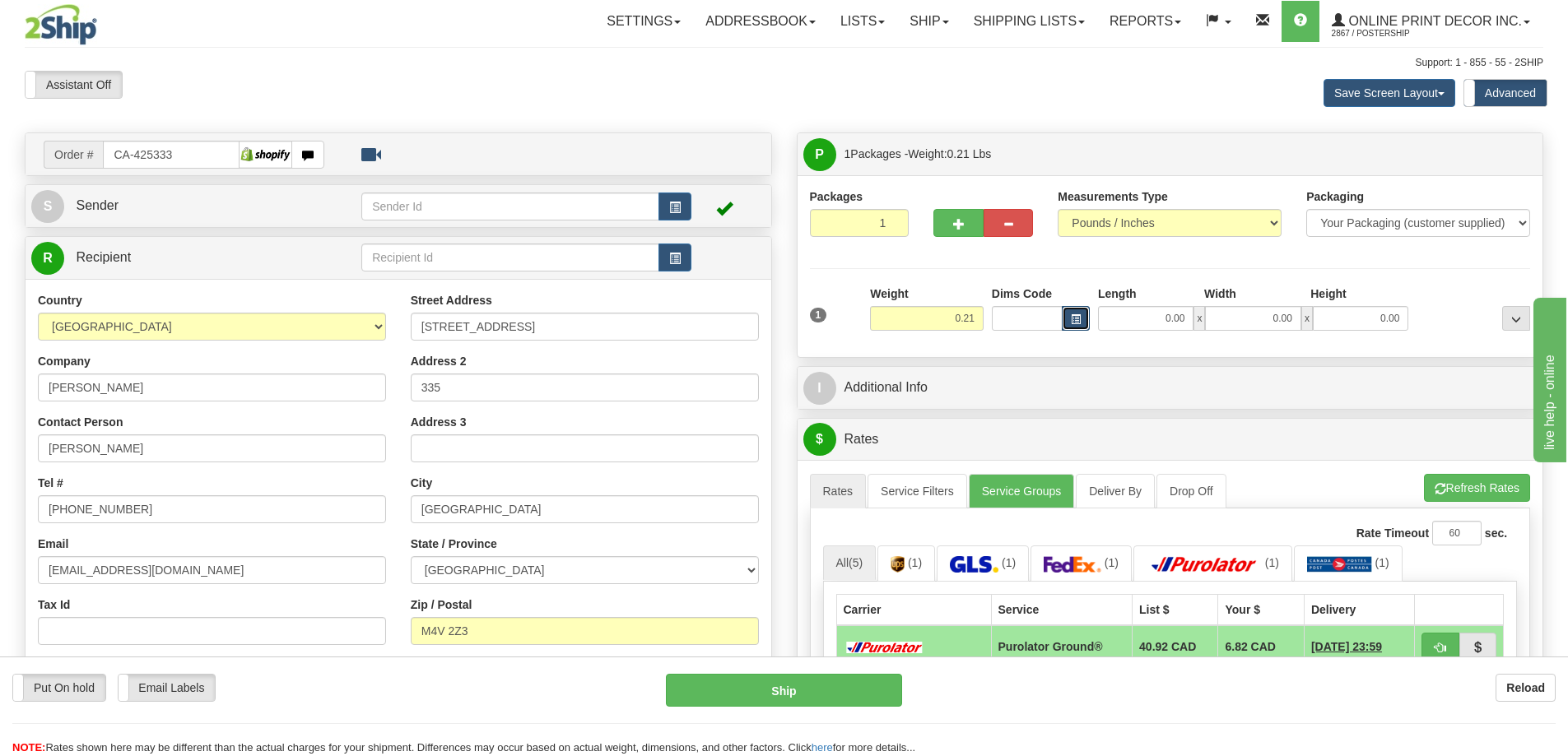
click at [1070, 324] on span "button" at bounding box center [1075, 320] width 10 height 9
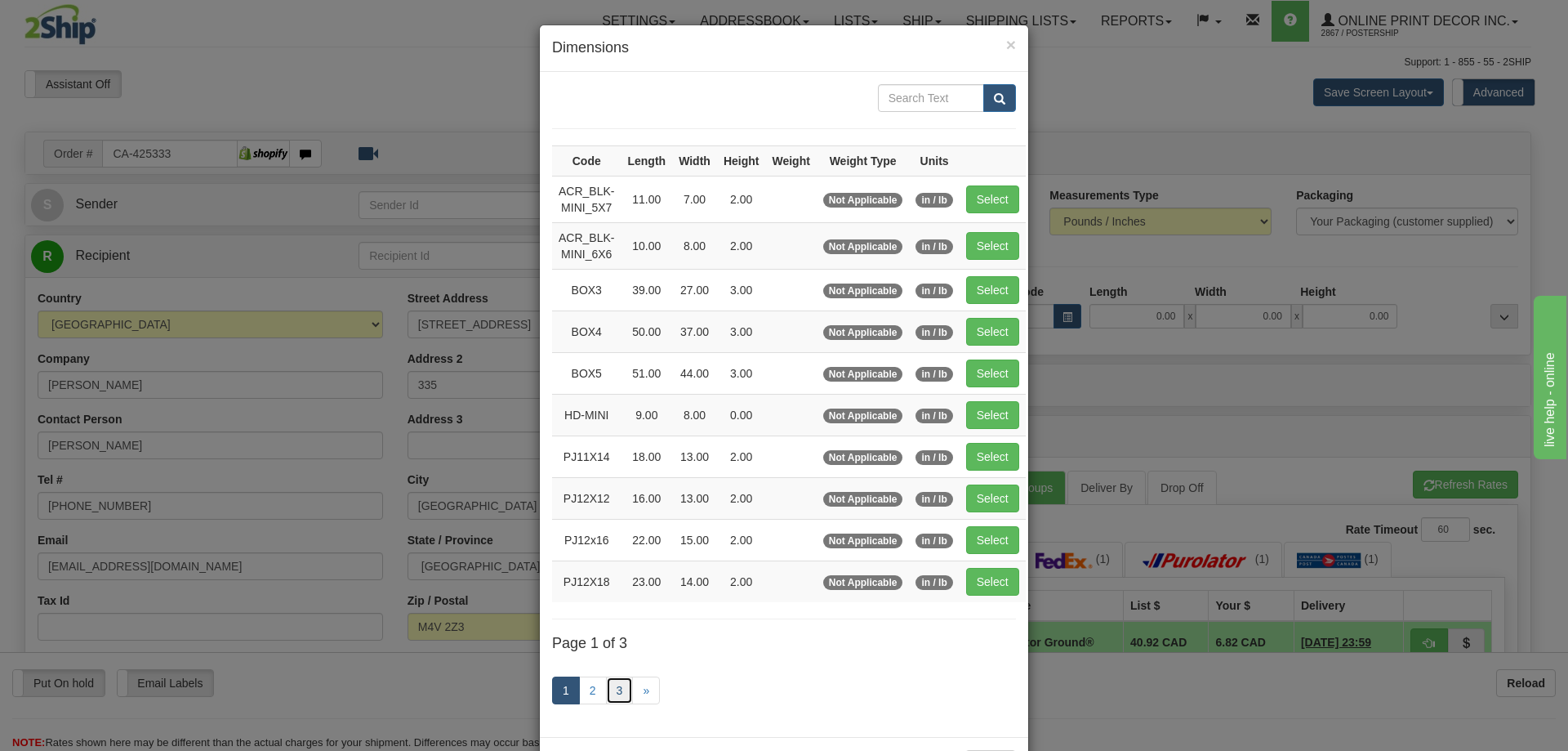
click at [615, 676] on link "3" at bounding box center [620, 690] width 27 height 27
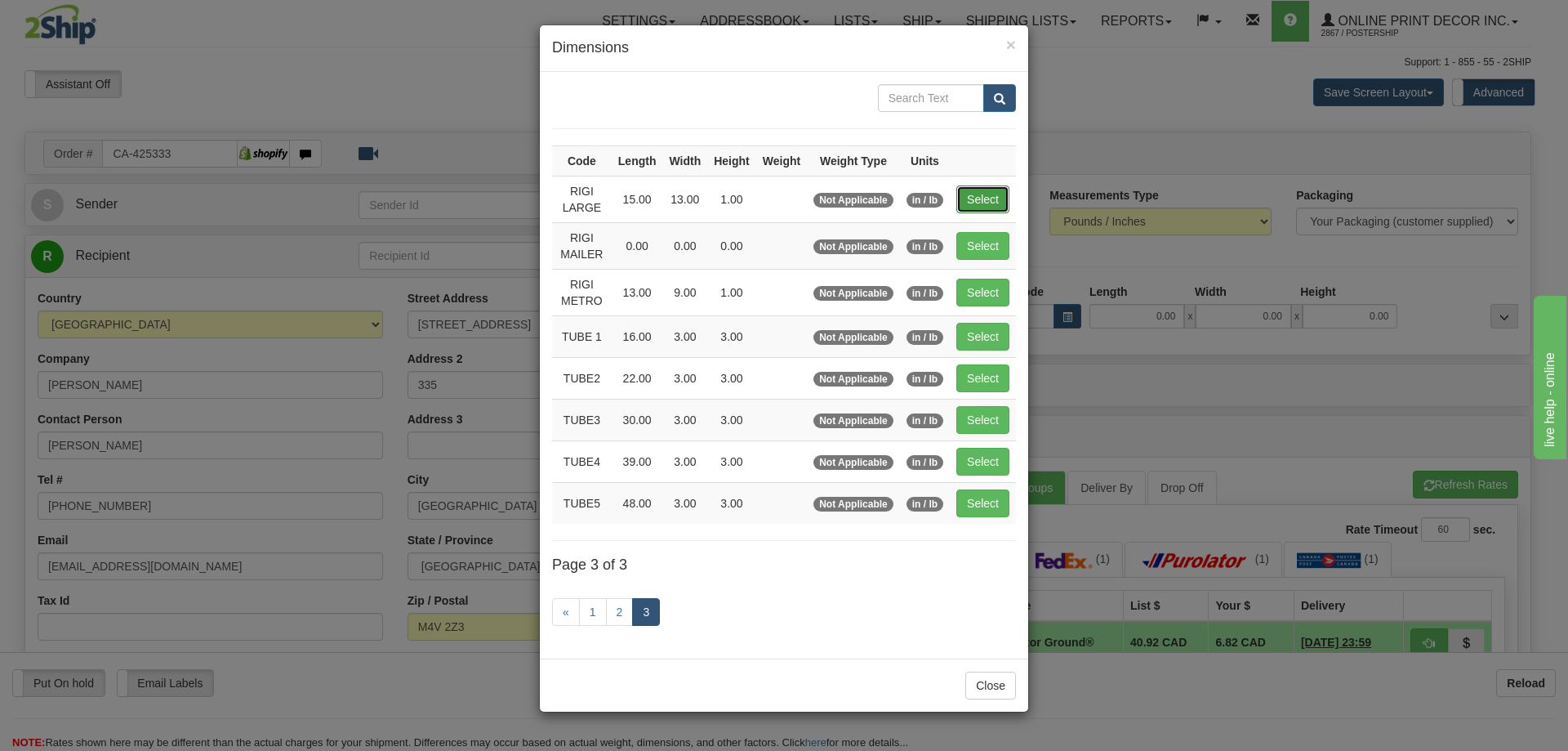
click at [988, 194] on button "Select" at bounding box center [983, 199] width 53 height 27
type input "RIGI LARGE"
type input "15.00"
type input "13.00"
type input "1.00"
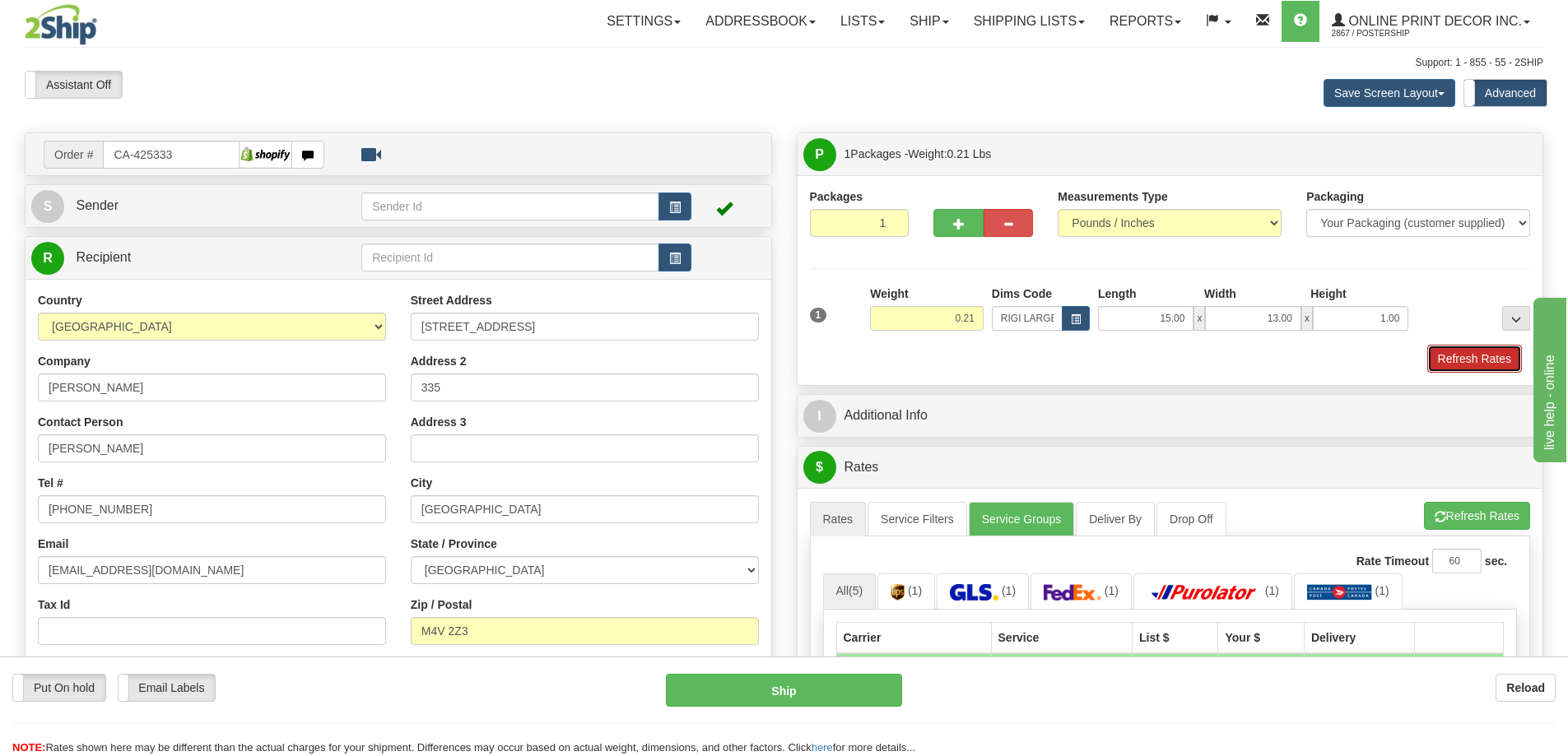
click at [1452, 363] on button "Refresh Rates" at bounding box center [1474, 359] width 95 height 28
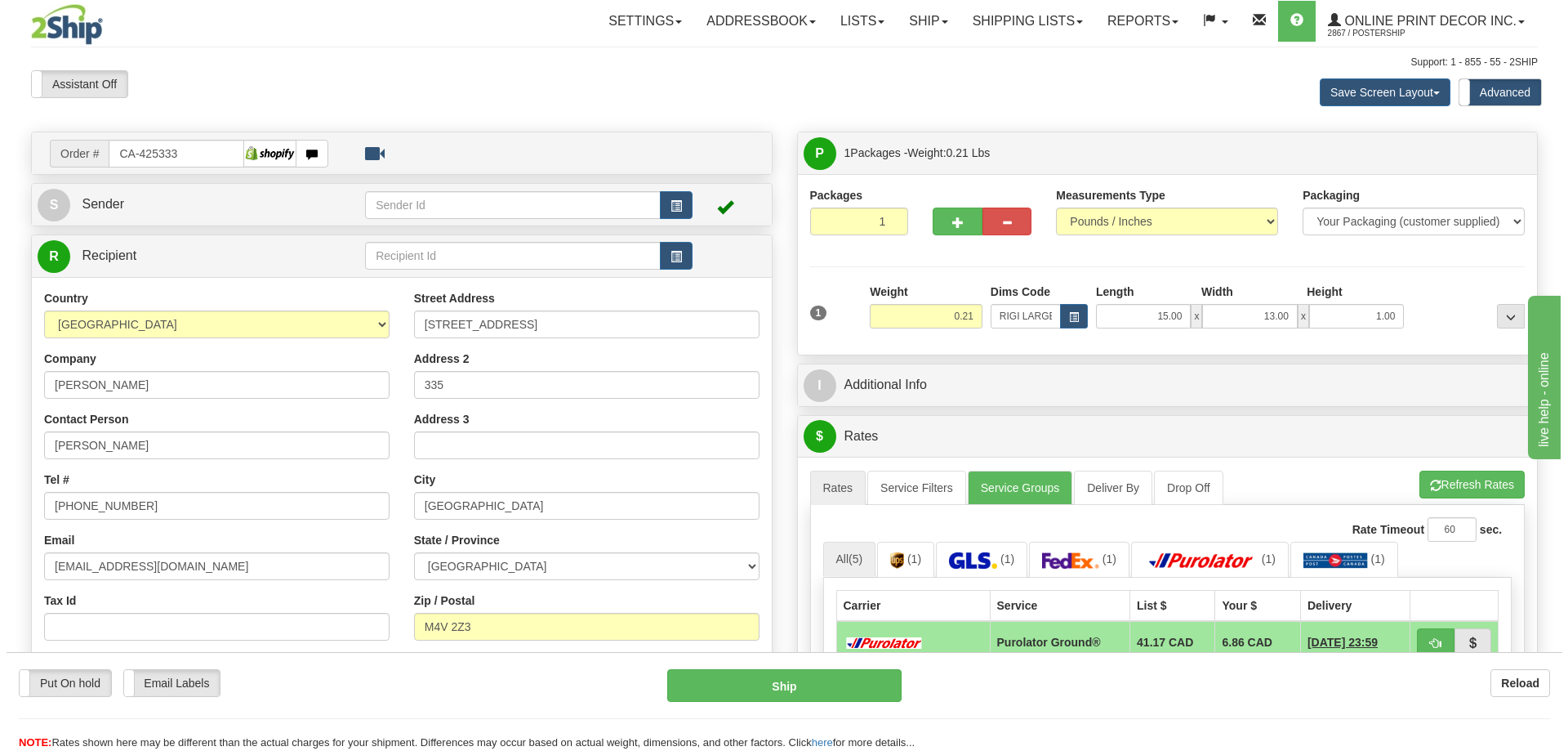
scroll to position [81, 0]
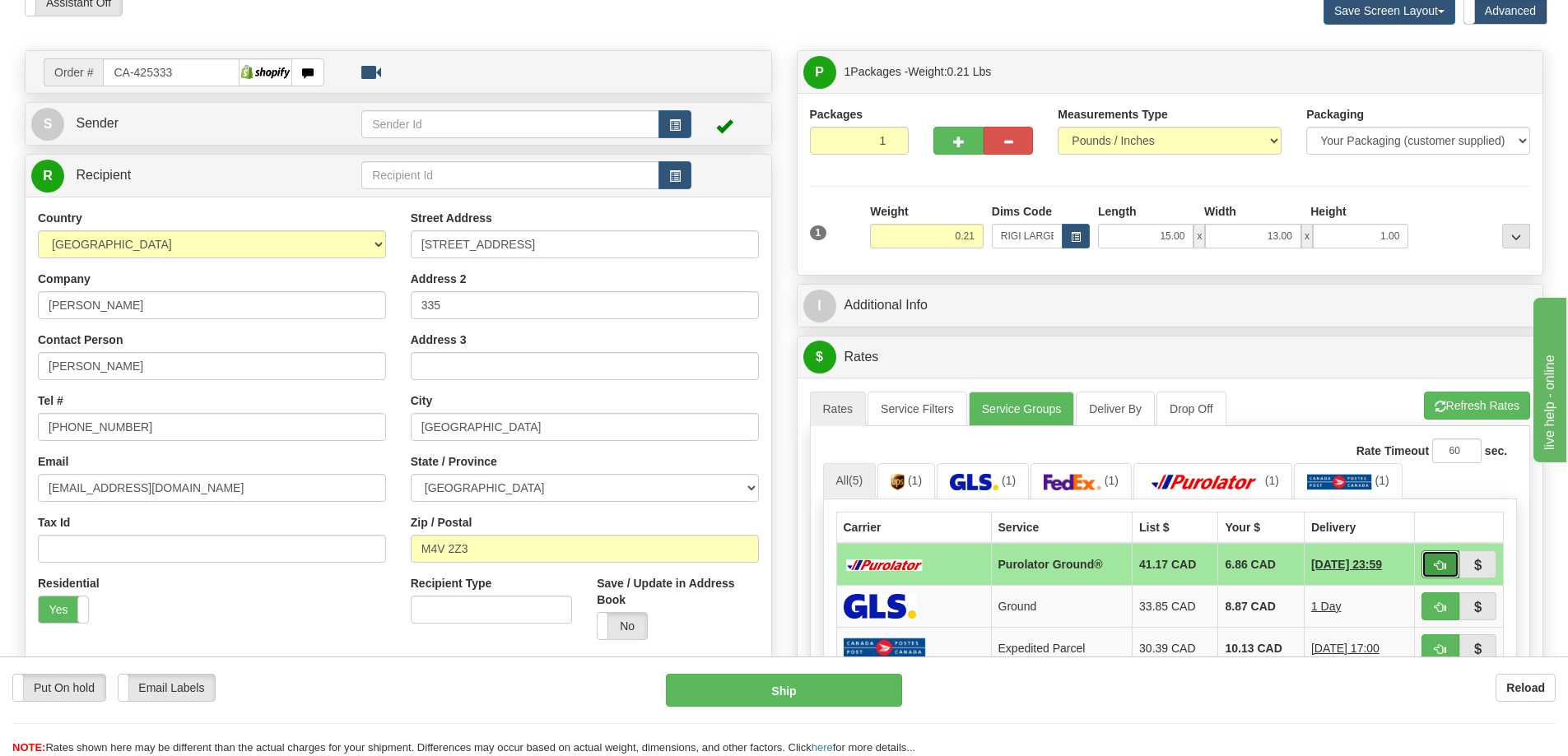
click at [1443, 564] on span "button" at bounding box center [1440, 566] width 12 height 11
type input "260"
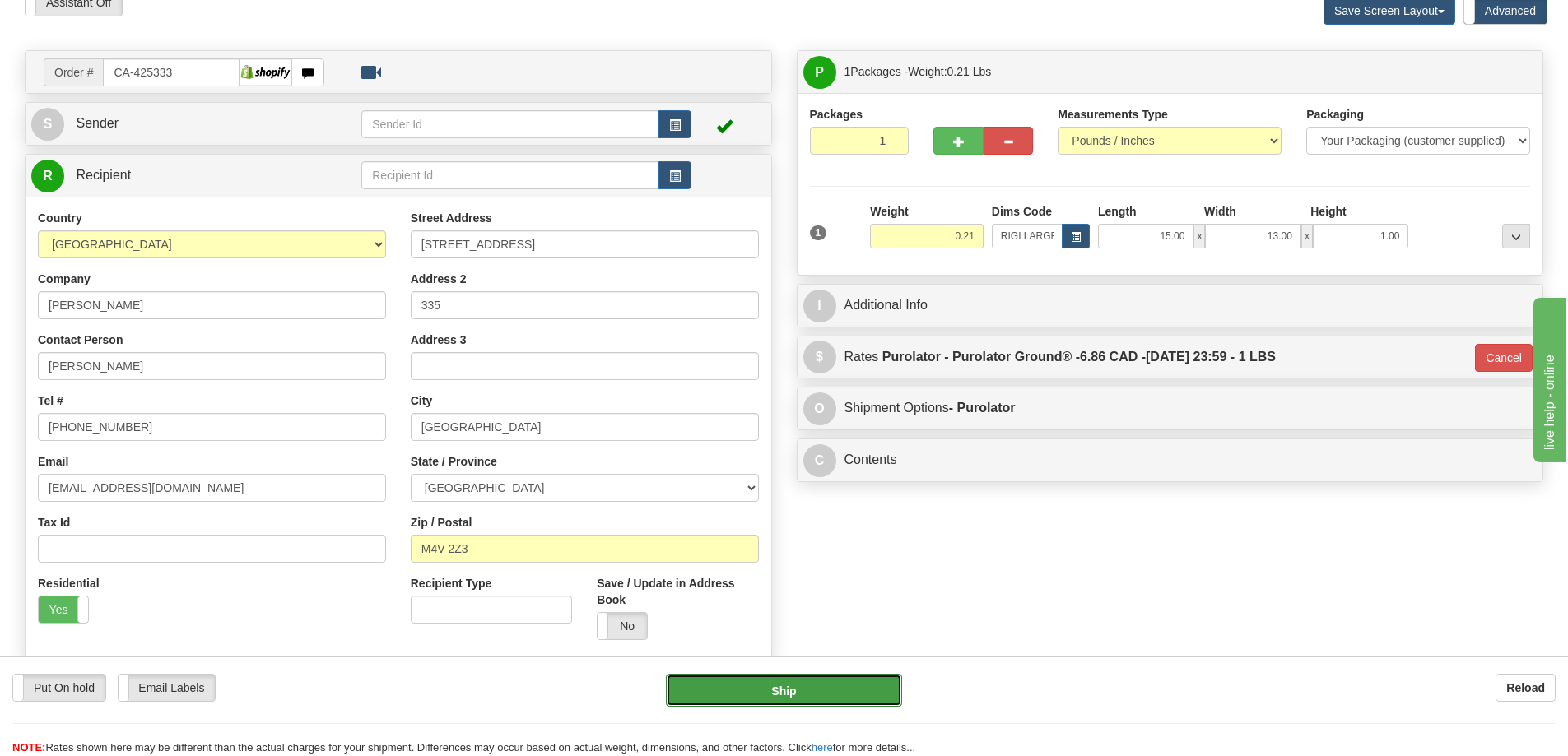
click at [826, 688] on button "Ship" at bounding box center [783, 690] width 236 height 33
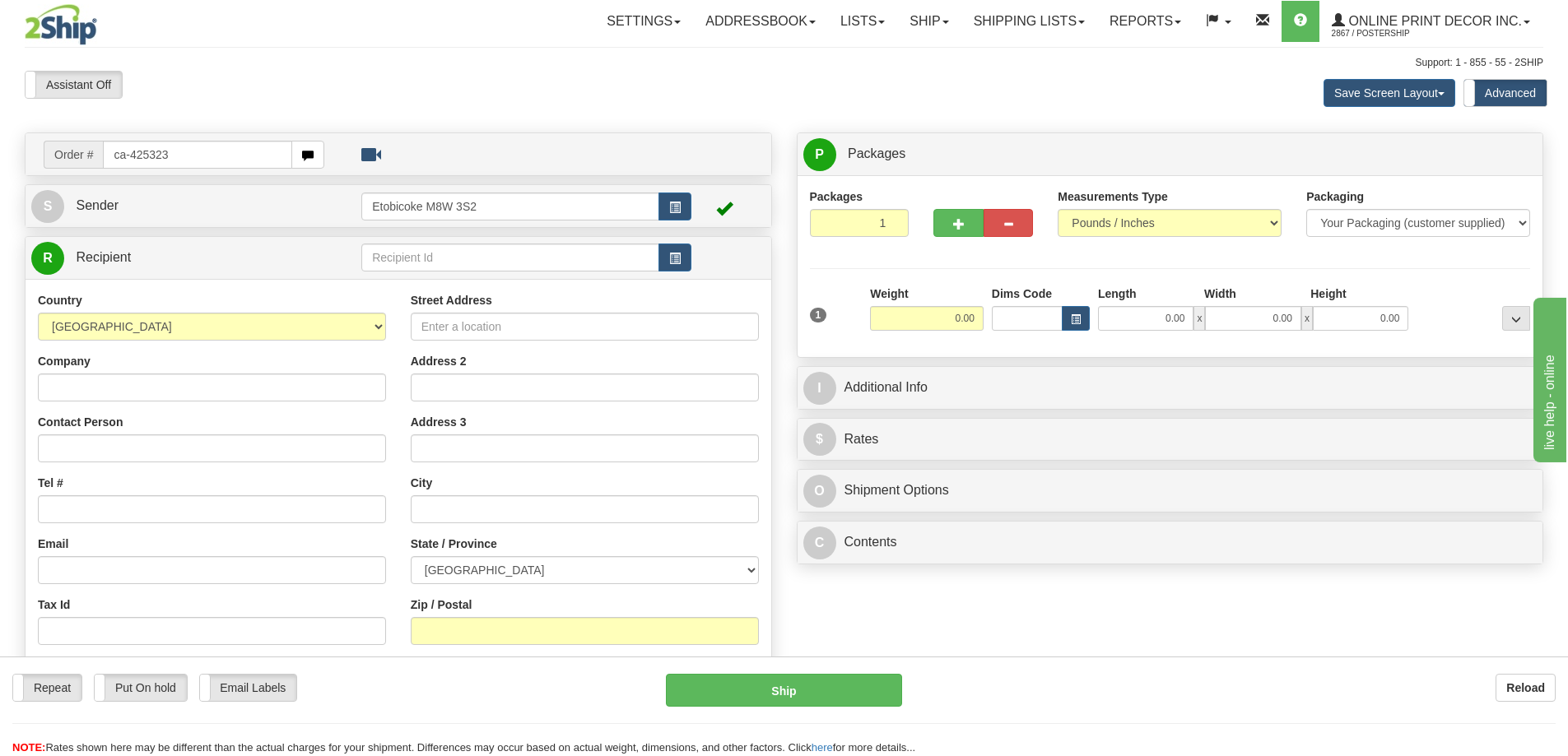
type input "ca-425323"
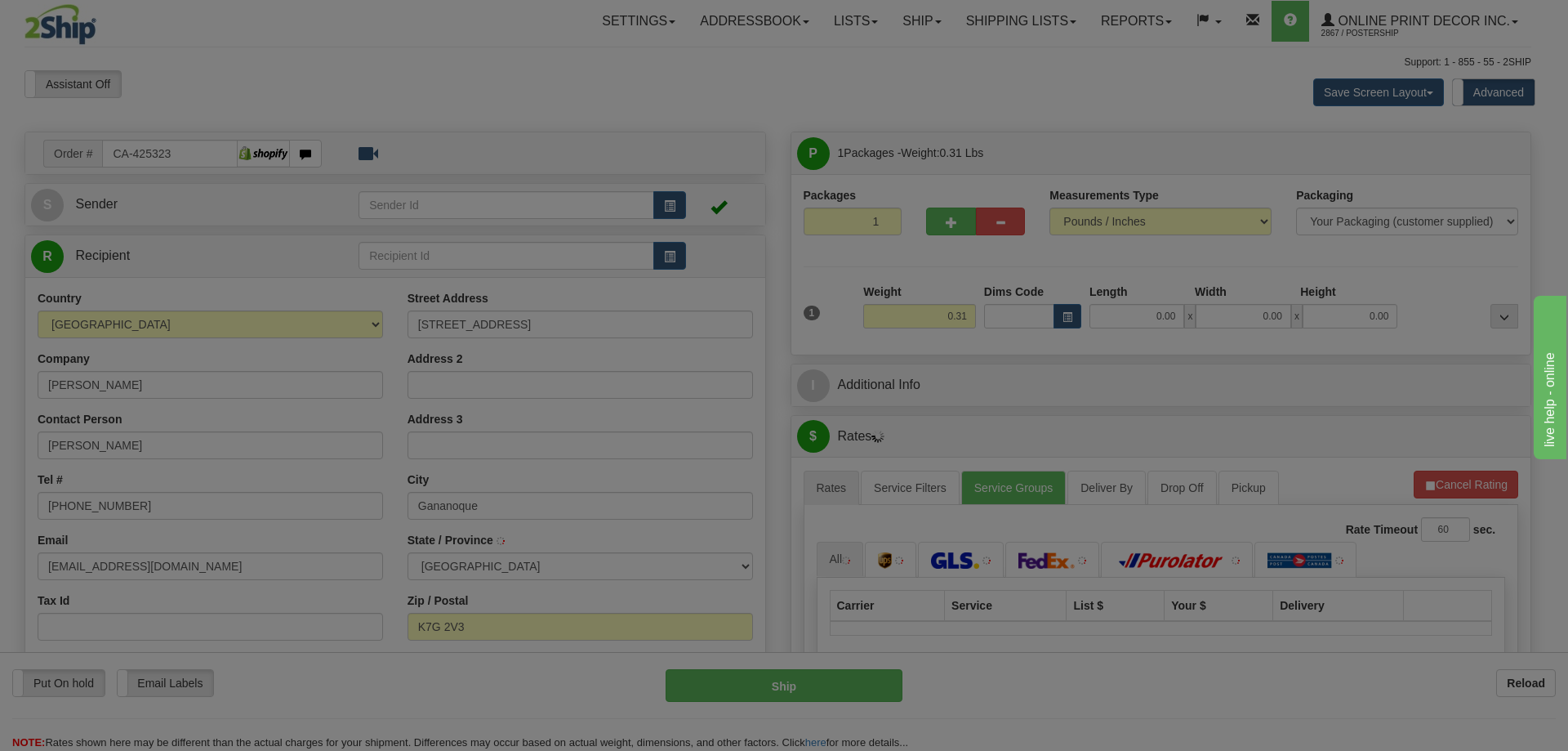
type input "GANANOQUE"
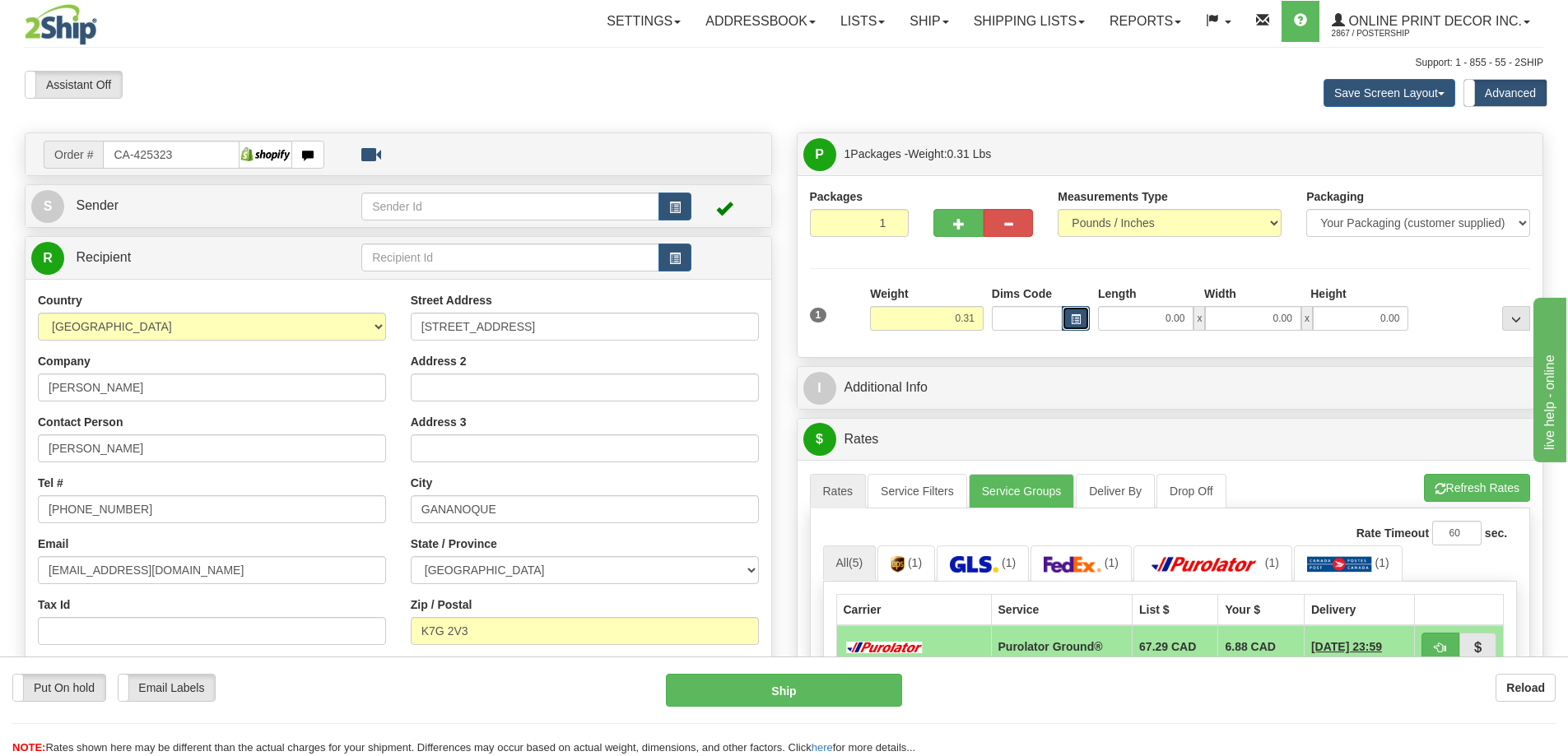
click at [1078, 320] on span "button" at bounding box center [1075, 320] width 10 height 9
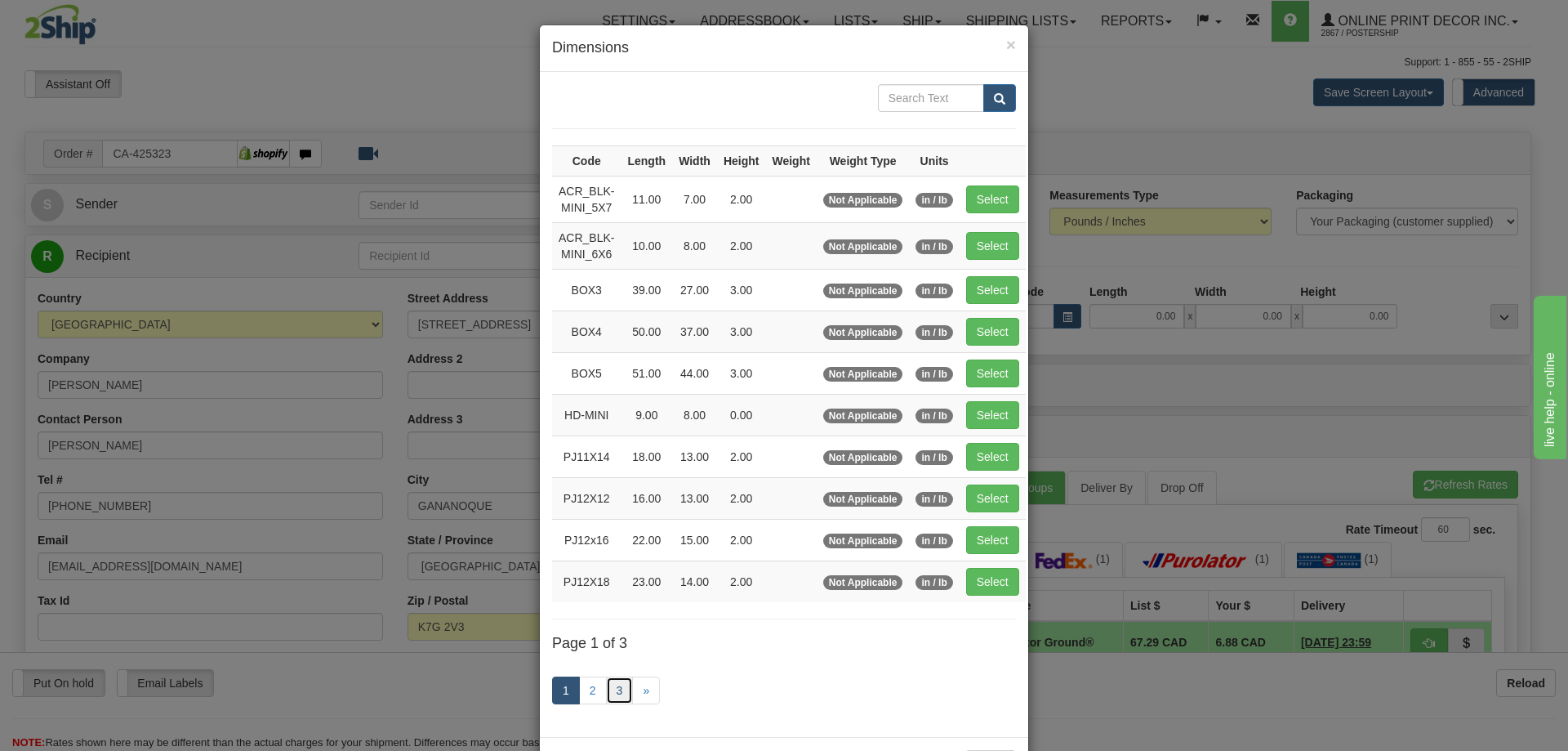
click at [614, 693] on link "3" at bounding box center [620, 690] width 27 height 27
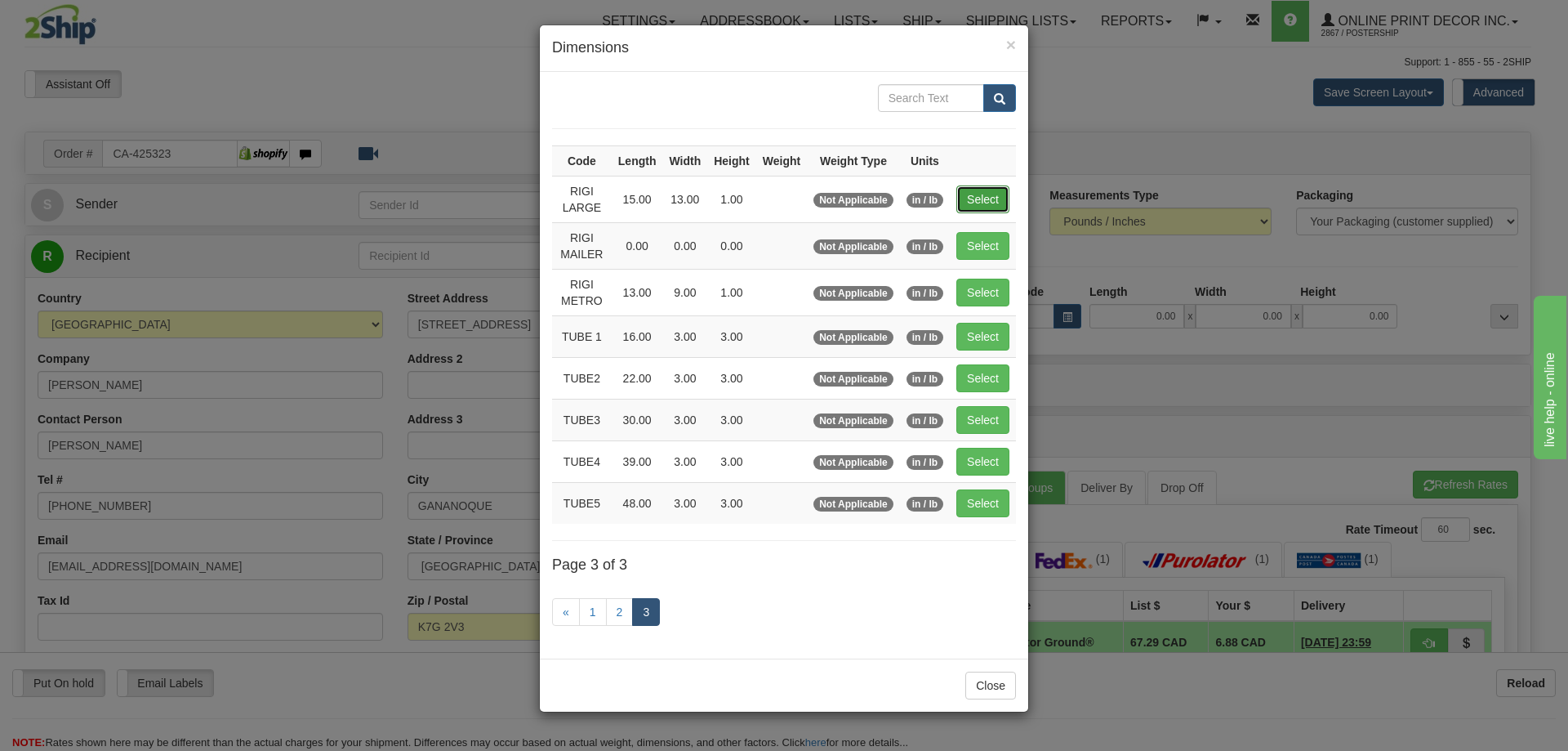
click at [973, 197] on button "Select" at bounding box center [983, 199] width 53 height 27
type input "RIGI LARGE"
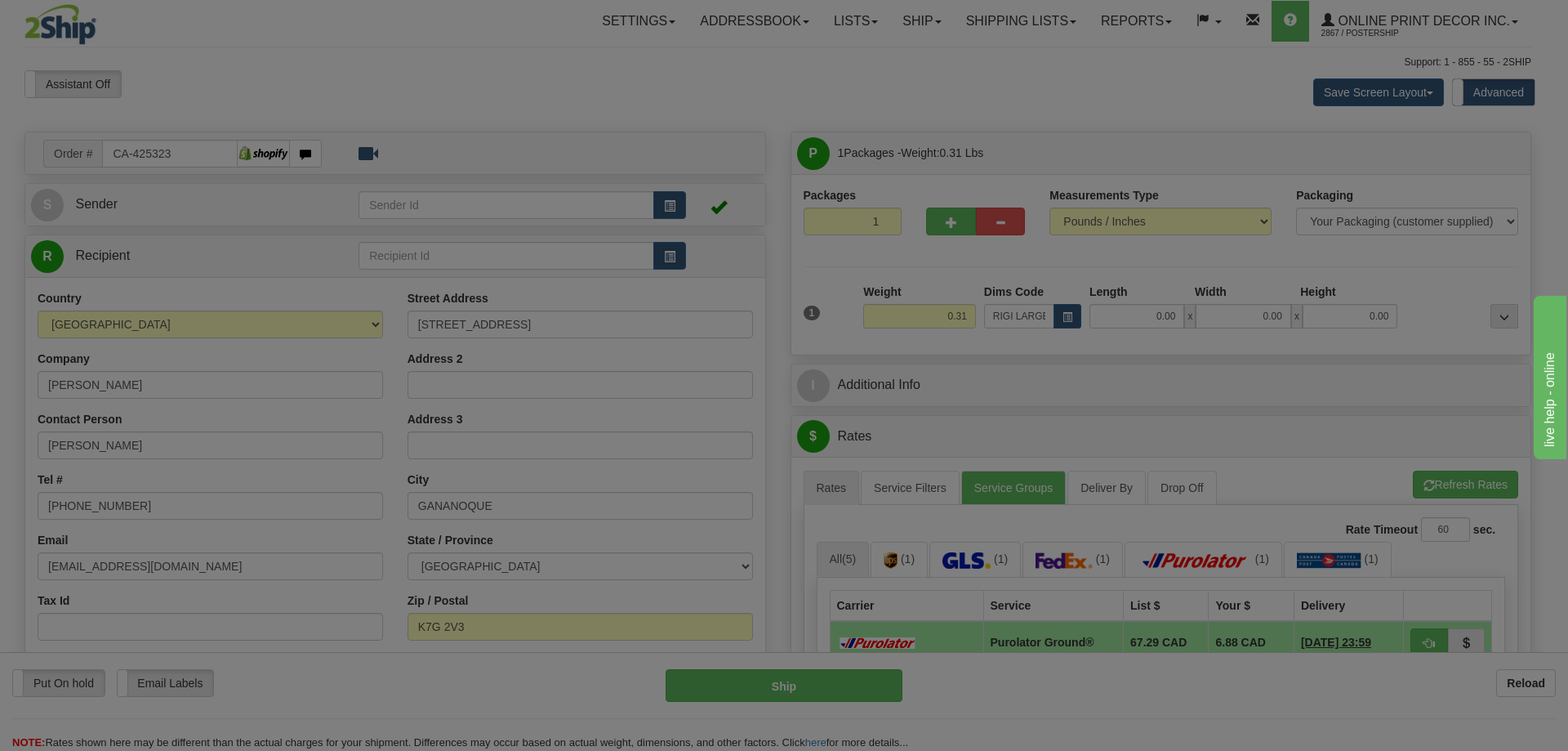
type input "15.00"
type input "13.00"
type input "1.00"
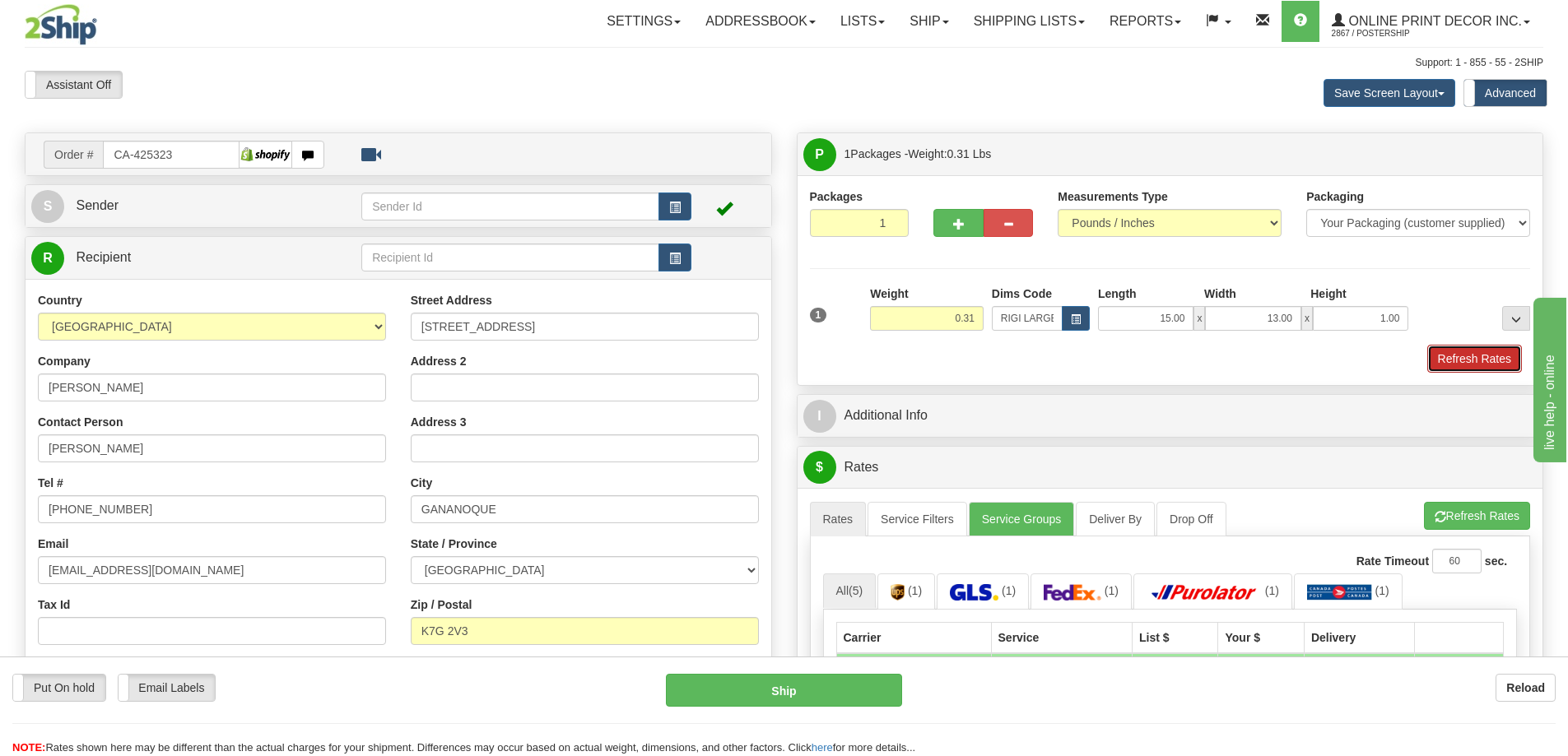
click at [1452, 353] on button "Refresh Rates" at bounding box center [1474, 359] width 95 height 28
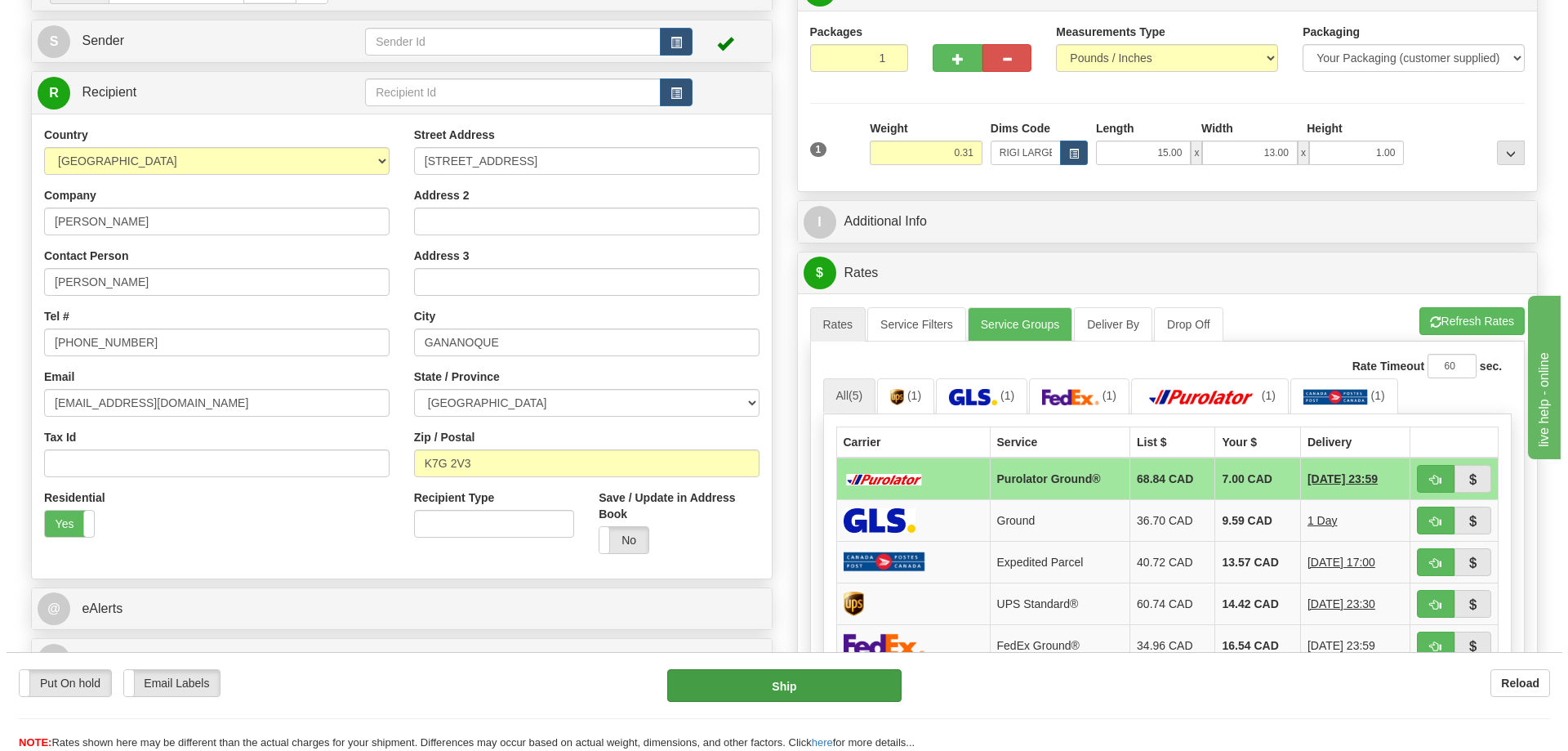
scroll to position [245, 0]
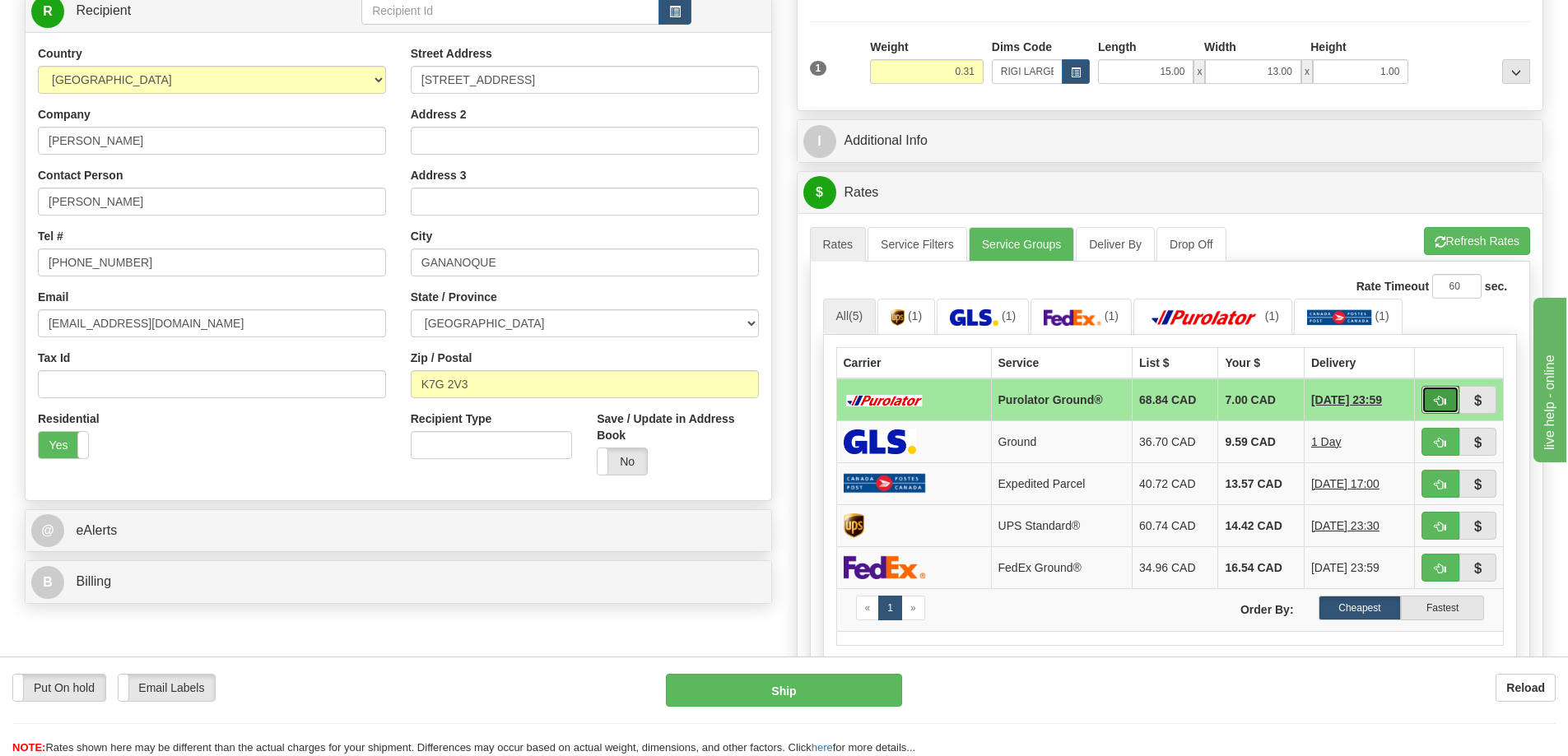
click at [1446, 400] on button "button" at bounding box center [1439, 399] width 38 height 28
type input "260"
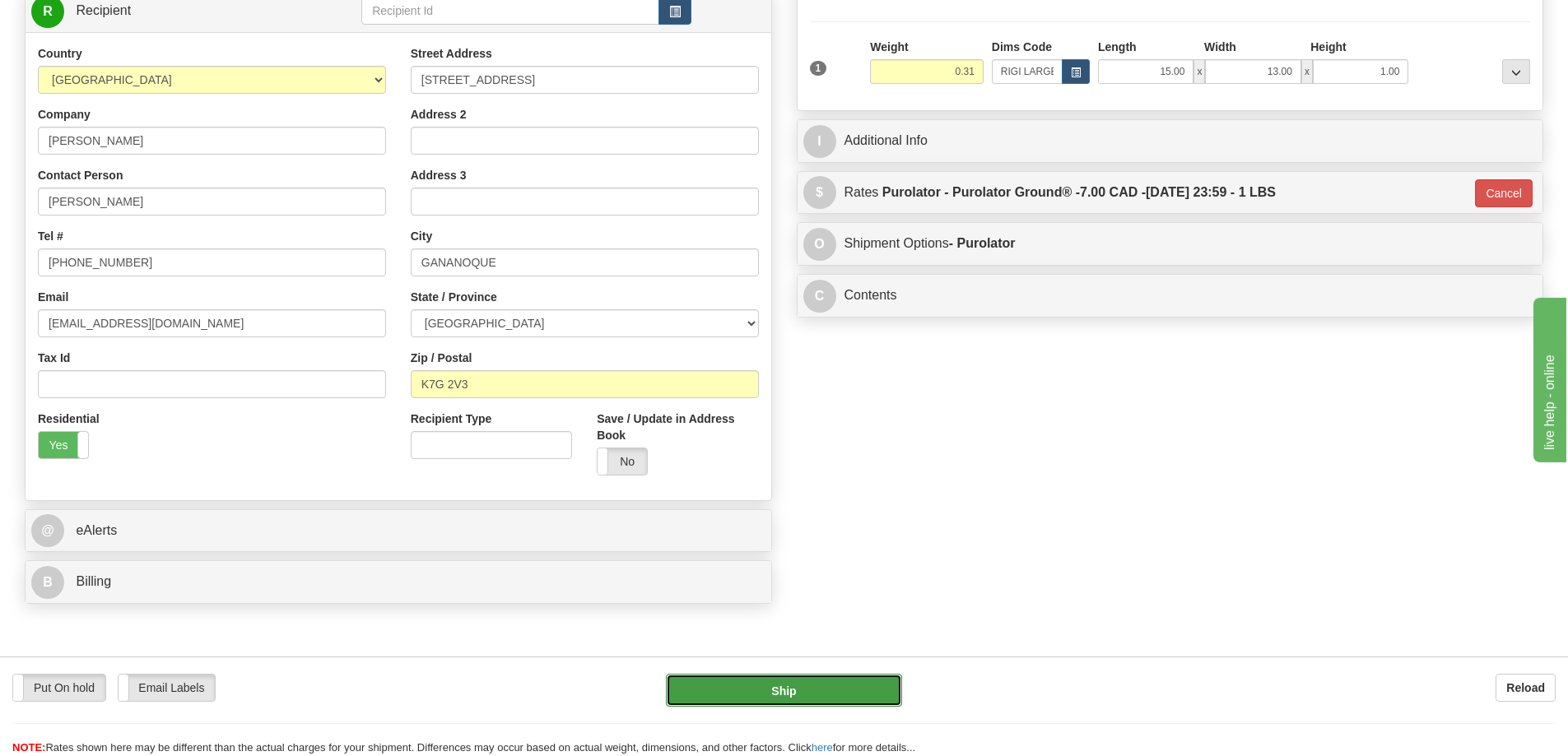
click at [826, 694] on button "Ship" at bounding box center [783, 690] width 236 height 33
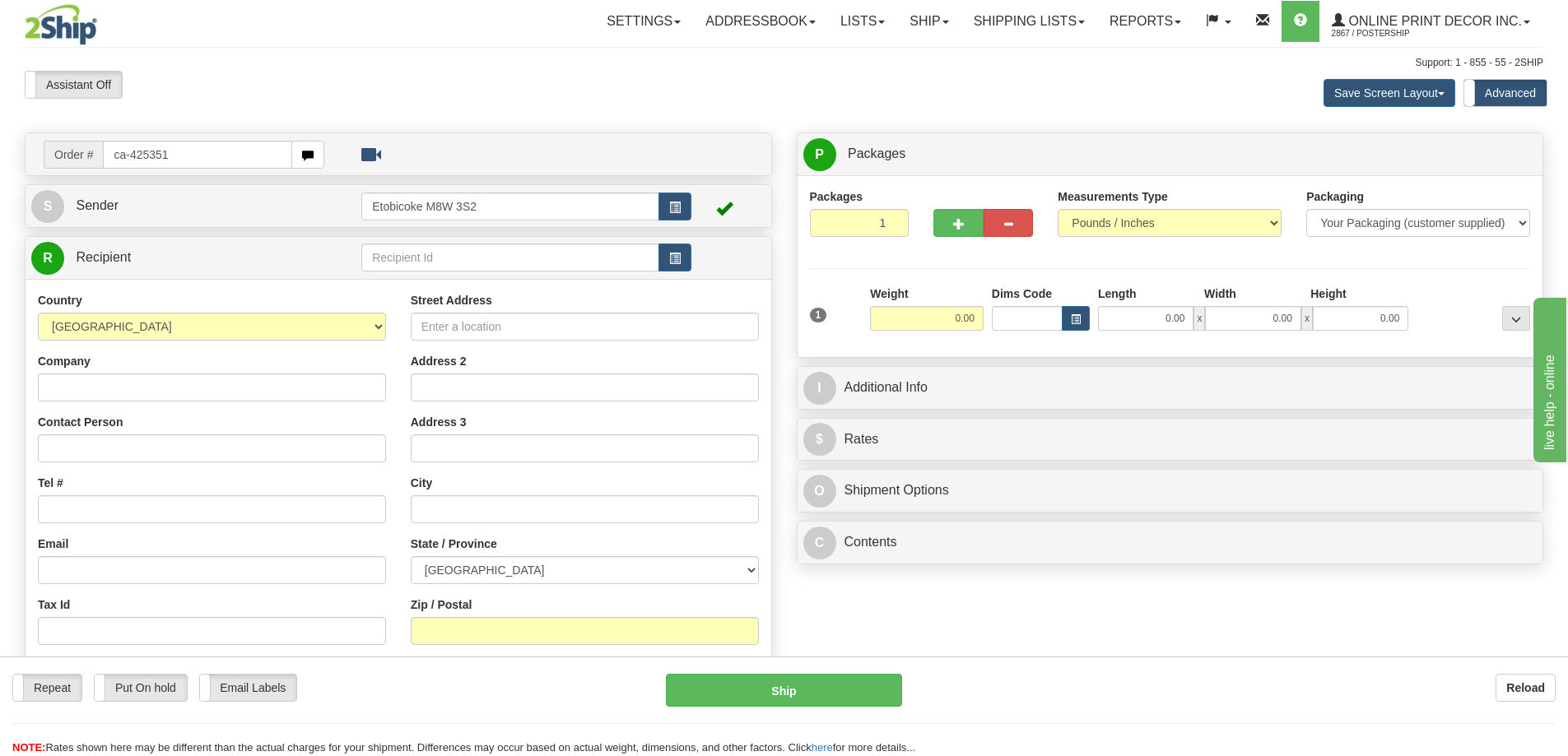
type input "ca-425351"
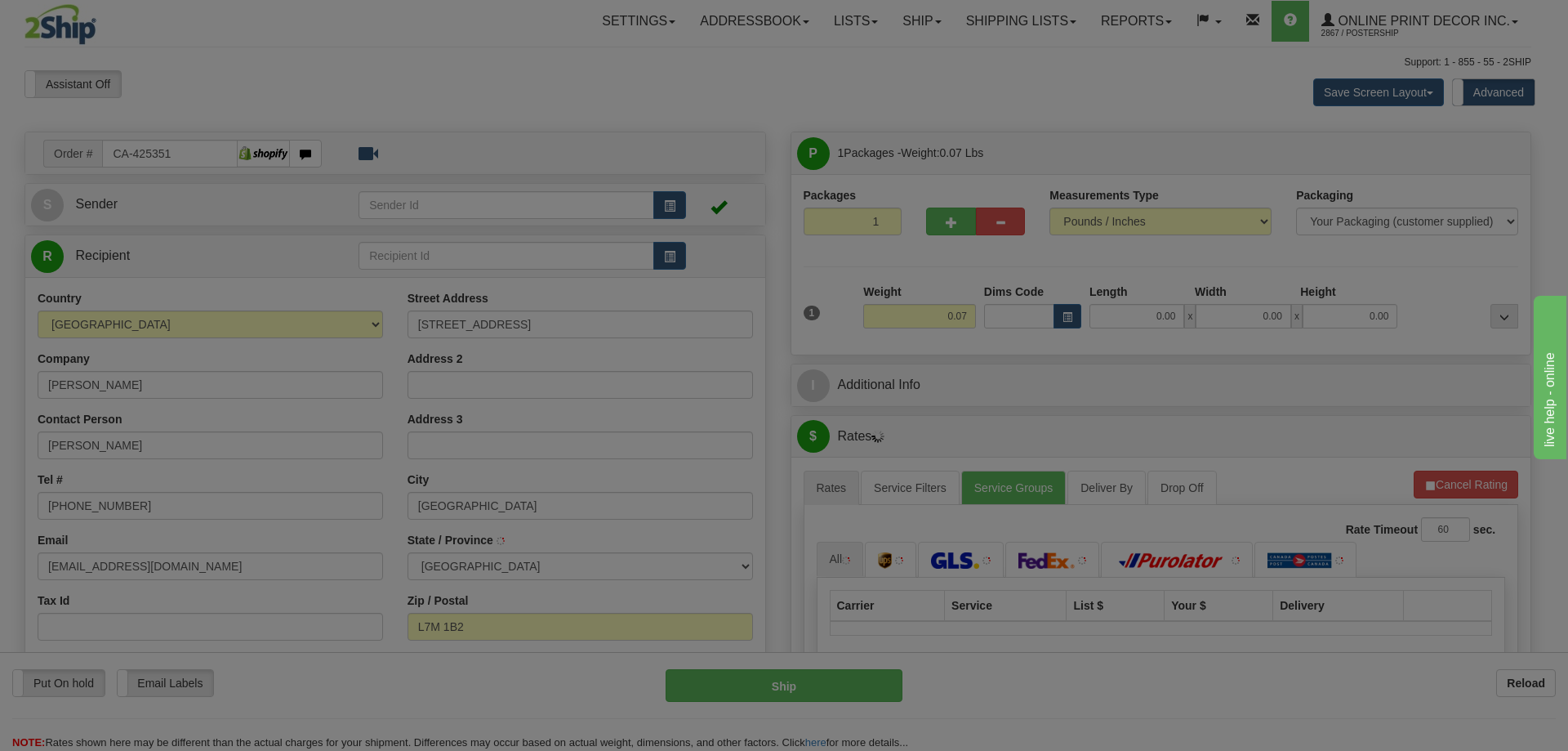
type input "[GEOGRAPHIC_DATA]"
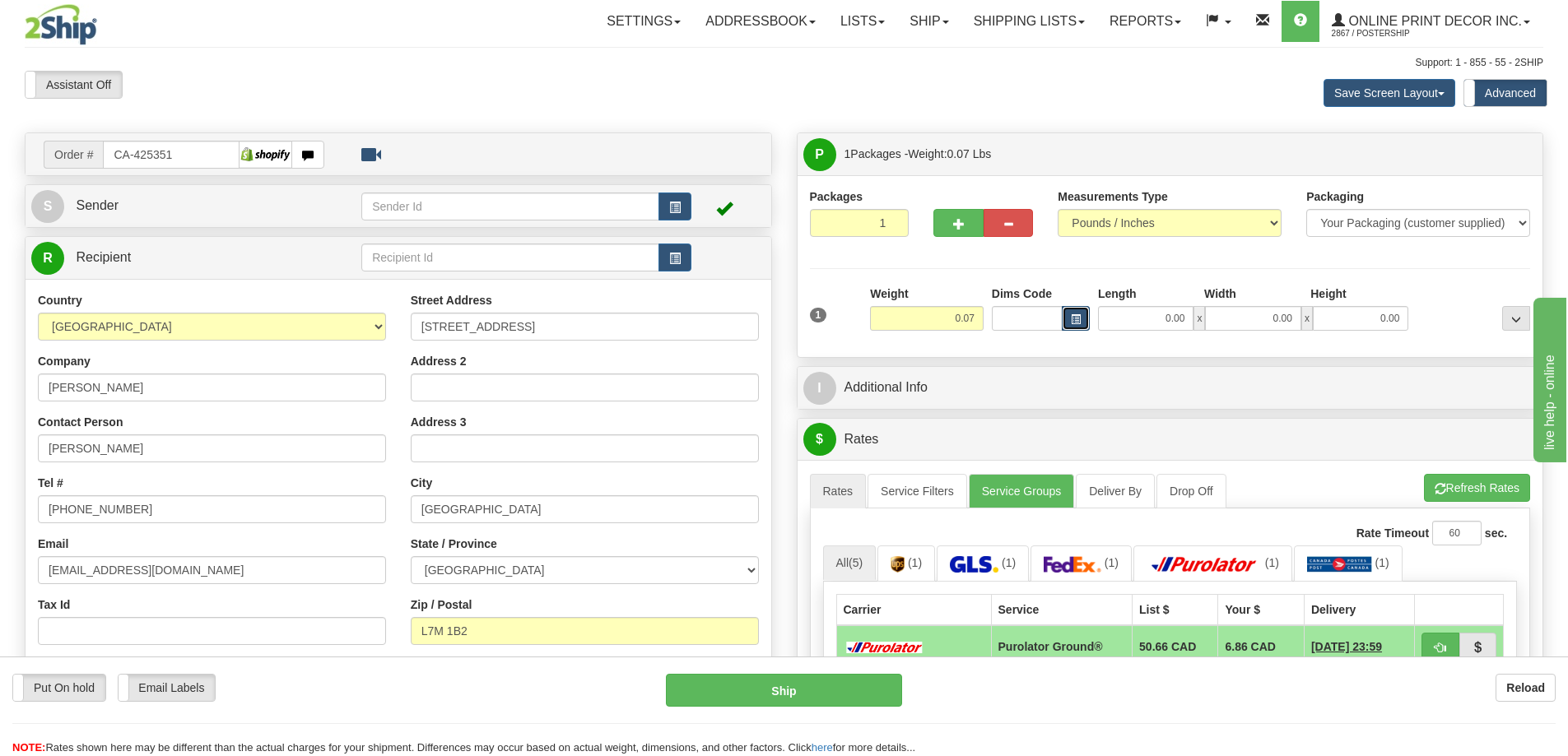
click at [1079, 313] on button "button" at bounding box center [1076, 318] width 28 height 25
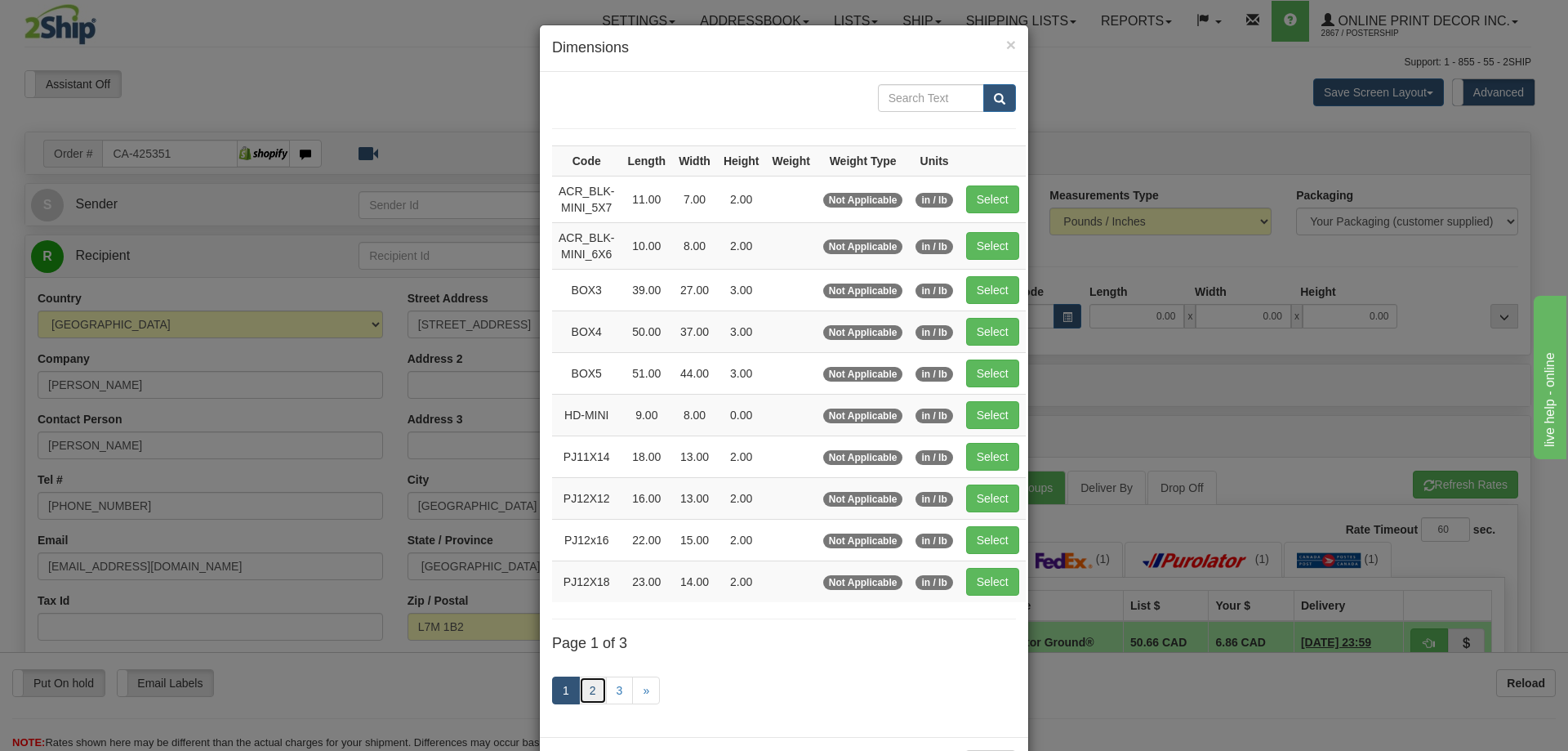
click at [597, 686] on link "2" at bounding box center [593, 690] width 27 height 27
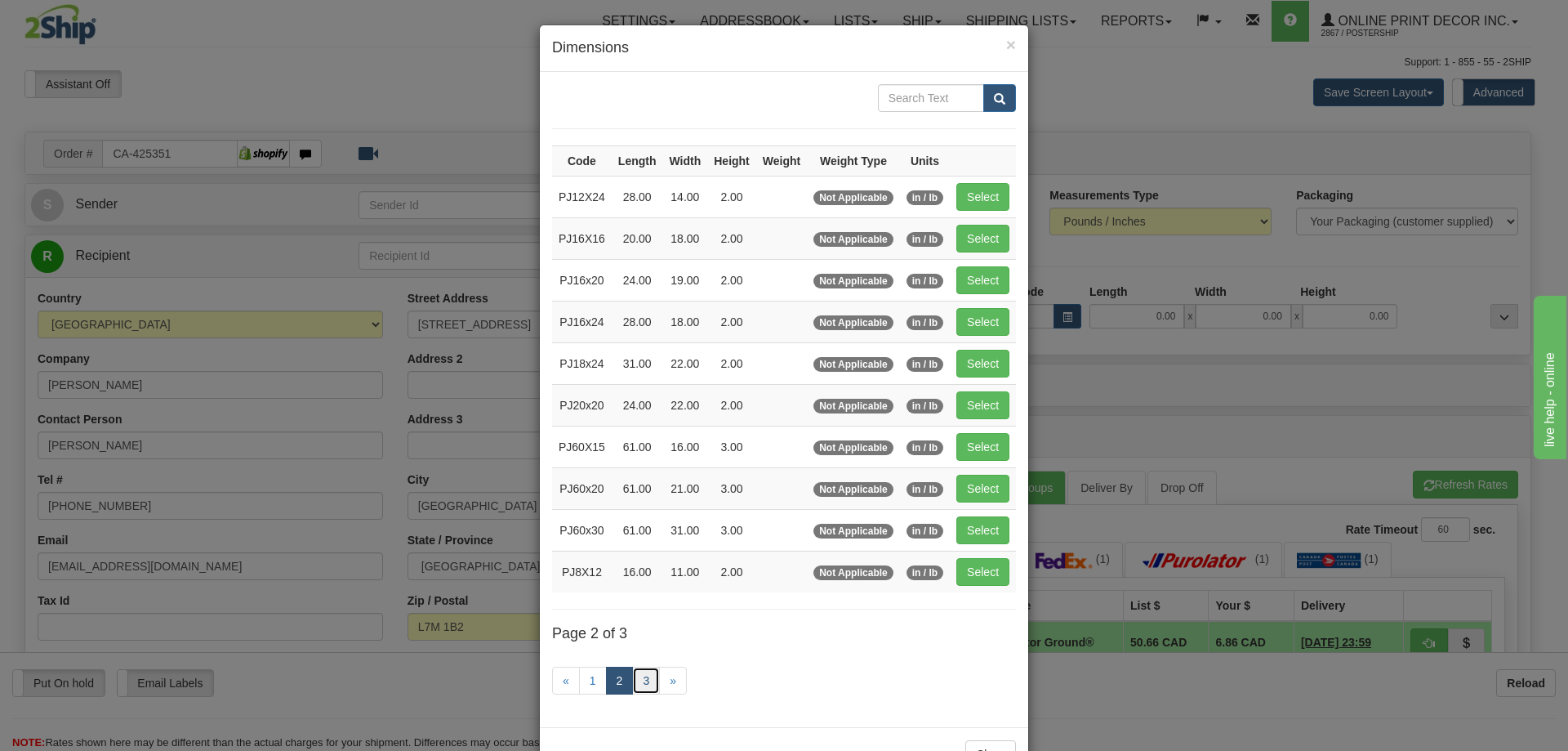
click at [647, 676] on link "3" at bounding box center [646, 681] width 27 height 27
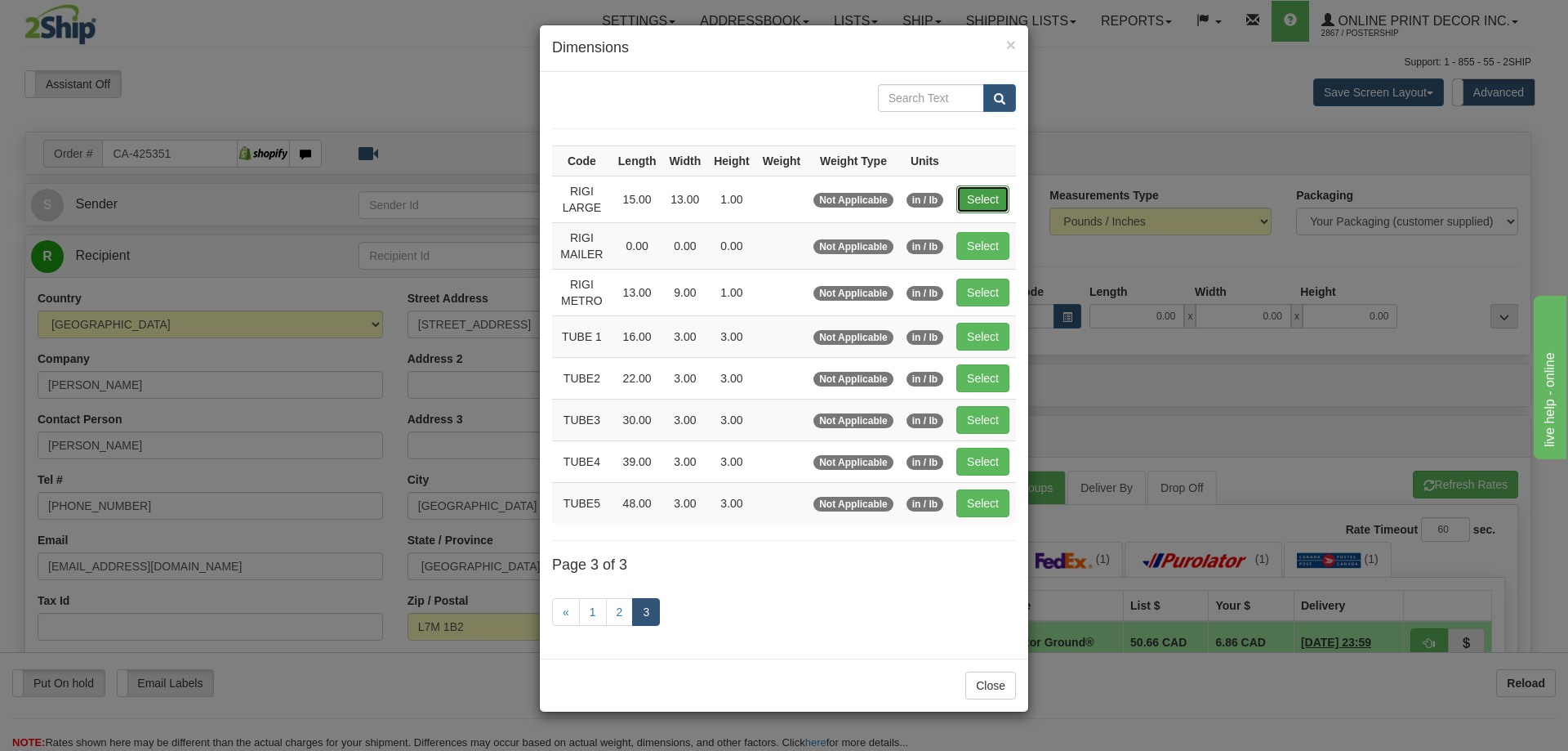
click at [978, 194] on button "Select" at bounding box center [983, 199] width 53 height 27
type input "RIGI LARGE"
type input "15.00"
type input "13.00"
type input "1.00"
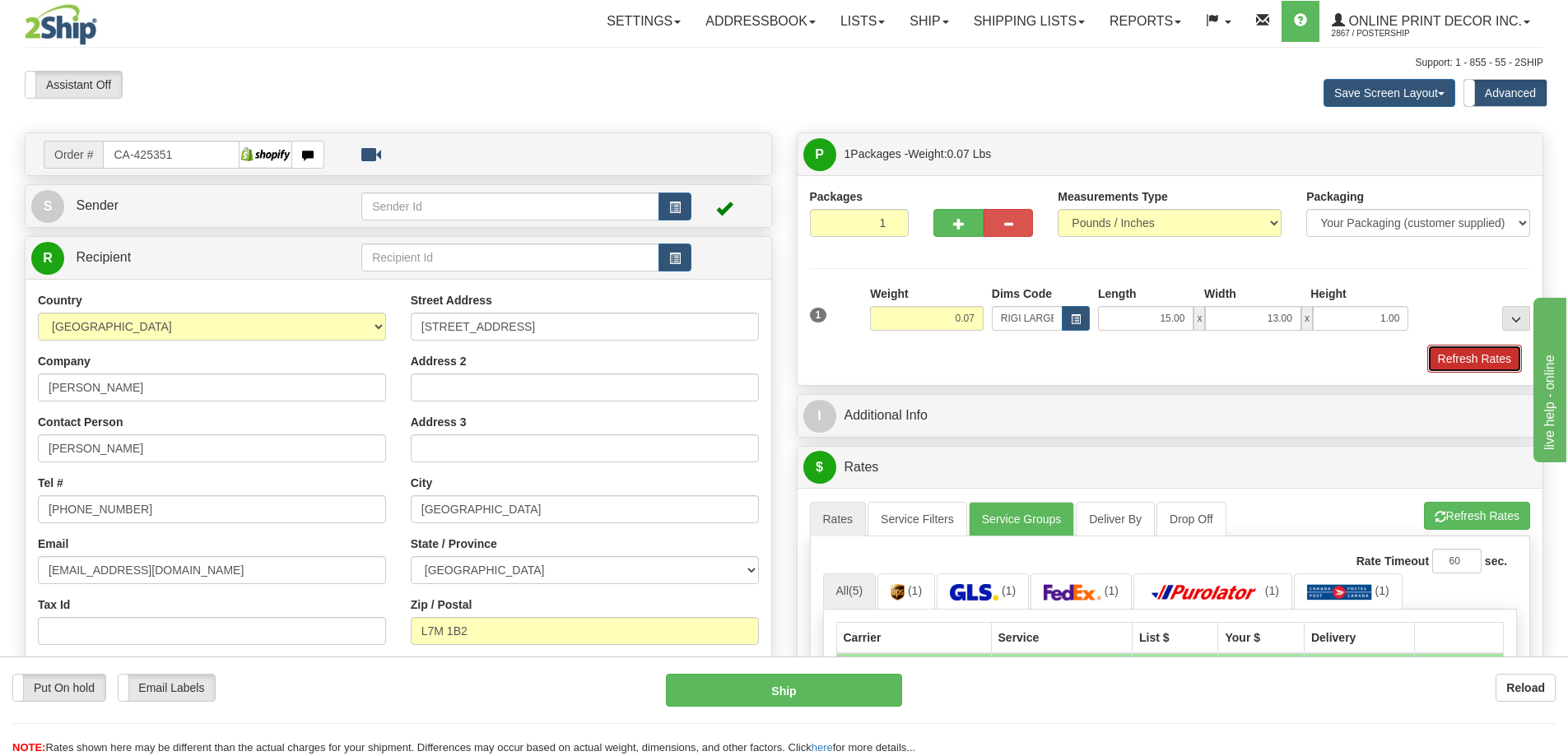
click at [1463, 356] on button "Refresh Rates" at bounding box center [1474, 359] width 95 height 28
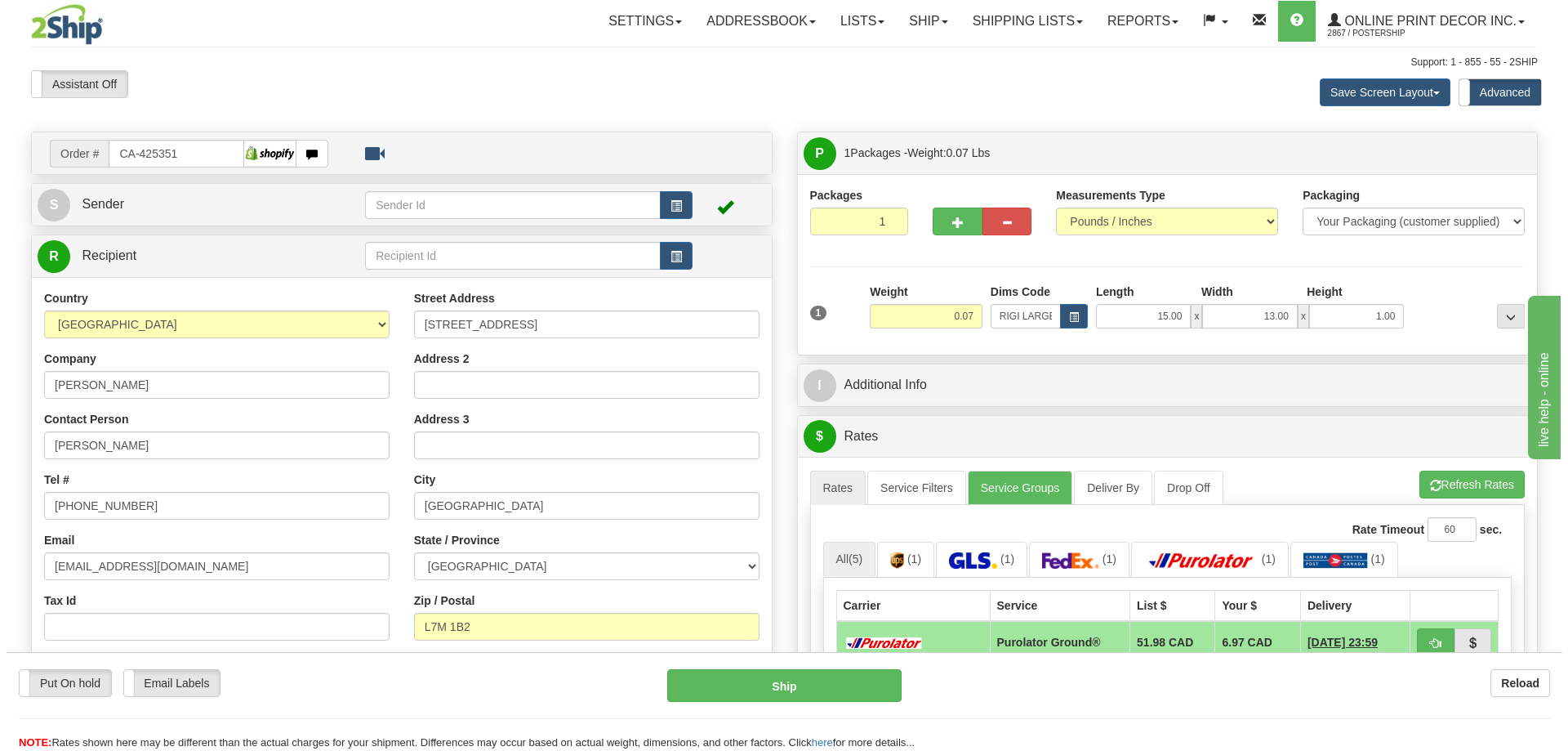
scroll to position [164, 0]
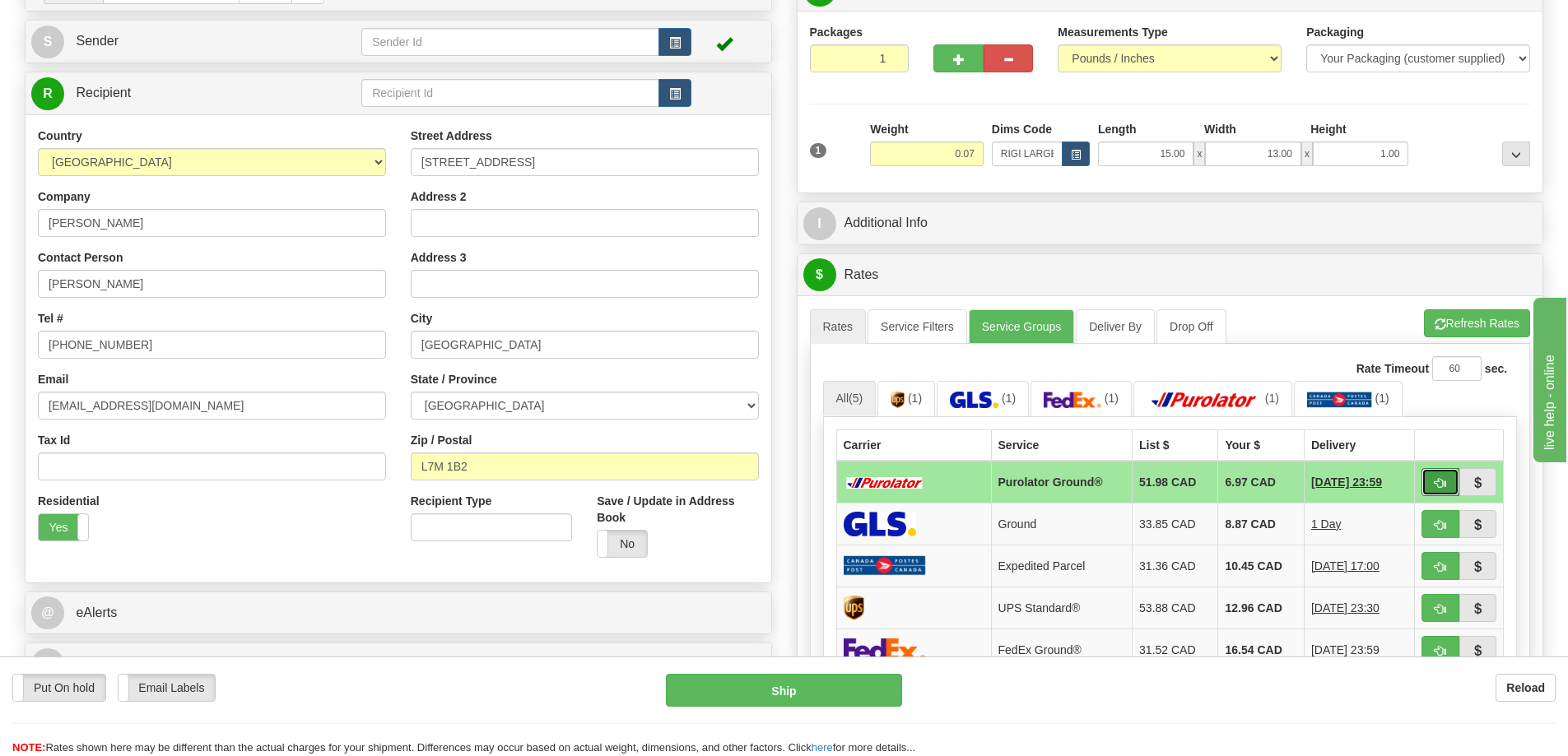
click at [1439, 483] on span "button" at bounding box center [1440, 484] width 12 height 11
type input "260"
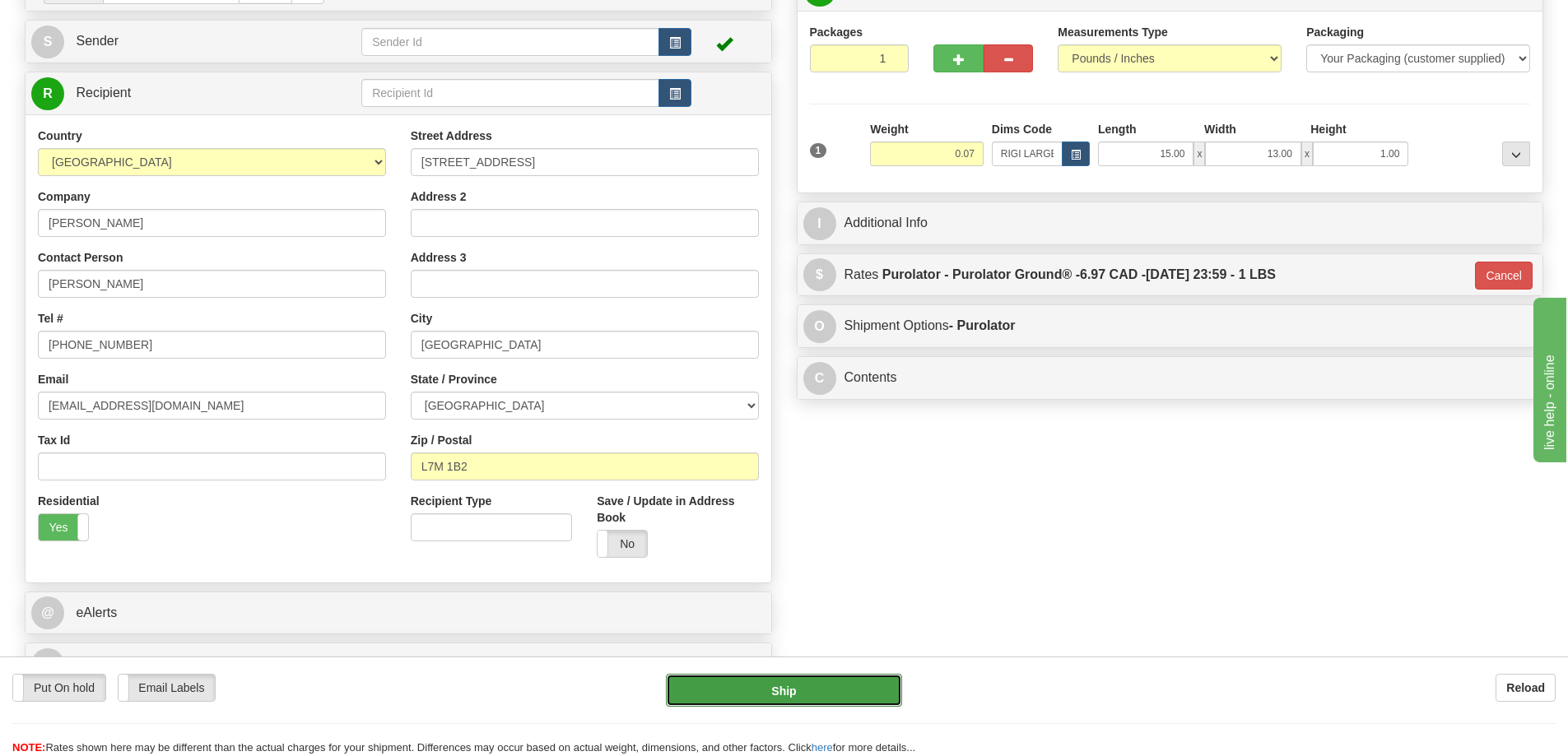
click at [825, 681] on button "Ship" at bounding box center [783, 690] width 236 height 33
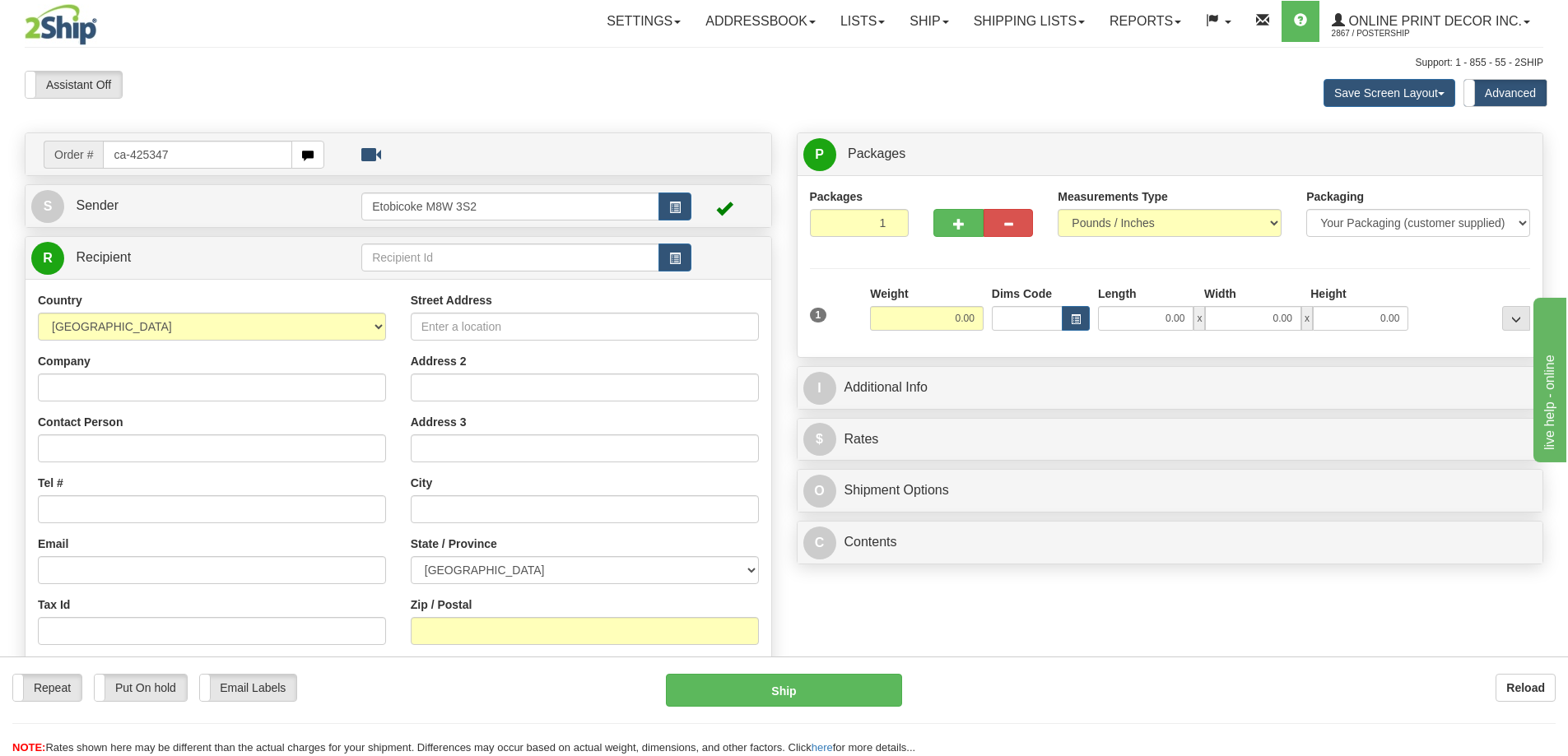
type input "ca-425347"
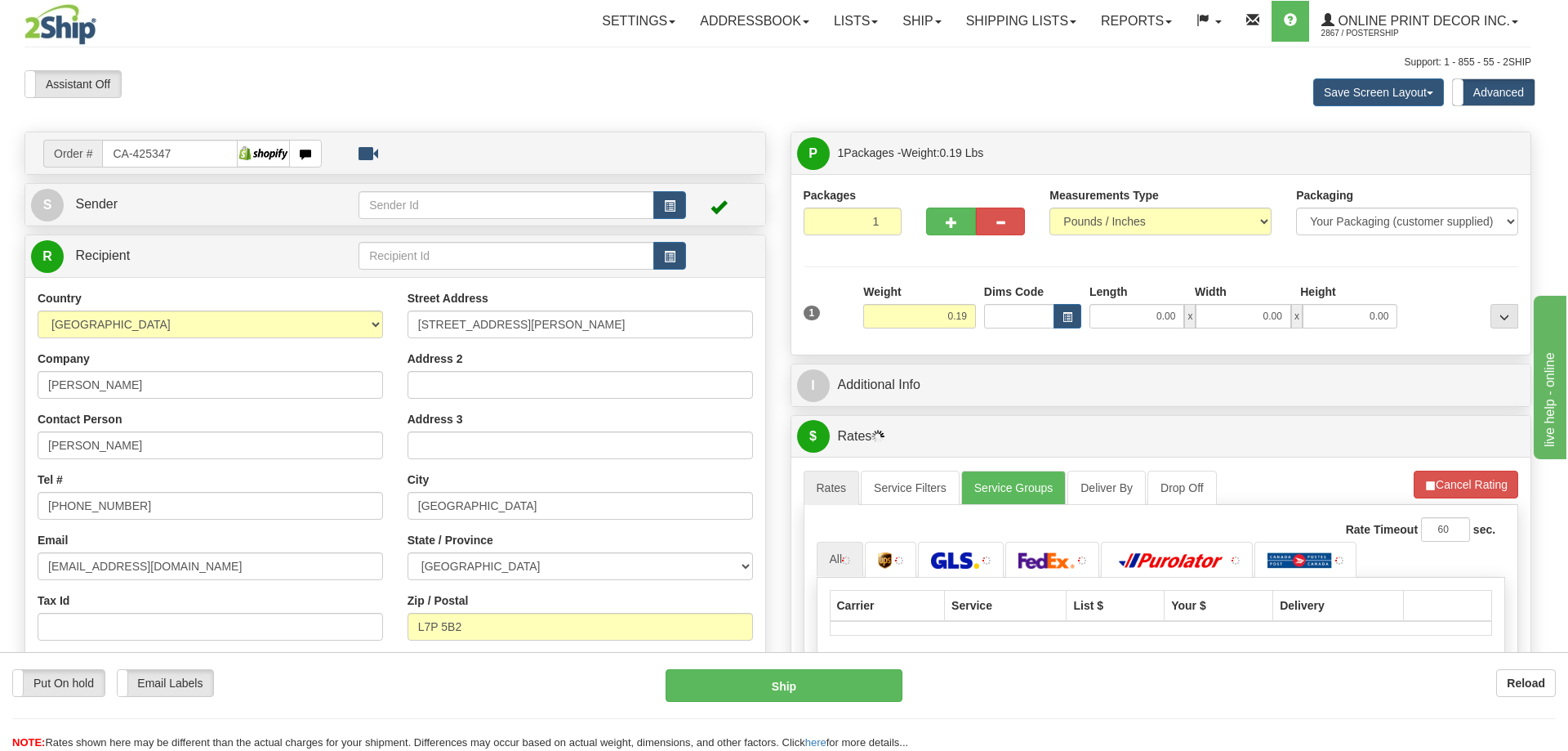
type input "[GEOGRAPHIC_DATA]"
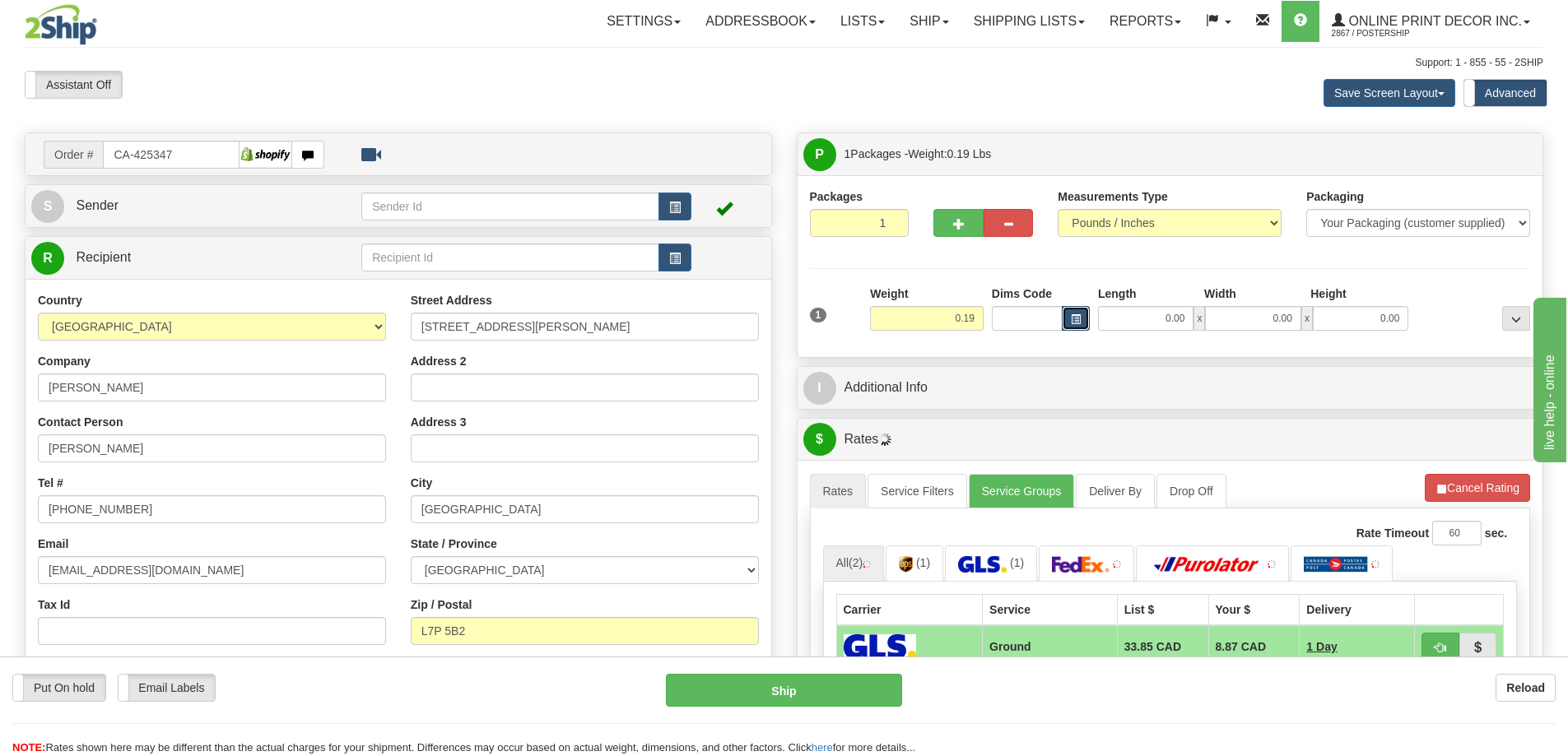
click at [1070, 321] on span "button" at bounding box center [1075, 320] width 10 height 9
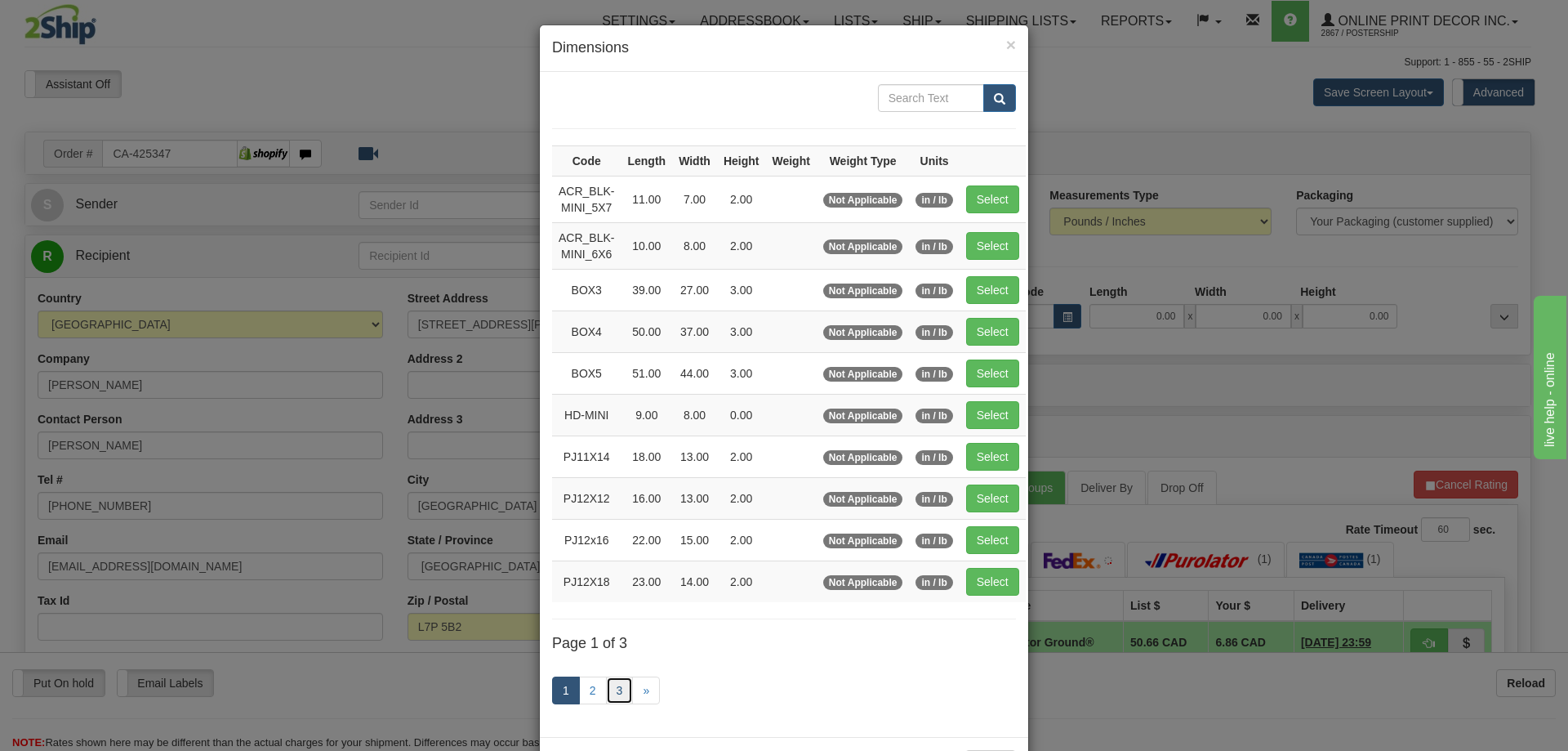
click at [606, 696] on link "3" at bounding box center [620, 690] width 27 height 27
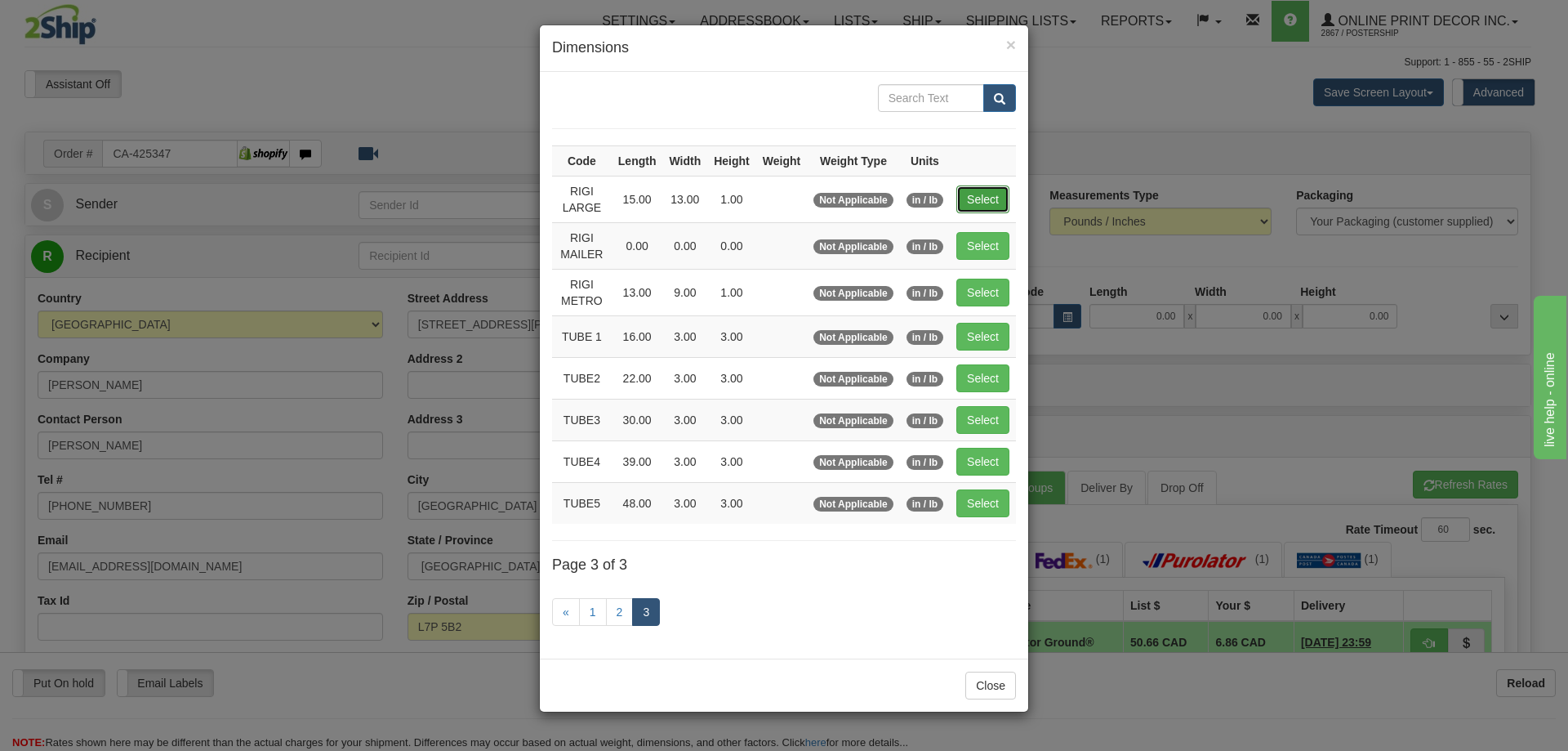
click at [987, 201] on button "Select" at bounding box center [983, 199] width 53 height 27
type input "RIGI LARGE"
type input "15.00"
type input "13.00"
type input "1.00"
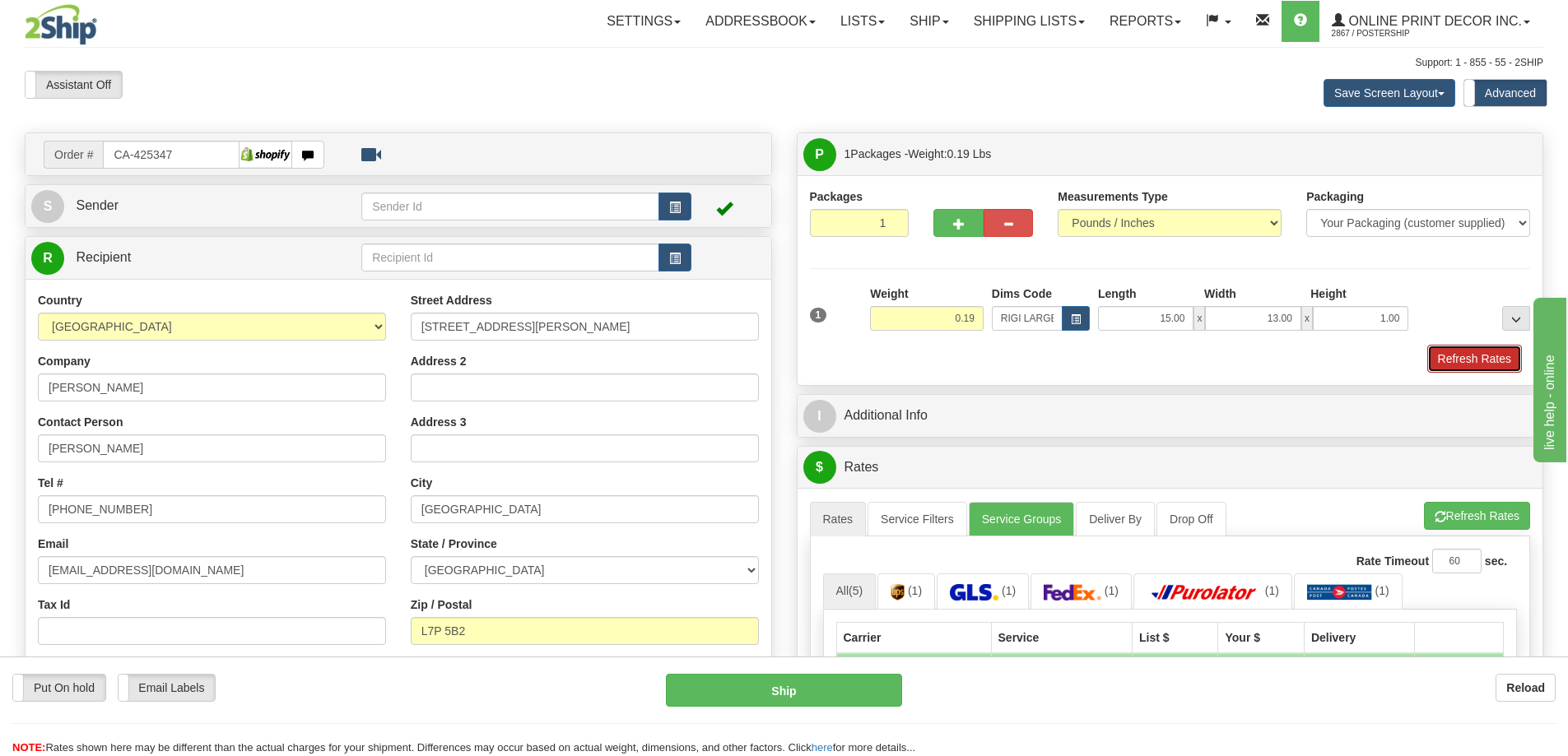
drag, startPoint x: 1440, startPoint y: 361, endPoint x: 1431, endPoint y: 347, distance: 16.6
click at [1440, 357] on button "Refresh Rates" at bounding box center [1474, 359] width 95 height 28
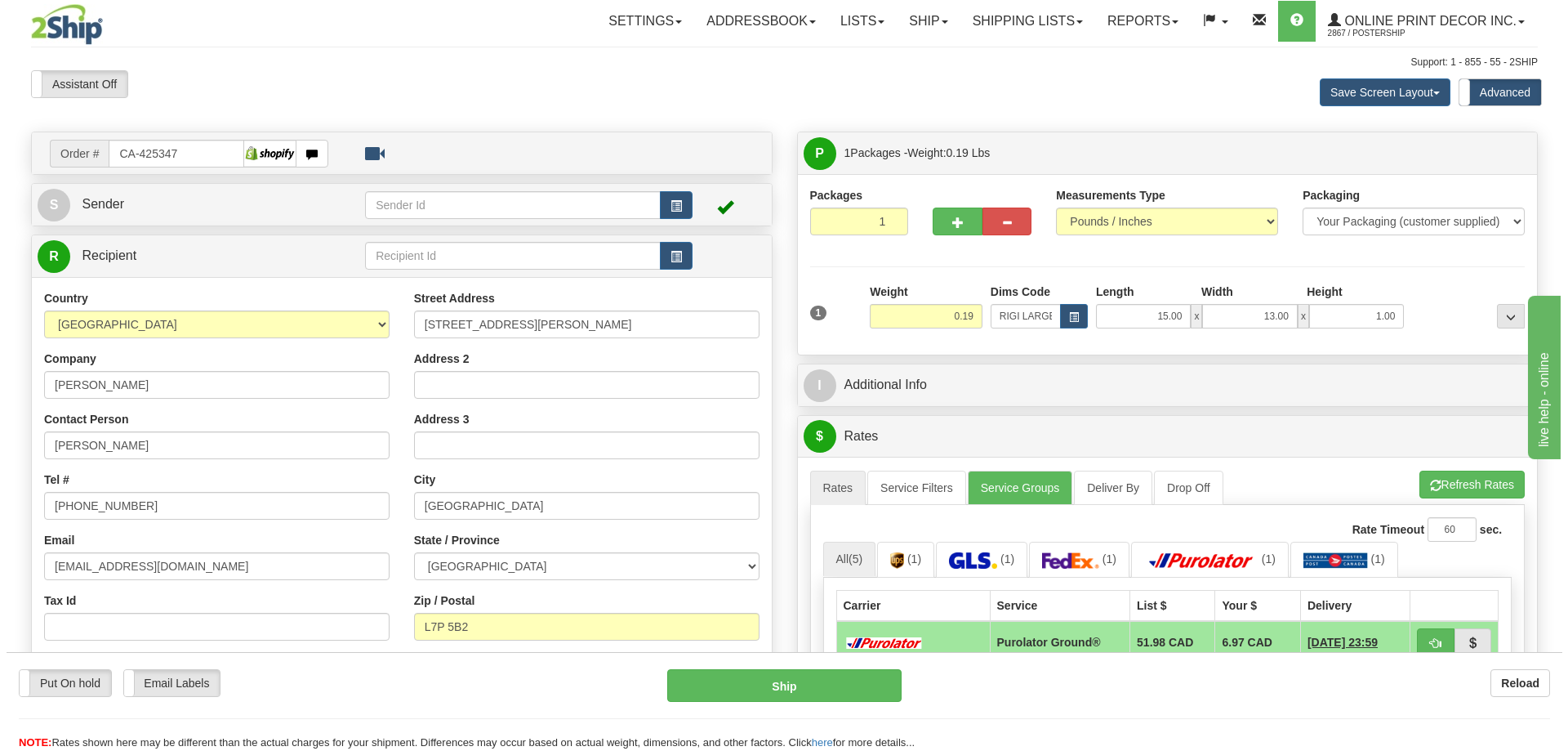
scroll to position [164, 0]
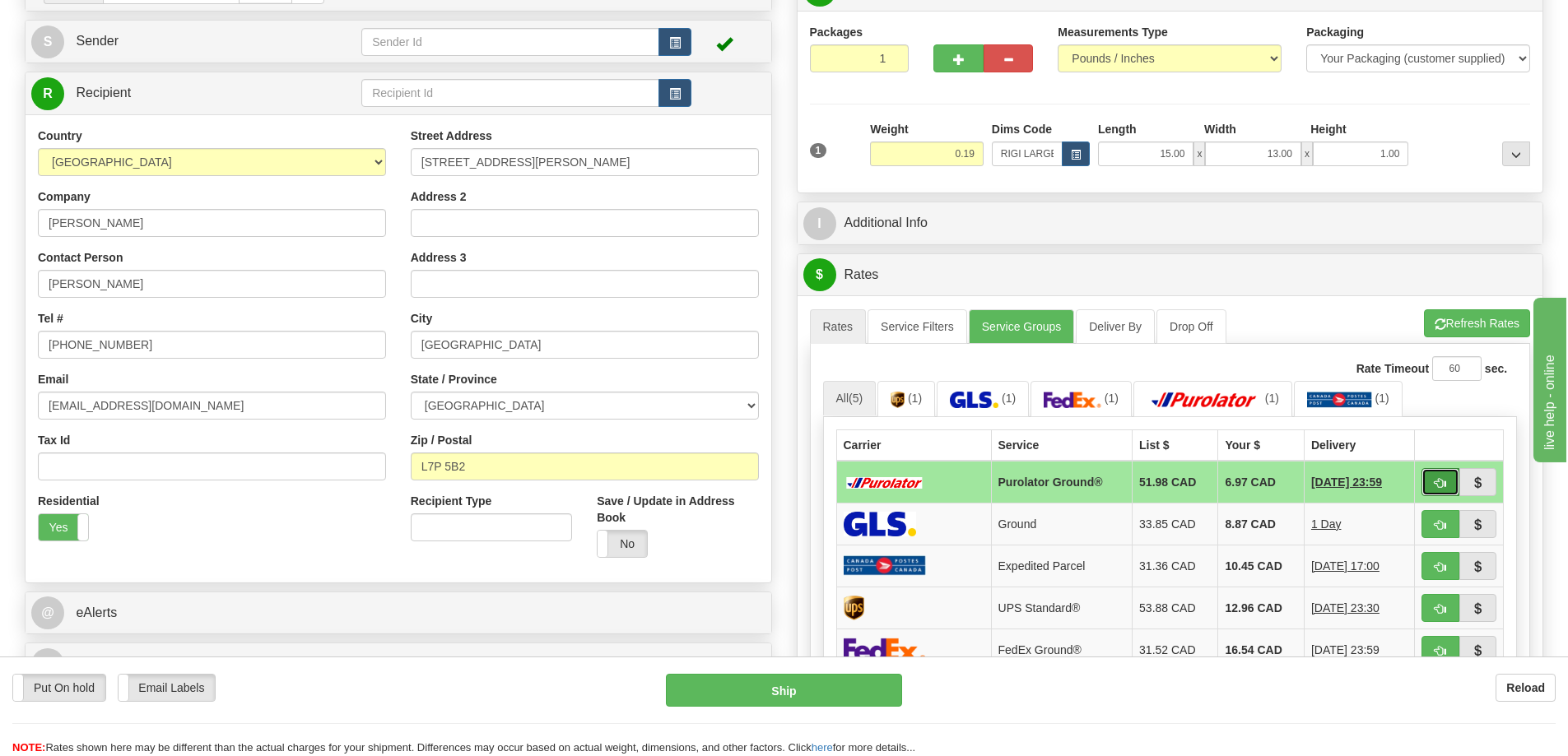
click at [1428, 475] on button "button" at bounding box center [1439, 482] width 38 height 28
type input "260"
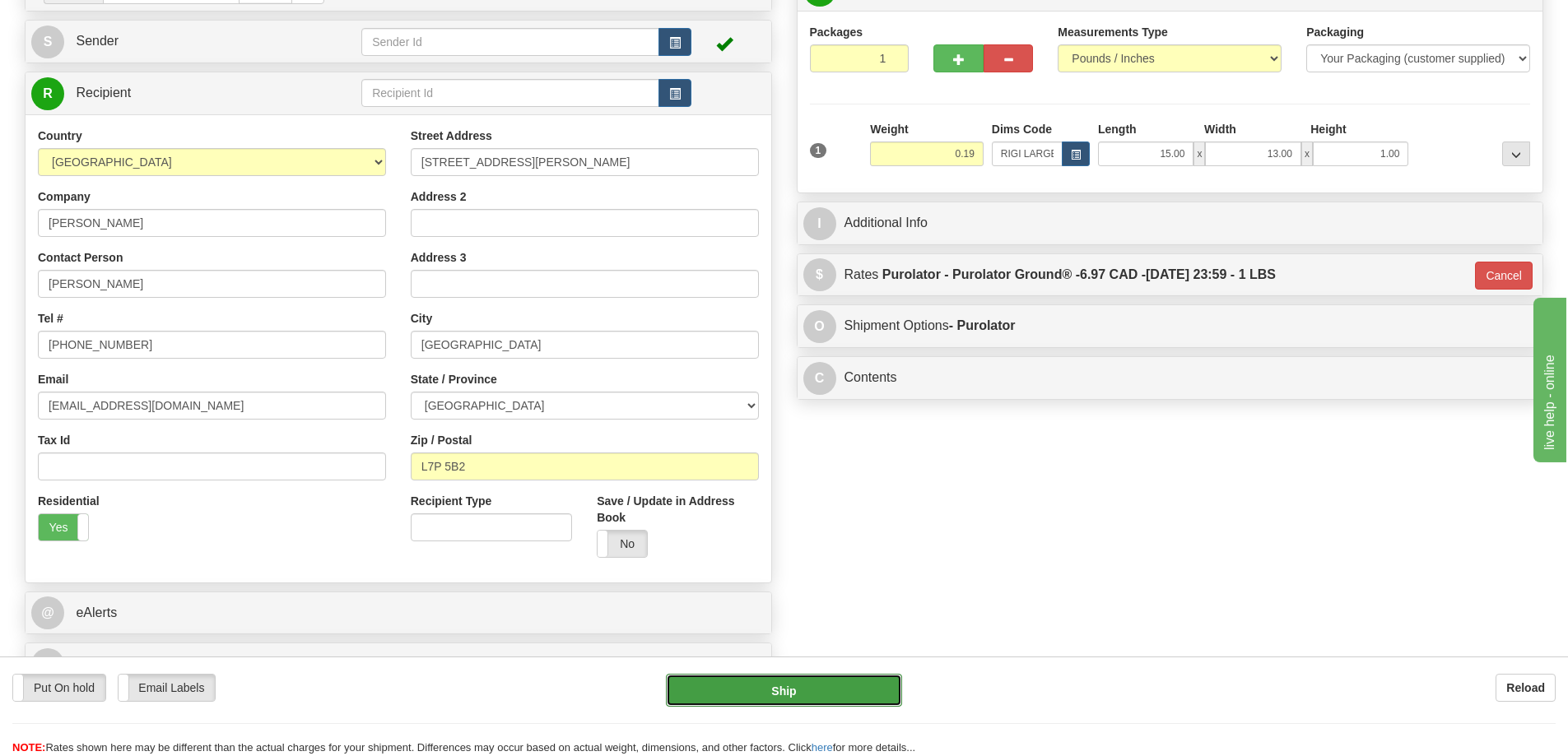
click at [735, 688] on button "Ship" at bounding box center [783, 690] width 236 height 33
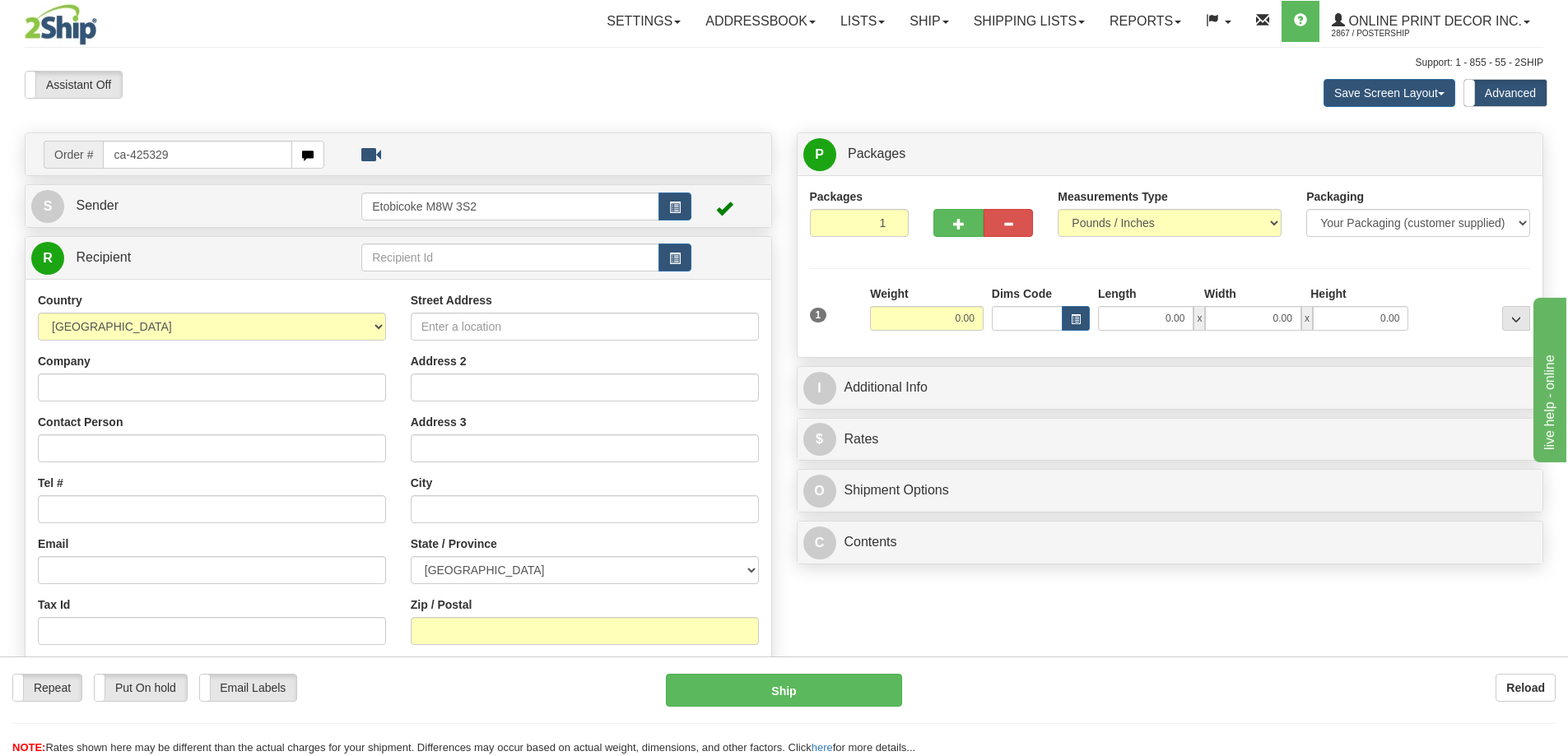
type input "ca-425329"
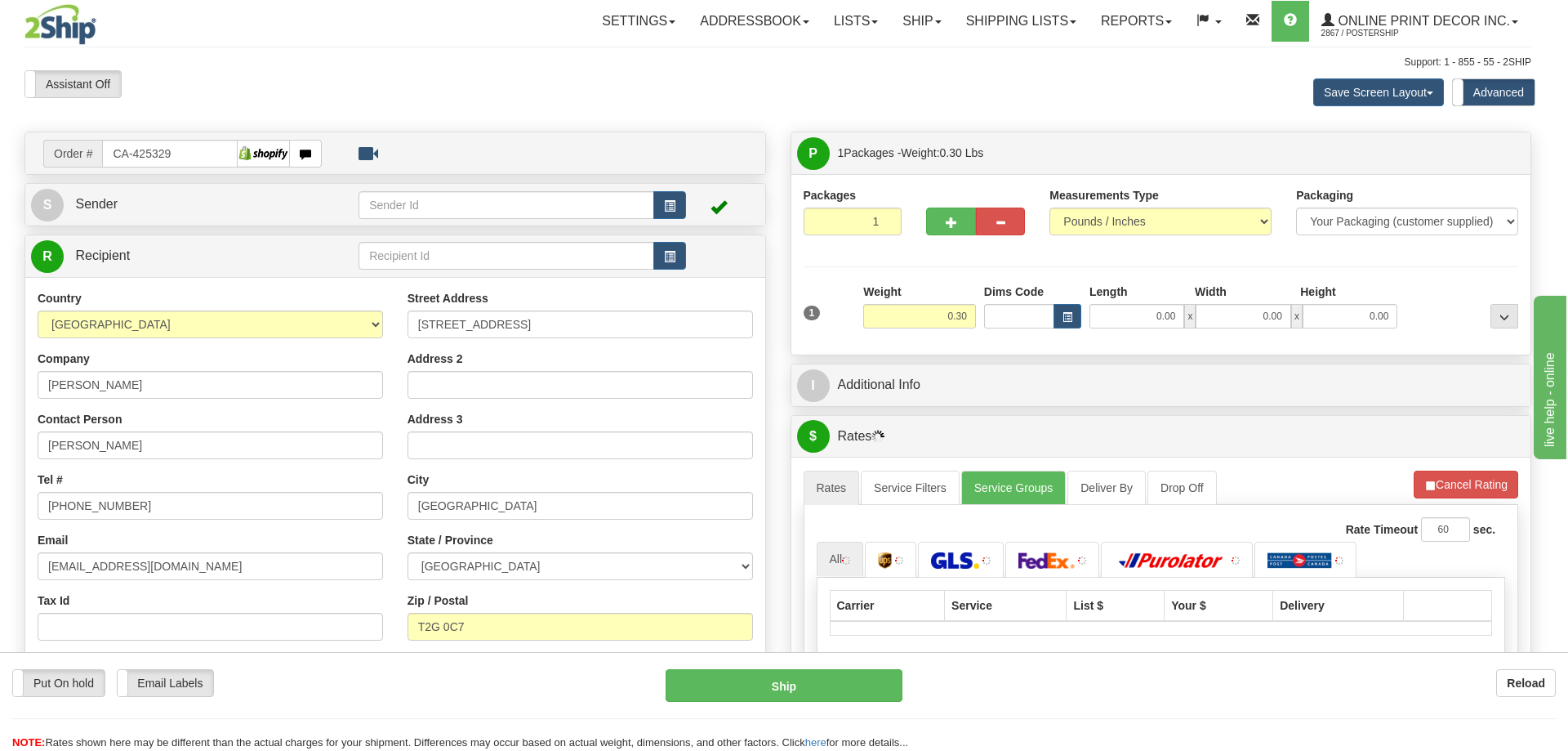
type input "CALGARY"
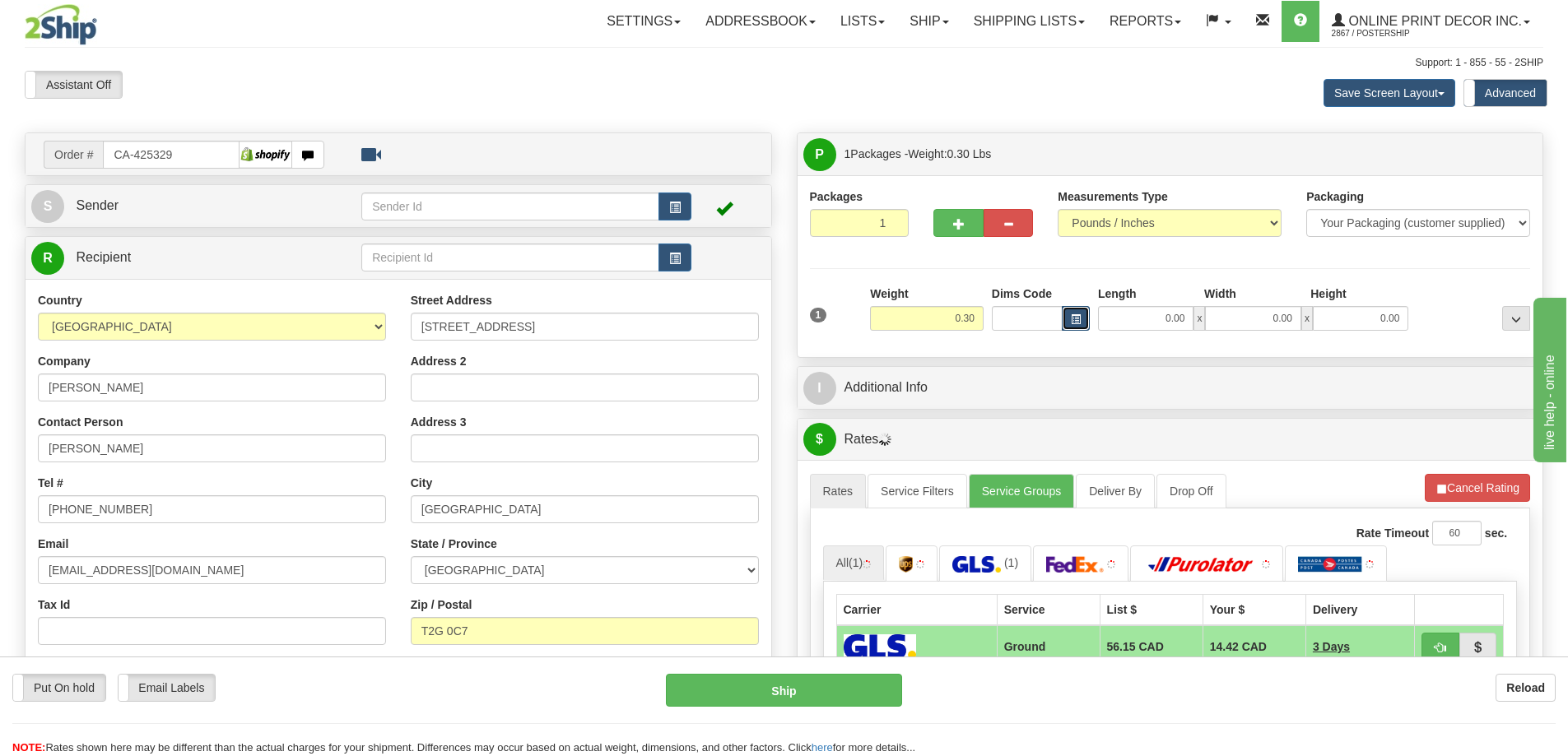
click at [1085, 312] on button "button" at bounding box center [1076, 318] width 28 height 25
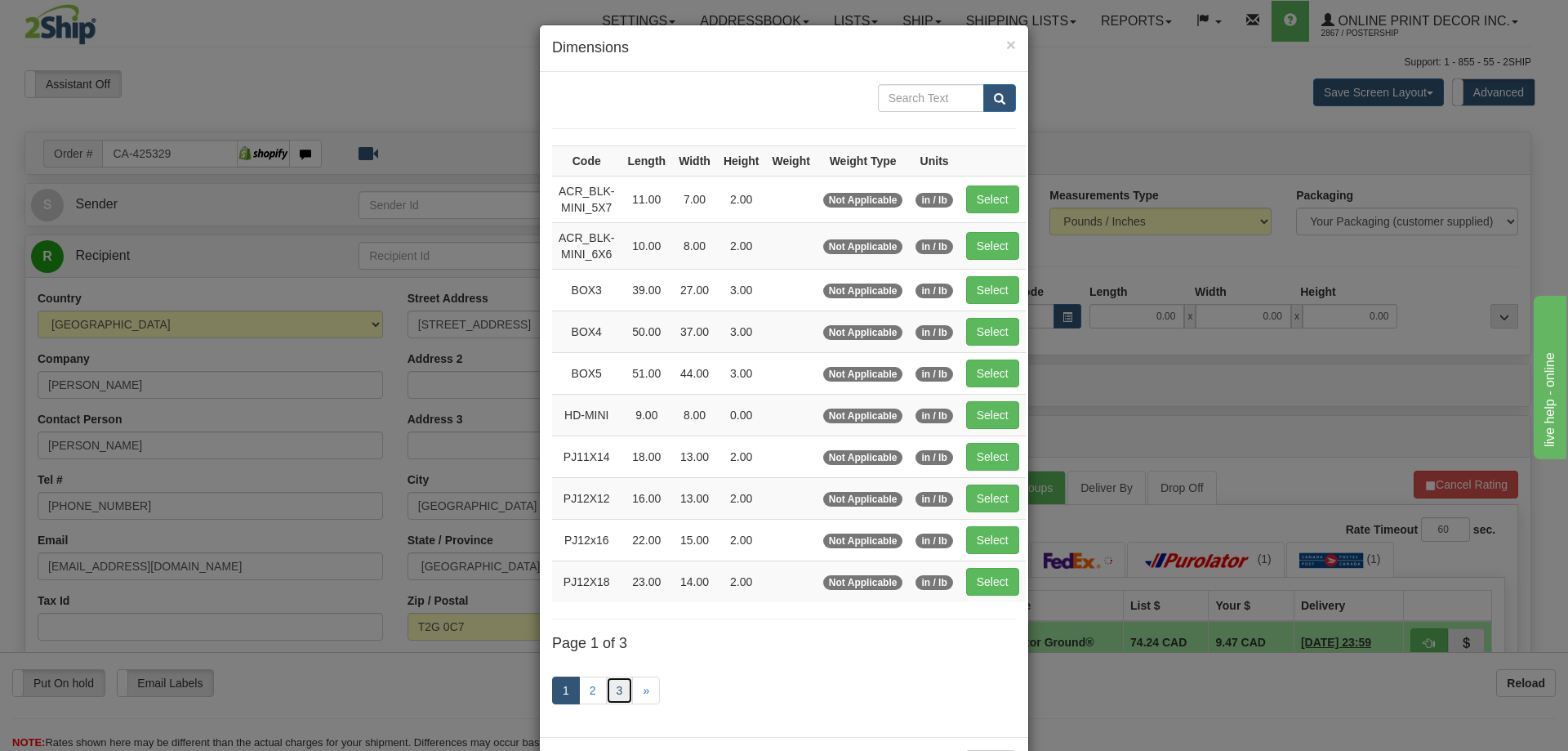
click at [609, 684] on link "3" at bounding box center [620, 690] width 27 height 27
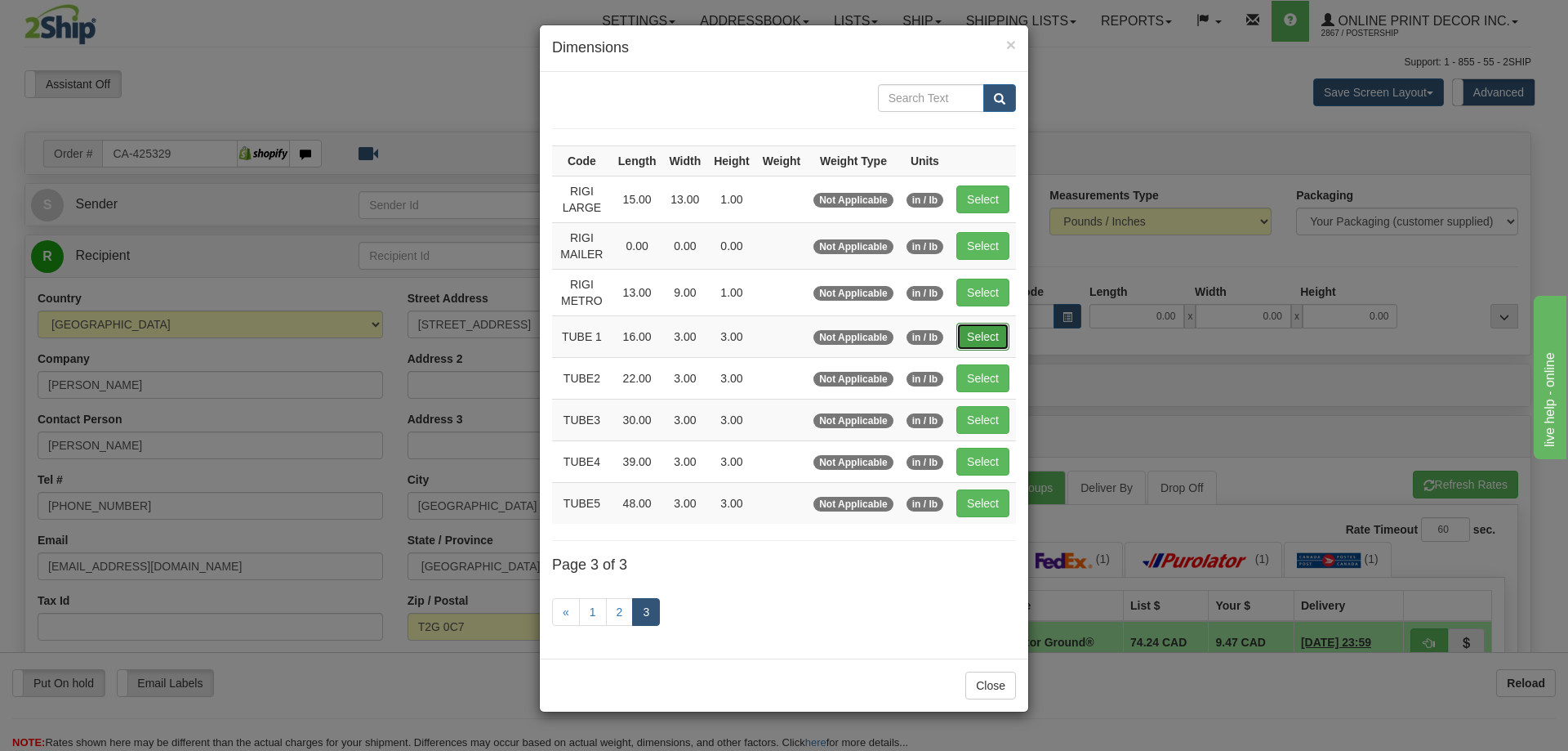
click at [968, 334] on button "Select" at bounding box center [983, 336] width 53 height 27
type input "TUBE 1"
type input "16.00"
type input "3.00"
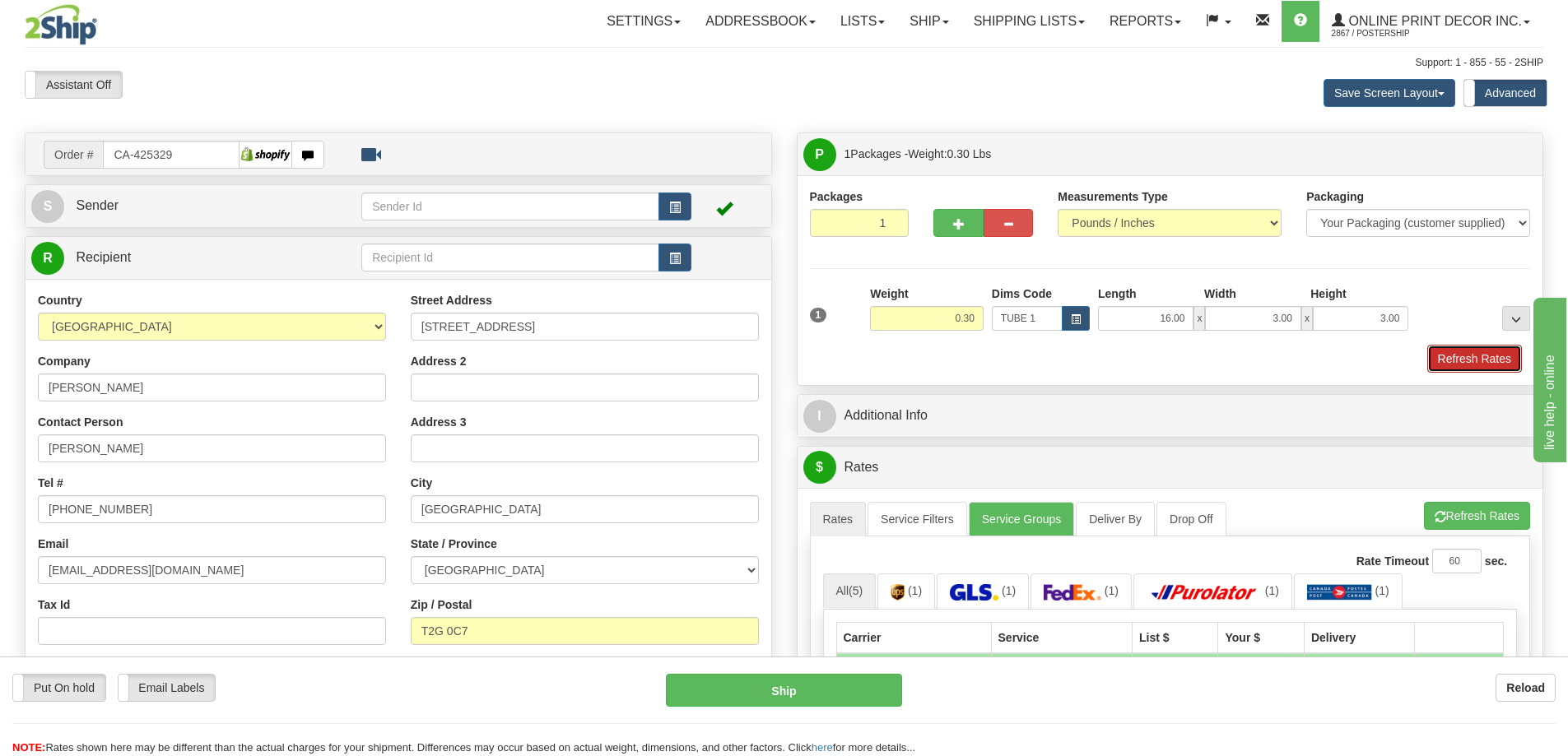
click at [1486, 365] on button "Refresh Rates" at bounding box center [1474, 359] width 95 height 28
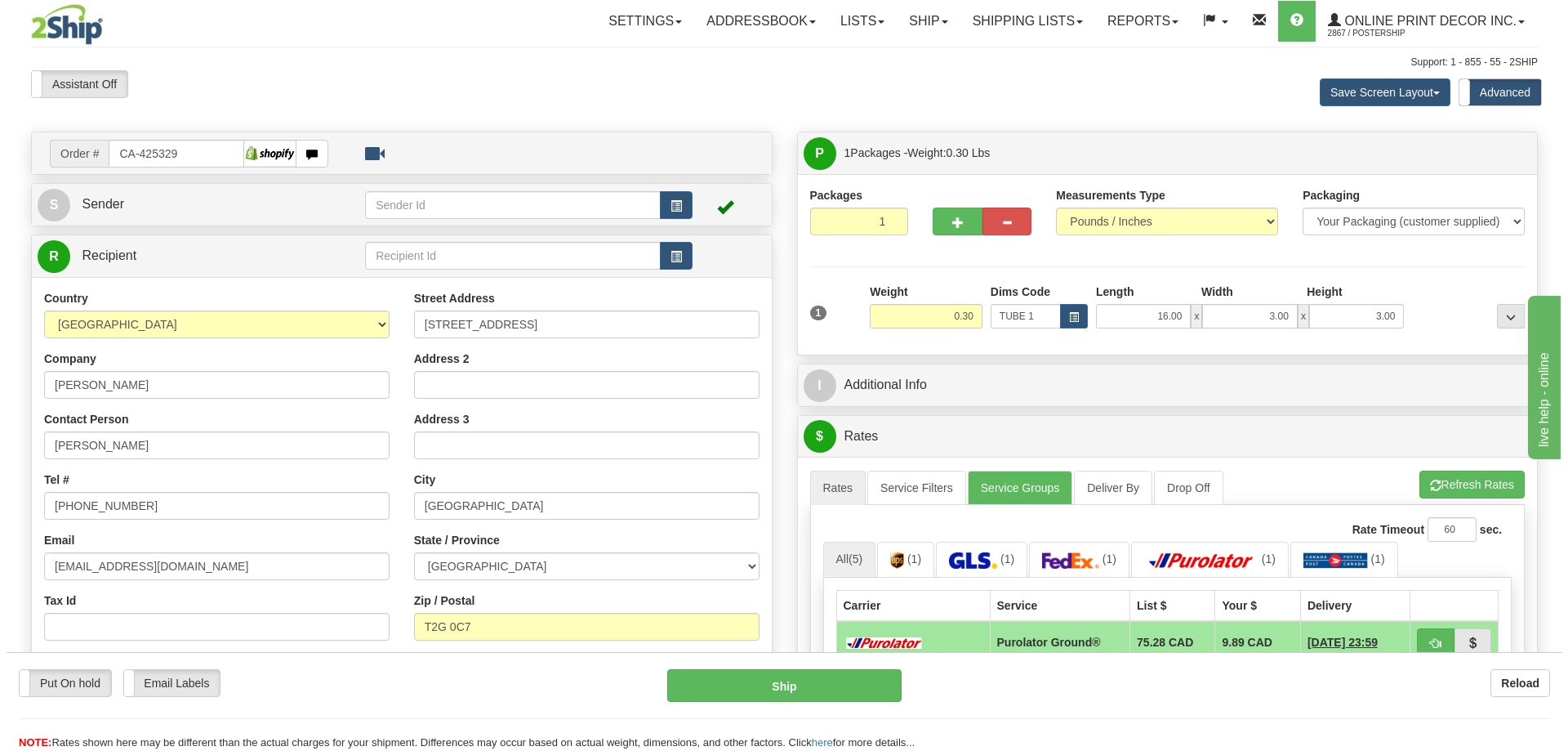
scroll to position [164, 0]
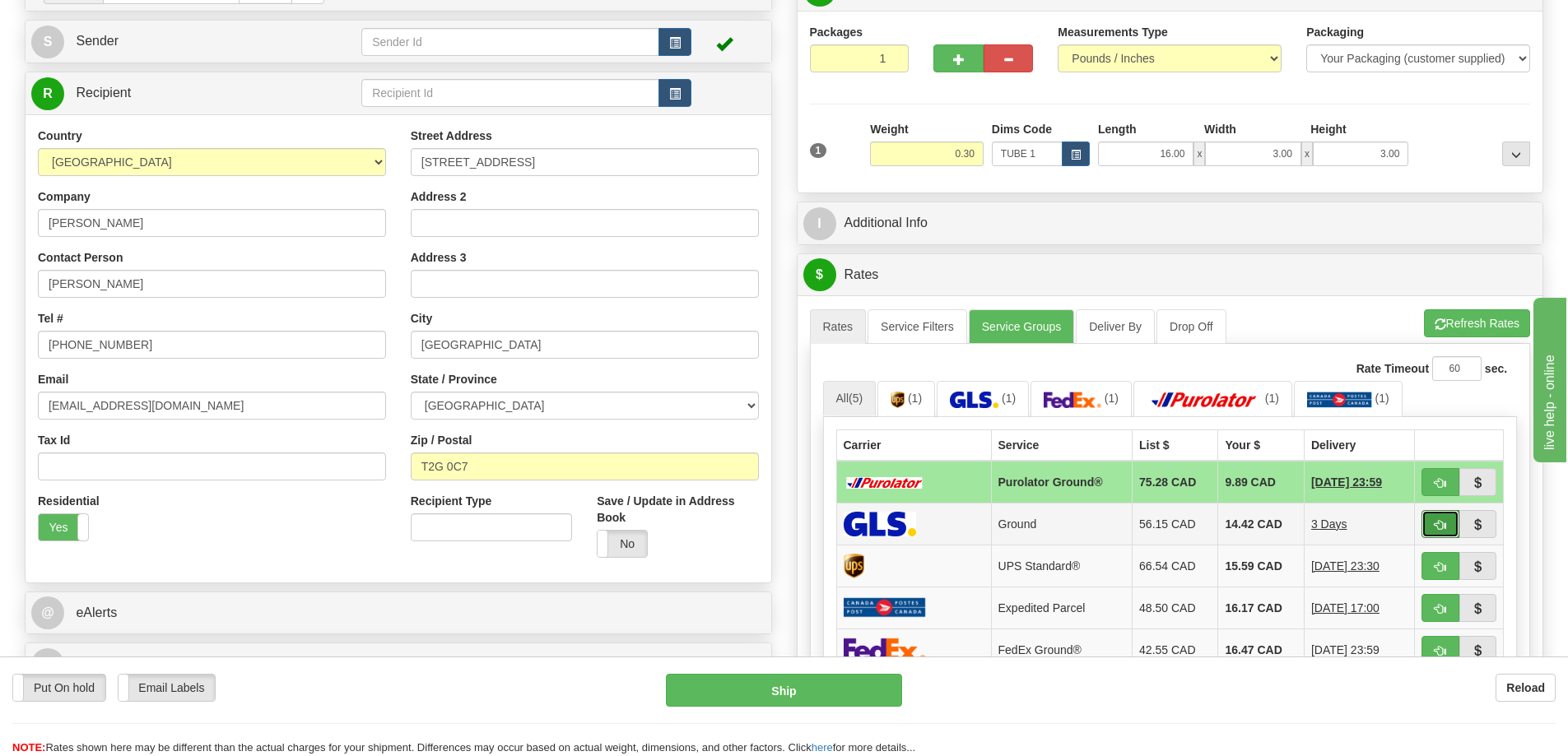
click at [1449, 533] on button "button" at bounding box center [1439, 523] width 38 height 28
type input "1"
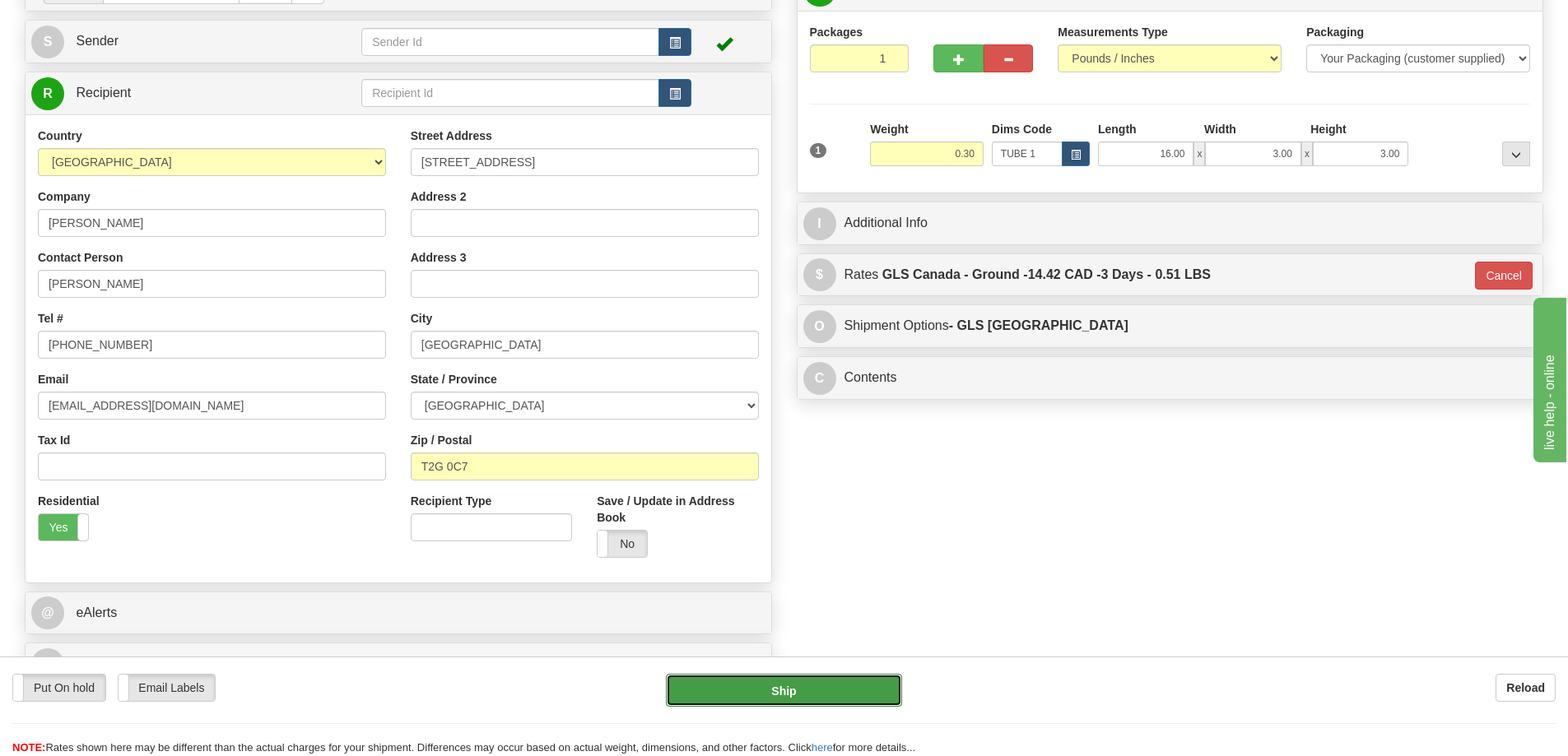
click at [807, 689] on button "Ship" at bounding box center [783, 690] width 236 height 33
